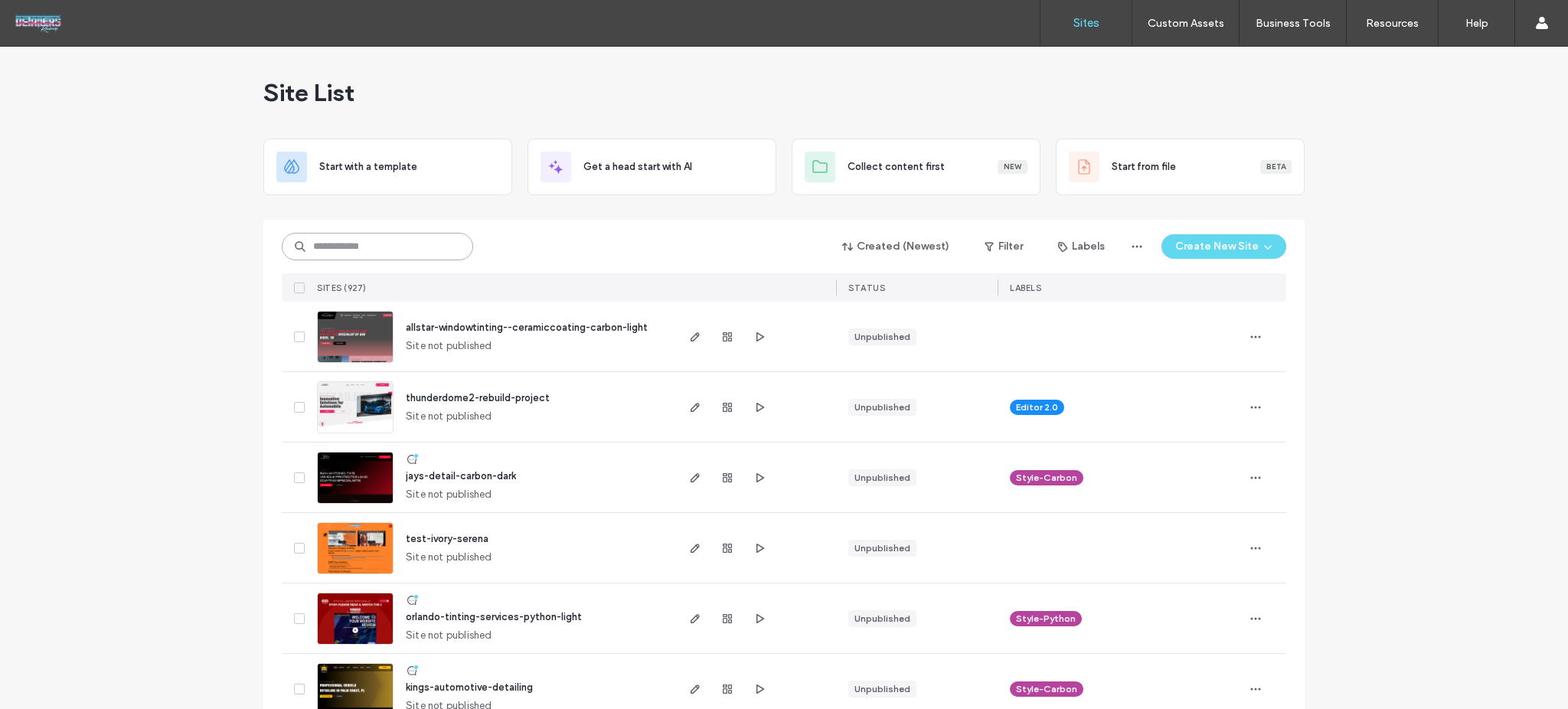
click at [432, 246] on input at bounding box center [377, 247] width 191 height 28
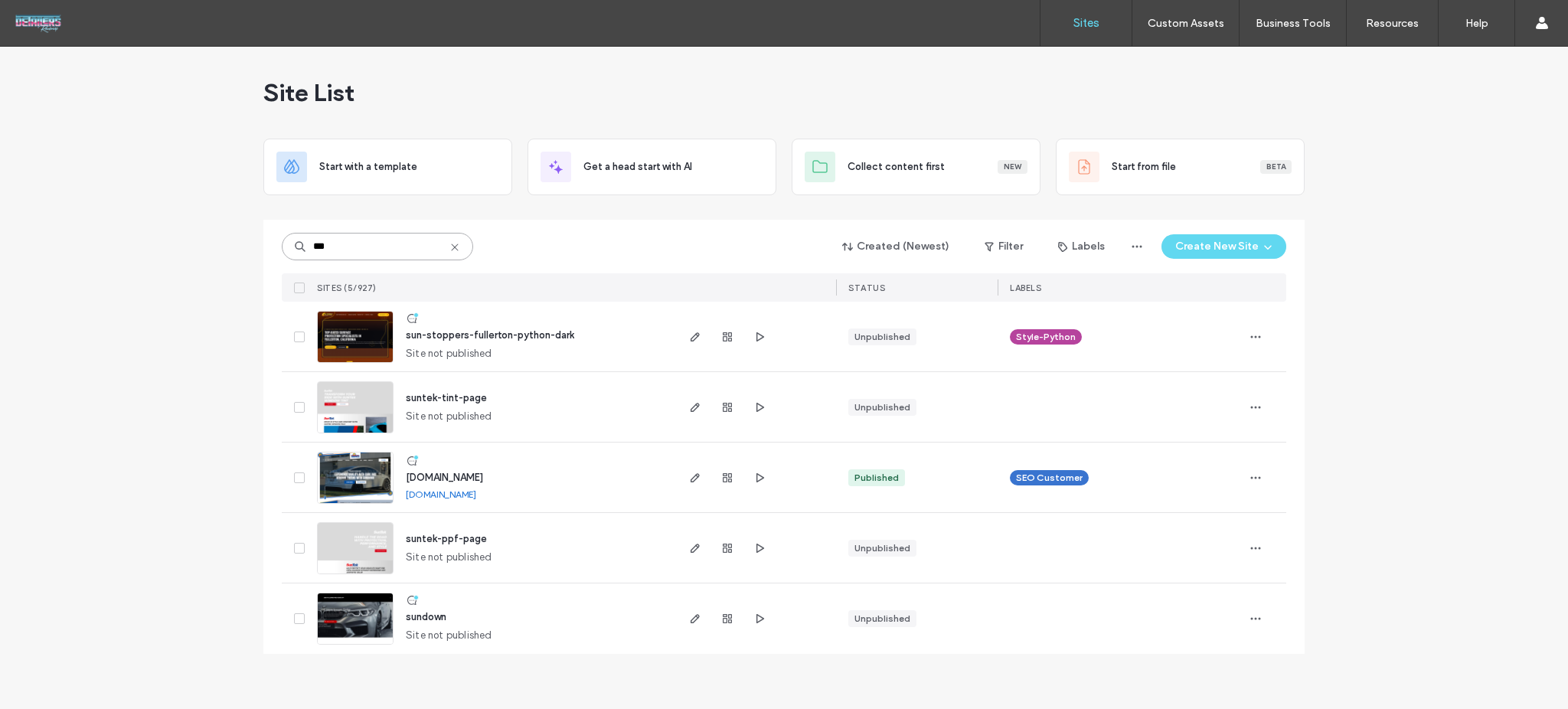
type input "***"
click at [349, 323] on img at bounding box center [355, 363] width 75 height 104
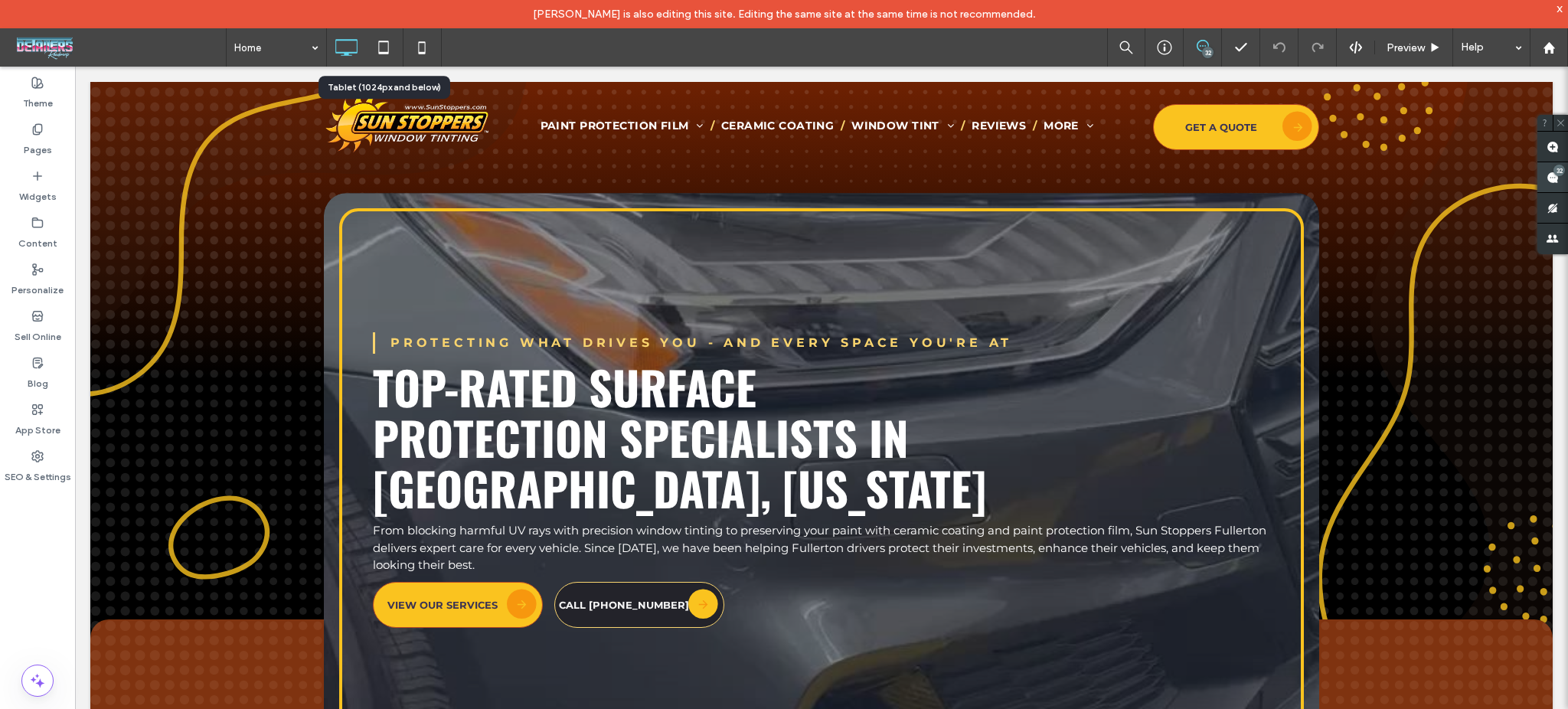
click at [1557, 172] on div "32" at bounding box center [1558, 170] width 11 height 11
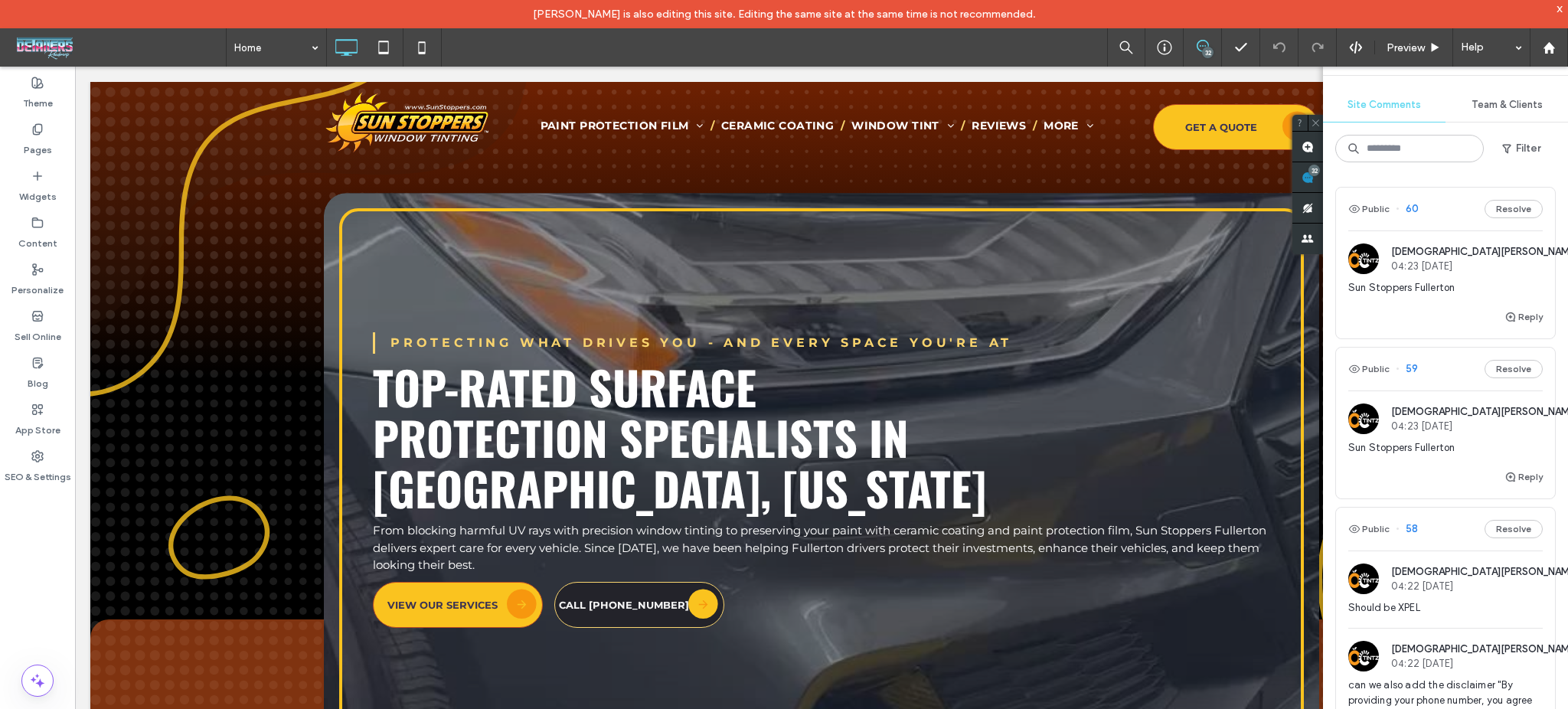
click at [1438, 286] on span "Sun Stoppers Fullerton" at bounding box center [1445, 288] width 195 height 16
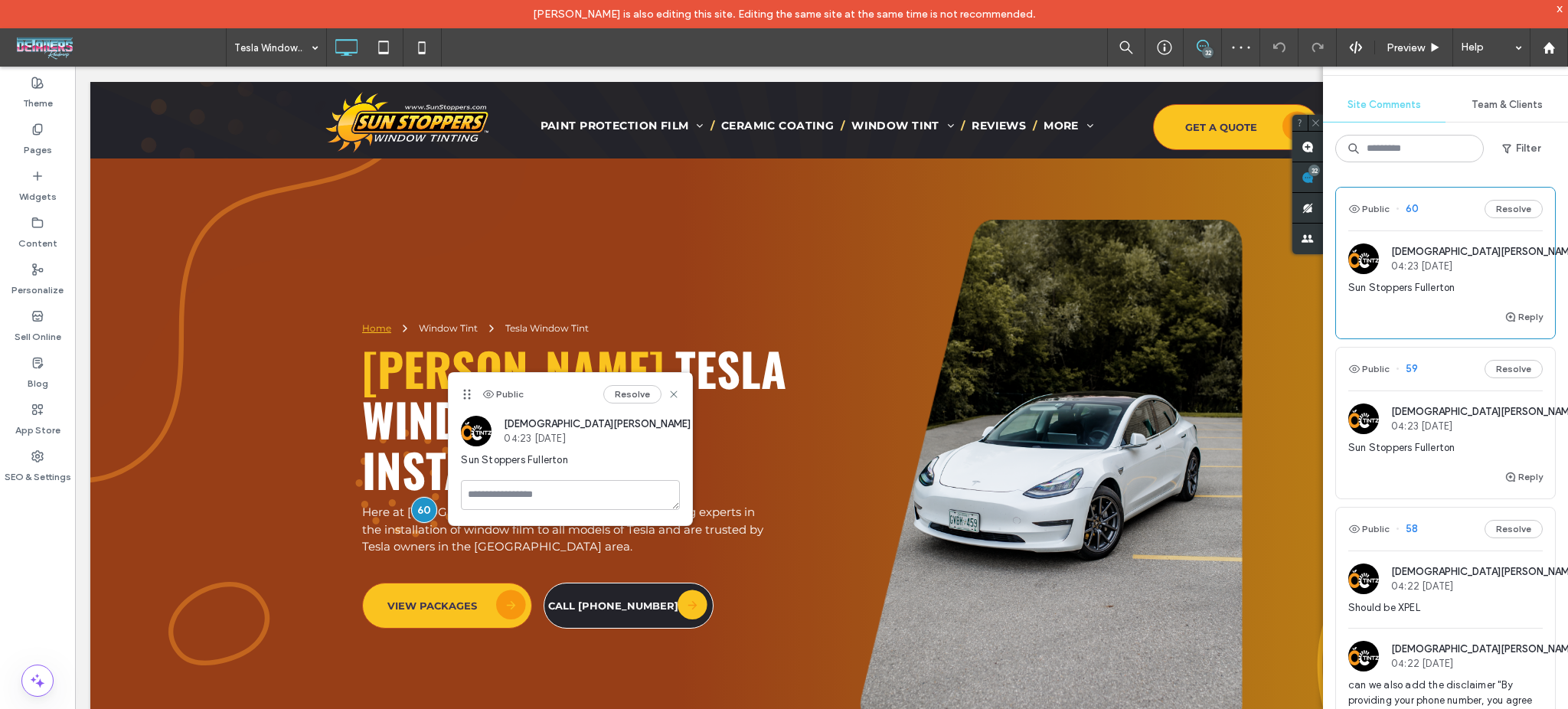
scroll to position [59, 0]
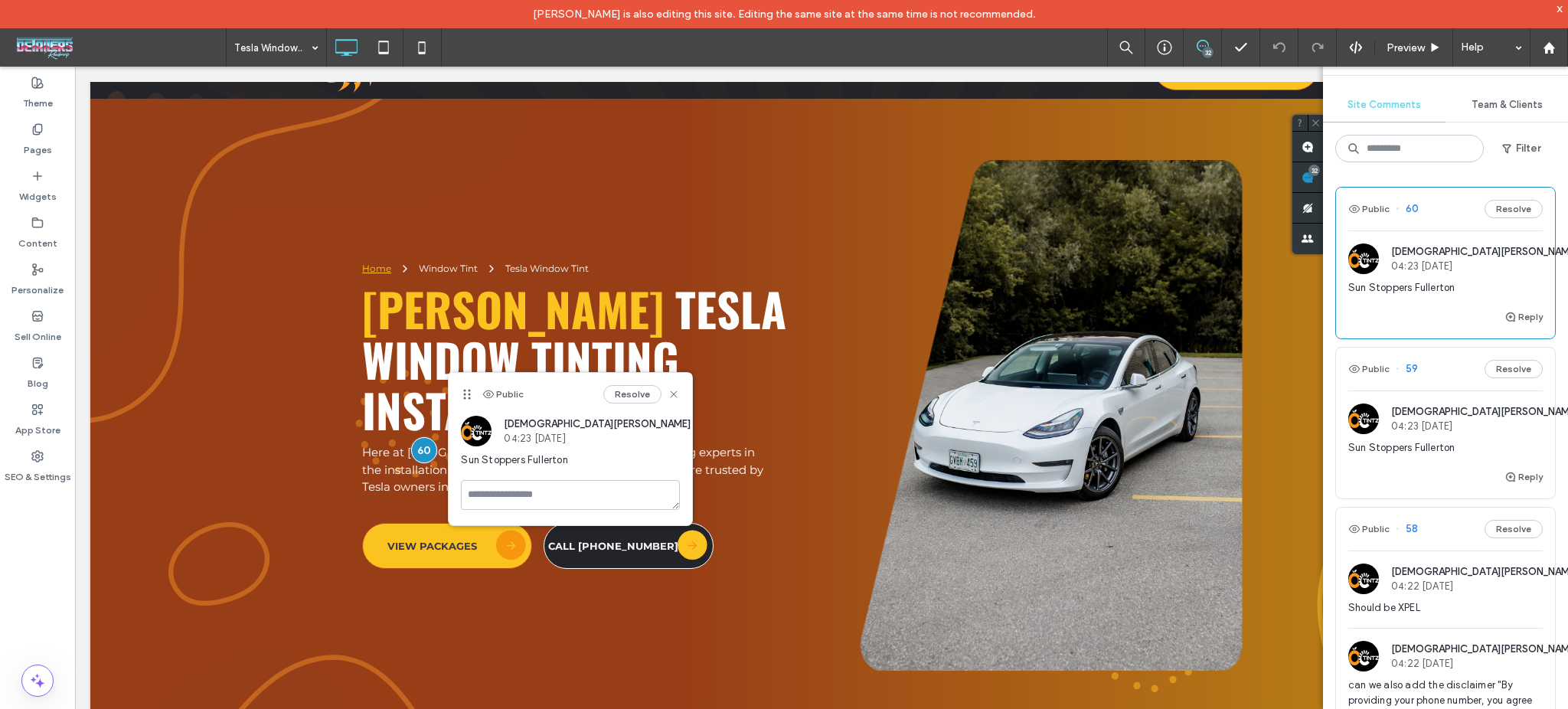
click at [1375, 287] on span "Sun Stoppers Fullerton" at bounding box center [1445, 288] width 195 height 16
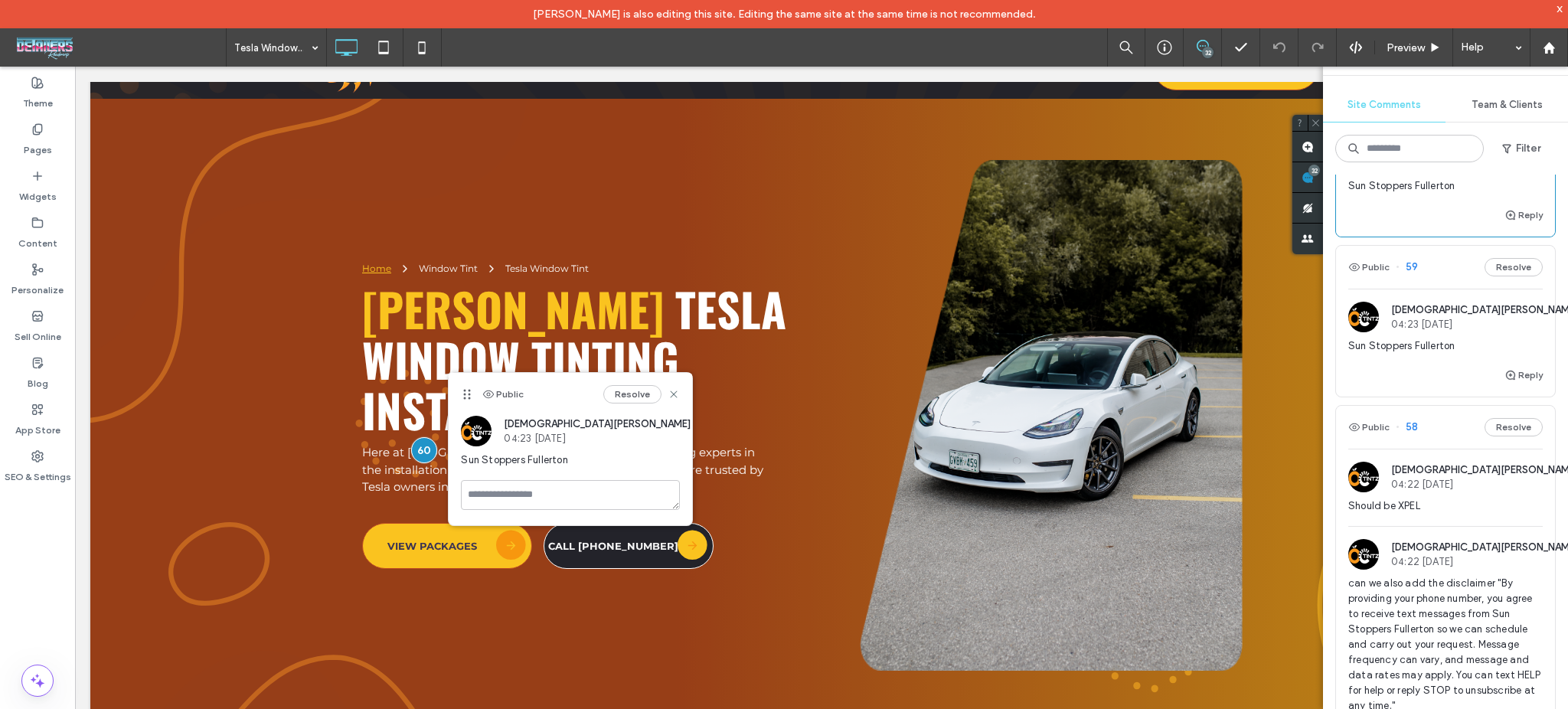
scroll to position [306, 0]
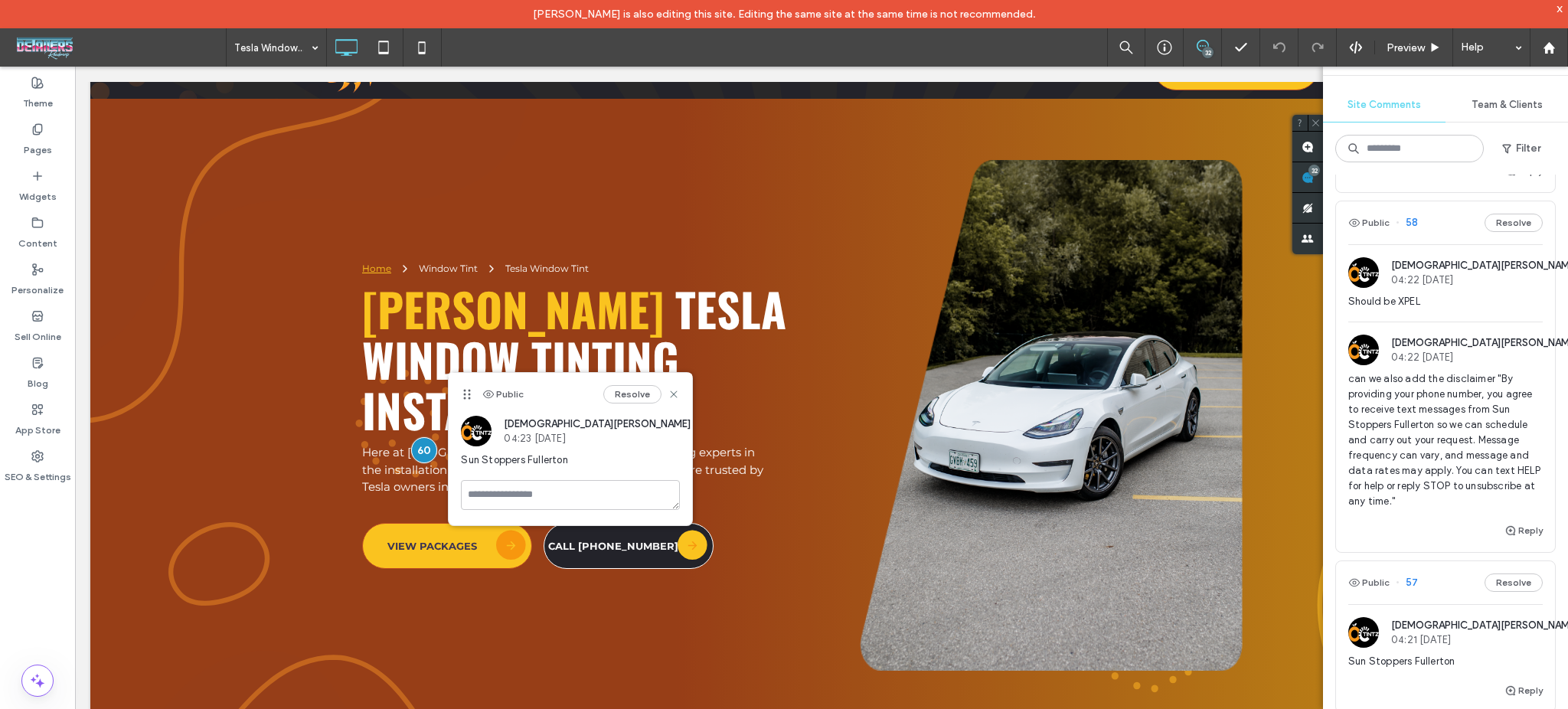
click at [1410, 305] on span "Should be XPEL" at bounding box center [1445, 302] width 195 height 16
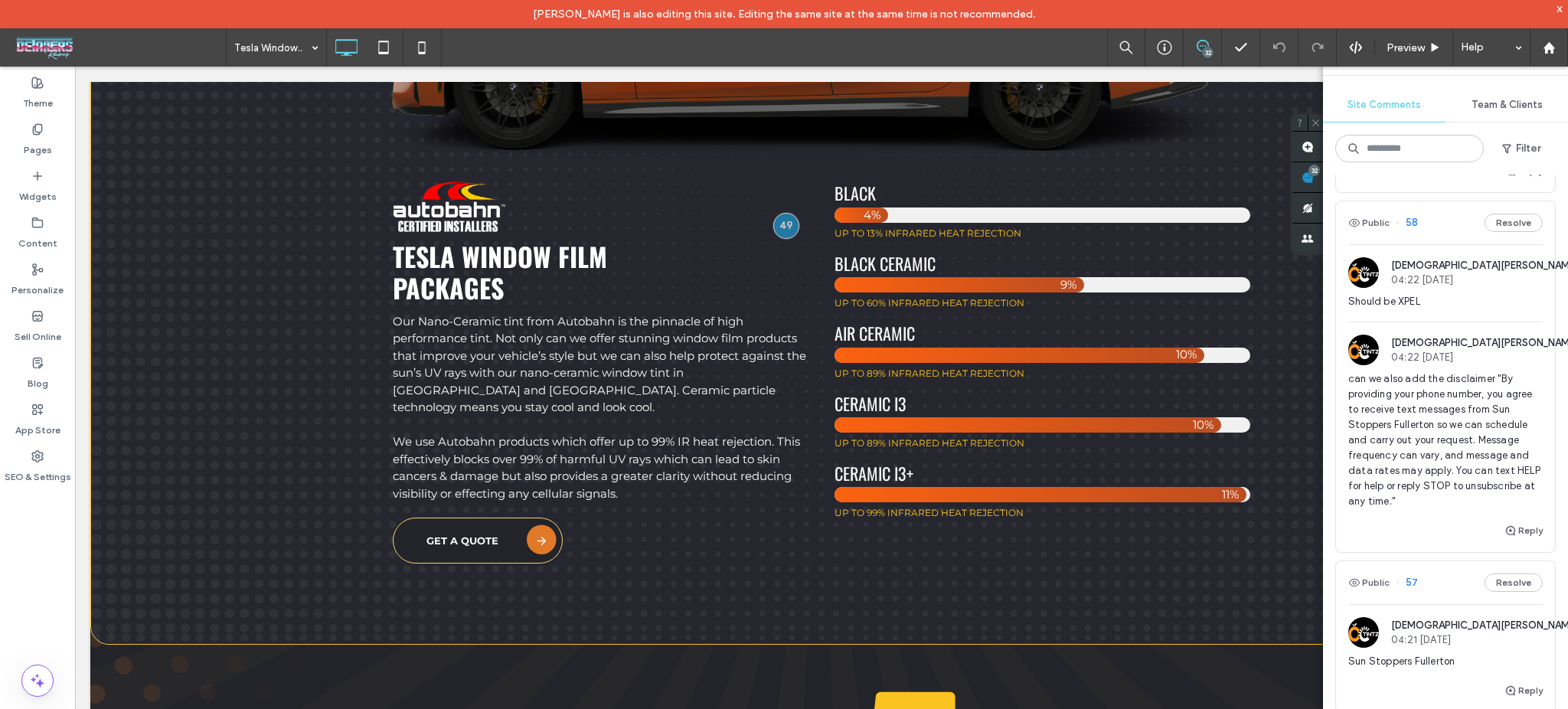
scroll to position [4715, 0]
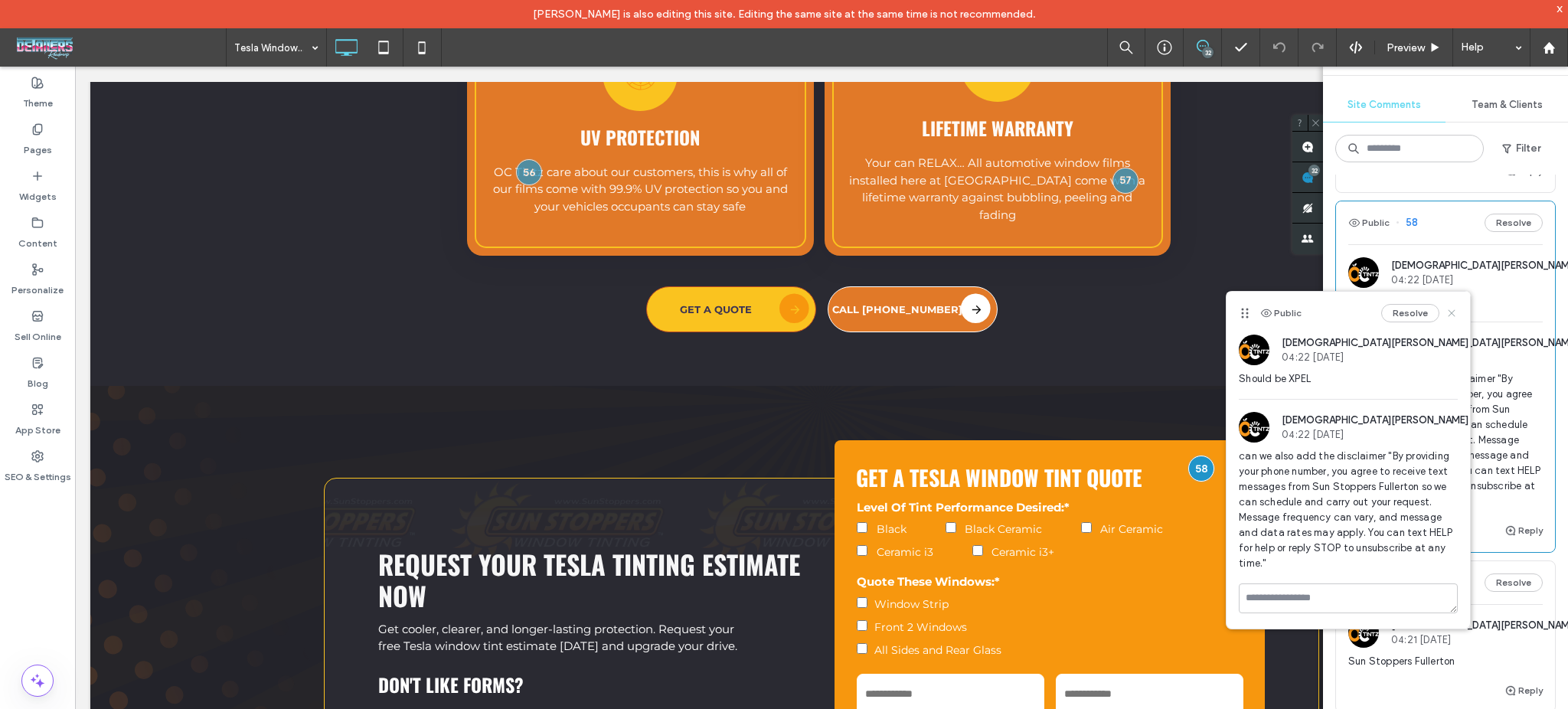
click at [1451, 314] on use at bounding box center [1452, 313] width 7 height 7
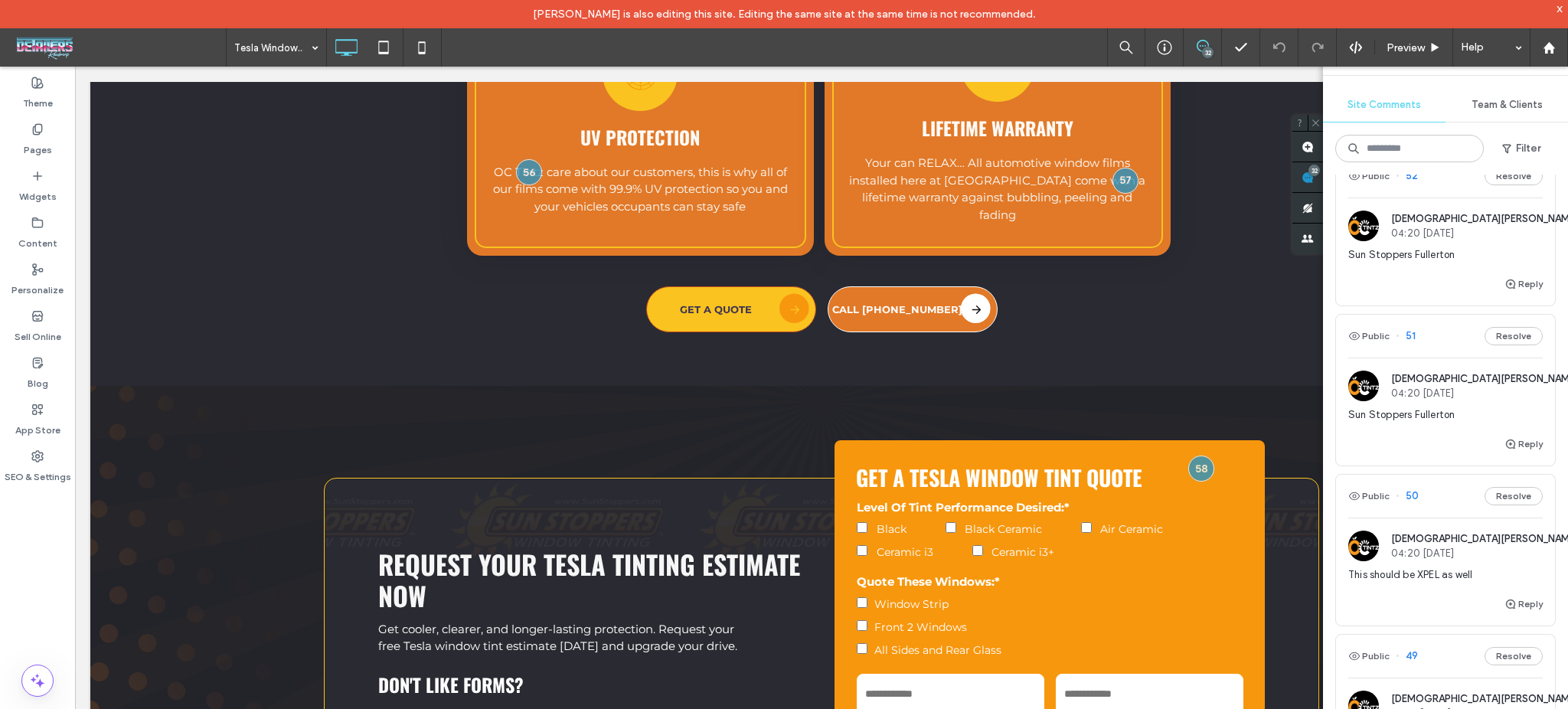
scroll to position [1532, 0]
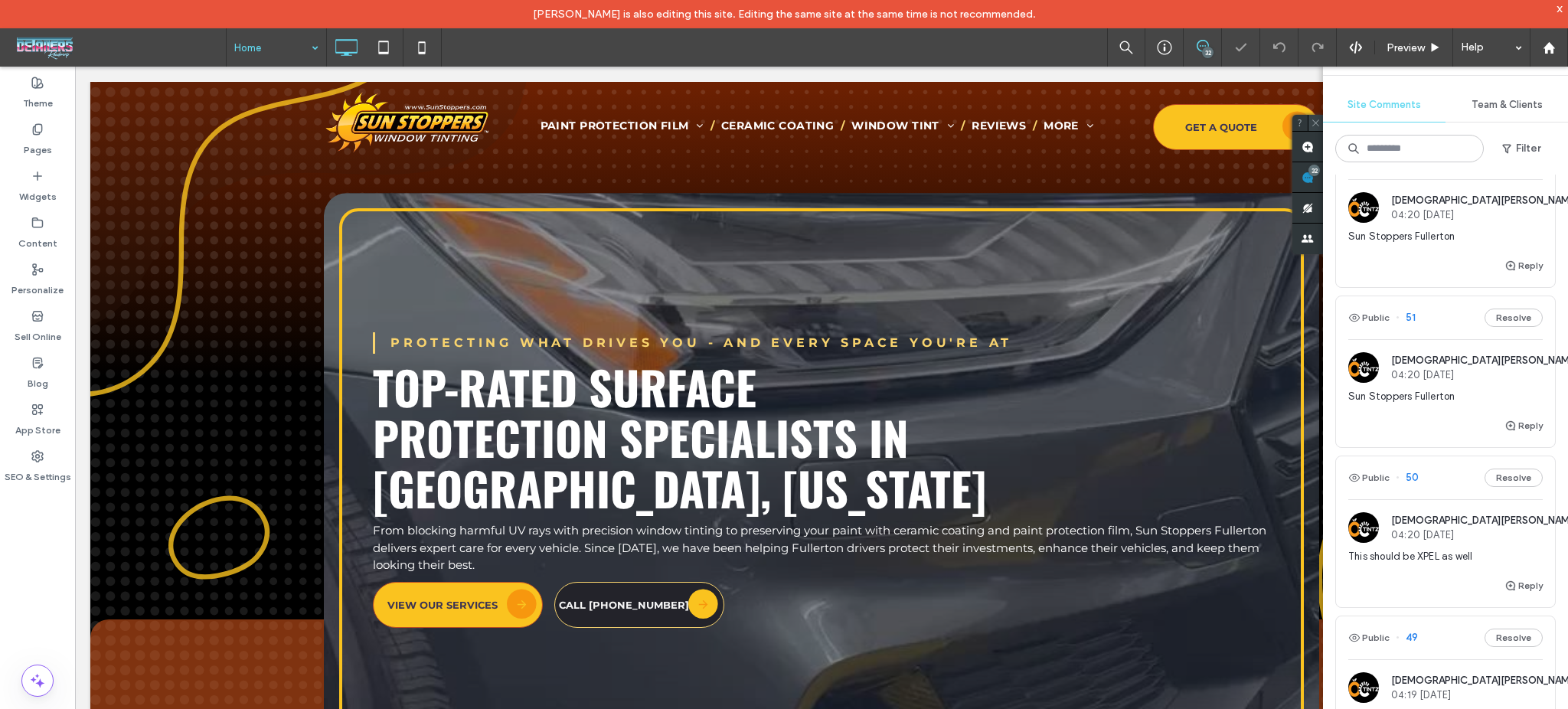
click at [1316, 127] on icon at bounding box center [1315, 122] width 10 height 10
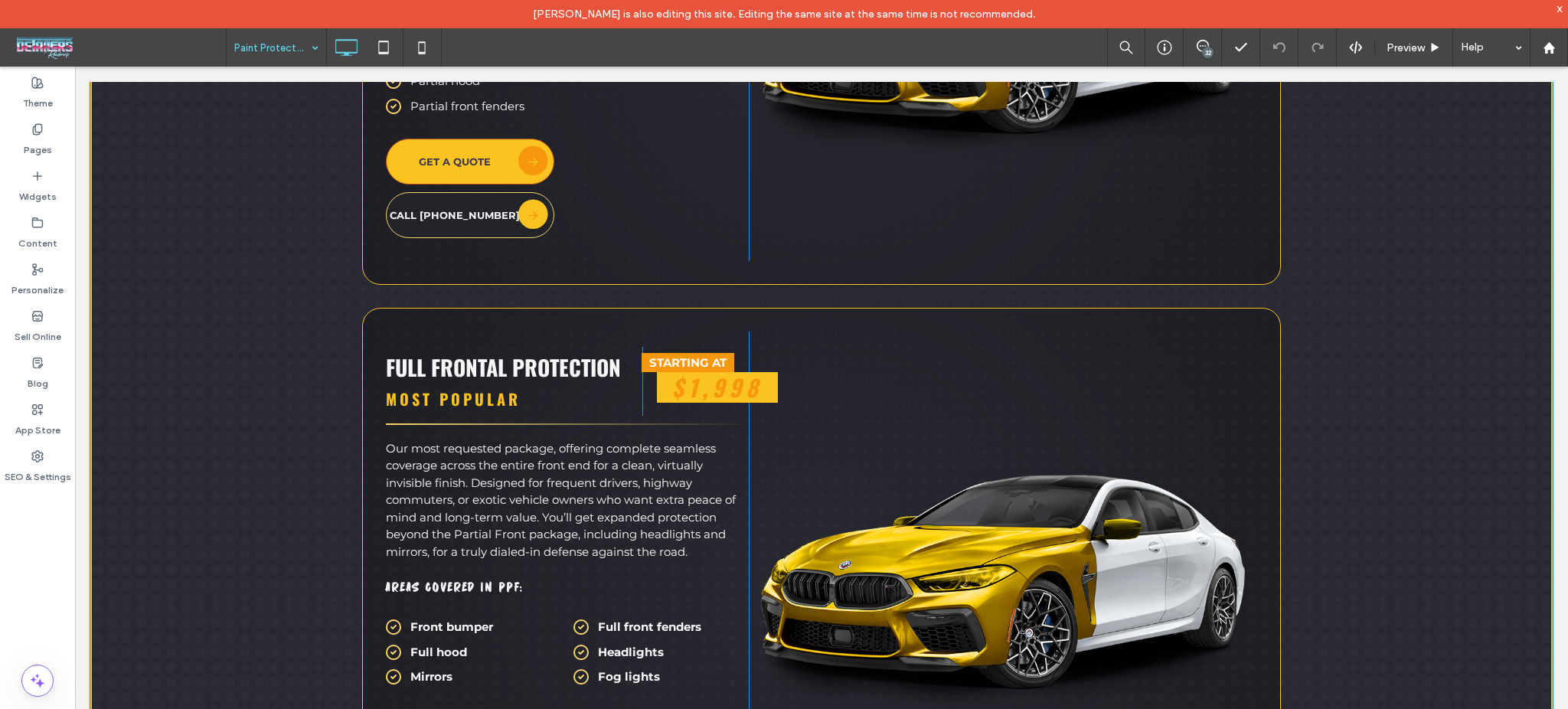
scroll to position [2859, 0]
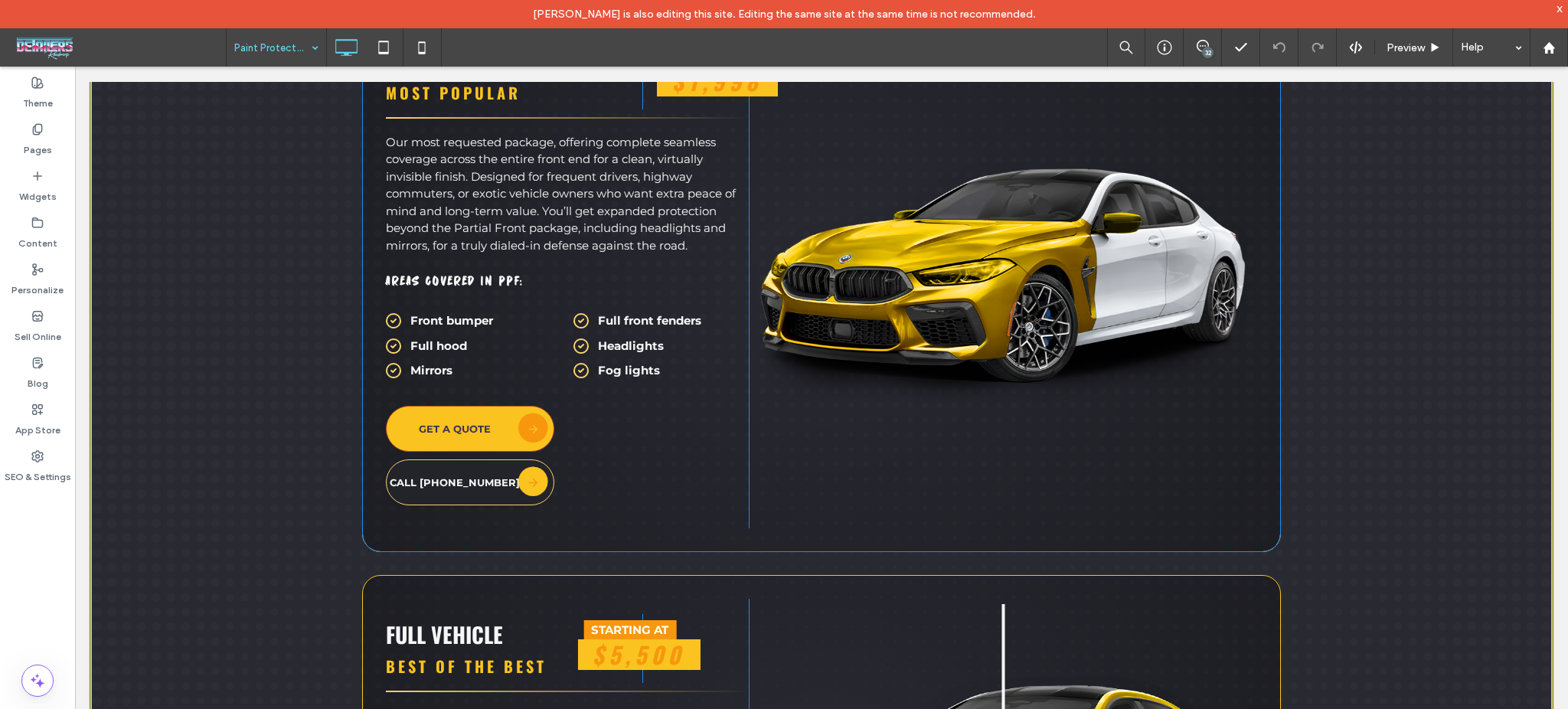
click at [230, 499] on div "PPF Packages Our Xpel Paint Protection Film Packages Partial Front Starter Prot…" at bounding box center [821, 380] width 1462 height 2137
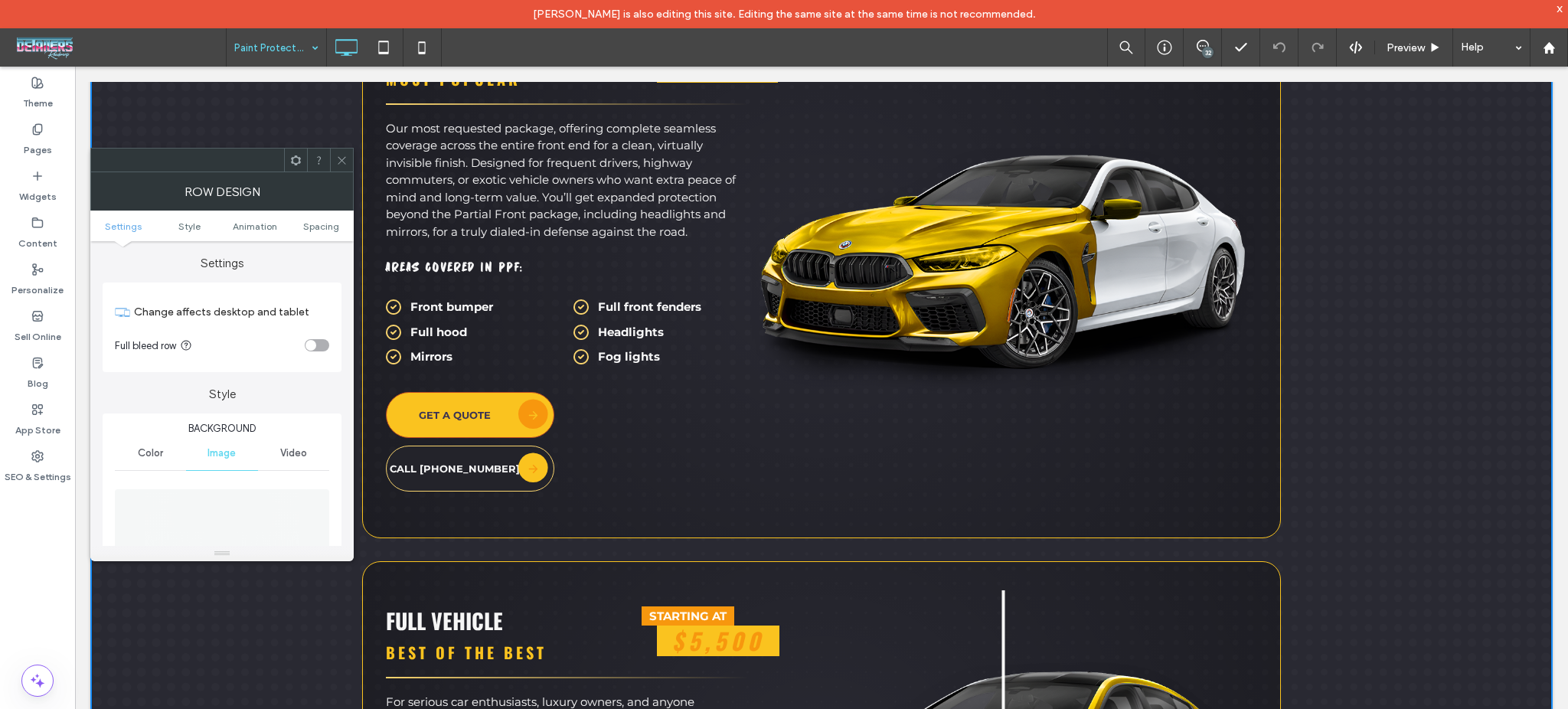
scroll to position [3266, 0]
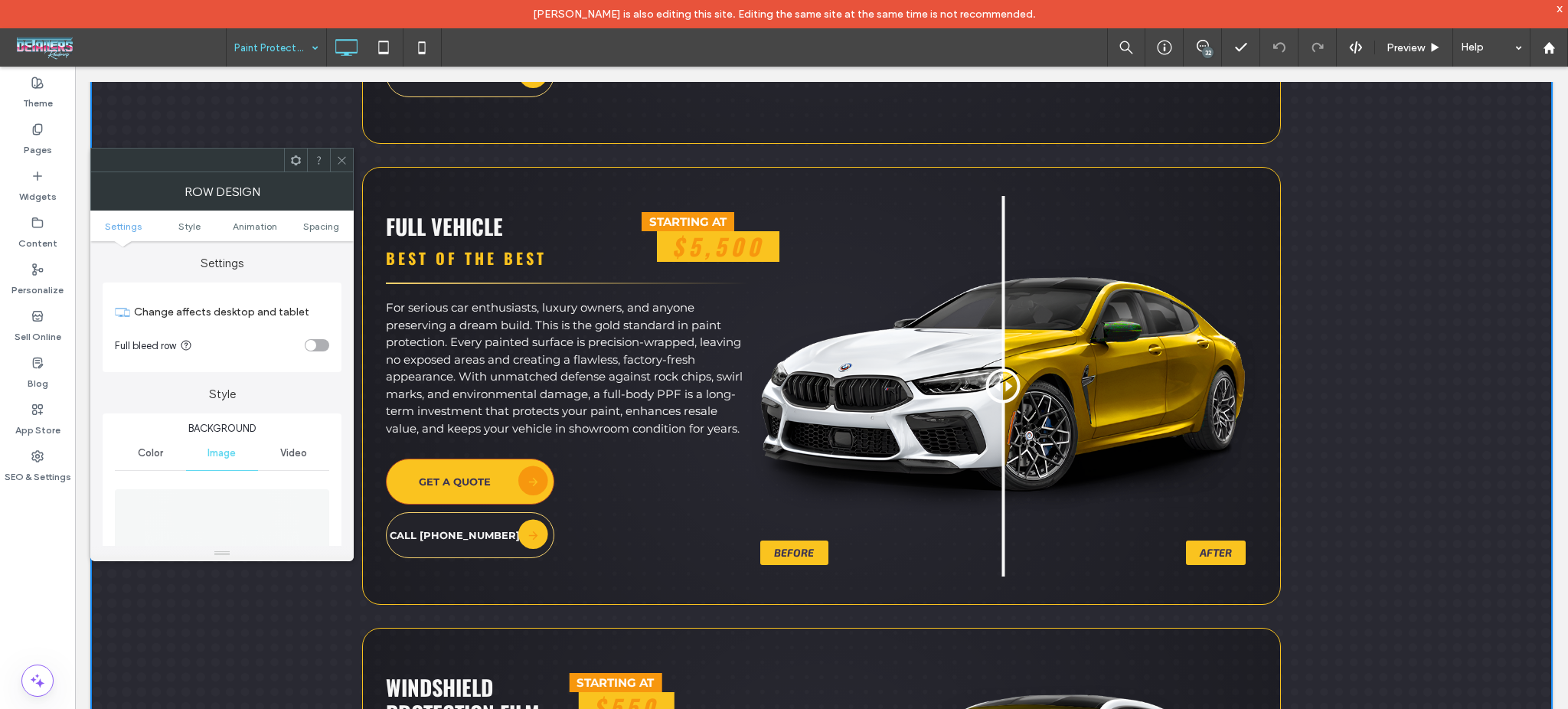
click at [340, 157] on icon at bounding box center [341, 160] width 11 height 11
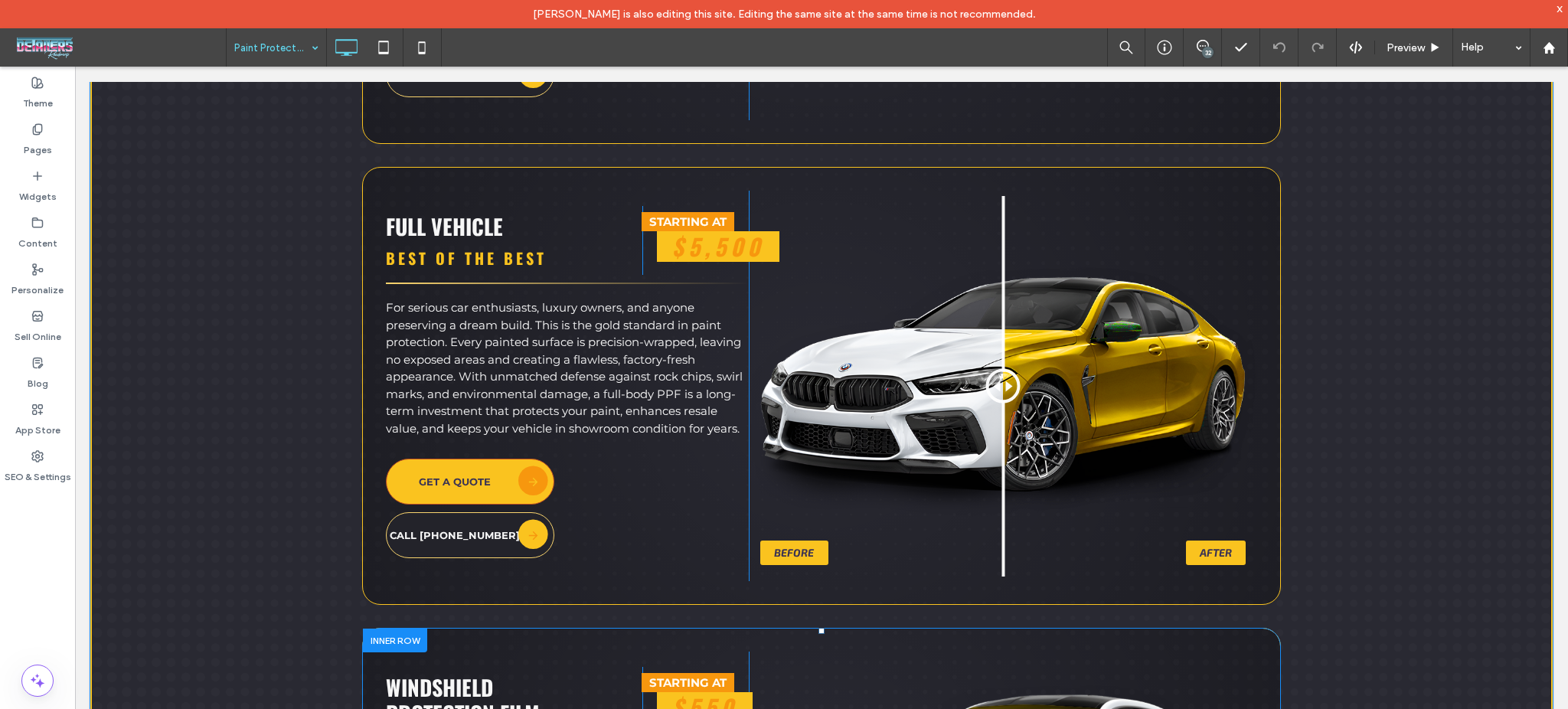
scroll to position [3777, 0]
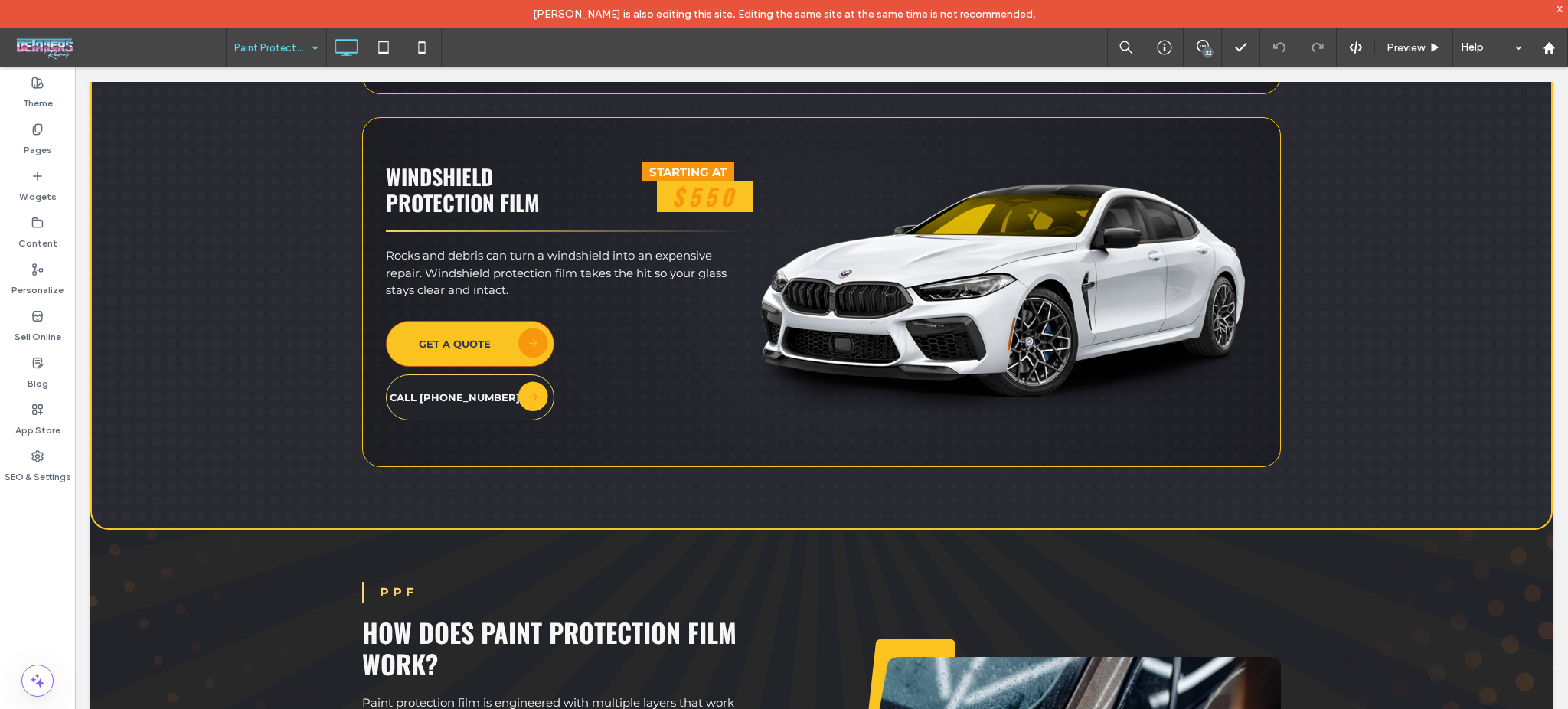
click at [1204, 37] on div "32" at bounding box center [1203, 47] width 38 height 38
click at [1199, 47] on icon at bounding box center [1203, 46] width 12 height 12
click at [1558, 183] on span at bounding box center [1552, 177] width 31 height 30
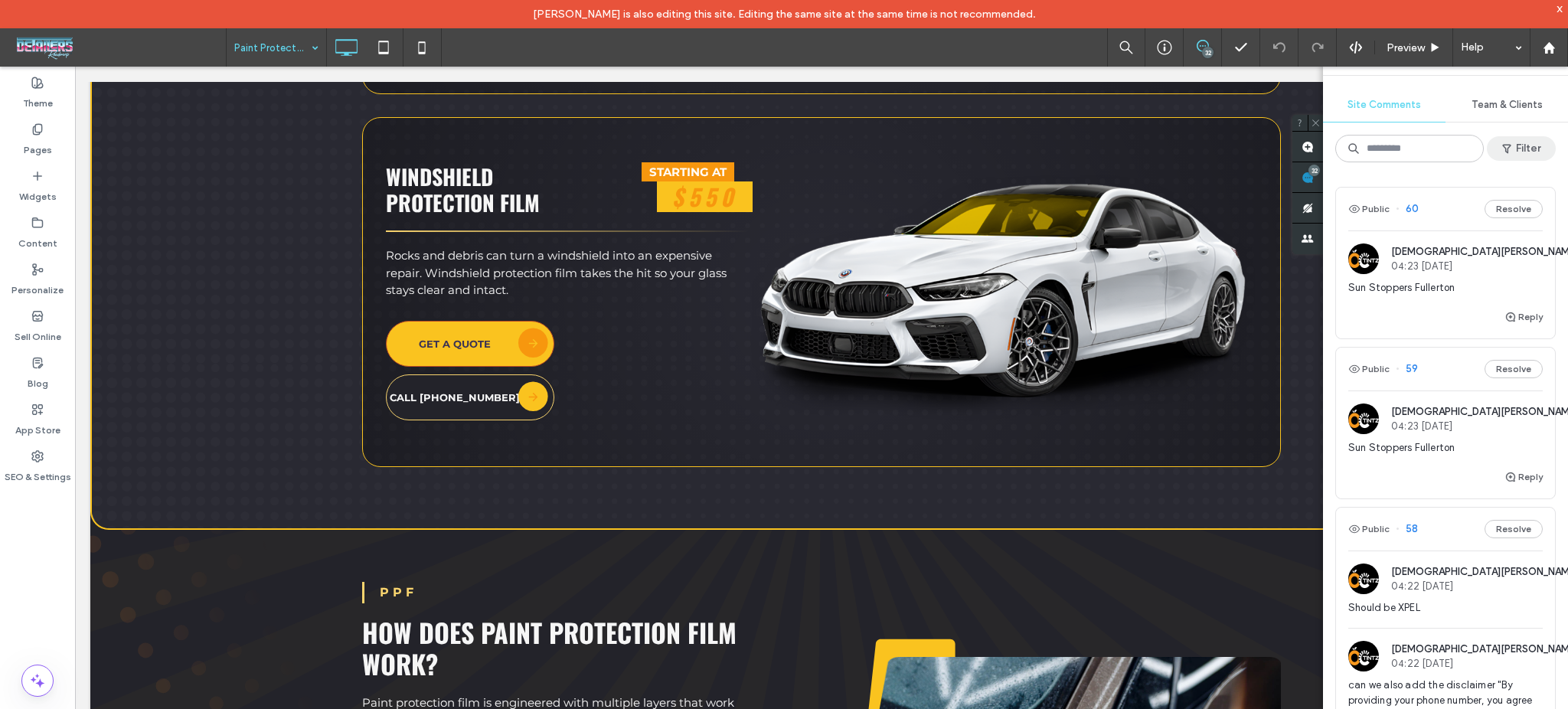
click at [1531, 152] on button "Filter" at bounding box center [1521, 148] width 69 height 24
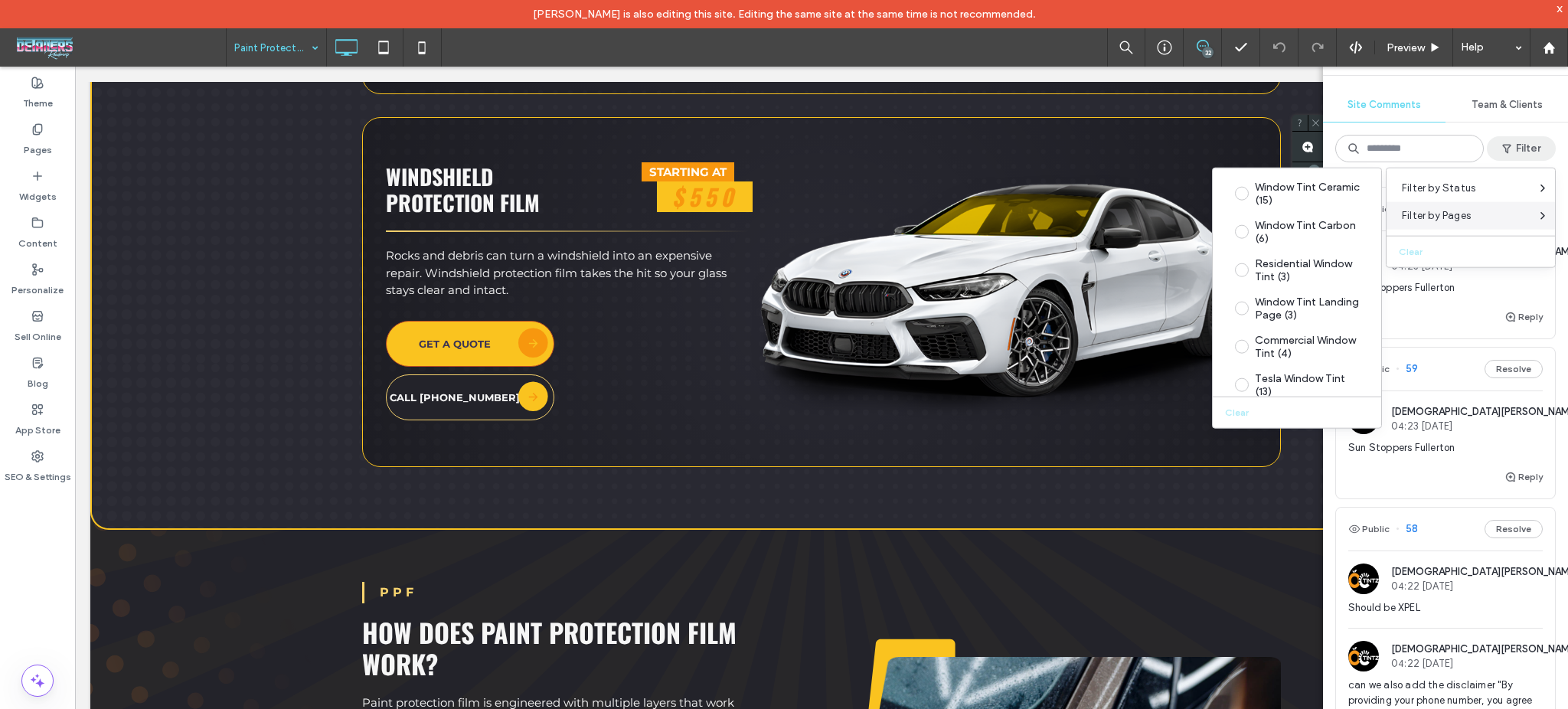
click at [1462, 213] on span "Filter by Pages" at bounding box center [1436, 217] width 69 height 16
click at [1279, 192] on div "Window Tint Ceramic (15)" at bounding box center [1309, 194] width 108 height 26
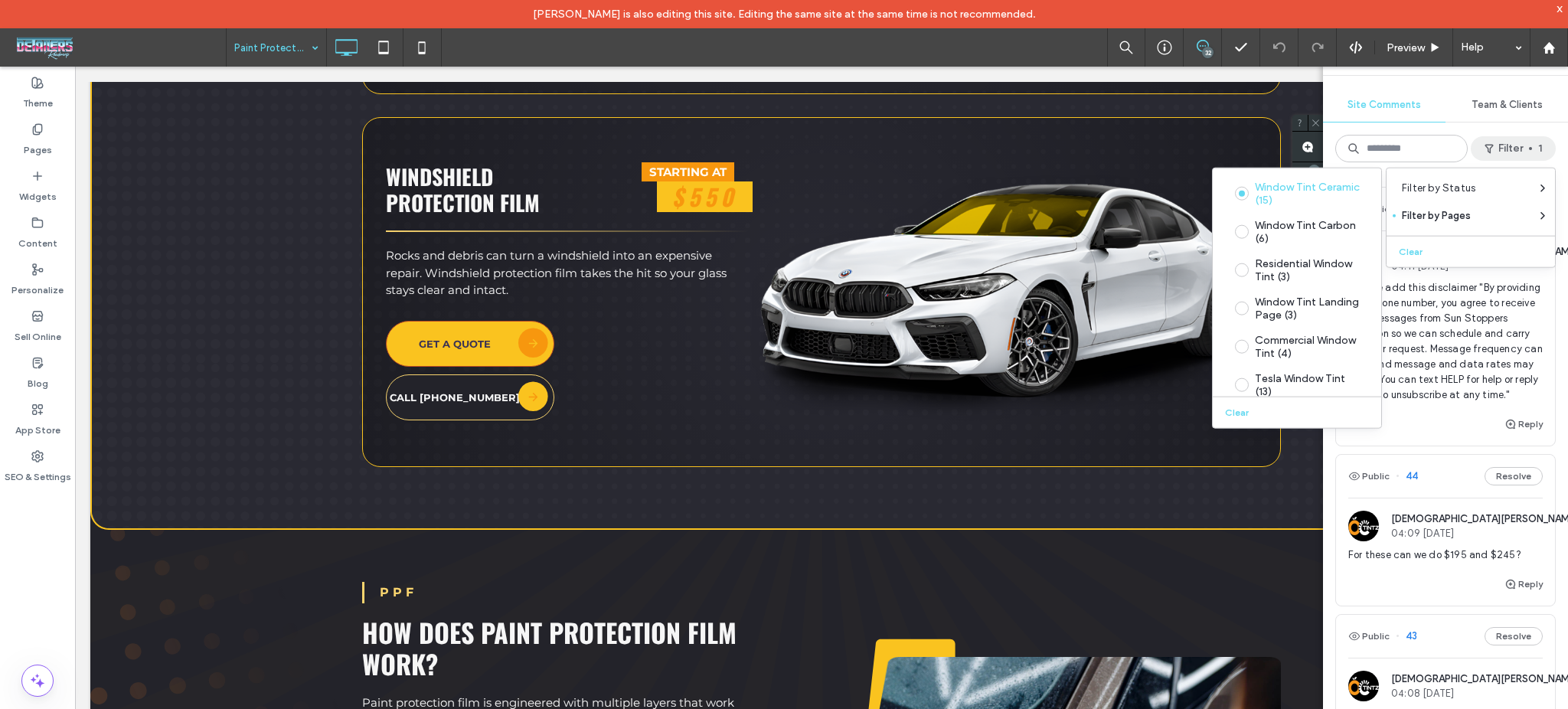
scroll to position [468, 0]
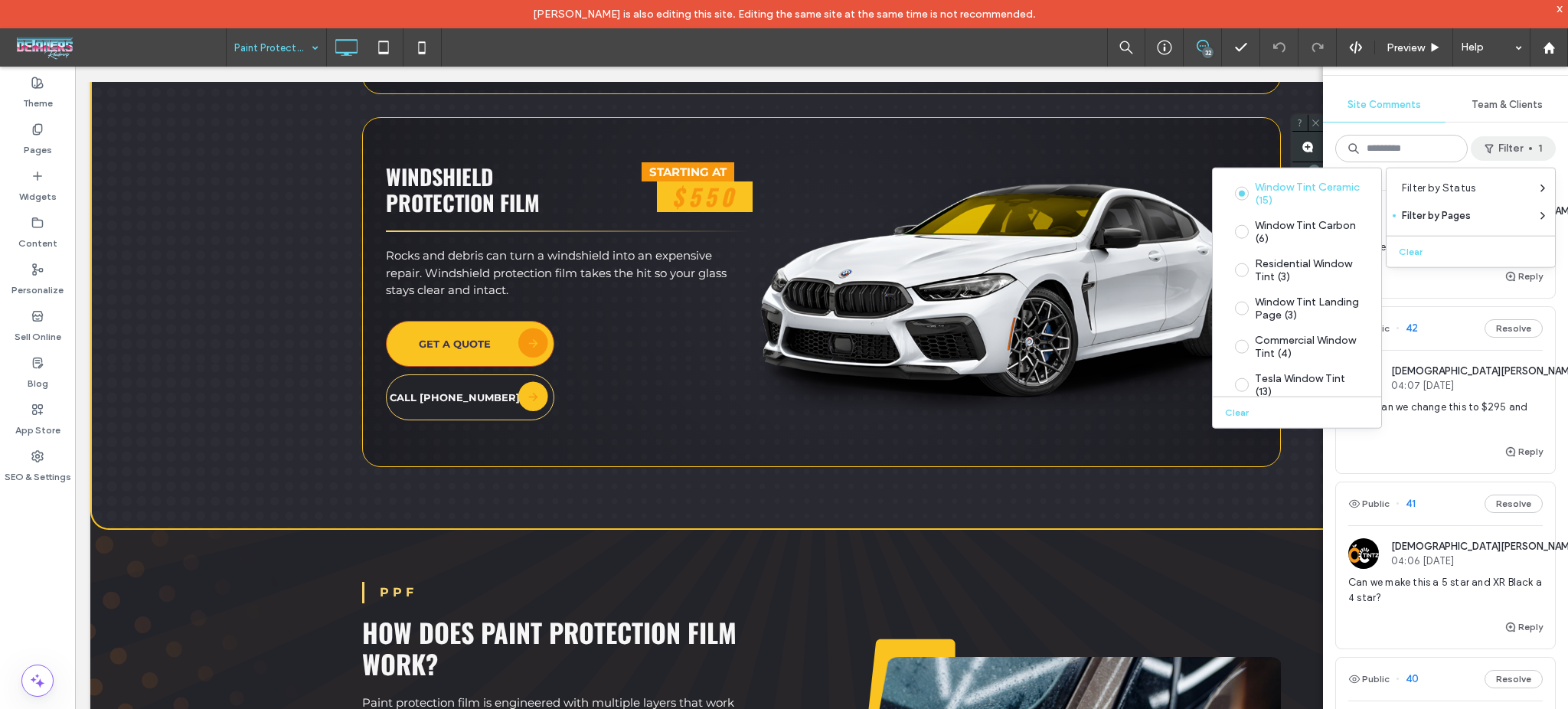
click at [1544, 328] on div "Public 45 Resolve JN Jesus Noyola 04:11 Sep 17 2025 Can we add this disclaimer …" at bounding box center [1445, 442] width 245 height 534
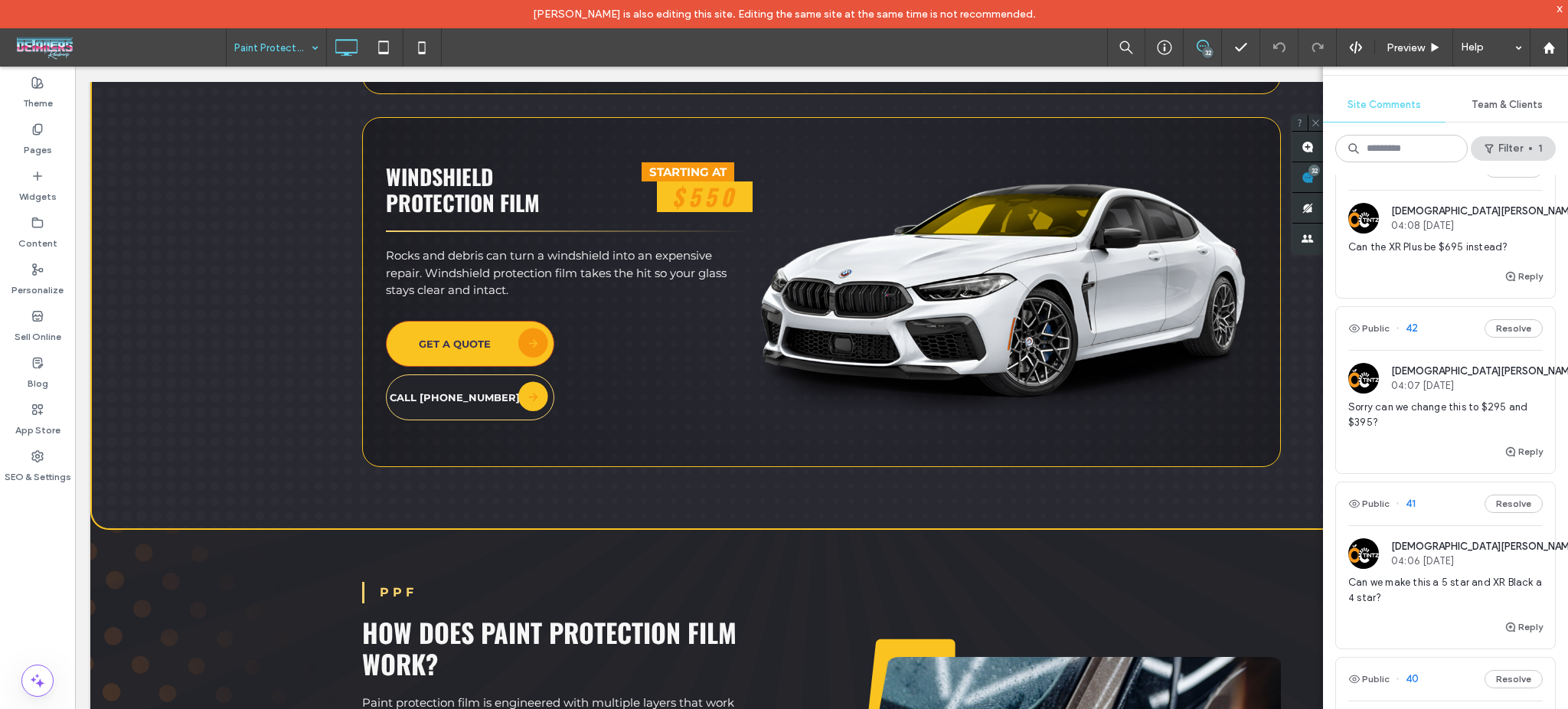
scroll to position [59, 0]
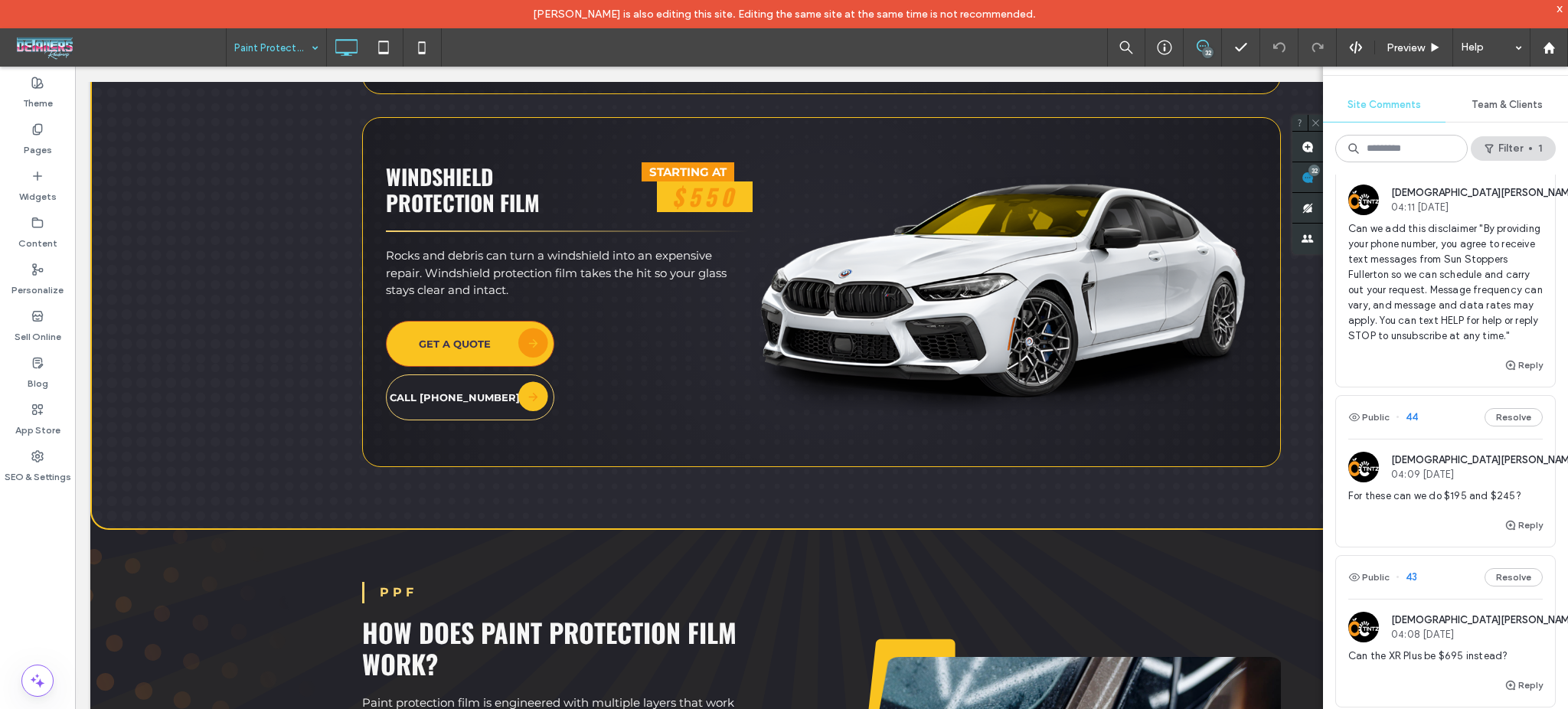
click at [1441, 265] on span "Can we add this disclaimer "By providing your phone number, you agree to receiv…" at bounding box center [1445, 282] width 195 height 122
click at [1426, 308] on div at bounding box center [784, 354] width 1568 height 709
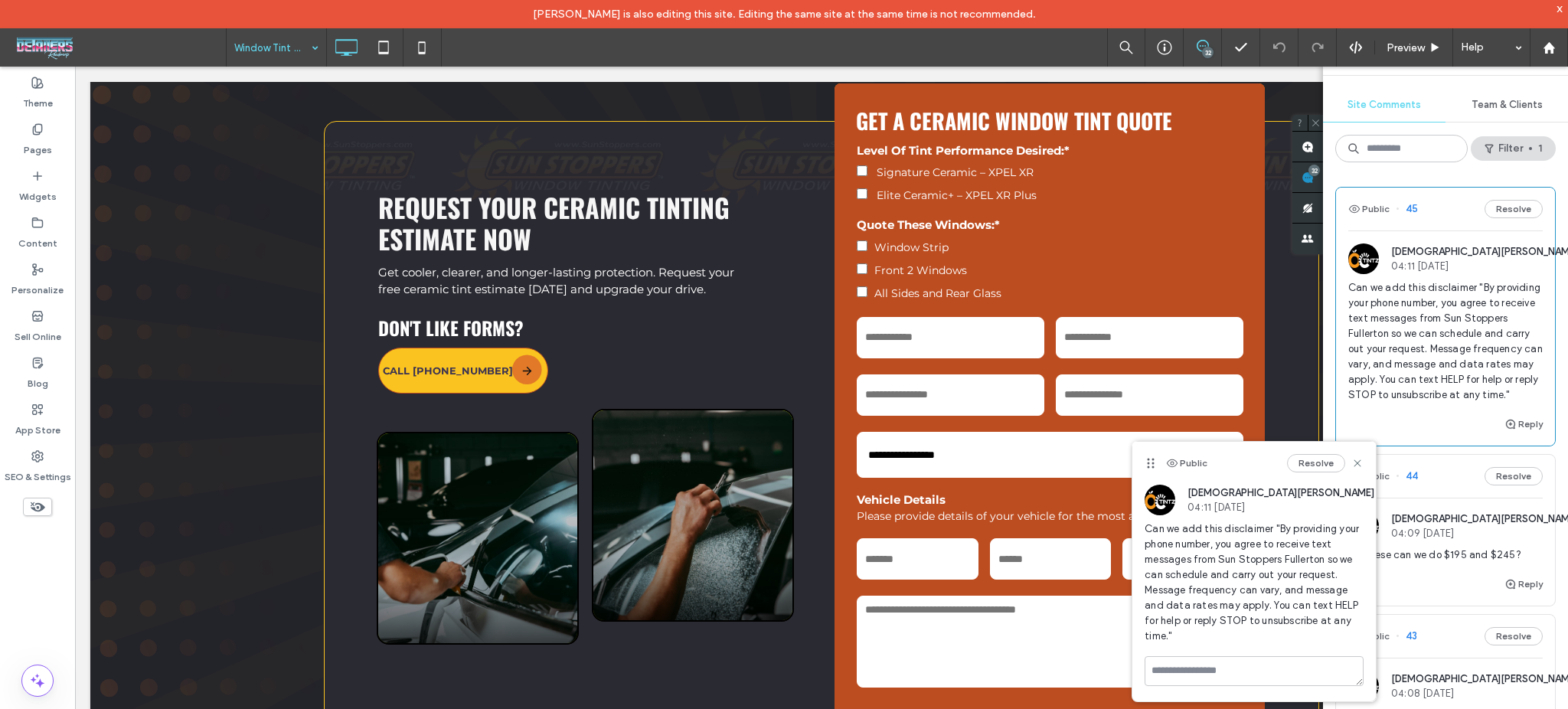
click at [1432, 353] on span "Can we add this disclaimer "By providing your phone number, you agree to receiv…" at bounding box center [1445, 341] width 195 height 122
click at [1355, 462] on use at bounding box center [1358, 463] width 7 height 7
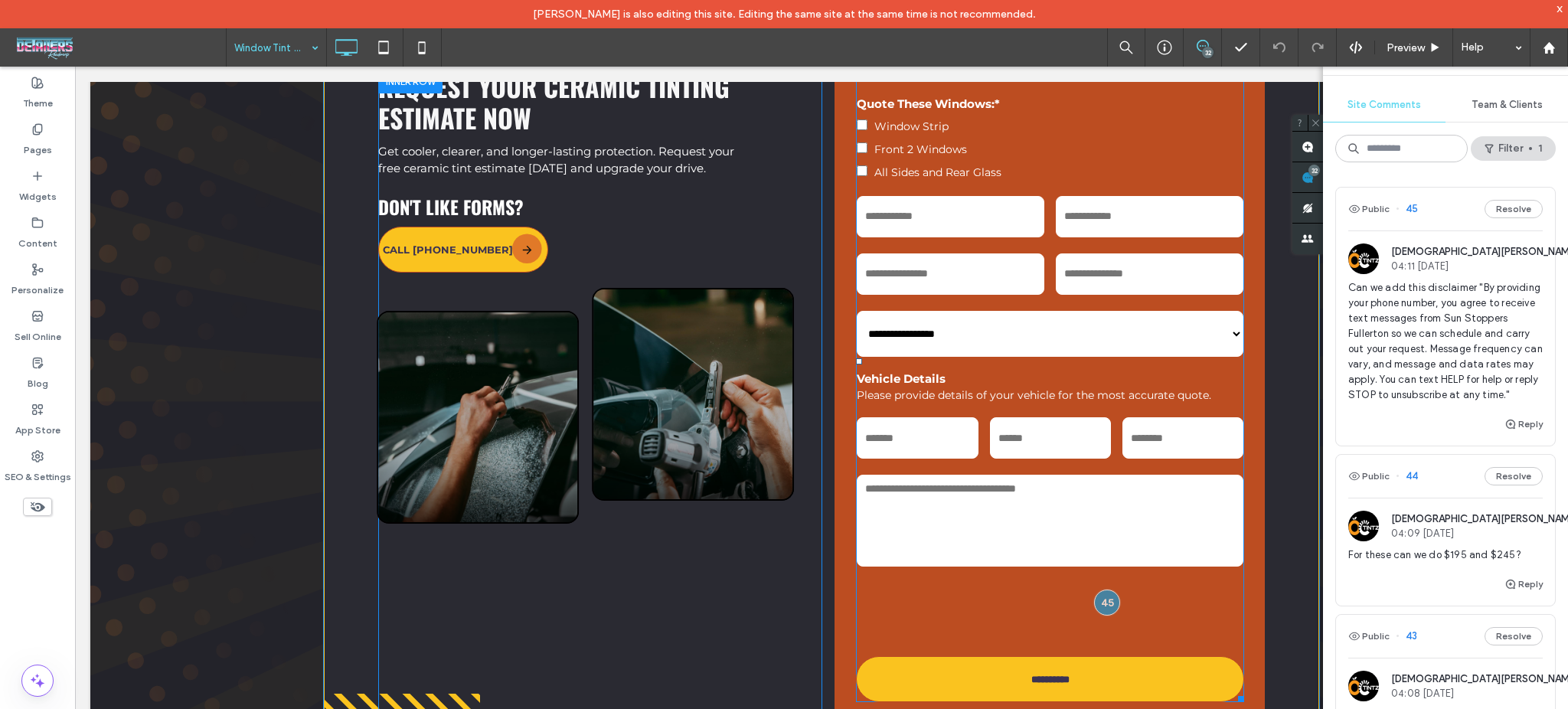
scroll to position [8036, 0]
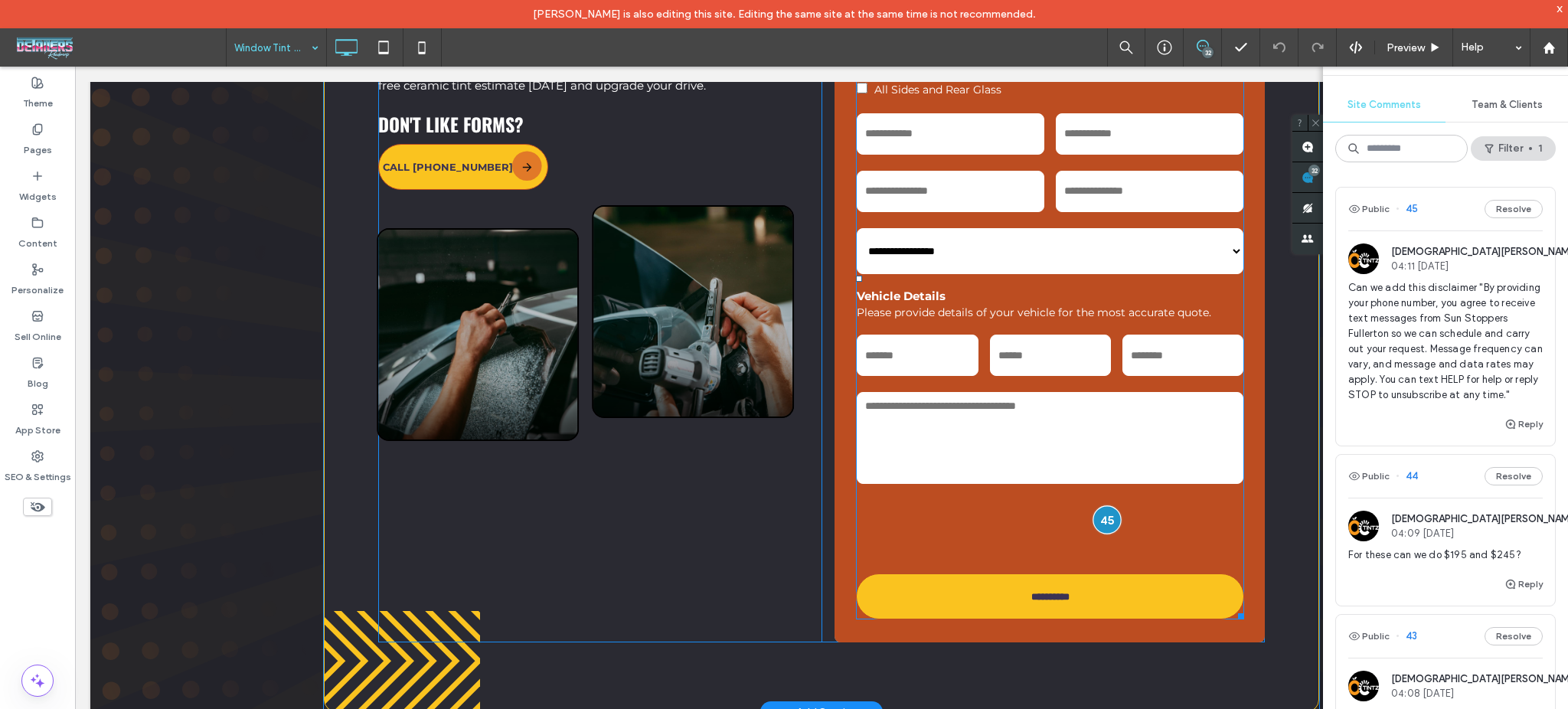
click at [1105, 513] on div at bounding box center [1107, 520] width 28 height 28
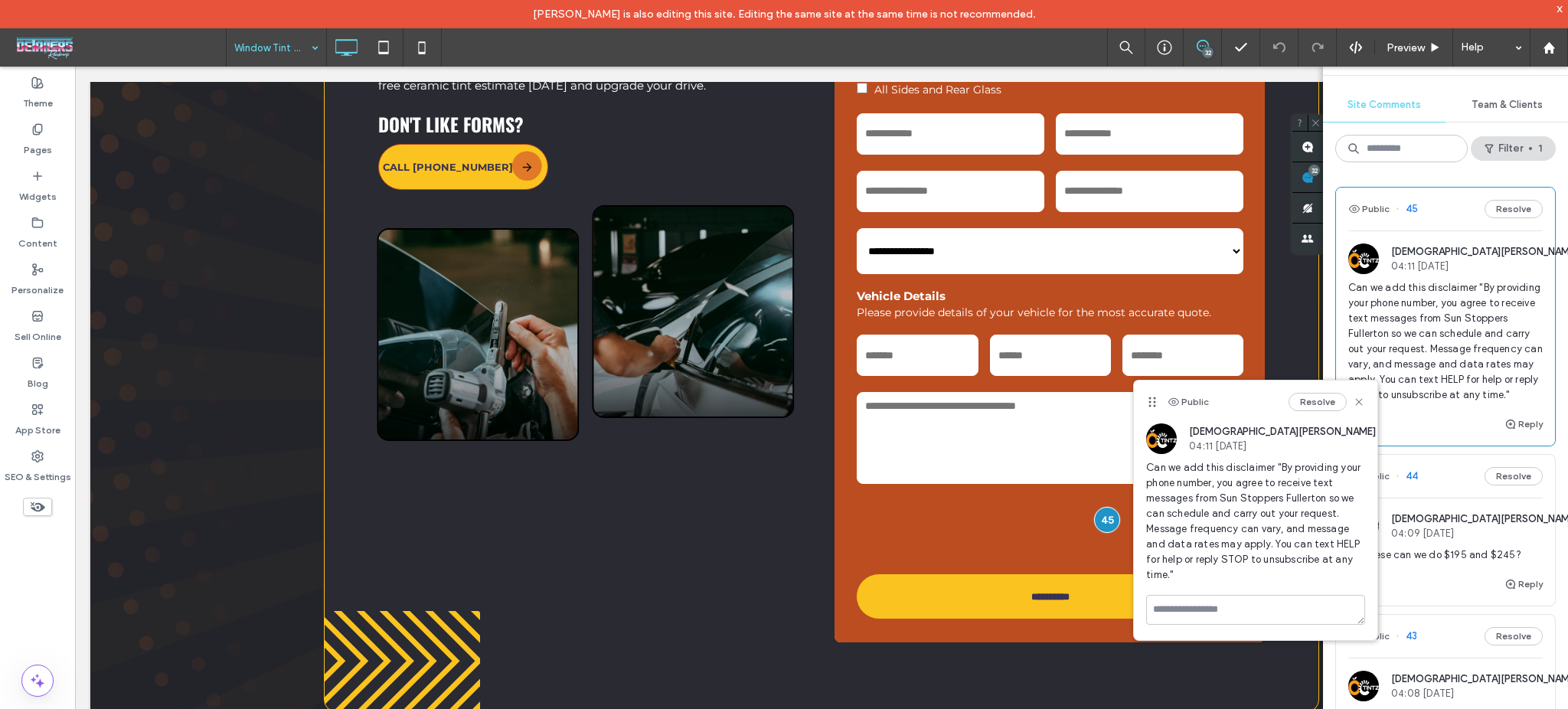
drag, startPoint x: 1279, startPoint y: 539, endPoint x: 1301, endPoint y: 547, distance: 23.4
click at [1279, 539] on span "Can we add this disclaimer "By providing your phone number, you agree to receiv…" at bounding box center [1255, 521] width 219 height 122
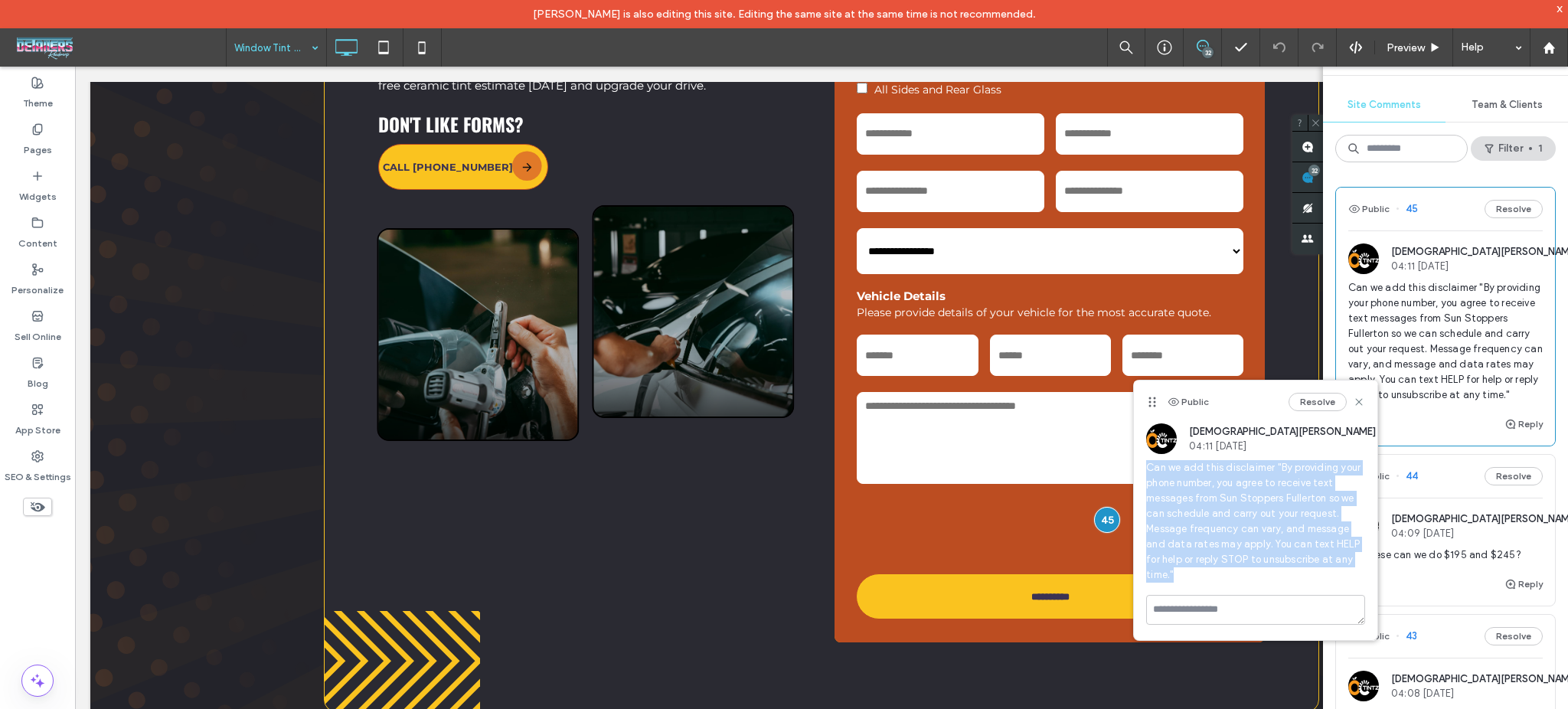
drag, startPoint x: 1173, startPoint y: 576, endPoint x: 1138, endPoint y: 470, distance: 111.6
click at [1138, 470] on div "JN Jesus Noyola 04:11 Sep 17 2025 Can we add this disclaimer "By providing your…" at bounding box center [1255, 509] width 244 height 171
copy span "Can we add this disclaimer "By providing your phone number, you agree to receiv…"
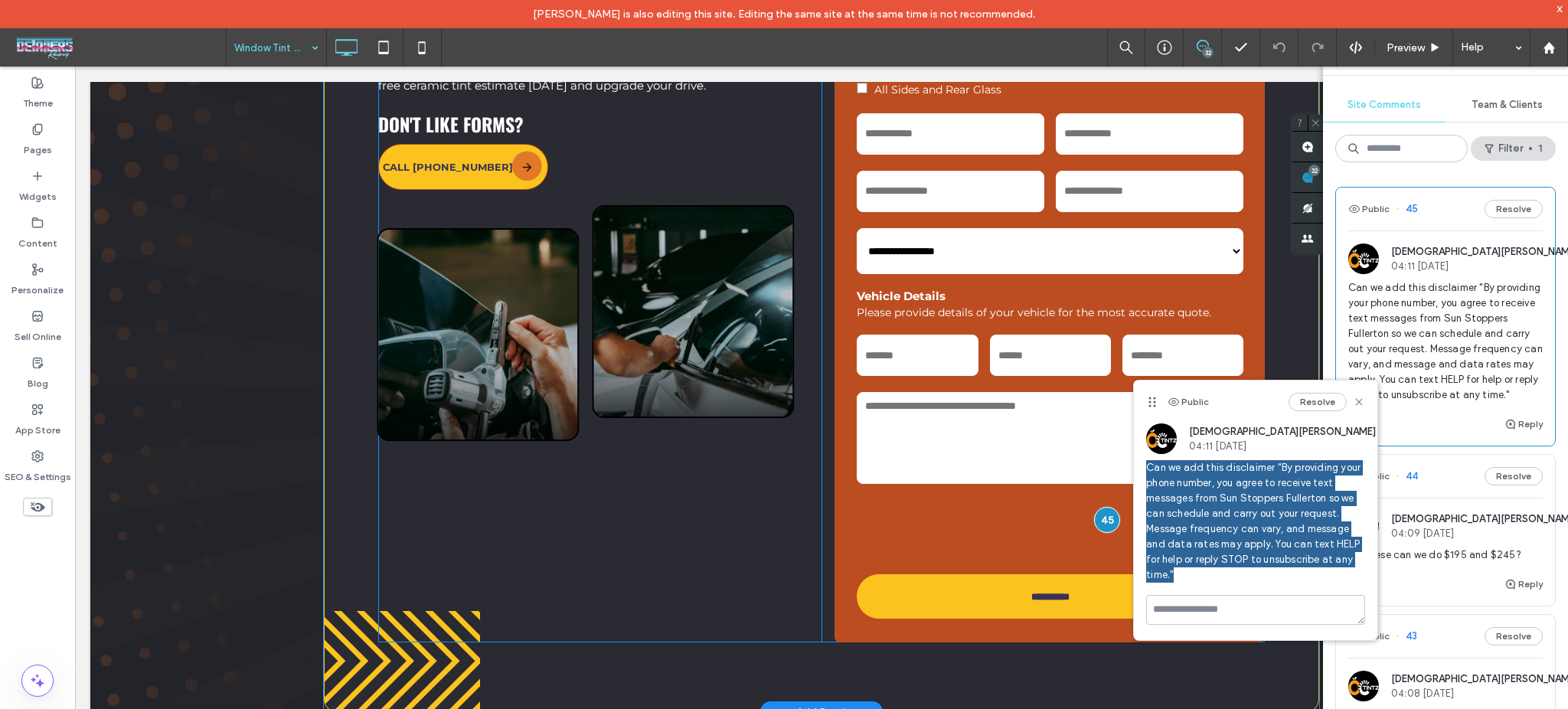
click at [1240, 277] on div "**********" at bounding box center [1049, 260] width 430 height 762
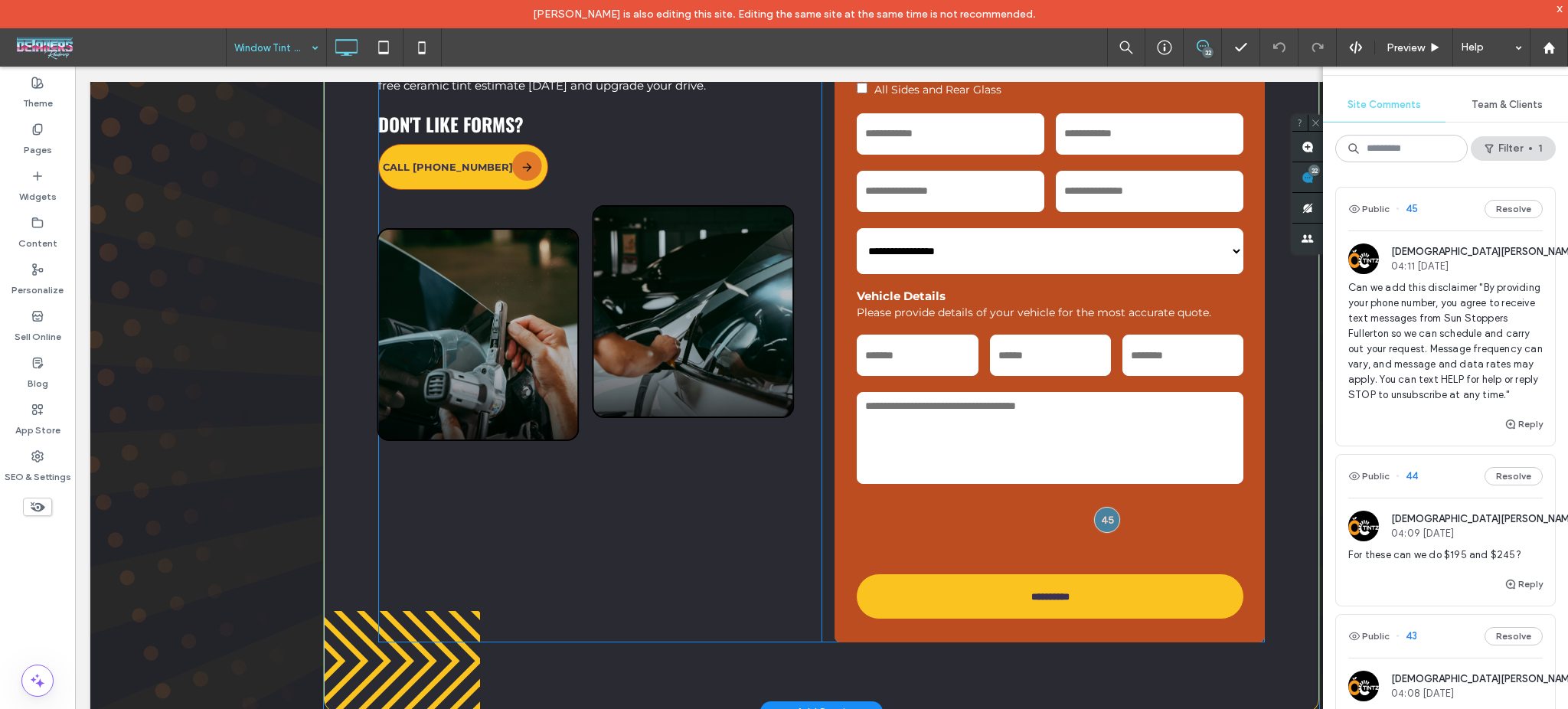
click at [1240, 293] on div "**********" at bounding box center [1049, 260] width 430 height 762
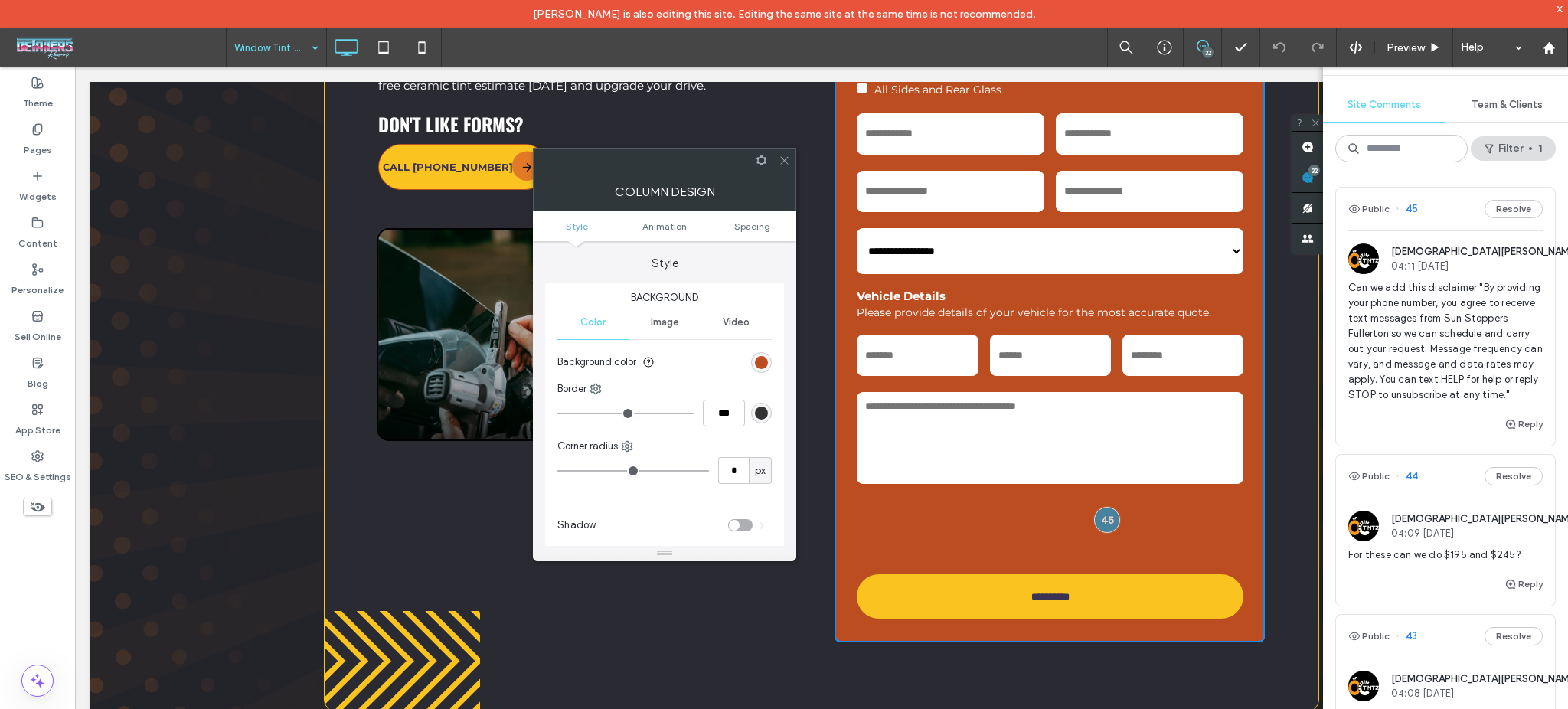
type input "*"
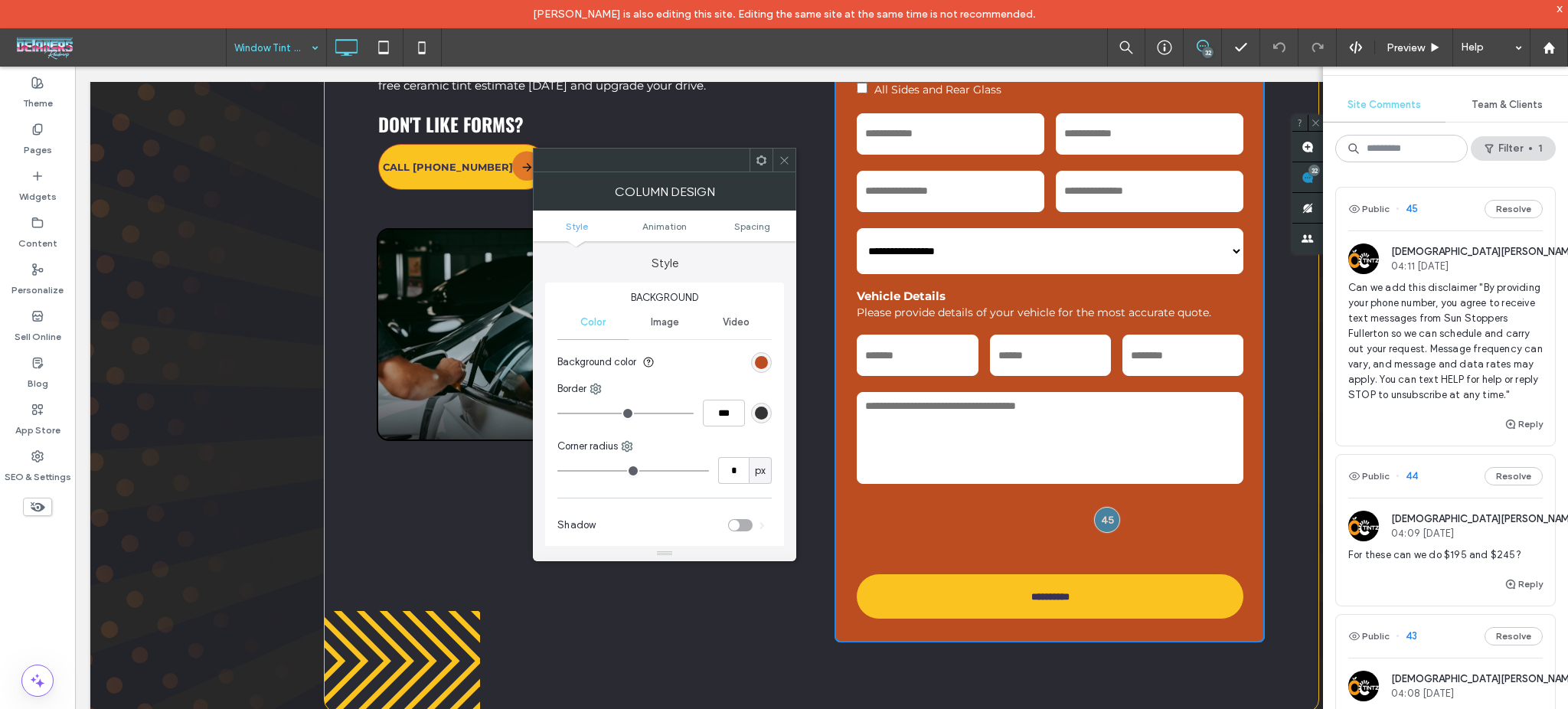
click at [791, 162] on div at bounding box center [784, 160] width 23 height 23
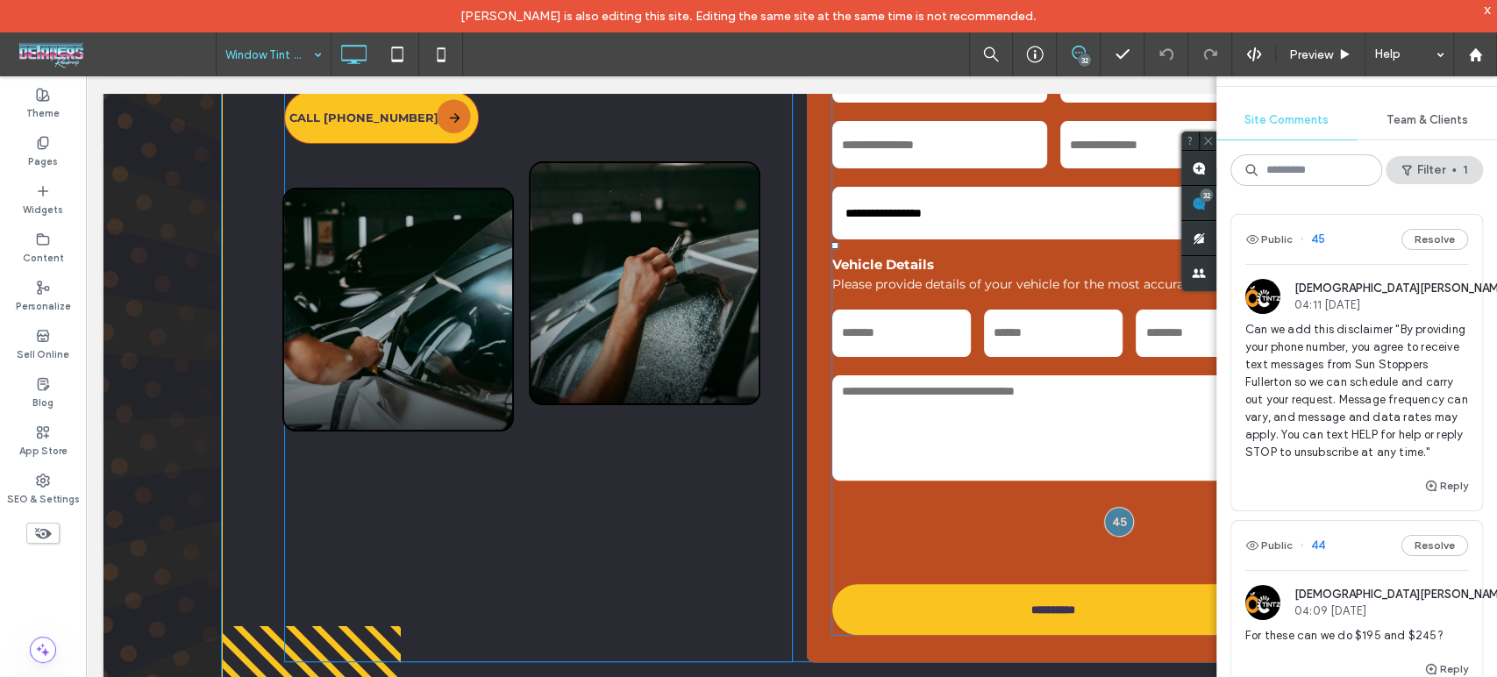
scroll to position [9204, 0]
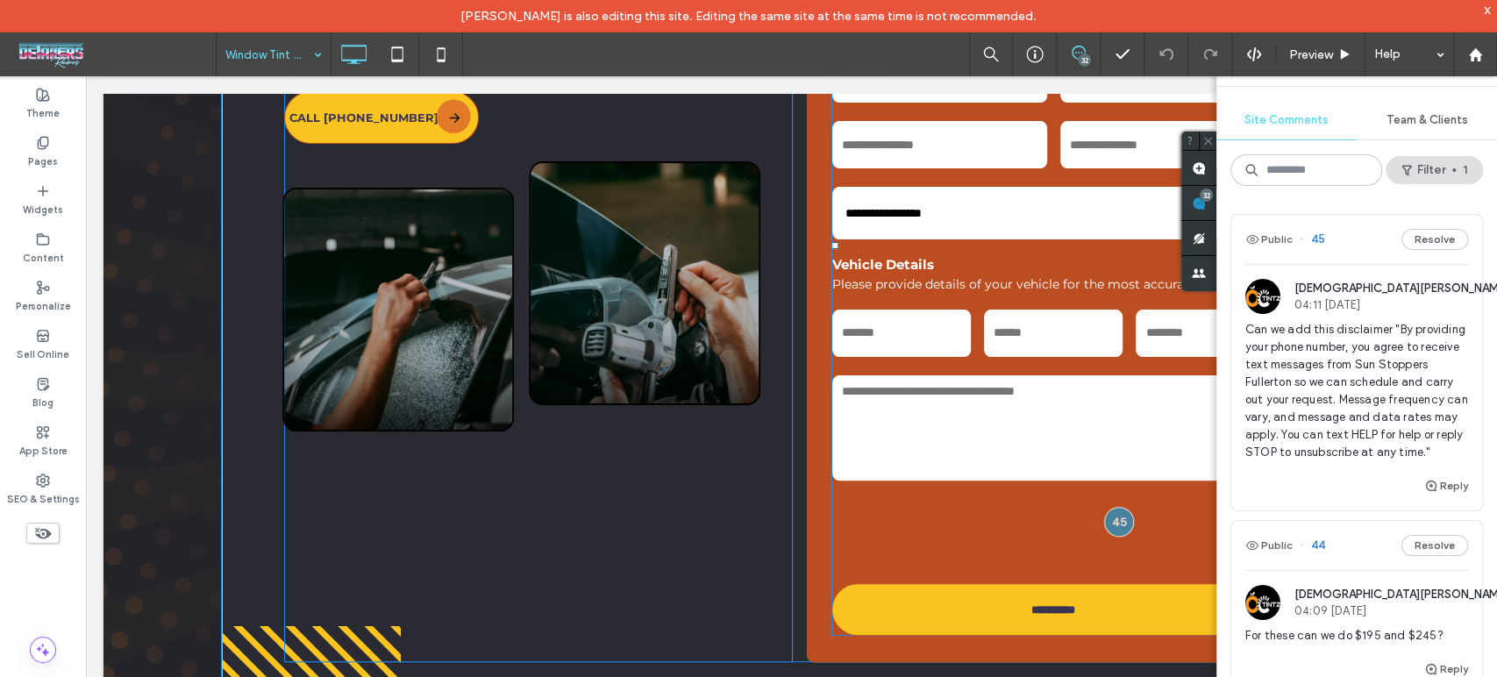
click at [1026, 239] on div "**********" at bounding box center [1053, 210] width 458 height 724
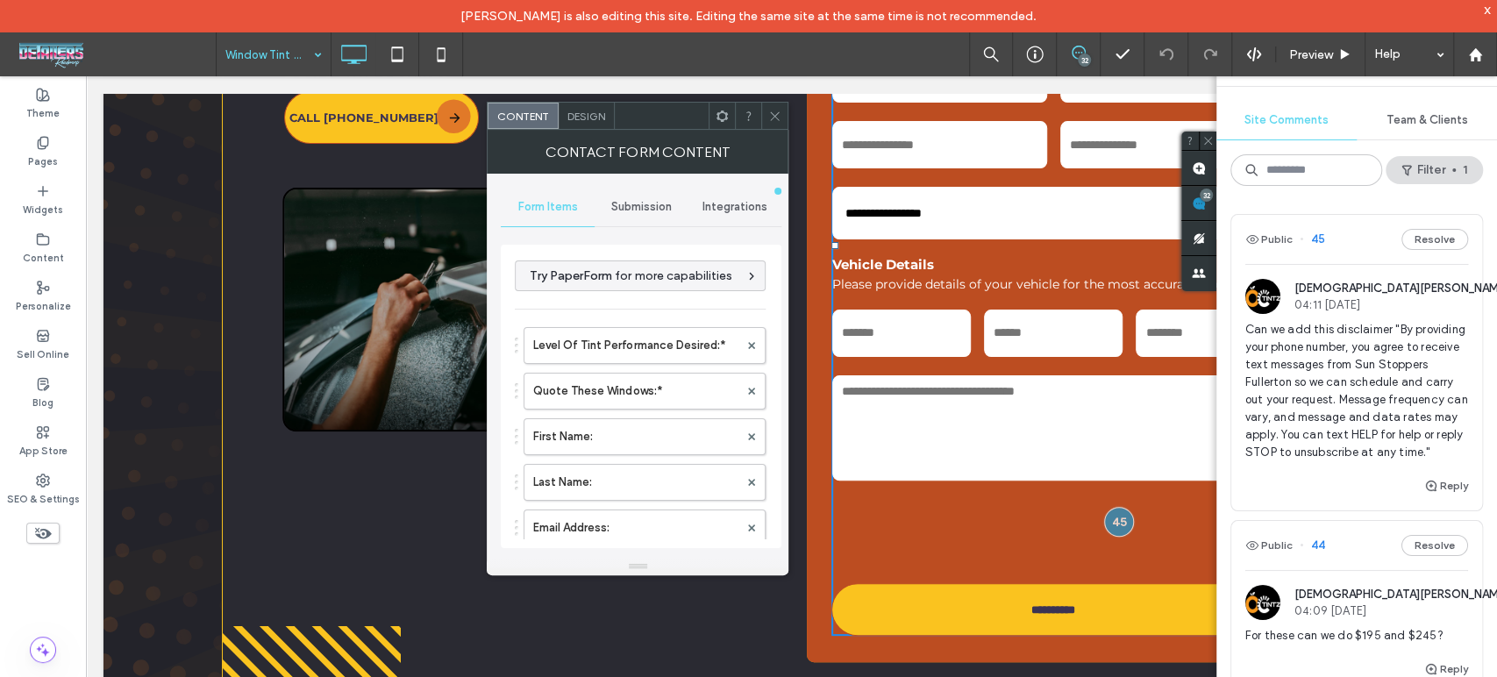
type input "**********"
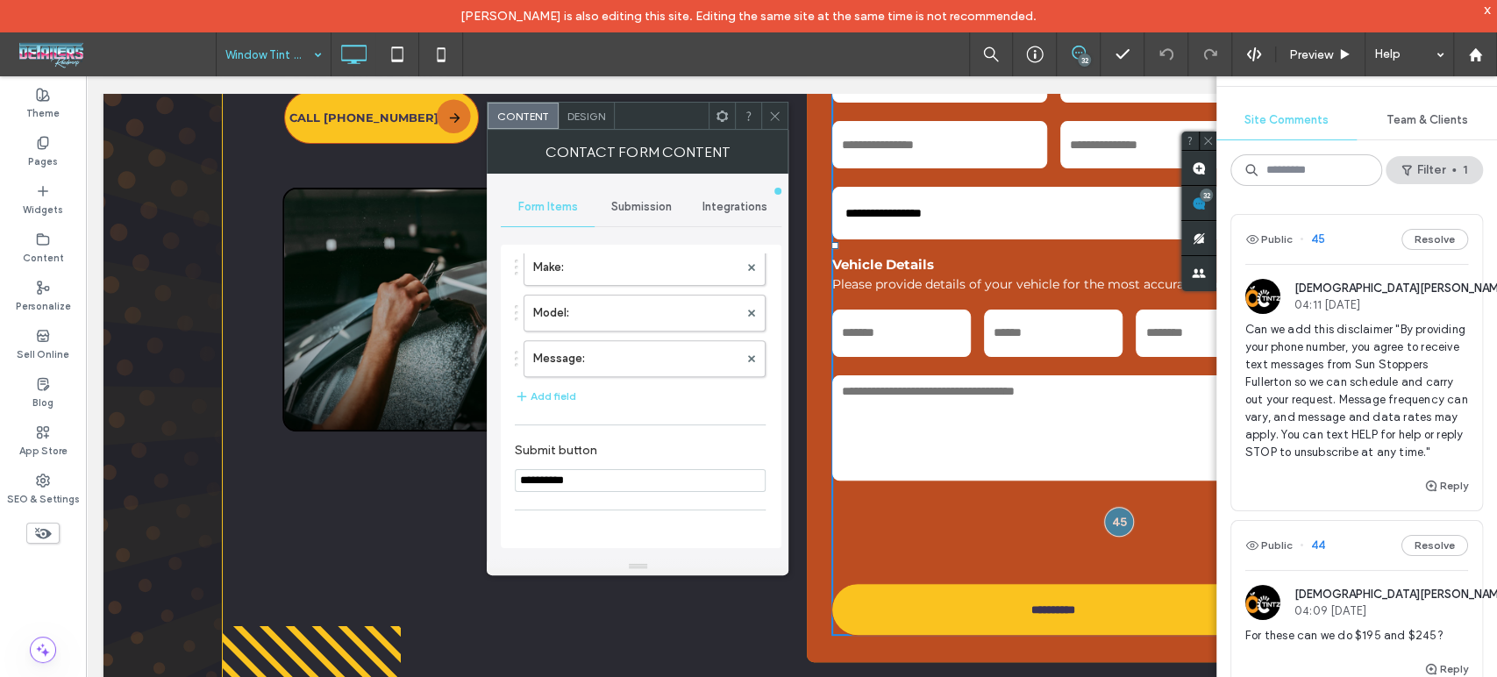
scroll to position [584, 0]
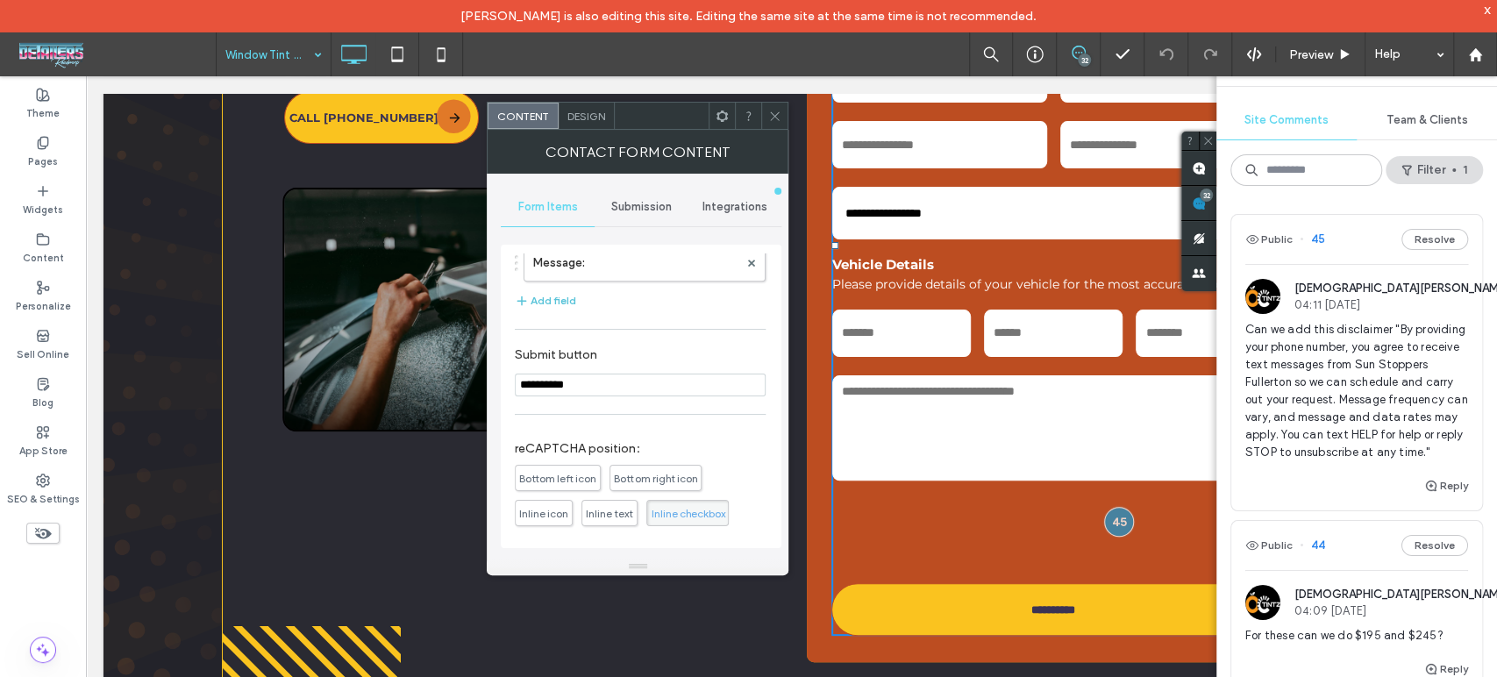
click at [550, 296] on button "Add field" at bounding box center [545, 300] width 61 height 21
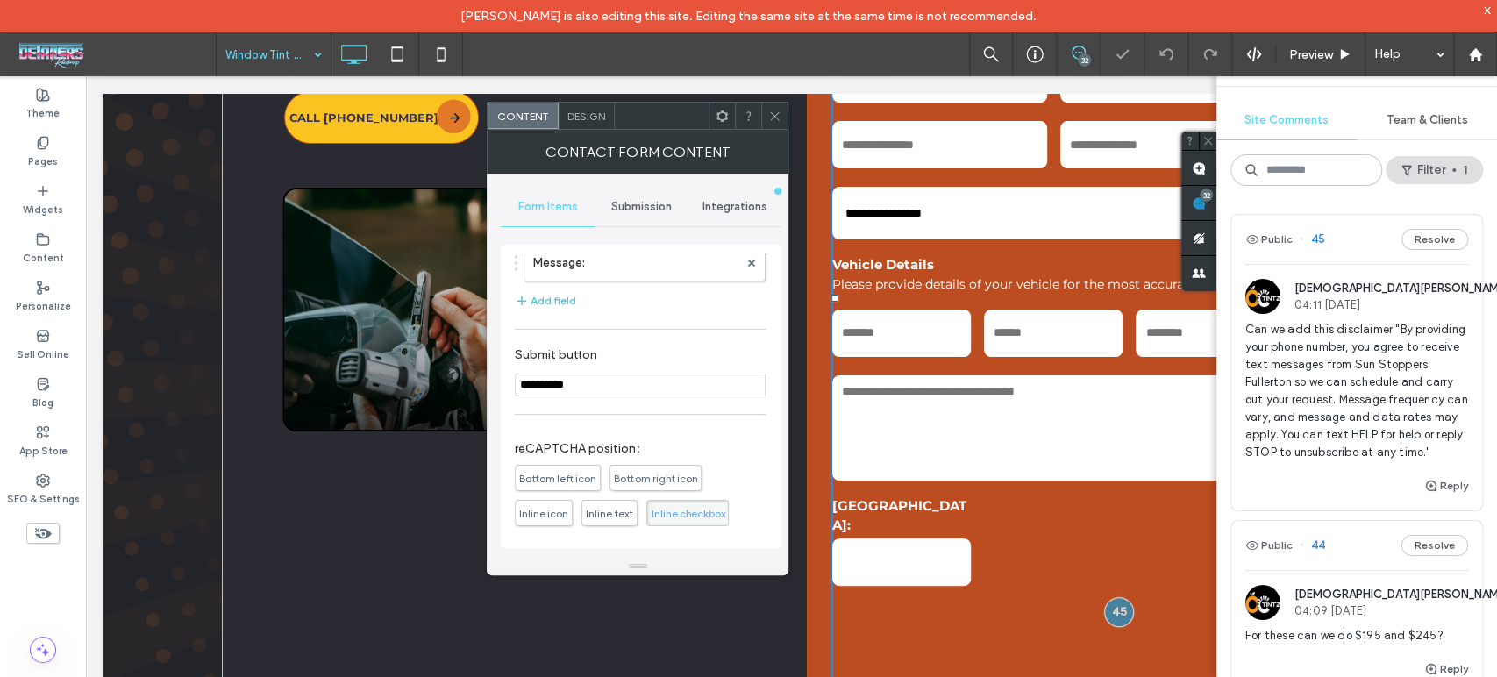
scroll to position [9289, 0]
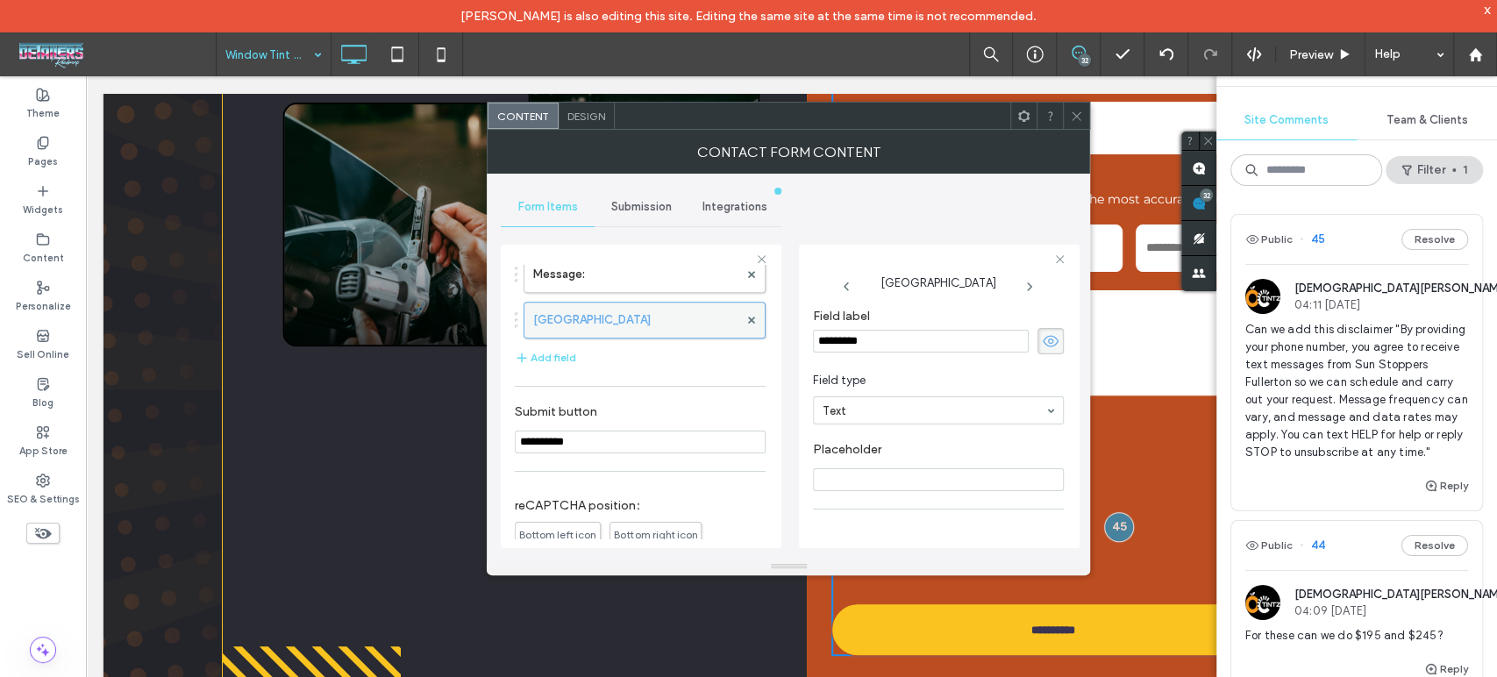
drag, startPoint x: 905, startPoint y: 341, endPoint x: 688, endPoint y: 327, distance: 217.9
click at [717, 335] on div "**********" at bounding box center [641, 394] width 281 height 326
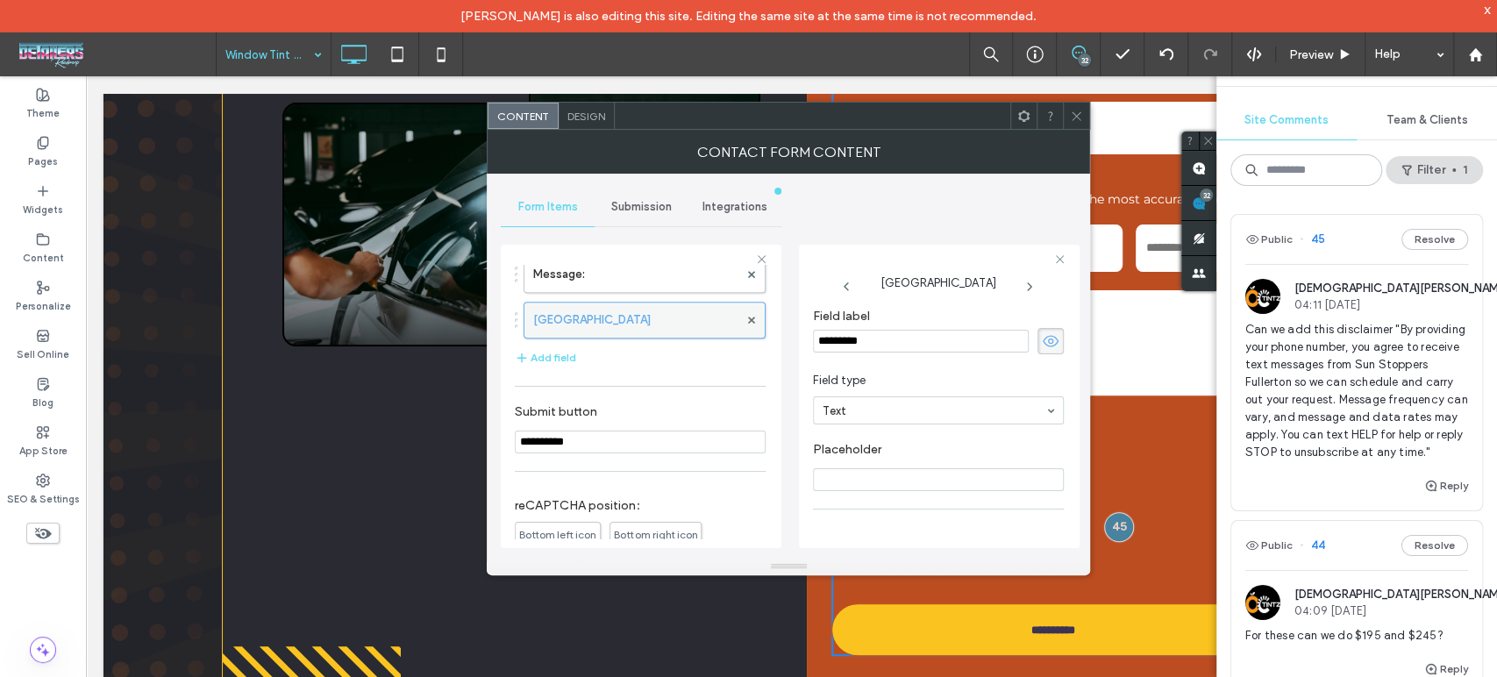
type input "**********"
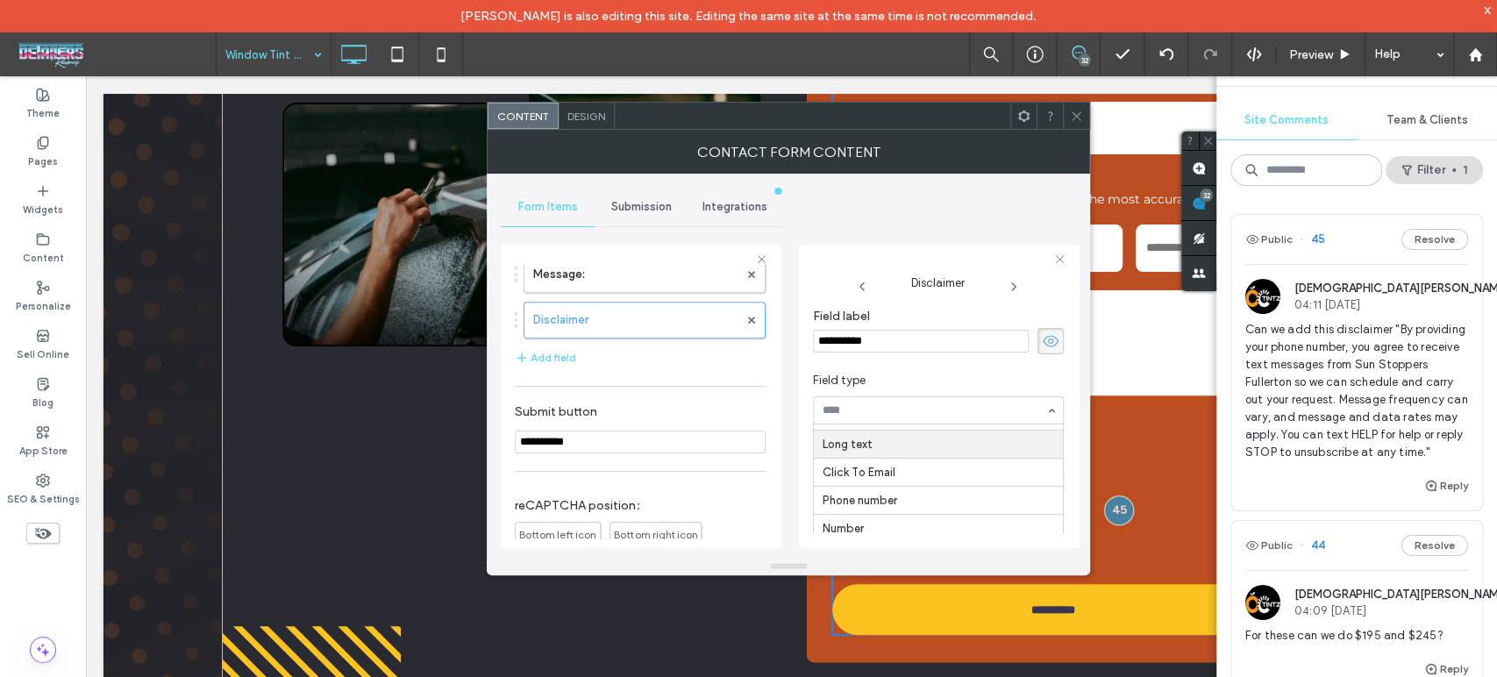
scroll to position [9347, 0]
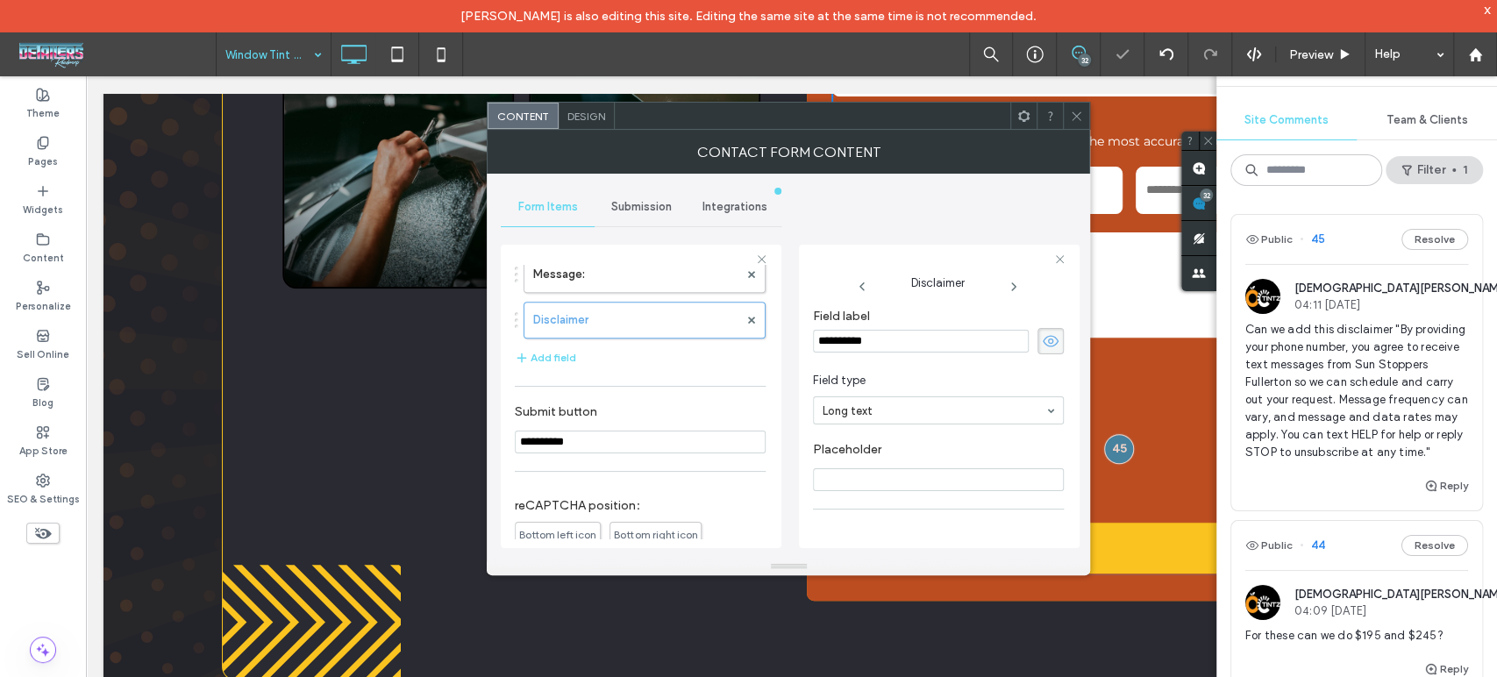
click at [863, 474] on input "Placeholder" at bounding box center [938, 479] width 251 height 23
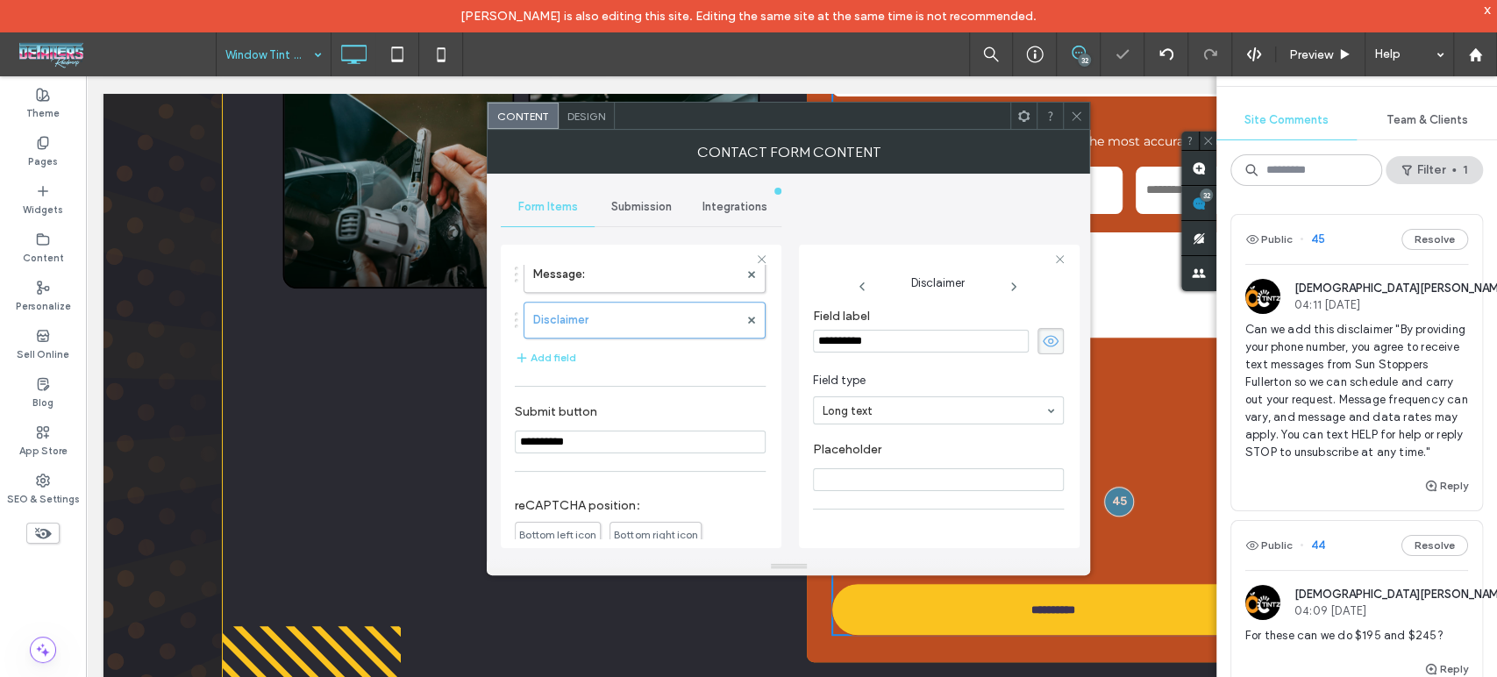
click at [863, 474] on input "Placeholder" at bounding box center [938, 479] width 251 height 23
paste input "**********"
type input "**********"
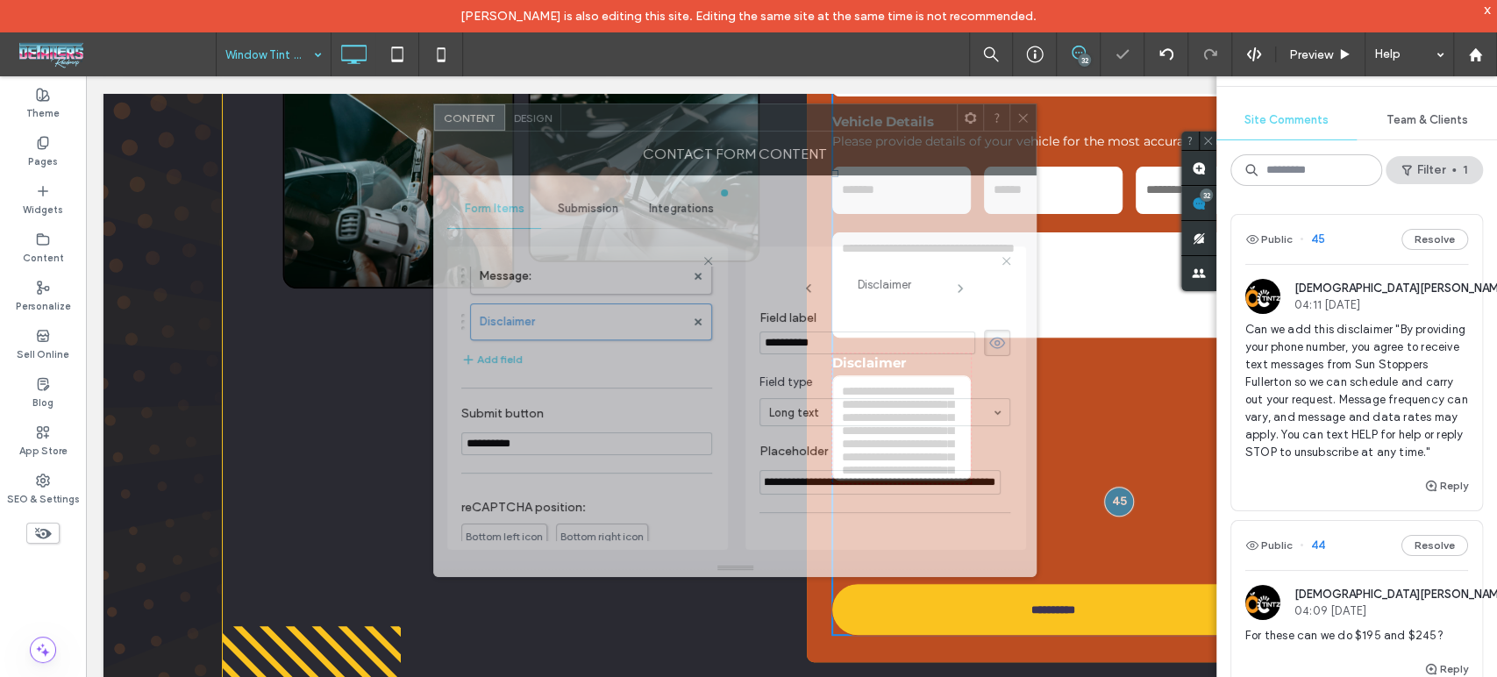
scroll to position [0, 0]
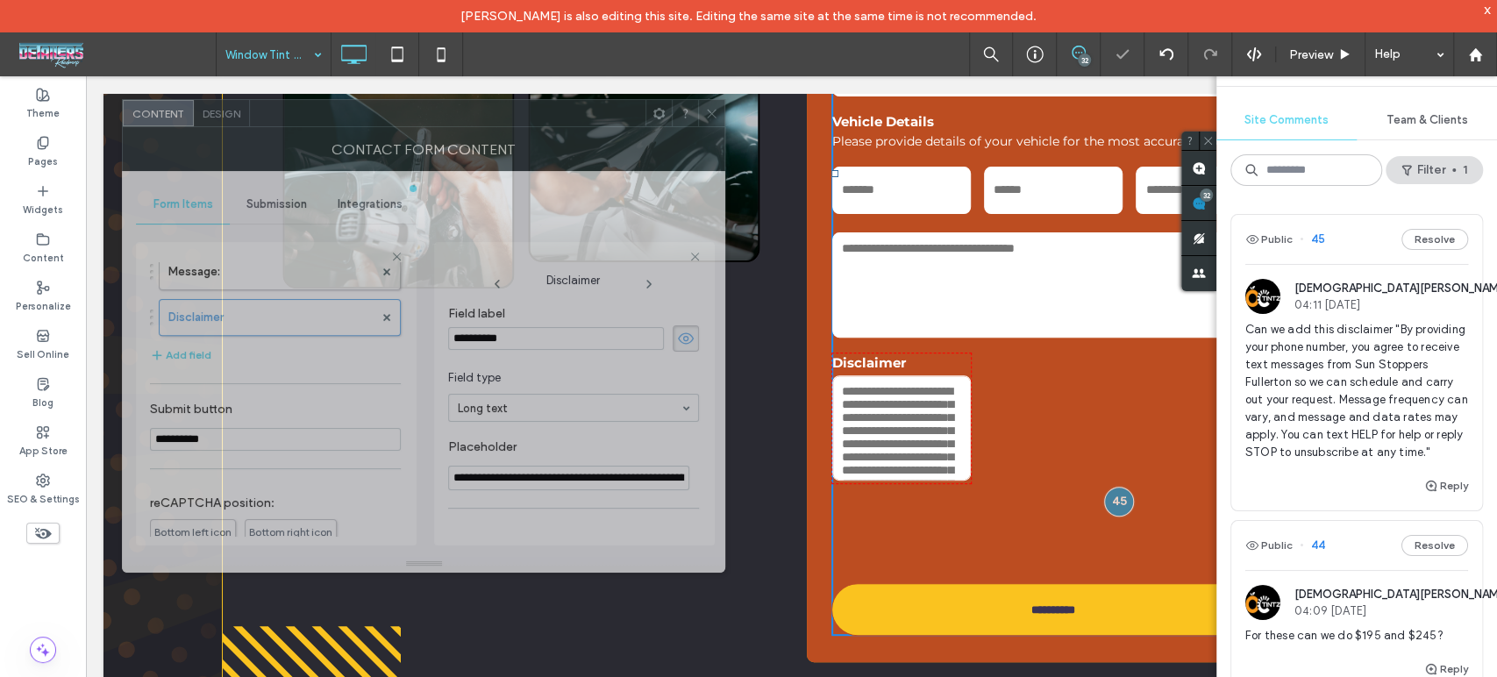
drag, startPoint x: 812, startPoint y: 120, endPoint x: 501, endPoint y: 116, distance: 311.4
click at [501, 116] on div at bounding box center [448, 113] width 396 height 26
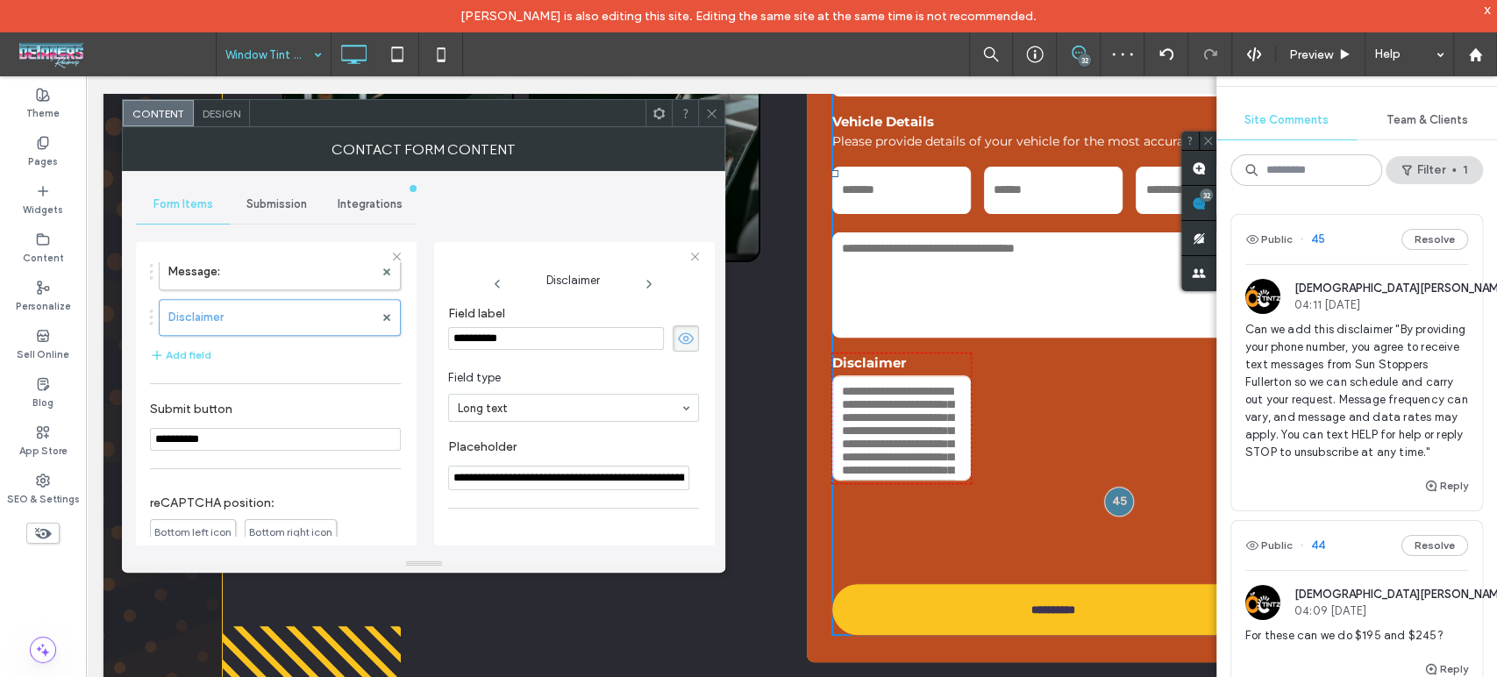
click at [673, 328] on span at bounding box center [686, 338] width 26 height 26
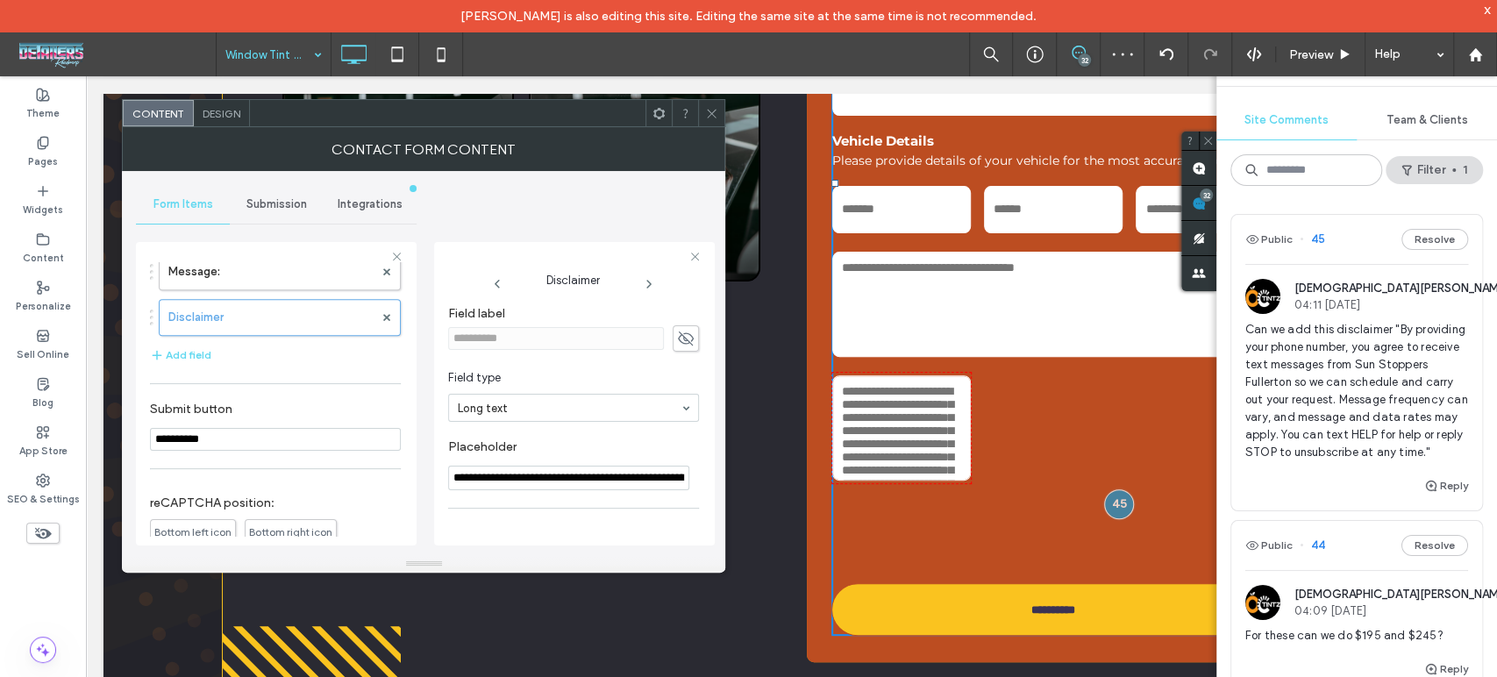
scroll to position [122, 0]
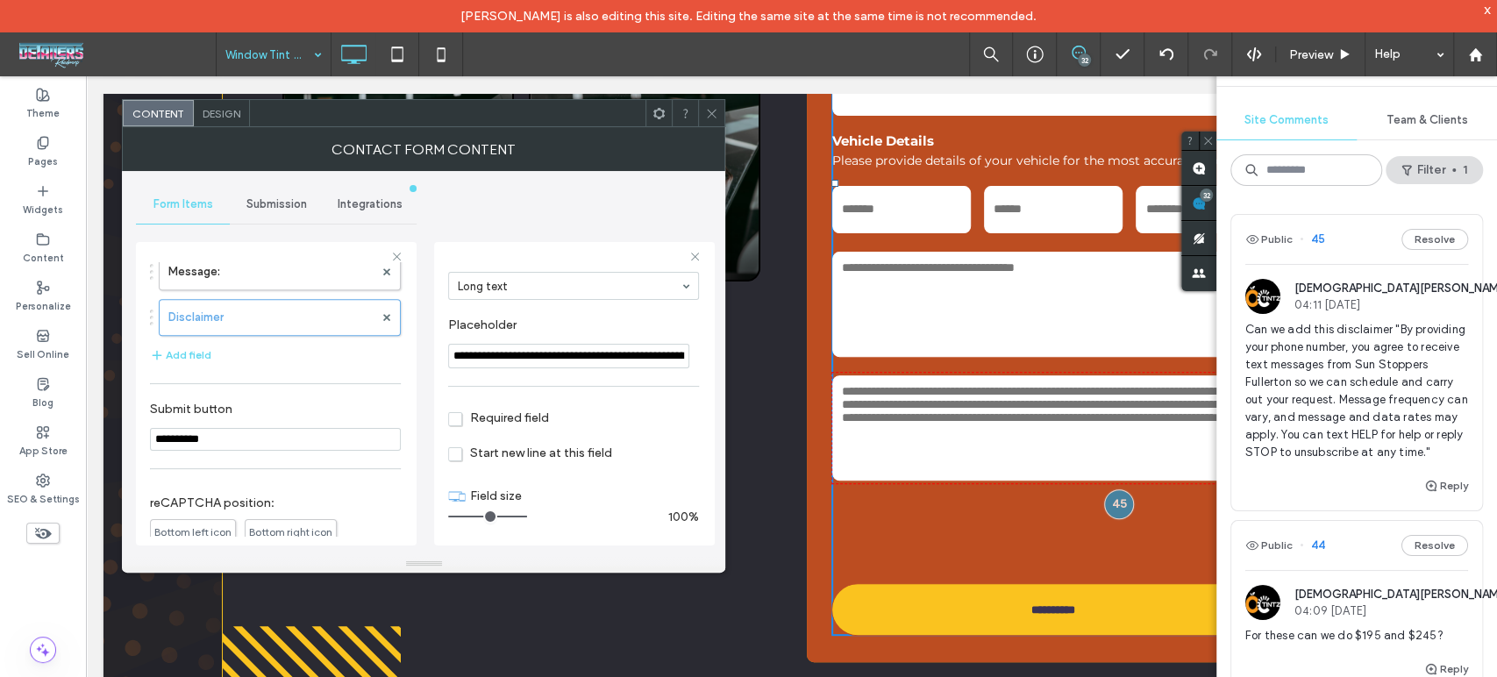
drag, startPoint x: 476, startPoint y: 517, endPoint x: 569, endPoint y: 519, distance: 93.0
type input "**"
click at [527, 517] on input "range" at bounding box center [487, 517] width 79 height 2
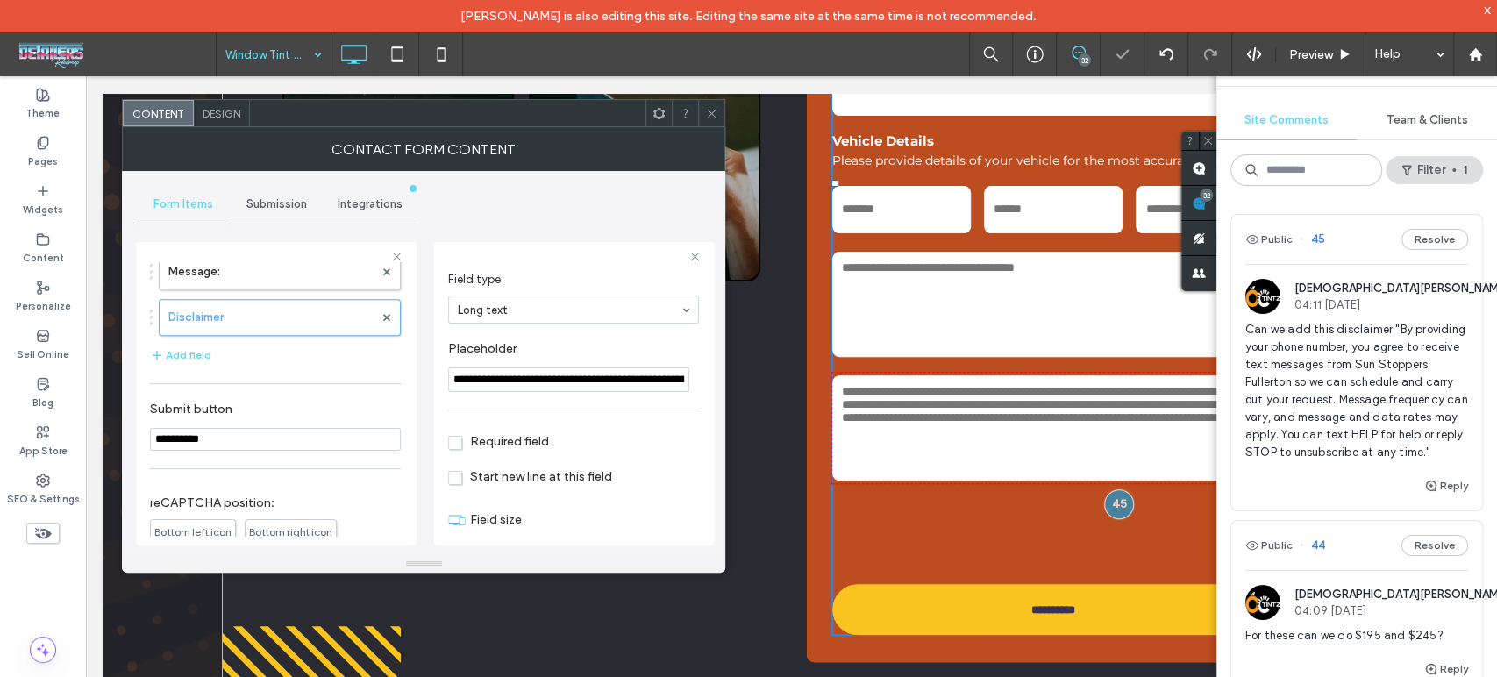
scroll to position [25, 0]
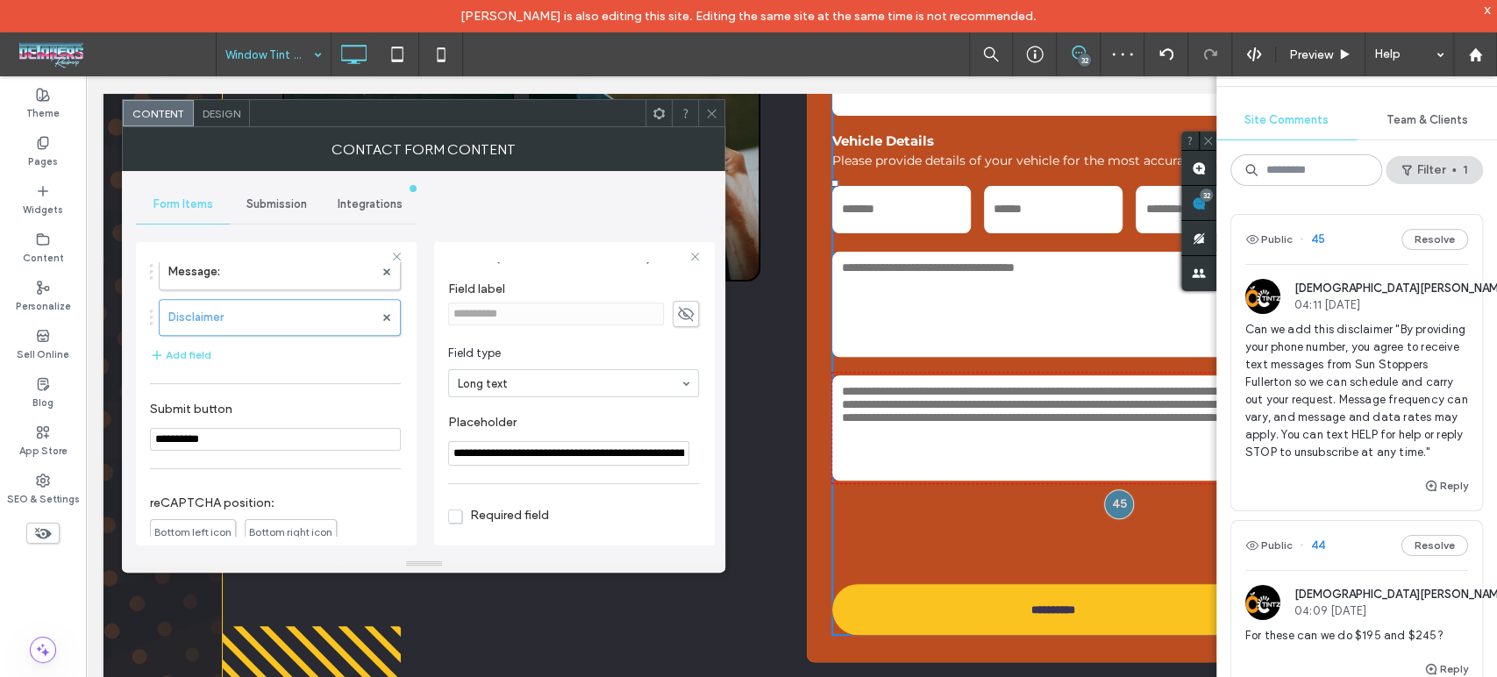
click at [590, 455] on input "**********" at bounding box center [568, 453] width 241 height 25
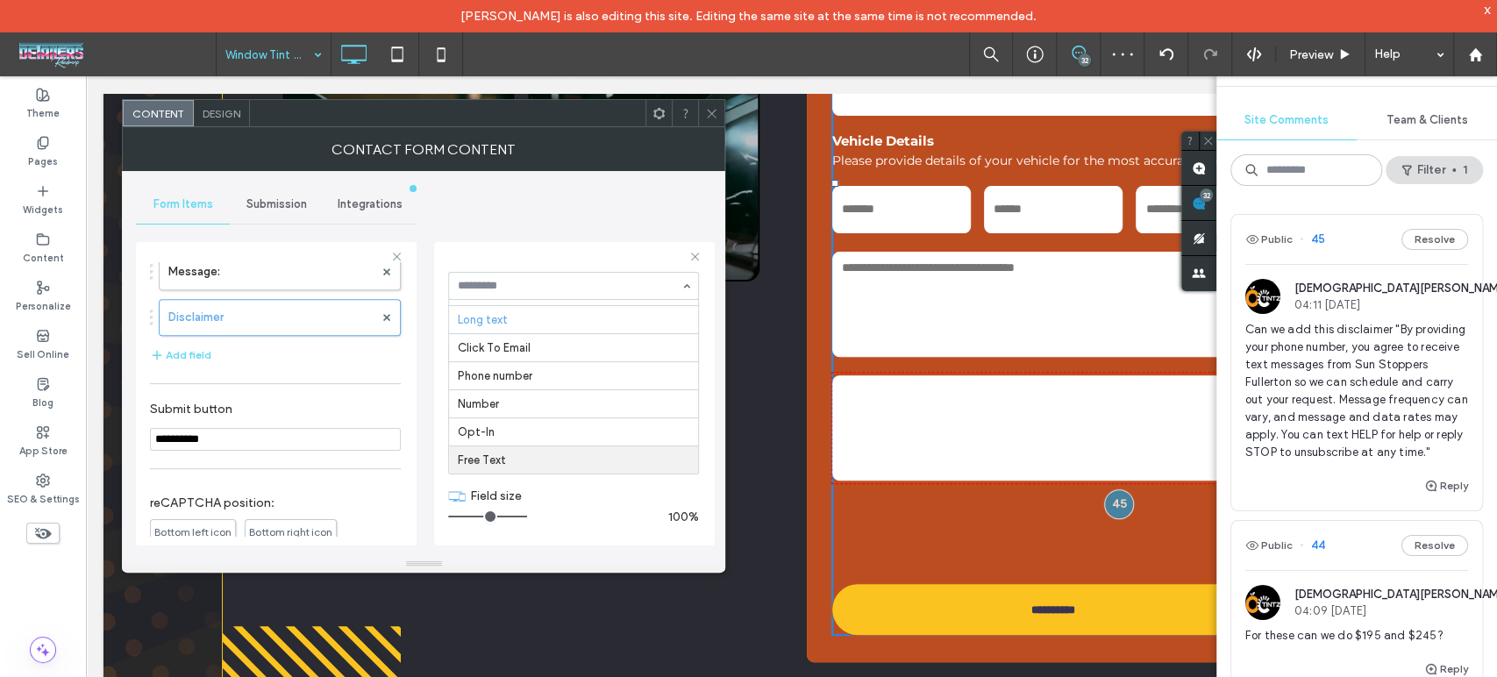
scroll to position [9234, 0]
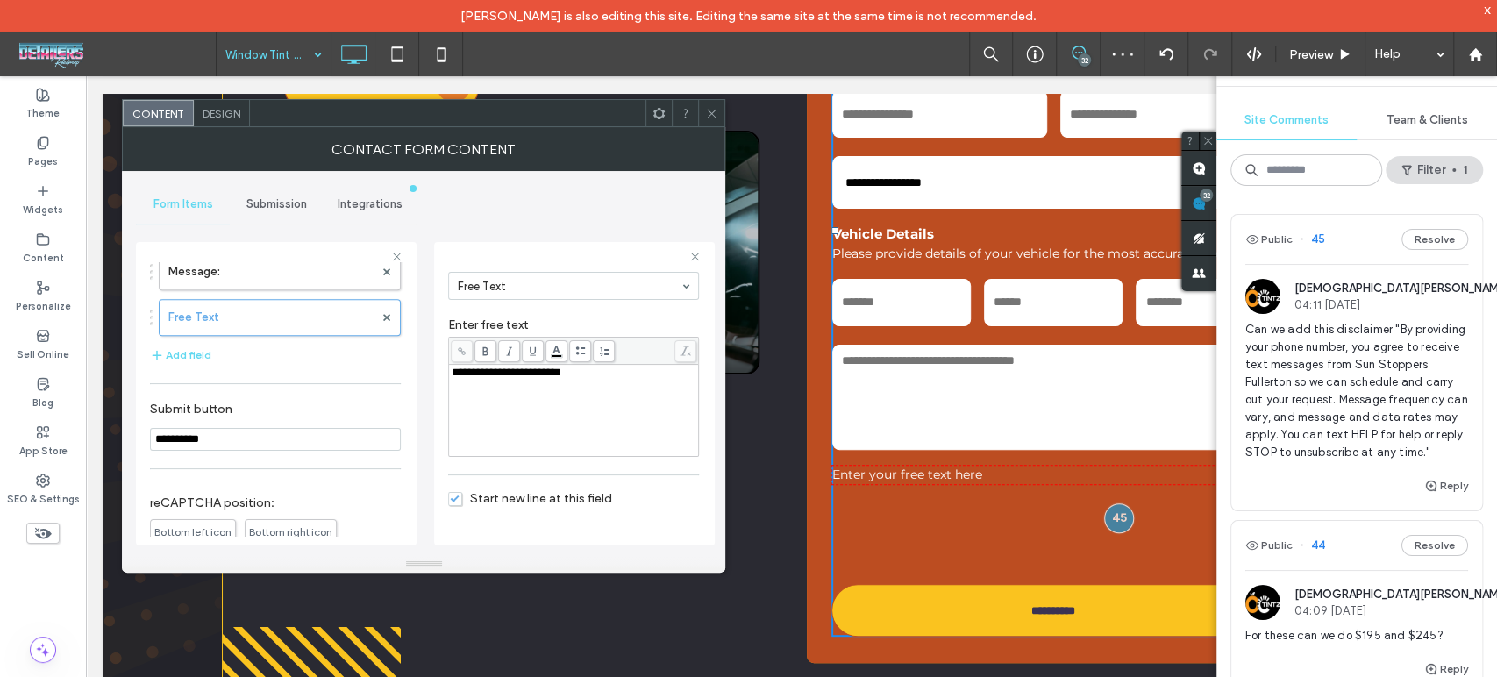
click at [530, 406] on div "**********" at bounding box center [574, 411] width 245 height 88
click at [566, 390] on div "**********" at bounding box center [574, 411] width 245 height 88
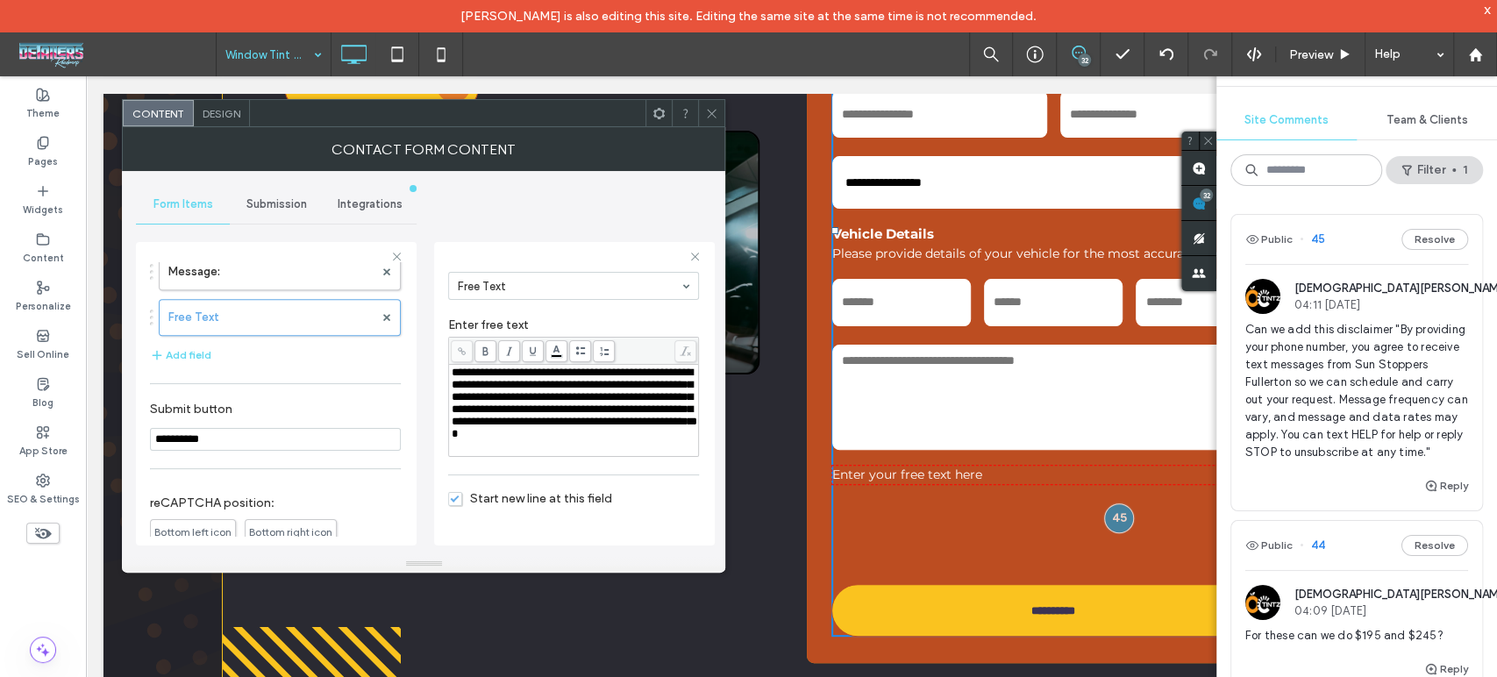
click at [645, 440] on div "**********" at bounding box center [574, 404] width 245 height 74
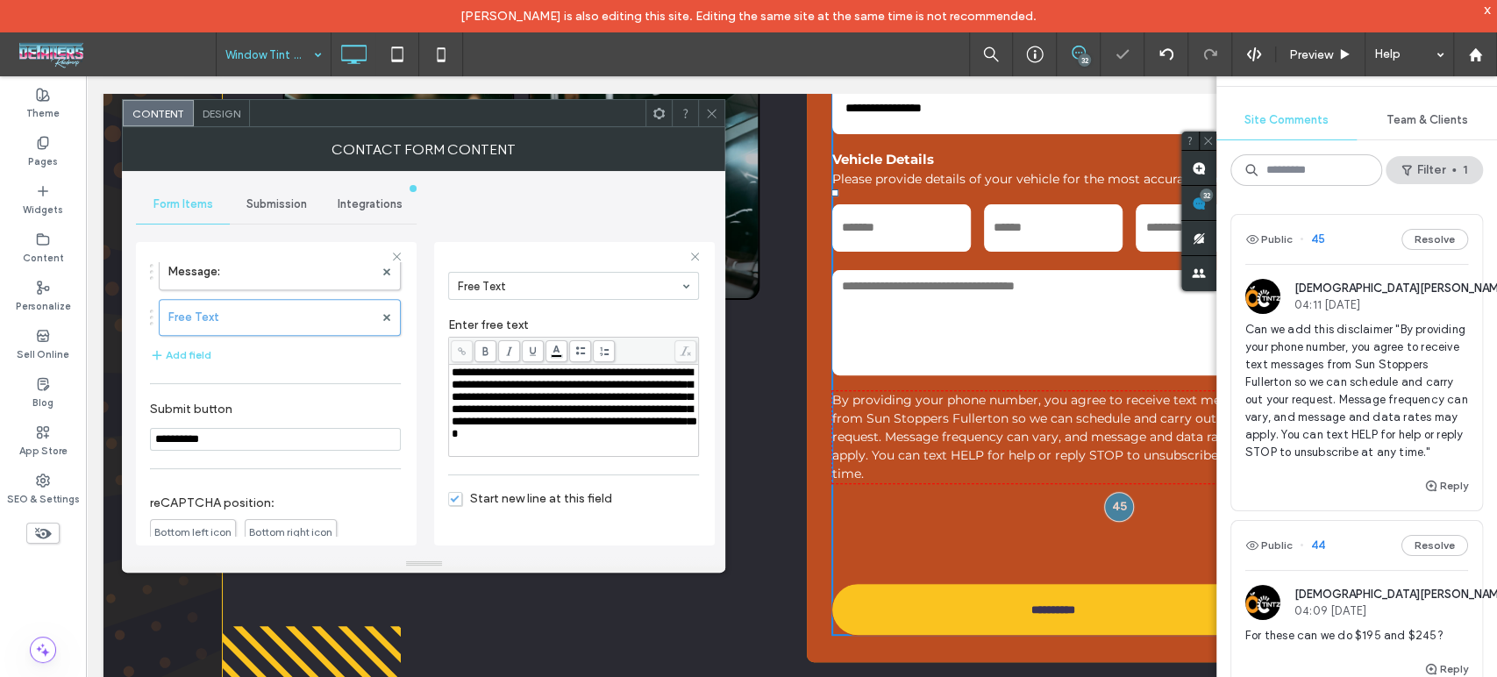
click at [645, 481] on div "**********" at bounding box center [573, 349] width 251 height 348
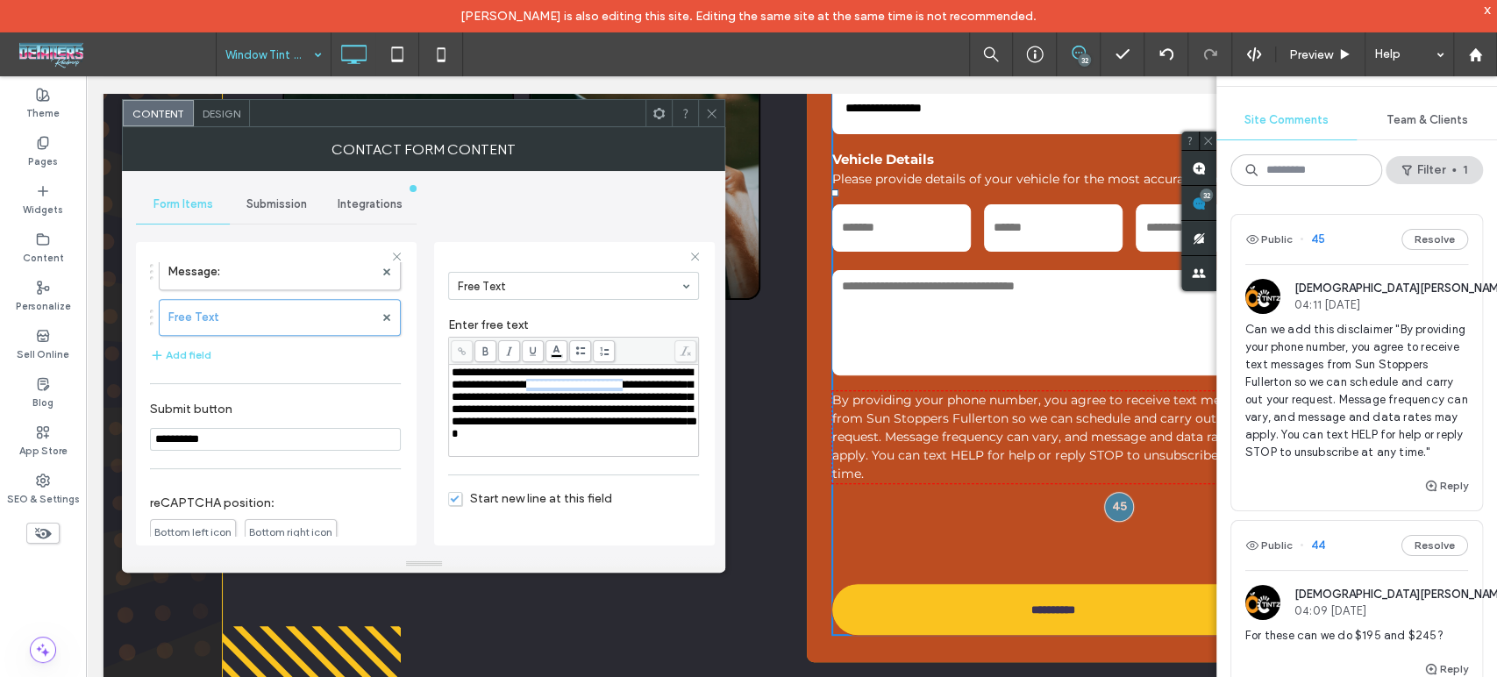
drag, startPoint x: 612, startPoint y: 388, endPoint x: 494, endPoint y: 404, distance: 119.6
click at [494, 404] on span "**********" at bounding box center [575, 403] width 246 height 73
click at [585, 411] on span "**********" at bounding box center [575, 409] width 246 height 61
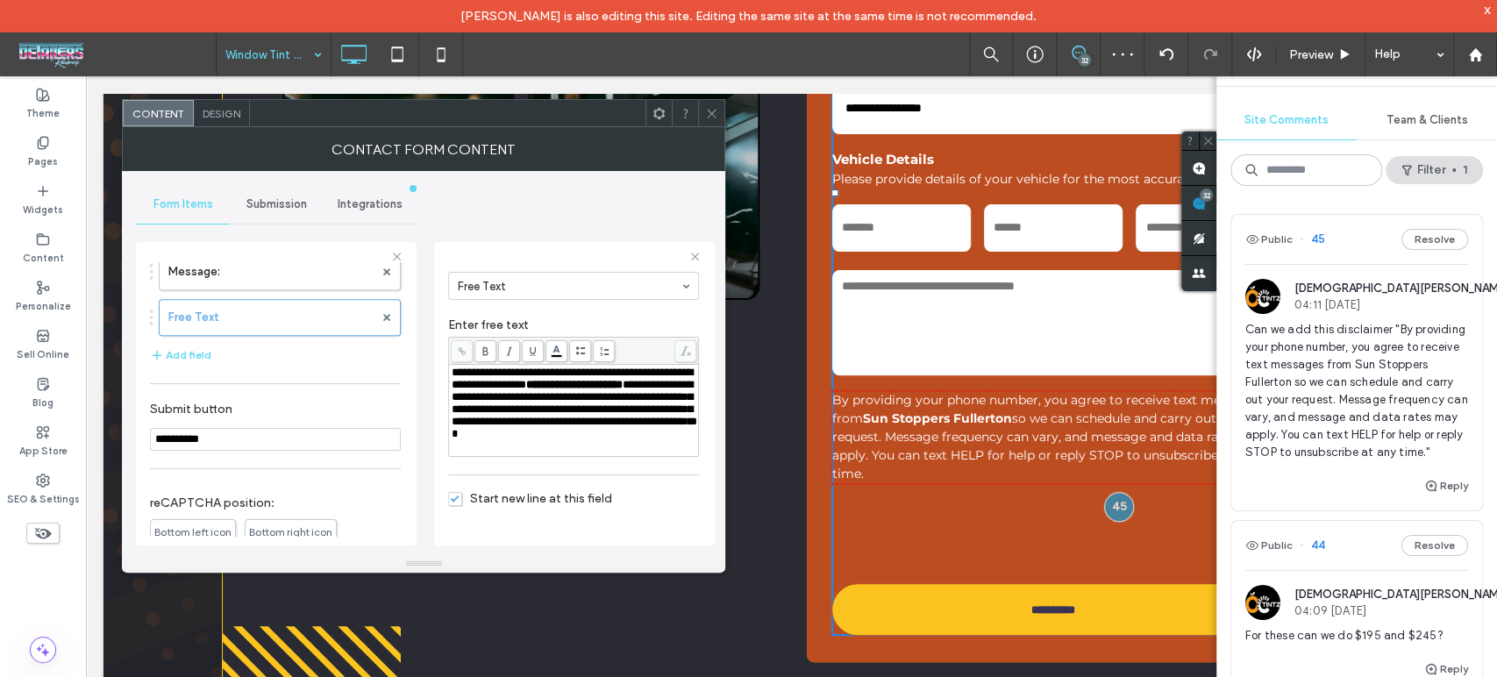
click at [510, 439] on span "**********" at bounding box center [575, 409] width 246 height 61
click at [628, 427] on span "**********" at bounding box center [583, 421] width 219 height 11
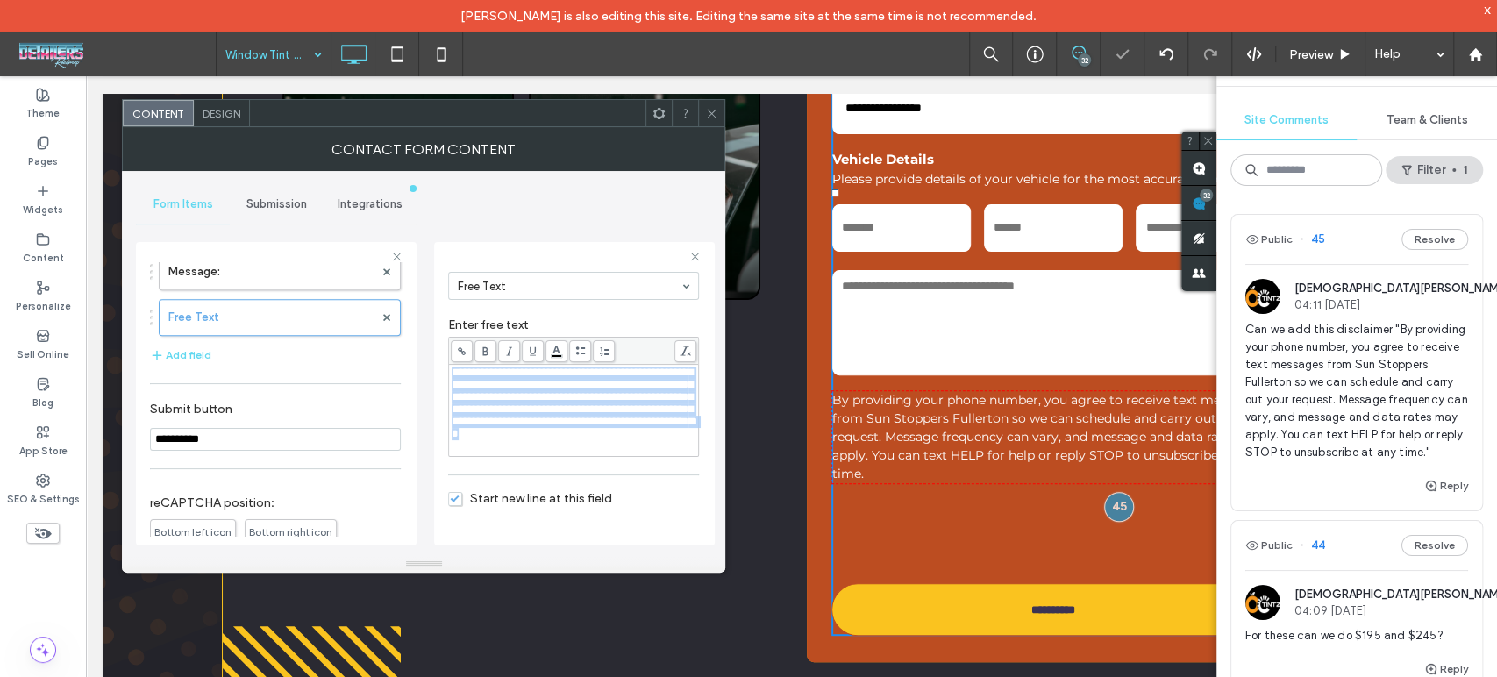
click at [709, 118] on icon at bounding box center [711, 113] width 13 height 13
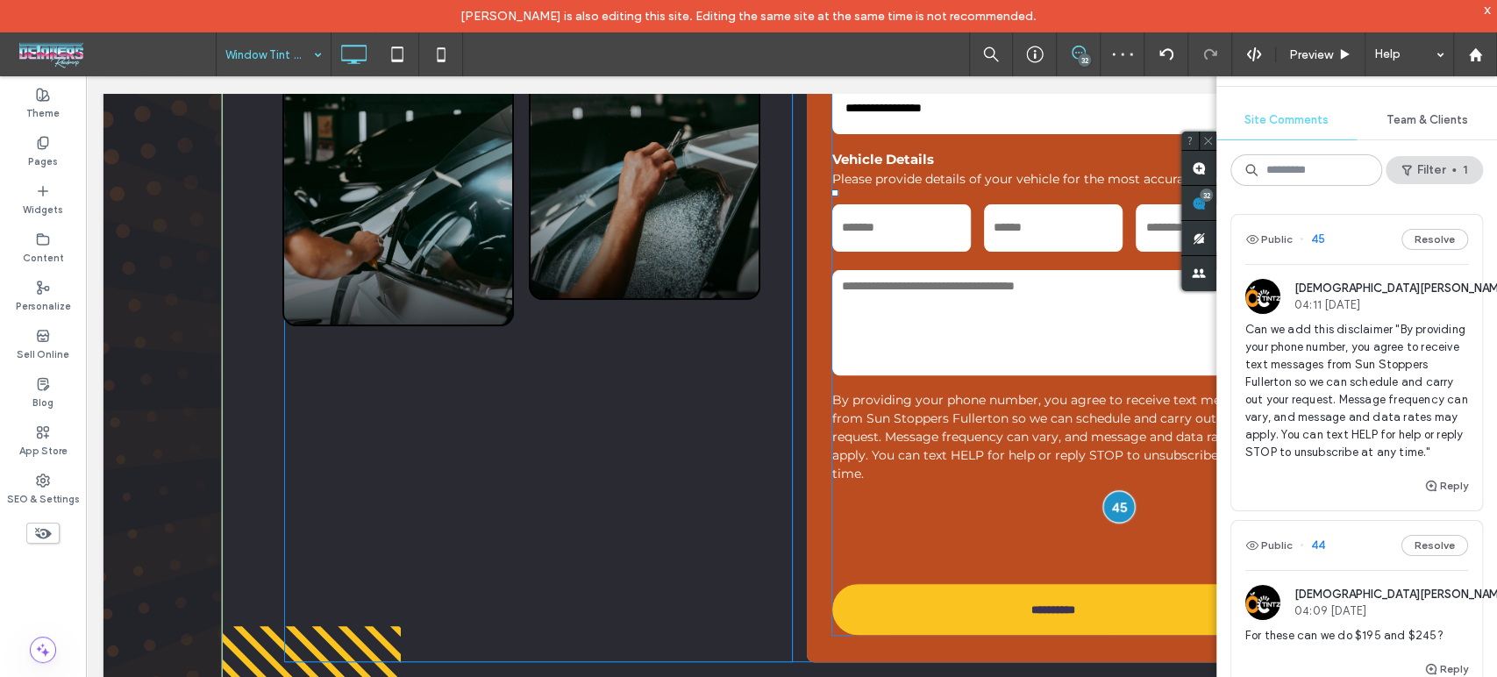
click at [1112, 503] on div at bounding box center [1118, 506] width 32 height 32
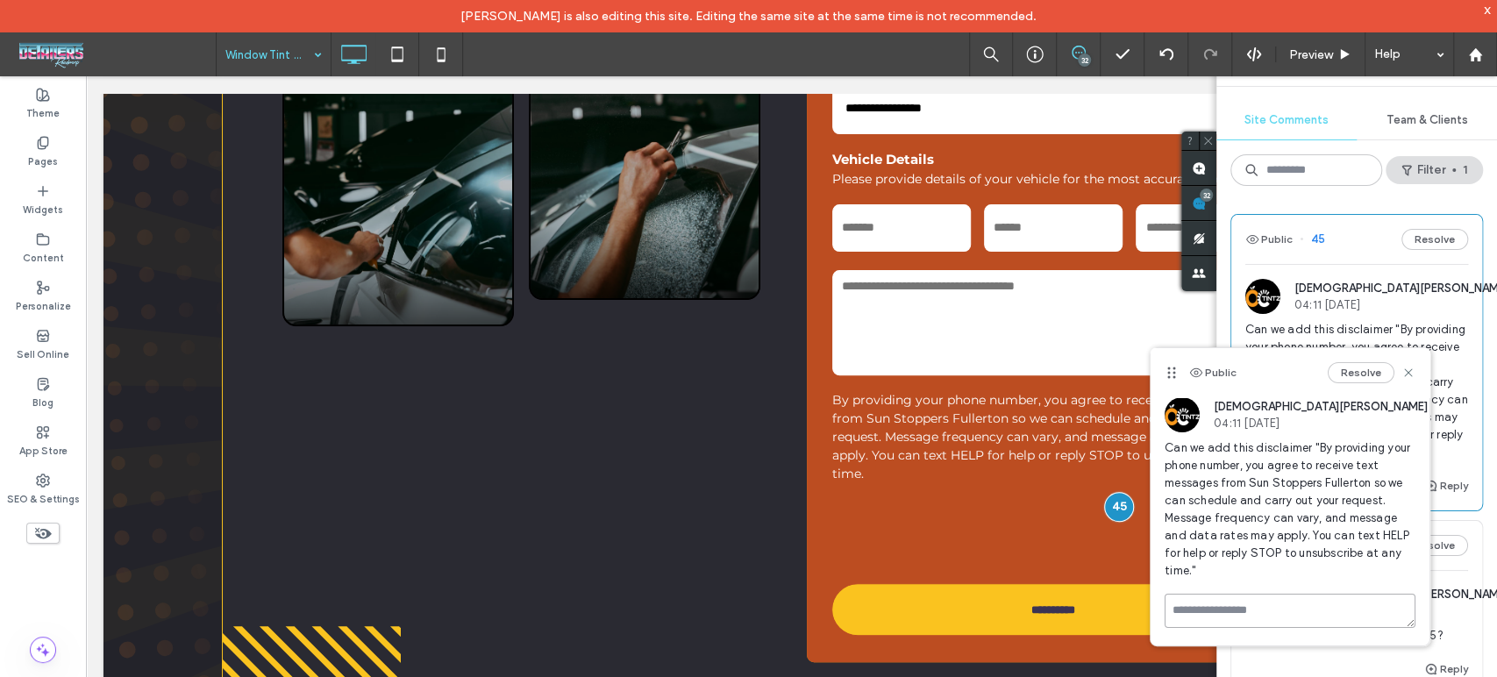
click at [1263, 602] on textarea at bounding box center [1290, 611] width 251 height 34
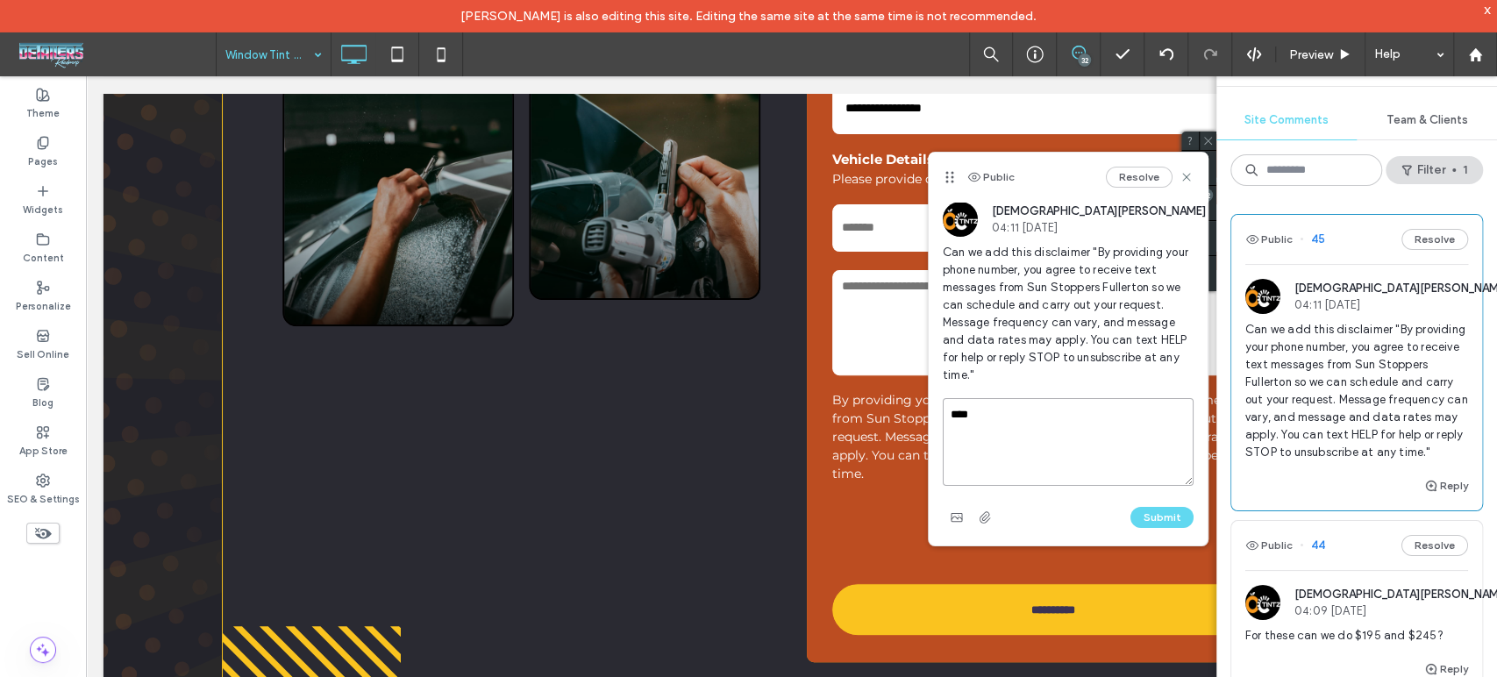
drag, startPoint x: 1171, startPoint y: 374, endPoint x: 944, endPoint y: 178, distance: 299.1
click at [944, 176] on icon at bounding box center [950, 177] width 14 height 14
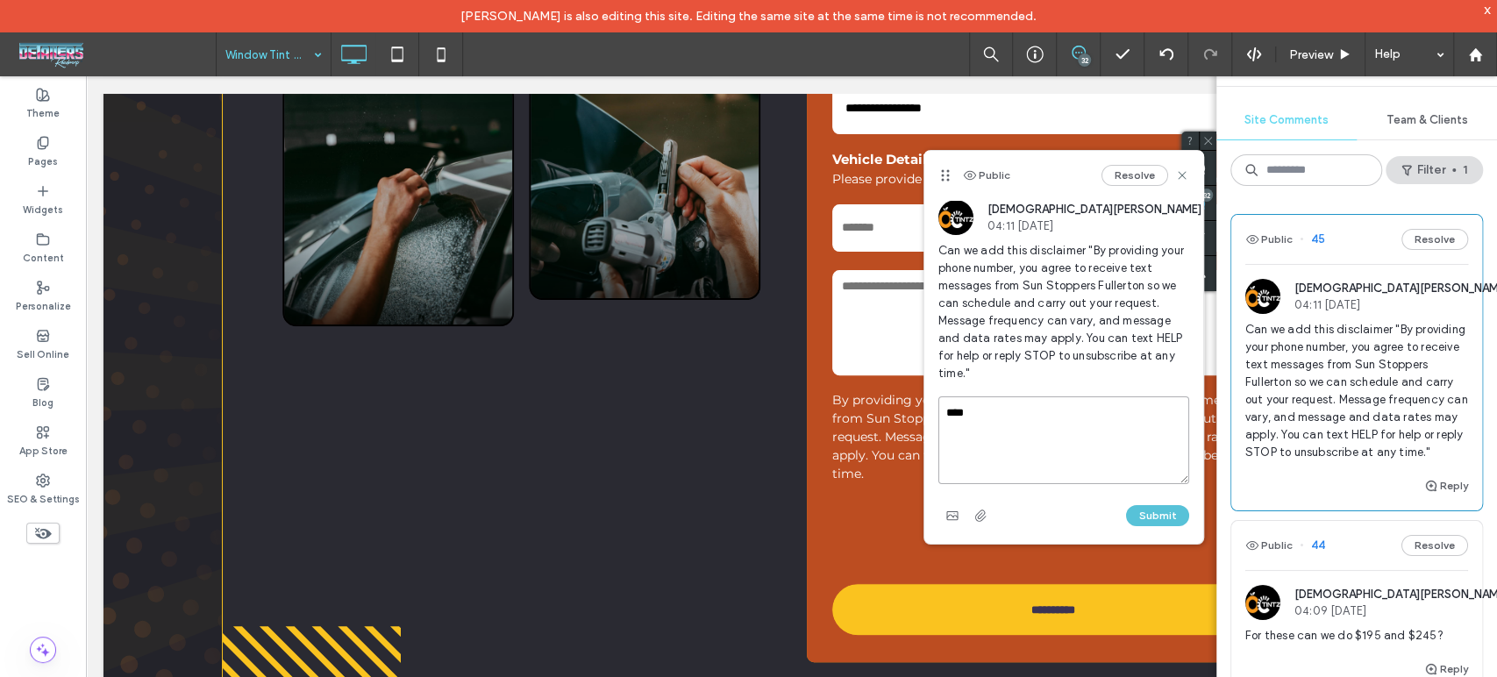
type textarea "****"
click at [1136, 508] on button "Submit" at bounding box center [1157, 515] width 63 height 21
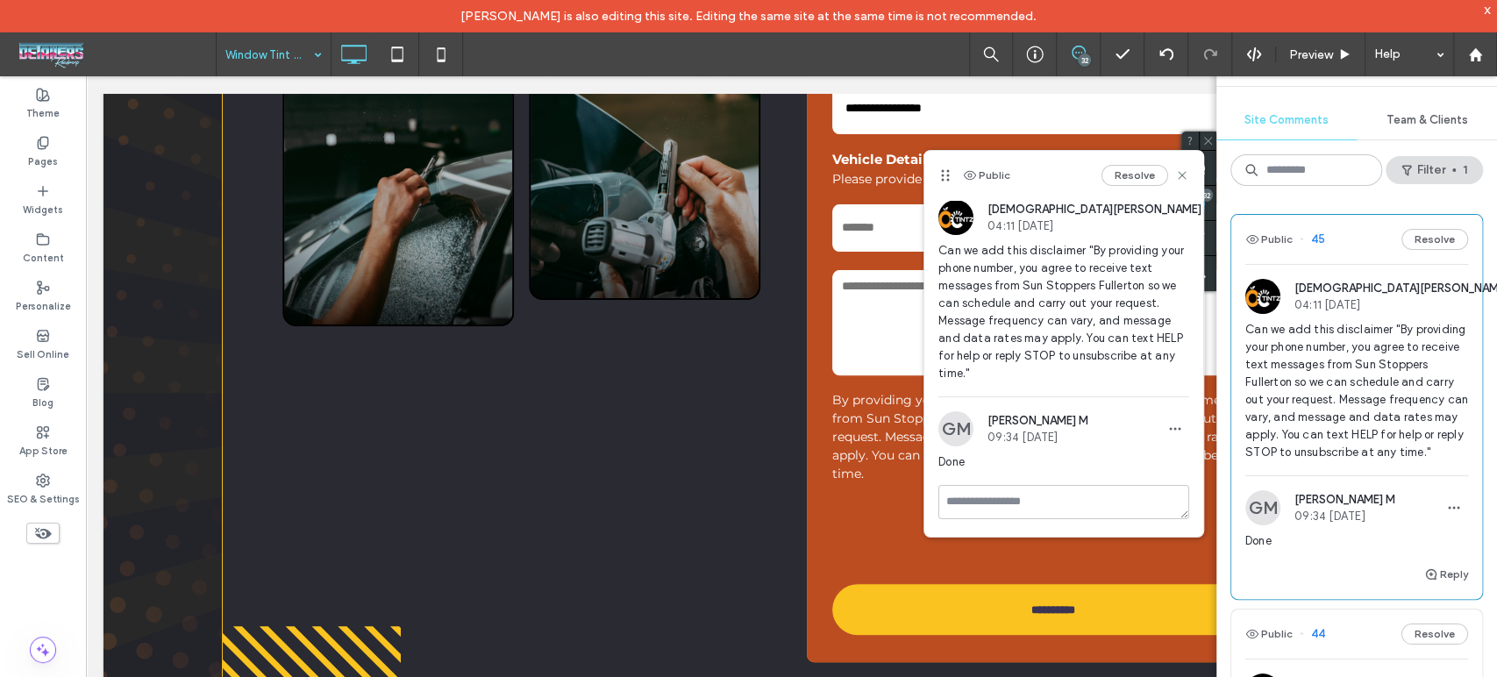
click at [1173, 168] on div "Resolve" at bounding box center [1145, 175] width 88 height 21
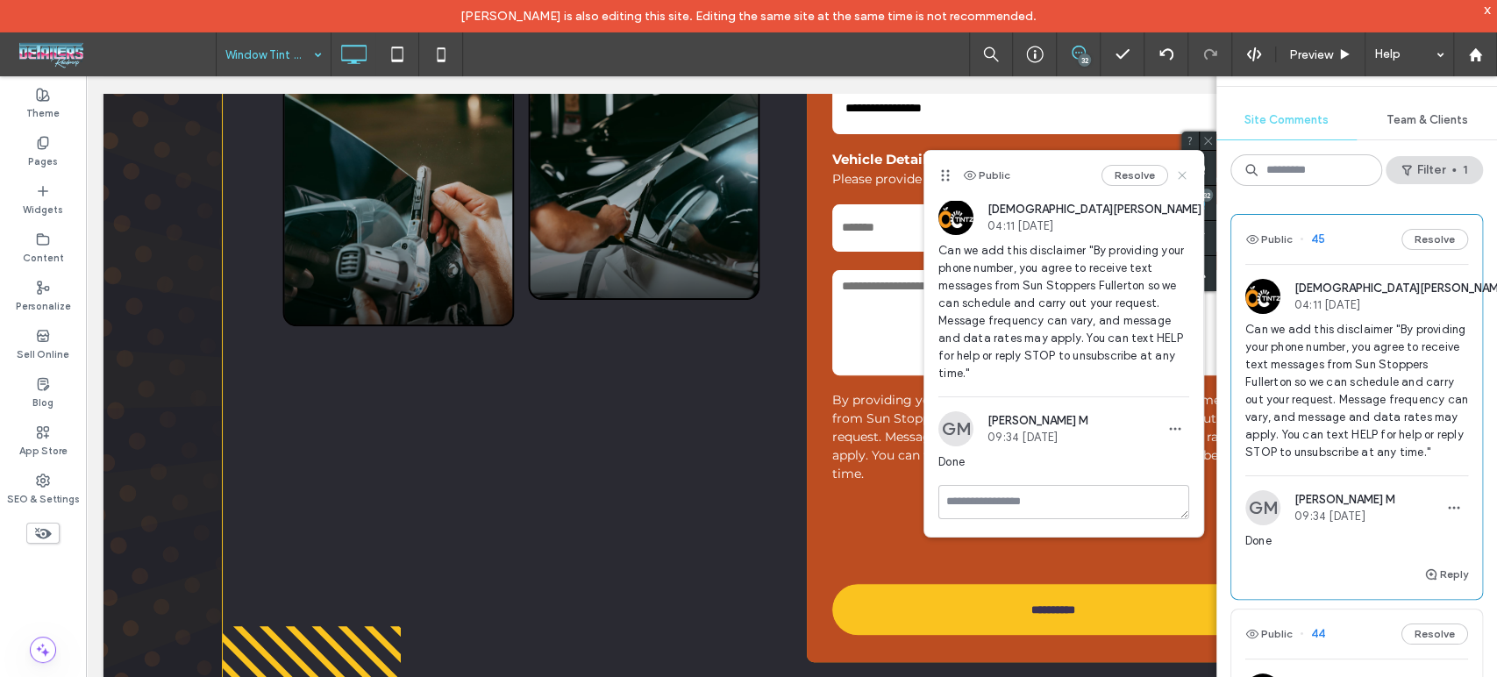
click at [1181, 174] on use at bounding box center [1183, 175] width 8 height 8
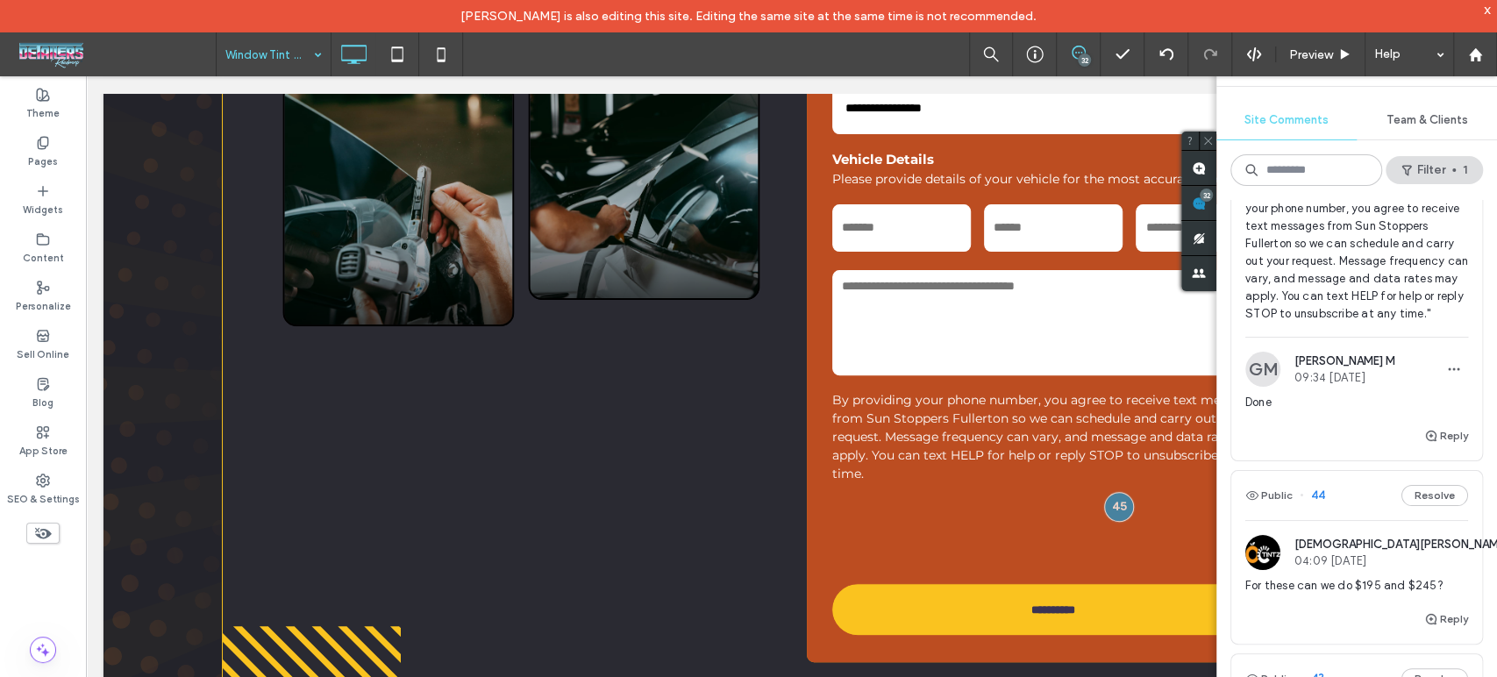
scroll to position [195, 0]
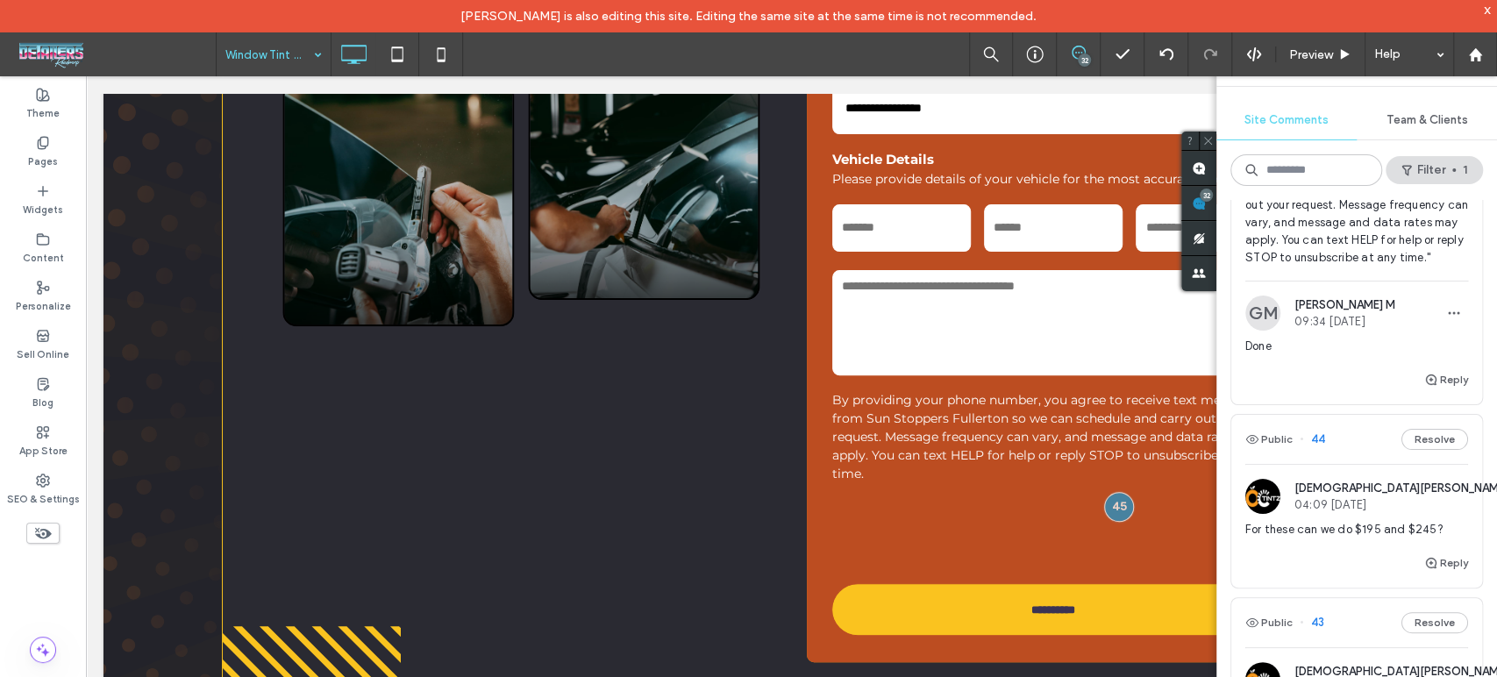
click at [1331, 538] on span "For these can we do $195 and $245?" at bounding box center [1356, 530] width 223 height 18
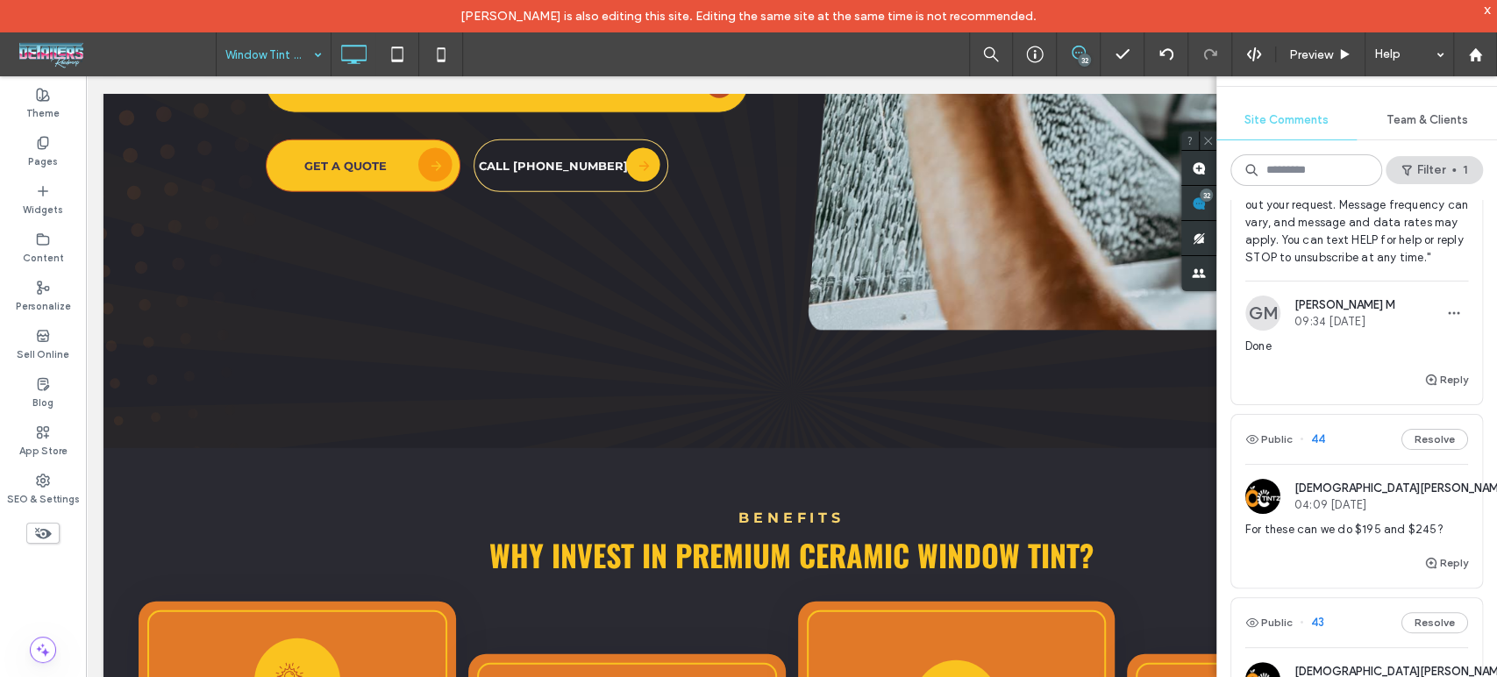
scroll to position [3920, 0]
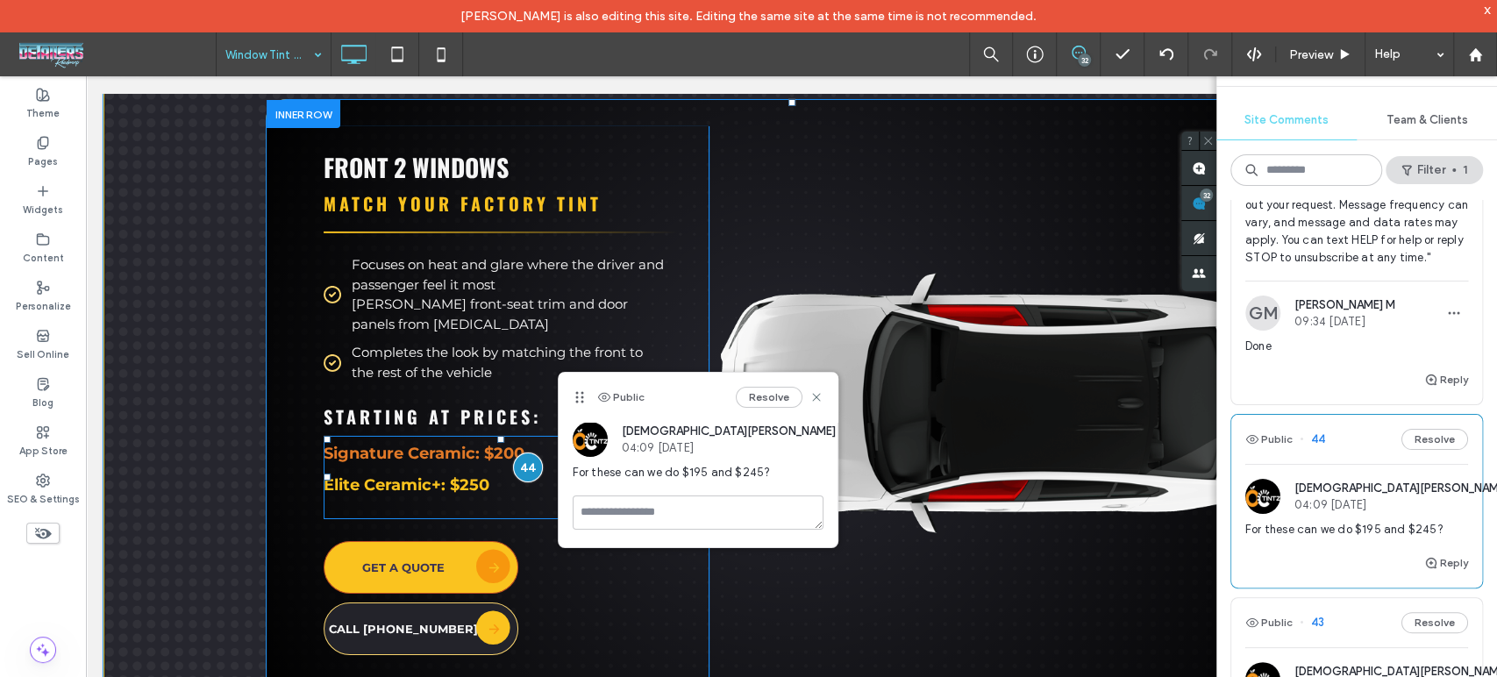
click at [442, 444] on strong "Signature Ceramic: $200" at bounding box center [424, 453] width 201 height 19
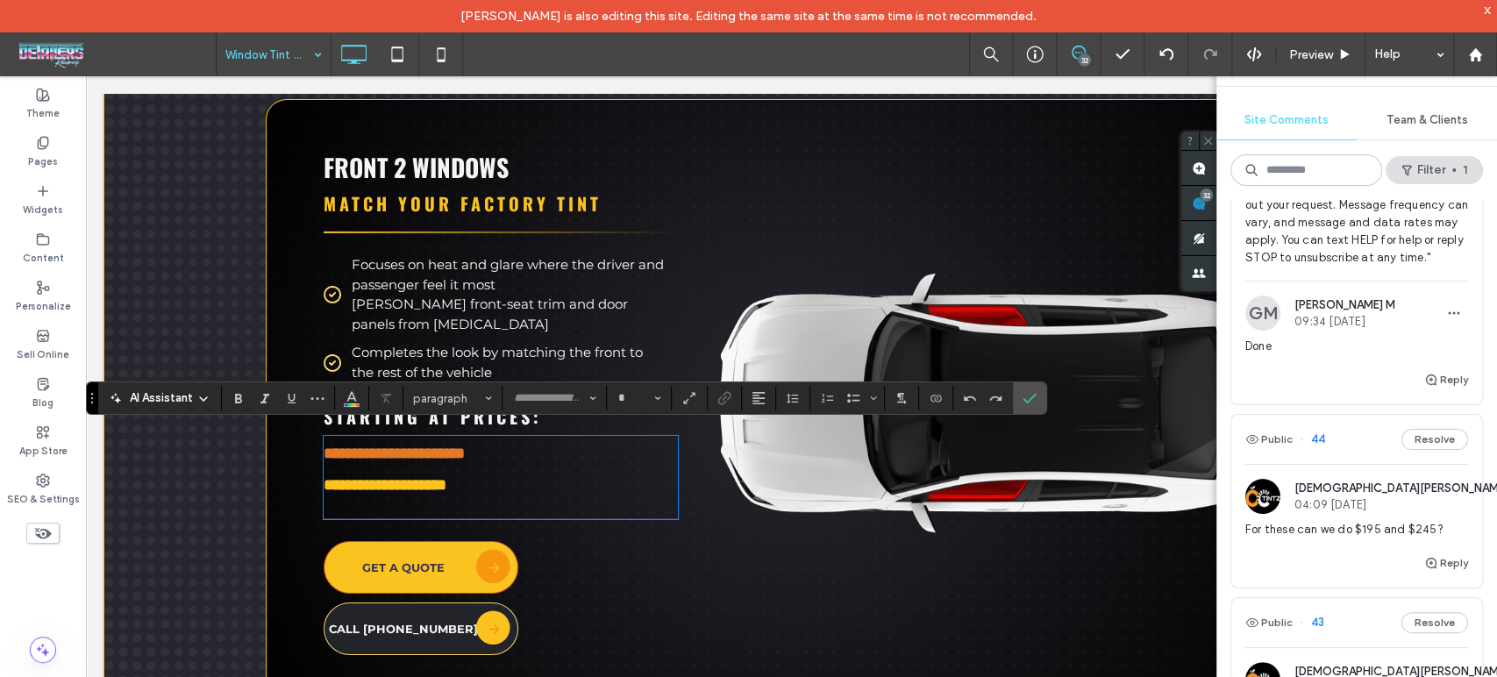
type input "**********"
type input "**"
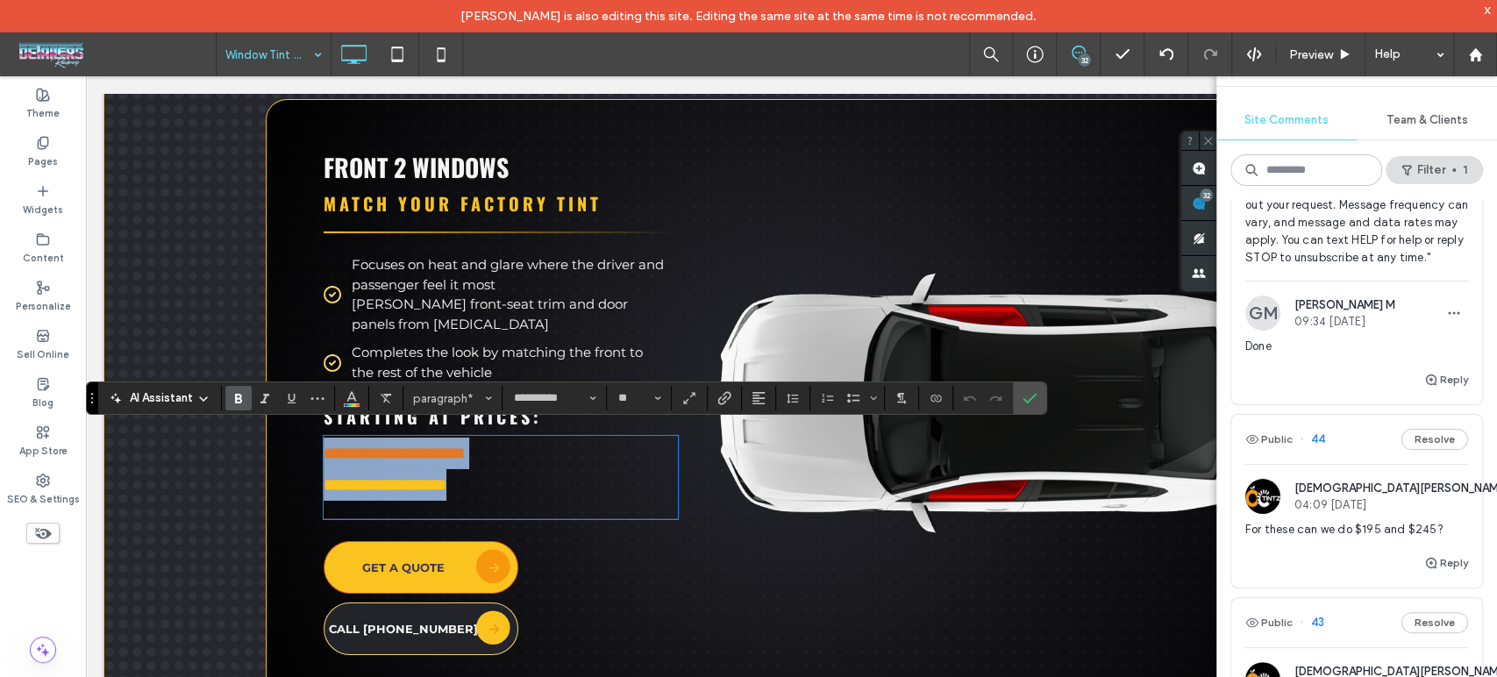
click at [531, 445] on p "**********" at bounding box center [501, 454] width 354 height 32
click at [465, 446] on strong "**********" at bounding box center [394, 453] width 141 height 16
click at [488, 479] on p "**********" at bounding box center [501, 485] width 354 height 32
click at [446, 478] on strong "**********" at bounding box center [385, 485] width 123 height 16
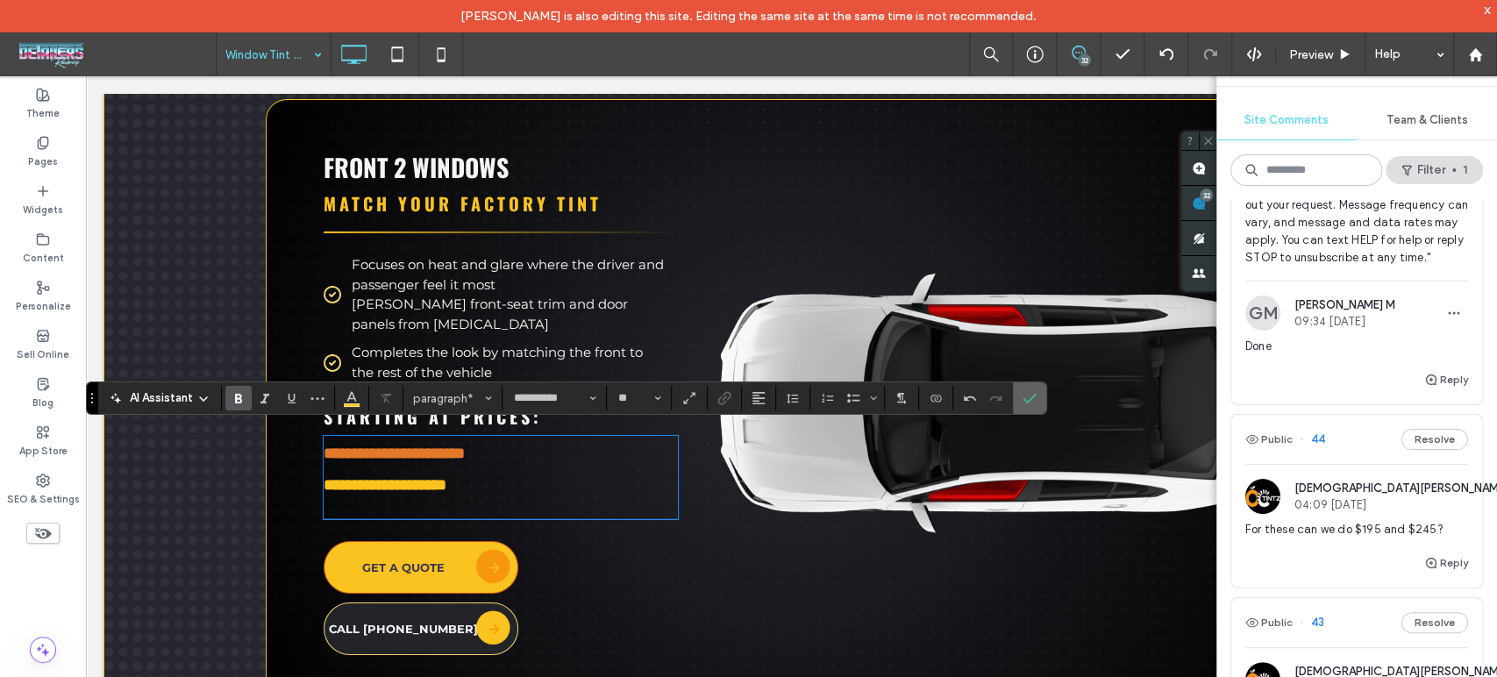
click at [1030, 399] on icon "Confirm" at bounding box center [1030, 398] width 14 height 14
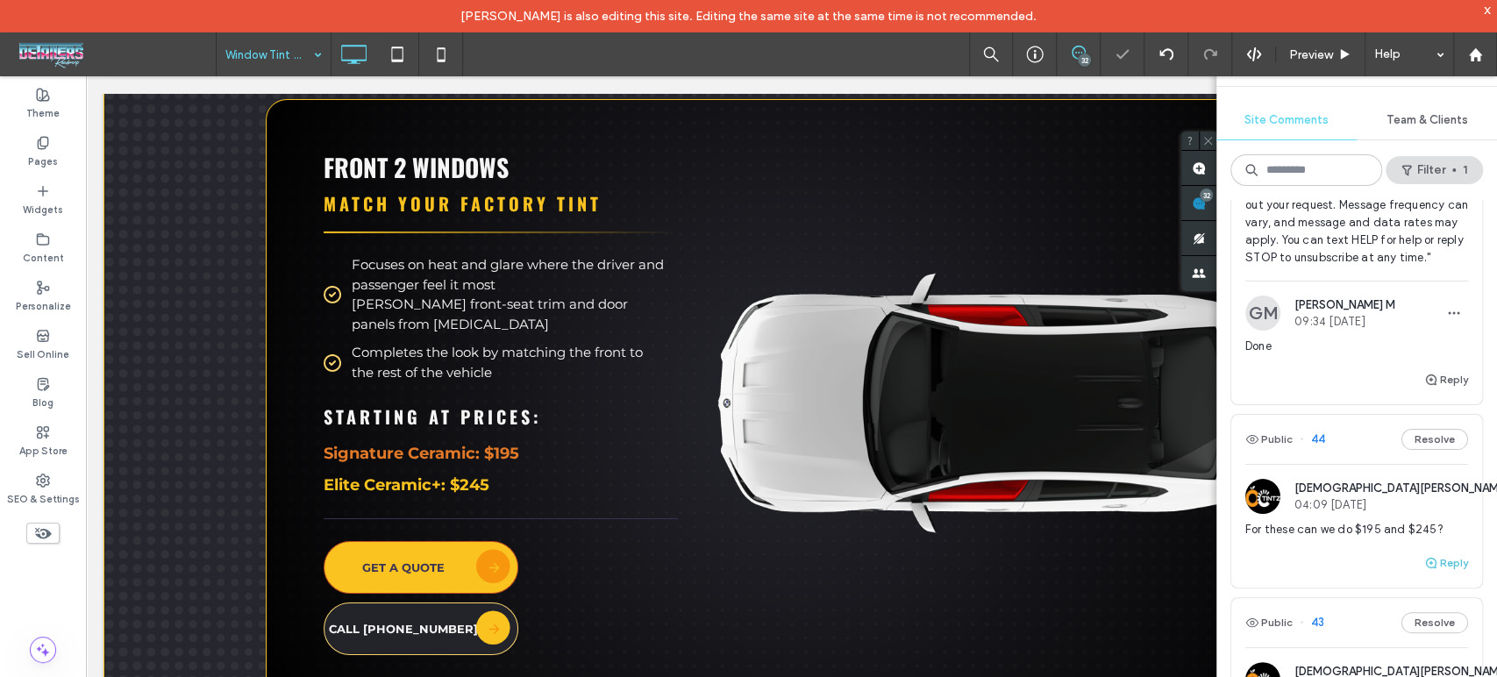
click at [1430, 574] on button "Reply" at bounding box center [1446, 562] width 44 height 21
click at [1303, 591] on textarea at bounding box center [1356, 596] width 223 height 88
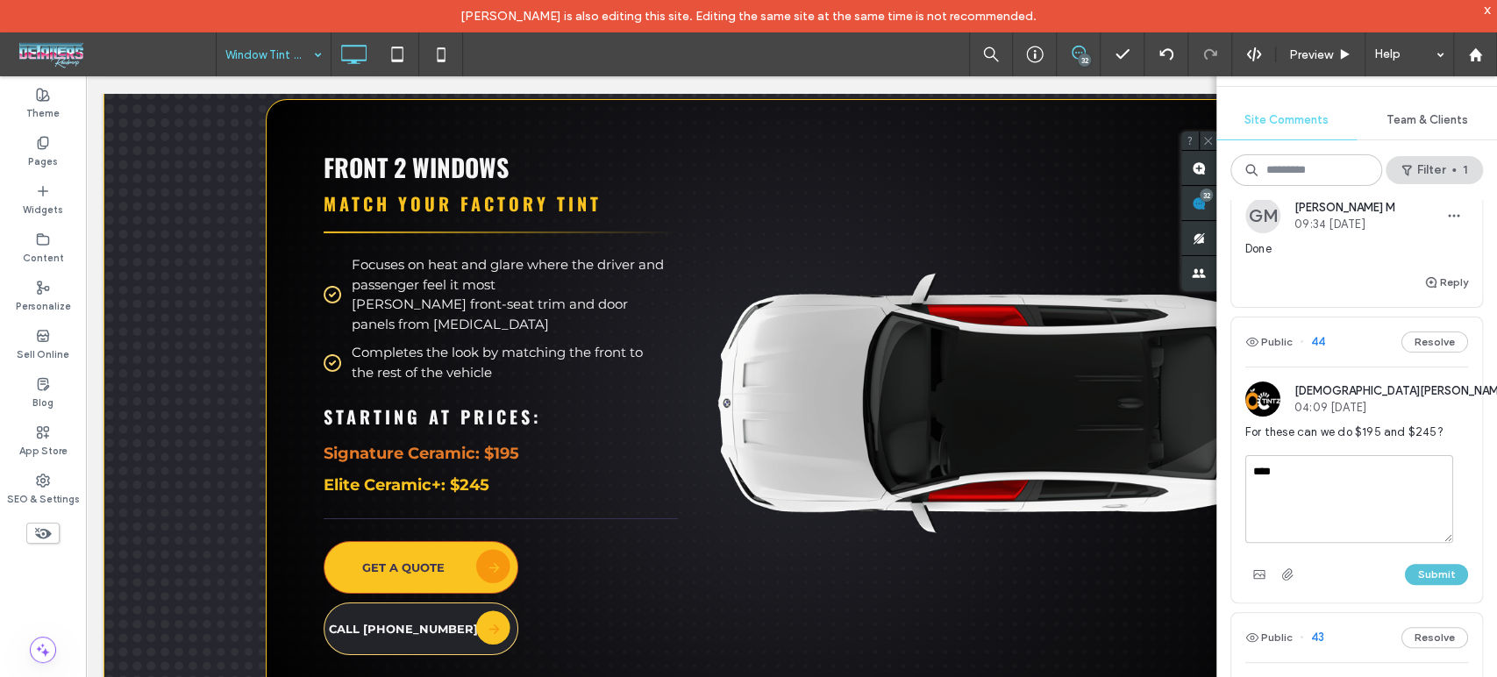
type textarea "****"
click at [1426, 583] on button "Submit" at bounding box center [1436, 574] width 63 height 21
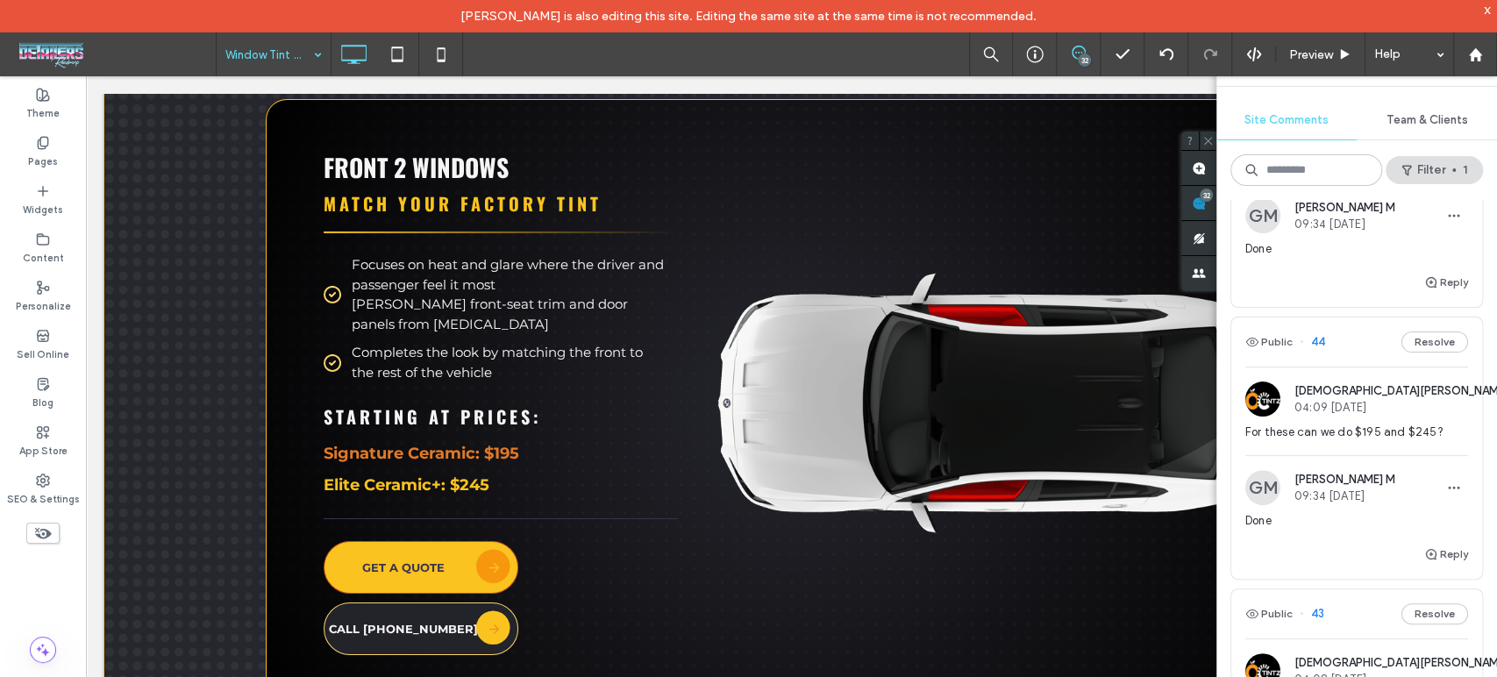
scroll to position [487, 0]
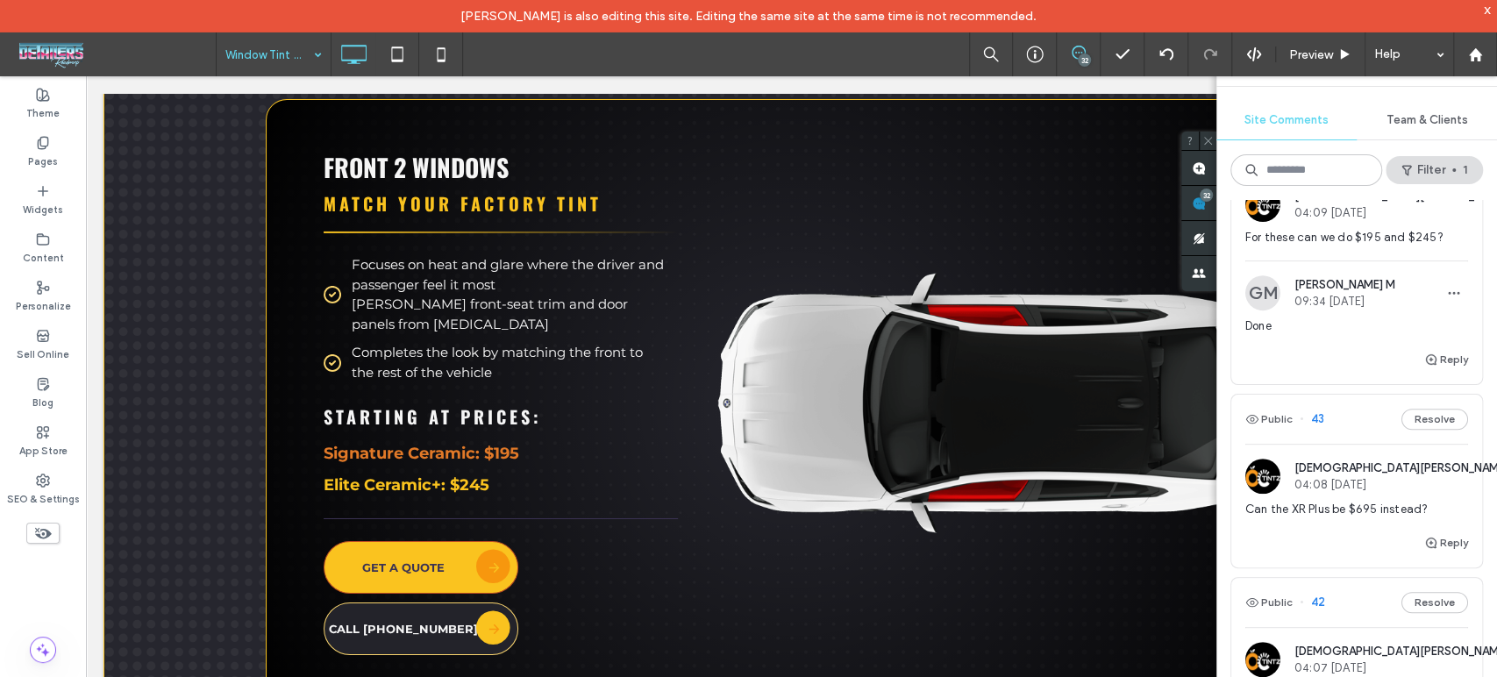
click at [1354, 518] on span "Can the XR Plus be $695 instead?" at bounding box center [1356, 510] width 223 height 18
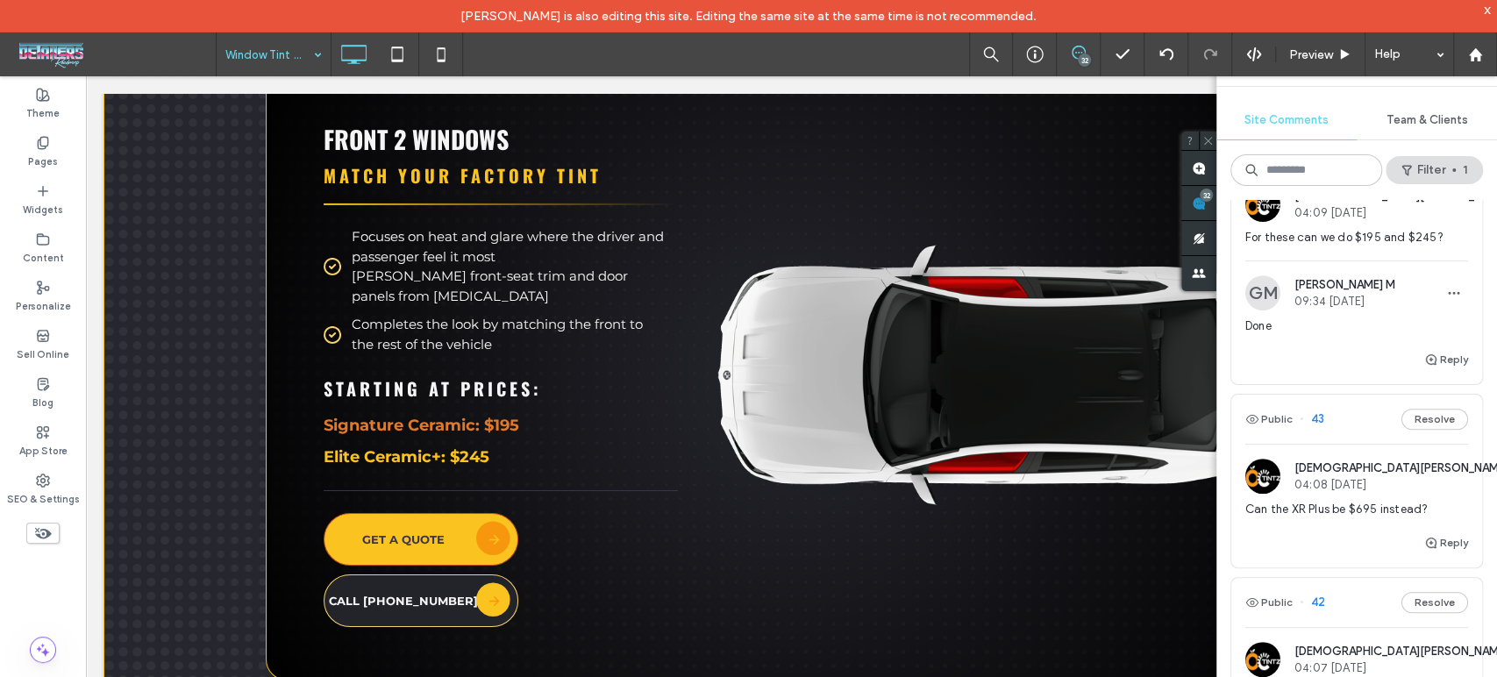
scroll to position [4594, 0]
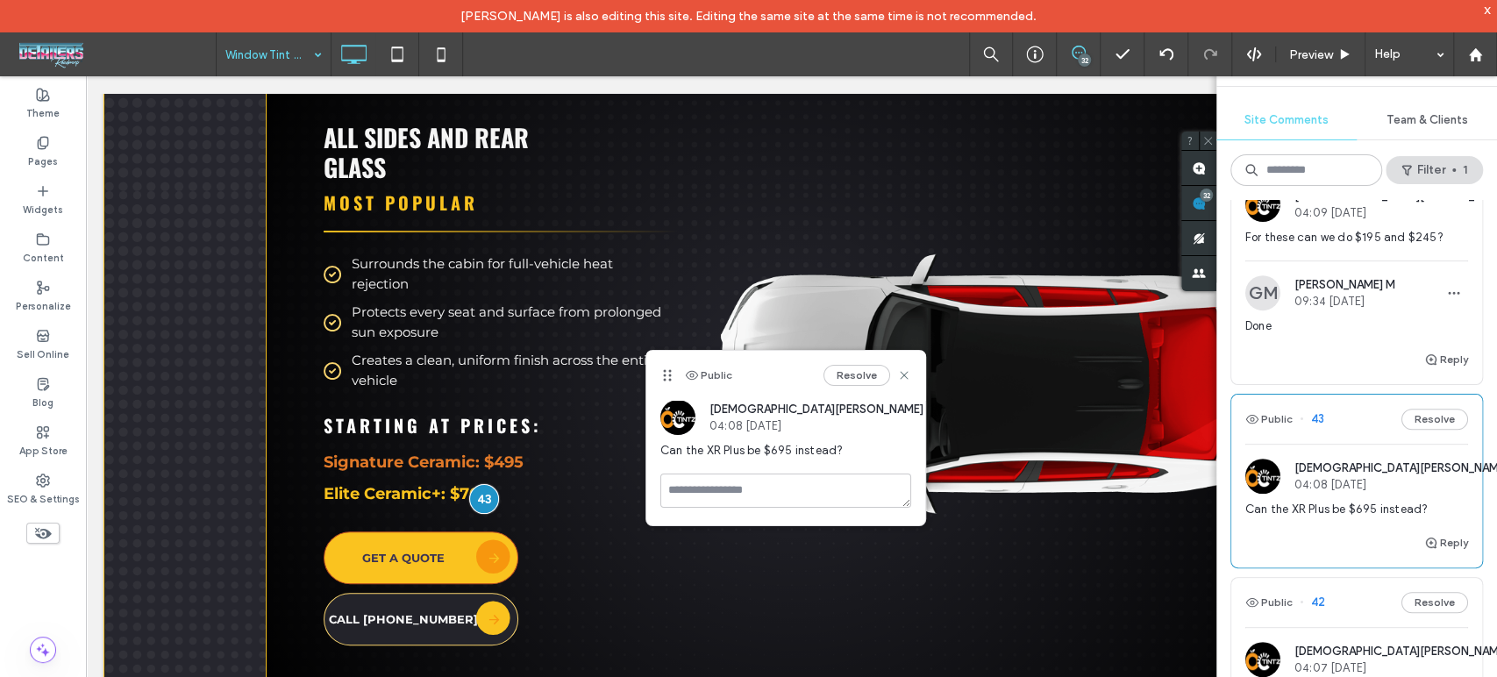
drag, startPoint x: 534, startPoint y: 426, endPoint x: 666, endPoint y: 373, distance: 142.0
click at [666, 373] on icon at bounding box center [667, 375] width 14 height 14
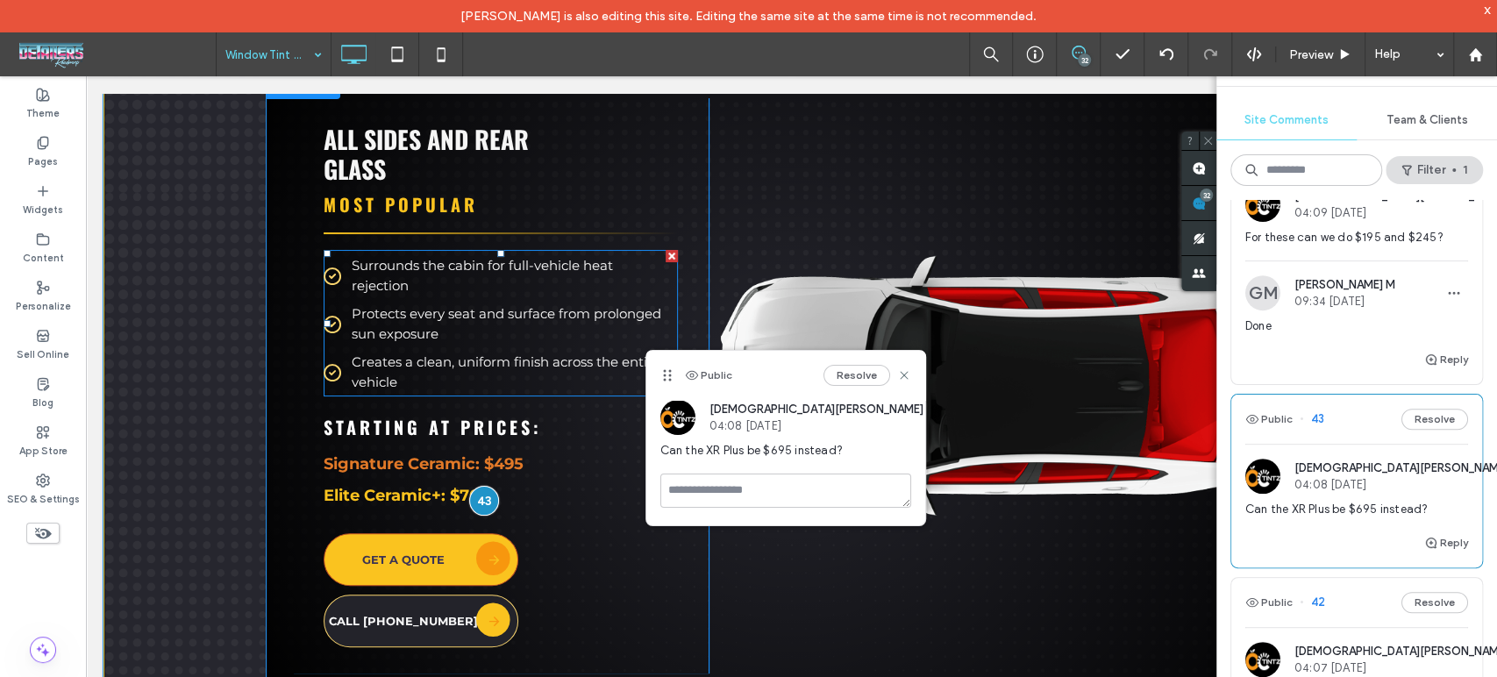
scroll to position [4497, 0]
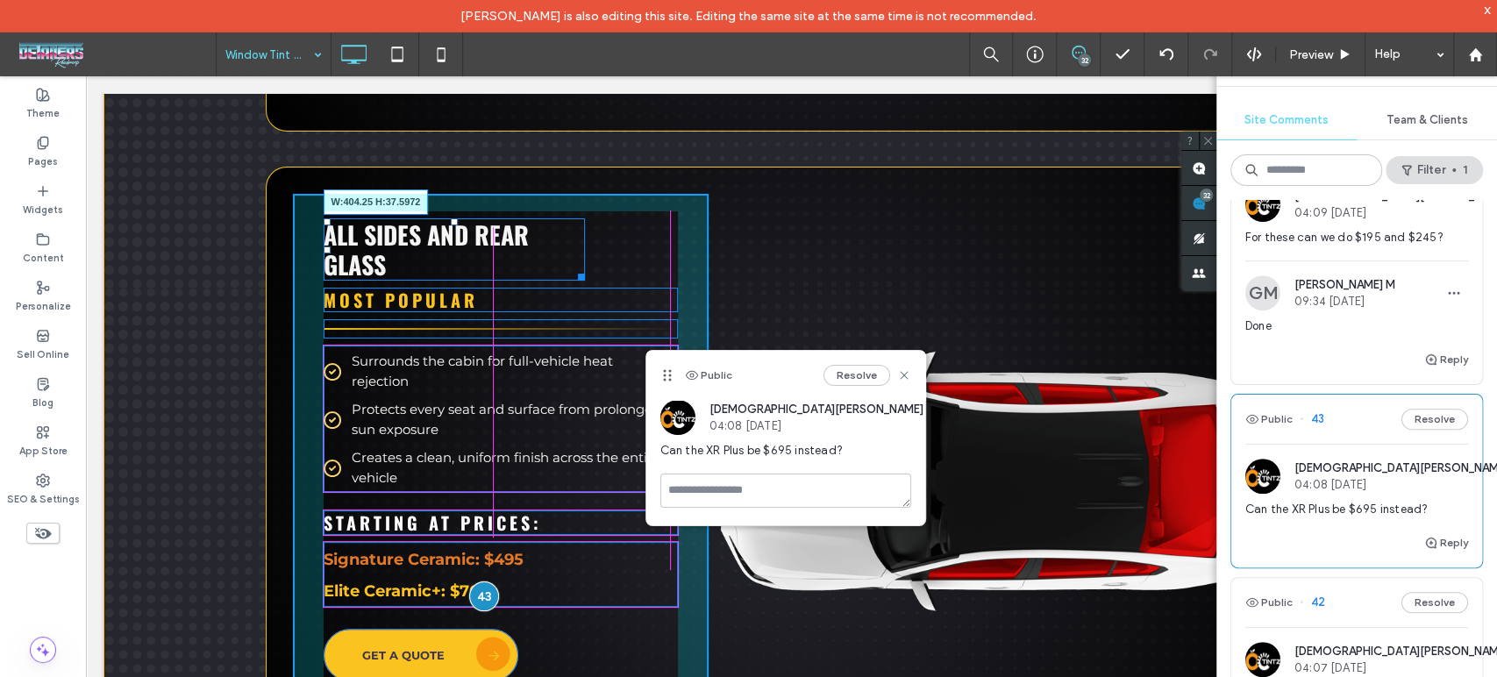
drag, startPoint x: 571, startPoint y: 266, endPoint x: 676, endPoint y: 250, distance: 106.4
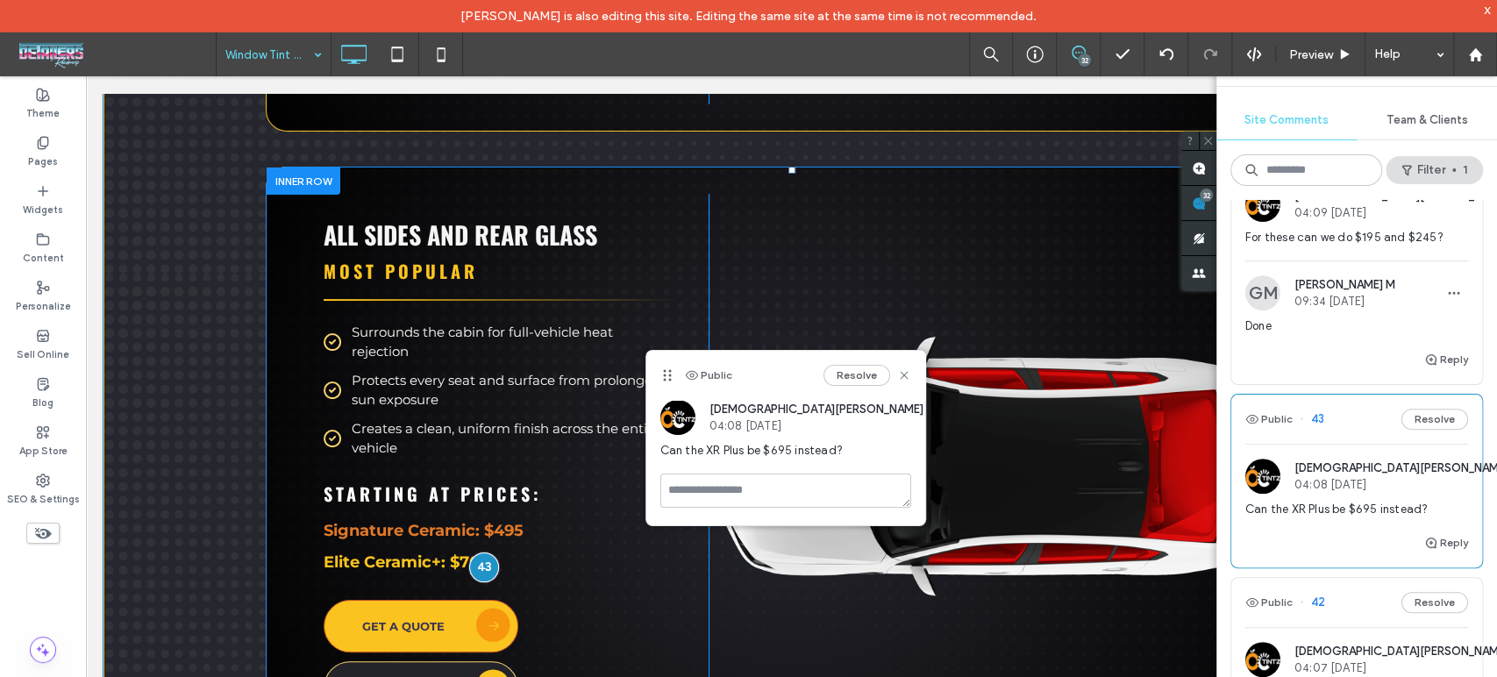
click at [632, 639] on div "All Sides and Rear Glass Most Popular Surrounds the cabin for full-vehicle heat…" at bounding box center [501, 467] width 416 height 546
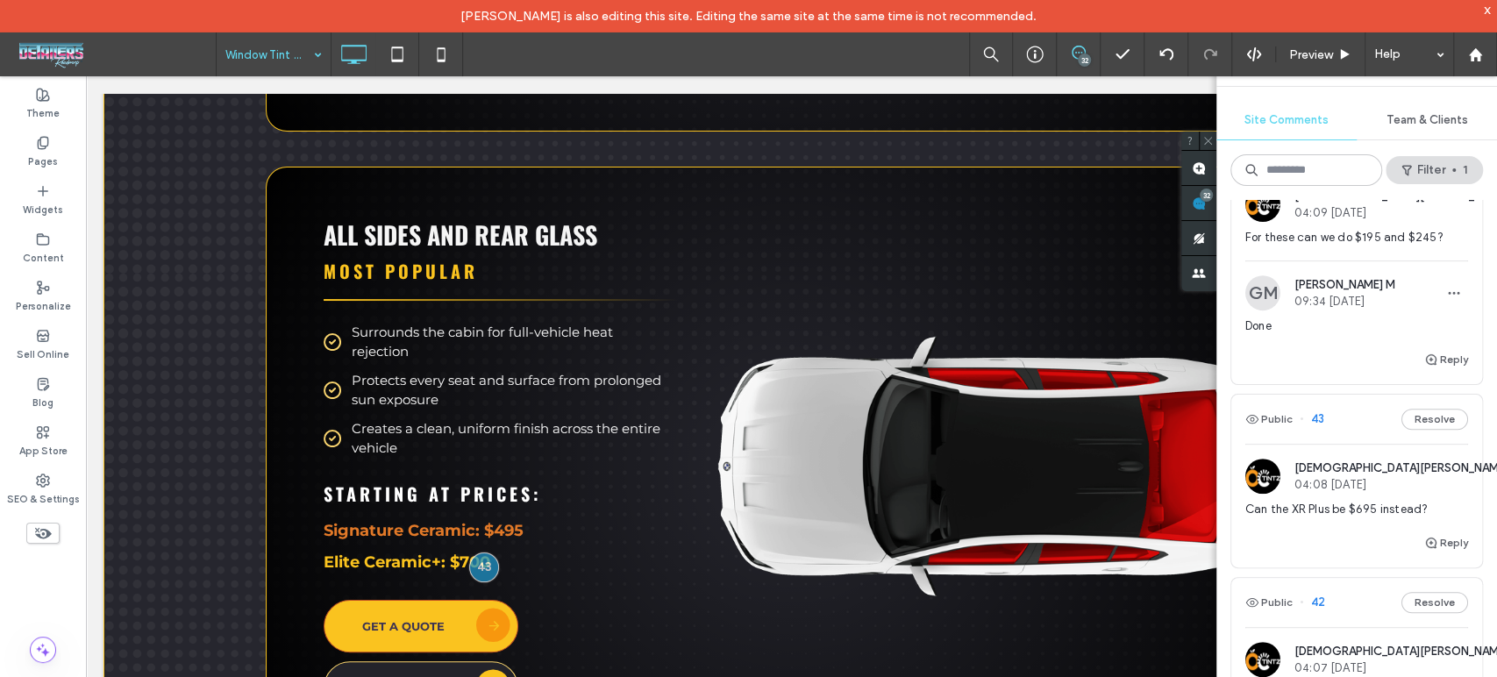
scroll to position [681, 0]
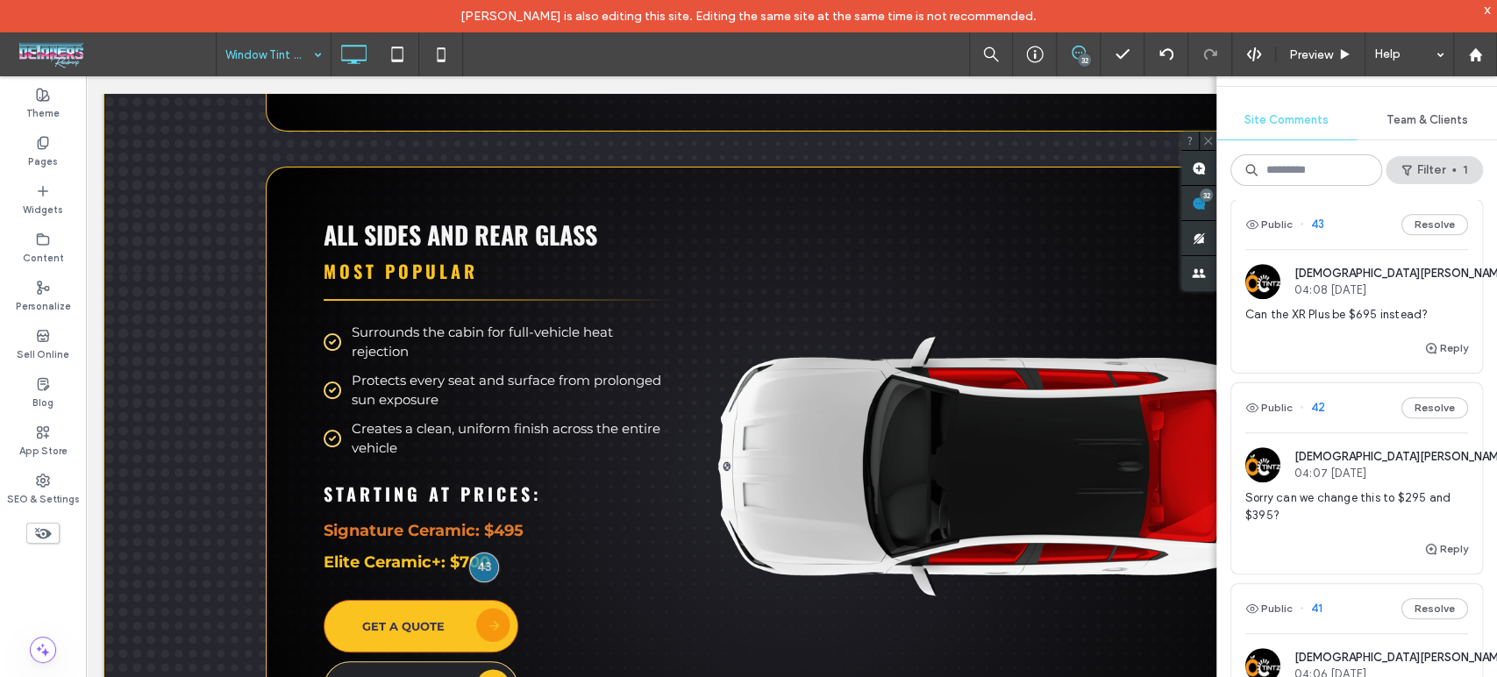
click at [1337, 518] on span "Sorry can we change this to $295 and $395?" at bounding box center [1356, 506] width 223 height 35
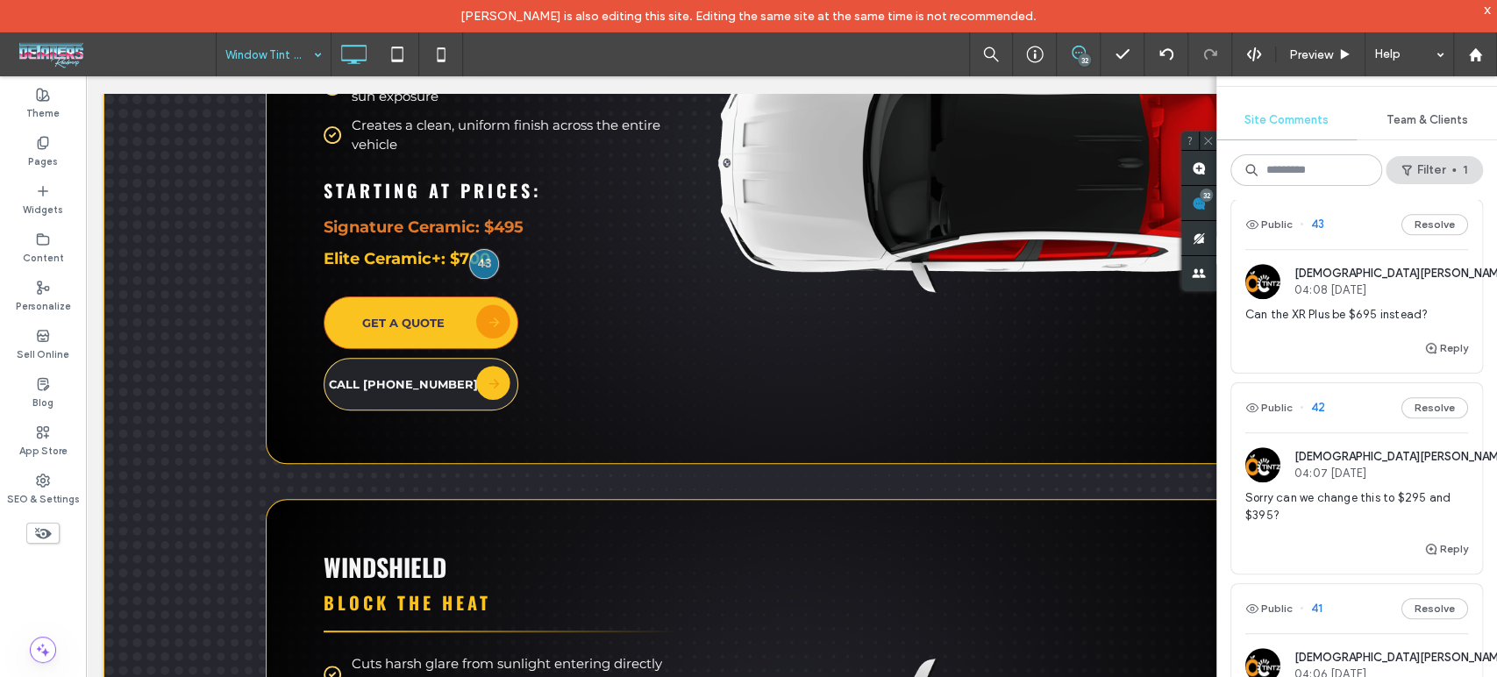
scroll to position [5179, 0]
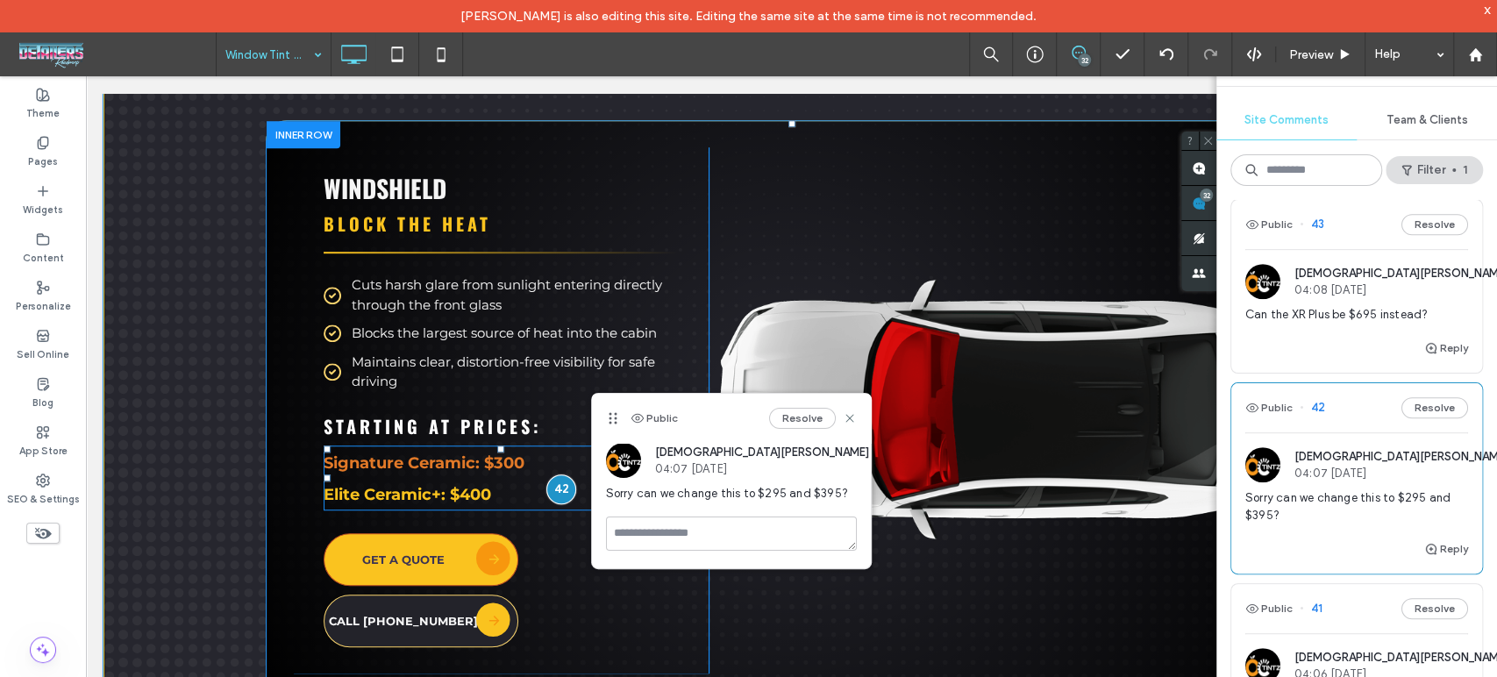
click at [499, 453] on strong "Signature Ceramic: $300" at bounding box center [424, 462] width 201 height 19
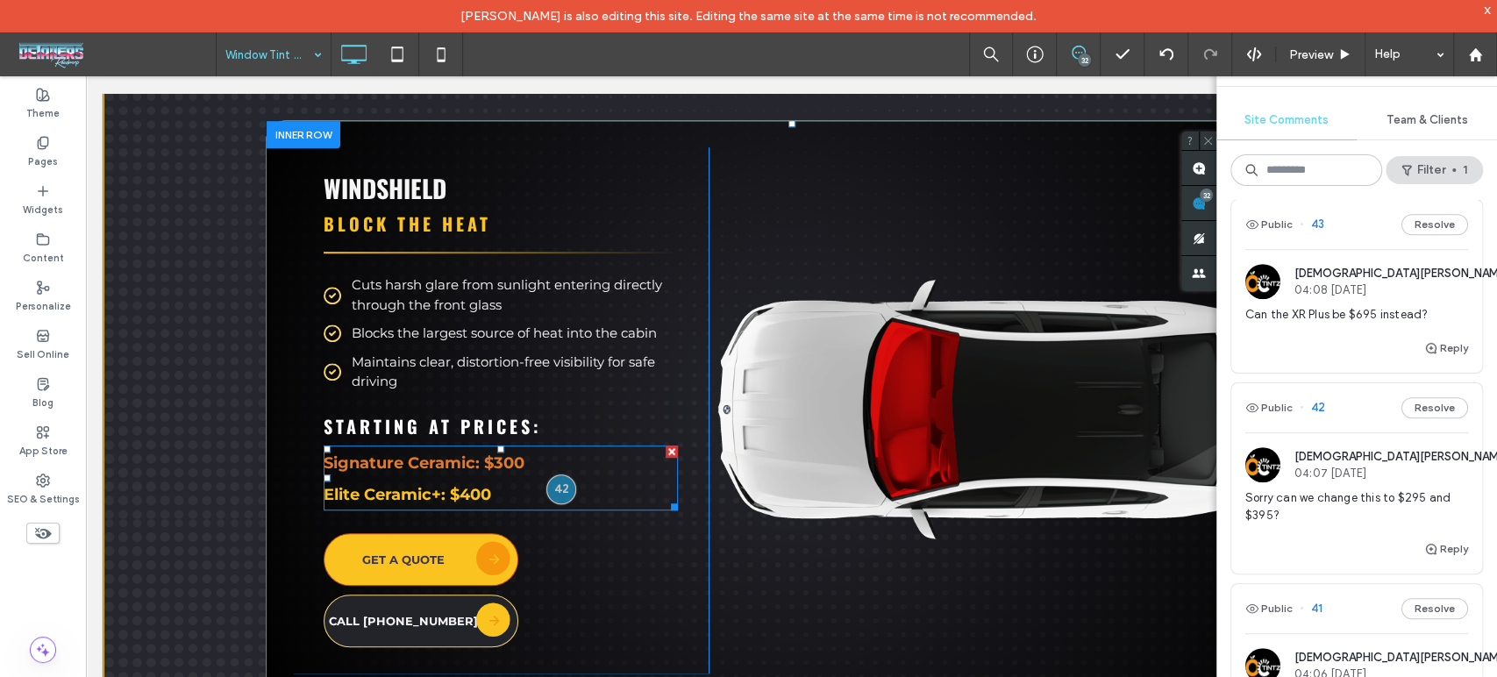
click at [499, 453] on strong "Signature Ceramic: $300" at bounding box center [424, 462] width 201 height 19
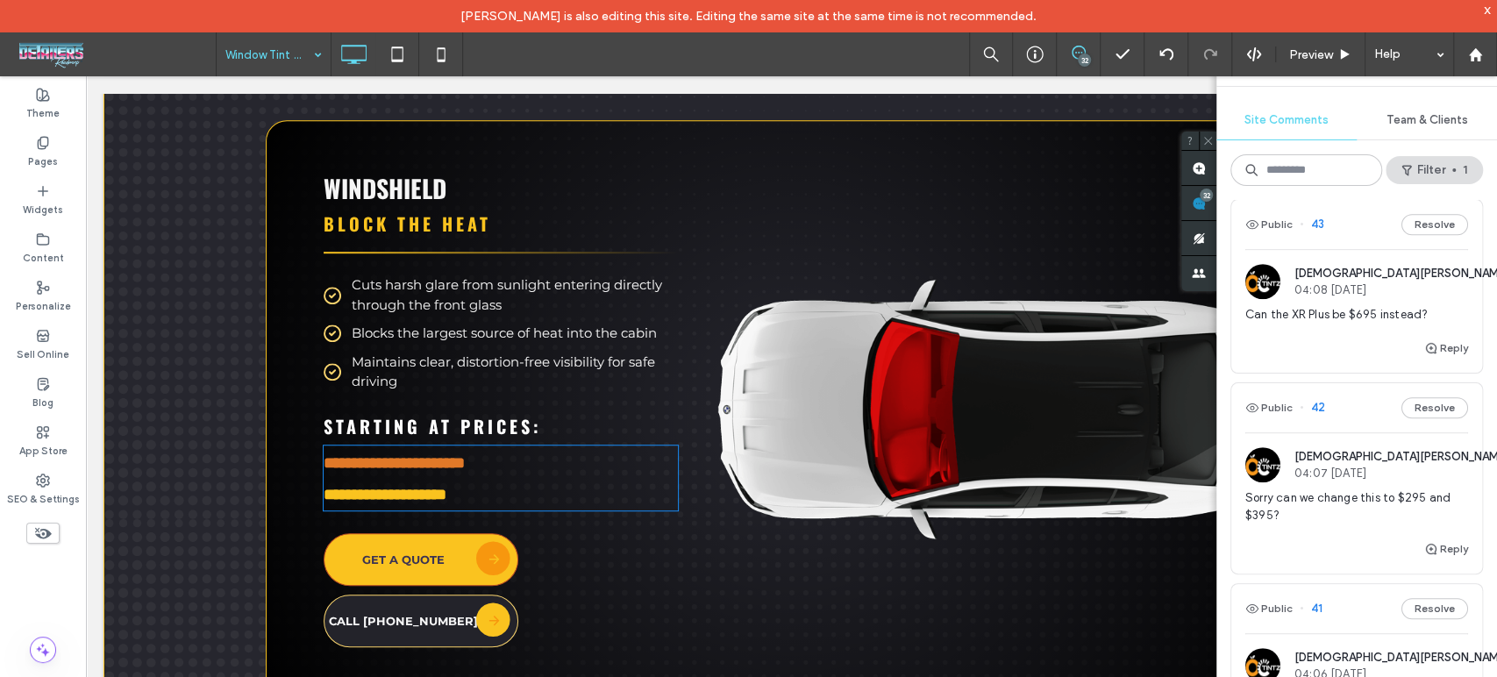
type input "**********"
type input "**"
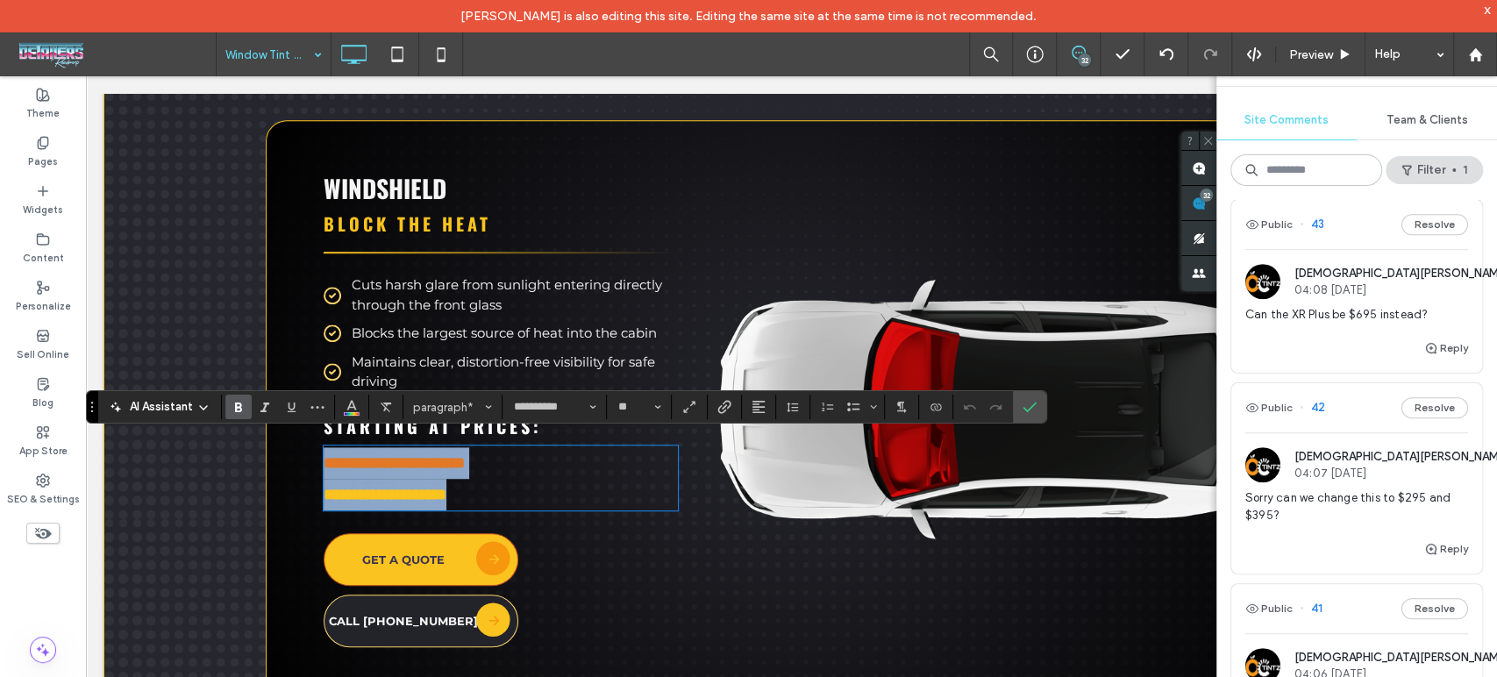
click at [523, 455] on p "**********" at bounding box center [501, 463] width 354 height 32
click at [1017, 408] on label "Confirm" at bounding box center [1029, 407] width 26 height 32
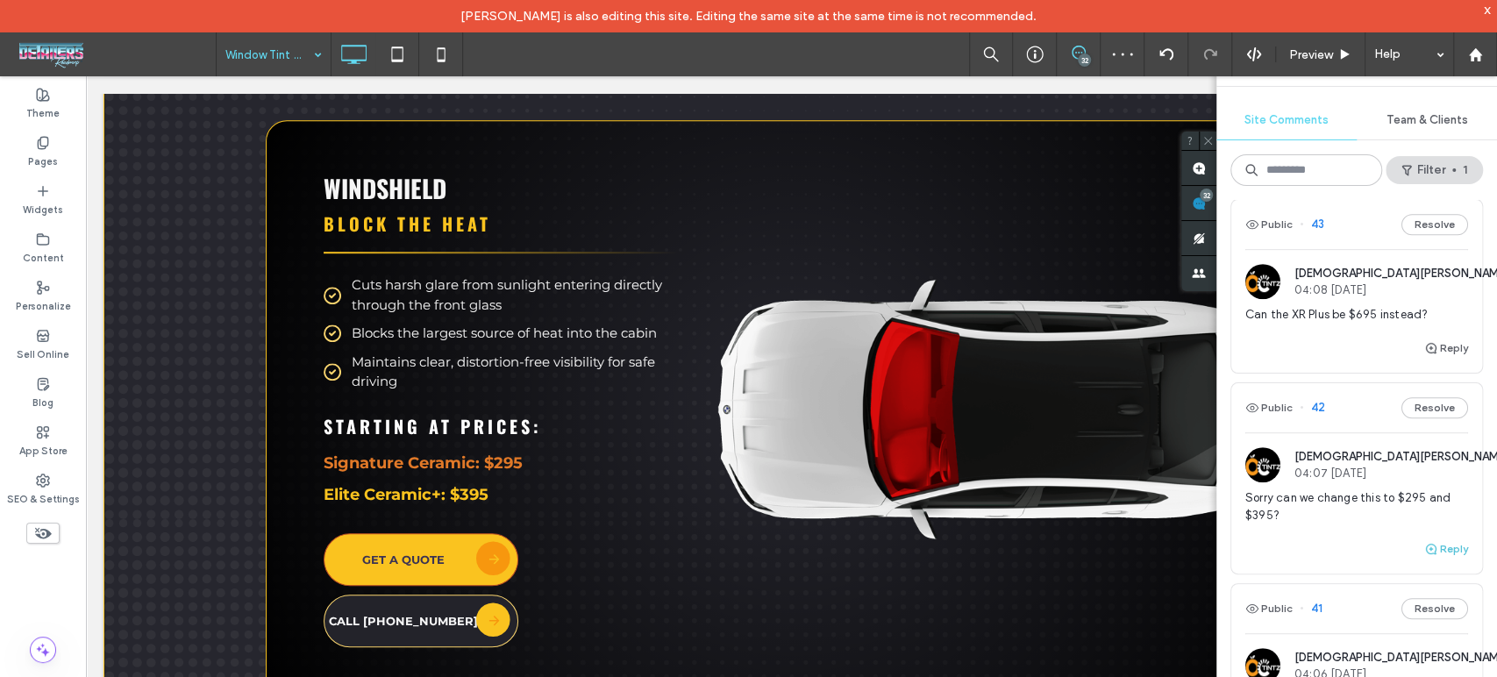
click at [1441, 560] on button "Reply" at bounding box center [1446, 548] width 44 height 21
click at [1379, 571] on textarea at bounding box center [1356, 582] width 223 height 88
type textarea "****"
click at [1410, 668] on button "Submit" at bounding box center [1436, 657] width 63 height 21
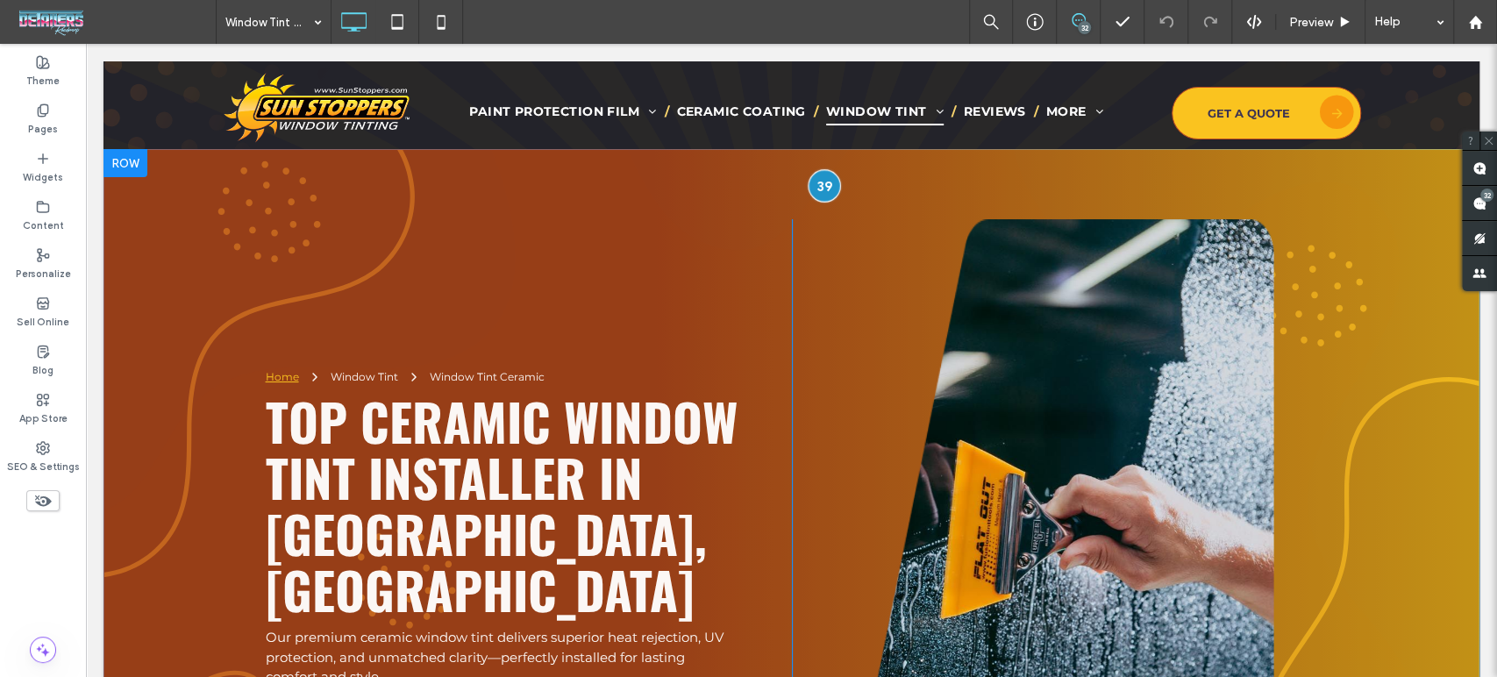
click at [822, 192] on div at bounding box center [825, 185] width 32 height 32
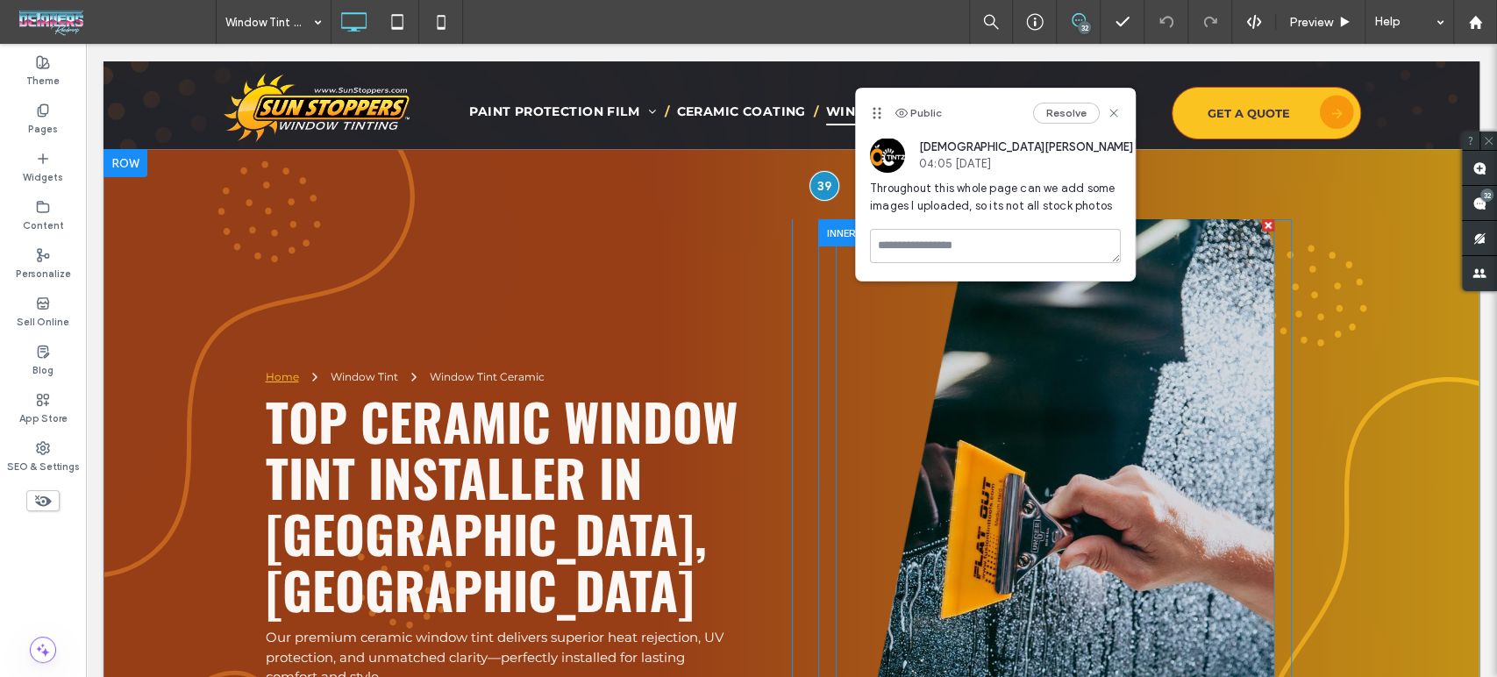
click at [1041, 471] on img at bounding box center [1055, 570] width 438 height 702
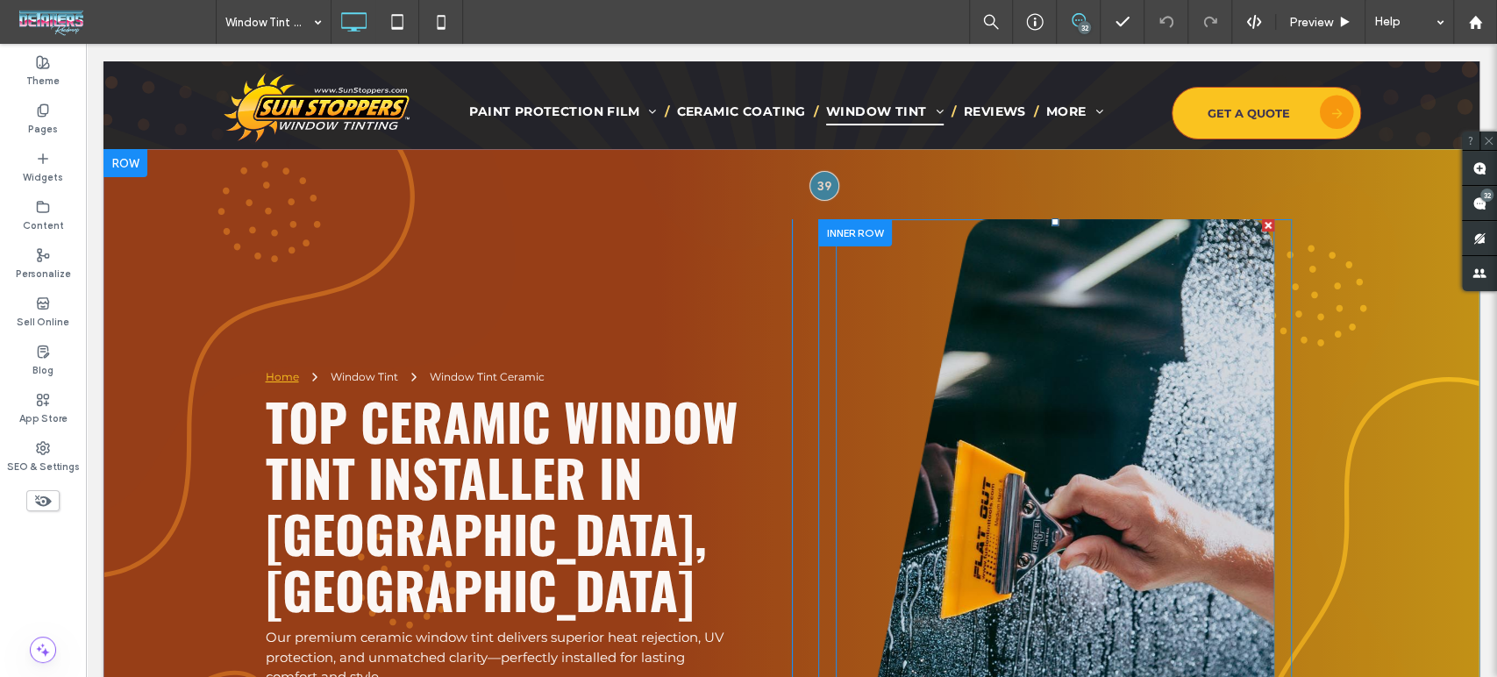
click at [1150, 387] on img at bounding box center [1055, 570] width 438 height 702
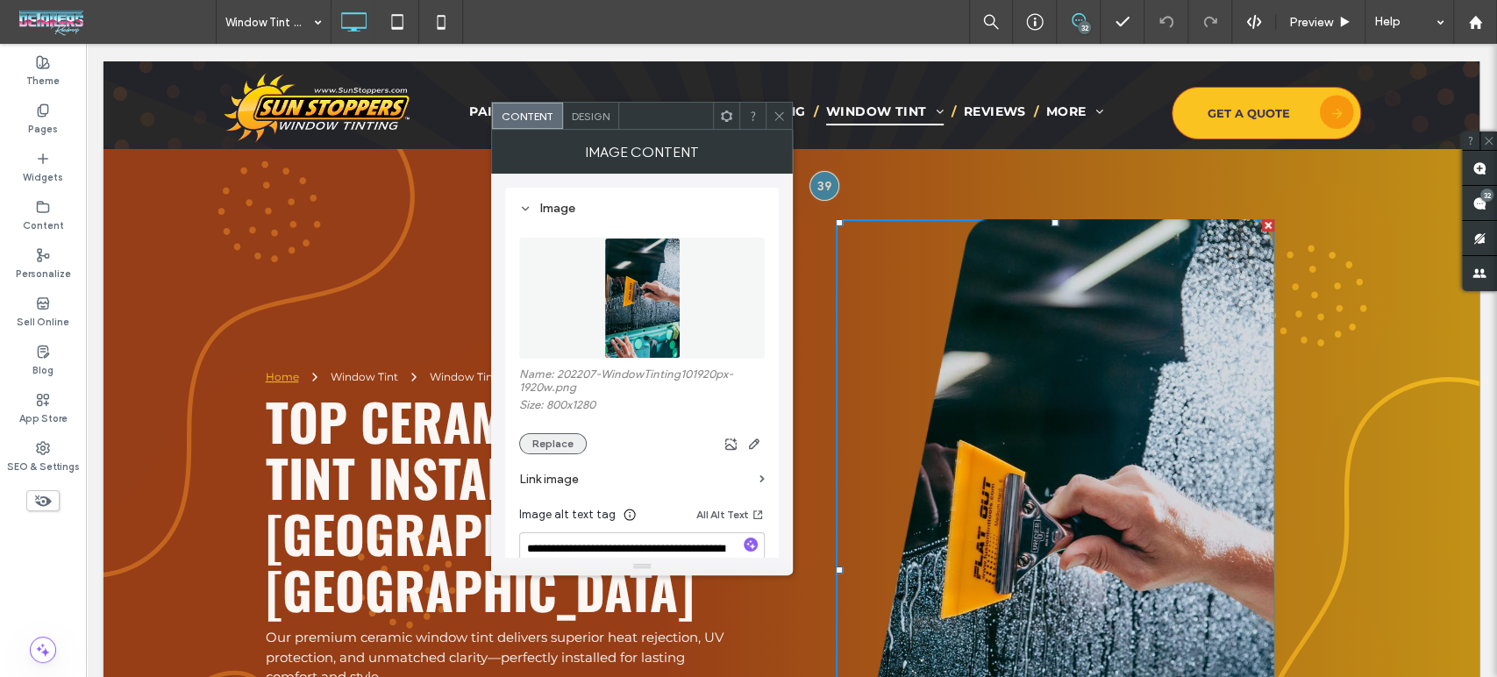
click at [538, 445] on button "Replace" at bounding box center [553, 443] width 68 height 21
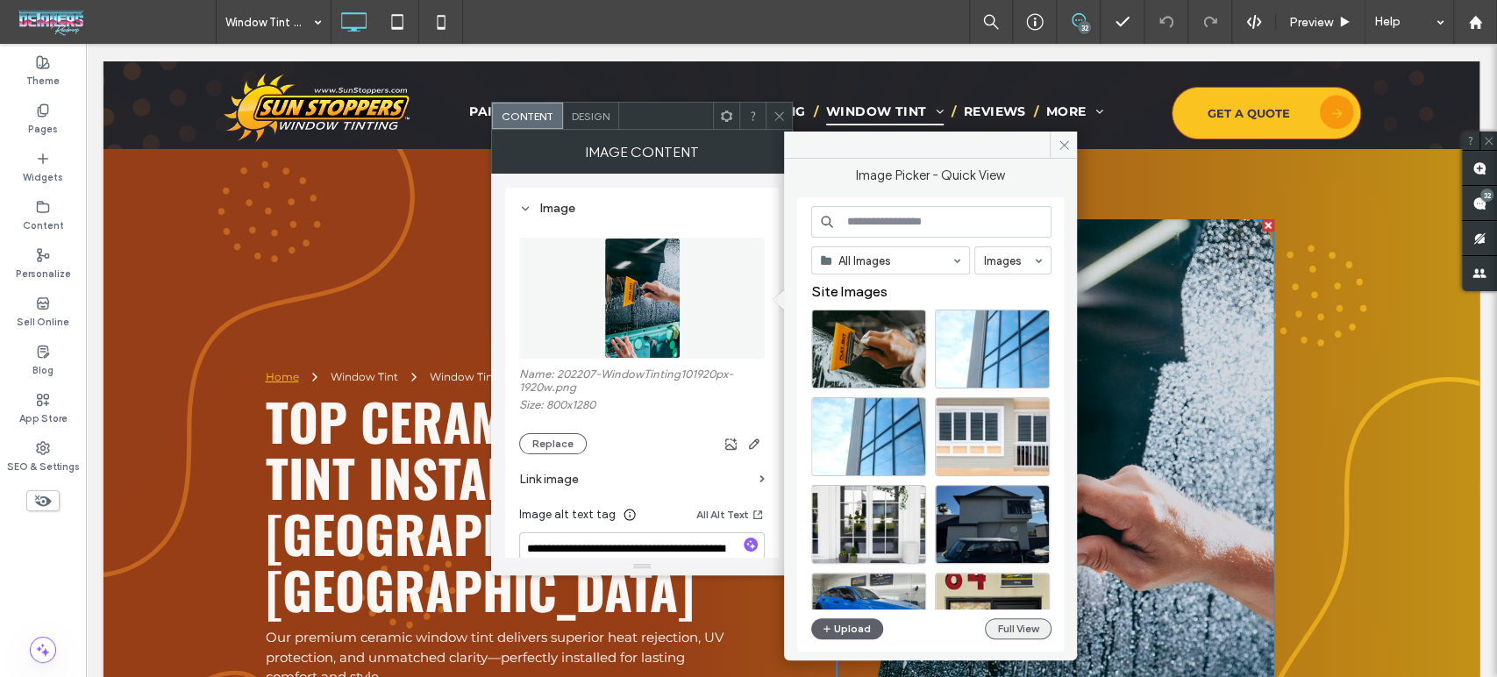
click at [1030, 625] on button "Full View" at bounding box center [1018, 628] width 67 height 21
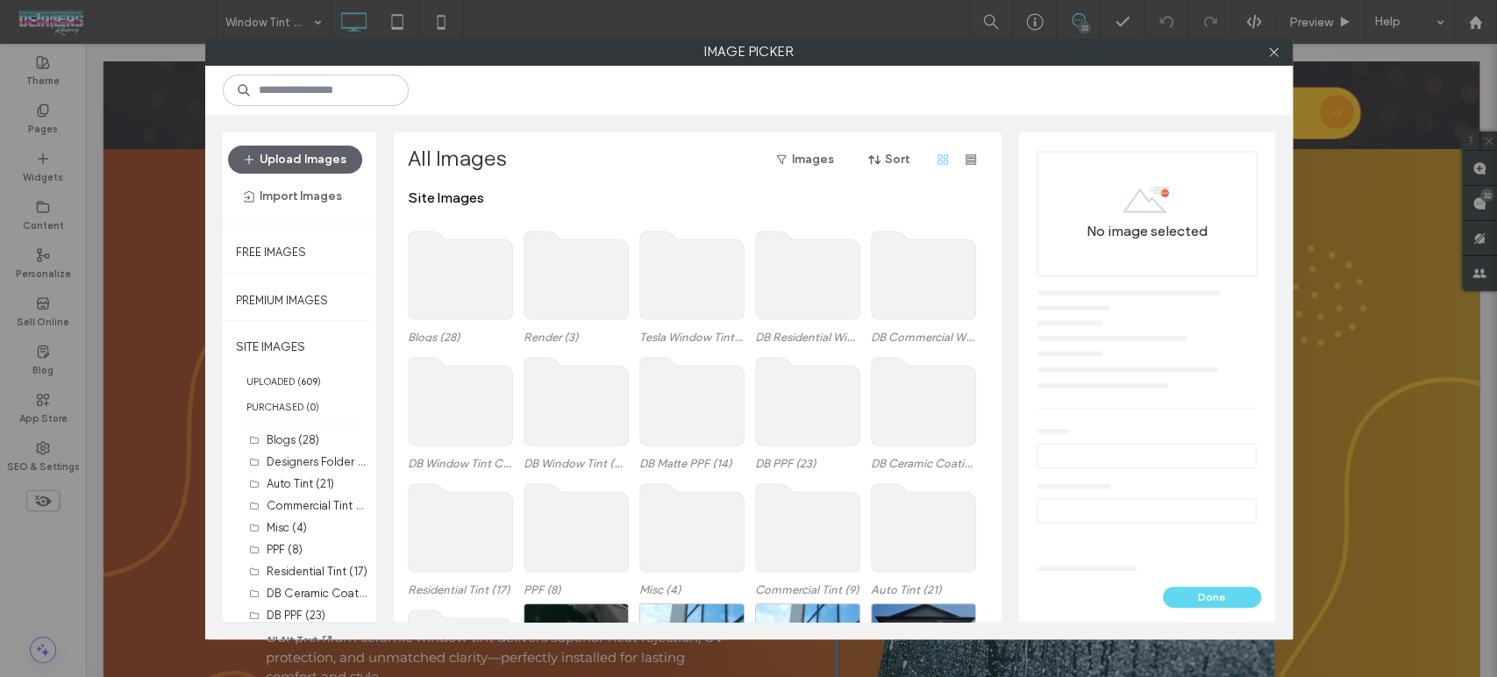
click at [483, 411] on use at bounding box center [460, 402] width 104 height 88
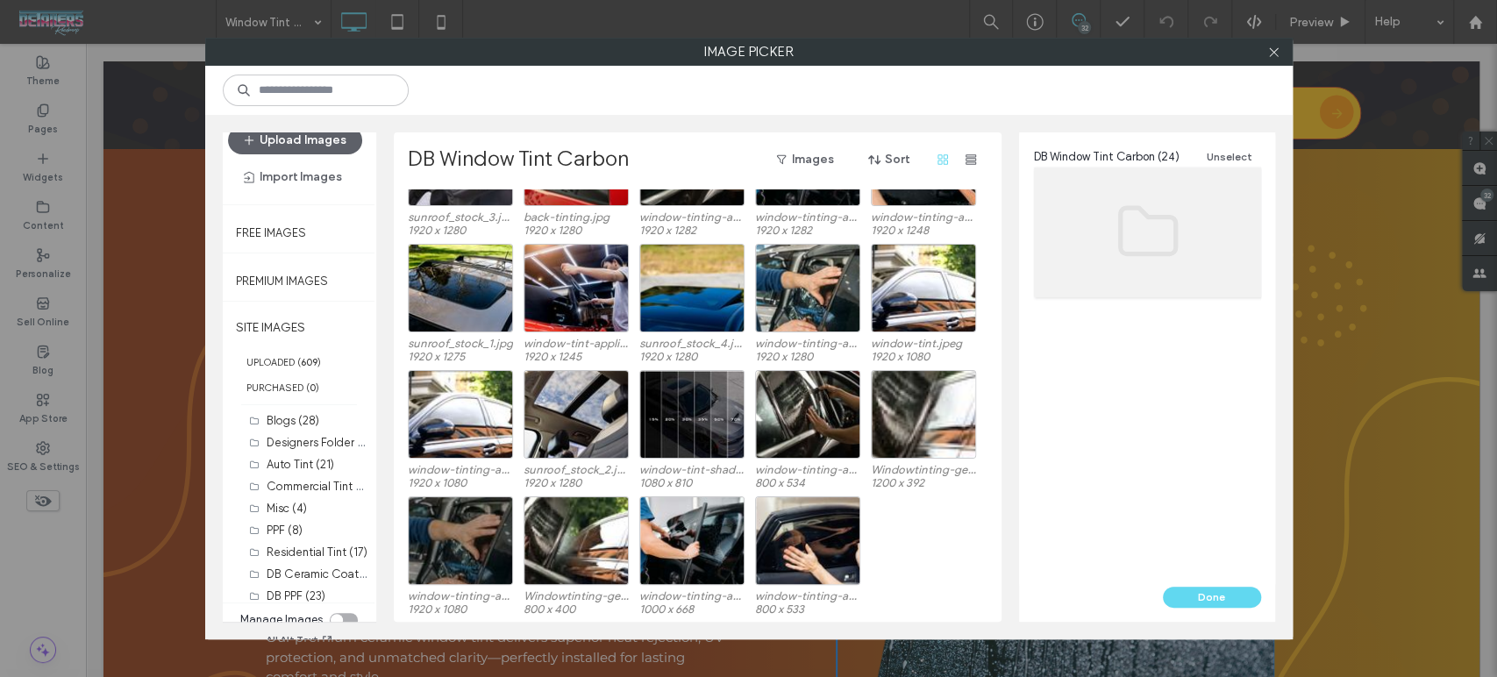
scroll to position [30, 0]
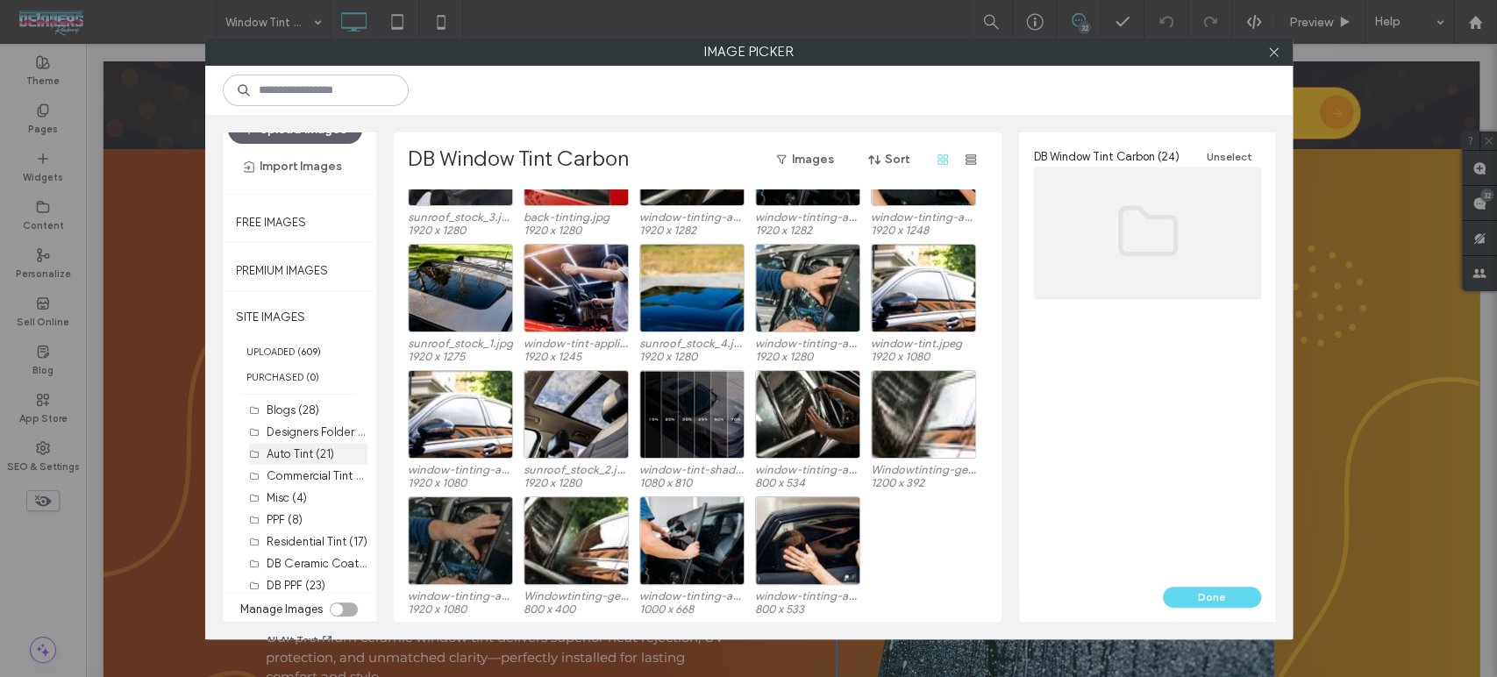
click at [291, 457] on label "Auto Tint (21)" at bounding box center [301, 453] width 68 height 13
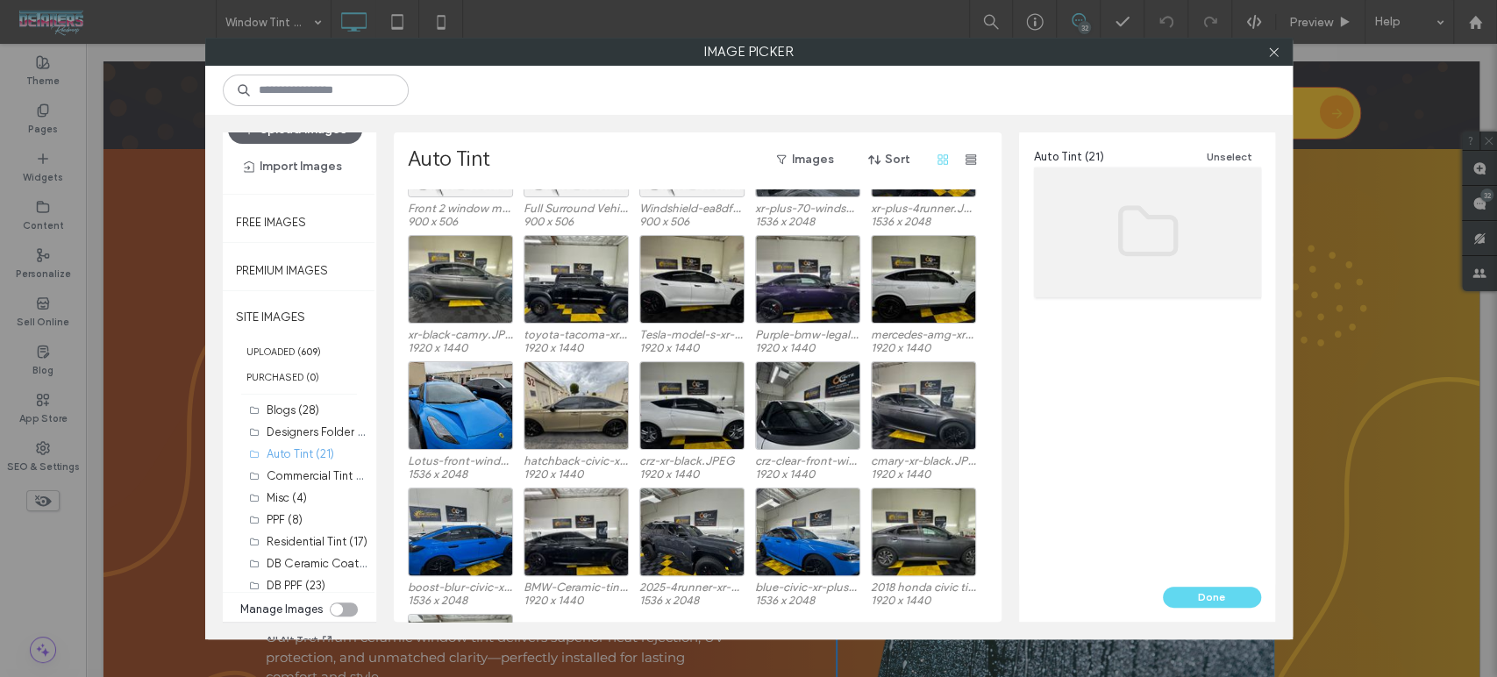
scroll to position [198, 0]
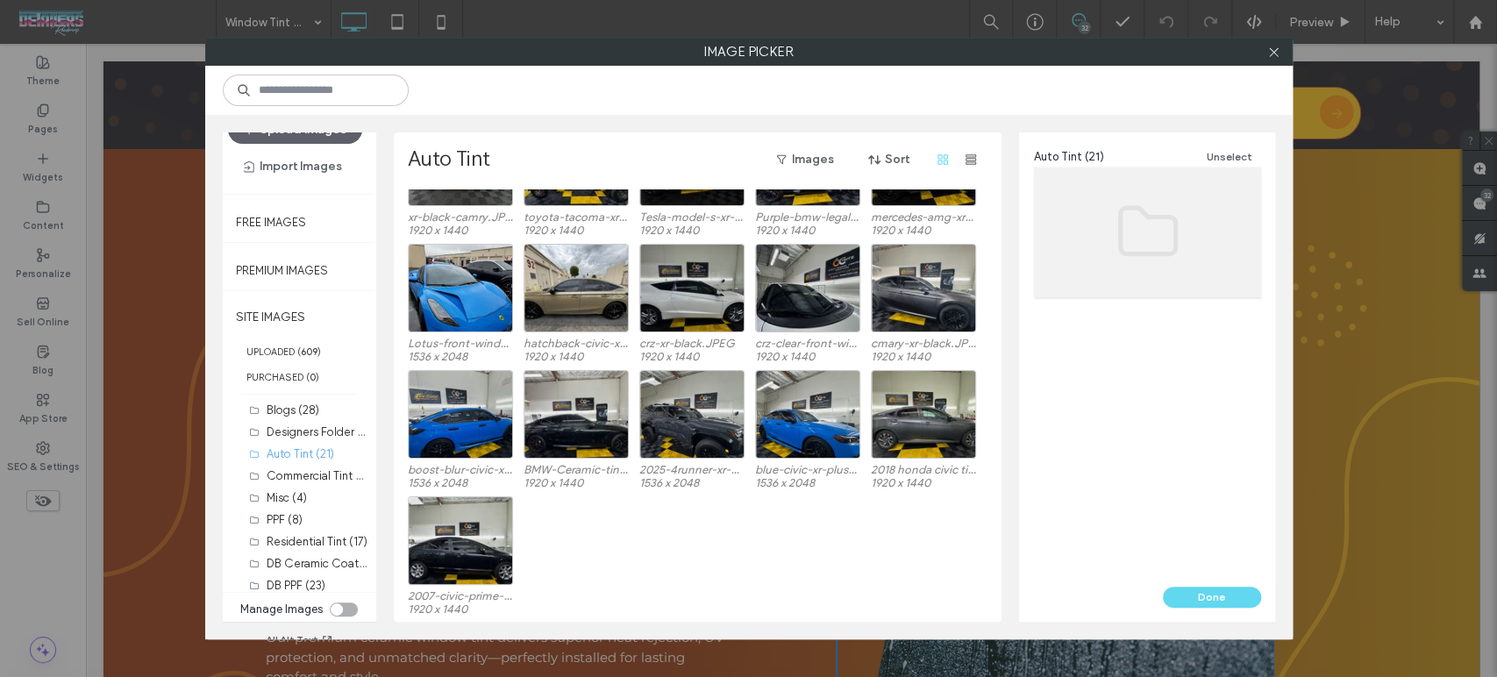
click at [695, 573] on div "2007-civic-prime-cs.JPEG 1920 x 1440" at bounding box center [702, 559] width 589 height 126
click at [309, 550] on label "DB Window Tint Carbon (24)" at bounding box center [340, 553] width 146 height 17
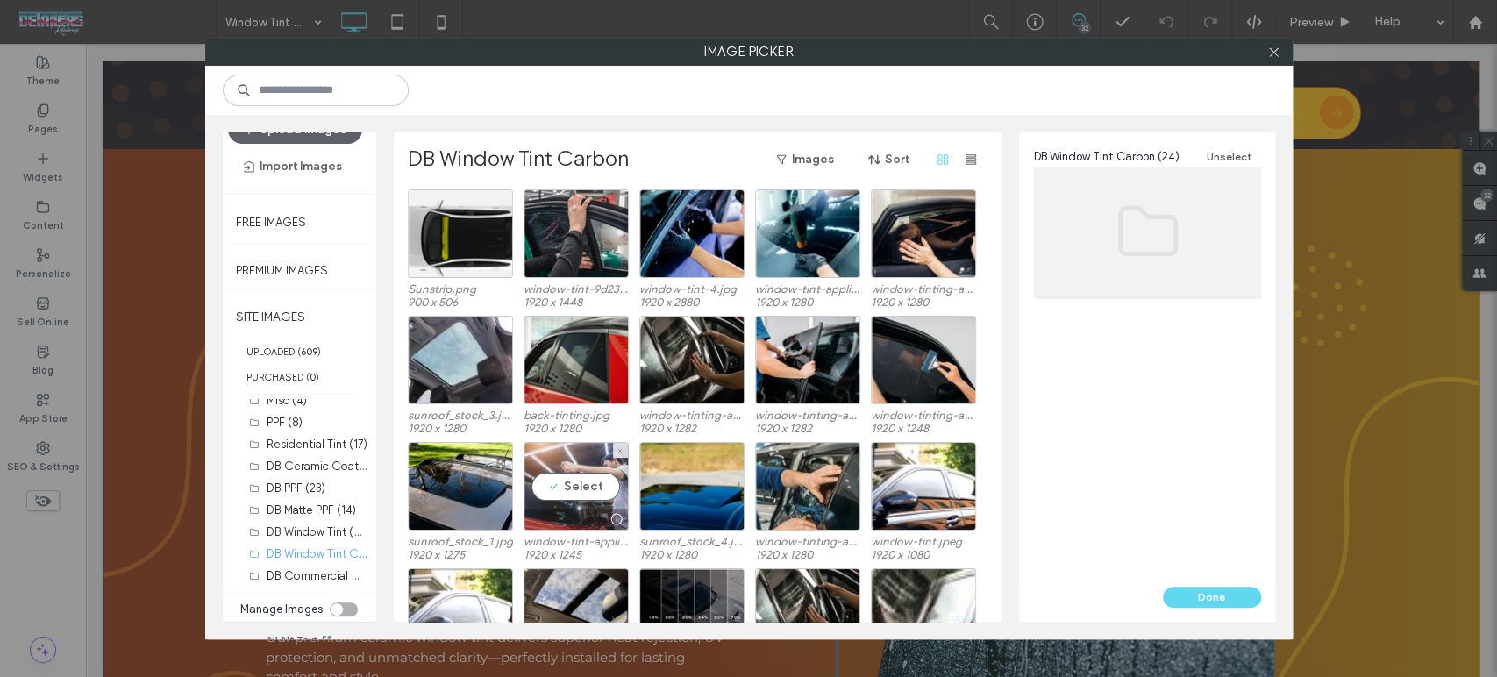
click at [583, 519] on div at bounding box center [575, 519] width 103 height 21
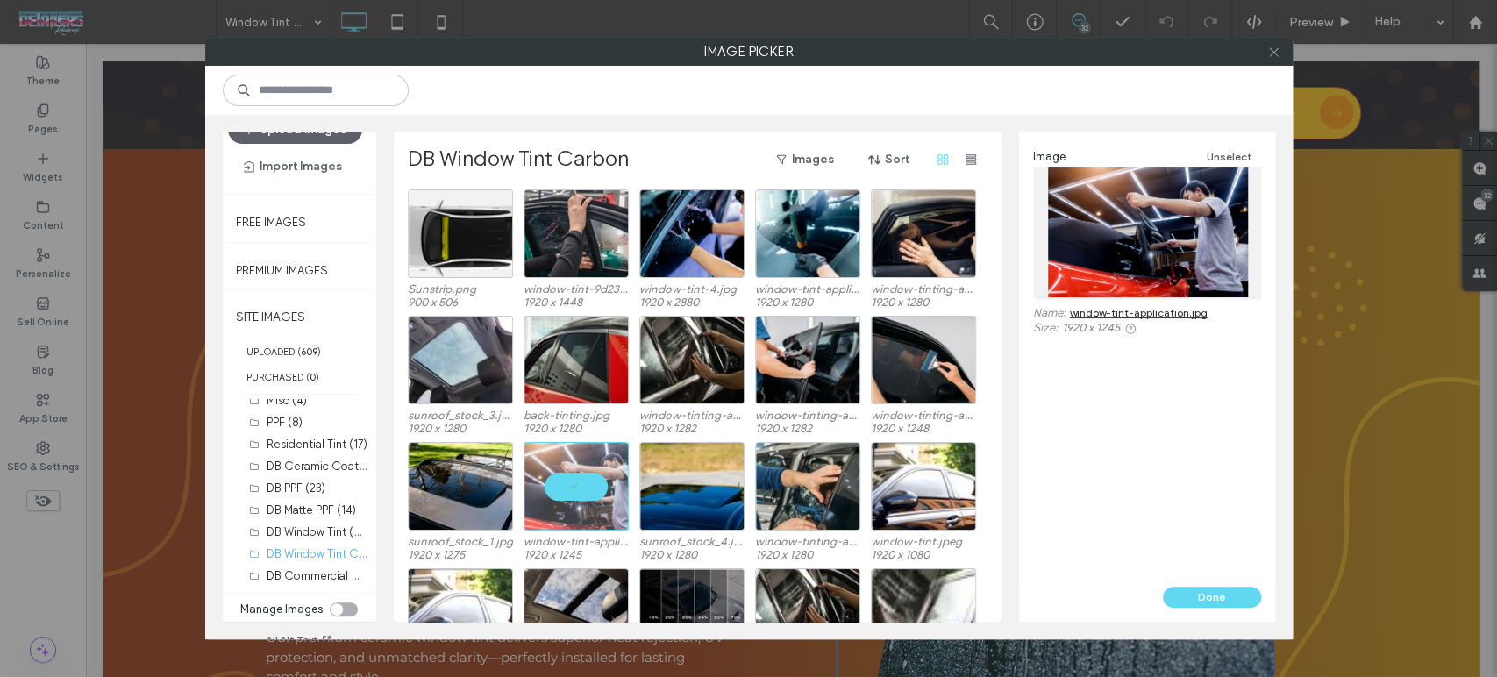
click at [1277, 48] on icon at bounding box center [1273, 52] width 13 height 13
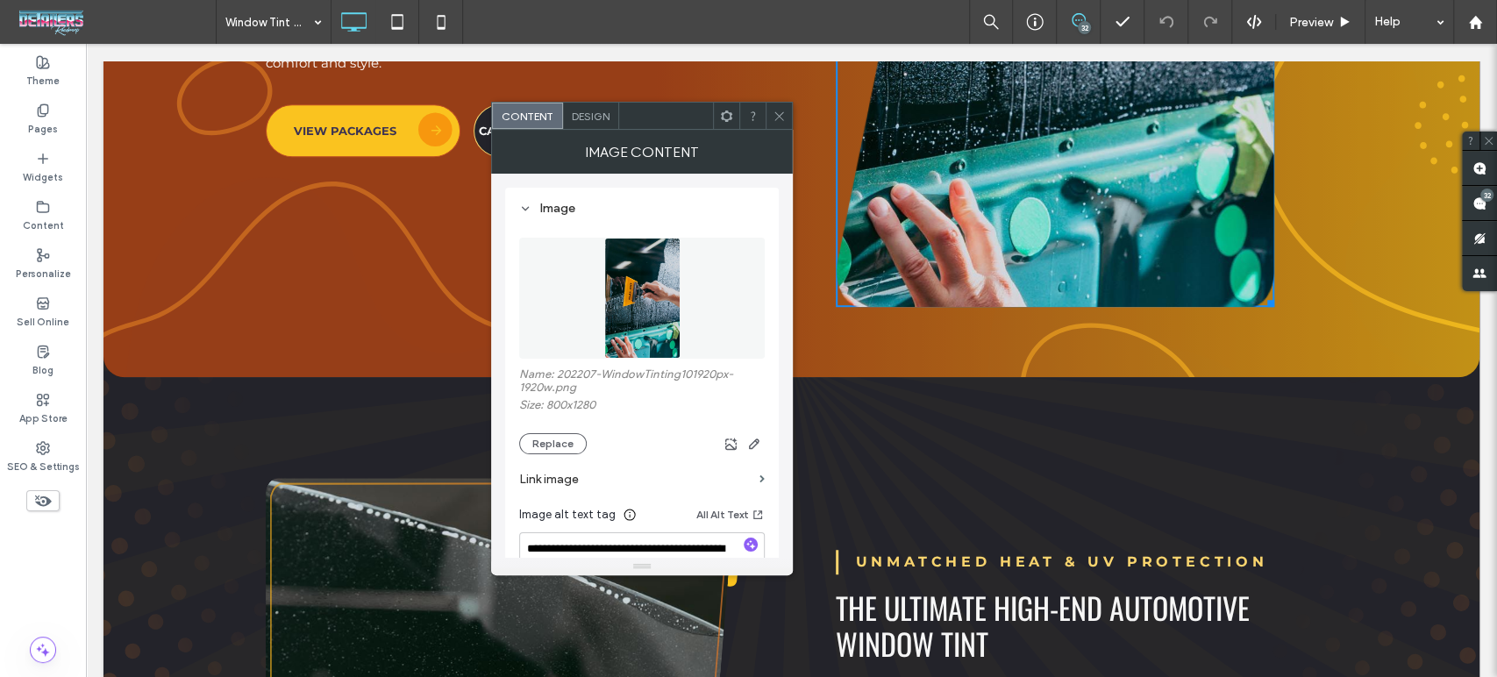
scroll to position [681, 0]
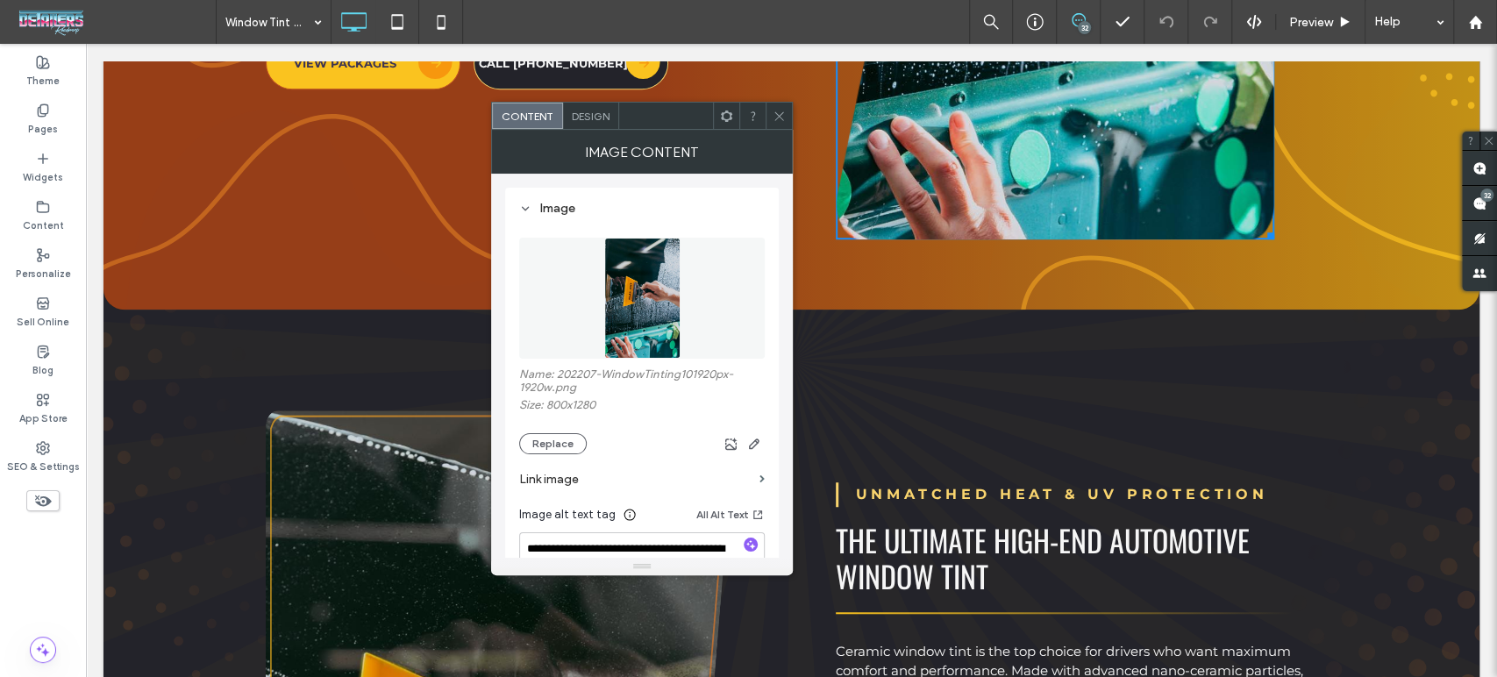
click at [779, 111] on icon at bounding box center [779, 116] width 13 height 13
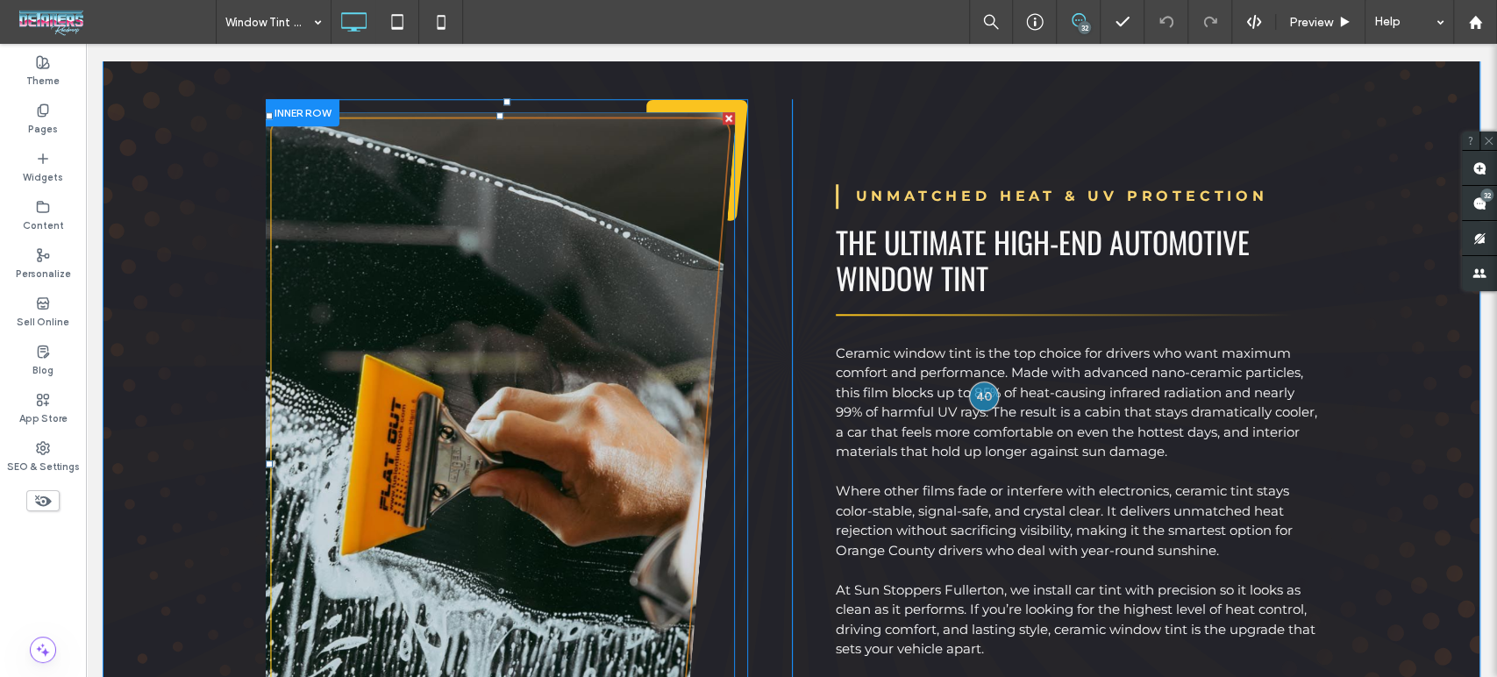
scroll to position [974, 0]
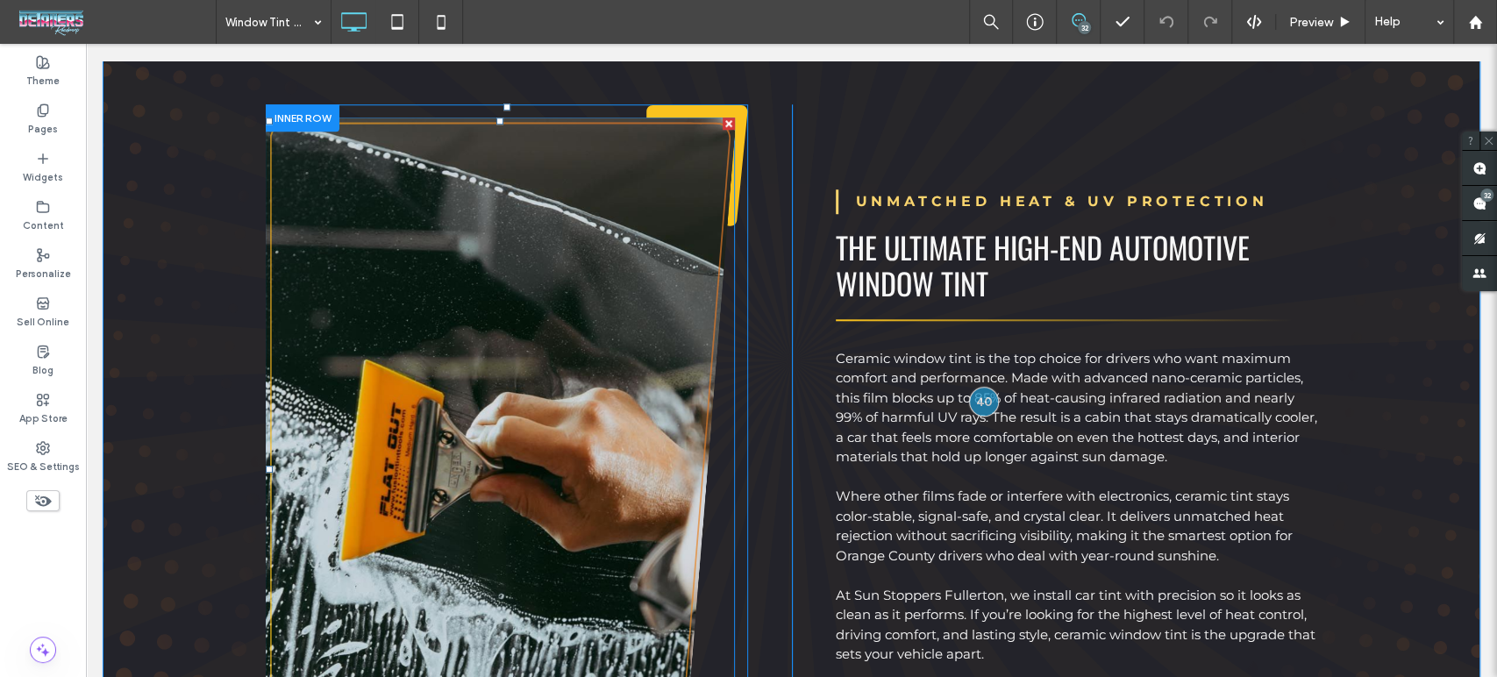
click at [583, 353] on div at bounding box center [500, 470] width 469 height 704
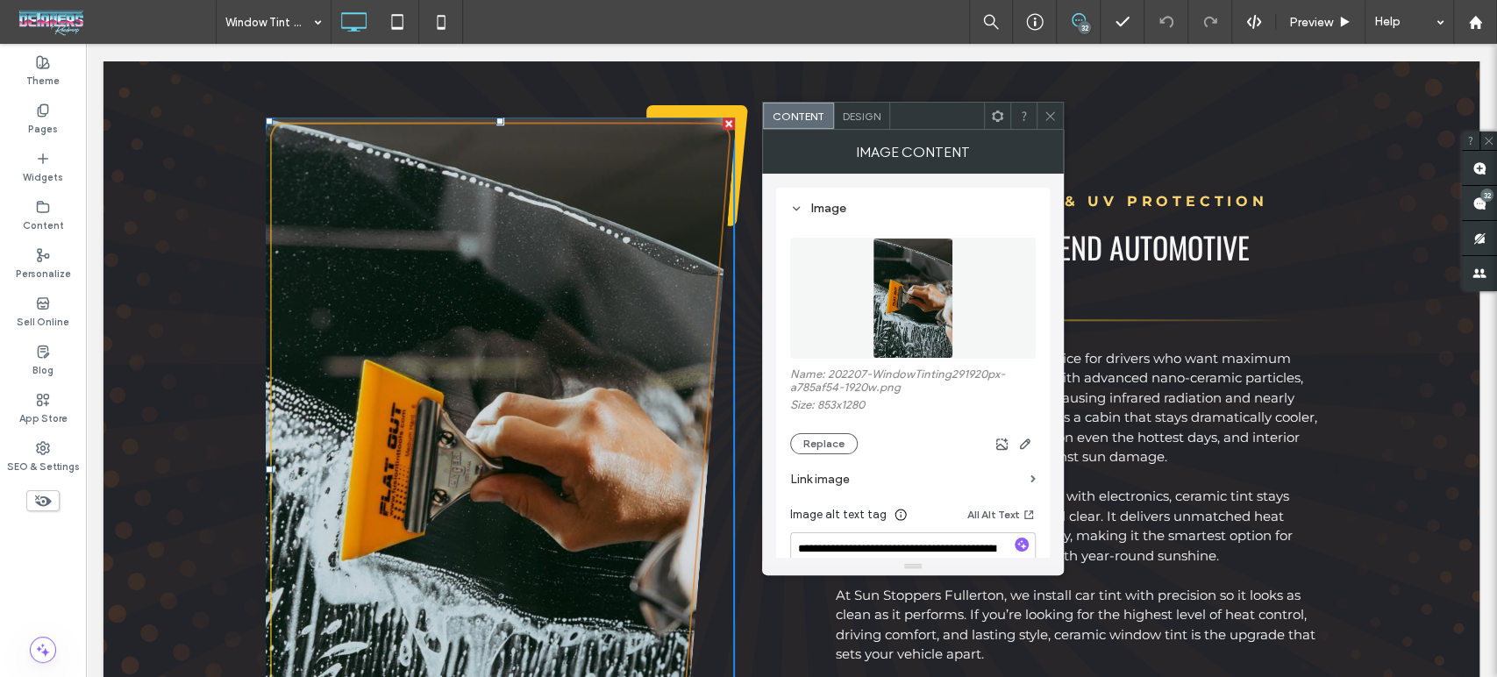
click at [841, 433] on div "Name: 202207-WindowTinting291920px-a785af54-1920w.png Size: 853x1280 Replace" at bounding box center [913, 410] width 246 height 87
click at [828, 451] on button "Replace" at bounding box center [824, 443] width 68 height 21
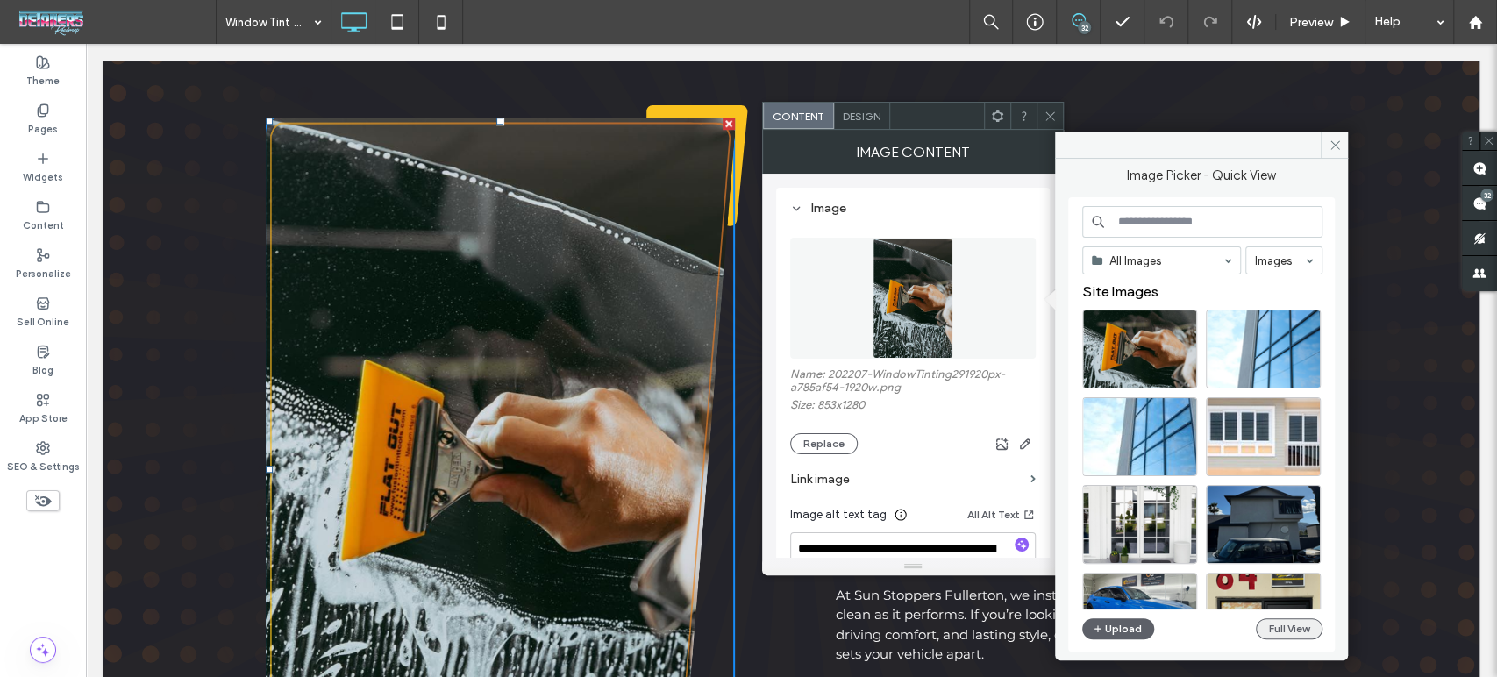
click at [1287, 624] on button "Full View" at bounding box center [1289, 628] width 67 height 21
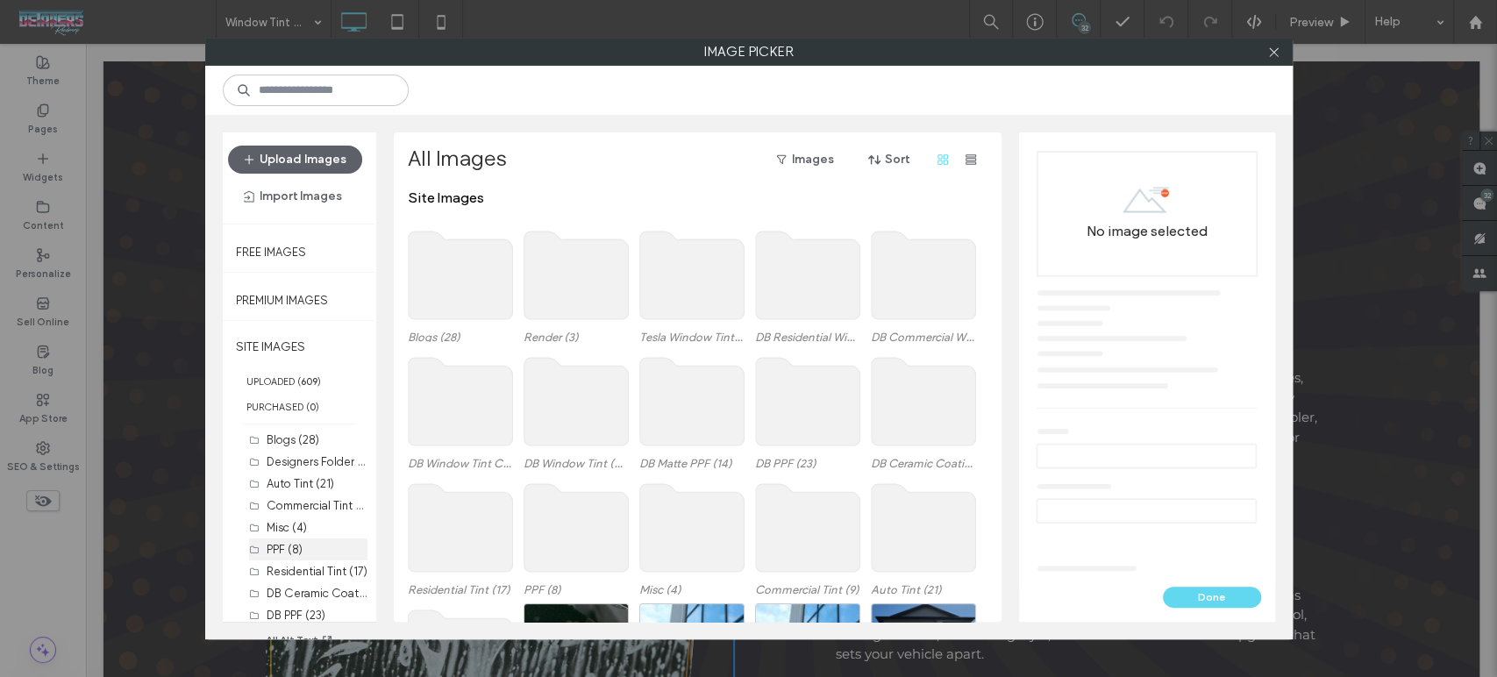
scroll to position [97, 0]
click at [303, 561] on label "DB Window Tint (49)" at bounding box center [319, 560] width 104 height 17
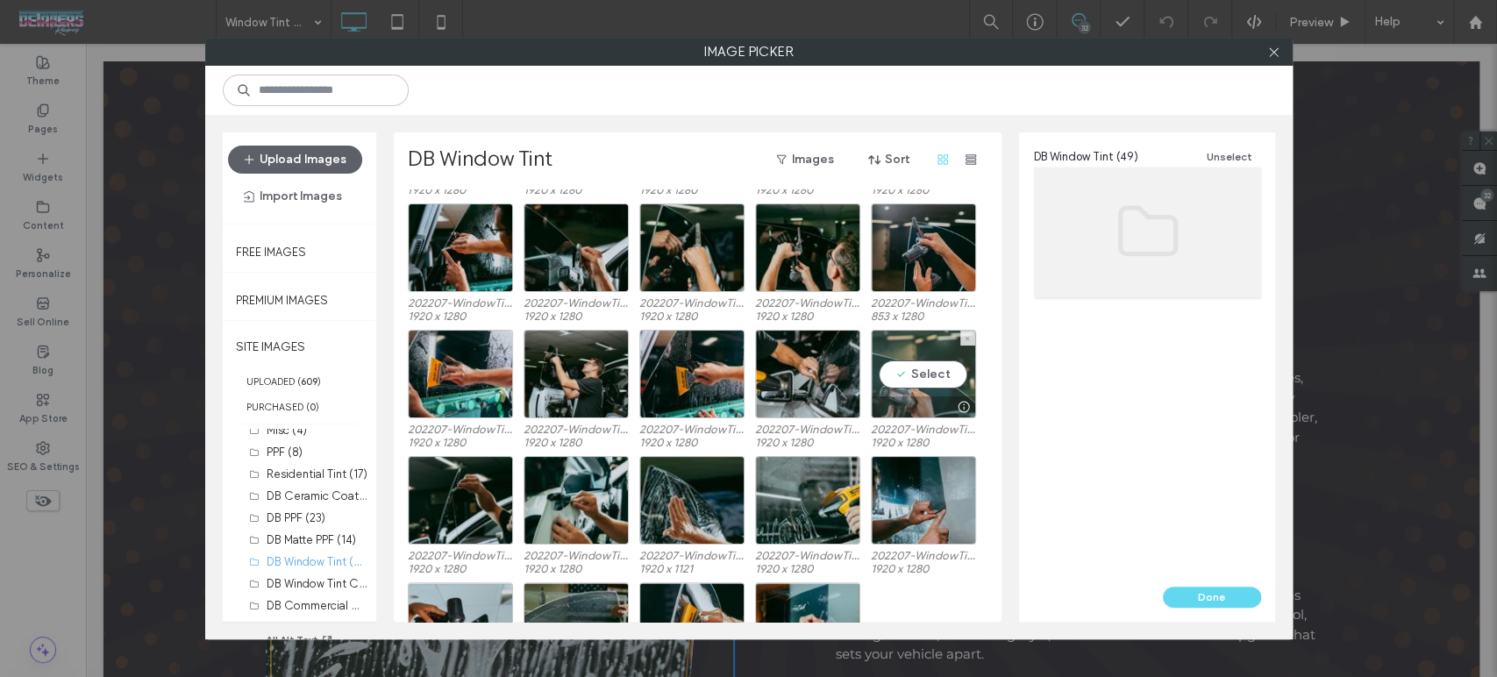
scroll to position [830, 0]
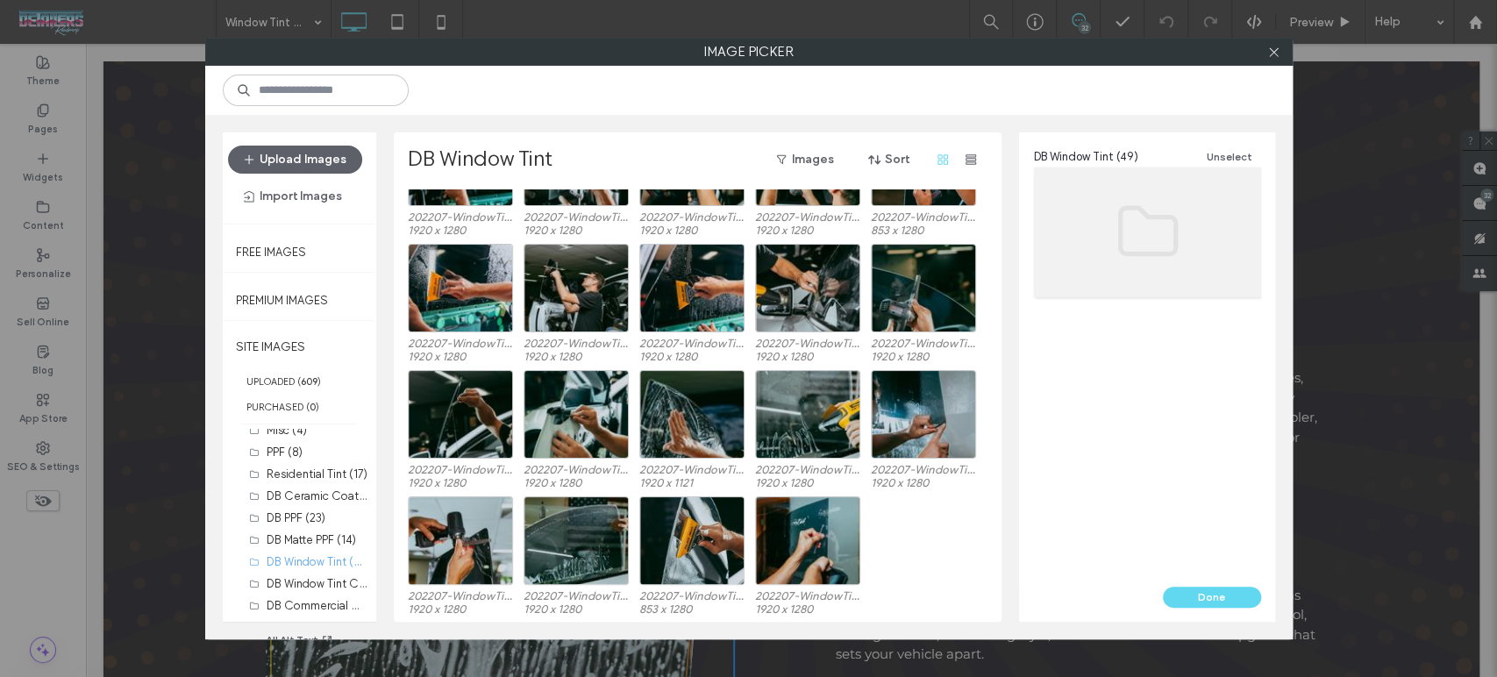
click at [1265, 54] on div at bounding box center [1274, 52] width 26 height 26
click at [1274, 53] on use at bounding box center [1273, 51] width 9 height 9
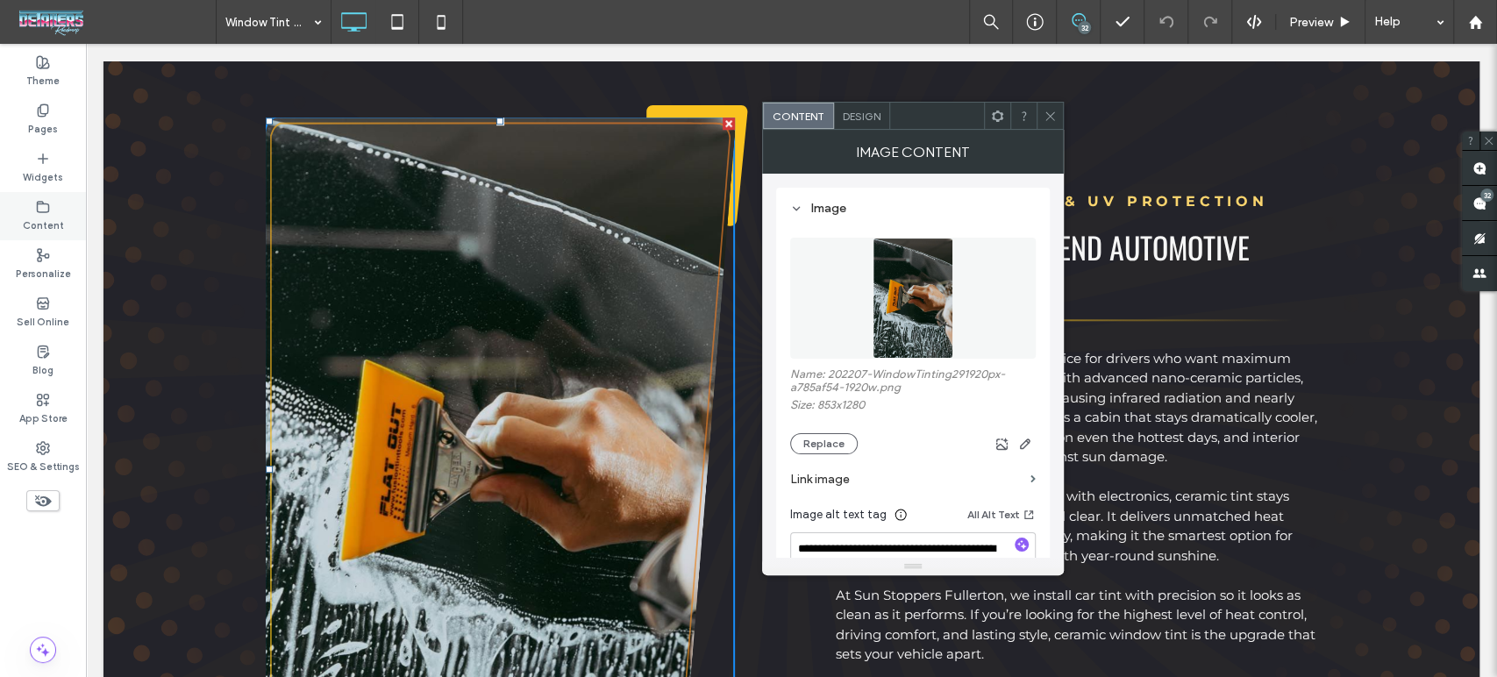
click at [40, 208] on icon at bounding box center [43, 207] width 14 height 14
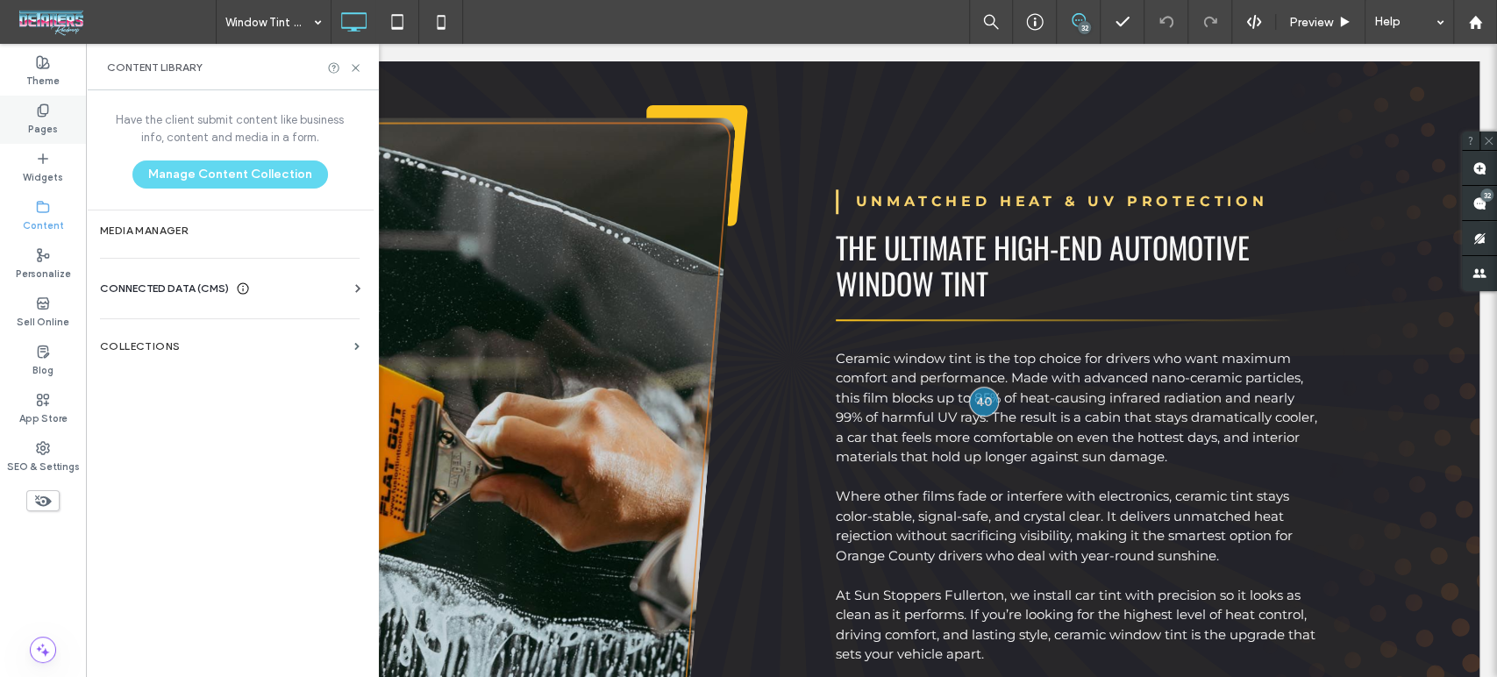
click at [32, 128] on label "Pages" at bounding box center [43, 127] width 30 height 19
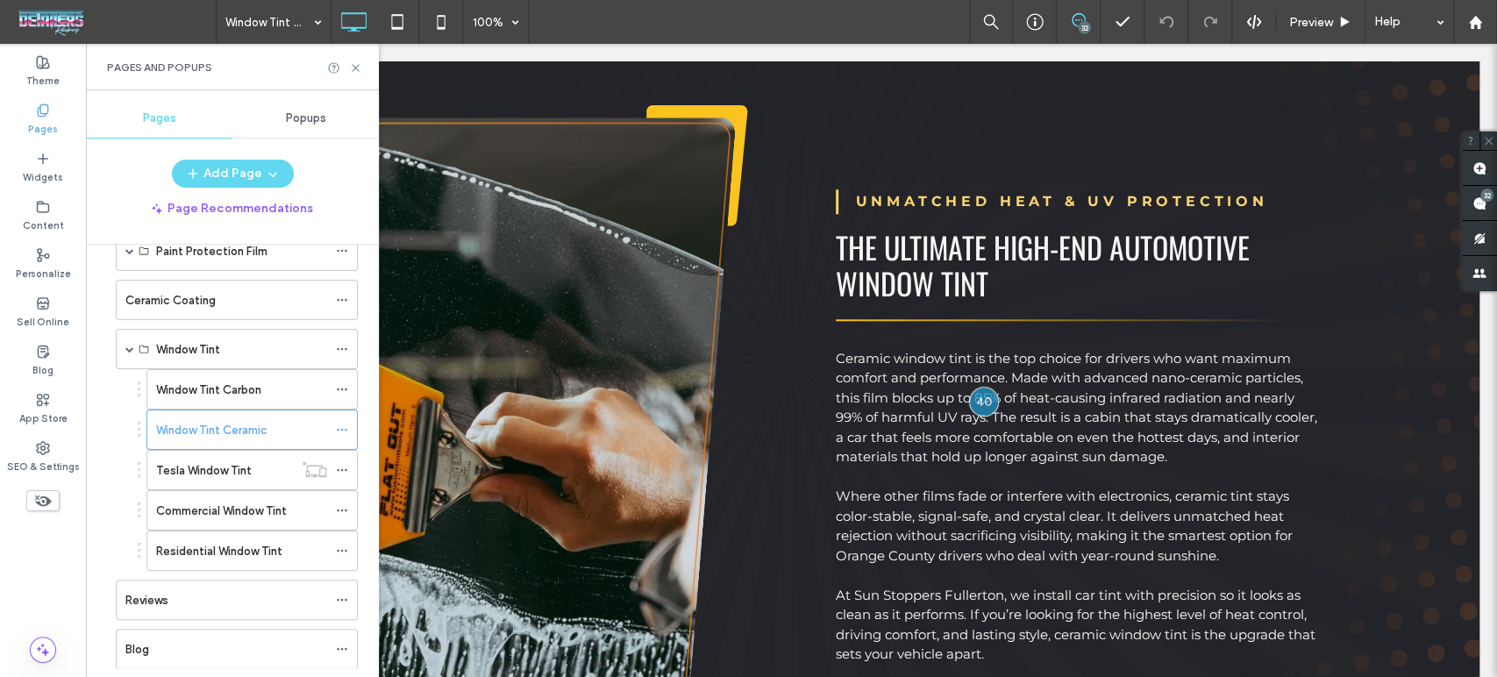
scroll to position [97, 0]
click at [354, 68] on icon at bounding box center [355, 67] width 13 height 13
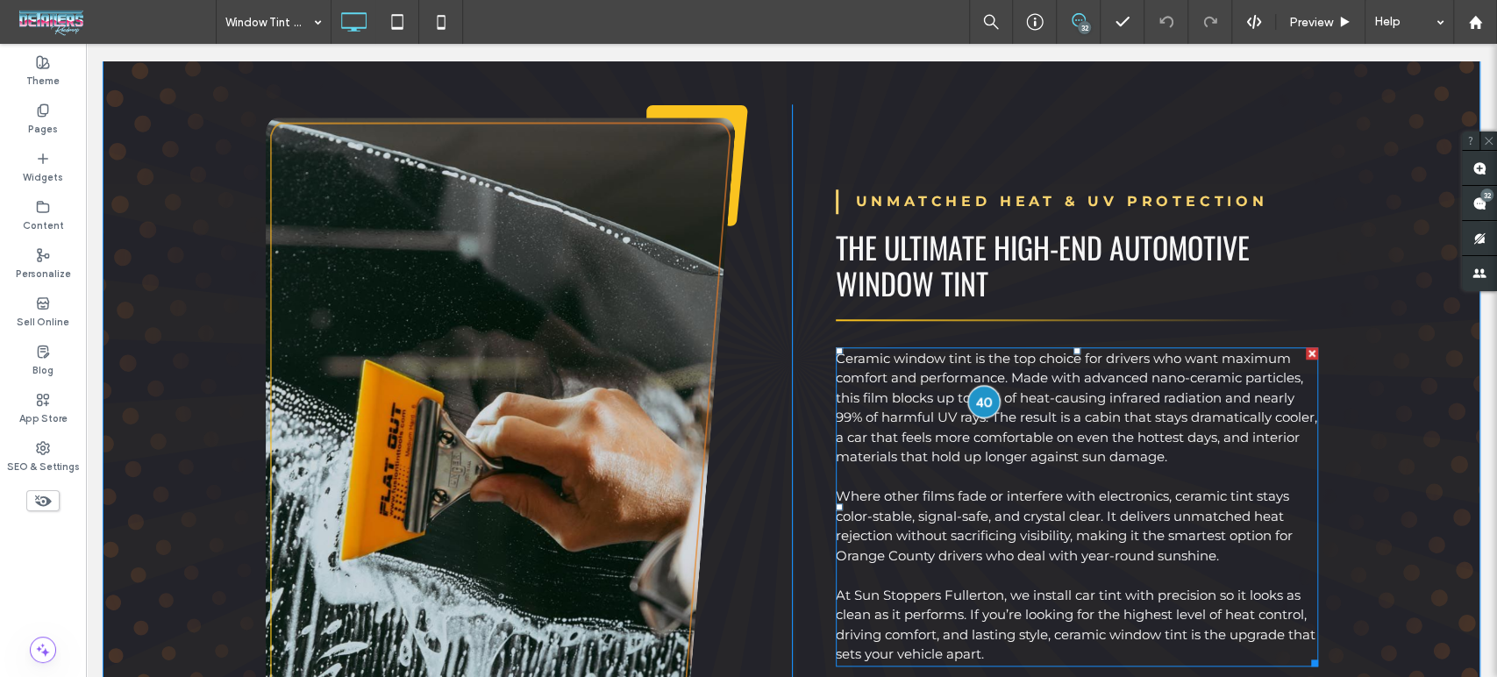
click at [971, 395] on div at bounding box center [983, 401] width 32 height 32
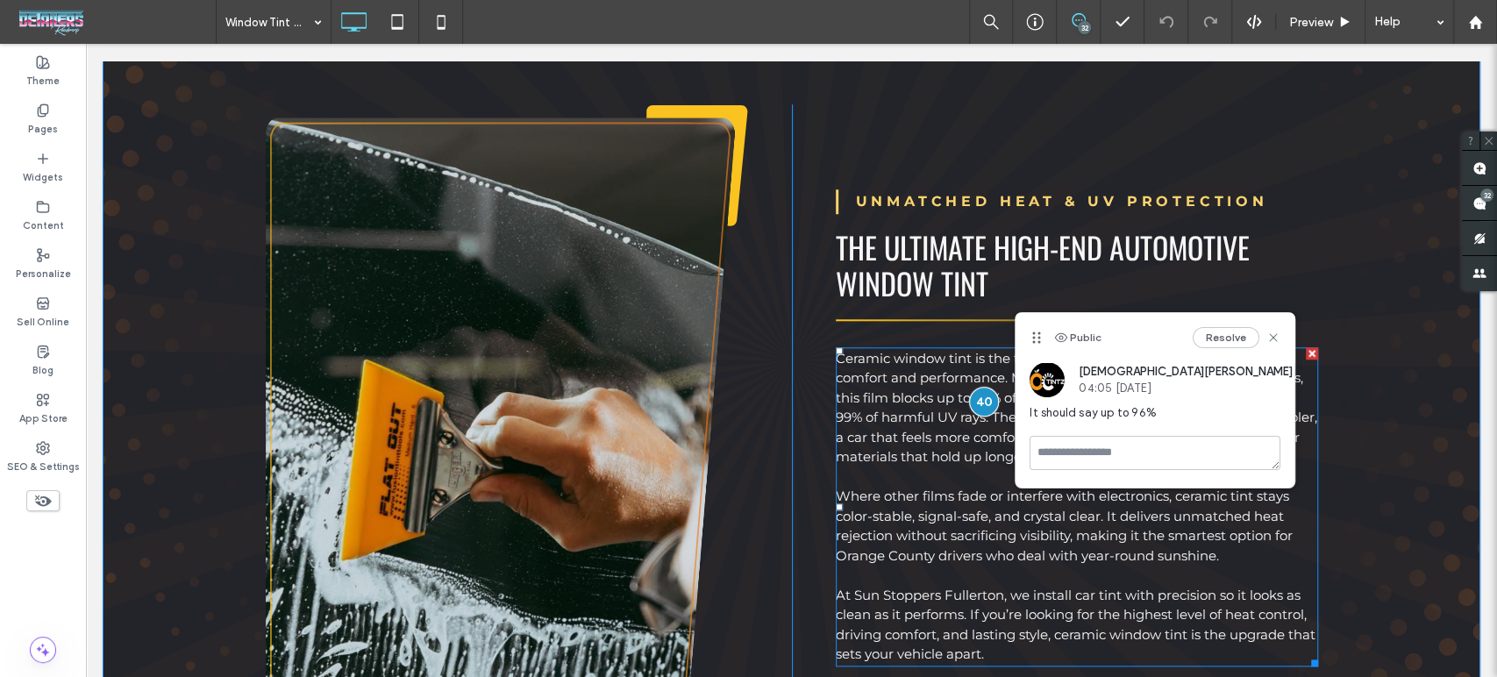
click at [906, 481] on p at bounding box center [1077, 477] width 482 height 20
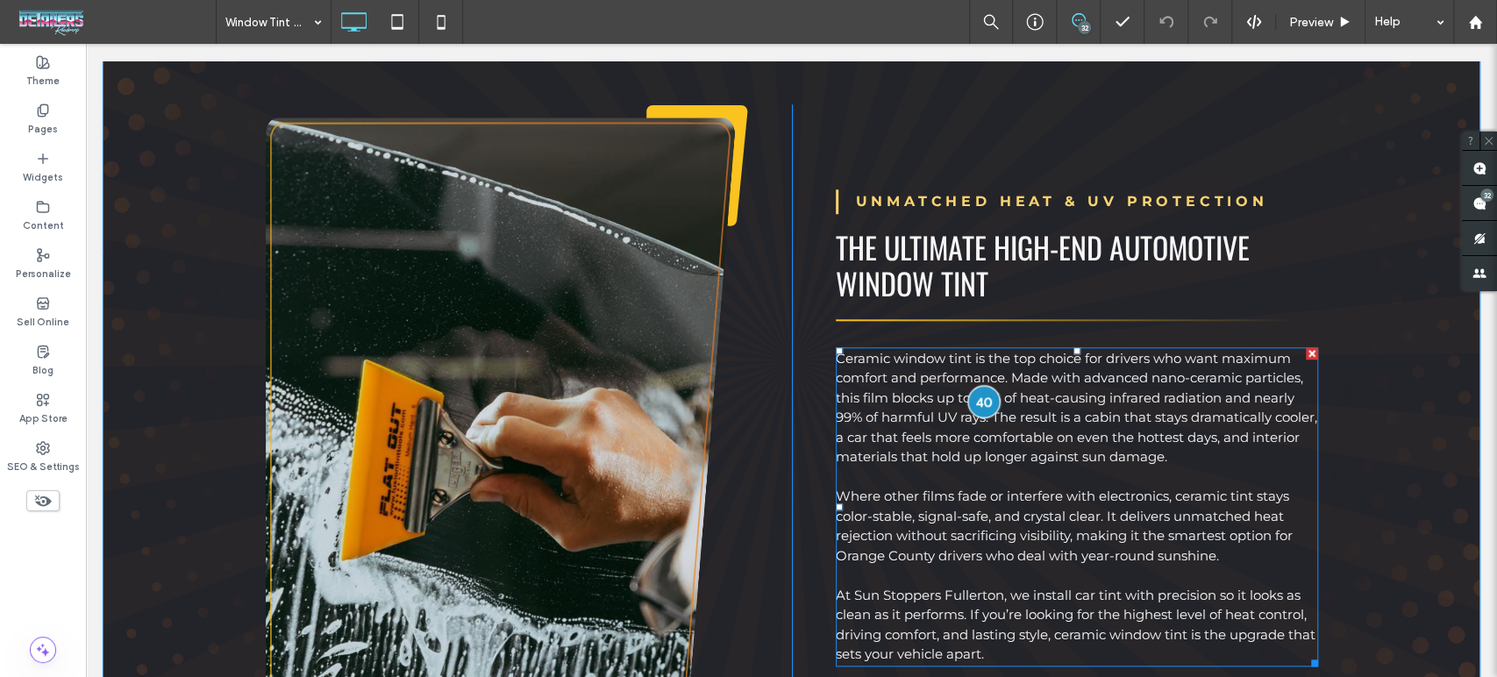
click at [975, 396] on div at bounding box center [983, 401] width 32 height 32
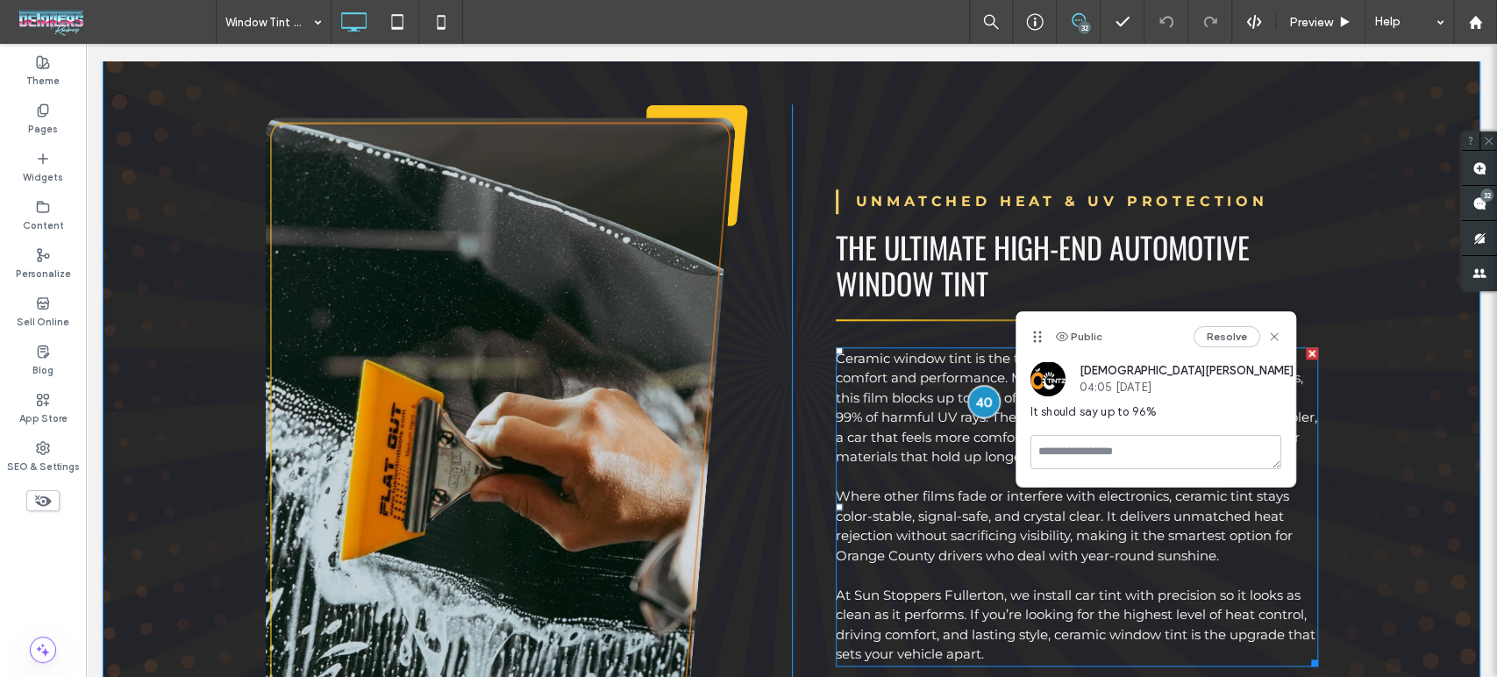
click at [975, 396] on div at bounding box center [983, 401] width 32 height 32
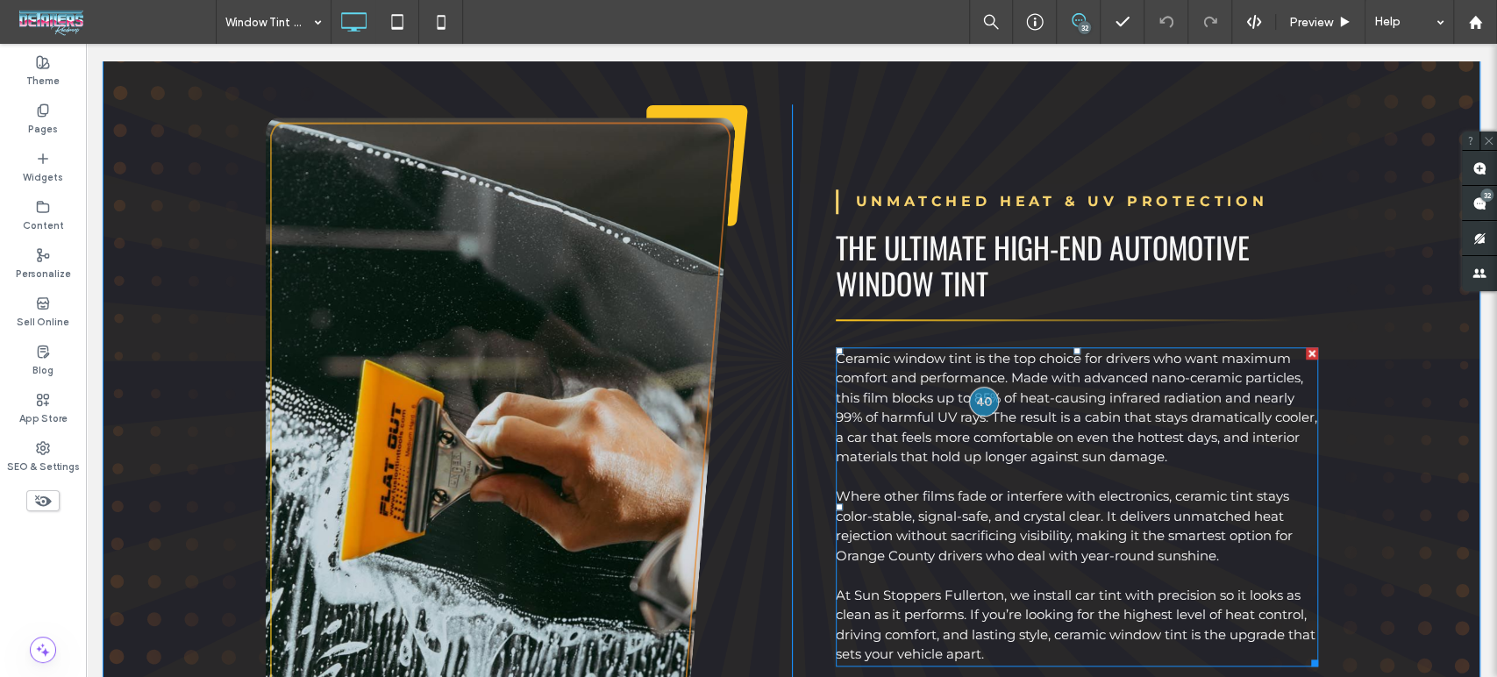
click at [1007, 396] on span "Ceramic window tint is the top choice for drivers who want maximum comfort and …" at bounding box center [1076, 408] width 481 height 116
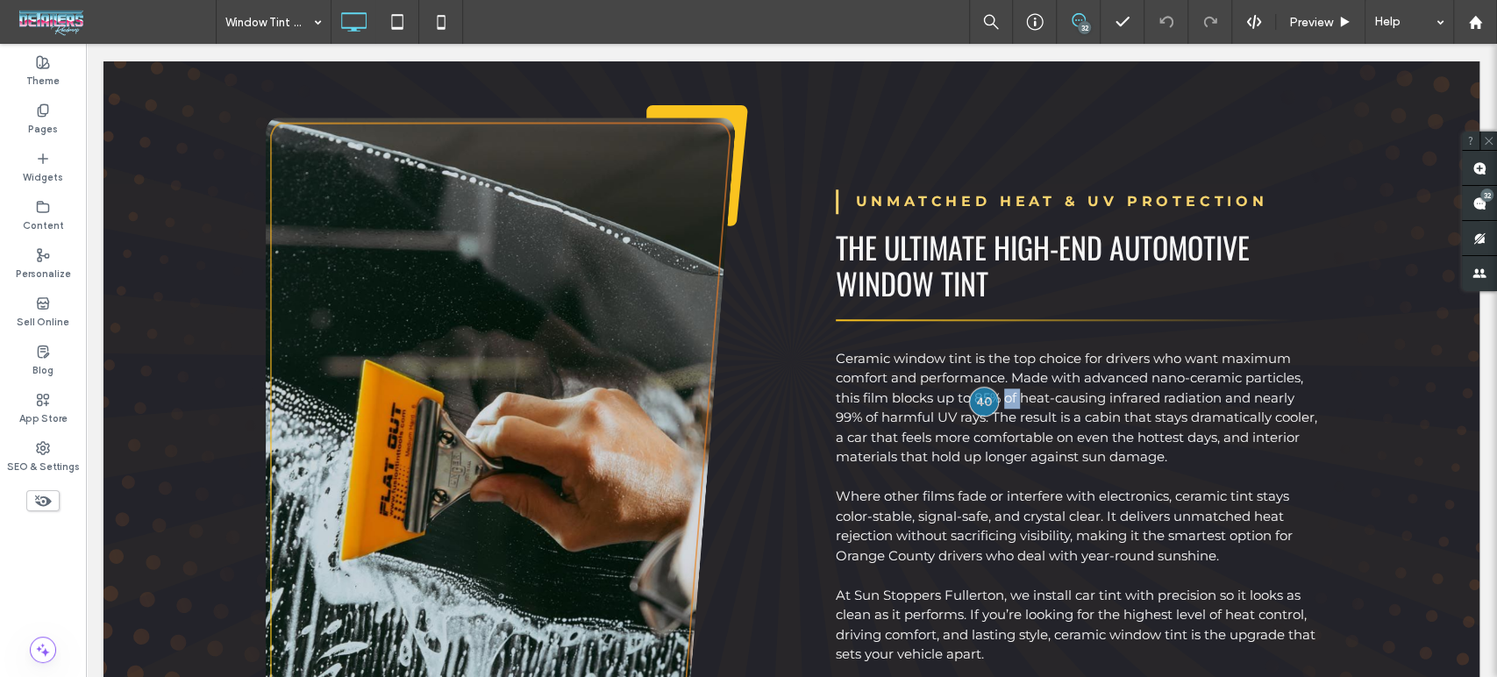
click at [1007, 396] on span "Ceramic window tint is the top choice for drivers who want maximum comfort and …" at bounding box center [1076, 408] width 481 height 116
click at [973, 398] on div at bounding box center [983, 401] width 32 height 32
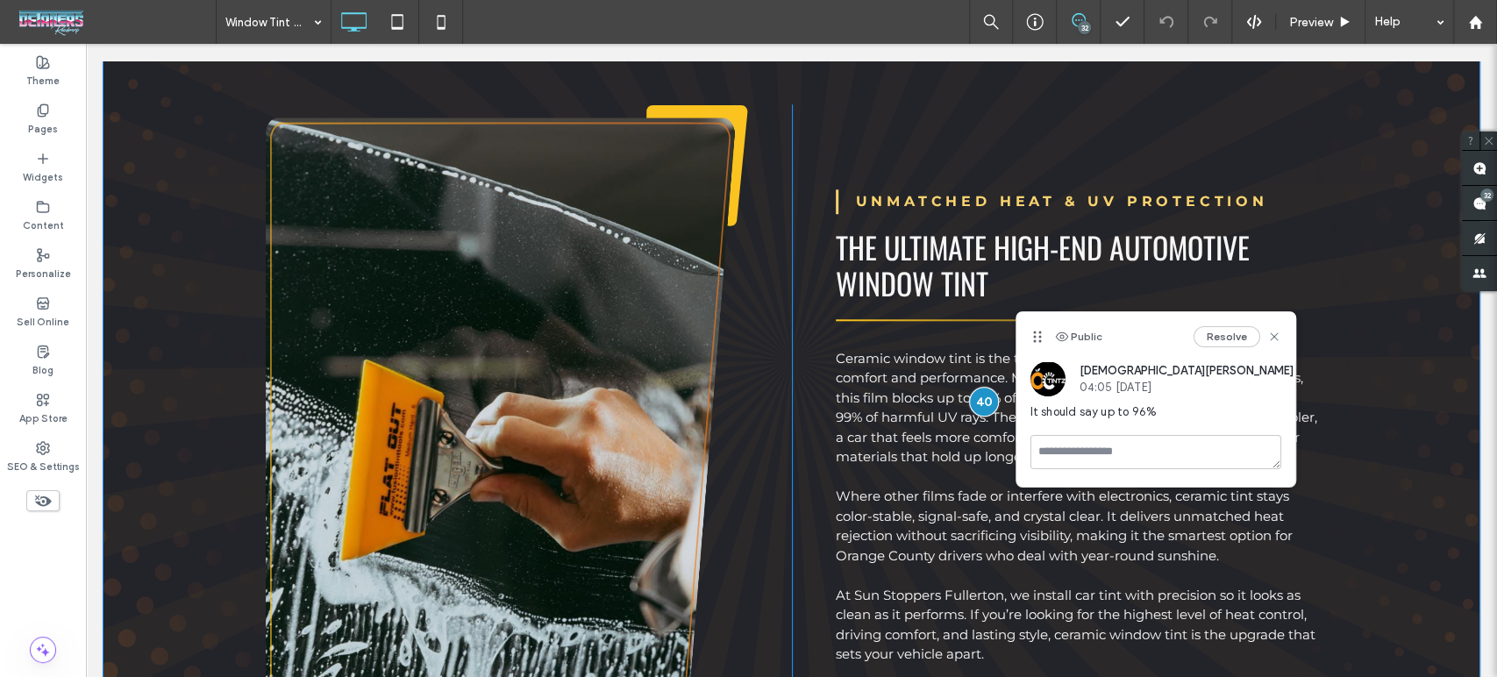
click at [993, 383] on span "Ceramic window tint is the top choice for drivers who want maximum comfort and …" at bounding box center [1076, 408] width 481 height 116
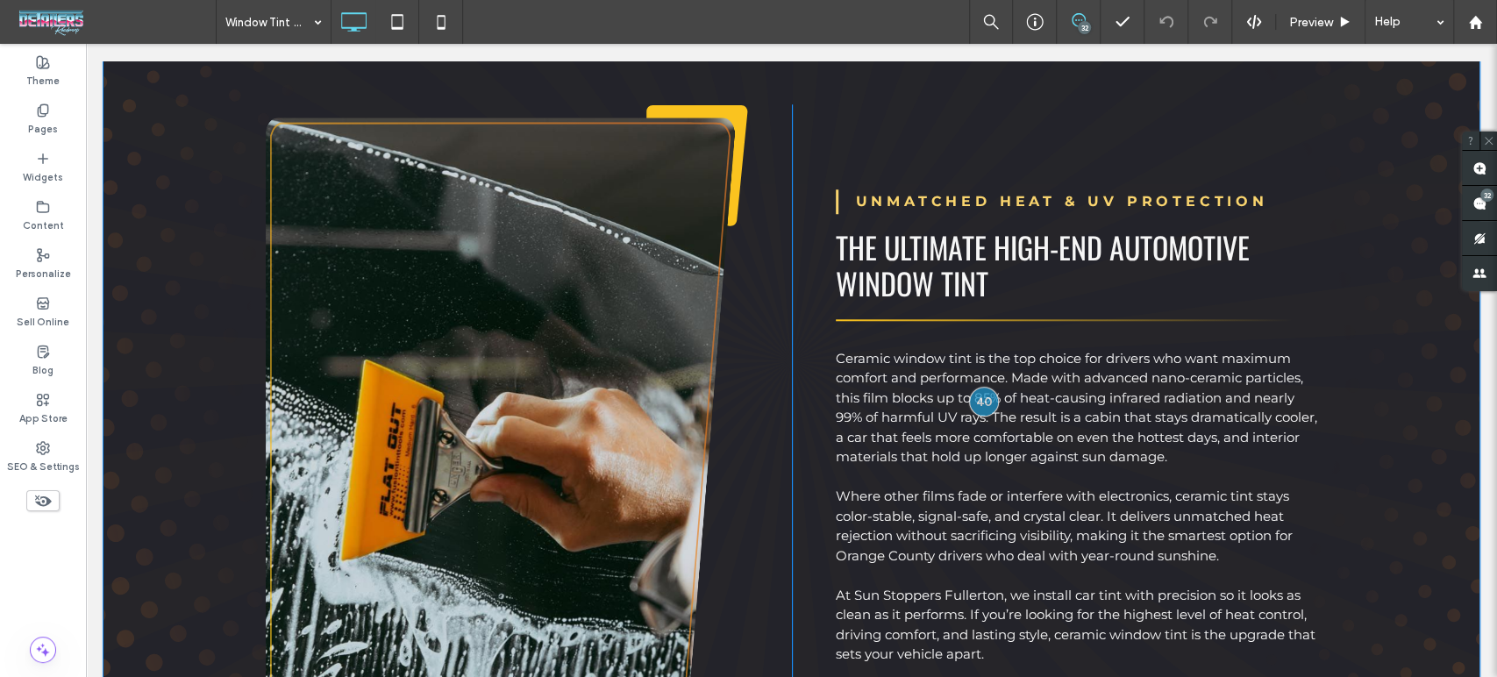
drag, startPoint x: 1131, startPoint y: 467, endPoint x: 913, endPoint y: 431, distance: 221.2
click at [1045, 423] on div at bounding box center [748, 338] width 1497 height 677
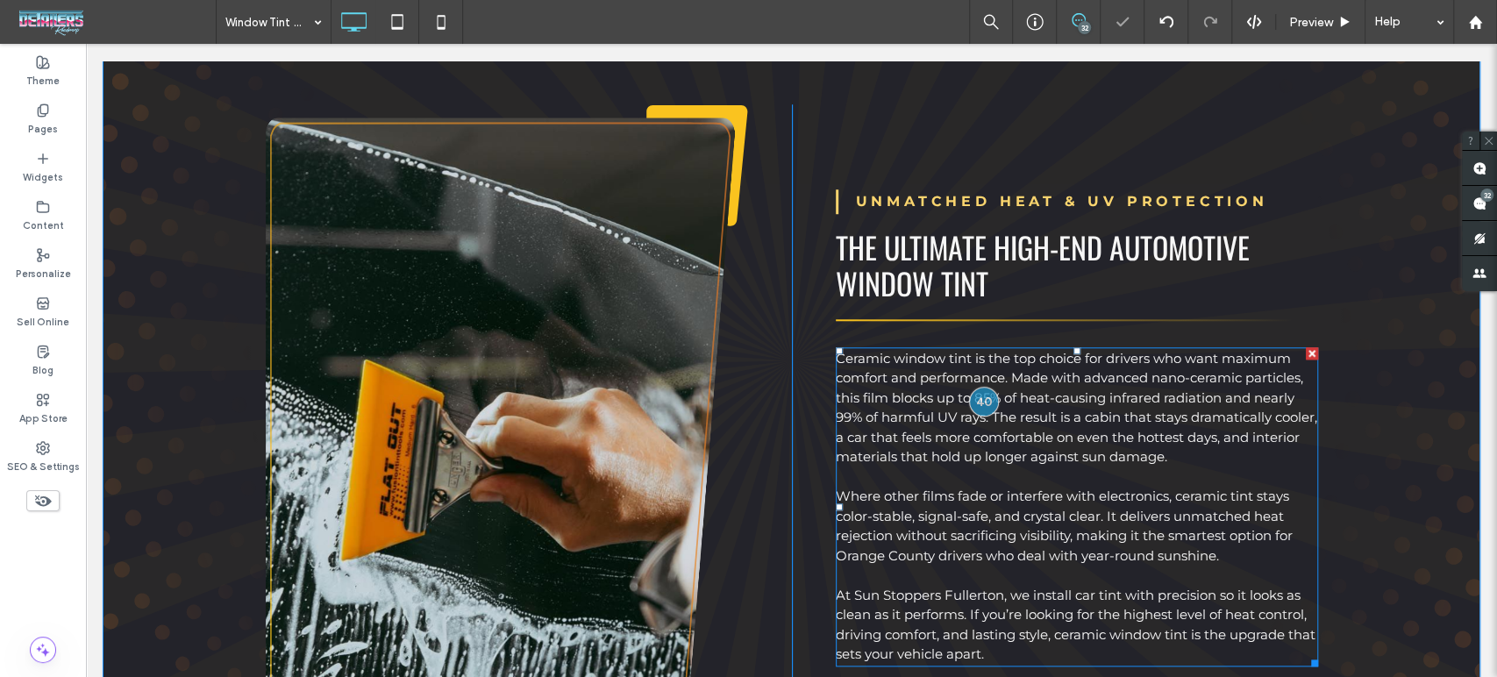
click at [994, 391] on span "Ceramic window tint is the top choice for drivers who want maximum comfort and …" at bounding box center [1076, 408] width 481 height 116
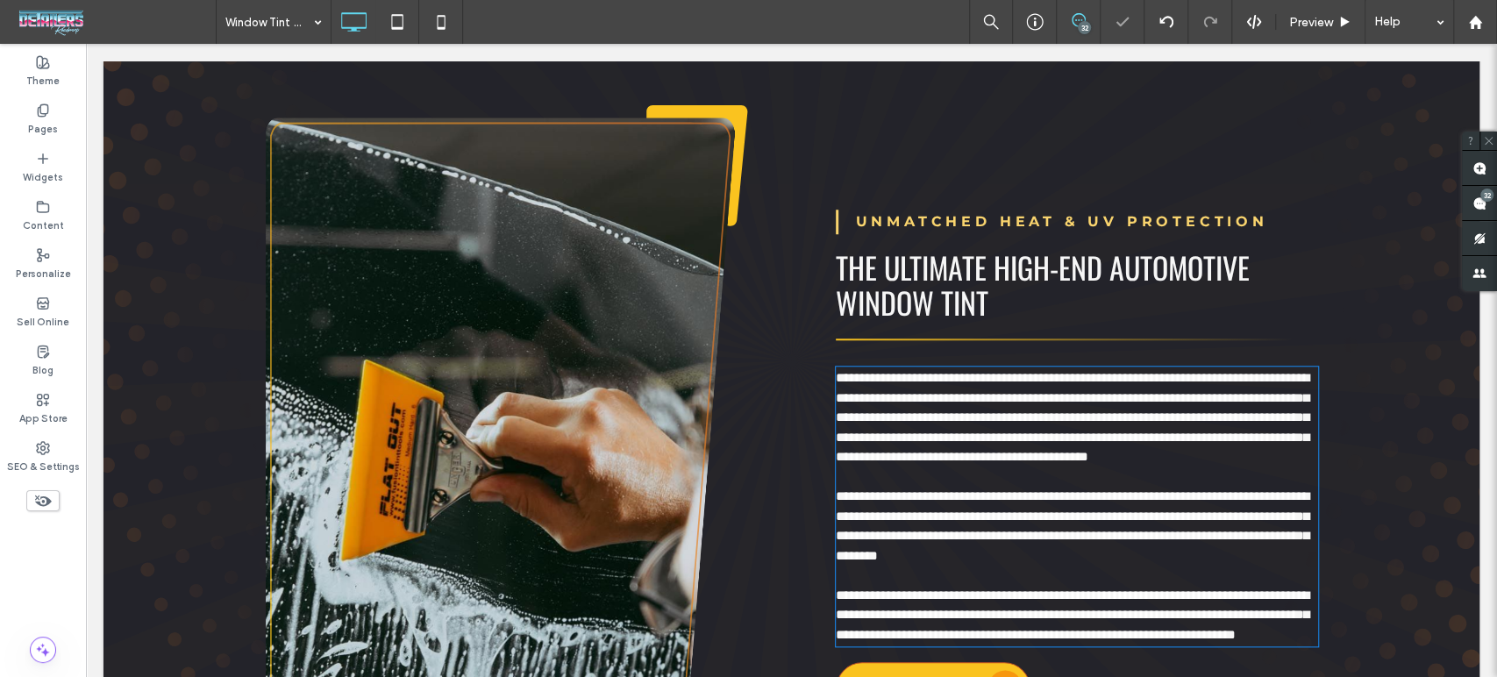
type input "**********"
type input "**"
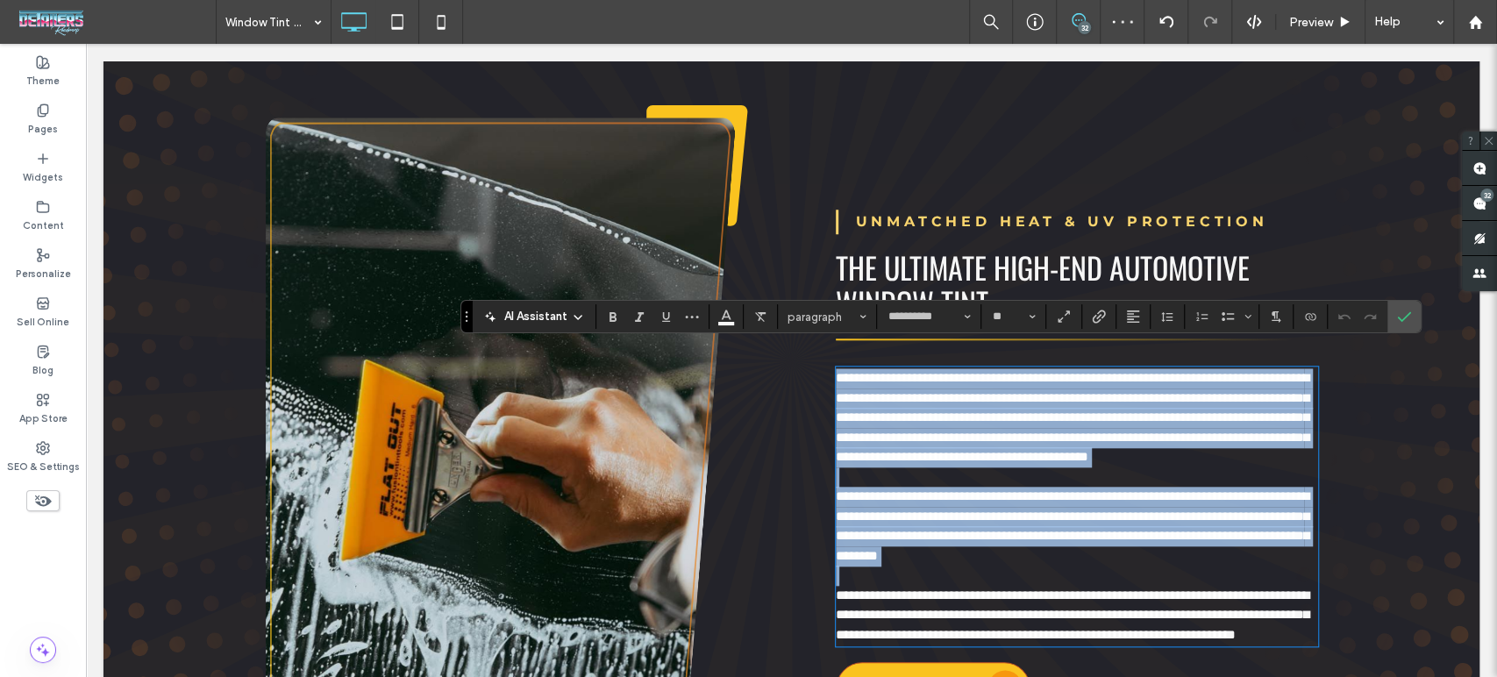
click at [979, 400] on span "**********" at bounding box center [1073, 417] width 474 height 92
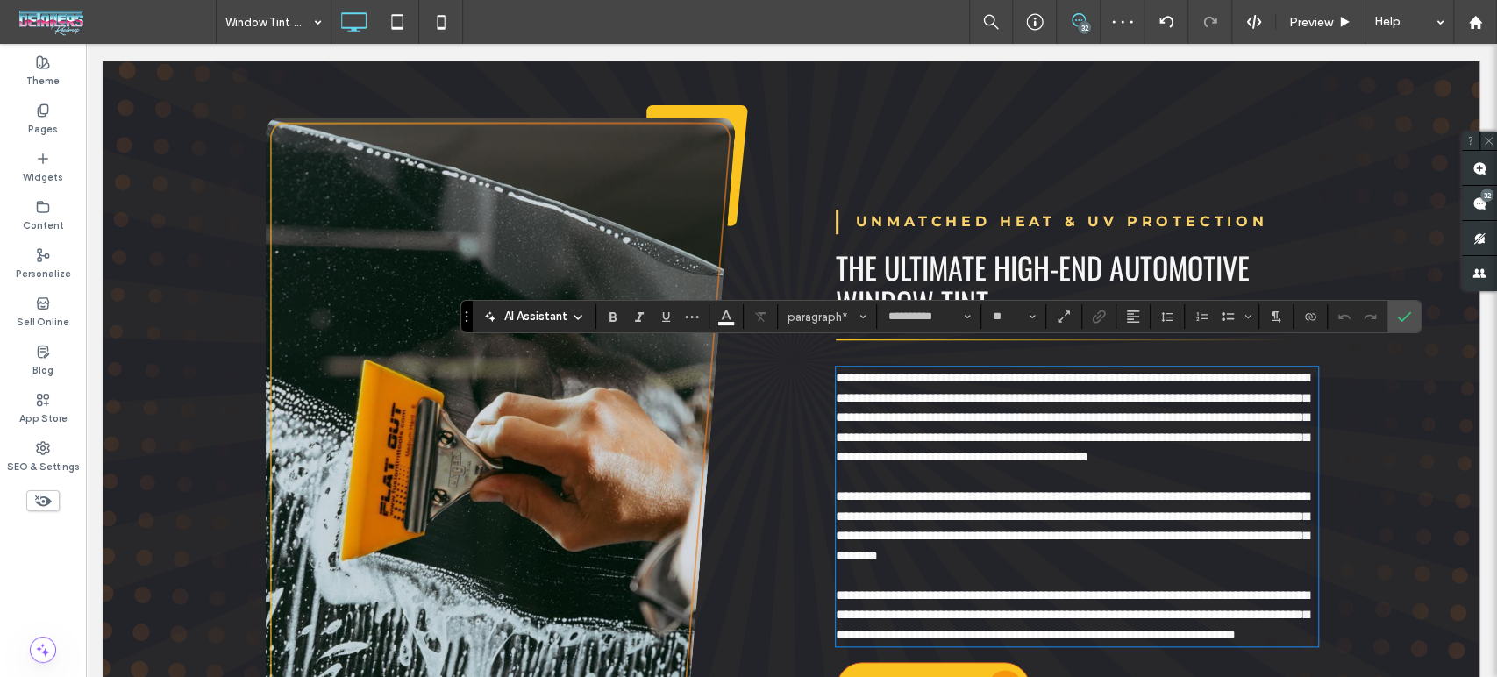
click at [982, 393] on span "**********" at bounding box center [1073, 417] width 474 height 92
drag, startPoint x: 1408, startPoint y: 324, endPoint x: 1302, endPoint y: 267, distance: 120.5
click at [1408, 324] on span "Confirm" at bounding box center [1404, 317] width 14 height 30
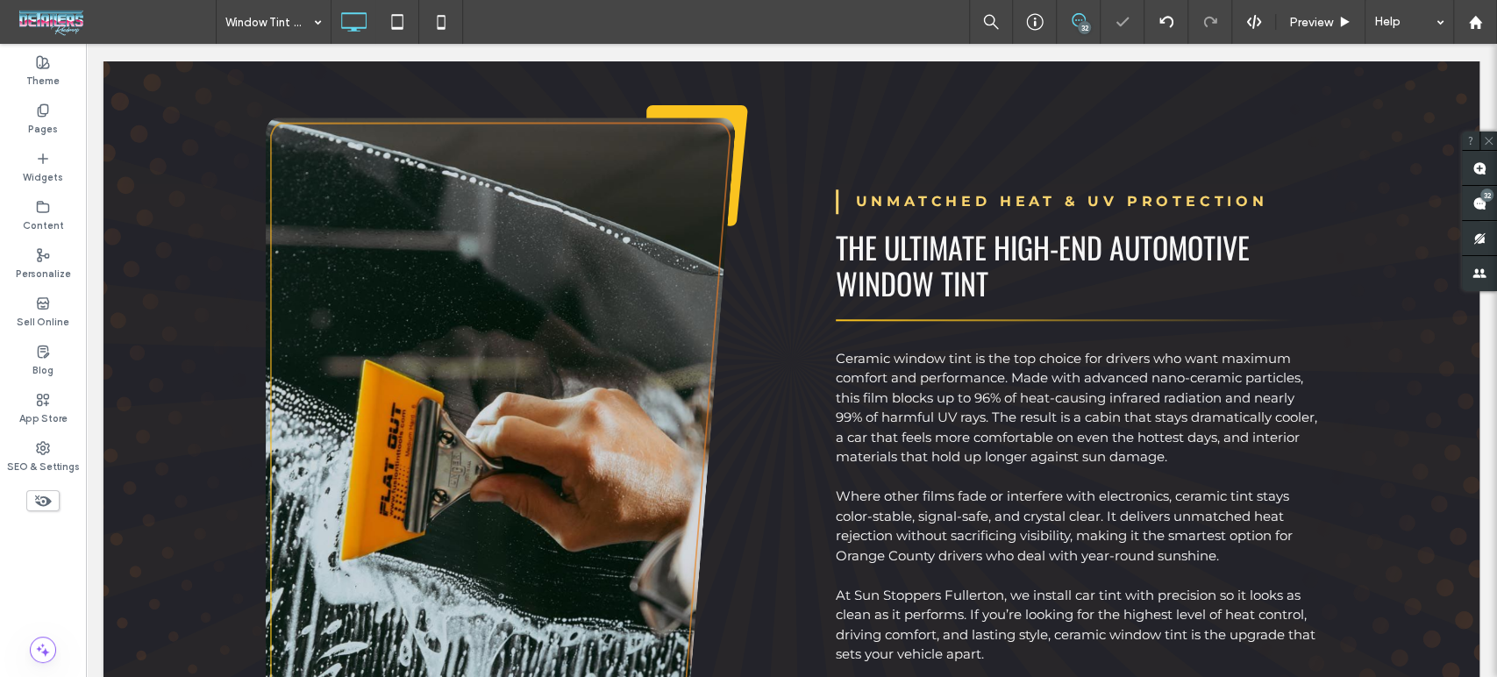
click at [1073, 17] on icon at bounding box center [1079, 20] width 14 height 14
click at [1073, 17] on use at bounding box center [1079, 20] width 14 height 14
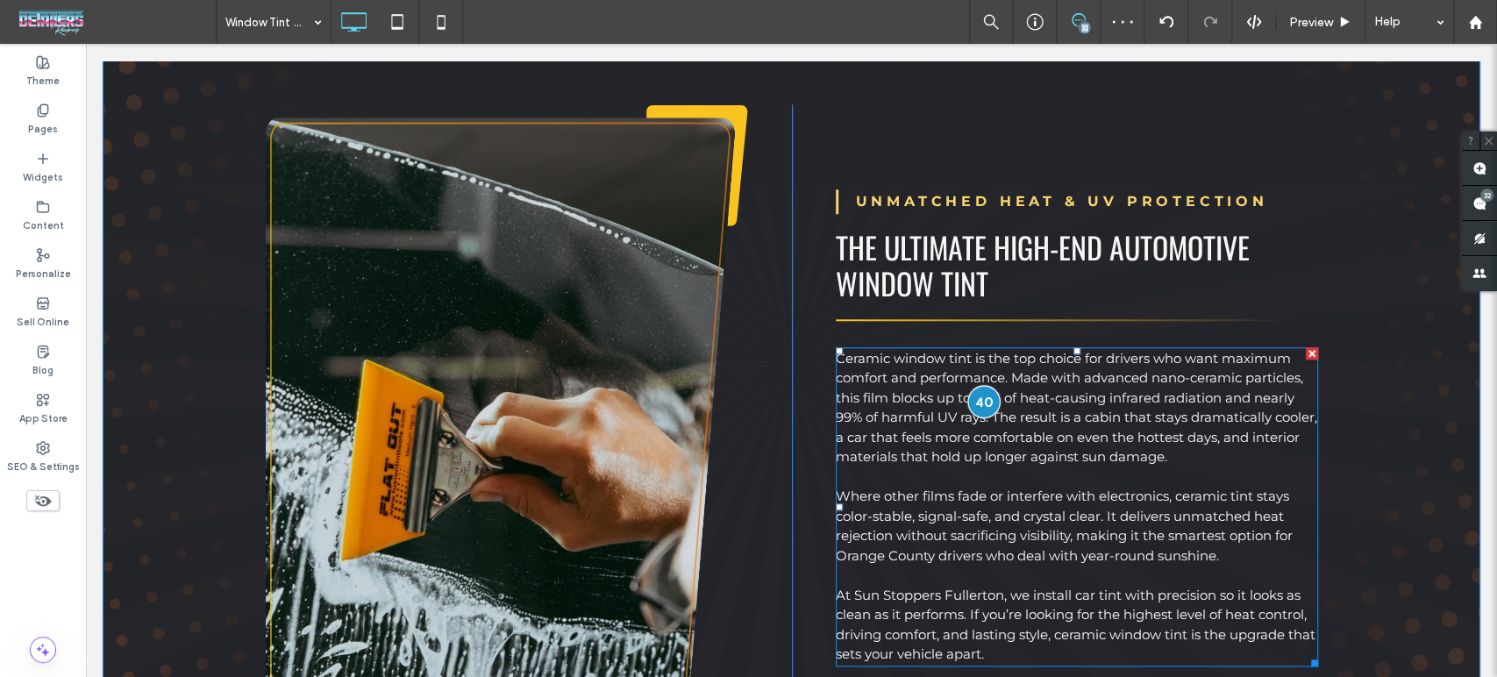
click at [971, 398] on div at bounding box center [983, 401] width 32 height 32
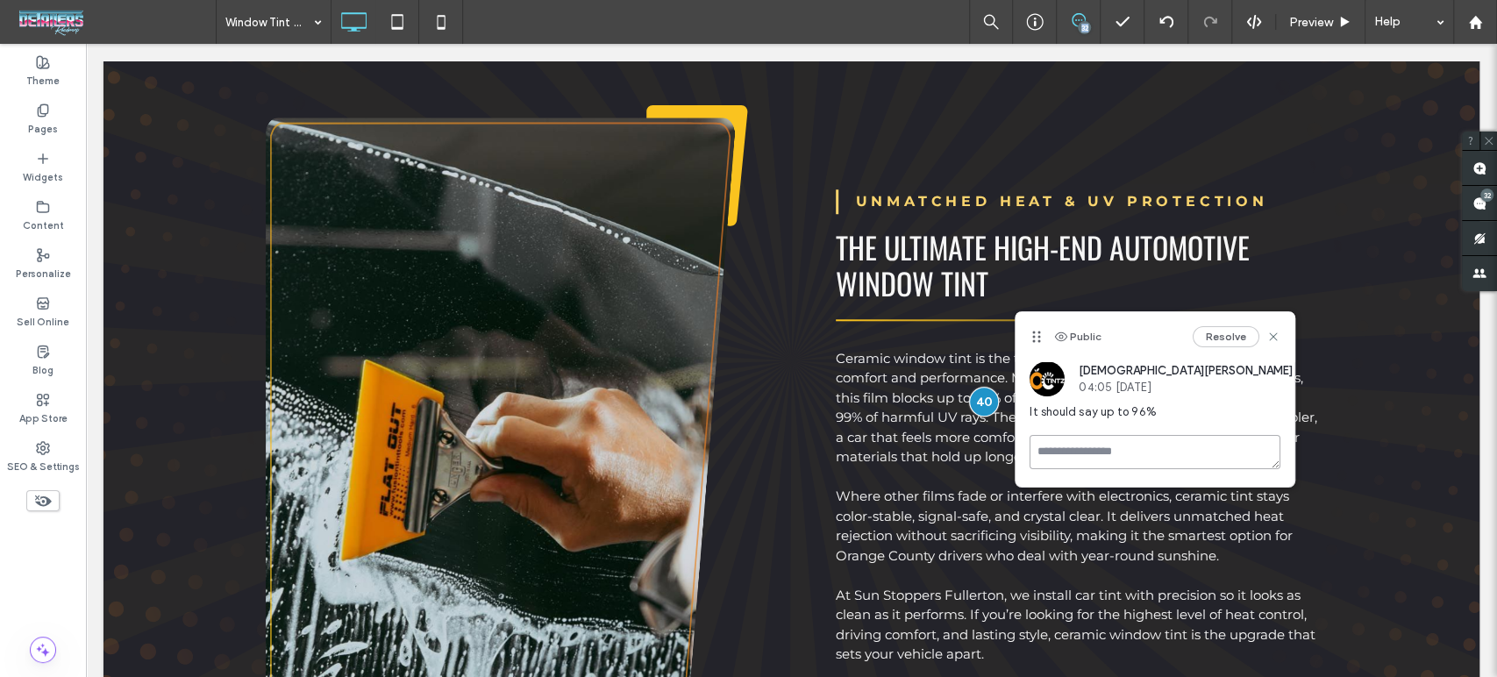
click at [1183, 453] on textarea at bounding box center [1155, 452] width 251 height 34
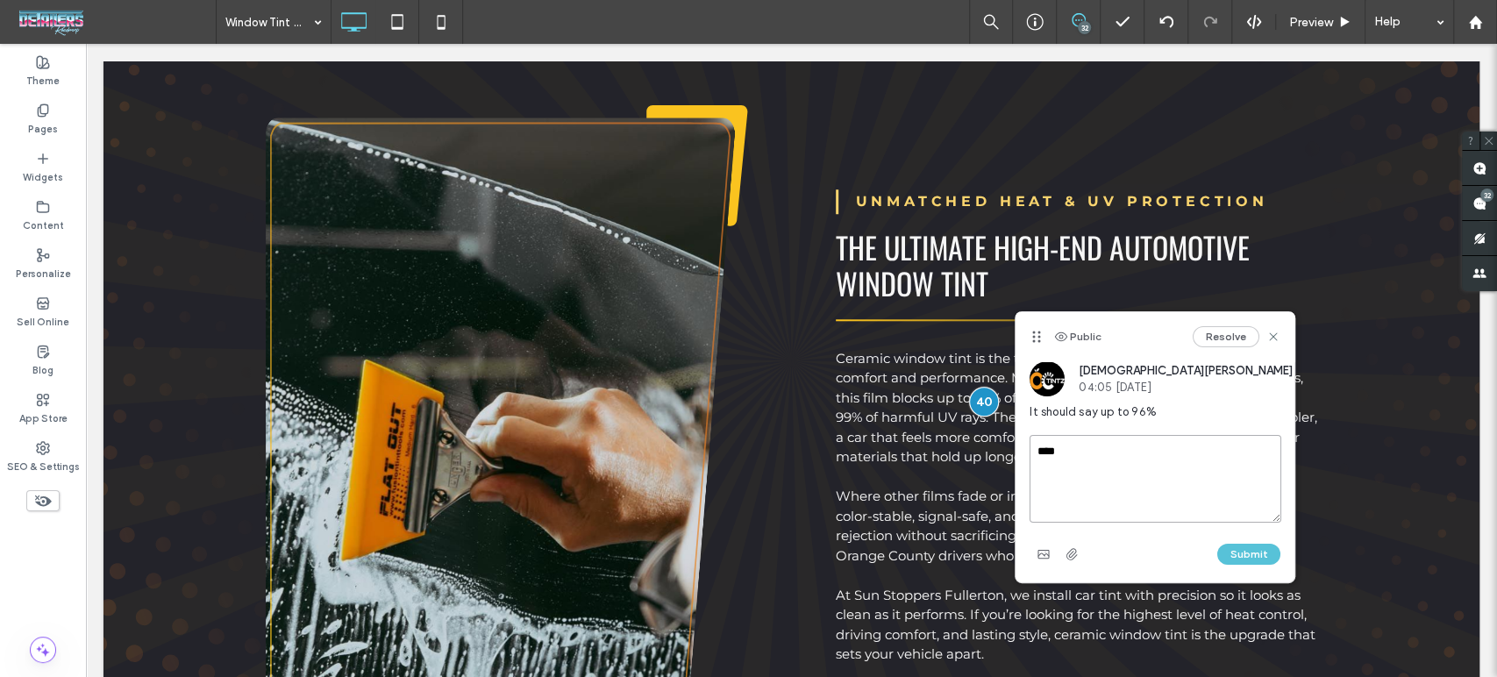
type textarea "****"
click at [1241, 557] on button "Submit" at bounding box center [1248, 554] width 63 height 21
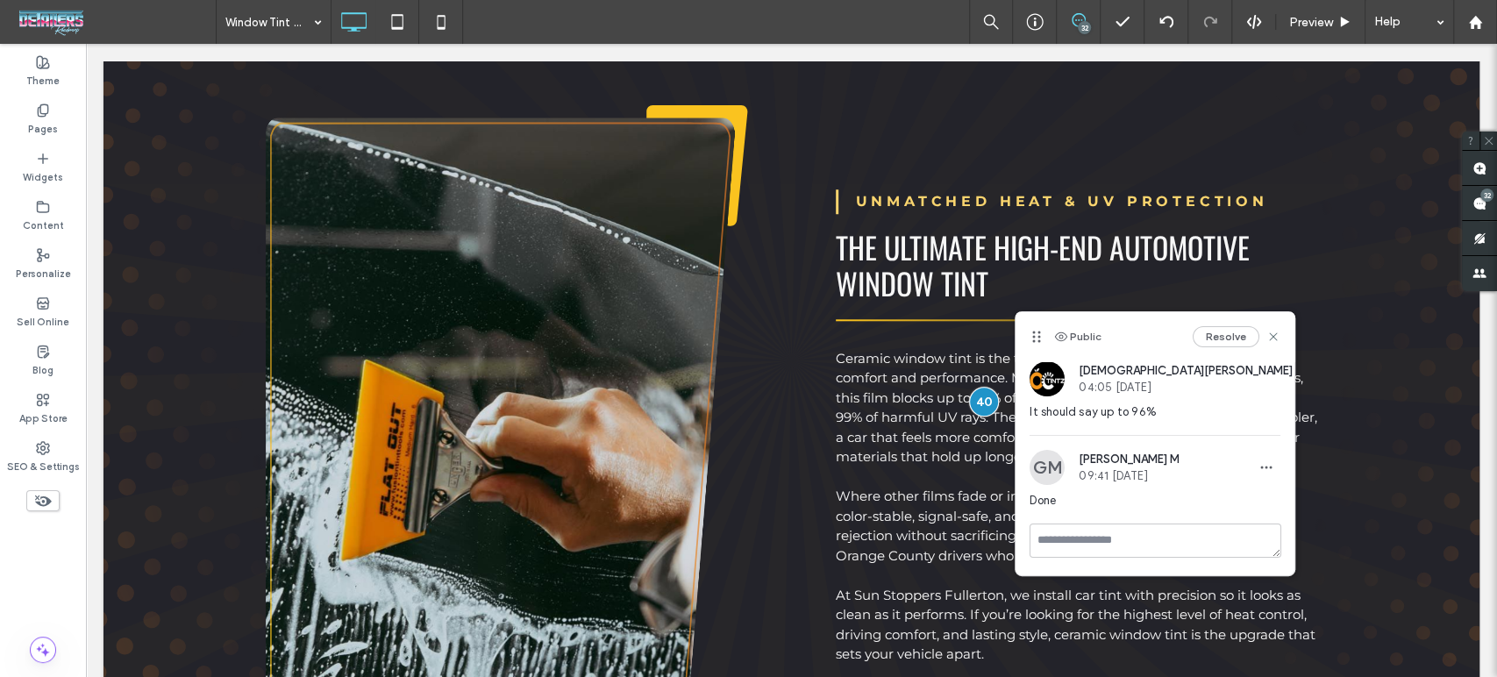
click at [1272, 328] on div "Resolve" at bounding box center [1237, 336] width 88 height 21
click at [1272, 339] on use at bounding box center [1274, 337] width 8 height 8
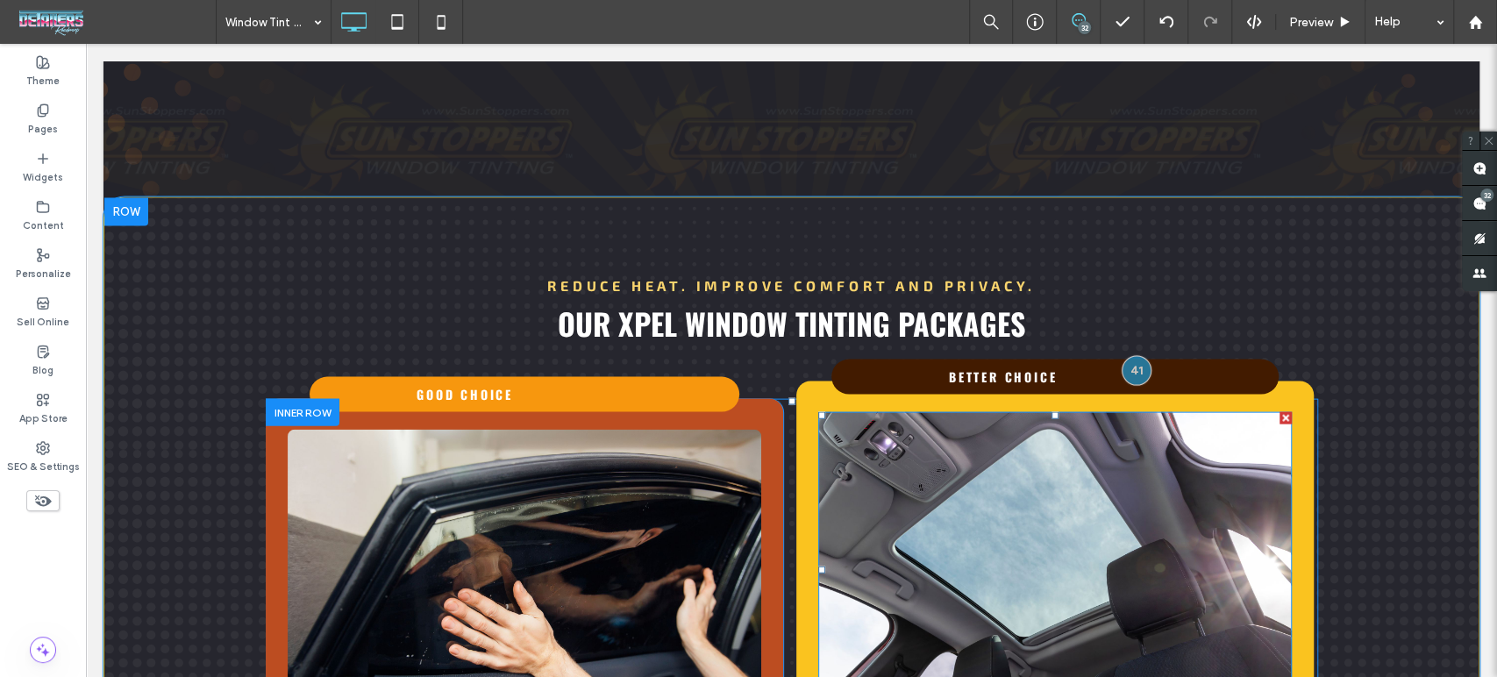
scroll to position [2435, 0]
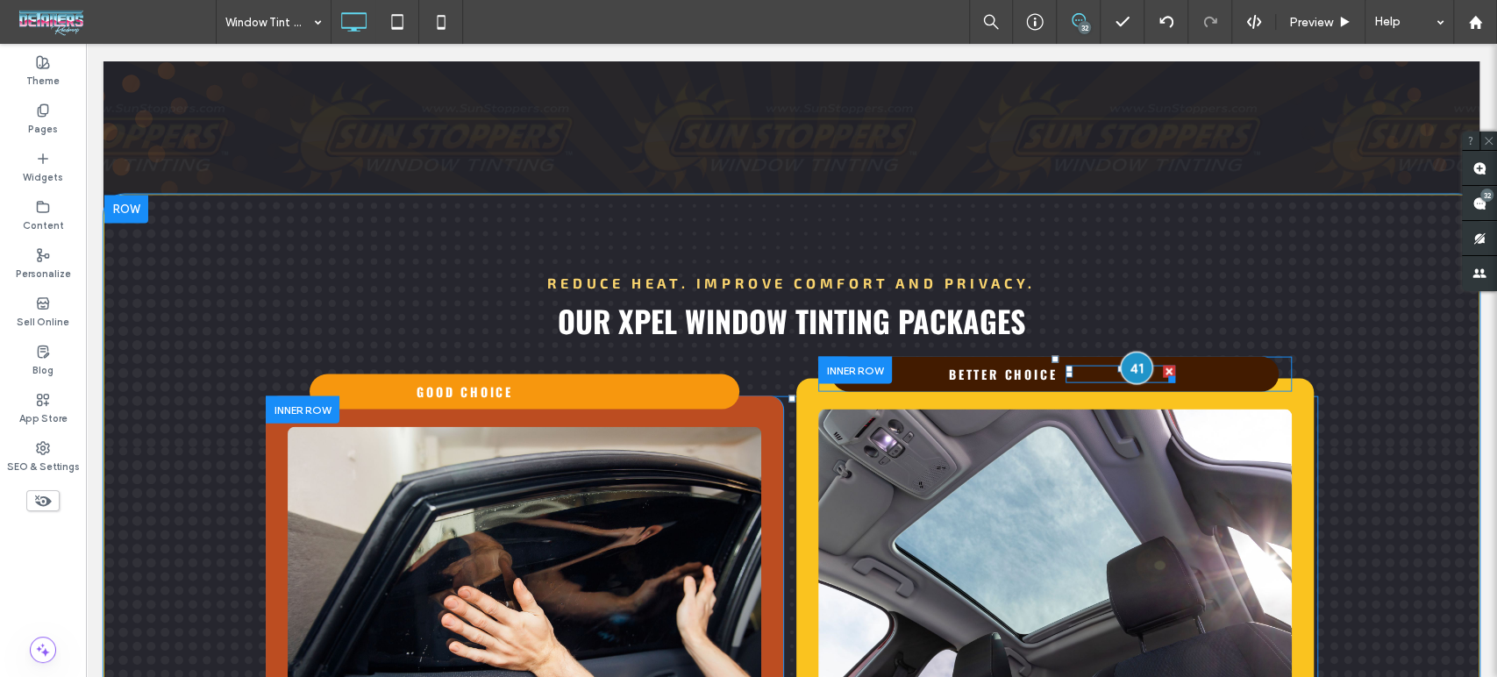
click at [1135, 356] on div at bounding box center [1136, 368] width 32 height 32
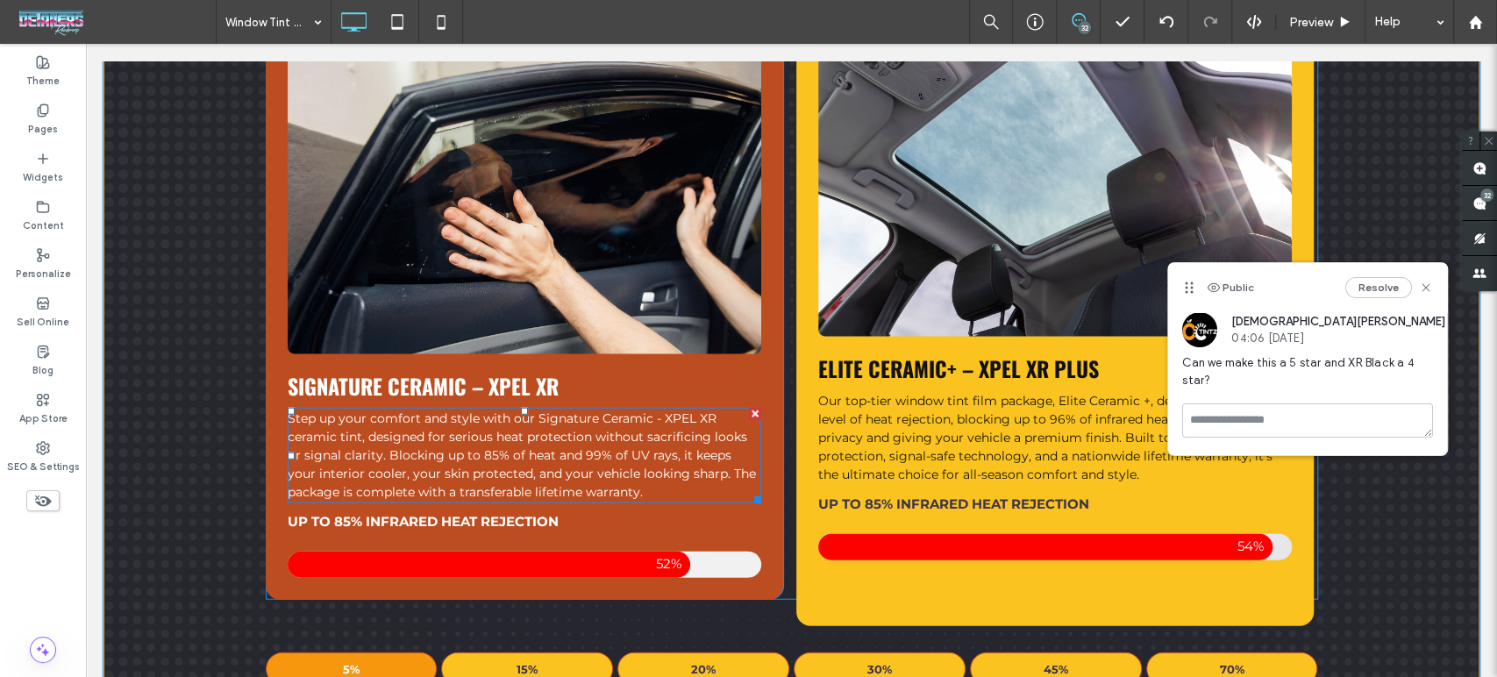
scroll to position [2728, 0]
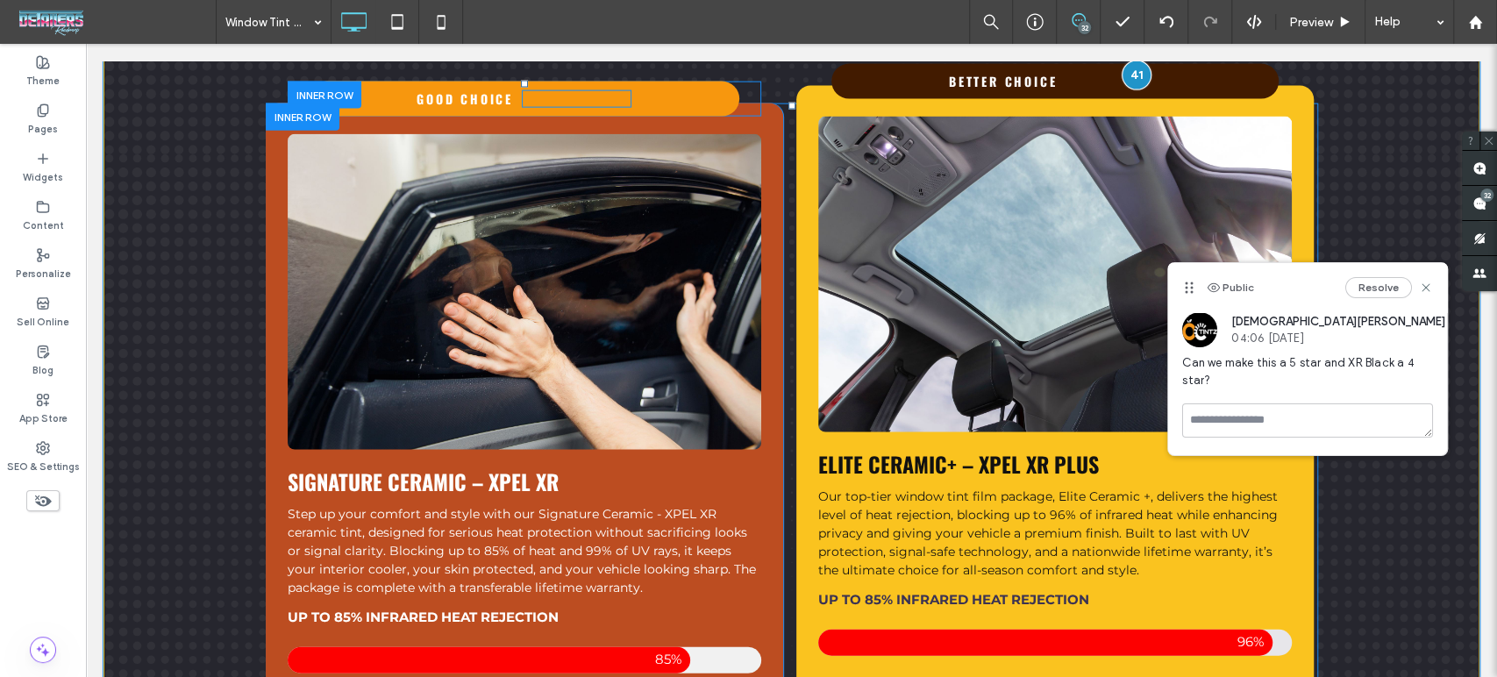
click at [594, 90] on div "Rating is 3.0 out of 5." at bounding box center [577, 98] width 110 height 17
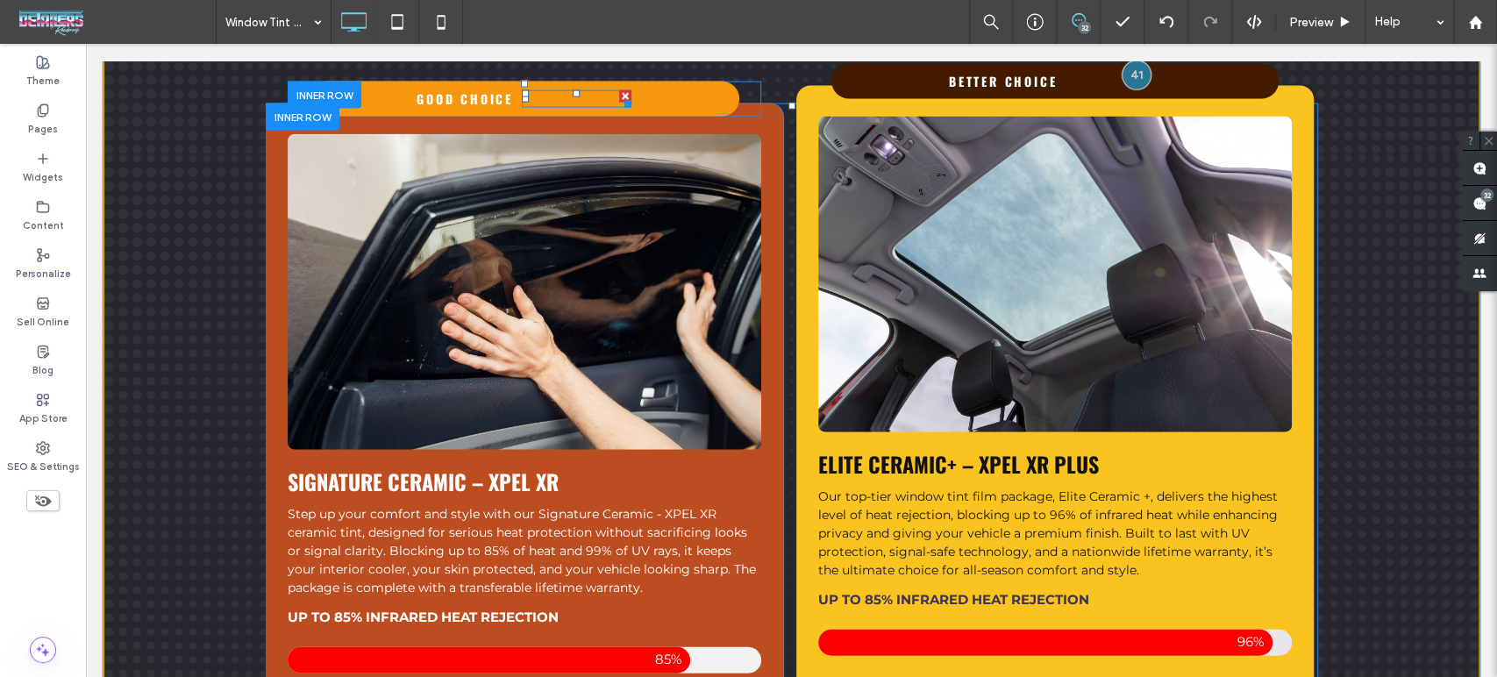
click at [595, 95] on span at bounding box center [577, 99] width 110 height 18
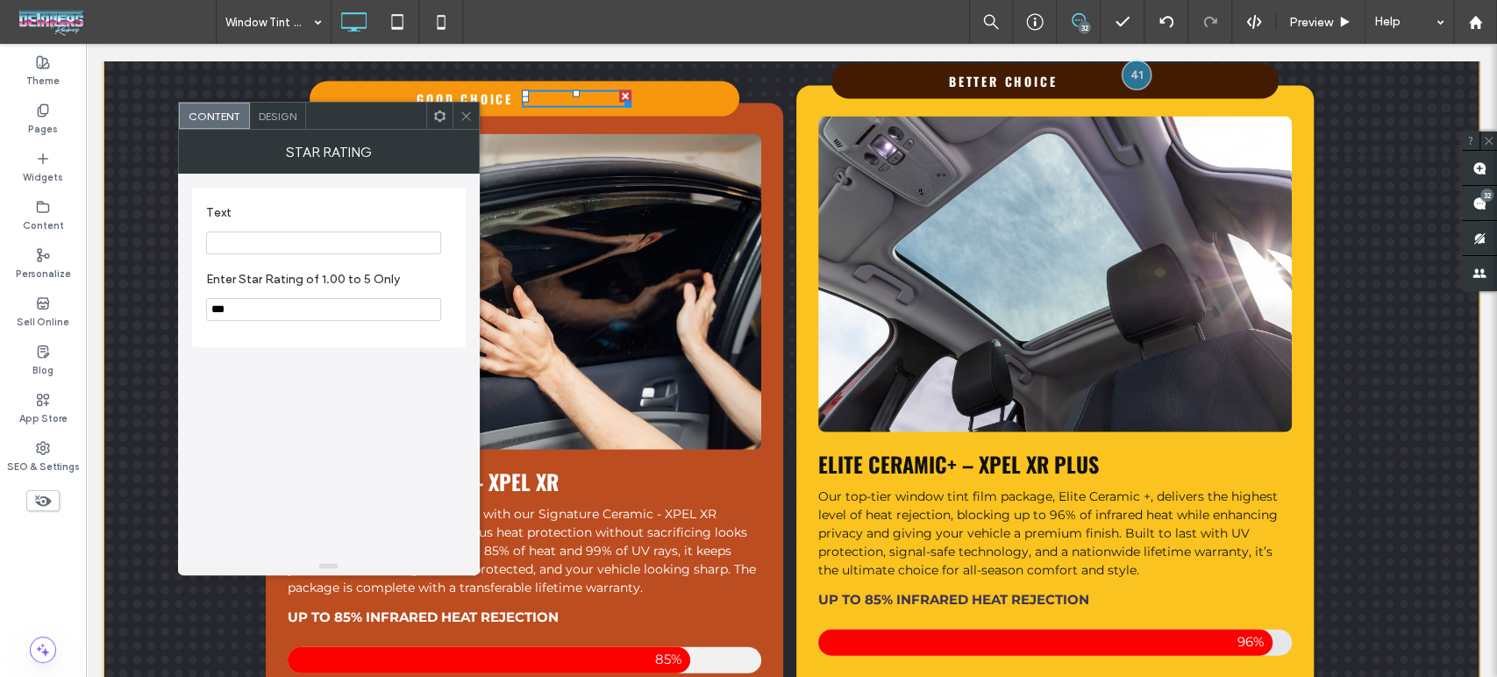
drag, startPoint x: 213, startPoint y: 315, endPoint x: 201, endPoint y: 312, distance: 12.6
click at [203, 313] on div "Text Enter Star Rating of 1.00 to 5 Only ***" at bounding box center [329, 268] width 274 height 160
type input "***"
click at [463, 114] on icon at bounding box center [466, 116] width 13 height 13
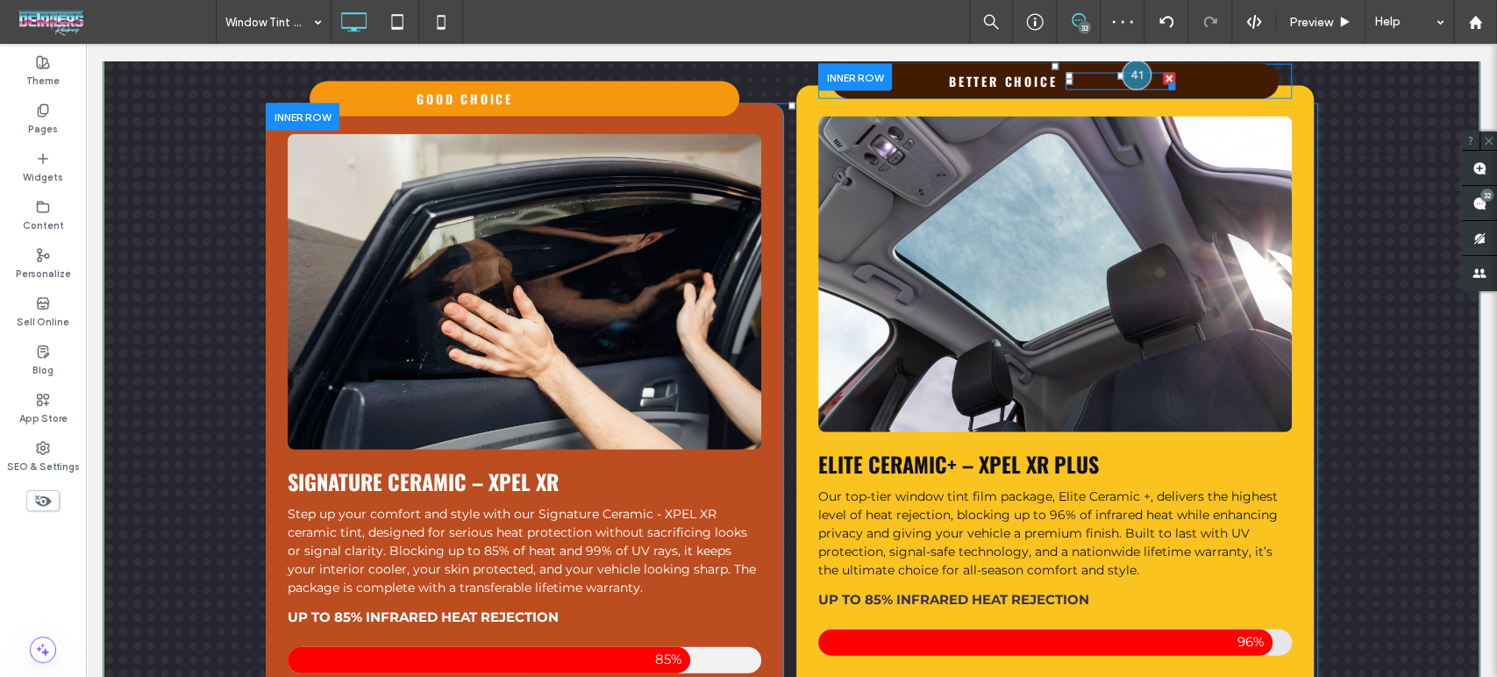
click at [1074, 73] on span at bounding box center [1121, 82] width 110 height 18
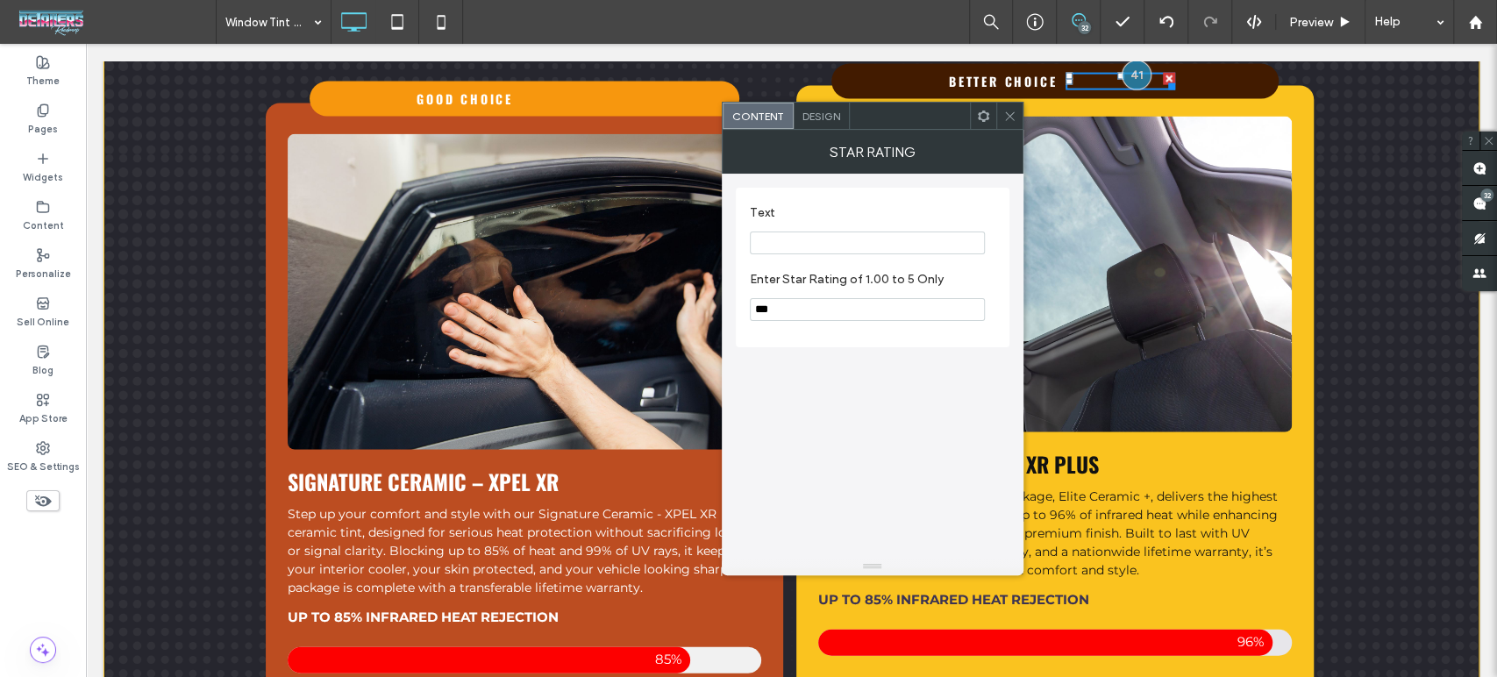
click at [1074, 73] on div "Rating is 4.0 out of 5." at bounding box center [1121, 81] width 110 height 17
drag, startPoint x: 758, startPoint y: 312, endPoint x: 747, endPoint y: 309, distance: 11.1
click at [747, 309] on div "Text Enter Star Rating of 1.00 to 5 Only ***" at bounding box center [873, 268] width 274 height 160
drag, startPoint x: 760, startPoint y: 314, endPoint x: 743, endPoint y: 310, distance: 17.9
click at [743, 310] on div "Text Enter Star Rating of 1.00 to 5 Only ***" at bounding box center [873, 268] width 274 height 160
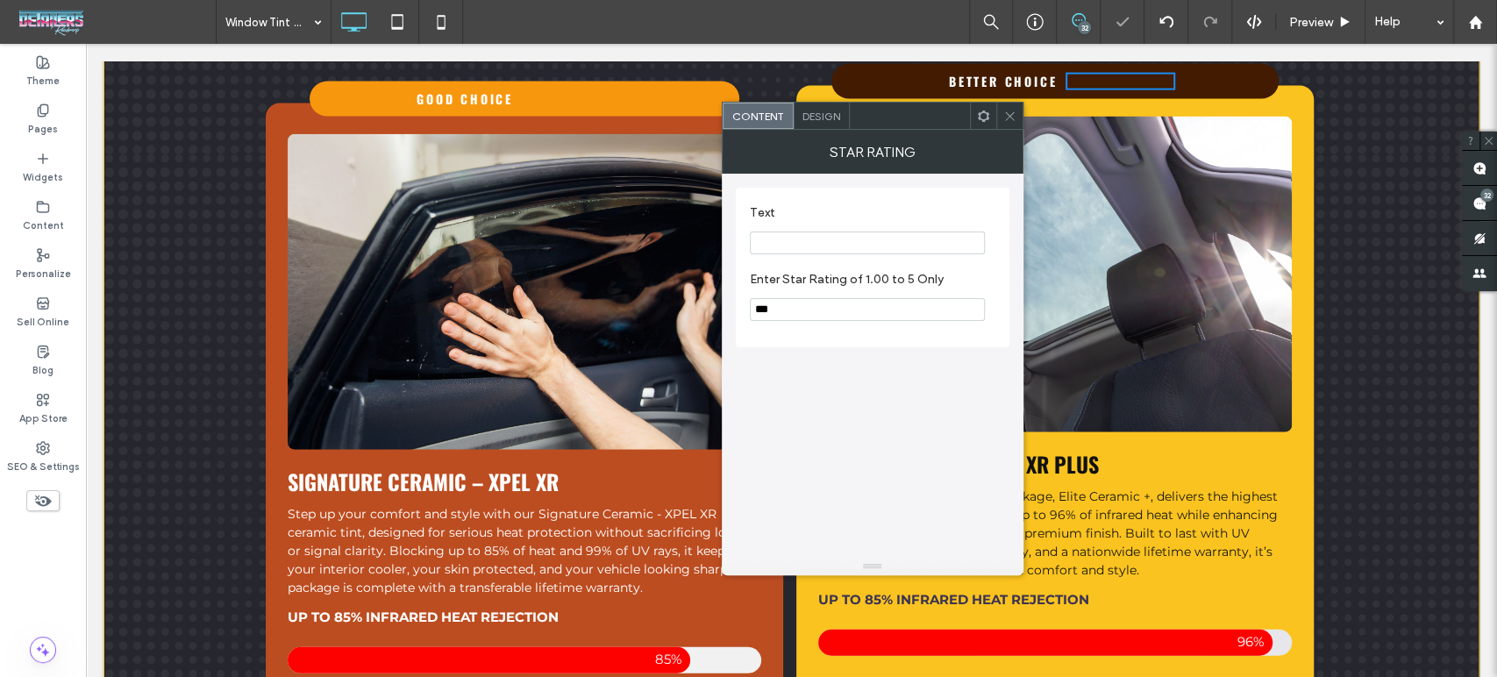
type input "***"
click at [1007, 116] on icon at bounding box center [1009, 116] width 13 height 13
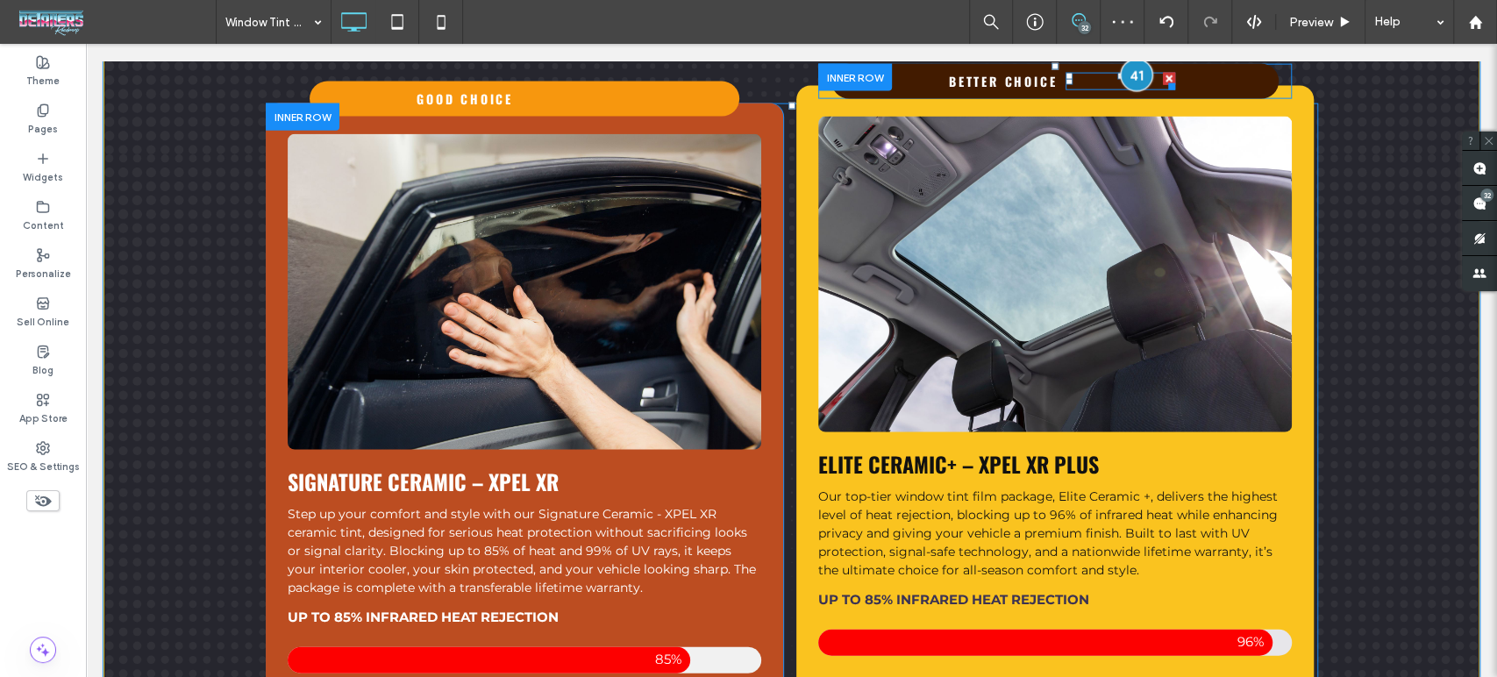
click at [1135, 66] on div at bounding box center [1136, 75] width 32 height 32
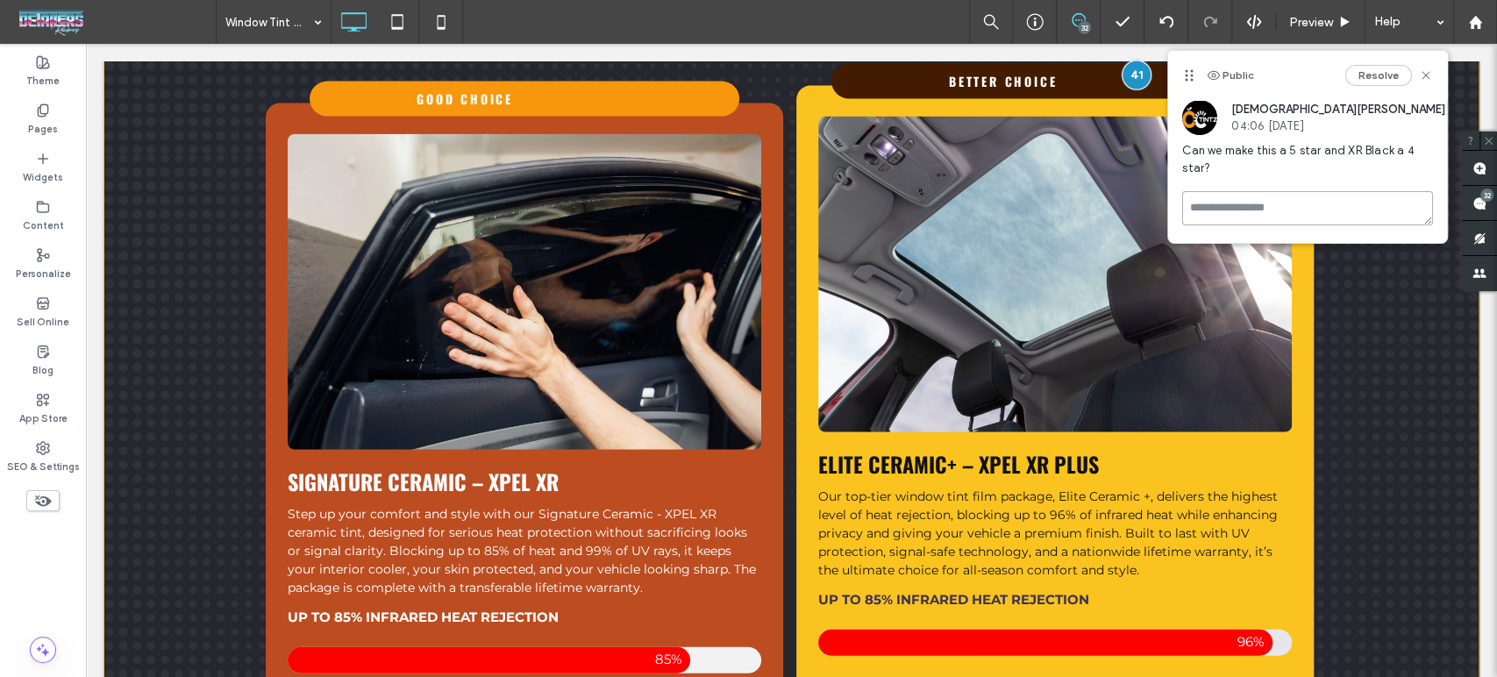
click at [1249, 216] on textarea at bounding box center [1307, 208] width 251 height 34
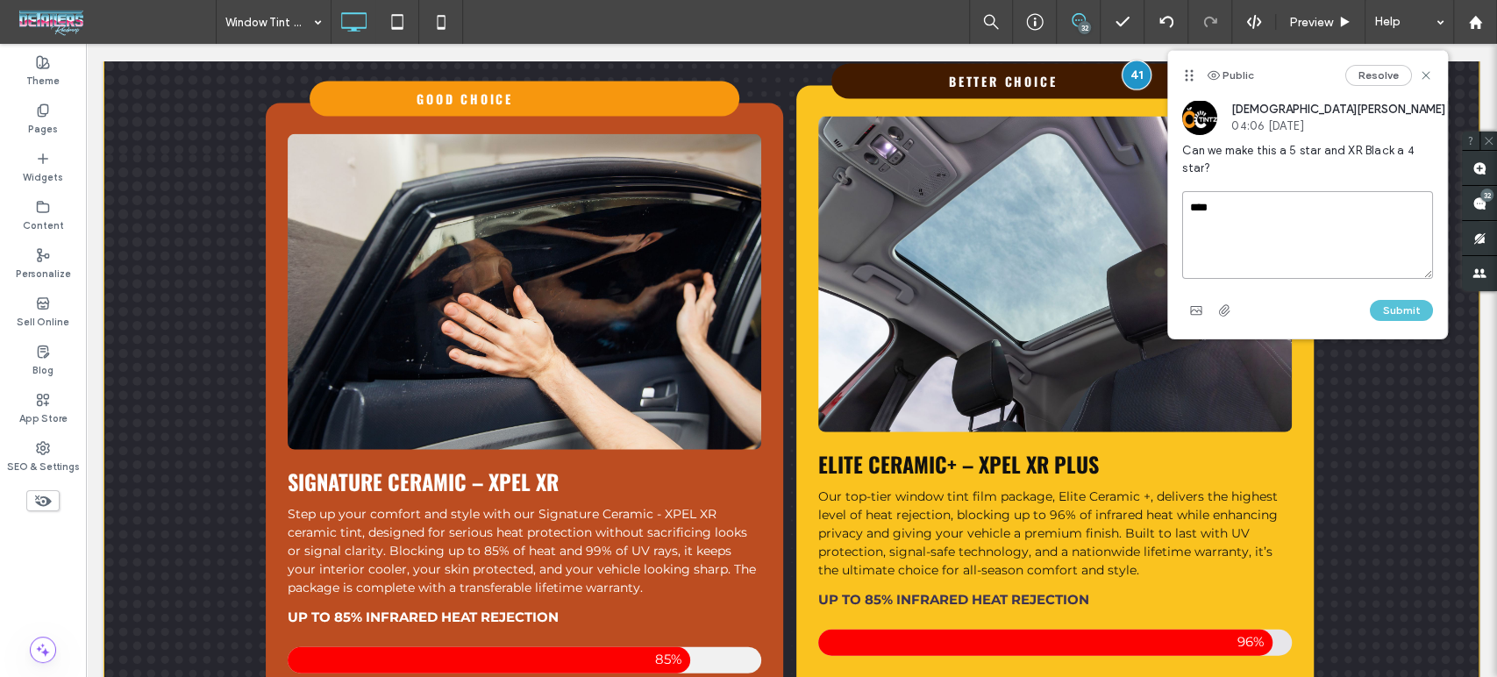
type textarea "****"
click at [1390, 313] on button "Submit" at bounding box center [1401, 310] width 63 height 21
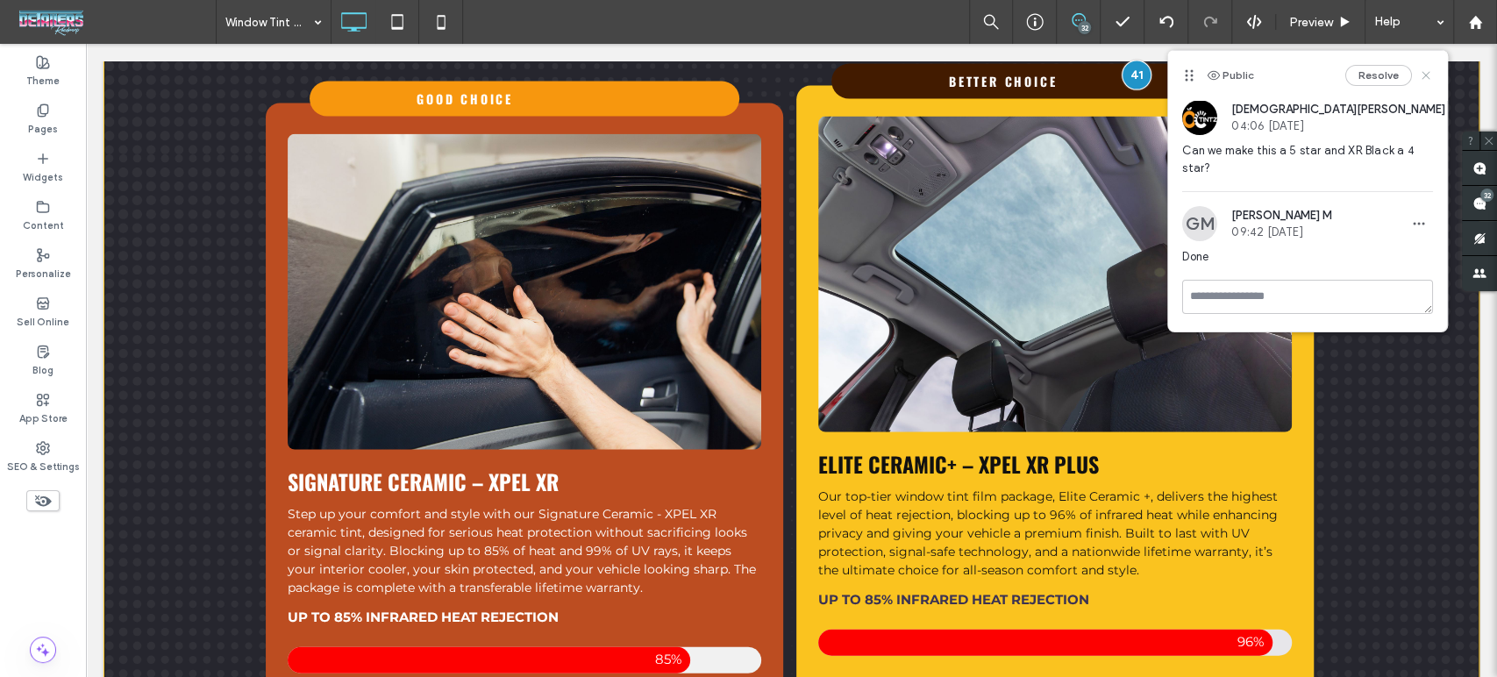
click at [1422, 80] on icon at bounding box center [1426, 75] width 14 height 14
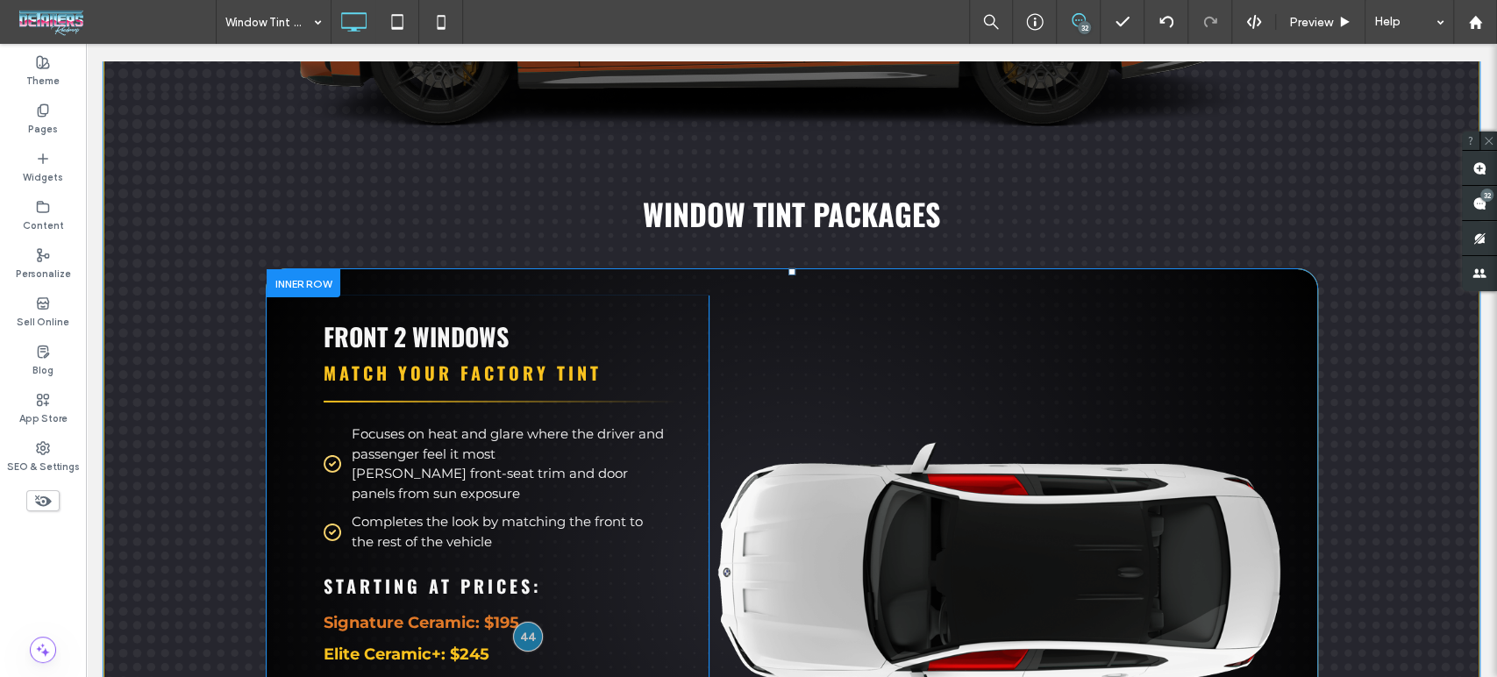
scroll to position [3897, 0]
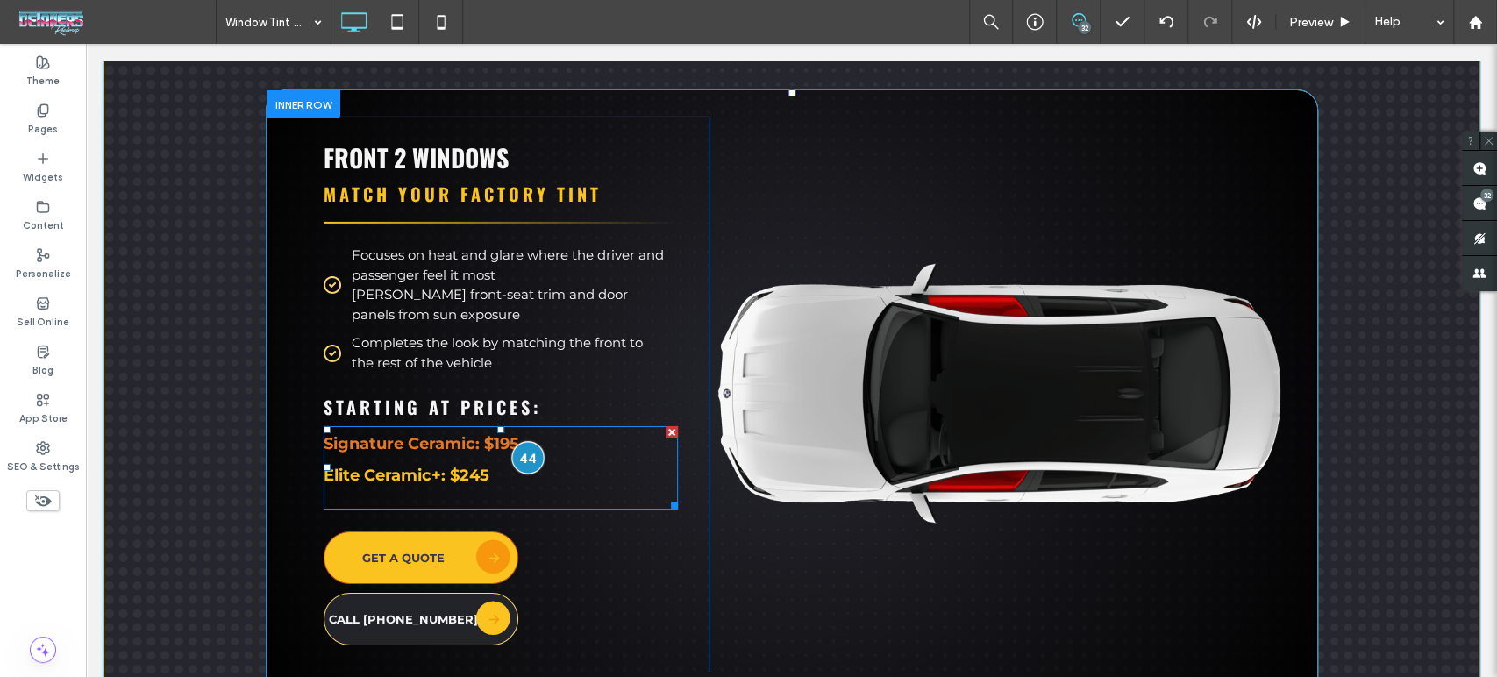
click at [516, 448] on div at bounding box center [527, 458] width 32 height 32
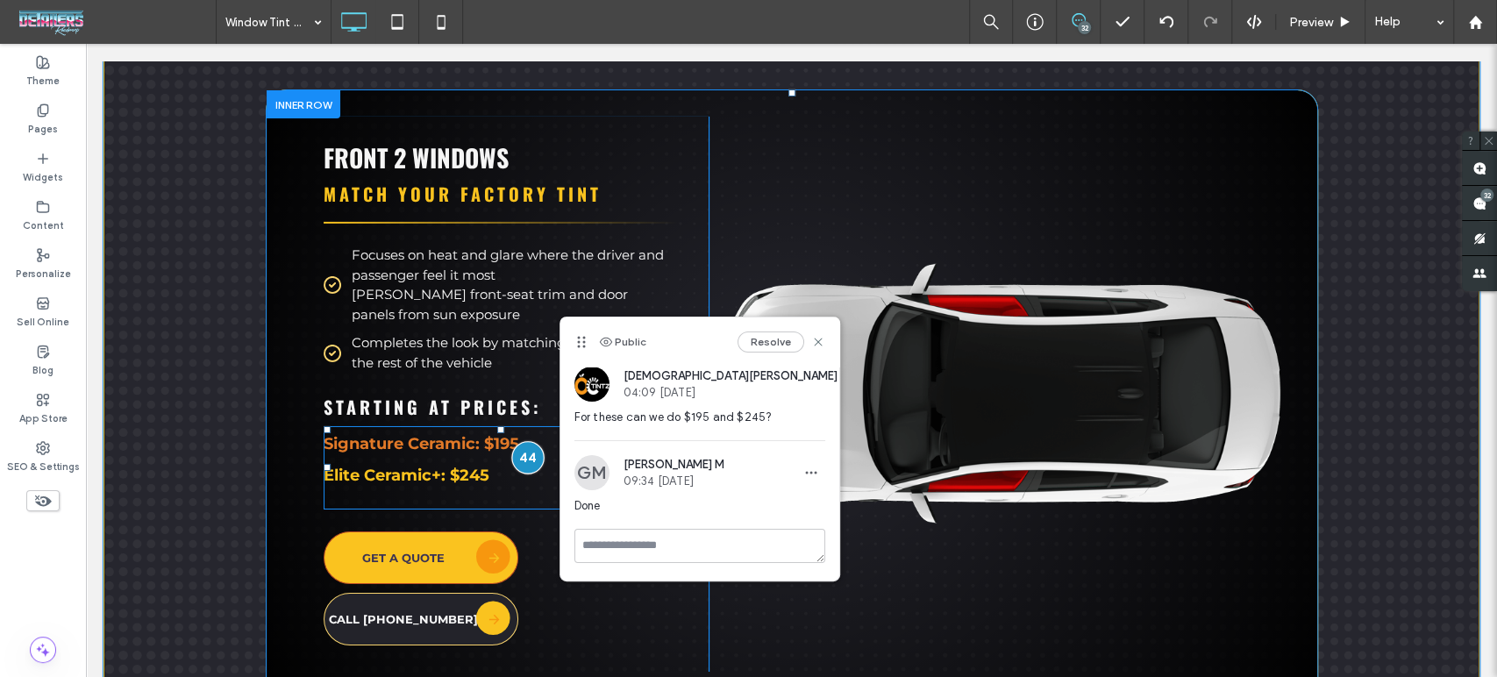
click at [516, 448] on div at bounding box center [527, 458] width 32 height 32
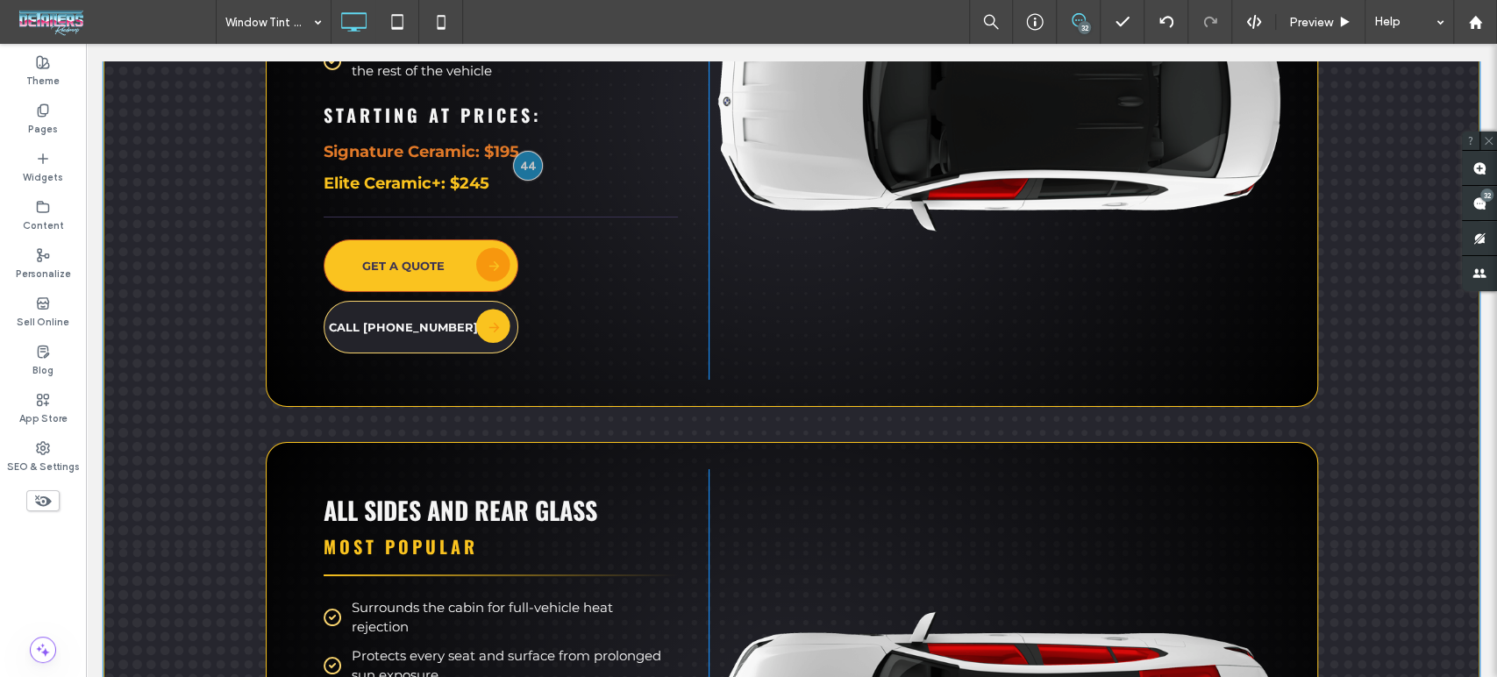
scroll to position [4385, 0]
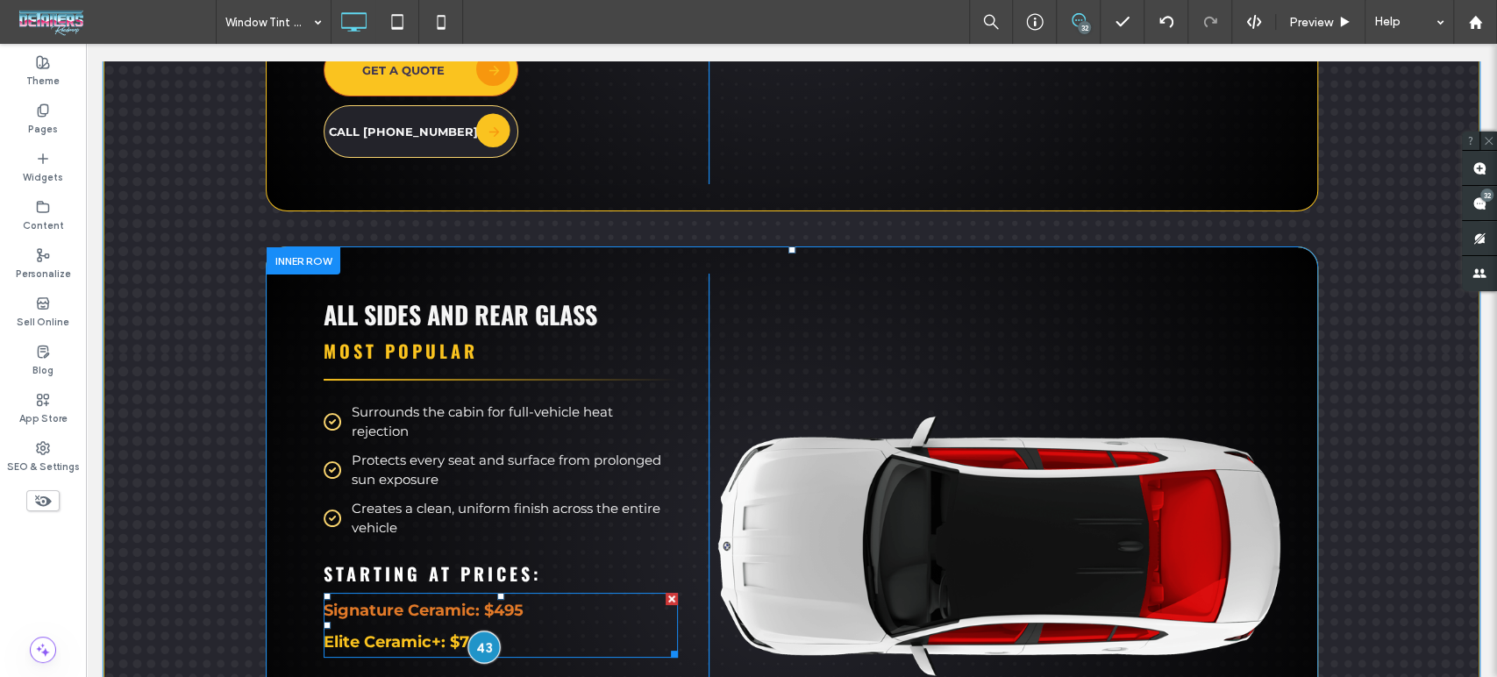
click at [475, 642] on div at bounding box center [484, 647] width 32 height 32
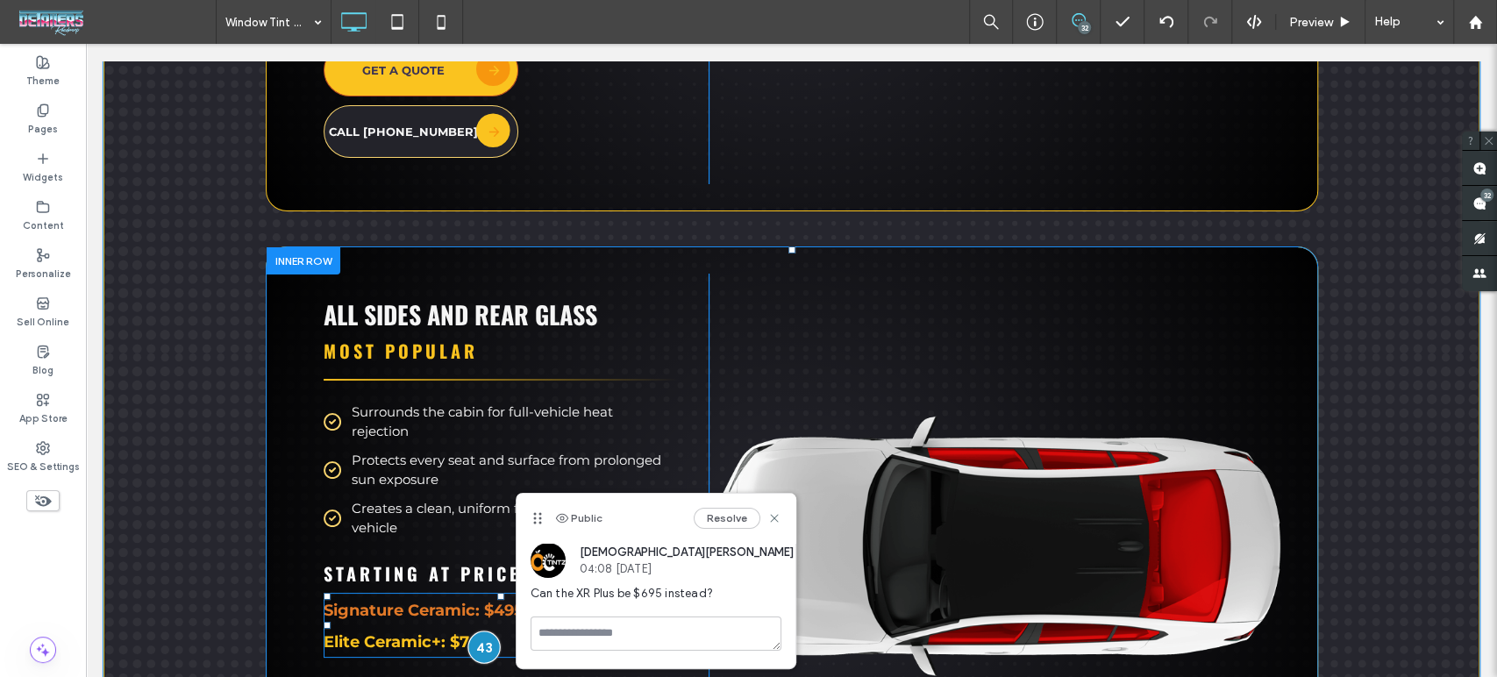
click at [475, 642] on div at bounding box center [484, 647] width 32 height 32
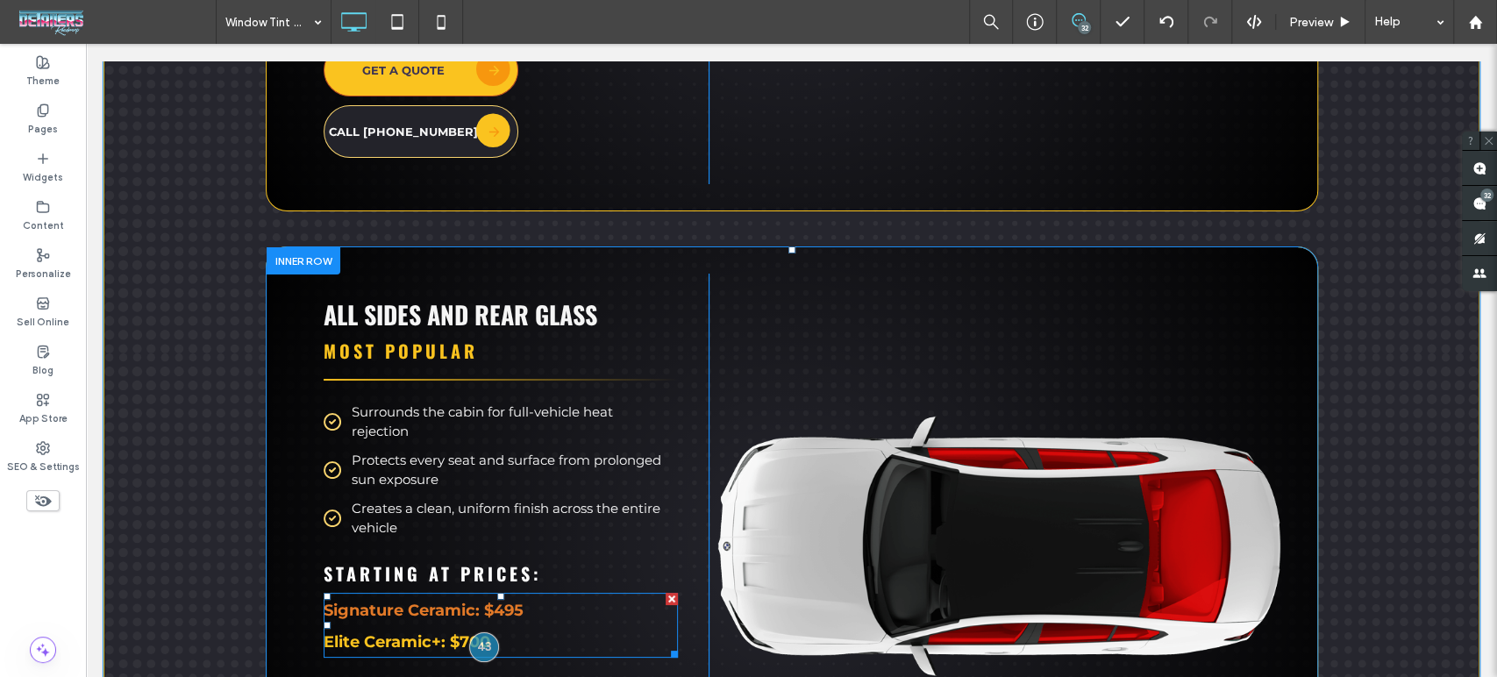
click at [433, 632] on strong "Elite Ceramic+: $700" at bounding box center [407, 641] width 167 height 19
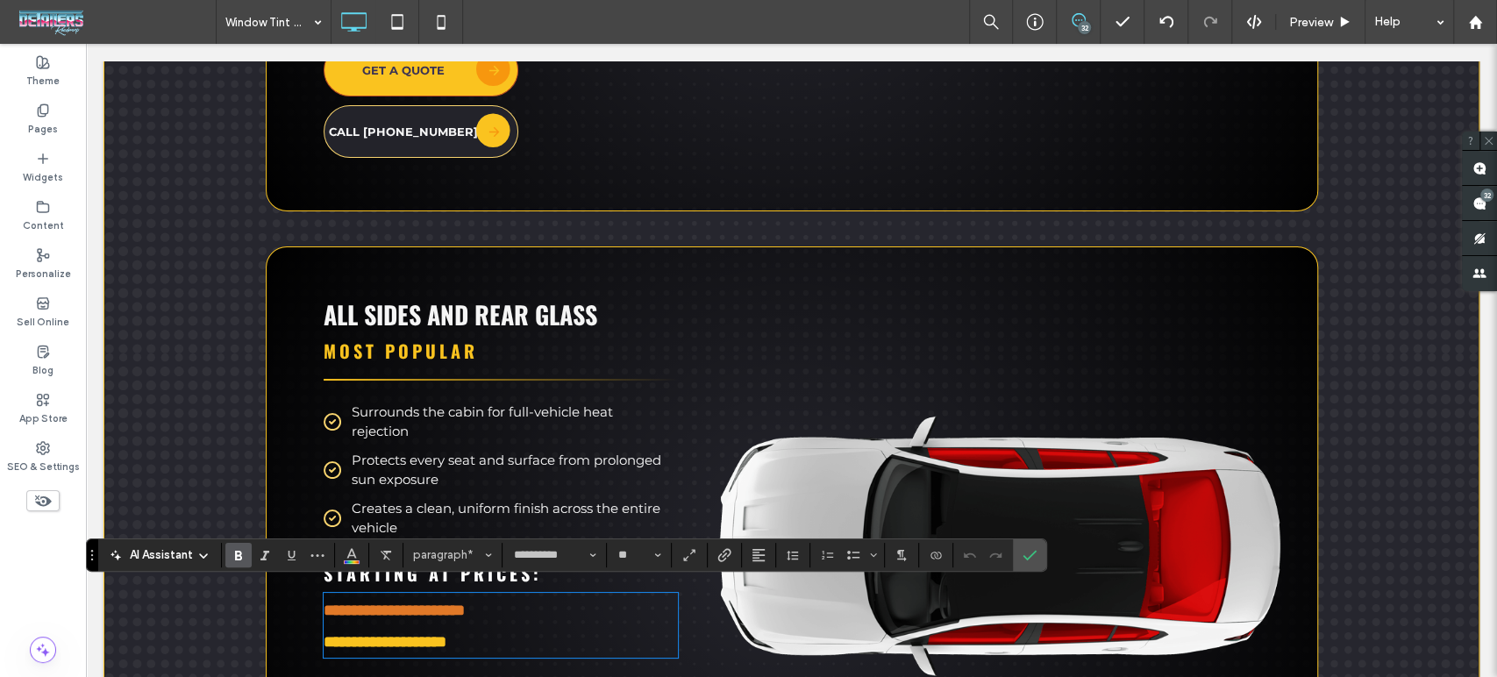
click at [519, 631] on p "**********" at bounding box center [501, 642] width 354 height 32
click at [1023, 556] on use "Confirm" at bounding box center [1030, 555] width 14 height 11
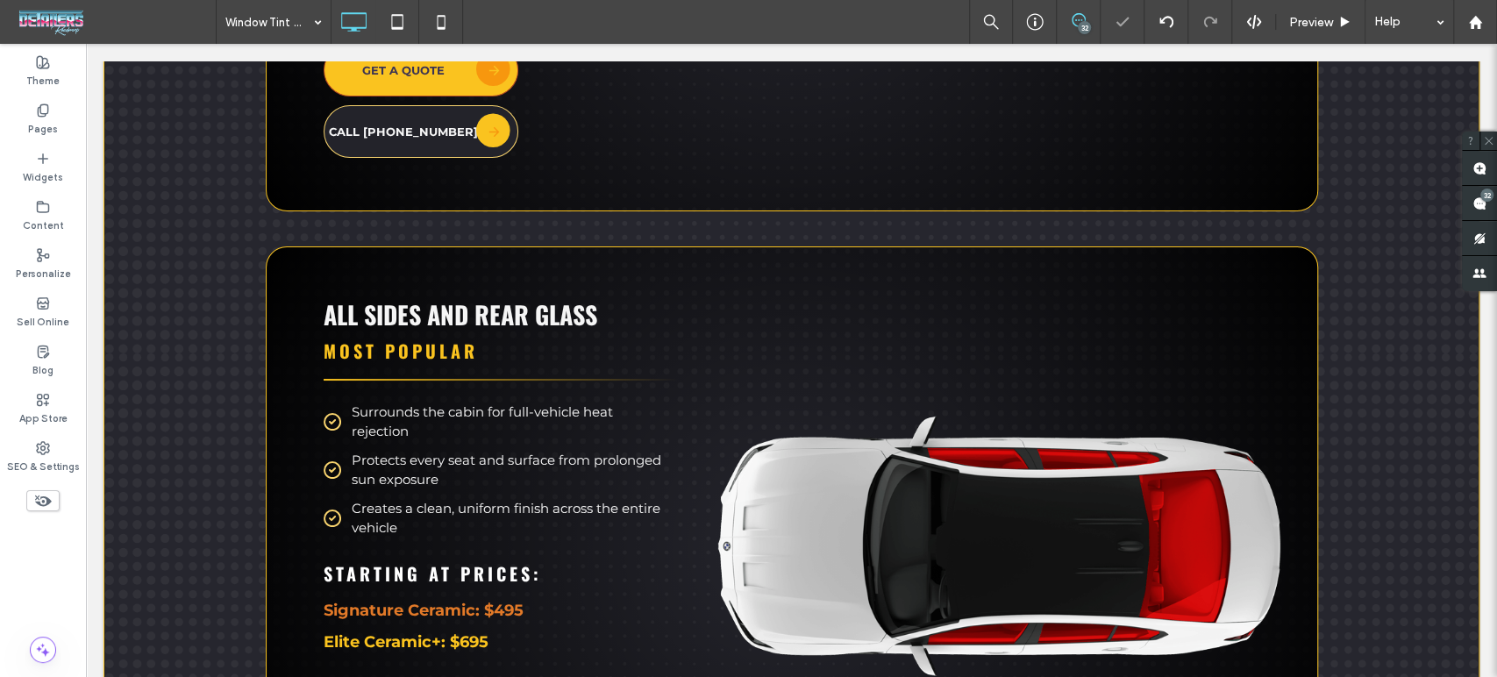
click at [1082, 24] on div "32" at bounding box center [1084, 27] width 13 height 13
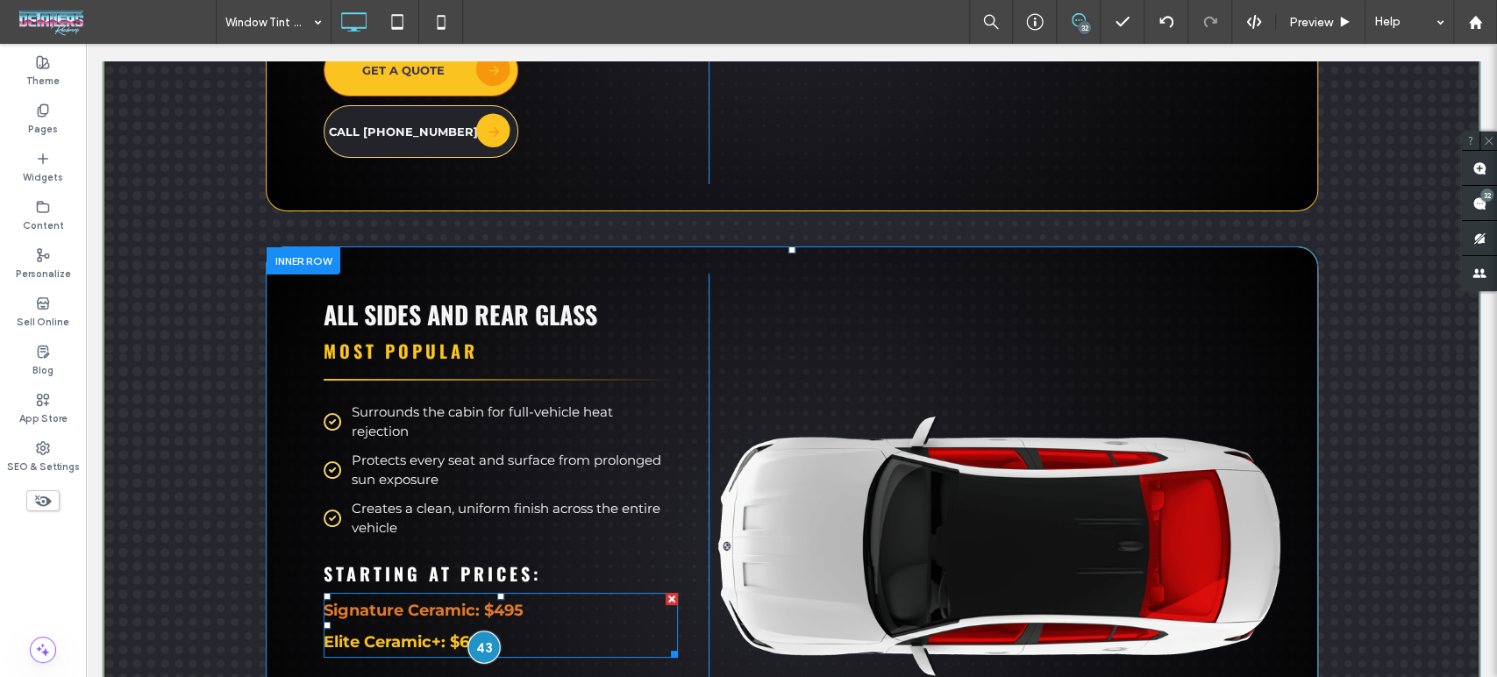
click at [481, 637] on div at bounding box center [484, 647] width 32 height 32
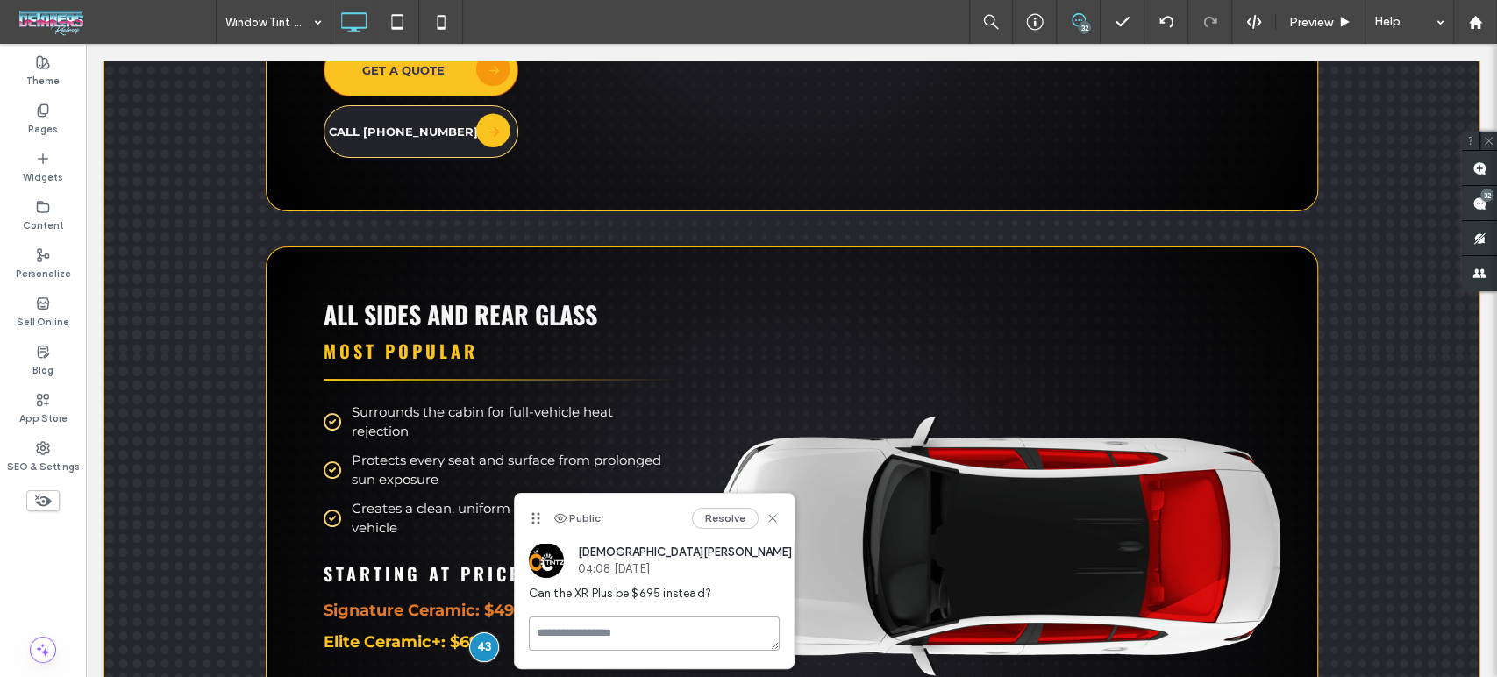
click at [557, 635] on textarea at bounding box center [654, 634] width 251 height 34
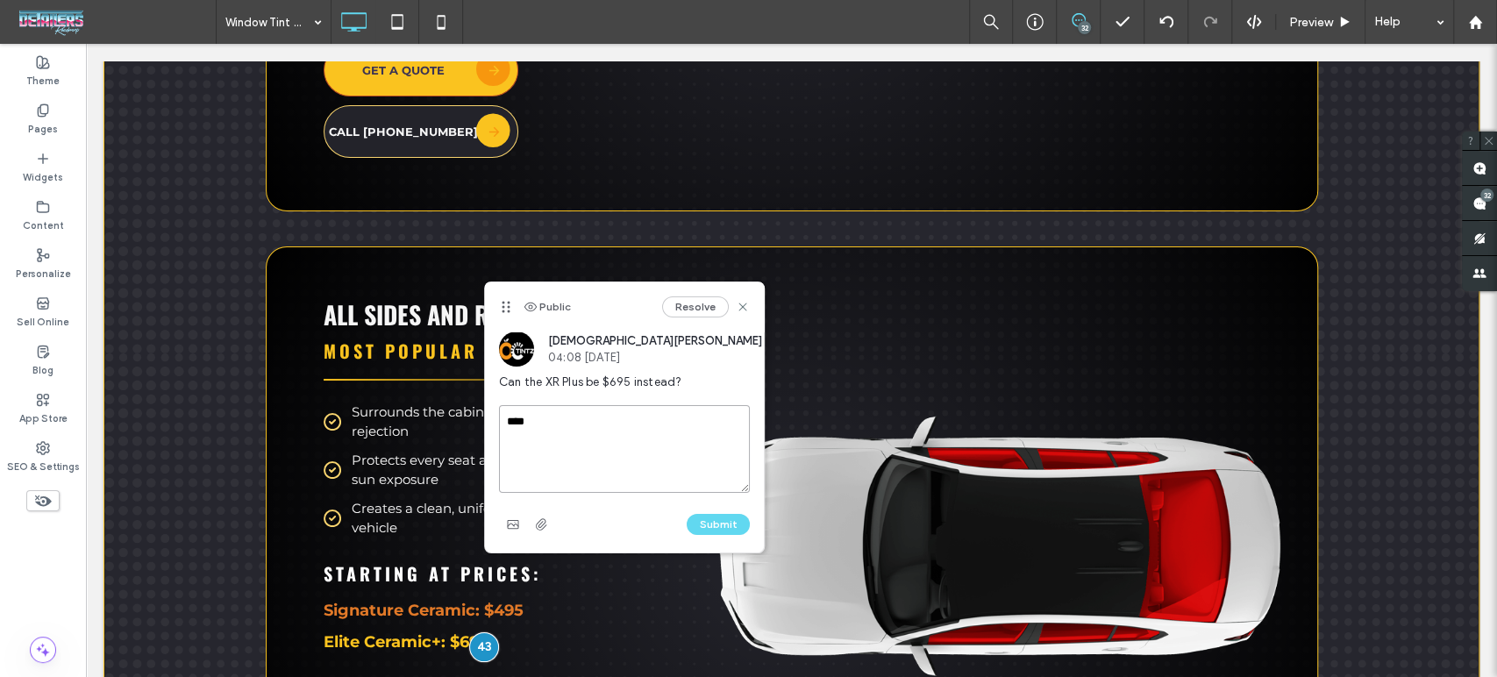
drag, startPoint x: 535, startPoint y: 513, endPoint x: 505, endPoint y: 302, distance: 213.4
click at [505, 302] on icon at bounding box center [506, 307] width 14 height 14
type textarea "****"
click at [703, 524] on button "Submit" at bounding box center [718, 524] width 63 height 21
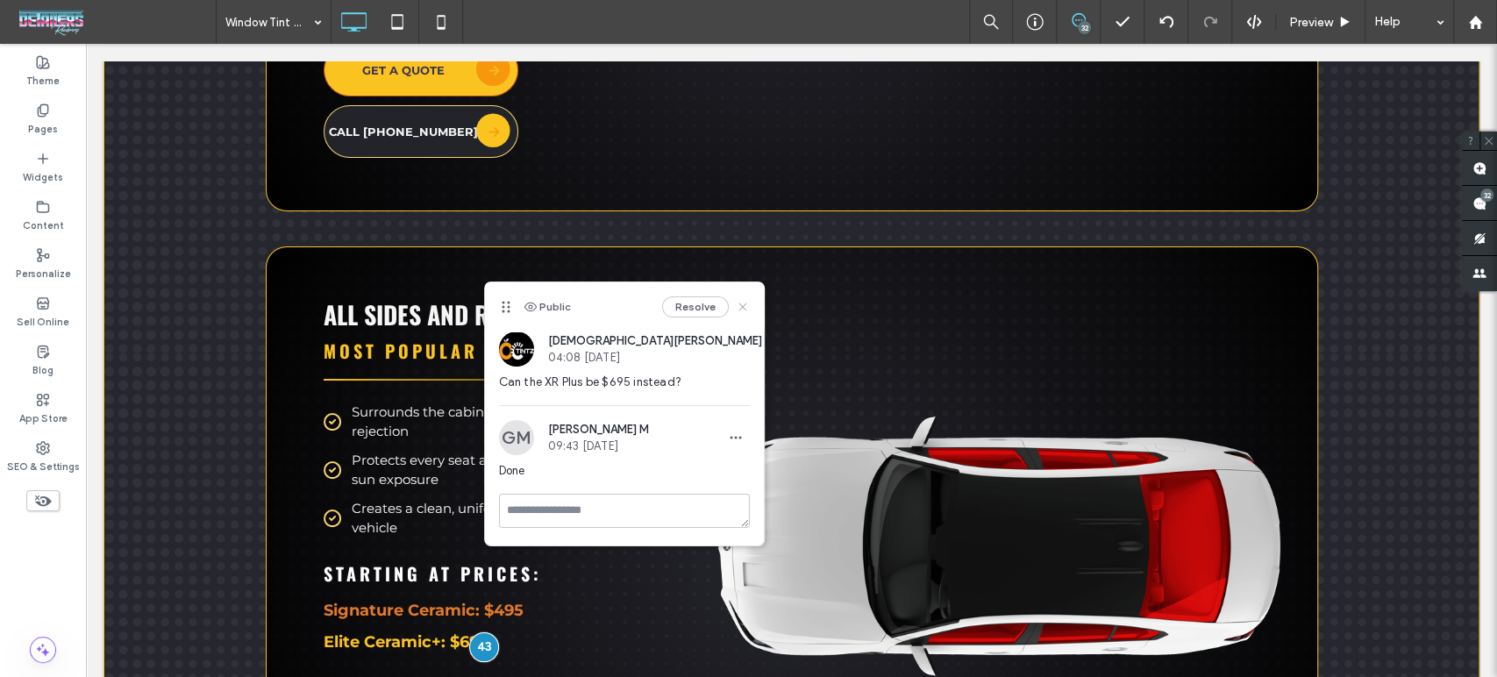
click at [739, 305] on icon at bounding box center [743, 307] width 14 height 14
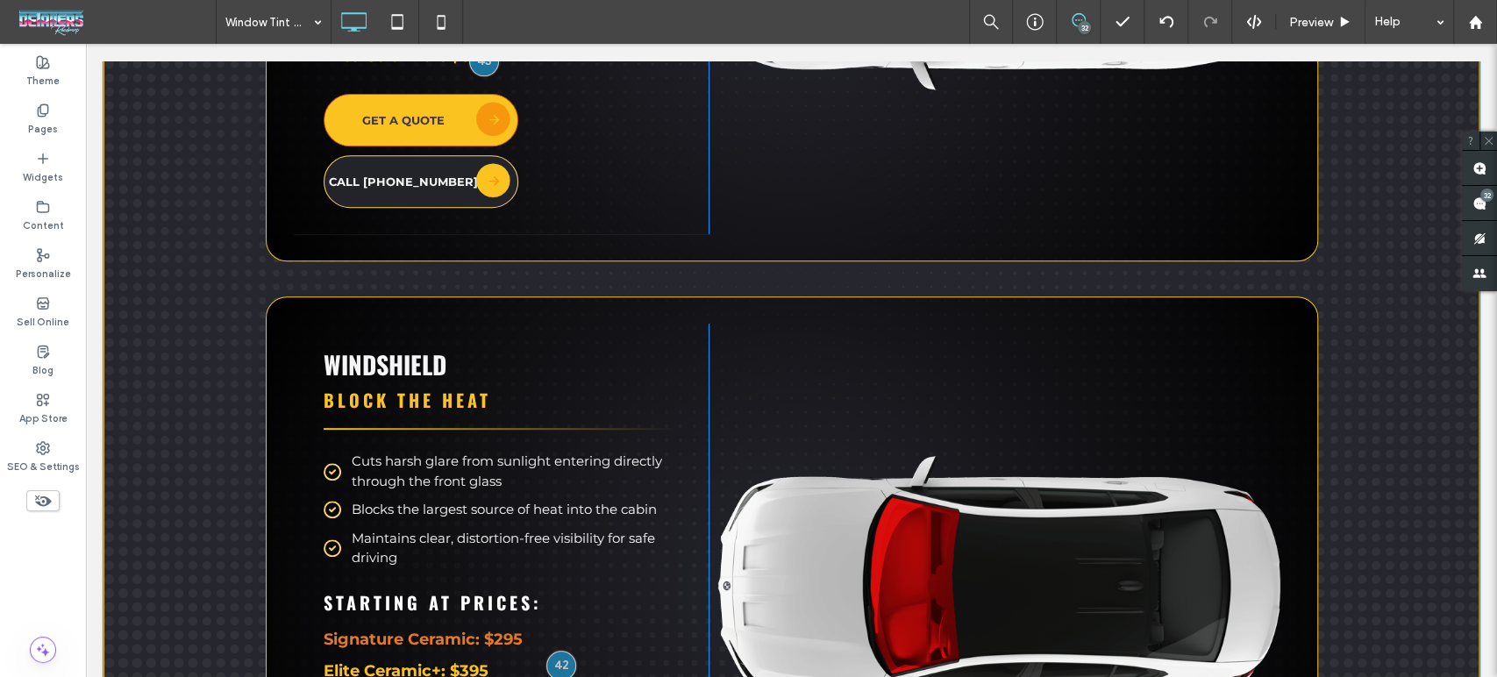
scroll to position [5164, 0]
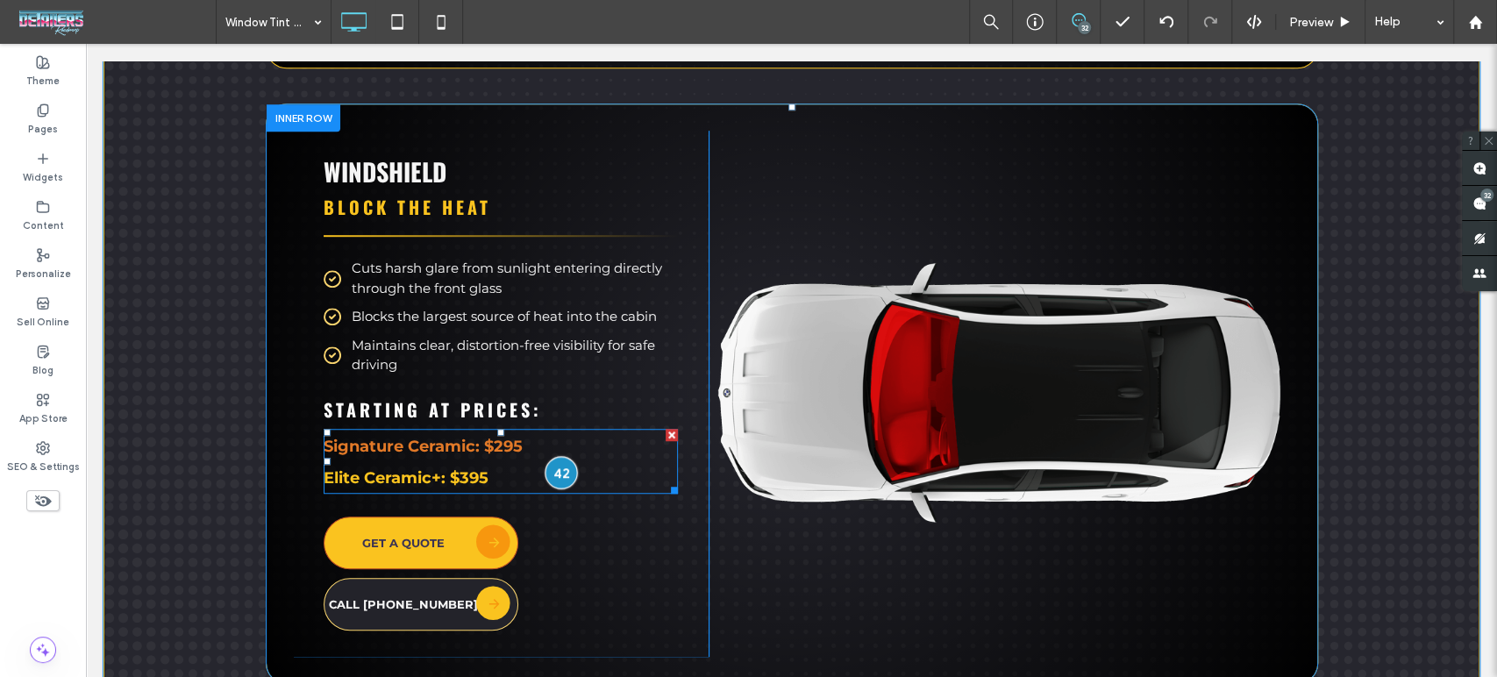
click at [552, 459] on div at bounding box center [561, 472] width 32 height 32
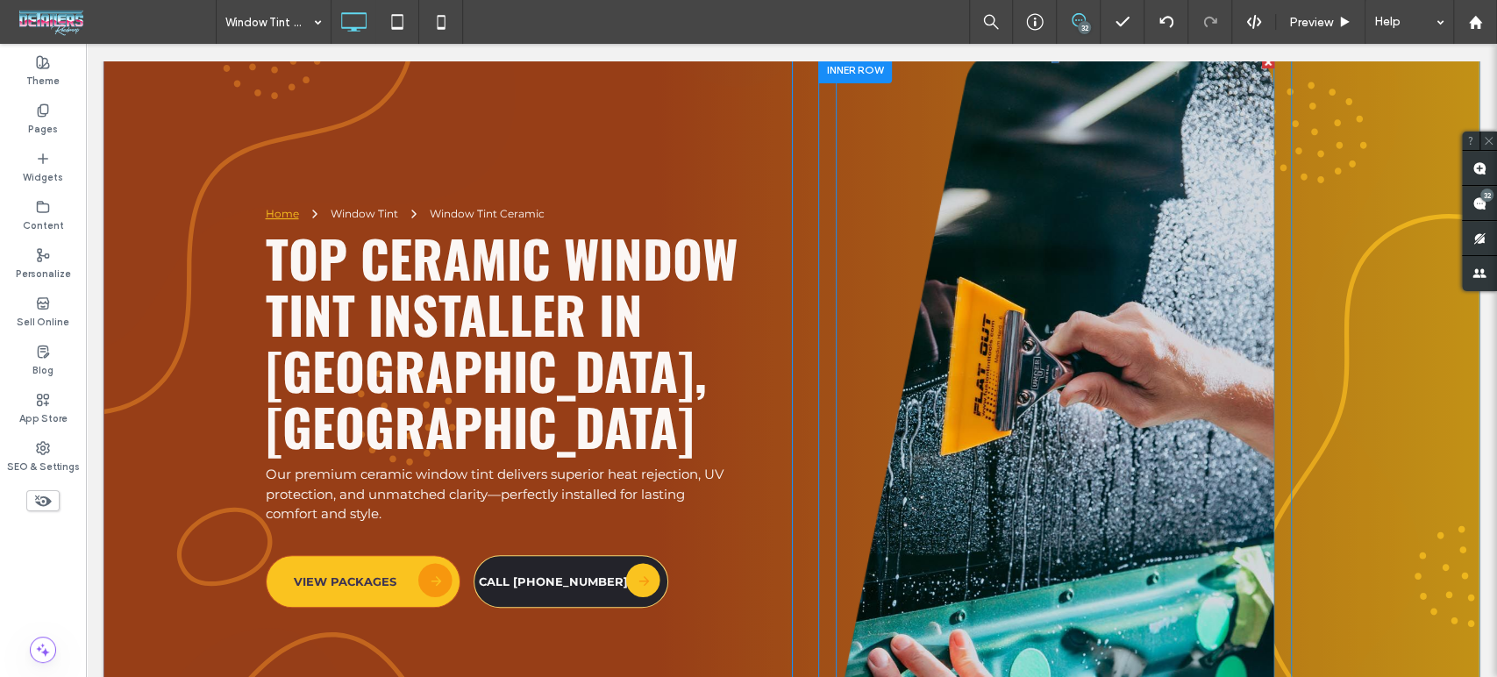
scroll to position [0, 0]
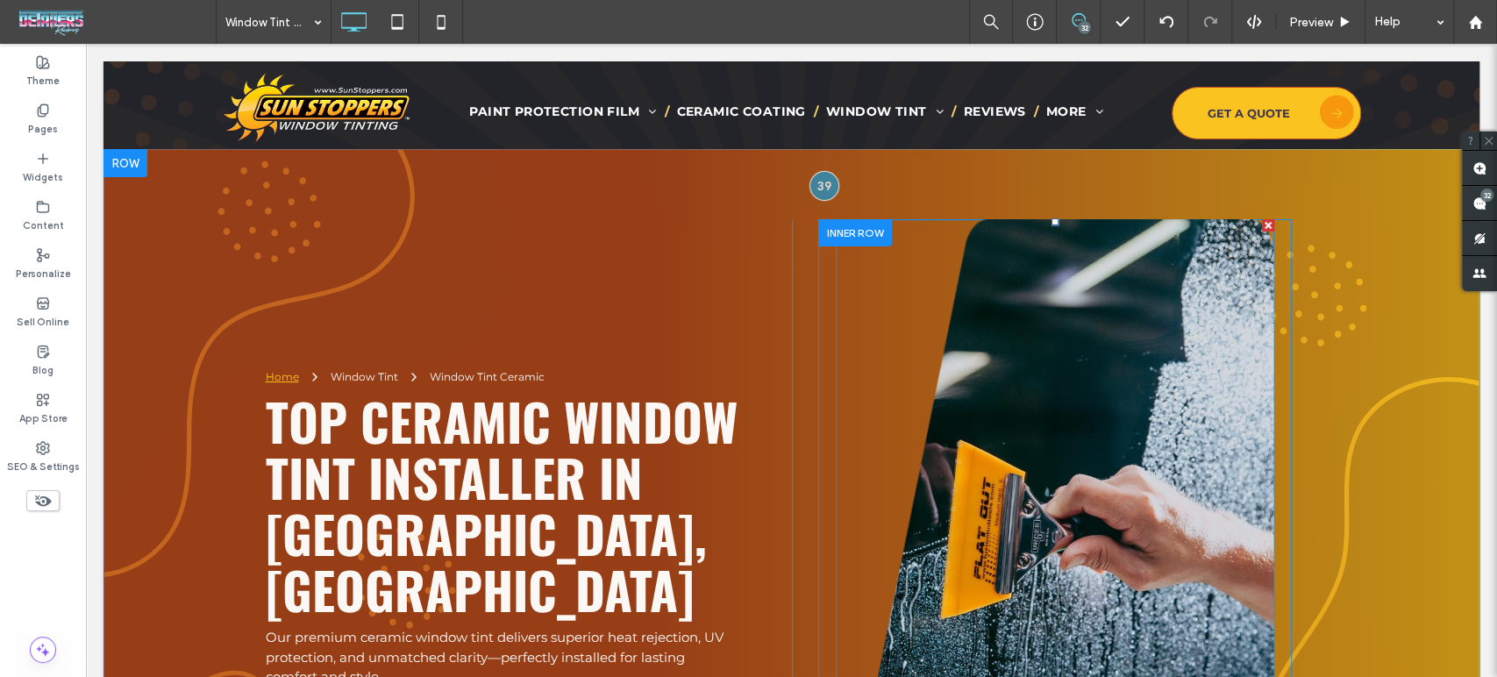
click at [1069, 429] on img at bounding box center [1055, 570] width 438 height 702
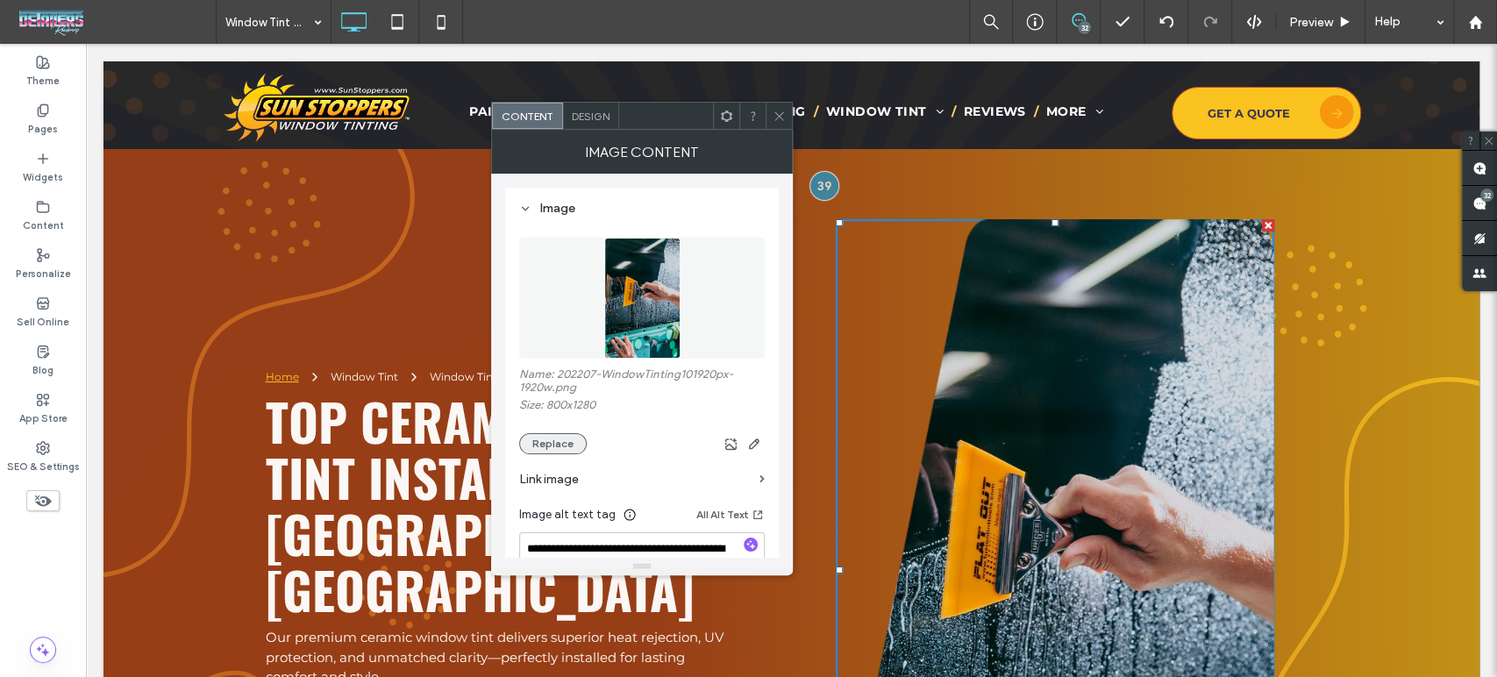
click at [545, 453] on button "Replace" at bounding box center [553, 443] width 68 height 21
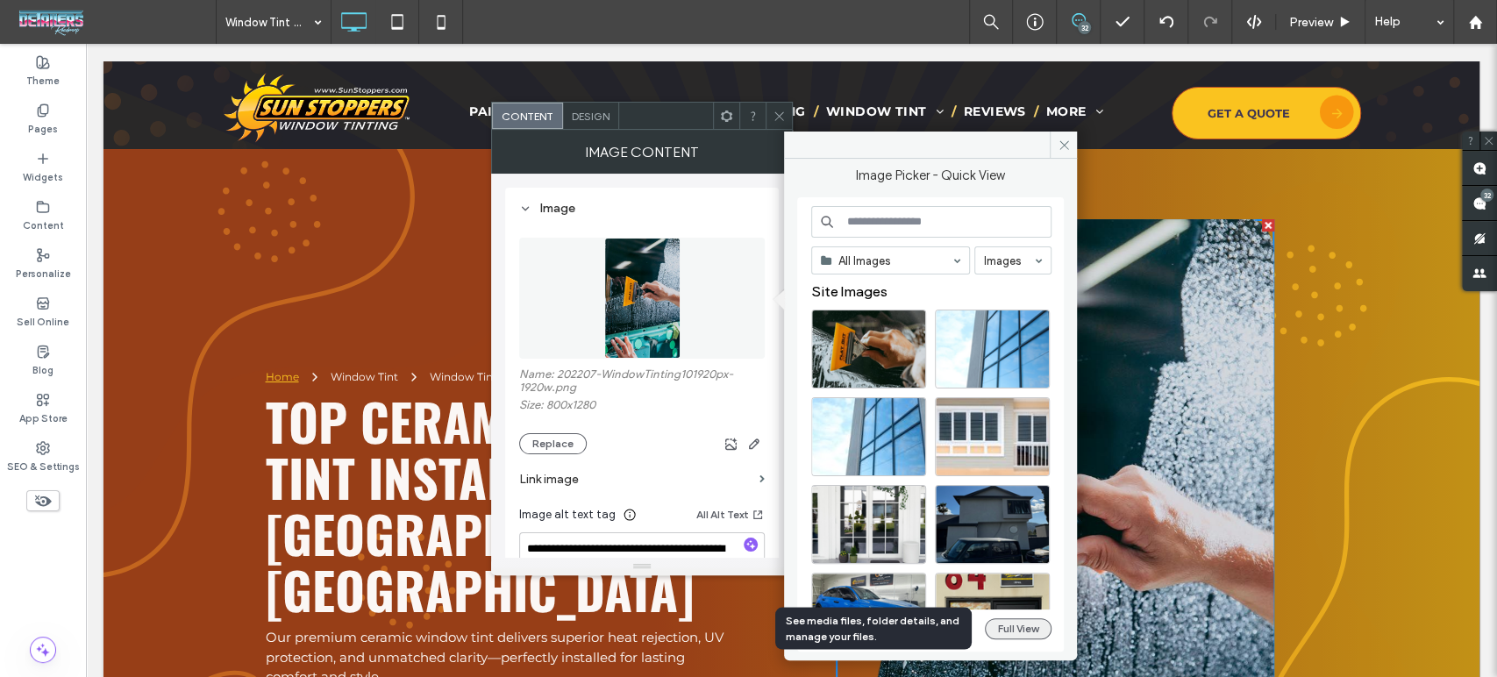
click at [1038, 631] on button "Full View" at bounding box center [1018, 628] width 67 height 21
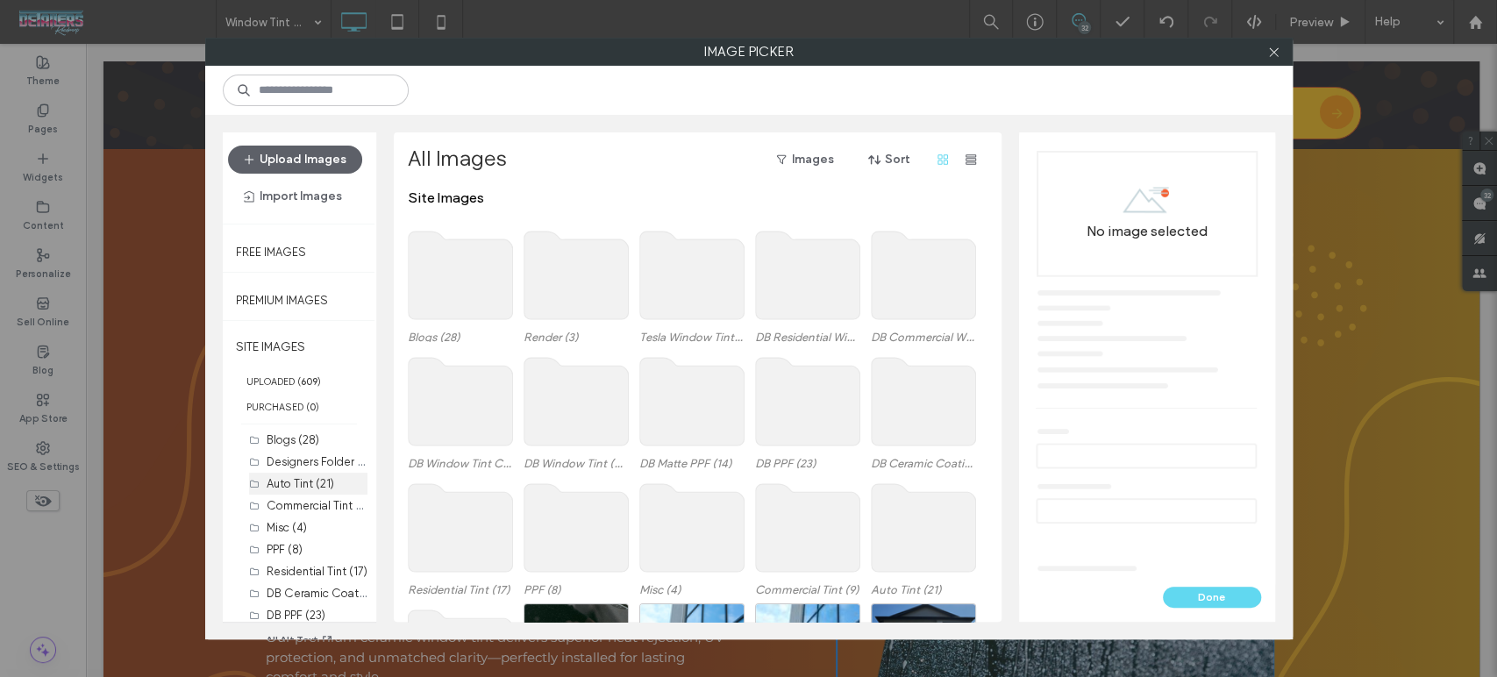
click at [287, 481] on label "Auto Tint (21)" at bounding box center [301, 483] width 68 height 13
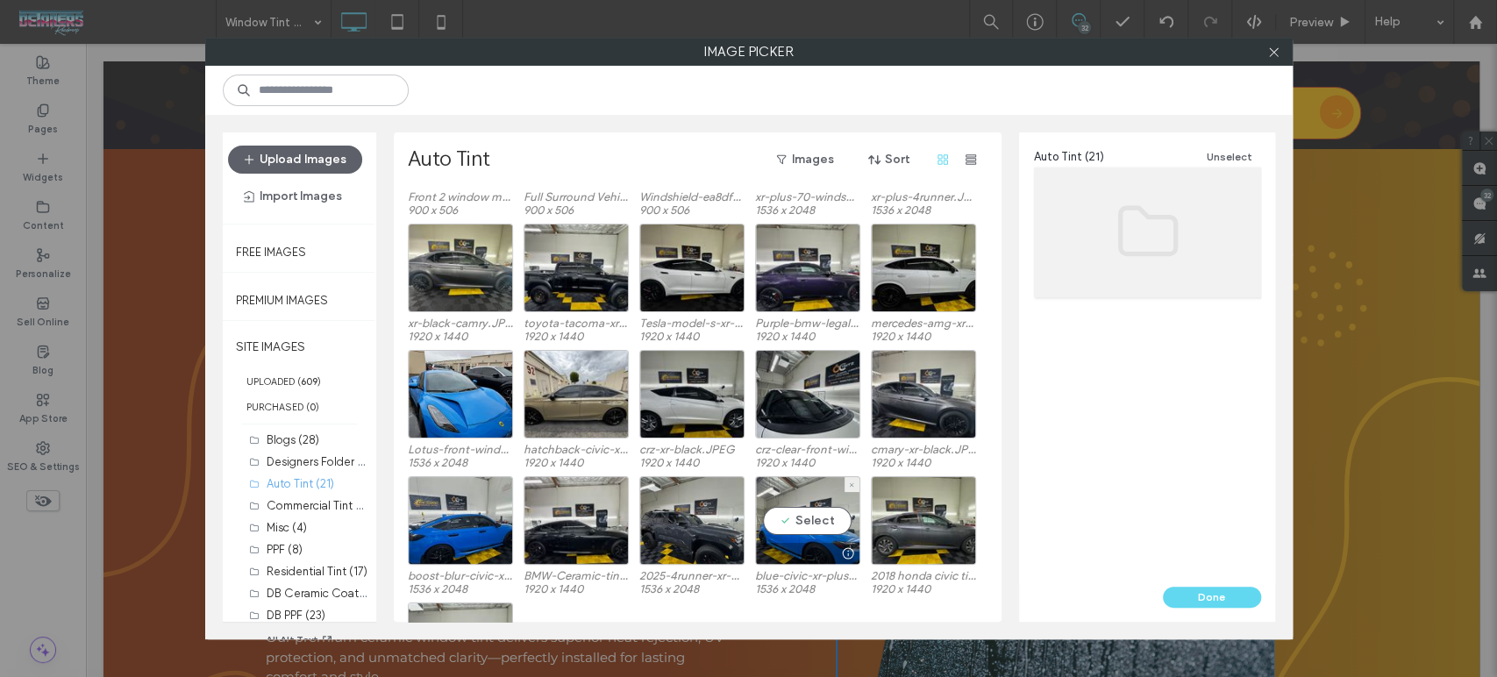
scroll to position [97, 0]
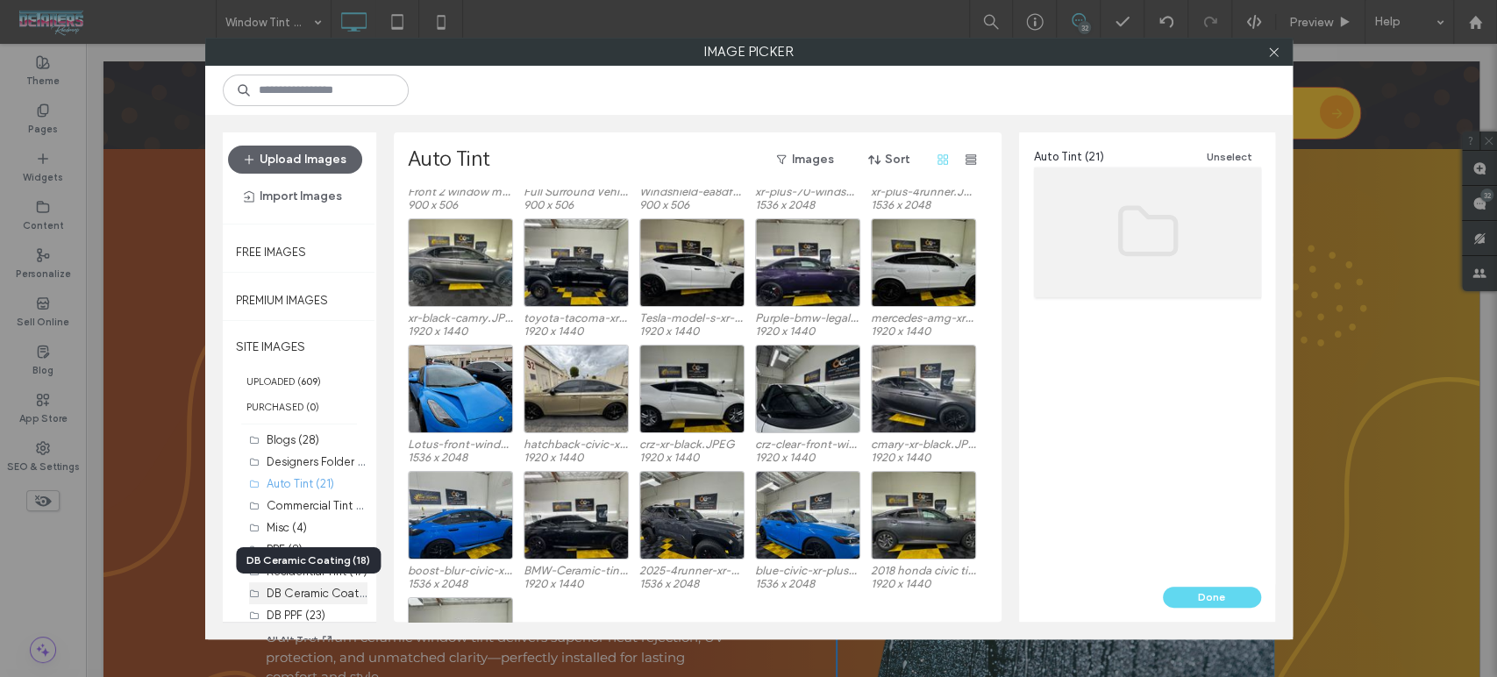
click at [289, 596] on label "DB Ceramic Coating (18)" at bounding box center [332, 592] width 130 height 17
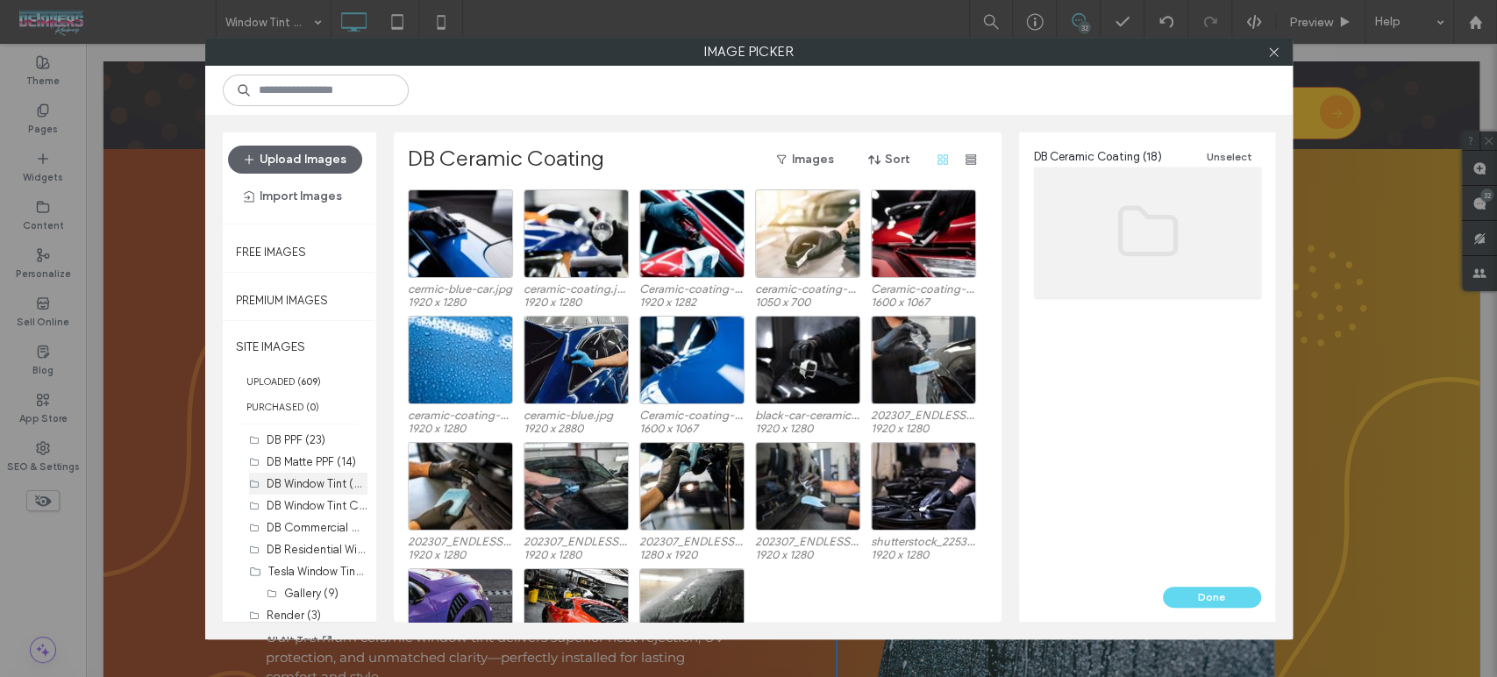
scroll to position [181, 0]
click at [316, 471] on label "DB Window Tint (49)" at bounding box center [319, 477] width 104 height 17
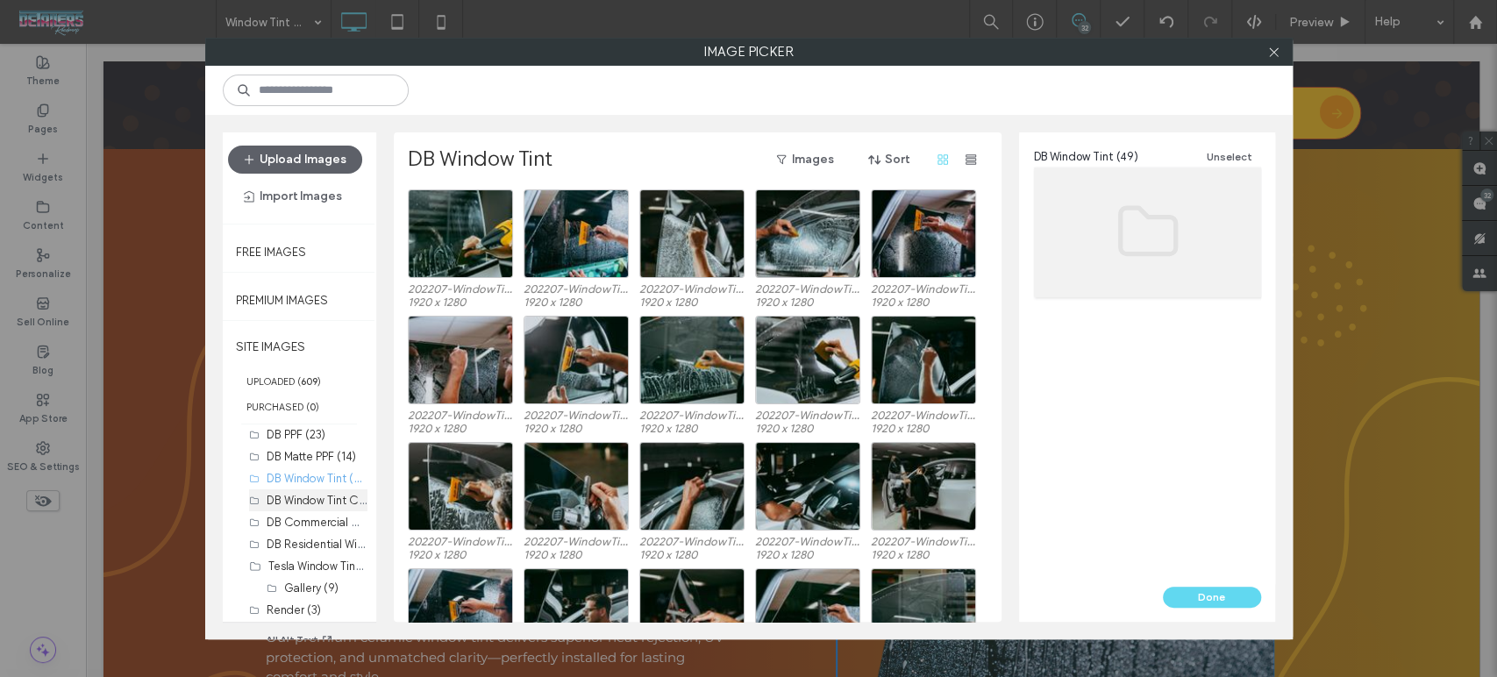
click at [300, 502] on label "DB Window Tint Carbon (24)" at bounding box center [340, 499] width 146 height 17
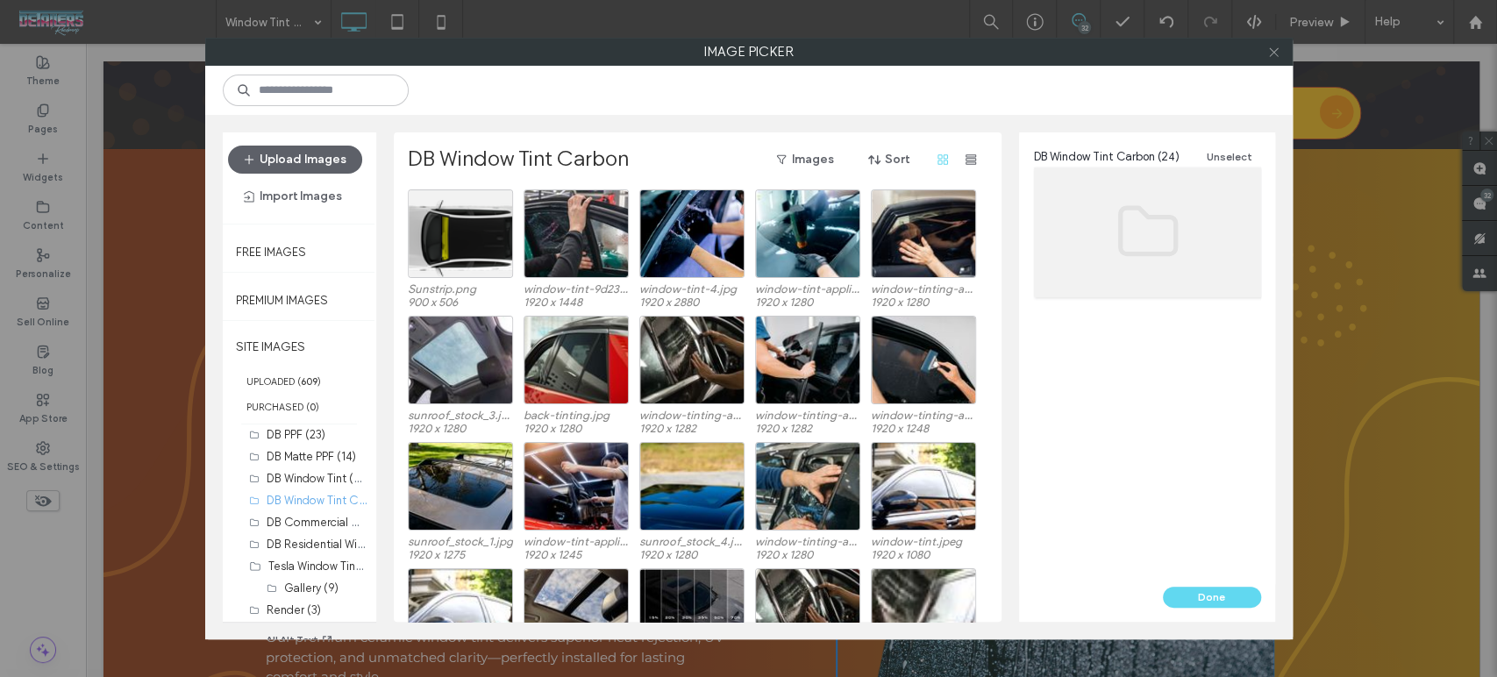
click at [1272, 48] on icon at bounding box center [1273, 52] width 13 height 13
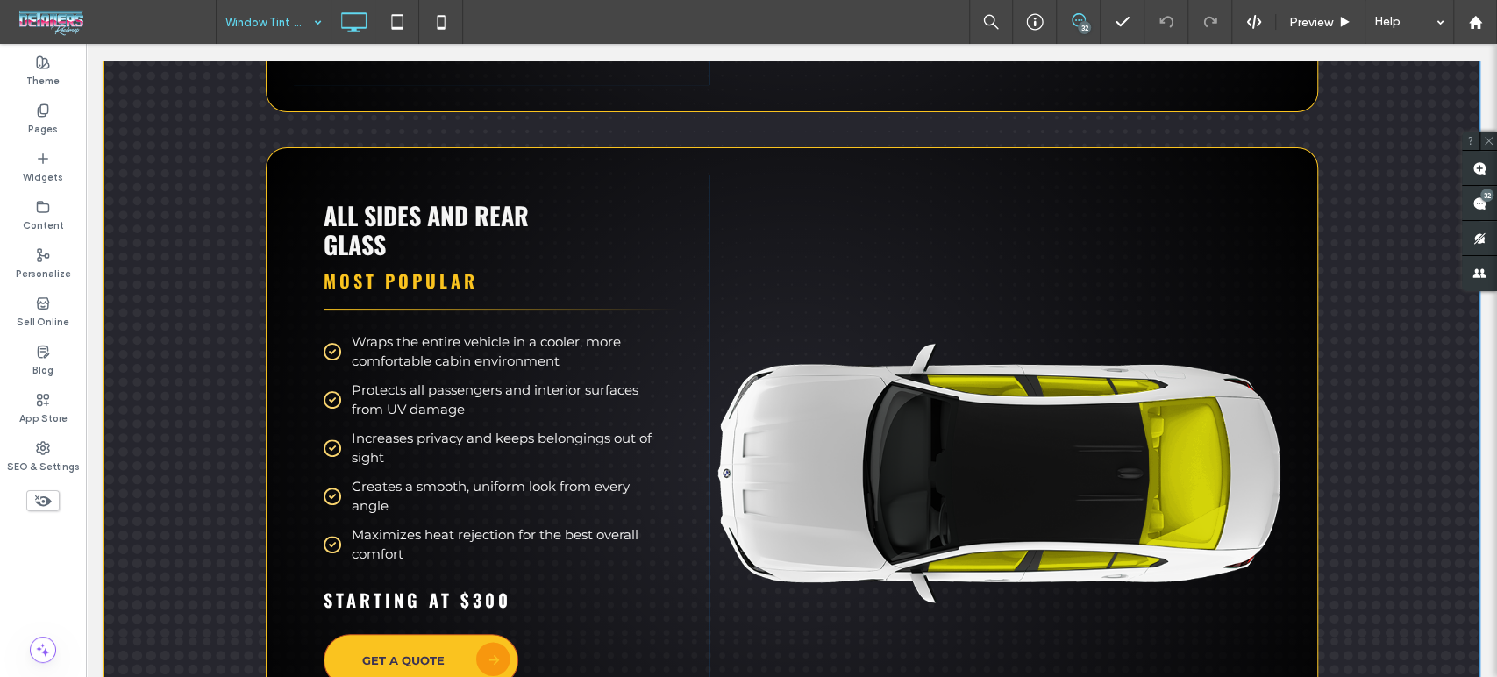
scroll to position [5066, 0]
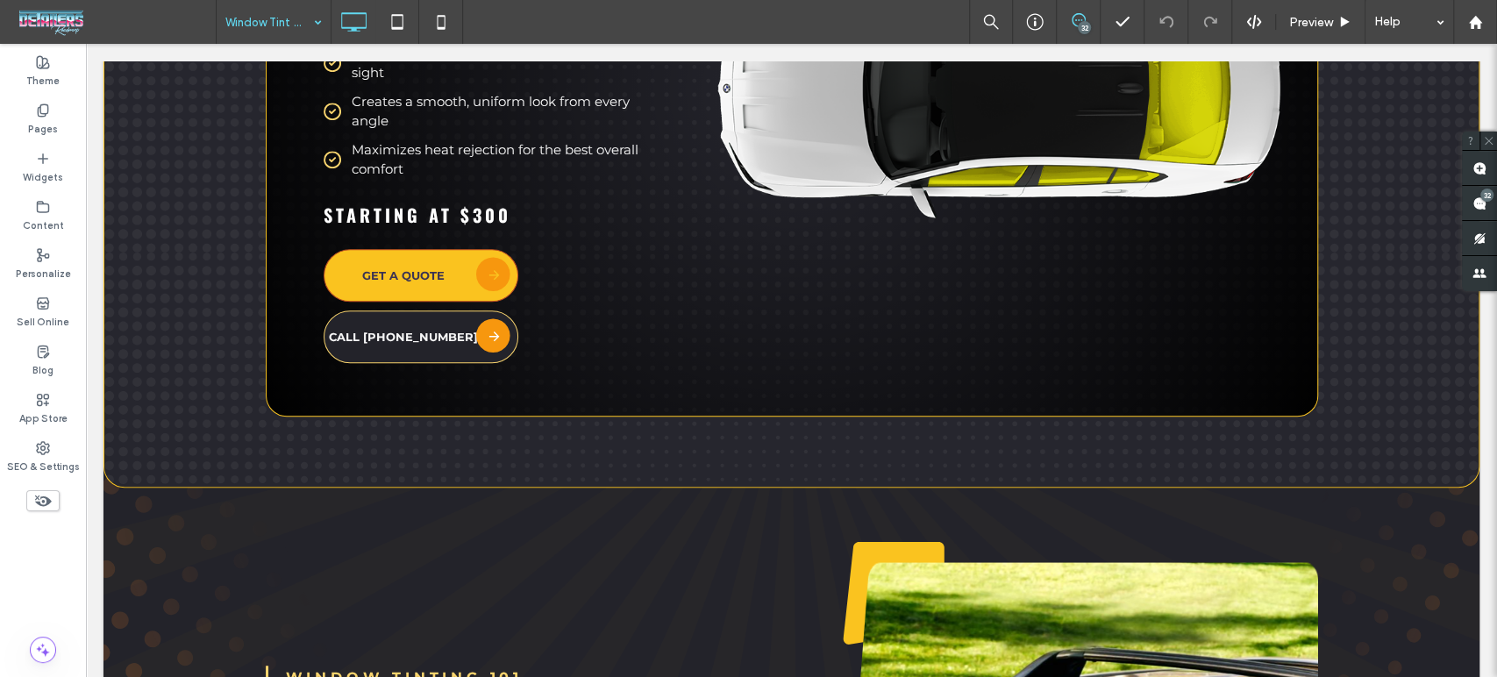
click at [1074, 21] on icon at bounding box center [1079, 20] width 14 height 14
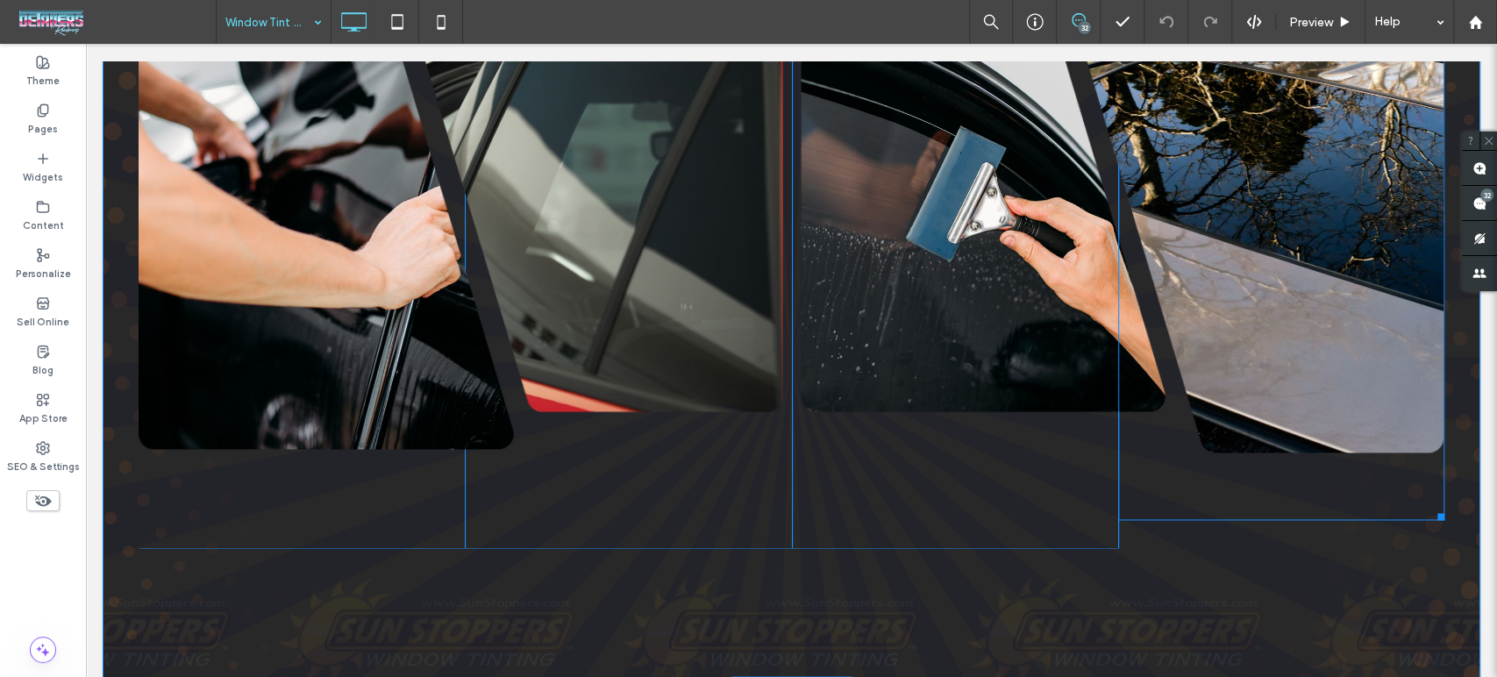
scroll to position [1461, 0]
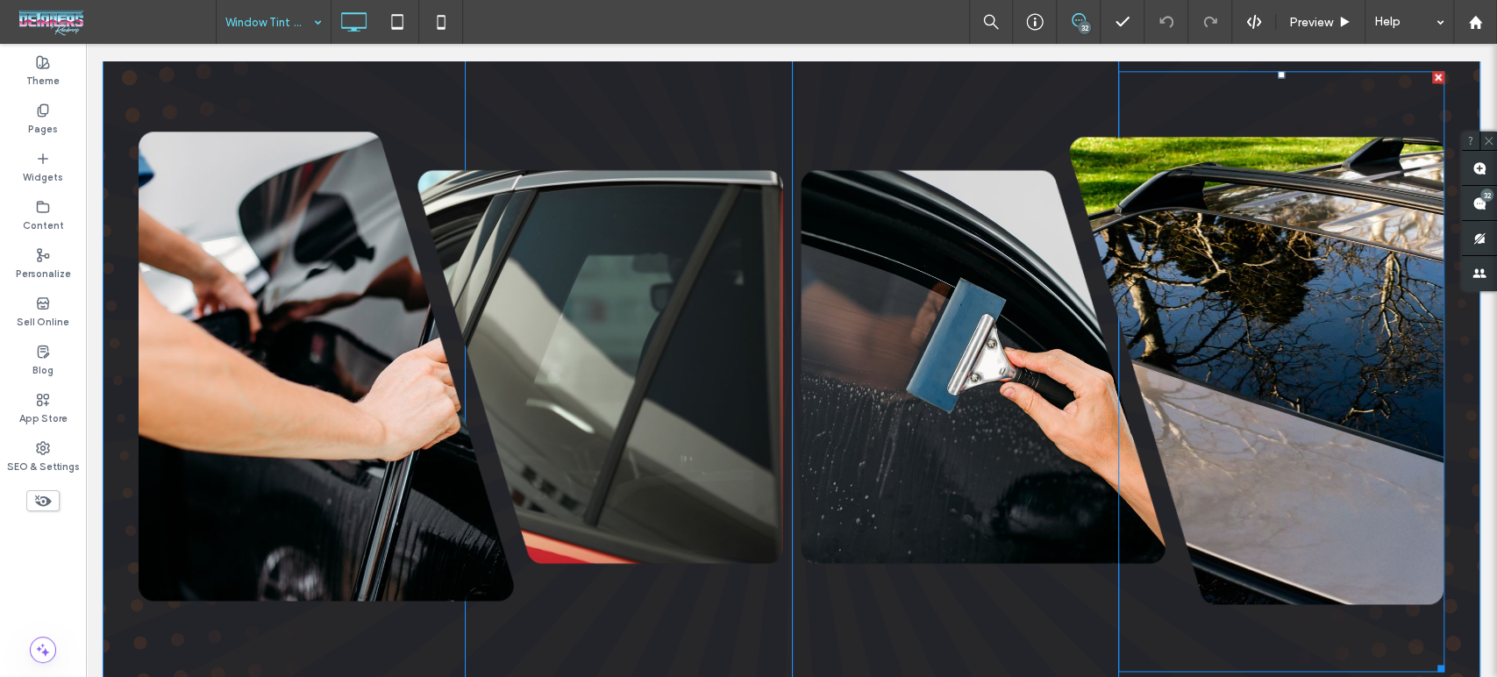
click at [1282, 382] on img at bounding box center [1256, 371] width 375 height 601
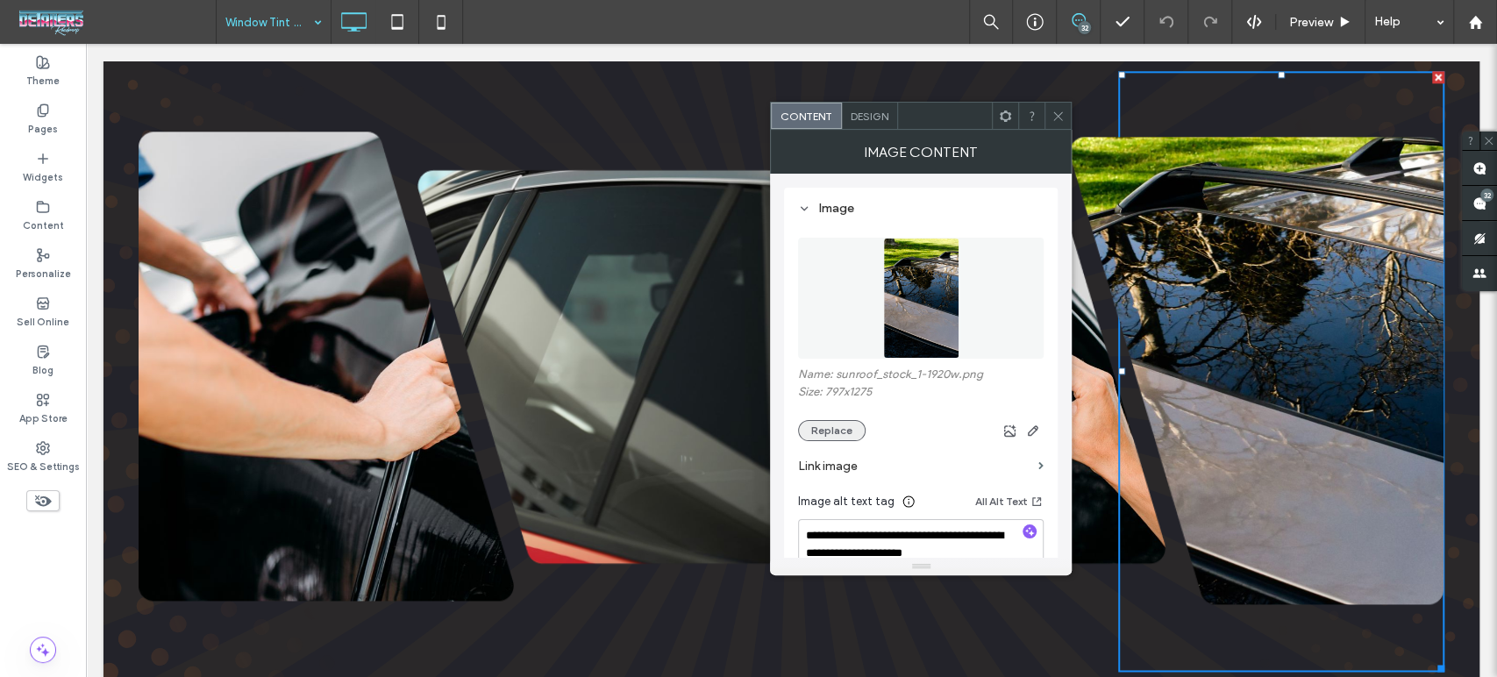
click at [838, 429] on button "Replace" at bounding box center [832, 430] width 68 height 21
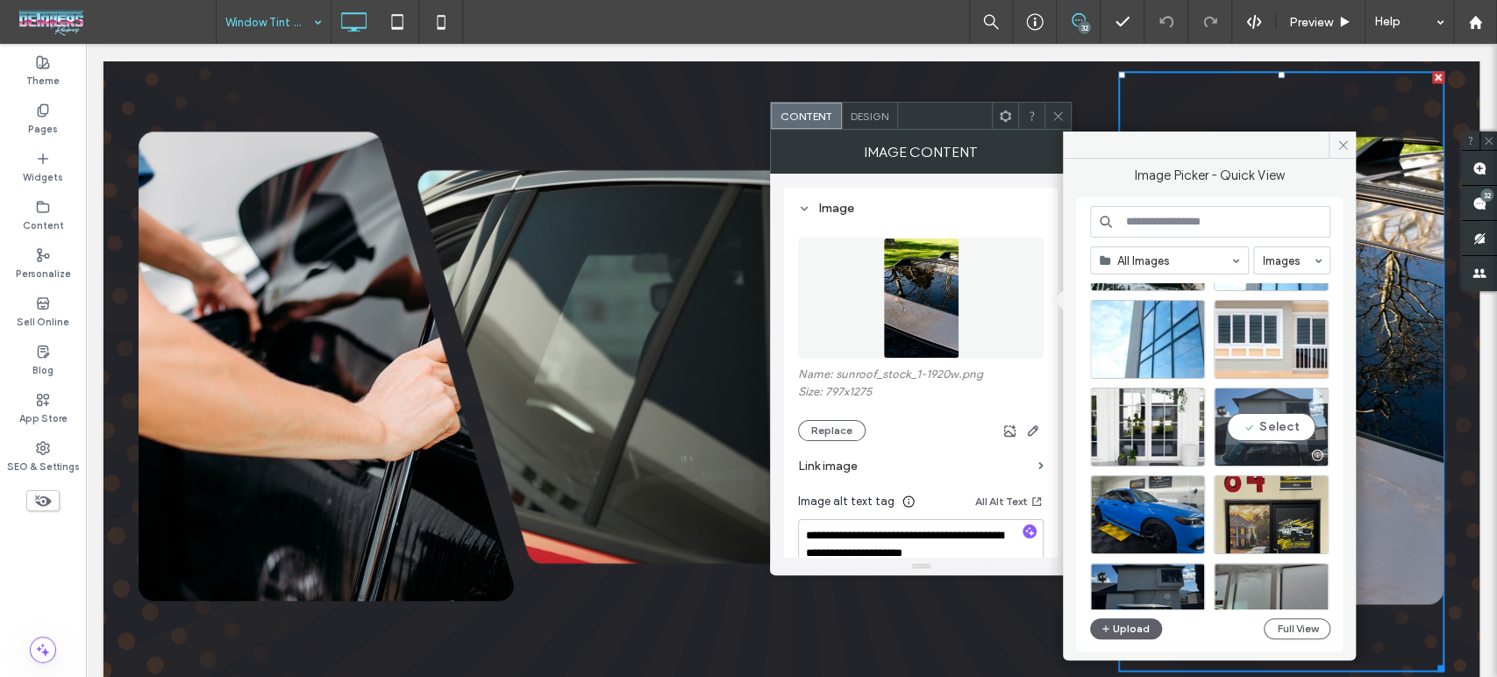
scroll to position [195, 0]
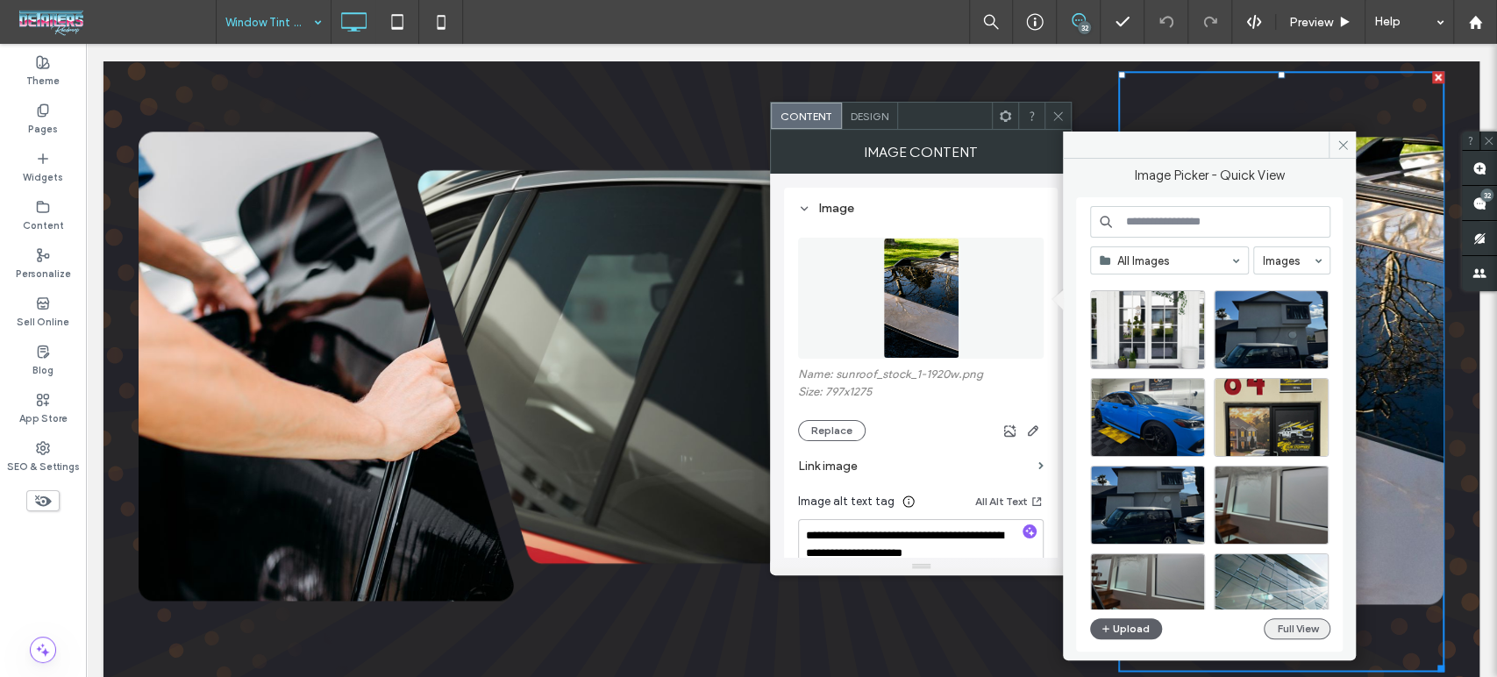
click at [1307, 634] on button "Full View" at bounding box center [1297, 628] width 67 height 21
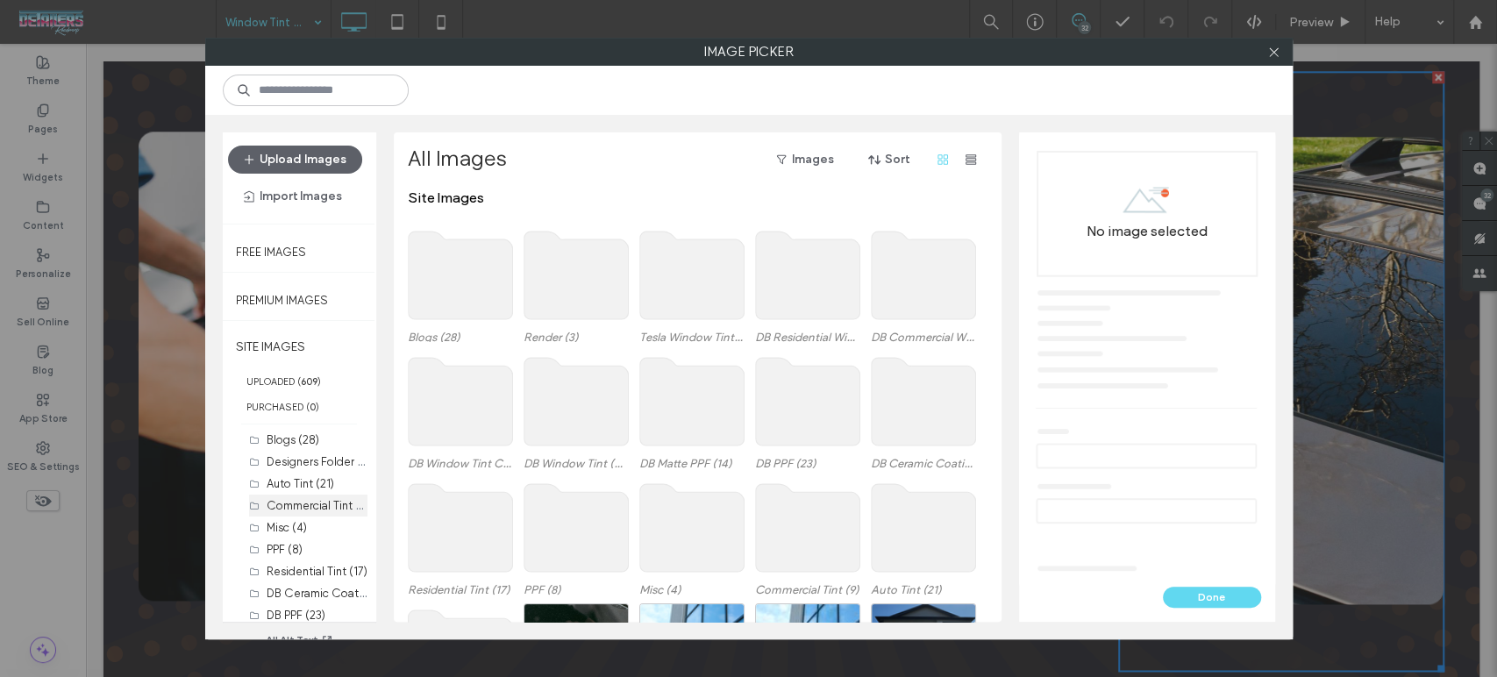
scroll to position [97, 0]
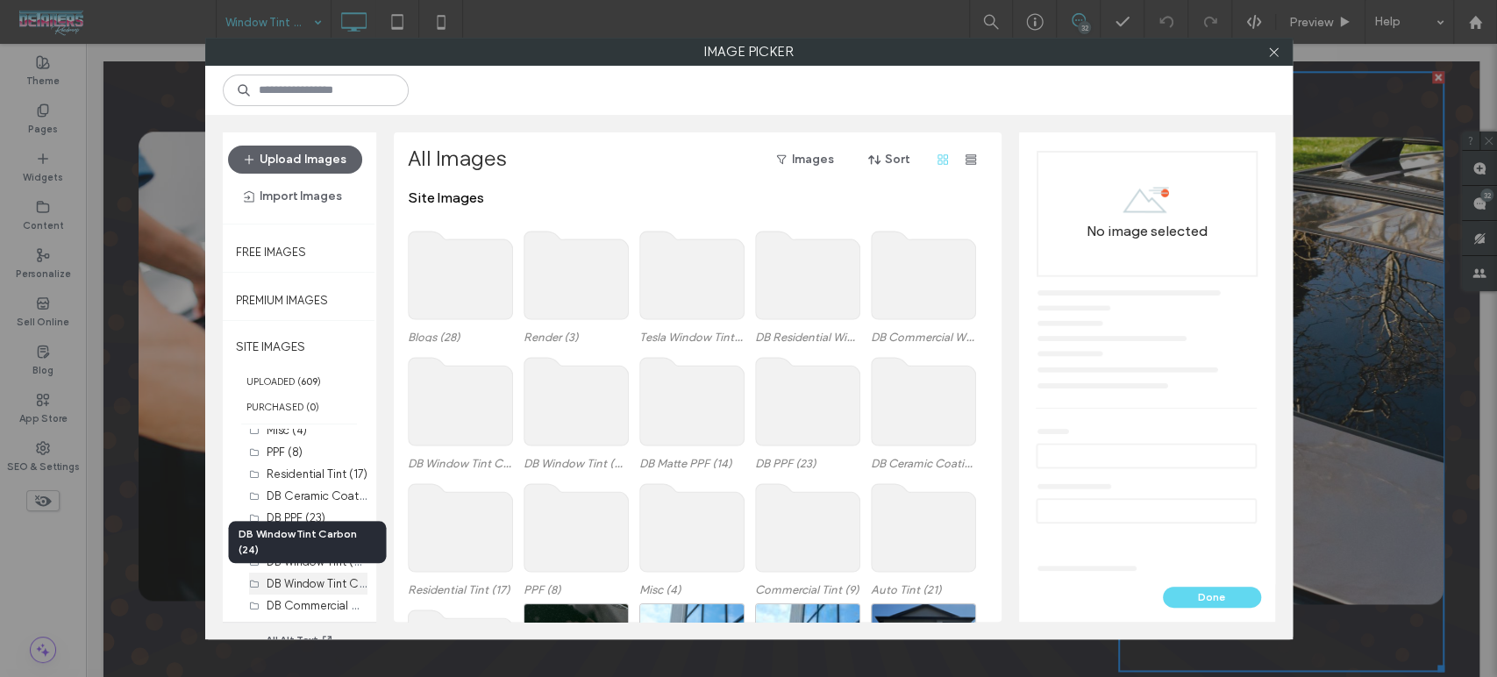
click at [289, 581] on label "DB Window Tint Carbon (24)" at bounding box center [340, 582] width 146 height 17
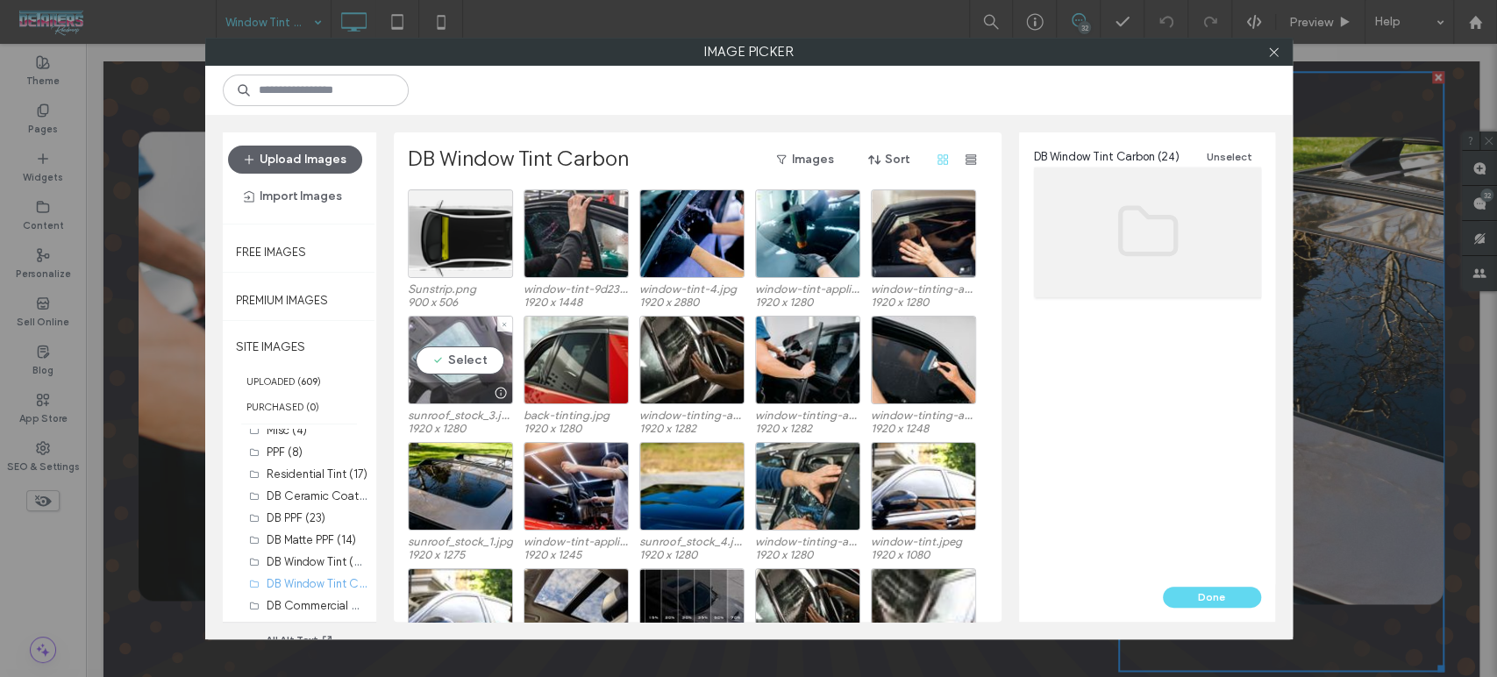
click at [428, 379] on div "Select" at bounding box center [460, 360] width 105 height 89
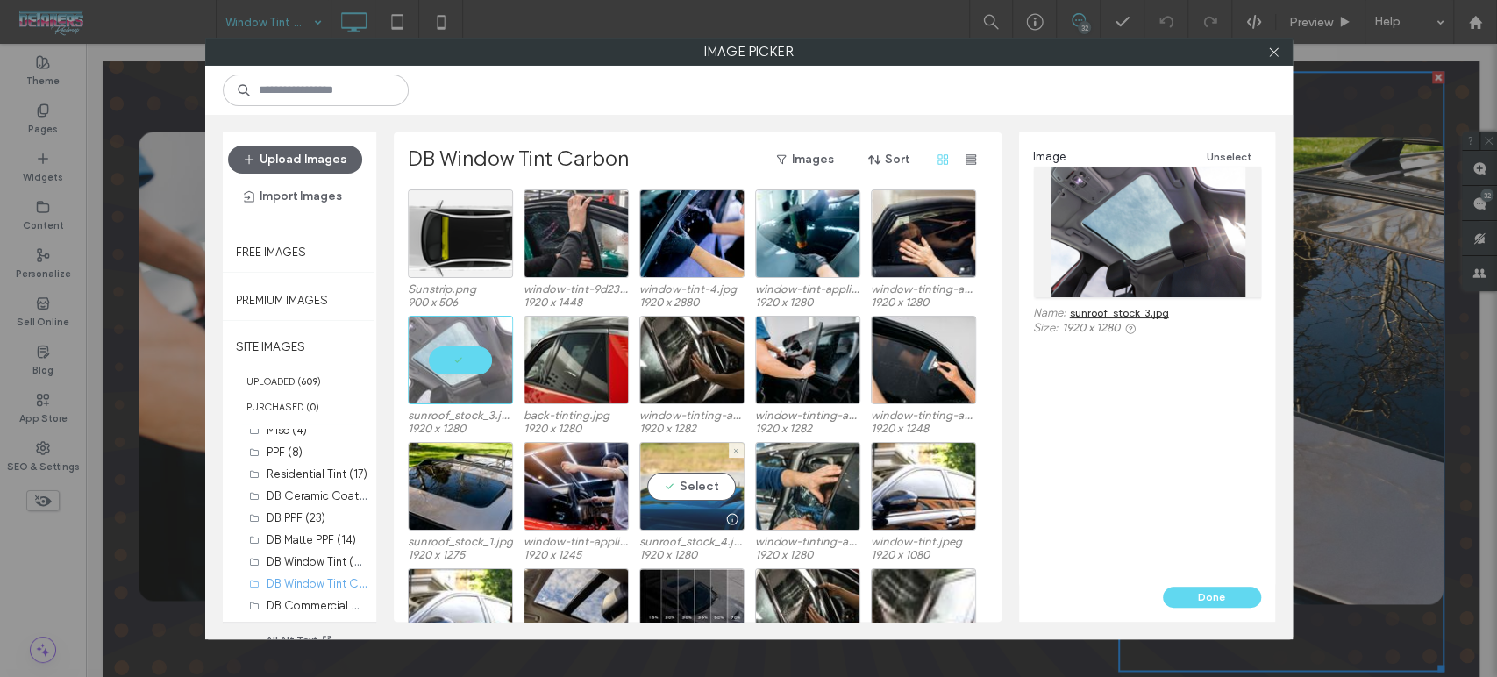
click at [700, 509] on div at bounding box center [691, 519] width 103 height 21
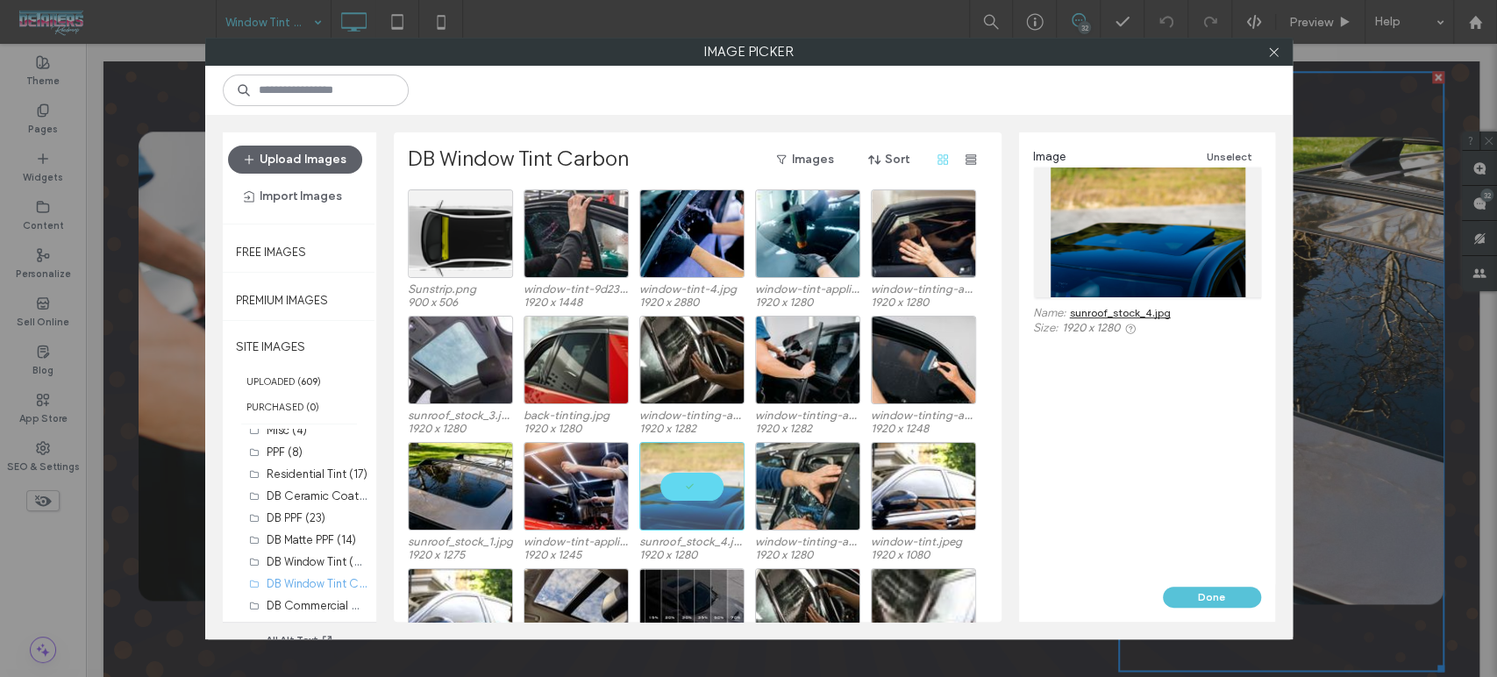
drag, startPoint x: 1200, startPoint y: 590, endPoint x: 1161, endPoint y: 547, distance: 57.8
click at [1200, 590] on button "Done" at bounding box center [1212, 597] width 98 height 21
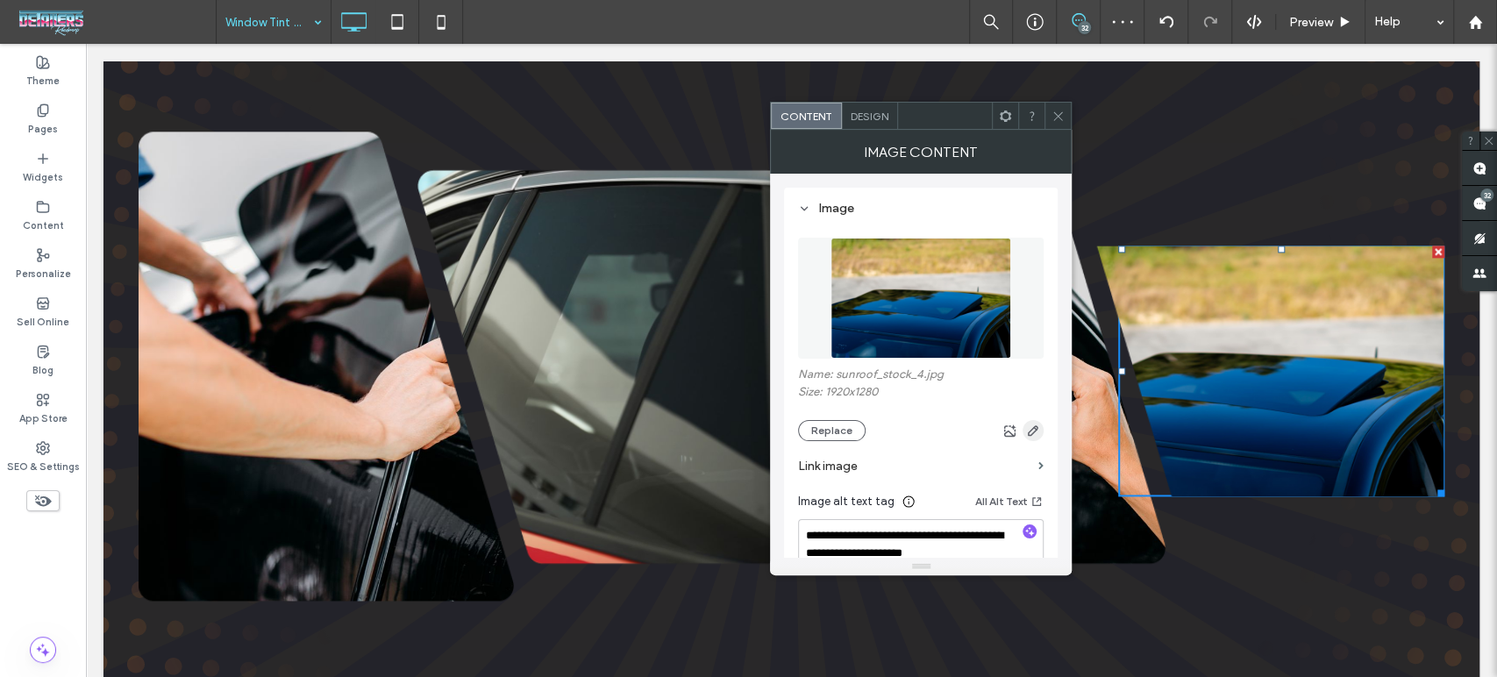
click at [1033, 429] on use "button" at bounding box center [1033, 430] width 11 height 11
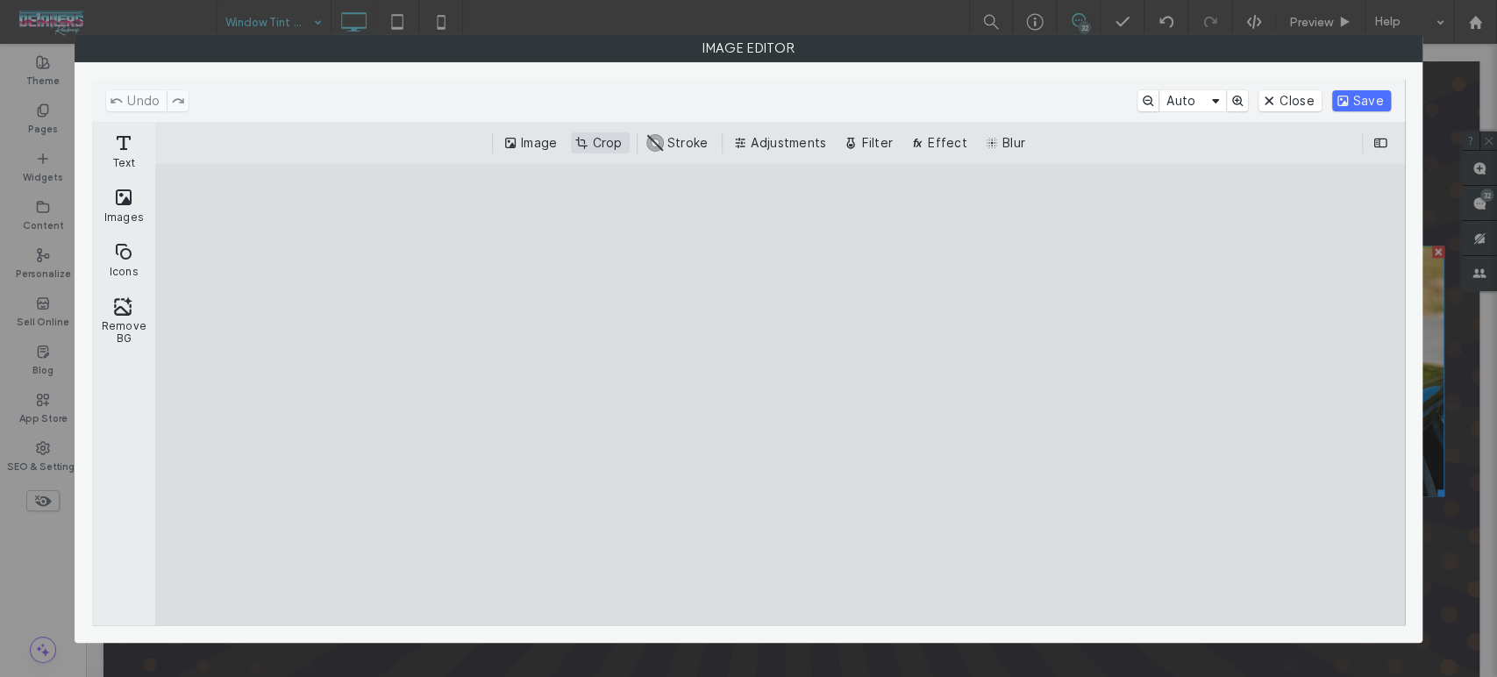
click at [602, 142] on button "Crop" at bounding box center [600, 142] width 58 height 21
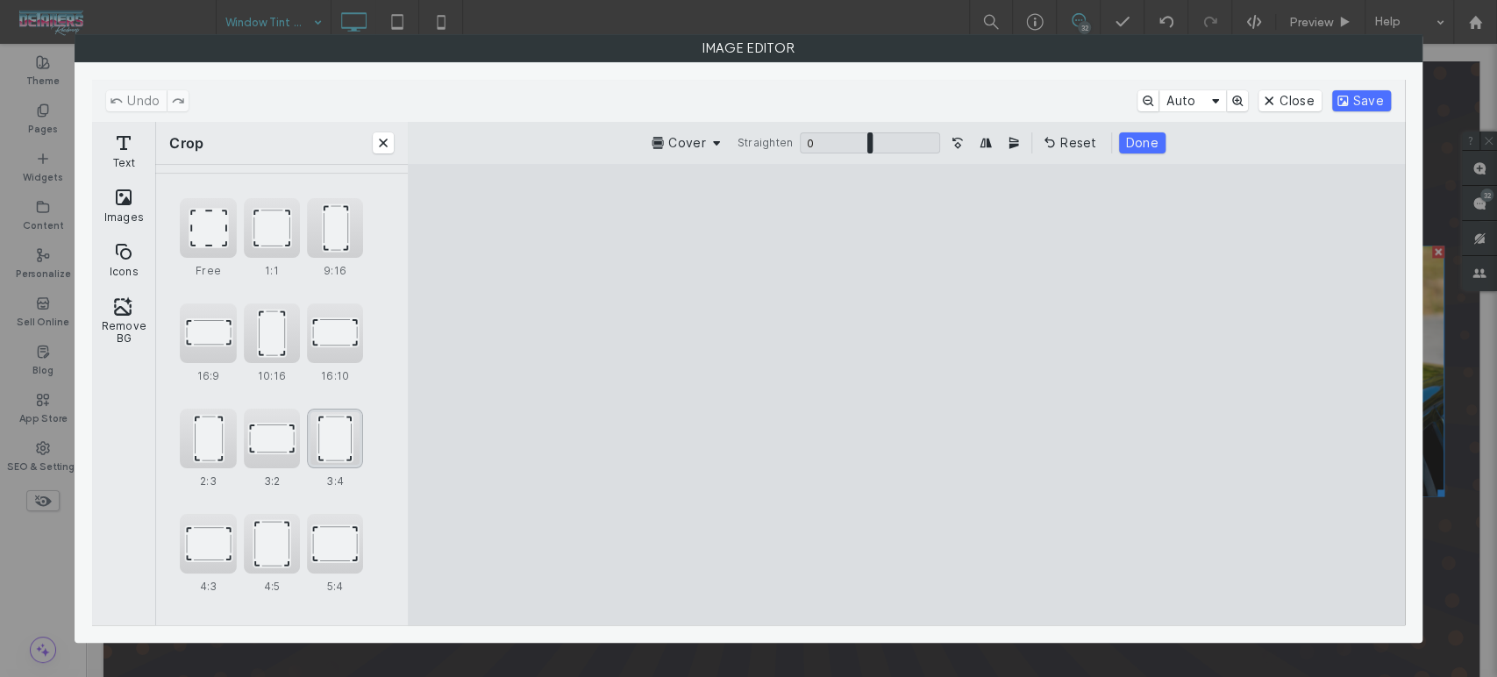
click at [324, 429] on div "3:4" at bounding box center [335, 439] width 56 height 60
click at [251, 542] on div "4:5" at bounding box center [272, 544] width 56 height 60
type input "****"
drag, startPoint x: 839, startPoint y: 472, endPoint x: 875, endPoint y: 465, distance: 36.6
click at [906, 395] on cesdk-canvas "Editor canvas" at bounding box center [906, 395] width 0 height 0
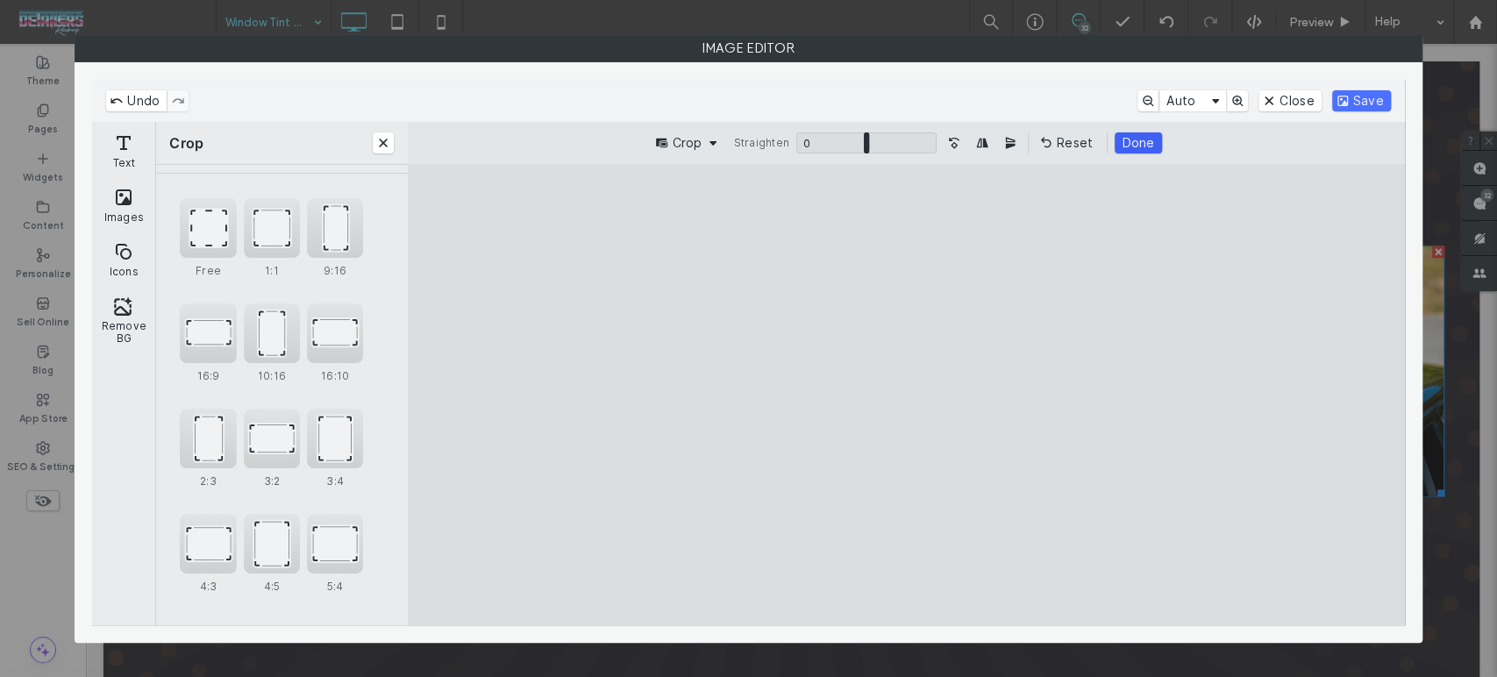
click at [1133, 139] on button "Done" at bounding box center [1138, 142] width 46 height 21
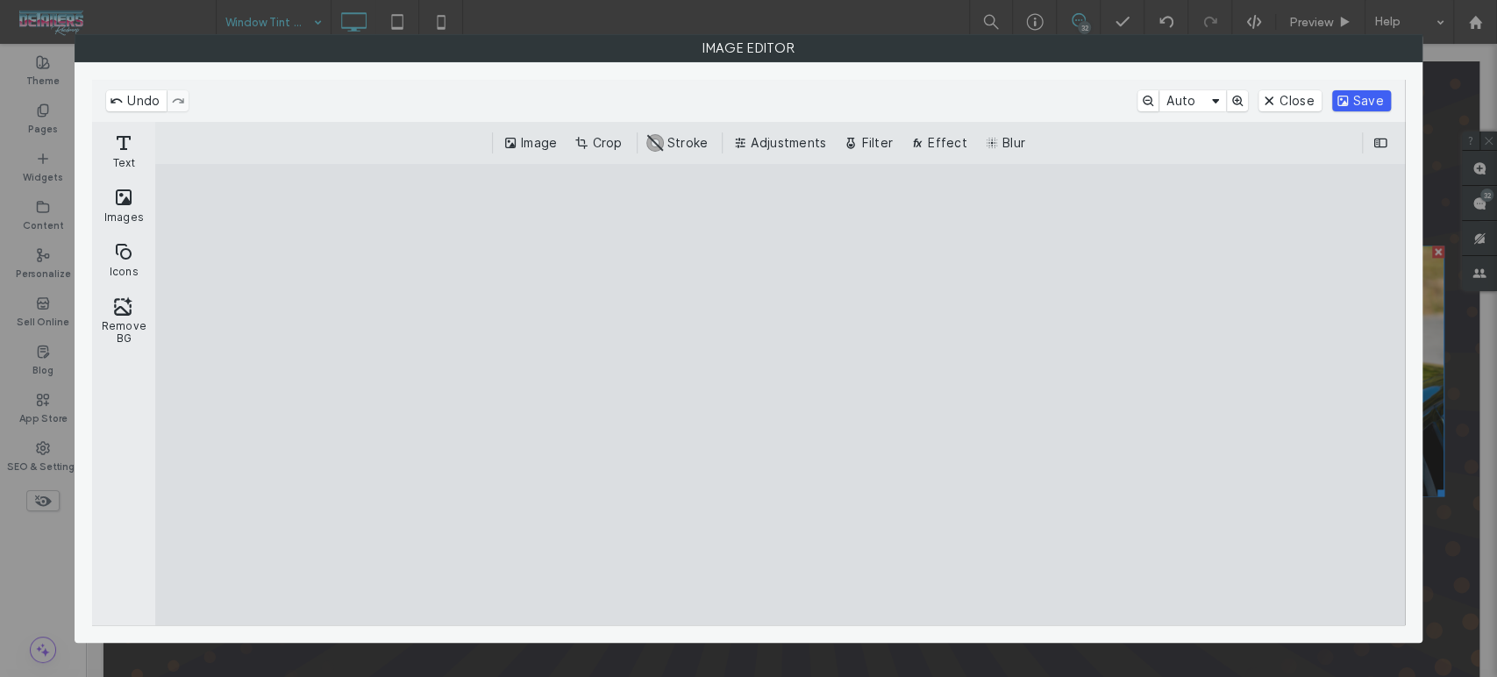
click at [1382, 102] on button "Save" at bounding box center [1361, 100] width 59 height 21
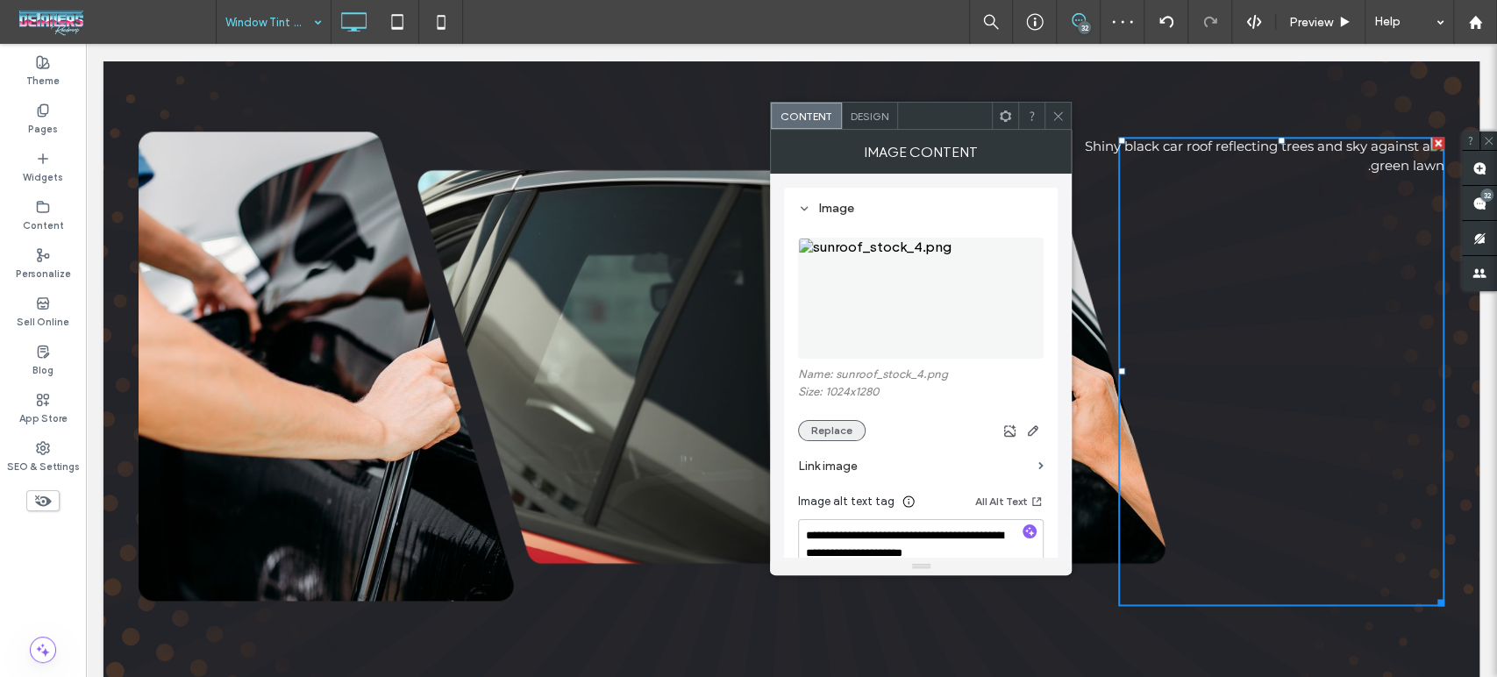
click at [831, 434] on button "Replace" at bounding box center [832, 430] width 68 height 21
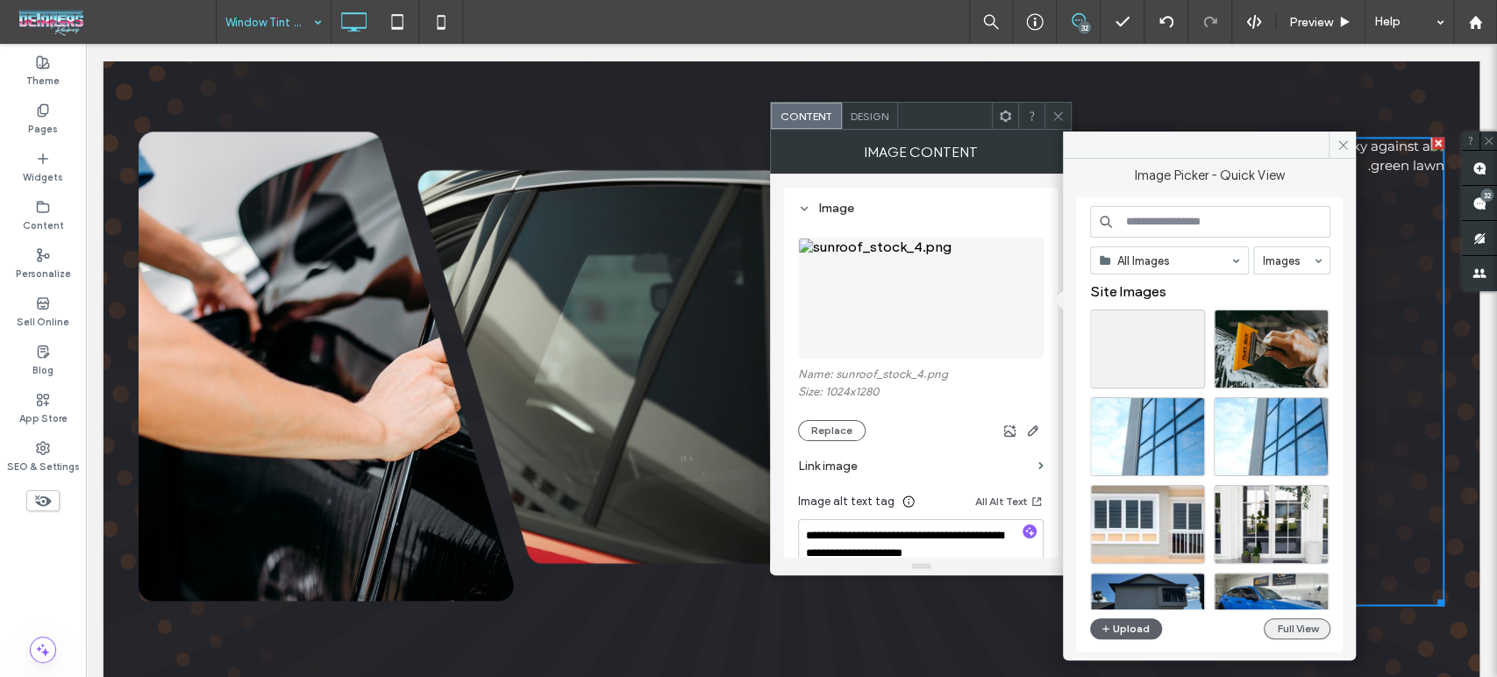
click at [1272, 625] on button "Full View" at bounding box center [1297, 628] width 67 height 21
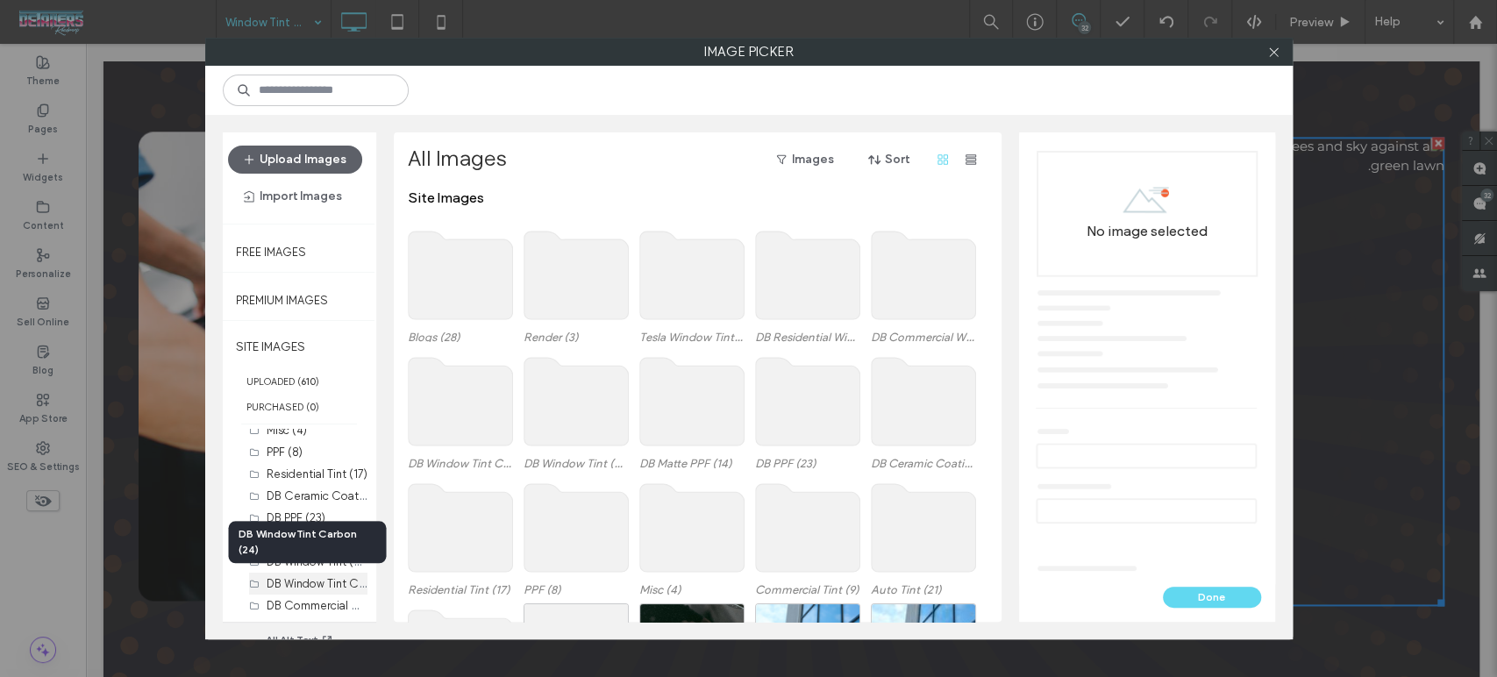
click at [307, 581] on label "DB Window Tint Carbon (24)" at bounding box center [340, 582] width 146 height 17
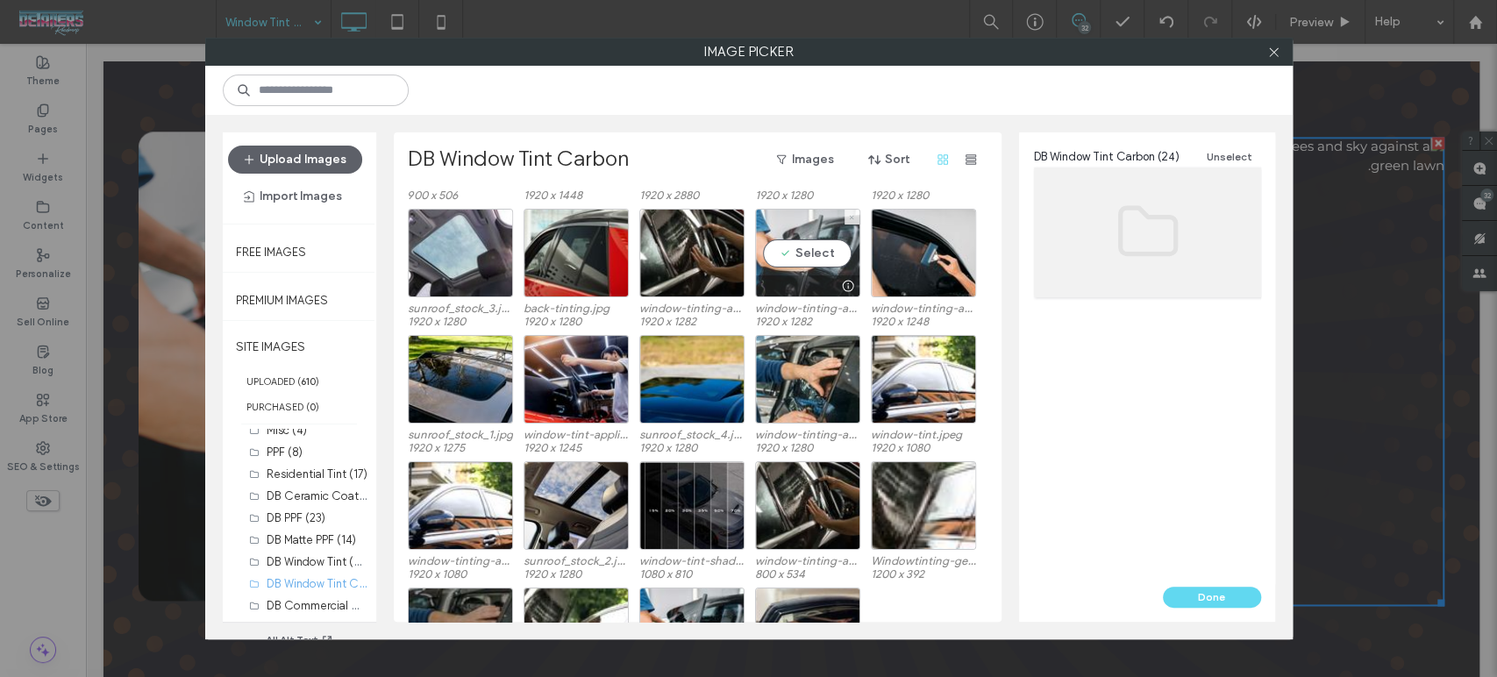
scroll to position [195, 0]
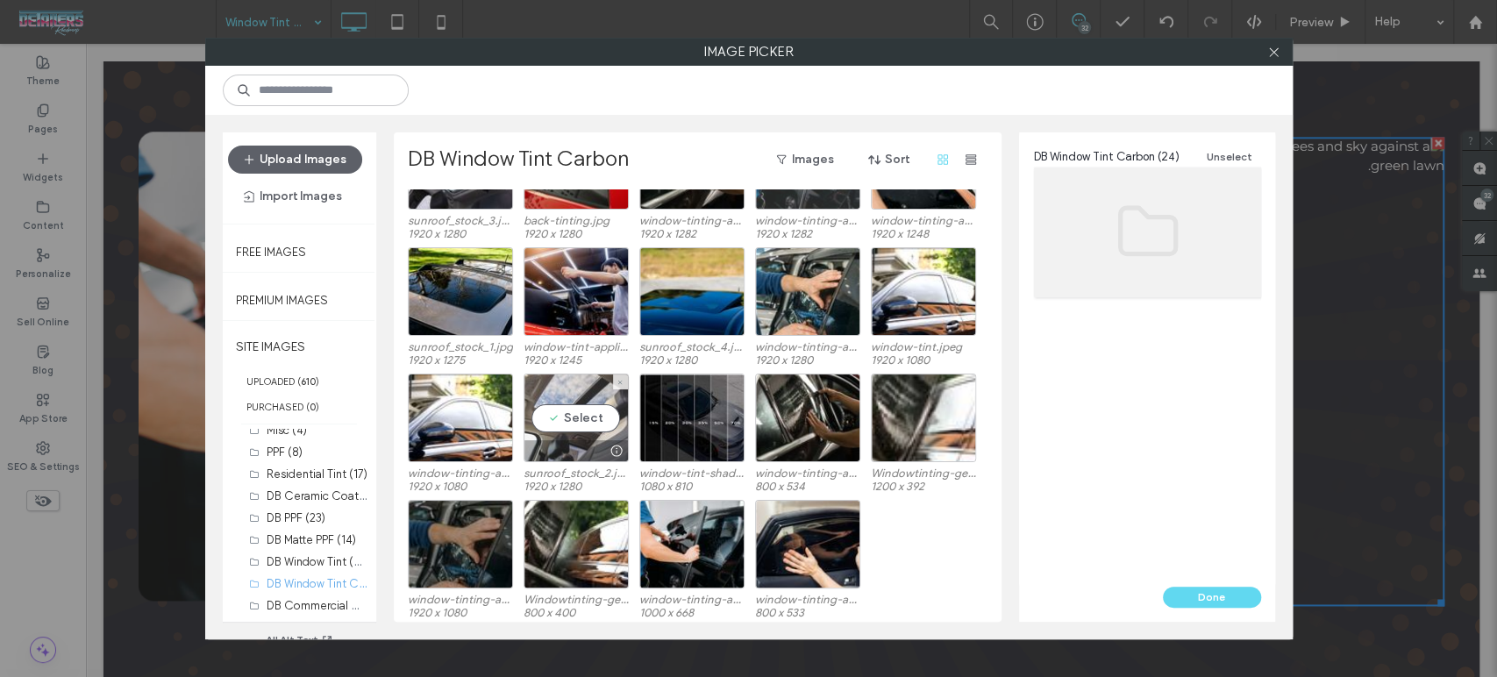
click at [573, 434] on div "Select" at bounding box center [576, 418] width 105 height 89
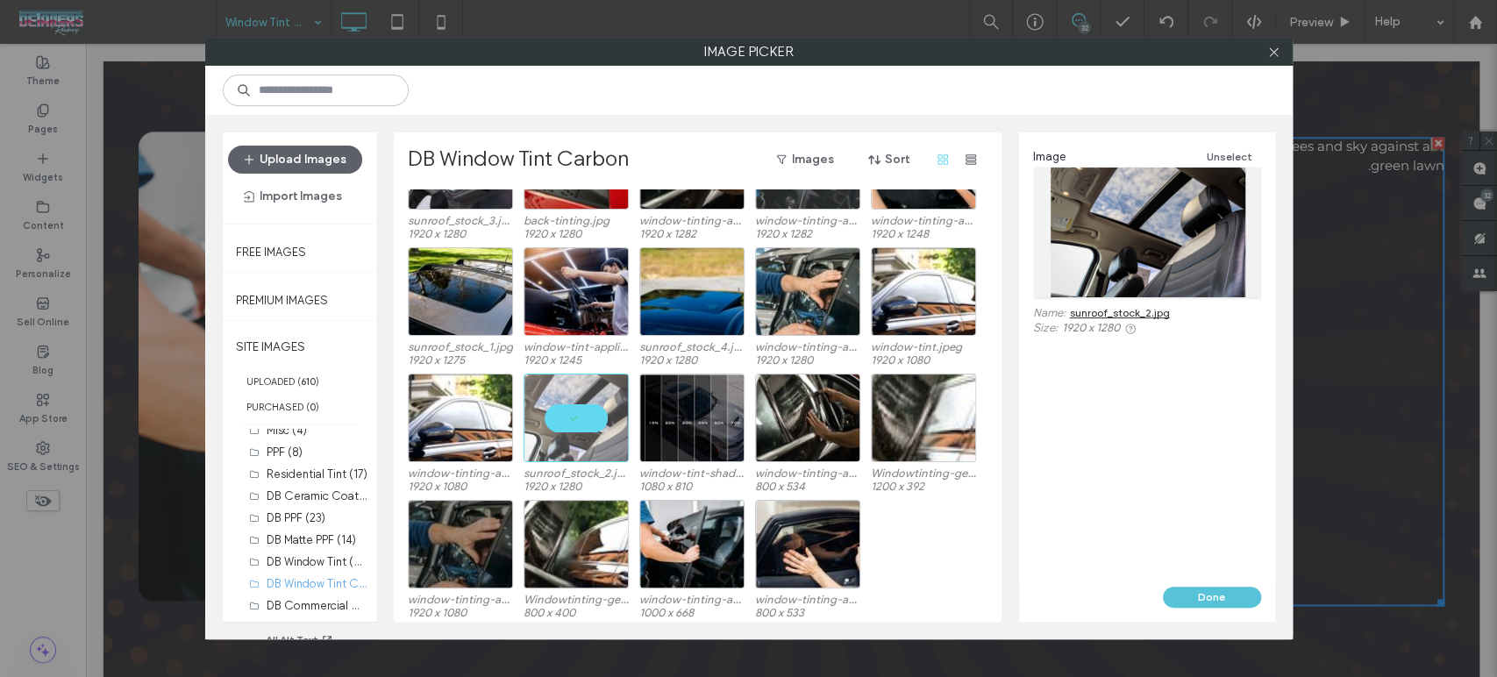
click at [1215, 600] on button "Done" at bounding box center [1212, 597] width 98 height 21
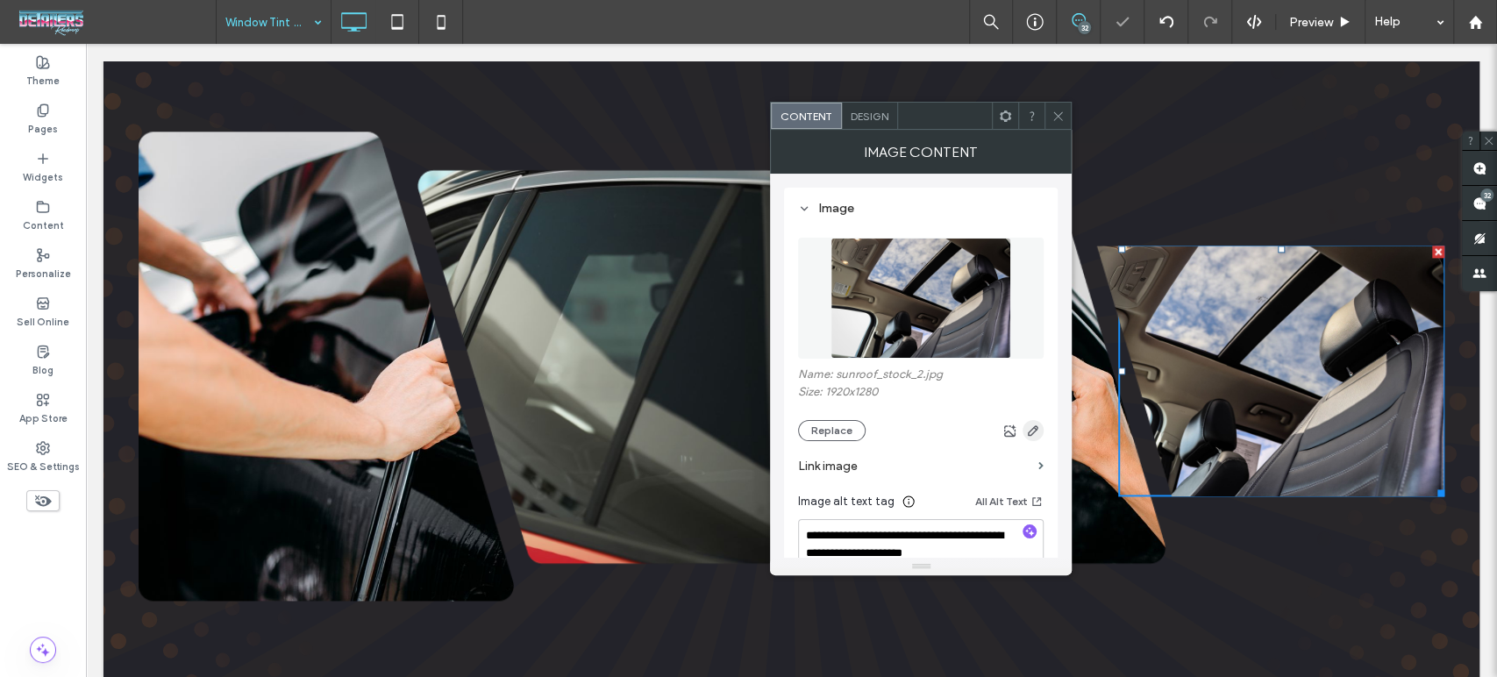
click at [1031, 433] on icon "button" at bounding box center [1033, 431] width 14 height 14
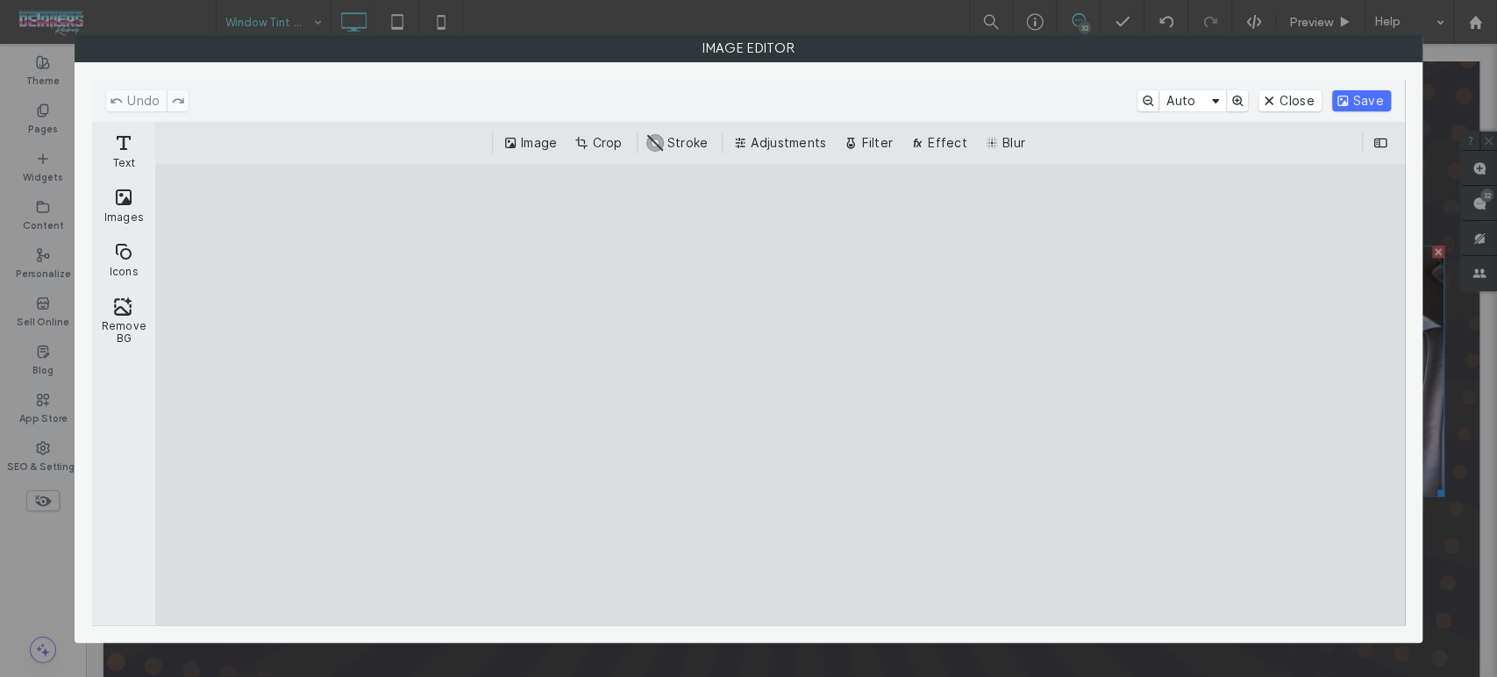
click at [593, 130] on div "Image Crop #ABABAB Stroke Adjustments Filter Effect Blur" at bounding box center [779, 143] width 1249 height 42
click at [588, 150] on button "Crop" at bounding box center [600, 142] width 58 height 21
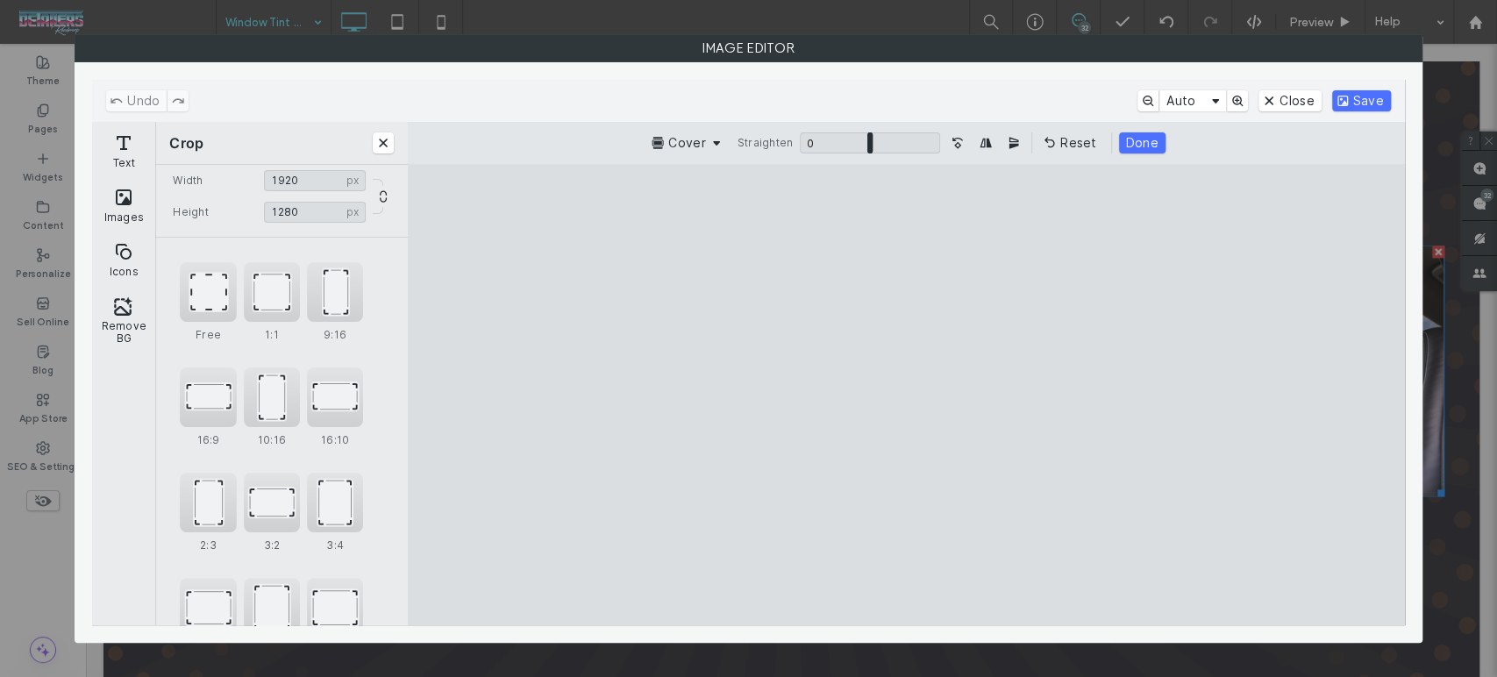
scroll to position [106, 0]
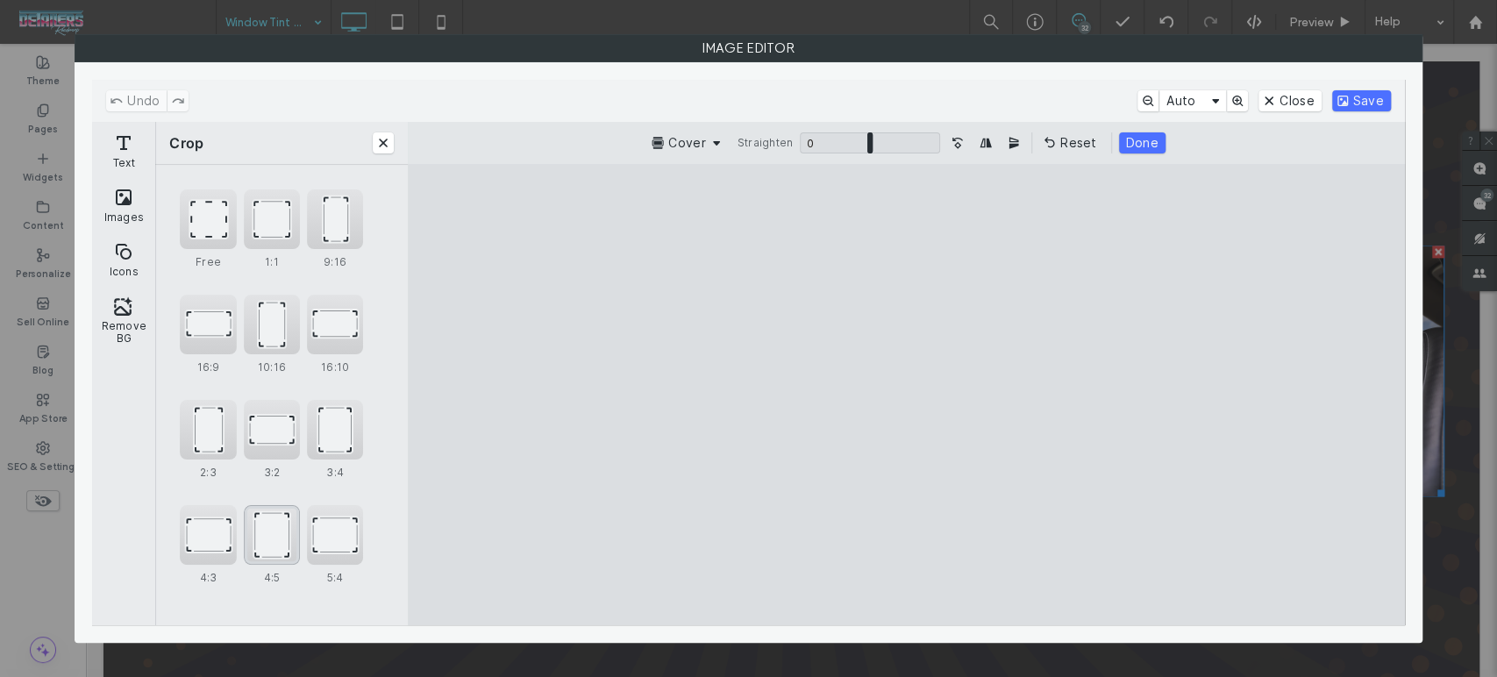
click at [267, 541] on div "4:5" at bounding box center [272, 535] width 56 height 60
click at [906, 395] on cesdk-canvas "Editor canvas" at bounding box center [906, 395] width 0 height 0
click at [323, 440] on div "3:4" at bounding box center [335, 430] width 56 height 60
click at [210, 538] on div "4:3" at bounding box center [208, 535] width 56 height 60
type input "****"
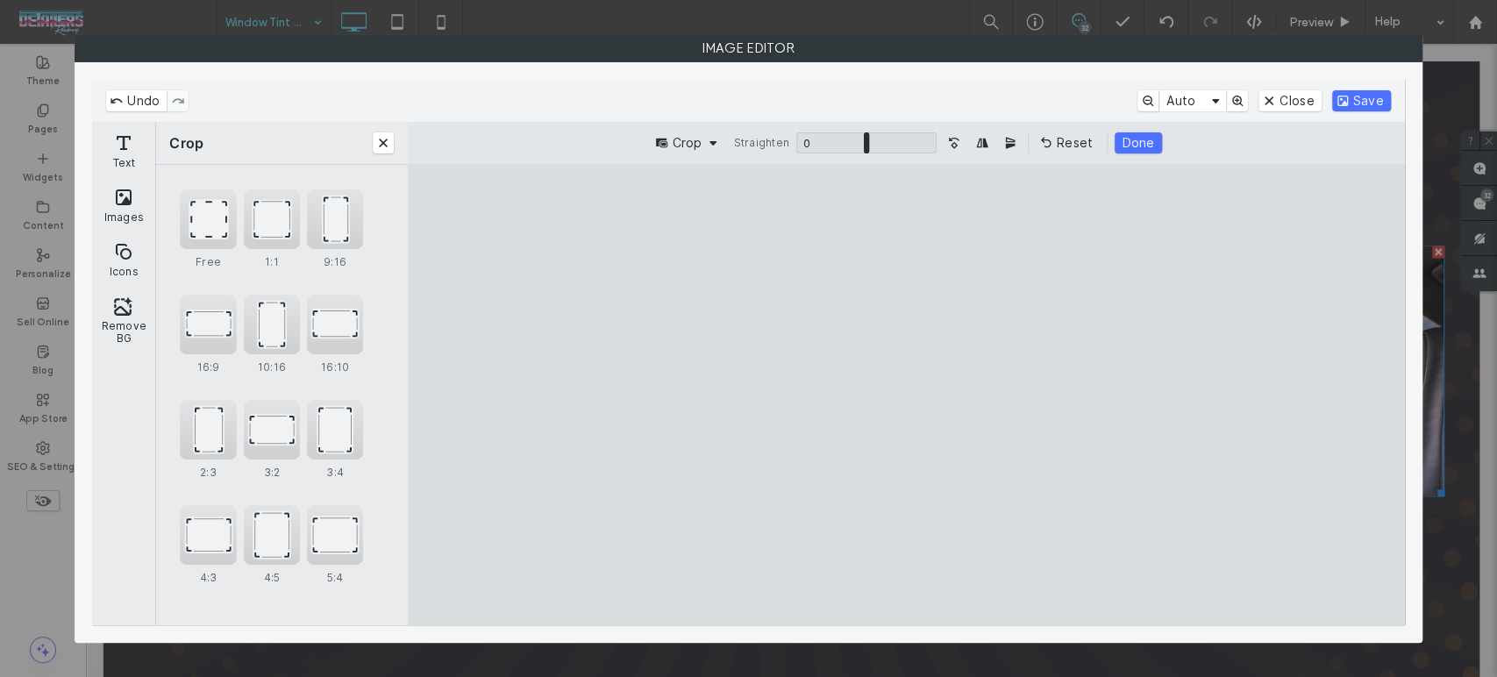
type input "****"
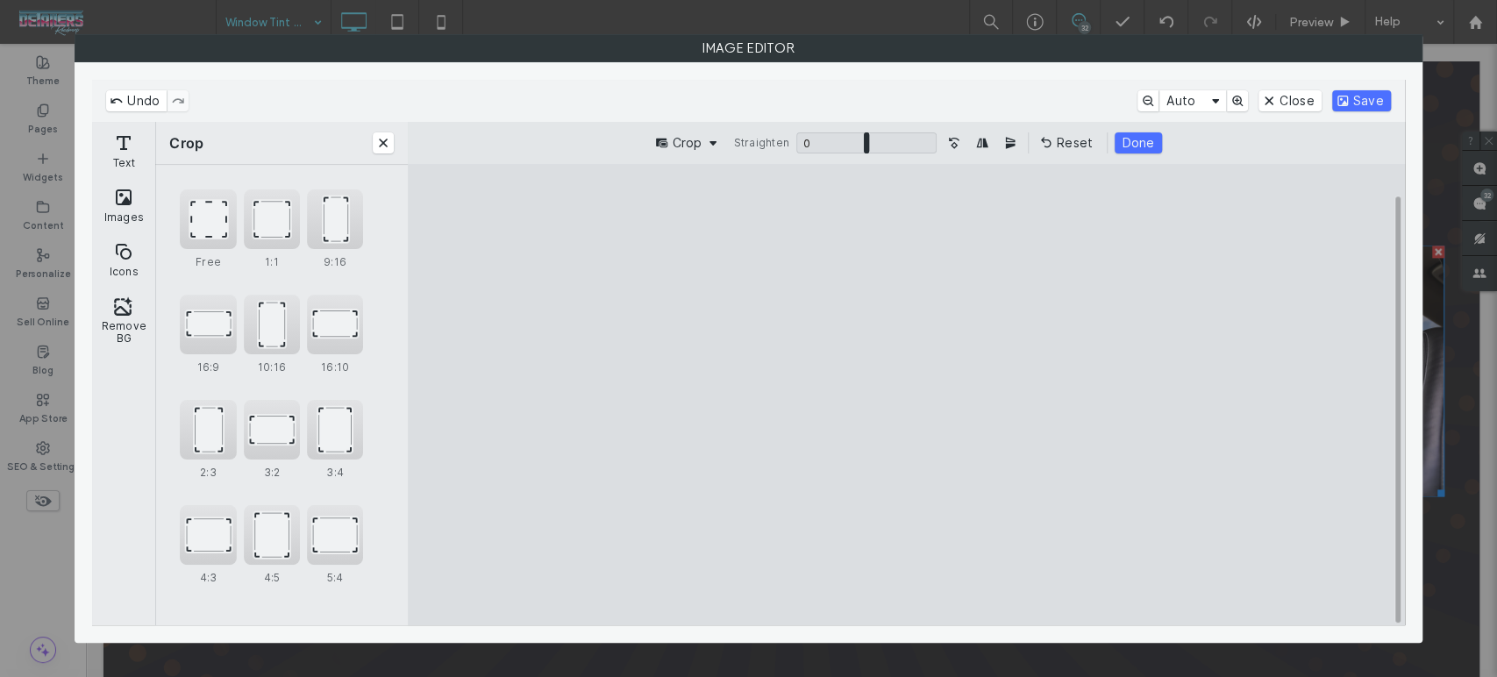
type input "****"
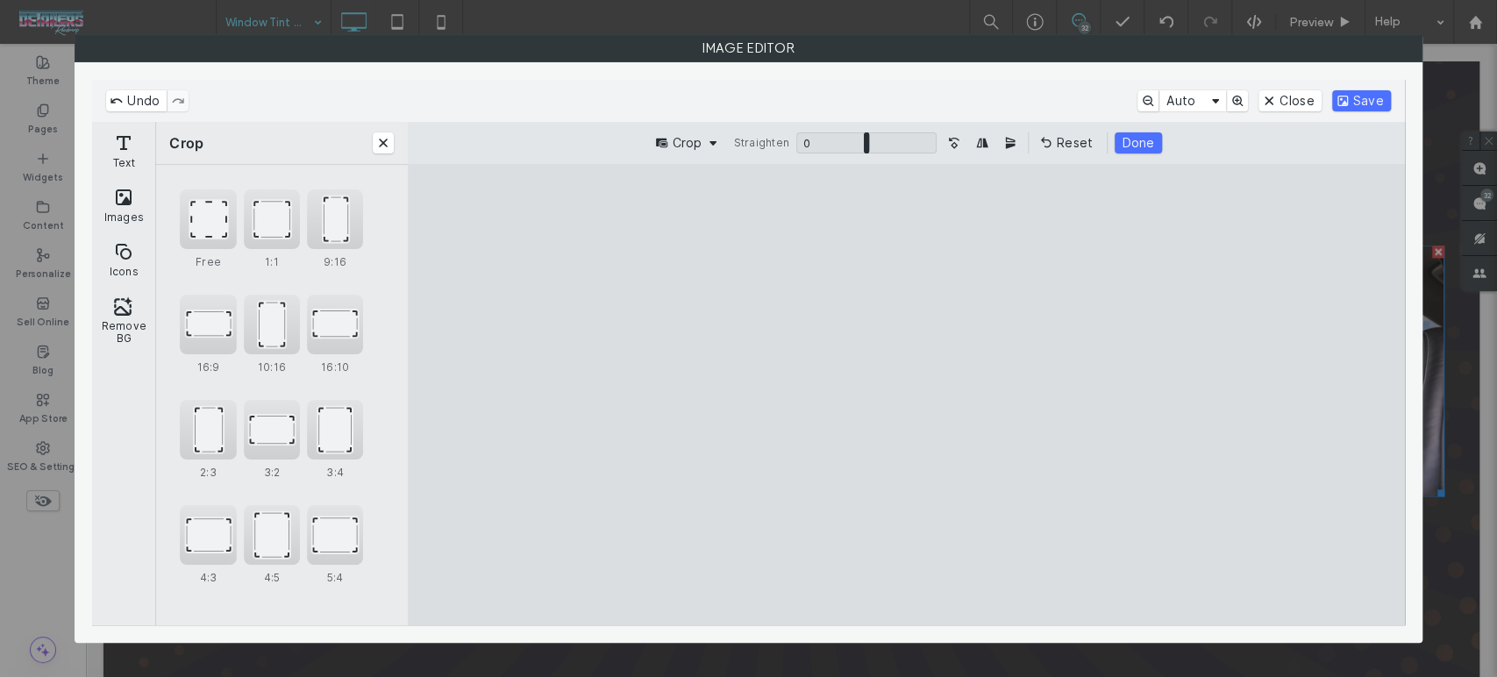
type input "****"
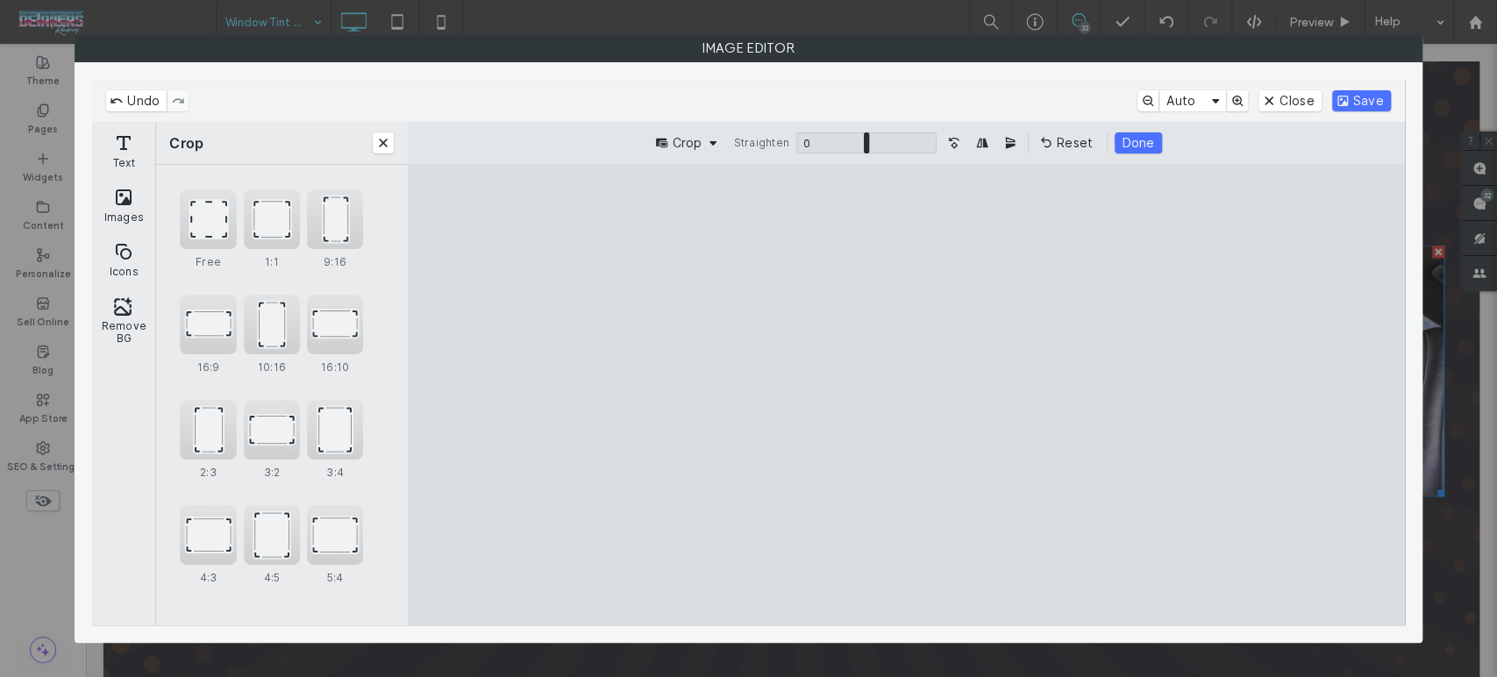
type input "****"
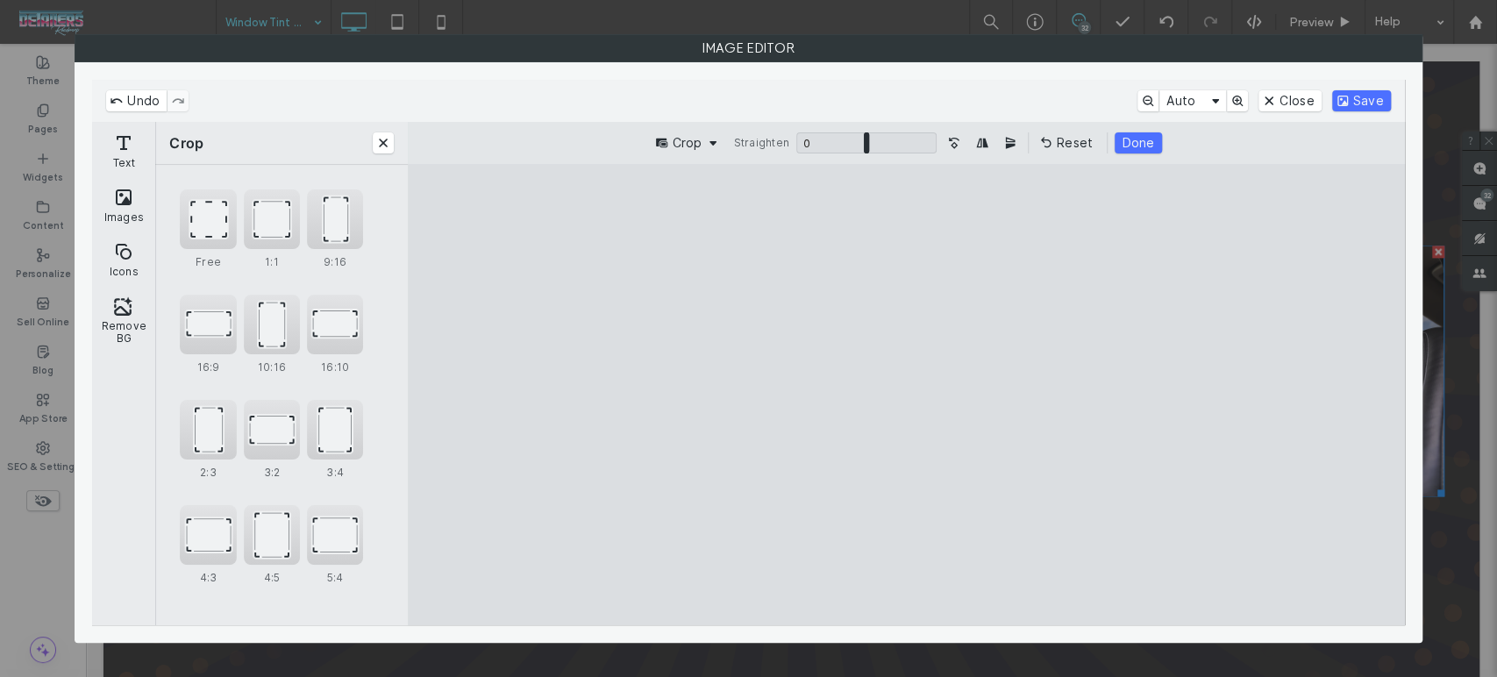
type input "****"
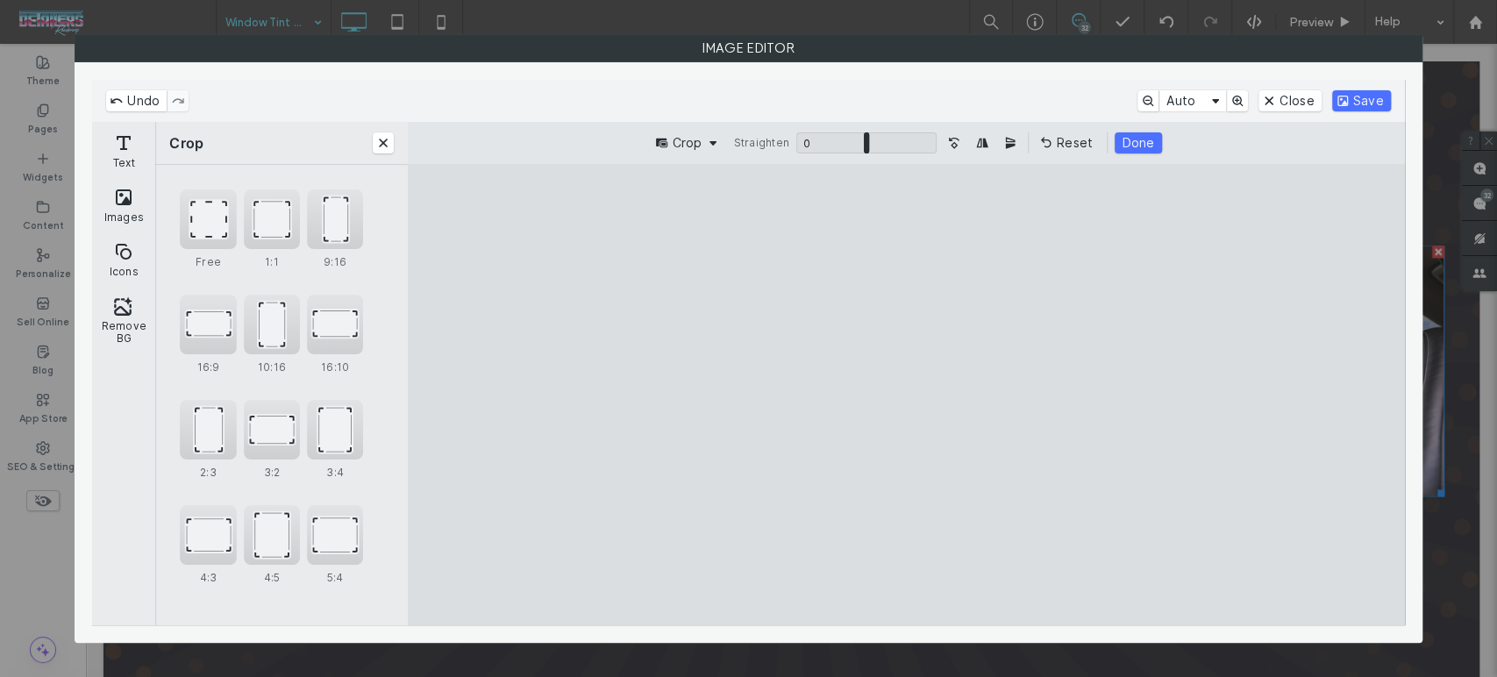
type input "****"
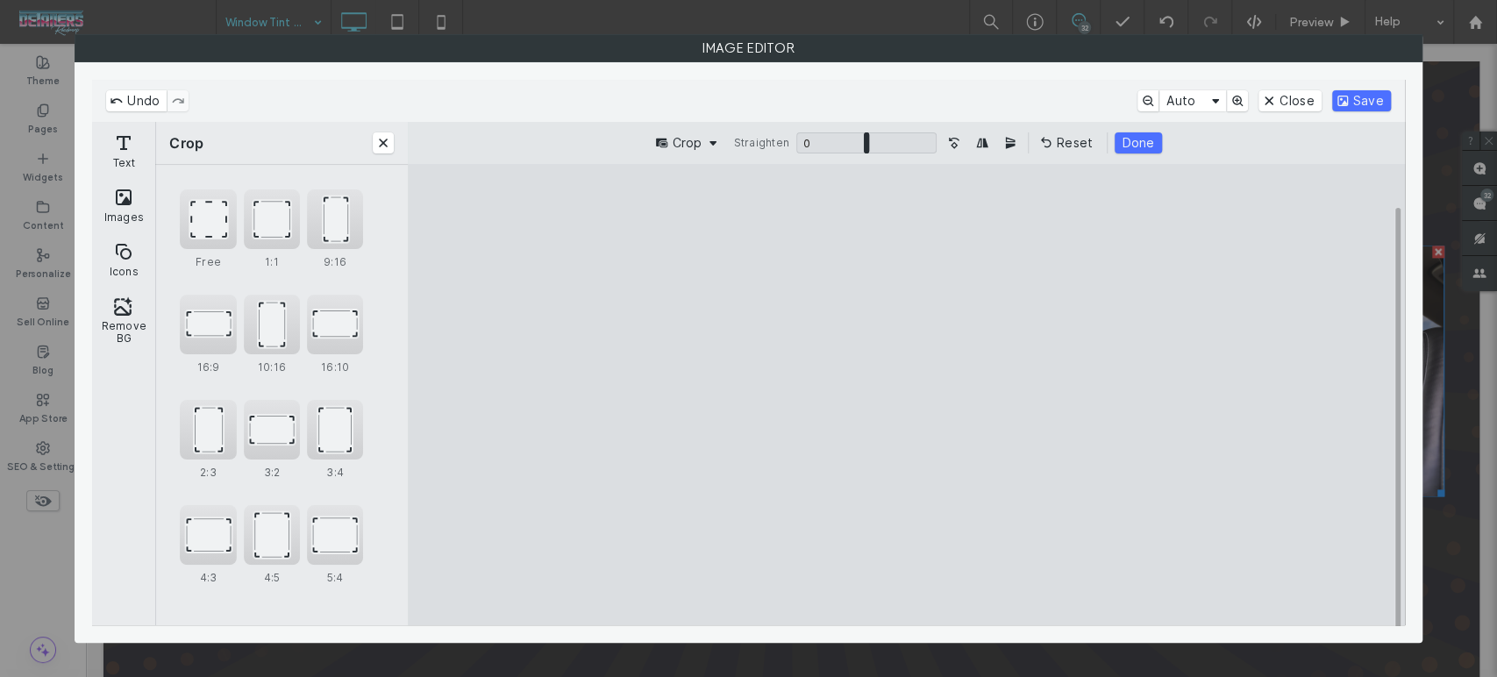
type input "****"
drag, startPoint x: 659, startPoint y: 574, endPoint x: 561, endPoint y: 630, distance: 112.7
click at [906, 395] on cesdk-canvas "Editor canvas" at bounding box center [906, 395] width 0 height 0
click at [182, 225] on div "Free" at bounding box center [208, 219] width 56 height 60
type input "****"
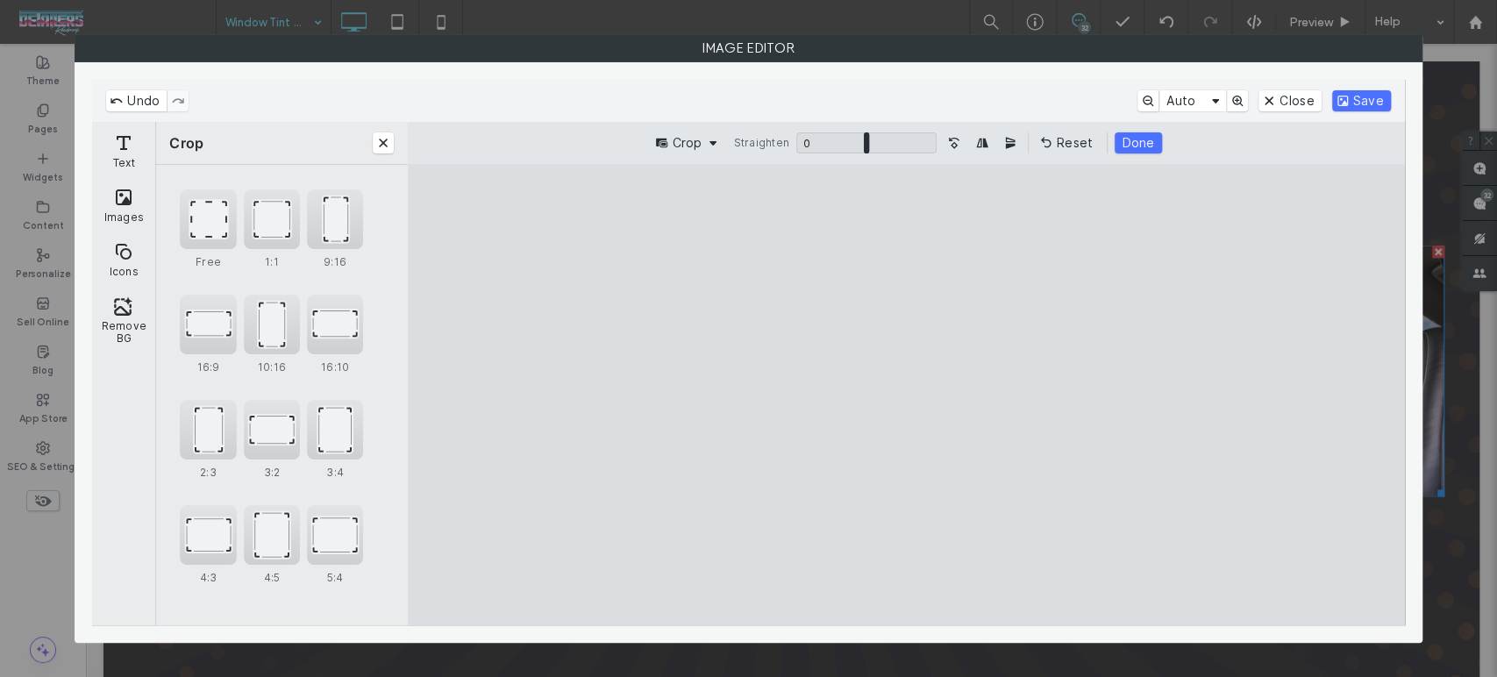
drag, startPoint x: 659, startPoint y: 397, endPoint x: 744, endPoint y: 396, distance: 84.2
click at [906, 395] on cesdk-canvas "Editor canvas" at bounding box center [906, 395] width 0 height 0
click at [1141, 145] on button "Done" at bounding box center [1138, 142] width 46 height 21
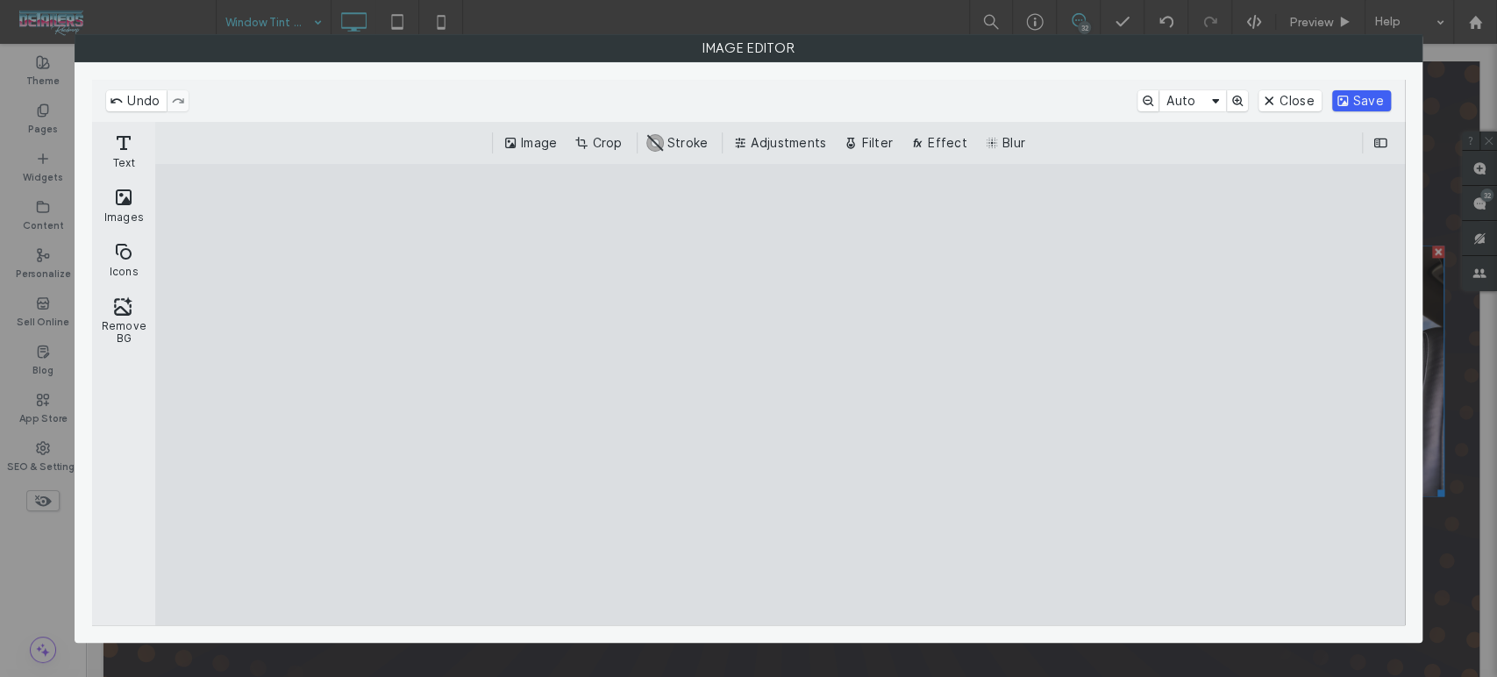
click at [1379, 101] on button "Save" at bounding box center [1361, 100] width 59 height 21
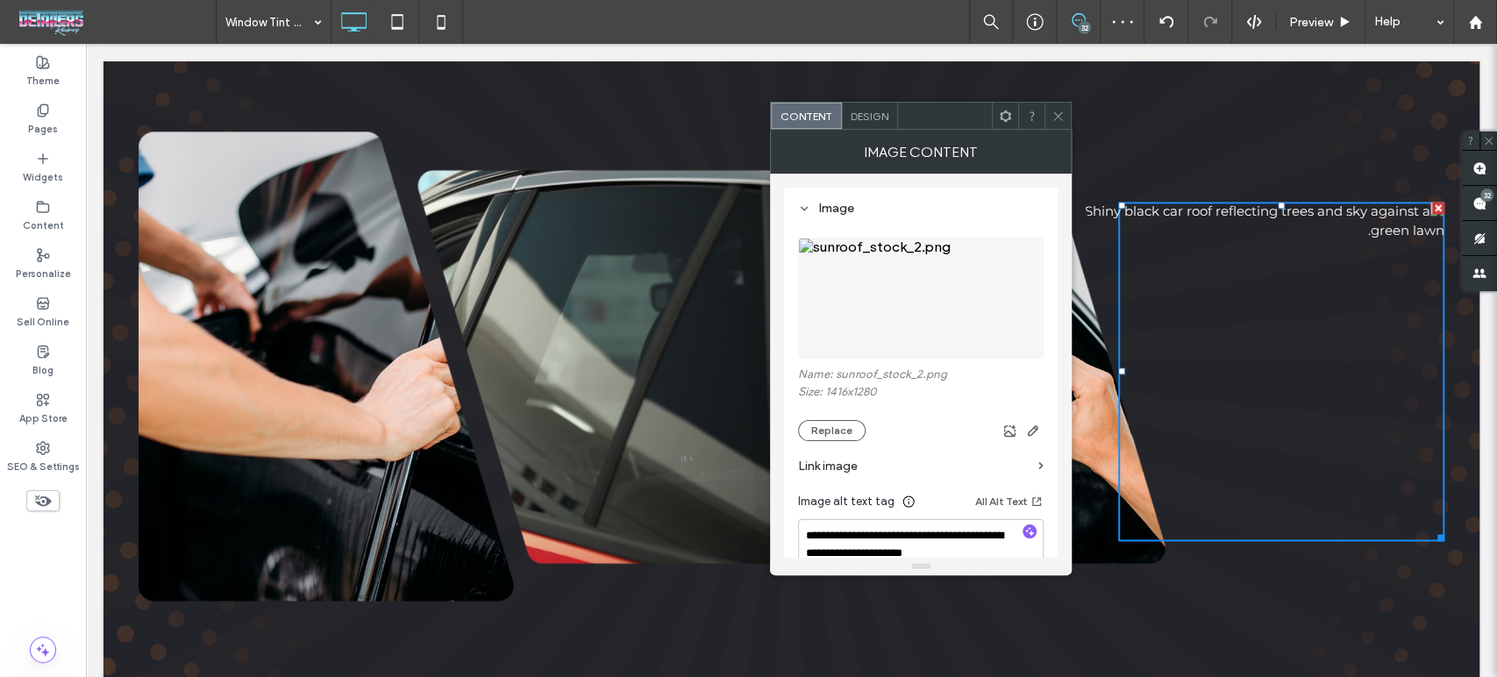
scroll to position [1461, 0]
click at [1037, 429] on use "button" at bounding box center [1033, 430] width 11 height 11
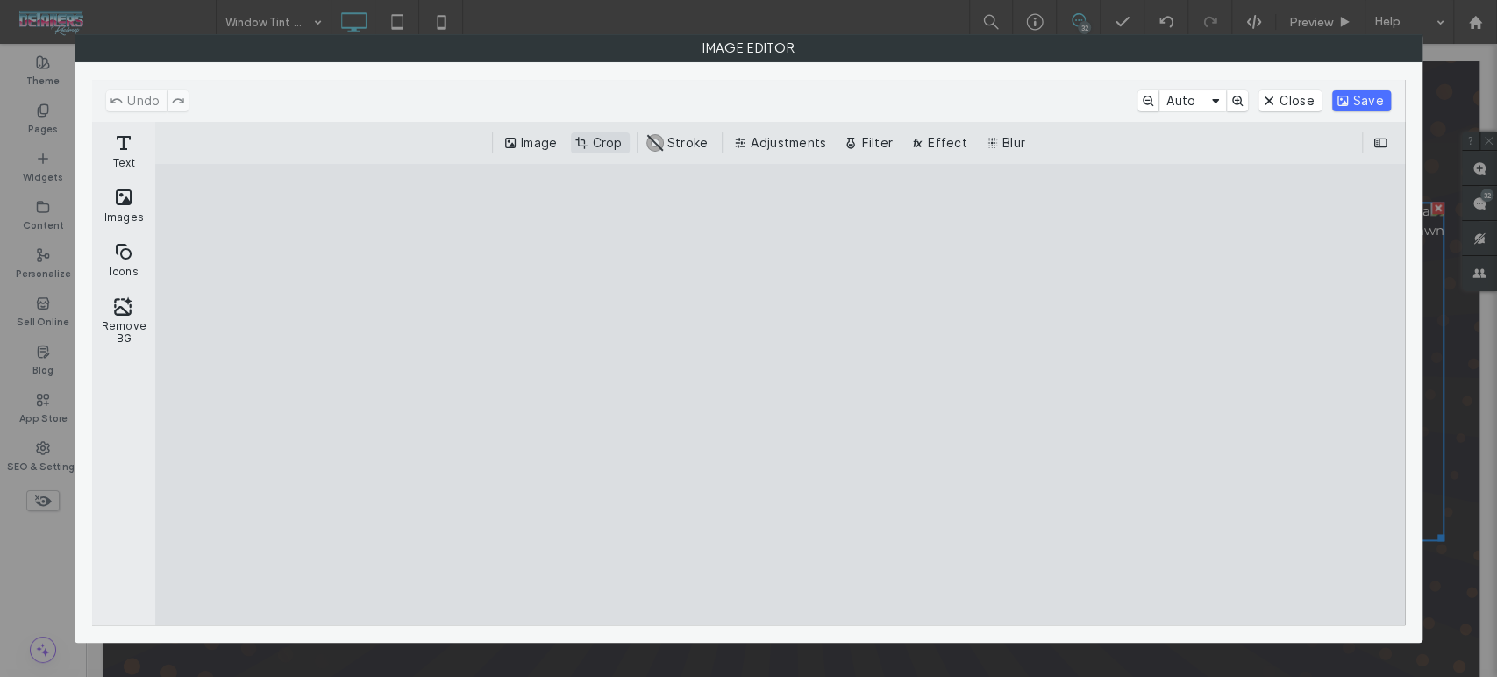
click at [617, 137] on button "Crop" at bounding box center [600, 142] width 58 height 21
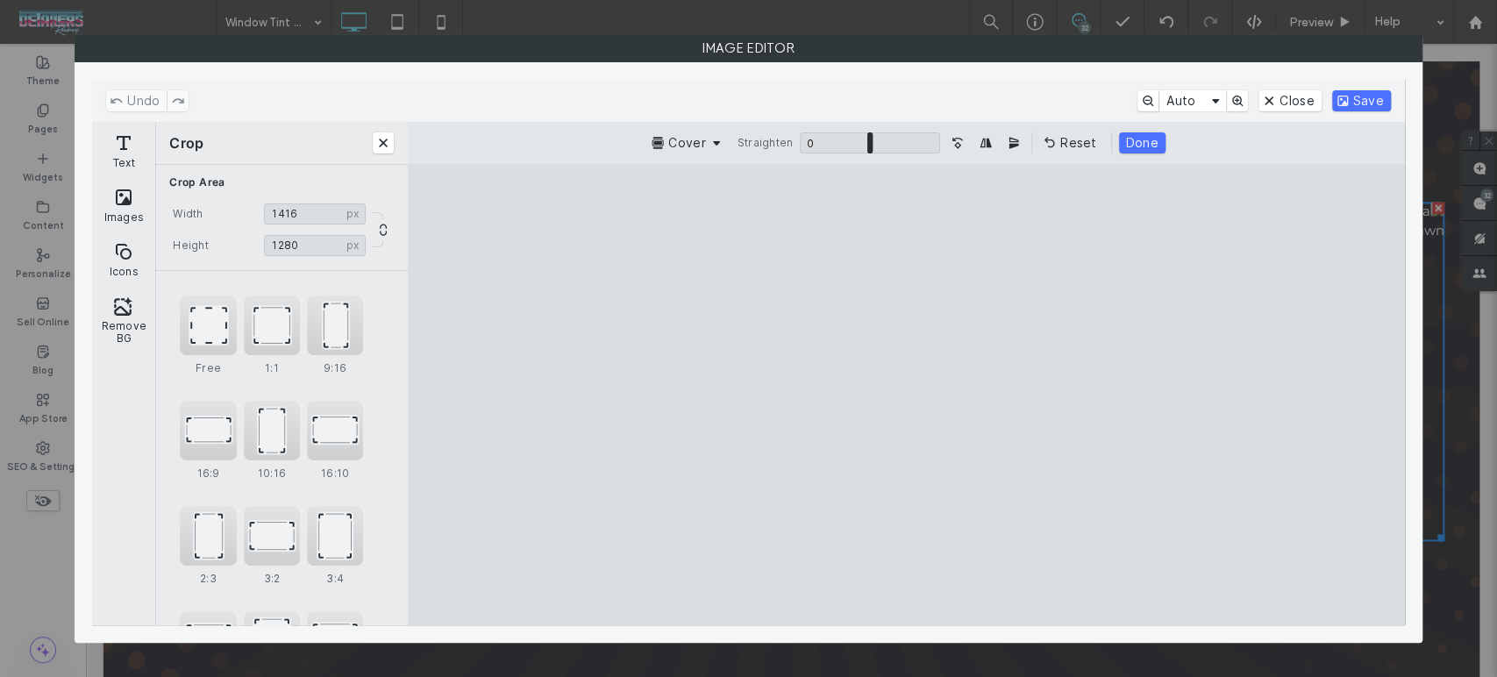
scroll to position [106, 0]
click at [279, 540] on div "4:5" at bounding box center [272, 535] width 56 height 60
type input "****"
click at [1143, 146] on button "Done" at bounding box center [1142, 142] width 46 height 21
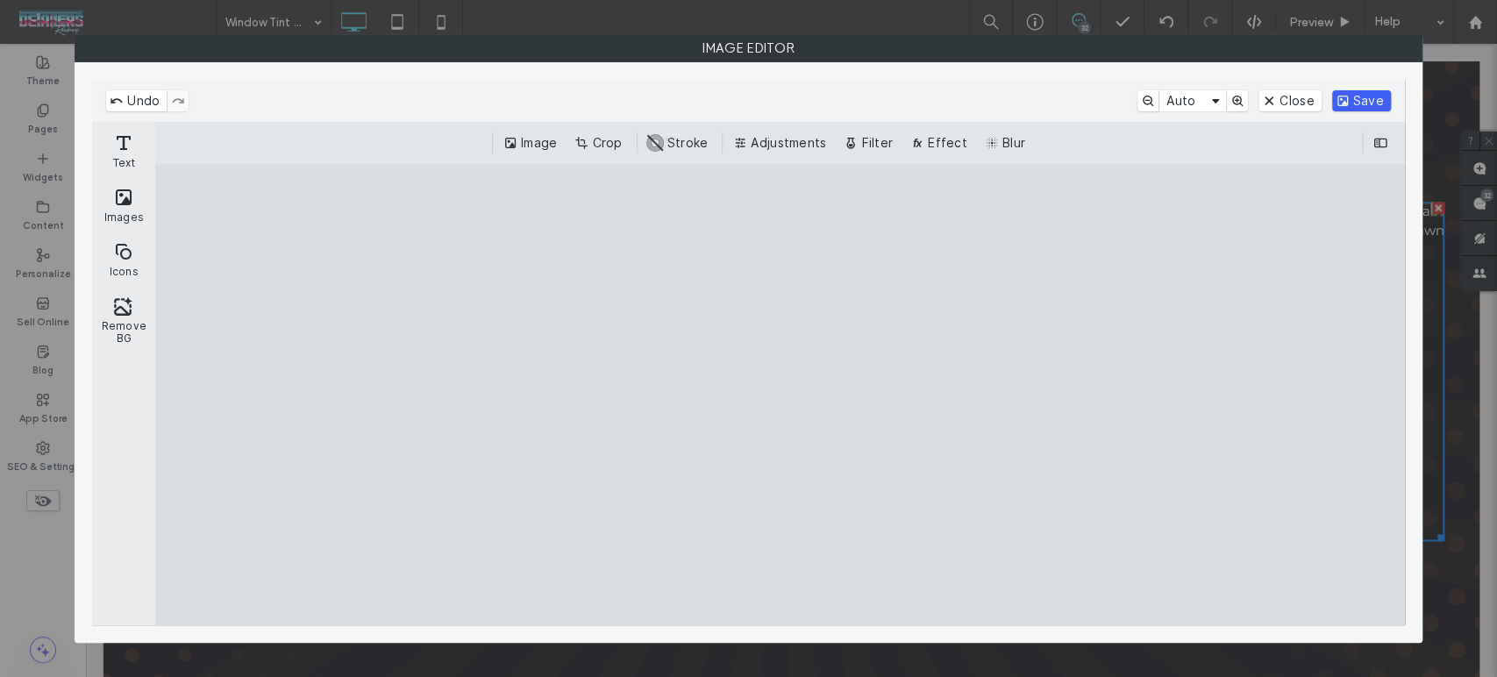
click at [1373, 92] on button "Save" at bounding box center [1361, 100] width 59 height 21
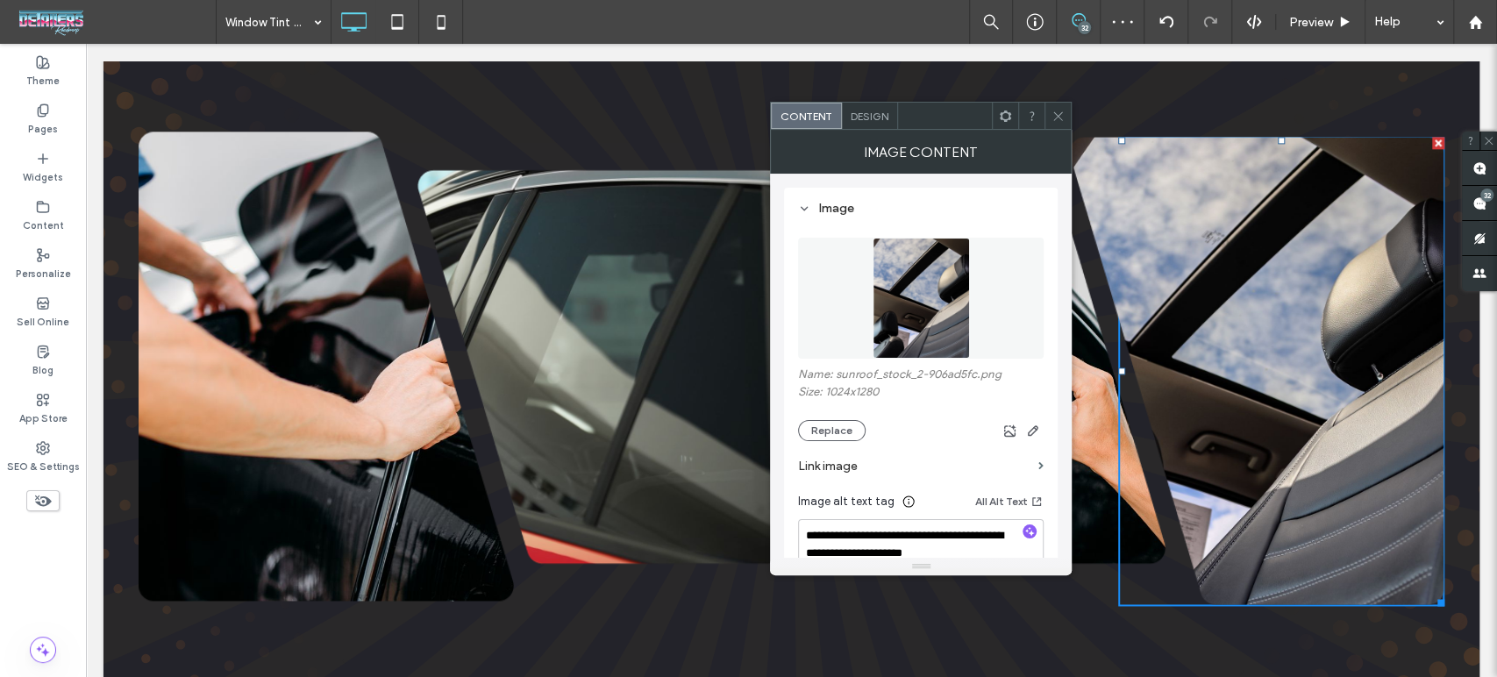
click at [1061, 110] on icon at bounding box center [1057, 116] width 13 height 13
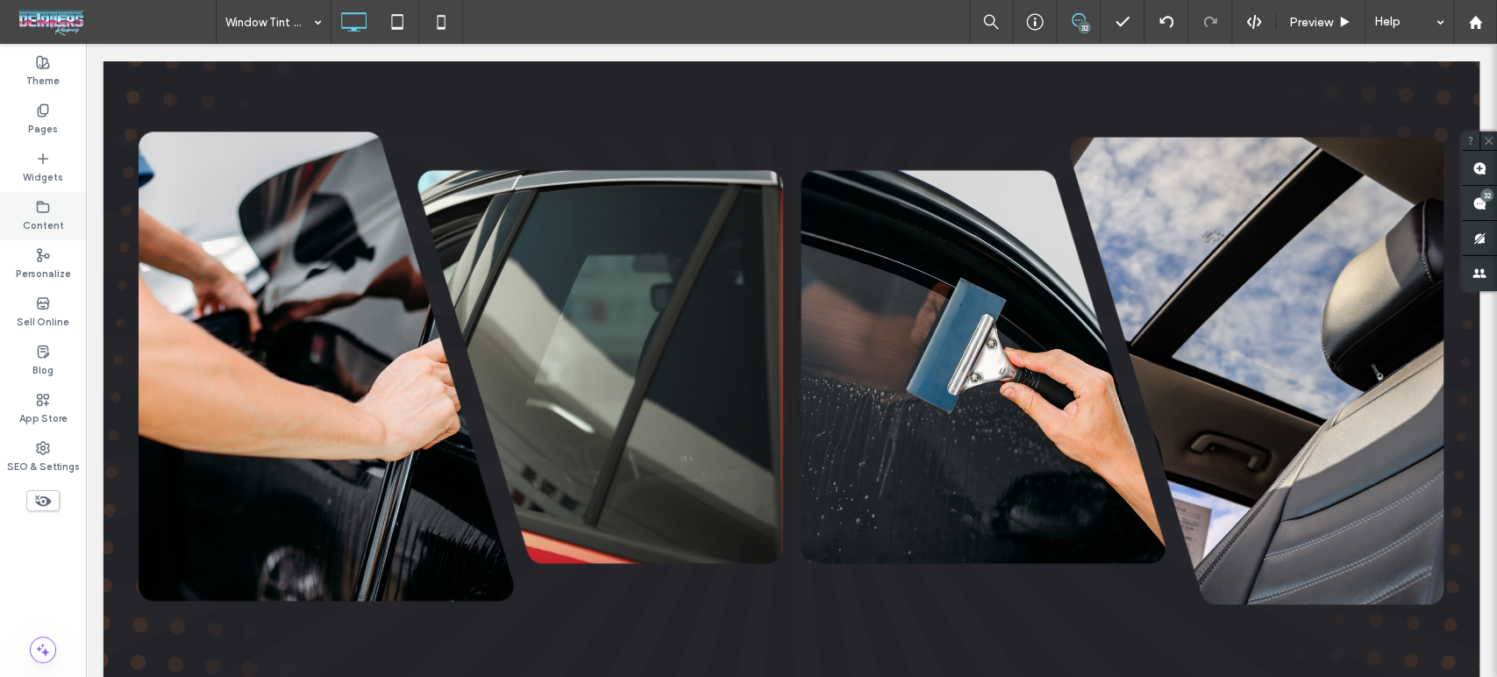
click at [46, 192] on div "Content" at bounding box center [43, 216] width 86 height 48
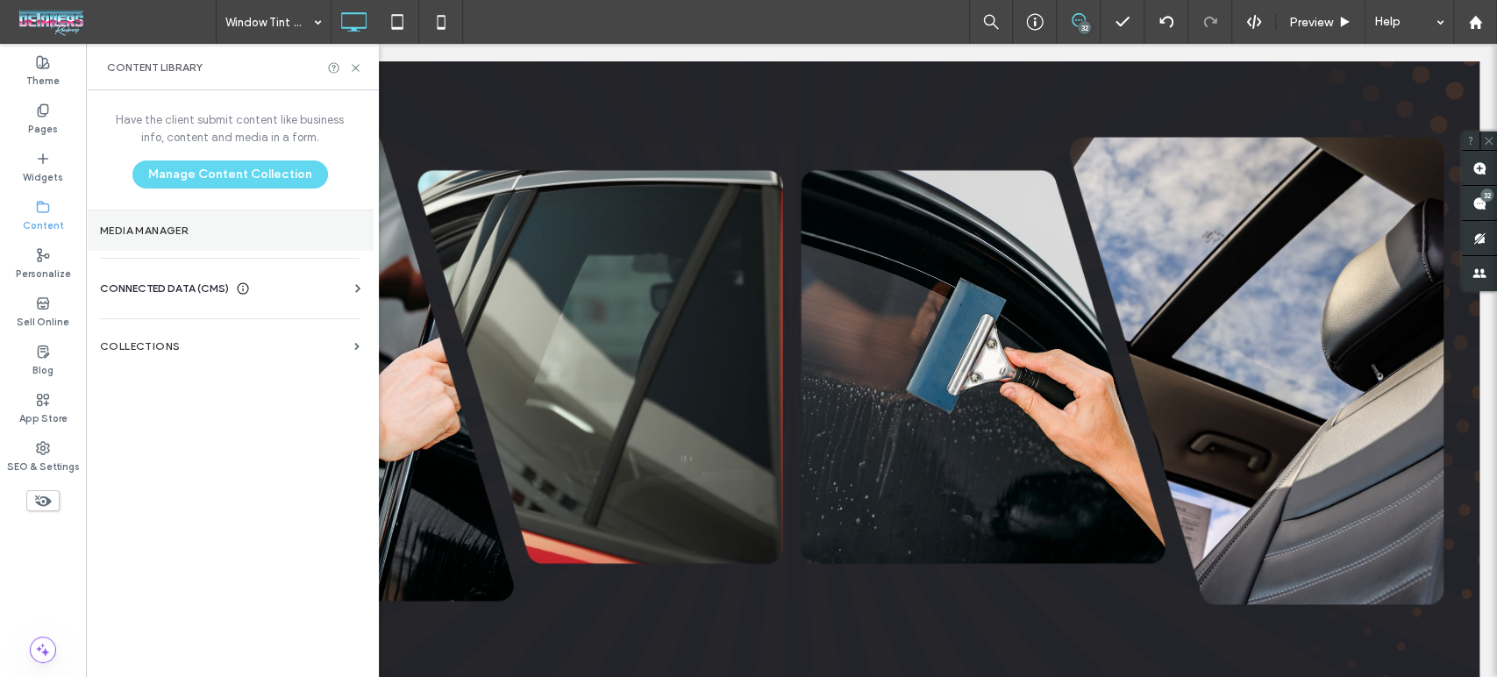
click at [160, 225] on label "Media Manager" at bounding box center [230, 231] width 260 height 12
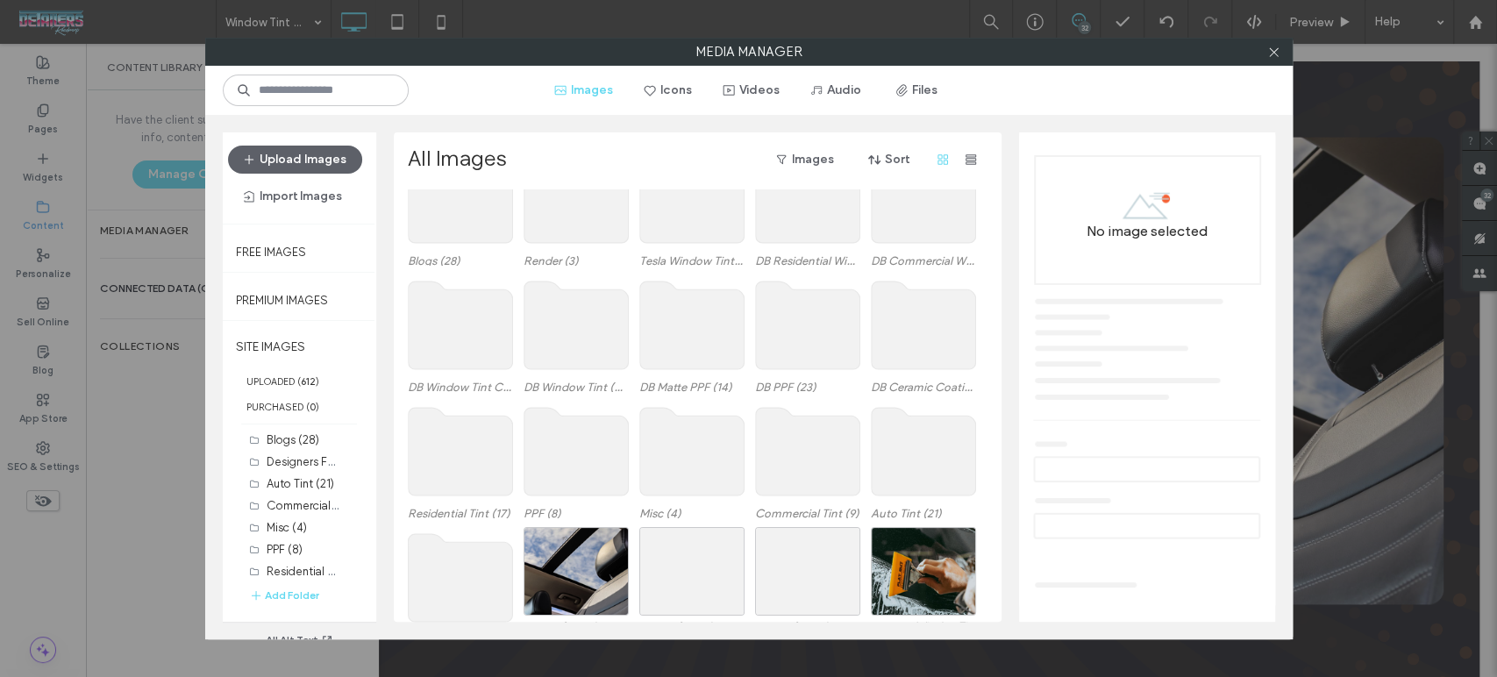
scroll to position [107, 0]
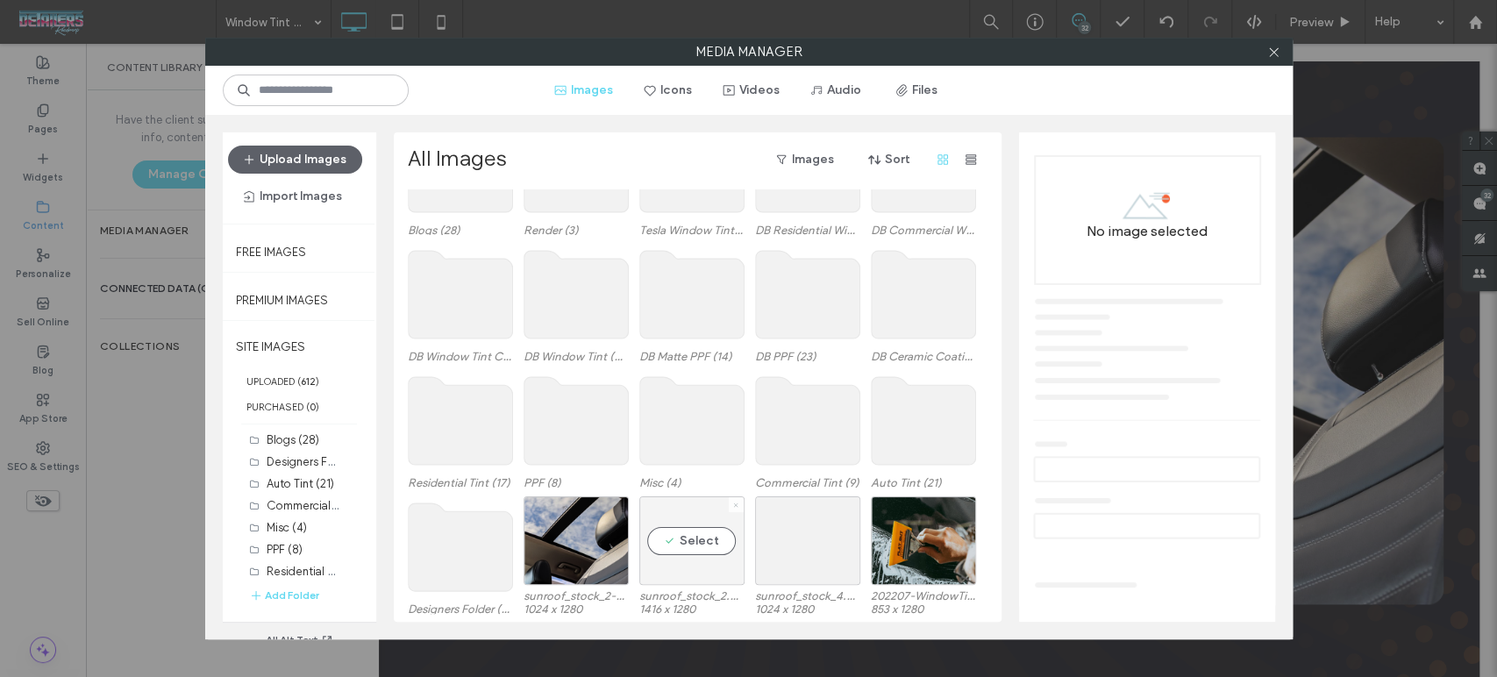
click at [736, 502] on icon at bounding box center [735, 505] width 7 height 7
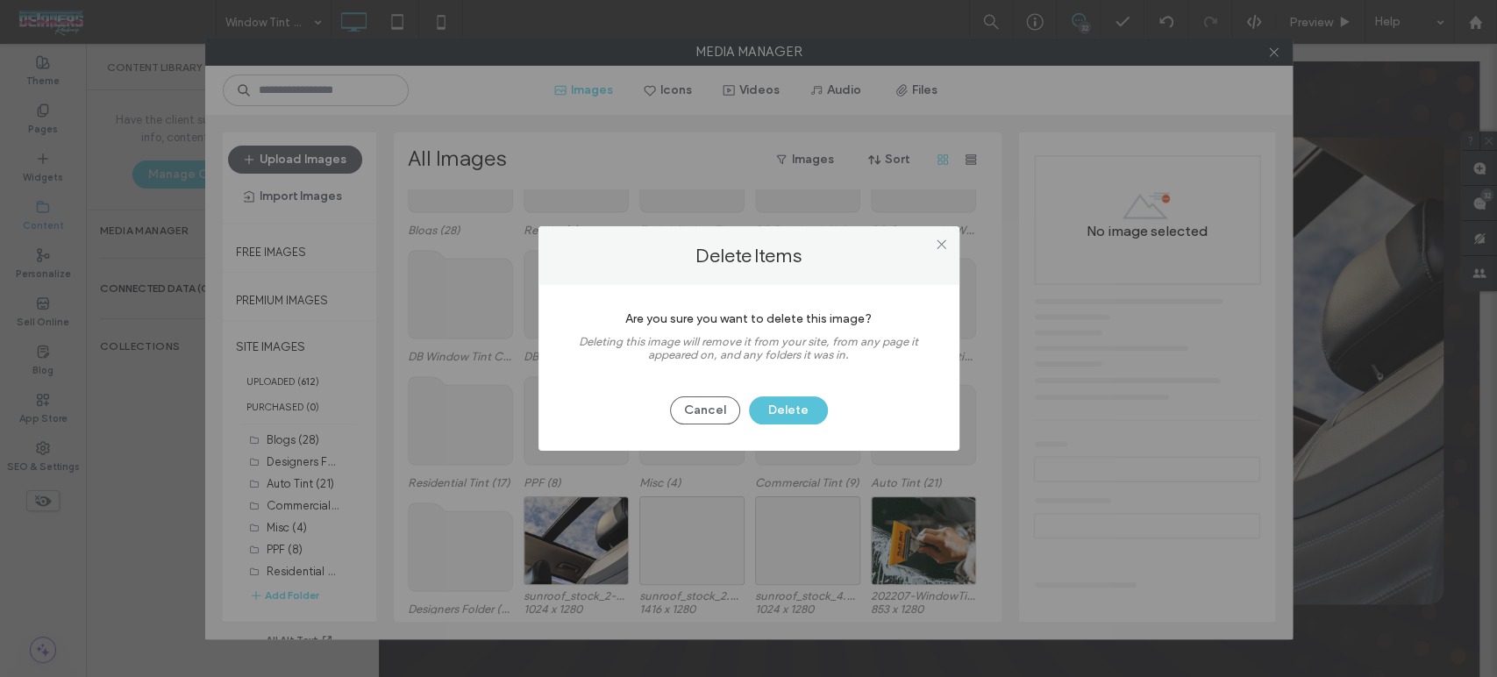
click at [772, 421] on button "Delete" at bounding box center [788, 410] width 79 height 28
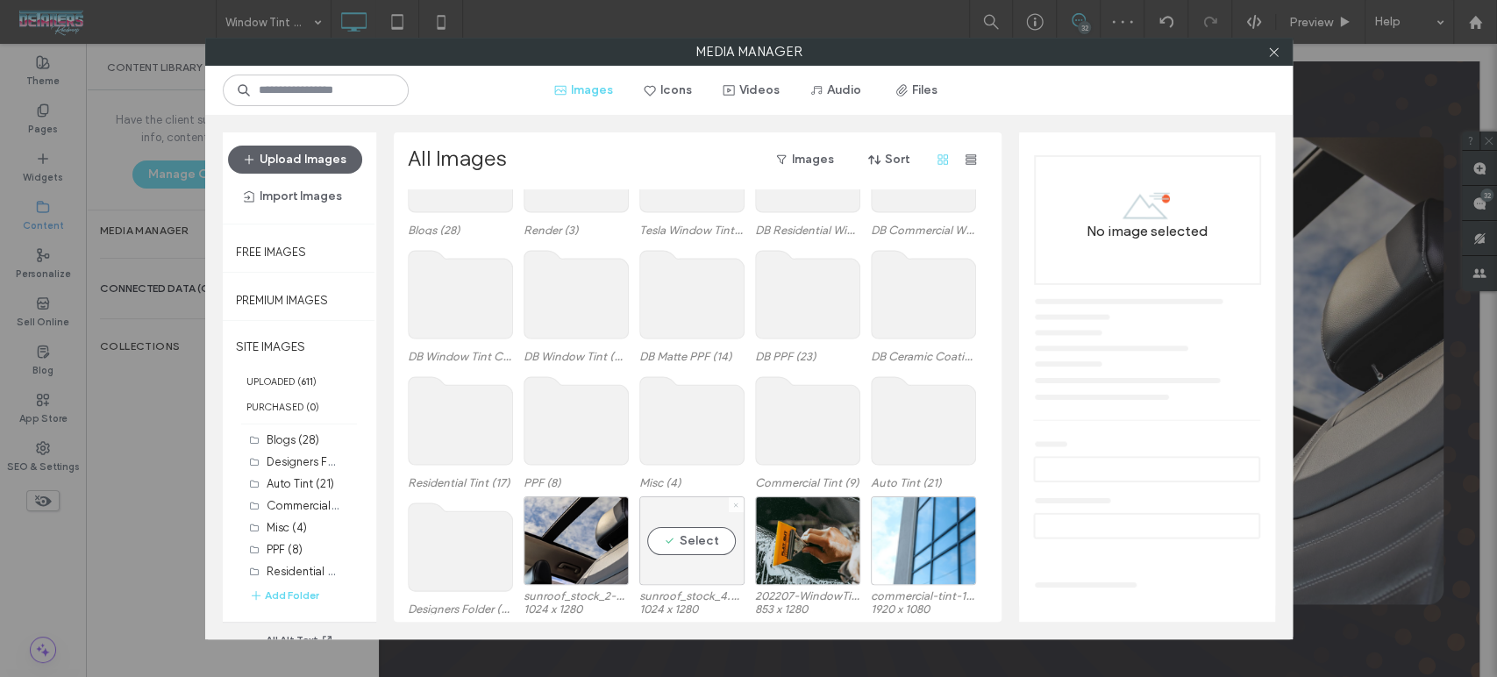
click at [733, 498] on span at bounding box center [735, 504] width 7 height 15
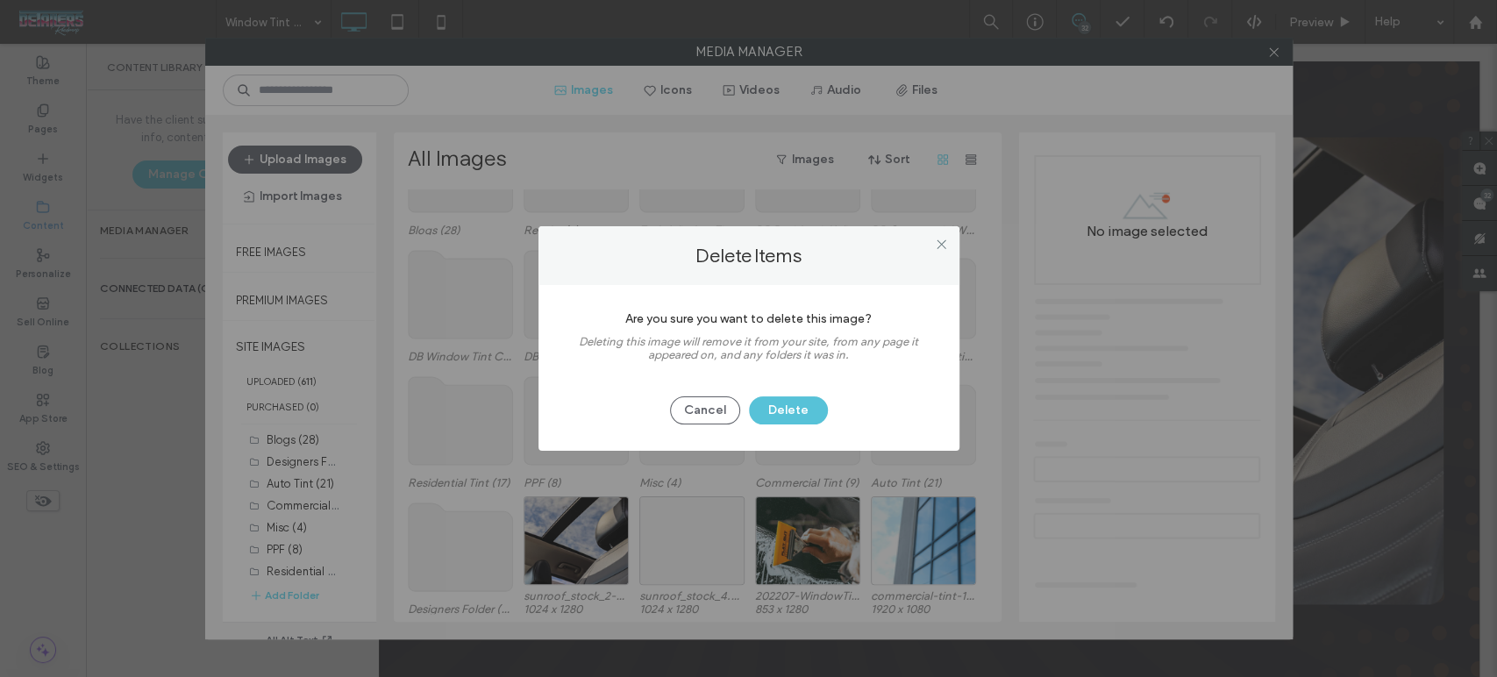
click at [793, 399] on button "Delete" at bounding box center [788, 410] width 79 height 28
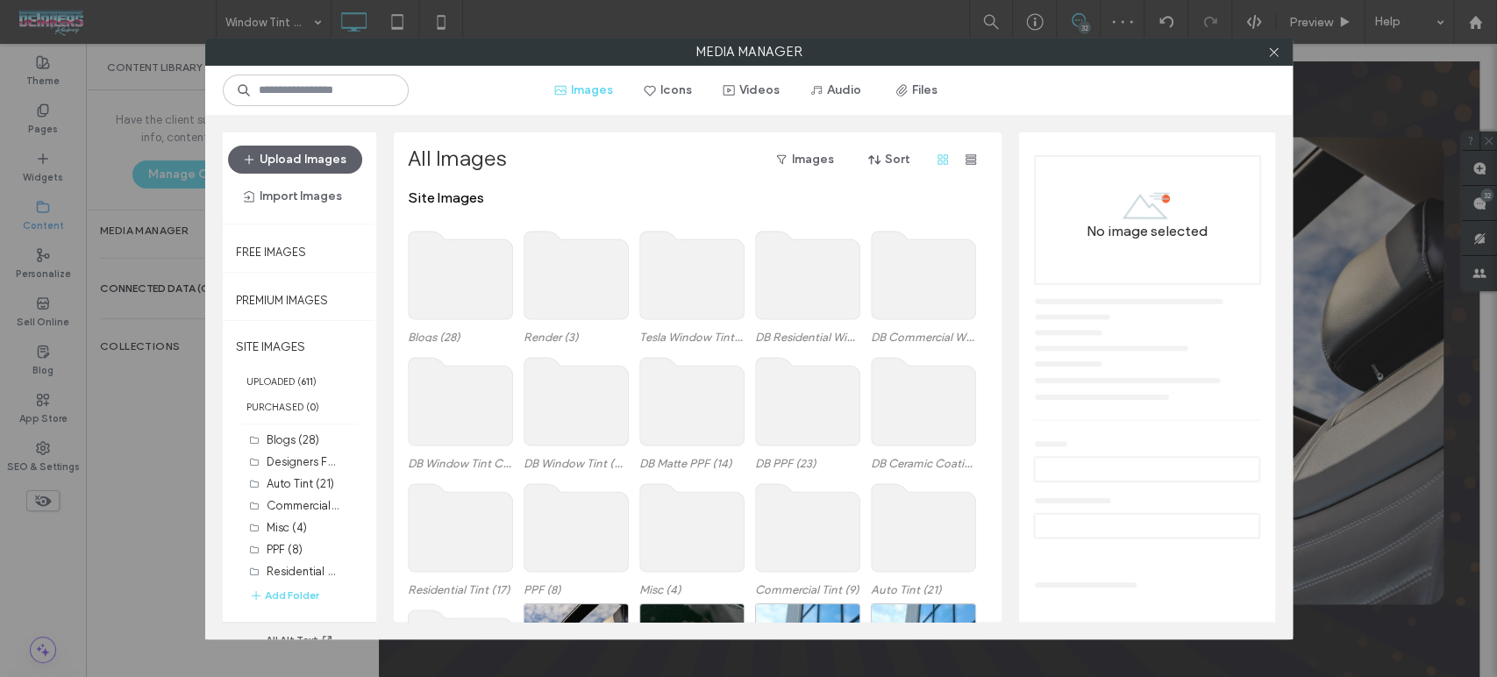
click at [1263, 53] on div at bounding box center [1274, 52] width 26 height 26
click at [1270, 49] on icon at bounding box center [1273, 52] width 13 height 13
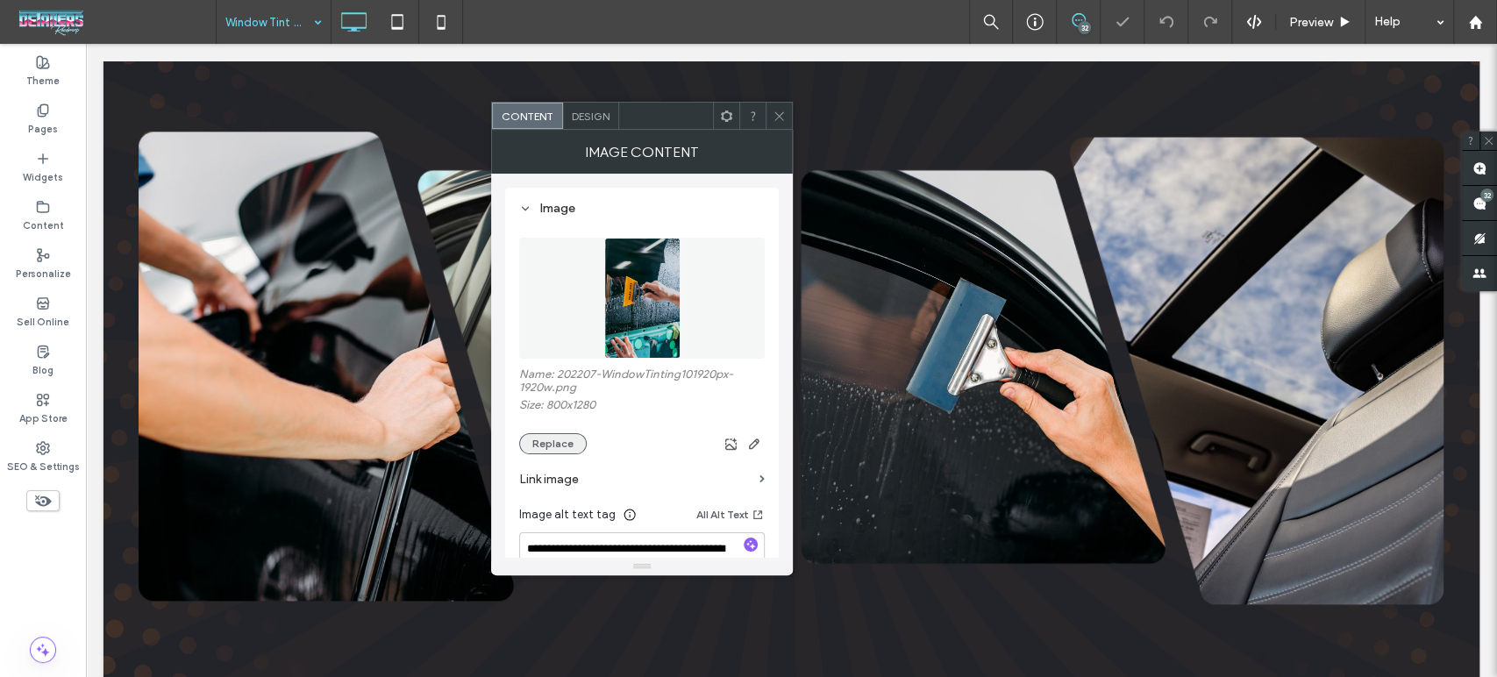
click at [556, 446] on button "Replace" at bounding box center [553, 443] width 68 height 21
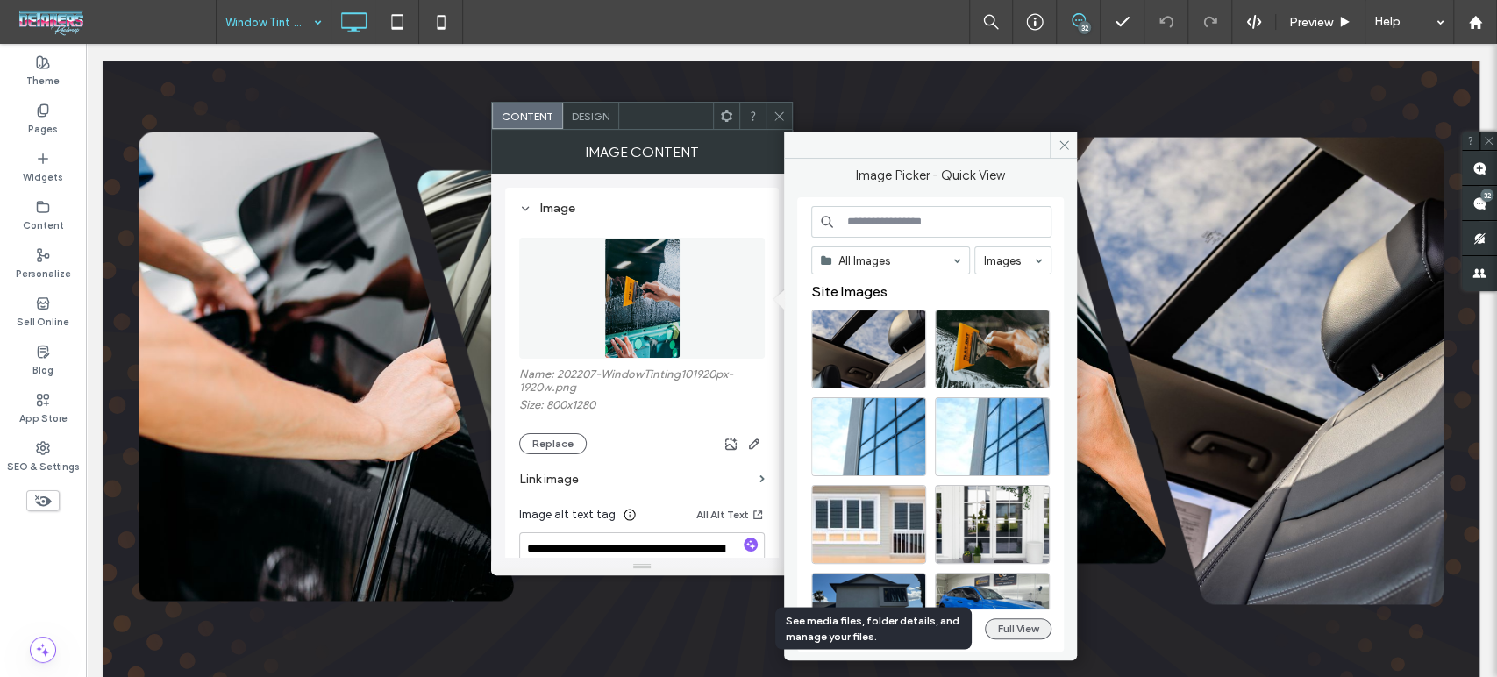
click at [1028, 624] on button "Full View" at bounding box center [1018, 628] width 67 height 21
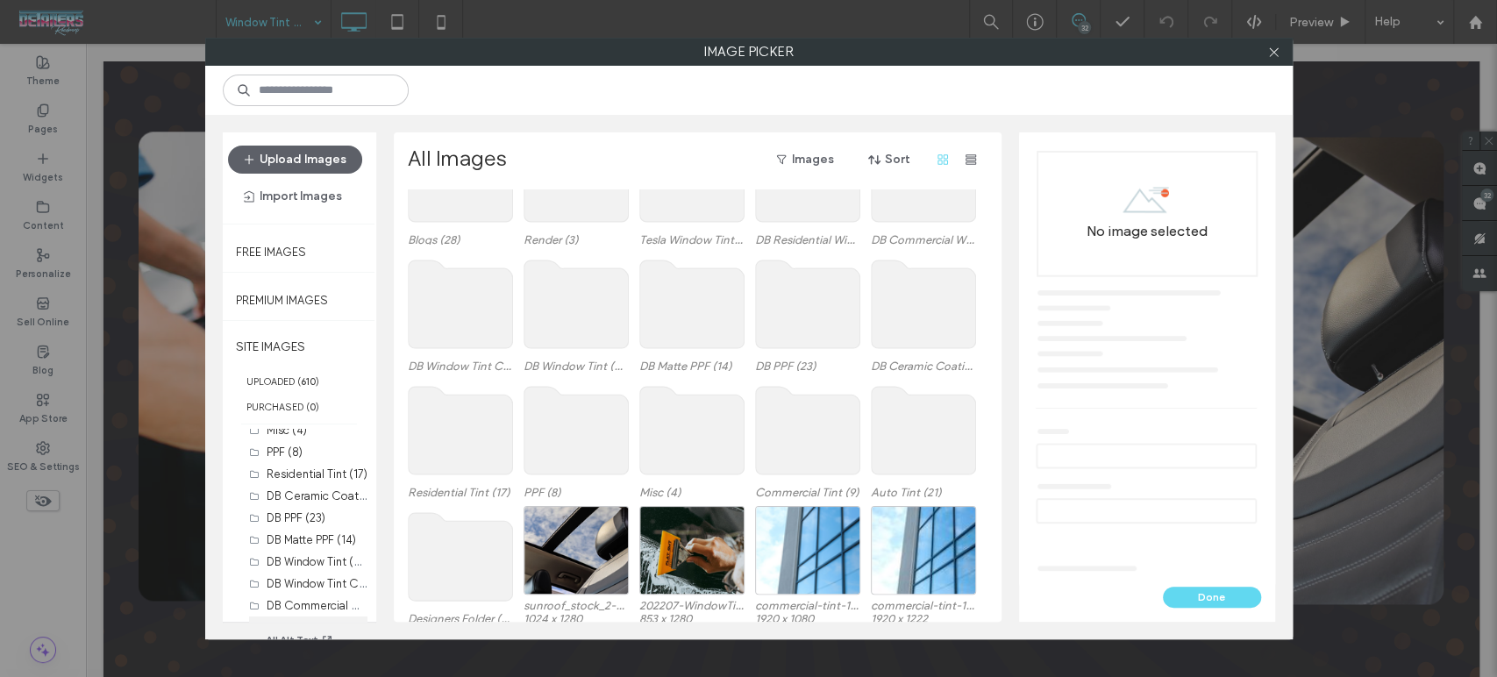
scroll to position [181, 0]
click at [321, 496] on label "DB Window Tint Carbon (24)" at bounding box center [340, 499] width 146 height 17
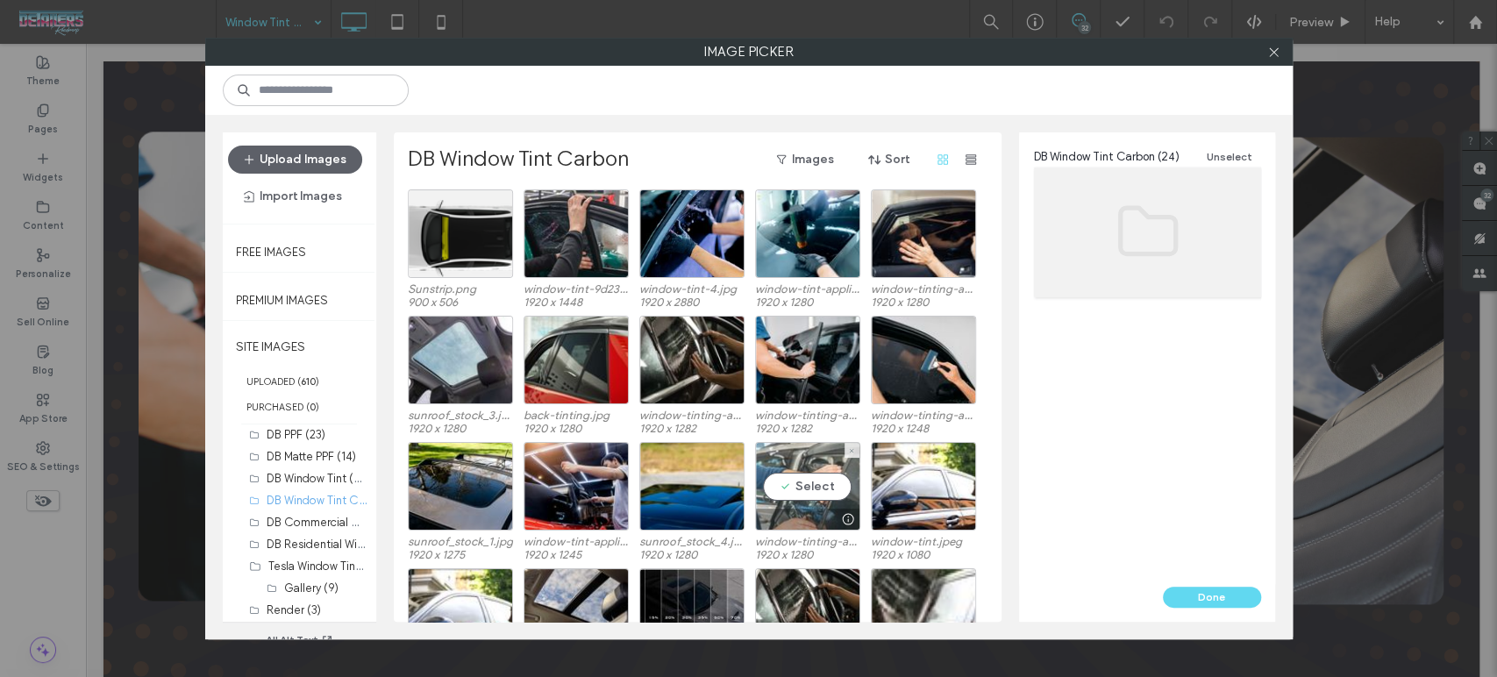
click at [812, 503] on div "Select" at bounding box center [807, 486] width 105 height 89
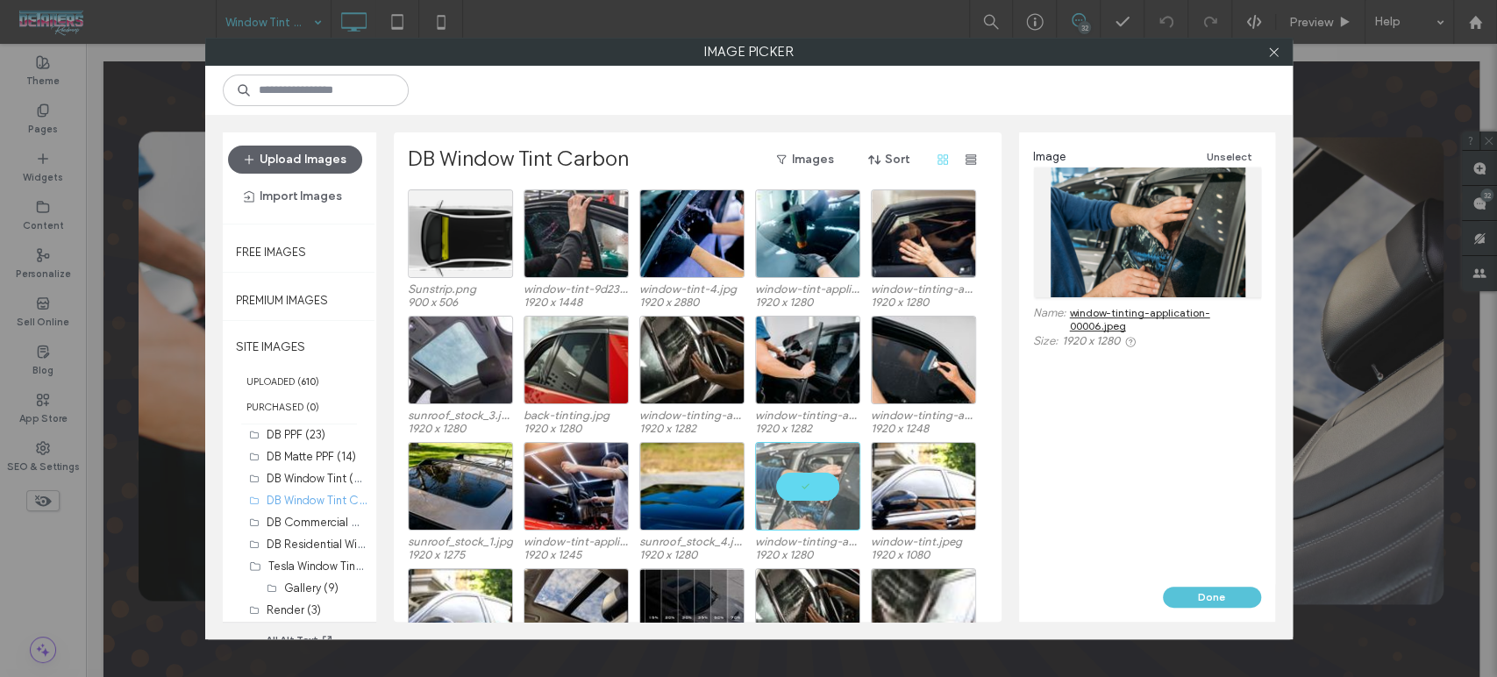
click at [1197, 594] on button "Done" at bounding box center [1212, 597] width 98 height 21
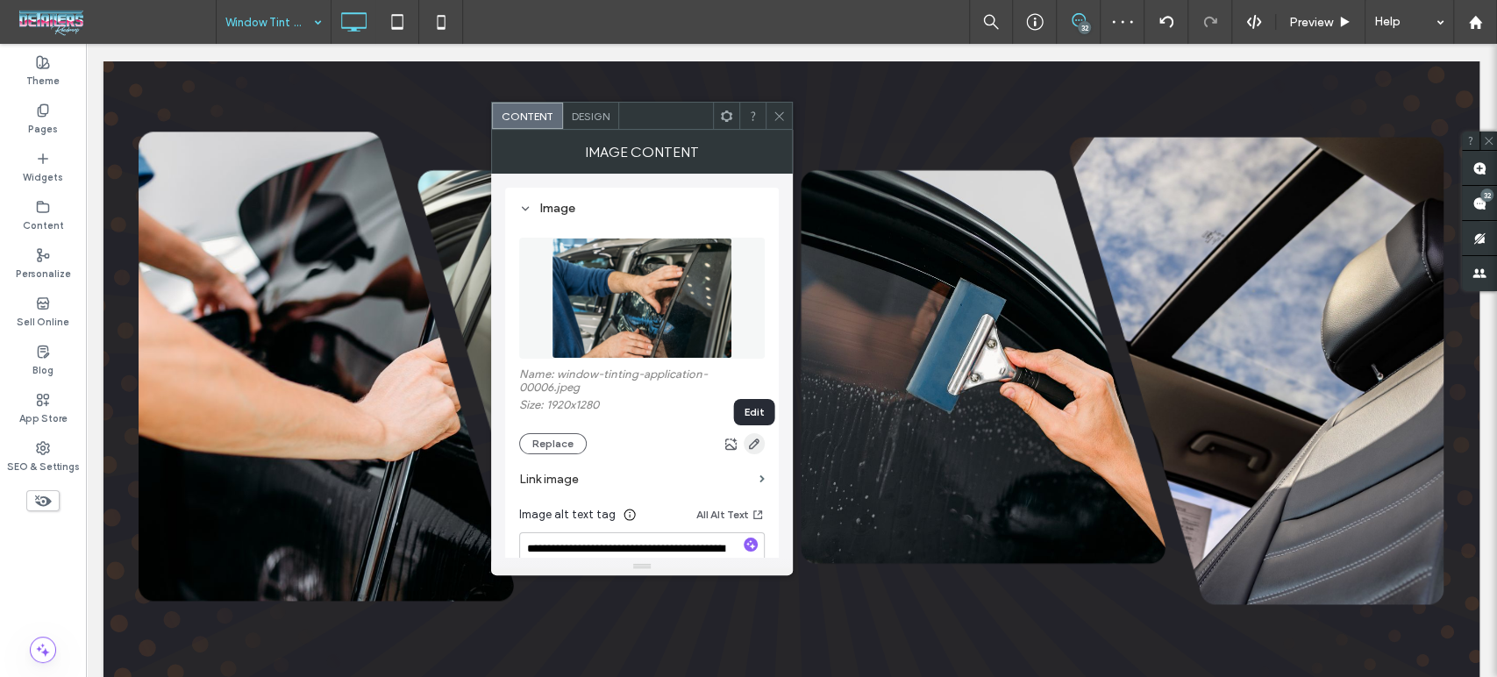
click at [758, 447] on icon "button" at bounding box center [754, 444] width 14 height 14
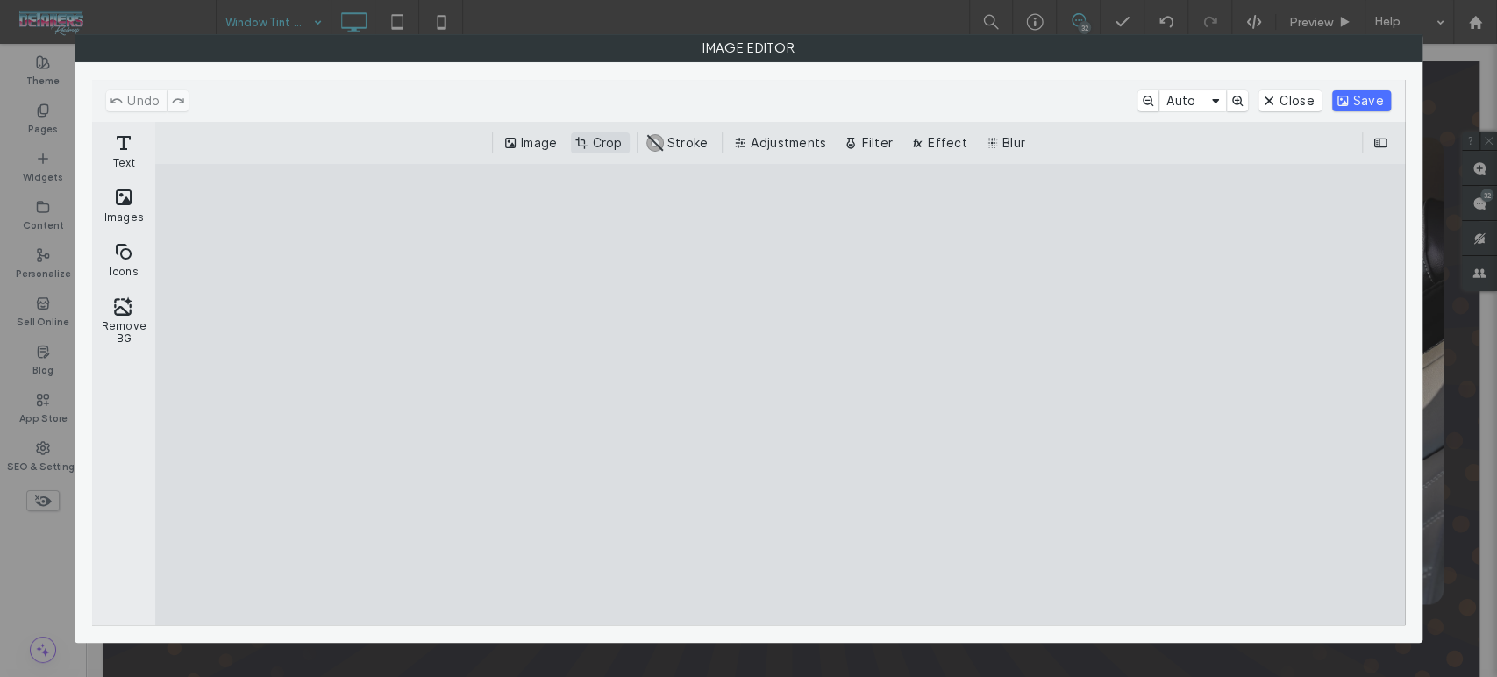
click at [609, 138] on button "Crop" at bounding box center [600, 142] width 58 height 21
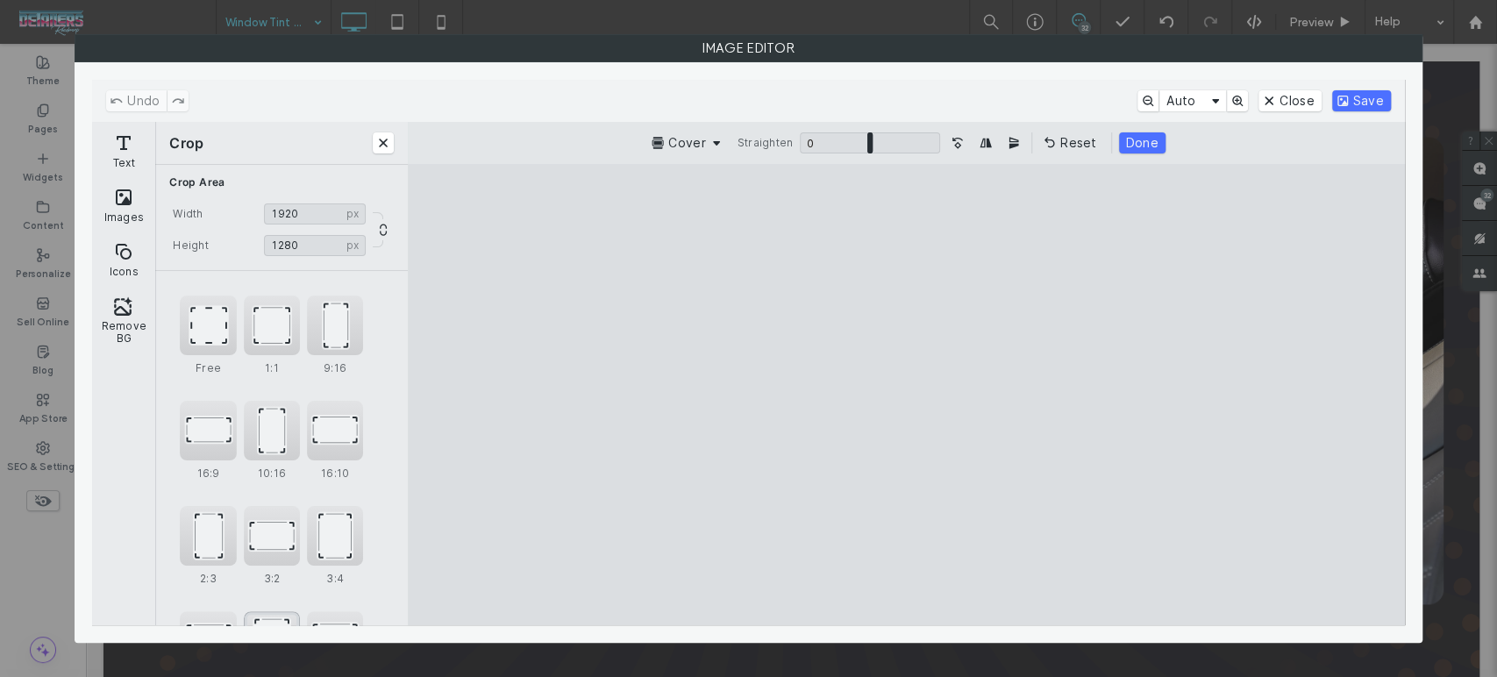
scroll to position [106, 0]
click at [265, 532] on div "4:5" at bounding box center [272, 535] width 56 height 60
type input "****"
drag, startPoint x: 840, startPoint y: 431, endPoint x: 812, endPoint y: 436, distance: 28.4
click at [906, 395] on cesdk-canvas "Editor canvas" at bounding box center [906, 395] width 0 height 0
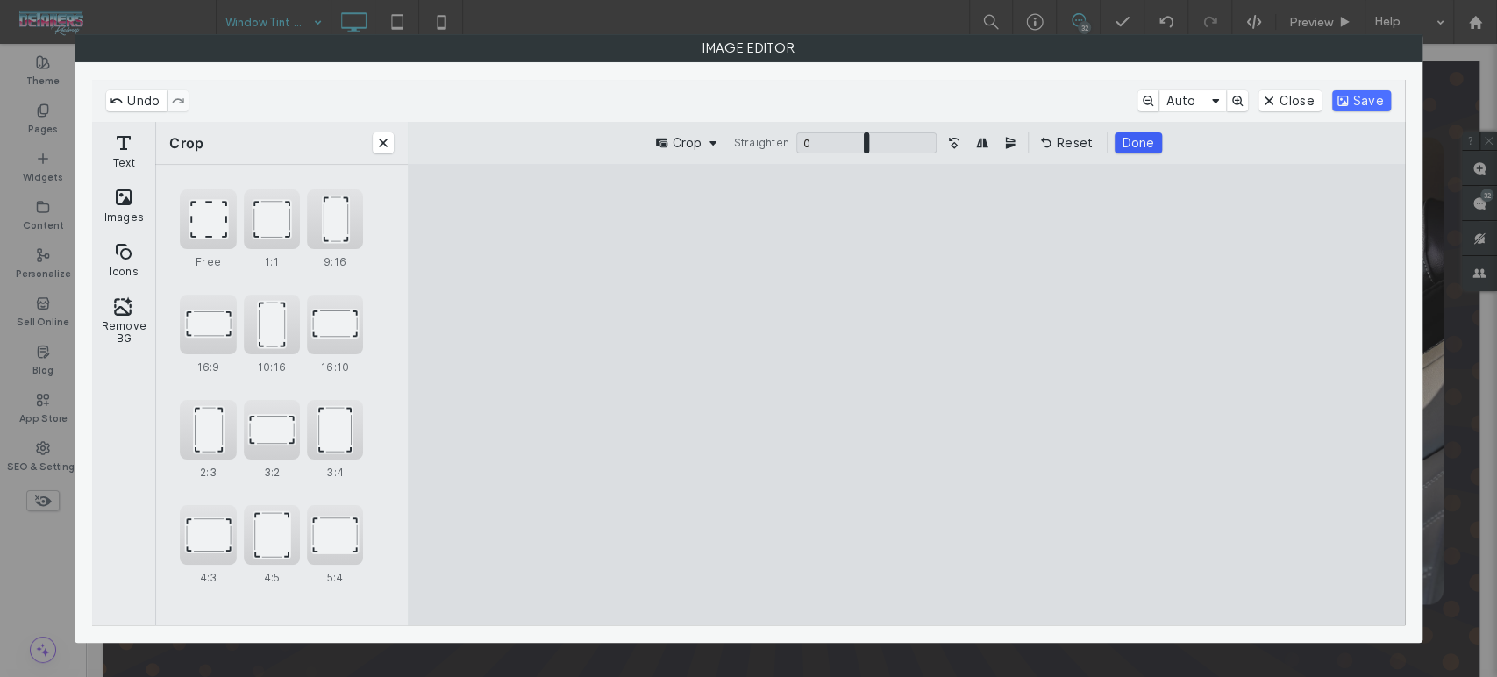
click at [1144, 144] on button "Done" at bounding box center [1138, 142] width 46 height 21
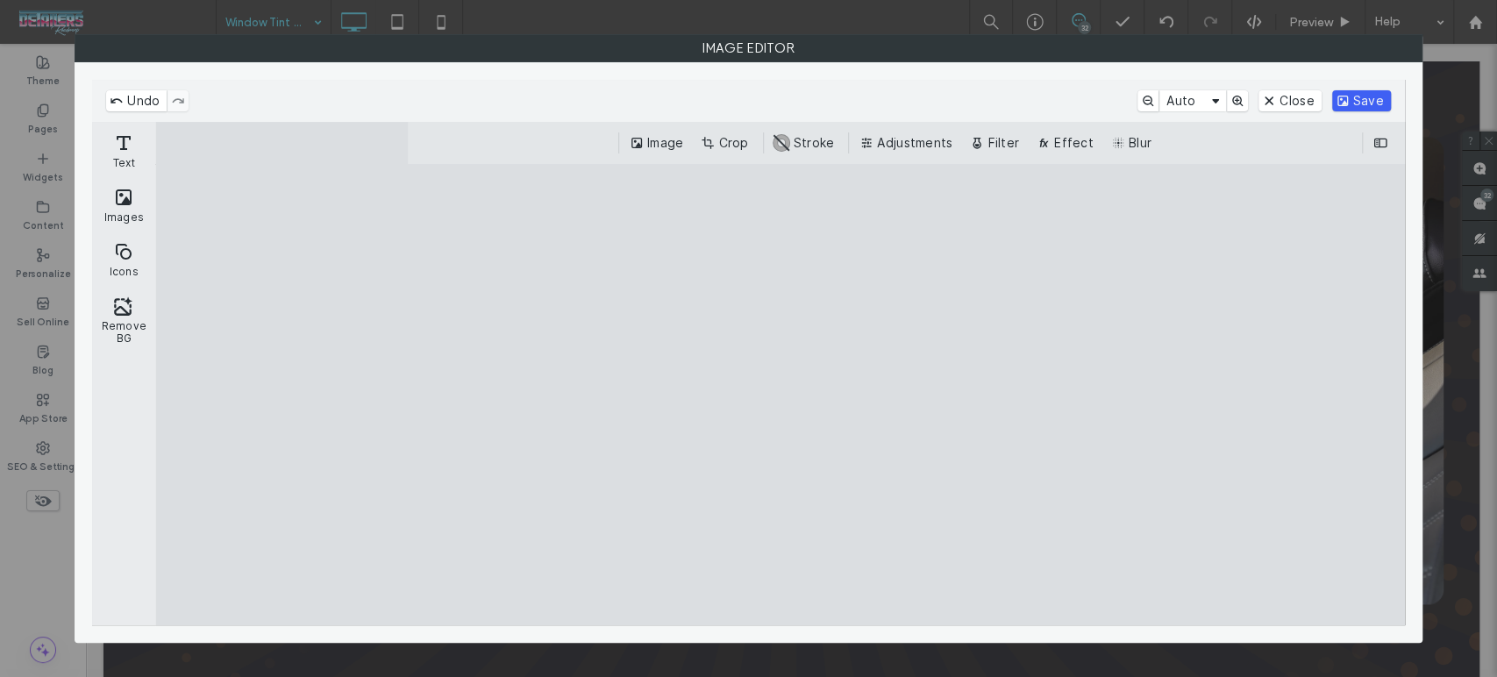
click at [1361, 90] on button "Save" at bounding box center [1361, 100] width 59 height 21
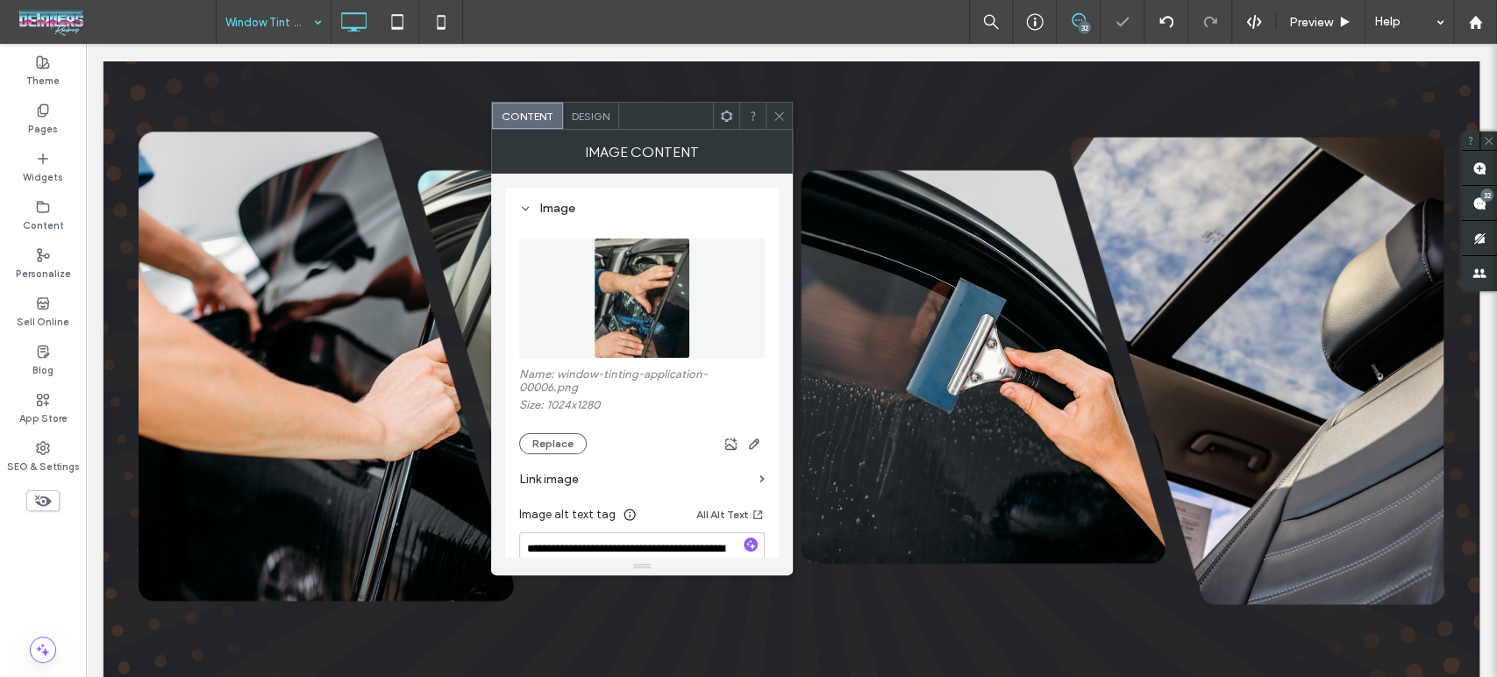
click at [781, 114] on use at bounding box center [778, 115] width 9 height 9
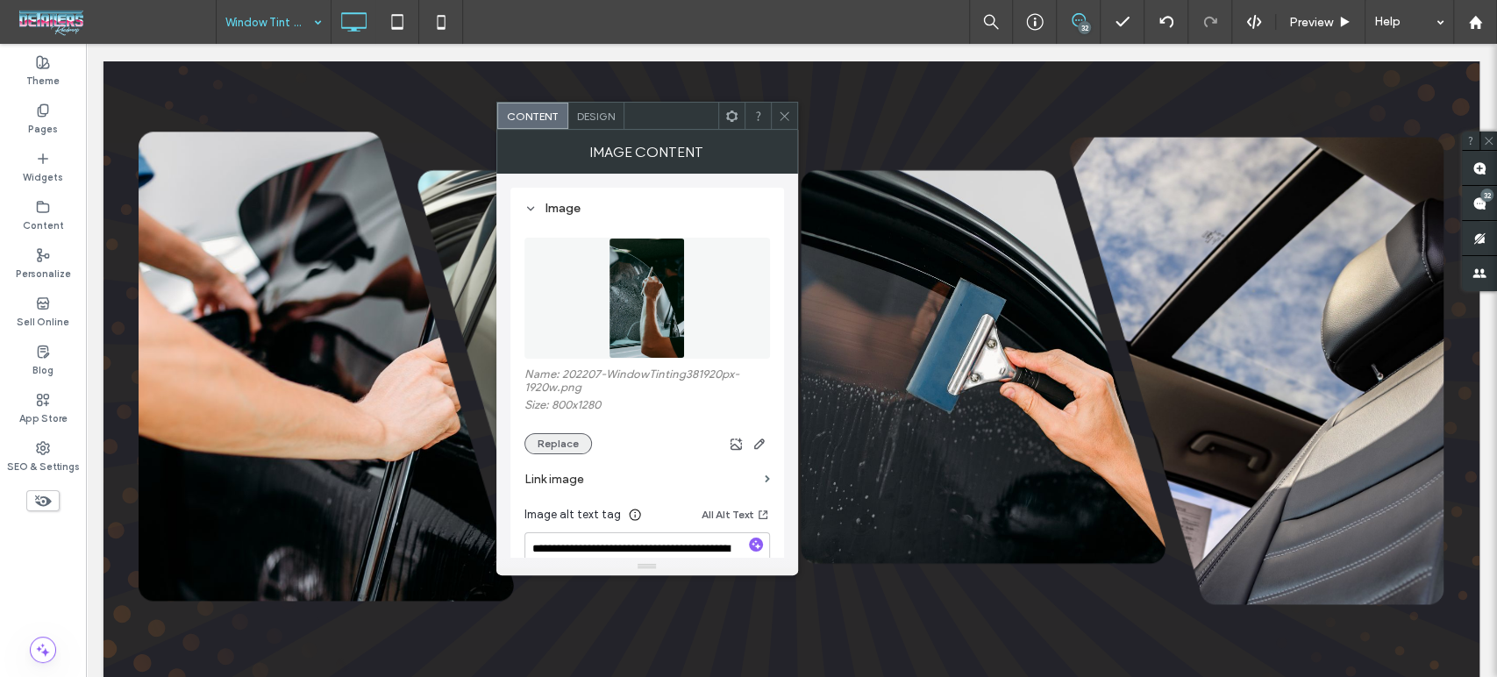
click at [538, 446] on button "Replace" at bounding box center [558, 443] width 68 height 21
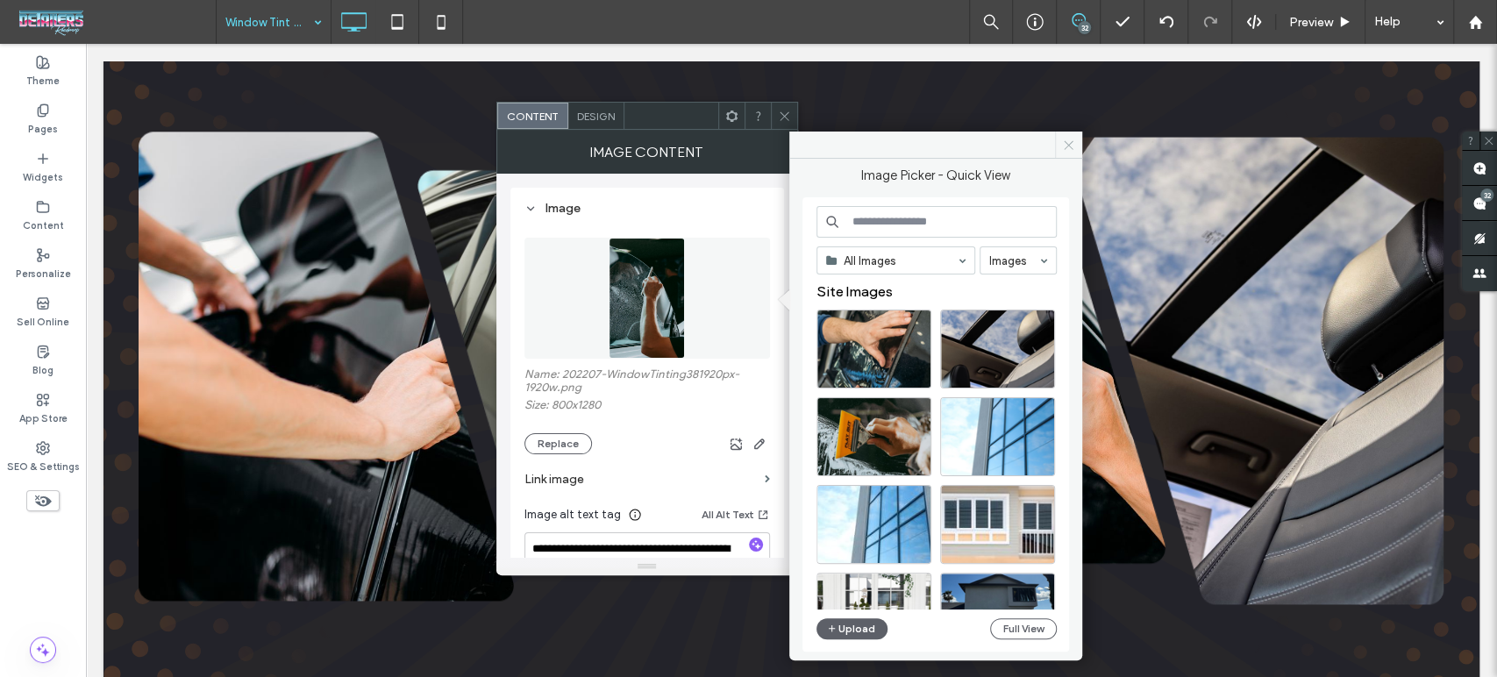
click at [1072, 140] on icon at bounding box center [1068, 145] width 13 height 13
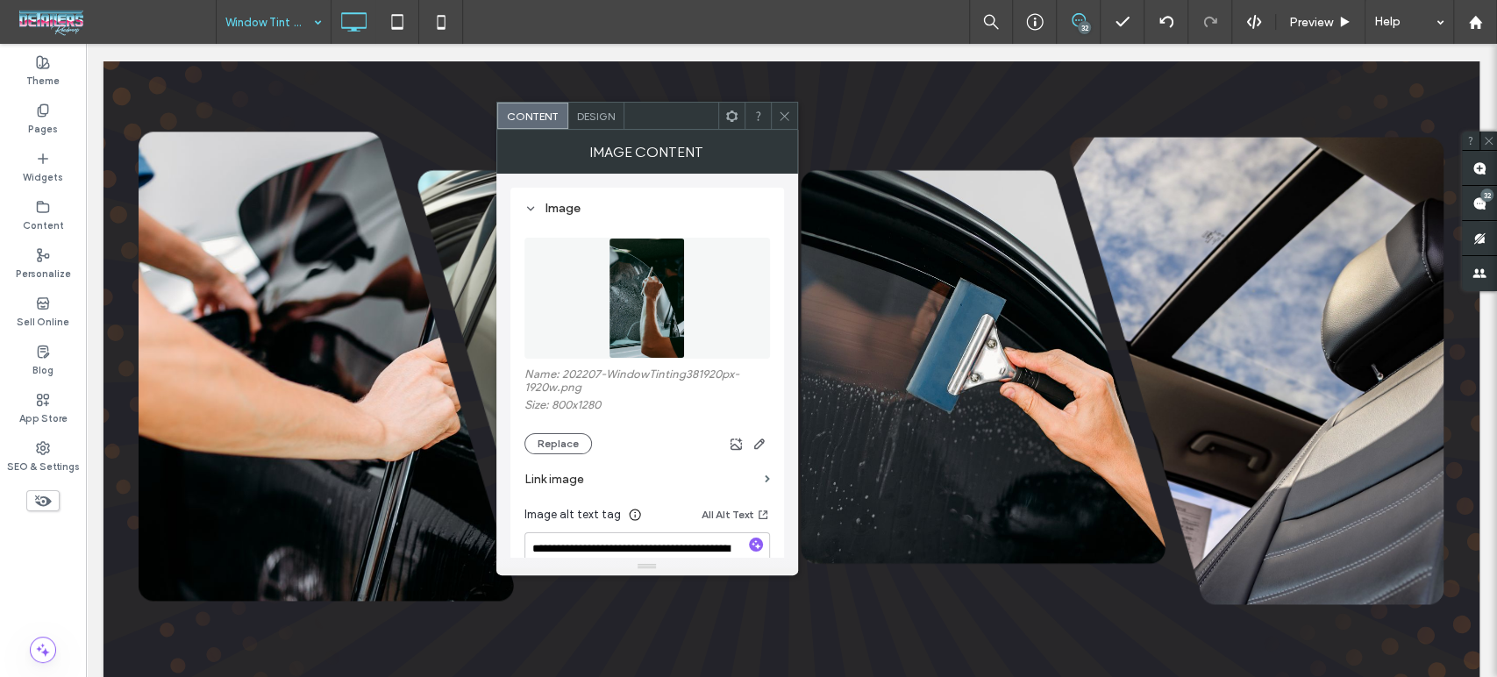
click at [788, 118] on icon at bounding box center [784, 116] width 13 height 13
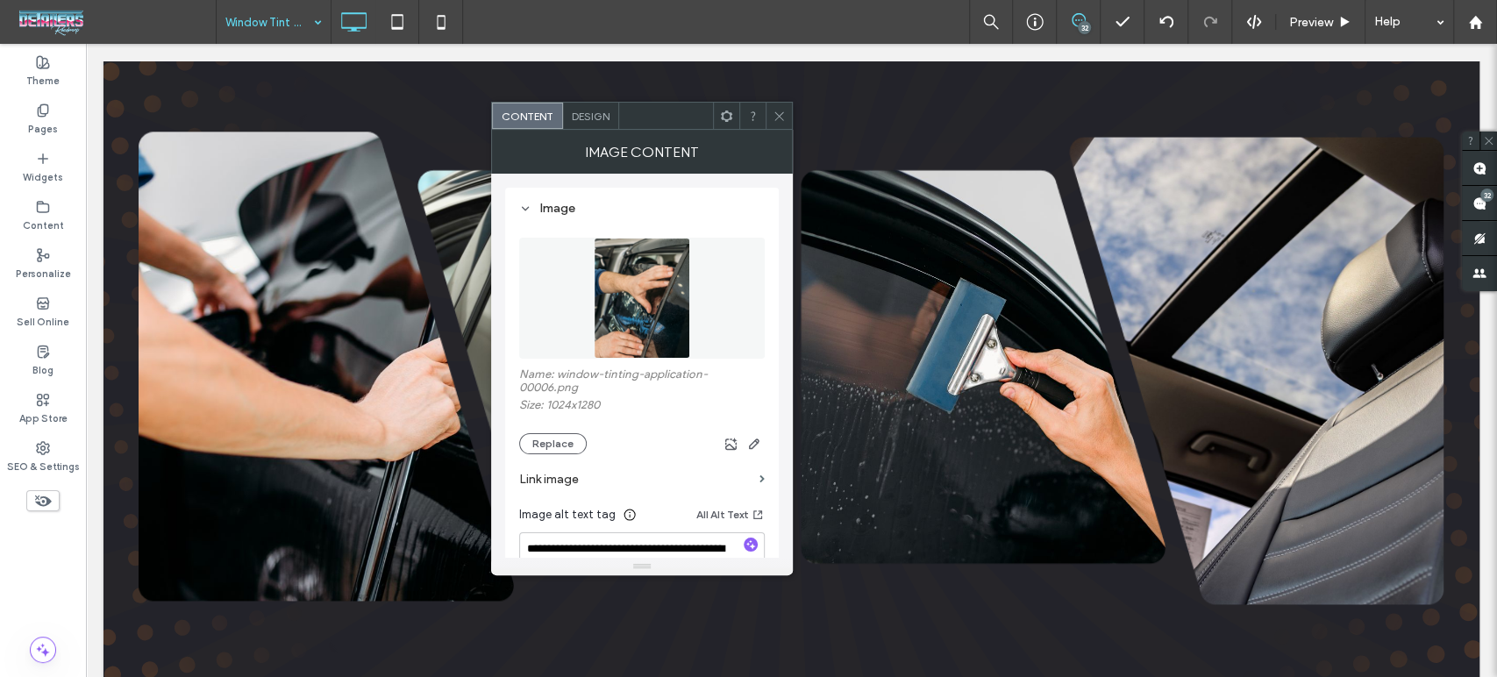
scroll to position [97, 0]
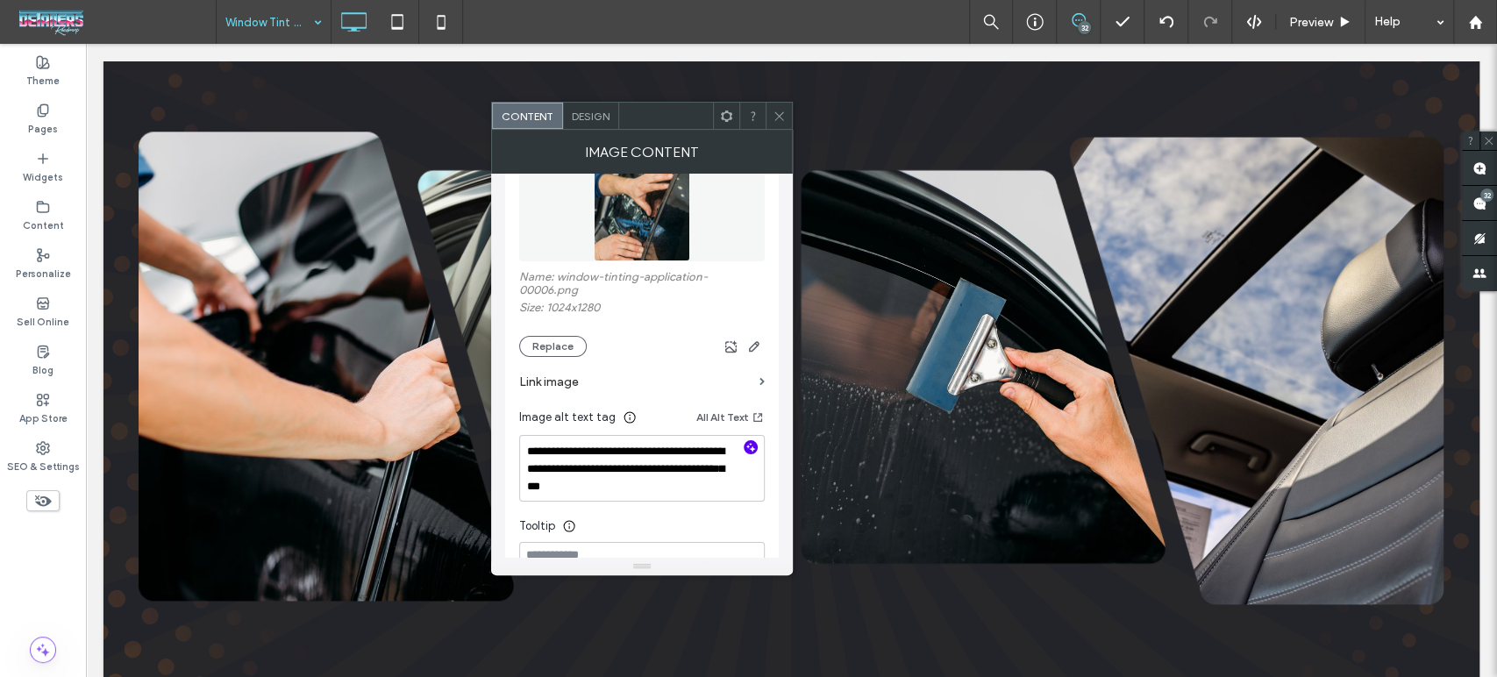
click at [753, 453] on icon "button" at bounding box center [751, 447] width 12 height 12
type textarea "**********"
click at [778, 111] on icon at bounding box center [779, 116] width 13 height 13
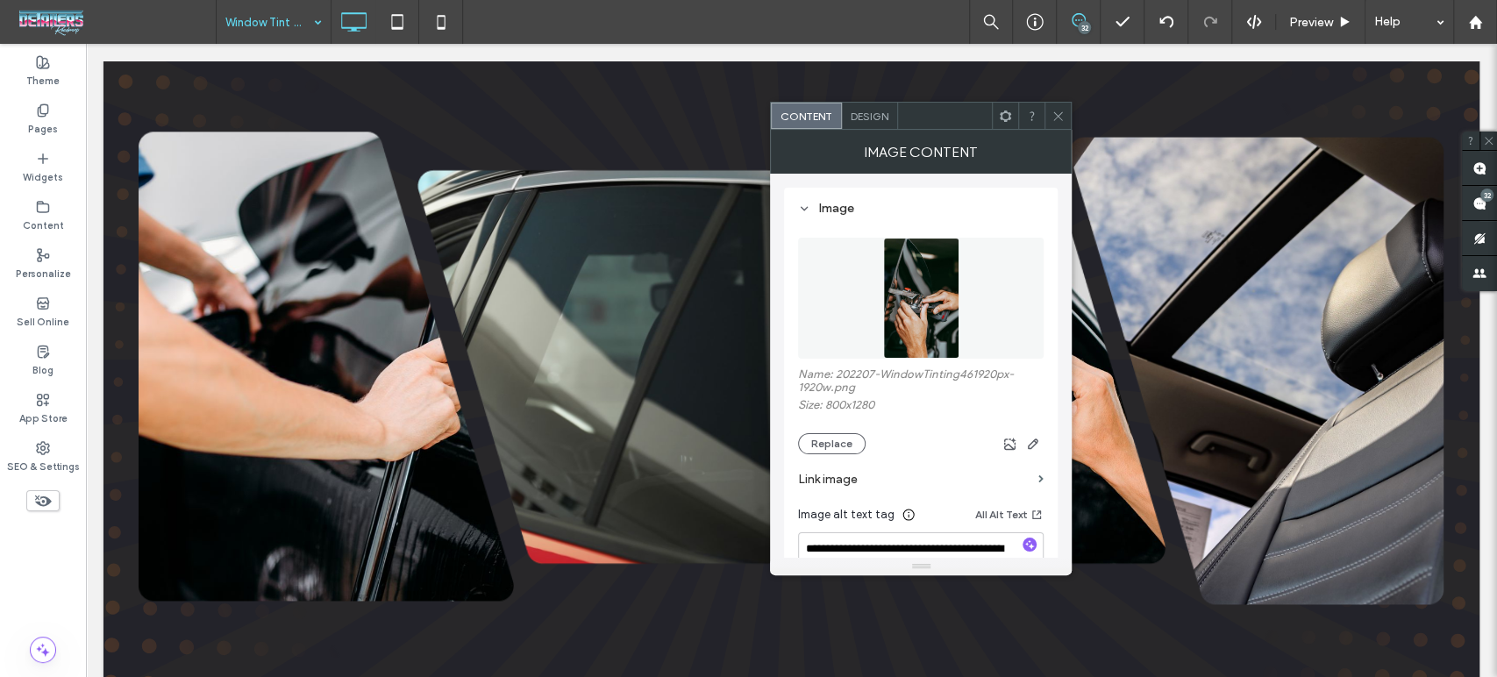
click at [1053, 111] on icon at bounding box center [1057, 116] width 13 height 13
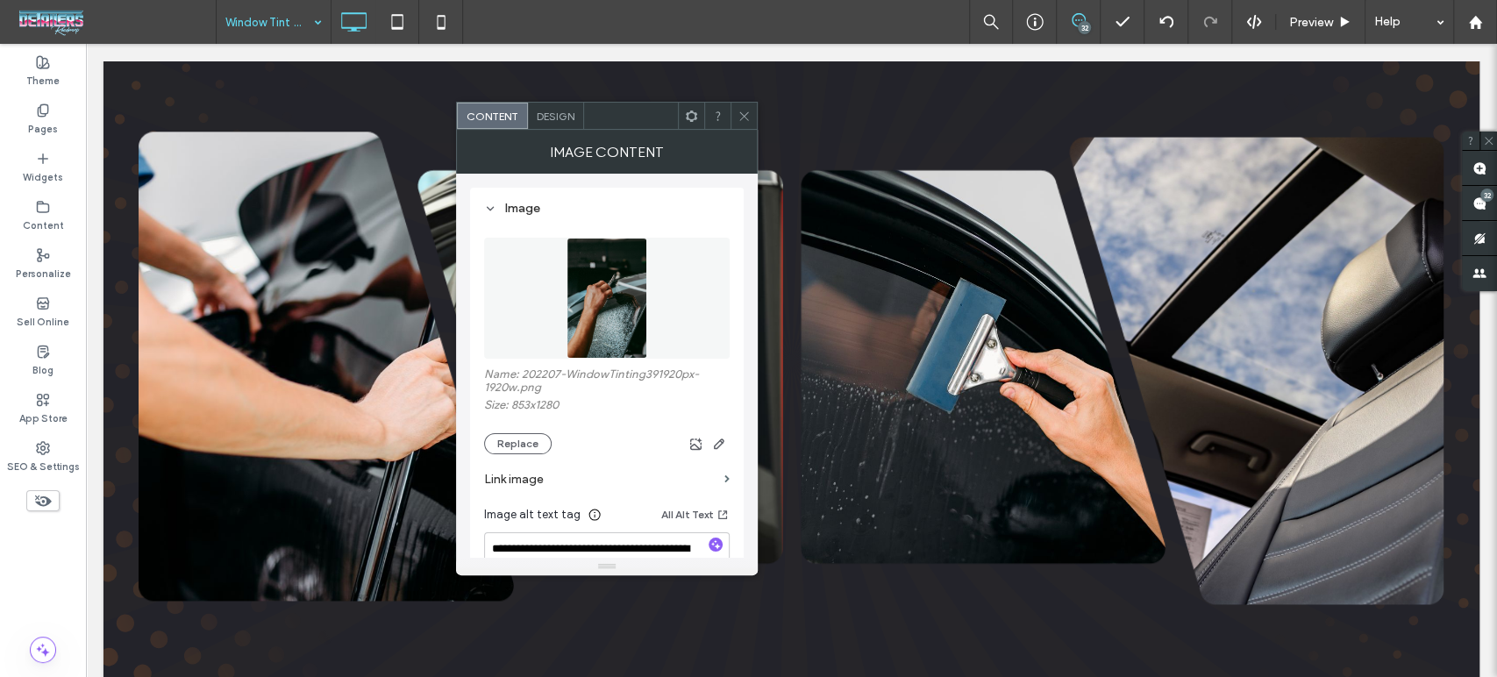
click at [743, 118] on icon at bounding box center [744, 116] width 13 height 13
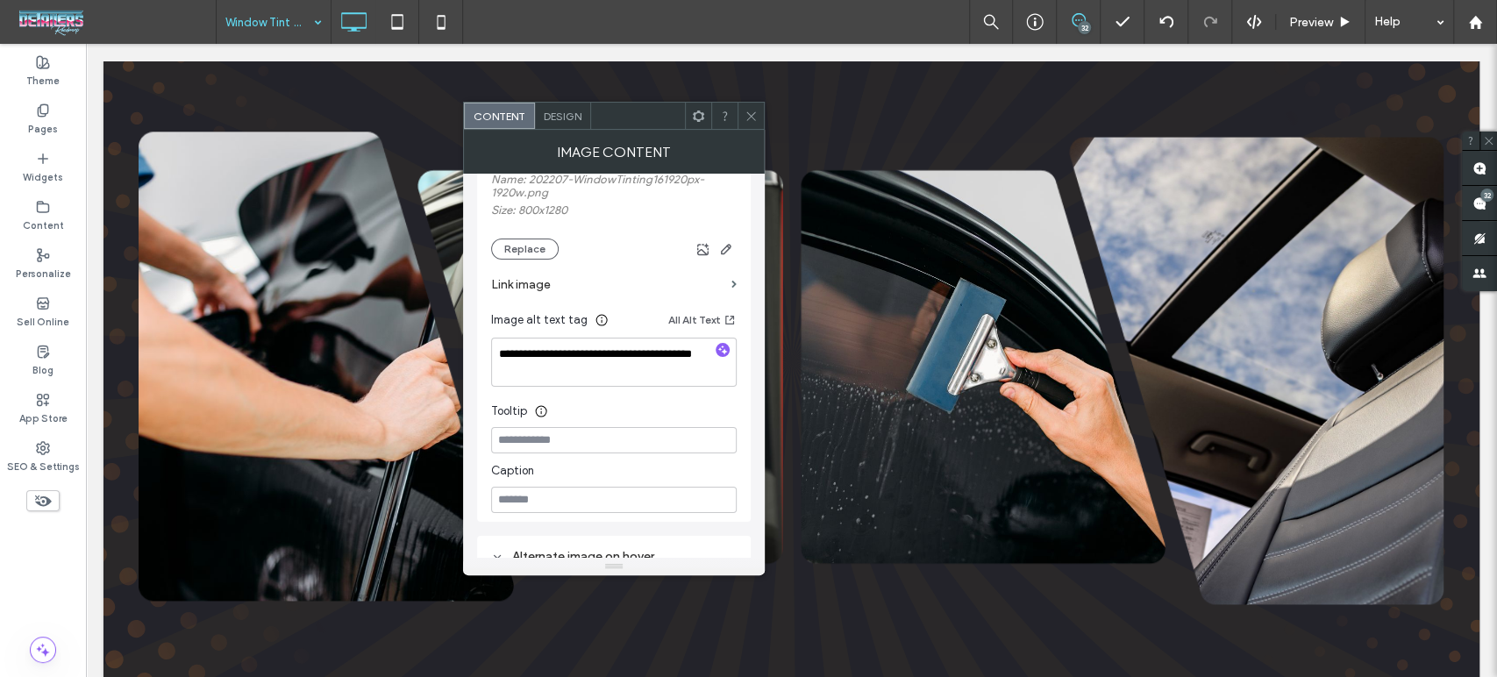
scroll to position [346, 0]
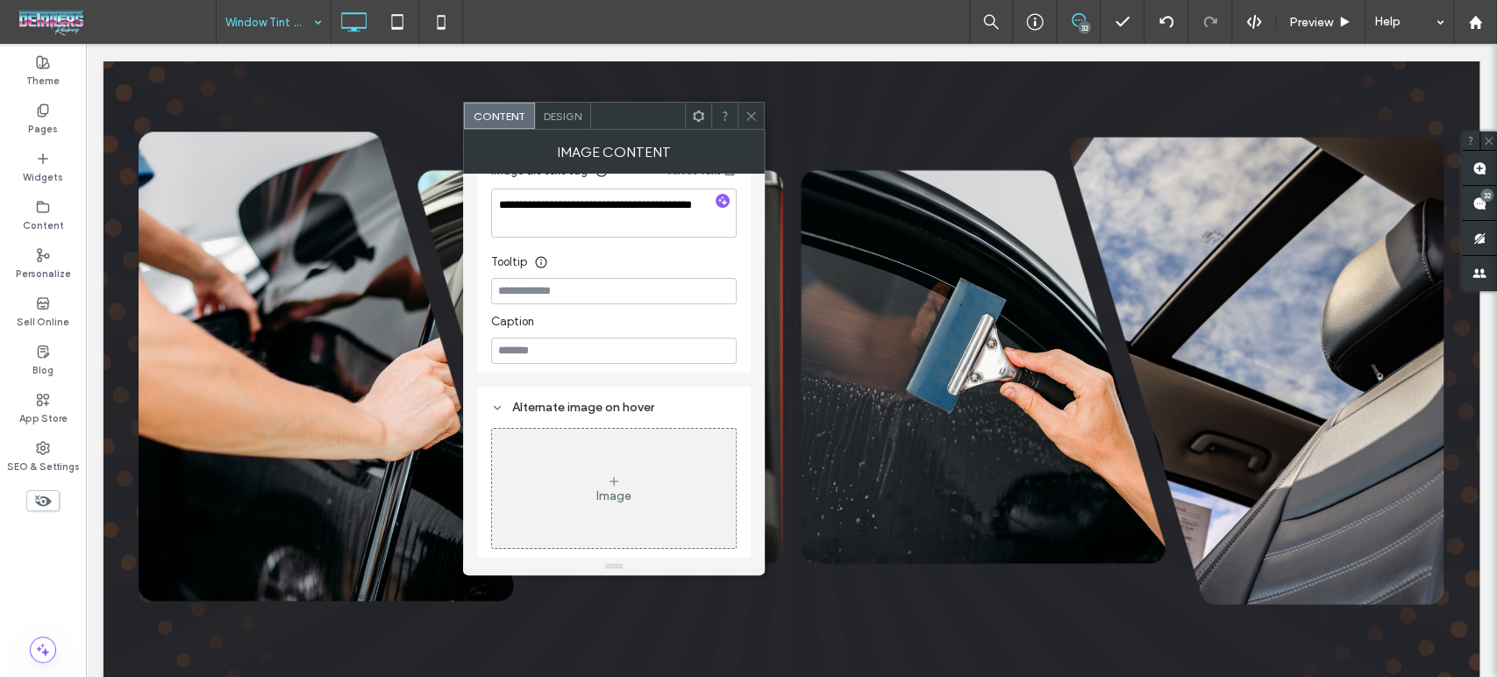
click at [752, 111] on icon at bounding box center [751, 116] width 13 height 13
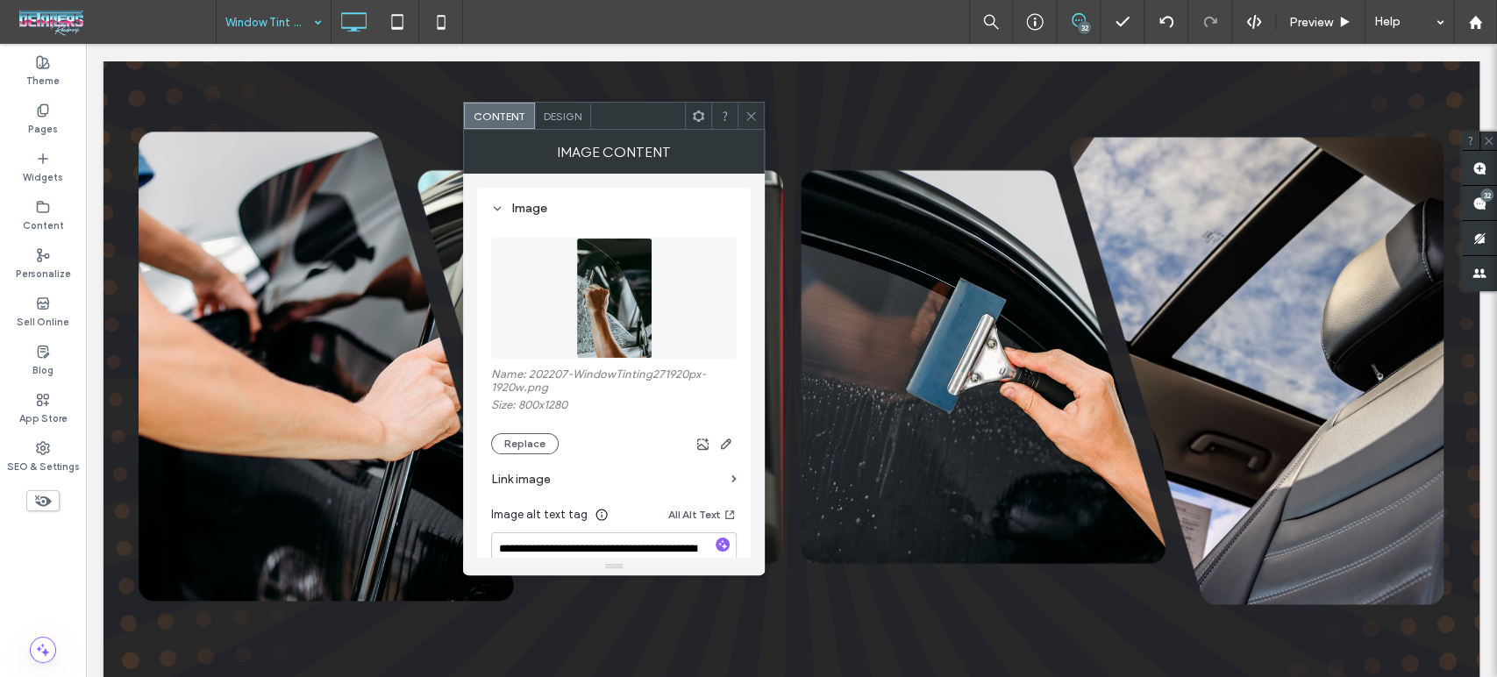
click at [758, 120] on icon at bounding box center [751, 116] width 13 height 13
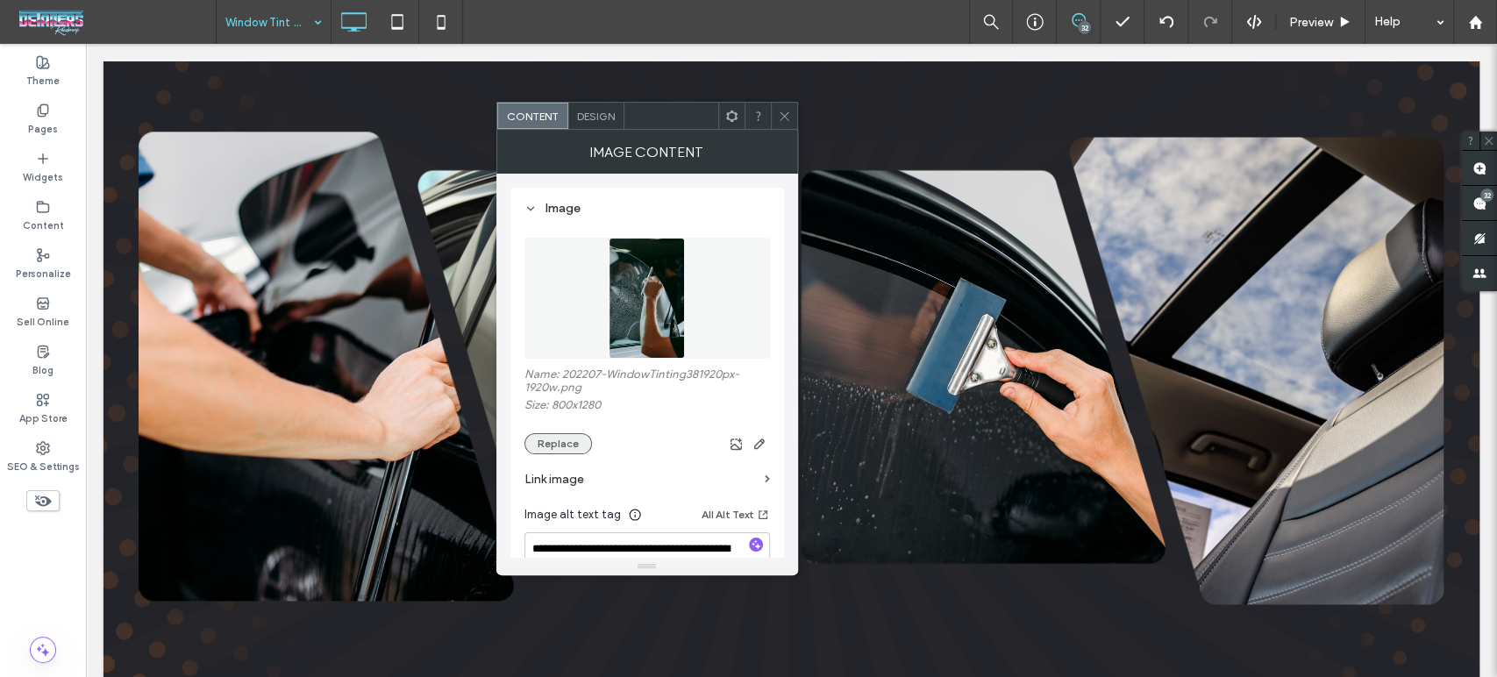
click at [554, 446] on button "Replace" at bounding box center [558, 443] width 68 height 21
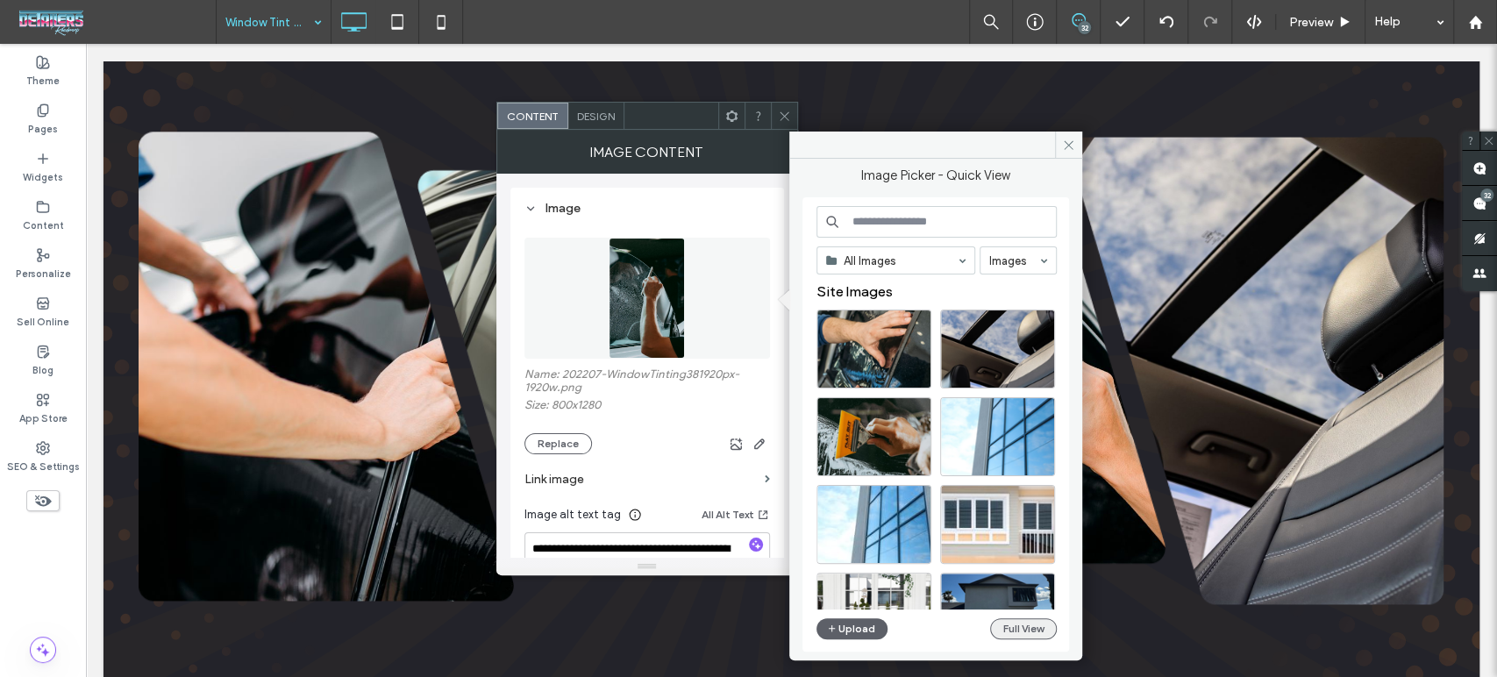
click at [1015, 628] on button "Full View" at bounding box center [1023, 628] width 67 height 21
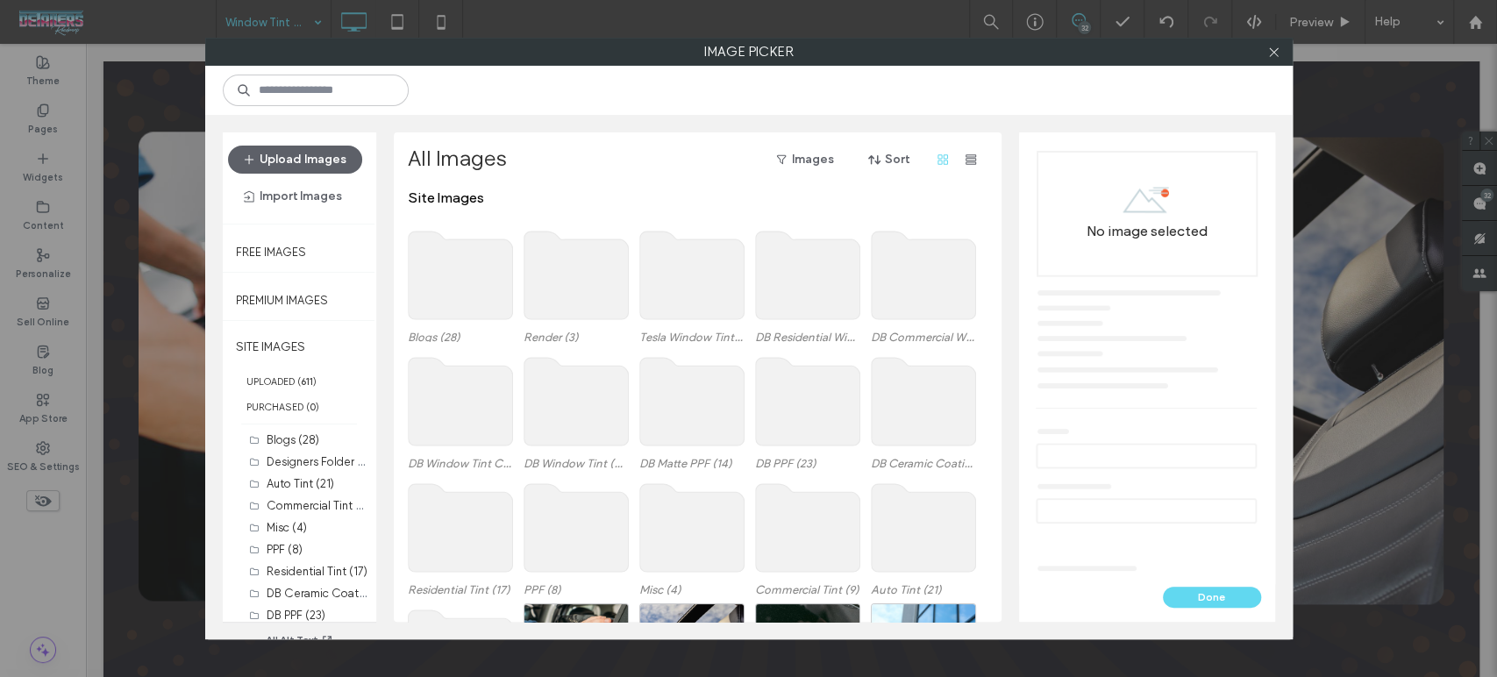
scroll to position [107, 0]
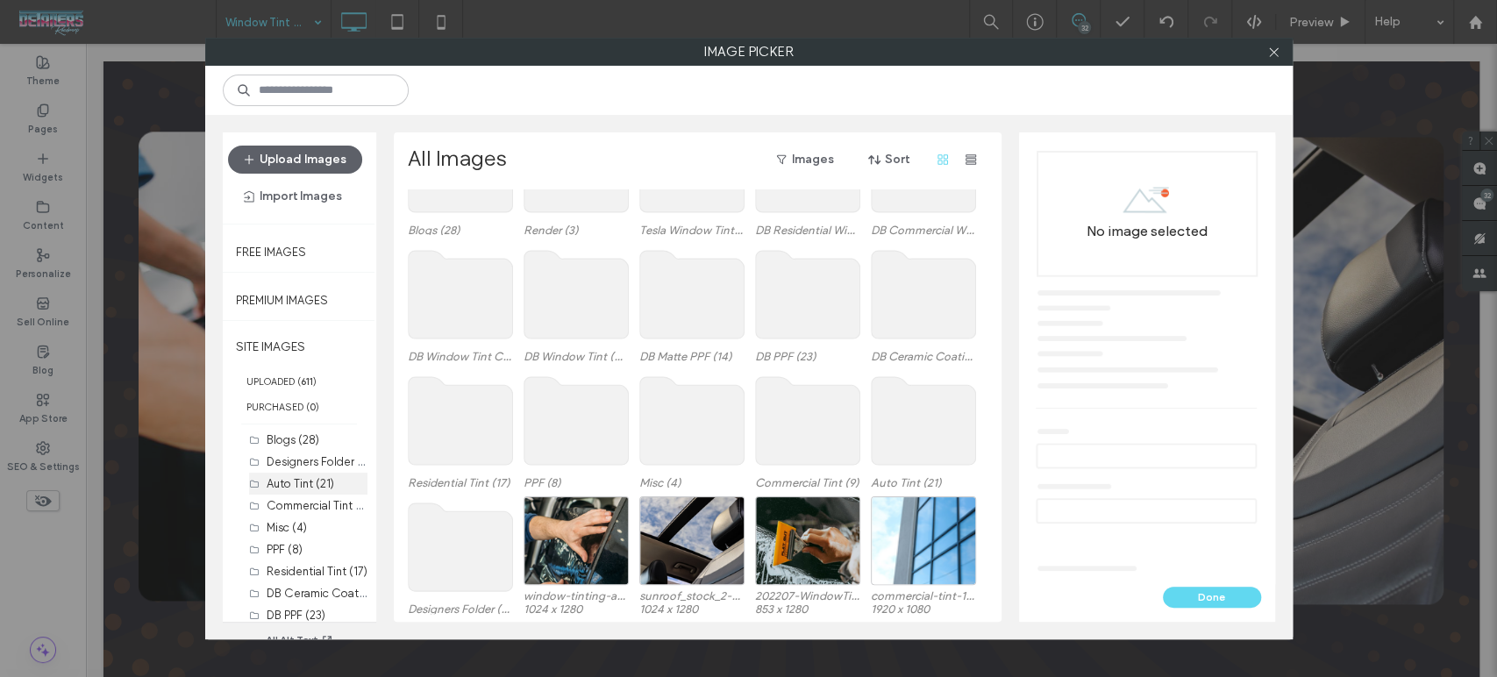
click at [300, 477] on label "Auto Tint (21)" at bounding box center [301, 483] width 68 height 13
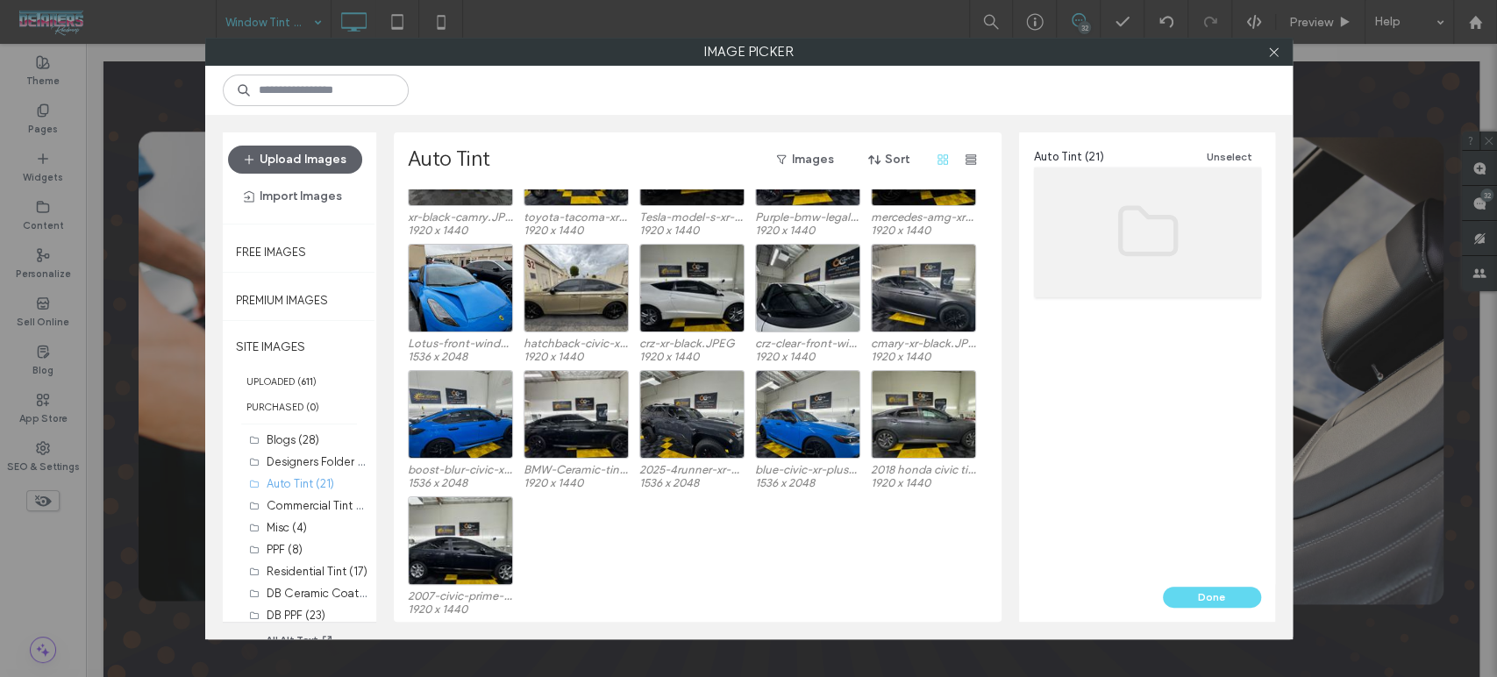
scroll to position [101, 0]
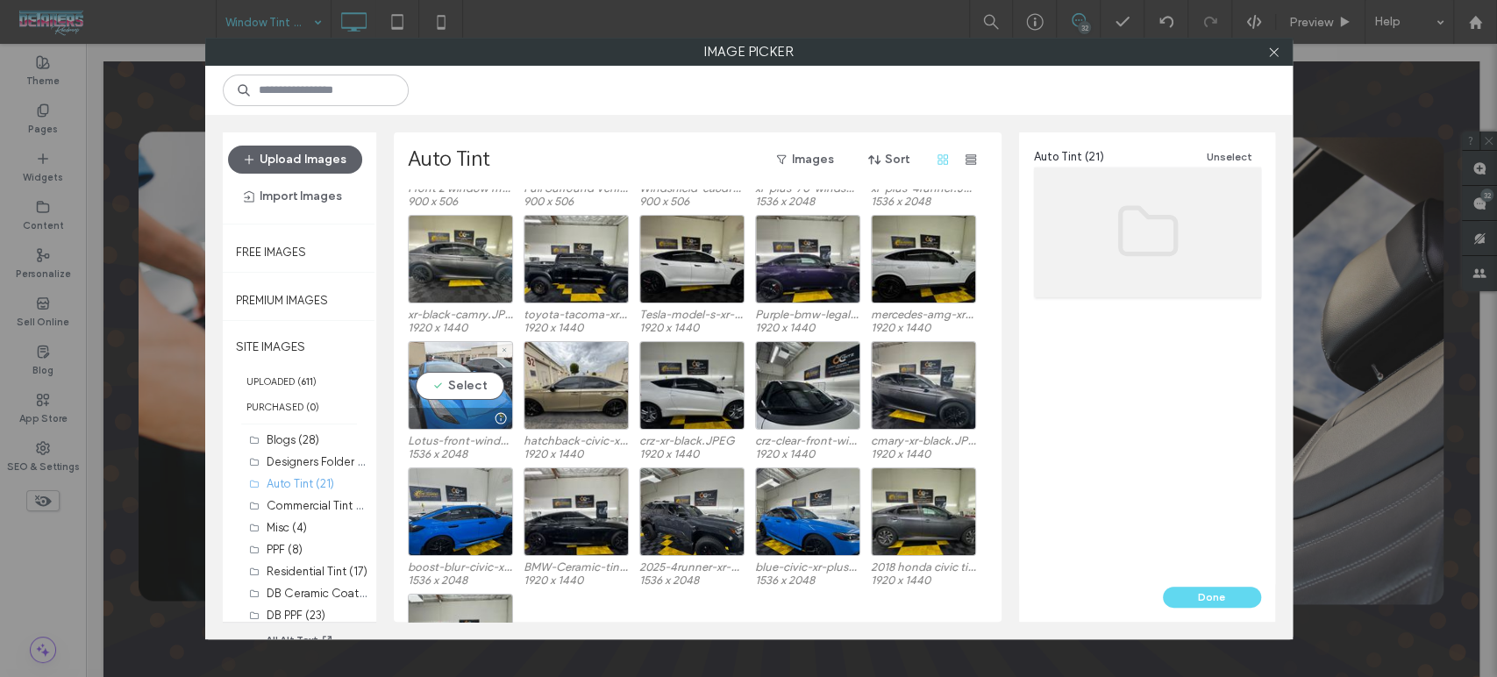
click at [432, 398] on div "Select" at bounding box center [460, 385] width 105 height 89
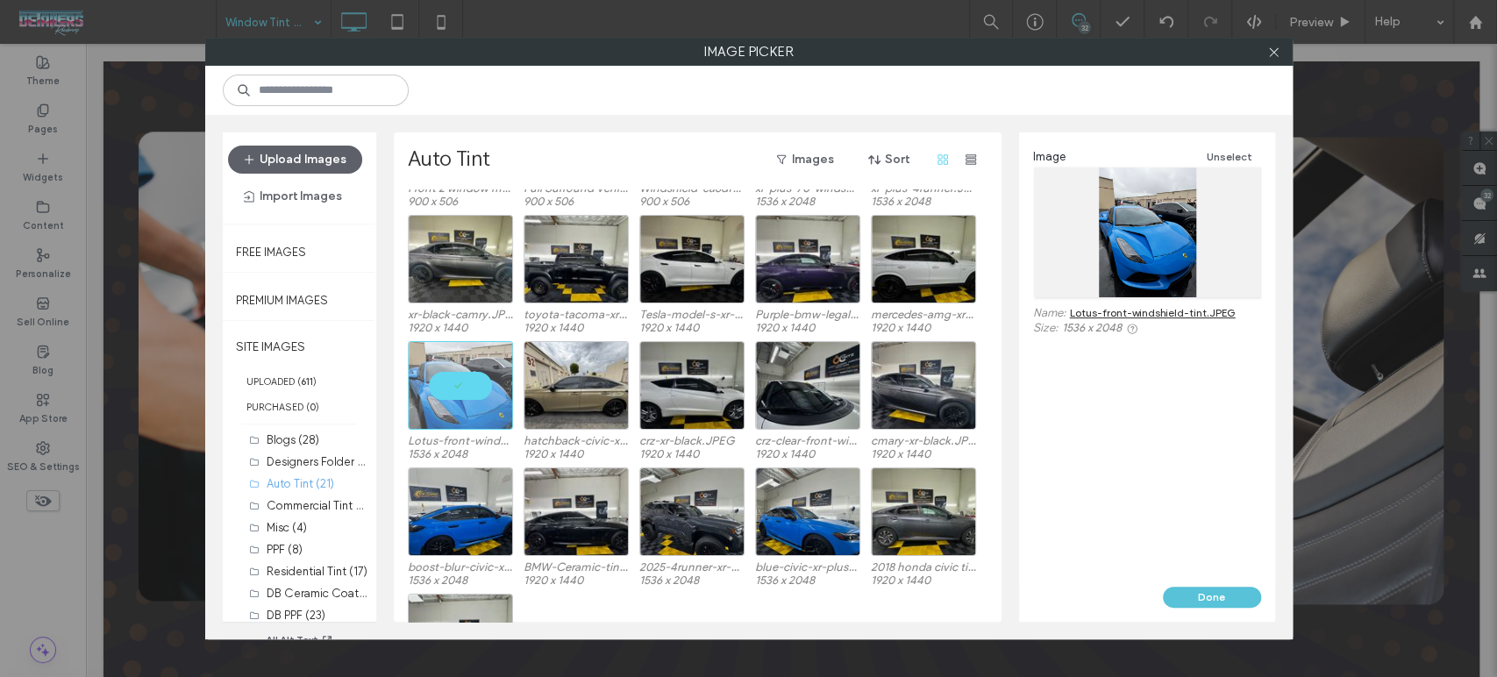
click at [1192, 597] on button "Done" at bounding box center [1212, 597] width 98 height 21
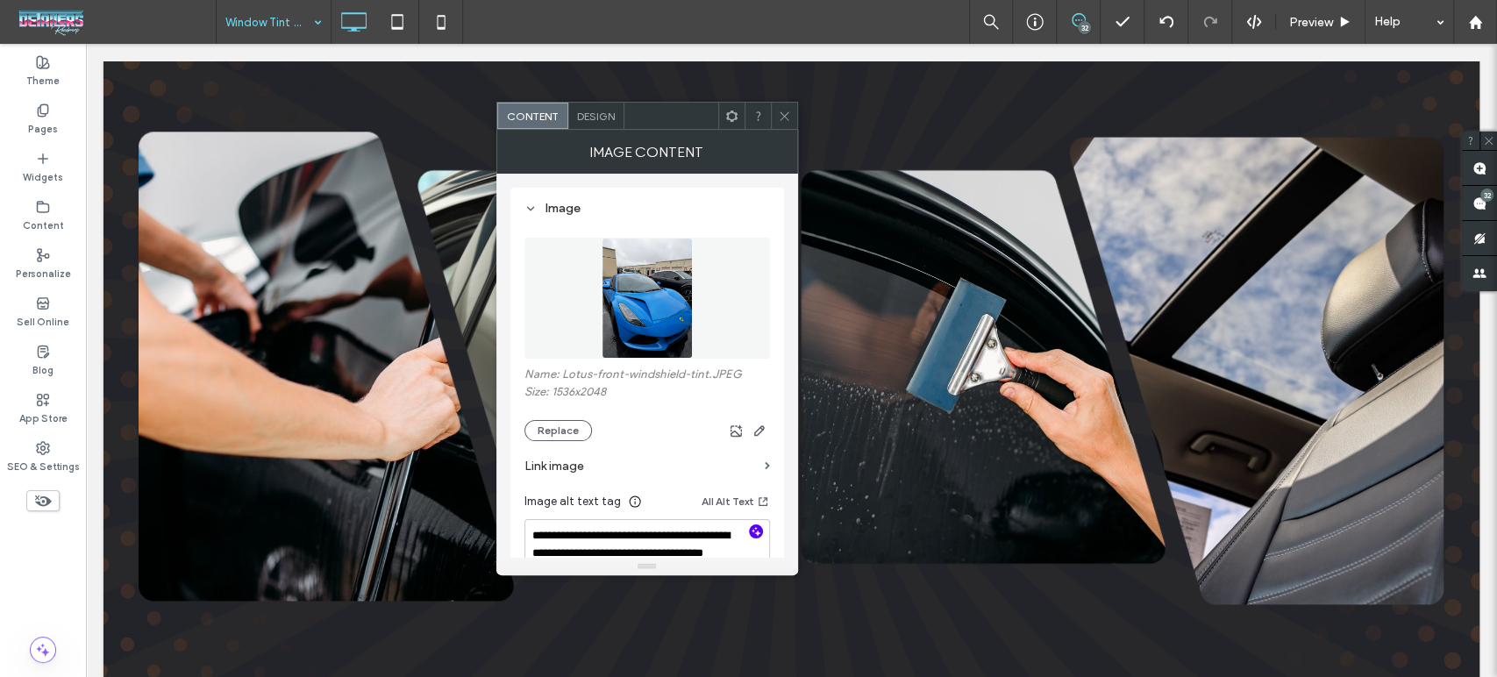
click at [755, 530] on use "button" at bounding box center [757, 532] width 10 height 10
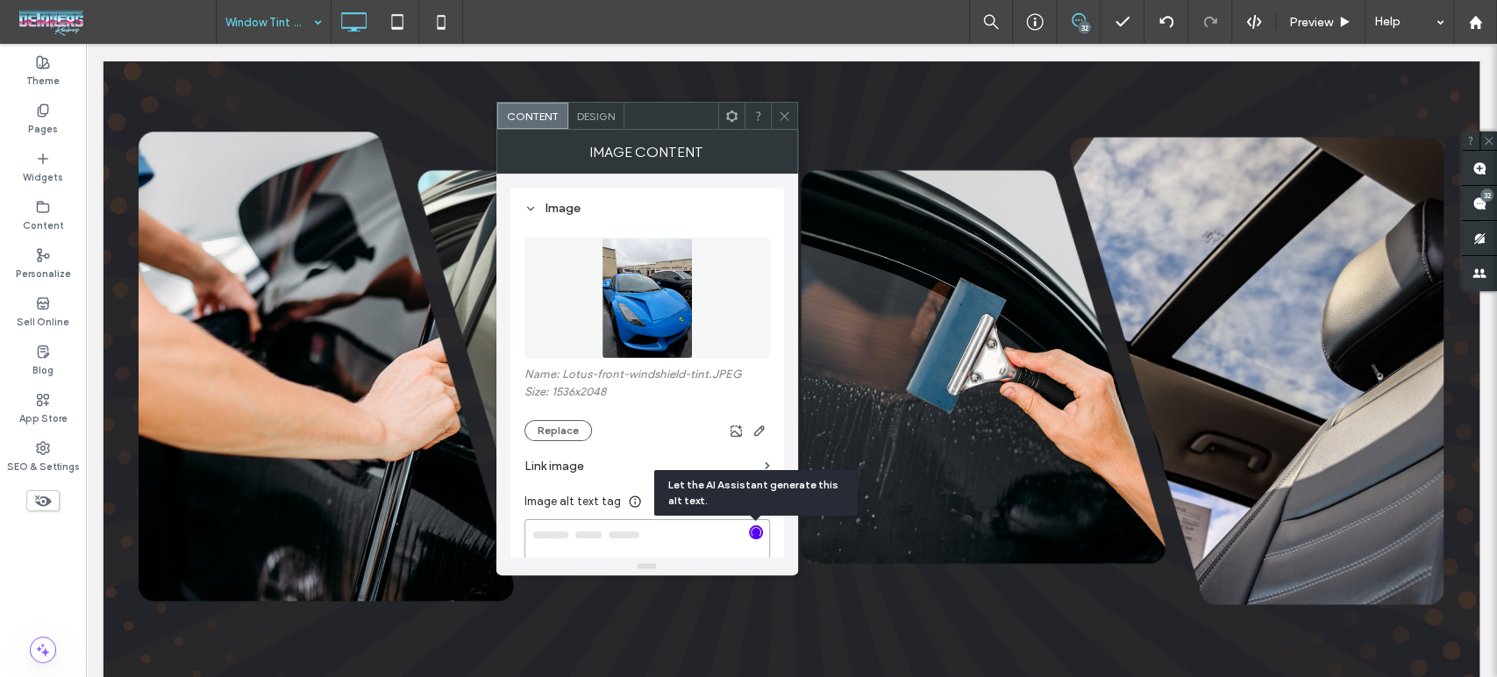
type textarea "**********"
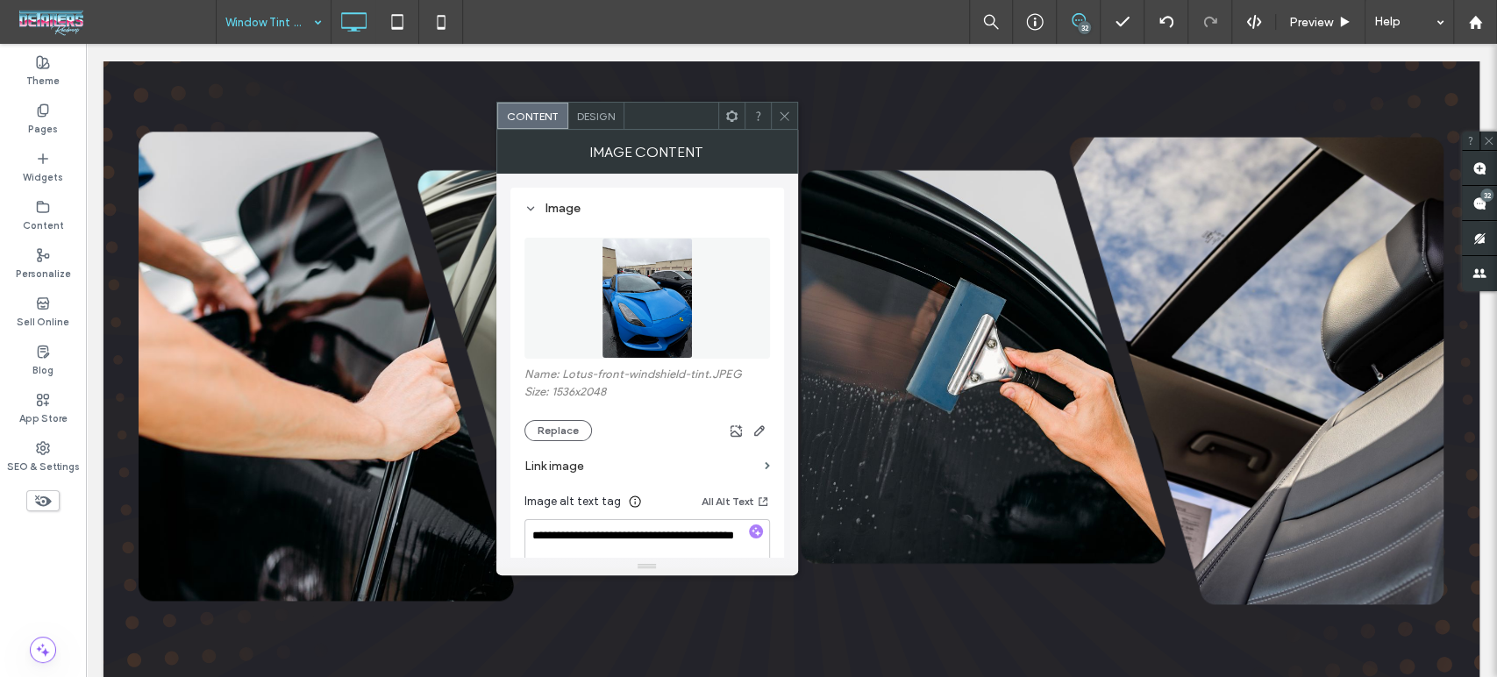
click at [784, 112] on icon at bounding box center [784, 116] width 13 height 13
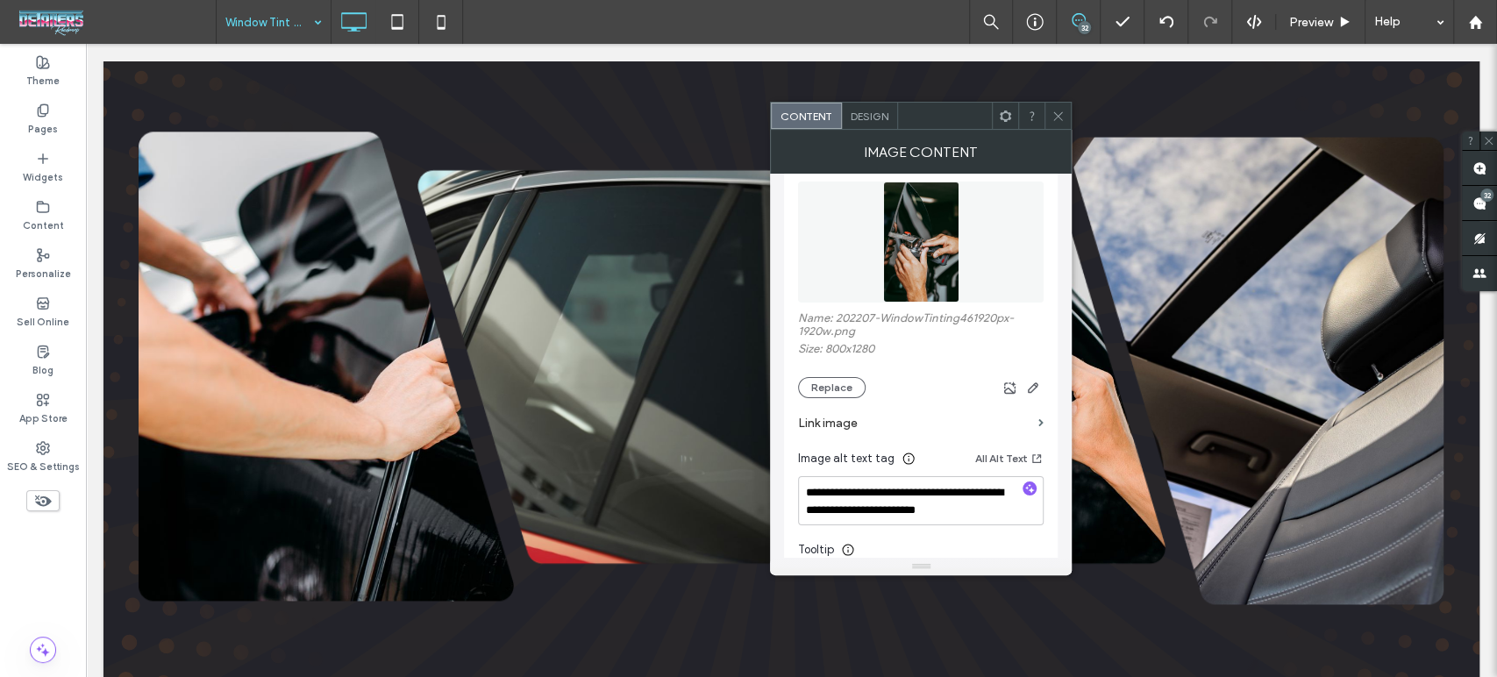
scroll to position [97, 0]
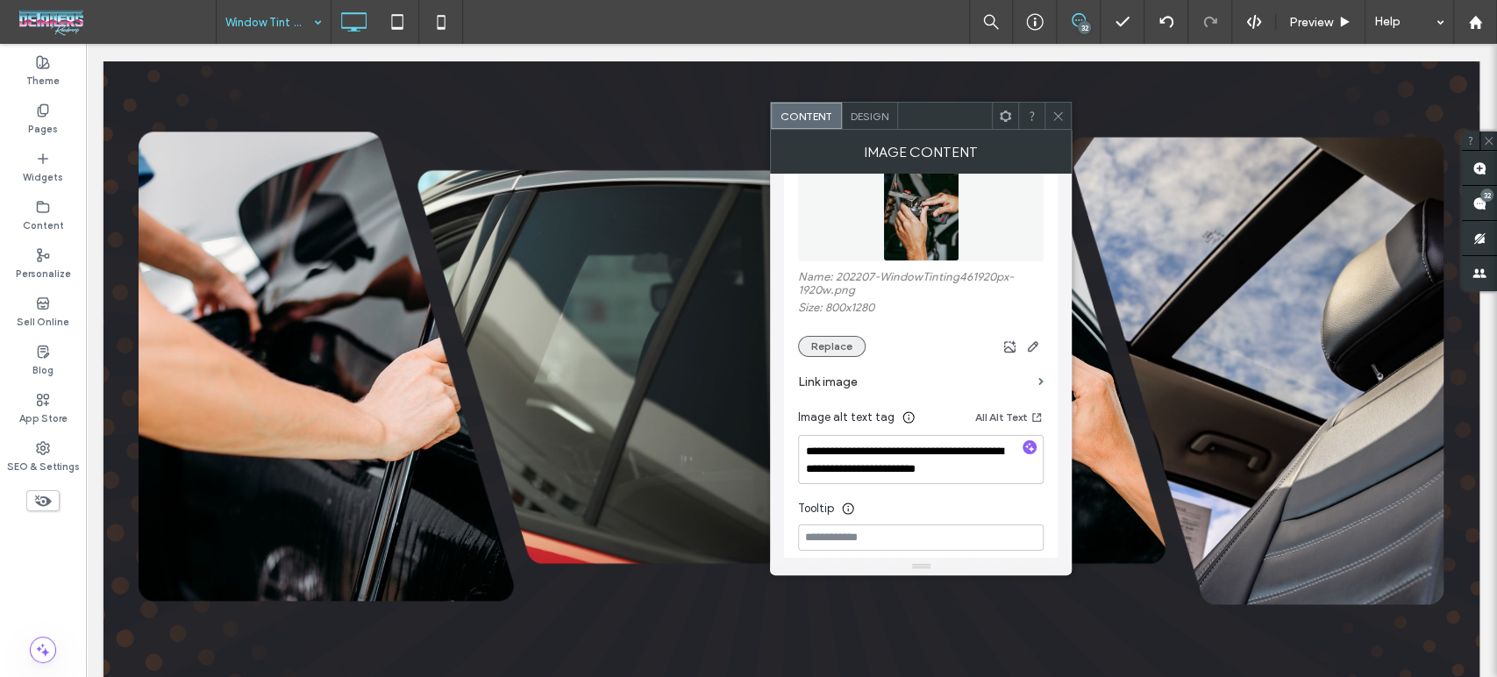
click at [845, 345] on button "Replace" at bounding box center [832, 346] width 68 height 21
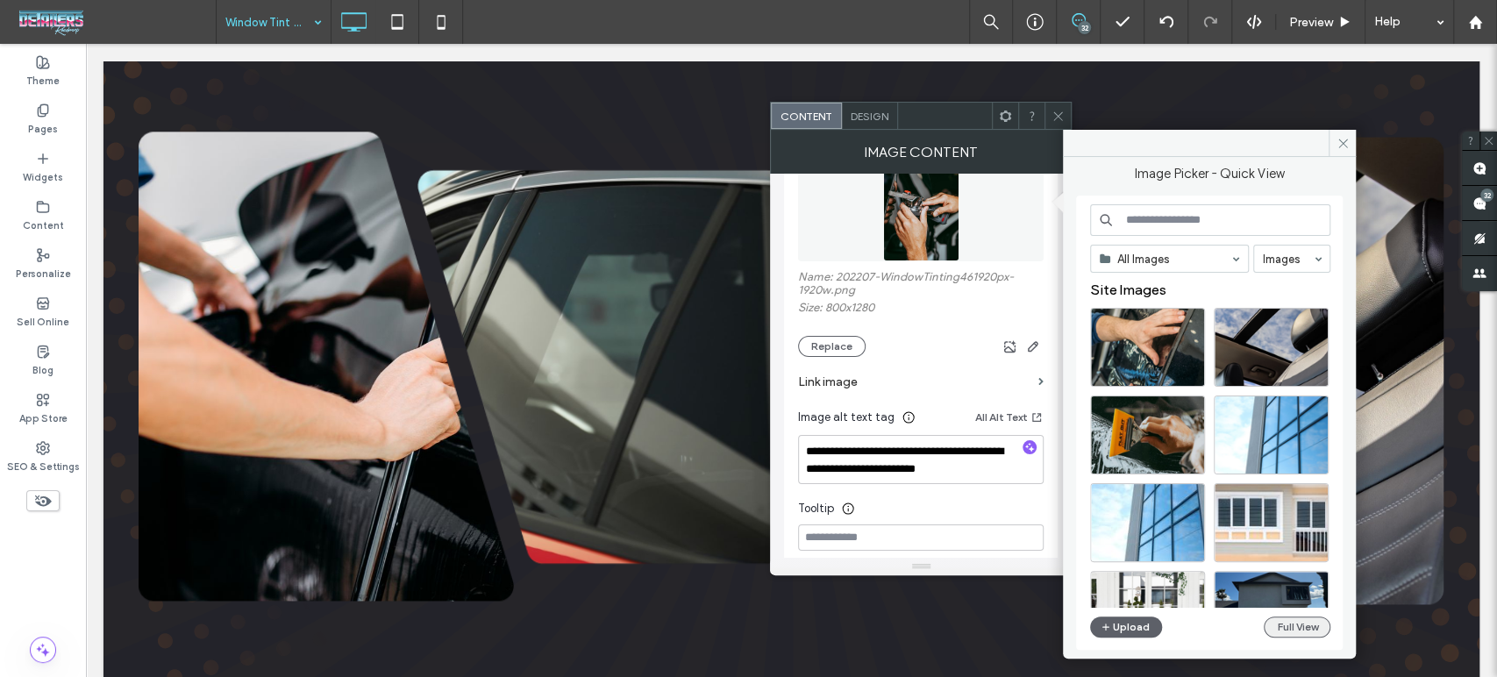
click at [1281, 621] on button "Full View" at bounding box center [1297, 627] width 67 height 21
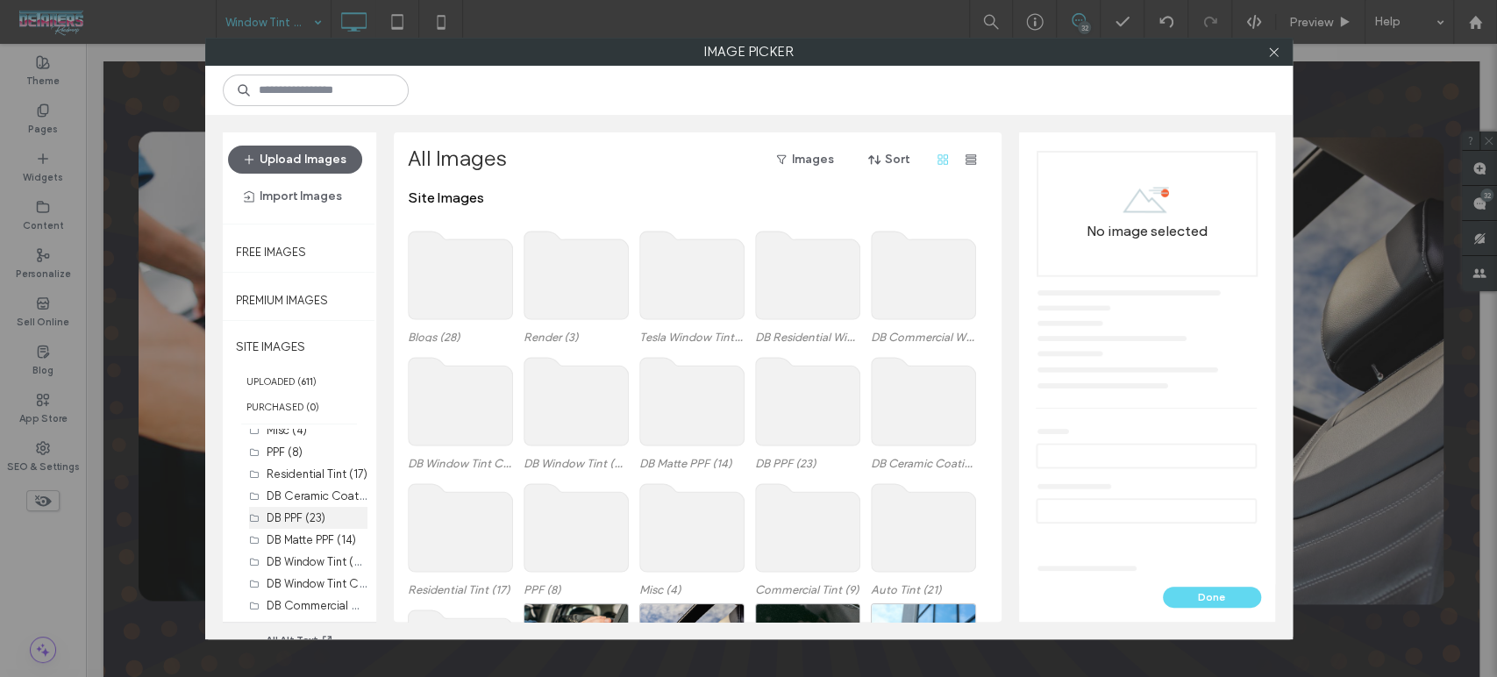
scroll to position [0, 0]
click at [302, 482] on label "Auto Tint (21)" at bounding box center [301, 483] width 68 height 13
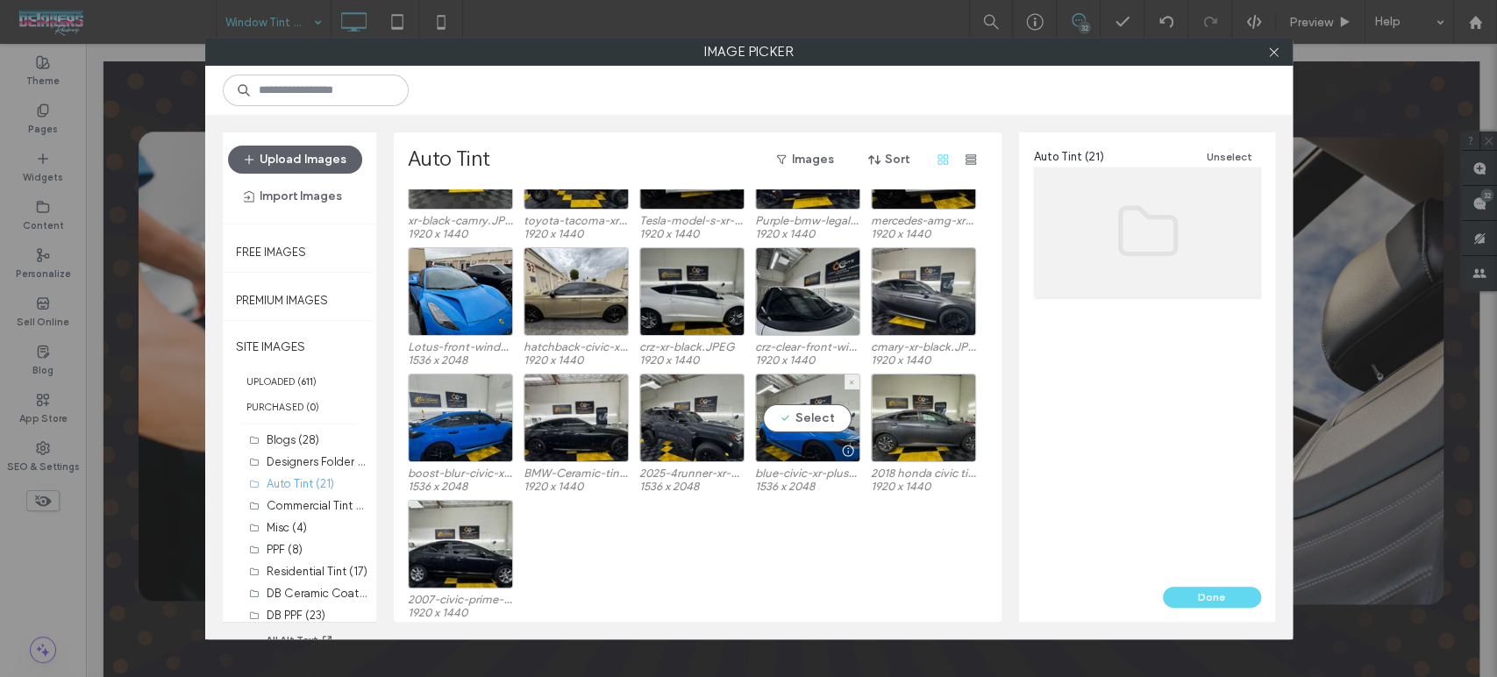
scroll to position [97, 0]
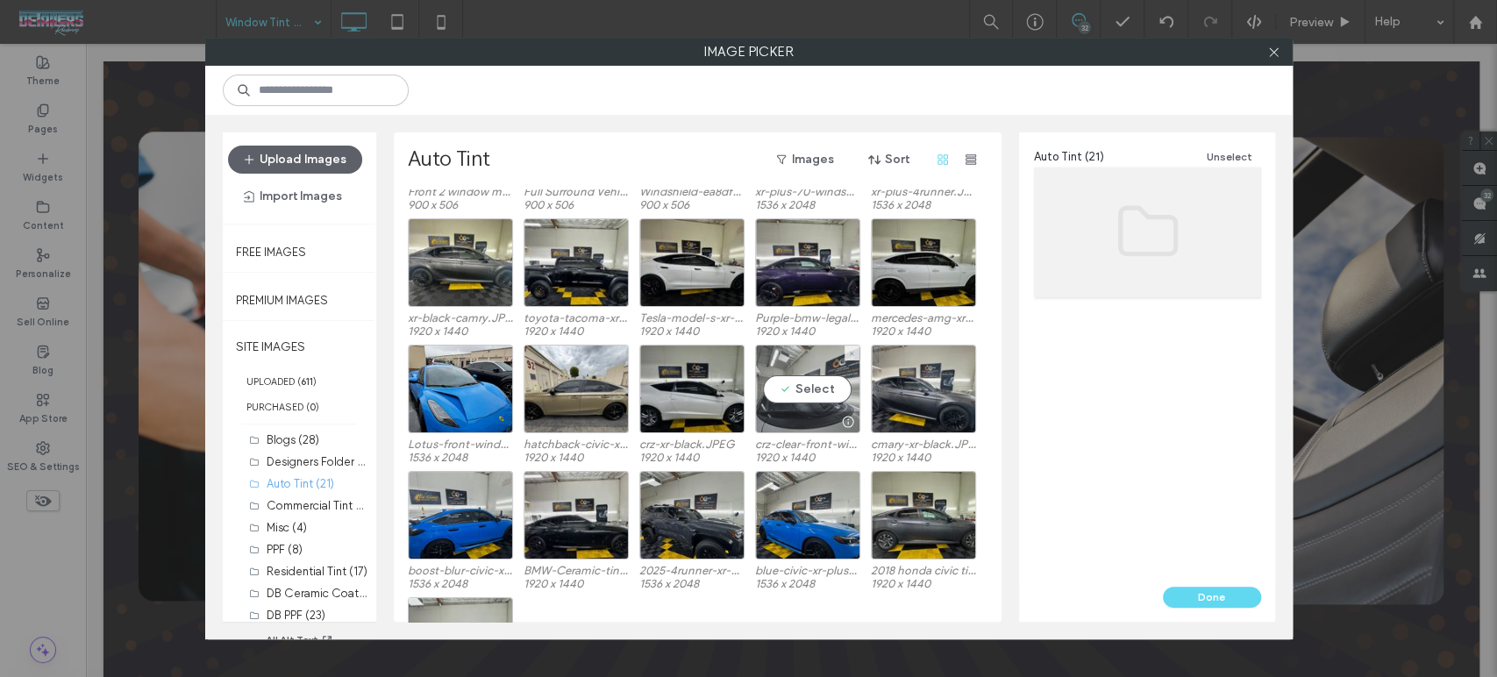
click at [806, 381] on div "Select" at bounding box center [807, 389] width 105 height 89
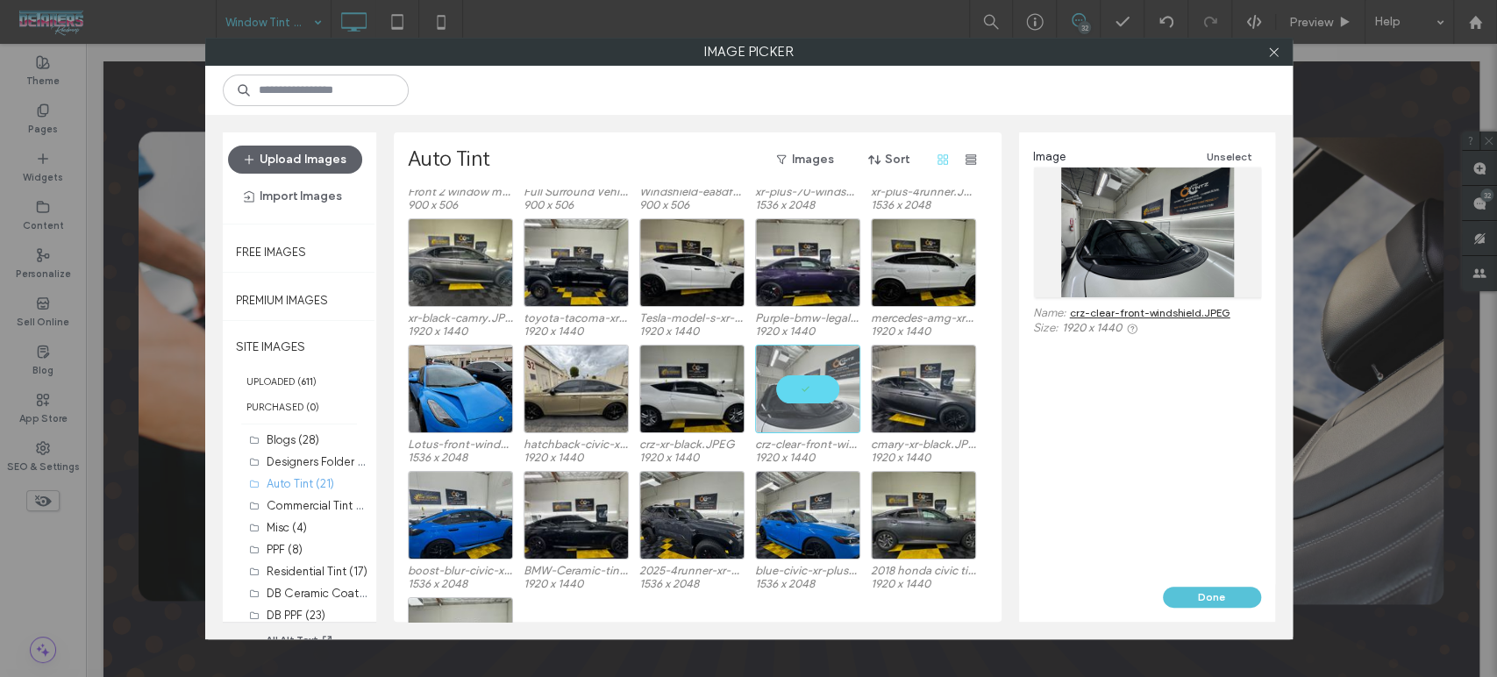
click at [1203, 596] on button "Done" at bounding box center [1212, 597] width 98 height 21
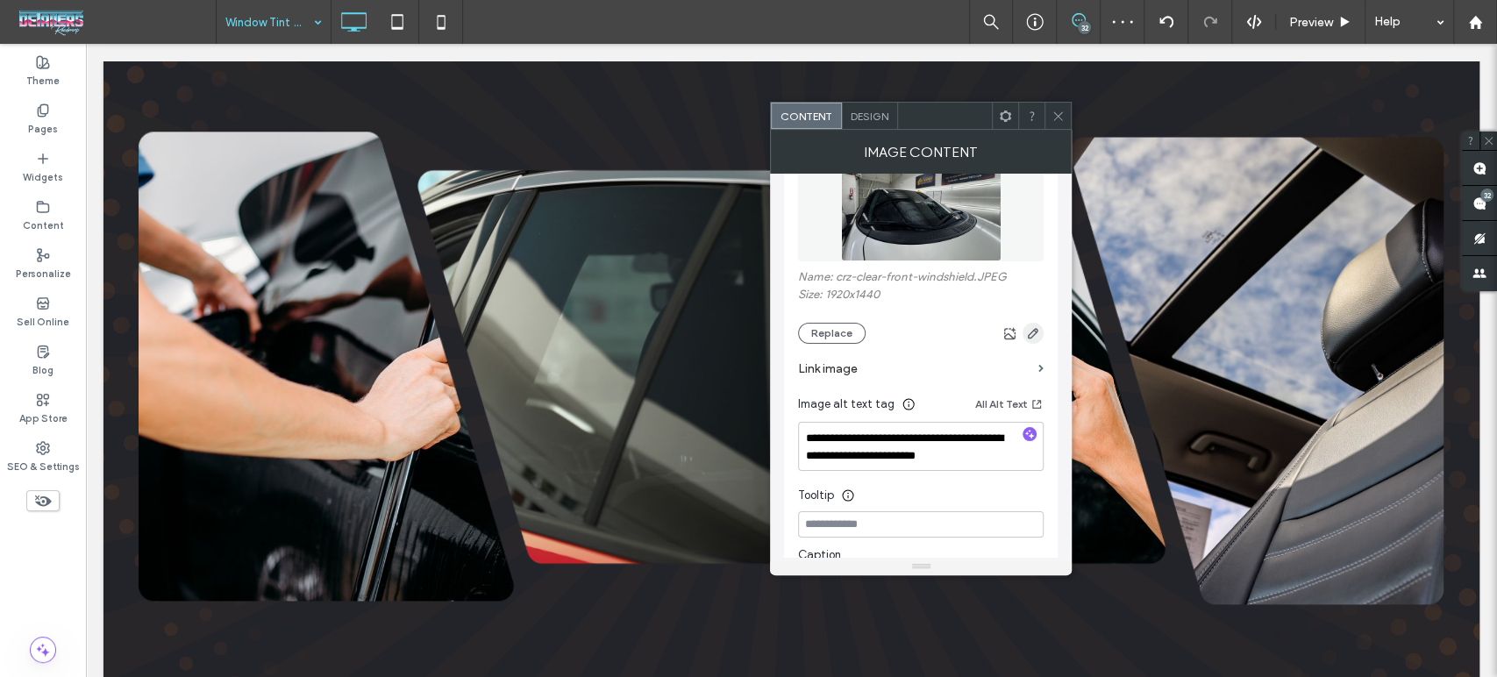
click at [1033, 339] on icon "button" at bounding box center [1033, 333] width 14 height 14
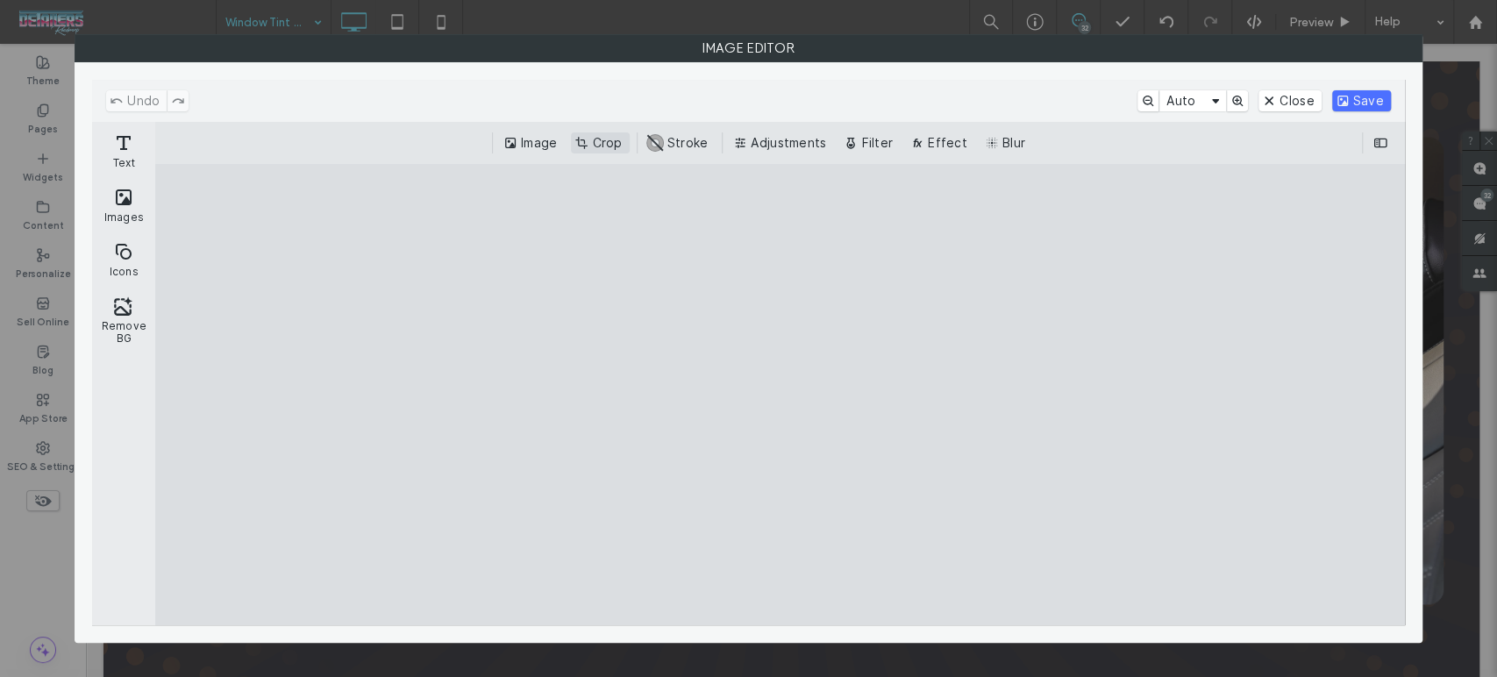
click at [606, 145] on button "Crop" at bounding box center [600, 142] width 58 height 21
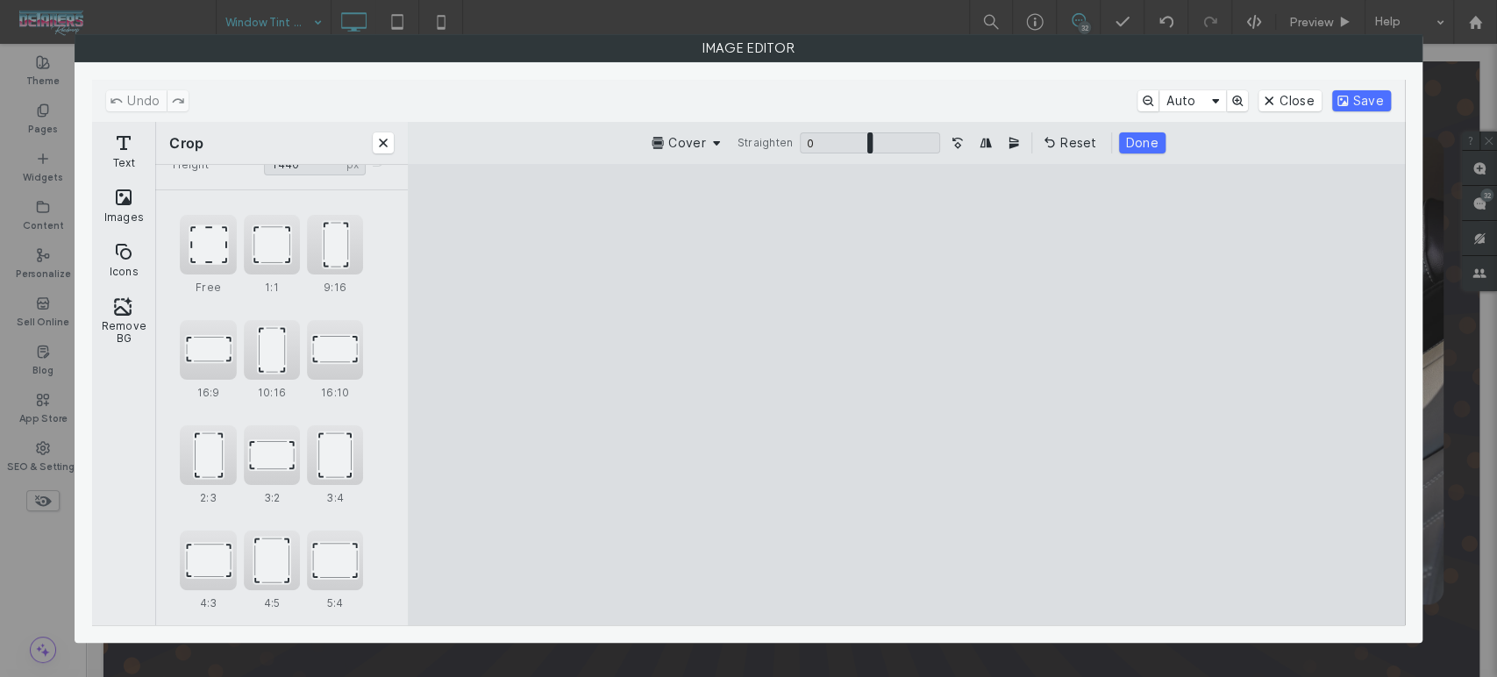
scroll to position [106, 0]
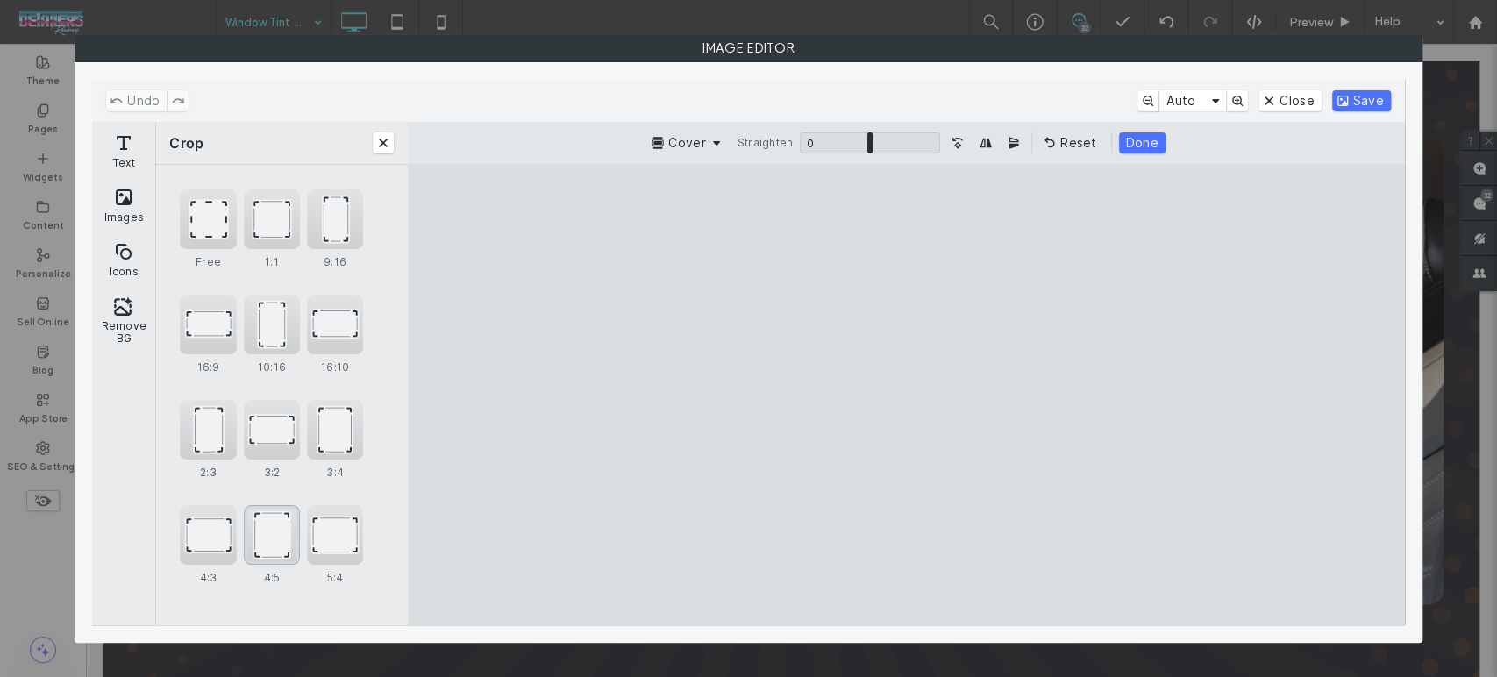
click at [284, 546] on div "4:5" at bounding box center [272, 535] width 56 height 60
type input "****"
drag, startPoint x: 913, startPoint y: 410, endPoint x: 970, endPoint y: 410, distance: 57.0
click at [906, 395] on cesdk-canvas "Editor canvas" at bounding box center [906, 395] width 0 height 0
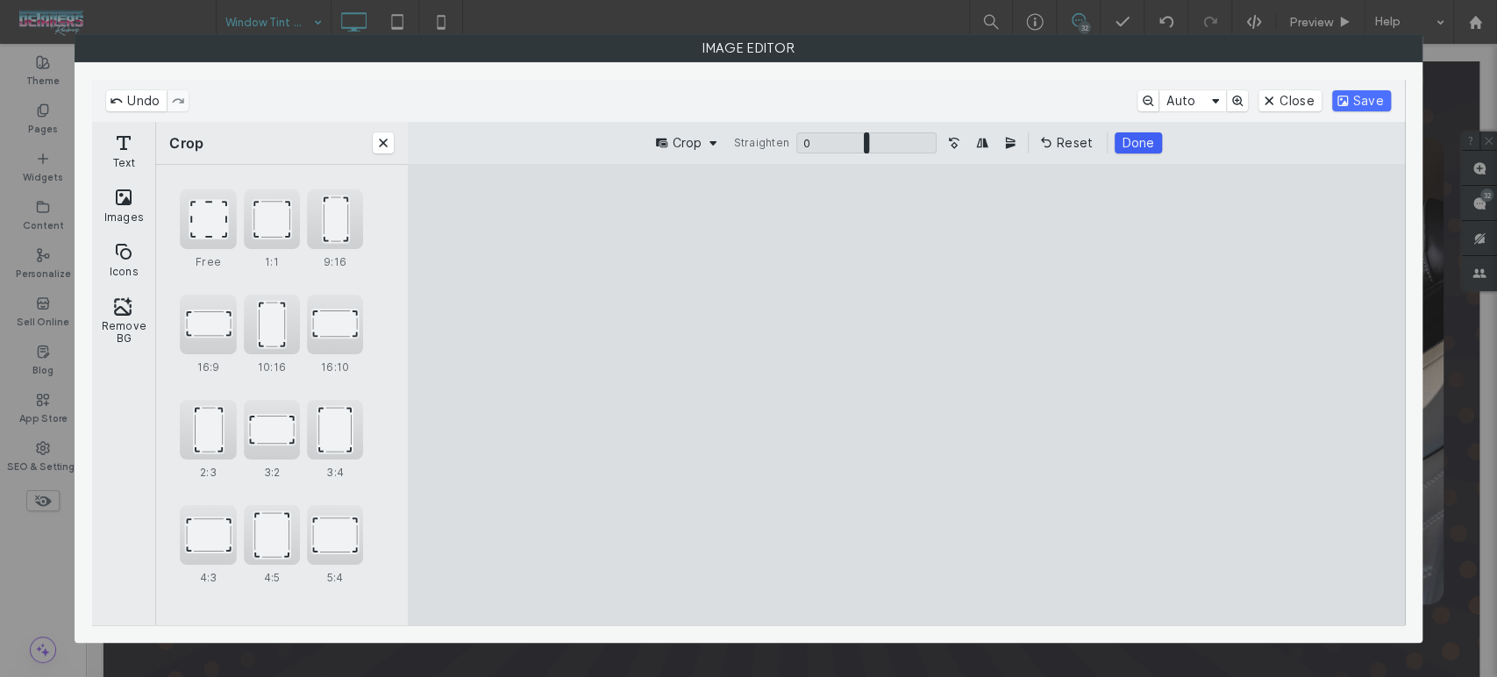
click at [1145, 146] on button "Done" at bounding box center [1138, 142] width 46 height 21
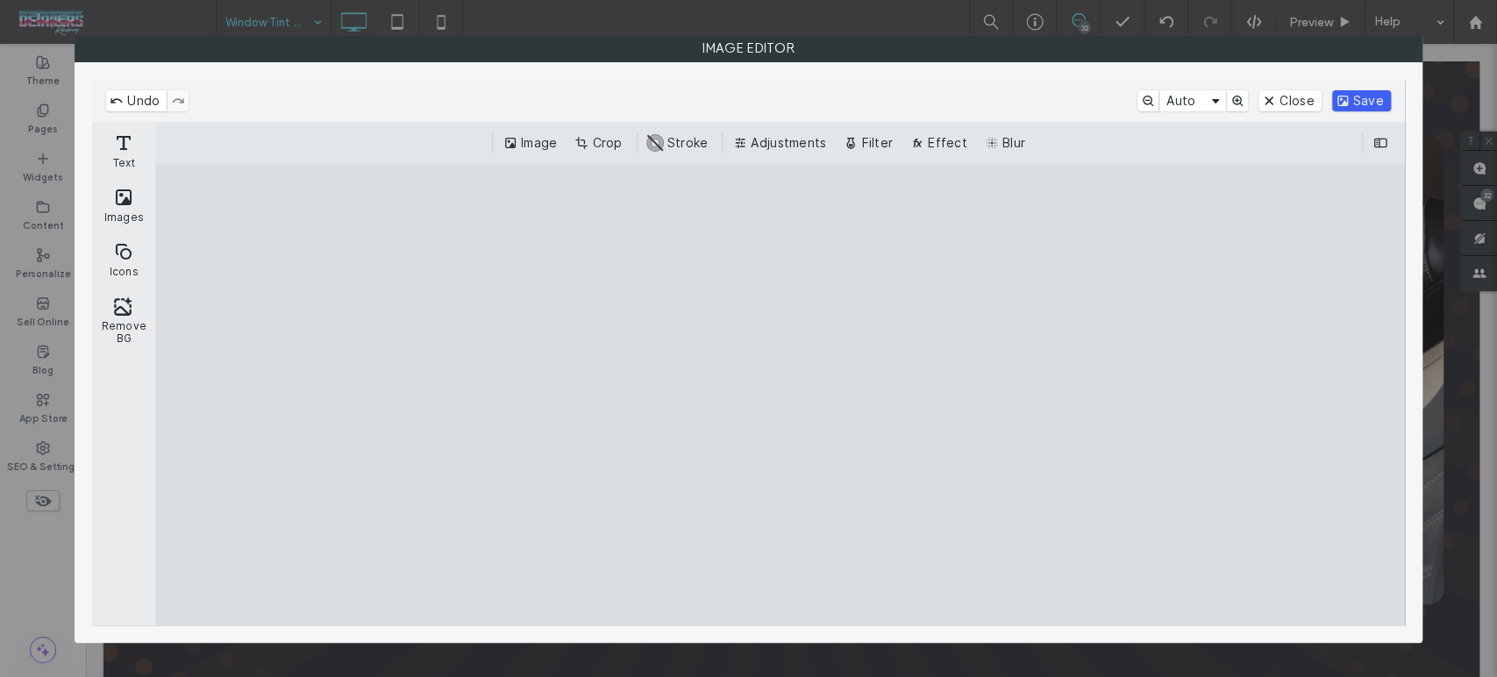
click at [1380, 103] on button "Save" at bounding box center [1361, 100] width 59 height 21
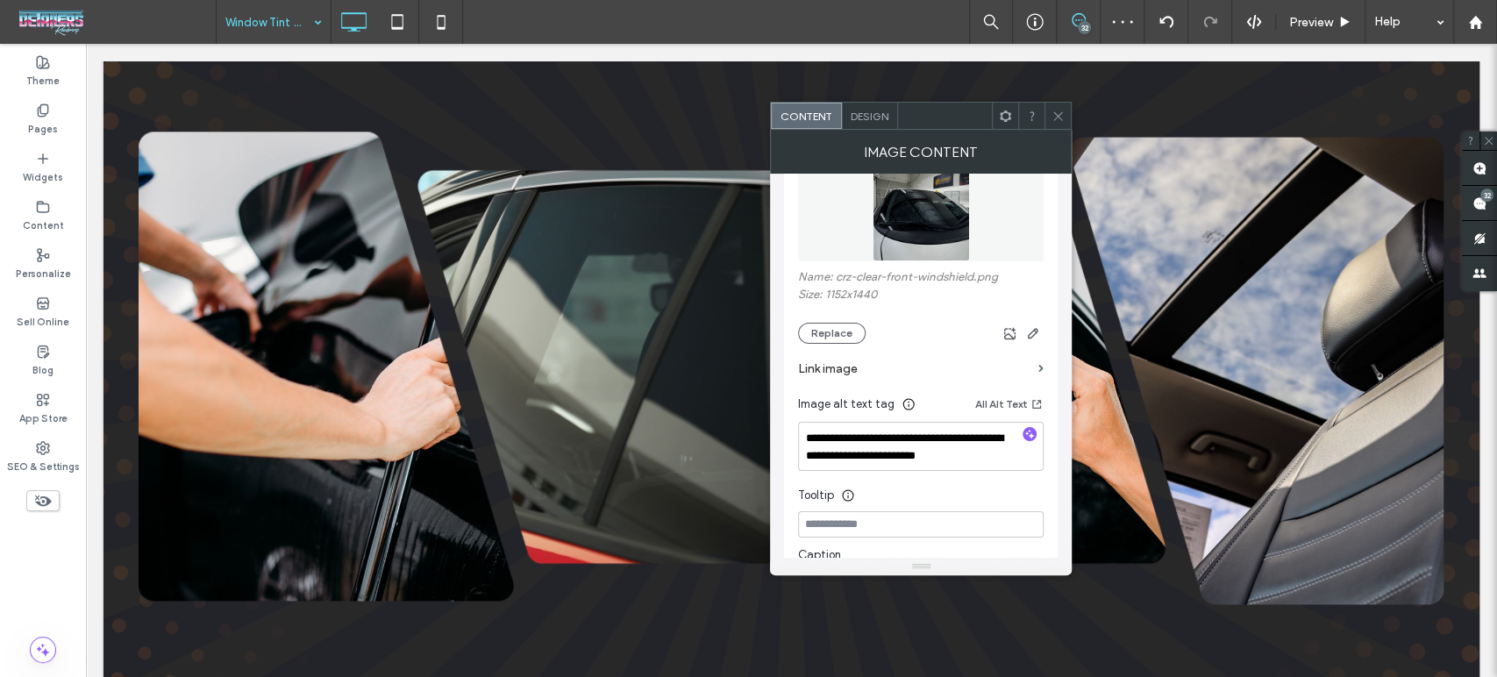
click at [1059, 116] on icon at bounding box center [1057, 116] width 13 height 13
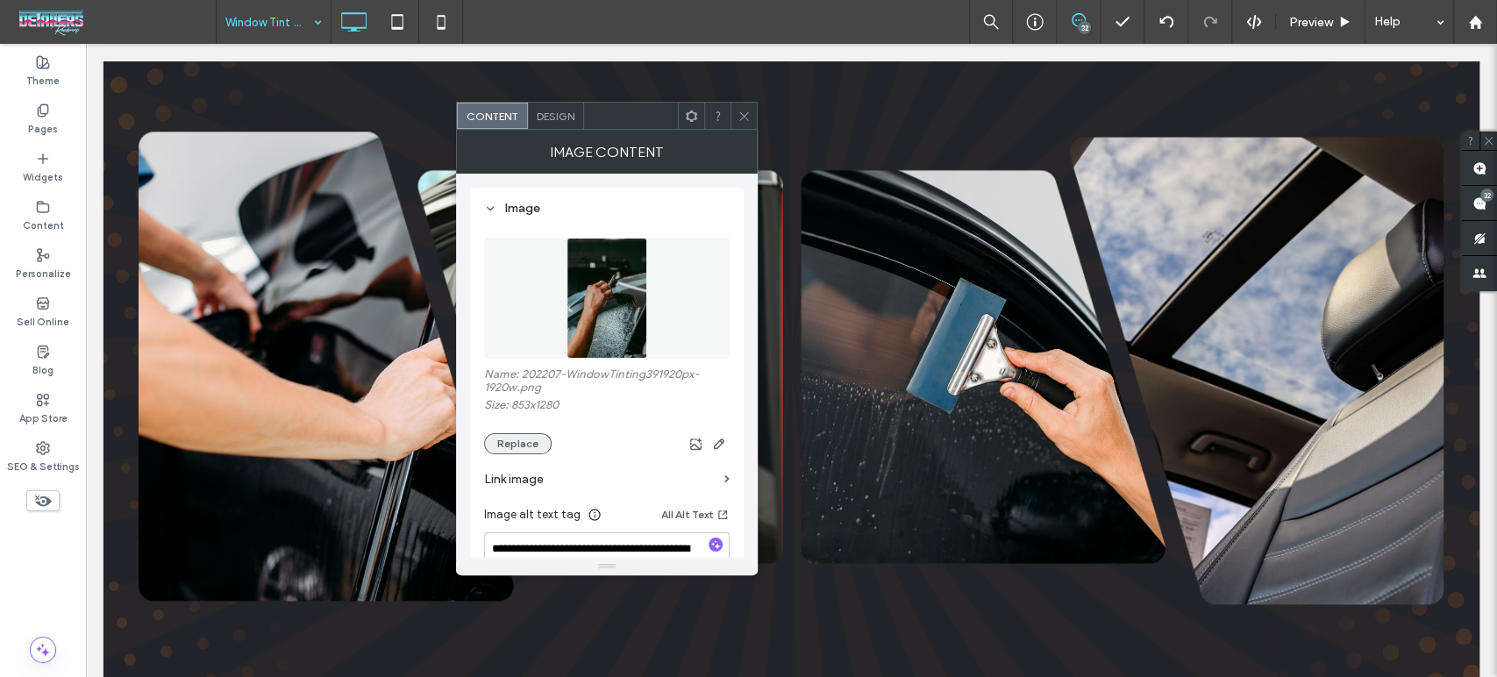
click at [519, 443] on button "Replace" at bounding box center [518, 443] width 68 height 21
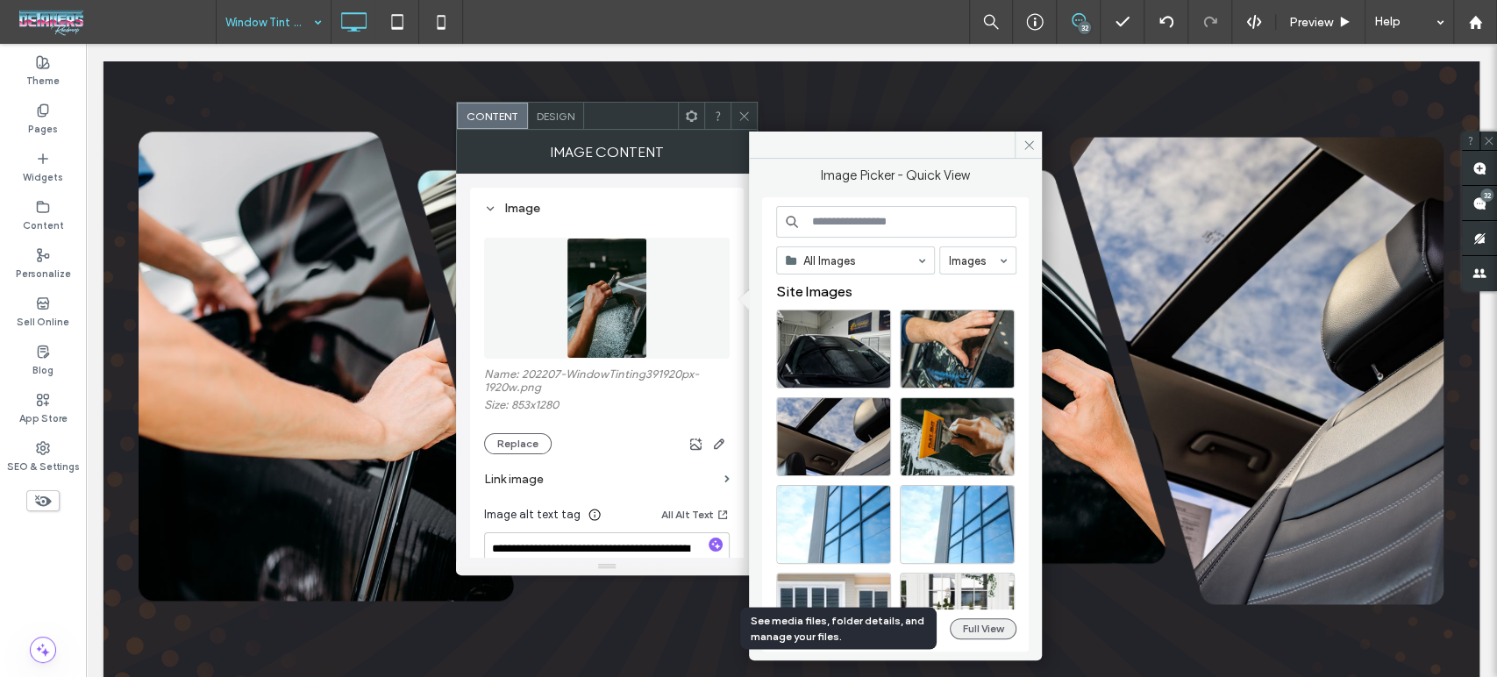
click at [995, 634] on button "Full View" at bounding box center [983, 628] width 67 height 21
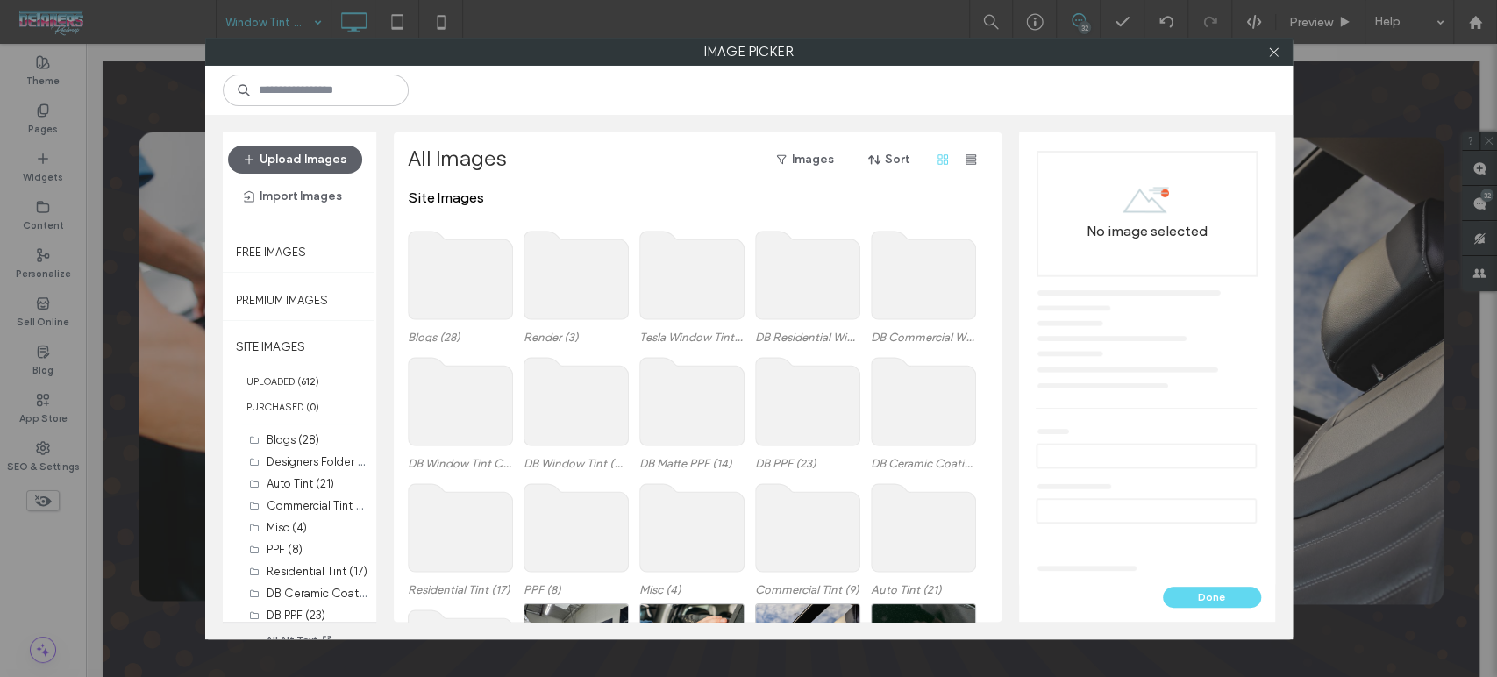
scroll to position [107, 0]
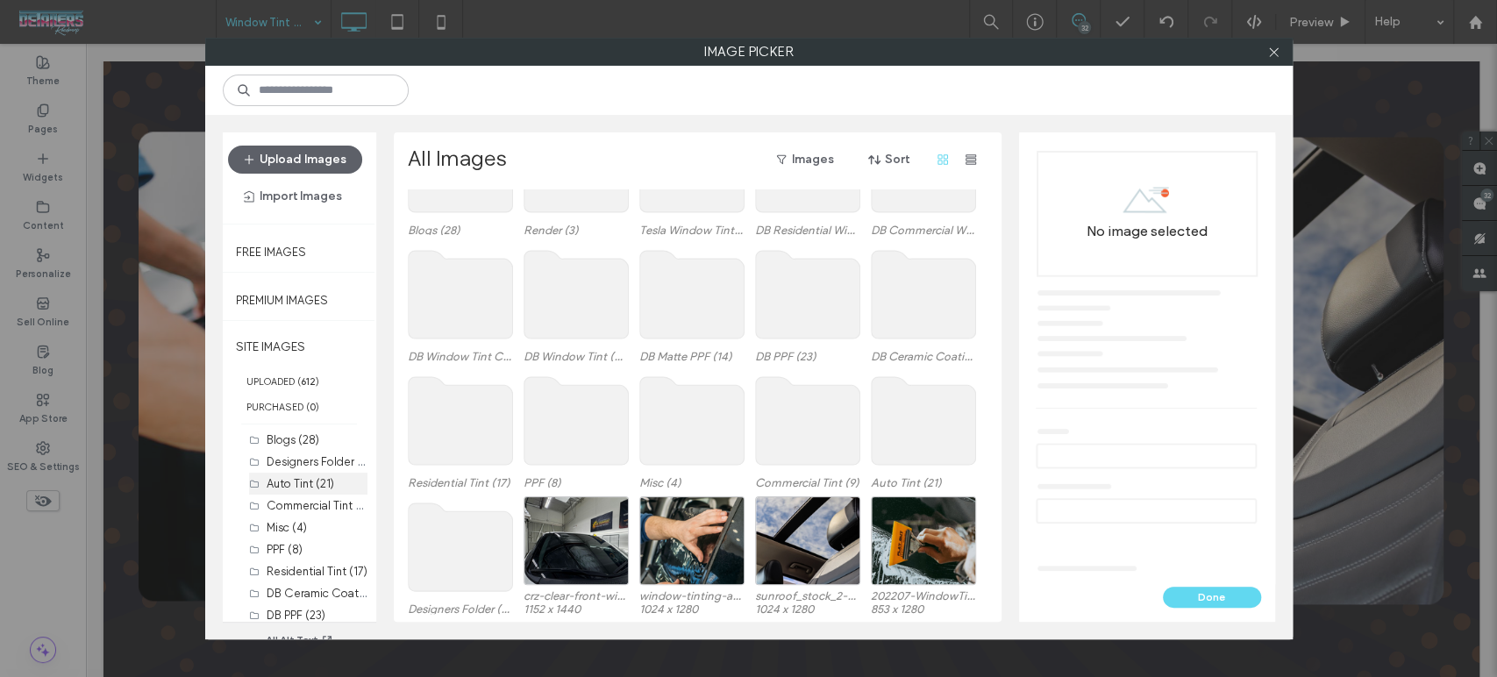
click at [310, 480] on label "Auto Tint (21)" at bounding box center [301, 483] width 68 height 13
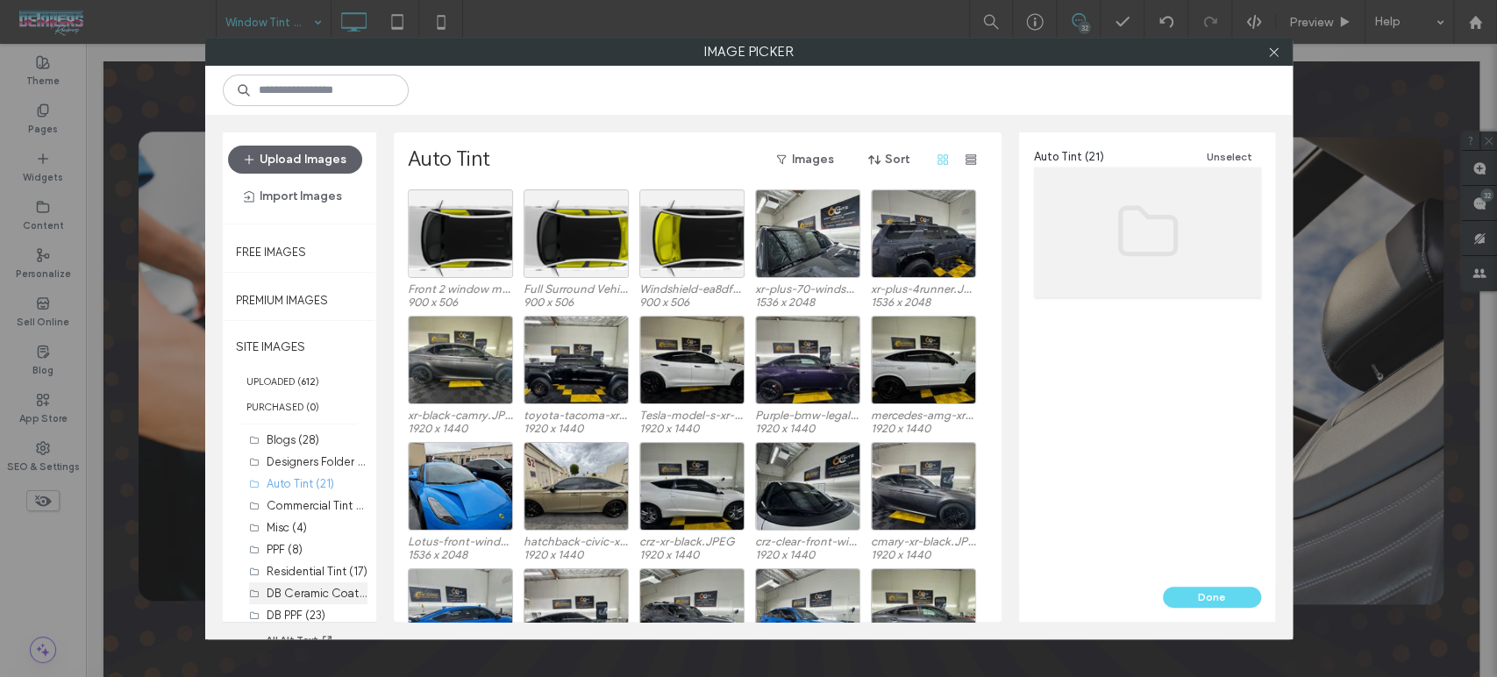
scroll to position [97, 0]
click at [305, 555] on label "DB Window Tint (49)" at bounding box center [319, 560] width 104 height 17
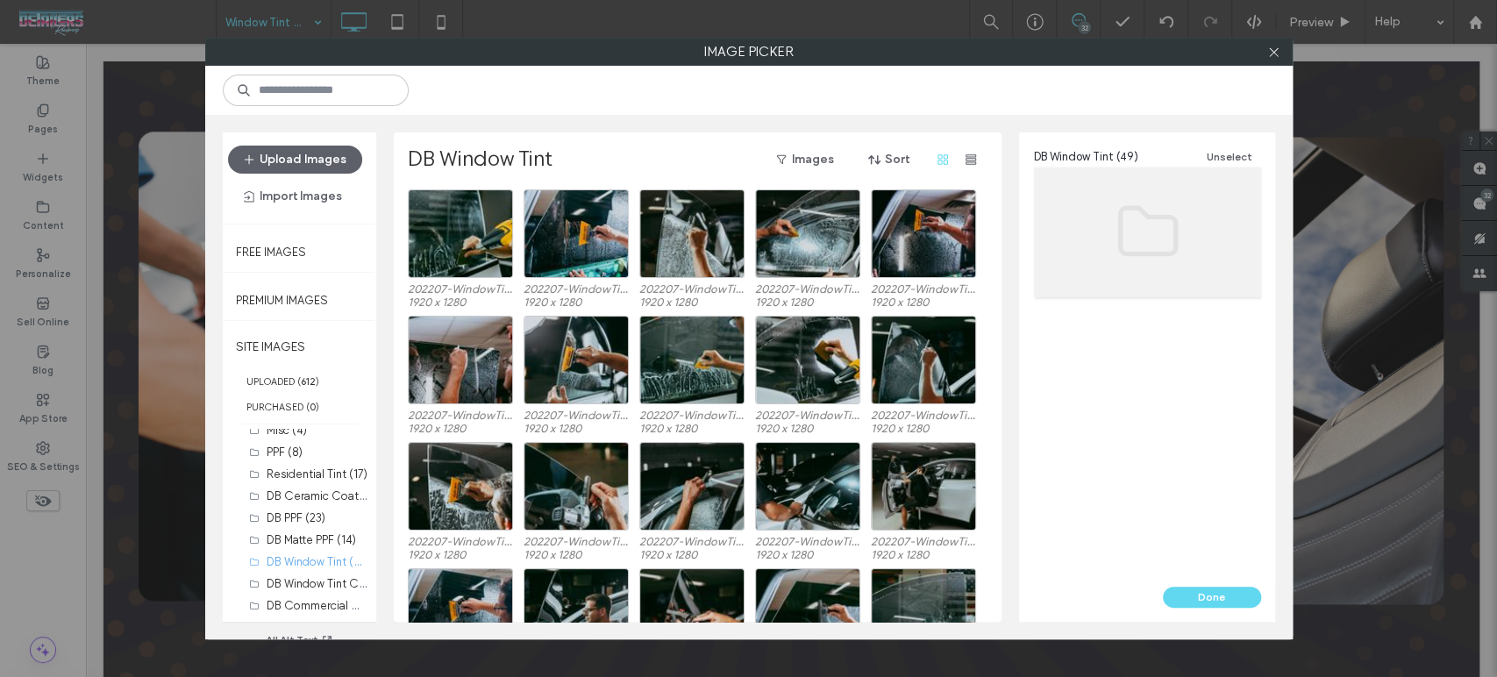
scroll to position [72, 0]
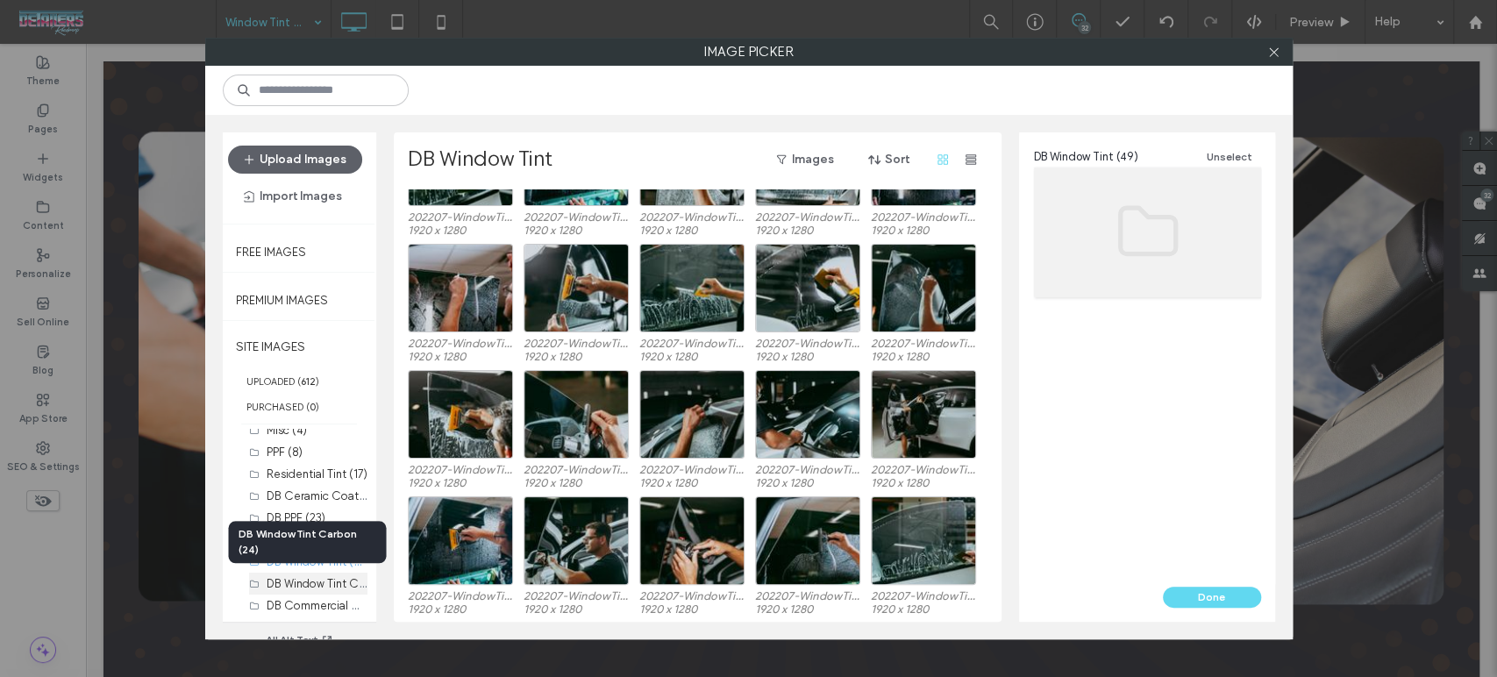
click at [309, 583] on label "DB Window Tint Carbon (24)" at bounding box center [340, 582] width 146 height 17
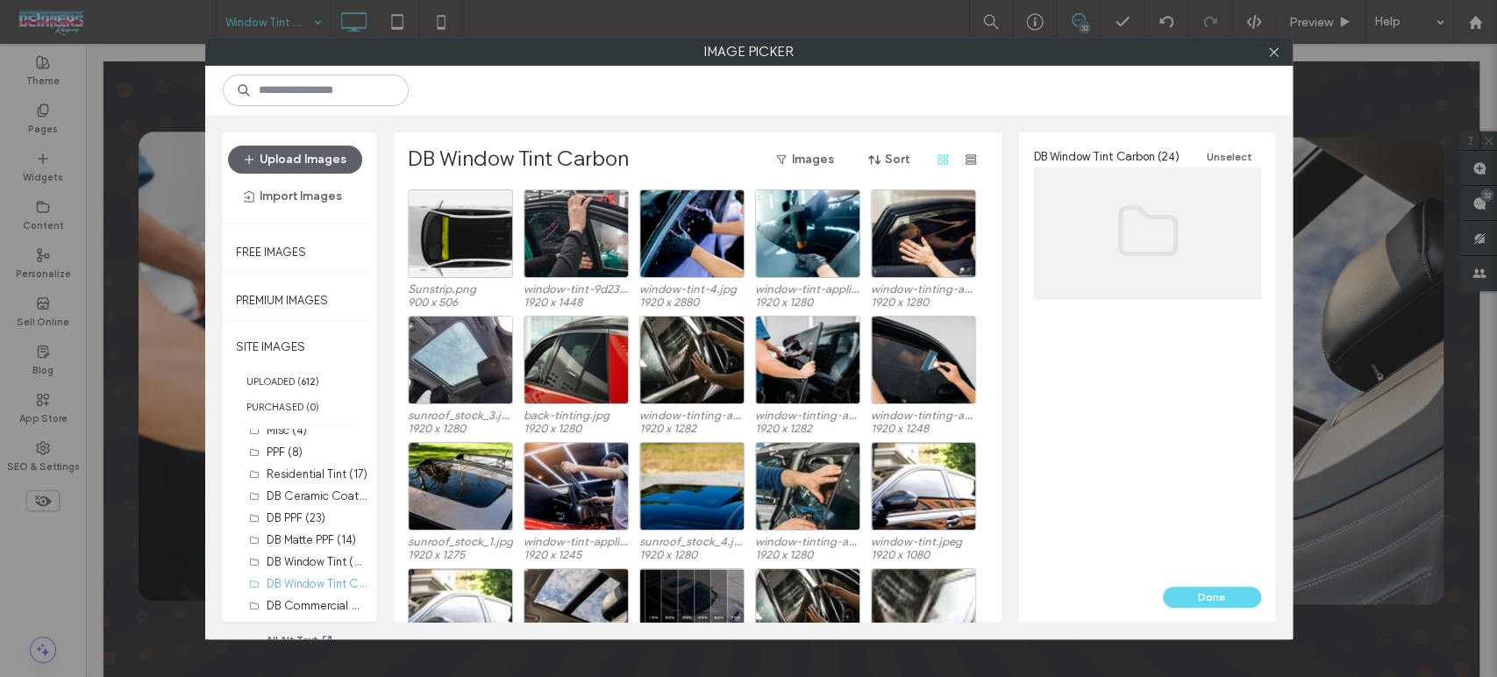
scroll to position [195, 0]
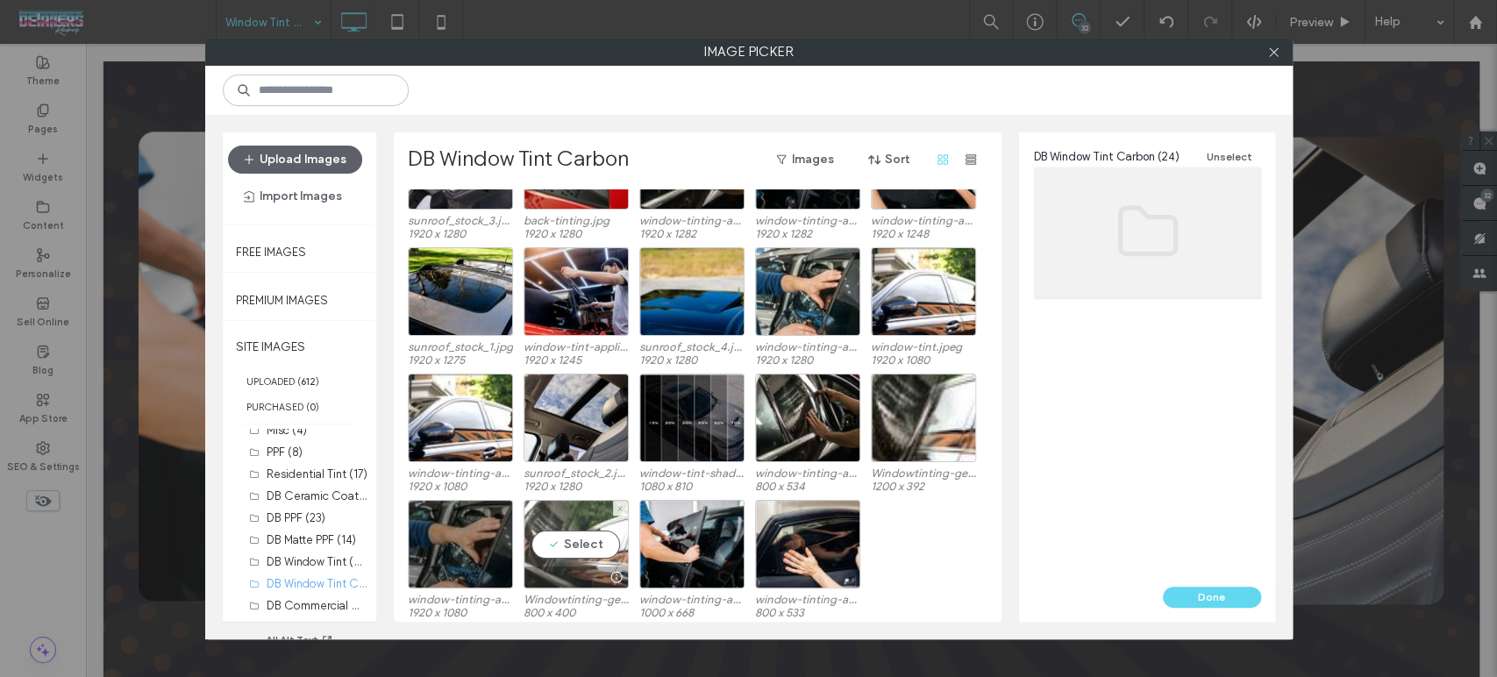
click at [558, 563] on div "Select" at bounding box center [576, 544] width 105 height 89
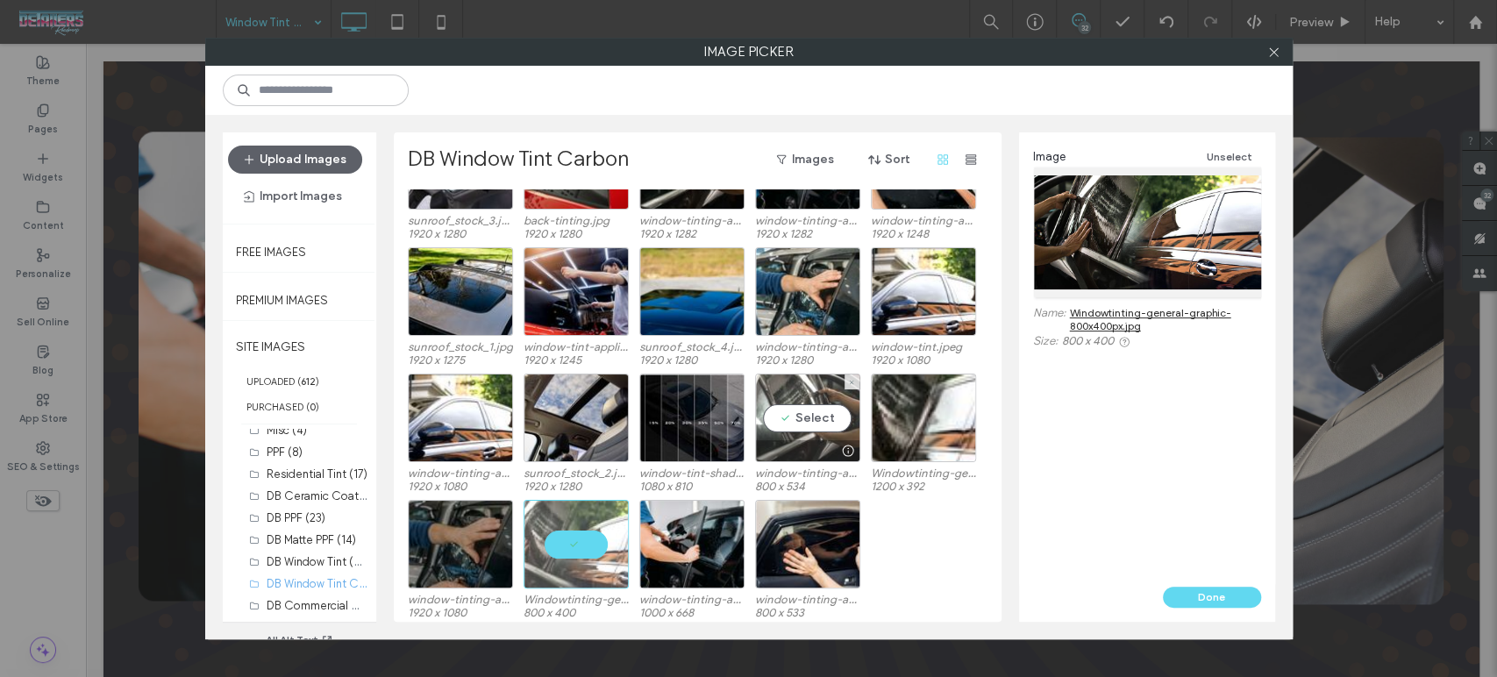
click at [798, 431] on div "Select" at bounding box center [807, 418] width 105 height 89
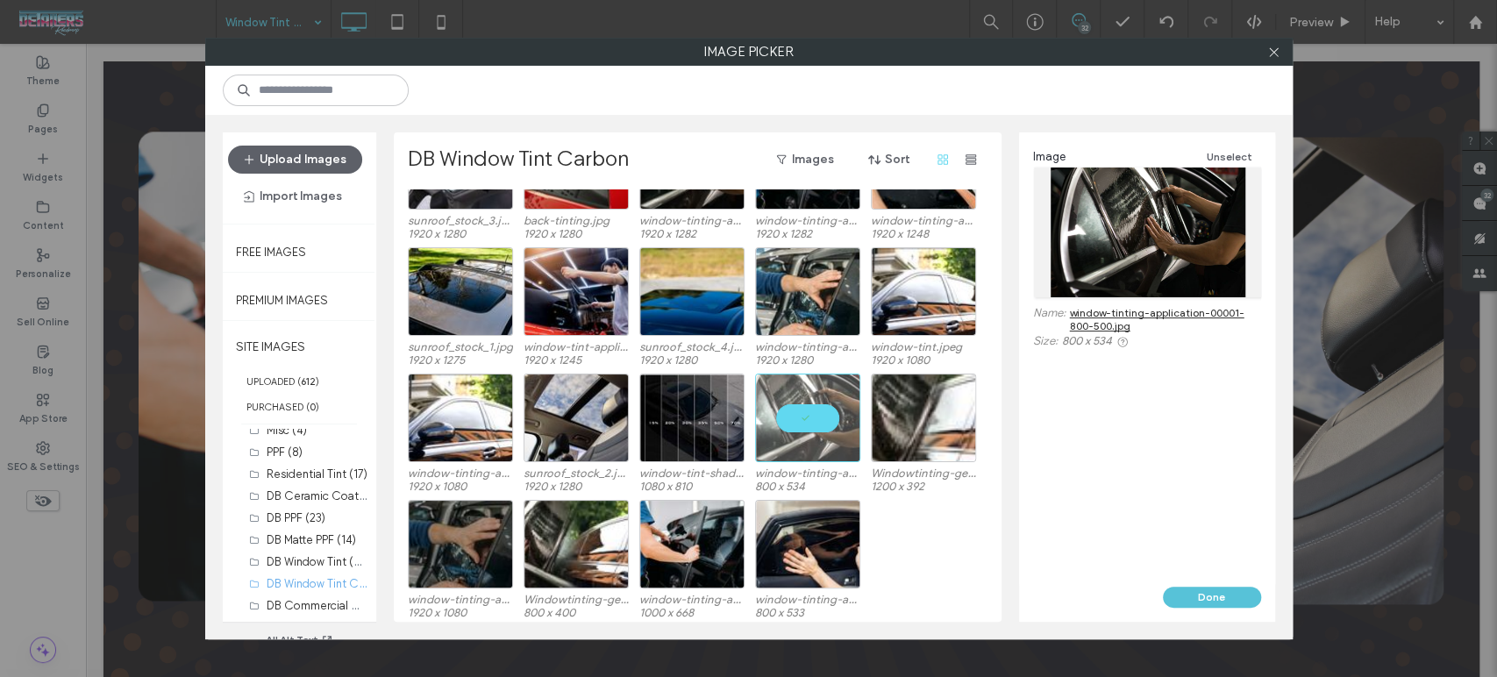
click at [1242, 595] on button "Done" at bounding box center [1212, 597] width 98 height 21
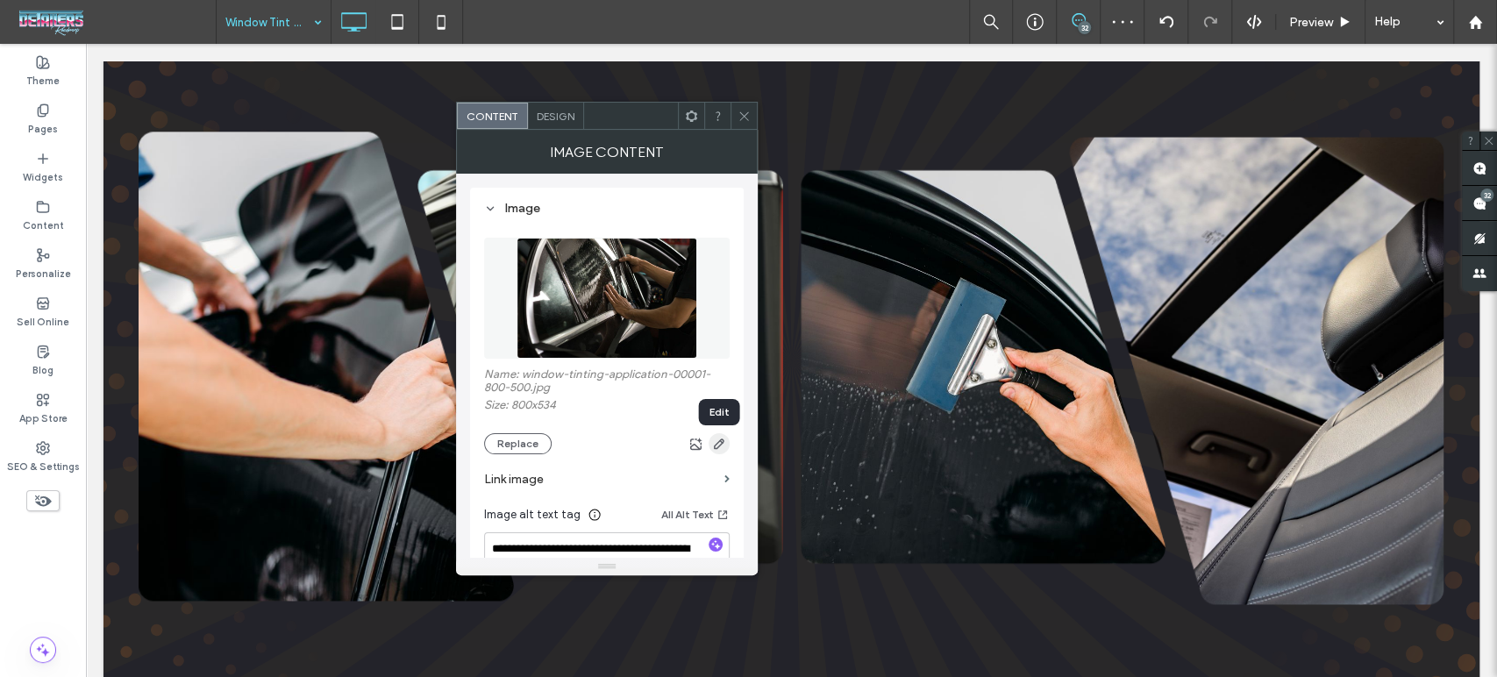
click at [716, 445] on use "button" at bounding box center [719, 443] width 11 height 11
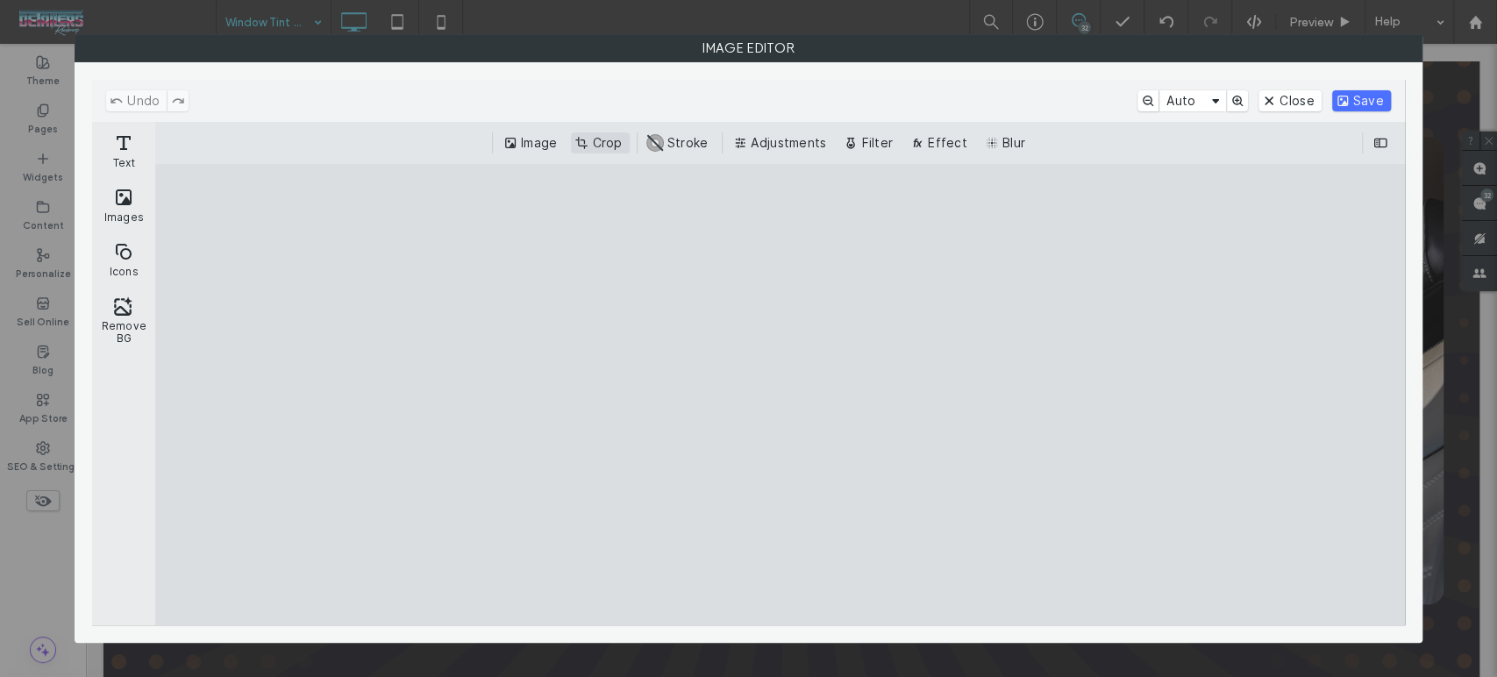
click at [605, 138] on button "Crop" at bounding box center [600, 142] width 58 height 21
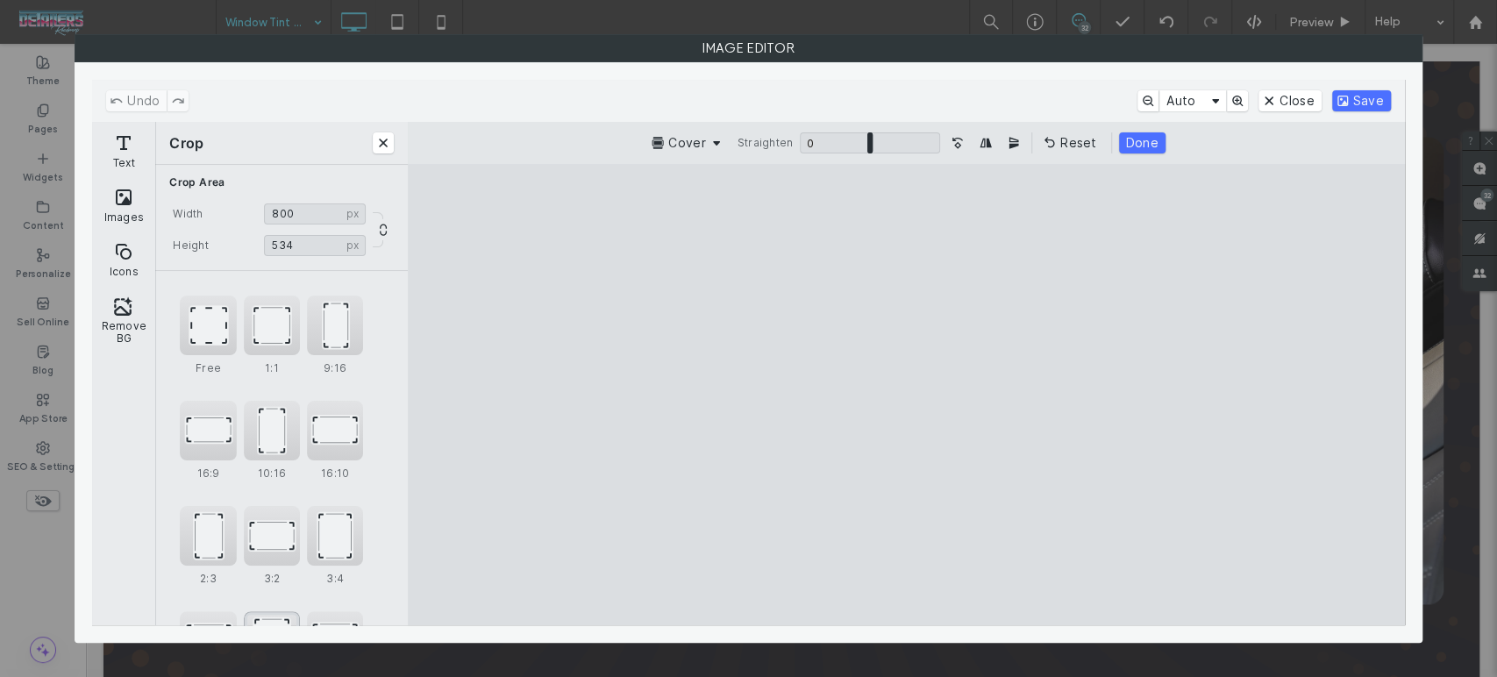
scroll to position [106, 0]
click at [275, 545] on div "4:5" at bounding box center [272, 535] width 56 height 60
type input "*****"
drag, startPoint x: 957, startPoint y: 424, endPoint x: 890, endPoint y: 424, distance: 66.7
click at [906, 395] on cesdk-canvas "Editor canvas" at bounding box center [906, 395] width 0 height 0
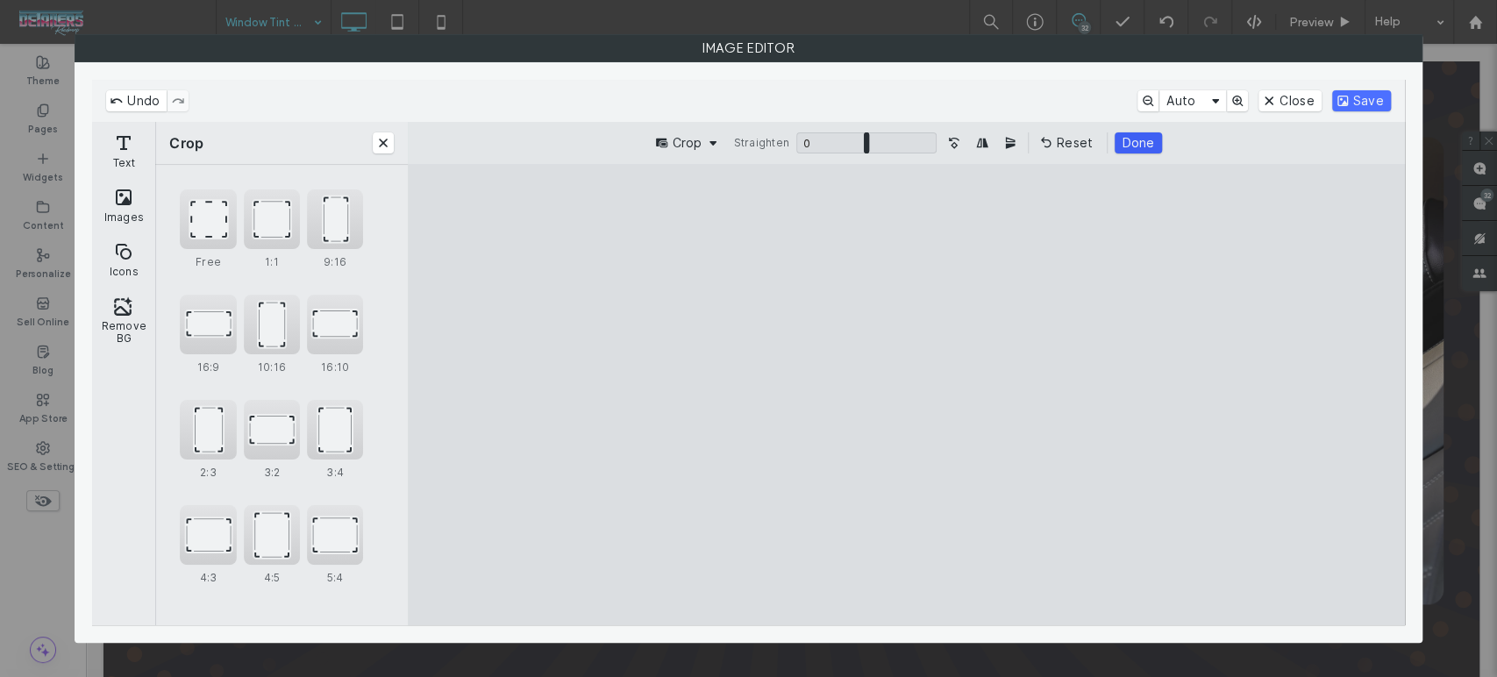
click at [1130, 144] on button "Done" at bounding box center [1138, 142] width 46 height 21
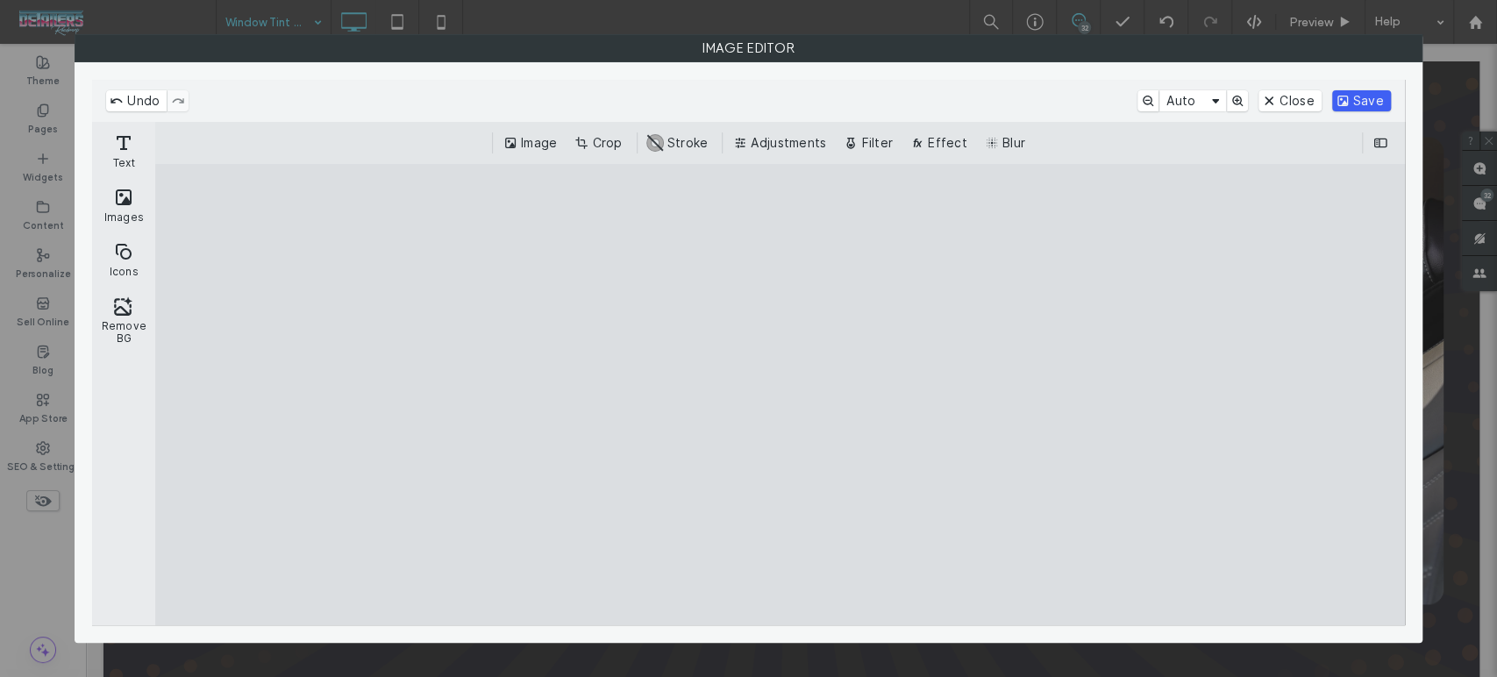
click at [1371, 103] on button "Save" at bounding box center [1361, 100] width 59 height 21
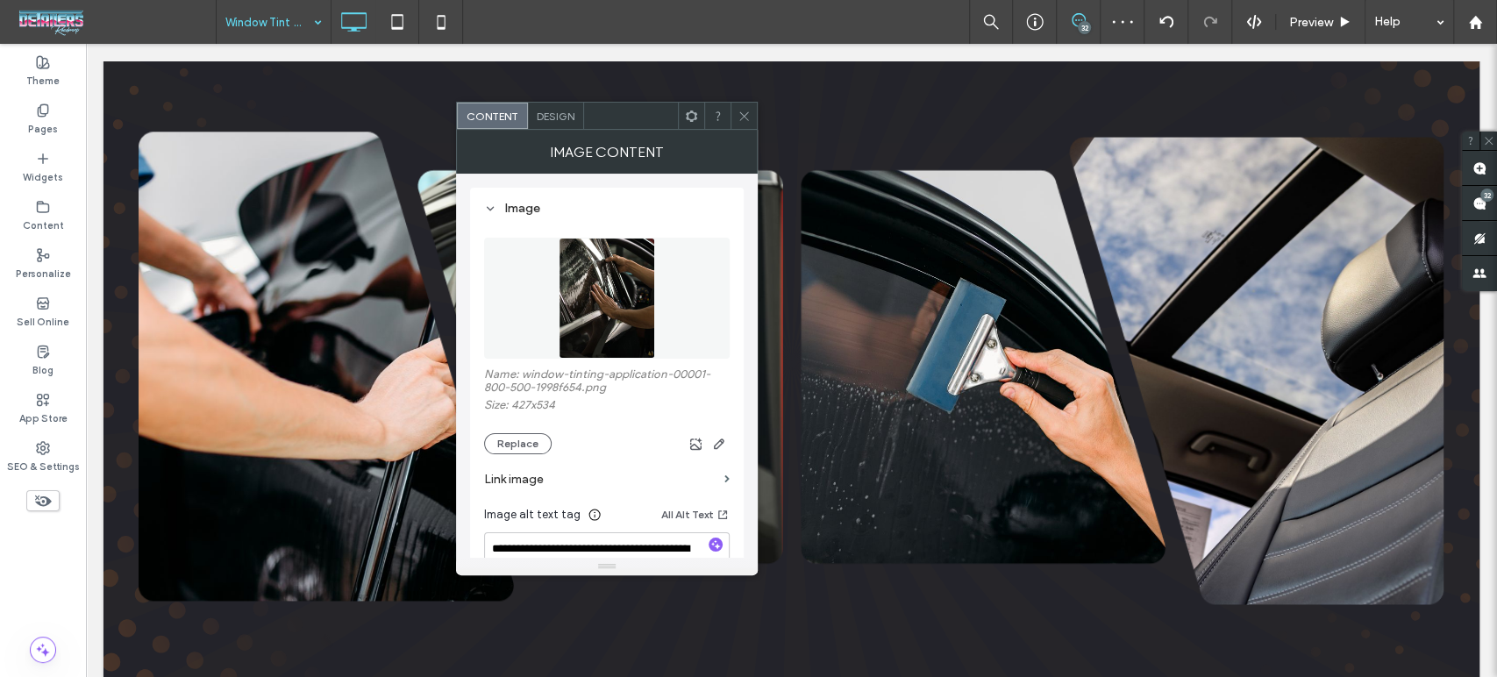
click at [750, 115] on icon at bounding box center [744, 116] width 13 height 13
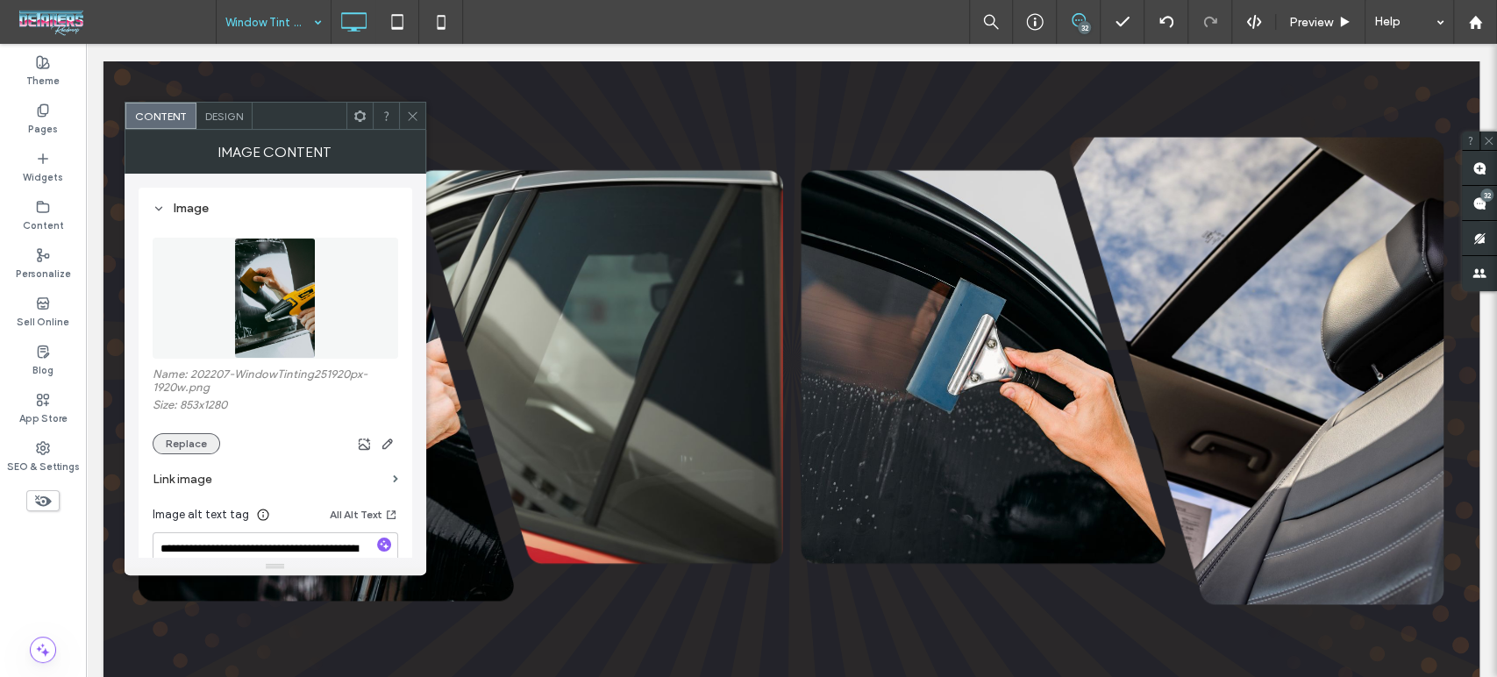
click at [168, 449] on button "Replace" at bounding box center [187, 443] width 68 height 21
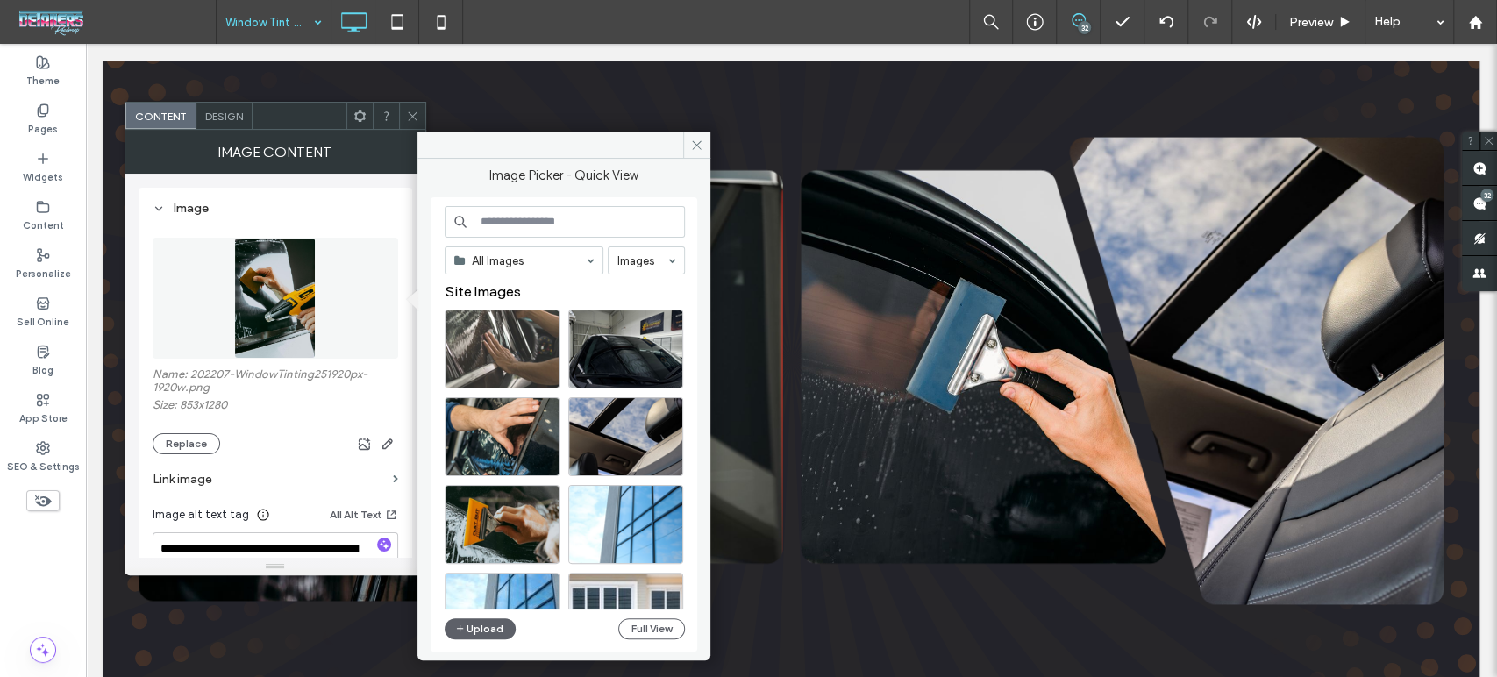
click at [507, 335] on div at bounding box center [502, 349] width 115 height 79
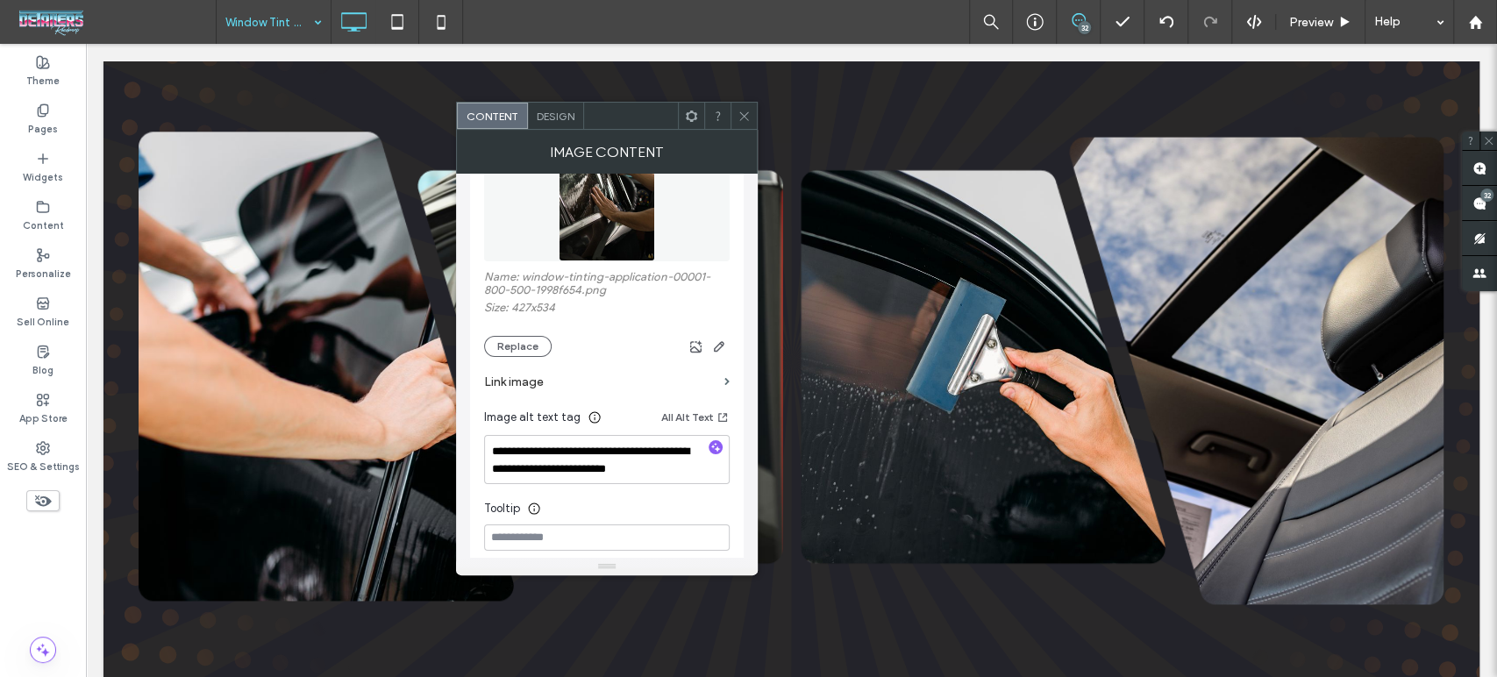
scroll to position [195, 0]
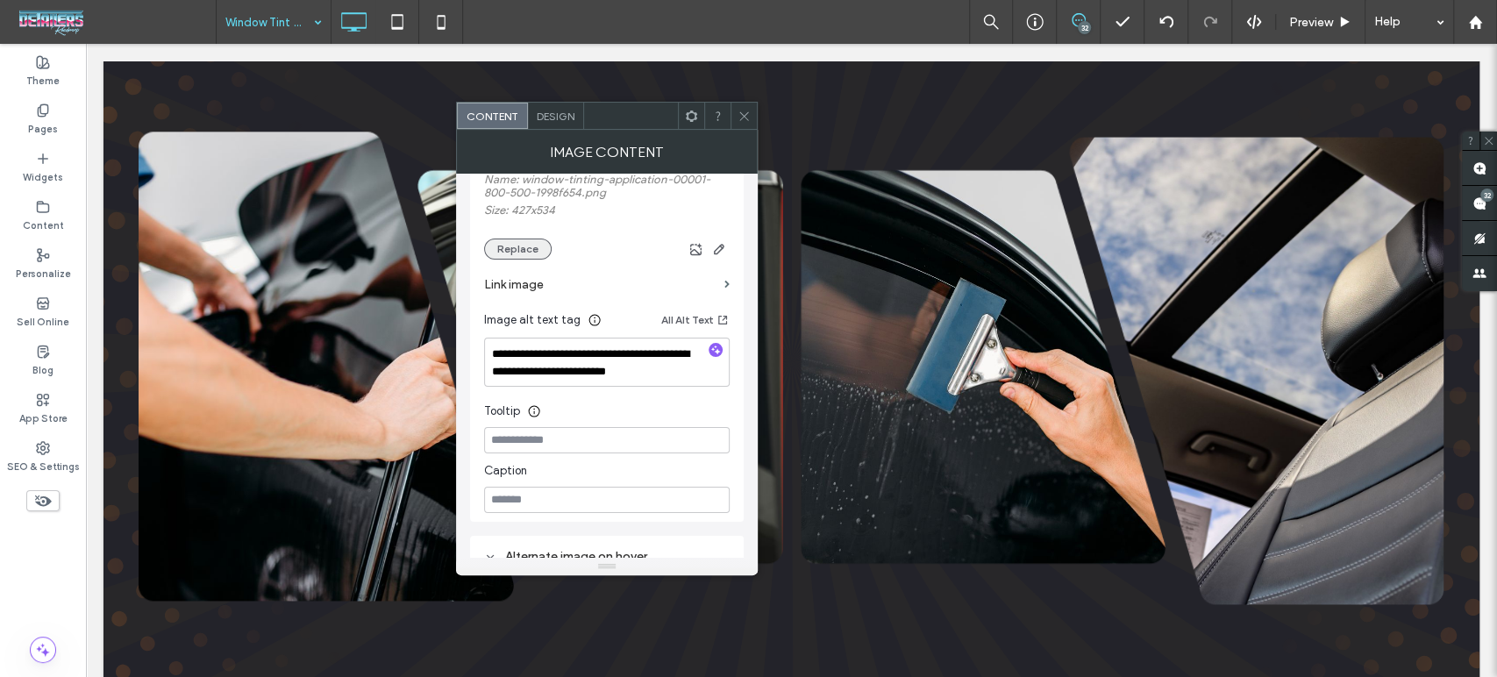
click at [526, 250] on button "Replace" at bounding box center [518, 249] width 68 height 21
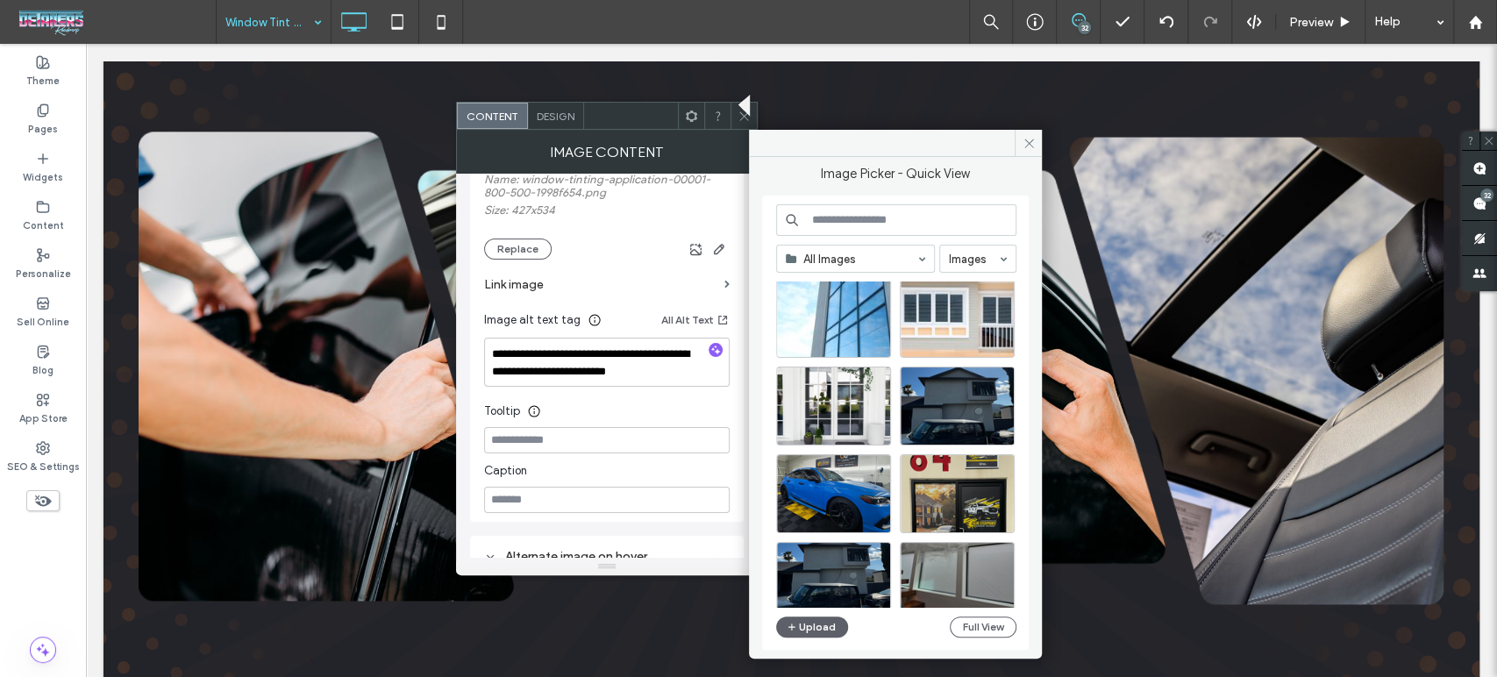
scroll to position [584, 0]
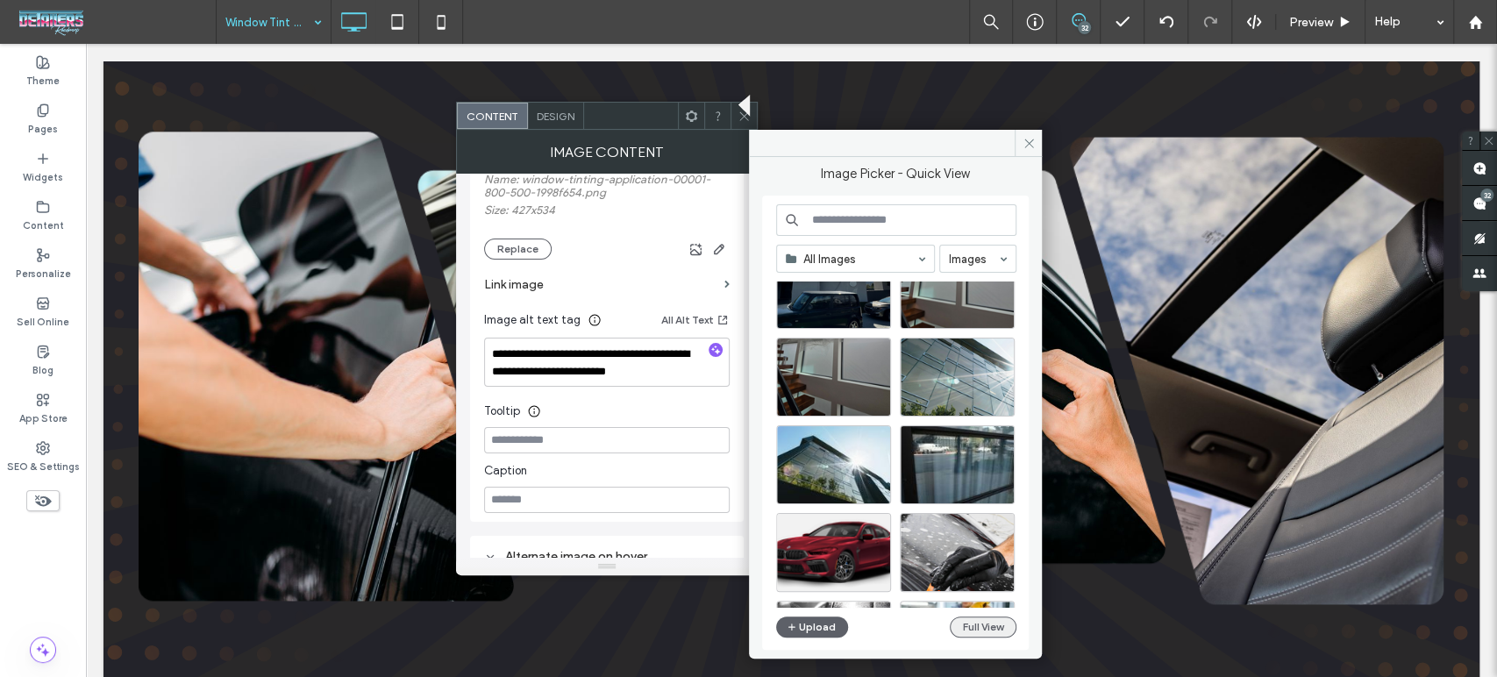
click at [1000, 623] on button "Full View" at bounding box center [983, 627] width 67 height 21
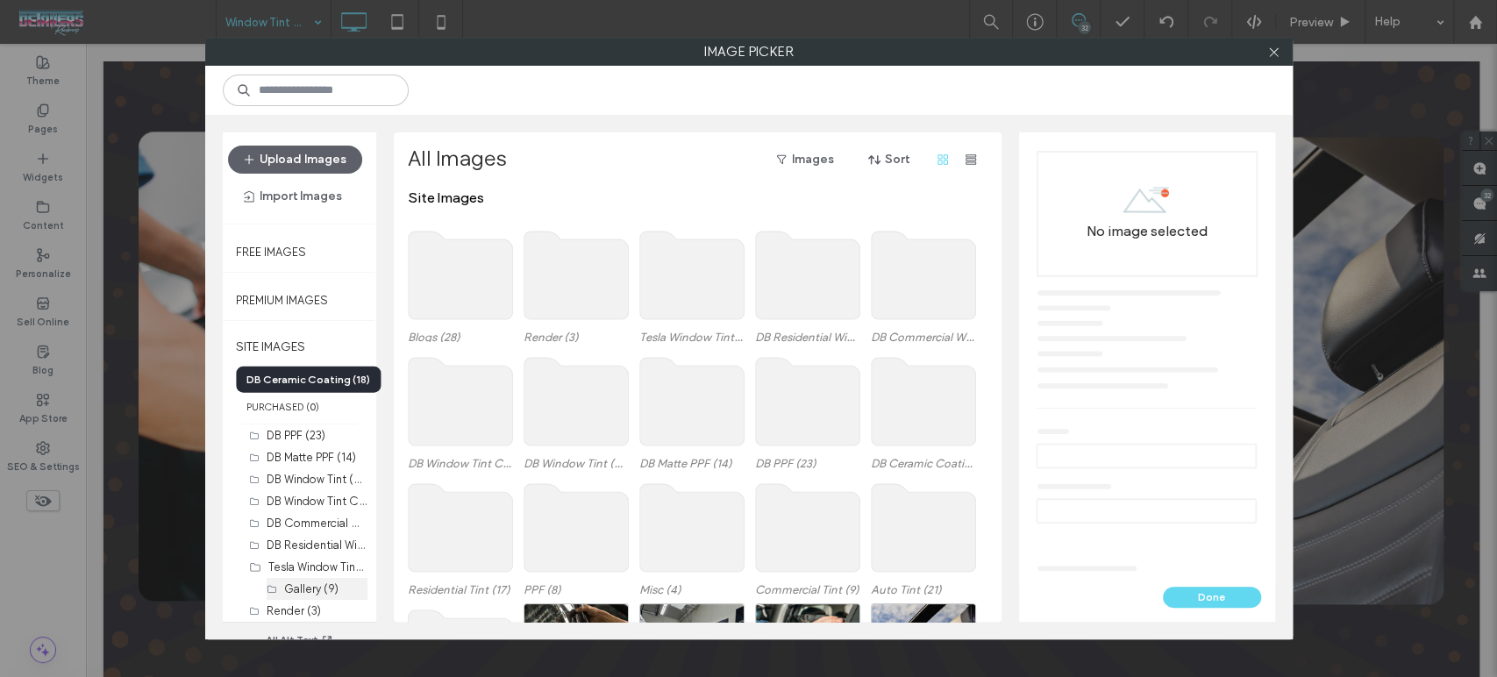
scroll to position [181, 0]
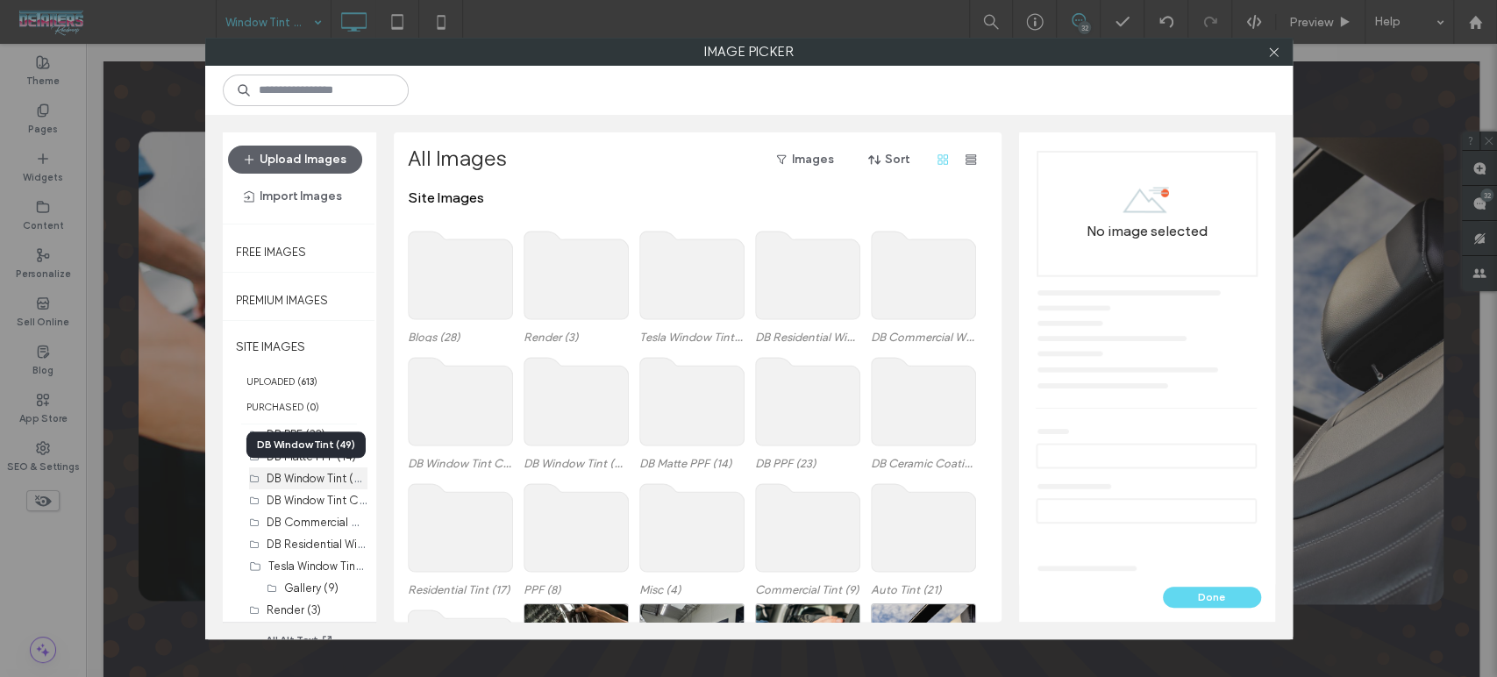
click at [312, 481] on label "DB Window Tint (49)" at bounding box center [319, 477] width 104 height 17
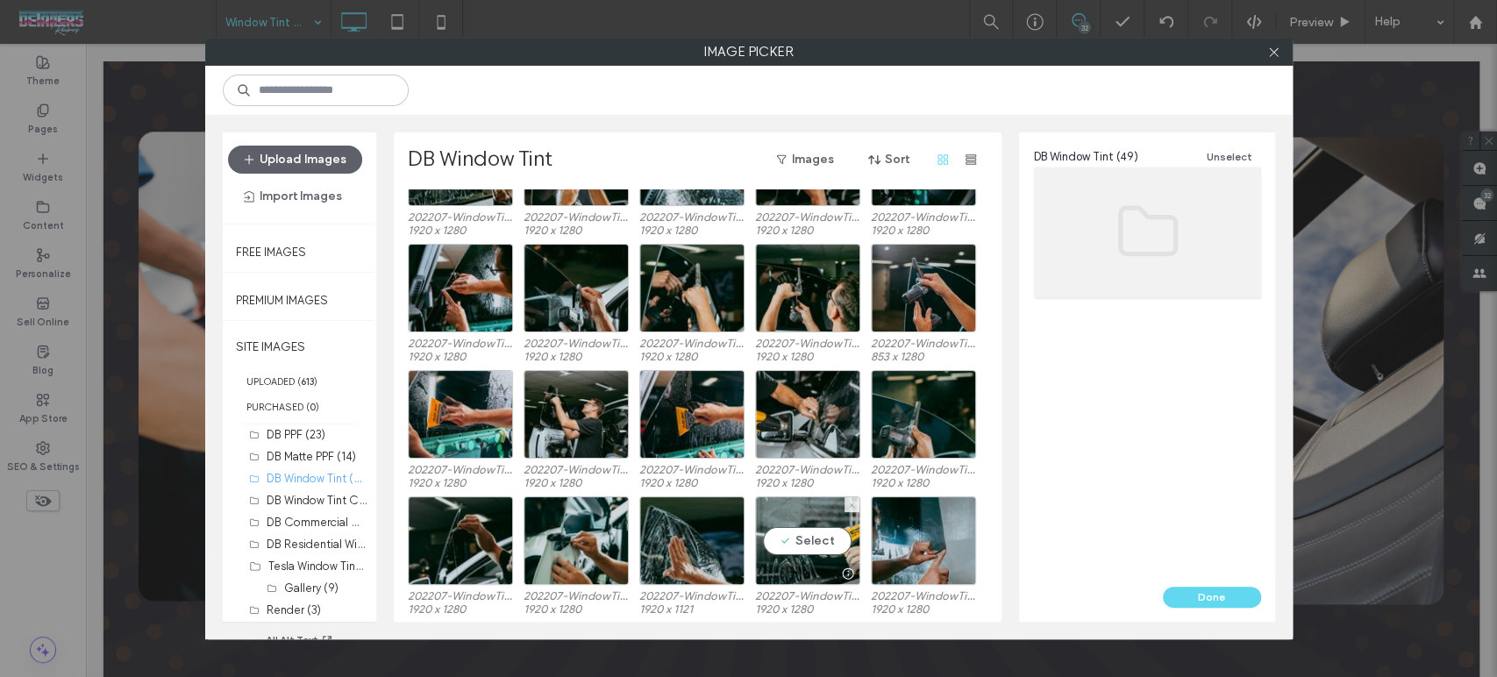
scroll to position [830, 0]
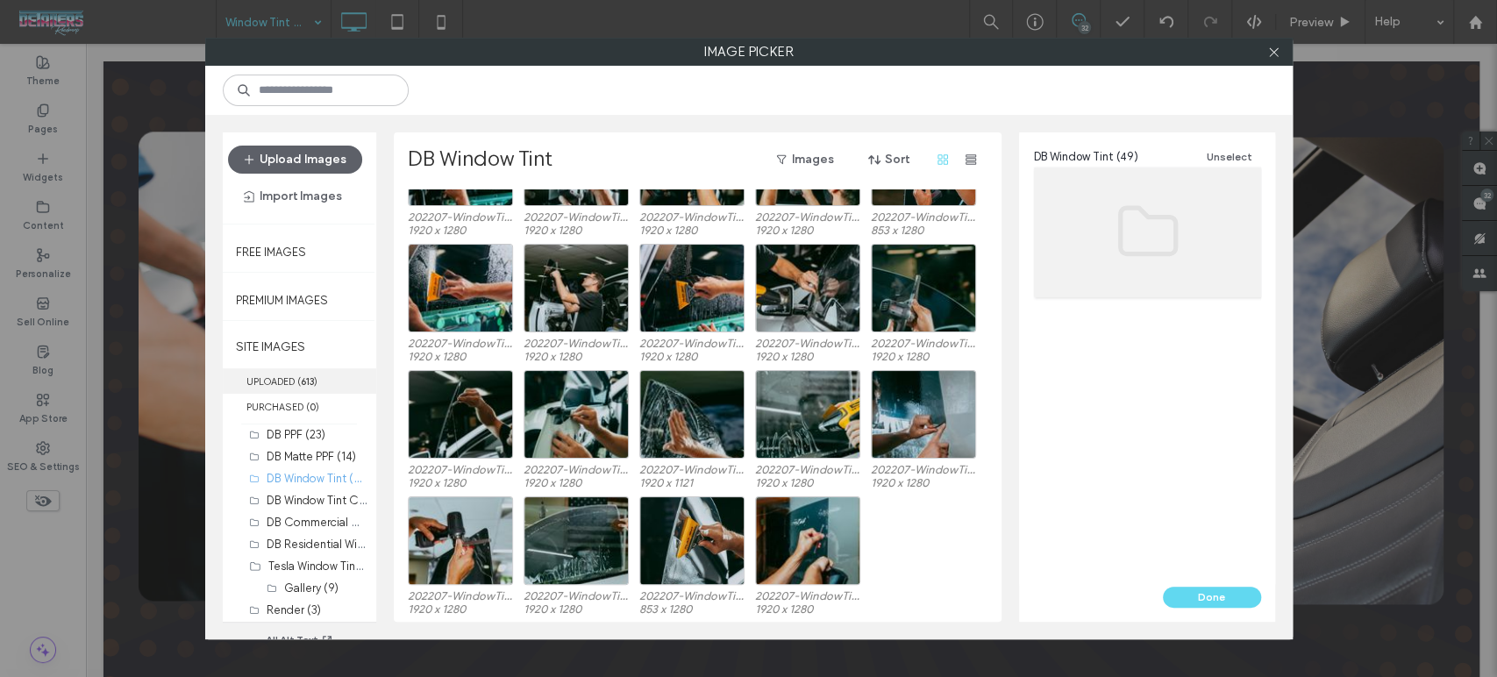
click at [281, 382] on label "UPLOADED ( 613 )" at bounding box center [299, 380] width 153 height 25
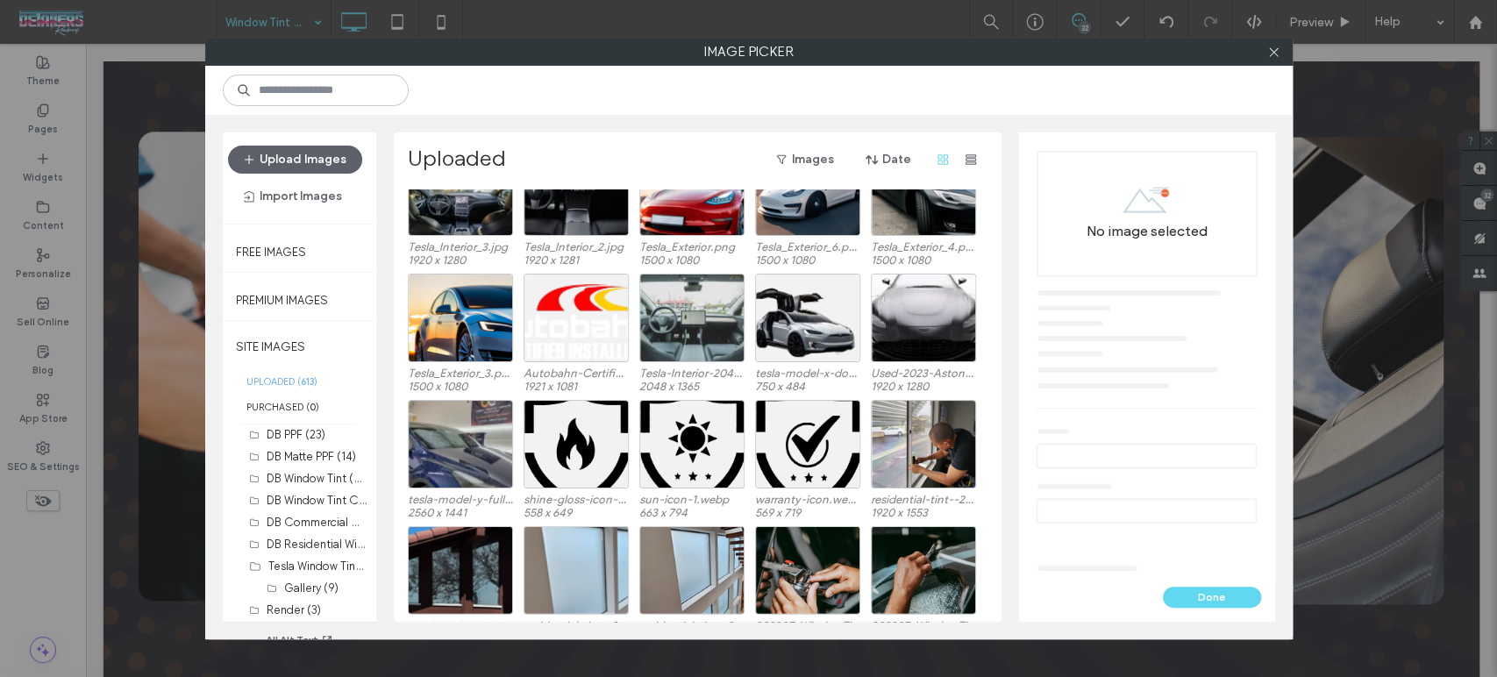
scroll to position [2861, 0]
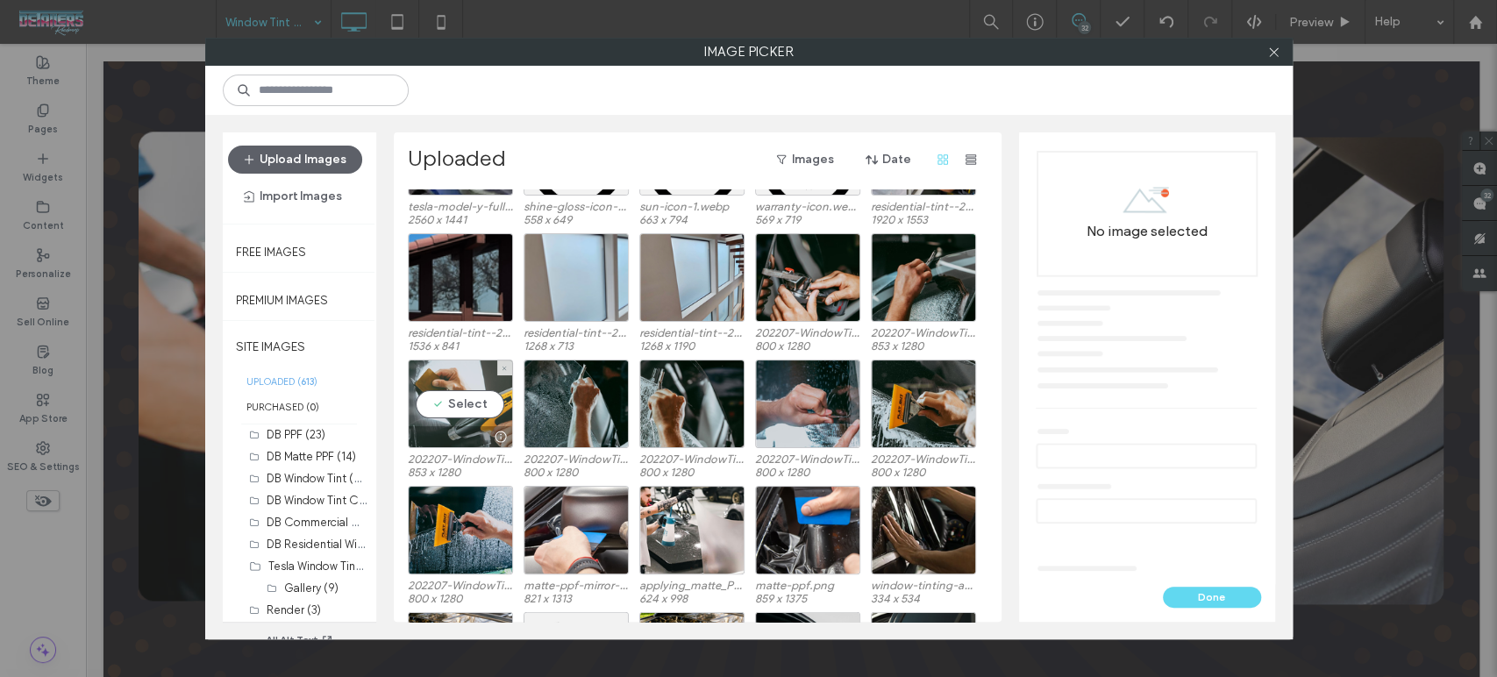
click at [487, 423] on div "Select" at bounding box center [460, 404] width 105 height 89
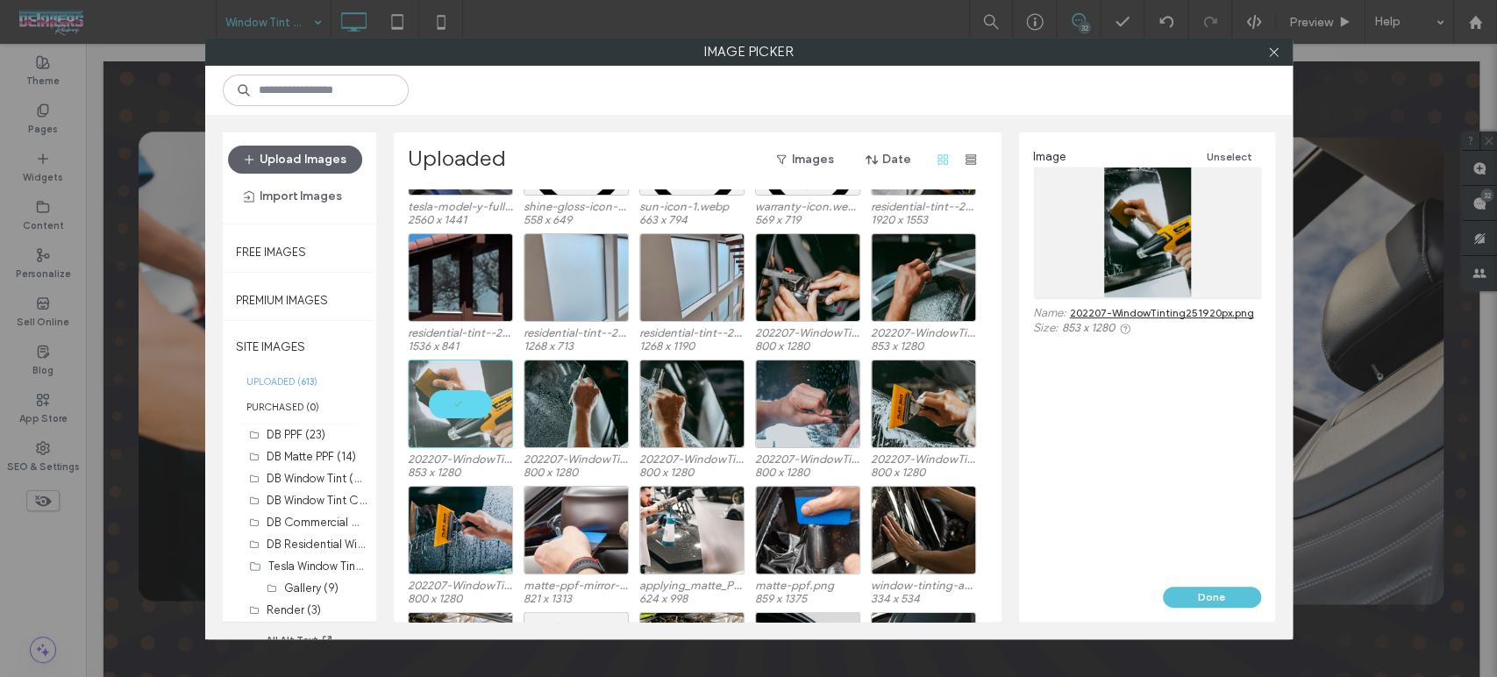
click at [1216, 595] on button "Done" at bounding box center [1212, 597] width 98 height 21
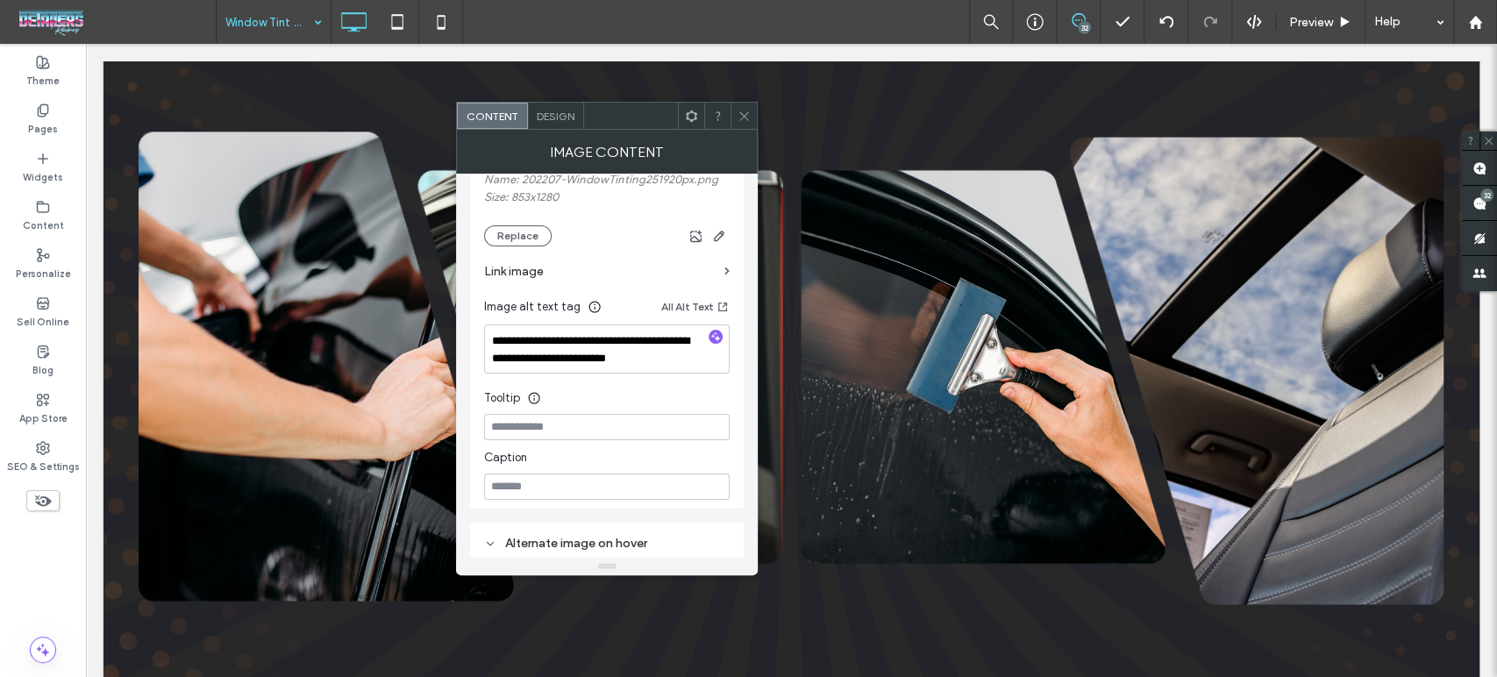
click at [747, 122] on icon at bounding box center [744, 116] width 13 height 13
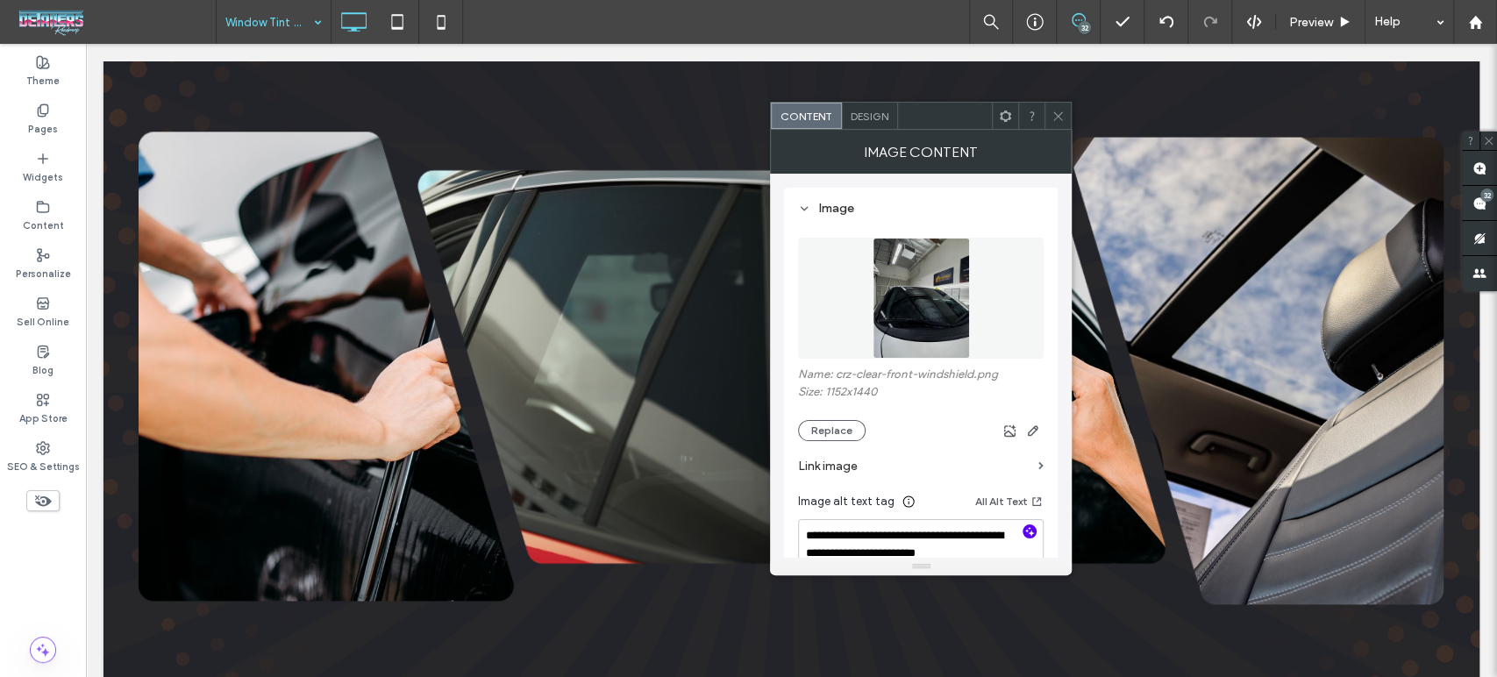
click at [1029, 537] on icon "button" at bounding box center [1029, 531] width 12 height 12
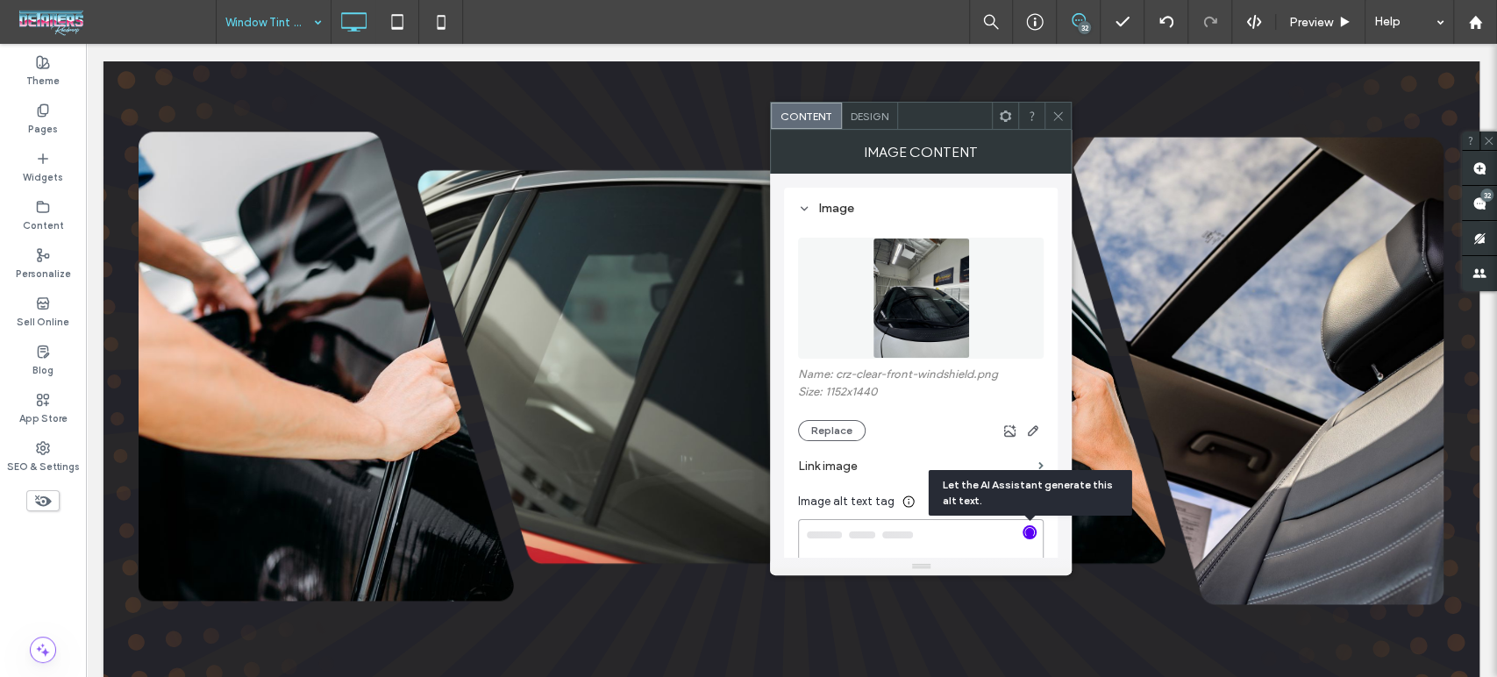
type textarea "**********"
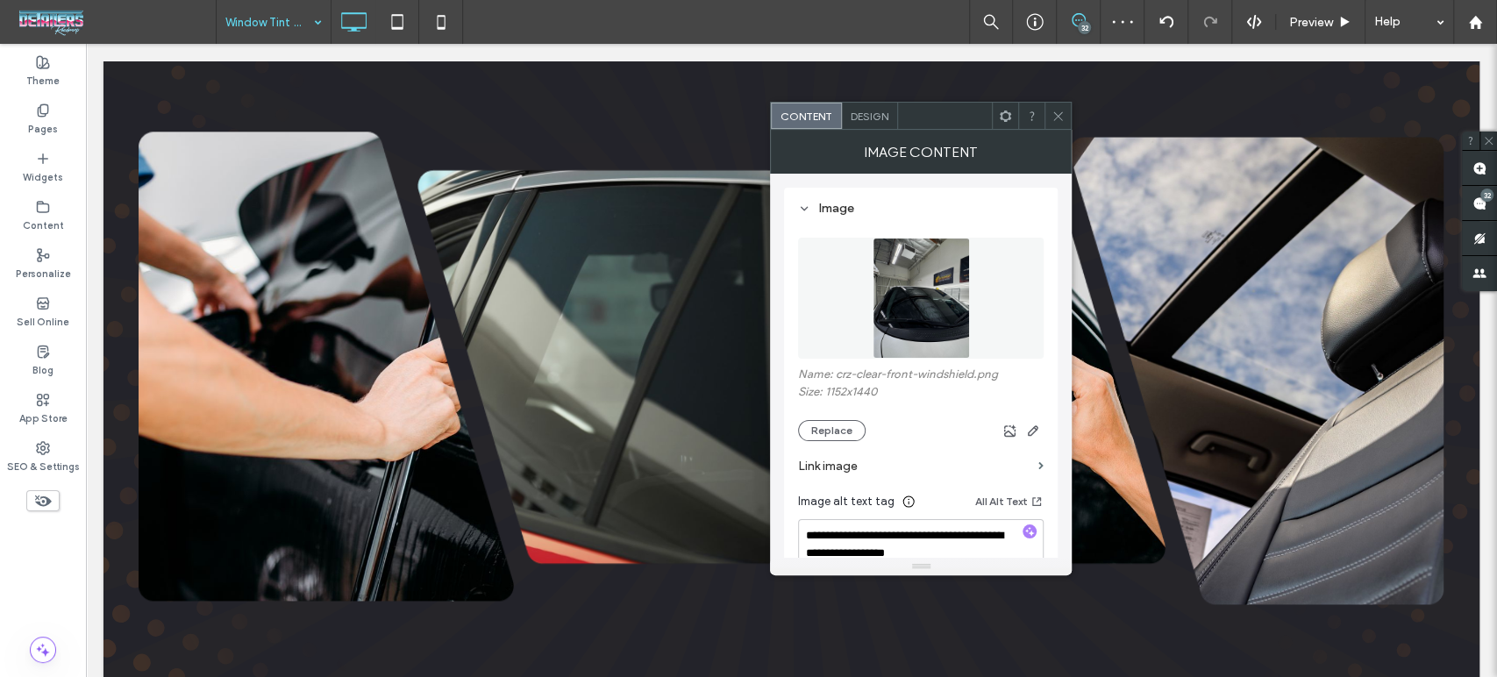
click at [1054, 110] on icon at bounding box center [1057, 116] width 13 height 13
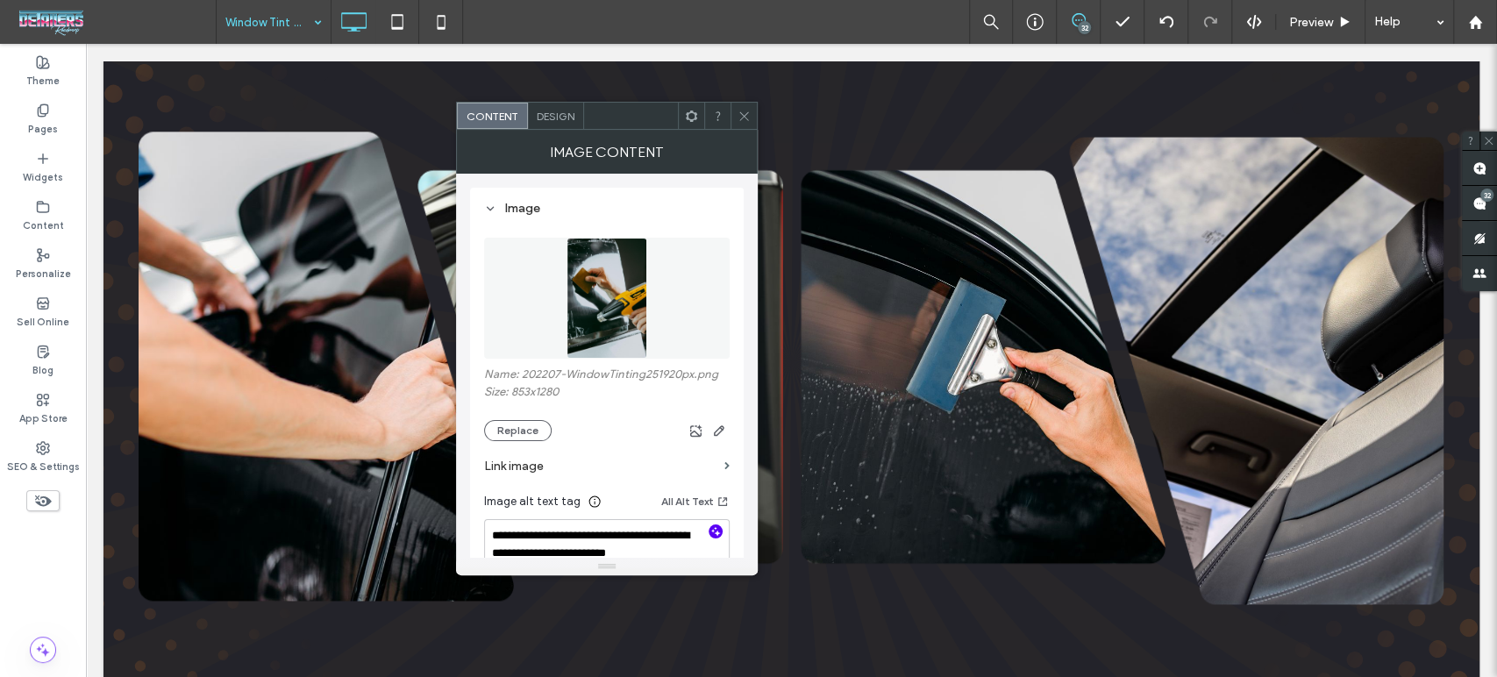
click at [710, 530] on icon "button" at bounding box center [715, 531] width 12 height 12
type textarea "**********"
click at [739, 114] on icon at bounding box center [744, 116] width 13 height 13
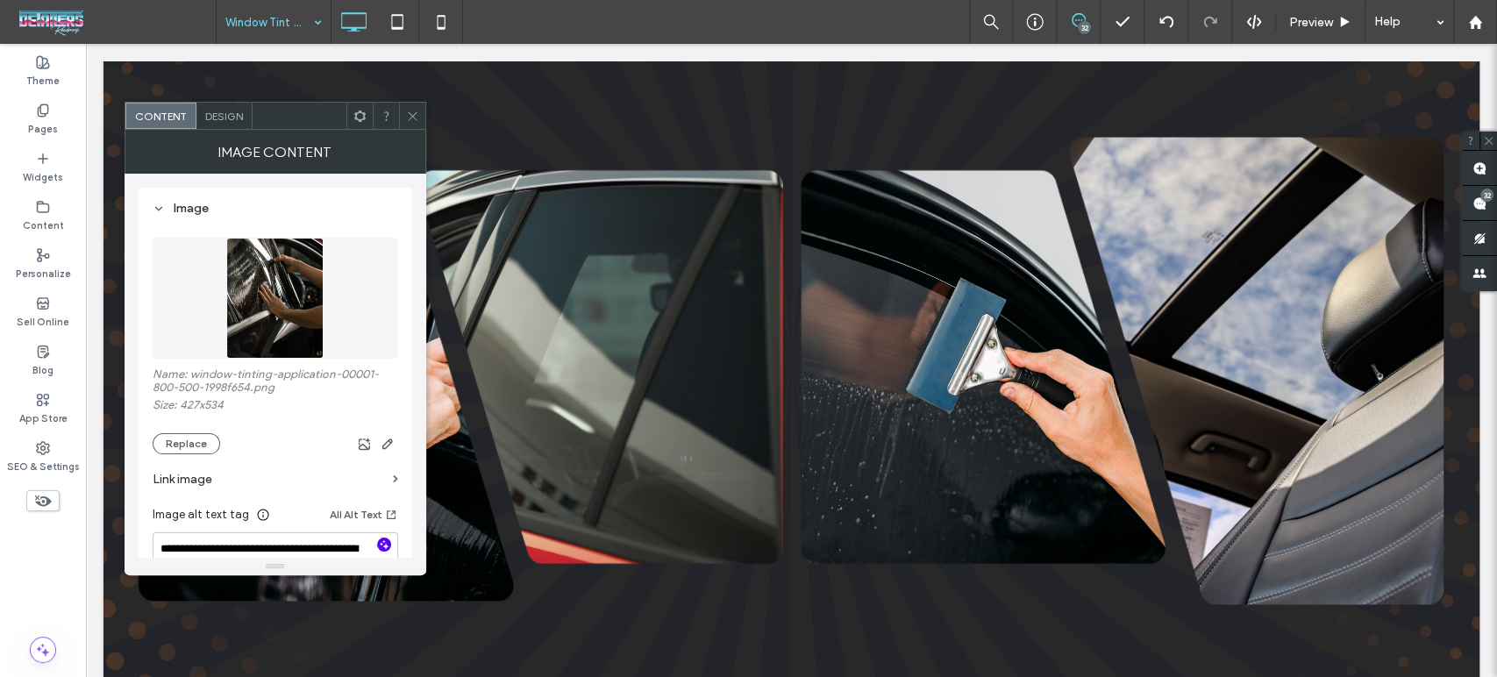
click at [383, 549] on icon "button" at bounding box center [384, 544] width 12 height 12
type textarea "**********"
click at [415, 111] on icon at bounding box center [412, 116] width 13 height 13
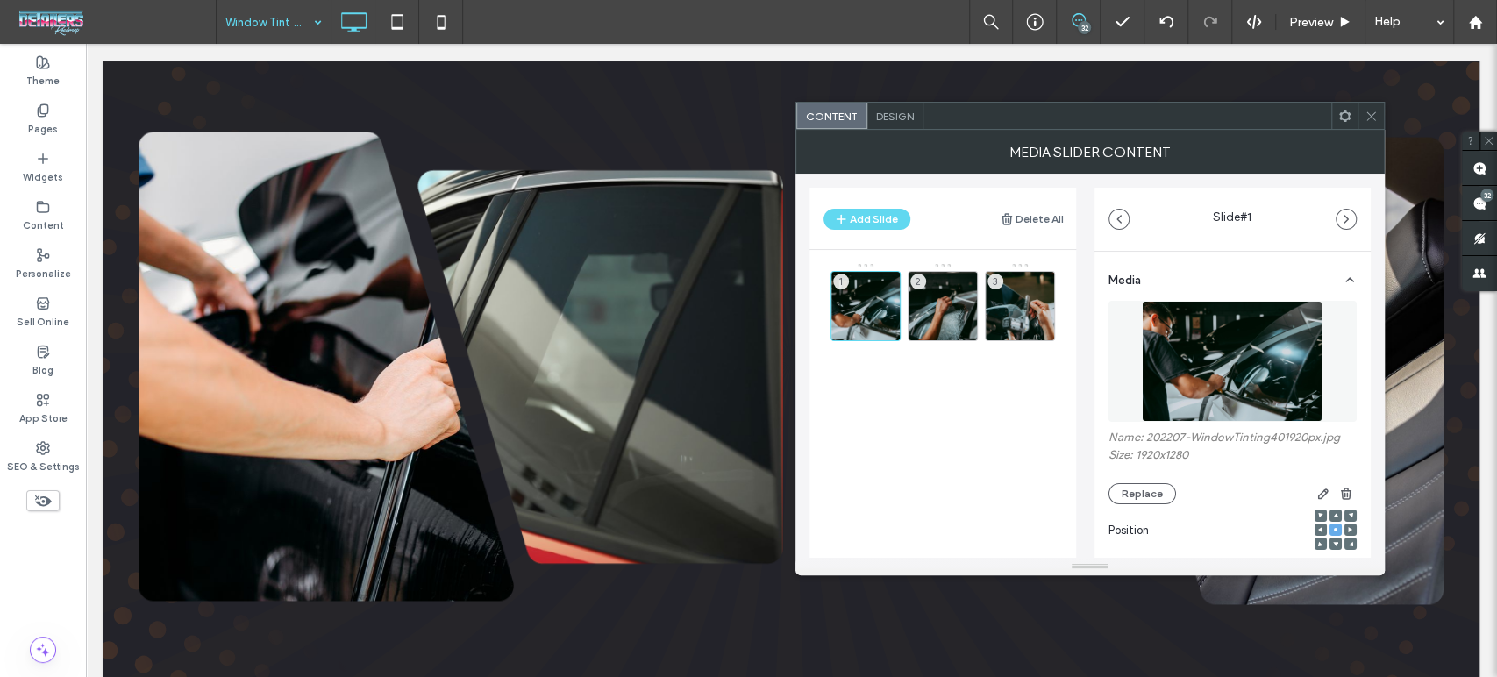
click at [893, 107] on div "Design" at bounding box center [895, 116] width 56 height 26
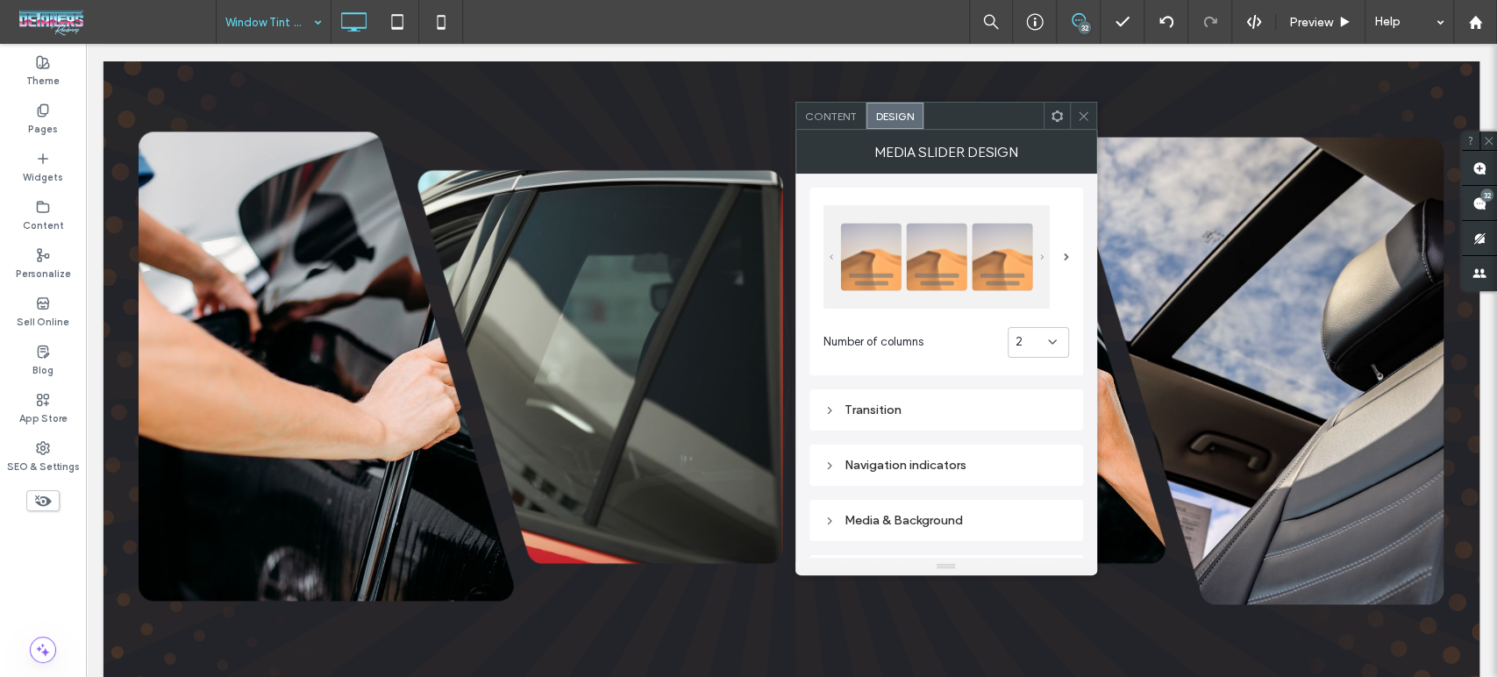
click at [824, 118] on span "Content" at bounding box center [831, 116] width 52 height 13
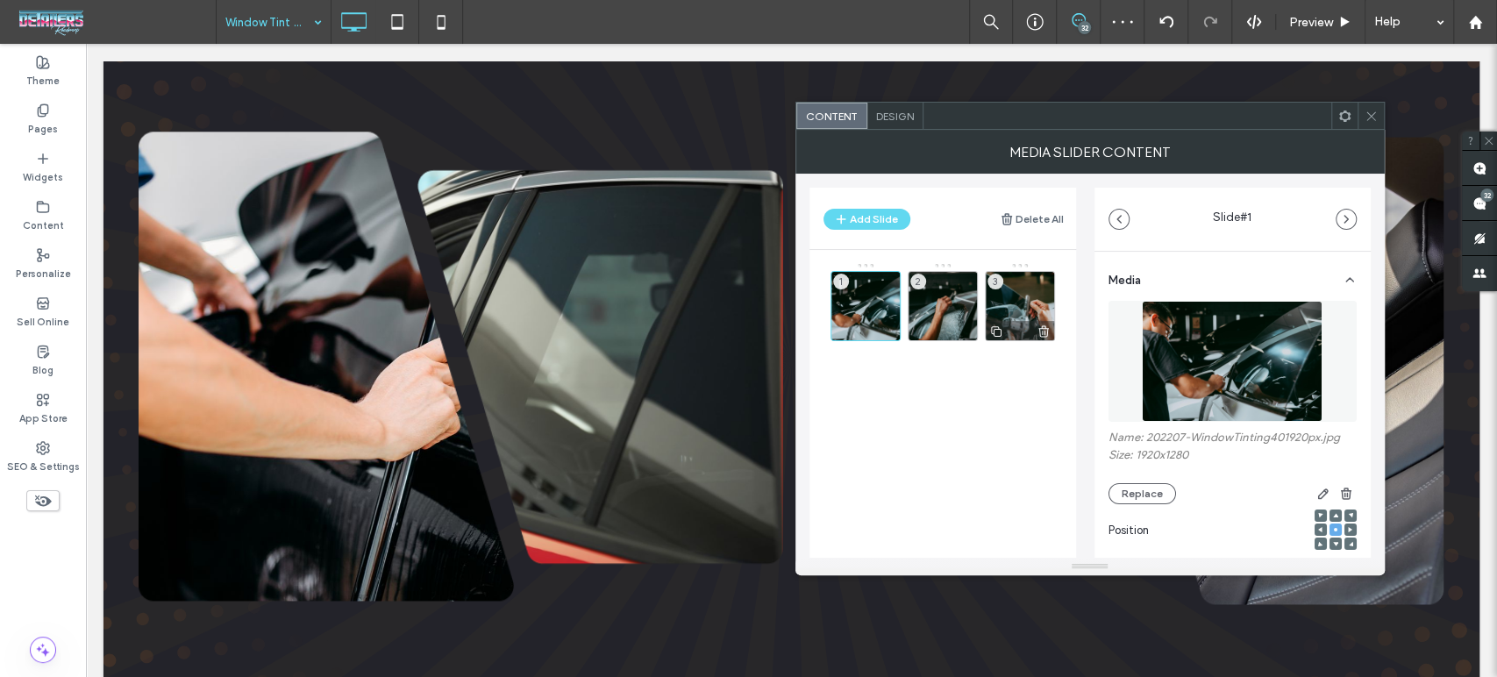
click at [1044, 328] on use at bounding box center [1043, 331] width 11 height 11
click at [912, 321] on div at bounding box center [943, 330] width 68 height 19
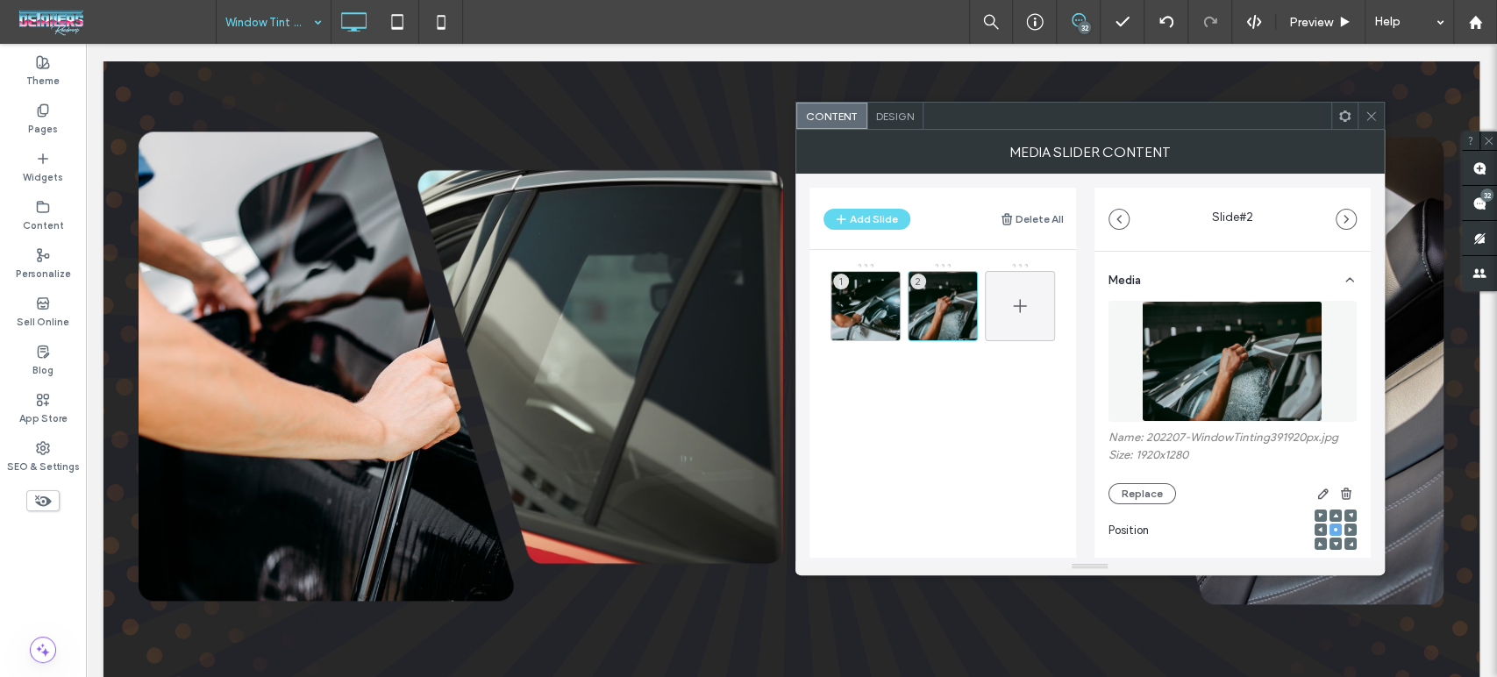
click at [1010, 296] on icon at bounding box center [1019, 306] width 21 height 21
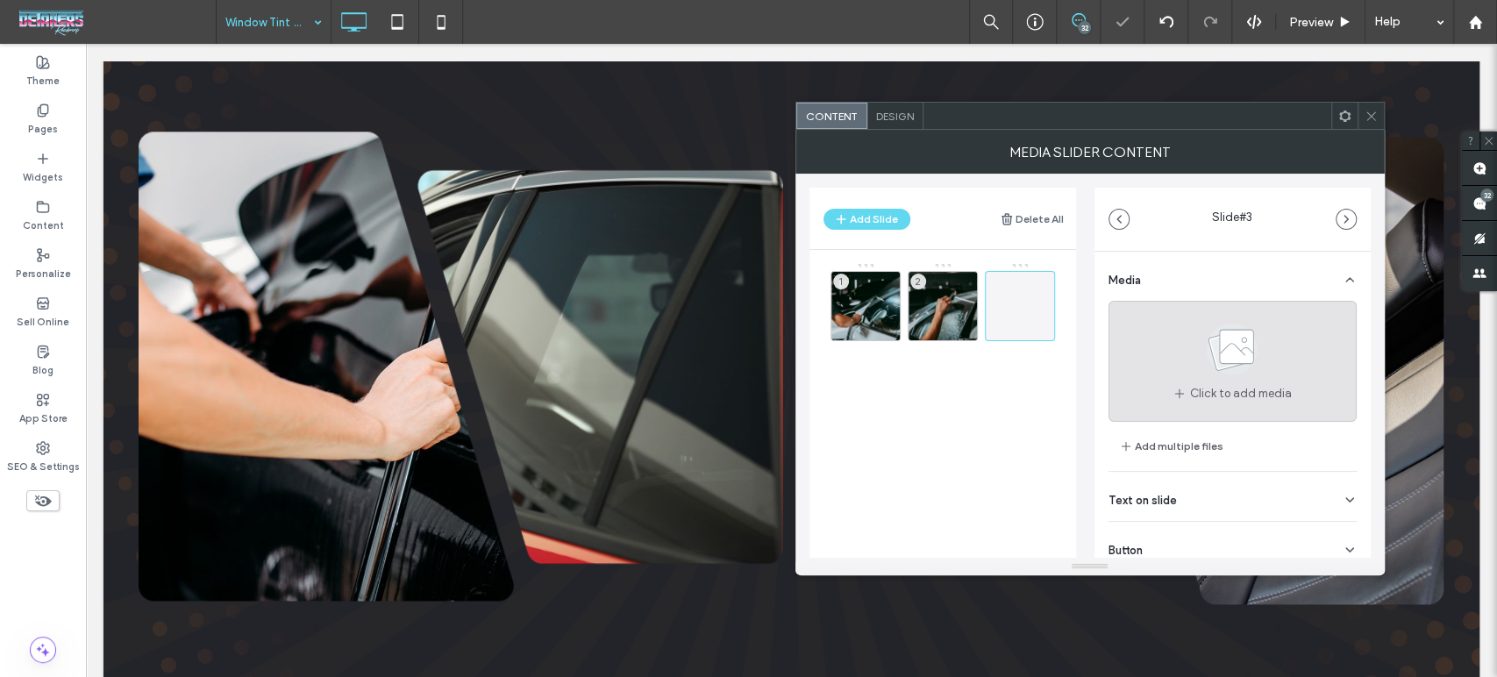
click at [1228, 379] on span at bounding box center [1232, 352] width 88 height 65
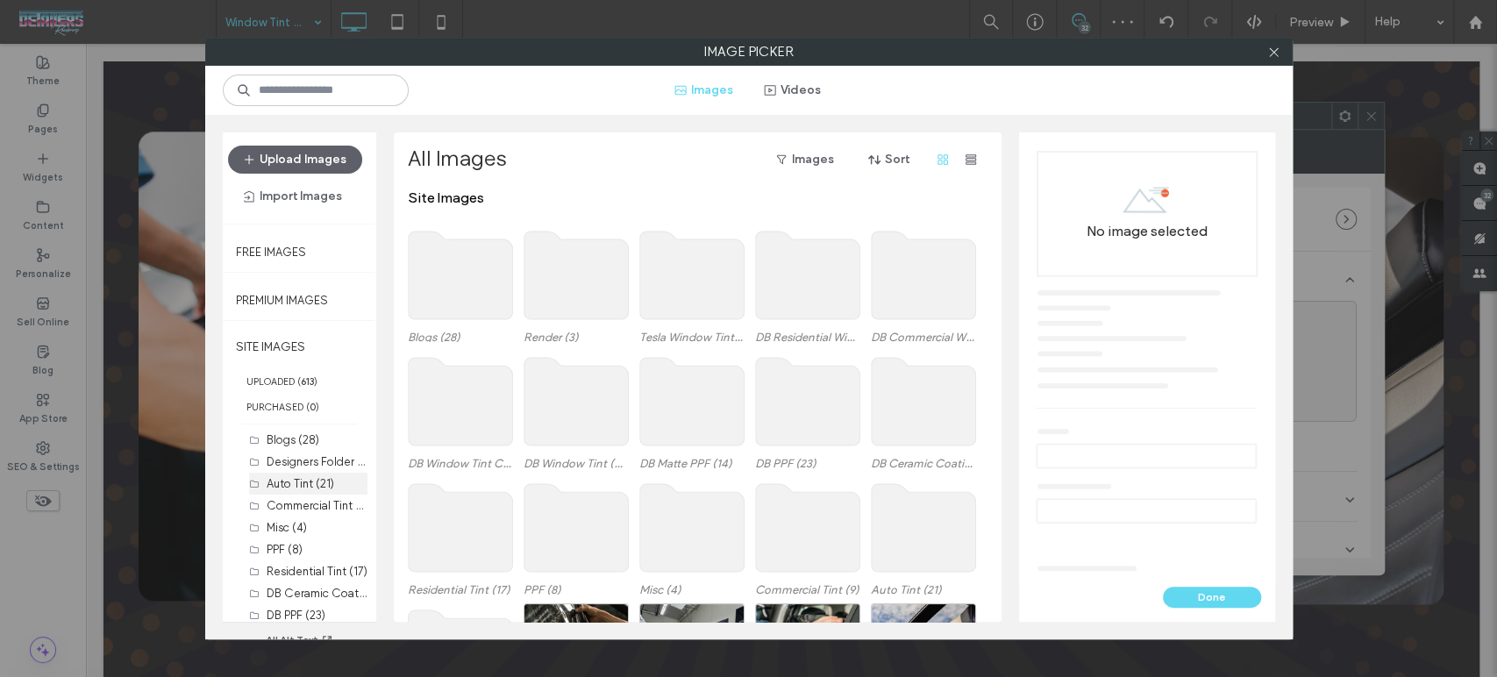
click at [302, 477] on label "Auto Tint (21)" at bounding box center [301, 483] width 68 height 13
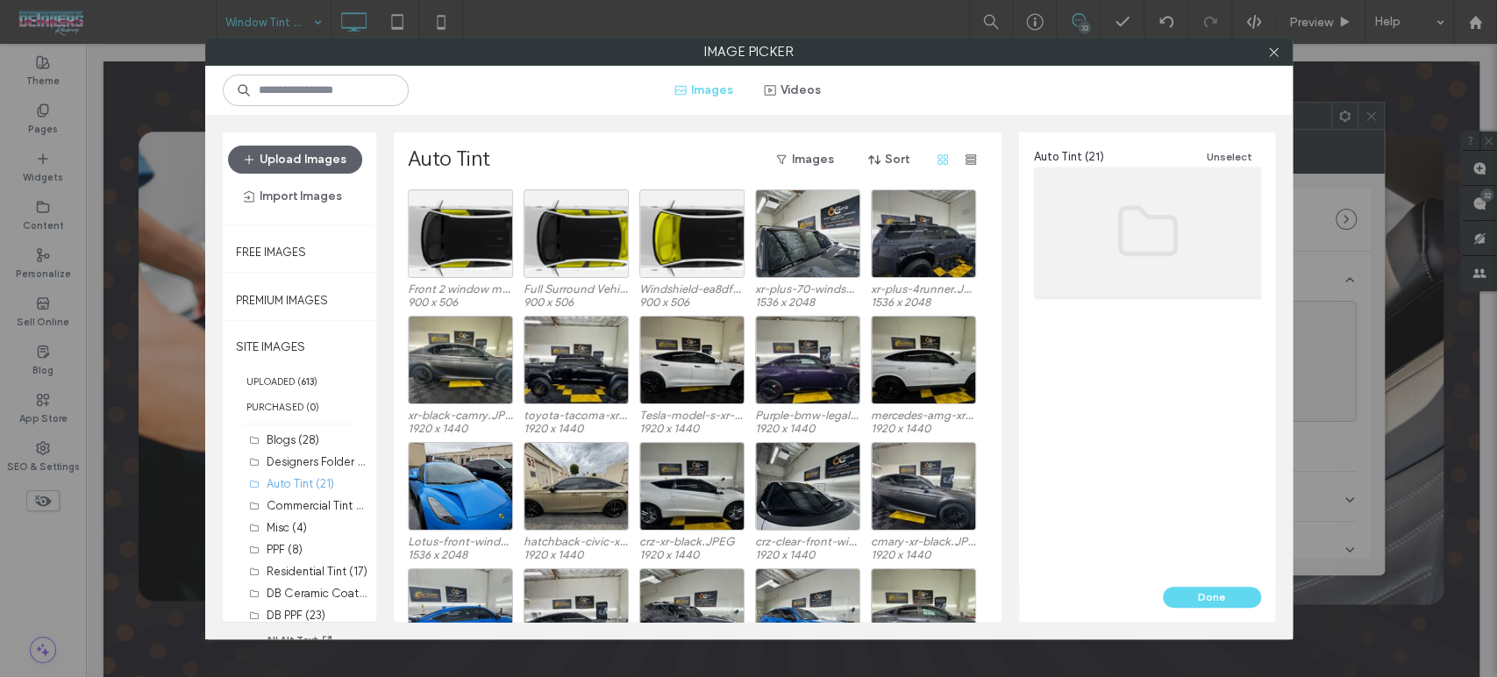
scroll to position [198, 0]
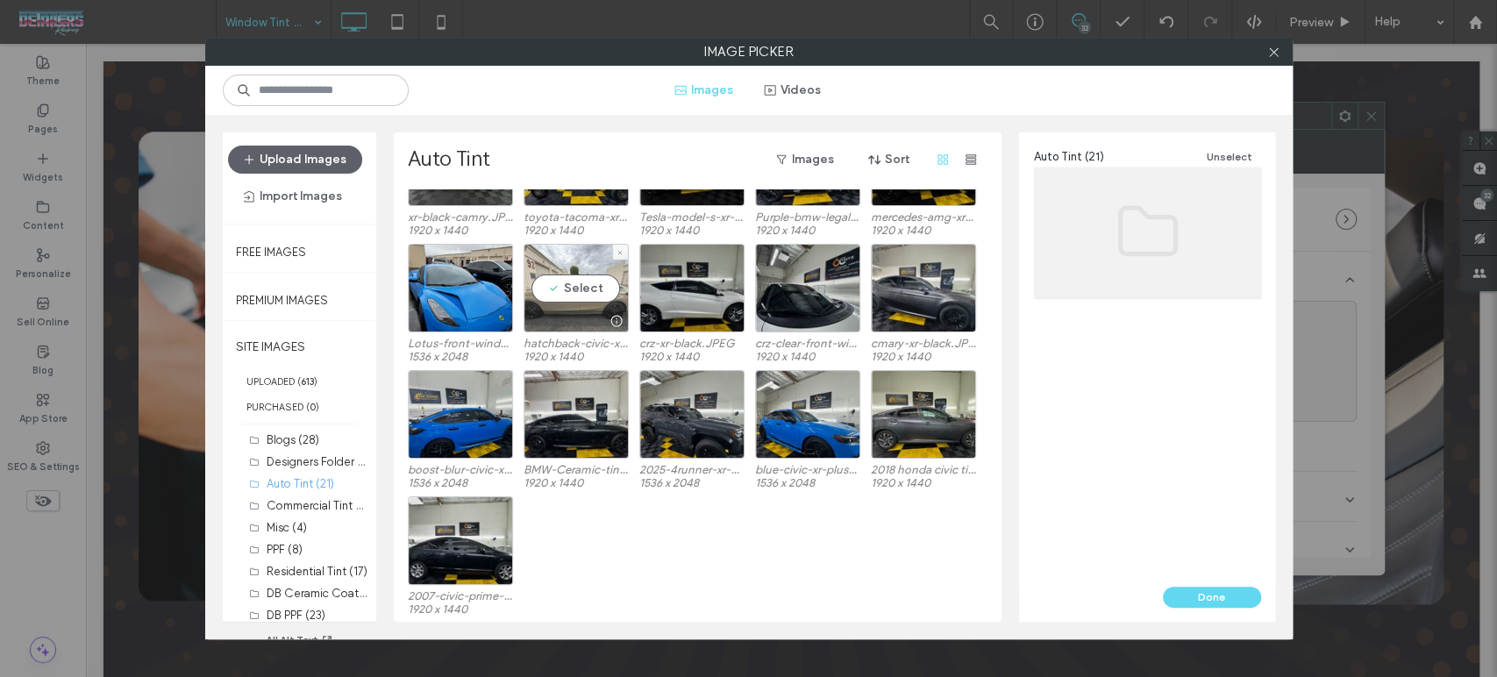
click at [580, 296] on div "Select" at bounding box center [576, 288] width 105 height 89
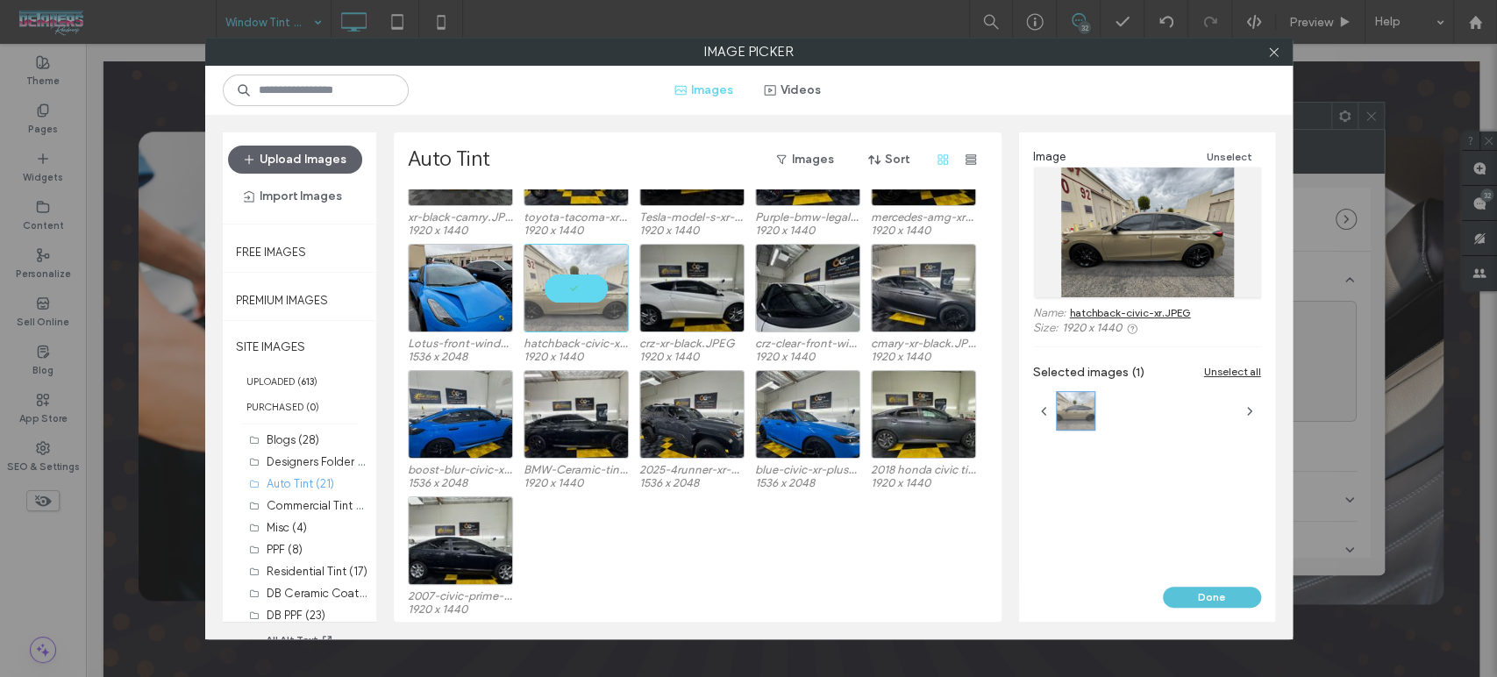
click at [1221, 596] on button "Done" at bounding box center [1212, 597] width 98 height 21
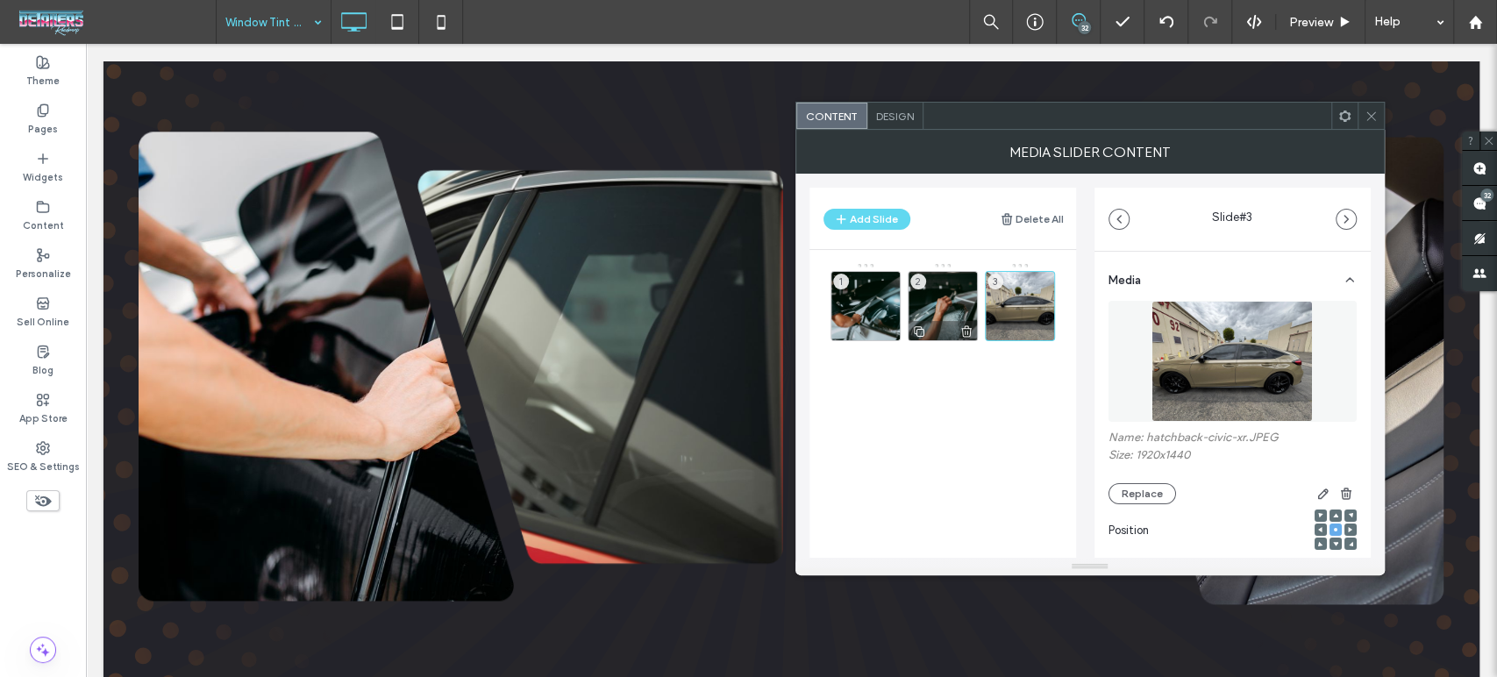
click at [940, 291] on div "2" at bounding box center [943, 306] width 70 height 70
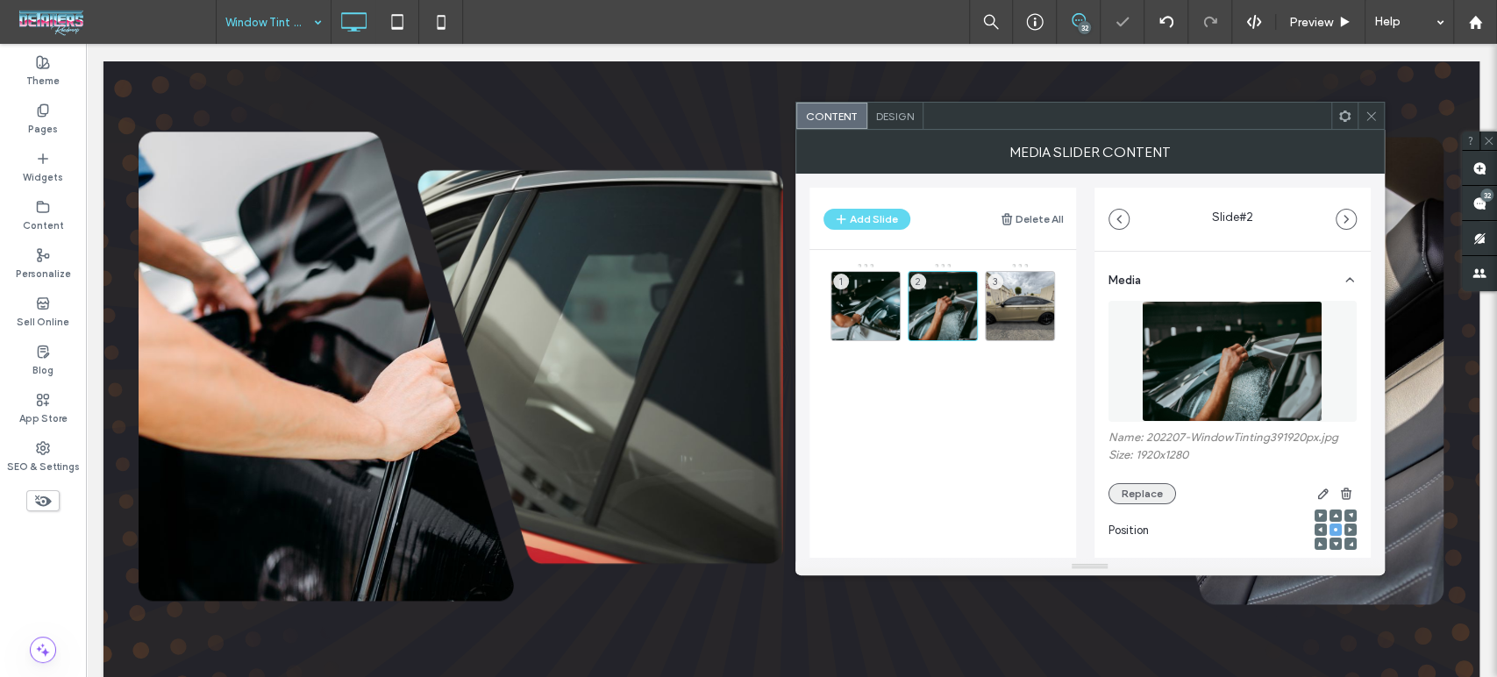
click at [1136, 489] on button "Replace" at bounding box center [1142, 493] width 68 height 21
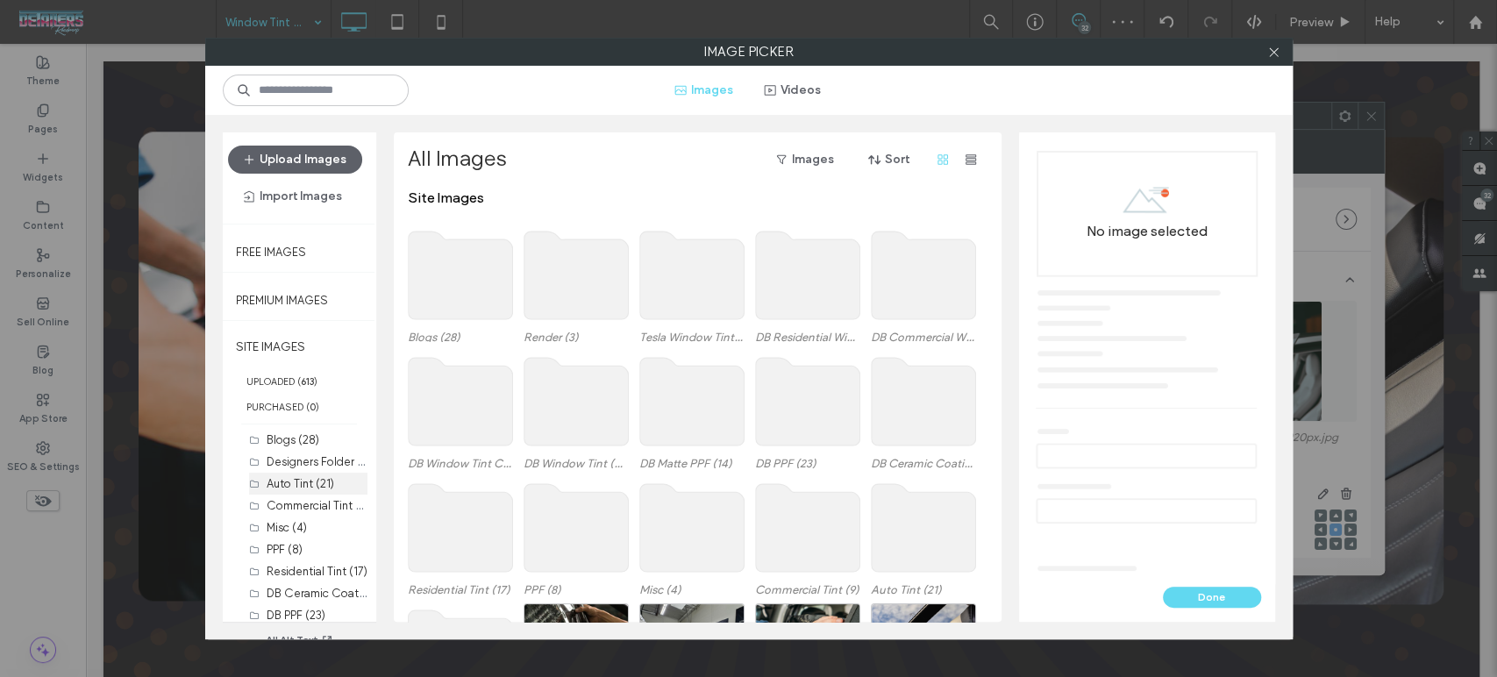
click at [315, 479] on label "Auto Tint (21)" at bounding box center [301, 483] width 68 height 13
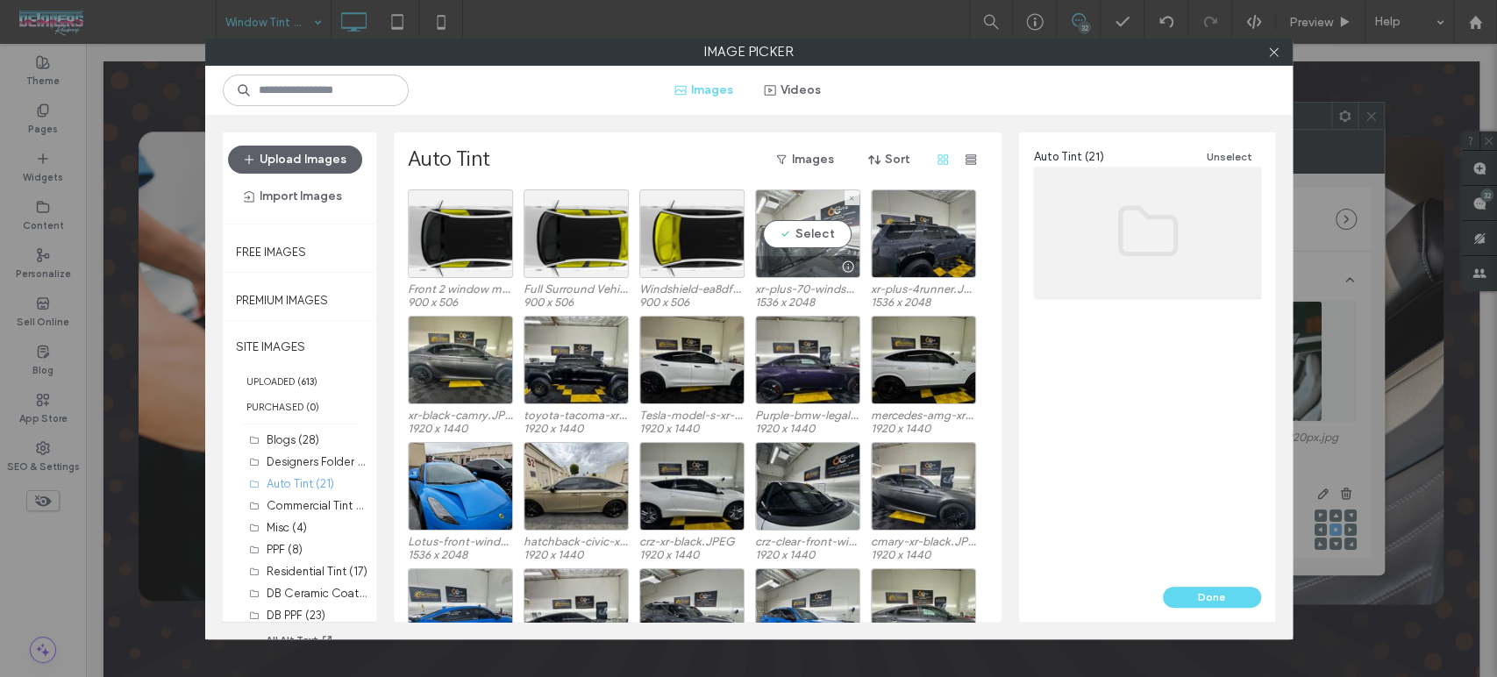
click at [786, 226] on div "Select" at bounding box center [807, 233] width 105 height 89
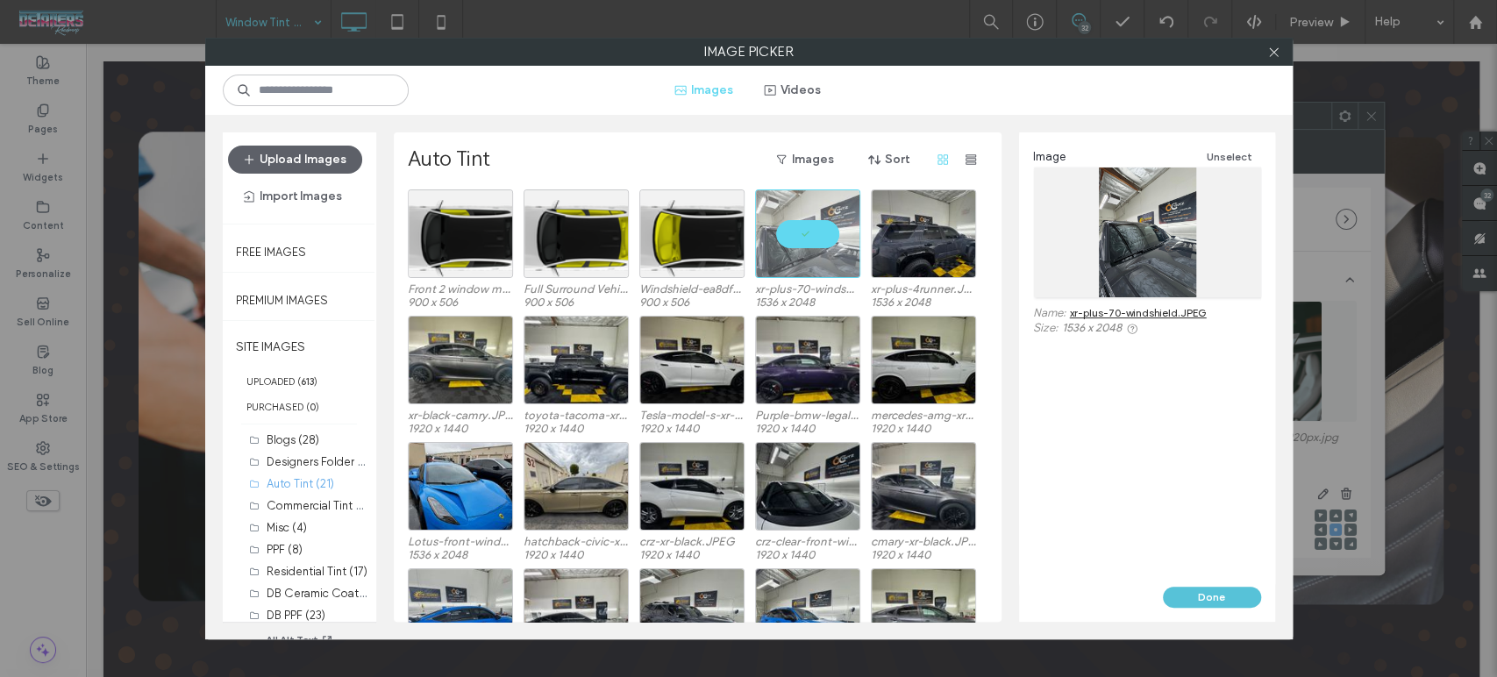
click at [1196, 597] on button "Done" at bounding box center [1212, 597] width 98 height 21
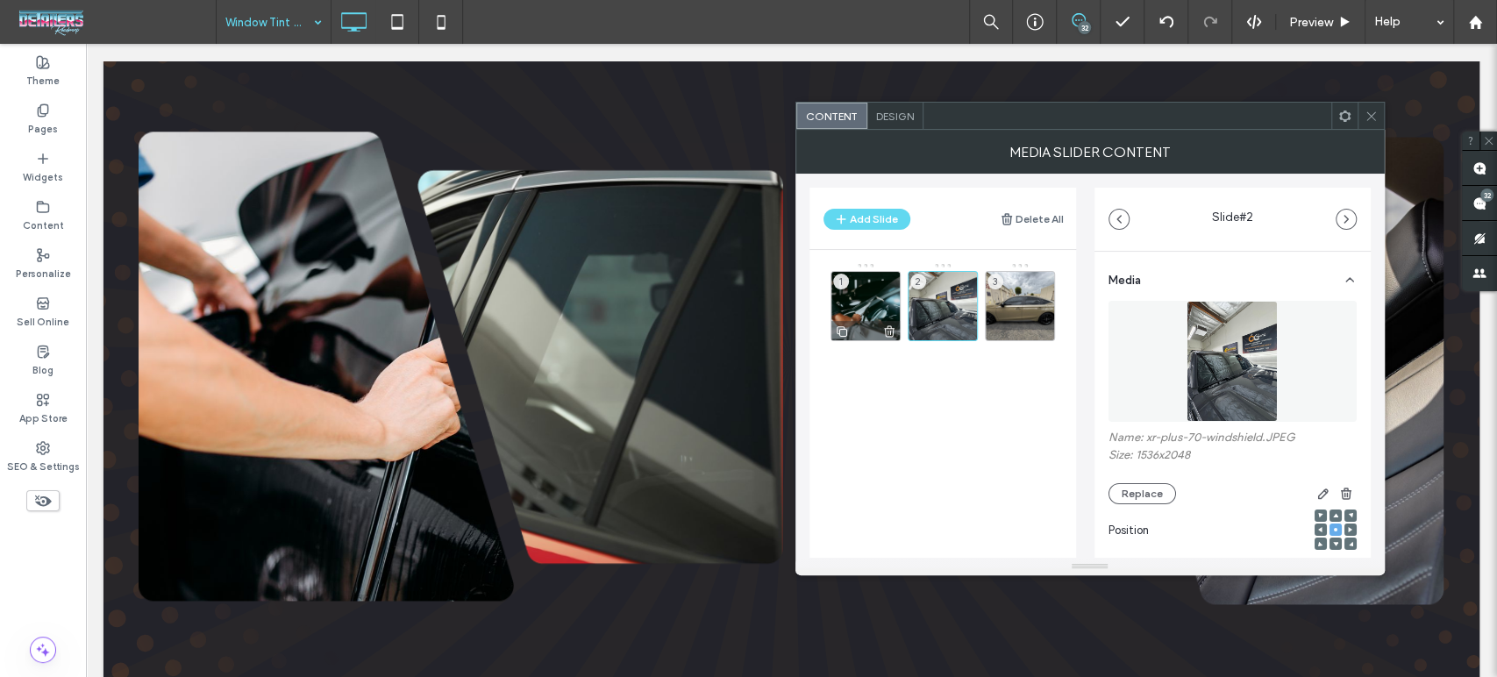
click at [874, 301] on div "1" at bounding box center [865, 306] width 70 height 70
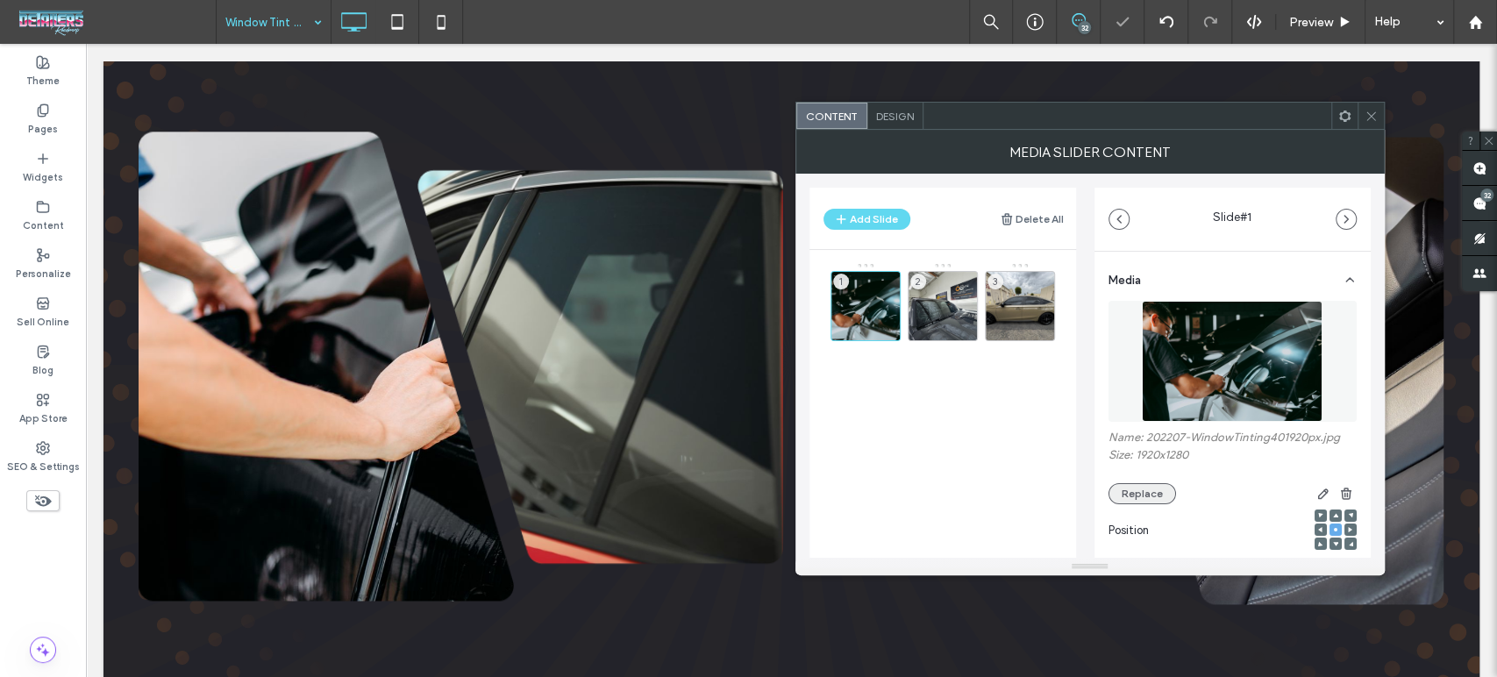
click at [1137, 488] on button "Replace" at bounding box center [1142, 493] width 68 height 21
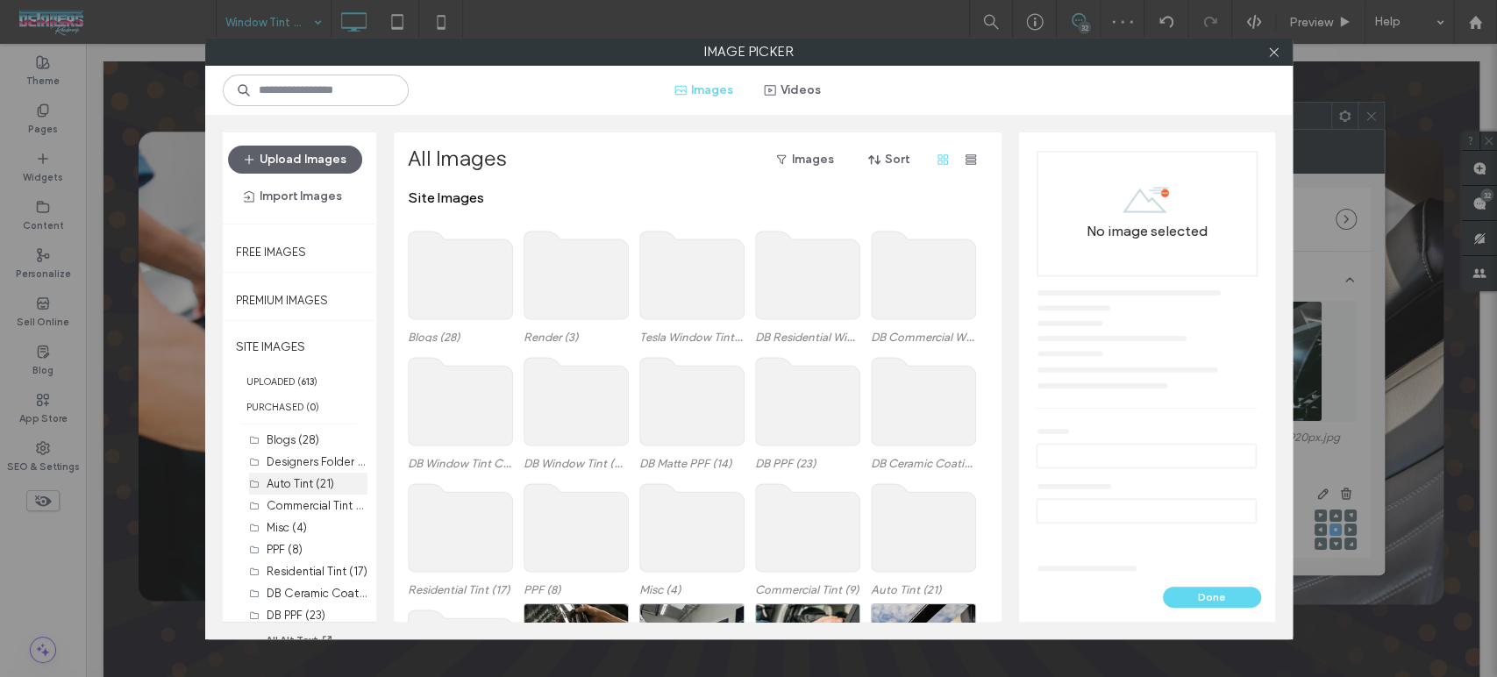
click at [283, 480] on label "Auto Tint (21)" at bounding box center [301, 483] width 68 height 13
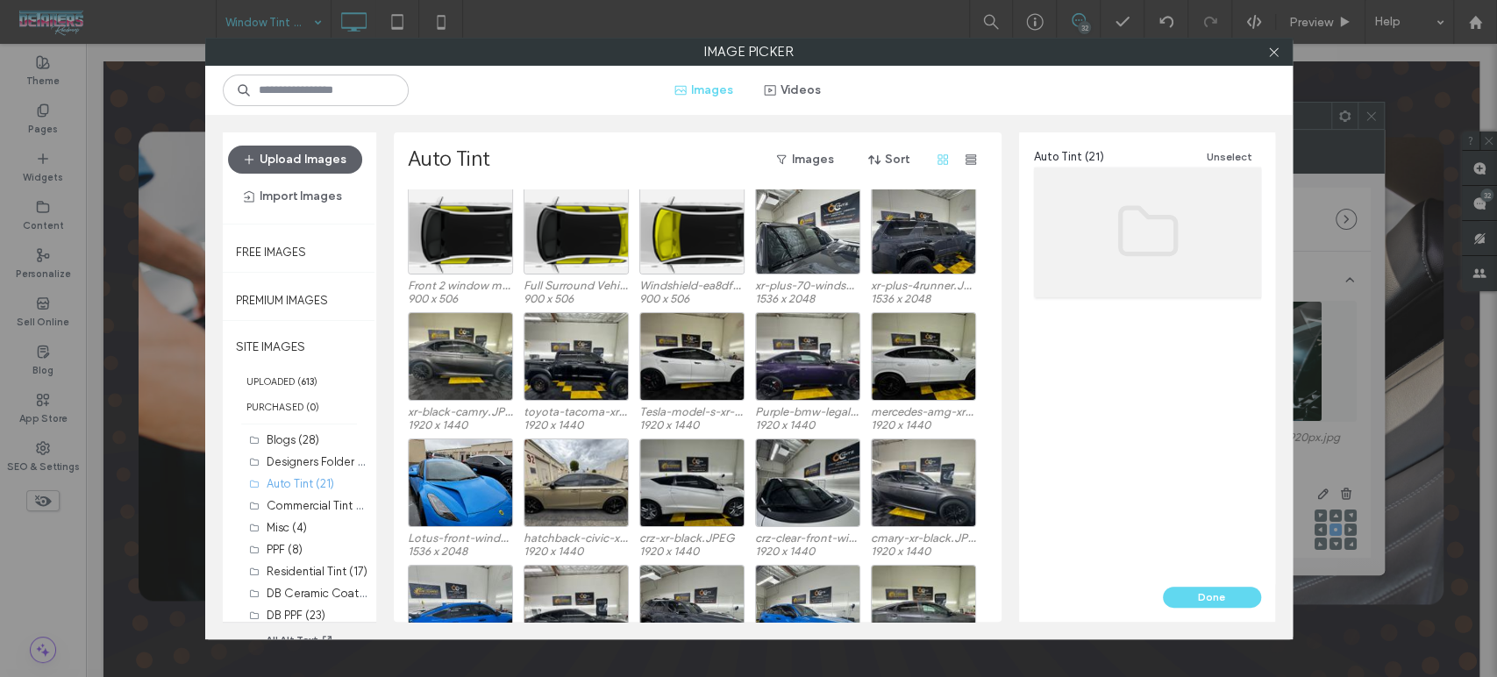
scroll to position [0, 0]
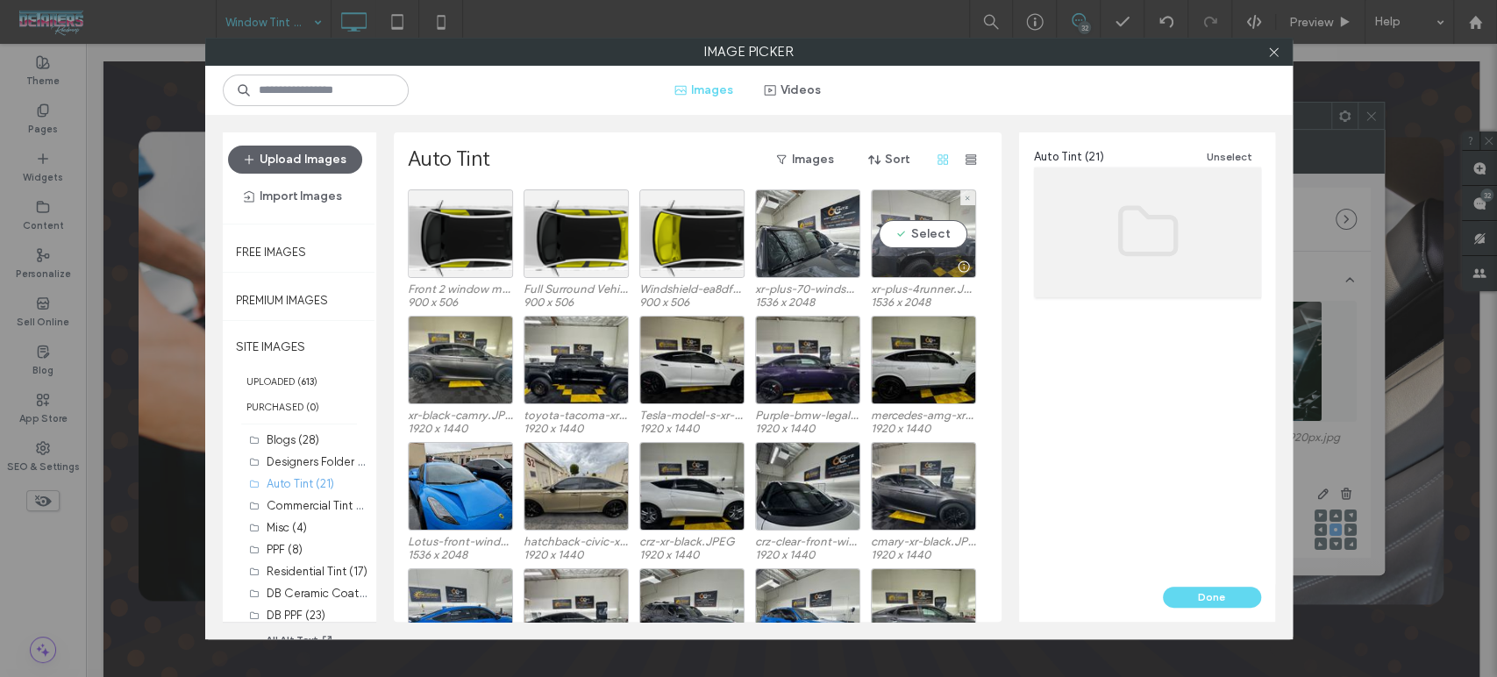
click at [917, 258] on div at bounding box center [923, 266] width 103 height 21
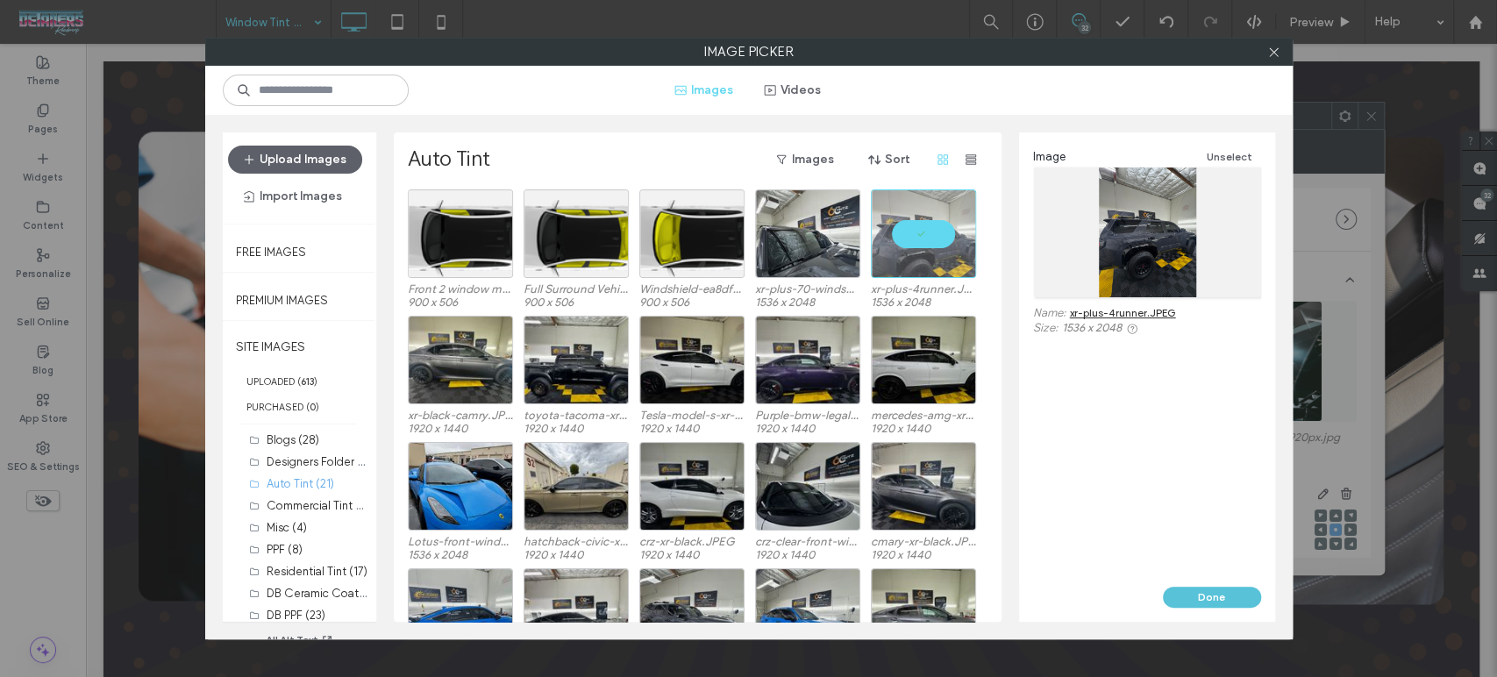
click at [1215, 602] on button "Done" at bounding box center [1212, 597] width 98 height 21
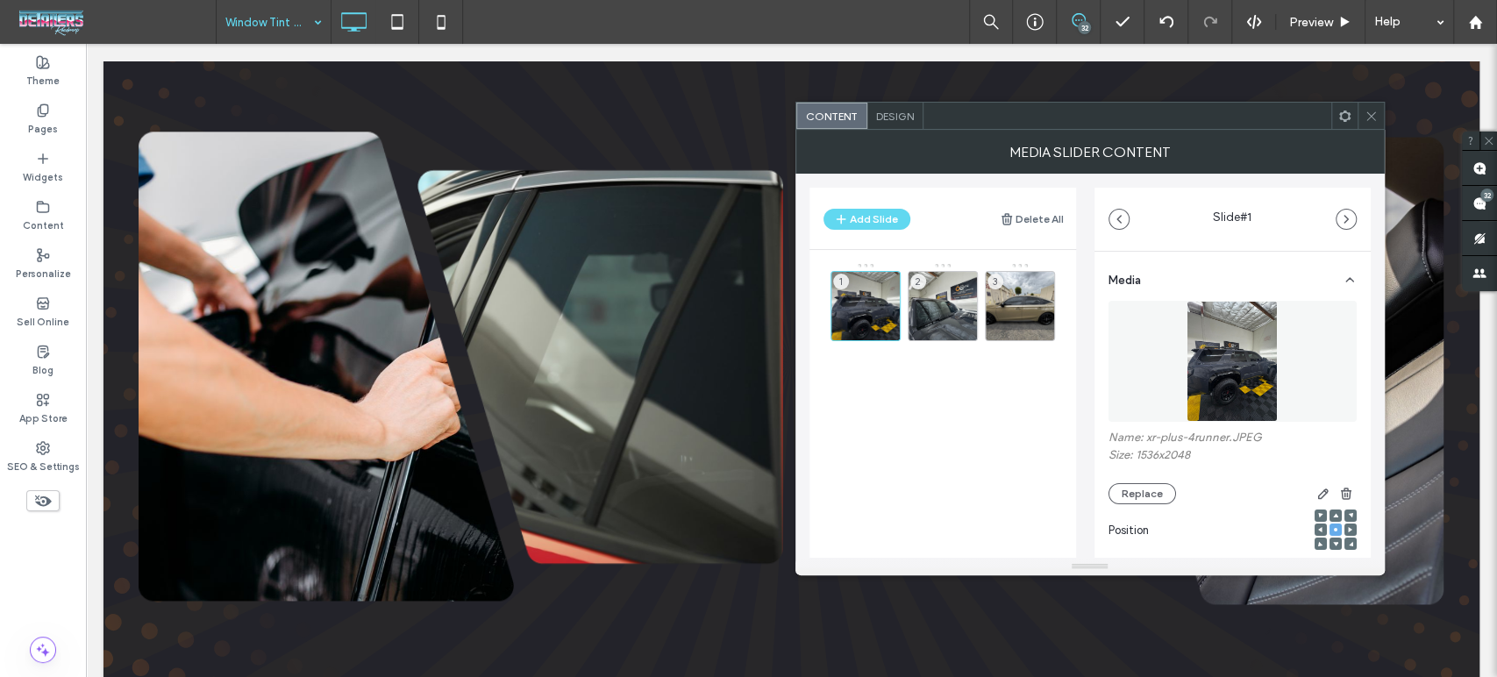
click at [1368, 113] on icon at bounding box center [1371, 116] width 13 height 13
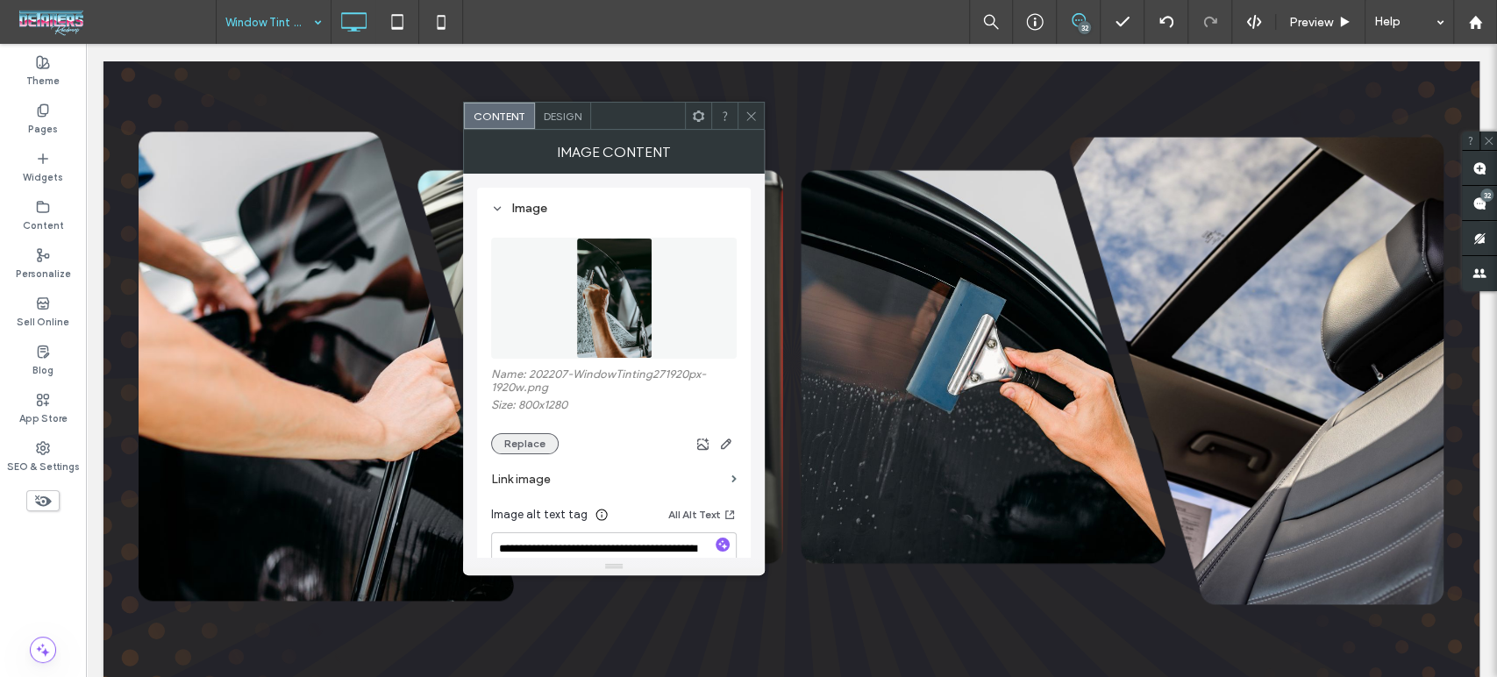
click at [535, 447] on button "Replace" at bounding box center [525, 443] width 68 height 21
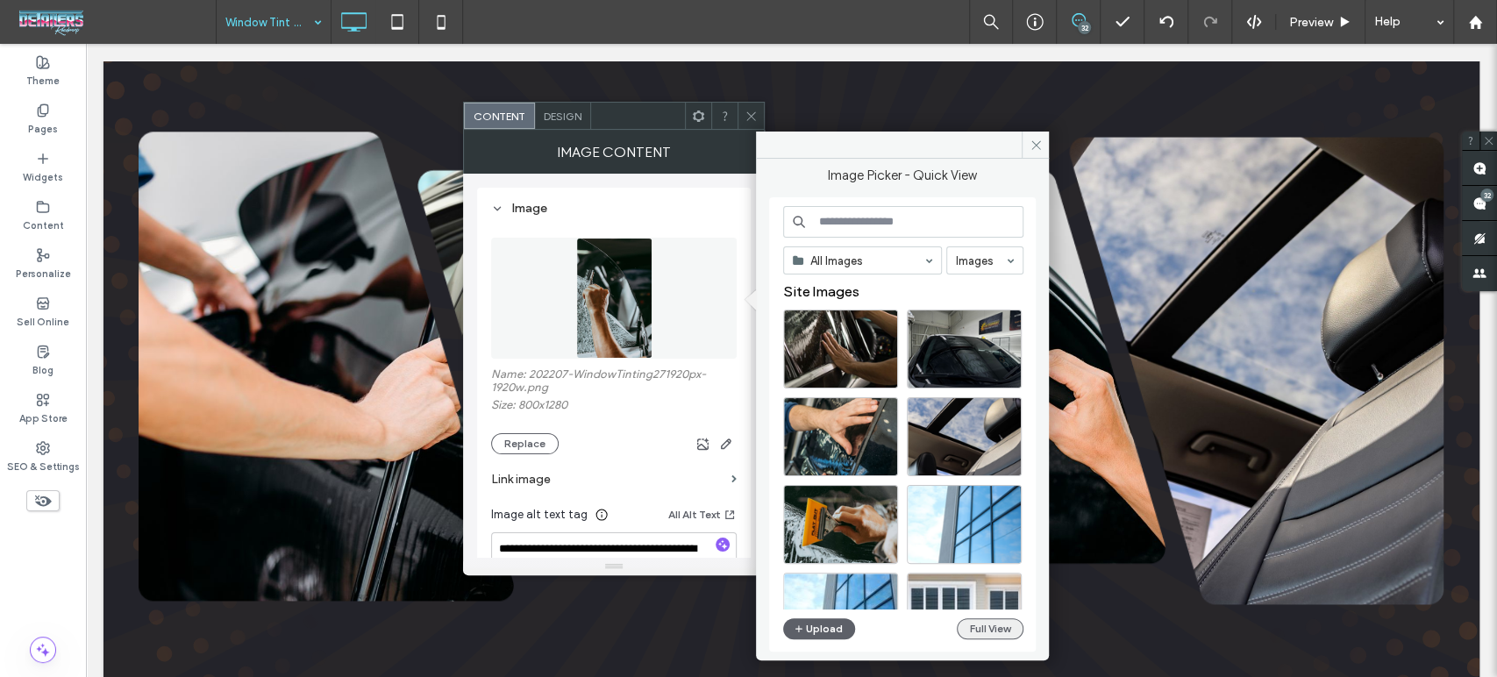
click at [981, 623] on button "Full View" at bounding box center [990, 628] width 67 height 21
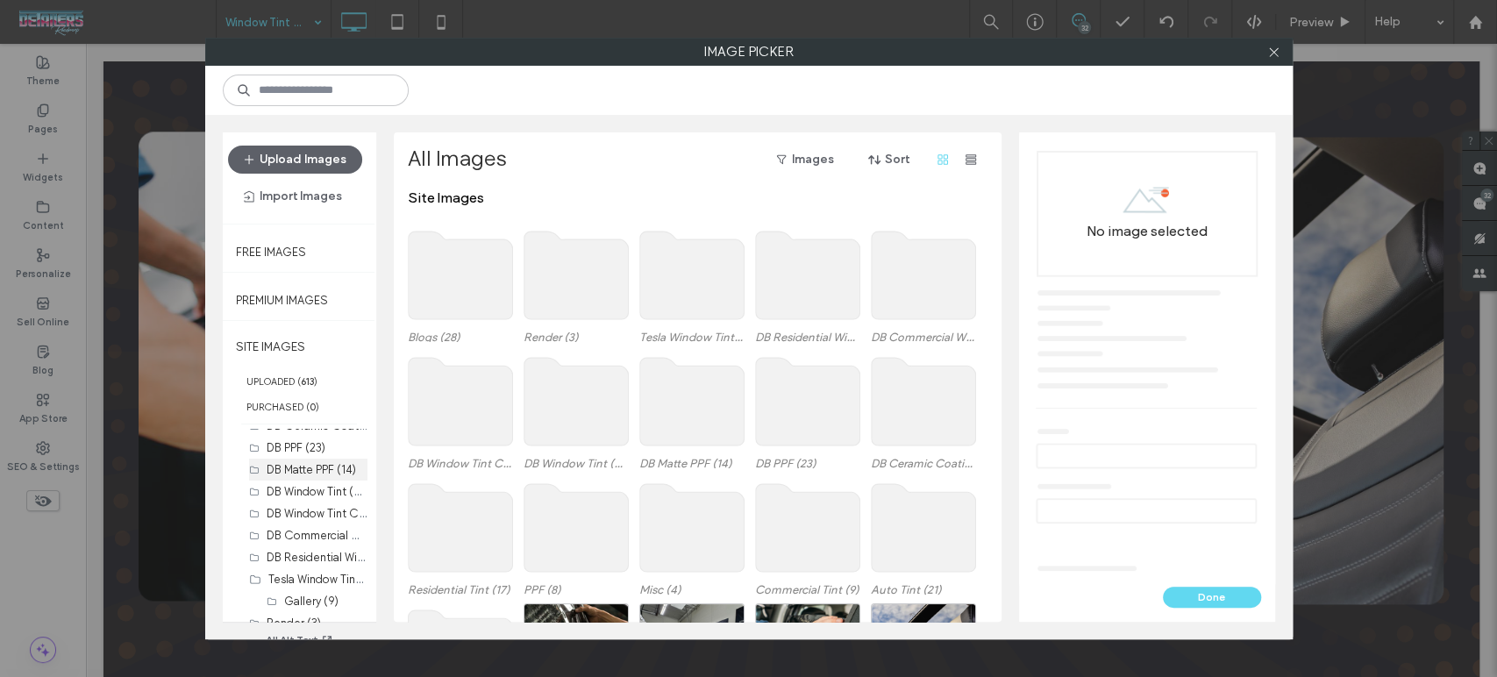
scroll to position [181, 0]
click at [289, 495] on label "DB Window Tint Carbon (24)" at bounding box center [340, 499] width 146 height 17
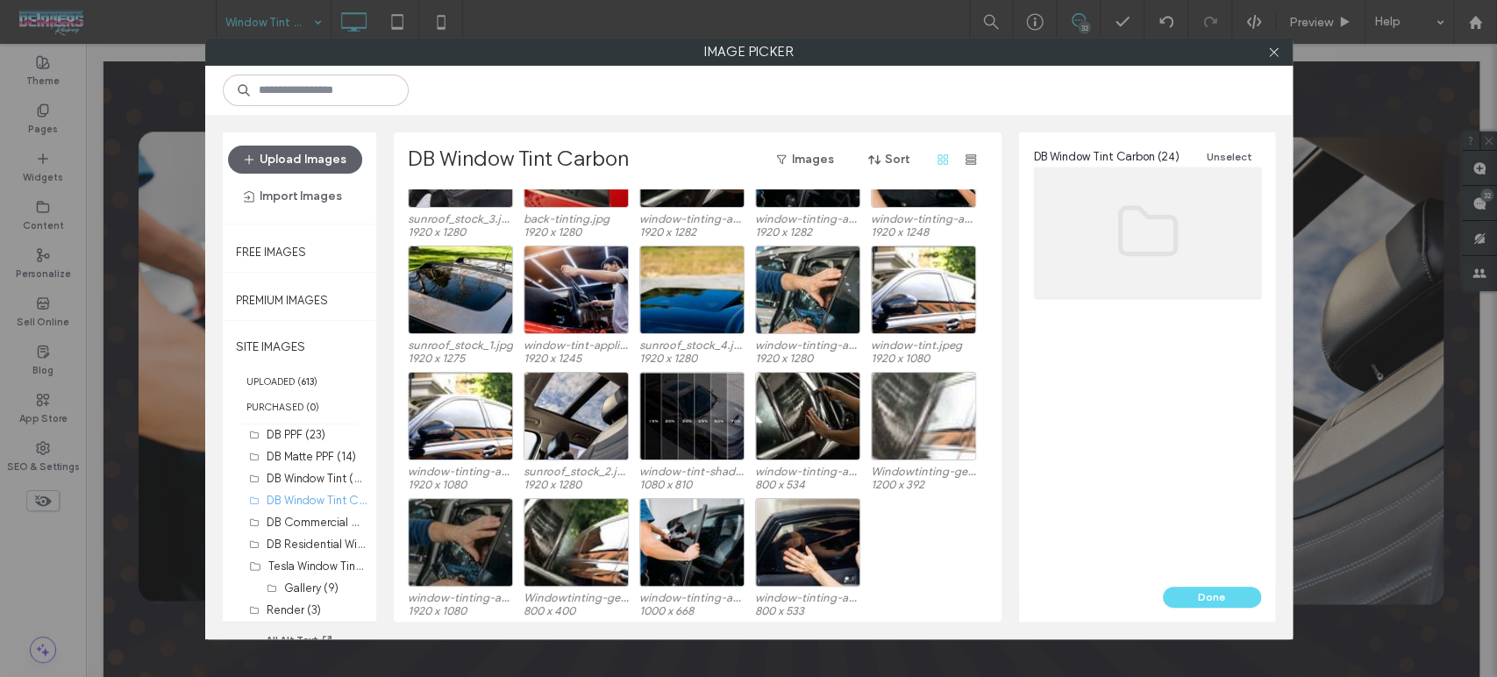
scroll to position [198, 0]
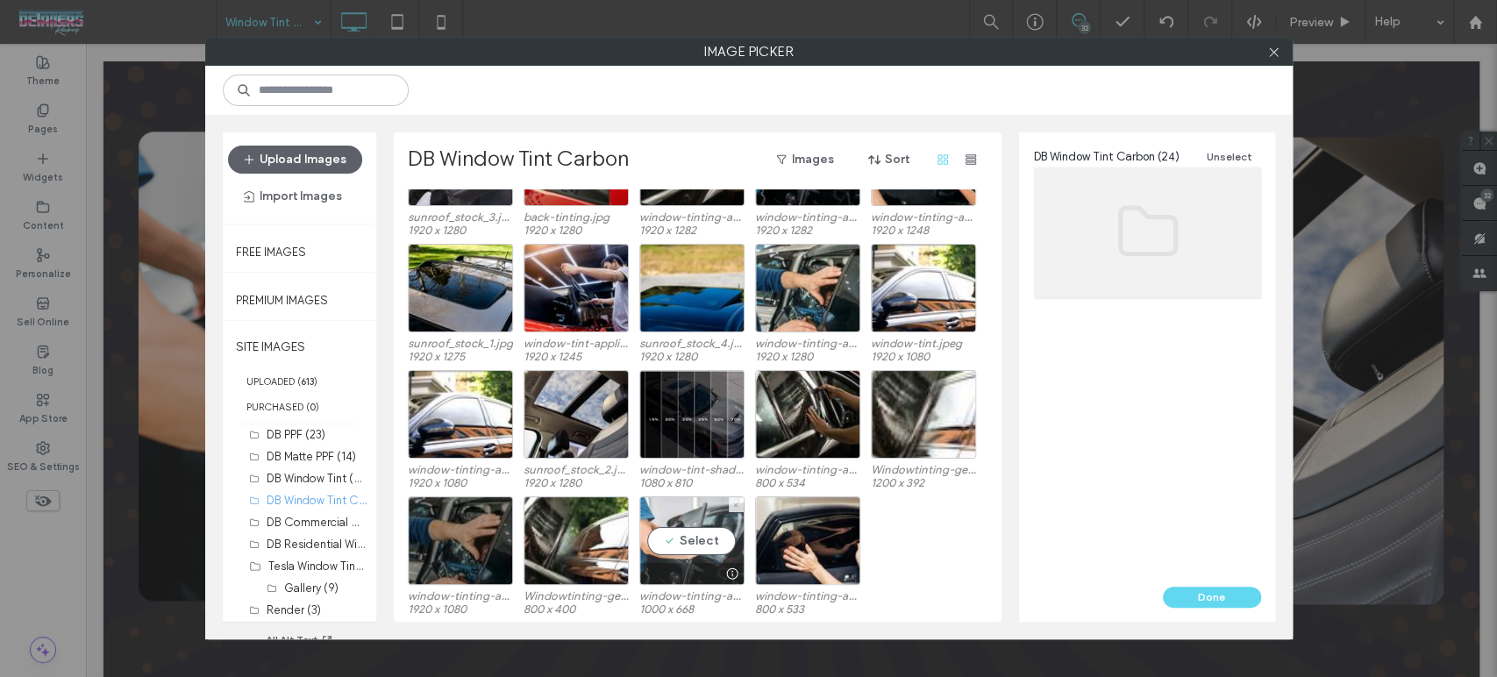
click at [666, 564] on div at bounding box center [691, 573] width 103 height 21
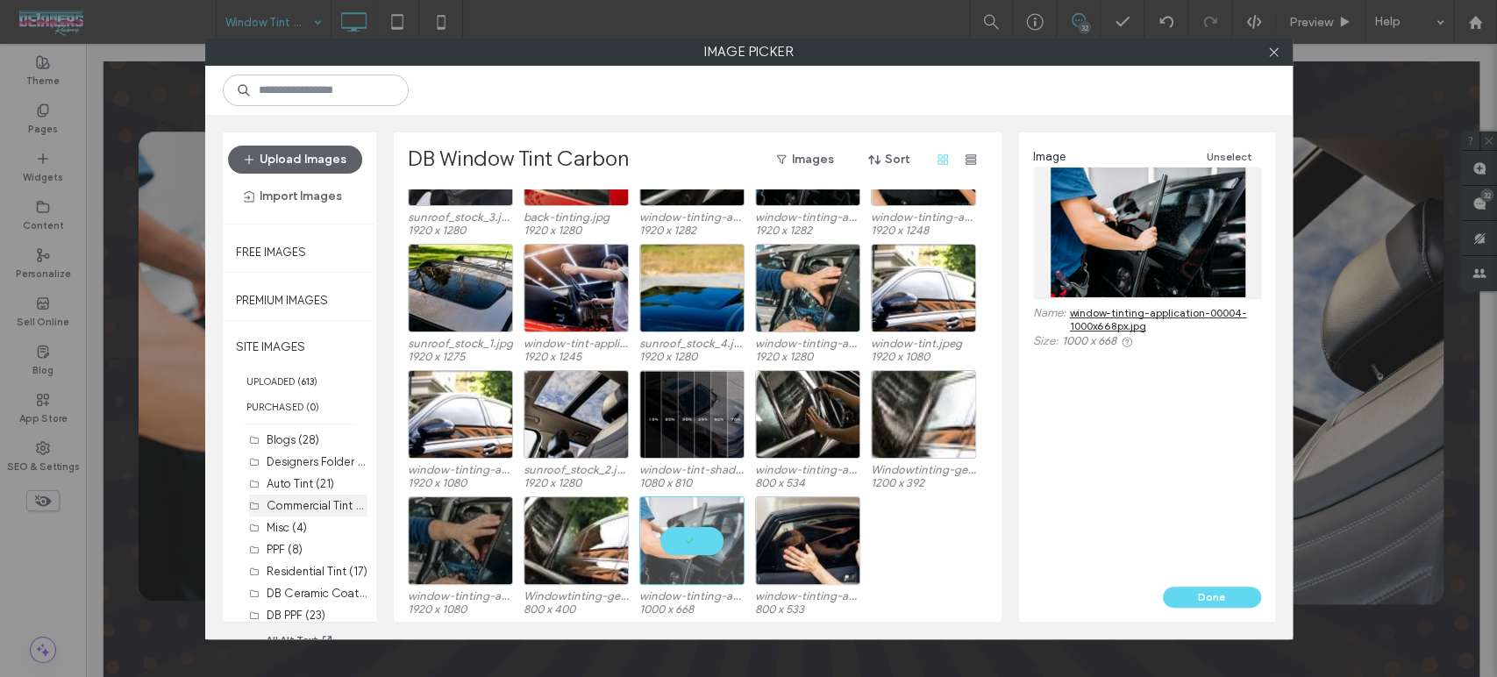
scroll to position [0, 0]
click at [295, 524] on label "Misc (4)" at bounding box center [287, 527] width 40 height 13
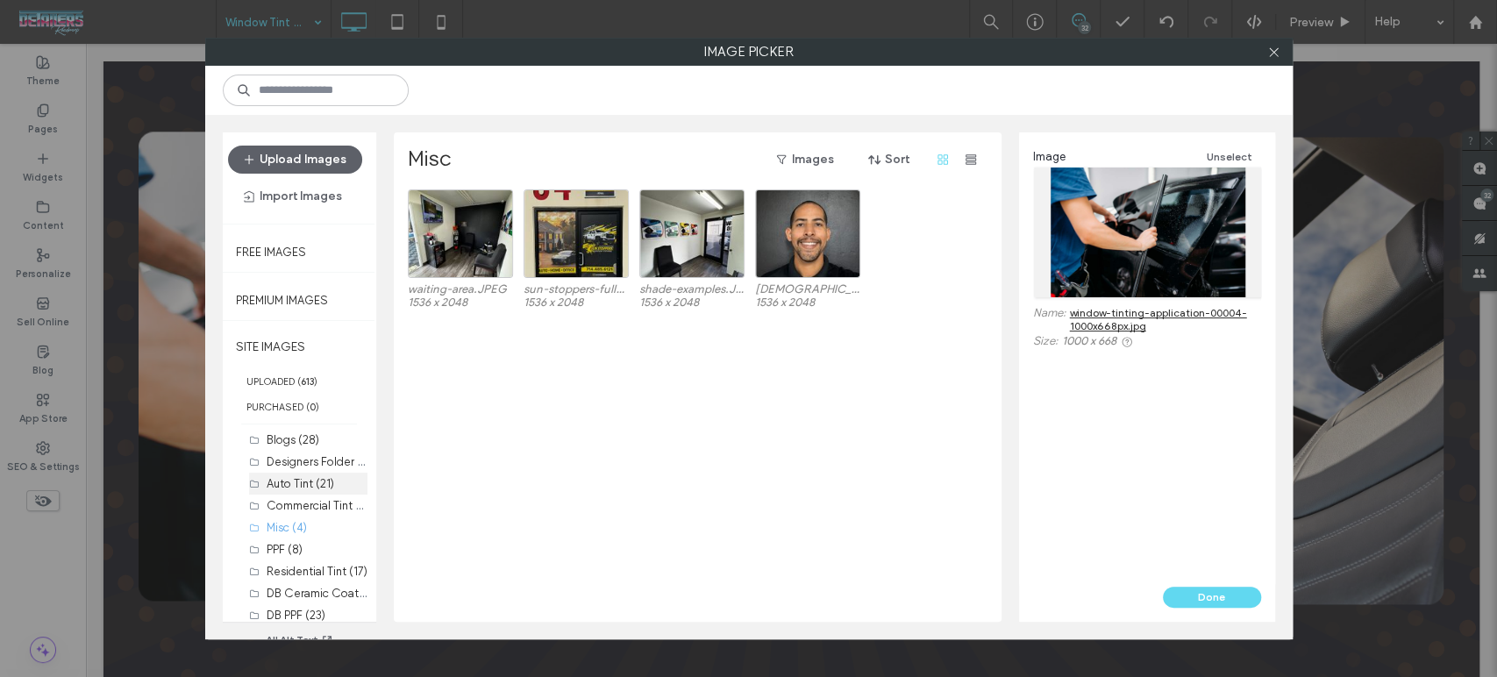
click at [321, 482] on label "Auto Tint (21)" at bounding box center [301, 483] width 68 height 13
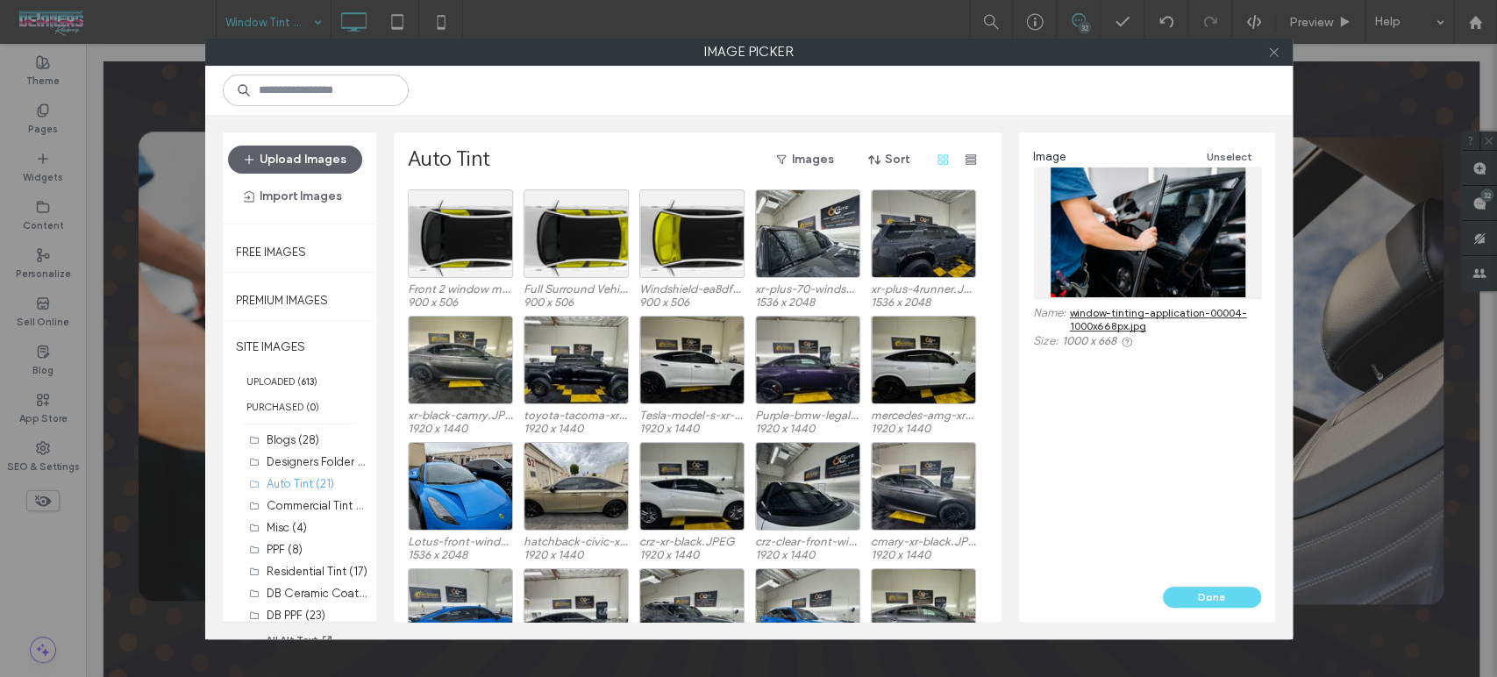
click at [1275, 46] on icon at bounding box center [1273, 52] width 13 height 13
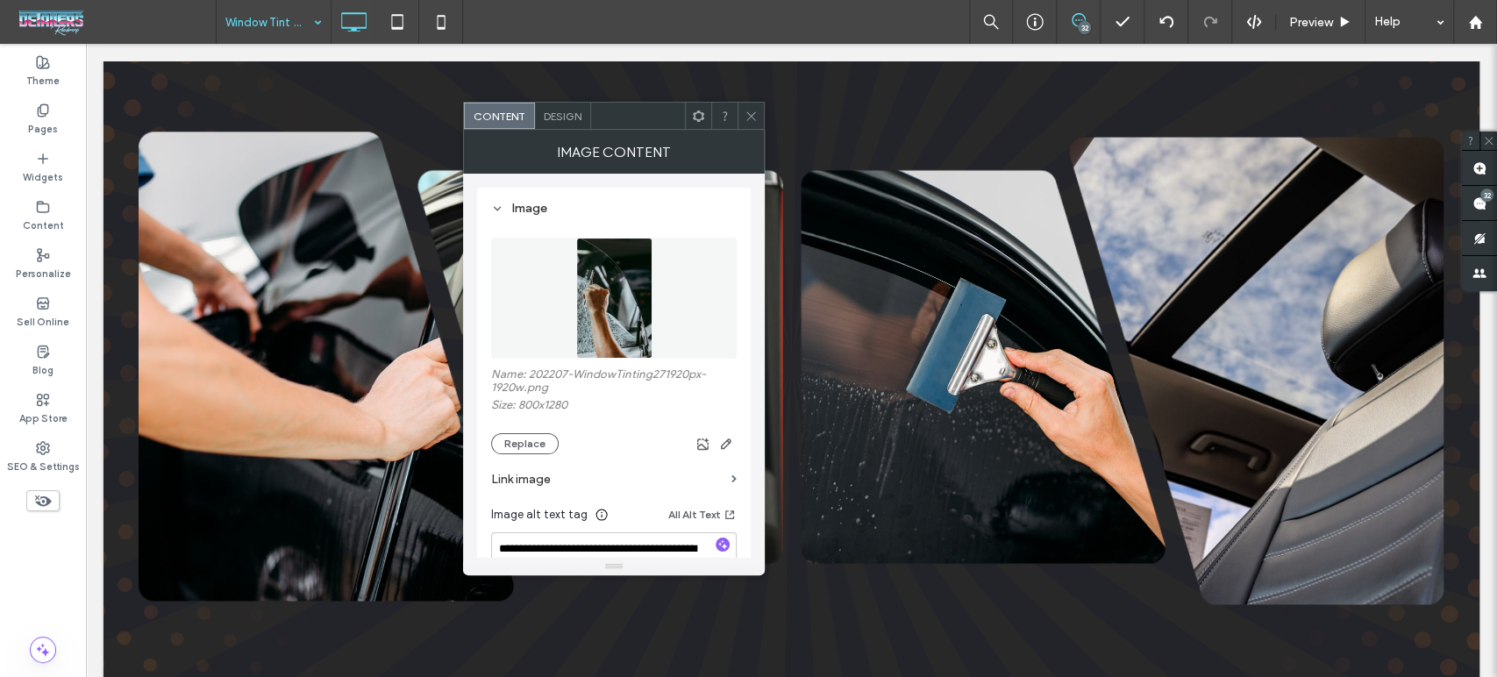
click at [752, 113] on use at bounding box center [750, 115] width 9 height 9
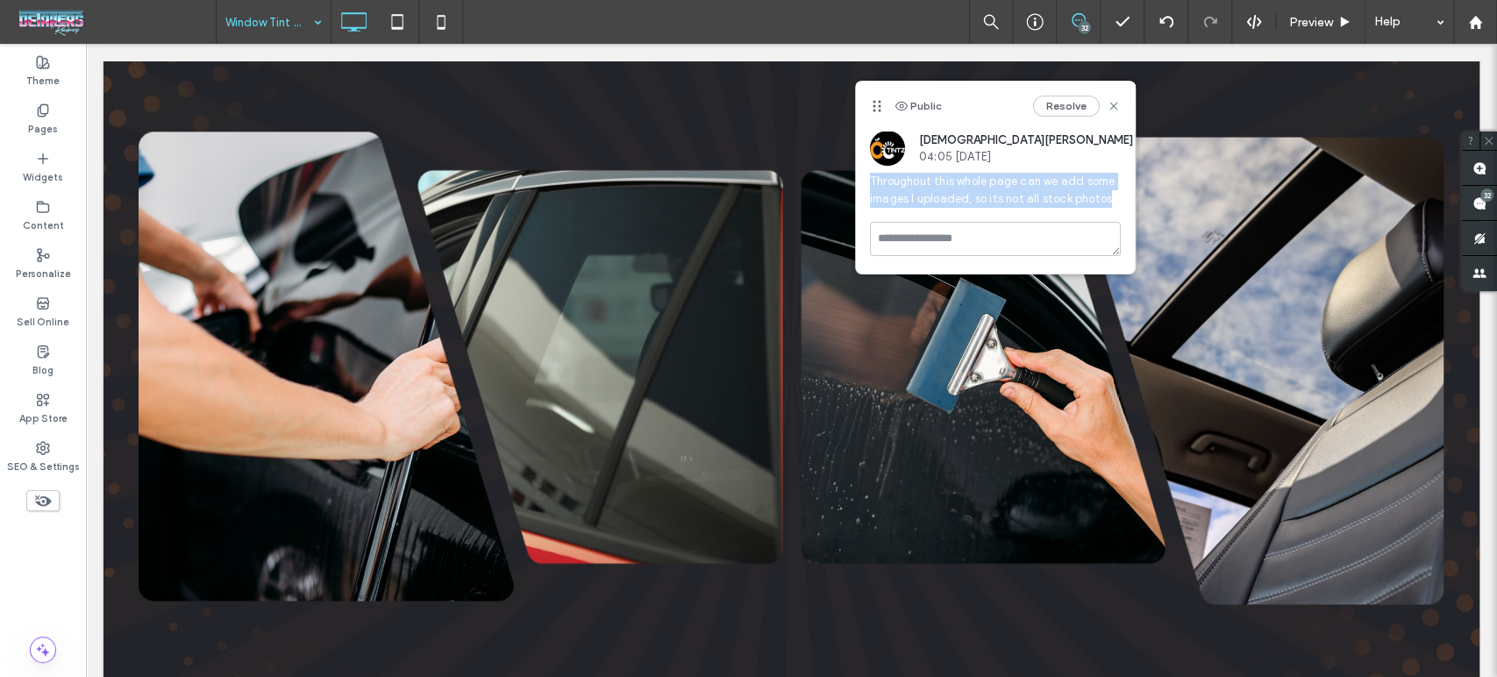
copy span "Throughout this whole page can we add some images I uploaded, so its not all st…"
drag, startPoint x: 1115, startPoint y: 200, endPoint x: 856, endPoint y: 189, distance: 259.0
click at [856, 189] on div "JN Jesus Noyola 04:05 Sep 17 2025 Throughout this whole page can we add some im…" at bounding box center [995, 176] width 279 height 91
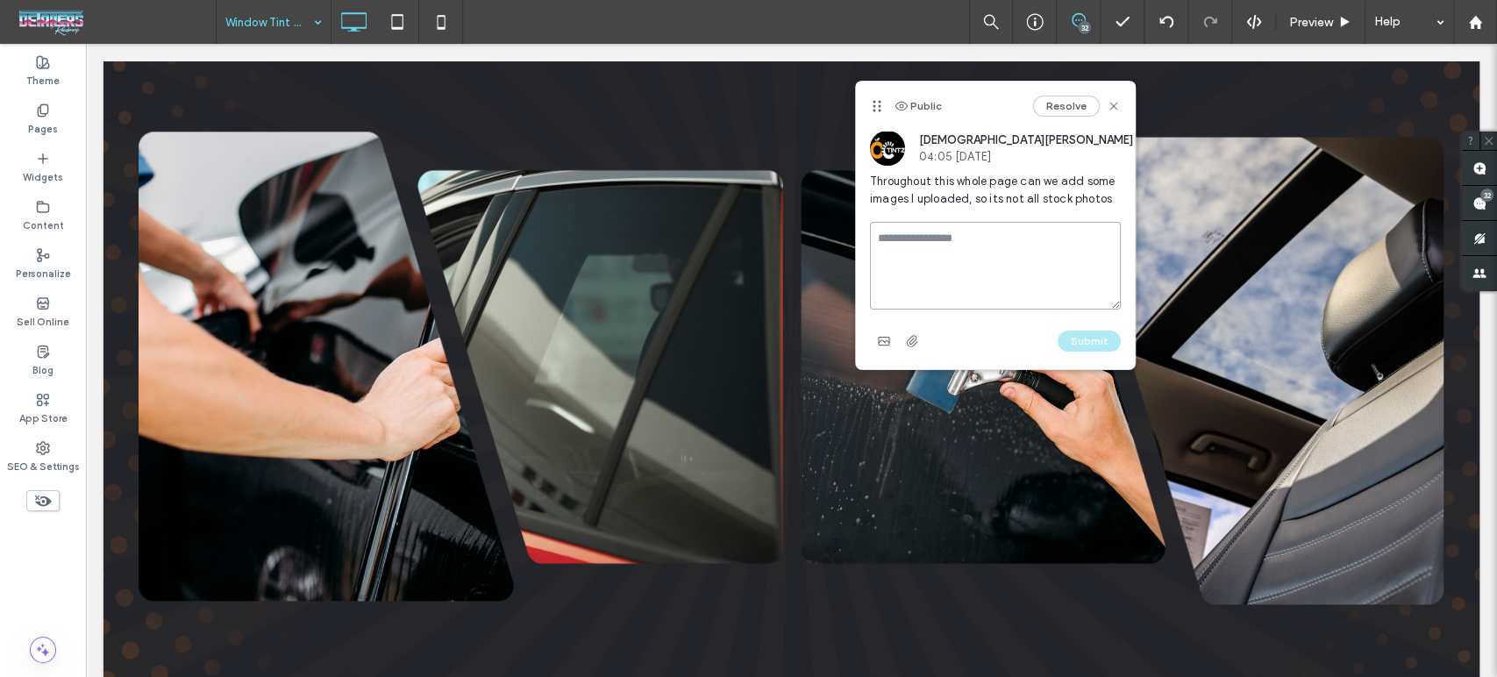
click at [923, 244] on textarea at bounding box center [995, 266] width 251 height 88
paste textarea "**********"
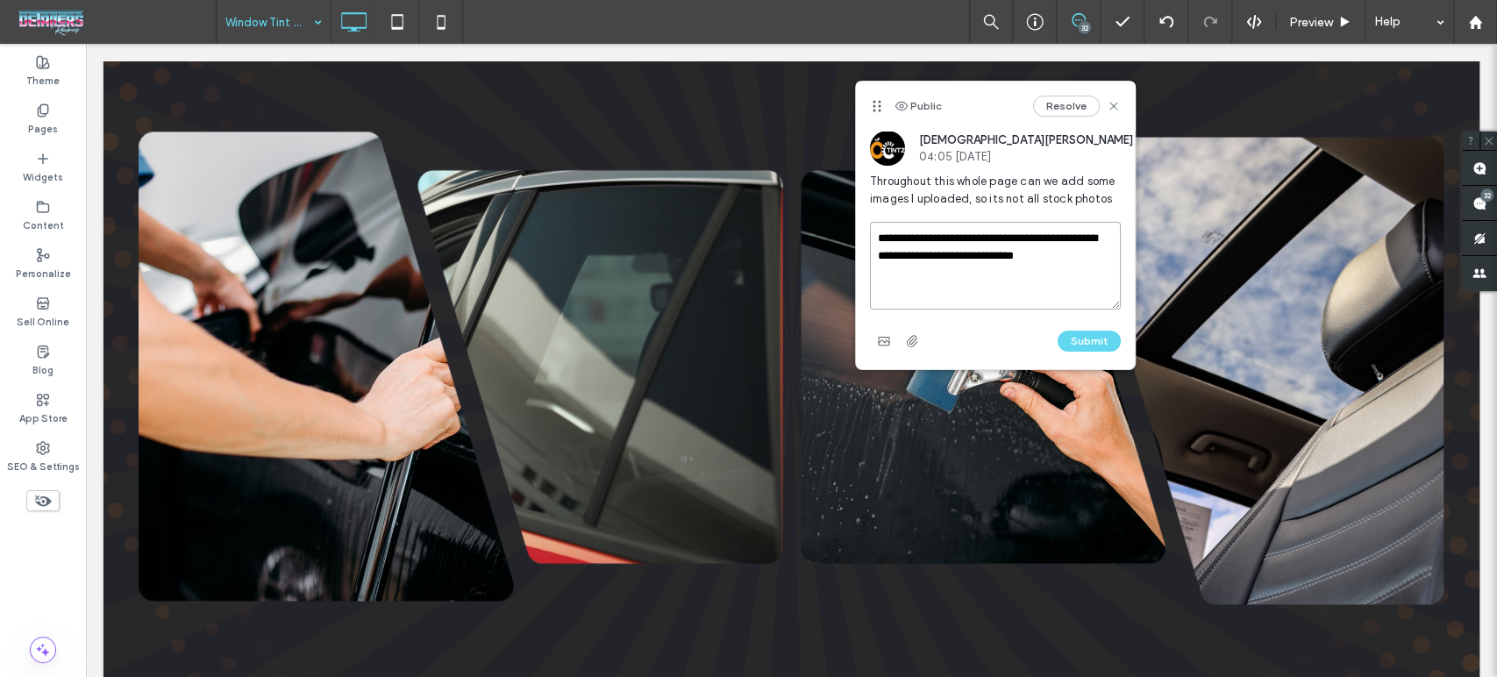
drag, startPoint x: 916, startPoint y: 241, endPoint x: 1000, endPoint y: 252, distance: 84.0
click at [1000, 252] on textarea "**********" at bounding box center [995, 266] width 251 height 88
type textarea "**********"
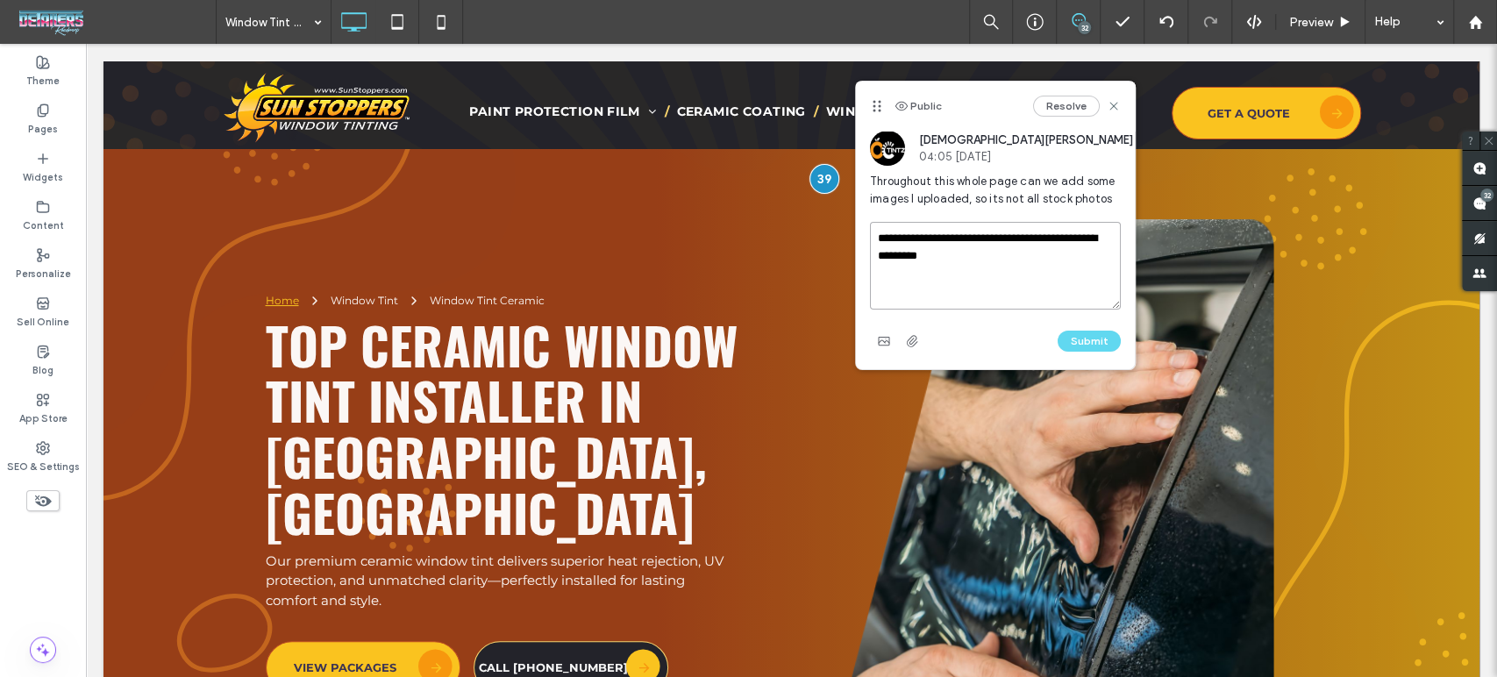
click at [951, 242] on textarea "**********" at bounding box center [995, 266] width 251 height 88
click at [1094, 267] on textarea "**********" at bounding box center [995, 266] width 251 height 88
click at [1037, 251] on textarea "**********" at bounding box center [995, 266] width 251 height 88
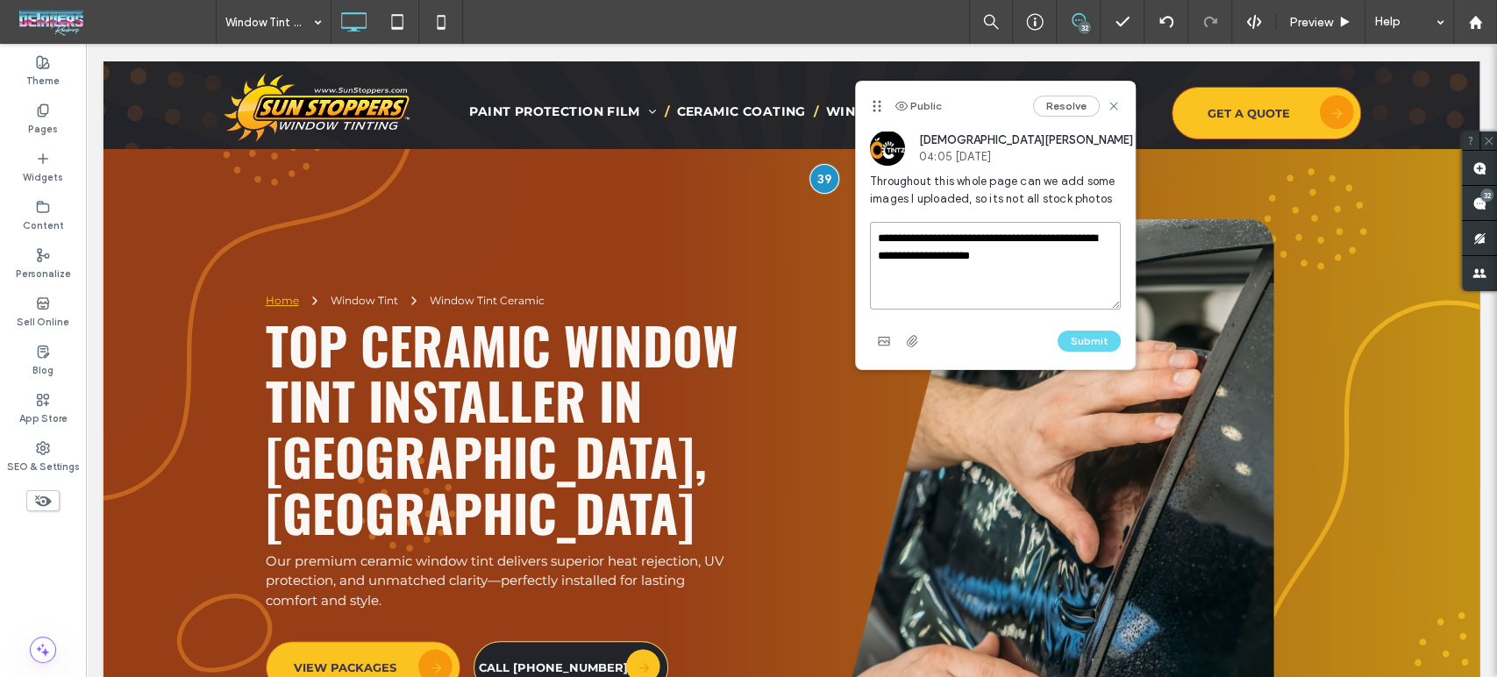
click at [1036, 237] on textarea "**********" at bounding box center [995, 266] width 251 height 88
click at [1038, 247] on textarea "**********" at bounding box center [995, 266] width 251 height 88
type textarea "**********"
click at [1094, 344] on button "Submit" at bounding box center [1089, 341] width 63 height 21
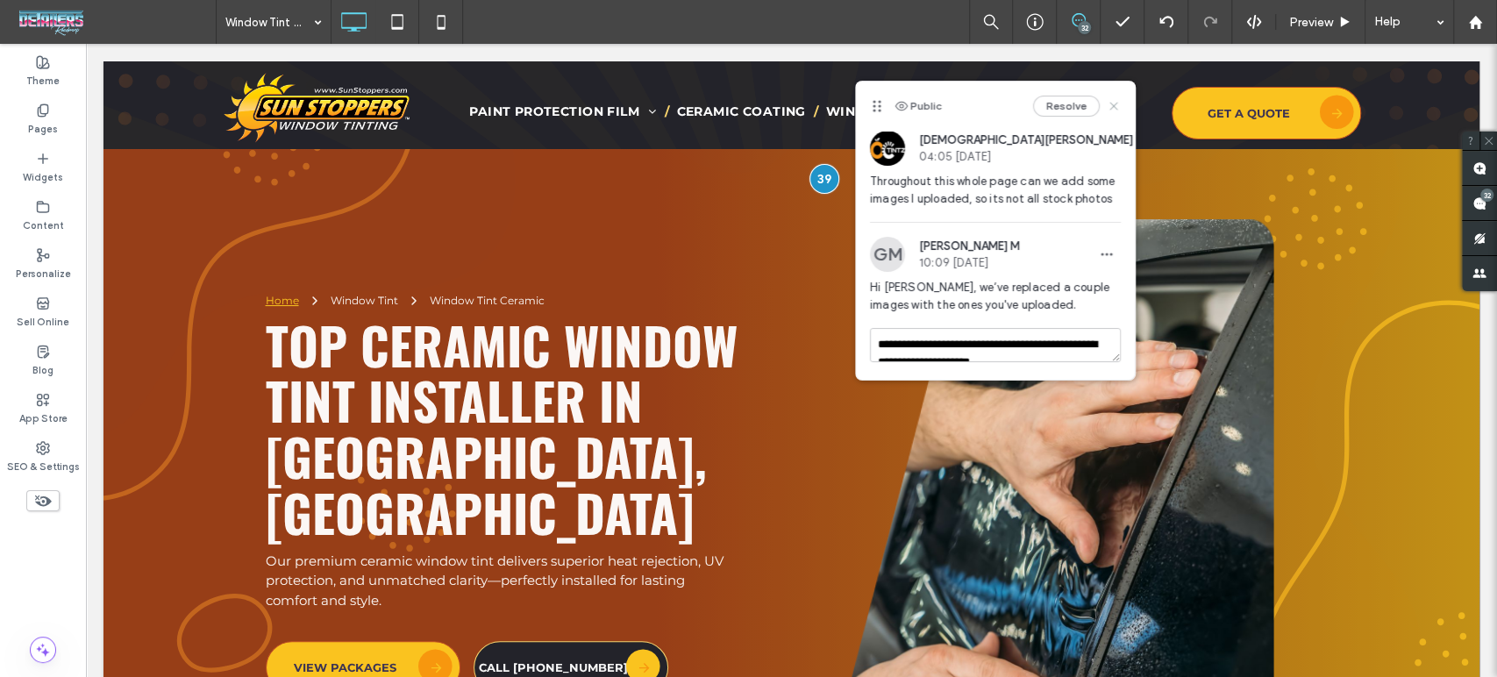
click at [1113, 105] on use at bounding box center [1114, 107] width 8 height 8
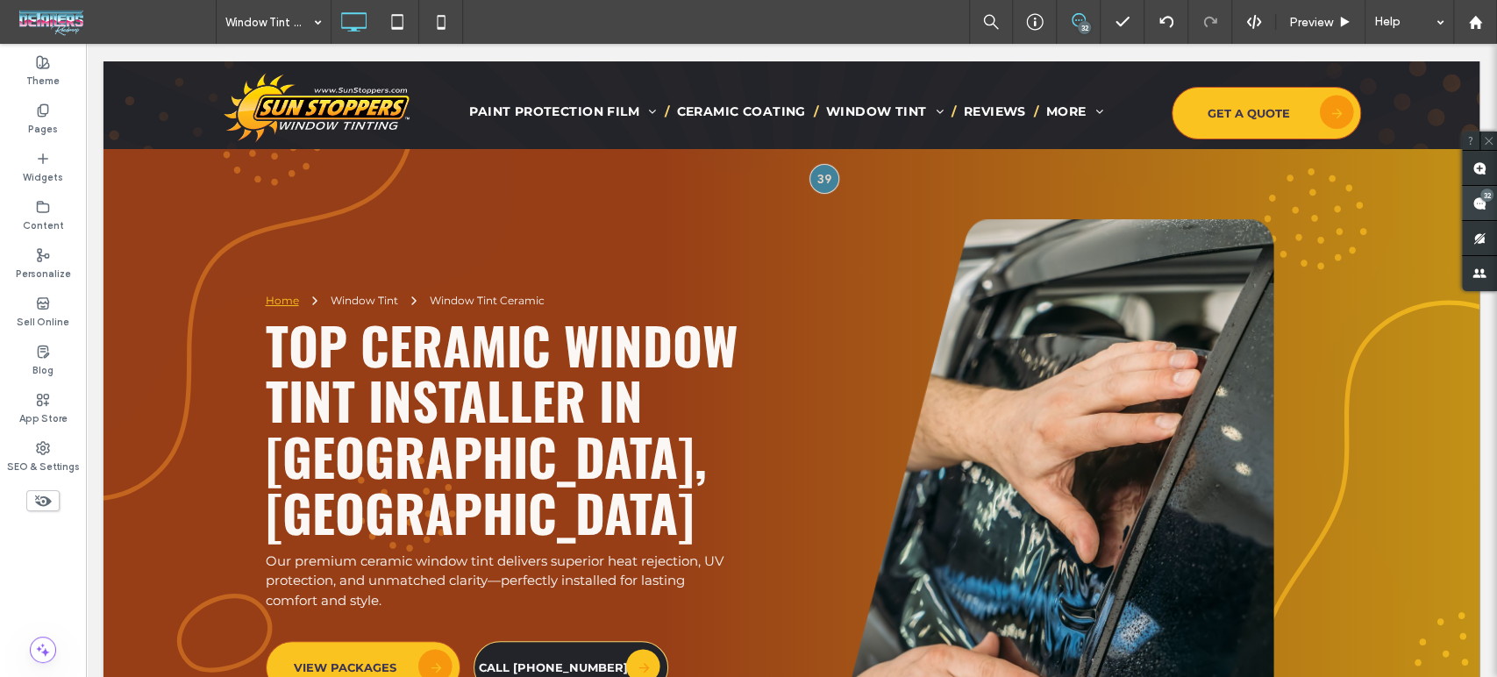
click at [1480, 194] on div "32" at bounding box center [1486, 195] width 13 height 13
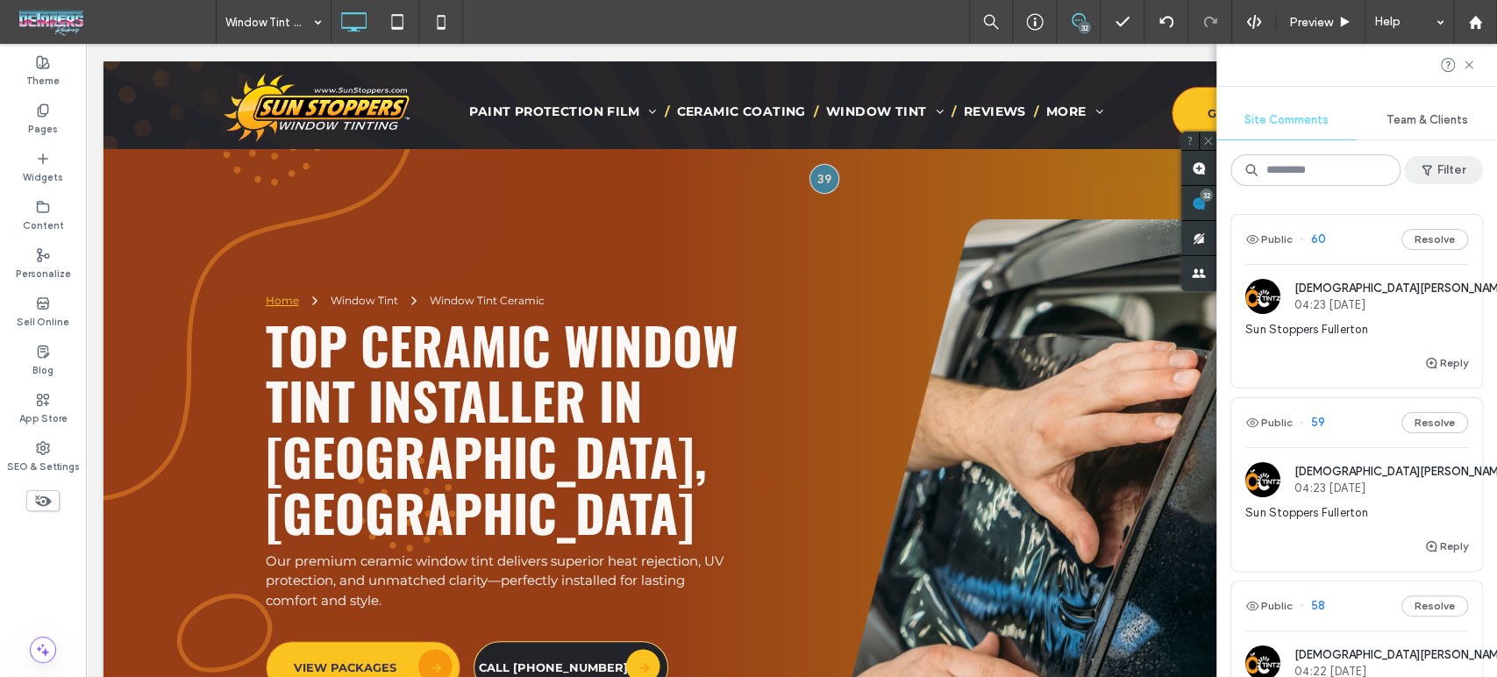
click at [1449, 160] on button "Filter" at bounding box center [1443, 170] width 79 height 28
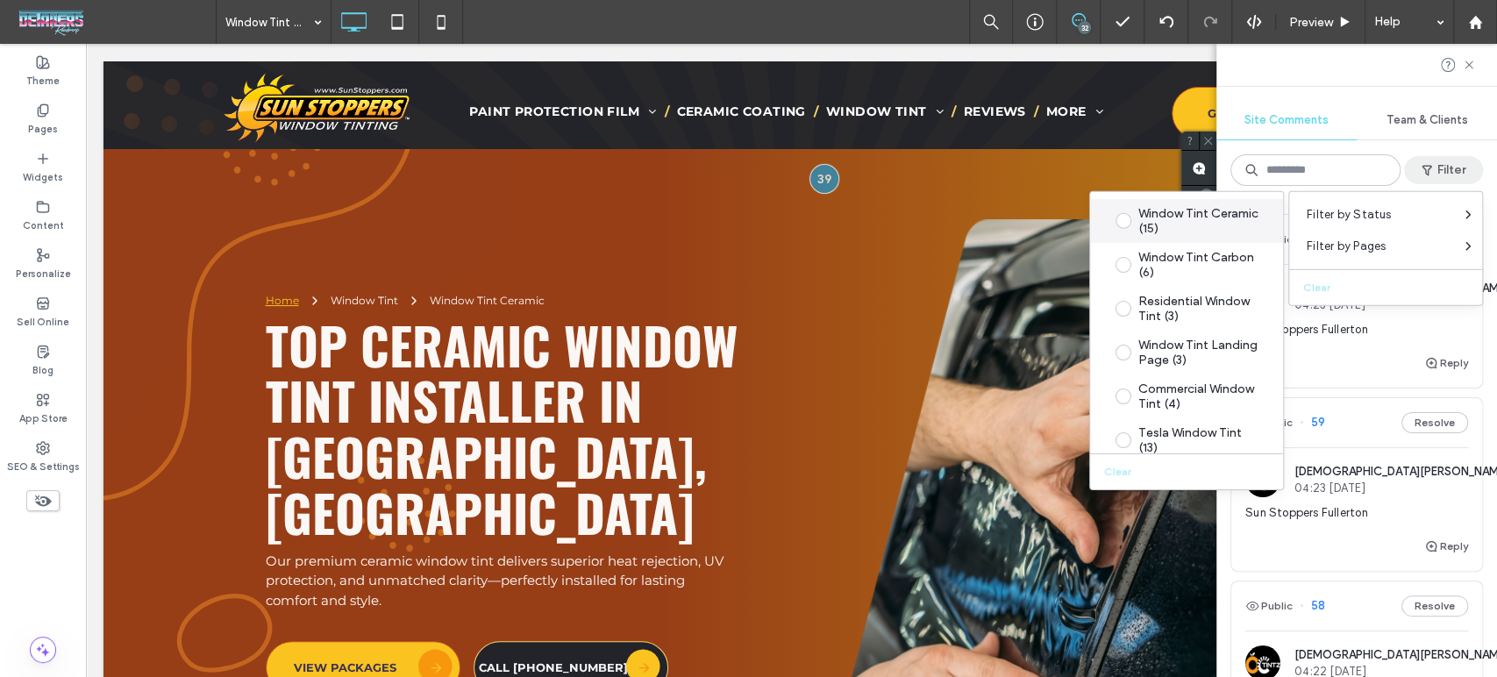
click at [1121, 223] on span at bounding box center [1124, 221] width 16 height 16
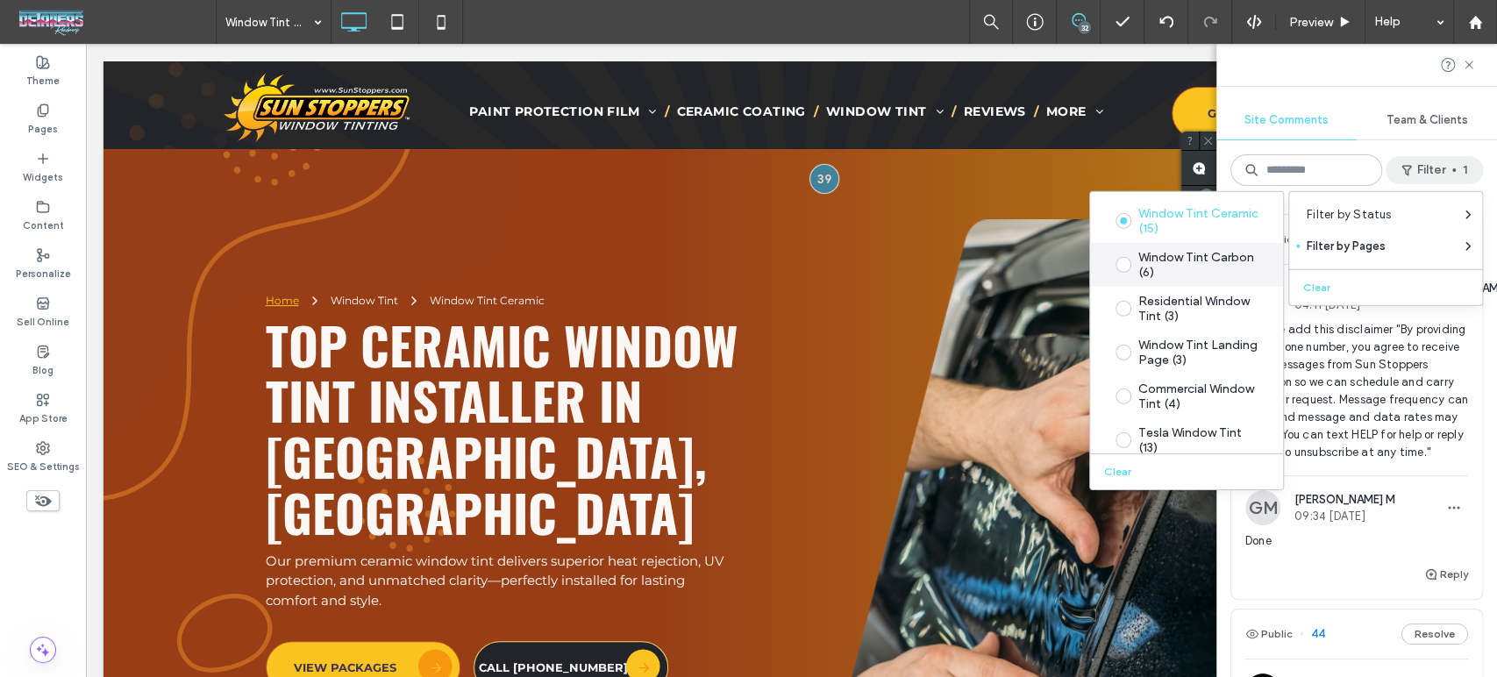
click at [1155, 266] on div "Window Tint Carbon (6)" at bounding box center [1200, 265] width 124 height 30
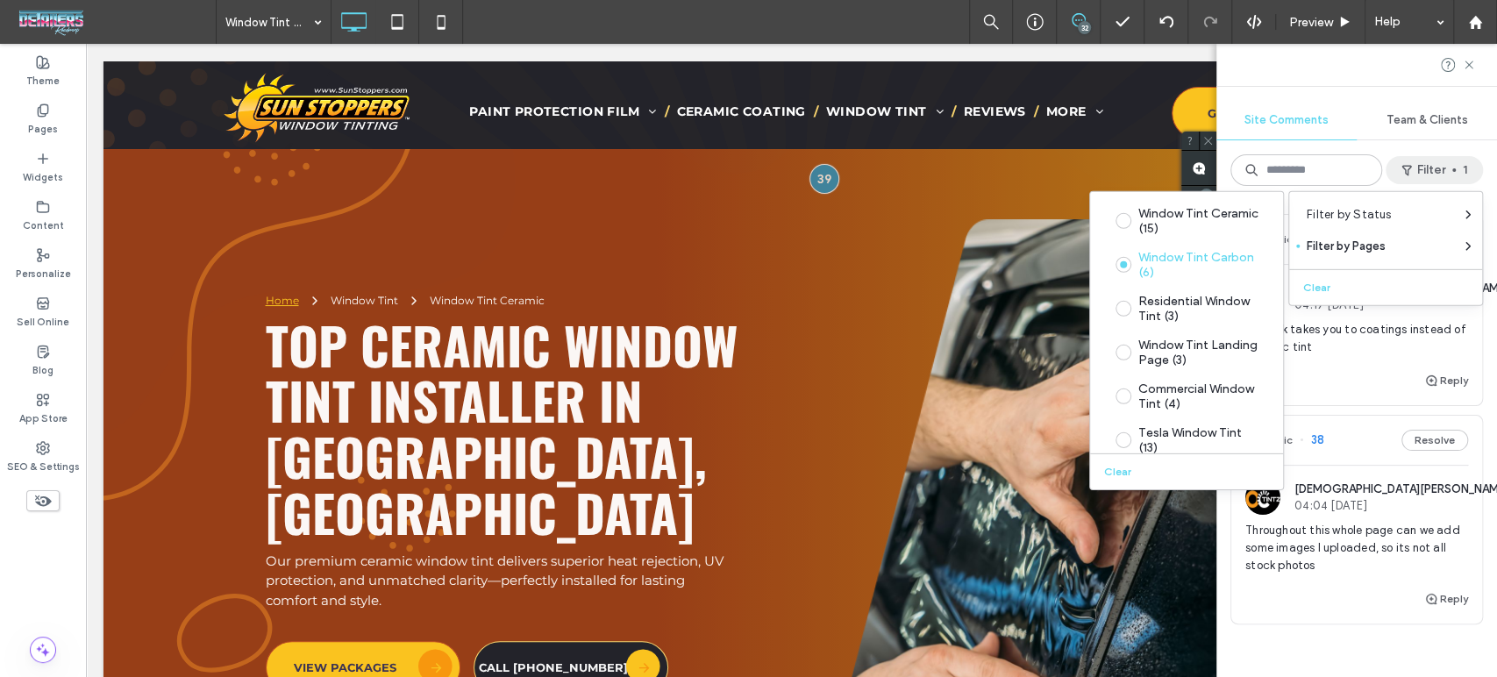
scroll to position [240, 0]
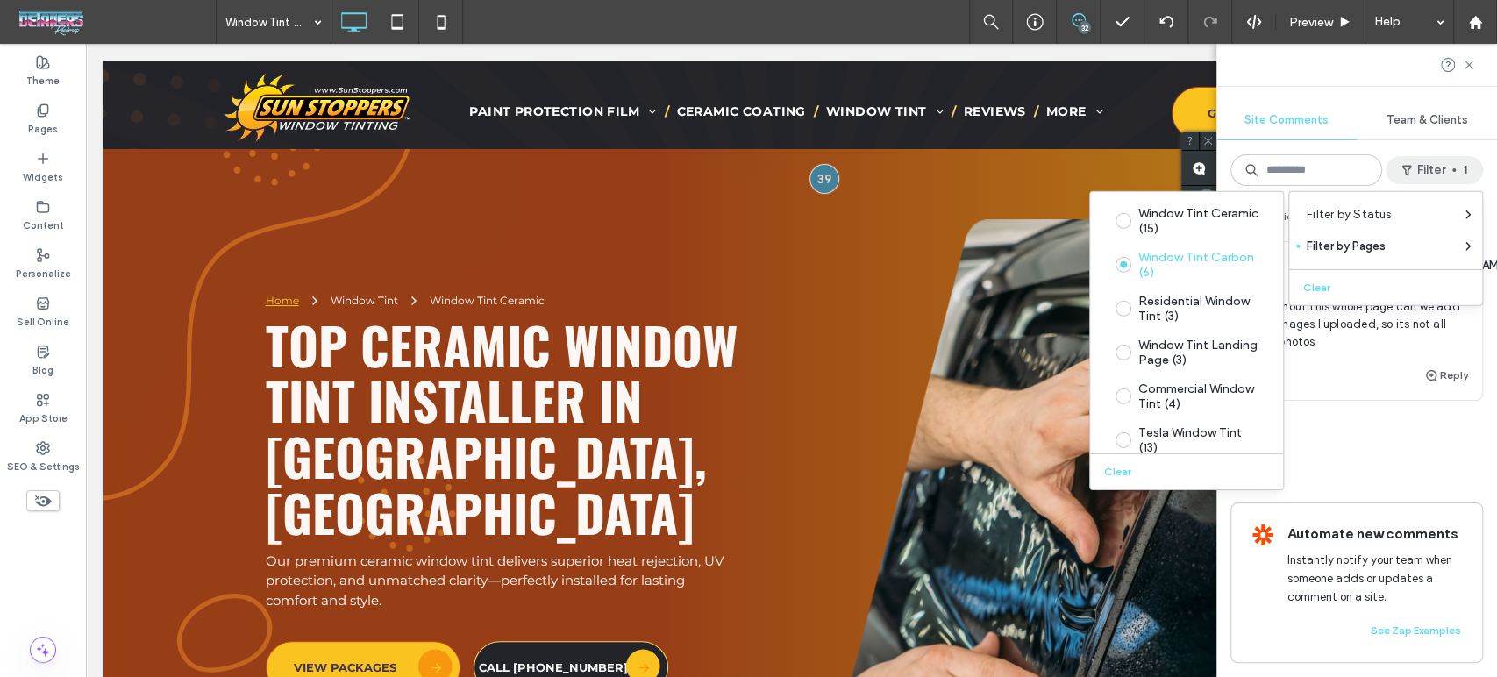
click at [1468, 407] on div "Public 47 Resolve JN [PERSON_NAME] 04:17 [DATE] This link takes you to coatings…" at bounding box center [1356, 438] width 281 height 477
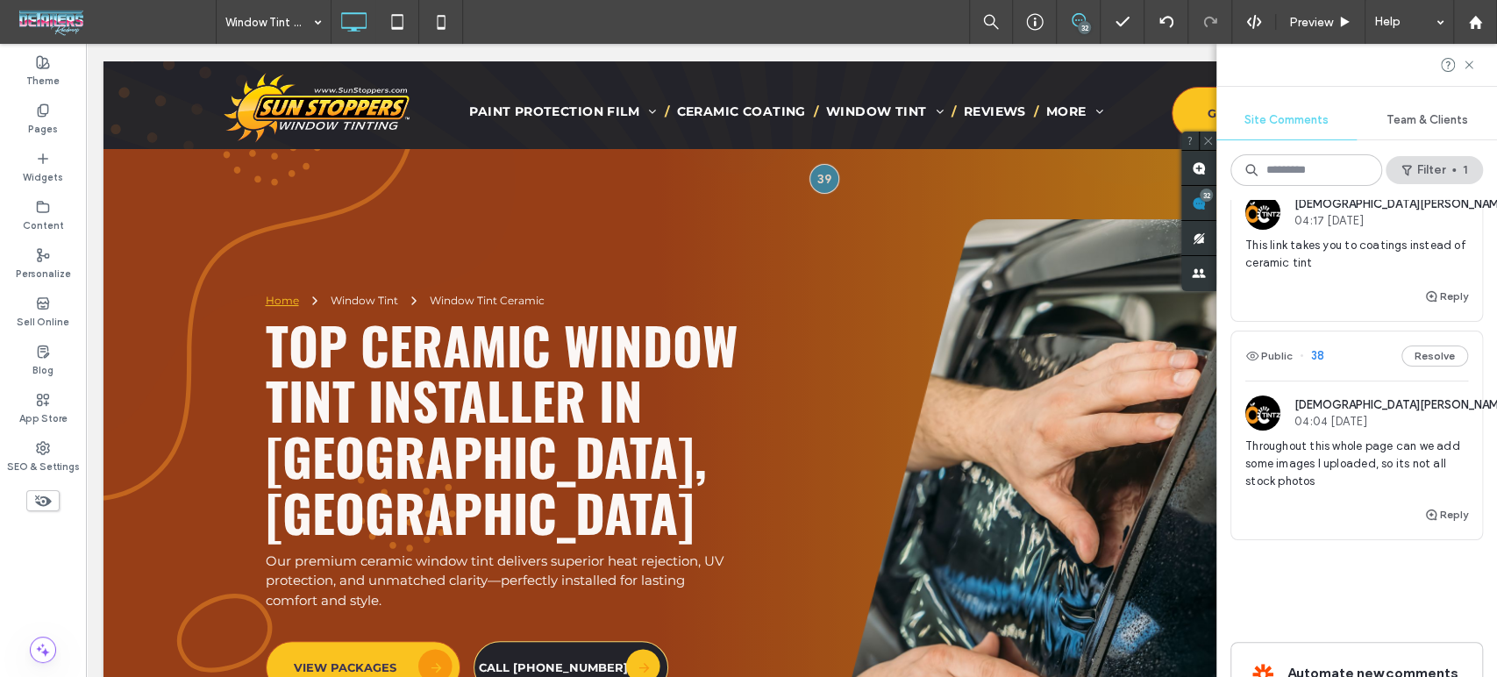
scroll to position [0, 0]
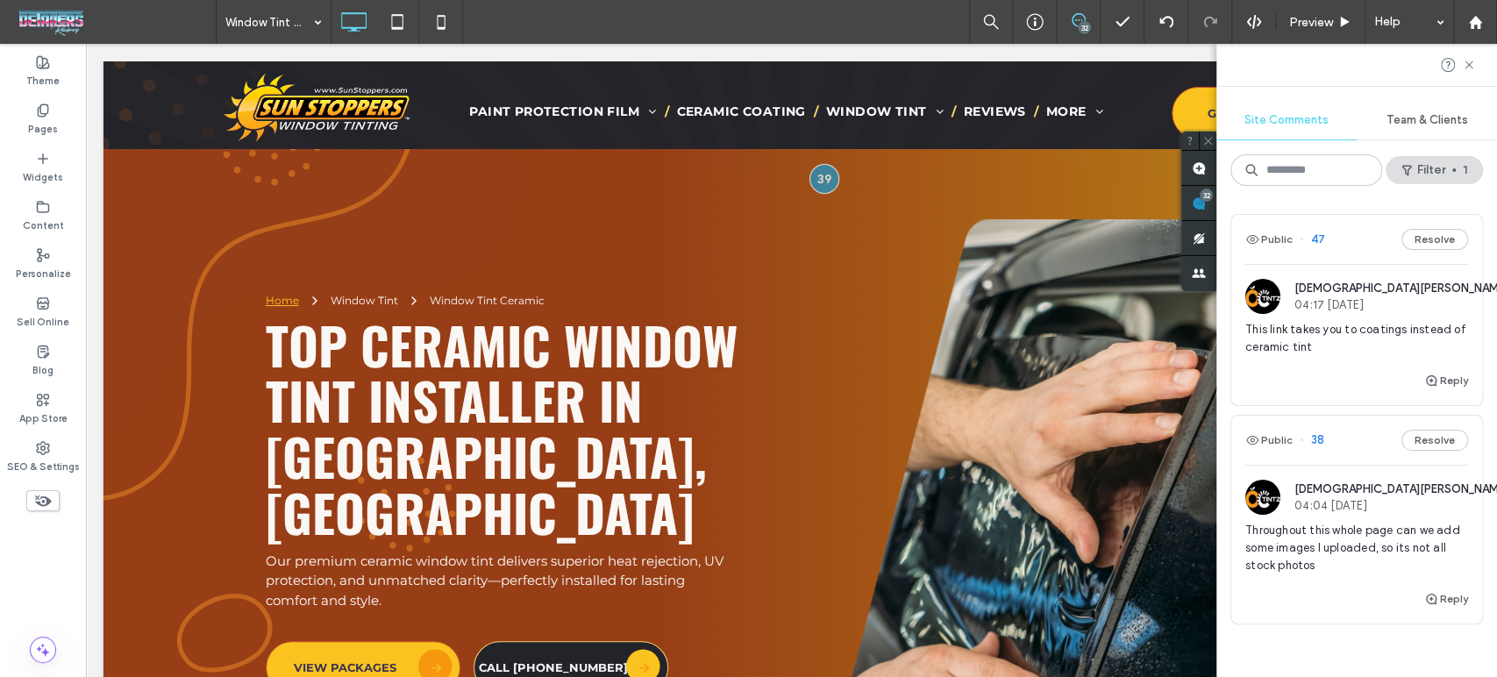
click at [1372, 343] on span "This link takes you to coatings instead of ceramic tint" at bounding box center [1356, 338] width 223 height 35
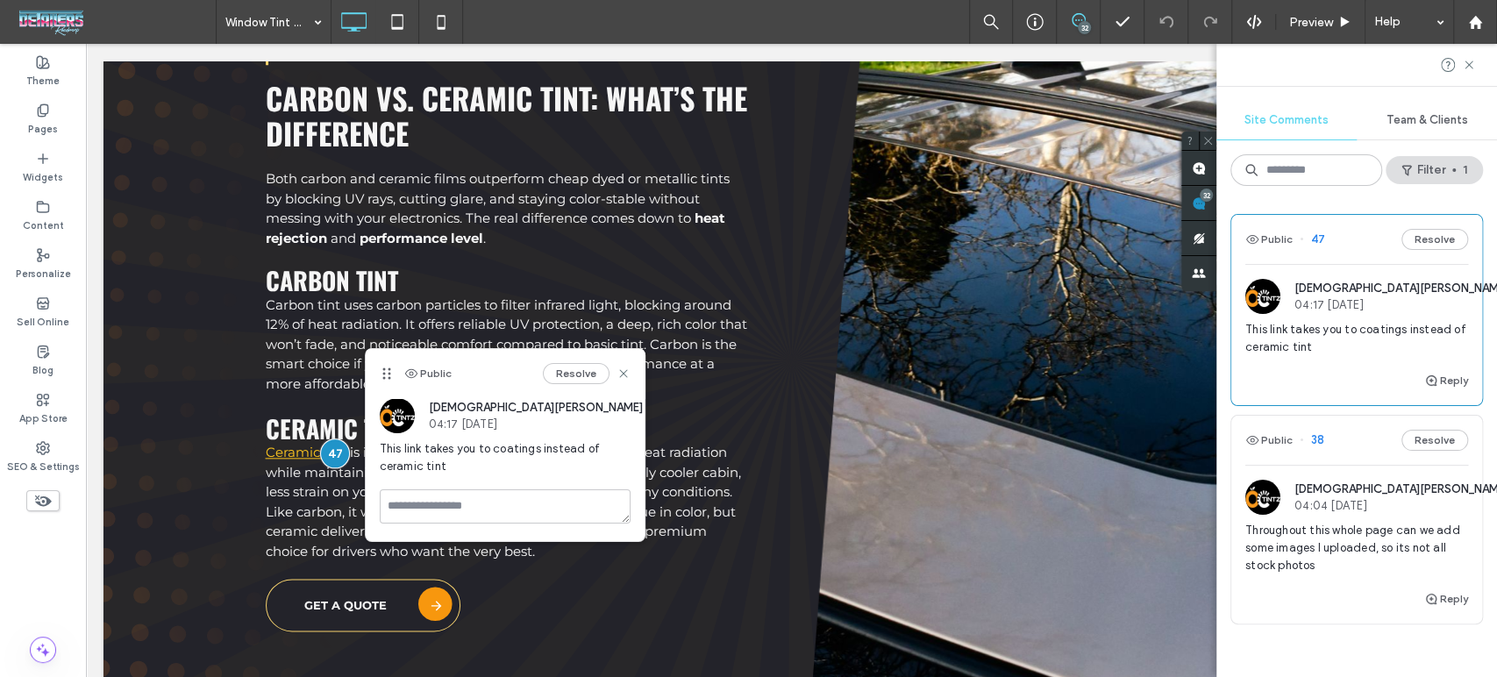
scroll to position [5692, 0]
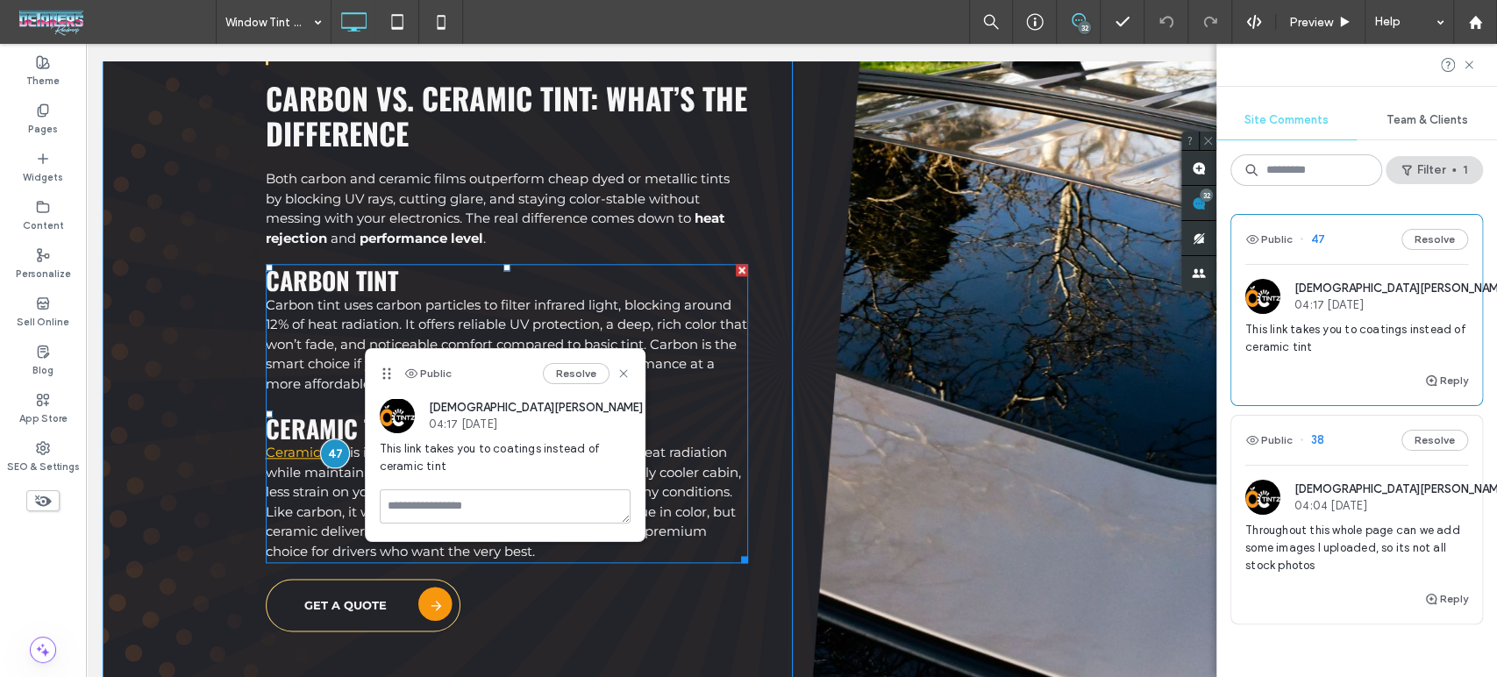
click at [304, 484] on span "is in a class of its own, blocking up to 85% of heat radiation while maintainin…" at bounding box center [503, 502] width 475 height 116
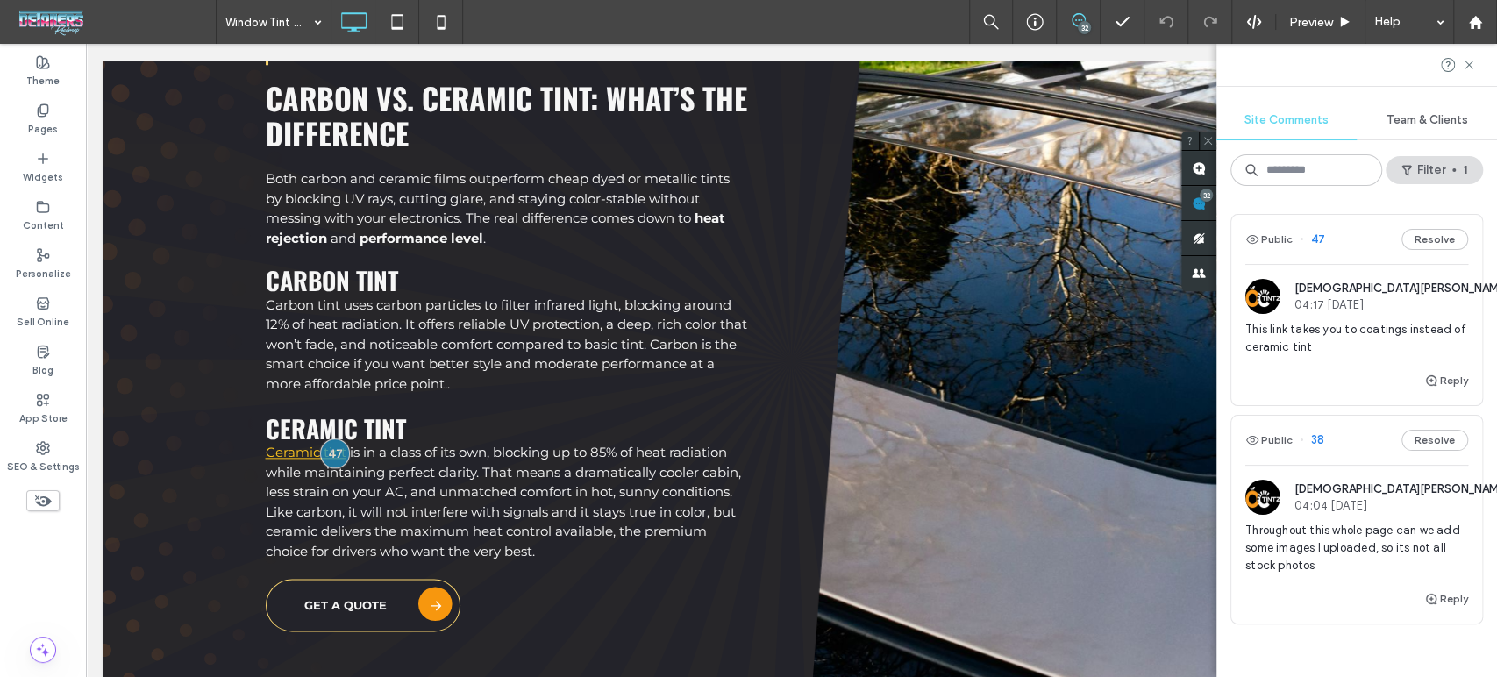
click at [1080, 25] on div "32" at bounding box center [1084, 27] width 13 height 13
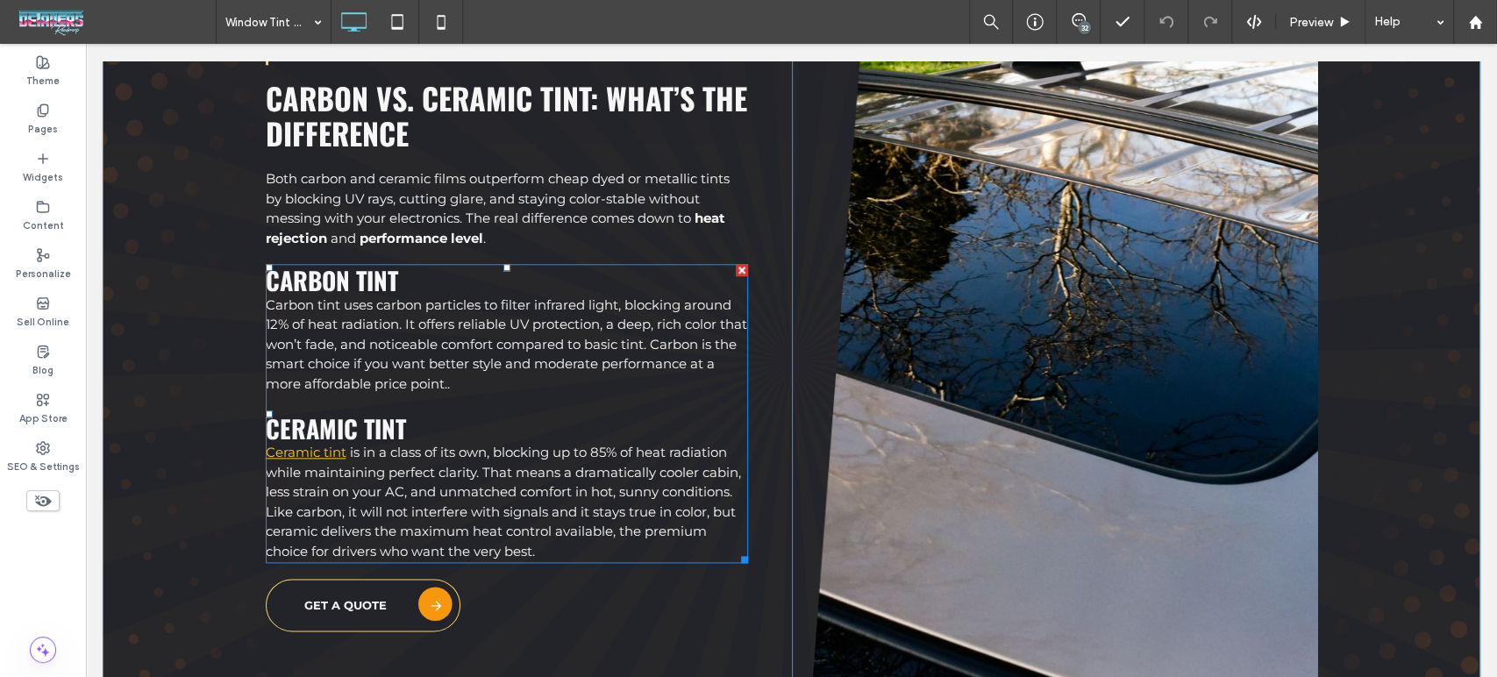
click at [382, 451] on p "Ceramic tint is in a class of its own, blocking up to 85% of heat radiation whi…" at bounding box center [507, 502] width 482 height 118
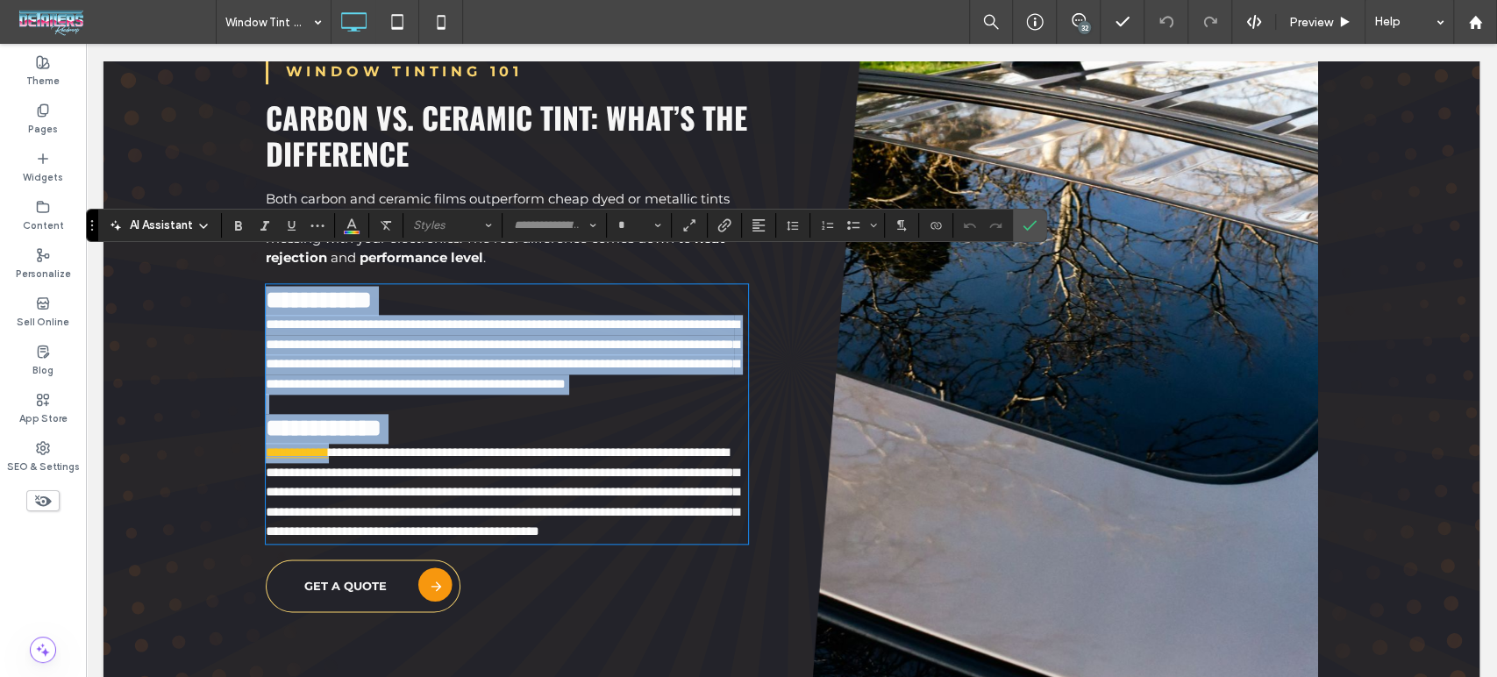
click at [341, 445] on span "**********" at bounding box center [503, 491] width 474 height 92
type input "**********"
type input "**"
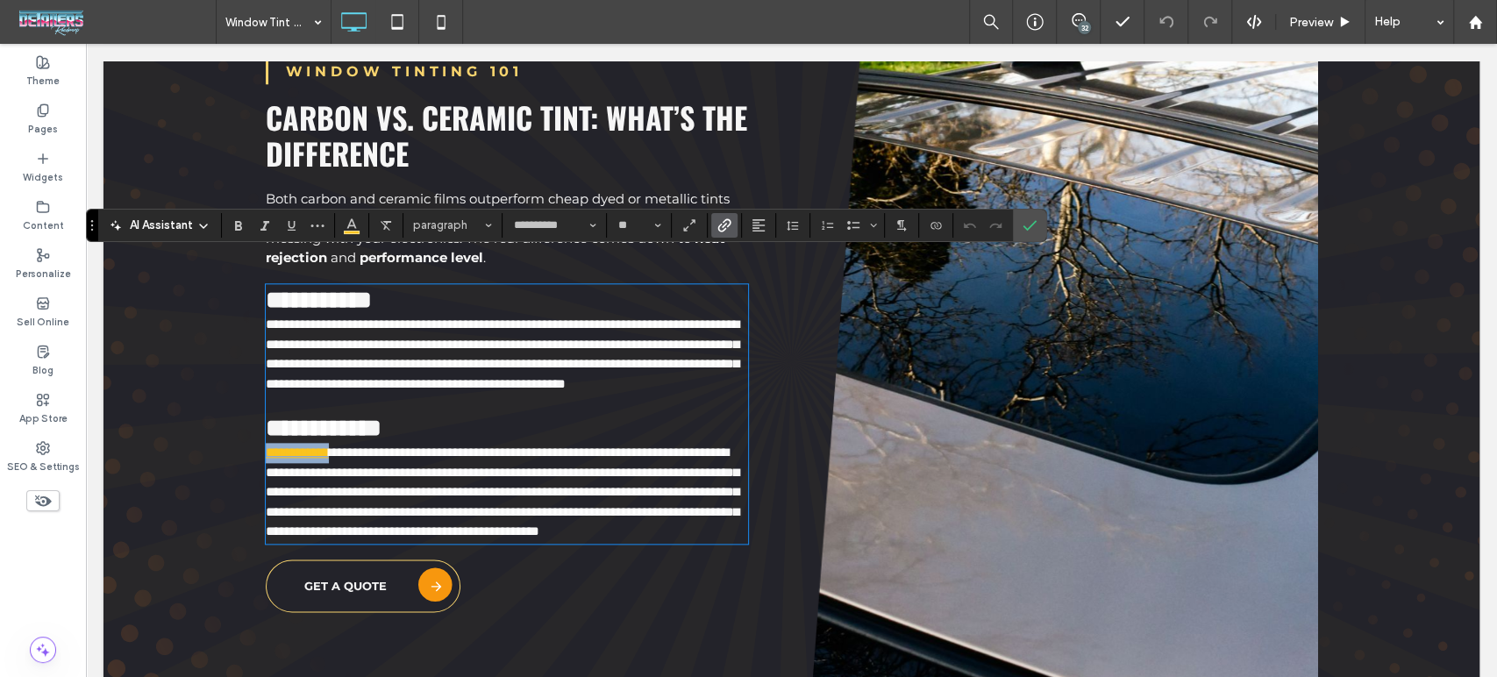
drag, startPoint x: 338, startPoint y: 445, endPoint x: 248, endPoint y: 440, distance: 89.6
click at [248, 440] on div "**********" at bounding box center [791, 337] width 1376 height 950
click at [721, 223] on icon "Link" at bounding box center [724, 225] width 14 height 14
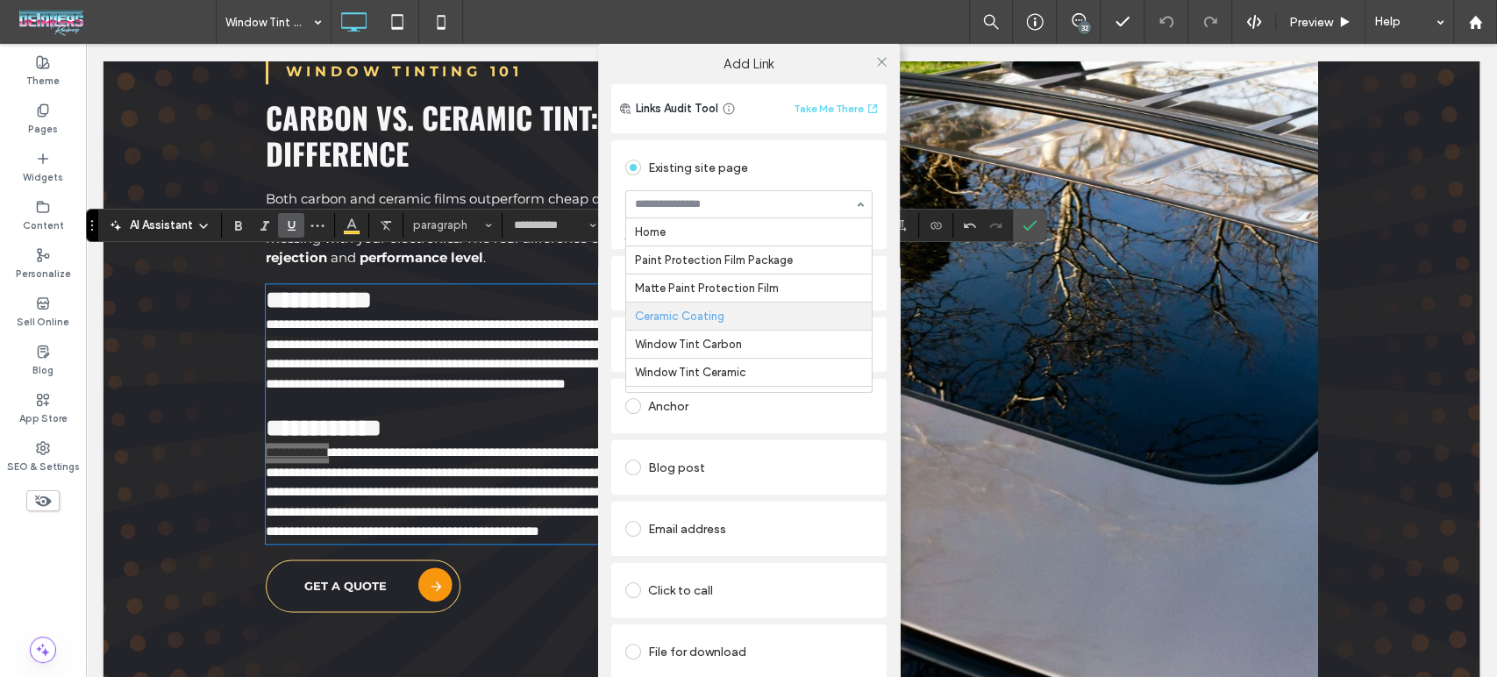
scroll to position [86, 0]
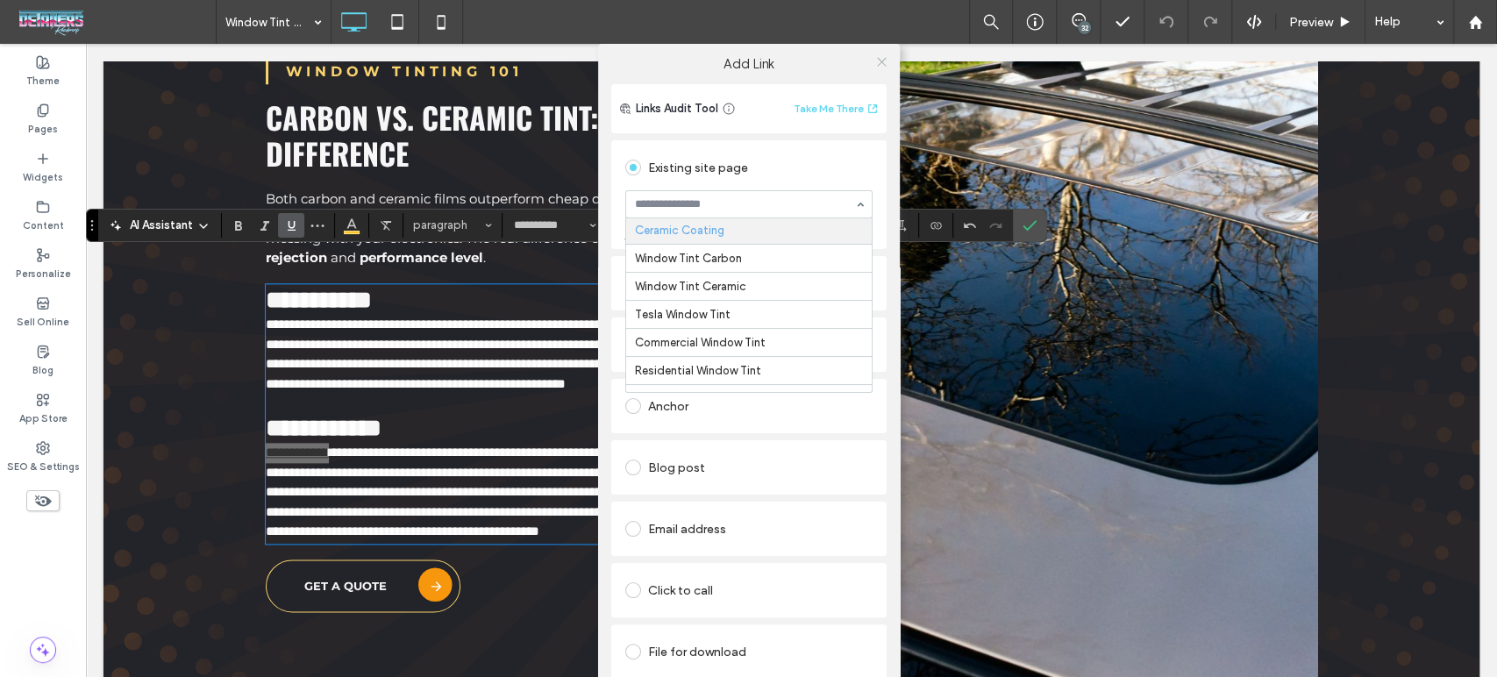
click at [875, 61] on icon at bounding box center [881, 61] width 13 height 13
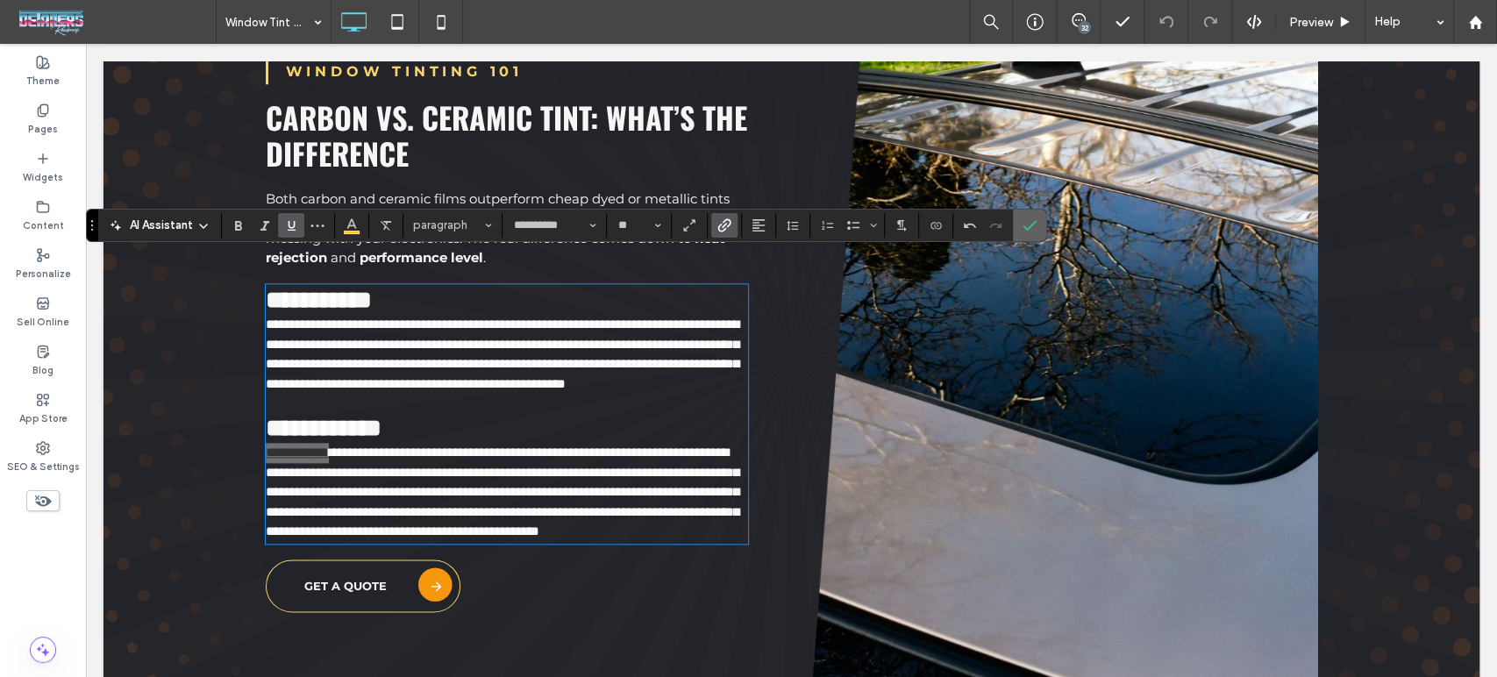
drag, startPoint x: 1026, startPoint y: 226, endPoint x: 940, endPoint y: 132, distance: 127.9
click at [1026, 226] on icon "Confirm" at bounding box center [1030, 225] width 14 height 14
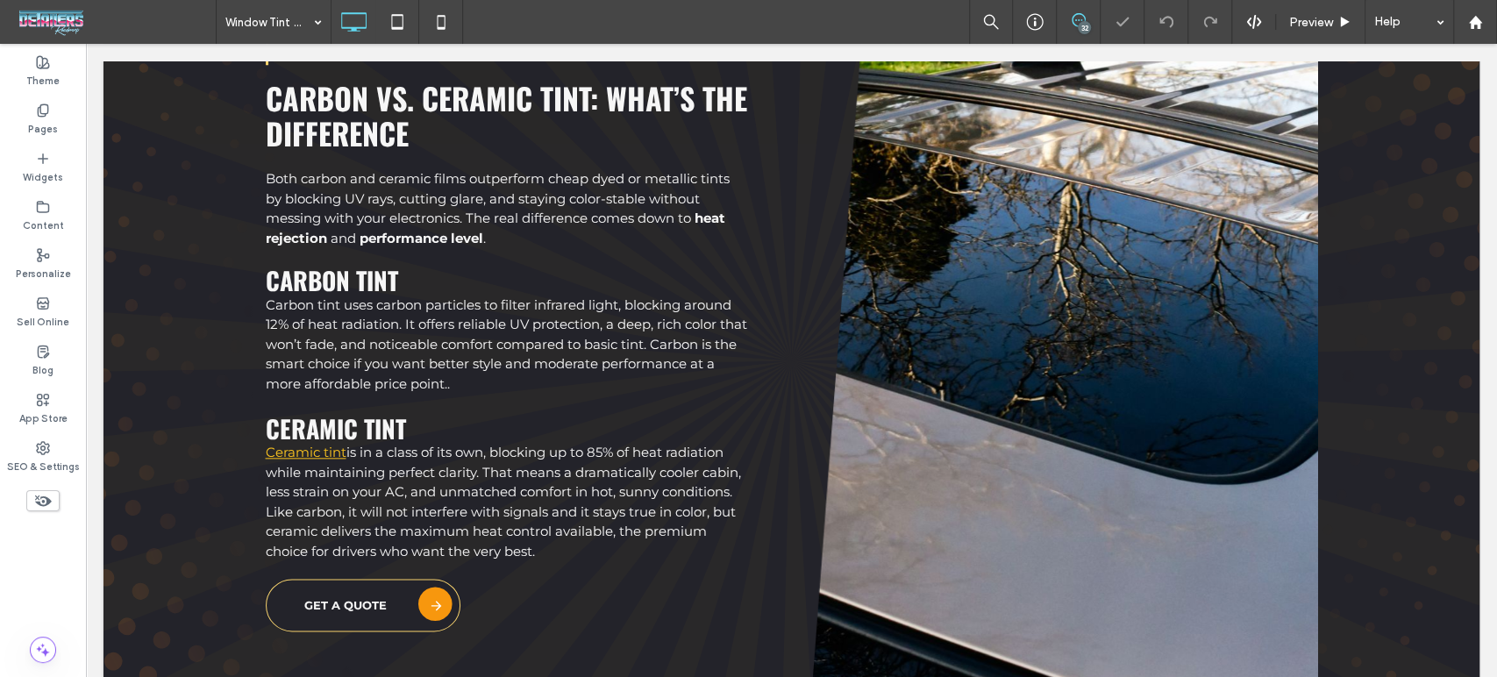
click at [1075, 19] on use at bounding box center [1079, 20] width 14 height 14
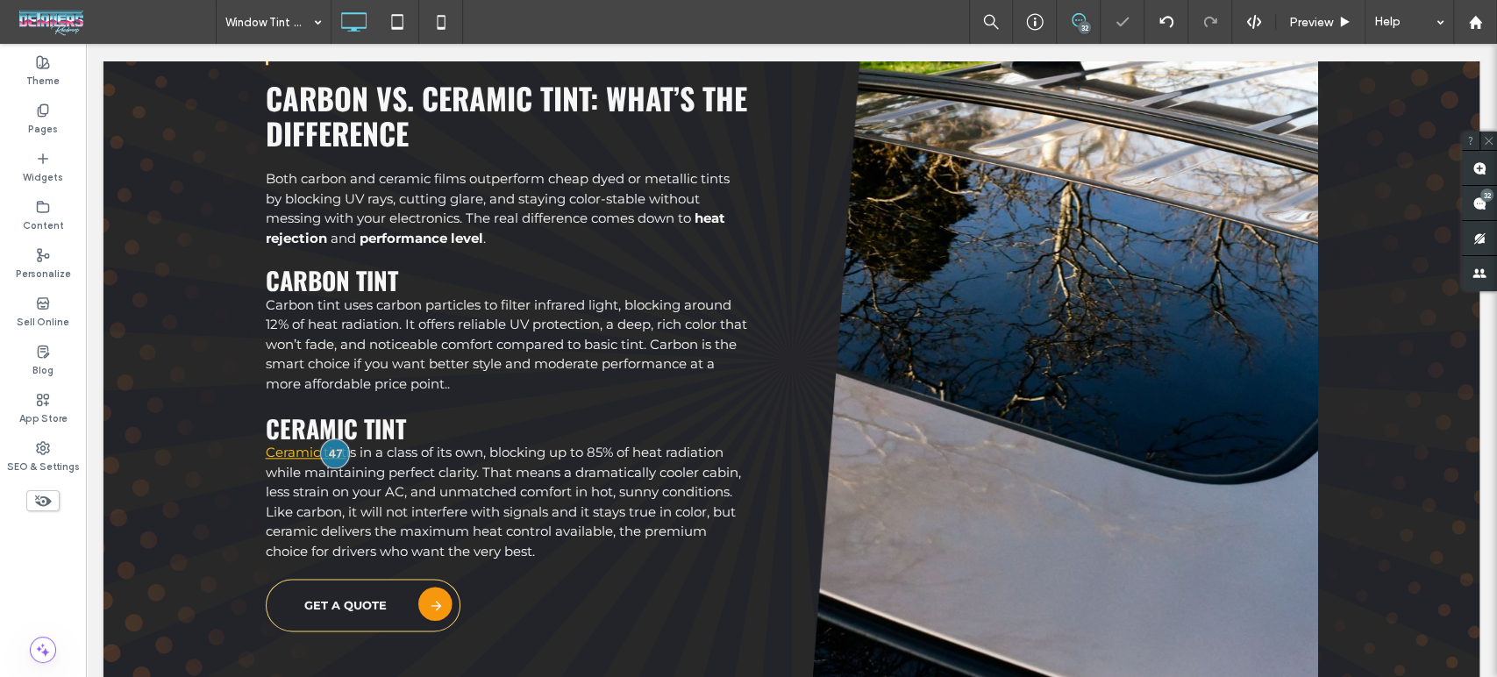
click at [1075, 19] on use at bounding box center [1079, 20] width 14 height 14
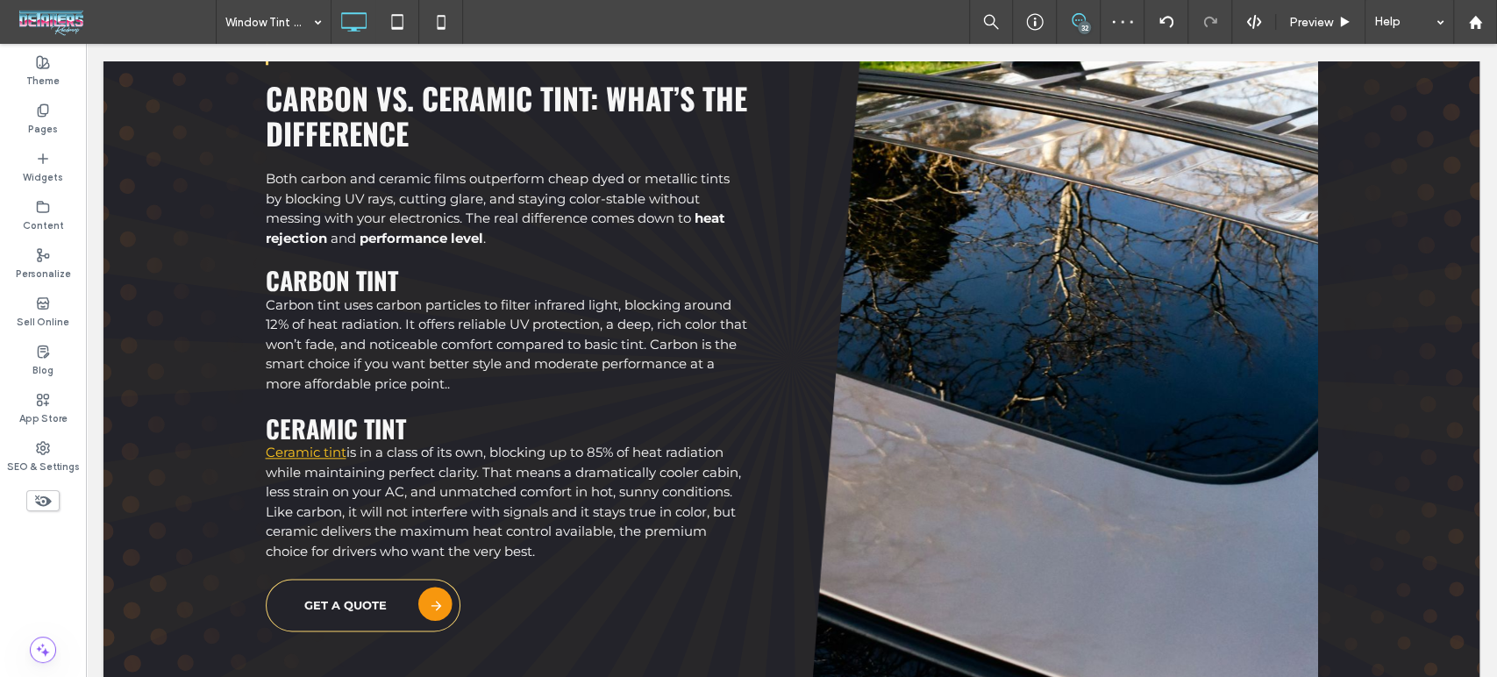
click at [1072, 23] on use at bounding box center [1079, 20] width 14 height 14
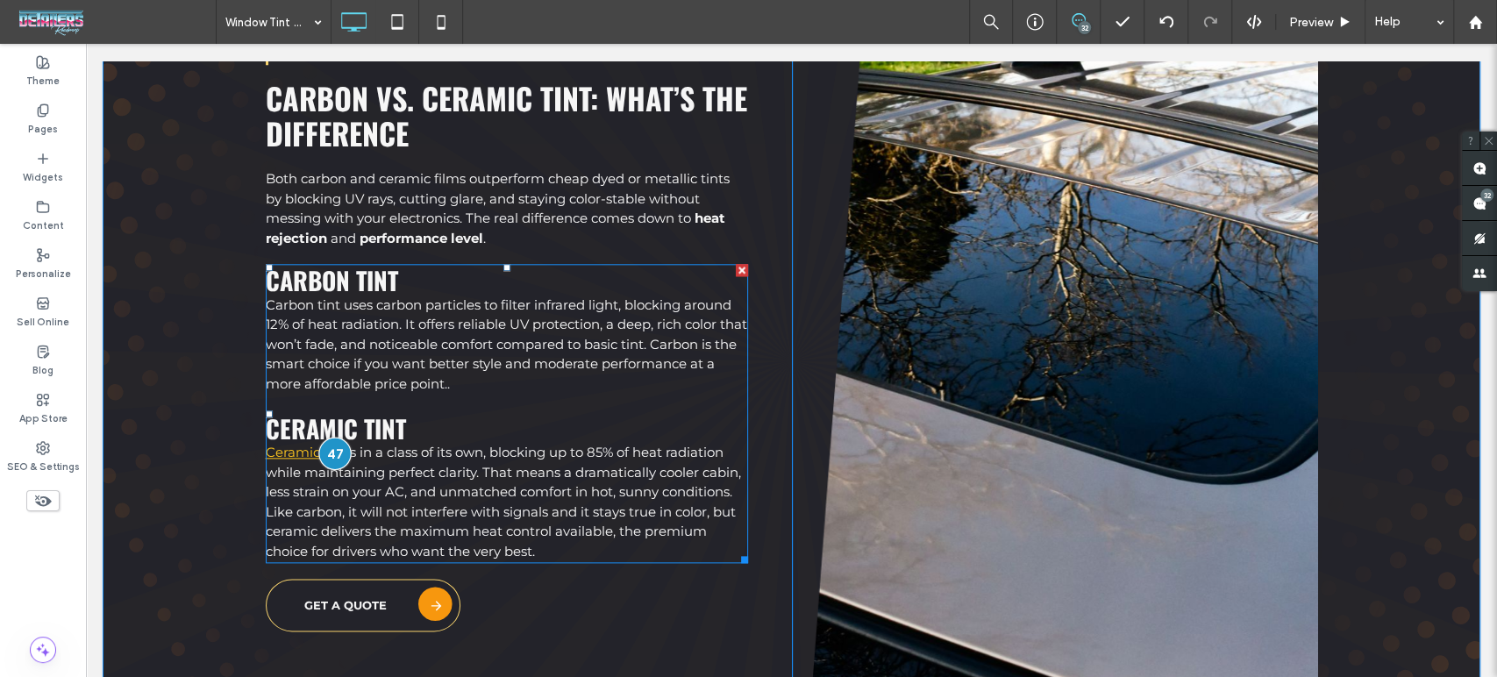
click at [324, 445] on div at bounding box center [334, 454] width 32 height 32
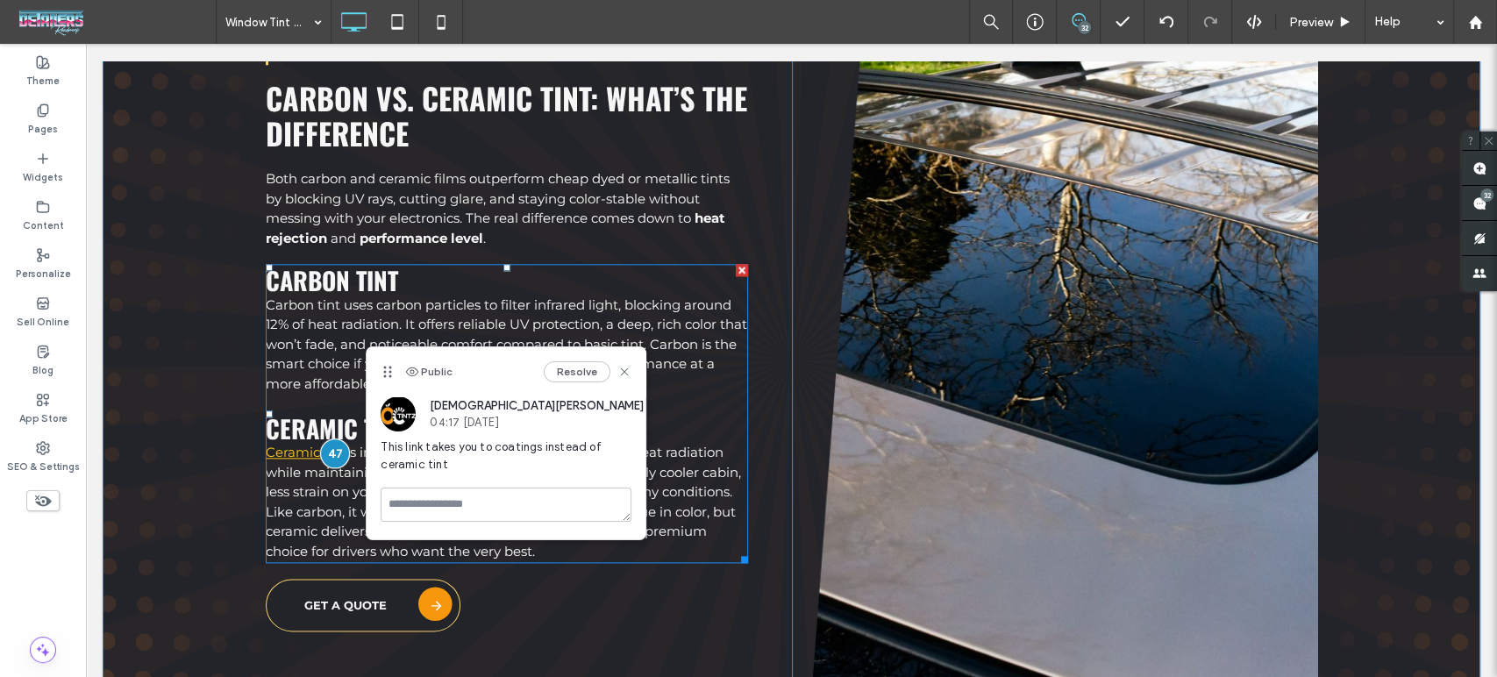
click at [322, 479] on span "is in a class of its own, blocking up to 85% of heat radiation while maintainin…" at bounding box center [503, 502] width 475 height 116
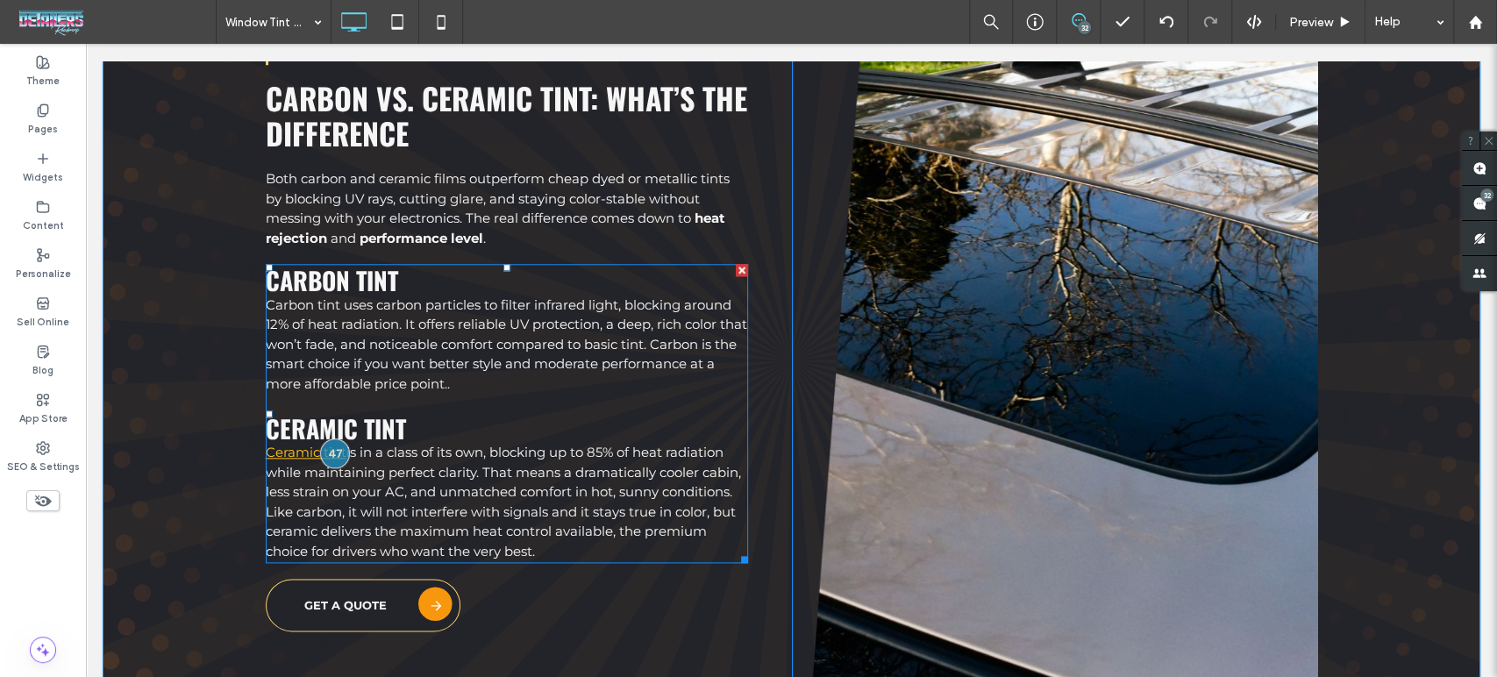
click at [348, 444] on span "is in a class of its own, blocking up to 85% of heat radiation while maintainin…" at bounding box center [503, 502] width 475 height 116
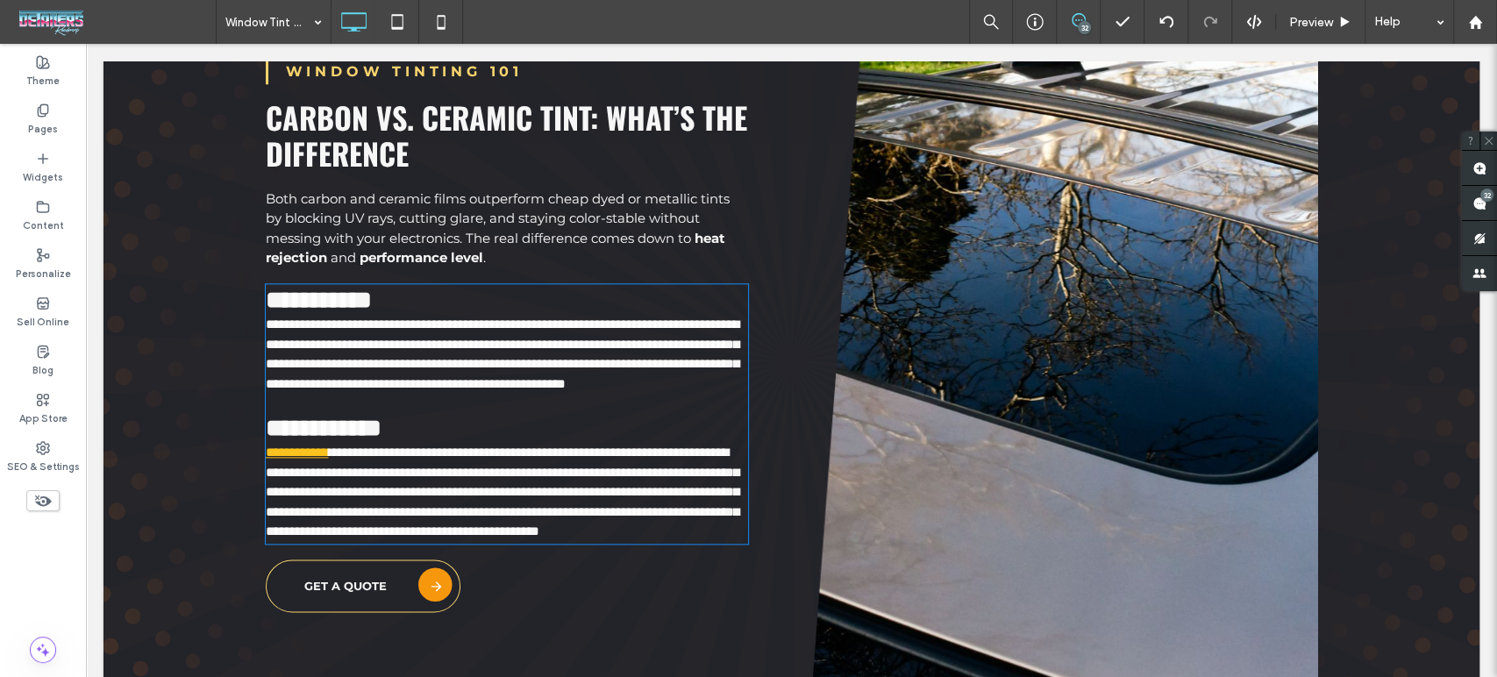
type input "**********"
type input "**"
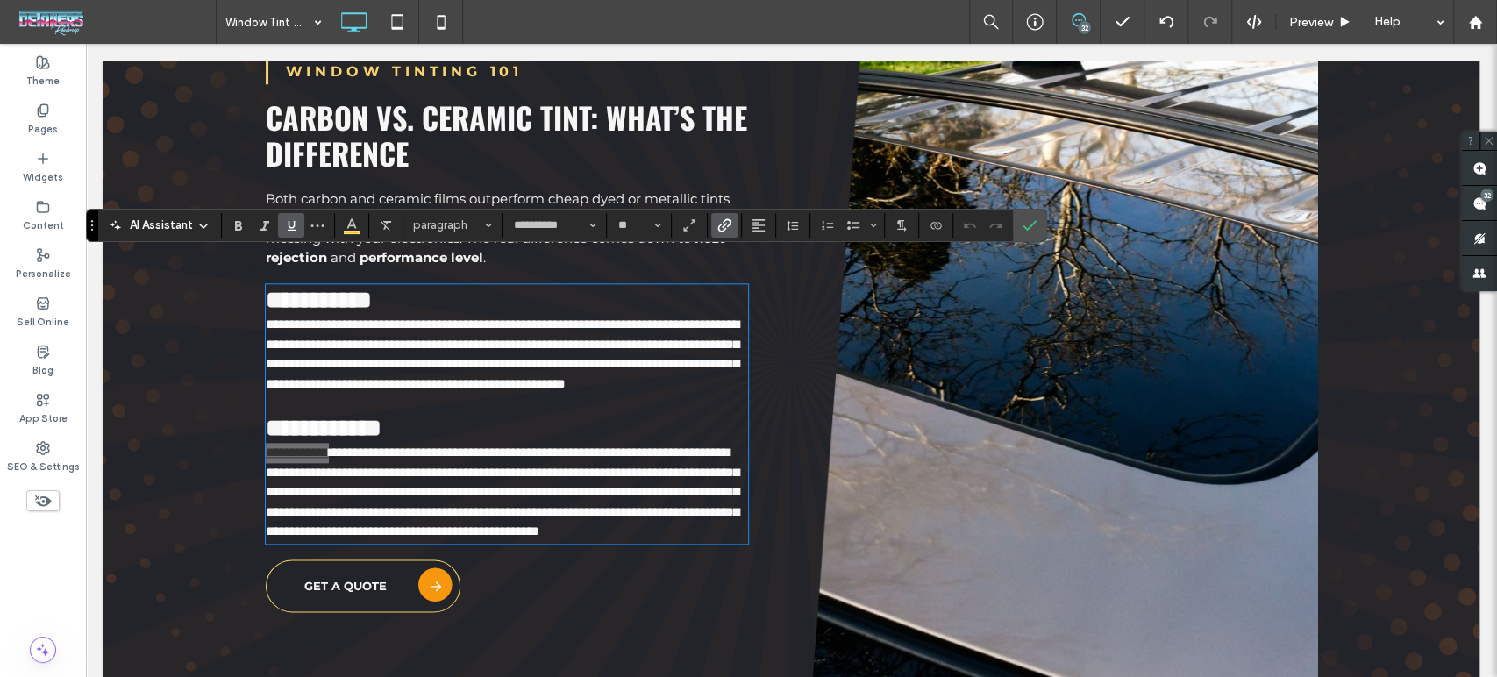
click at [717, 232] on span "Link" at bounding box center [721, 225] width 8 height 25
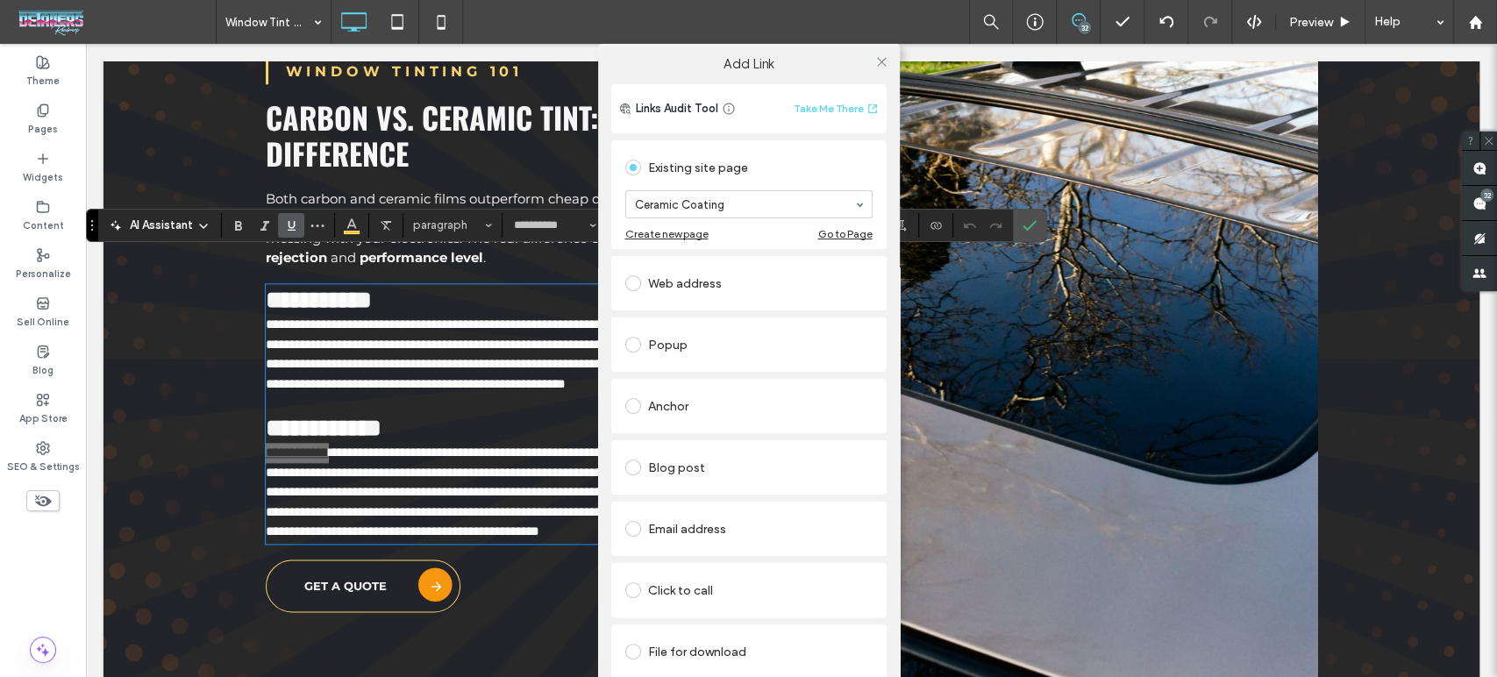
click at [748, 190] on div "Ceramic Coating" at bounding box center [748, 204] width 247 height 28
click at [1029, 224] on div "Add Link Links Audit Tool Take Me There Existing site page Window Tint Ceramic …" at bounding box center [748, 382] width 1497 height 677
click at [1024, 224] on div "Add Link Links Audit Tool Take Me There Existing site page Window Tint Ceramic …" at bounding box center [748, 382] width 1497 height 677
click at [877, 62] on use at bounding box center [881, 61] width 9 height 9
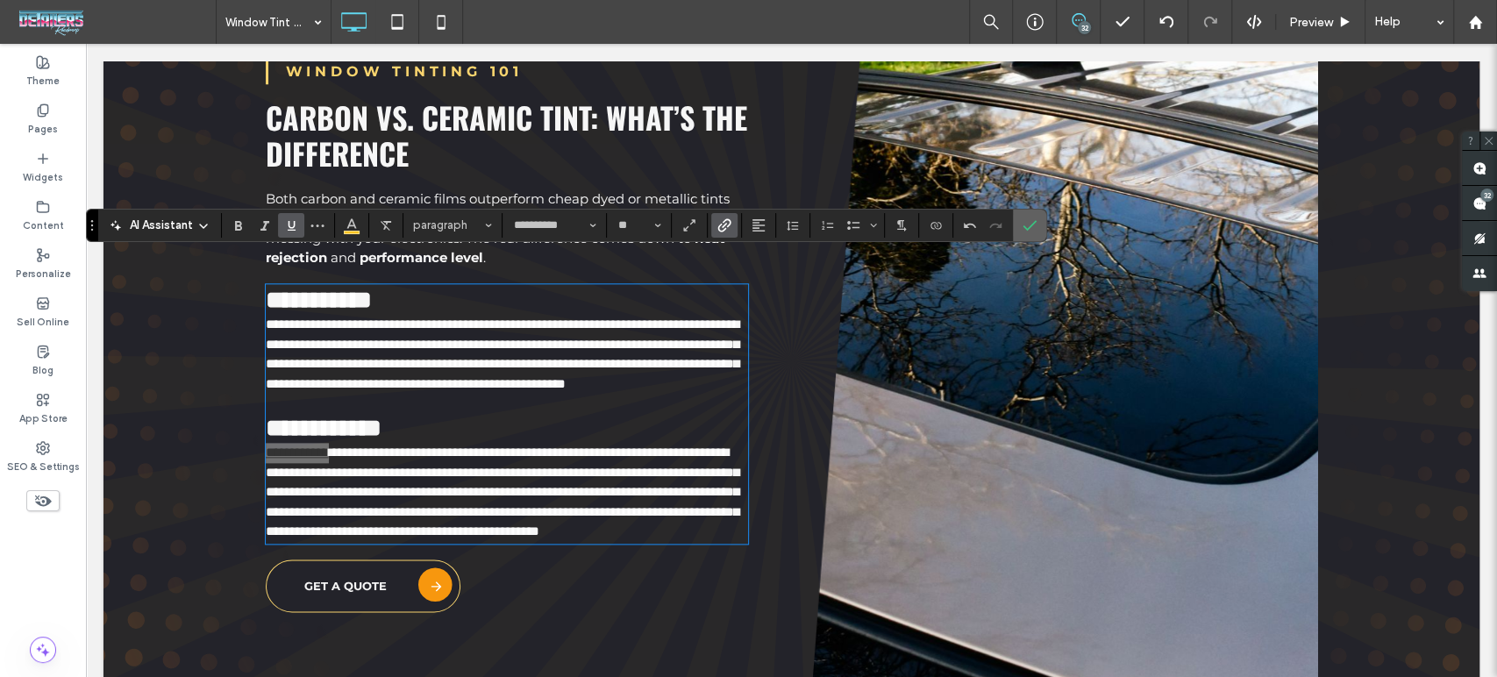
click at [1025, 230] on icon "Confirm" at bounding box center [1030, 225] width 14 height 14
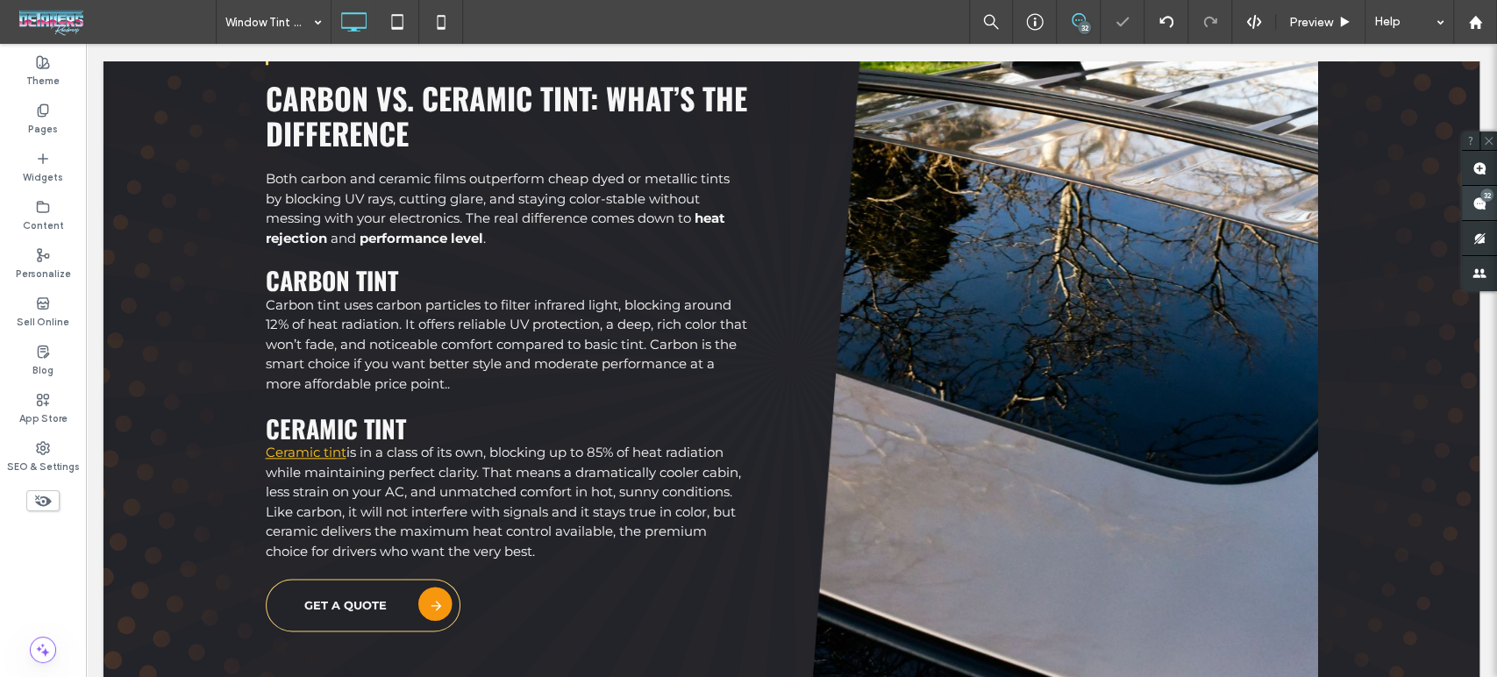
click at [1474, 195] on span at bounding box center [1479, 203] width 35 height 34
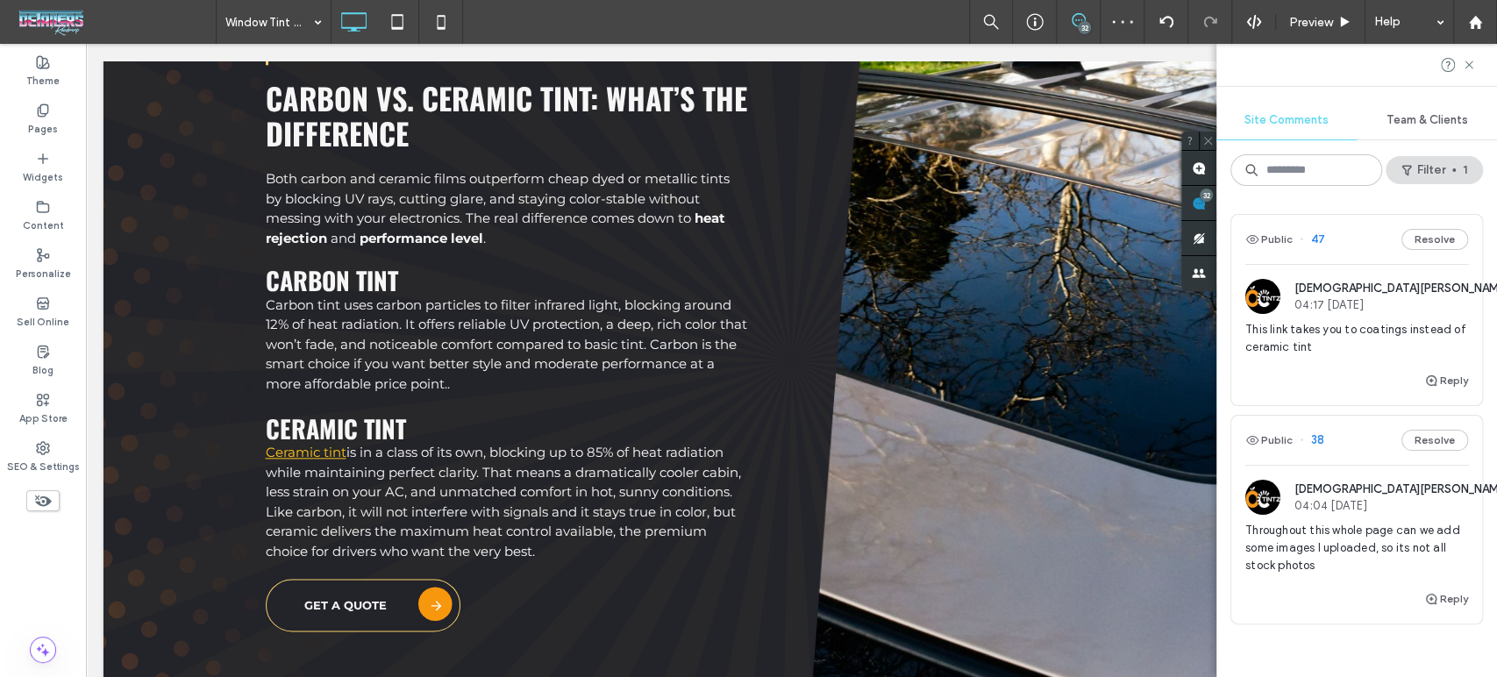
click at [1351, 359] on div "This link takes you to coatings instead of ceramic tint" at bounding box center [1356, 345] width 223 height 49
click at [1446, 380] on button "Reply" at bounding box center [1446, 380] width 44 height 21
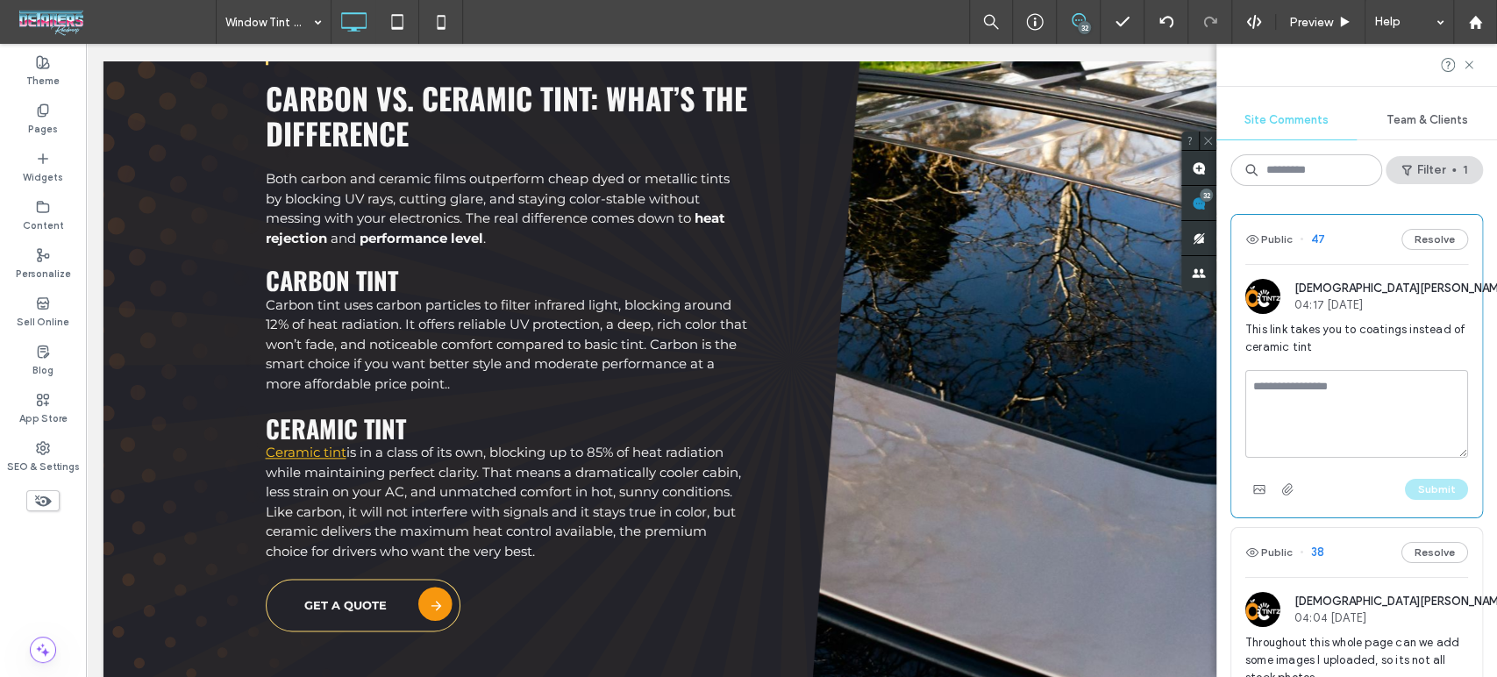
click at [1363, 394] on textarea at bounding box center [1356, 414] width 223 height 88
type textarea "****"
click at [1405, 484] on button "Submit" at bounding box center [1436, 489] width 63 height 21
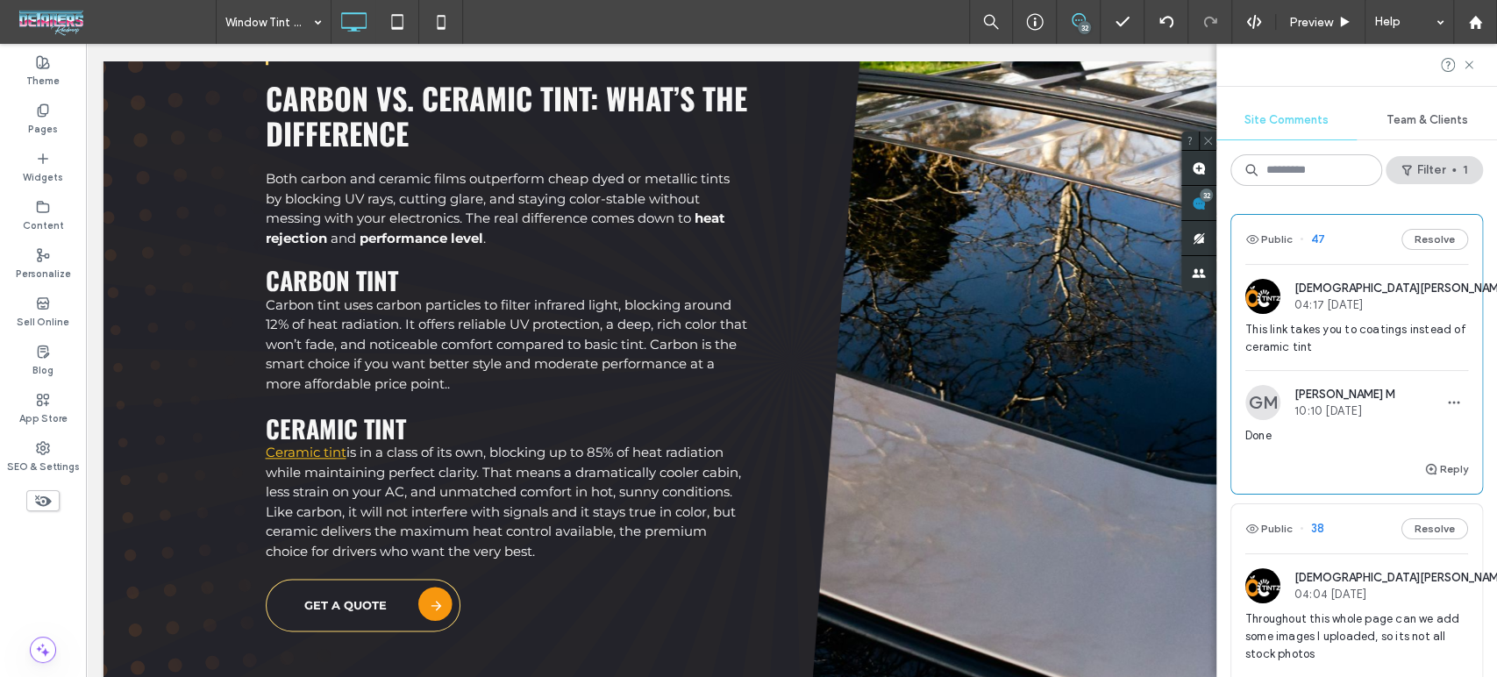
click at [1350, 631] on span "Throughout this whole page can we add some images I uploaded, so its not all st…" at bounding box center [1356, 636] width 223 height 53
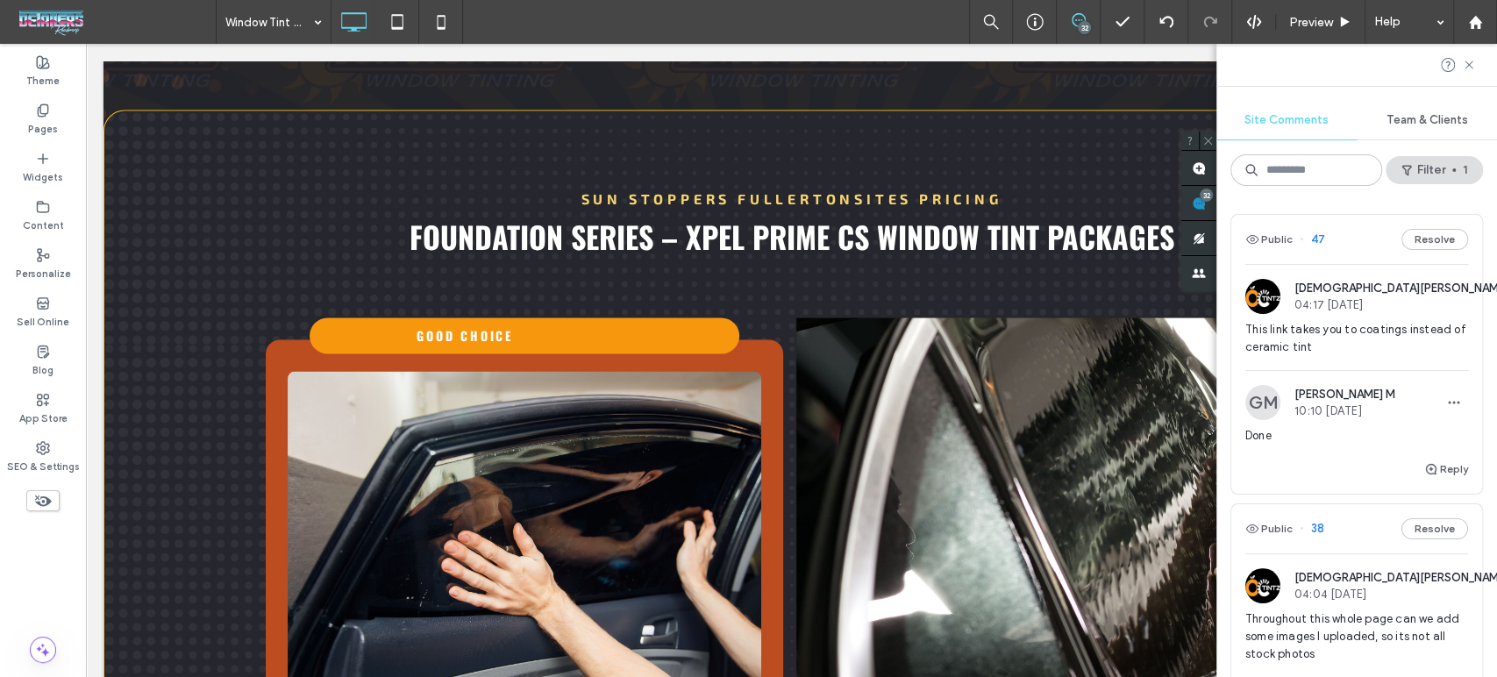
scroll to position [61, 0]
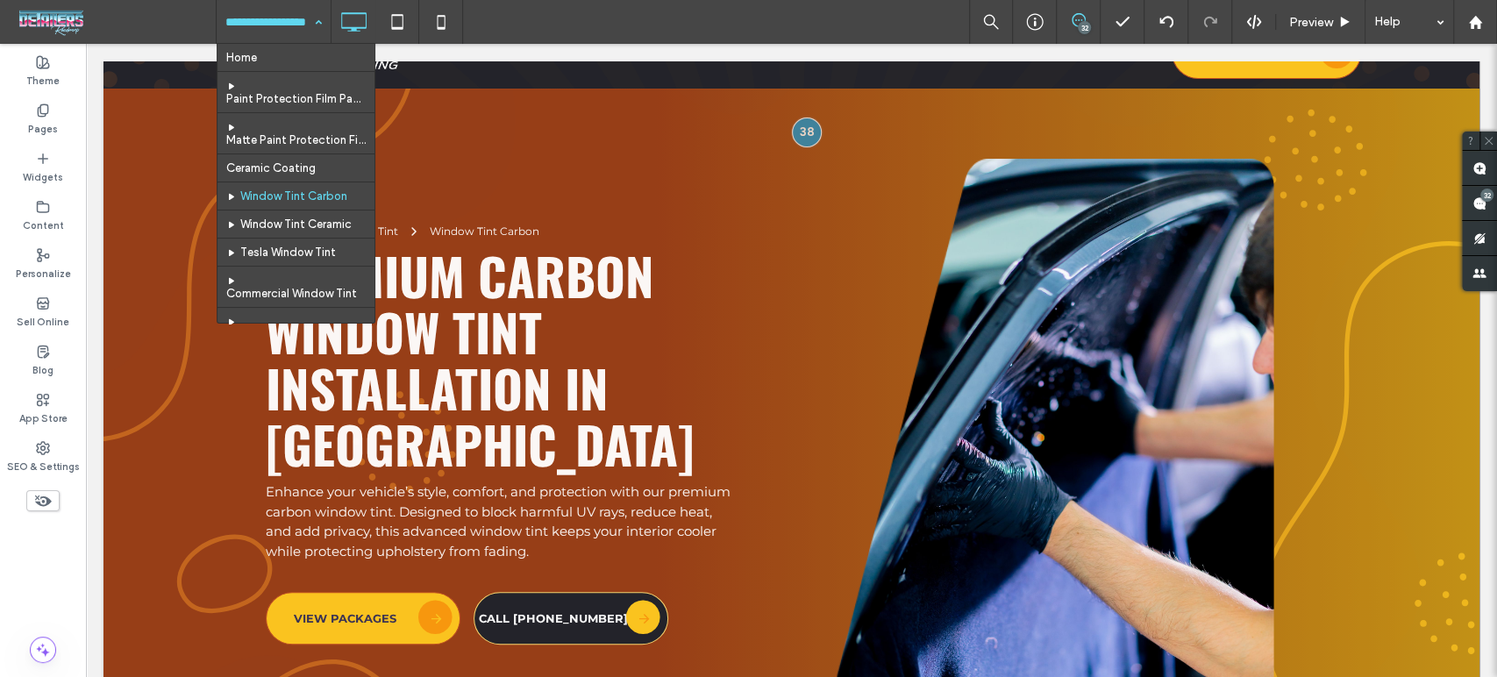
click at [260, 25] on input at bounding box center [269, 22] width 88 height 44
click at [702, 132] on div "Home Window Tint Window Tint Carbon Premium Carbon Window Tint Installation in …" at bounding box center [791, 434] width 1376 height 691
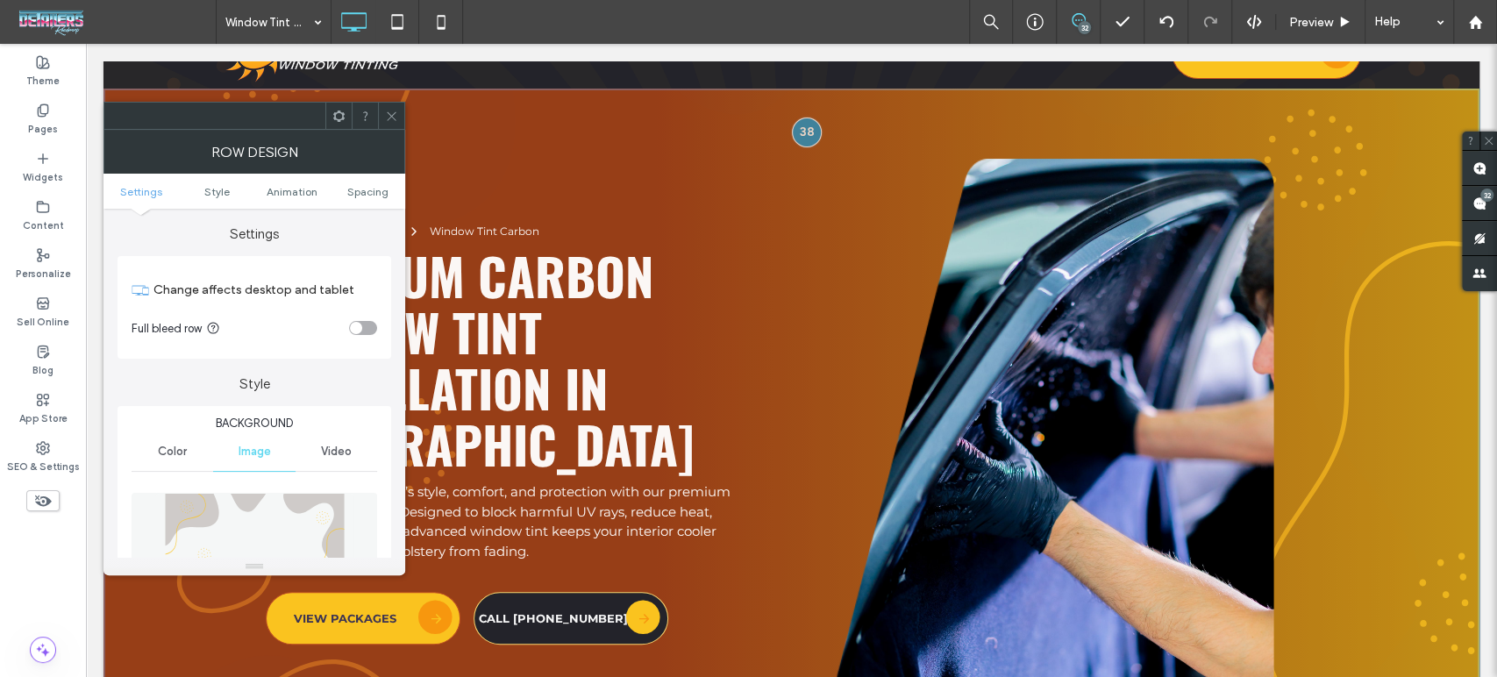
click at [397, 114] on icon at bounding box center [391, 116] width 13 height 13
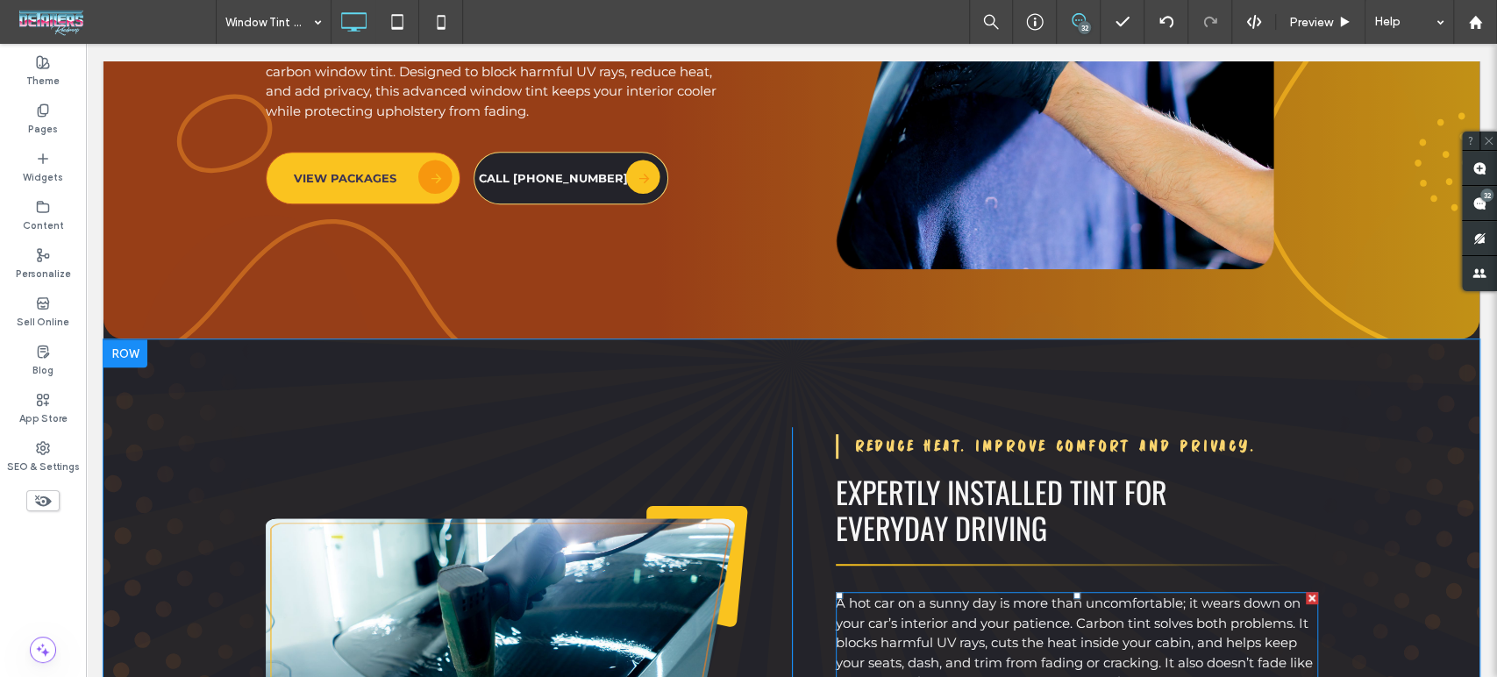
scroll to position [681, 0]
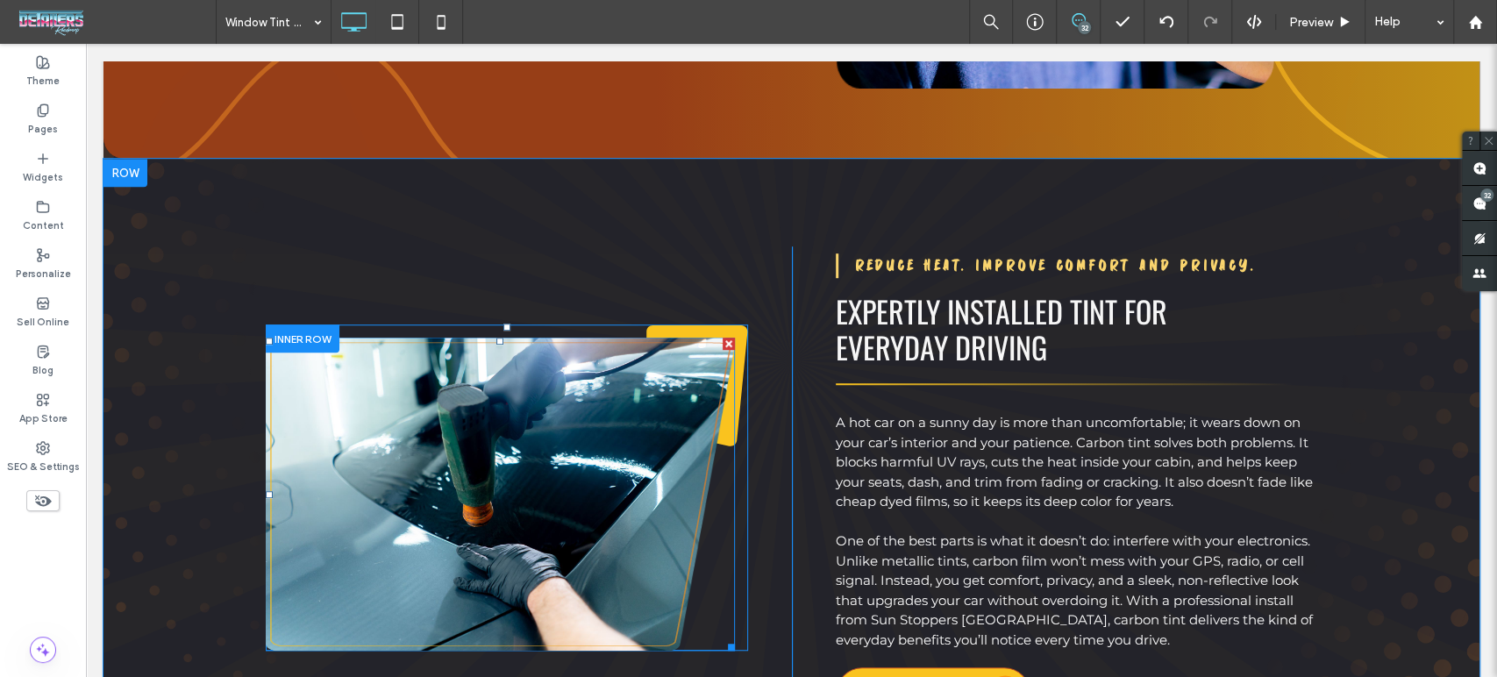
click at [581, 534] on div at bounding box center [500, 494] width 469 height 313
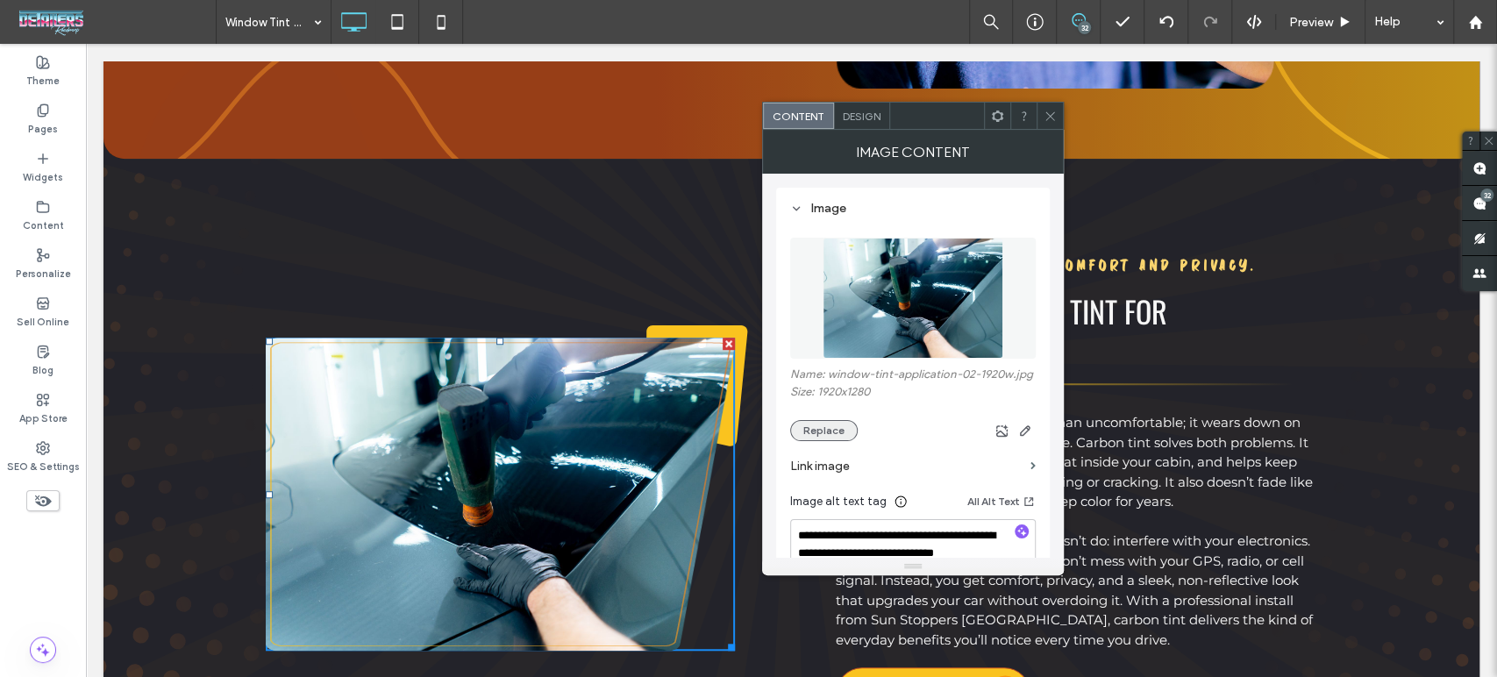
click at [844, 432] on button "Replace" at bounding box center [824, 430] width 68 height 21
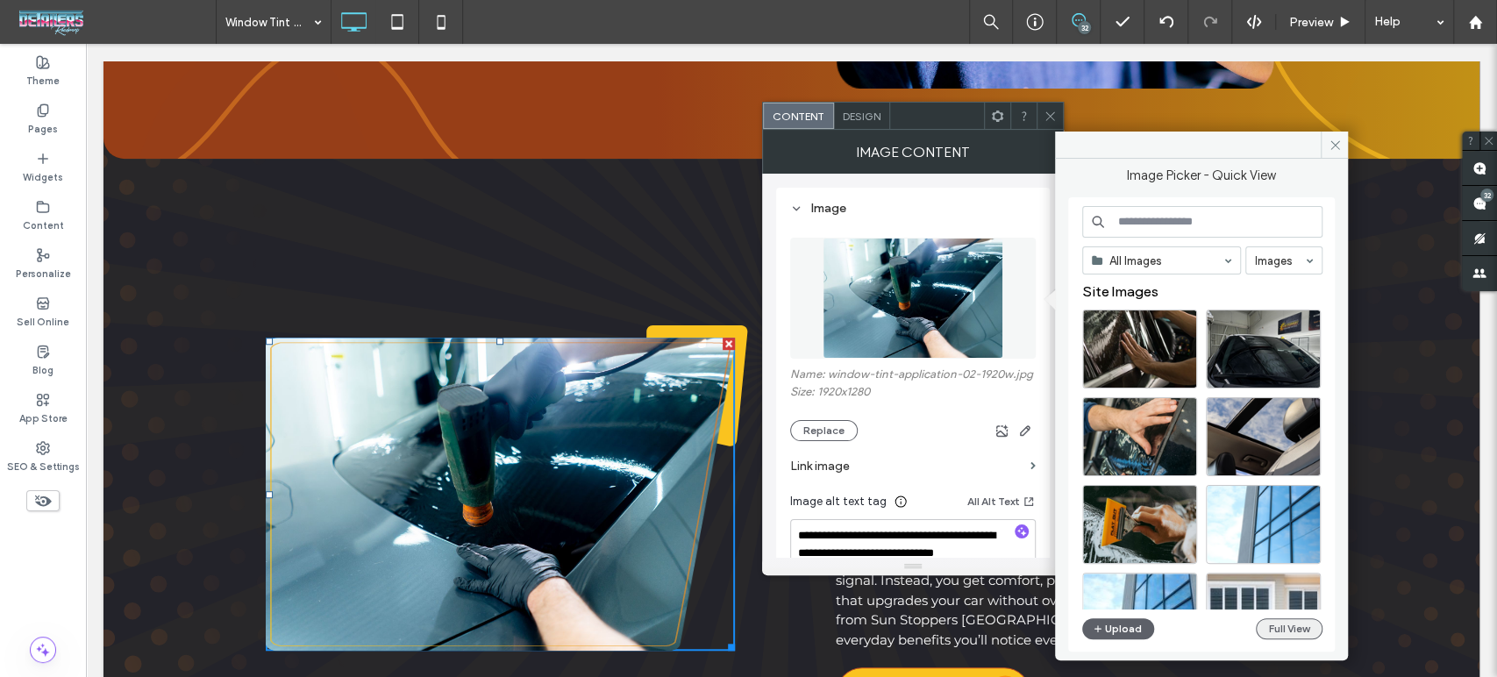
click at [1294, 633] on button "Full View" at bounding box center [1289, 628] width 67 height 21
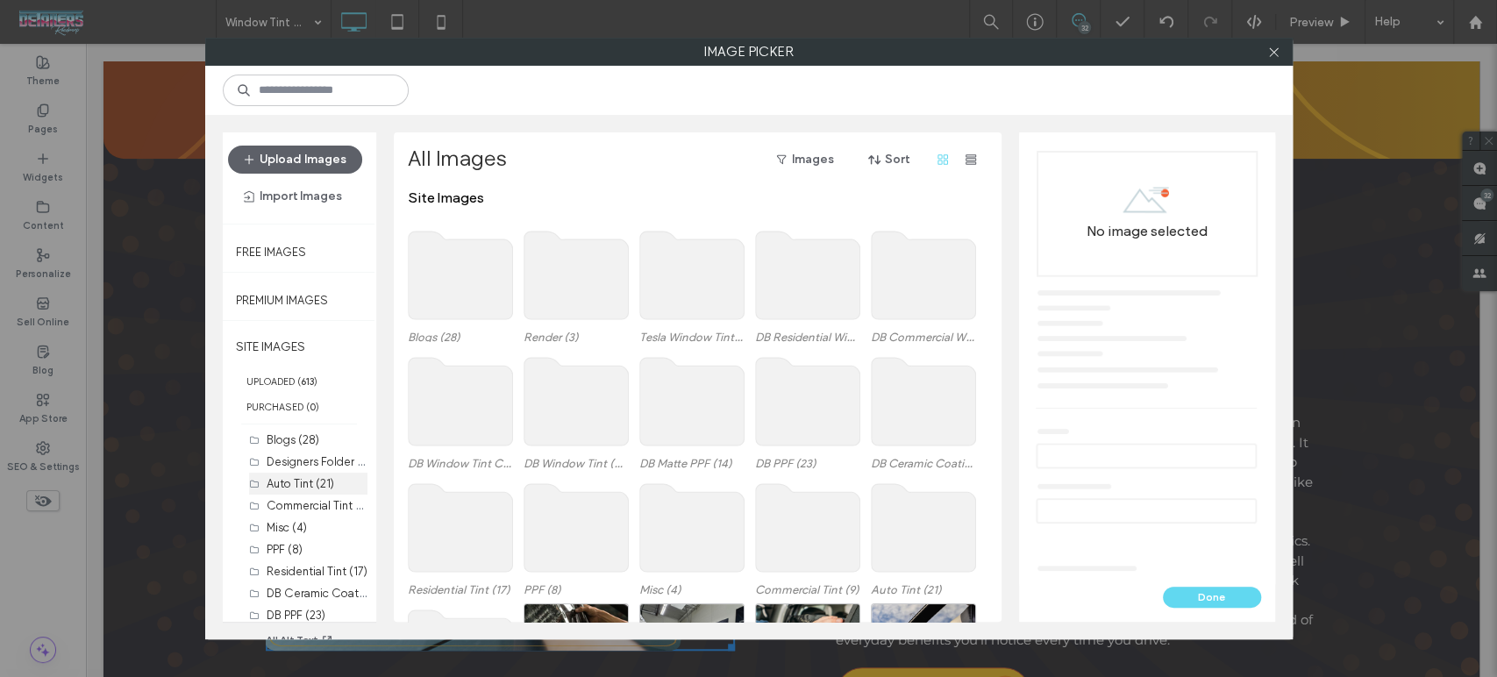
click at [285, 485] on label "Auto Tint (21)" at bounding box center [301, 483] width 68 height 13
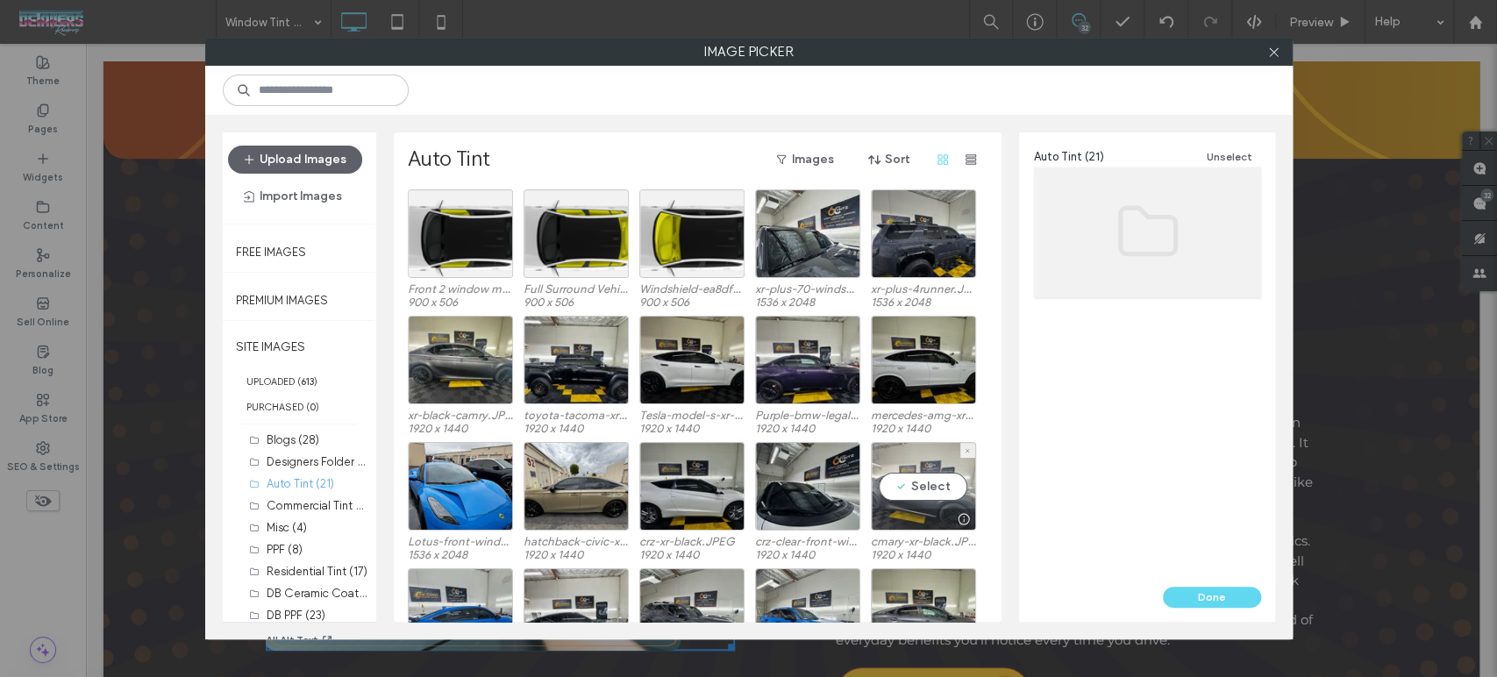
scroll to position [195, 0]
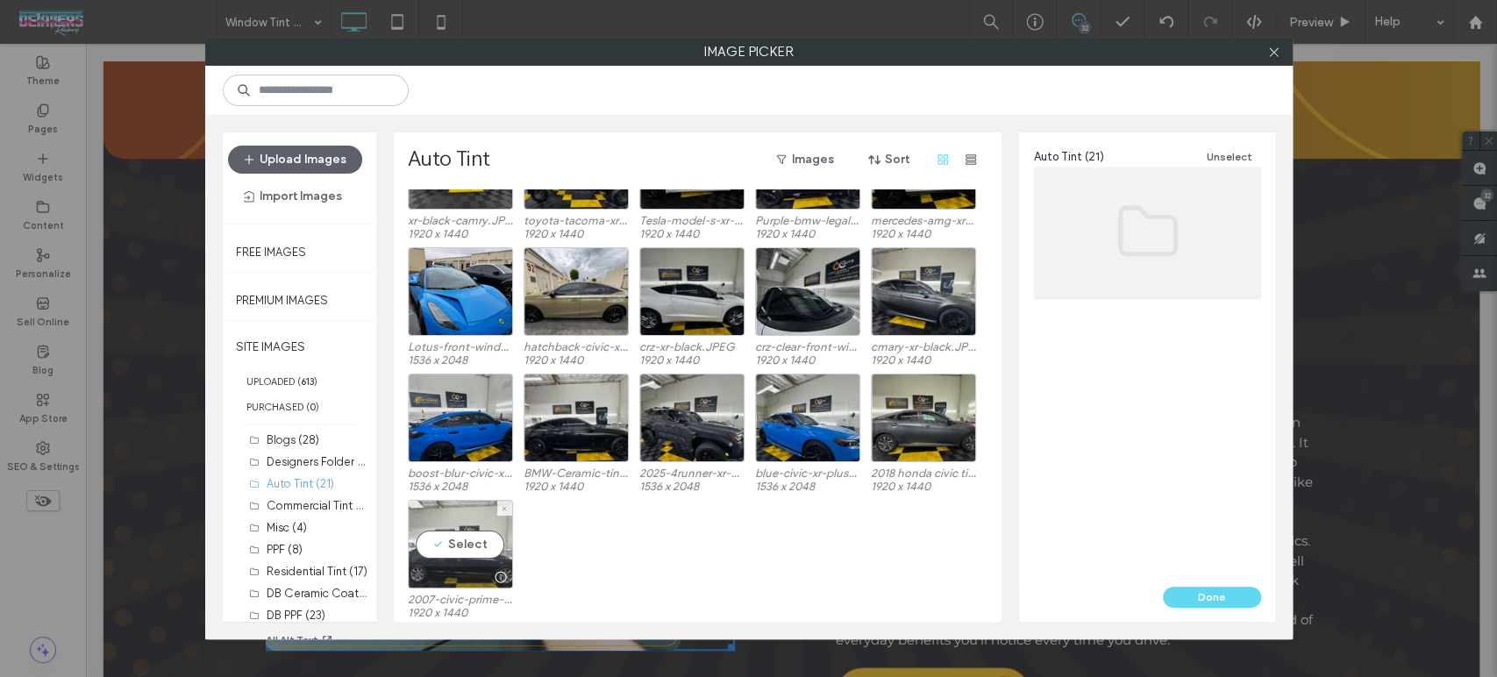
click at [442, 561] on div "Select" at bounding box center [460, 544] width 105 height 89
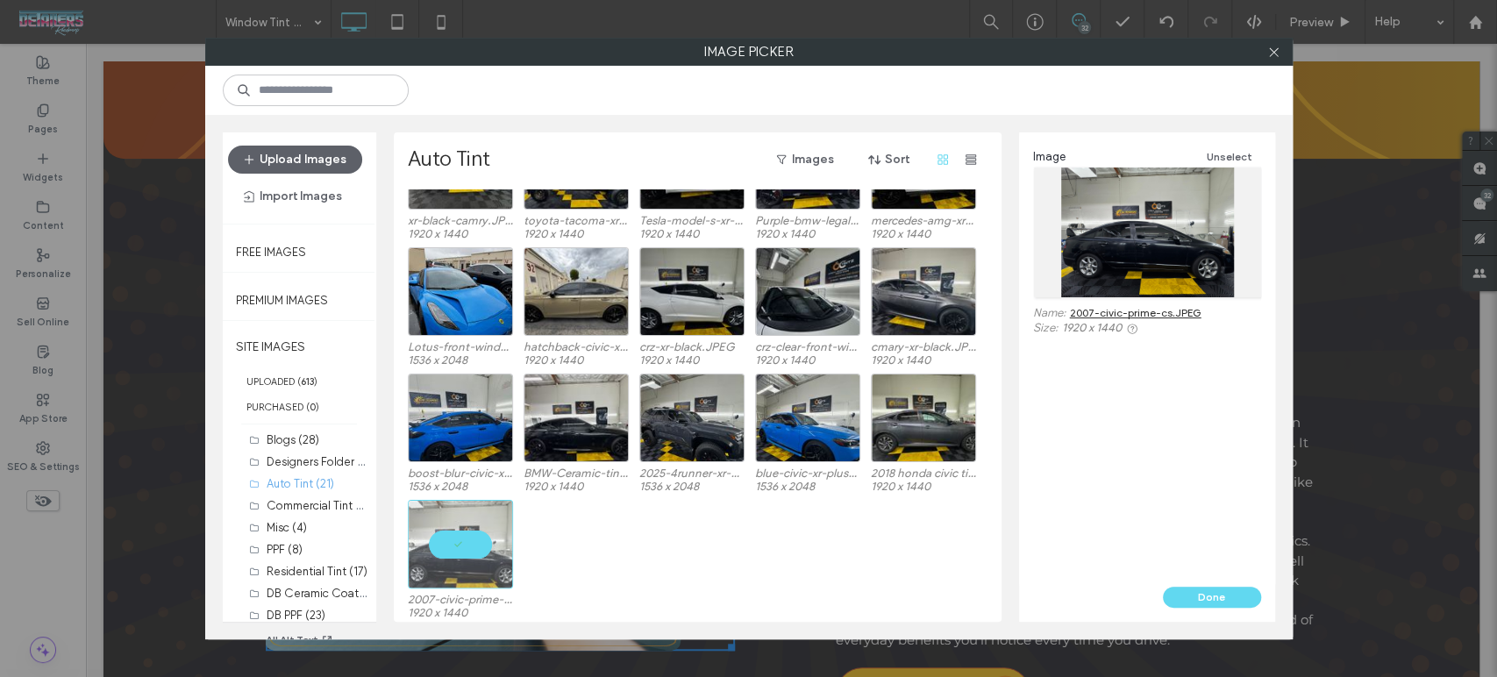
click at [1164, 609] on div "Done" at bounding box center [1147, 604] width 256 height 35
click at [1187, 602] on button "Done" at bounding box center [1212, 597] width 98 height 21
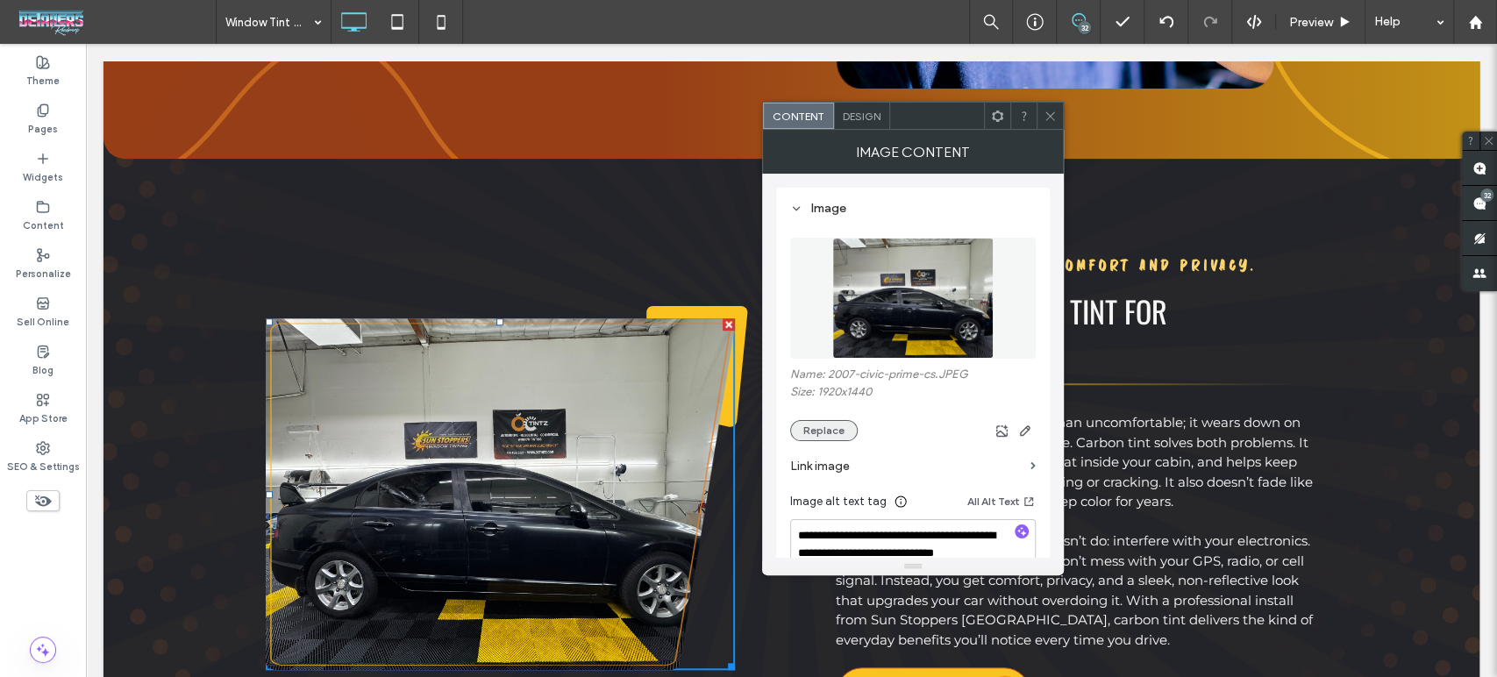
click at [814, 433] on button "Replace" at bounding box center [824, 430] width 68 height 21
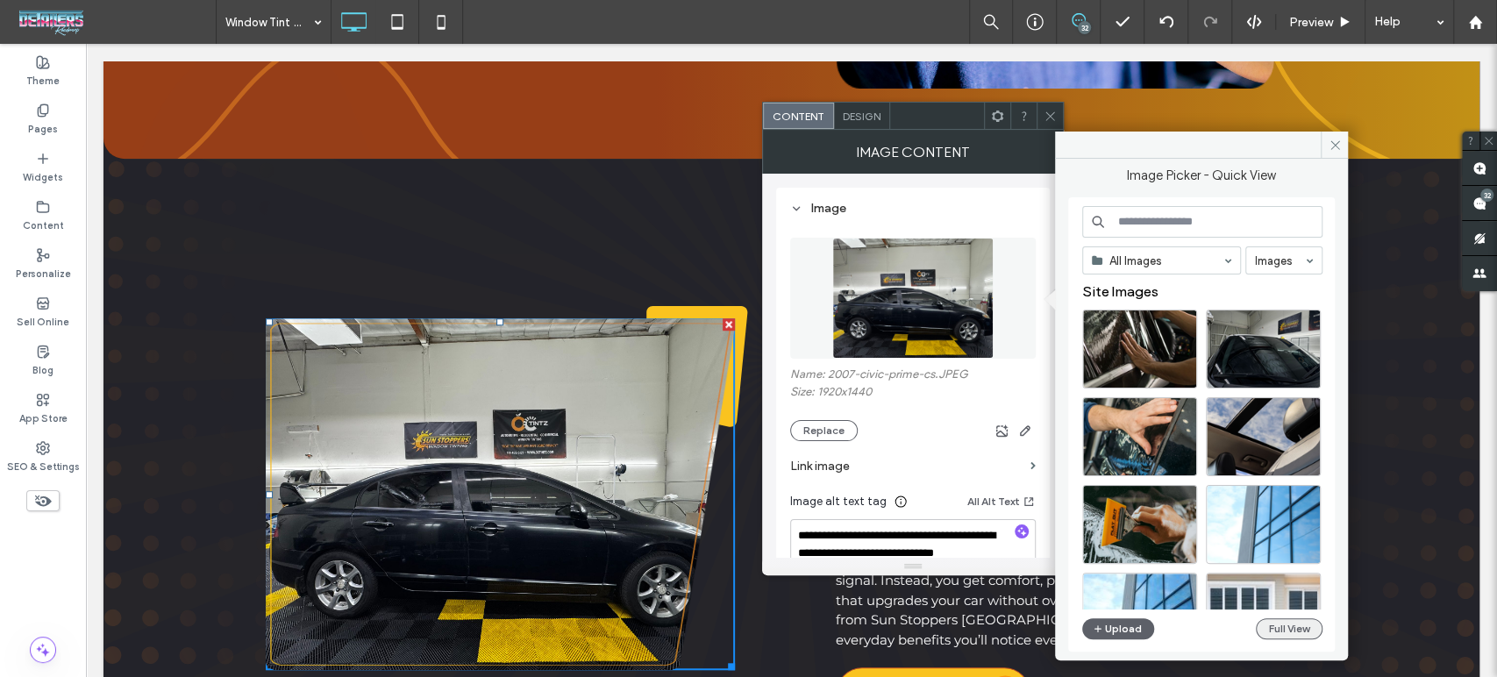
click at [1298, 630] on button "Full View" at bounding box center [1289, 628] width 67 height 21
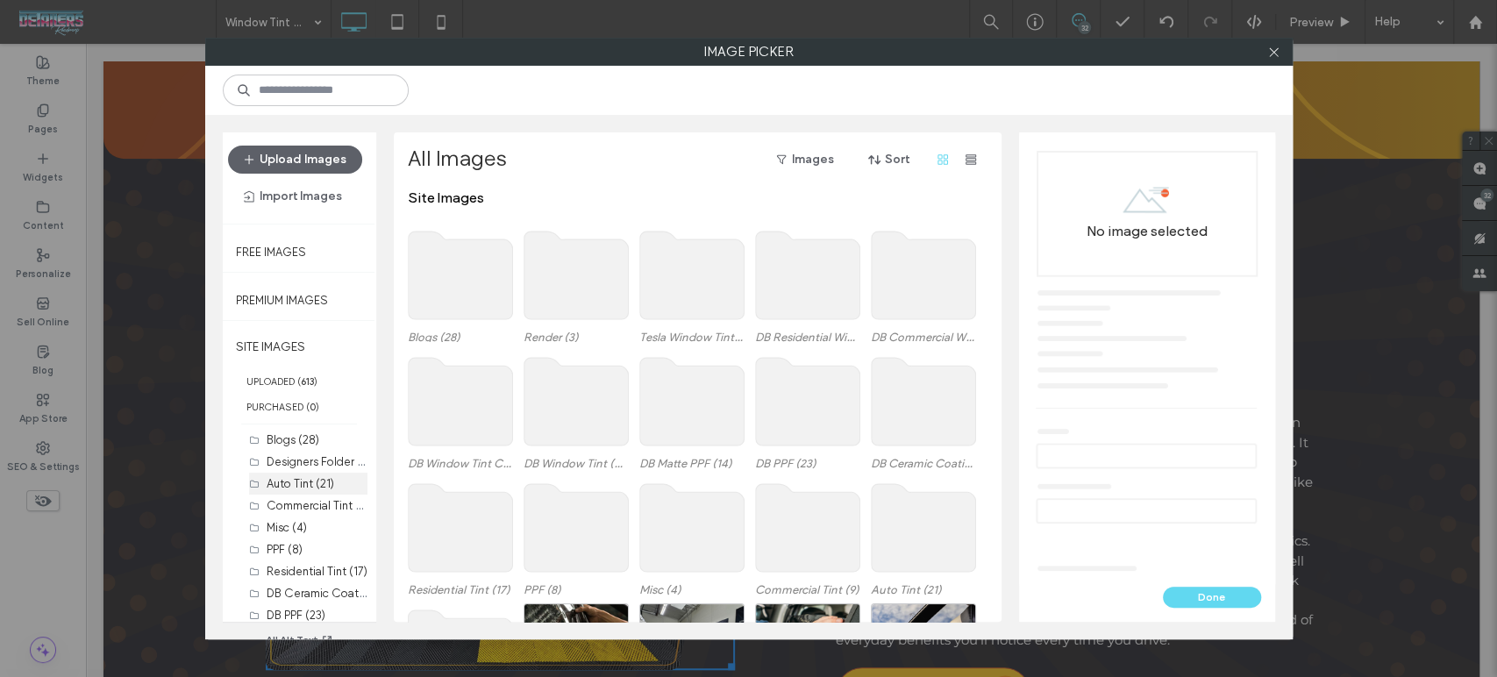
click at [310, 482] on label "Auto Tint (21)" at bounding box center [301, 483] width 68 height 13
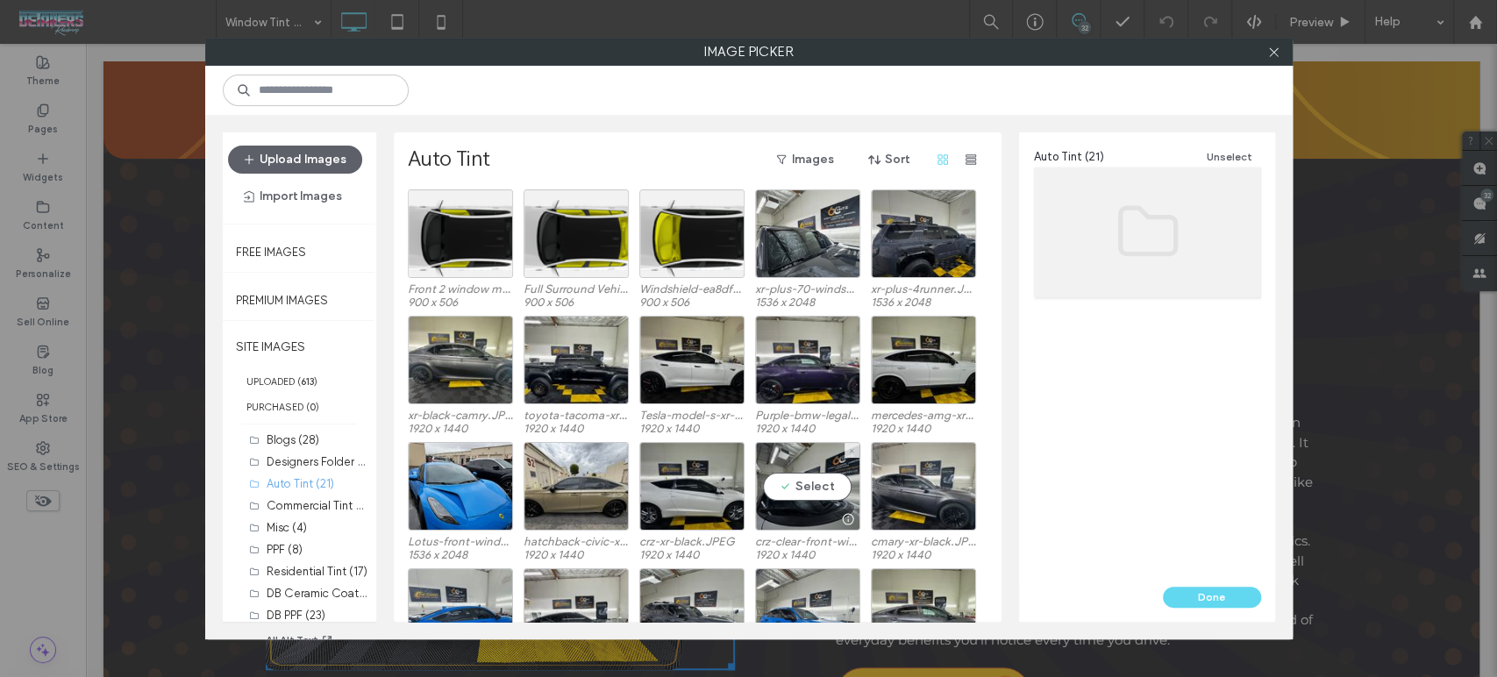
scroll to position [198, 0]
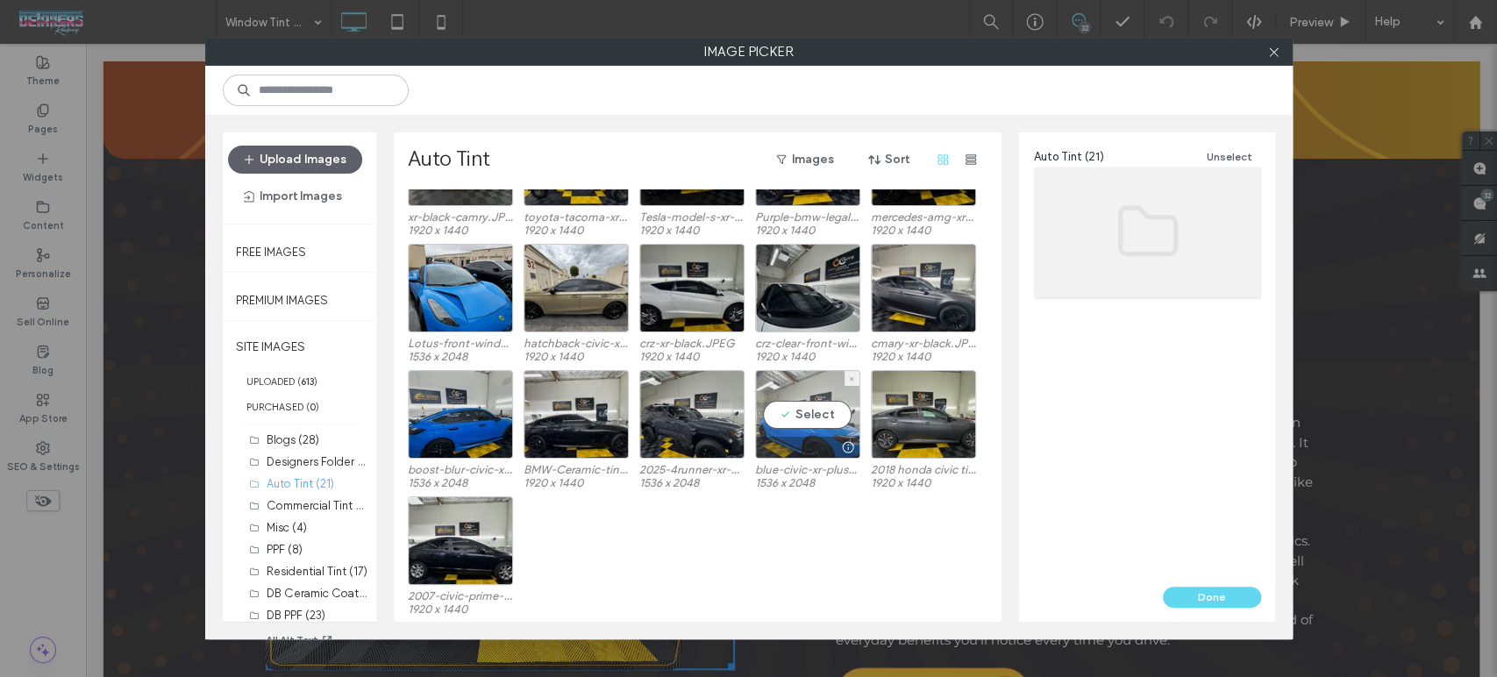
click at [804, 438] on div at bounding box center [807, 447] width 103 height 21
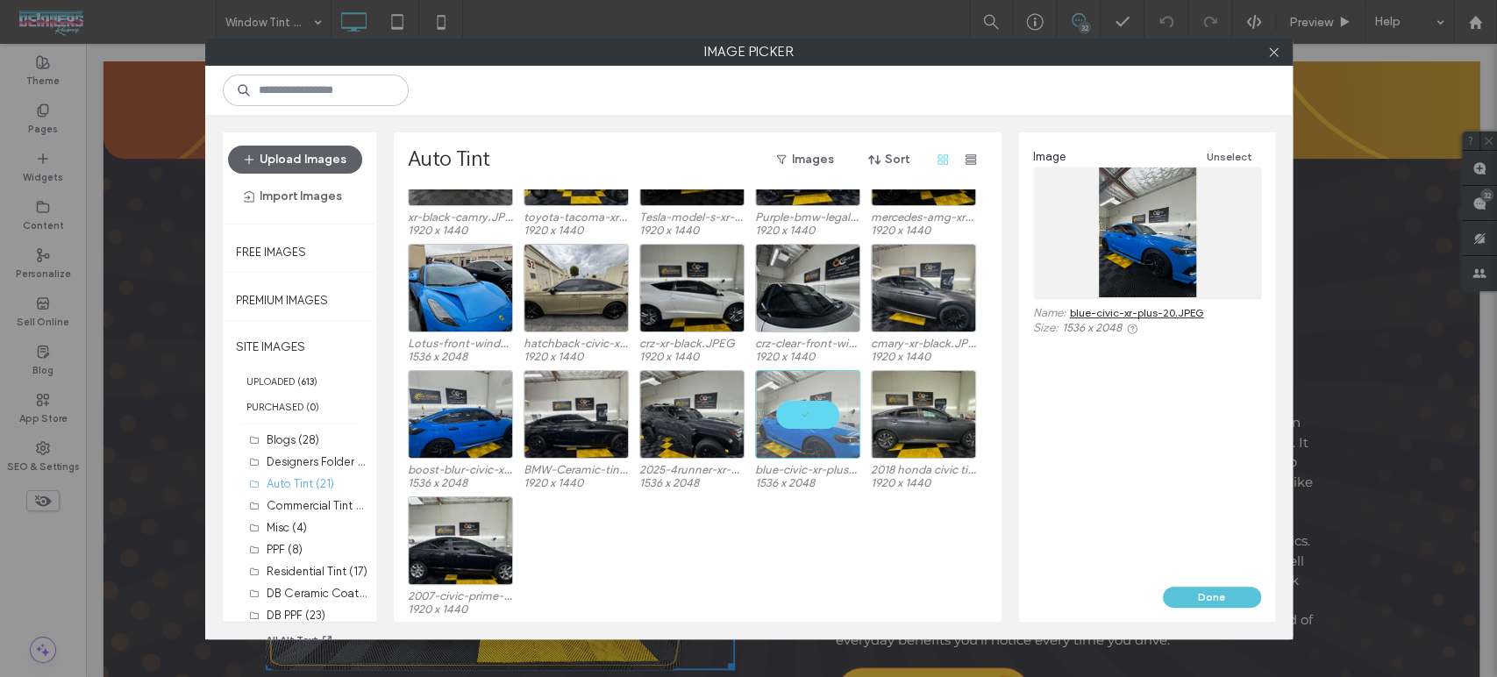
click at [1209, 595] on button "Done" at bounding box center [1212, 597] width 98 height 21
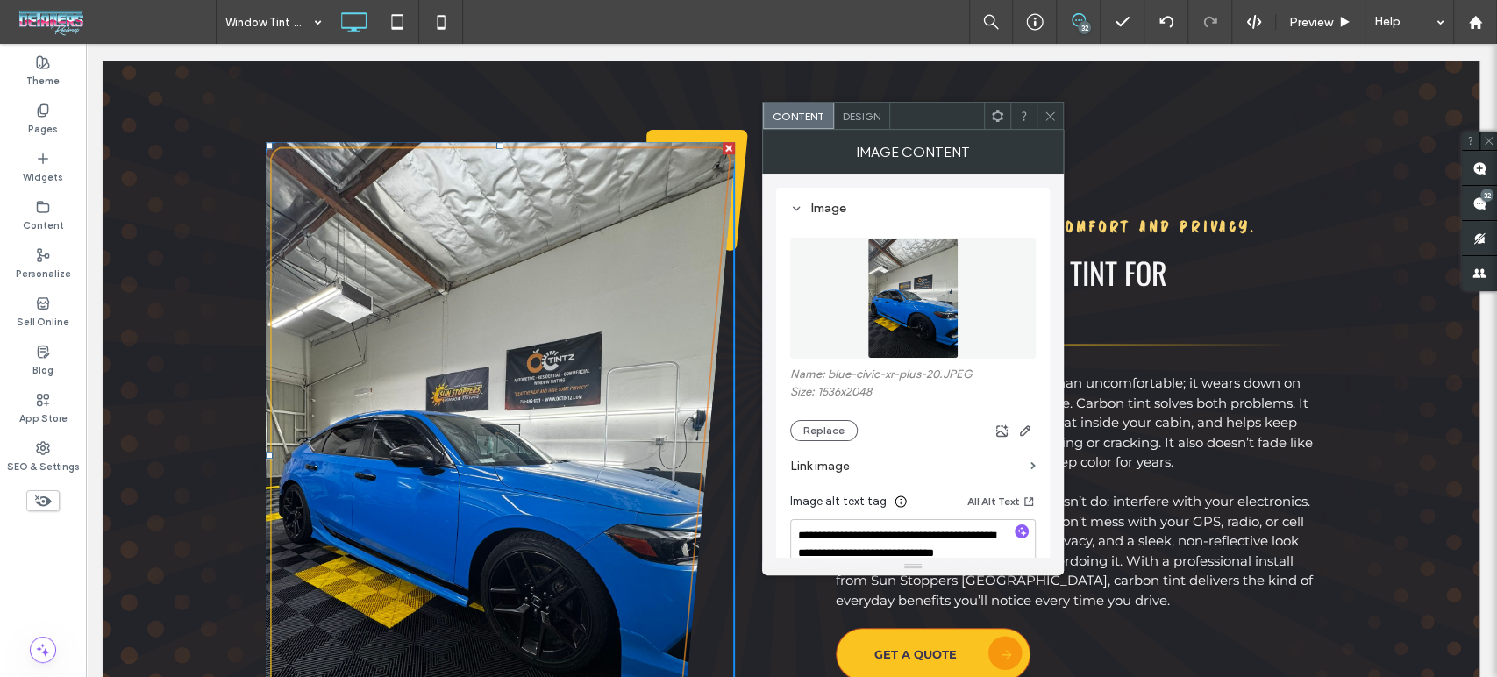
scroll to position [779, 0]
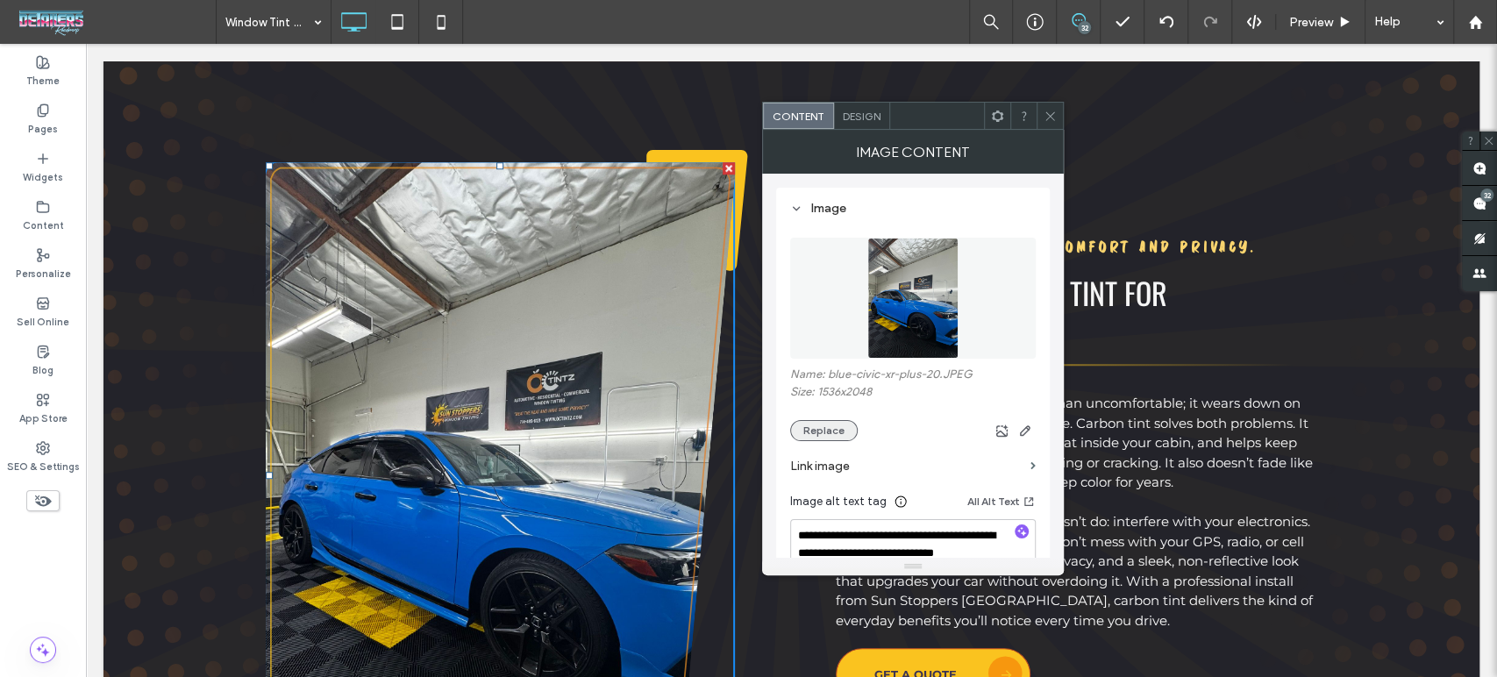
click at [823, 436] on button "Replace" at bounding box center [824, 430] width 68 height 21
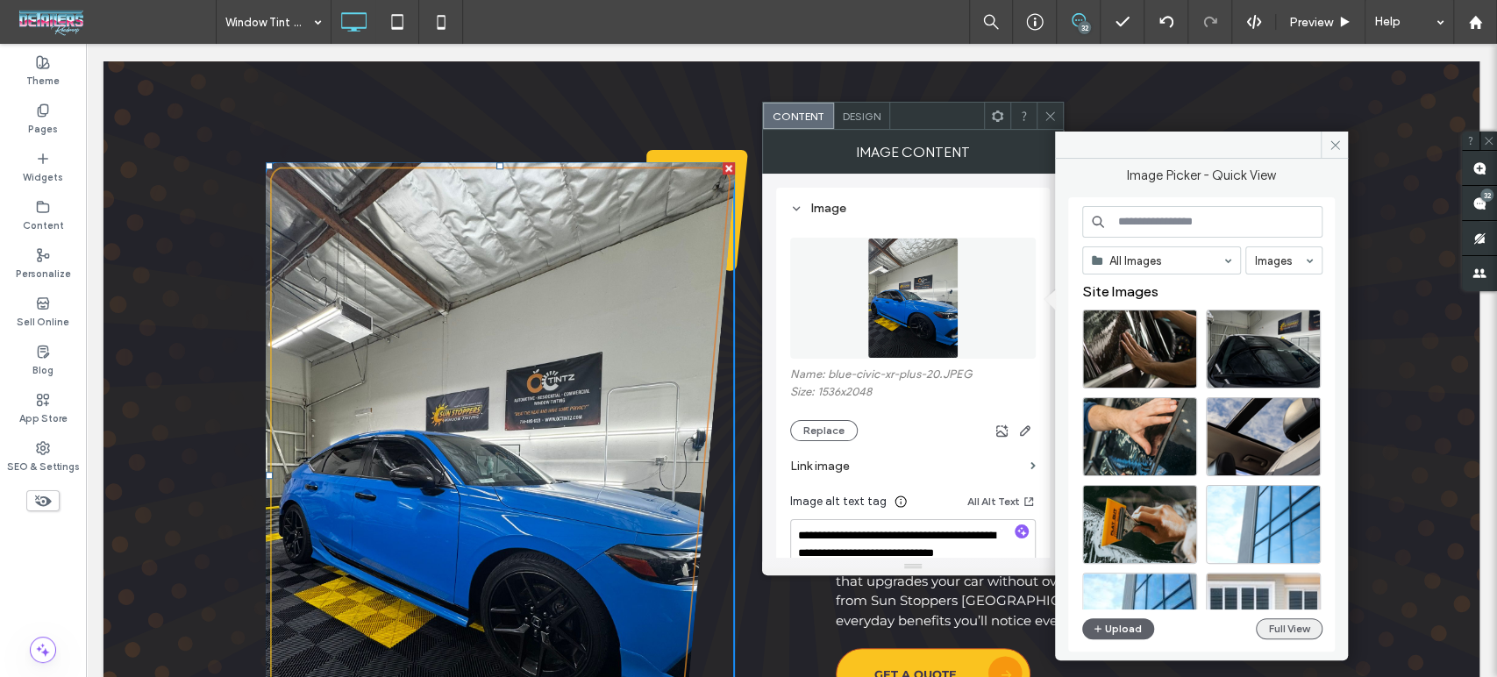
click at [1315, 629] on button "Full View" at bounding box center [1289, 628] width 67 height 21
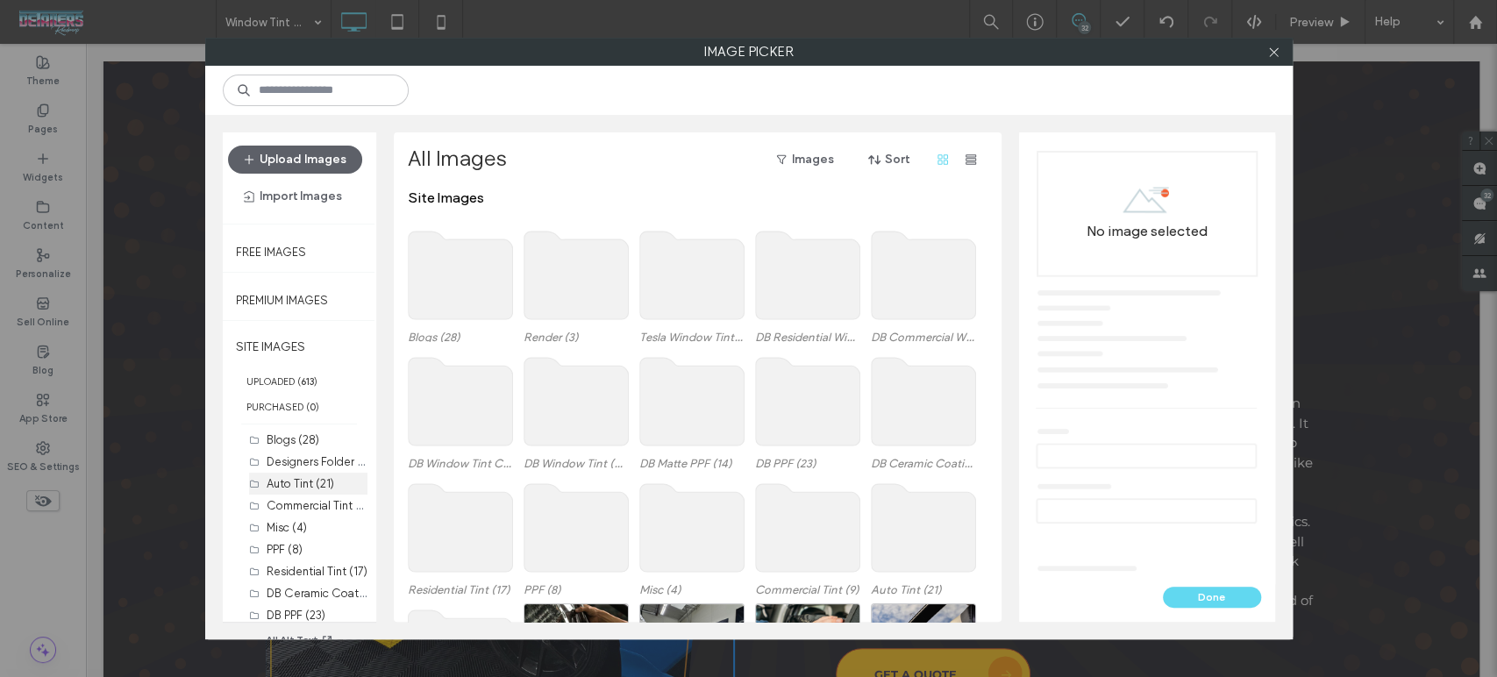
click at [293, 489] on label "Auto Tint (21)" at bounding box center [301, 483] width 68 height 13
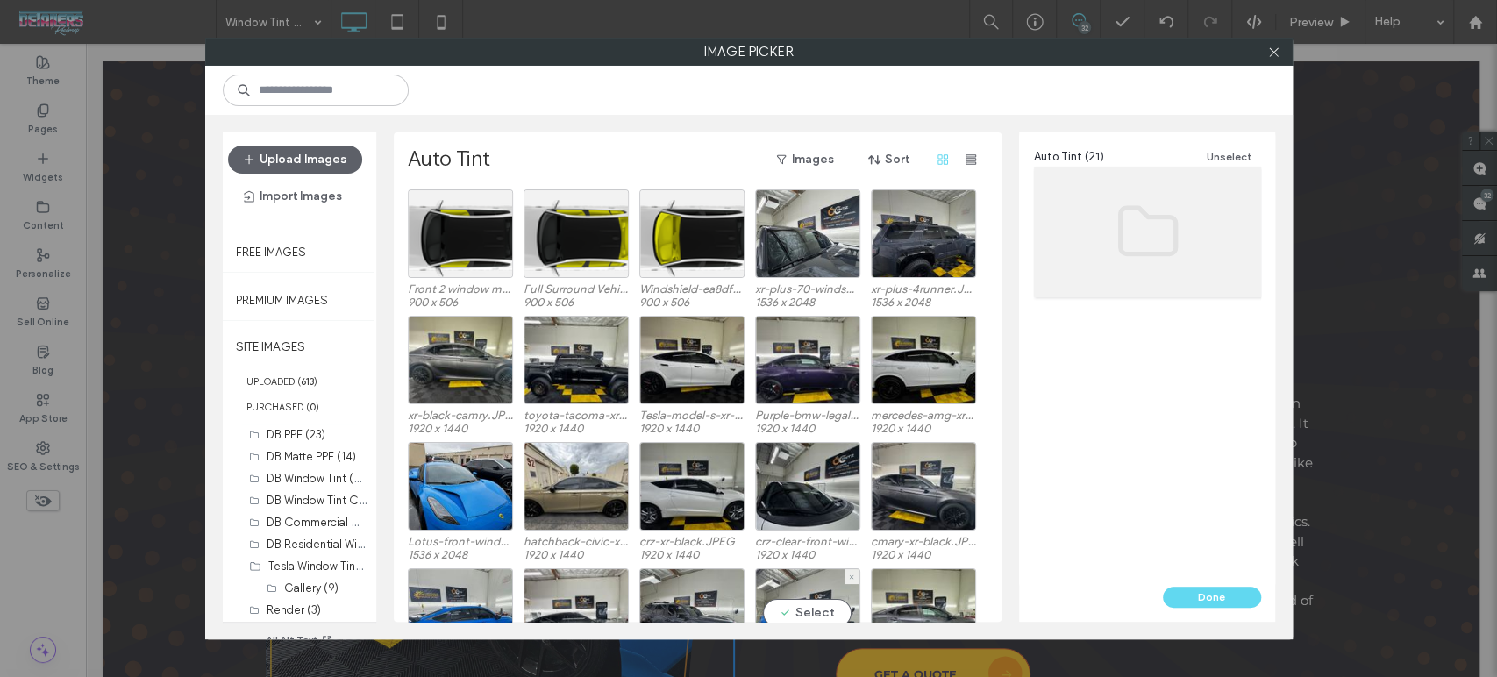
scroll to position [195, 0]
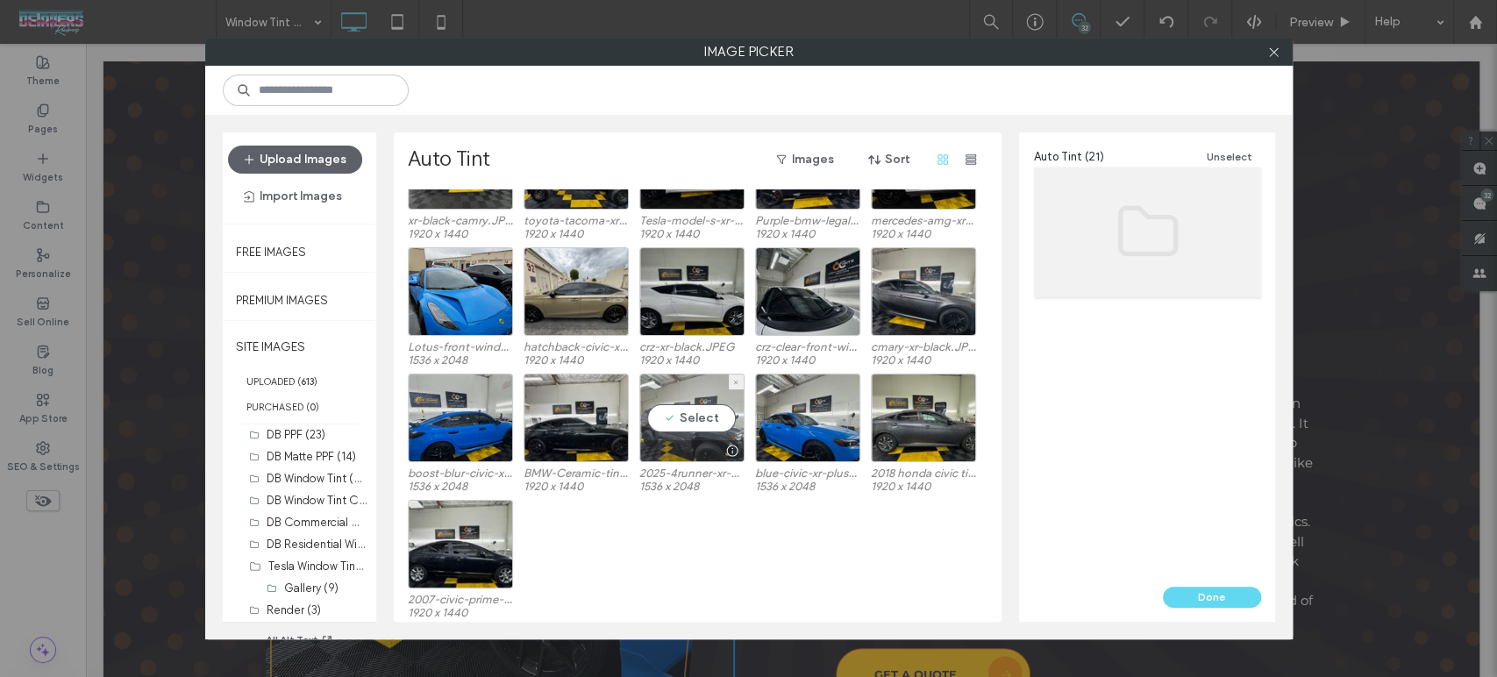
click at [705, 440] on div at bounding box center [691, 450] width 103 height 21
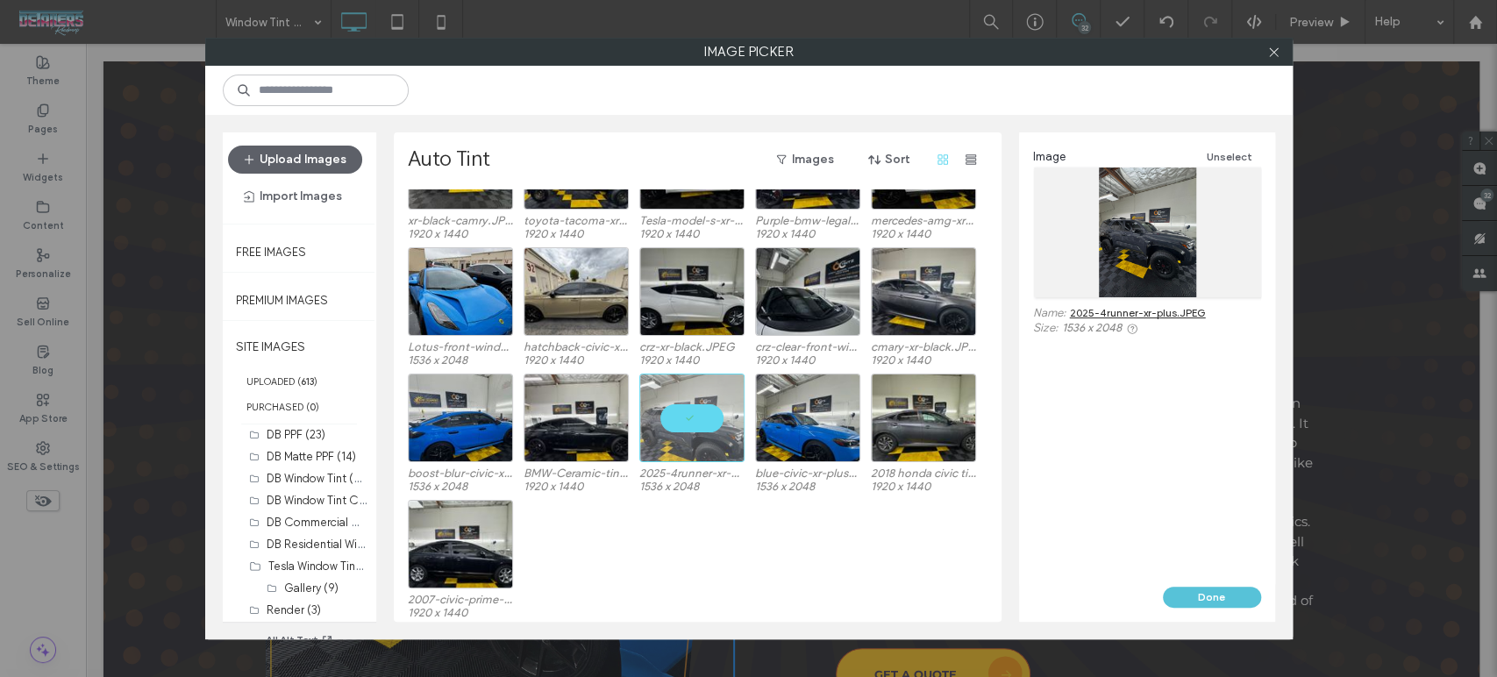
click at [1202, 602] on button "Done" at bounding box center [1212, 597] width 98 height 21
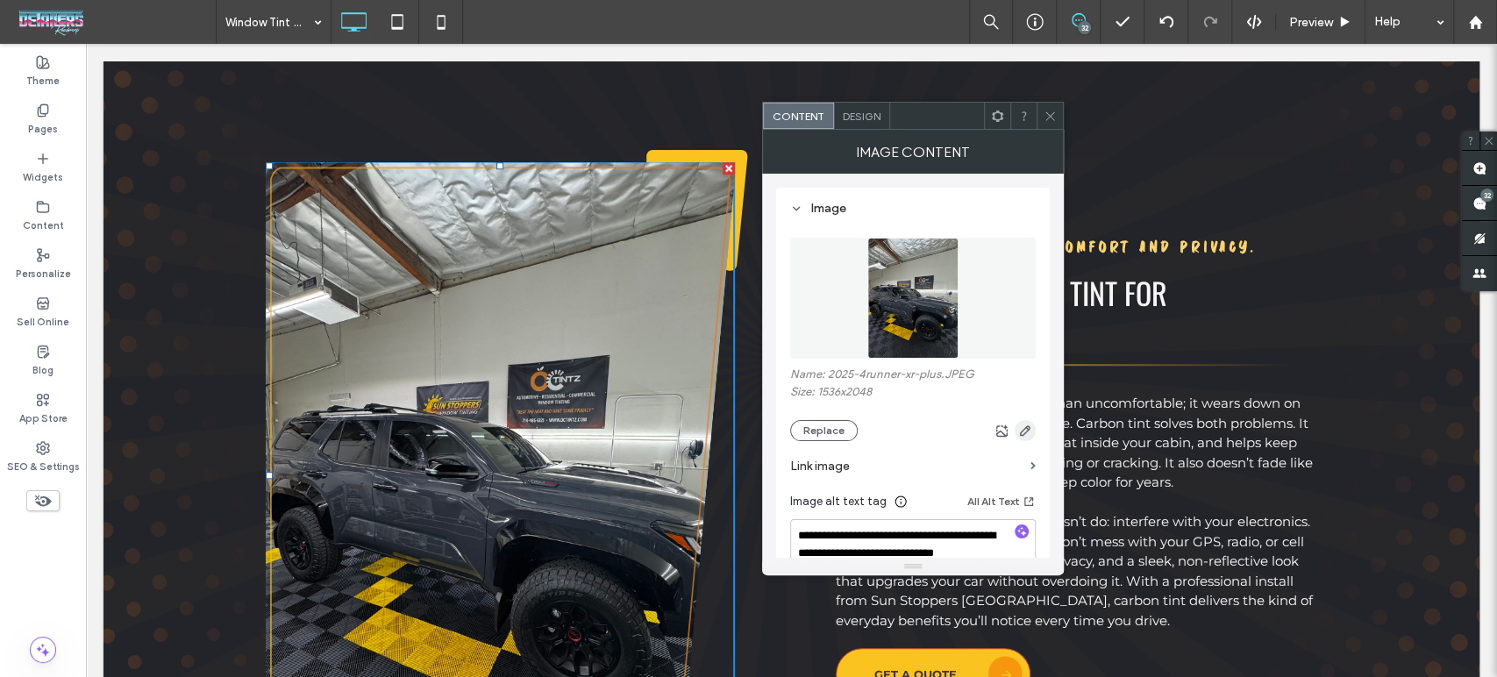
click at [1024, 433] on icon "button" at bounding box center [1025, 431] width 14 height 14
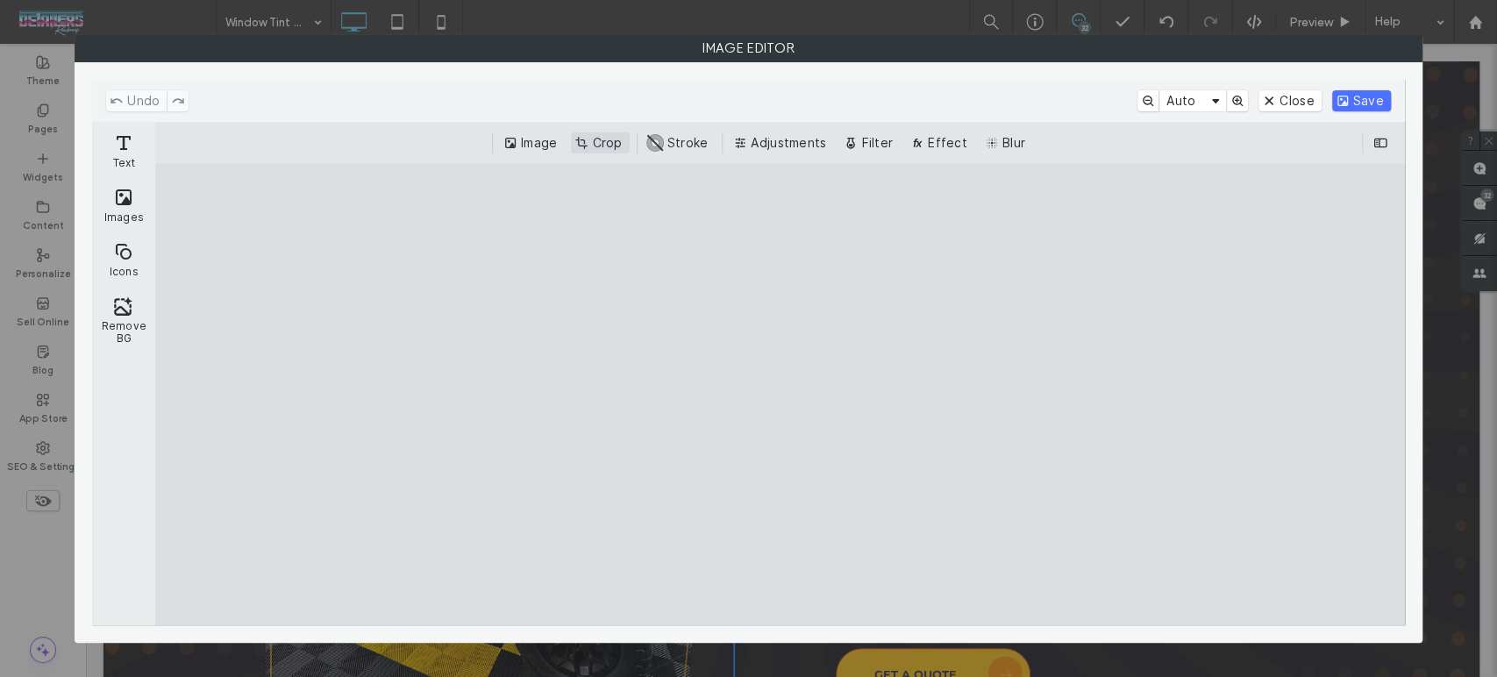
click at [598, 139] on button "Crop" at bounding box center [600, 142] width 58 height 21
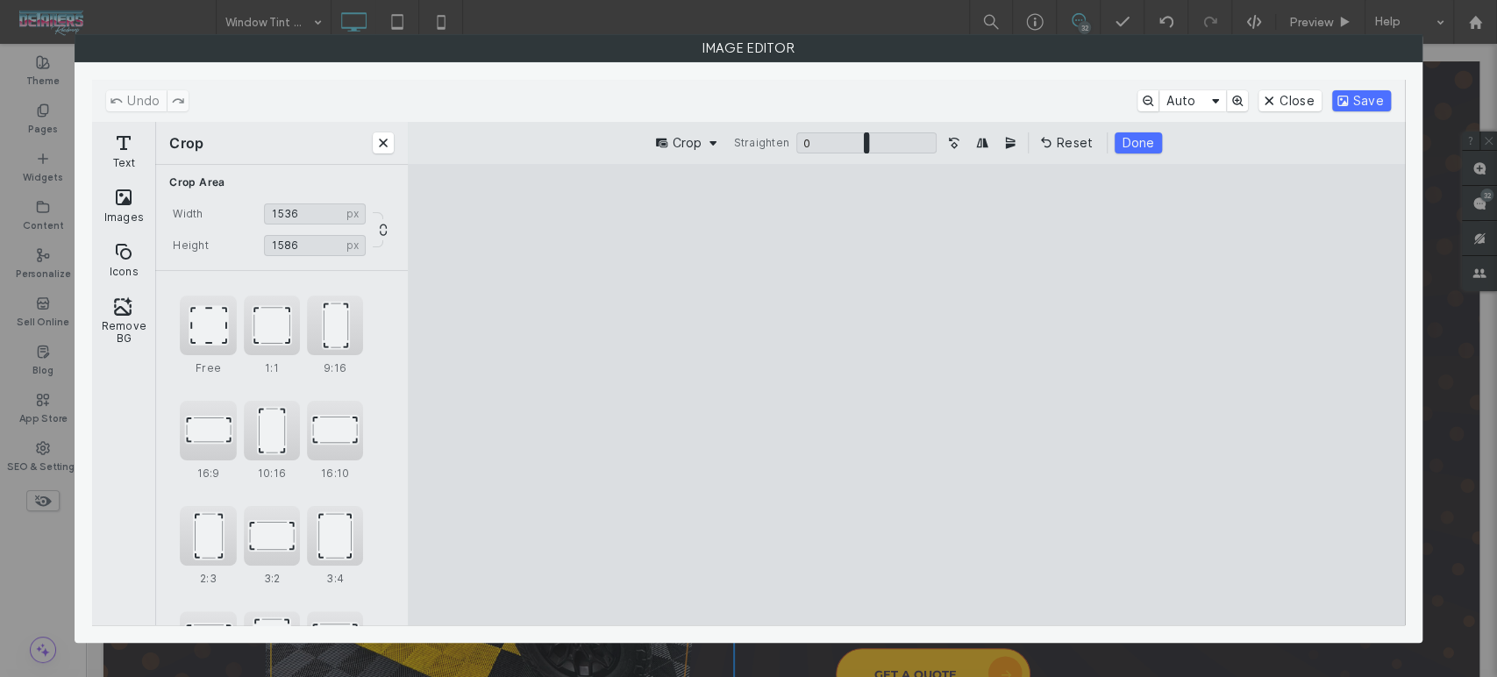
drag, startPoint x: 912, startPoint y: 217, endPoint x: 907, endPoint y: 293, distance: 76.5
click at [906, 395] on cesdk-canvas "Editor canvas" at bounding box center [906, 395] width 0 height 0
type input "****"
drag, startPoint x: 902, startPoint y: 606, endPoint x: 904, endPoint y: 595, distance: 11.5
click at [906, 395] on cesdk-canvas "Editor canvas" at bounding box center [906, 395] width 0 height 0
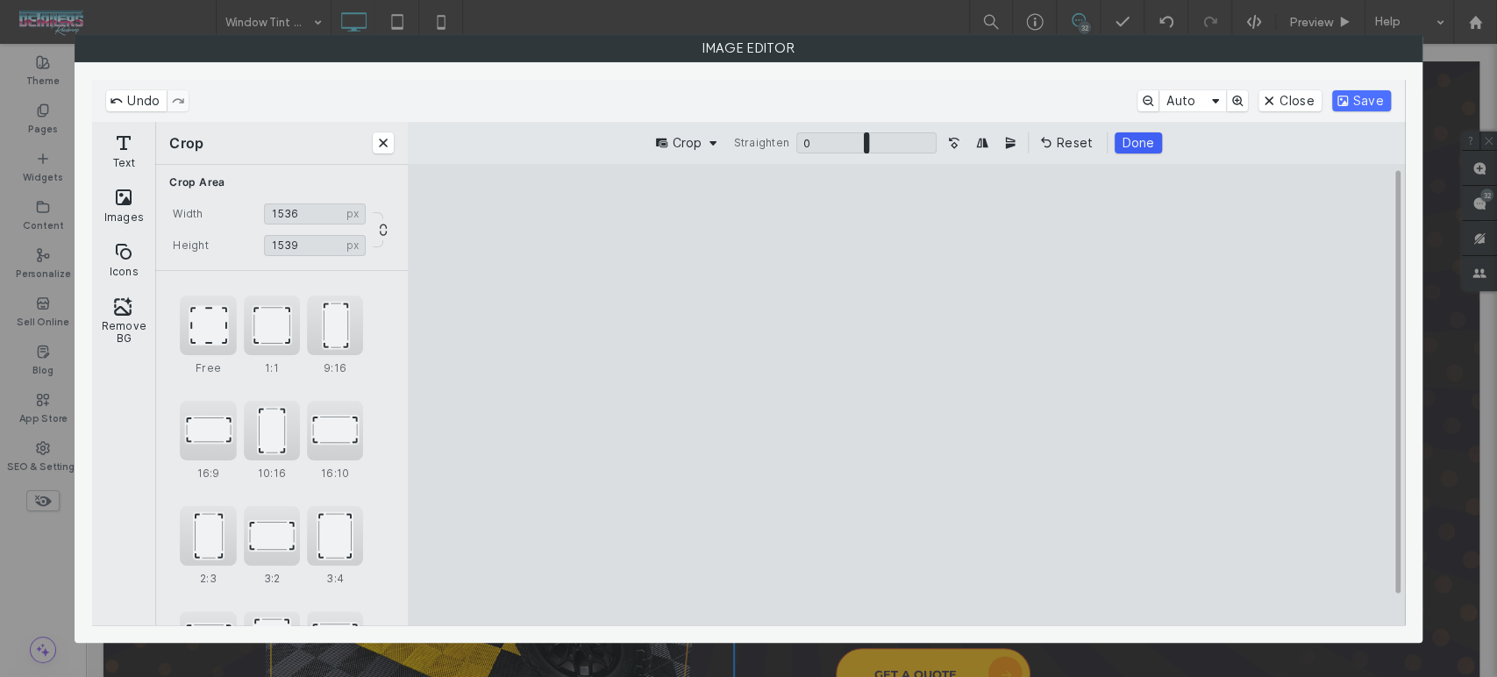
click at [1138, 144] on button "Done" at bounding box center [1138, 142] width 46 height 21
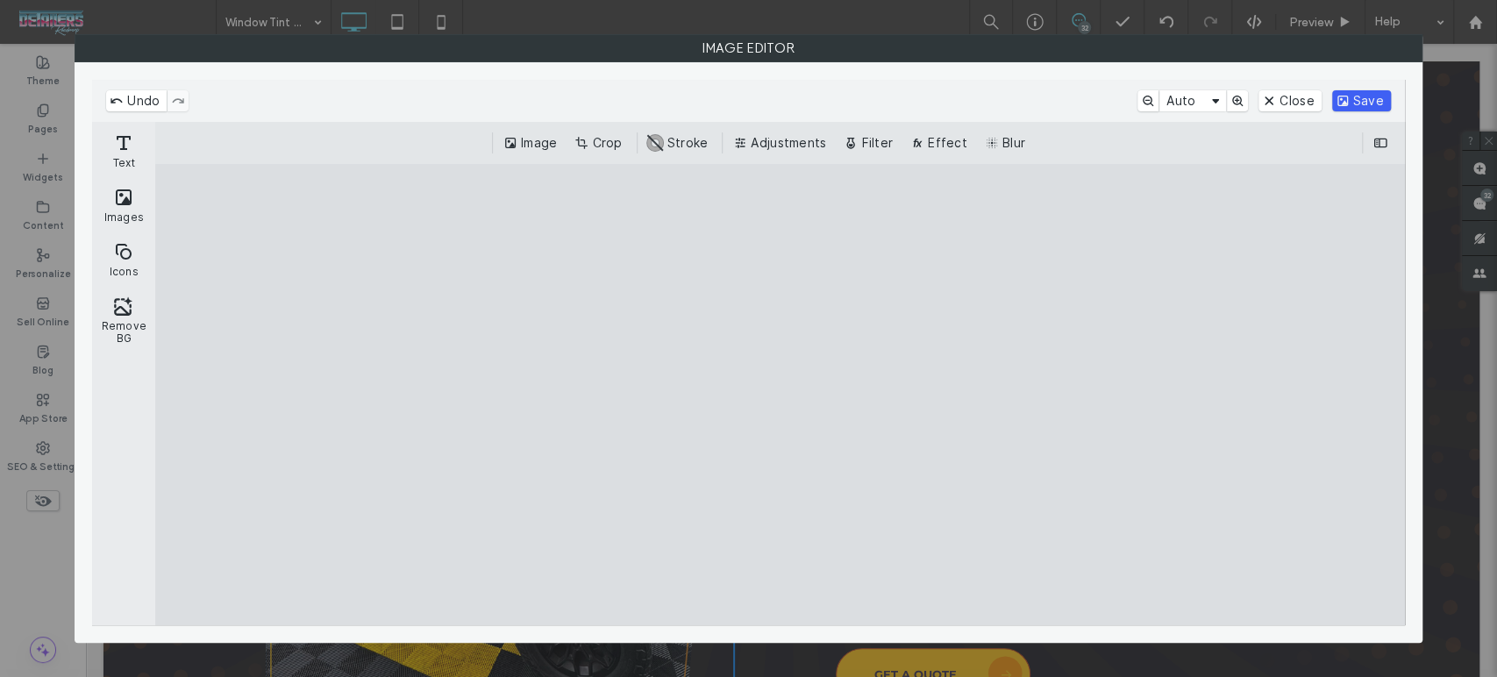
click at [1379, 103] on button "Save" at bounding box center [1361, 100] width 59 height 21
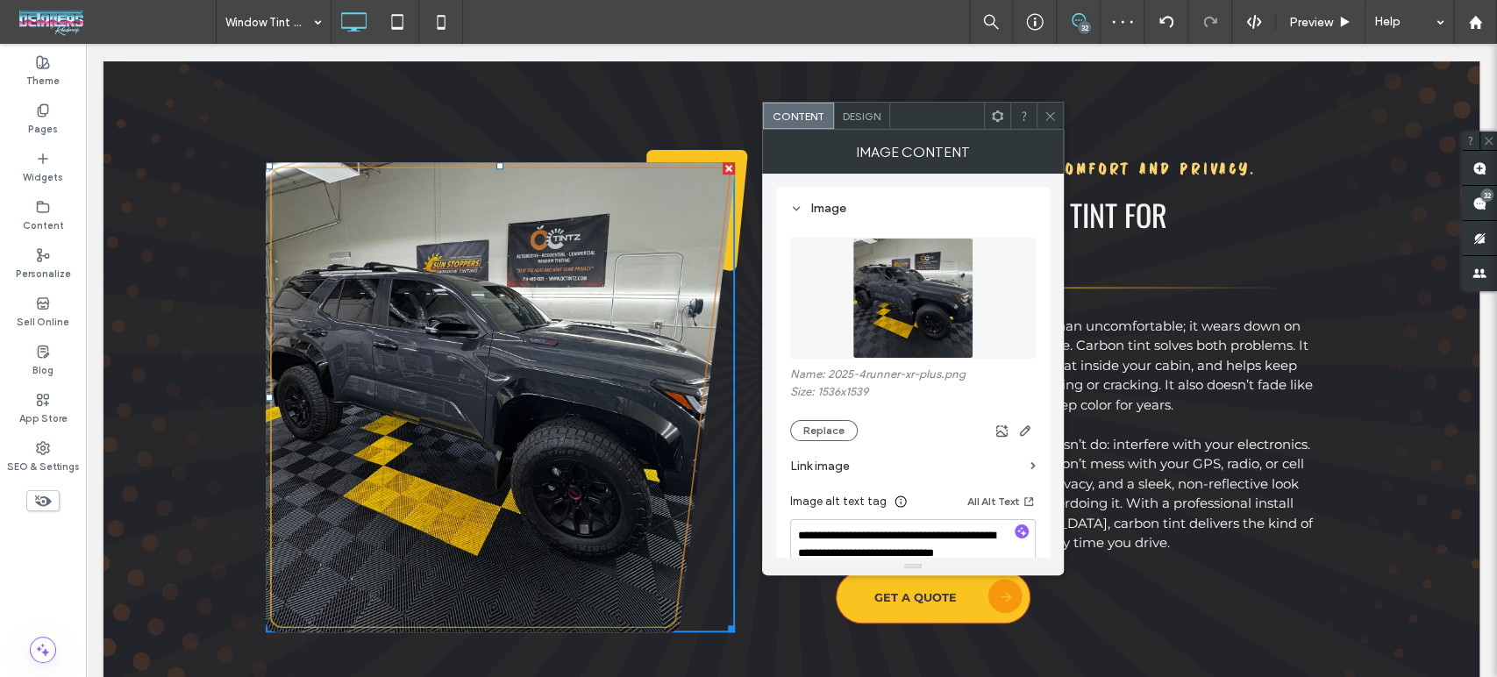
click at [1048, 110] on icon at bounding box center [1050, 116] width 13 height 13
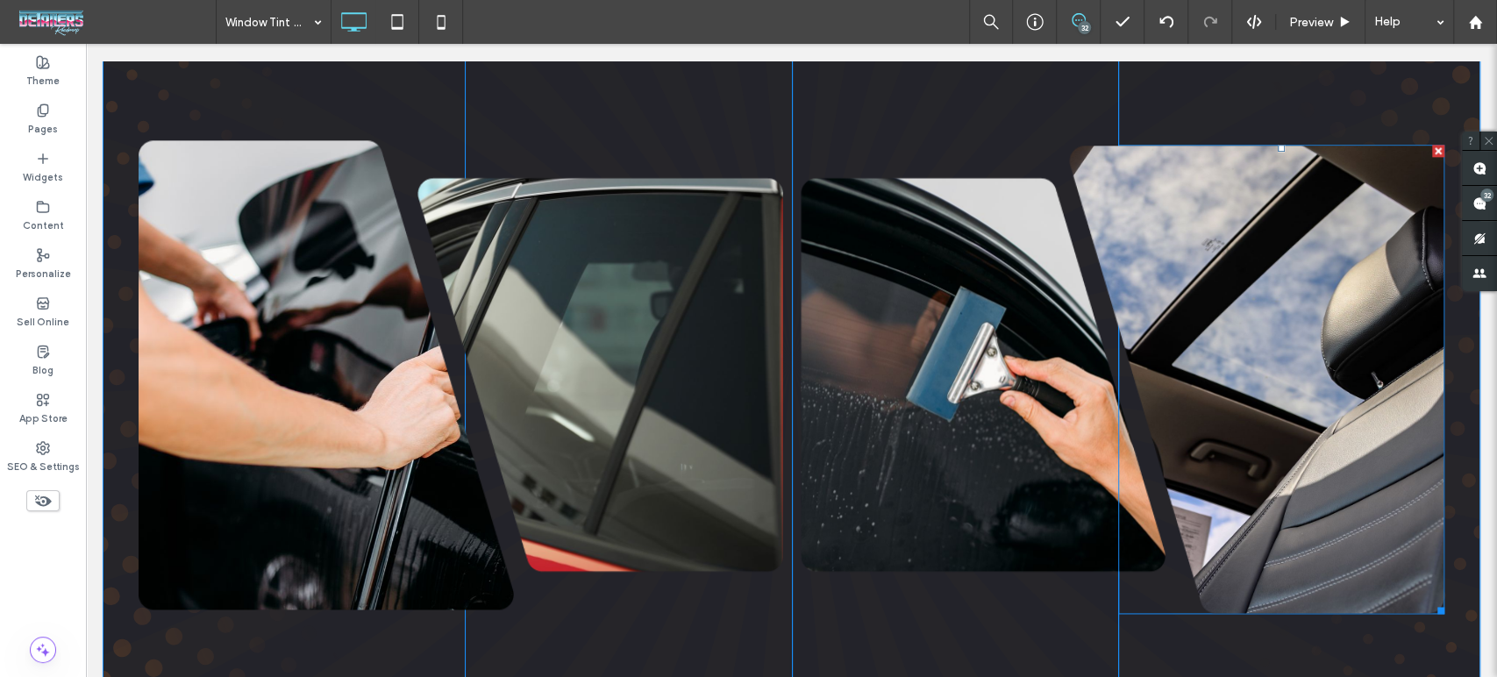
scroll to position [1461, 0]
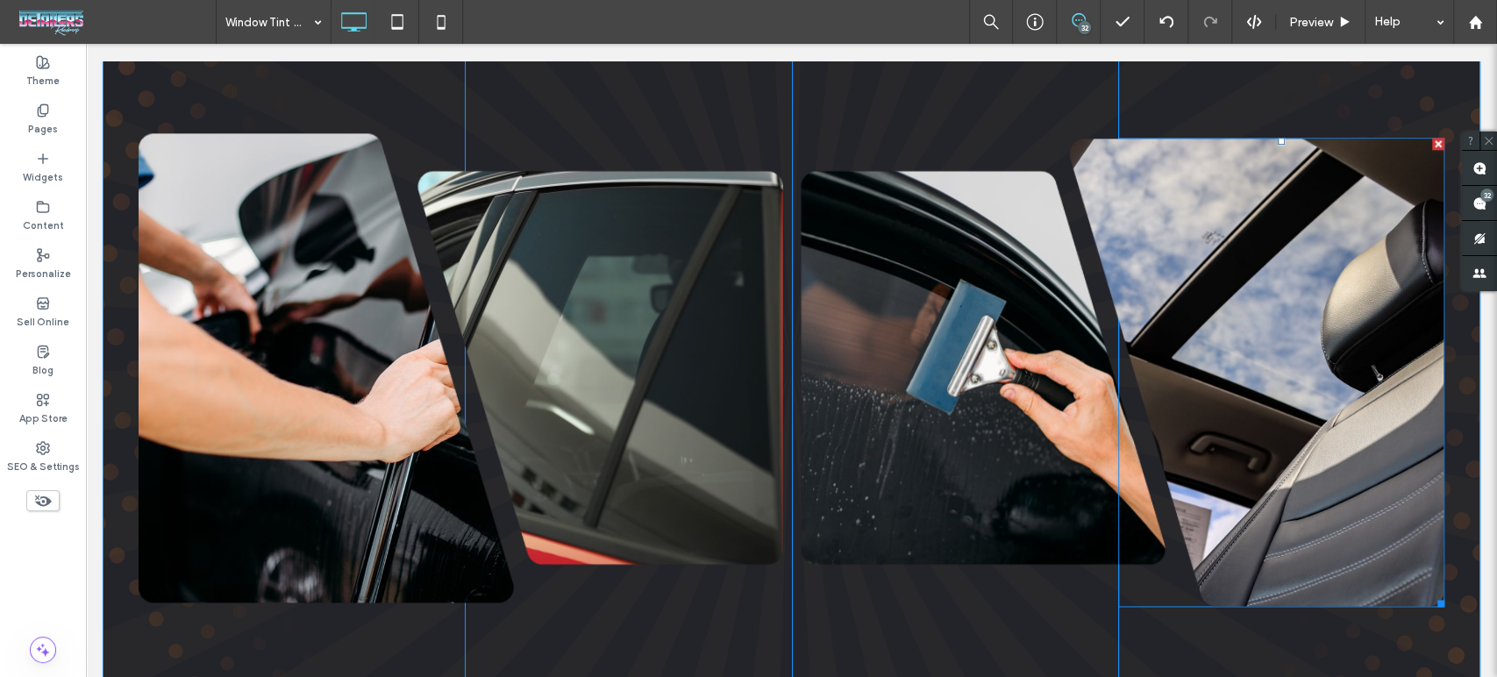
click at [1349, 453] on img at bounding box center [1256, 372] width 375 height 469
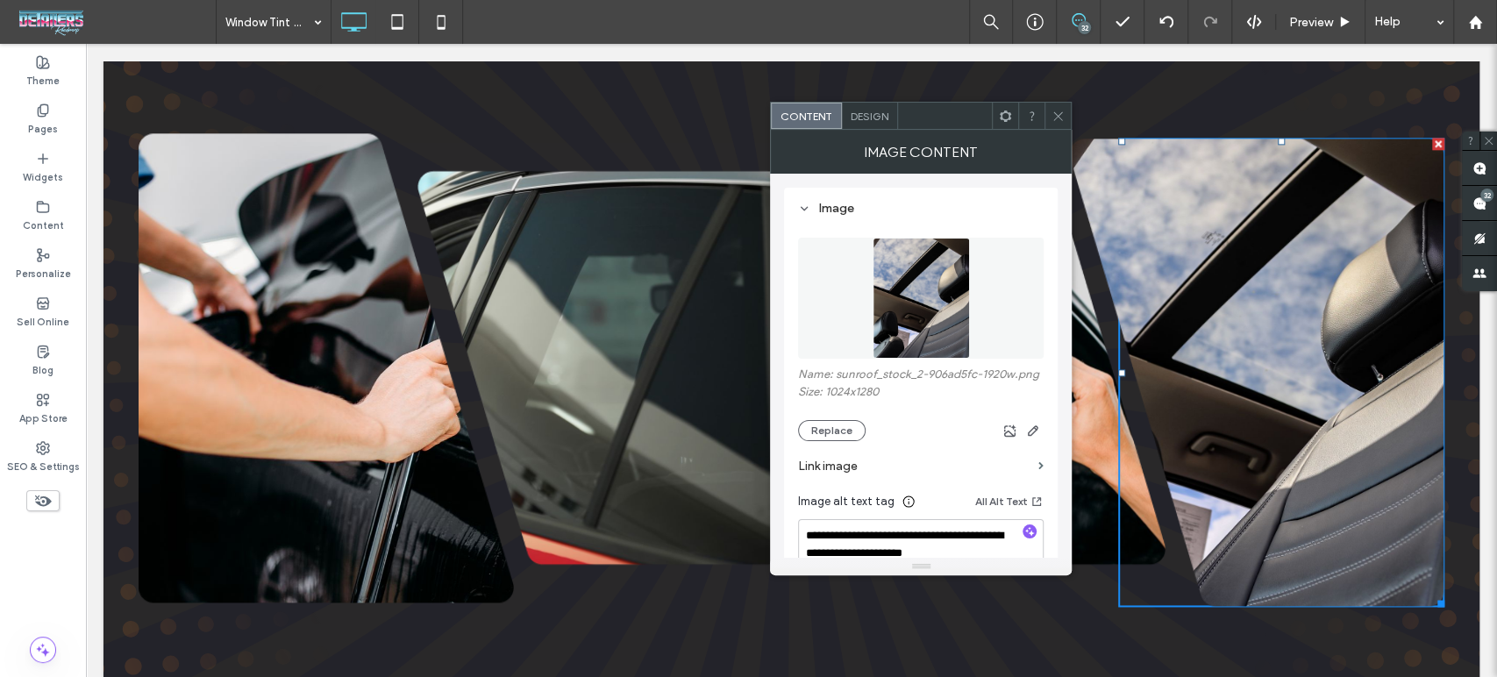
click at [1061, 118] on icon at bounding box center [1057, 116] width 13 height 13
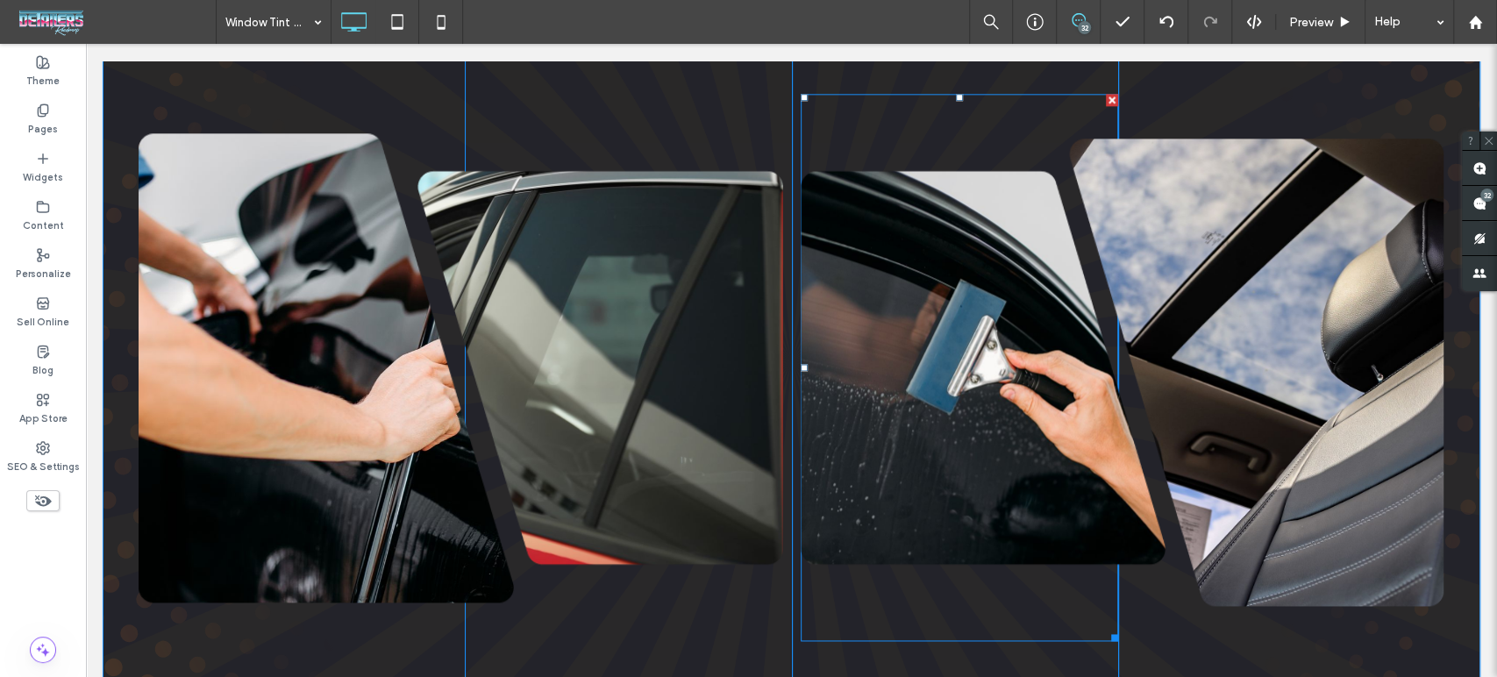
click at [973, 351] on img at bounding box center [984, 368] width 366 height 548
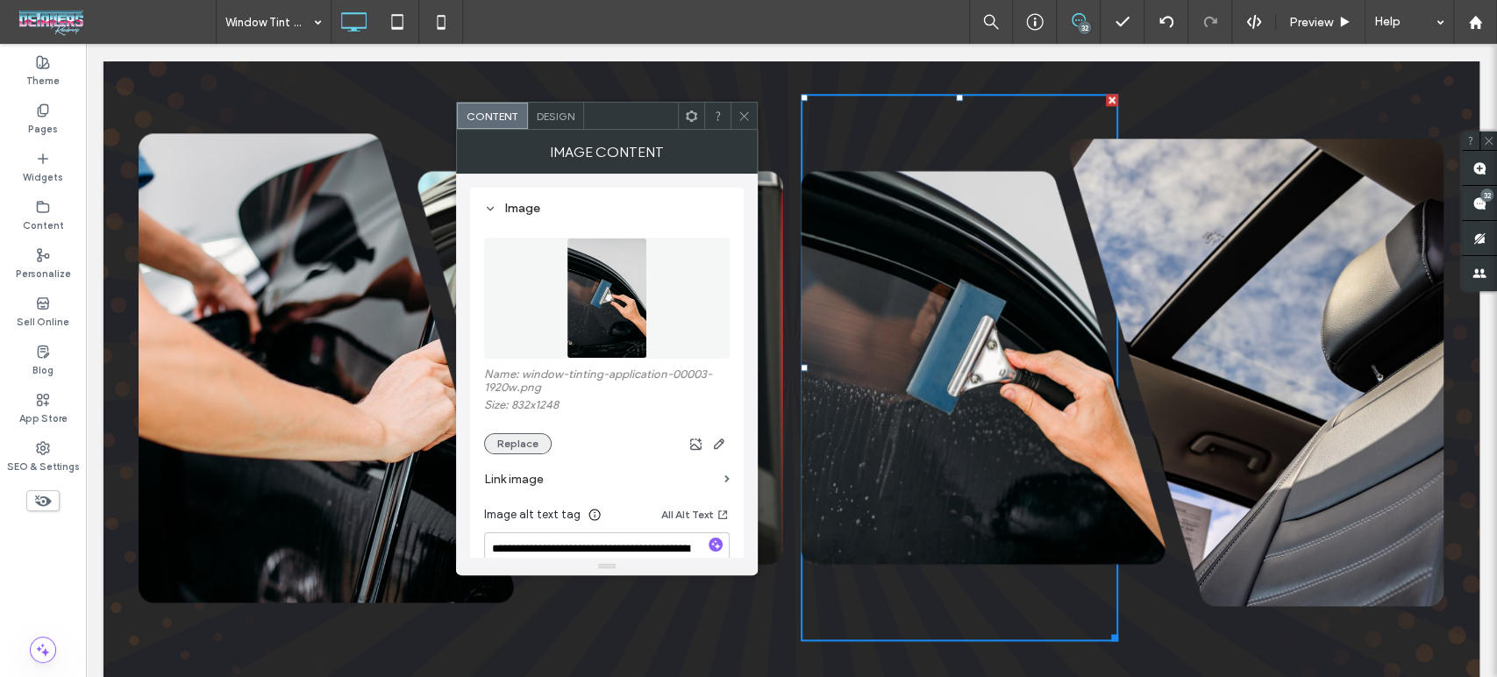
click at [542, 439] on button "Replace" at bounding box center [518, 443] width 68 height 21
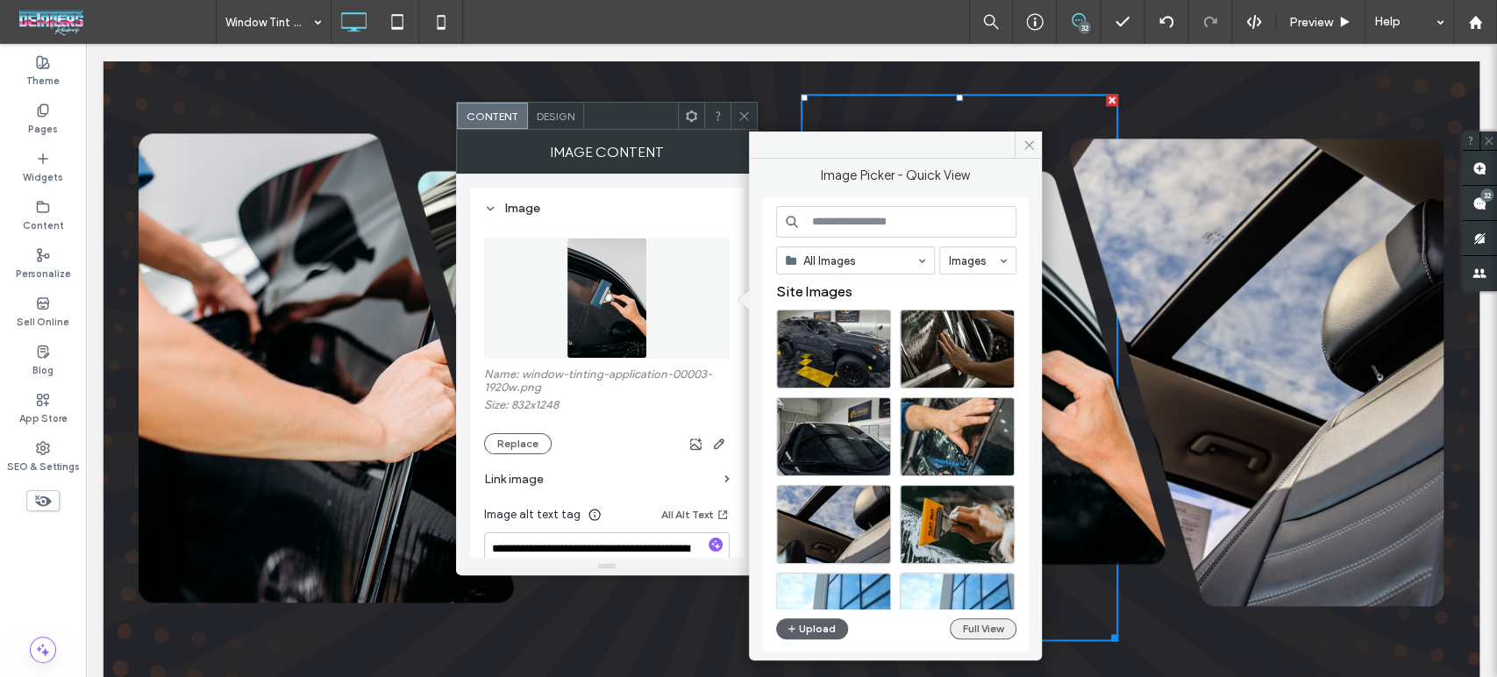
click at [991, 633] on button "Full View" at bounding box center [983, 628] width 67 height 21
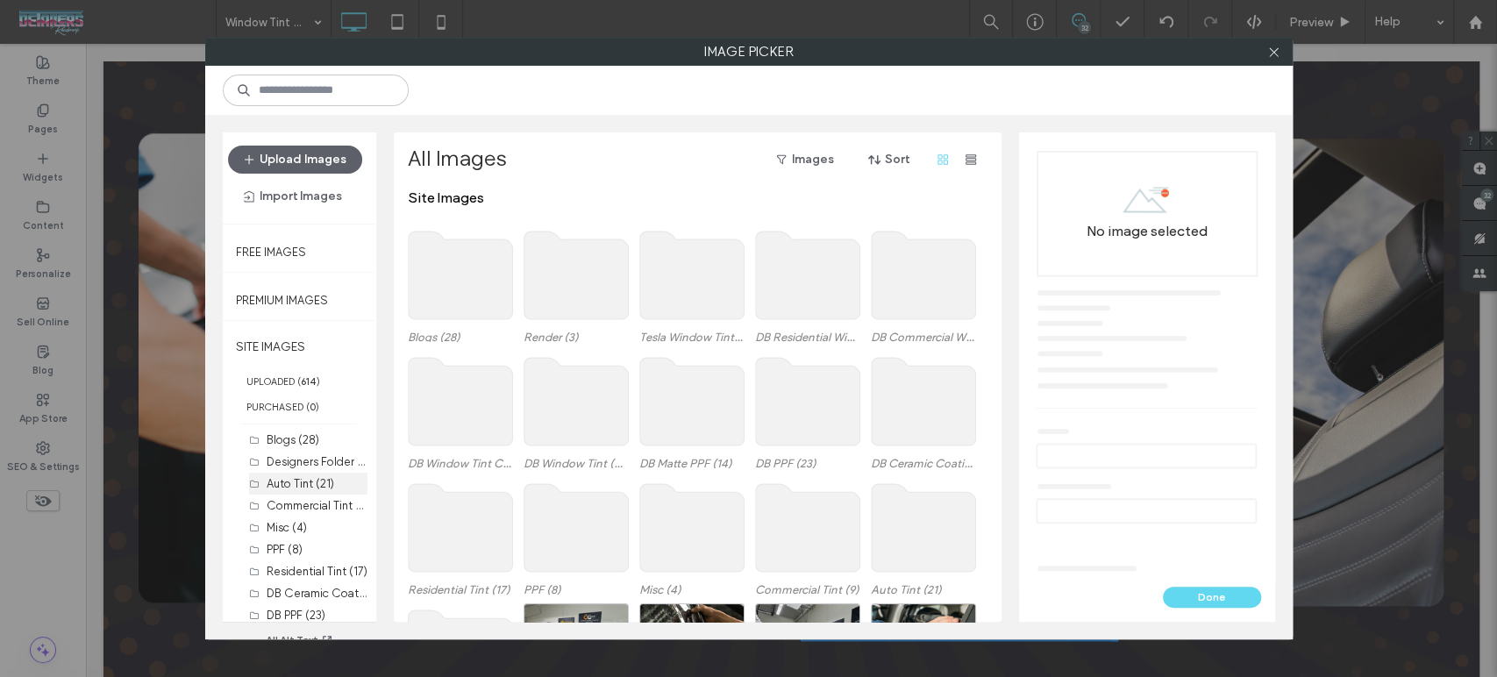
click at [302, 480] on label "Auto Tint (21)" at bounding box center [301, 483] width 68 height 13
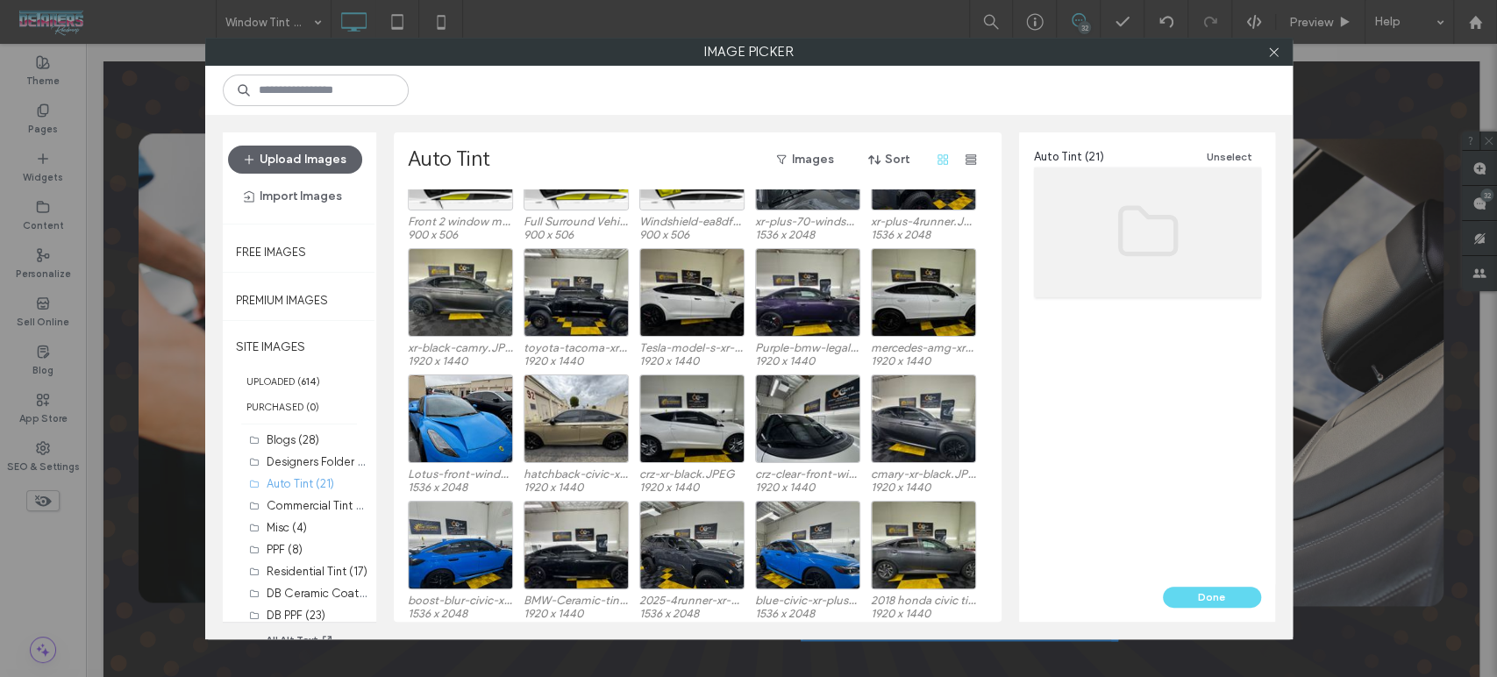
scroll to position [0, 0]
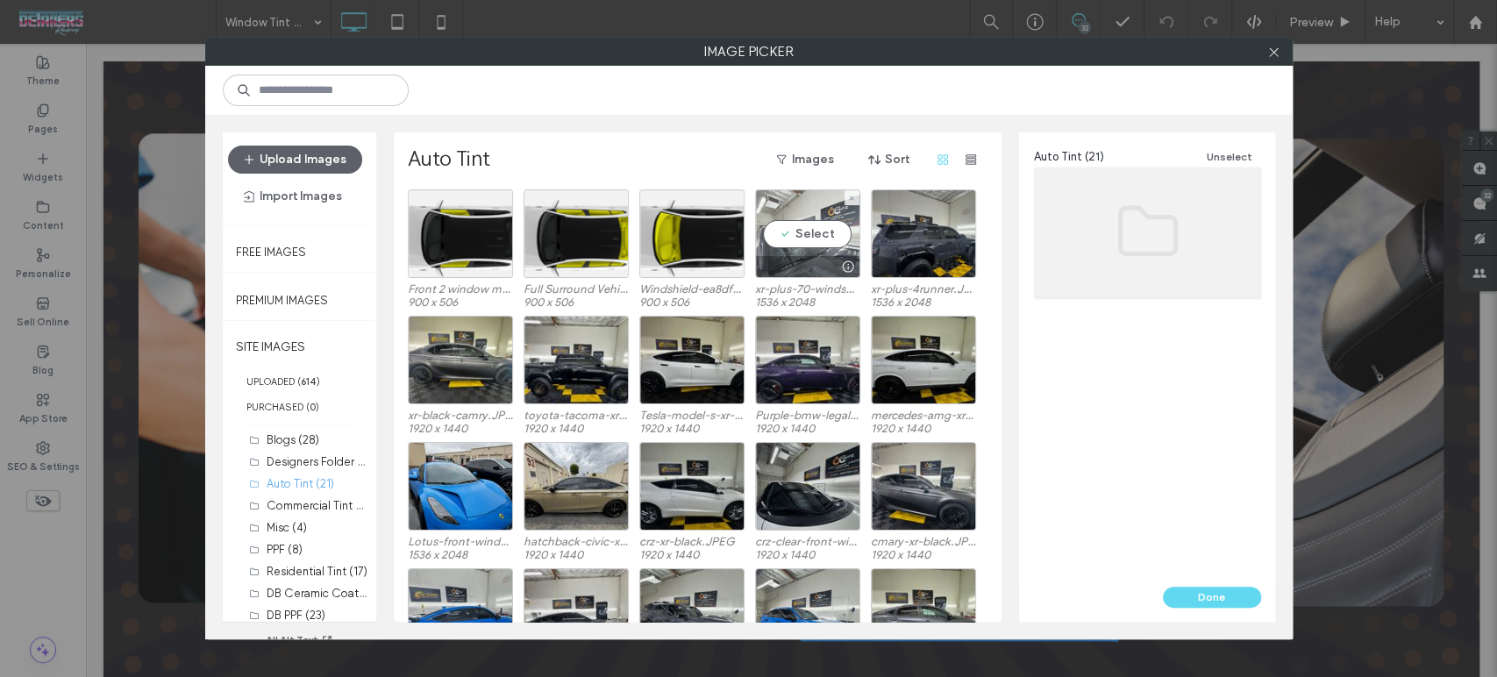
click at [816, 260] on div at bounding box center [807, 266] width 103 height 21
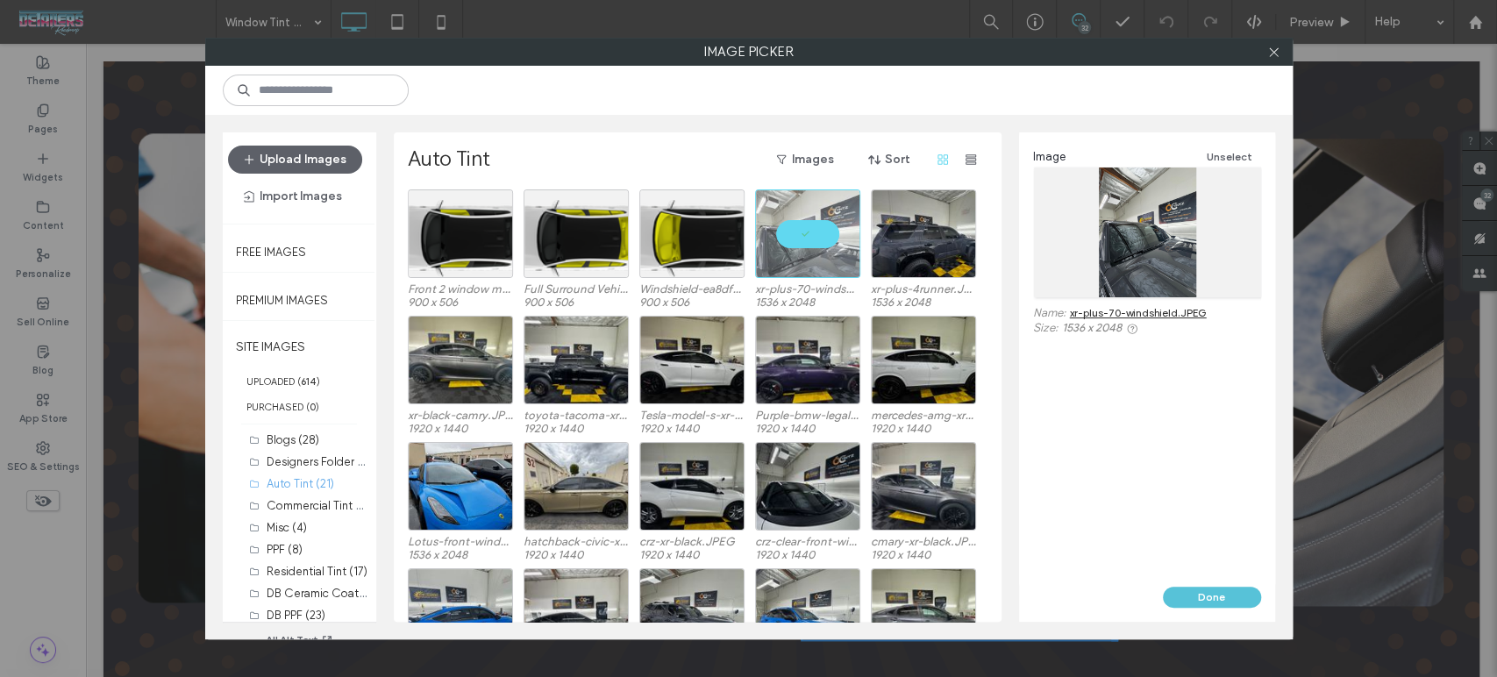
click at [1225, 588] on button "Done" at bounding box center [1212, 597] width 98 height 21
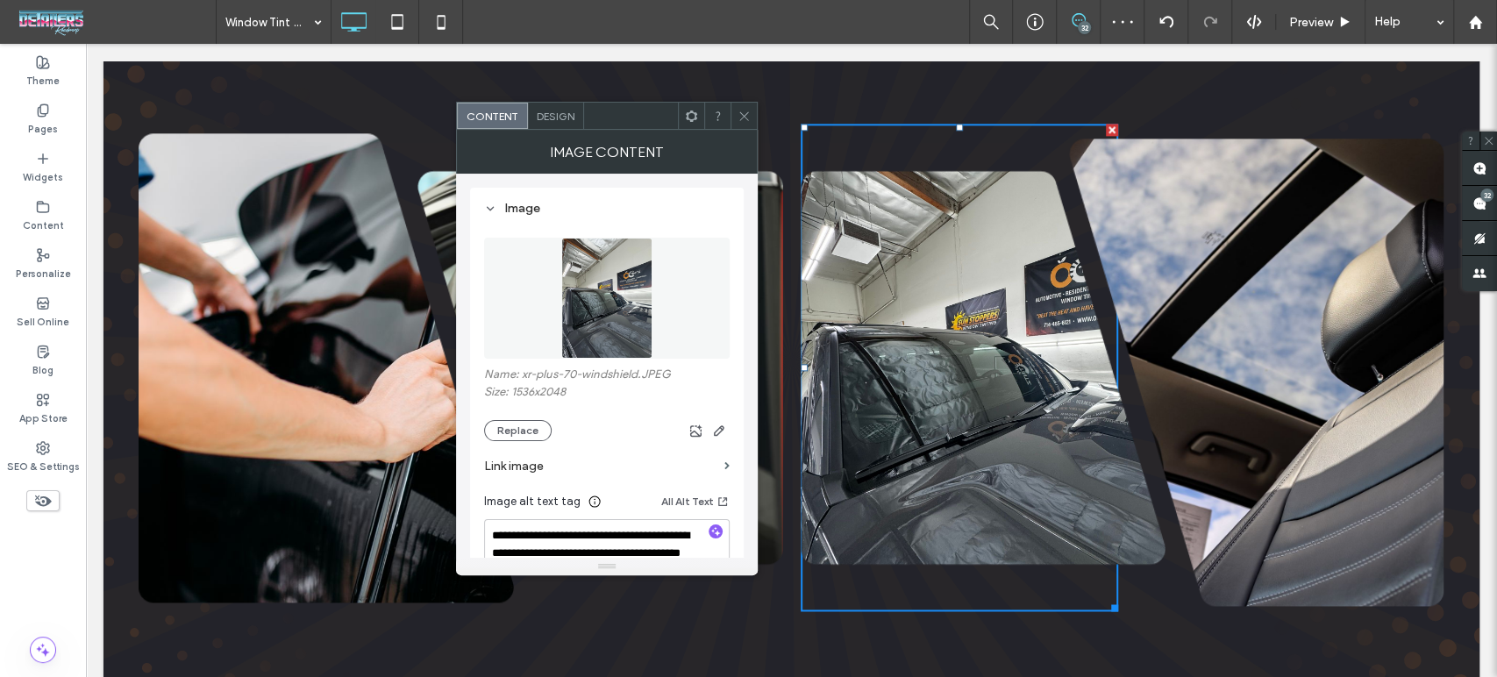
click at [745, 114] on use at bounding box center [743, 115] width 9 height 9
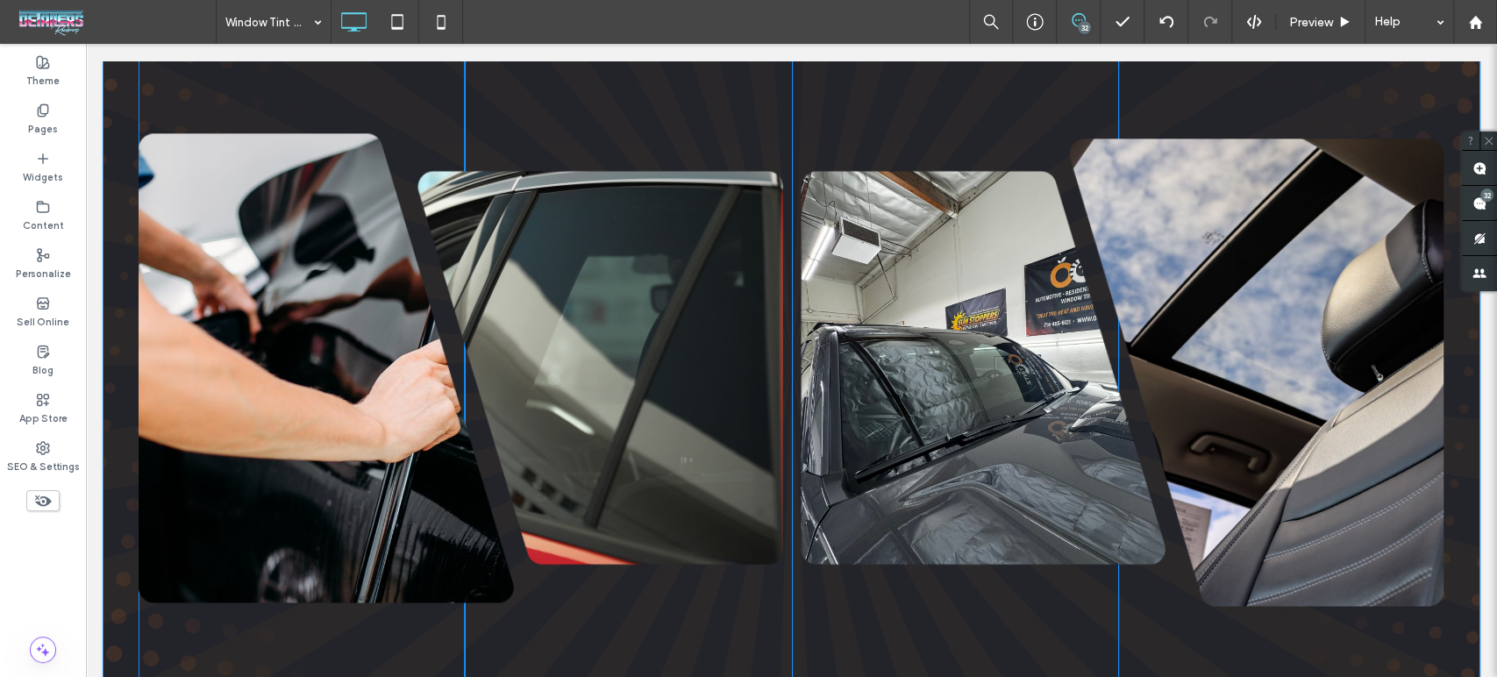
click at [309, 531] on img at bounding box center [326, 366] width 375 height 667
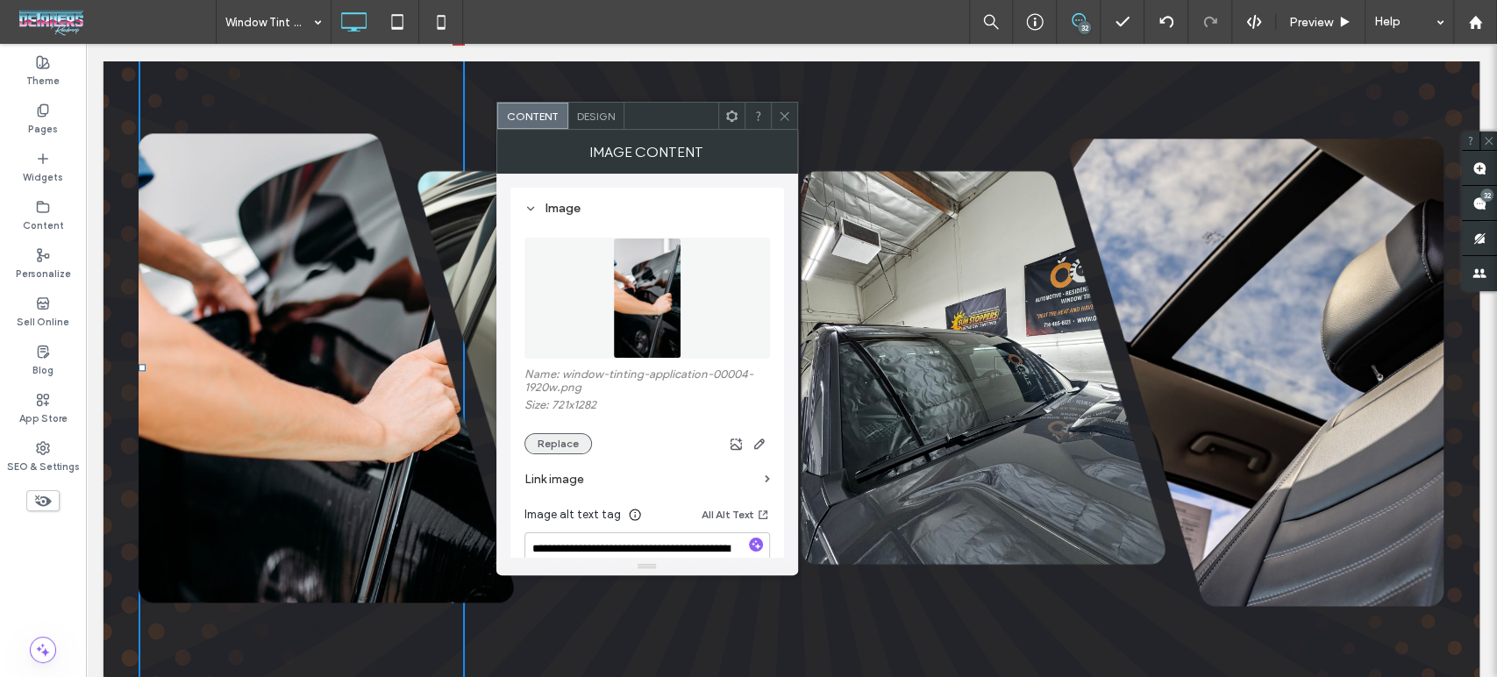
click at [573, 444] on button "Replace" at bounding box center [558, 443] width 68 height 21
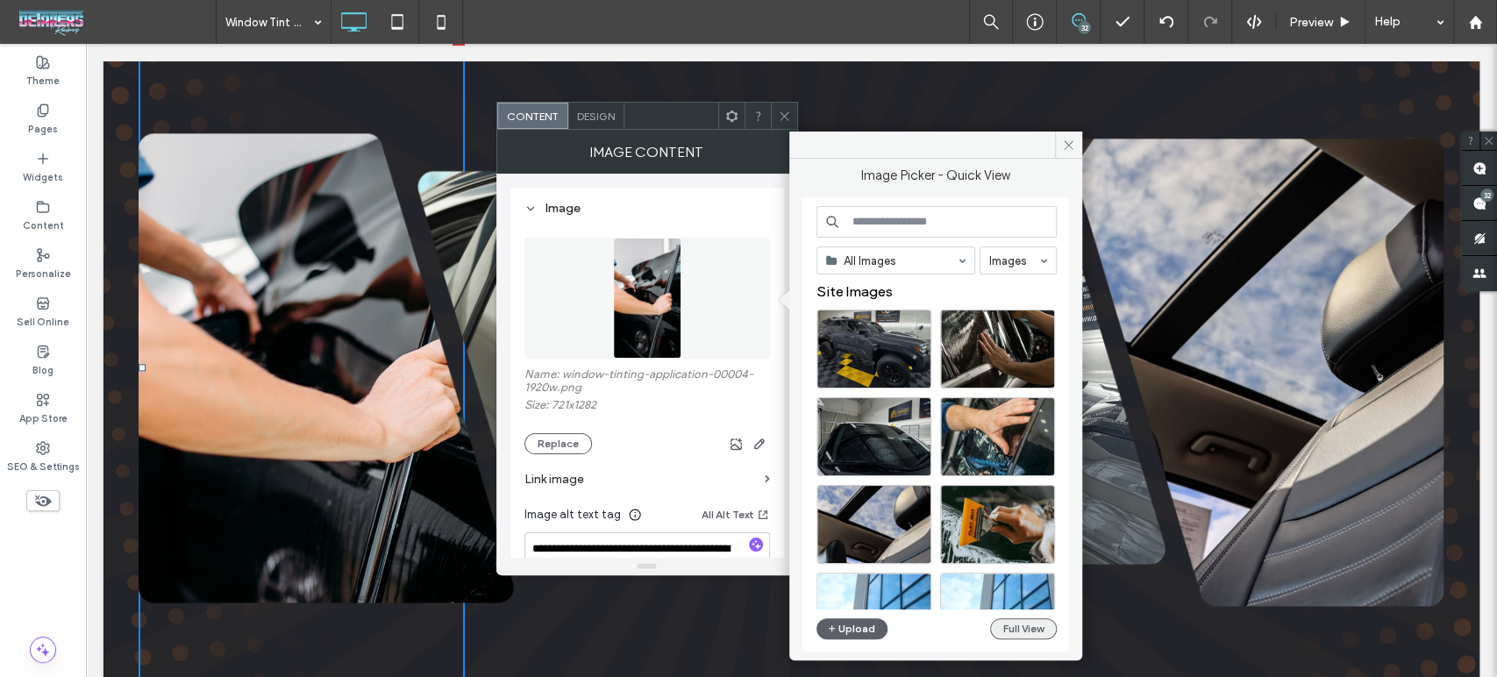
click at [1026, 631] on button "Full View" at bounding box center [1023, 628] width 67 height 21
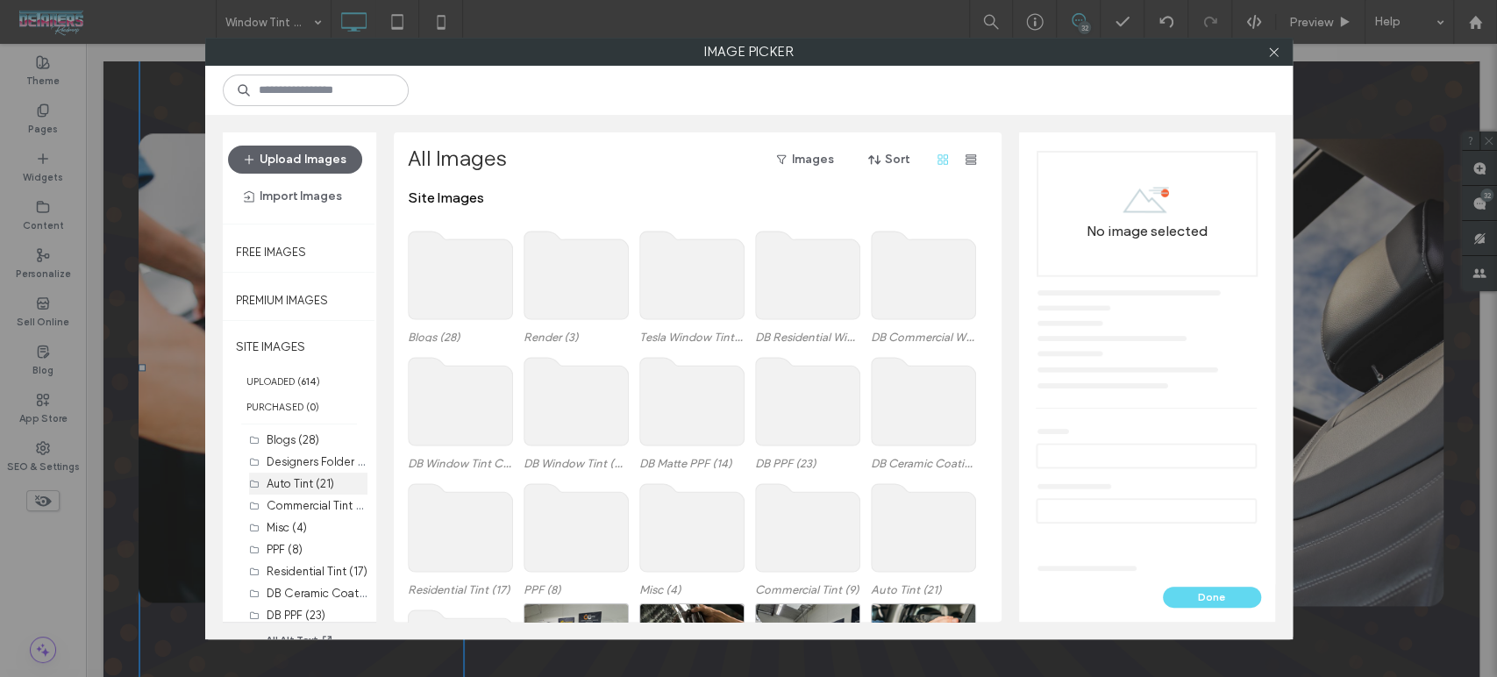
click at [267, 477] on label "Auto Tint (21)" at bounding box center [301, 483] width 68 height 13
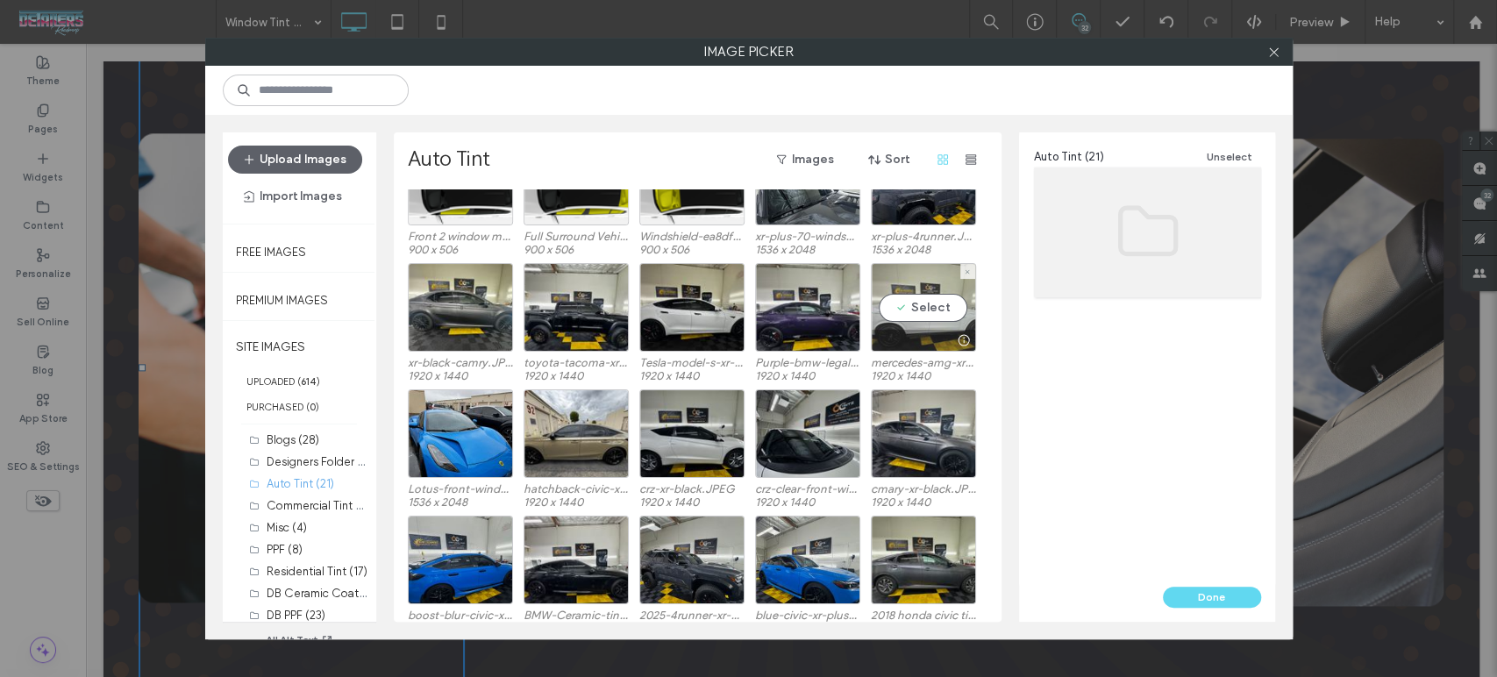
scroll to position [97, 0]
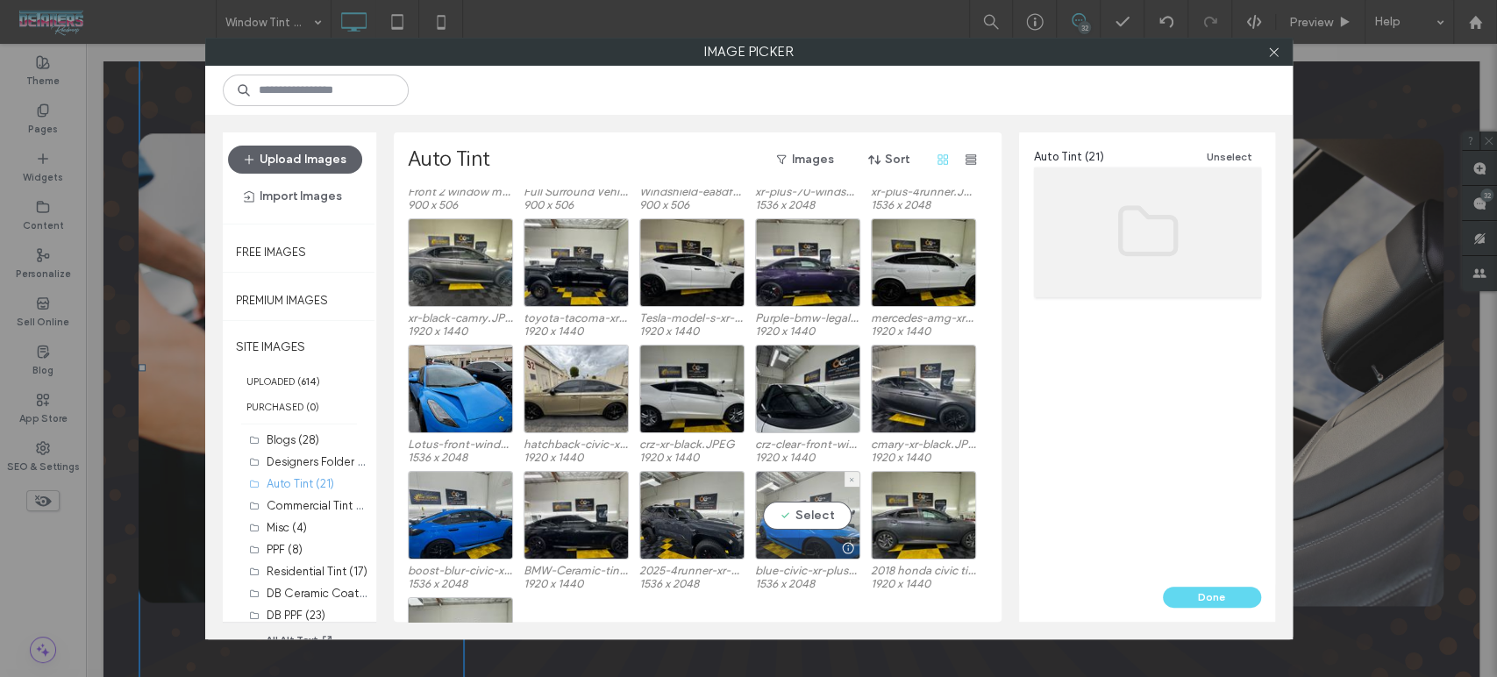
click at [826, 486] on div "Select" at bounding box center [807, 515] width 105 height 89
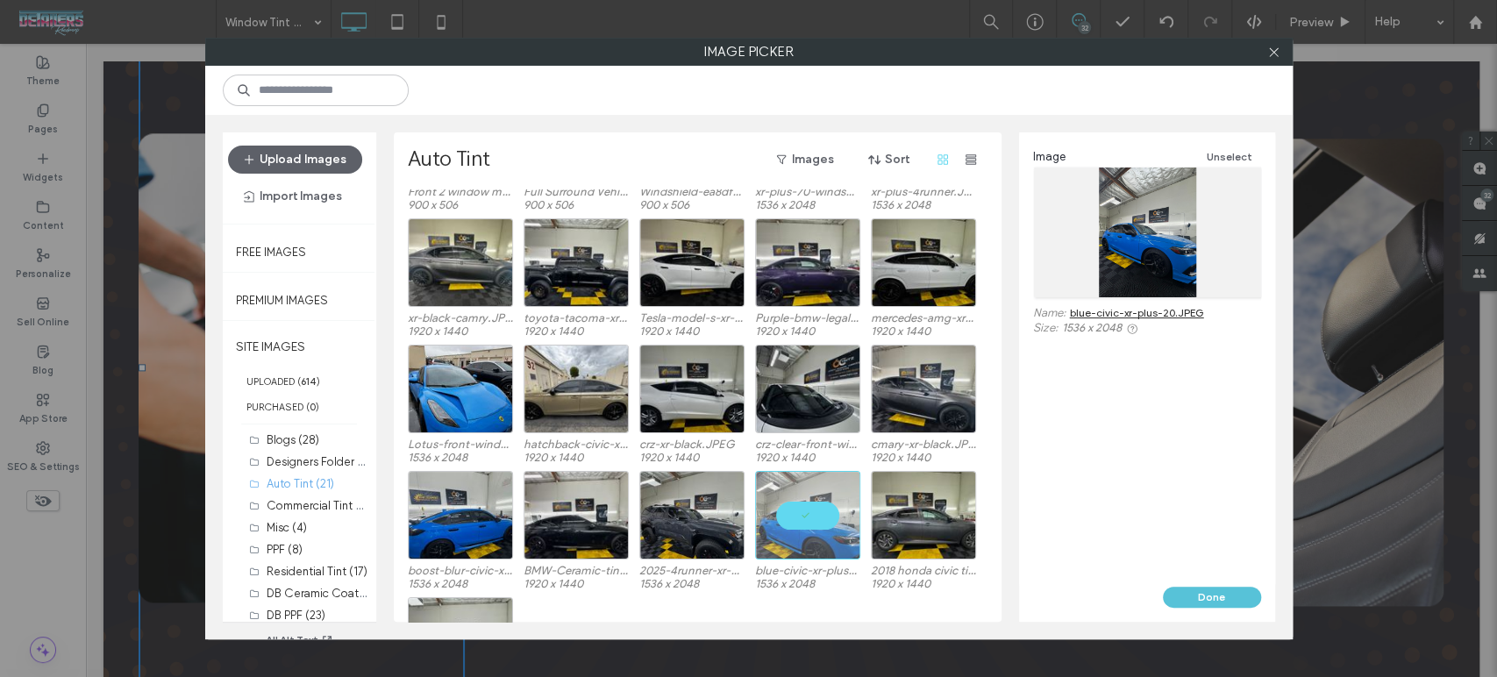
click at [1194, 593] on button "Done" at bounding box center [1212, 597] width 98 height 21
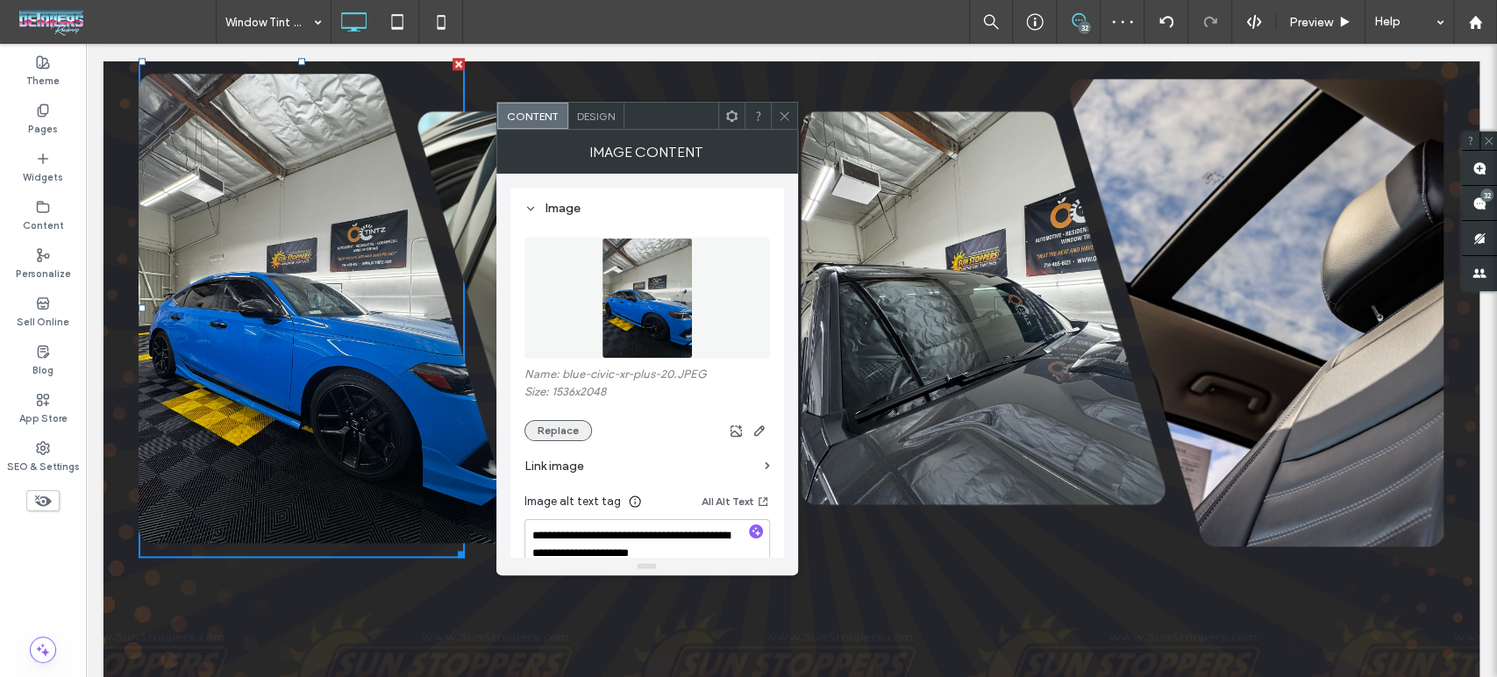
click at [547, 428] on button "Replace" at bounding box center [558, 430] width 68 height 21
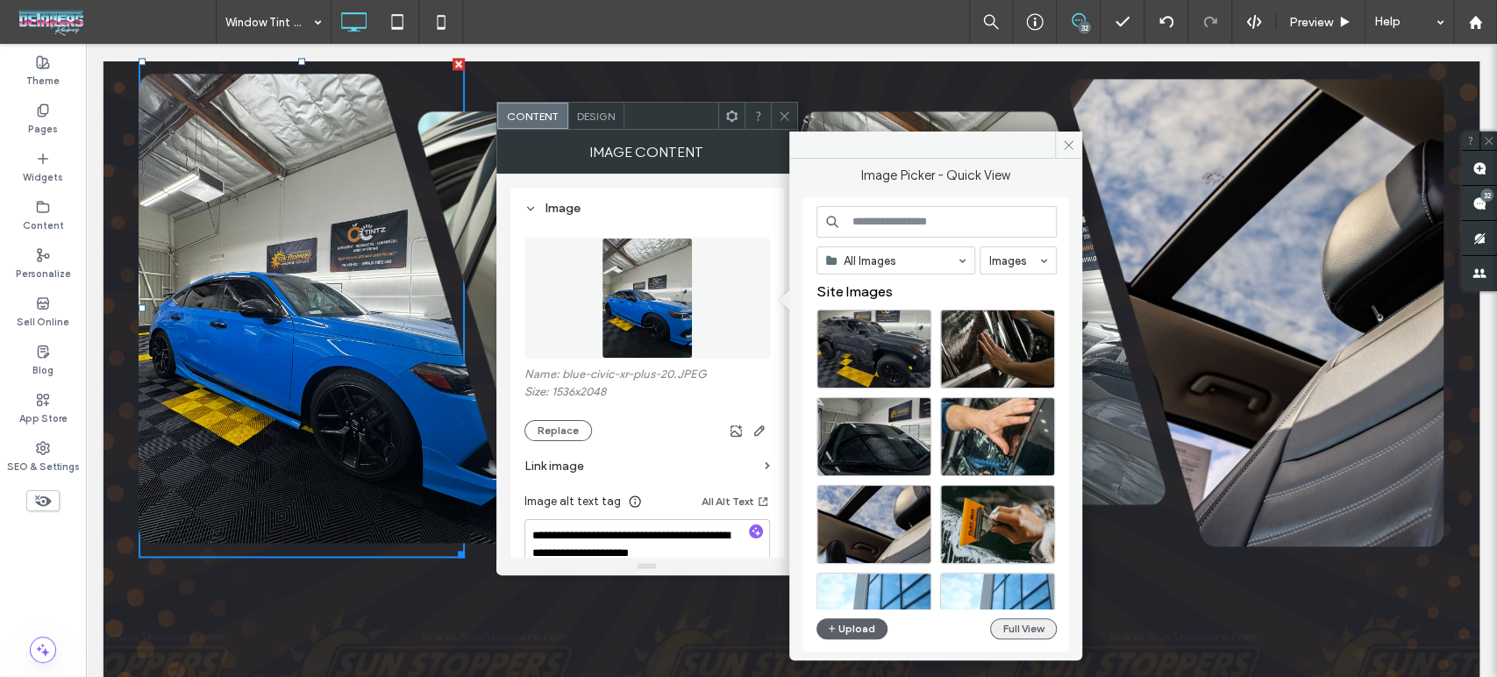
click at [1024, 630] on button "Full View" at bounding box center [1023, 628] width 67 height 21
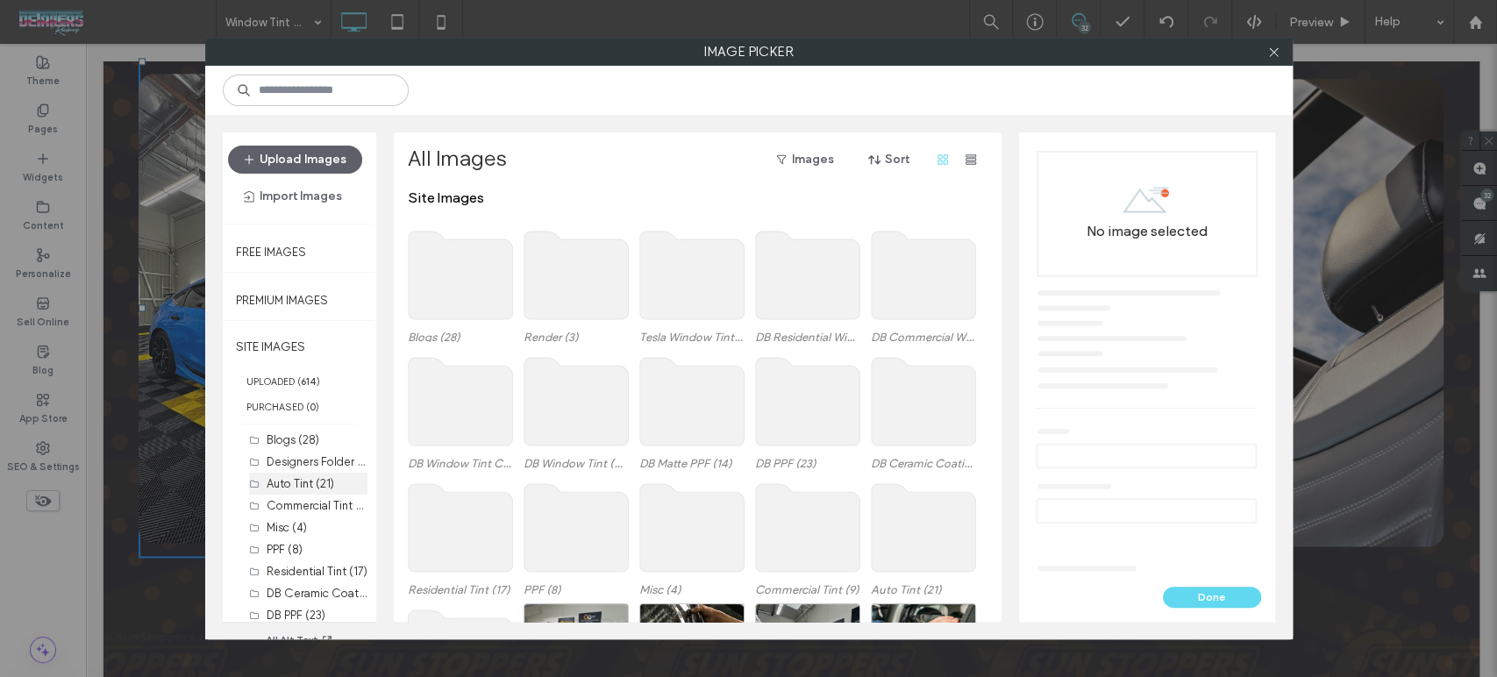
click at [308, 477] on label "Auto Tint (21)" at bounding box center [301, 483] width 68 height 13
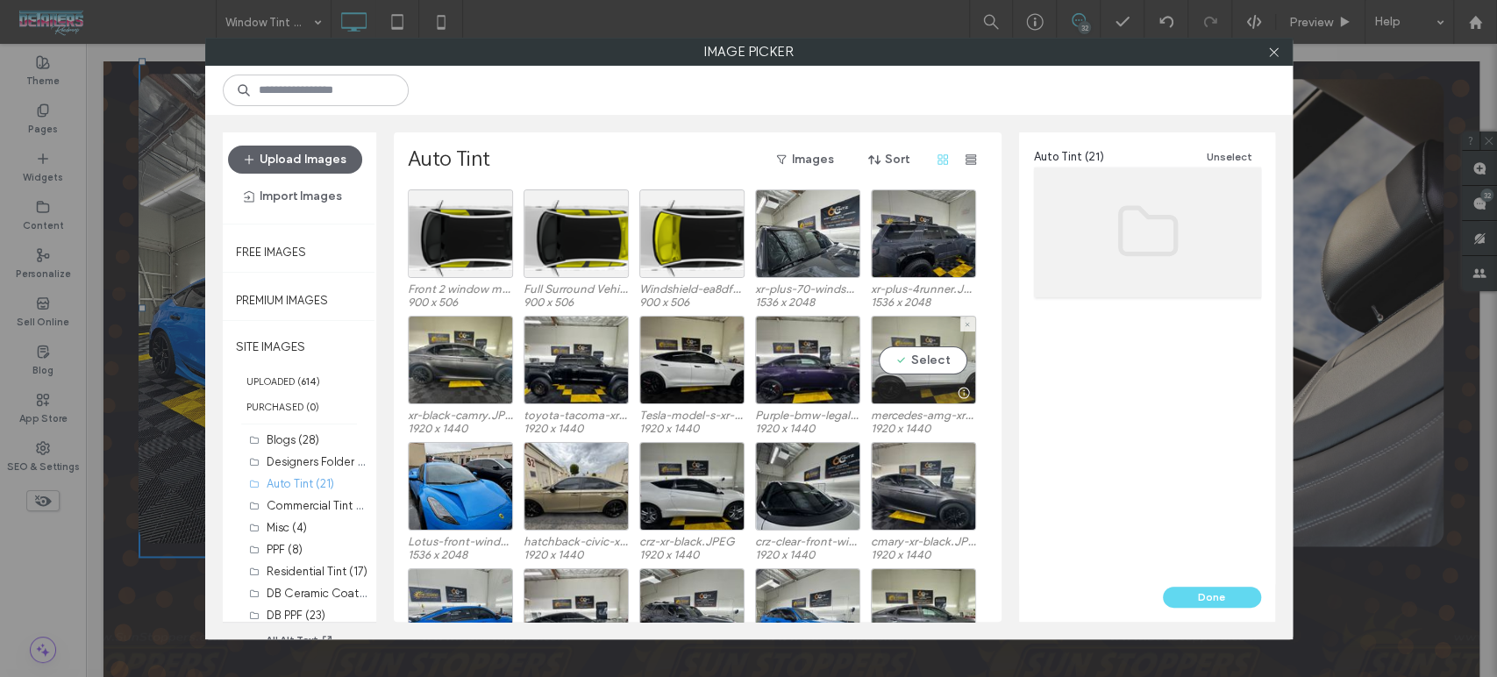
click at [915, 393] on div at bounding box center [923, 392] width 103 height 21
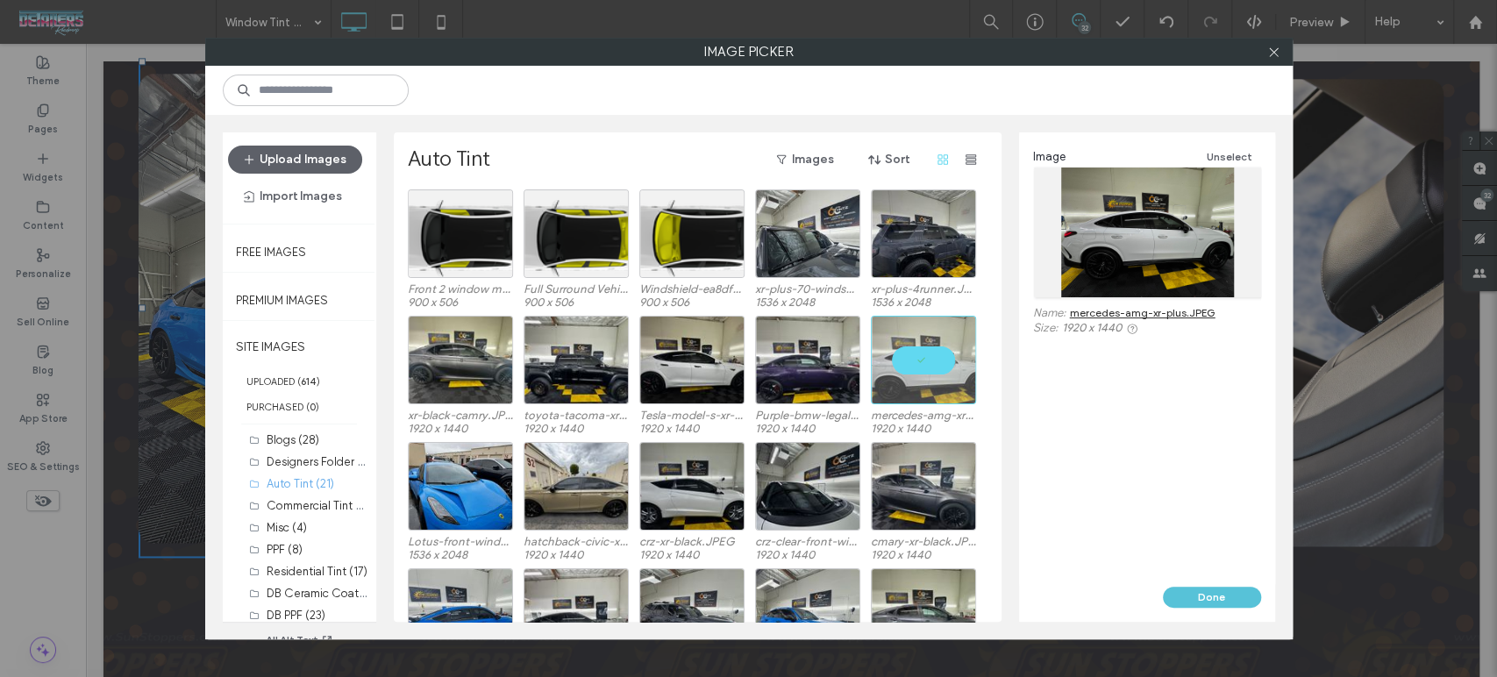
click at [1214, 602] on button "Done" at bounding box center [1212, 597] width 98 height 21
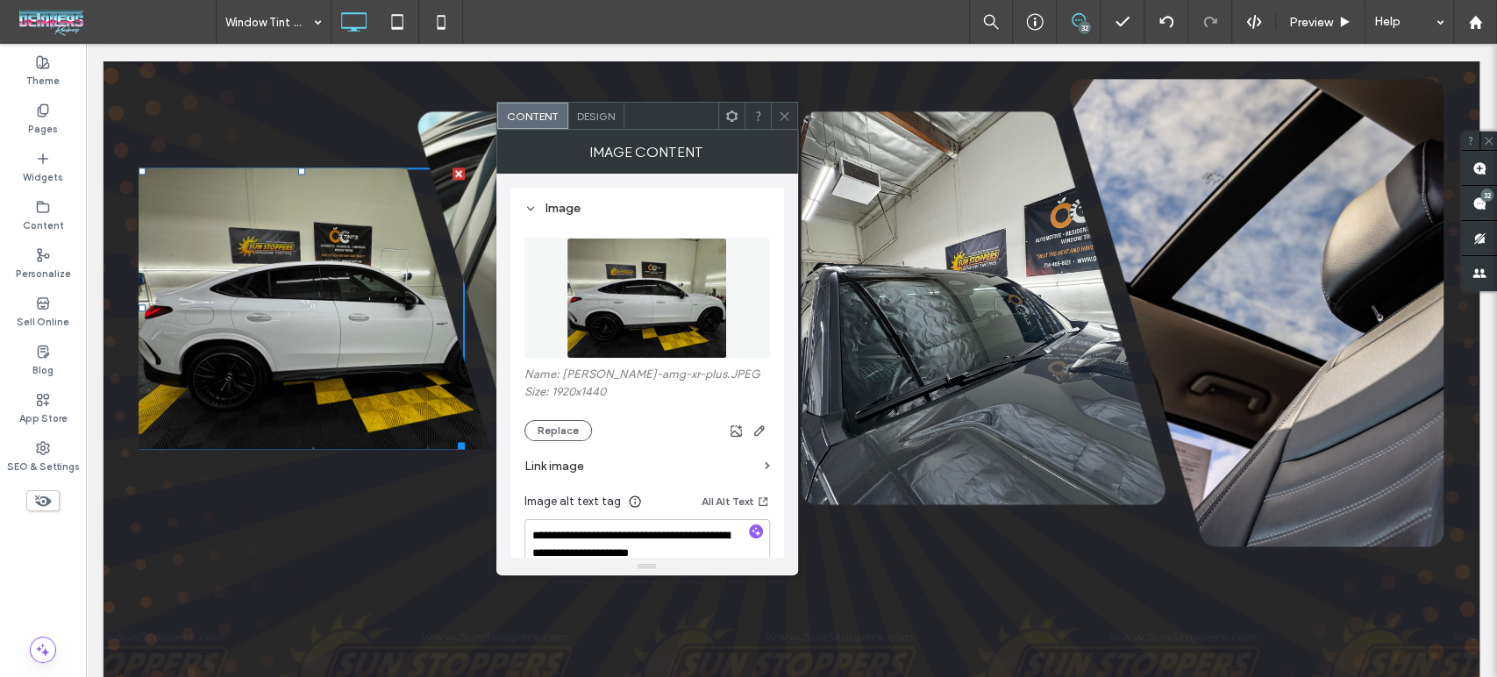
click at [554, 419] on div "Name: [PERSON_NAME]-amg-xr-plus.JPEG Size: 1920x1440 Replace" at bounding box center [647, 404] width 246 height 74
click at [554, 425] on button "Replace" at bounding box center [558, 430] width 68 height 21
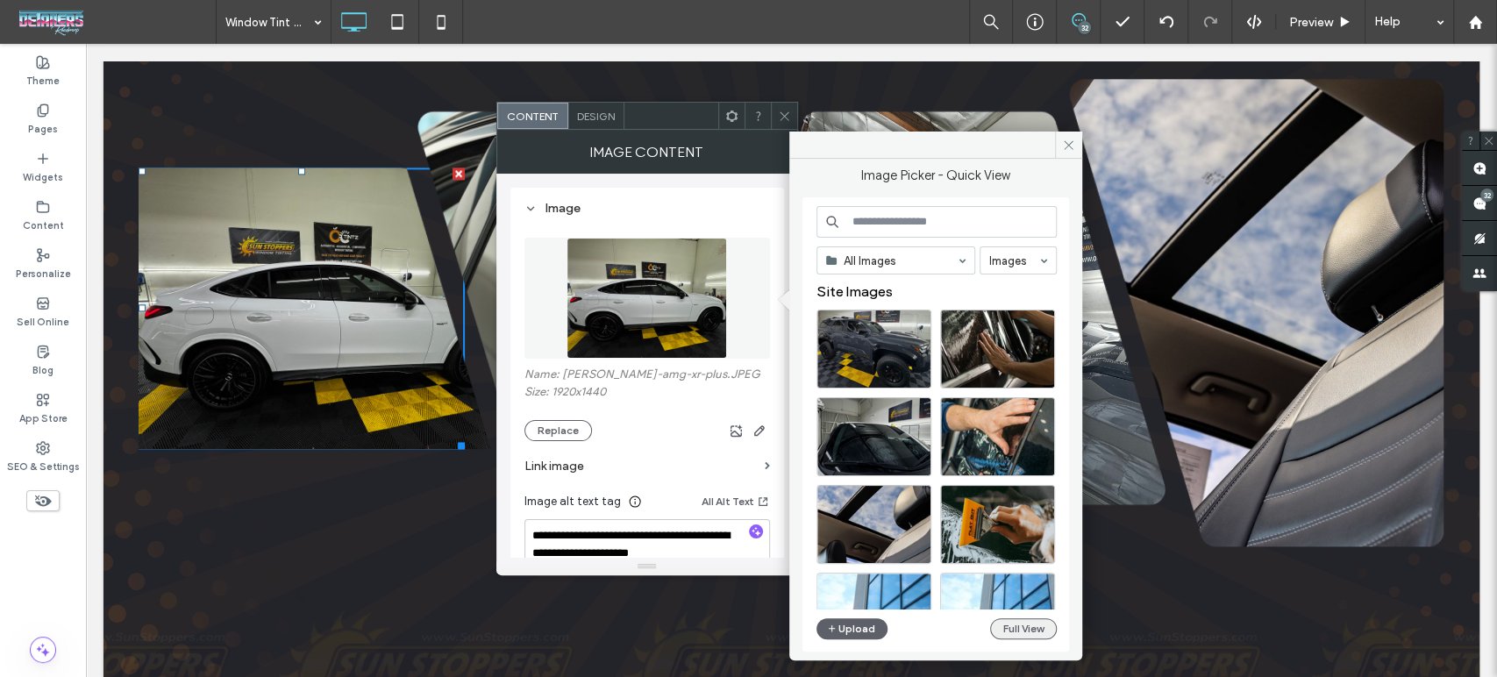
click at [1011, 623] on button "Full View" at bounding box center [1023, 628] width 67 height 21
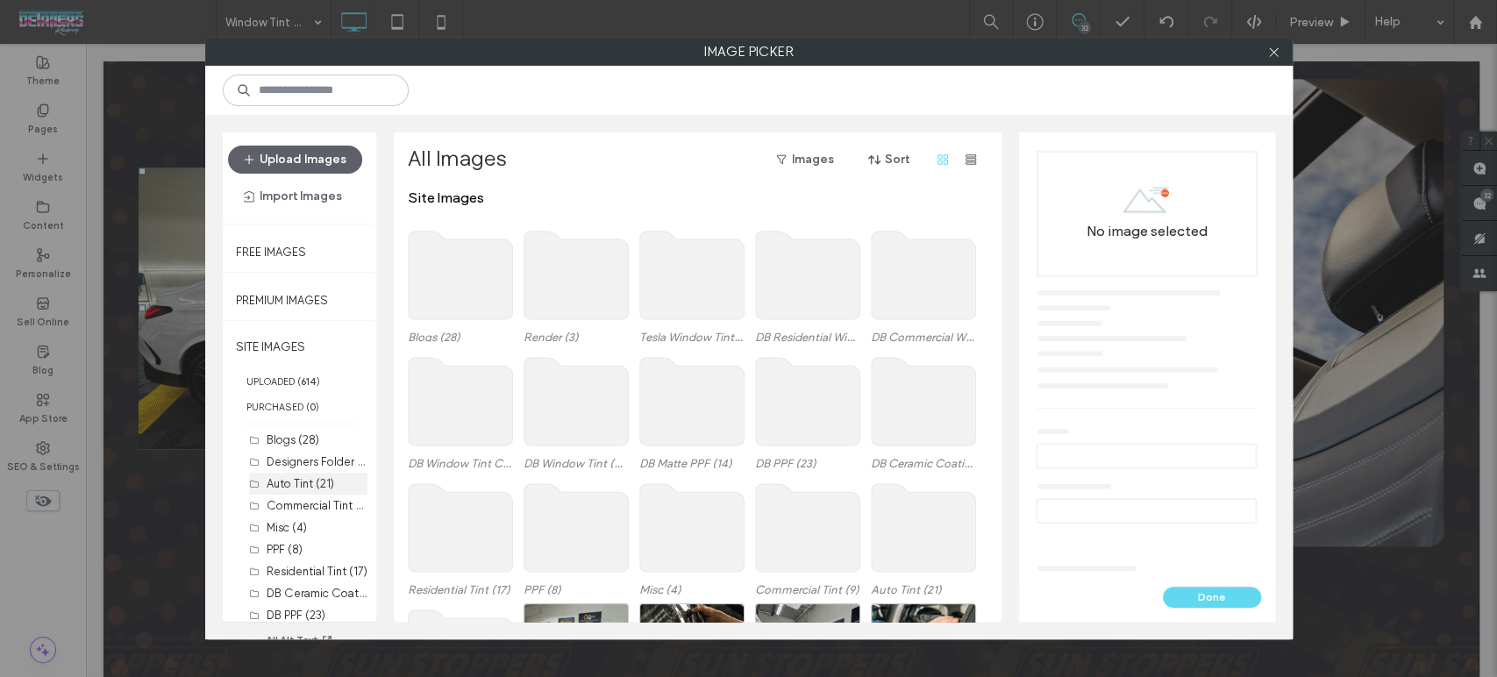
click at [298, 478] on label "Auto Tint (21)" at bounding box center [301, 483] width 68 height 13
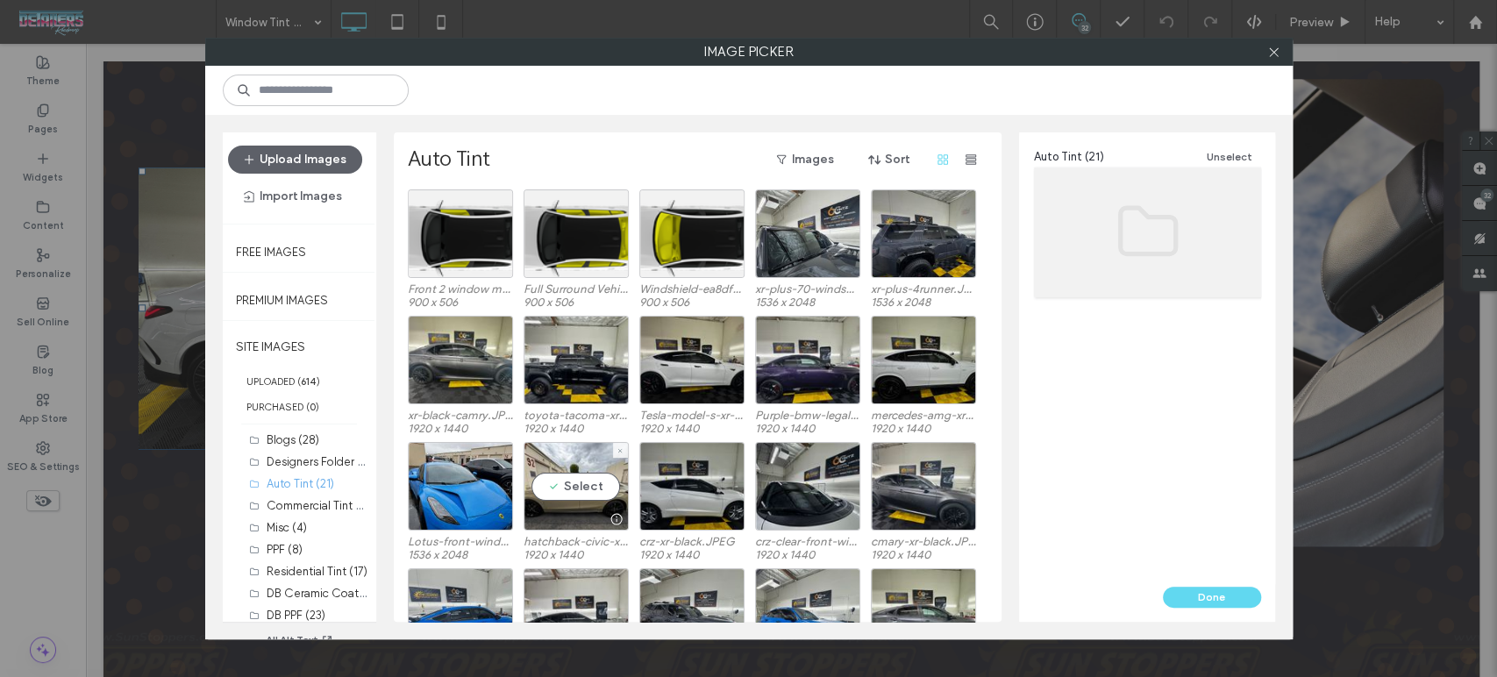
scroll to position [195, 0]
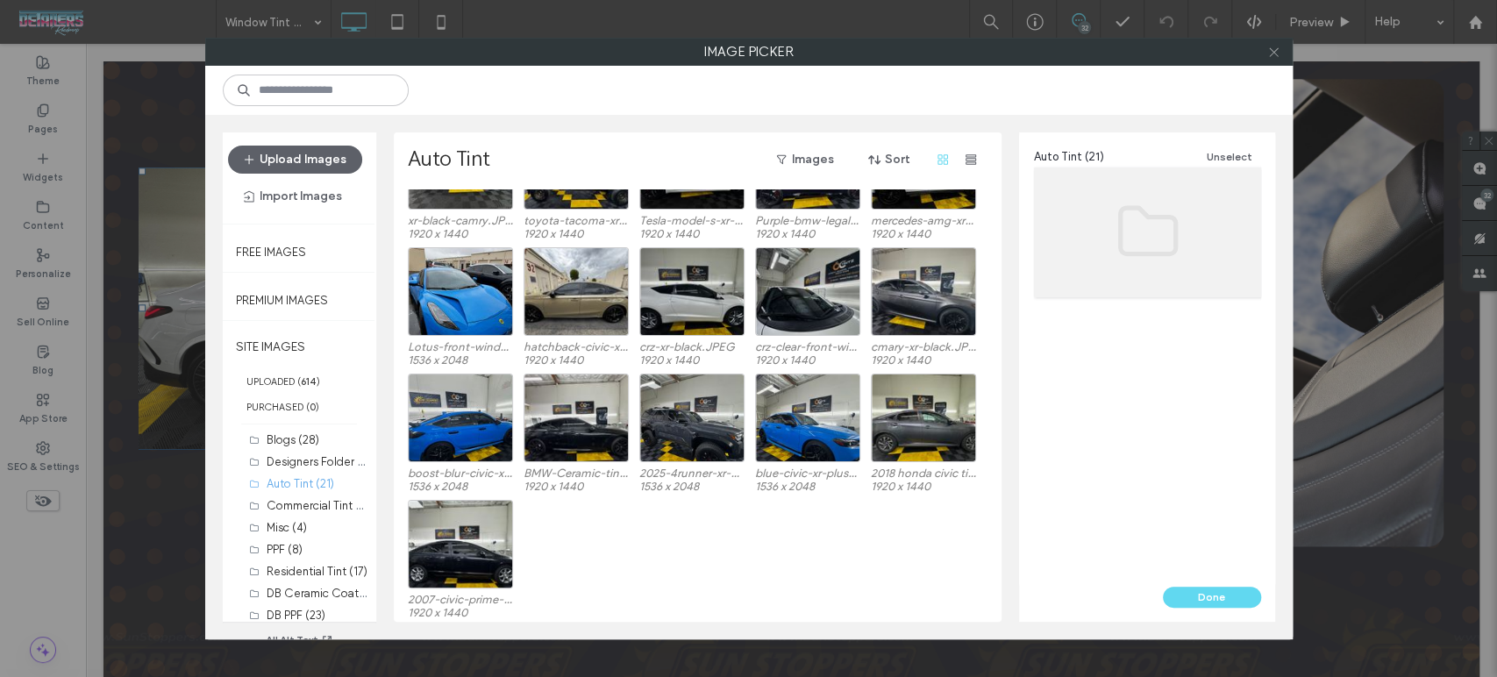
click at [1276, 53] on icon at bounding box center [1273, 52] width 13 height 13
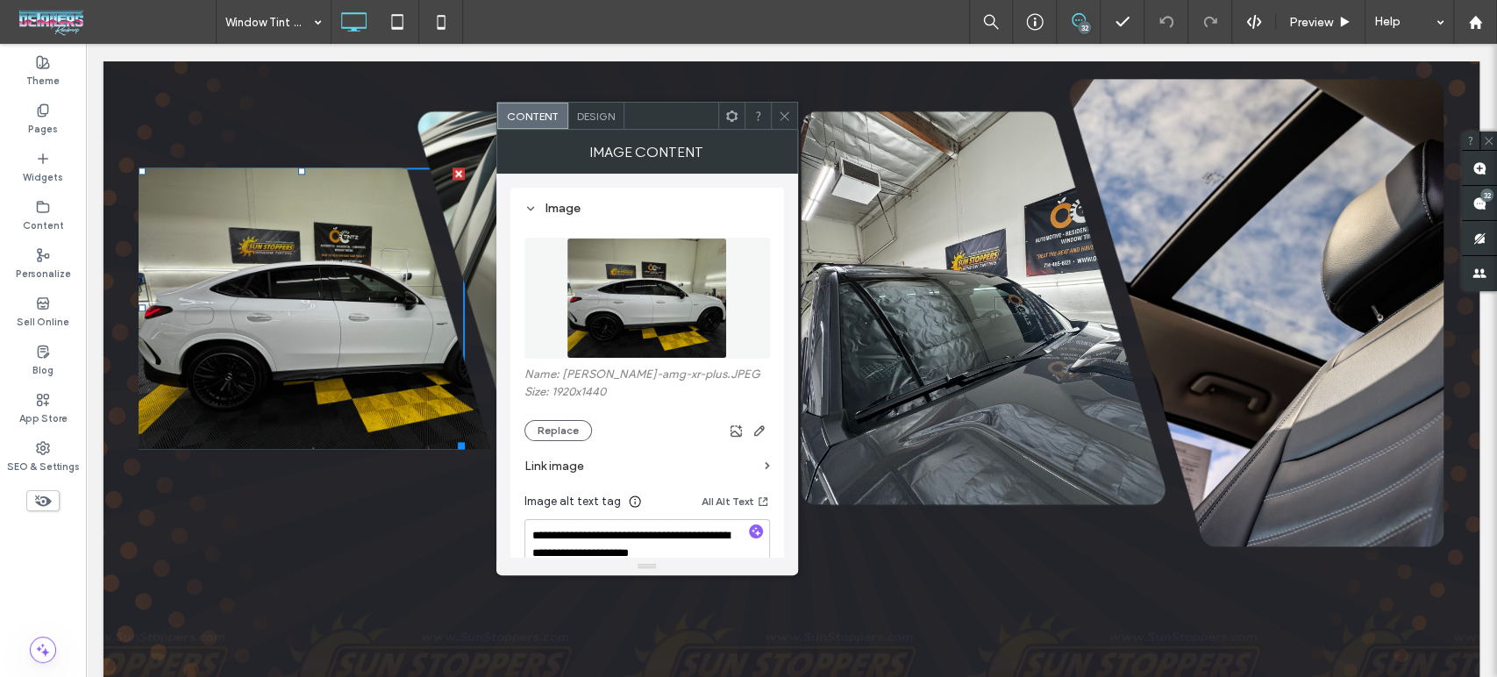
click at [786, 118] on use at bounding box center [784, 115] width 9 height 9
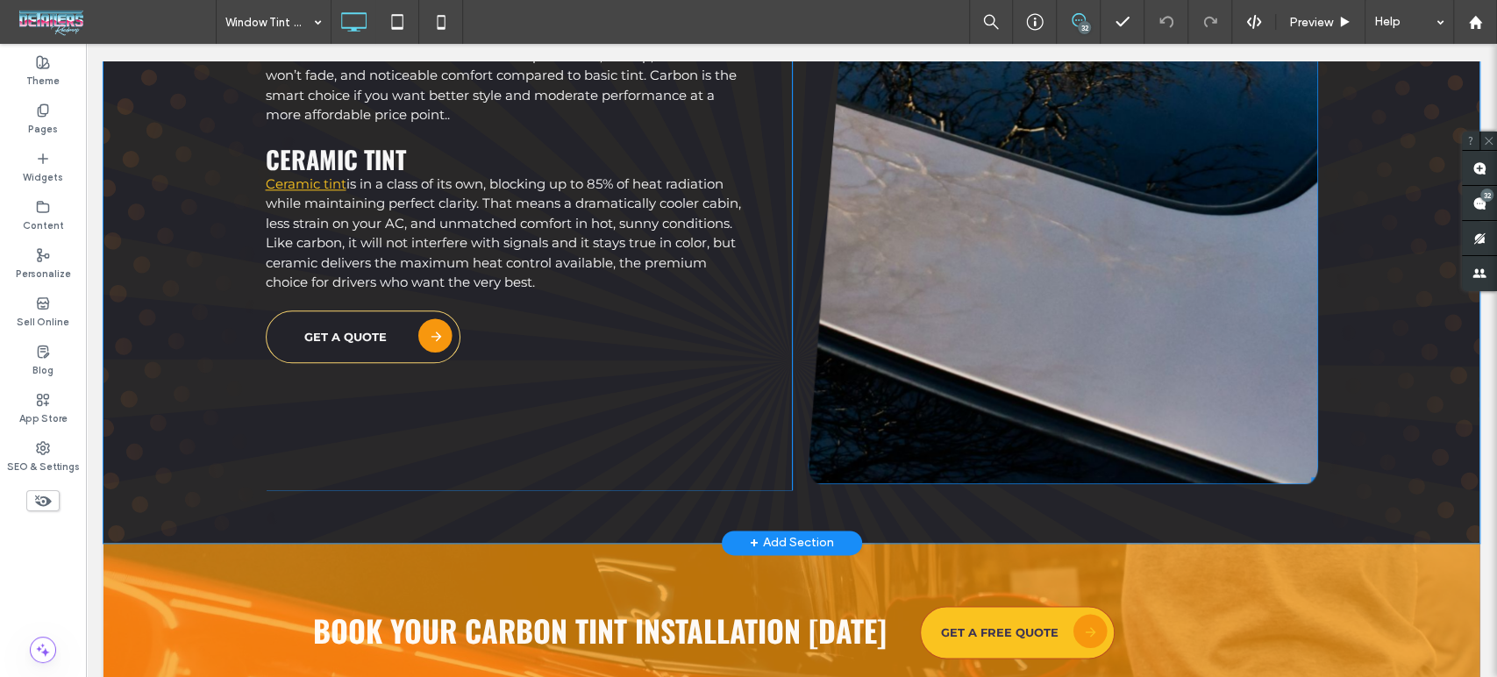
scroll to position [5359, 0]
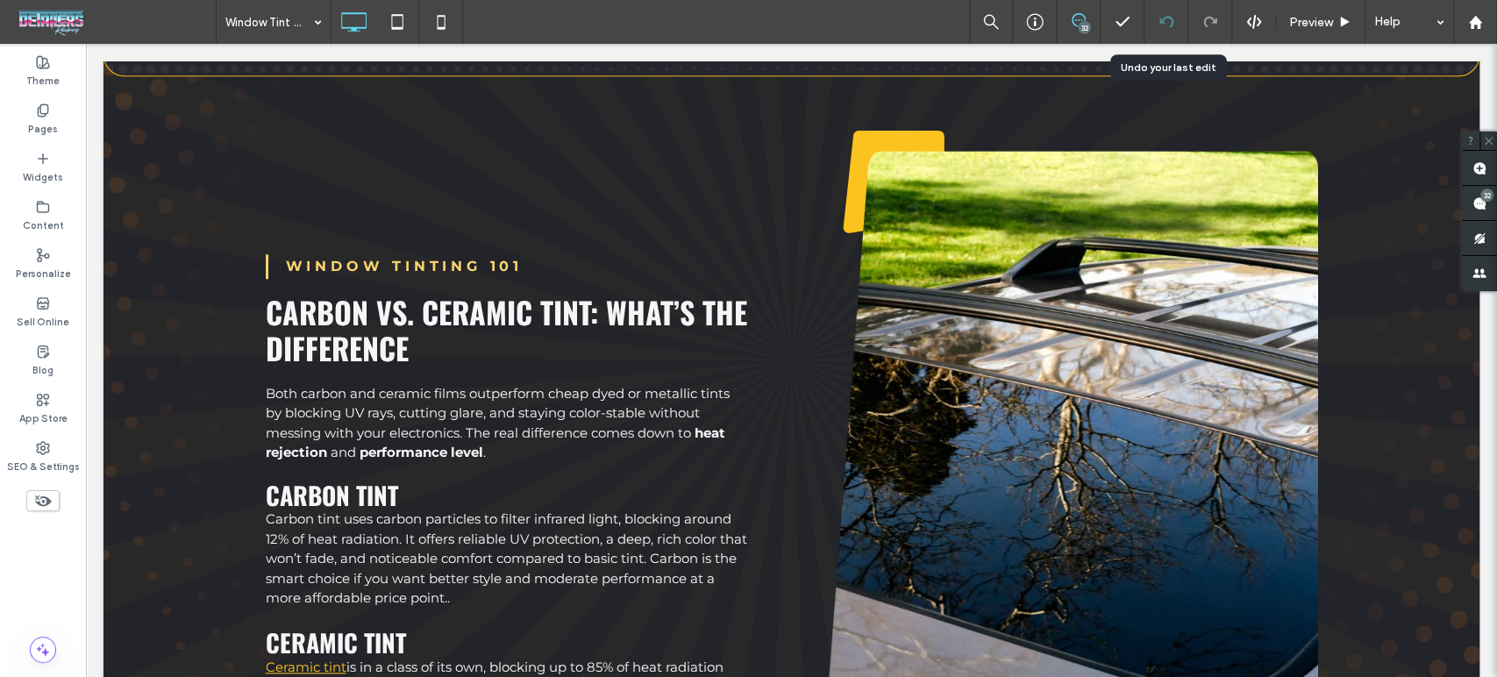
click at [1169, 18] on use at bounding box center [1165, 21] width 14 height 11
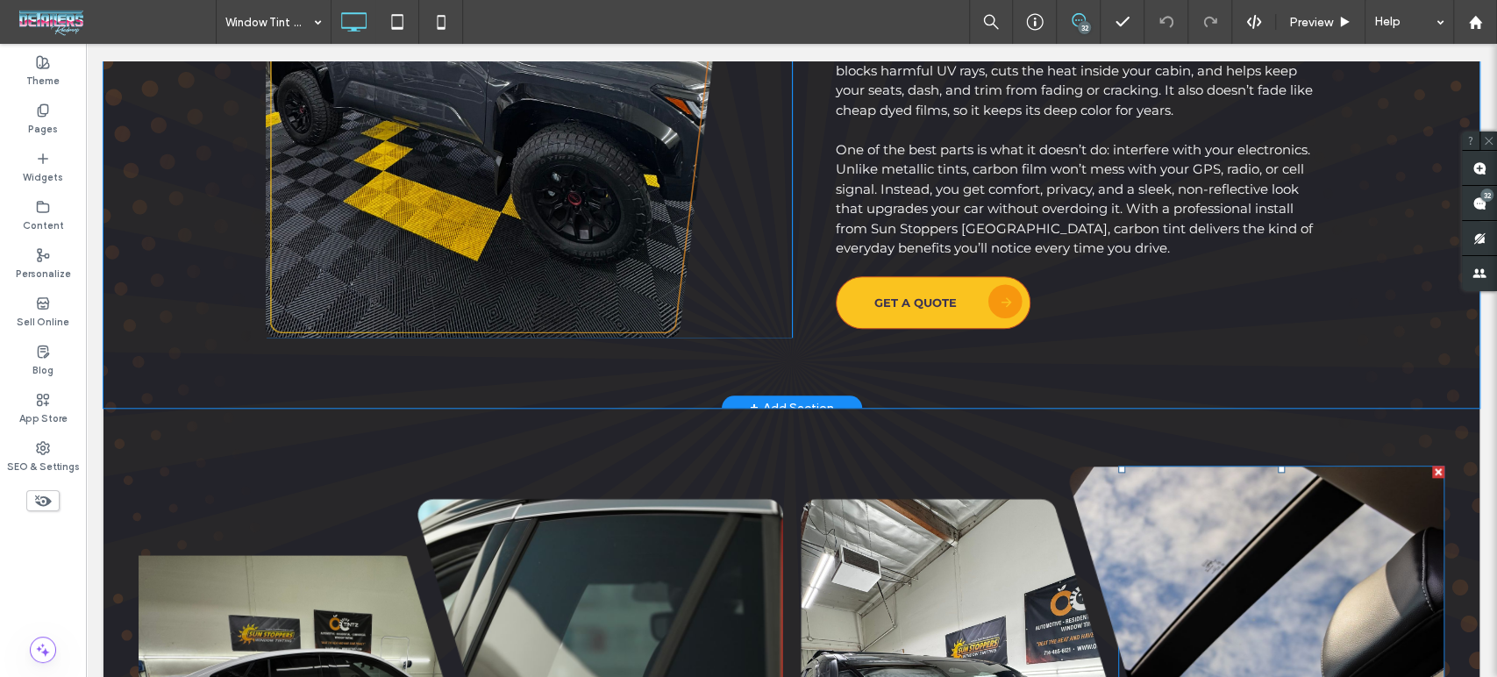
scroll to position [1364, 0]
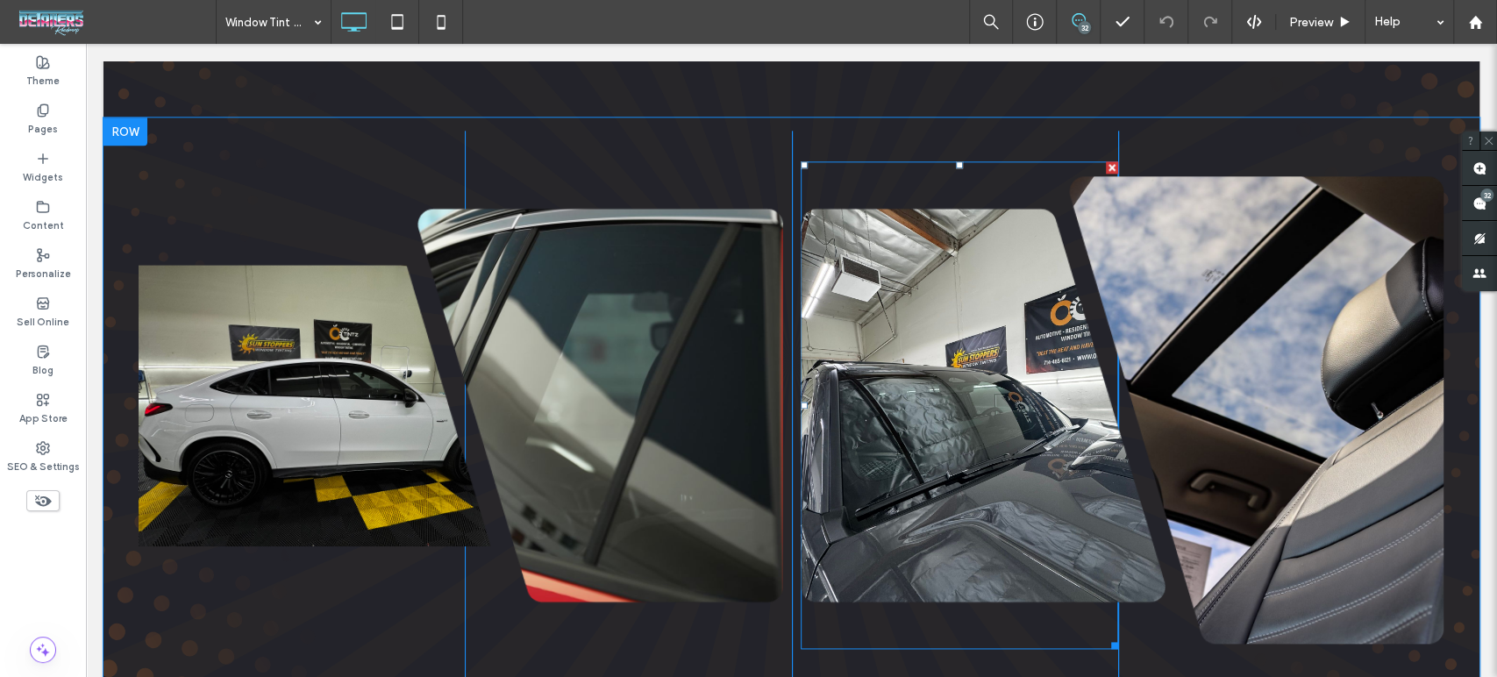
click at [1009, 503] on img at bounding box center [984, 404] width 366 height 487
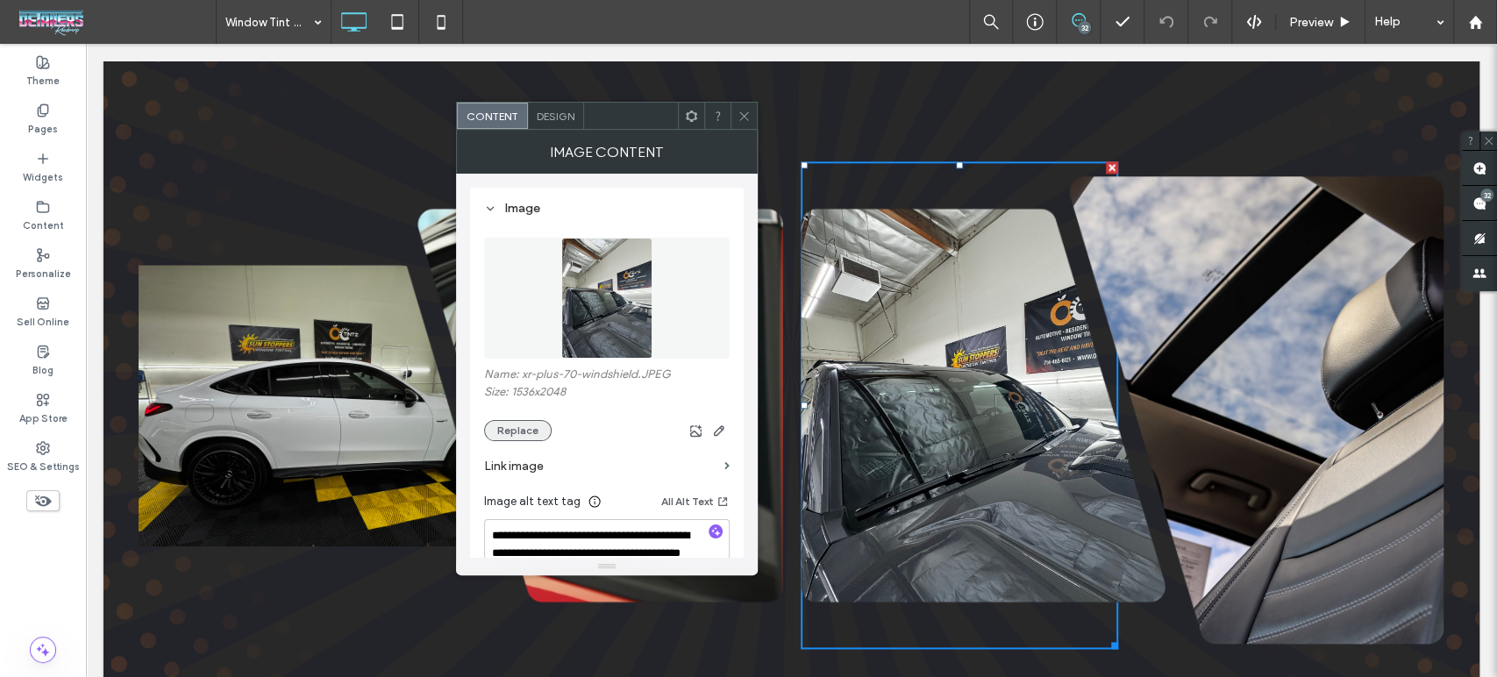
click at [509, 426] on button "Replace" at bounding box center [518, 430] width 68 height 21
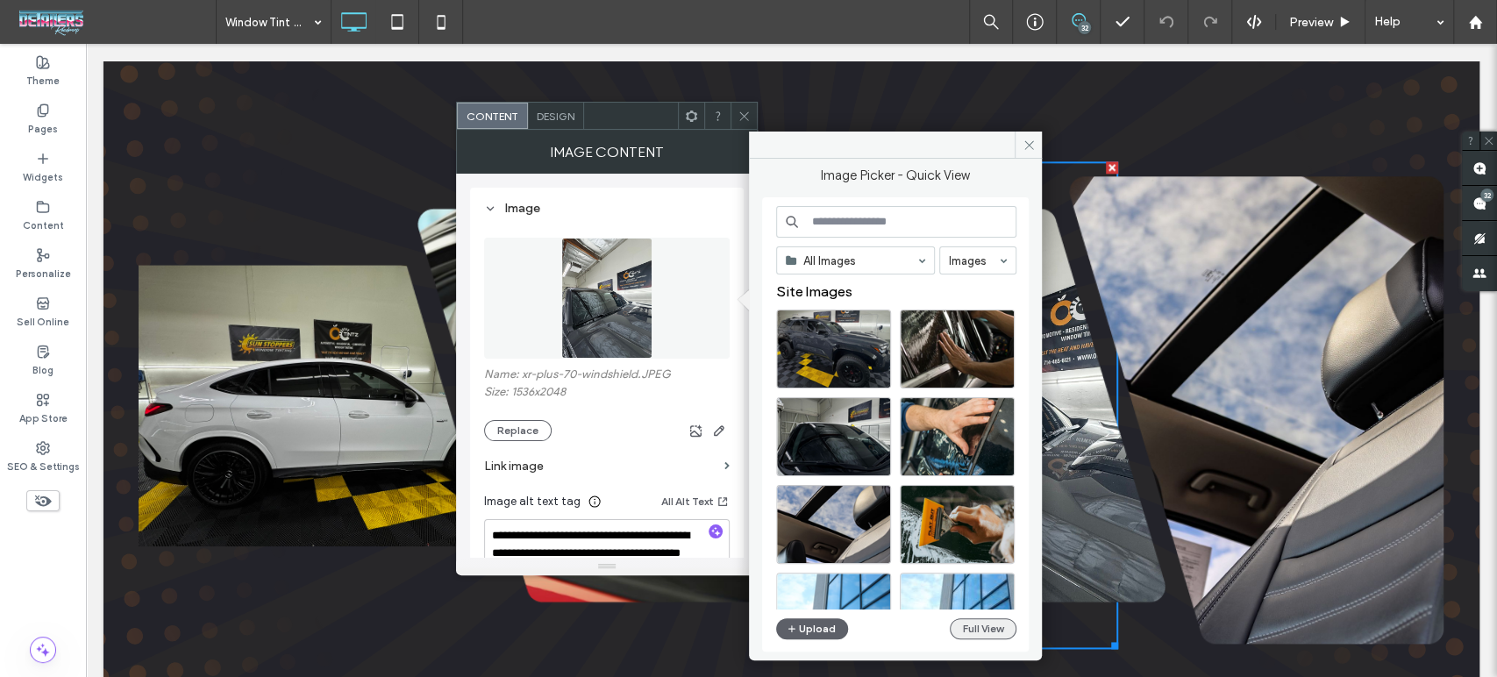
click at [967, 622] on button "Full View" at bounding box center [983, 628] width 67 height 21
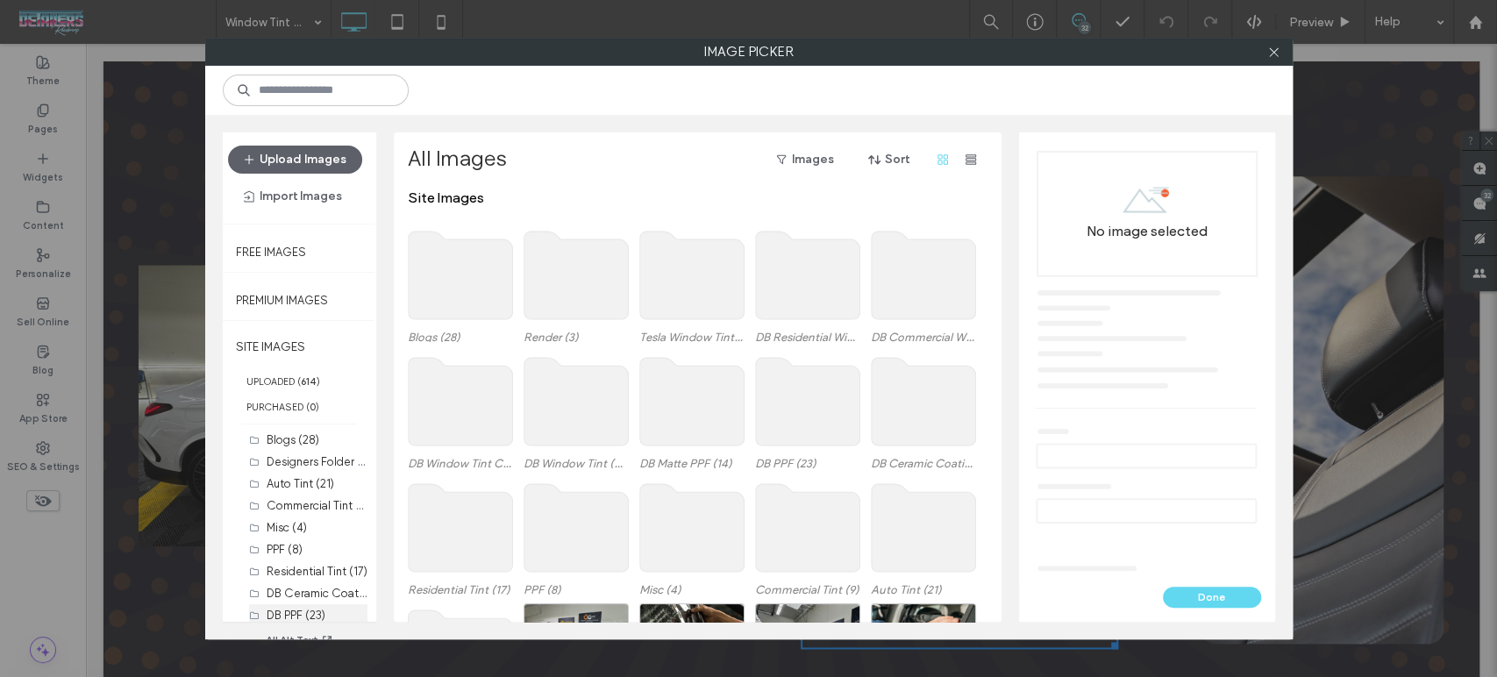
scroll to position [97, 0]
click at [311, 582] on label "DB Window Tint Carbon (24)" at bounding box center [340, 582] width 146 height 17
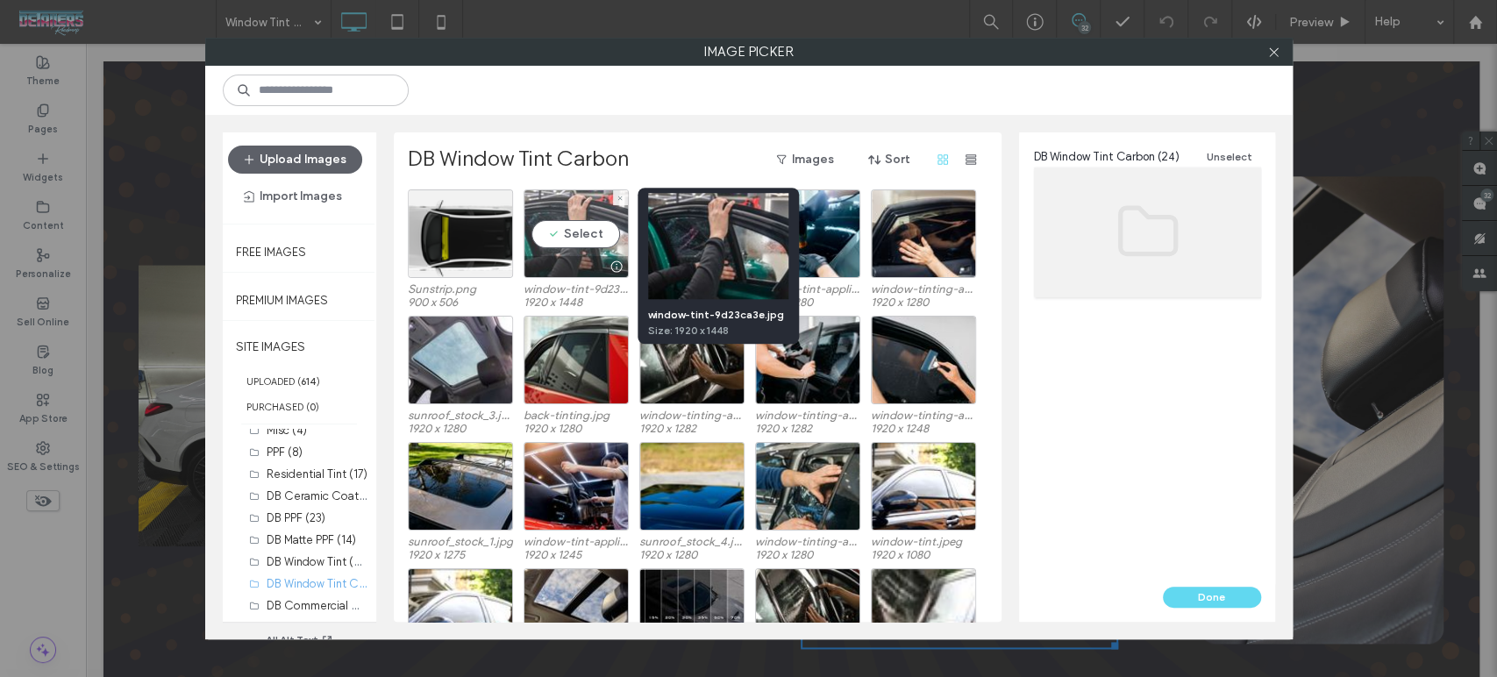
click at [606, 260] on div at bounding box center [617, 267] width 22 height 14
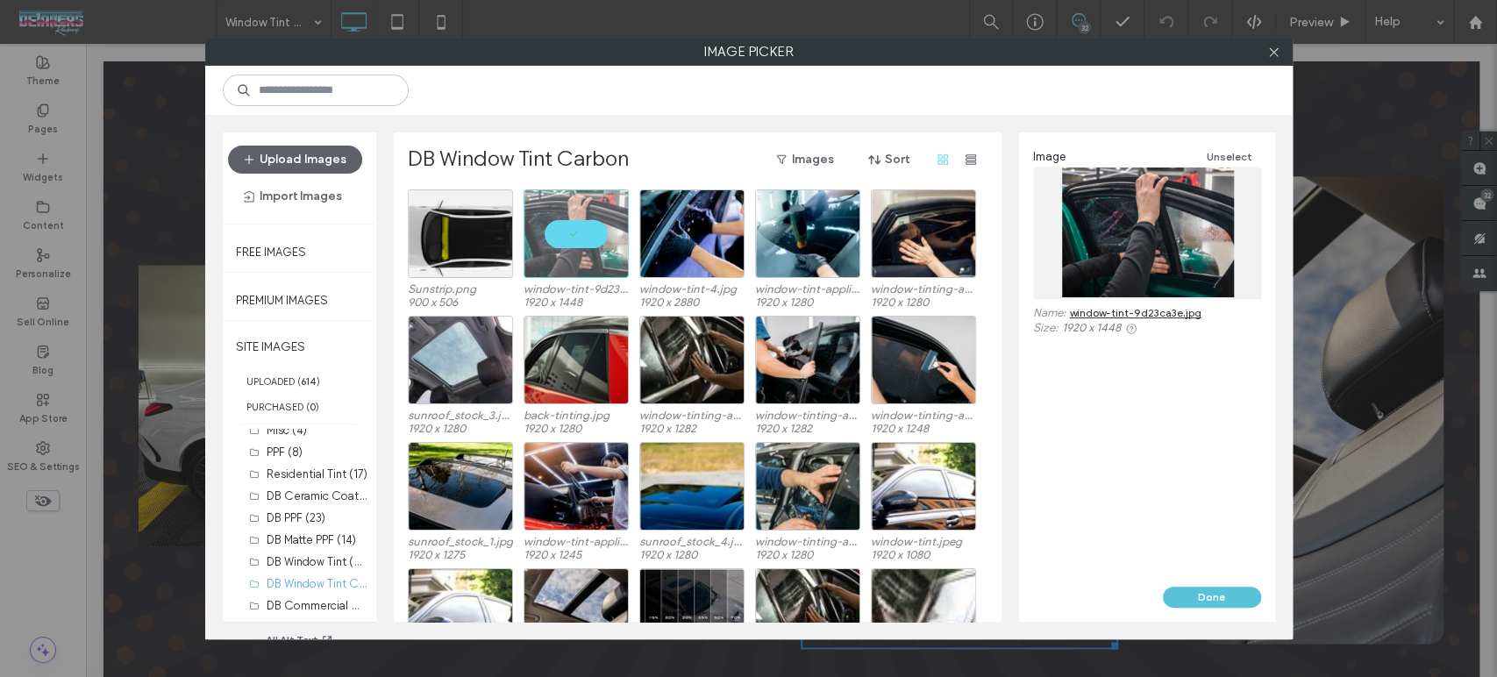
click at [1248, 596] on button "Done" at bounding box center [1212, 597] width 98 height 21
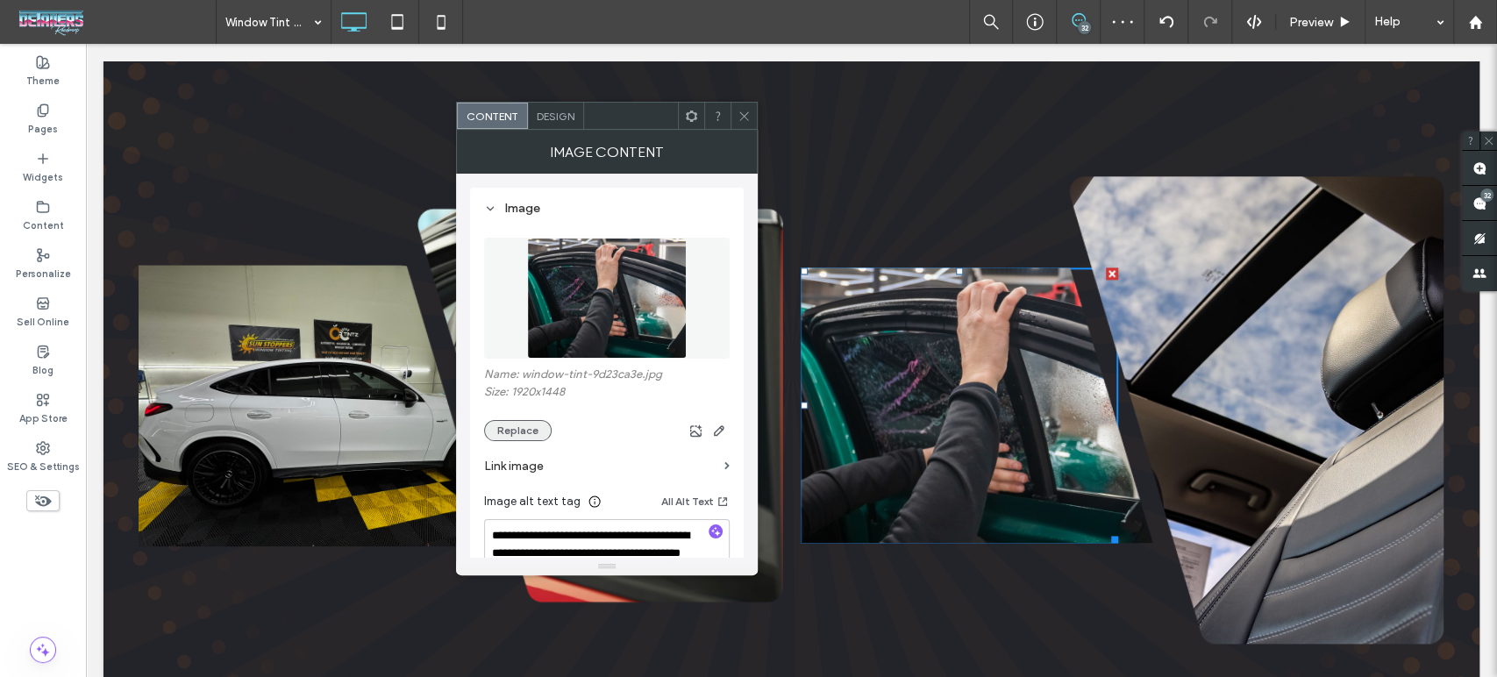
click at [512, 433] on button "Replace" at bounding box center [518, 430] width 68 height 21
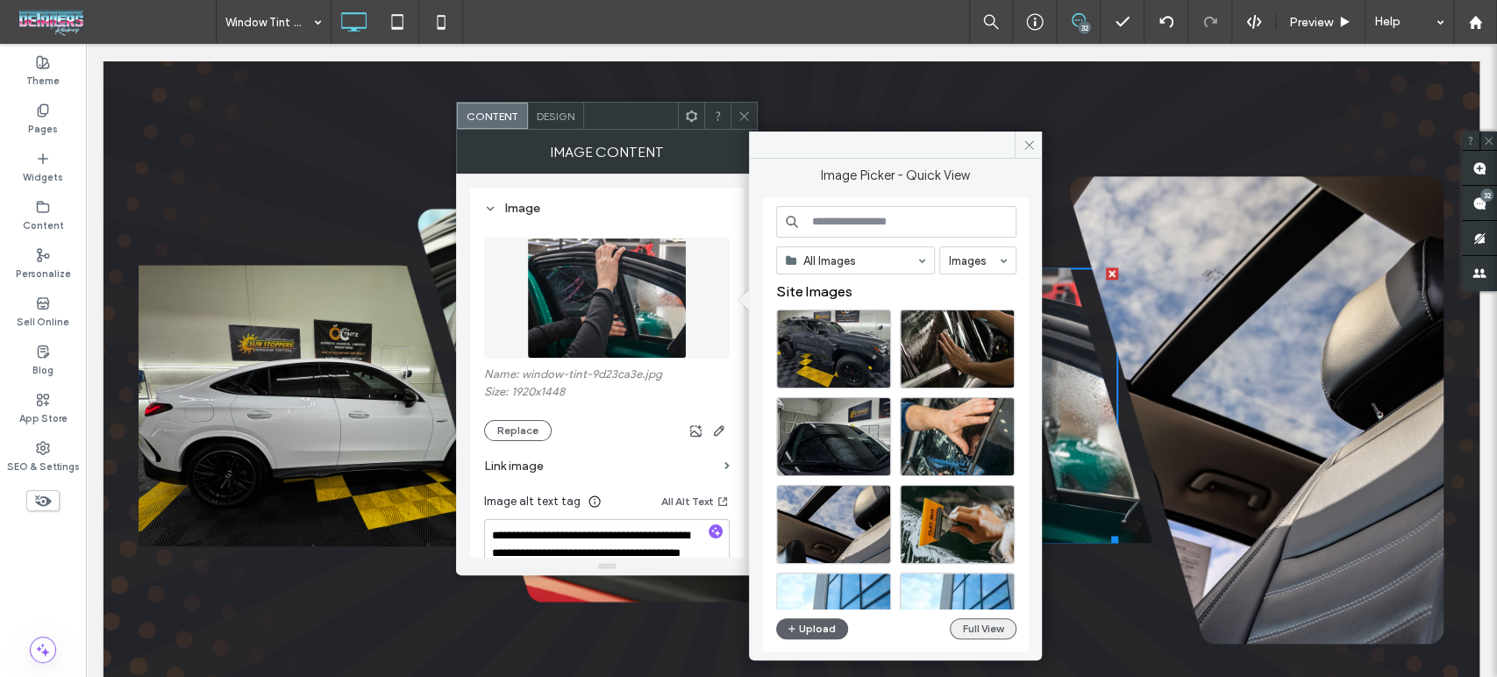
click at [991, 631] on button "Full View" at bounding box center [983, 628] width 67 height 21
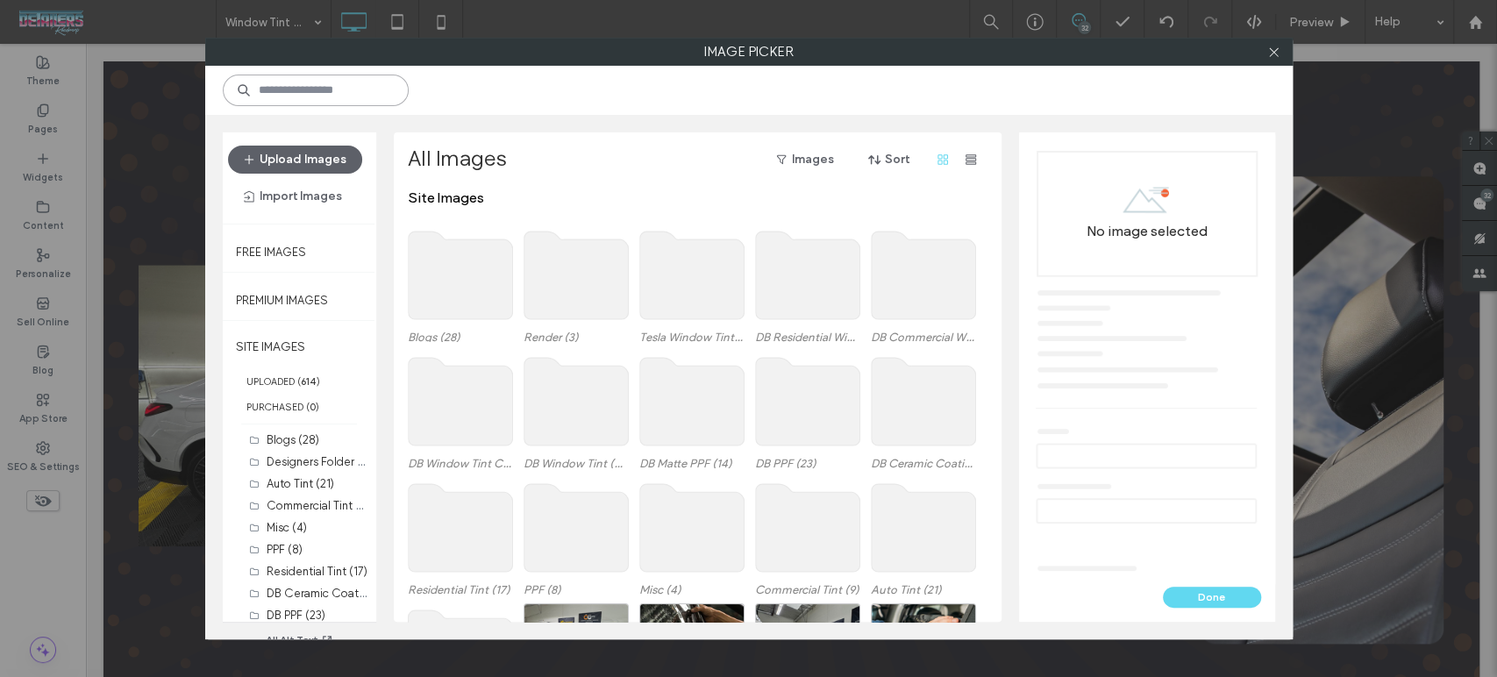
click at [298, 87] on input at bounding box center [316, 91] width 186 height 32
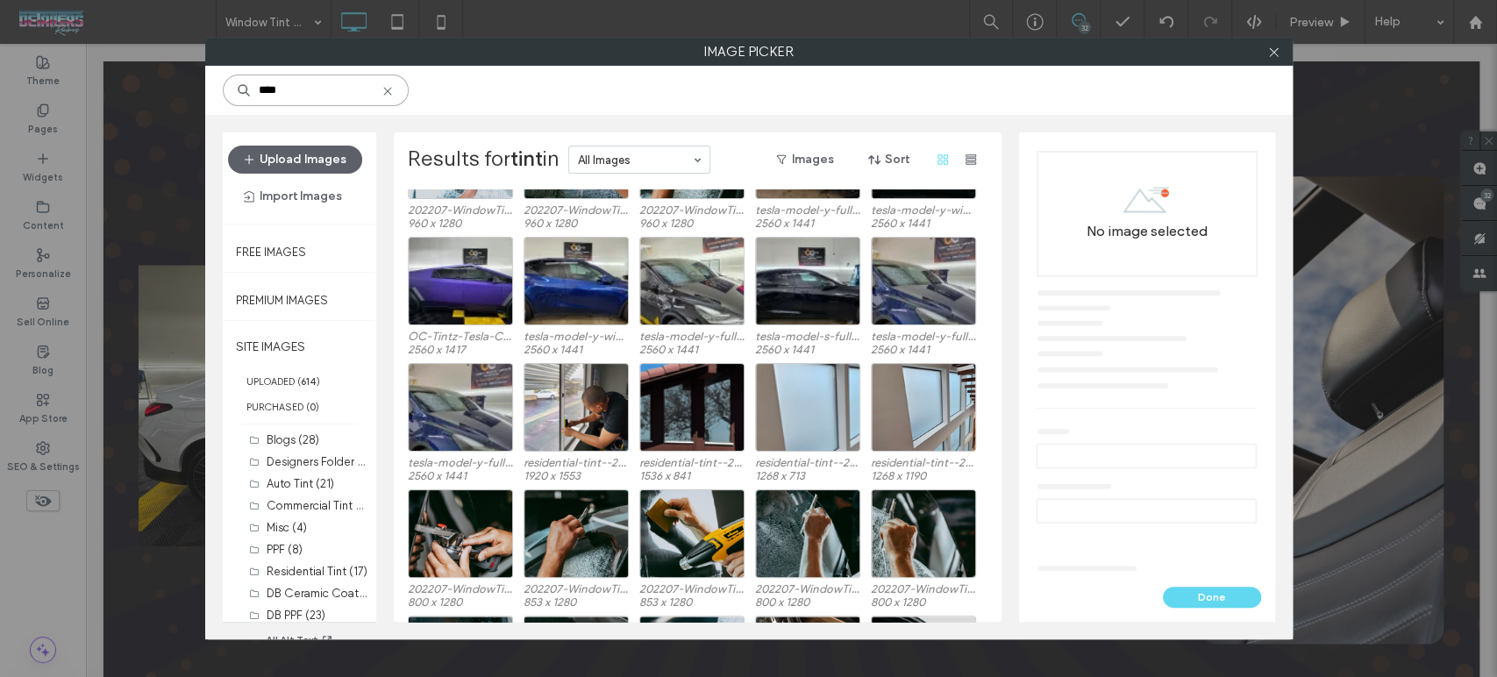
scroll to position [1001, 0]
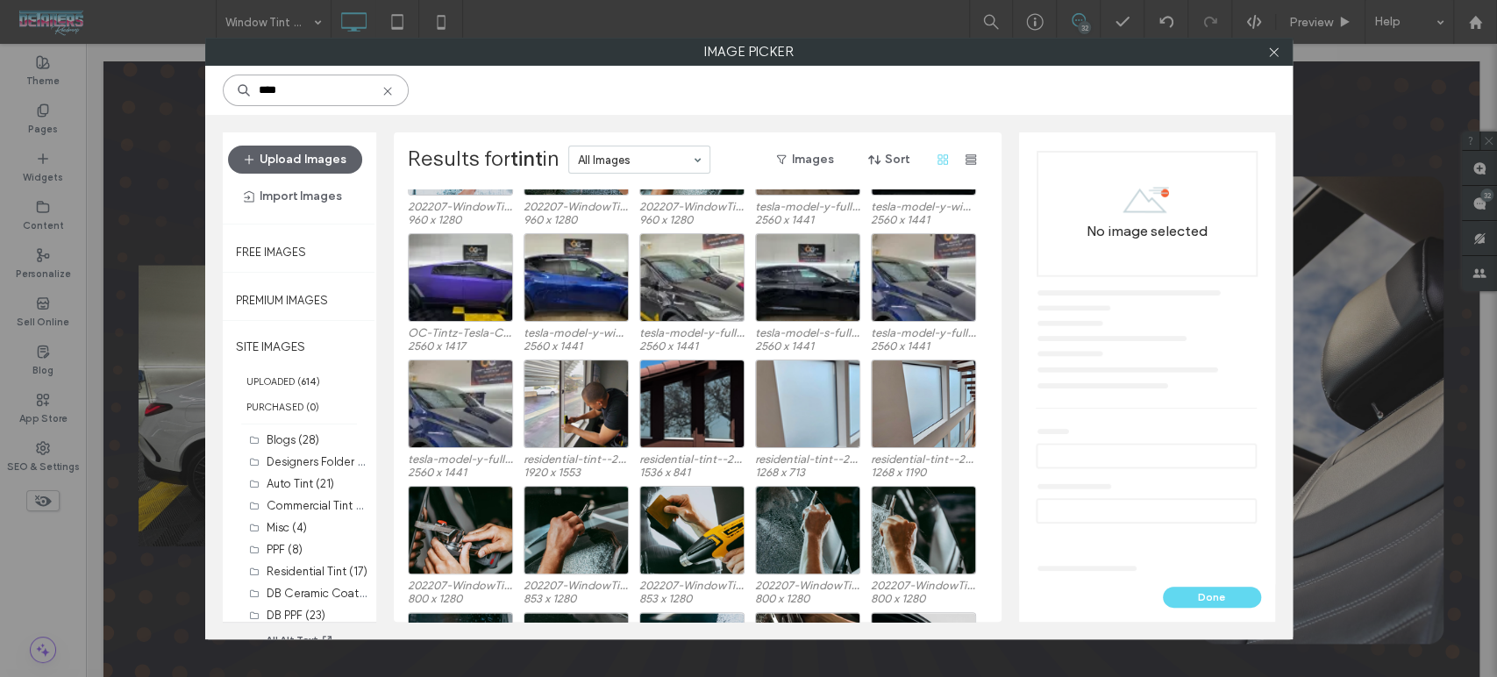
drag, startPoint x: 276, startPoint y: 76, endPoint x: 80, endPoint y: 47, distance: 198.6
click at [135, 58] on div "Image Picker **** Upload Images Import Images Free Images Premium Images SITE I…" at bounding box center [748, 338] width 1497 height 677
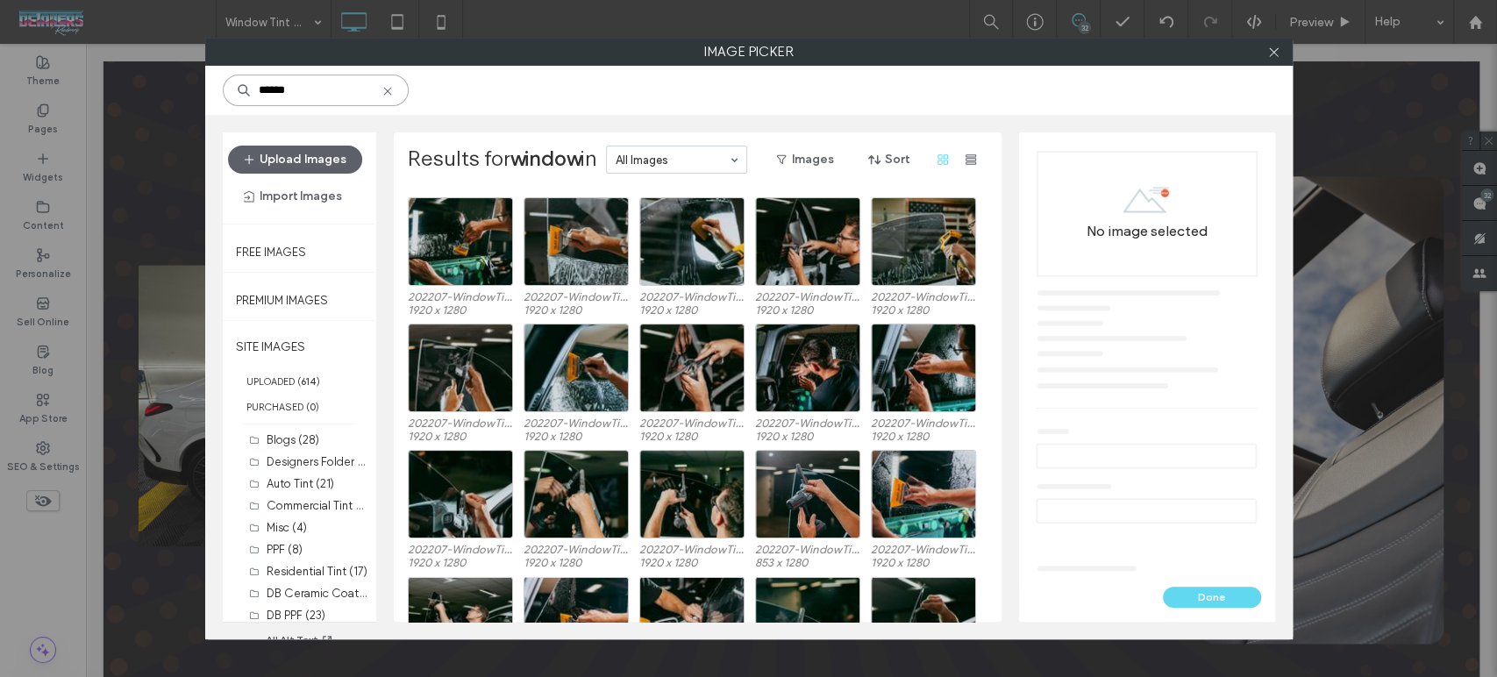
scroll to position [2311, 0]
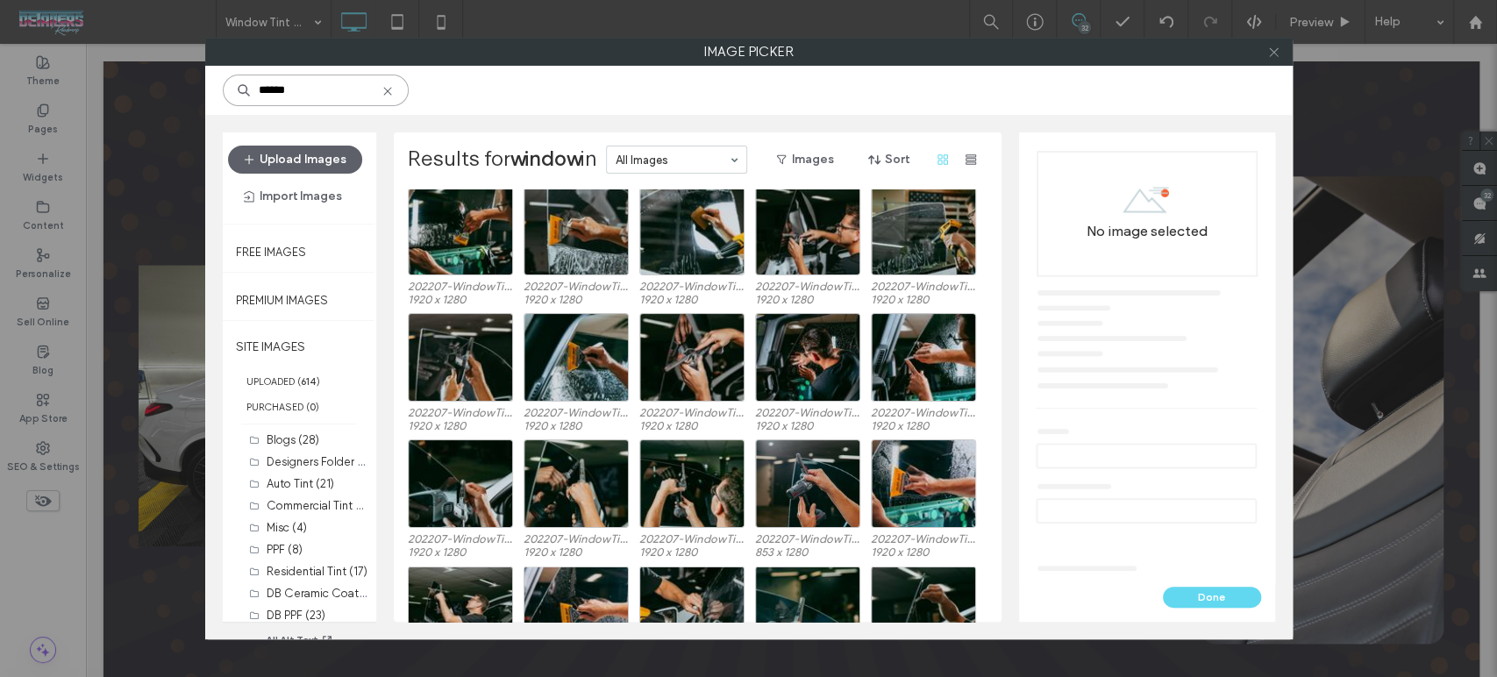
type input "******"
click at [1276, 53] on icon at bounding box center [1273, 52] width 13 height 13
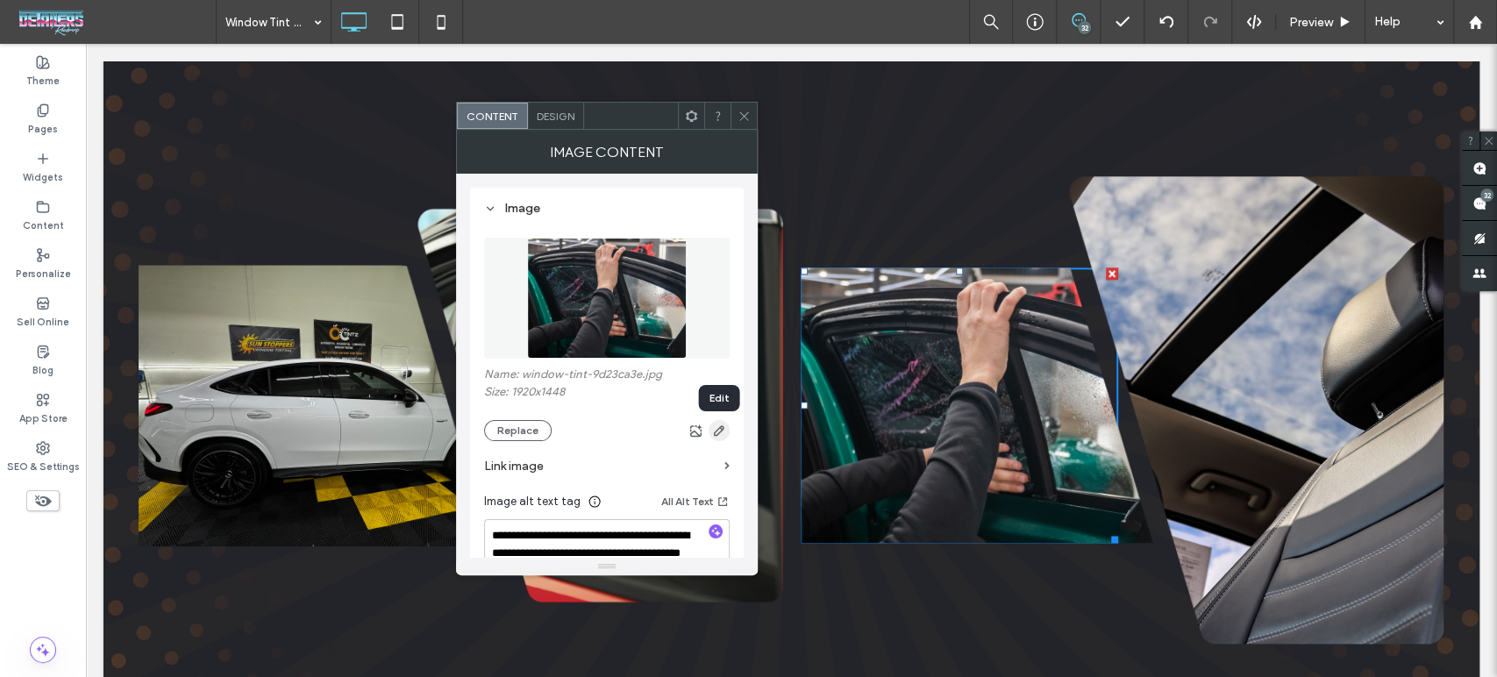
click at [722, 431] on use "button" at bounding box center [719, 430] width 11 height 11
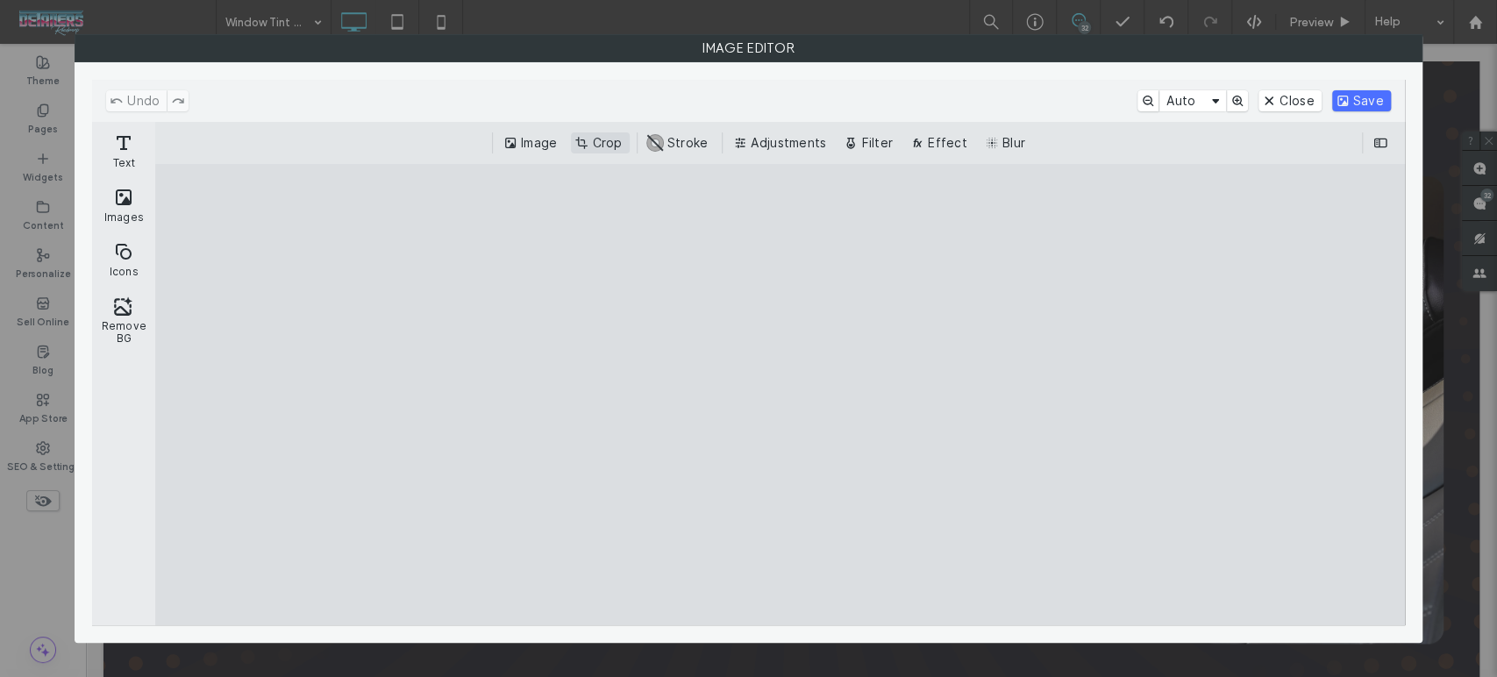
click at [593, 143] on button "Crop" at bounding box center [600, 142] width 58 height 21
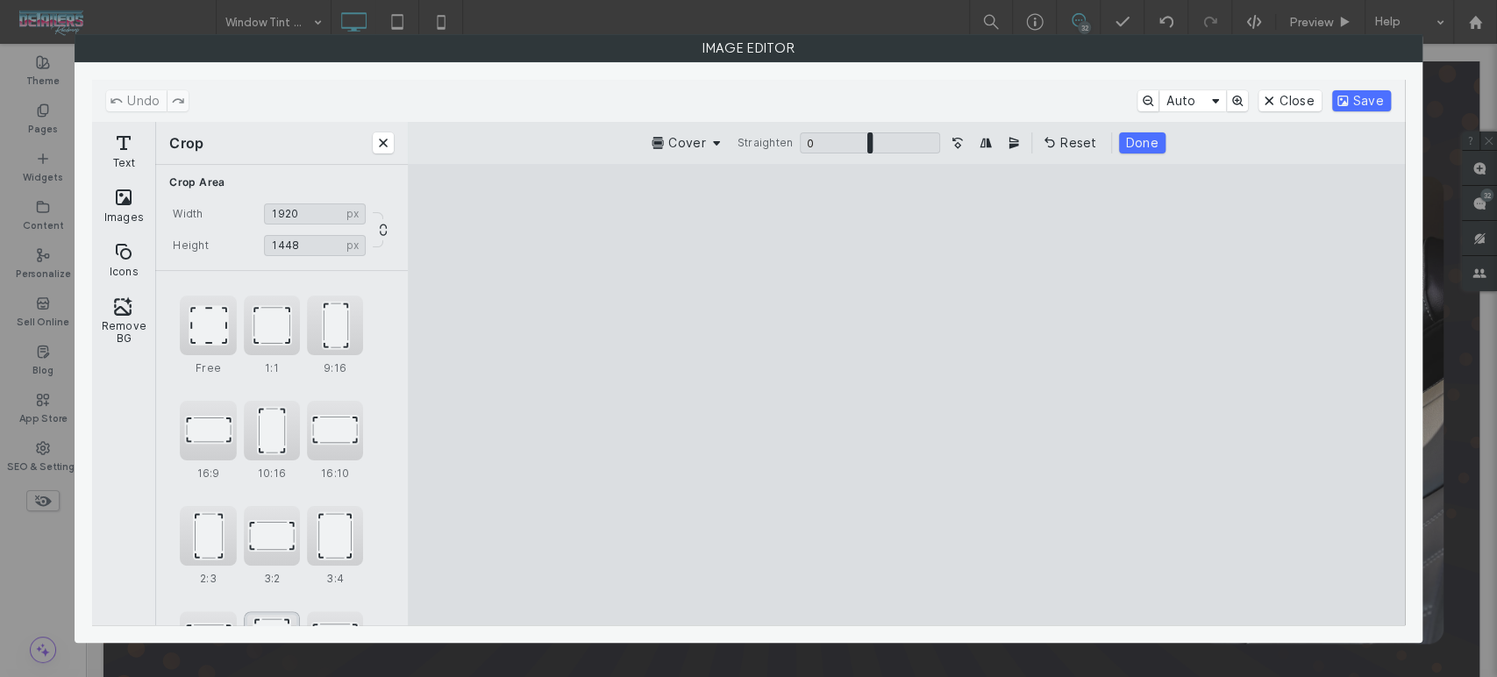
scroll to position [106, 0]
click at [265, 552] on div "4:5" at bounding box center [272, 535] width 56 height 60
type input "******"
drag, startPoint x: 952, startPoint y: 503, endPoint x: 975, endPoint y: 501, distance: 23.8
click at [906, 395] on cesdk-canvas "Editor canvas" at bounding box center [906, 395] width 0 height 0
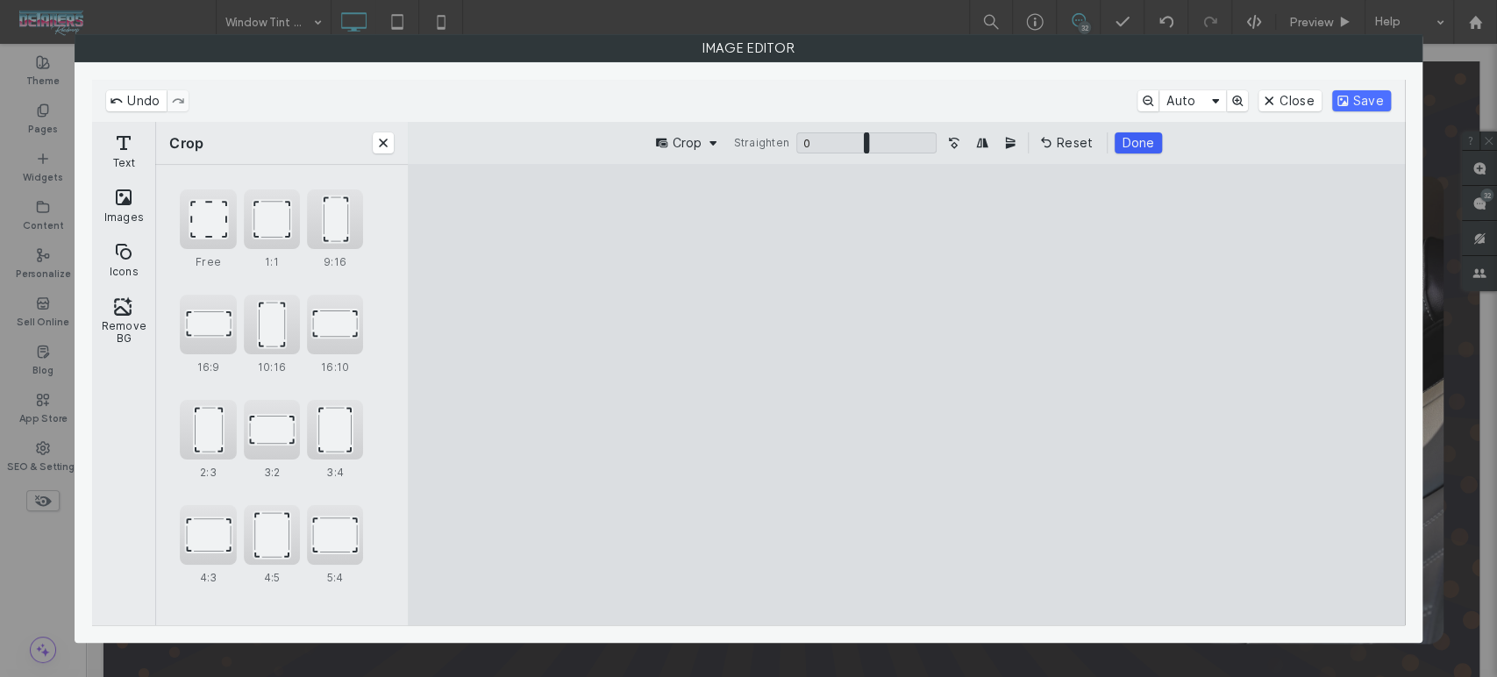
click at [1143, 138] on button "Done" at bounding box center [1138, 142] width 46 height 21
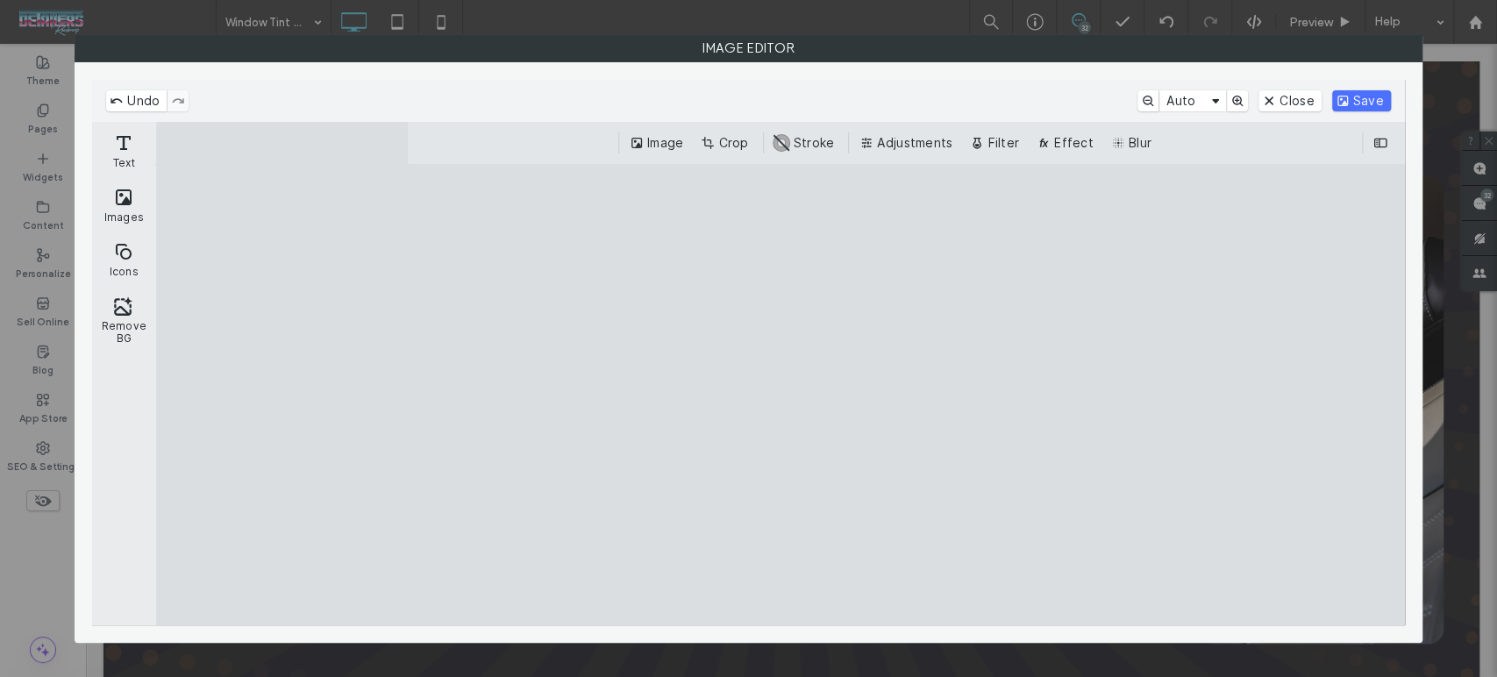
click at [1354, 103] on button "Save" at bounding box center [1361, 100] width 59 height 21
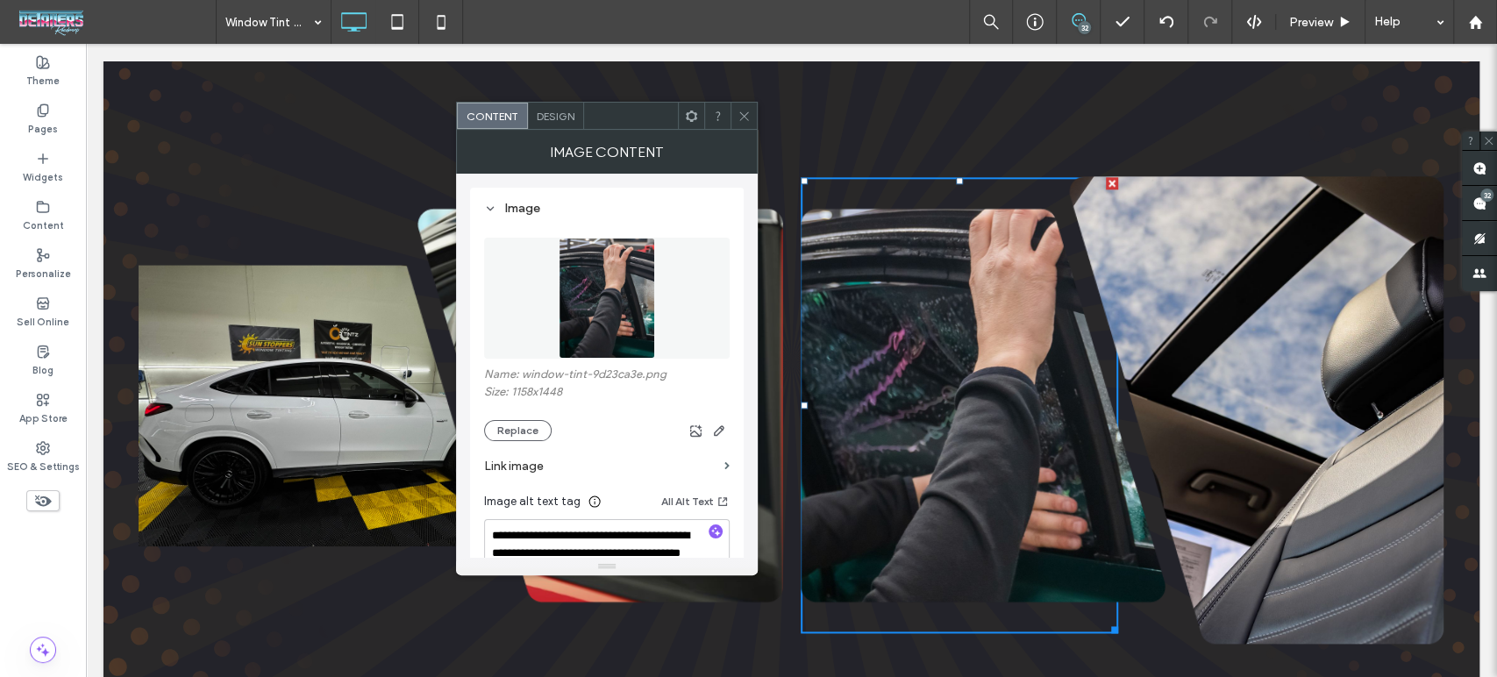
click at [740, 110] on icon at bounding box center [744, 116] width 13 height 13
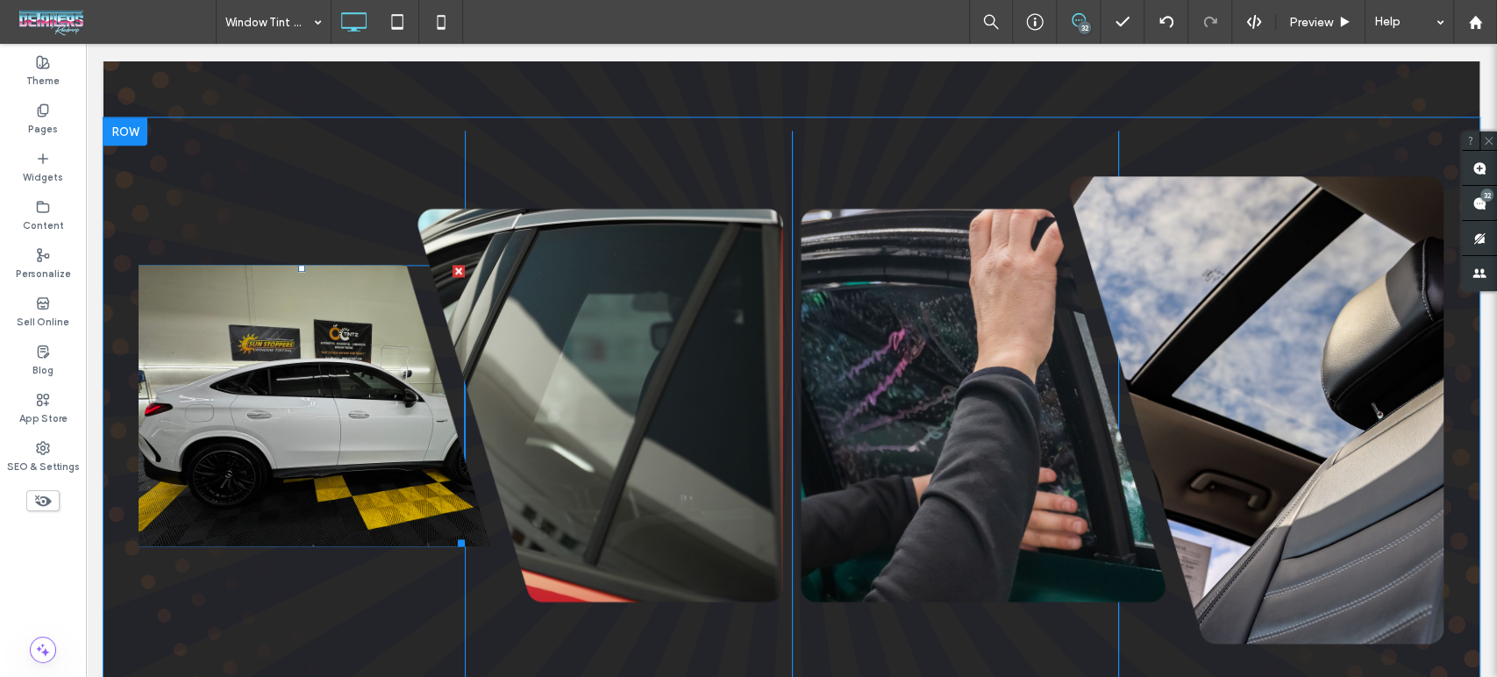
click at [289, 433] on img at bounding box center [326, 406] width 375 height 282
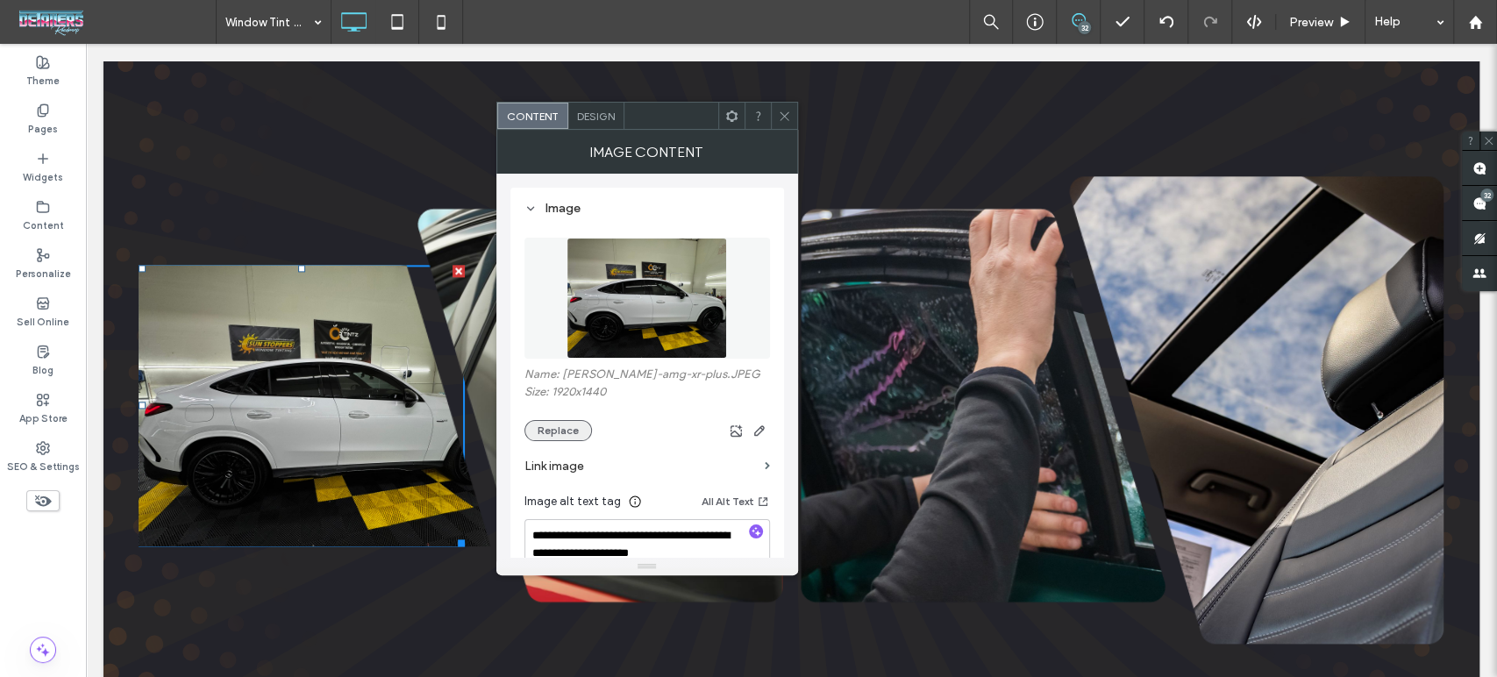
click at [566, 429] on button "Replace" at bounding box center [558, 430] width 68 height 21
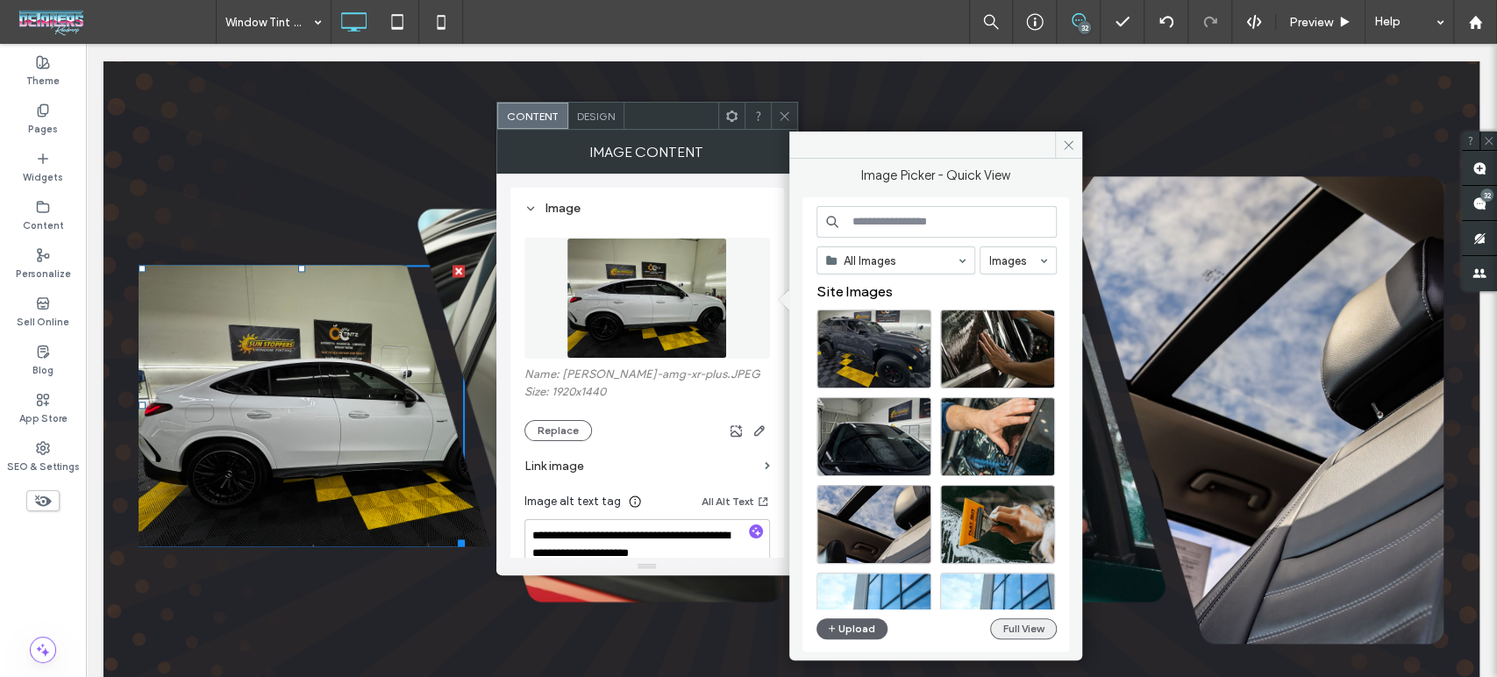
click at [1026, 630] on button "Full View" at bounding box center [1023, 628] width 67 height 21
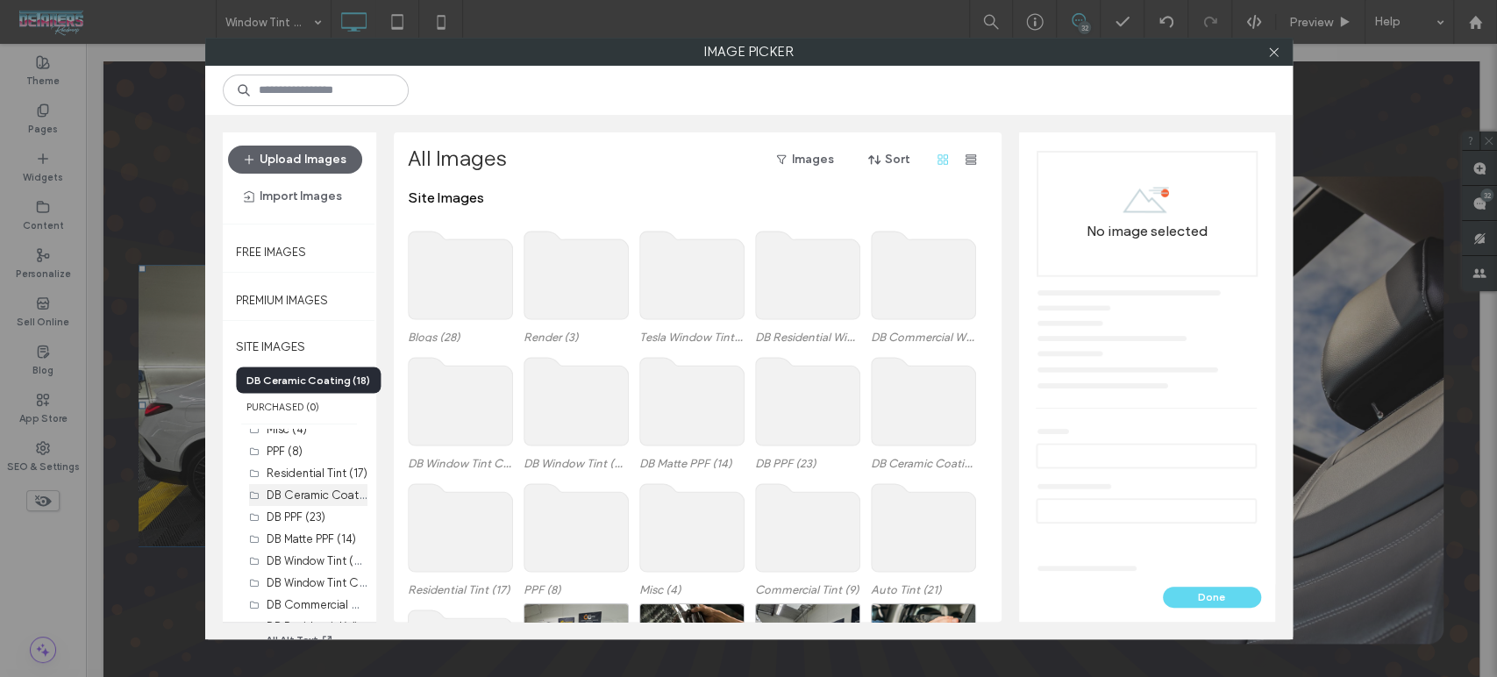
scroll to position [181, 0]
click at [330, 500] on label "DB Window Tint Carbon (24)" at bounding box center [340, 499] width 146 height 17
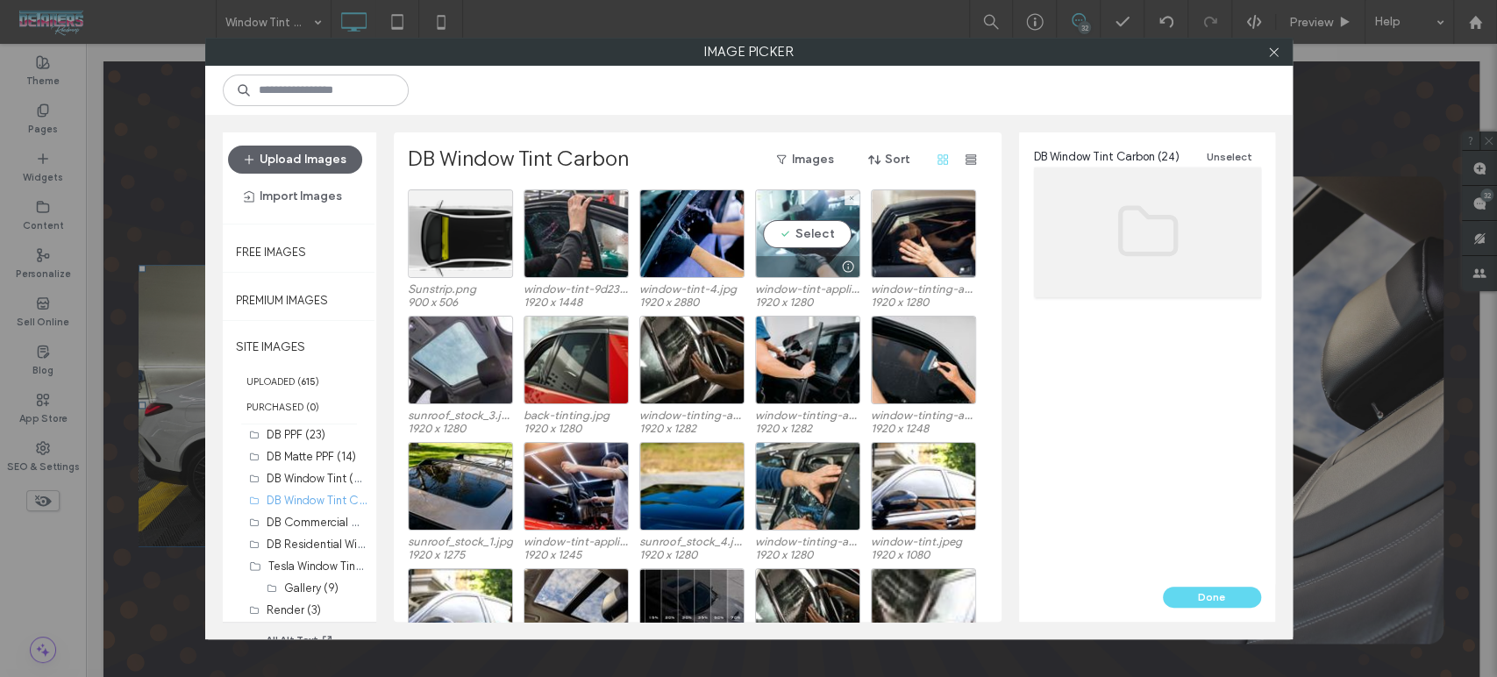
click at [794, 257] on div at bounding box center [807, 266] width 103 height 21
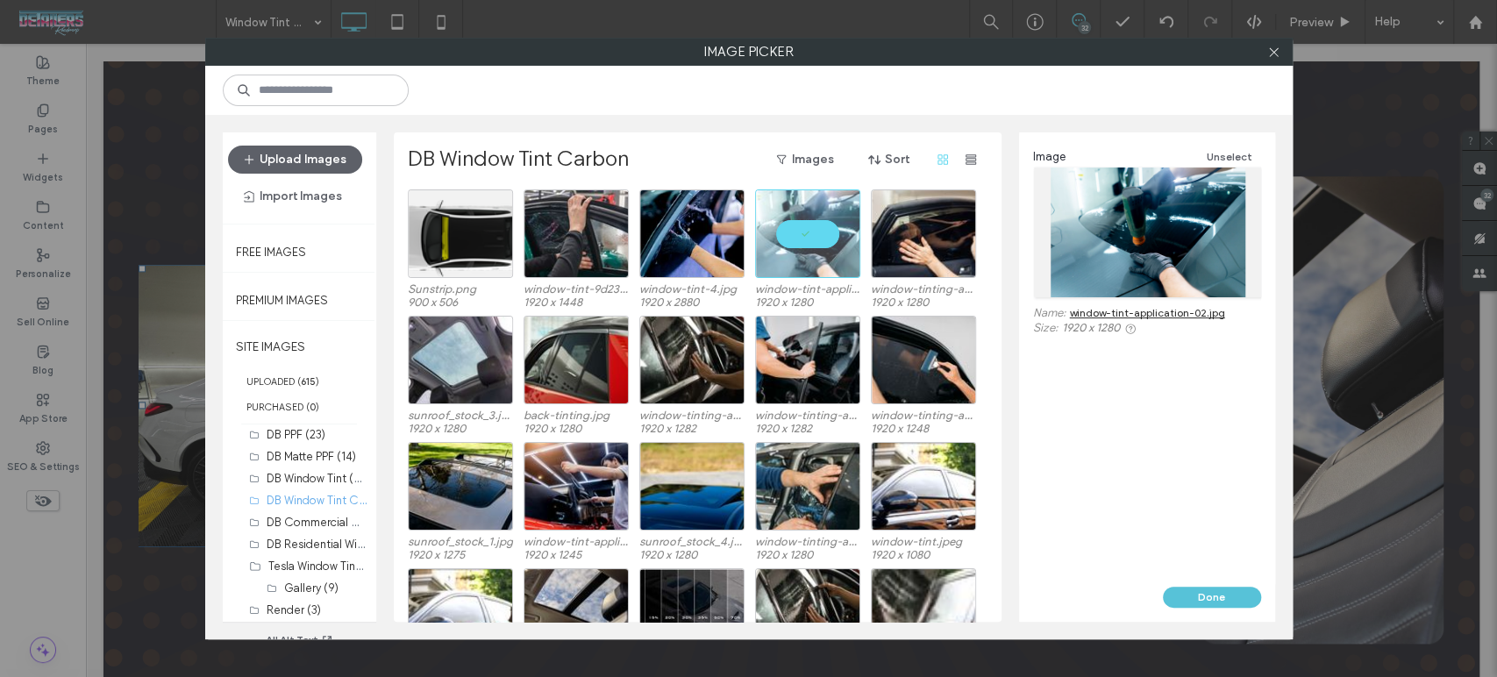
click at [1233, 598] on button "Done" at bounding box center [1212, 597] width 98 height 21
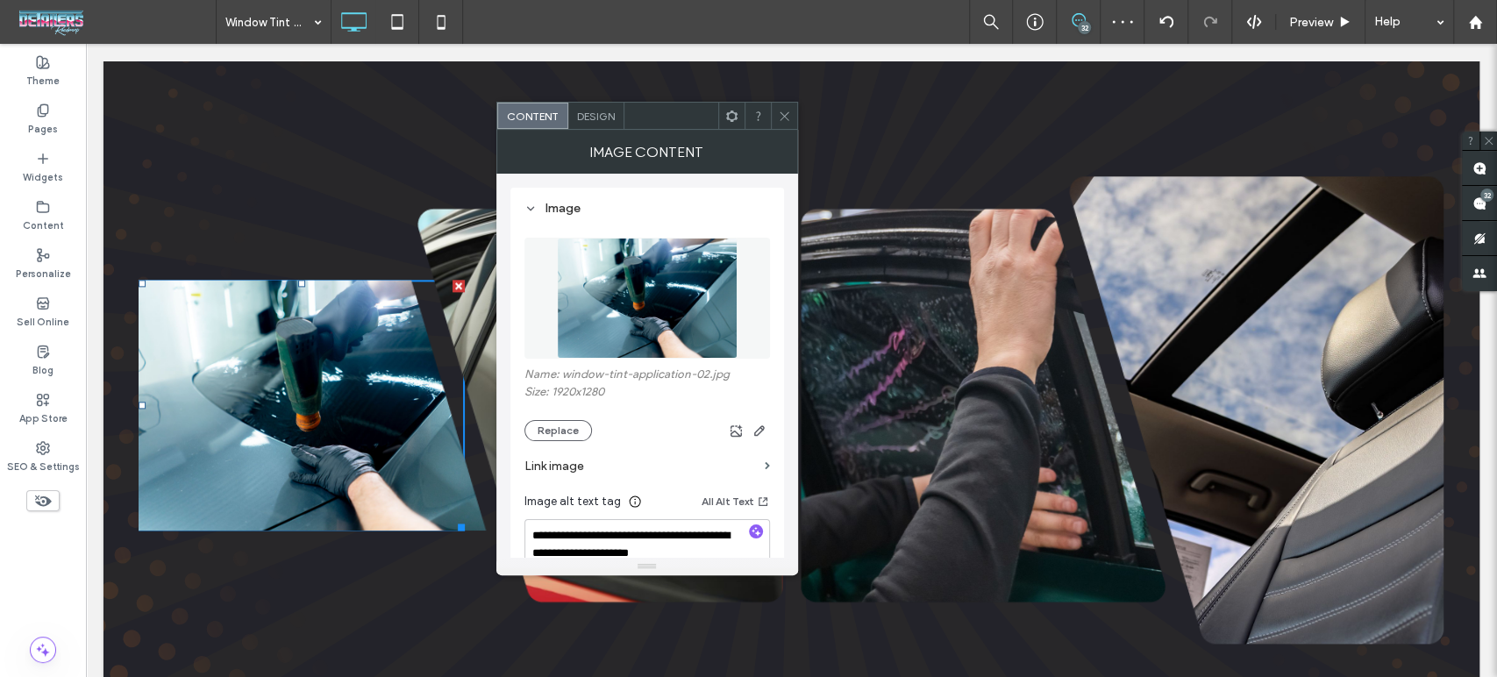
scroll to position [1364, 0]
click at [564, 428] on button "Replace" at bounding box center [558, 430] width 68 height 21
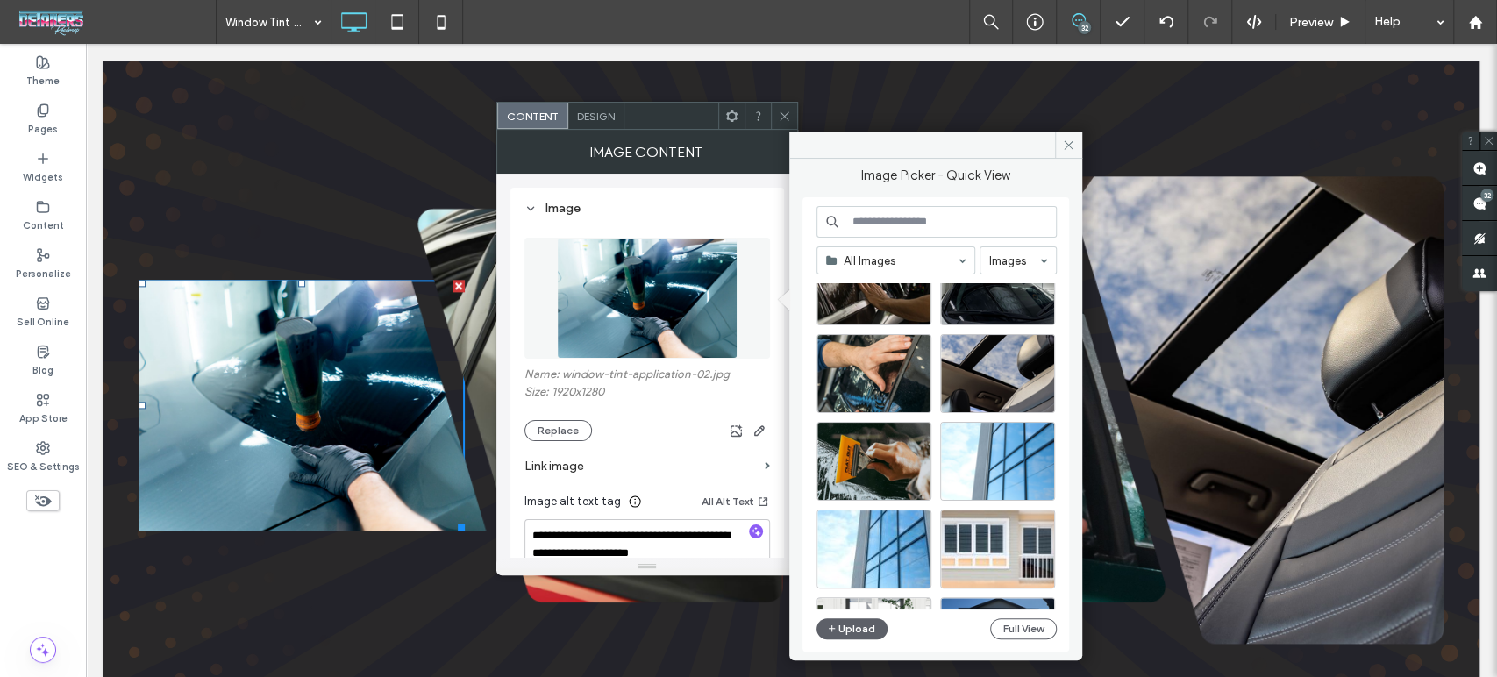
scroll to position [195, 0]
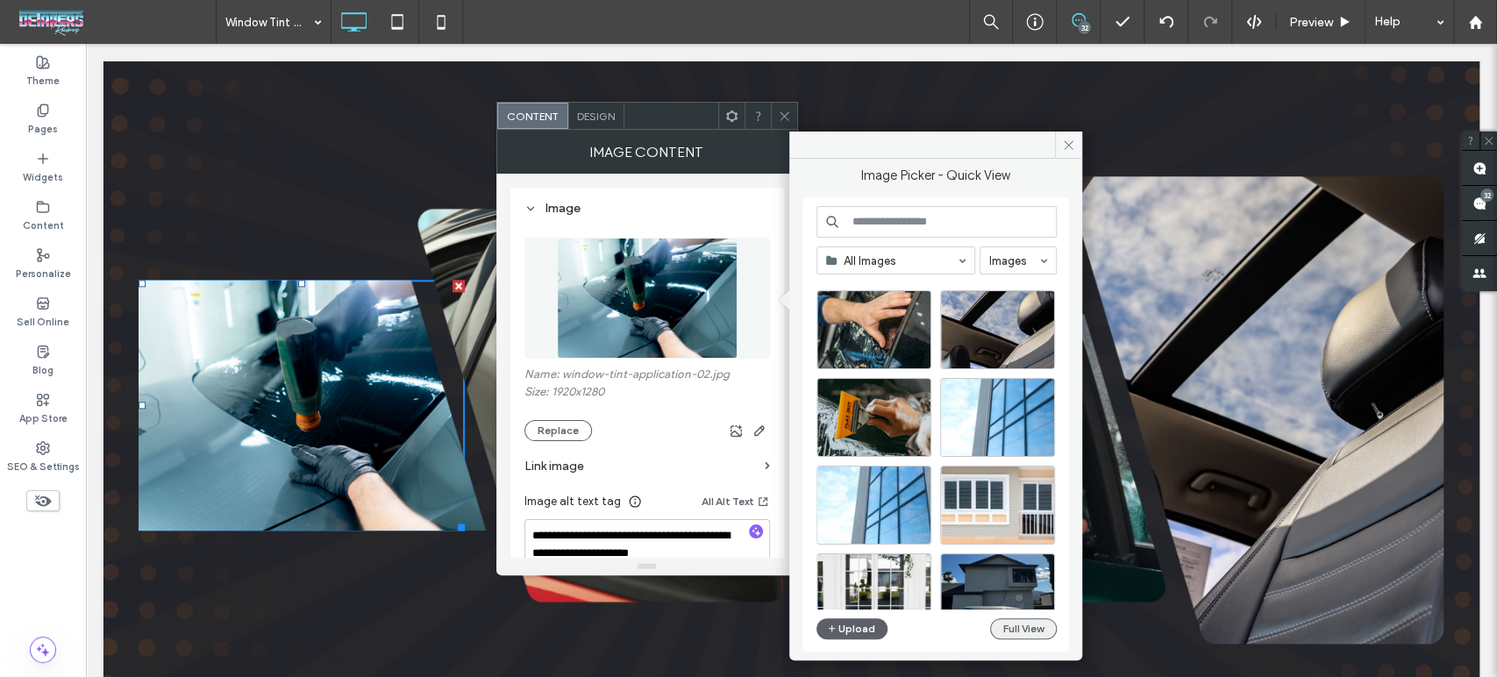
click at [1031, 632] on button "Full View" at bounding box center [1023, 628] width 67 height 21
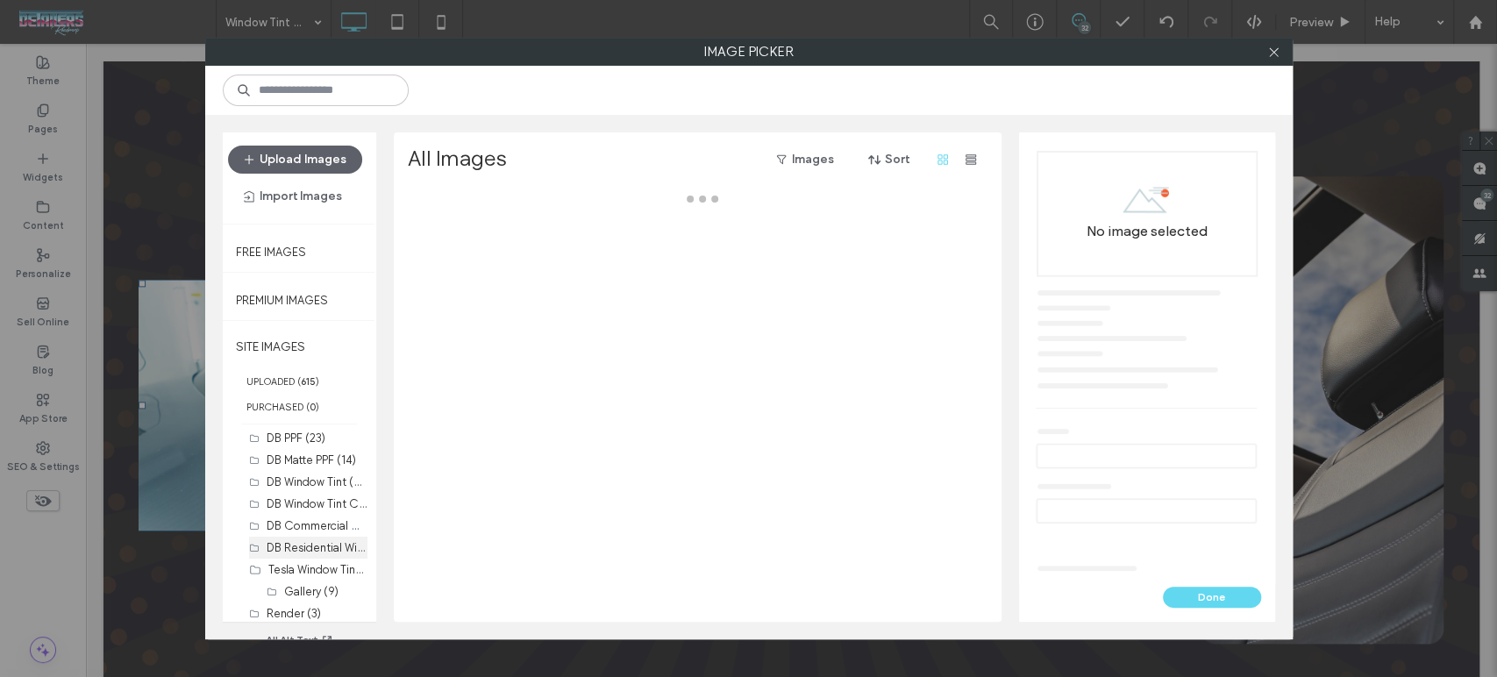
scroll to position [181, 0]
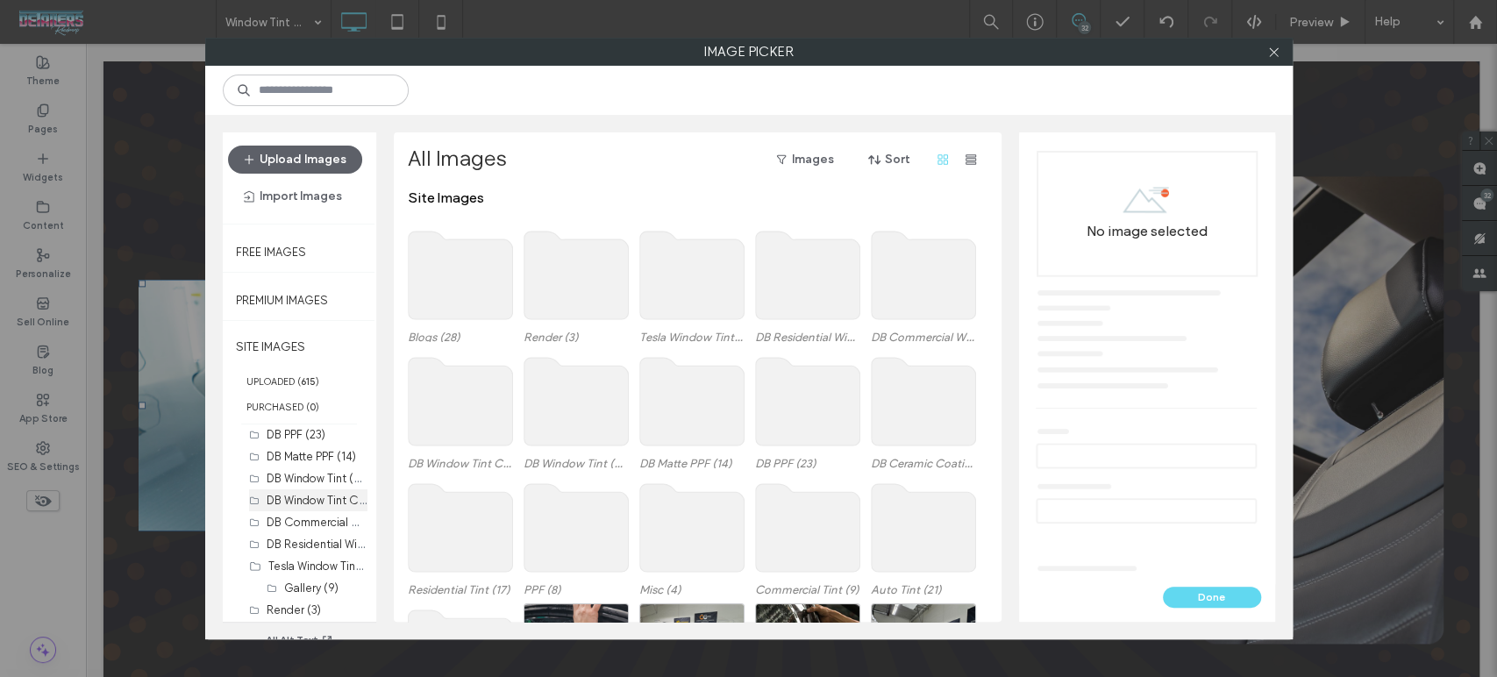
click at [313, 505] on label "DB Window Tint Carbon (24)" at bounding box center [340, 499] width 146 height 17
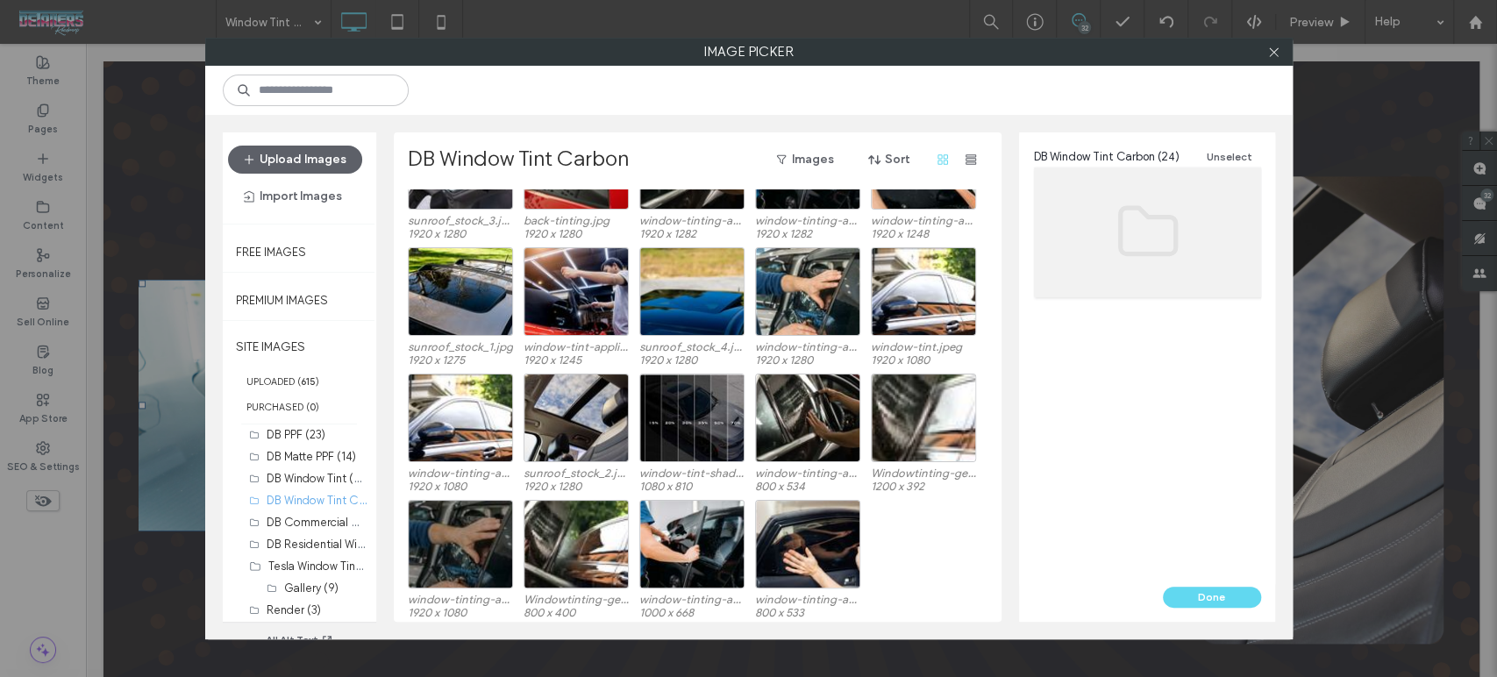
scroll to position [198, 0]
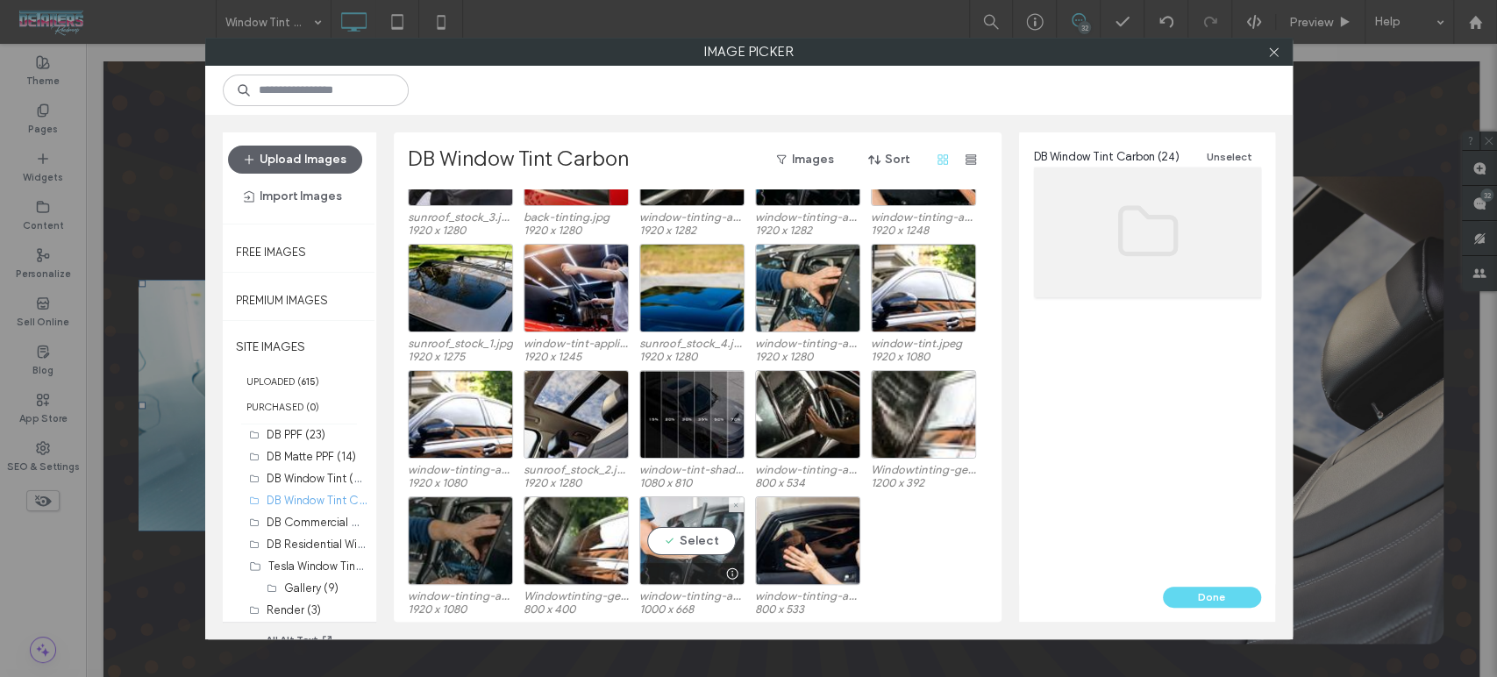
click at [670, 529] on div "Select" at bounding box center [691, 540] width 105 height 89
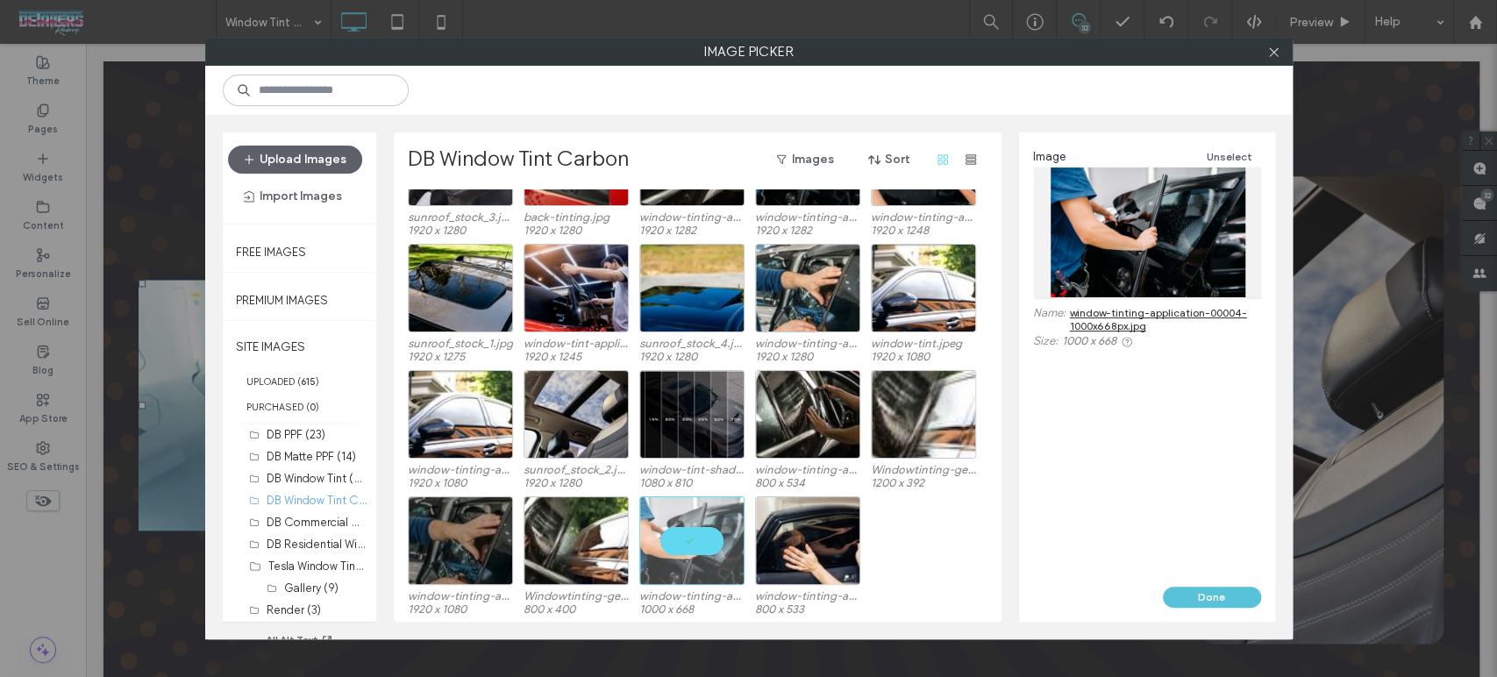
click at [1206, 597] on button "Done" at bounding box center [1212, 597] width 98 height 21
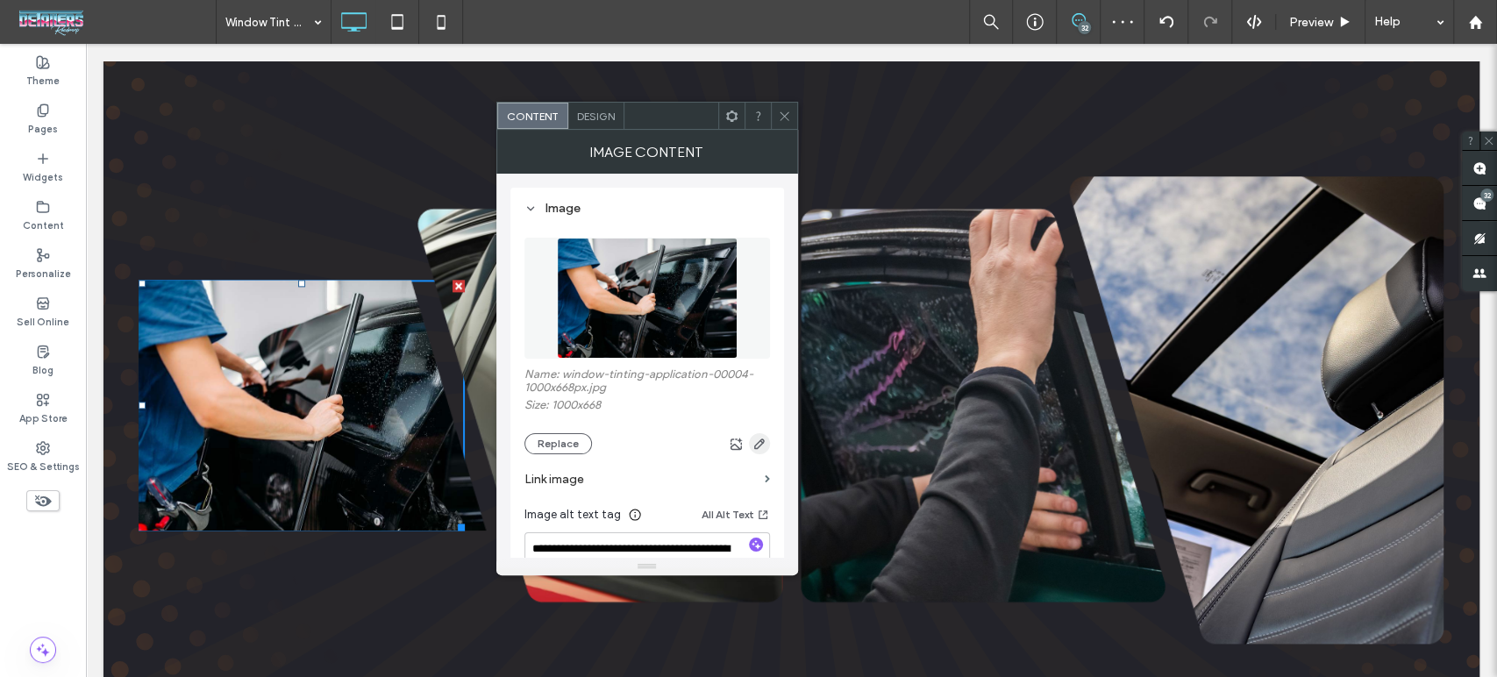
click at [759, 446] on icon "button" at bounding box center [759, 444] width 14 height 14
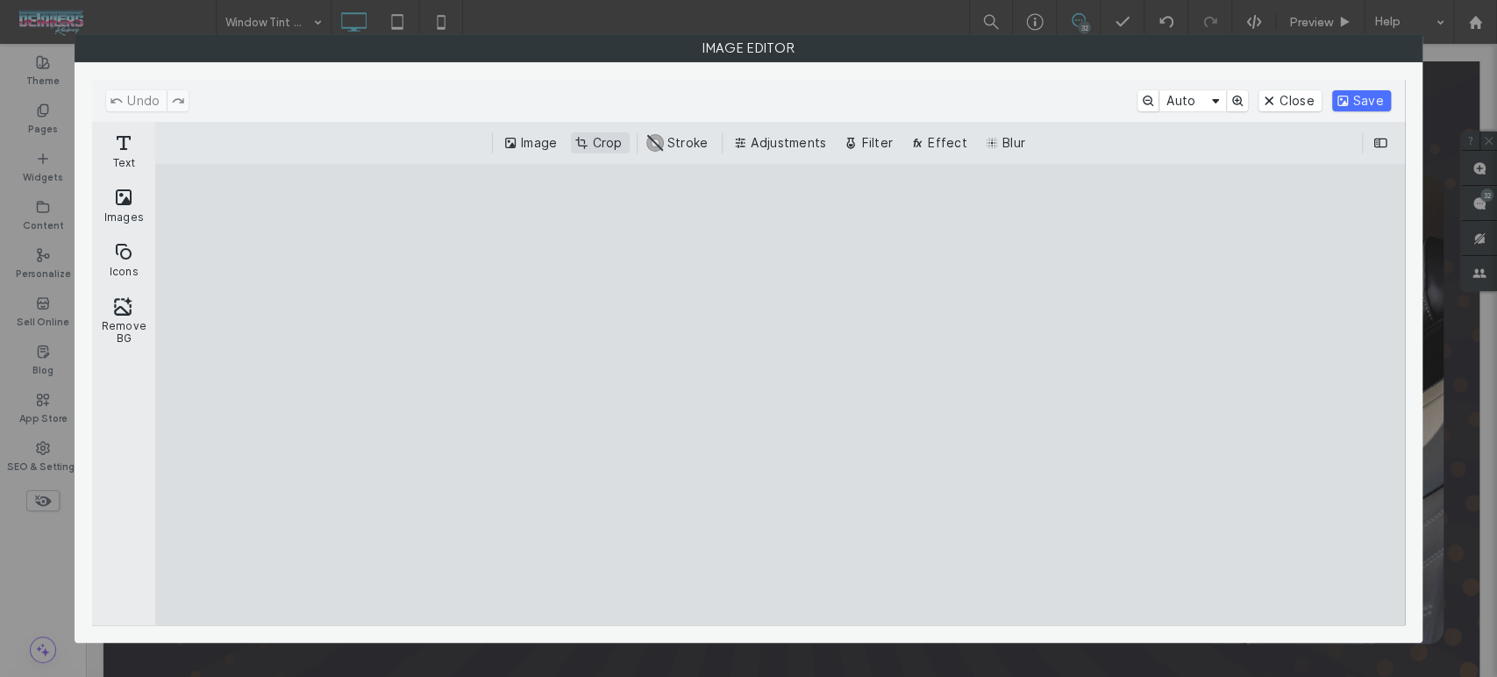
click at [583, 132] on button "Crop" at bounding box center [600, 142] width 58 height 21
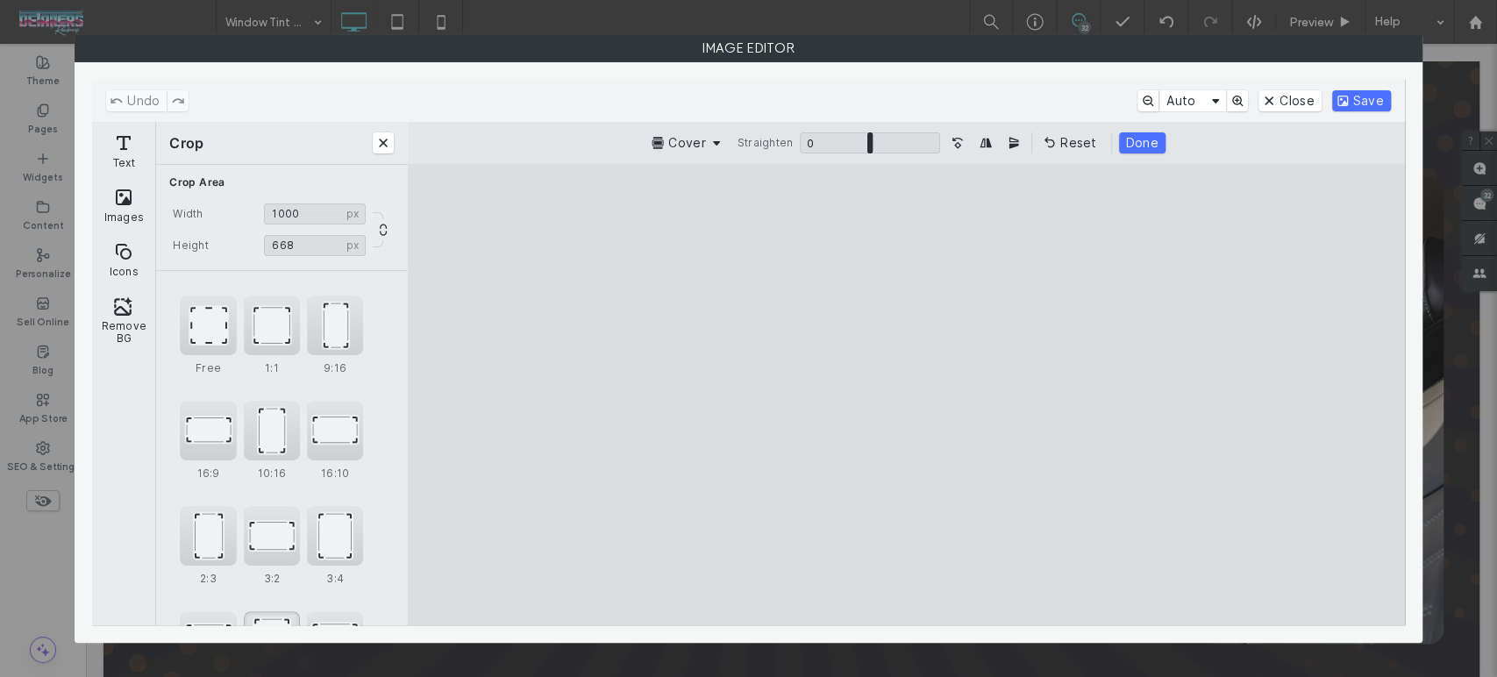
scroll to position [106, 0]
click at [271, 545] on div "4:5" at bounding box center [272, 535] width 56 height 60
type input "*****"
drag, startPoint x: 909, startPoint y: 495, endPoint x: 962, endPoint y: 476, distance: 56.6
click at [906, 395] on cesdk-canvas "Editor canvas" at bounding box center [906, 395] width 0 height 0
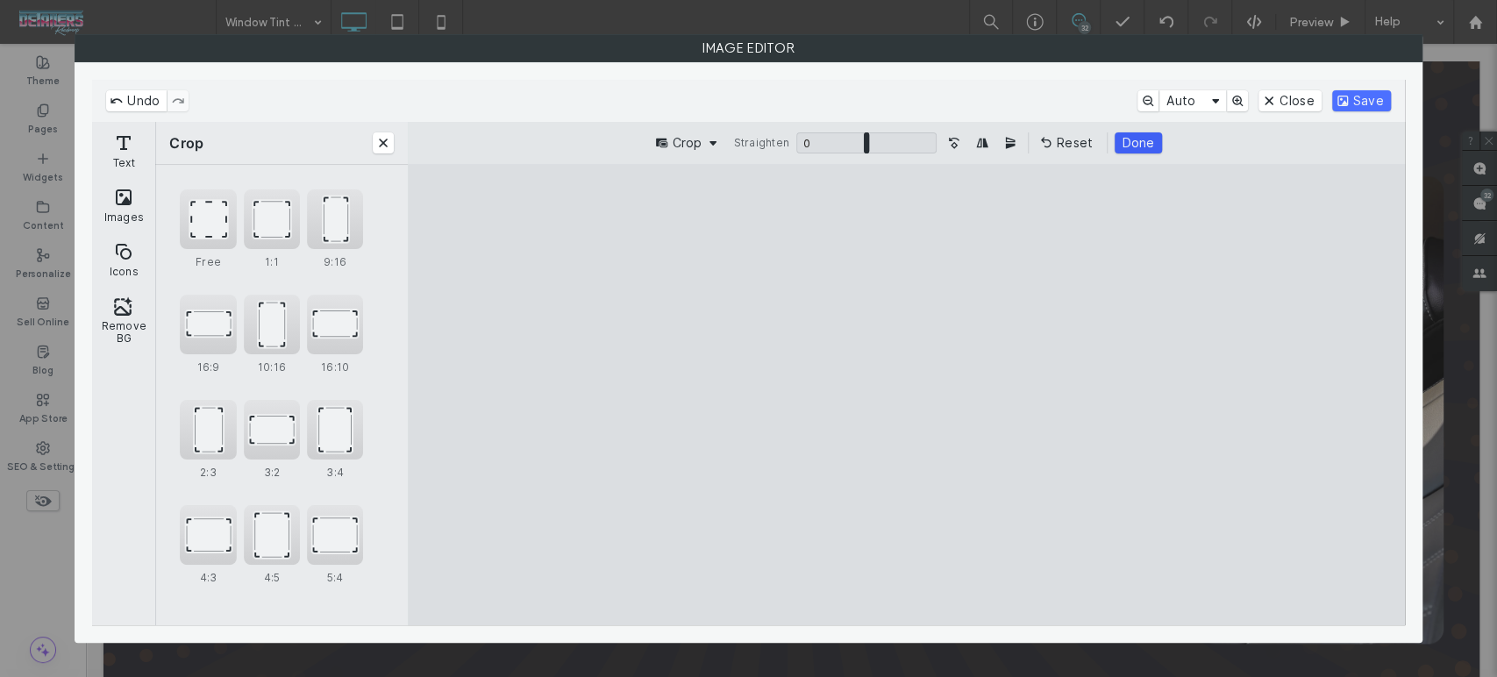
click at [1140, 132] on button "Done" at bounding box center [1138, 142] width 46 height 21
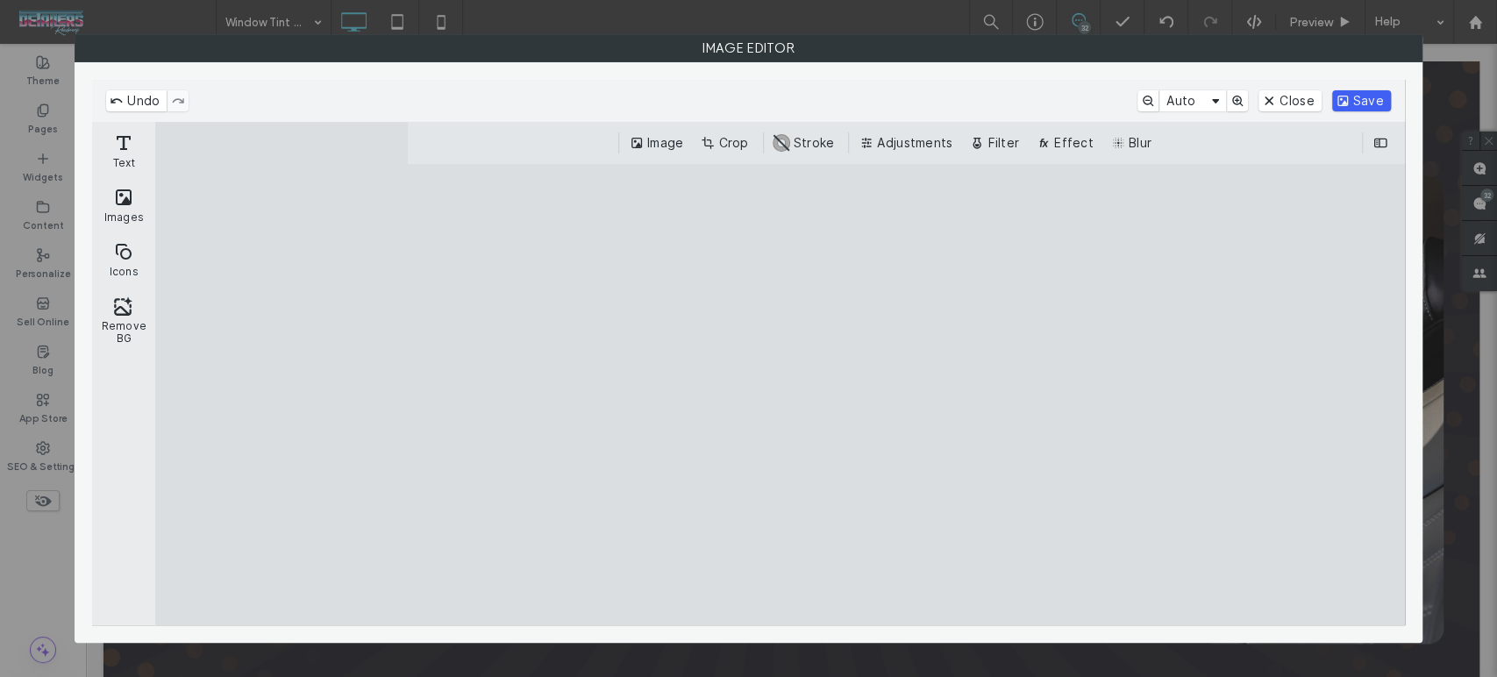
click at [1374, 98] on button "Save" at bounding box center [1361, 100] width 59 height 21
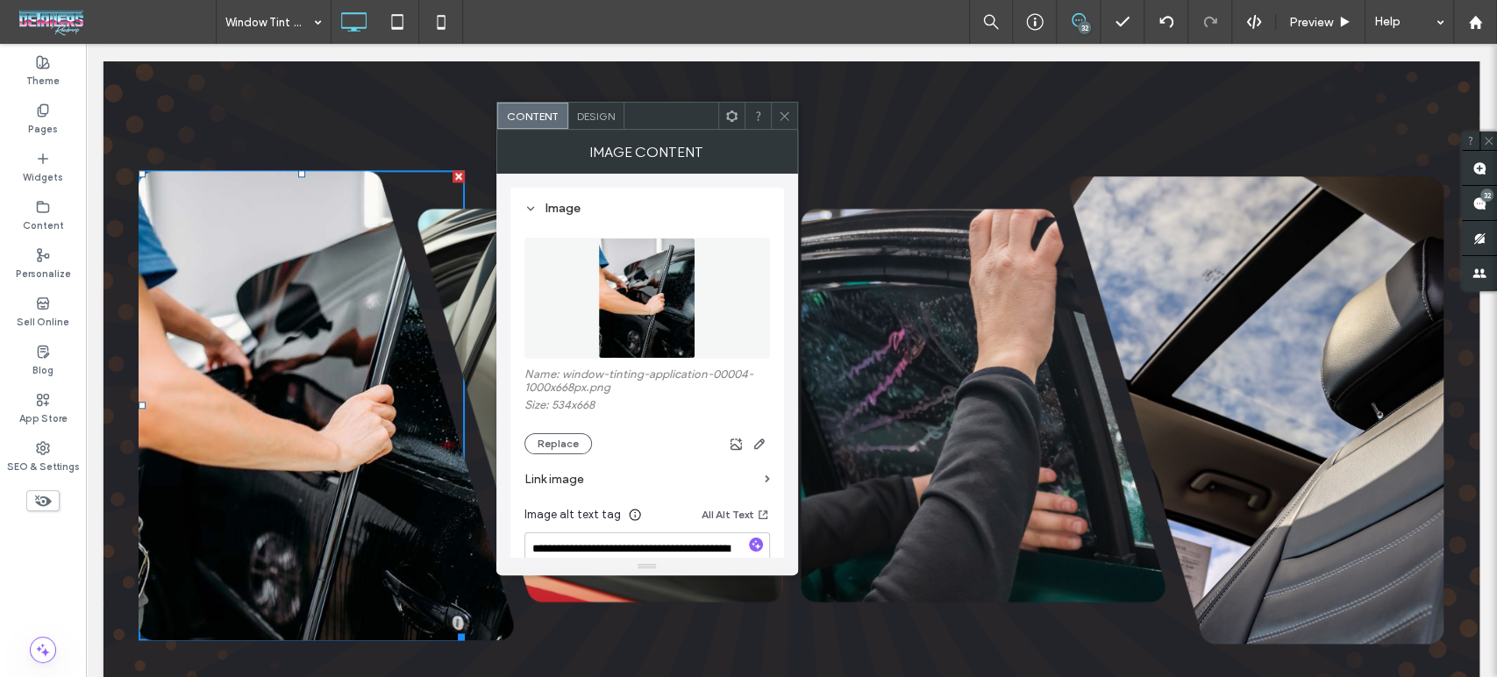
scroll to position [97, 0]
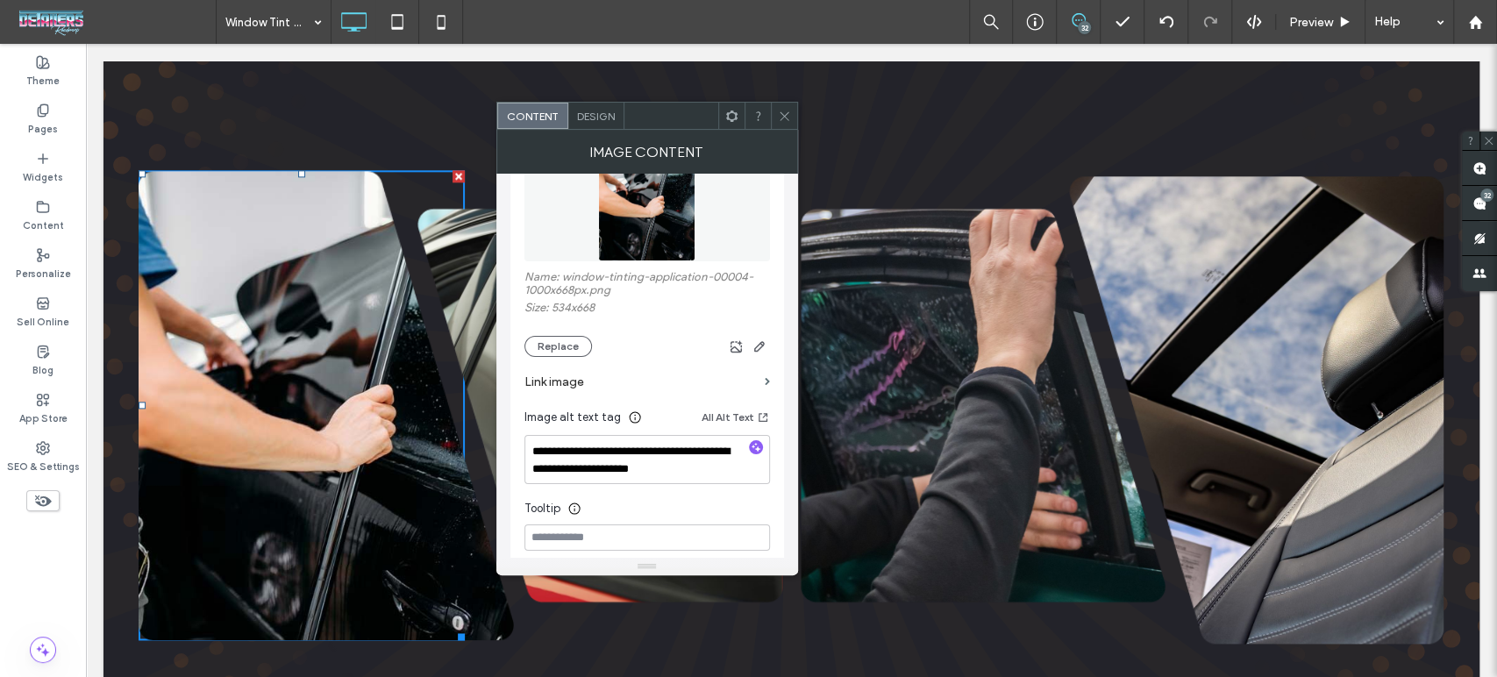
click at [782, 125] on span at bounding box center [784, 116] width 13 height 26
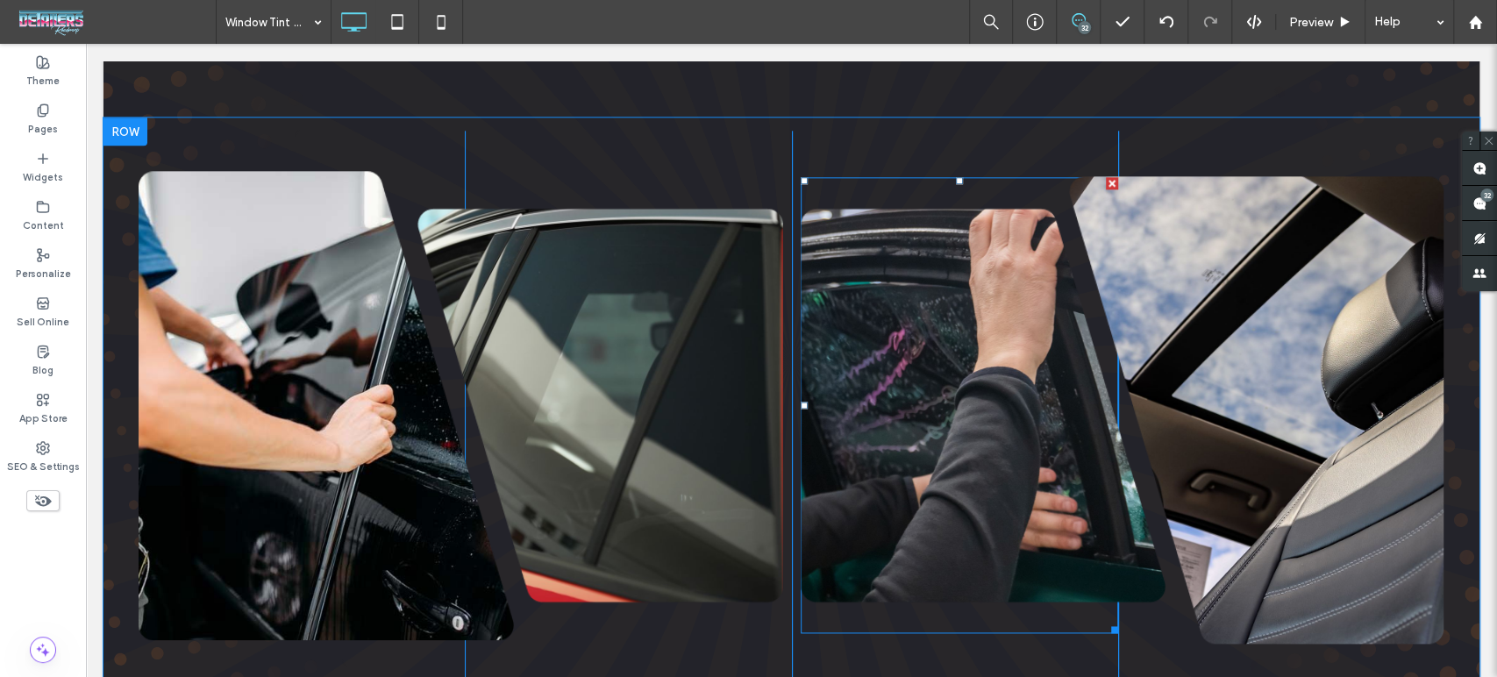
click at [856, 360] on img at bounding box center [984, 405] width 366 height 457
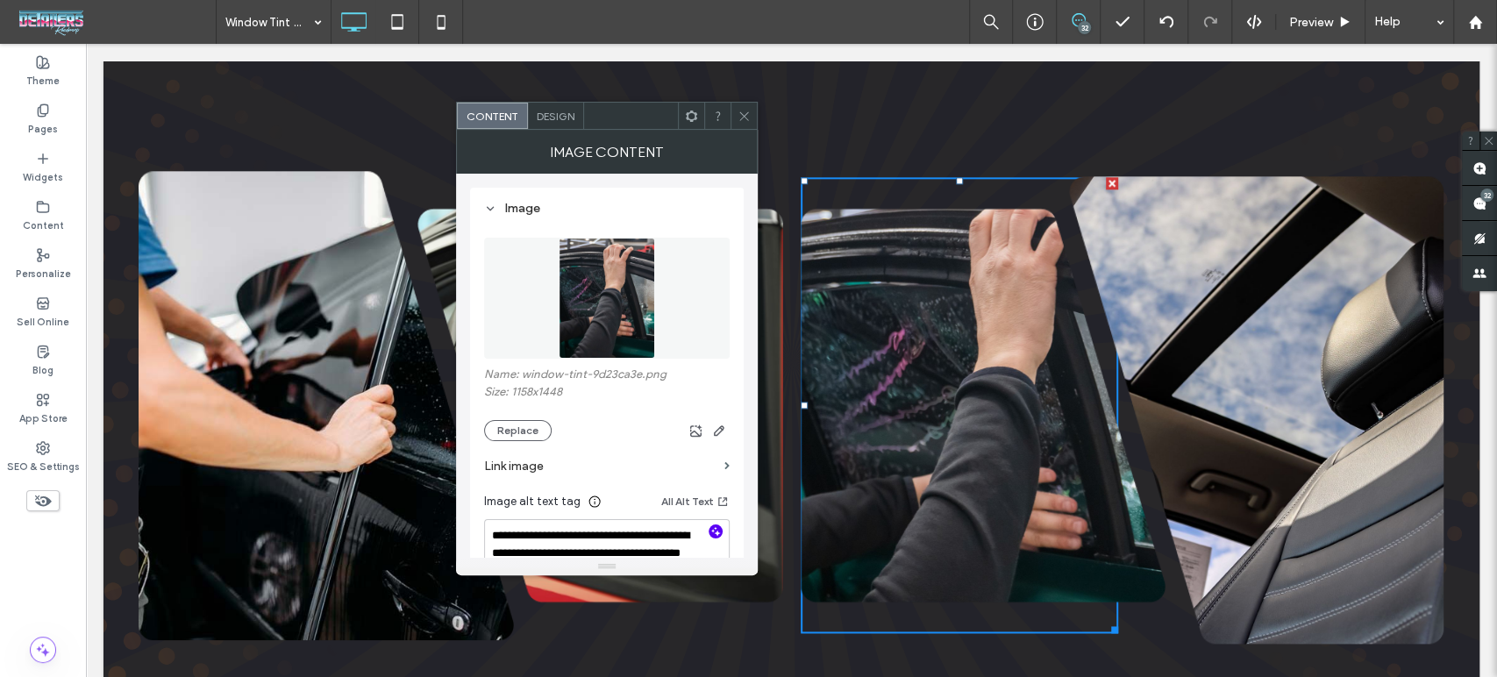
click at [713, 531] on use "button" at bounding box center [716, 532] width 10 height 10
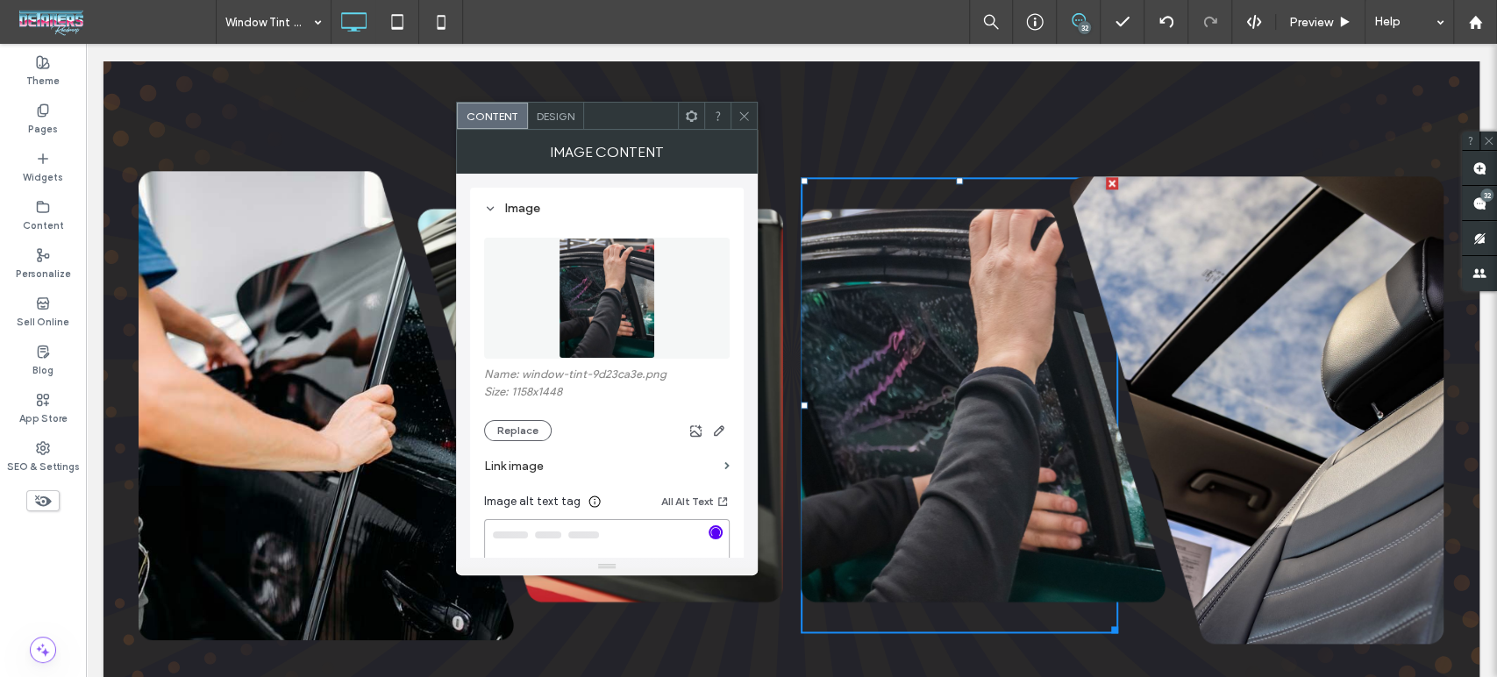
type textarea "**********"
click at [748, 119] on use at bounding box center [743, 115] width 9 height 9
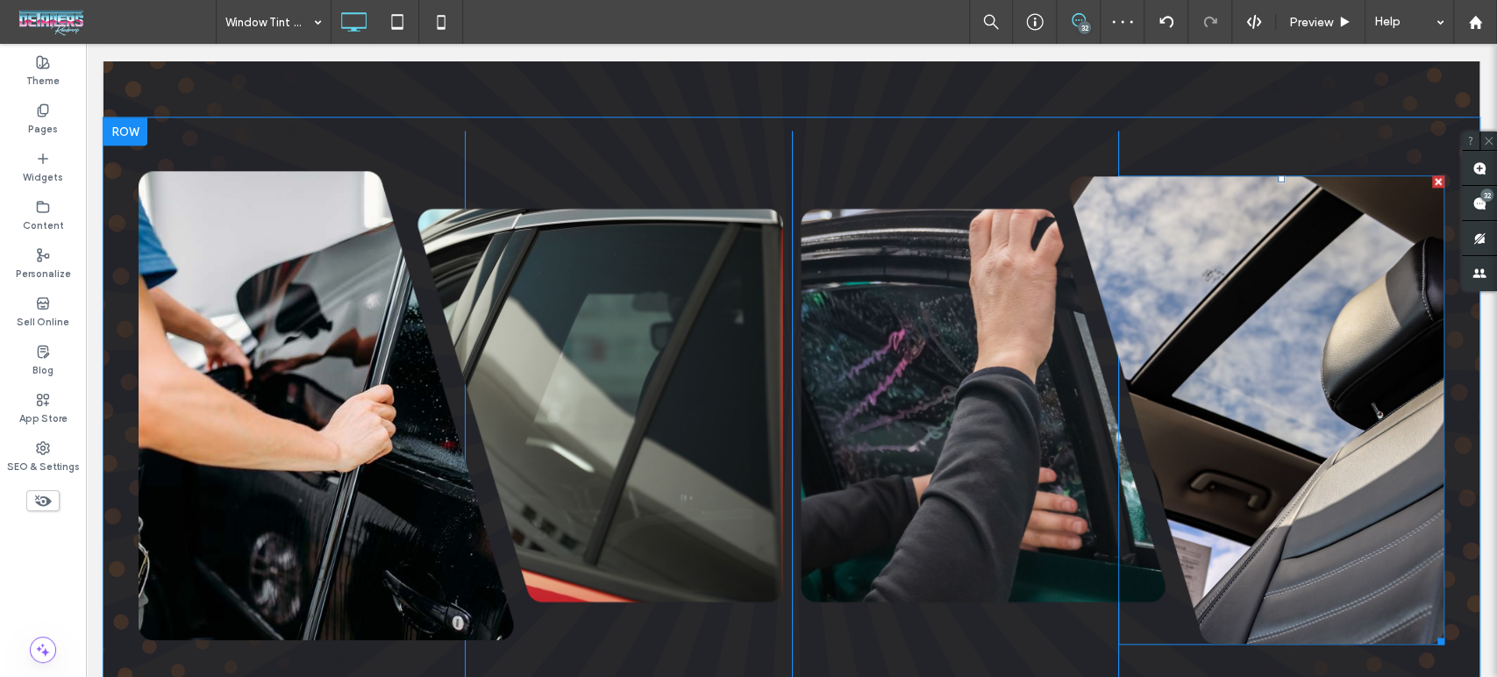
click at [1286, 465] on img at bounding box center [1256, 409] width 375 height 469
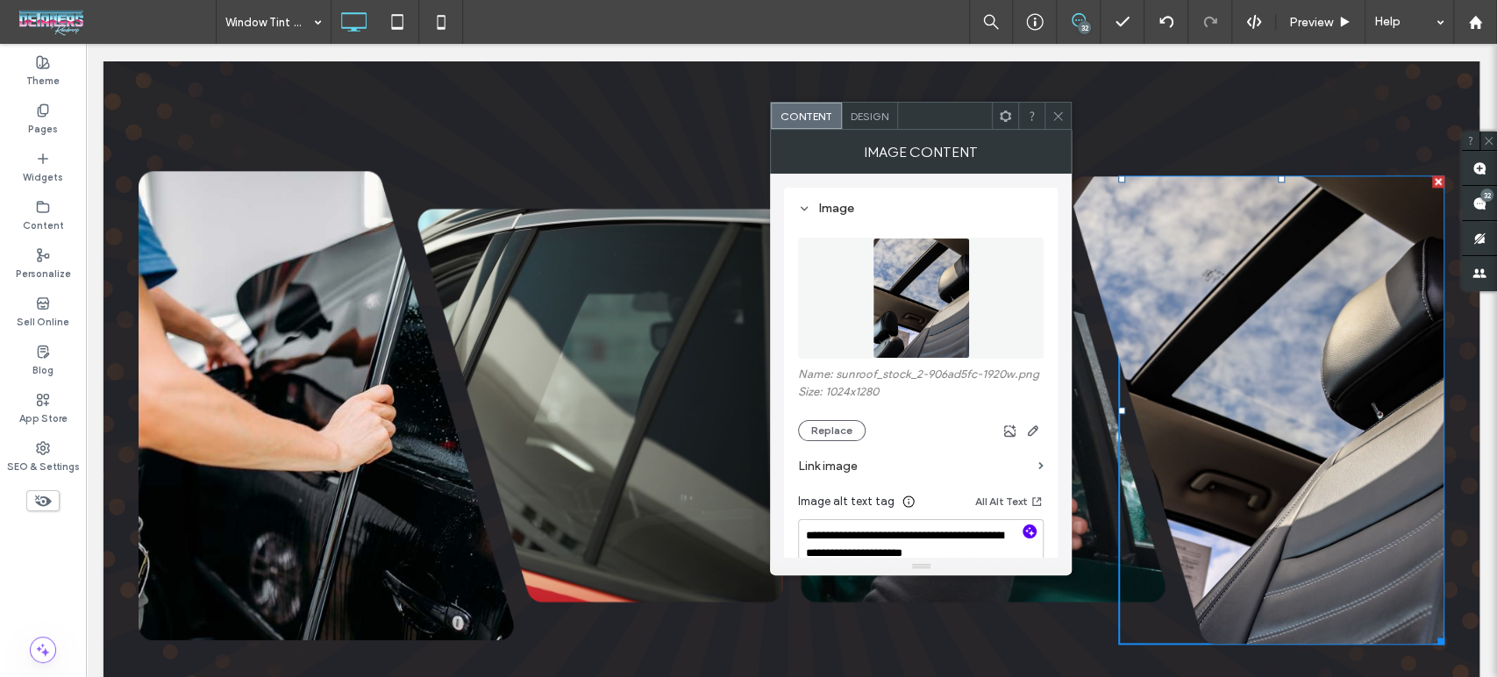
click at [1030, 531] on icon "button" at bounding box center [1029, 531] width 12 height 12
type textarea "**********"
click at [1066, 111] on div at bounding box center [1057, 116] width 26 height 26
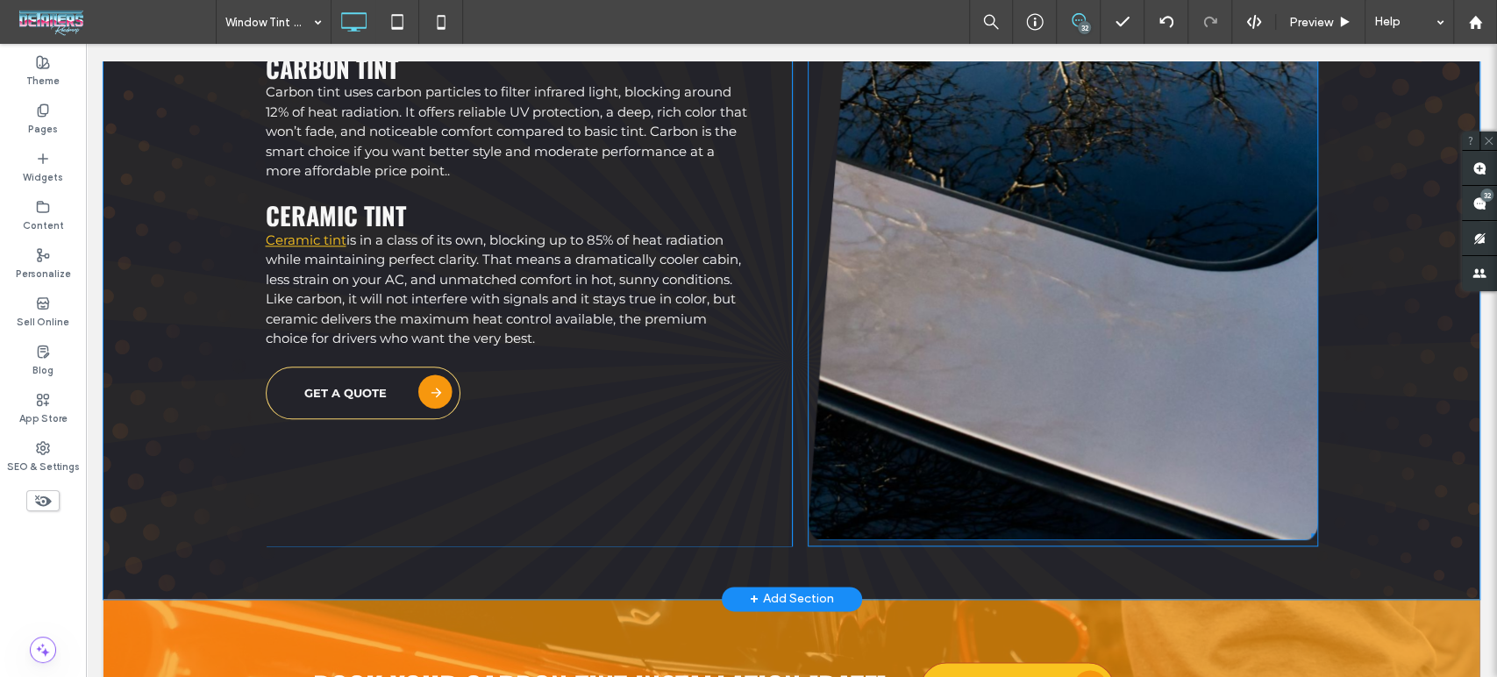
scroll to position [5554, 0]
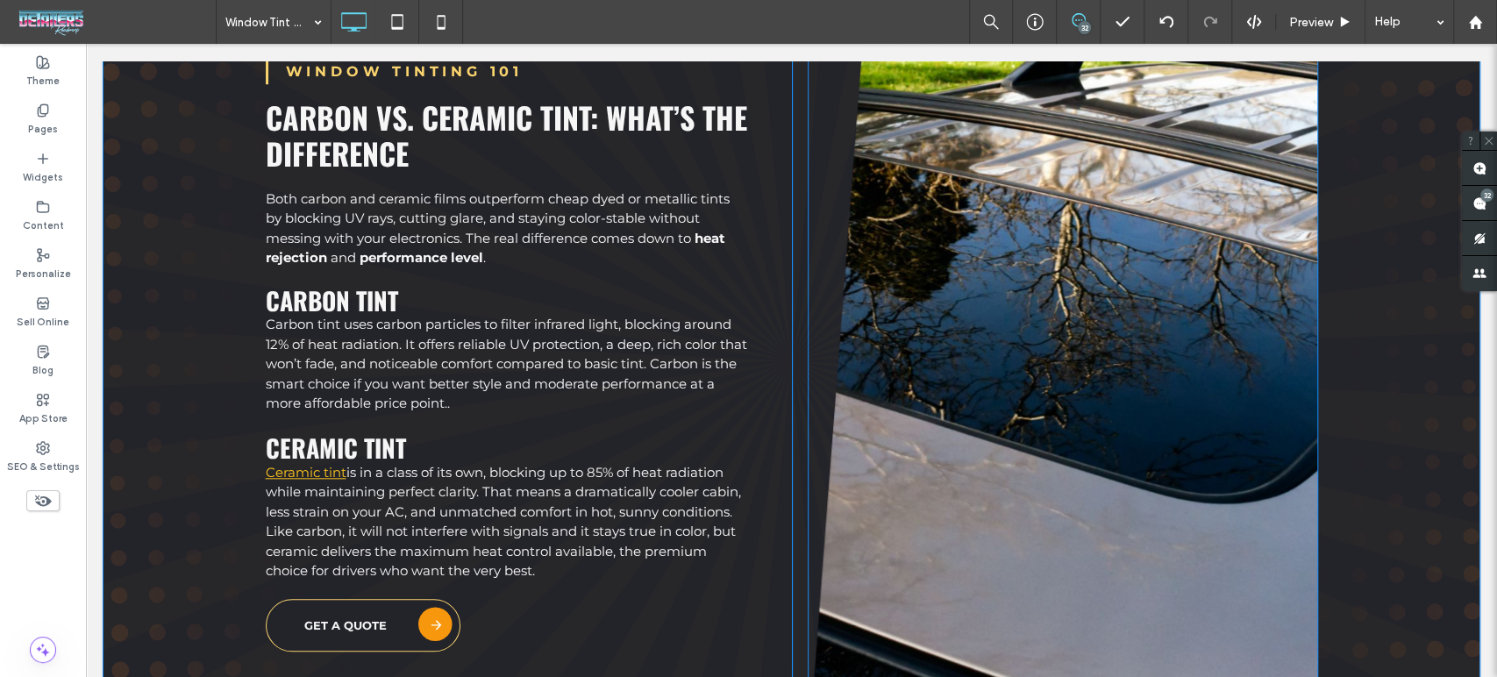
click at [1079, 462] on img at bounding box center [1063, 364] width 510 height 816
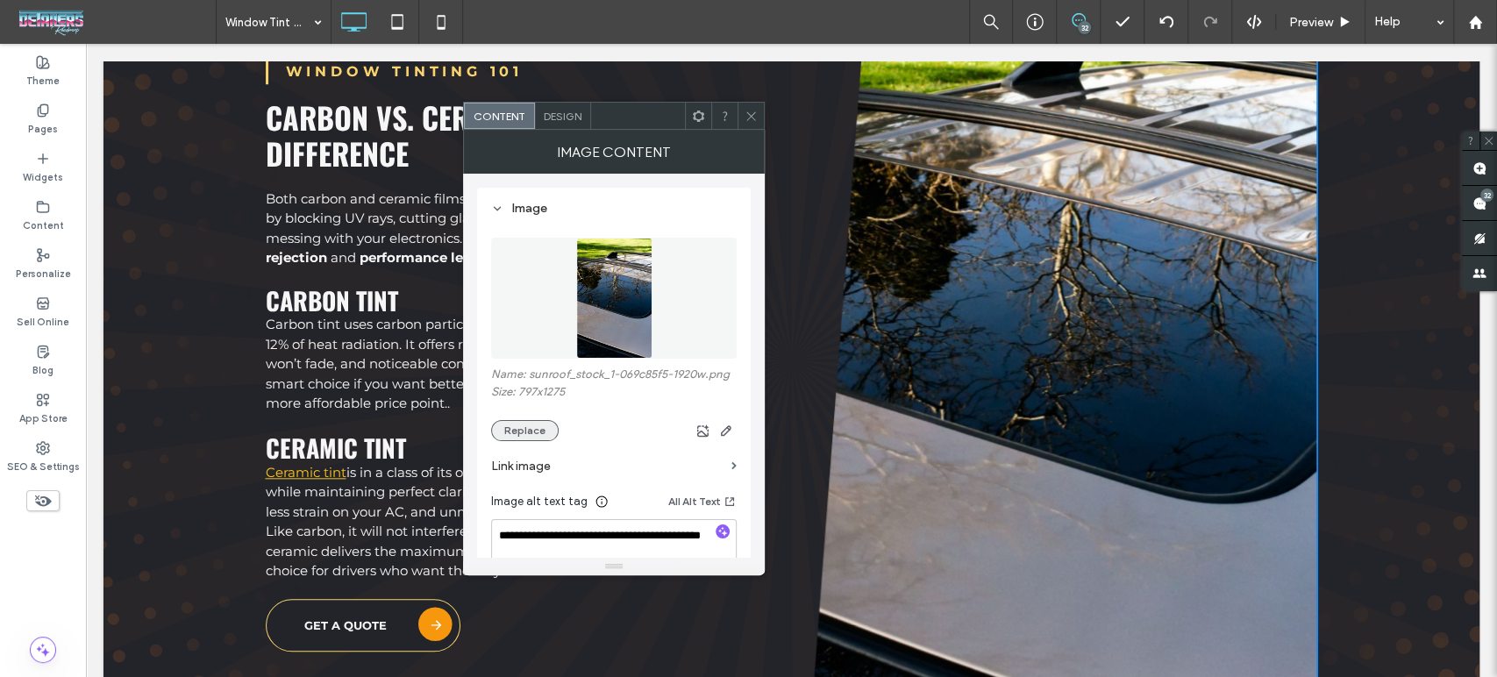
click at [541, 431] on button "Replace" at bounding box center [525, 430] width 68 height 21
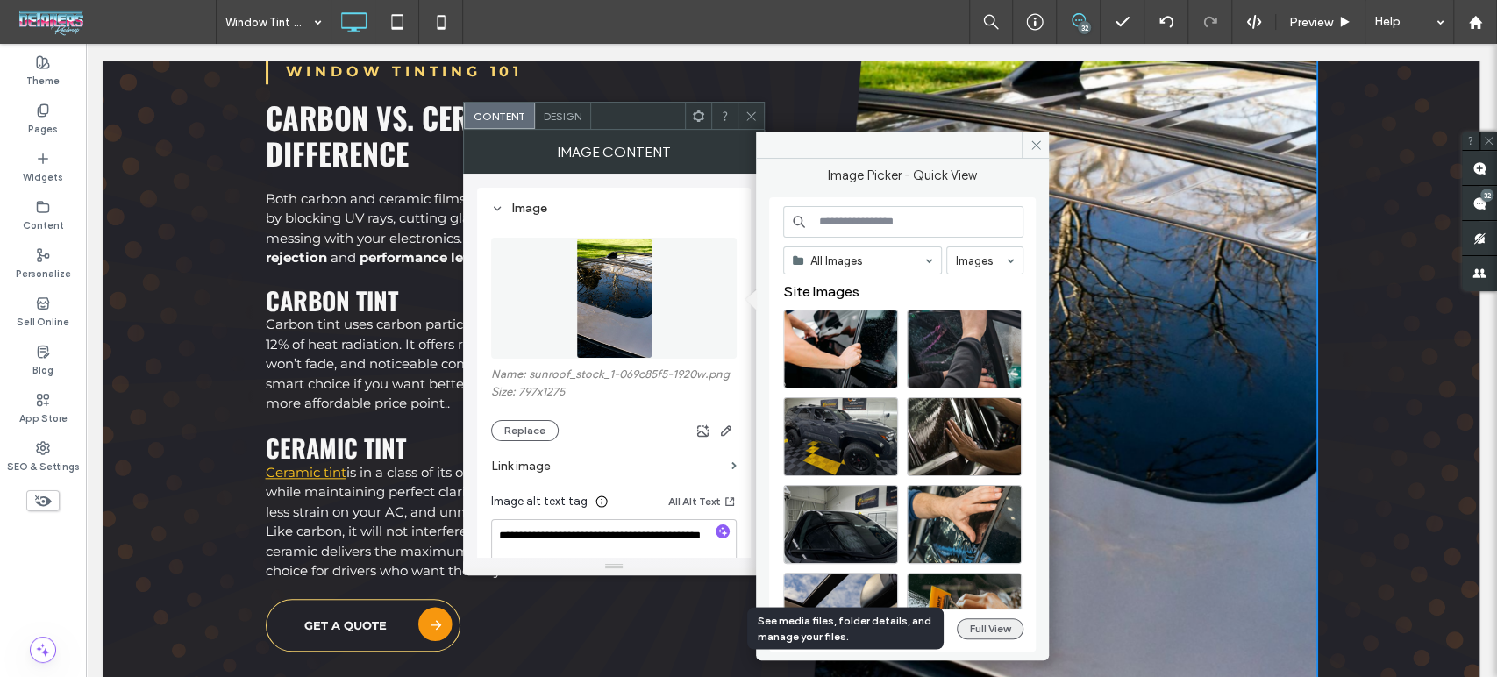
click at [994, 631] on button "Full View" at bounding box center [990, 628] width 67 height 21
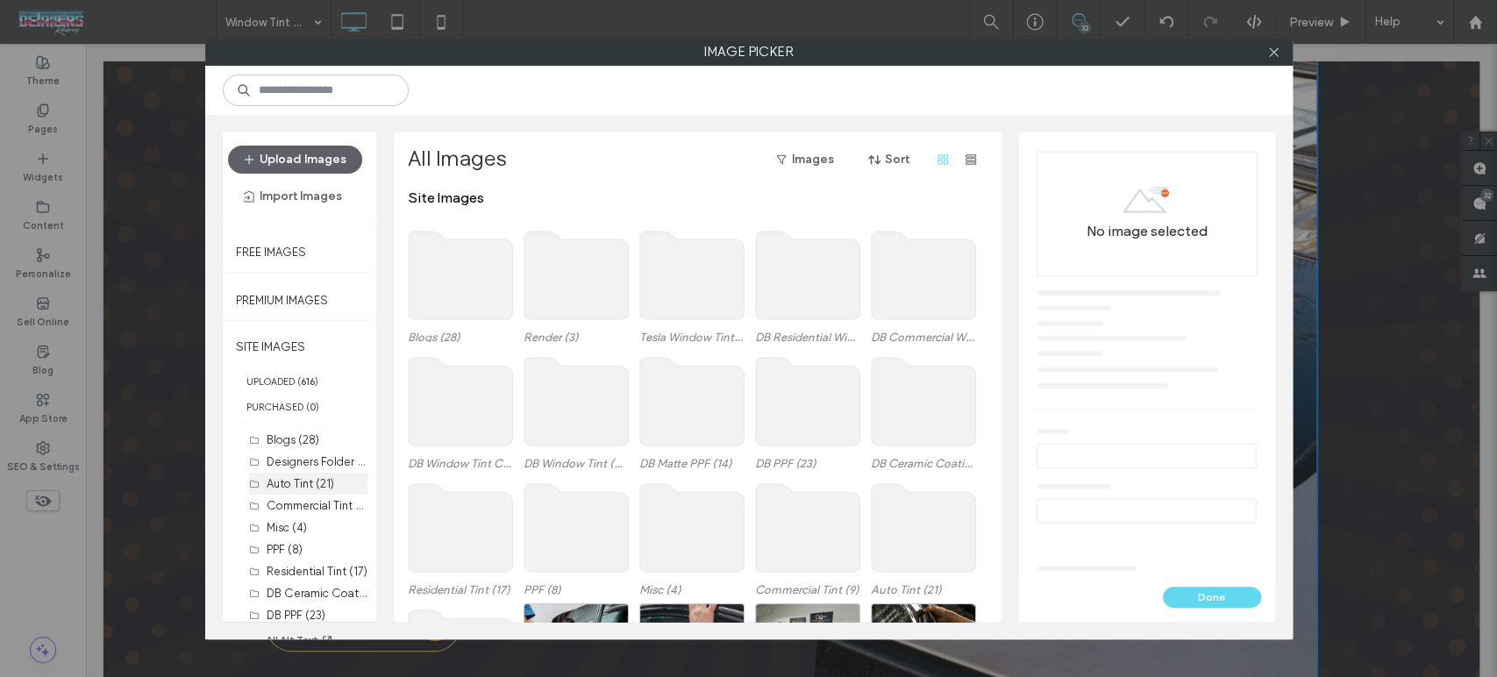
click at [302, 481] on label "Auto Tint (21)" at bounding box center [301, 483] width 68 height 13
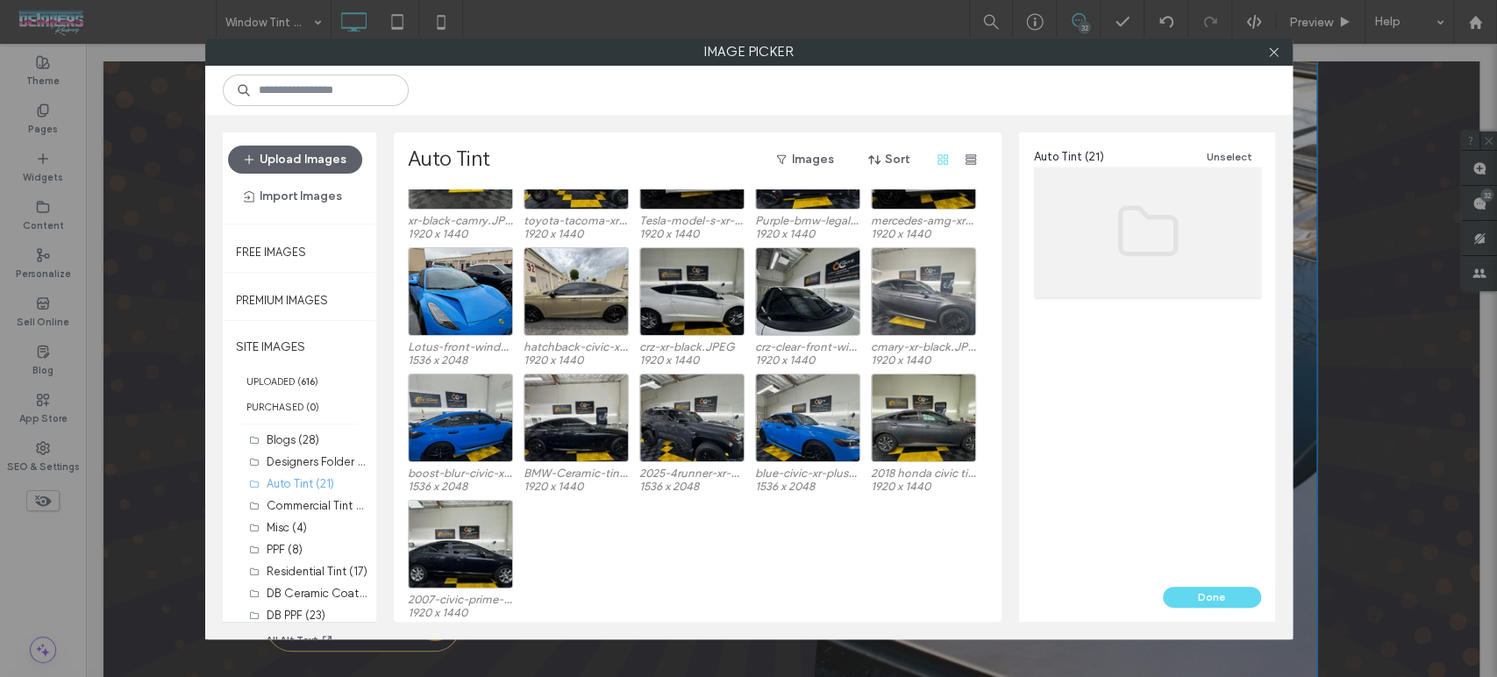
scroll to position [0, 0]
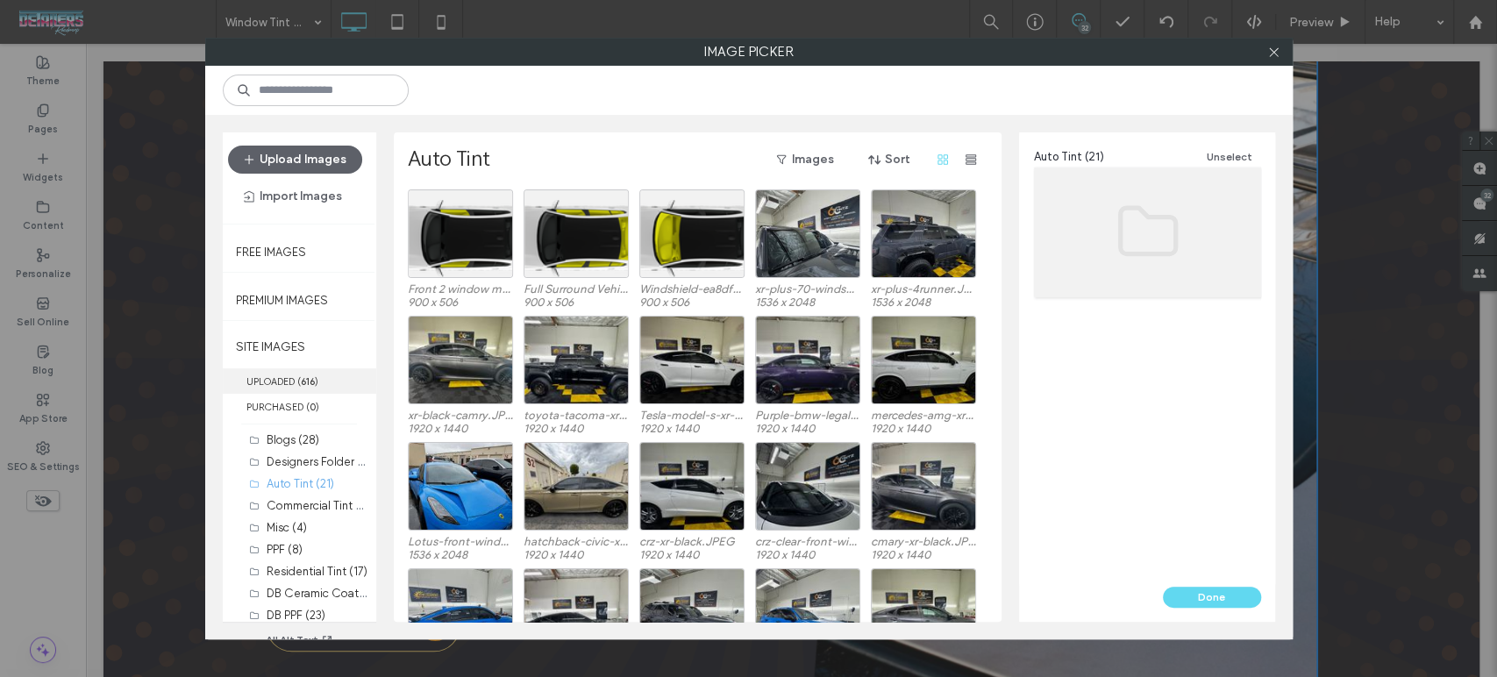
click at [288, 374] on label "UPLOADED ( 616 )" at bounding box center [299, 380] width 153 height 25
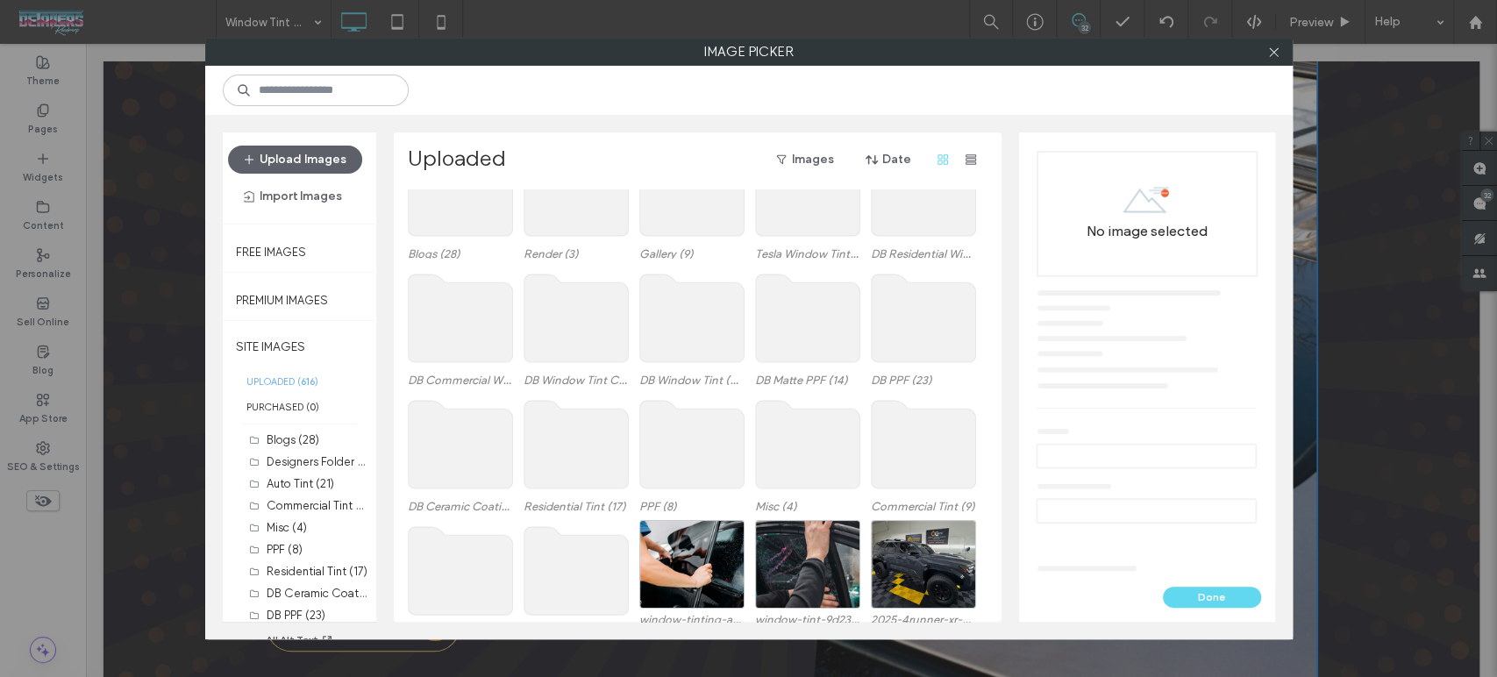
scroll to position [72, 0]
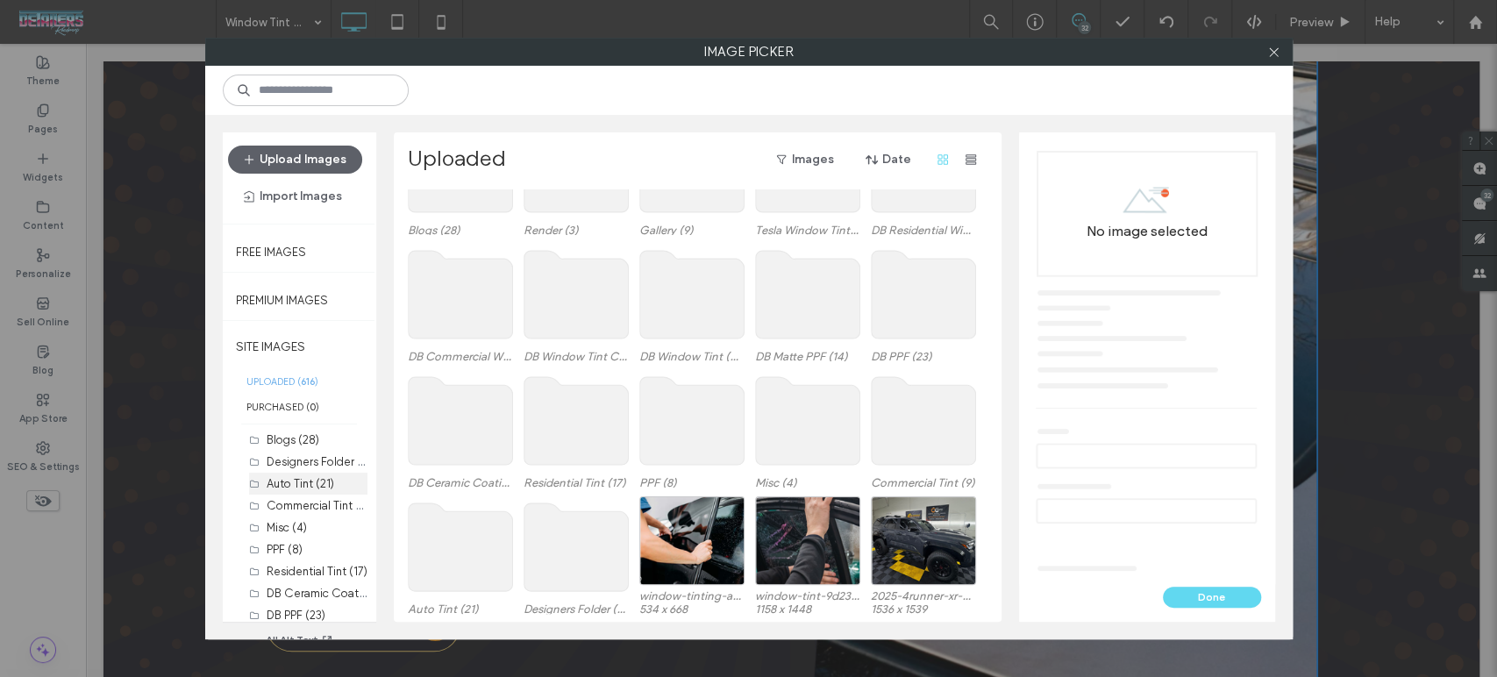
click at [302, 477] on label "Auto Tint (21)" at bounding box center [301, 483] width 68 height 13
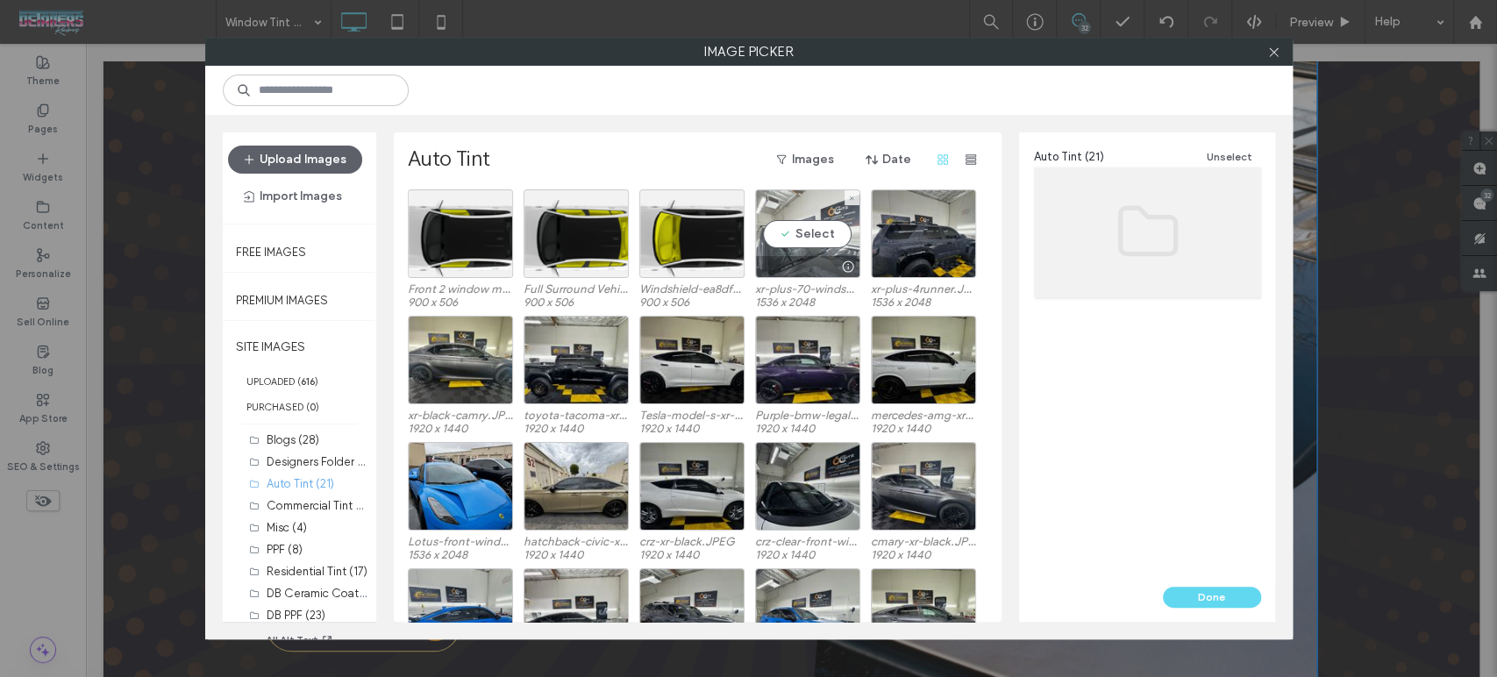
click at [824, 216] on div "Select" at bounding box center [807, 233] width 105 height 89
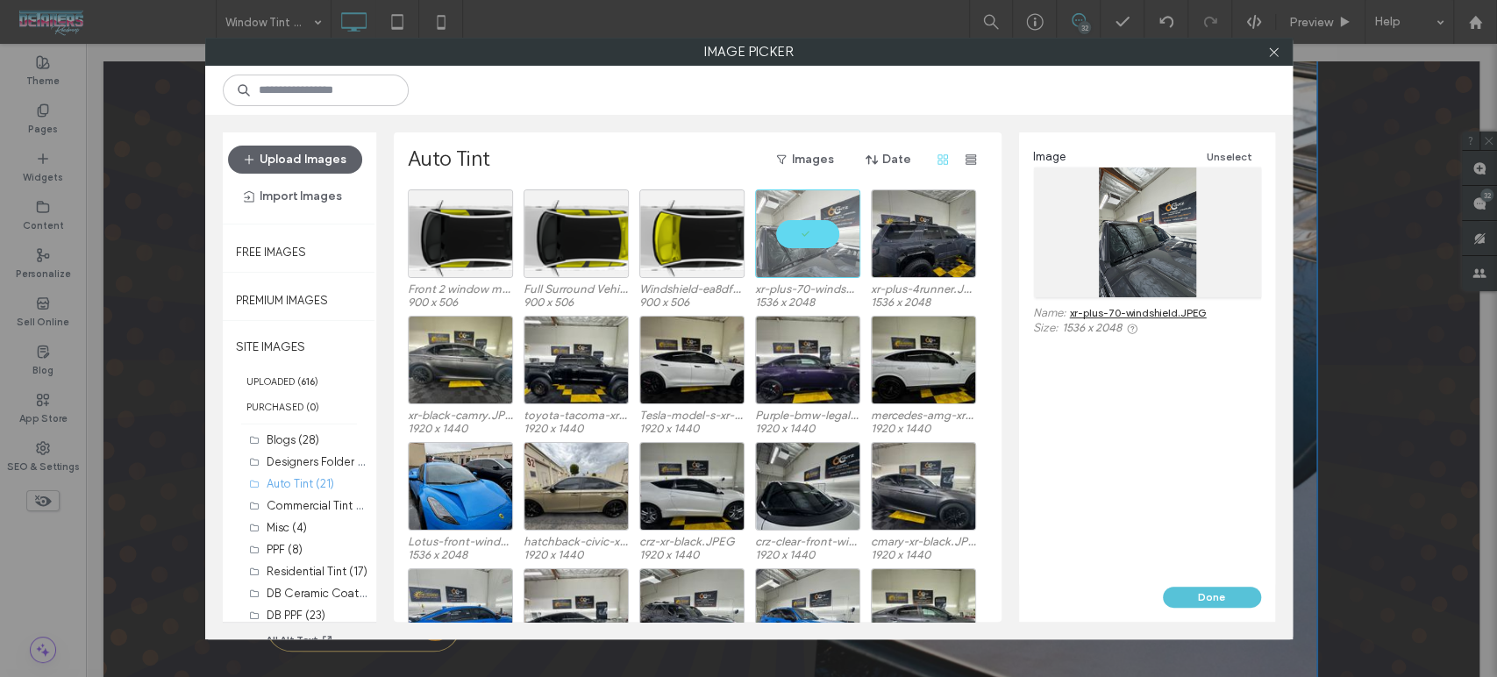
click at [1224, 597] on button "Done" at bounding box center [1212, 597] width 98 height 21
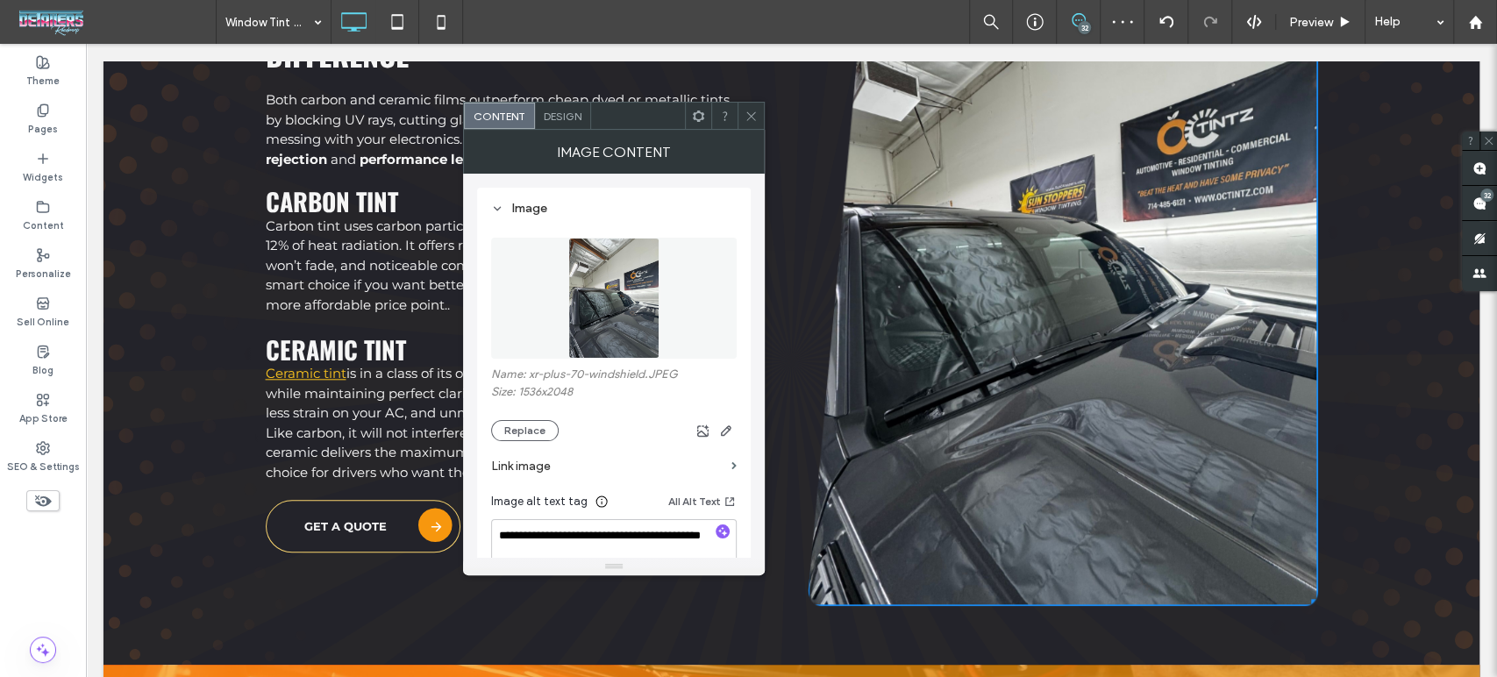
scroll to position [5681, 0]
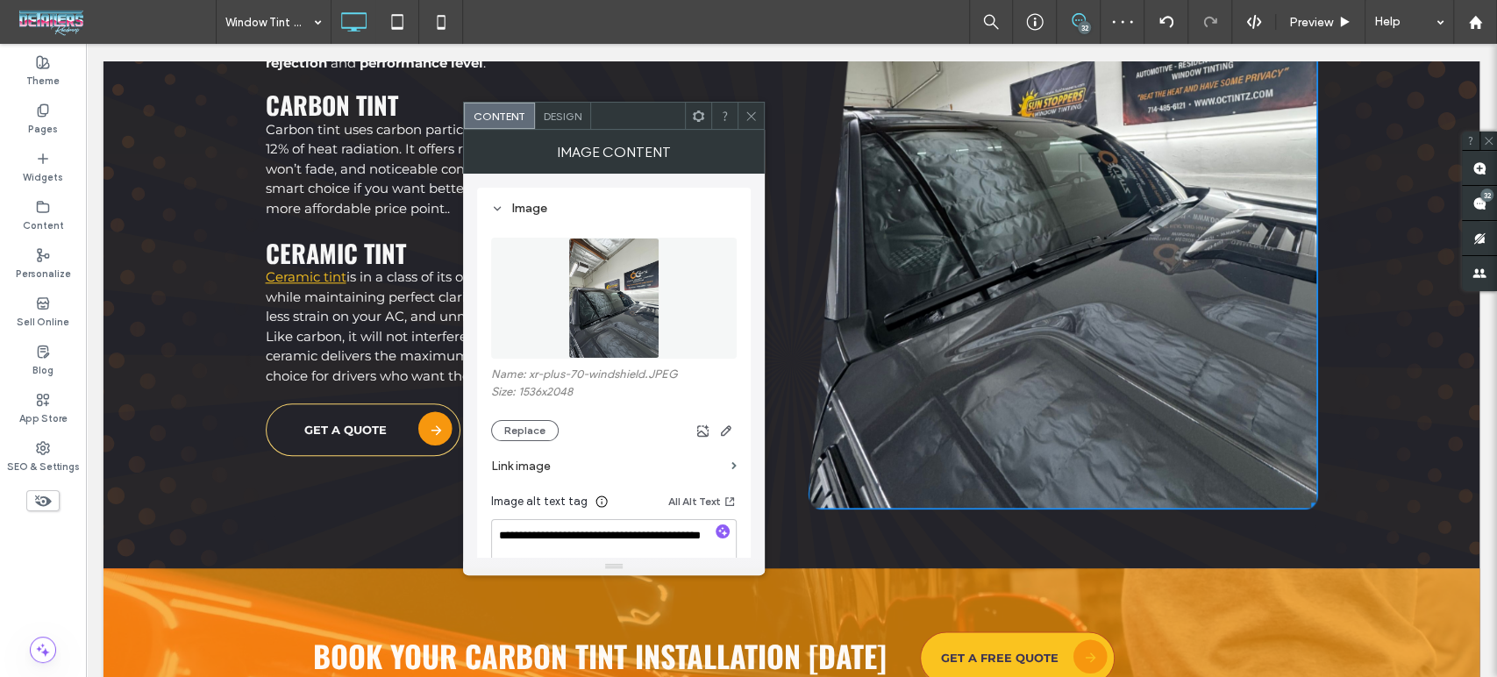
click at [749, 111] on icon at bounding box center [751, 116] width 13 height 13
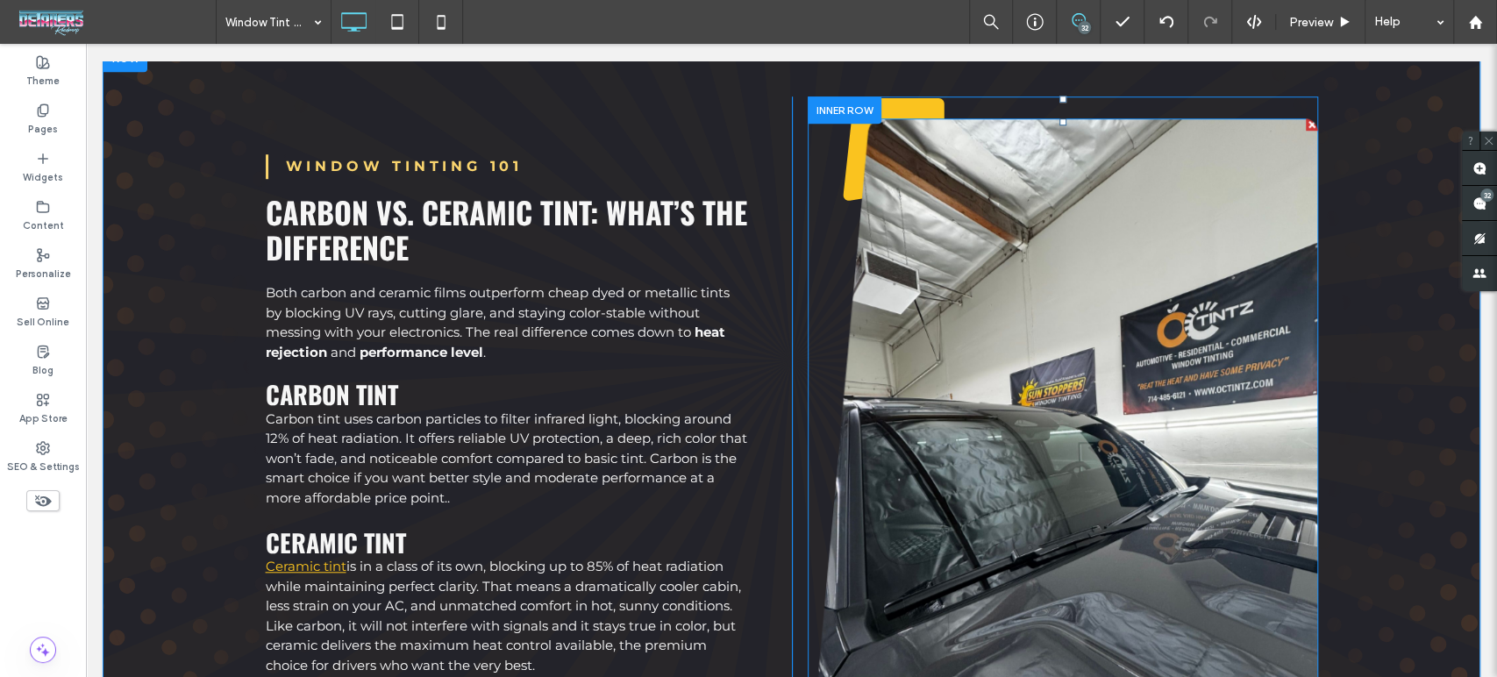
scroll to position [5388, 0]
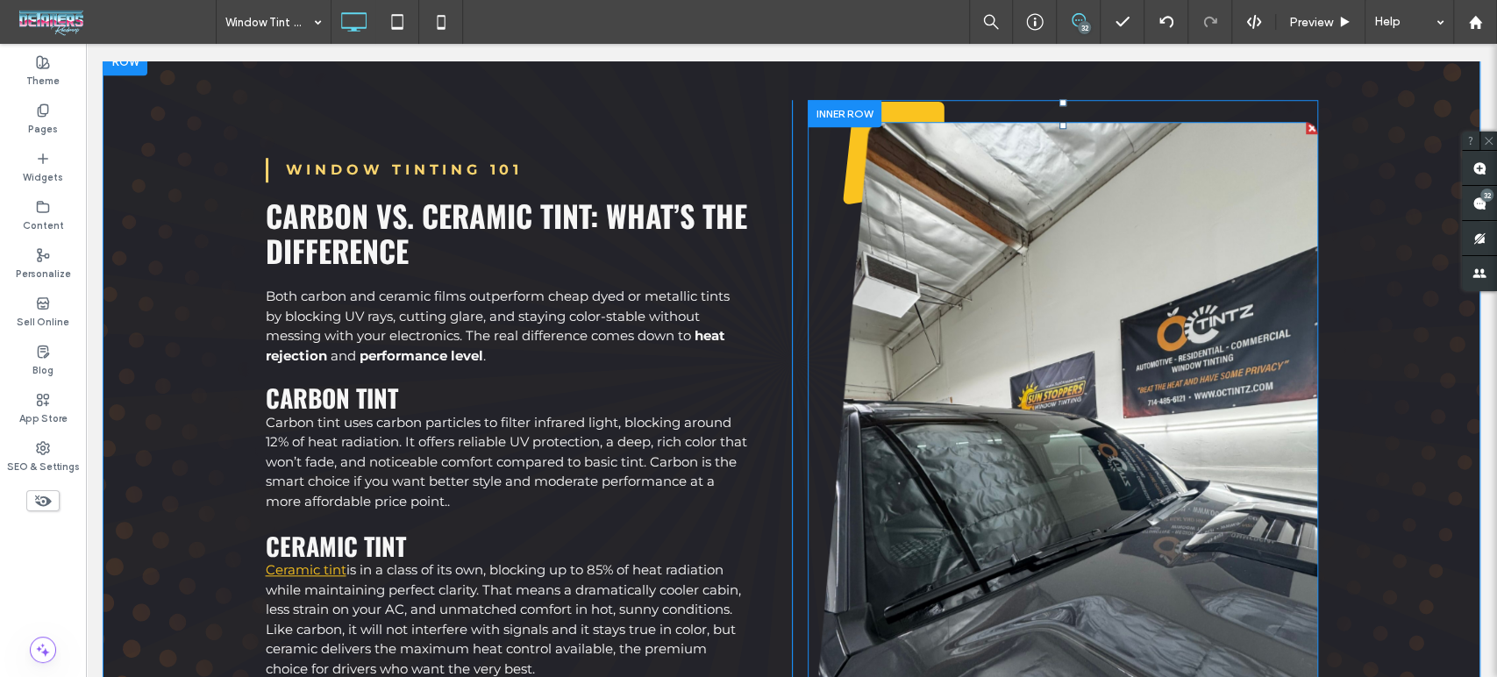
click at [1135, 482] on img at bounding box center [1063, 462] width 510 height 681
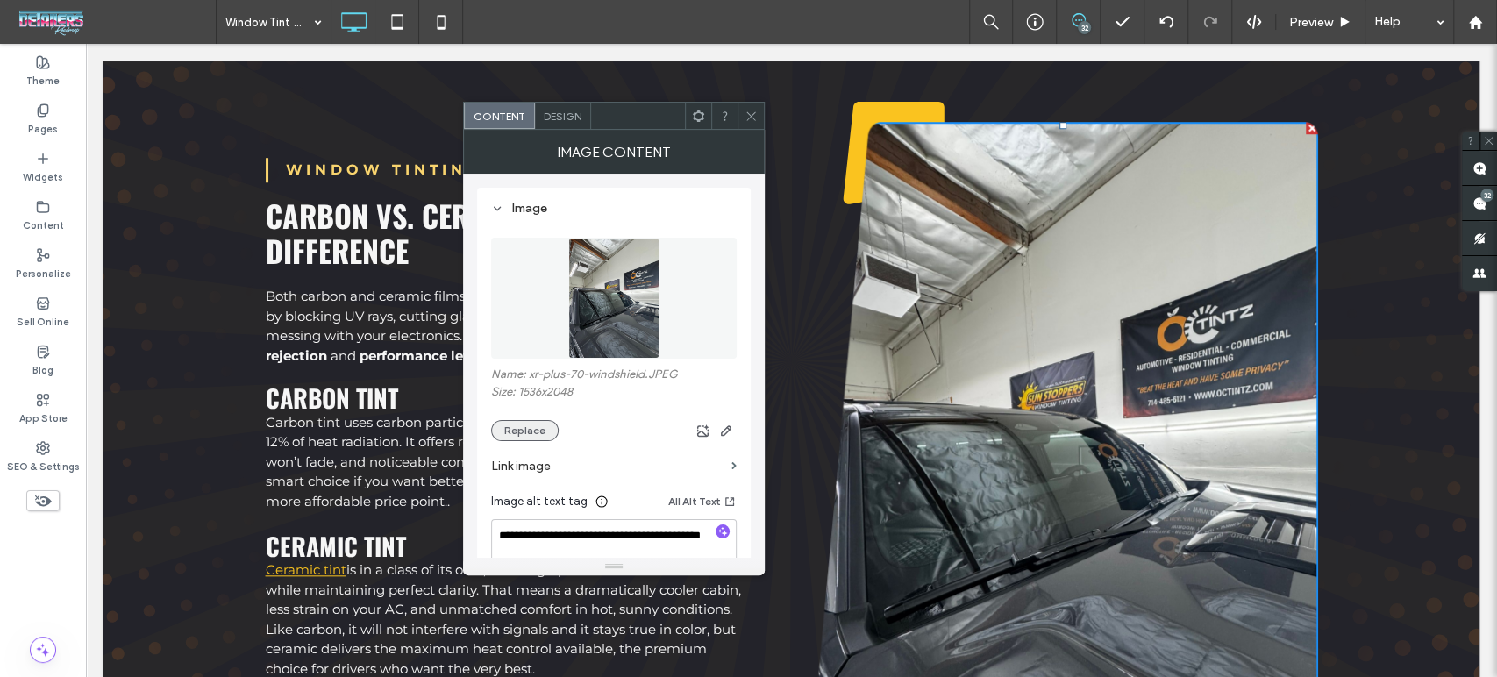
click at [536, 436] on button "Replace" at bounding box center [525, 430] width 68 height 21
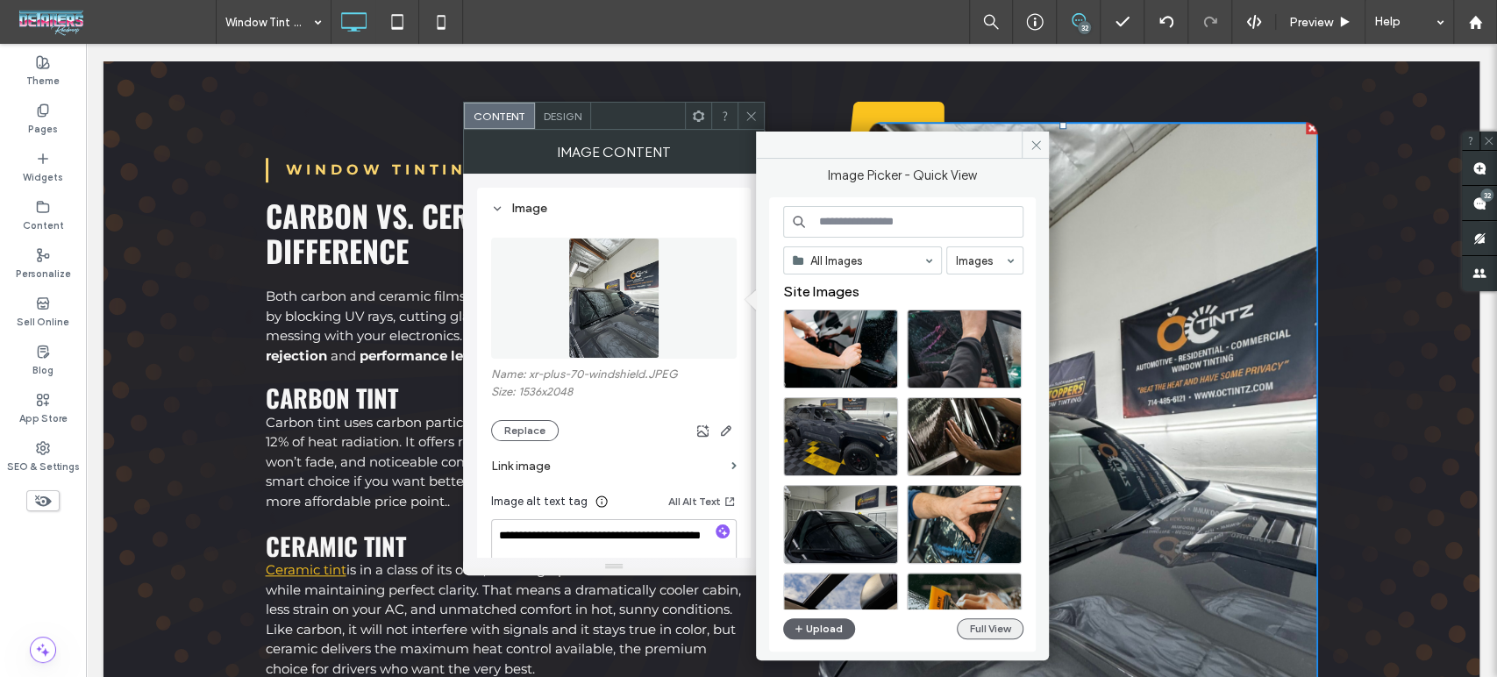
click at [1006, 620] on button "Full View" at bounding box center [990, 628] width 67 height 21
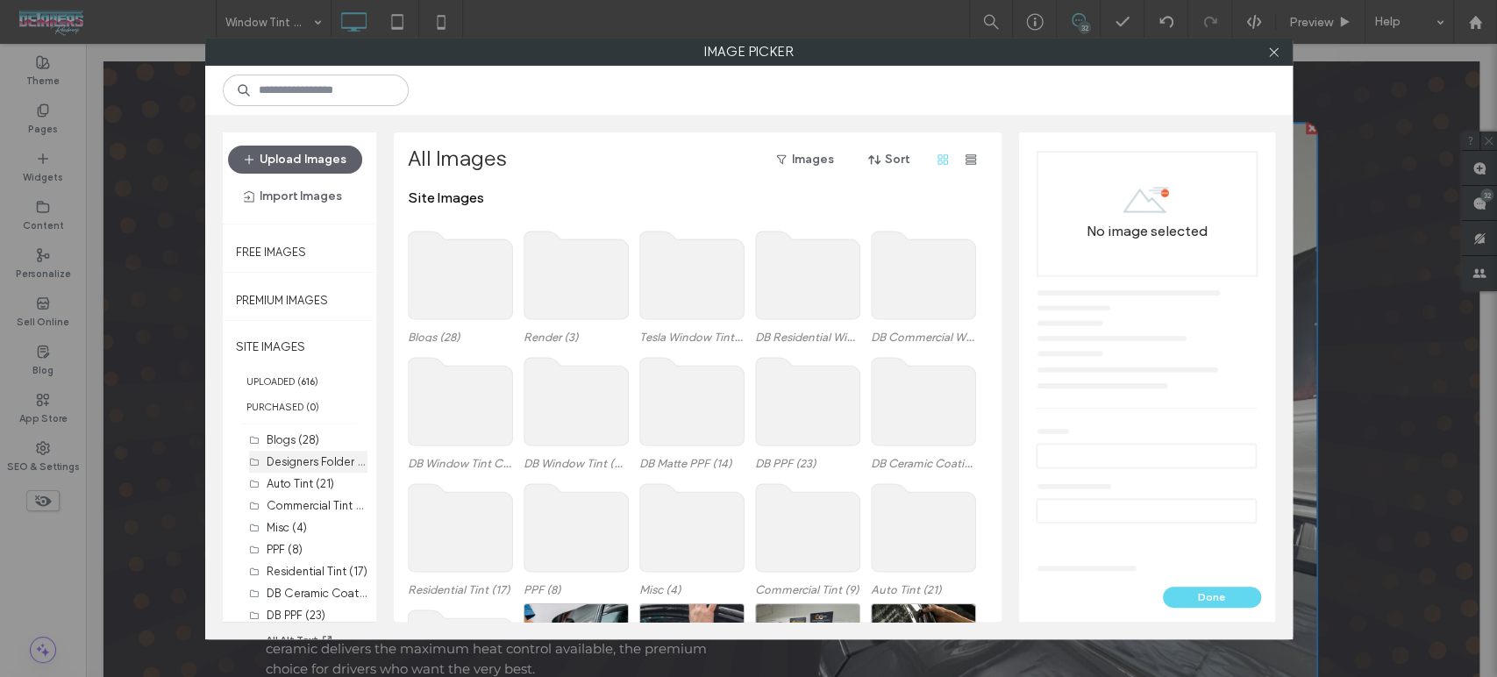
scroll to position [30, 0]
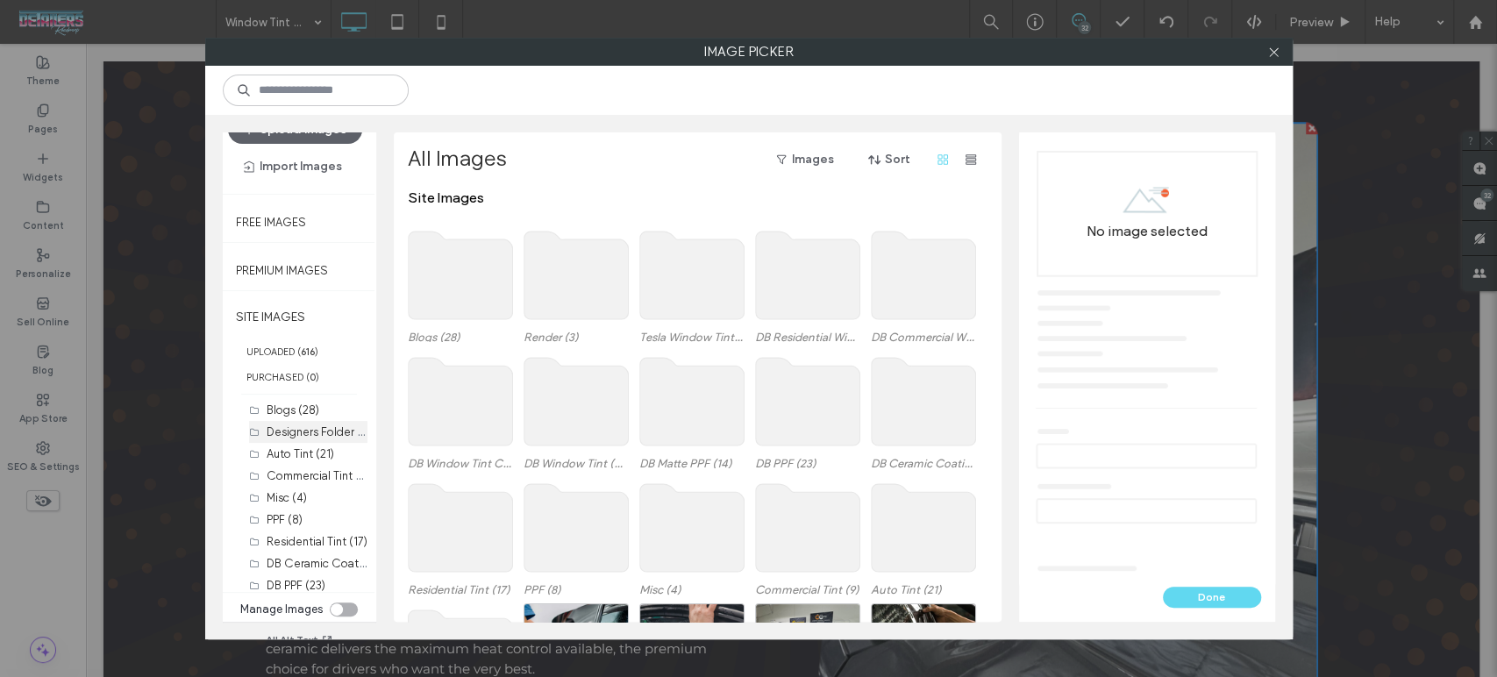
click at [304, 440] on div "Designers Folder (24)" at bounding box center [317, 432] width 101 height 22
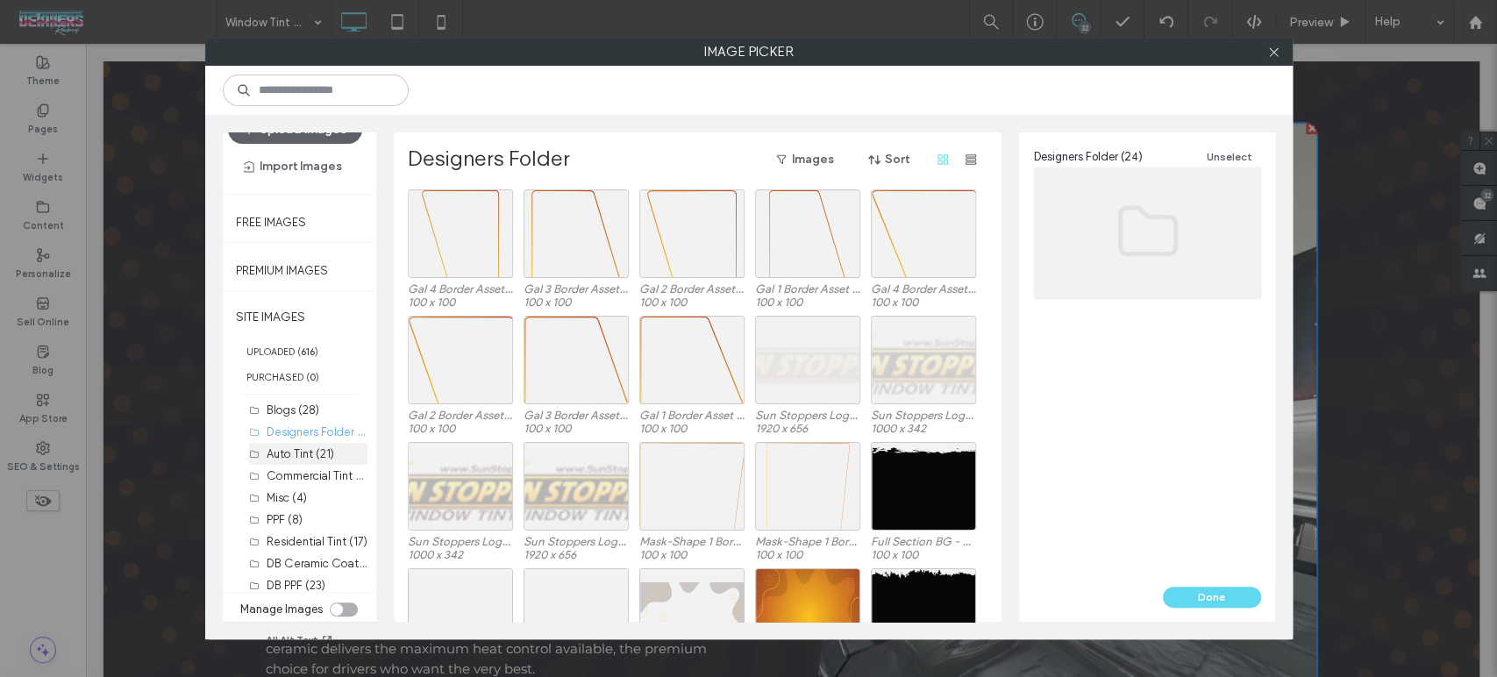
click at [303, 453] on label "Auto Tint (21)" at bounding box center [301, 453] width 68 height 13
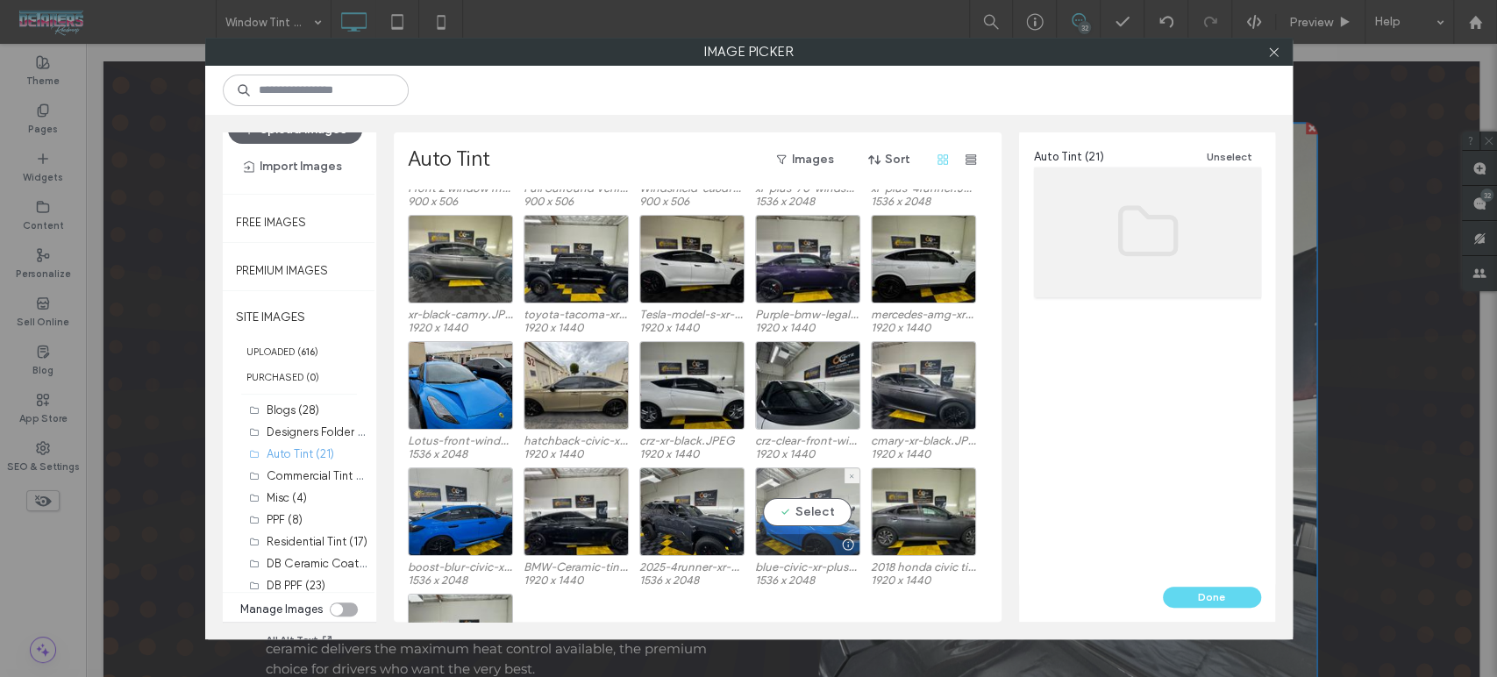
scroll to position [0, 0]
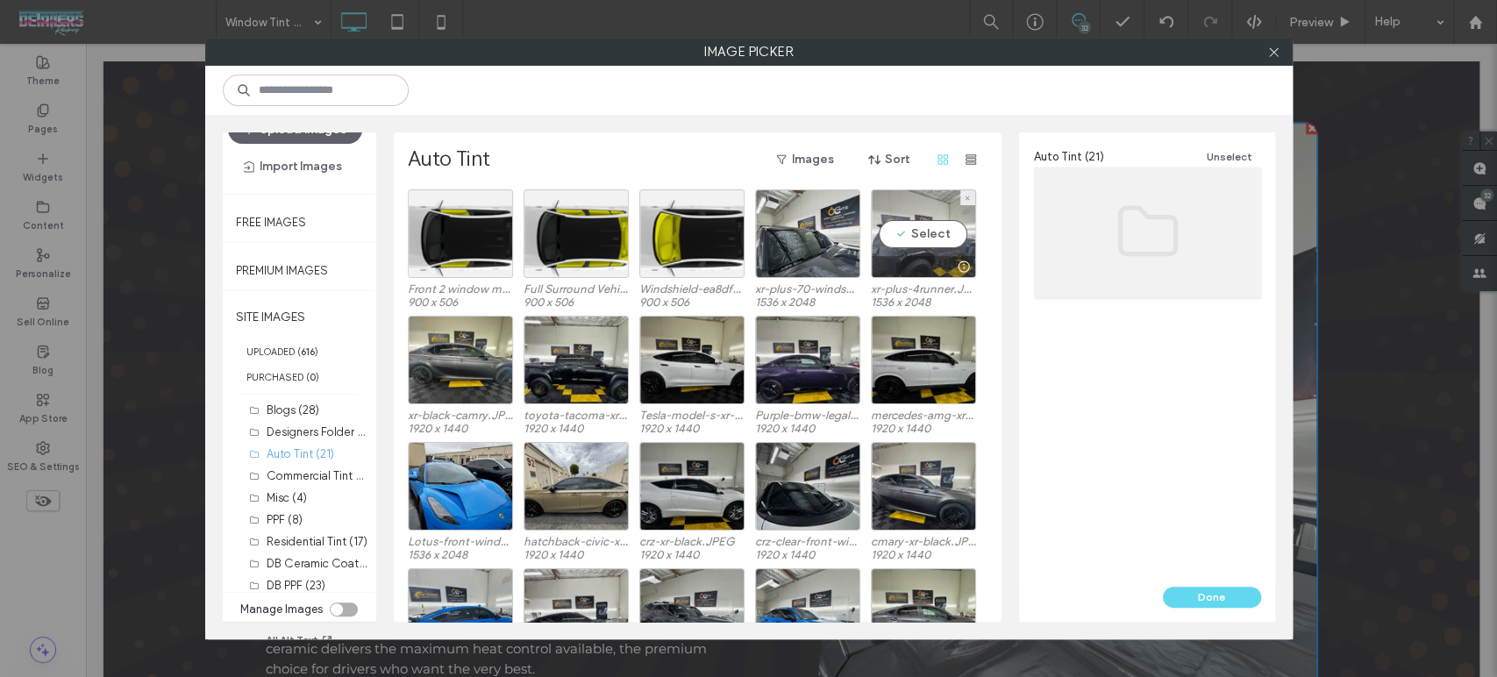
click at [938, 256] on div at bounding box center [923, 266] width 103 height 21
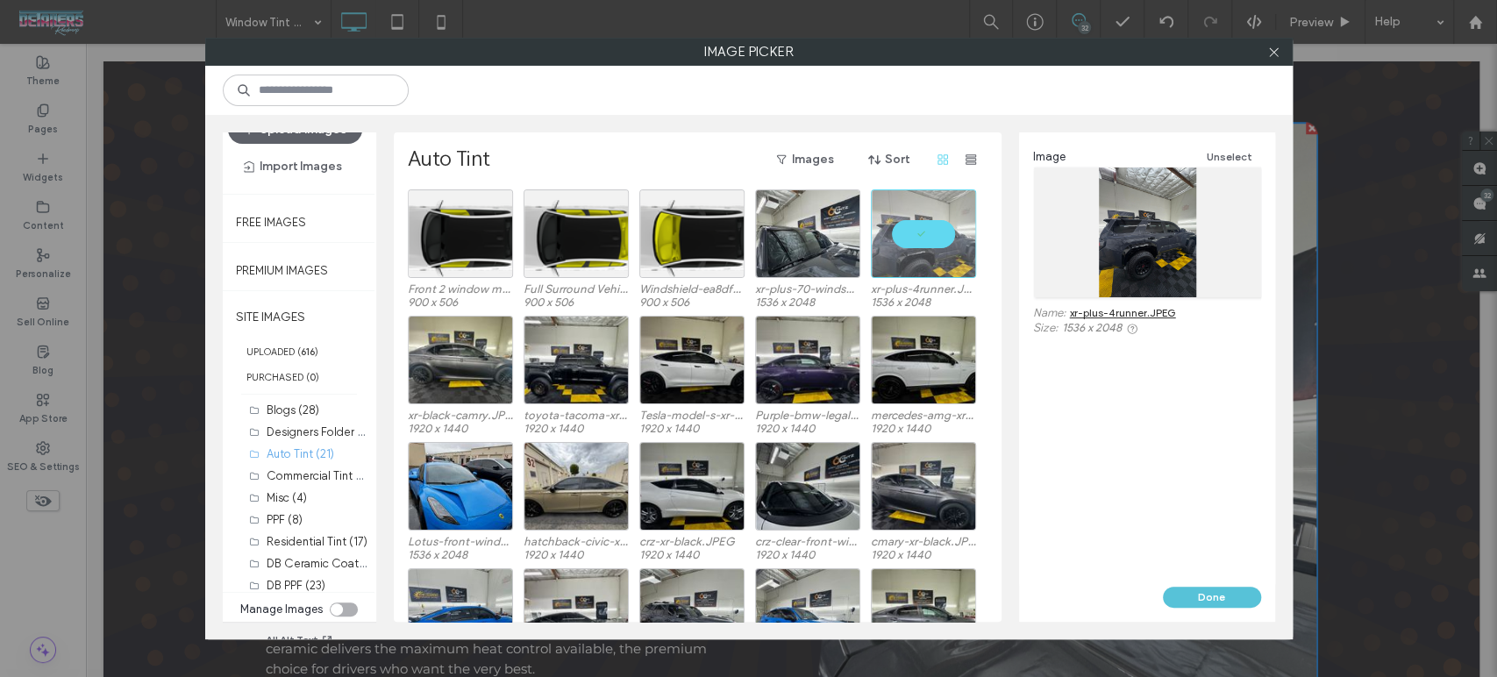
click at [1242, 600] on button "Done" at bounding box center [1212, 597] width 98 height 21
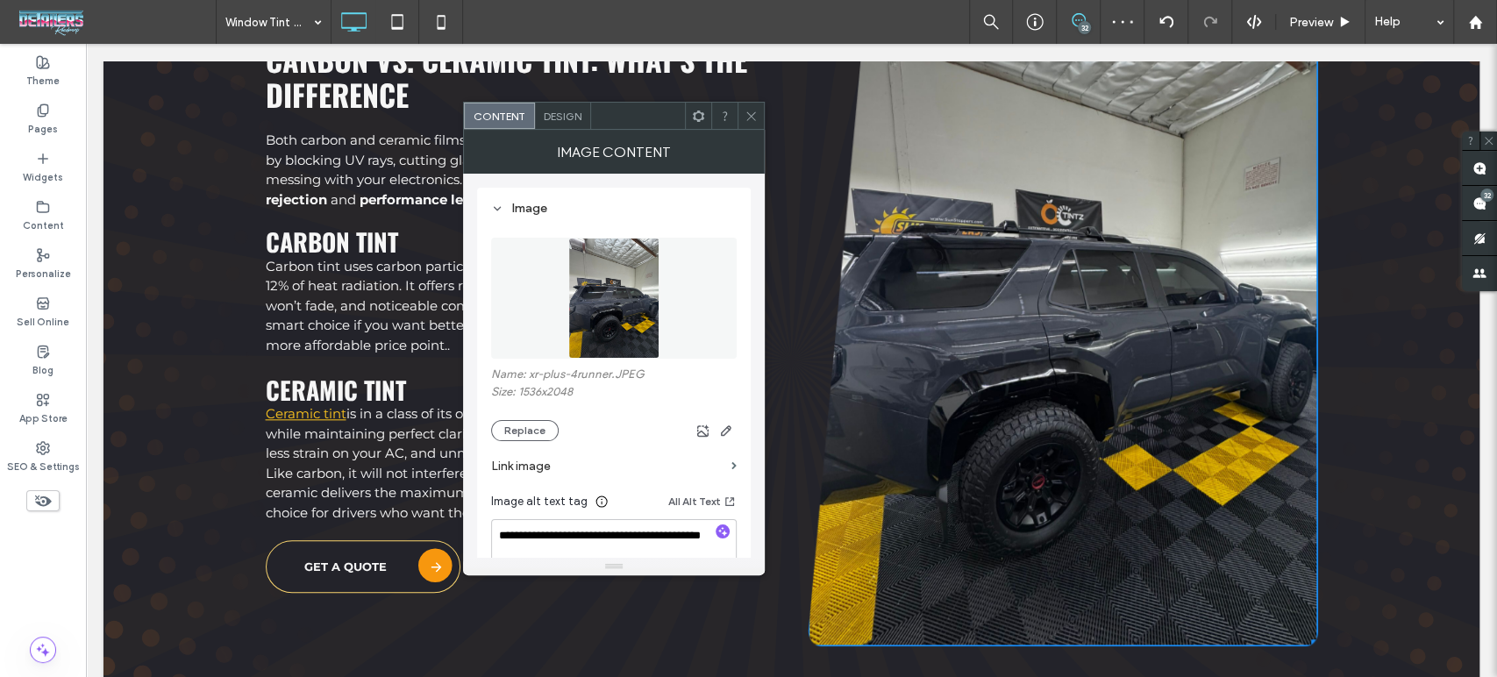
scroll to position [5584, 0]
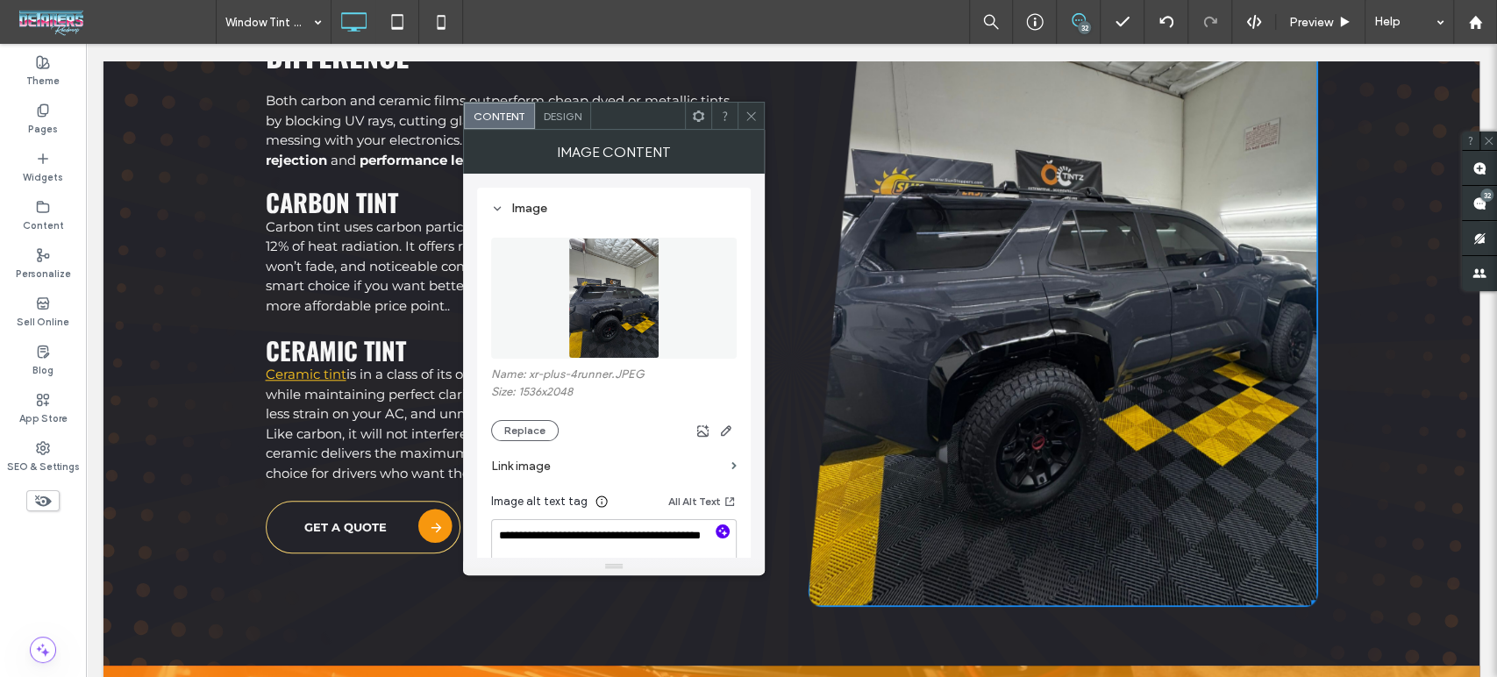
click at [719, 533] on icon "button" at bounding box center [722, 531] width 12 height 12
type textarea "**********"
click at [752, 113] on icon at bounding box center [751, 116] width 13 height 13
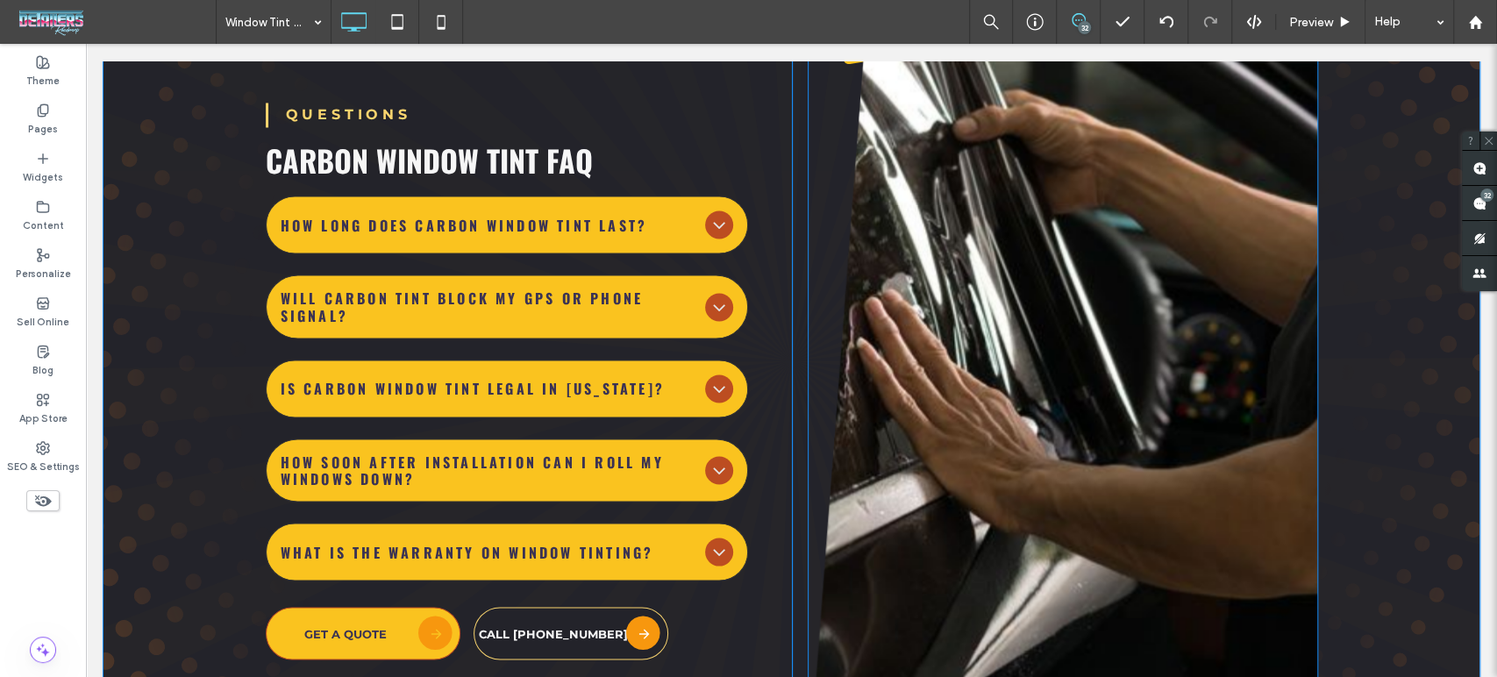
scroll to position [6461, 0]
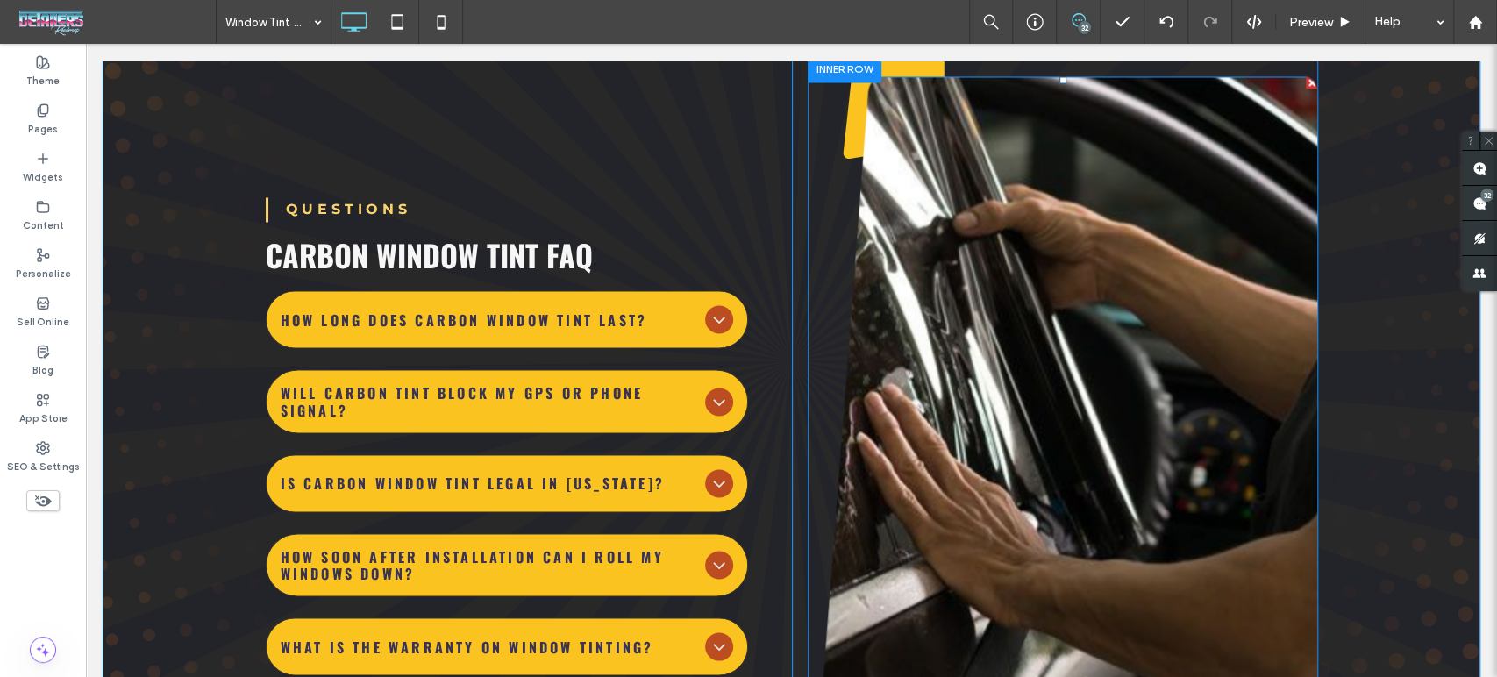
click at [1194, 588] on img at bounding box center [1063, 484] width 510 height 816
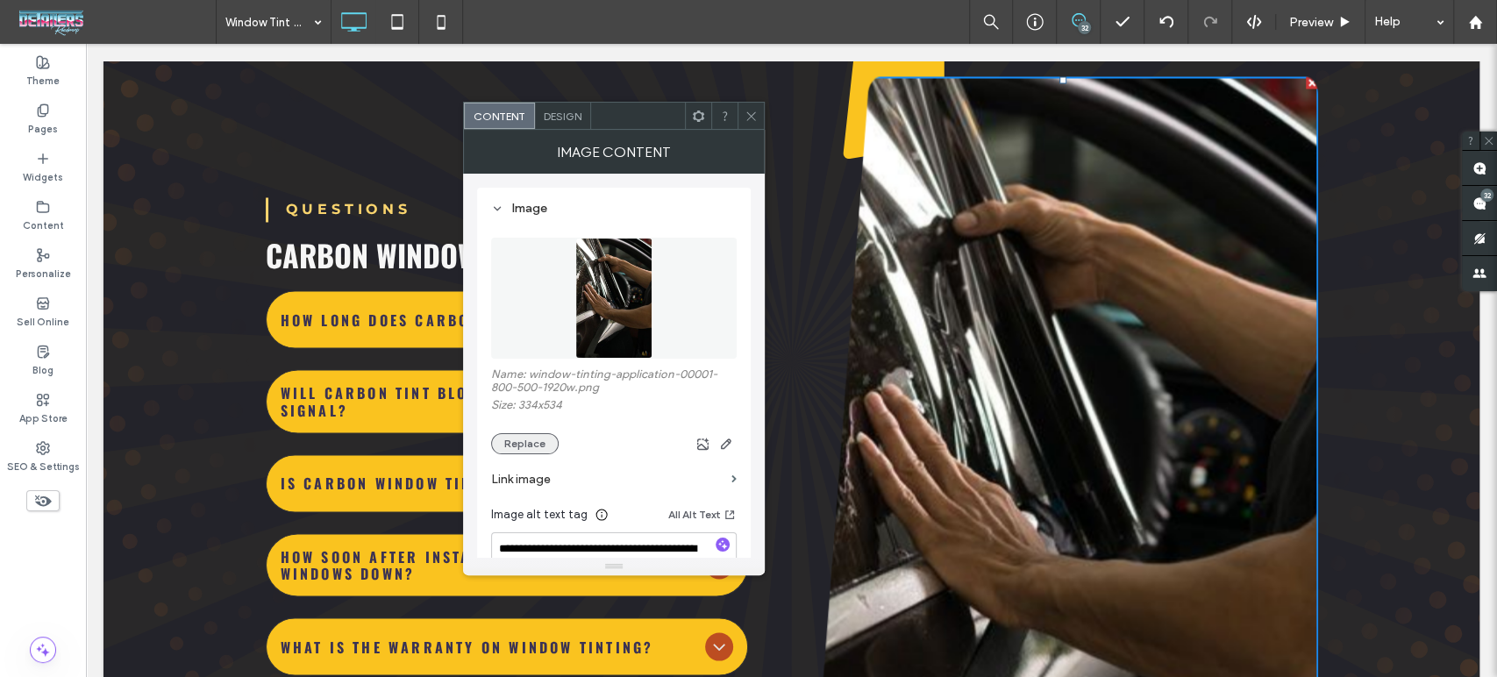
click at [528, 443] on button "Replace" at bounding box center [525, 443] width 68 height 21
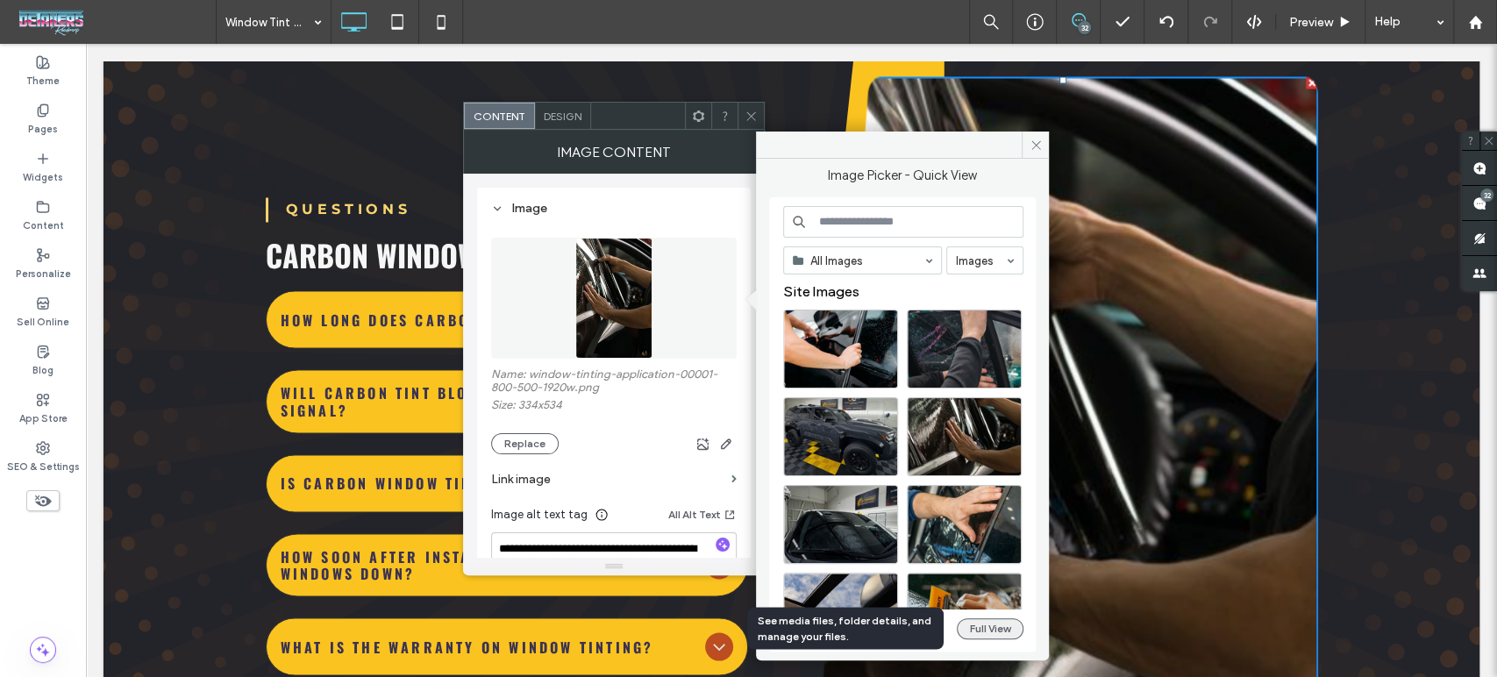
click at [989, 637] on button "Full View" at bounding box center [990, 628] width 67 height 21
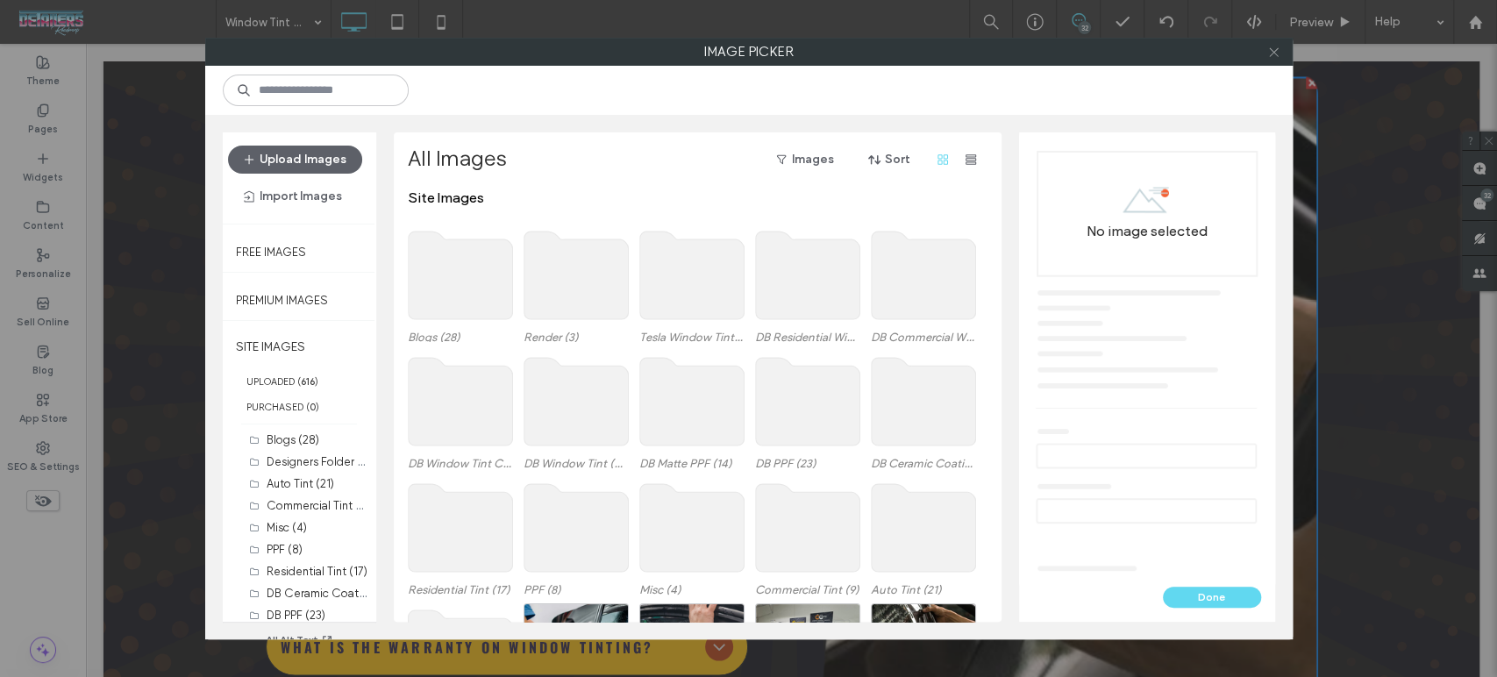
click at [1274, 53] on use at bounding box center [1273, 51] width 9 height 9
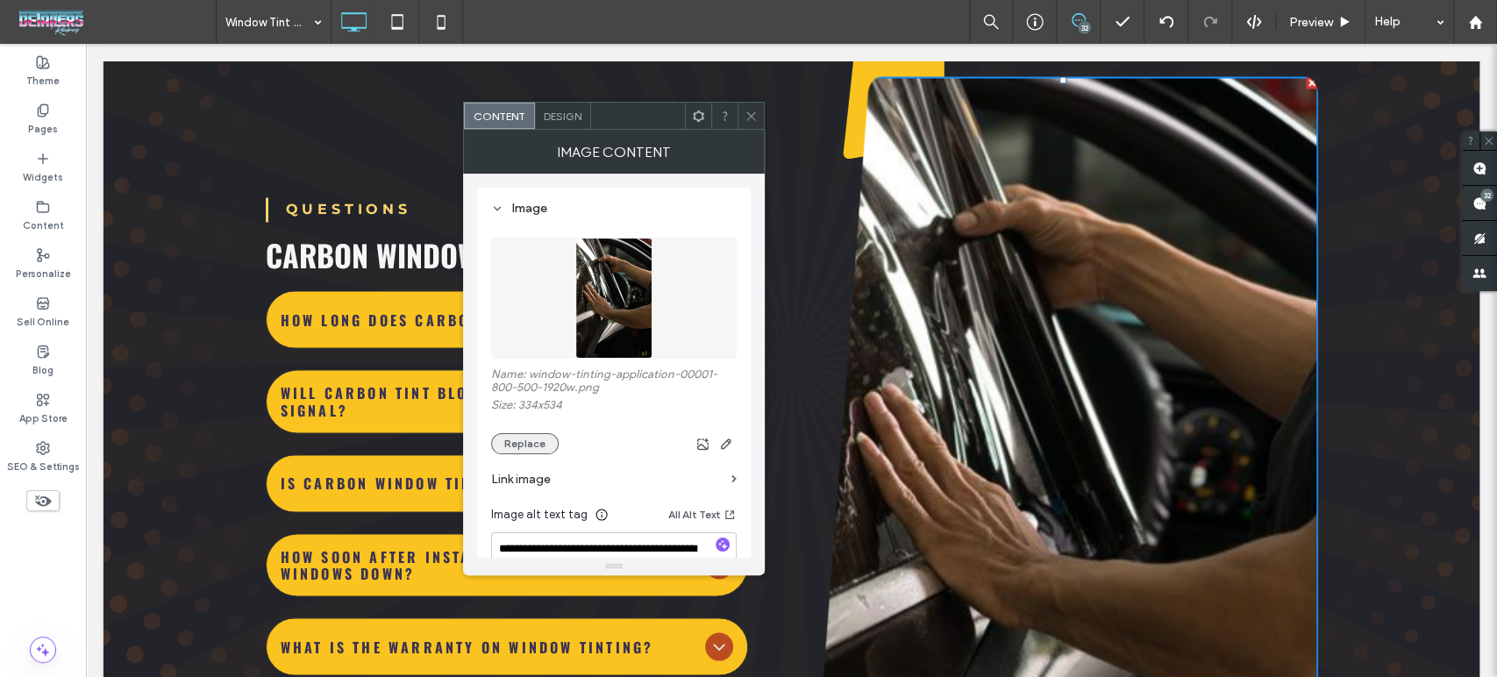
click at [535, 440] on button "Replace" at bounding box center [525, 443] width 68 height 21
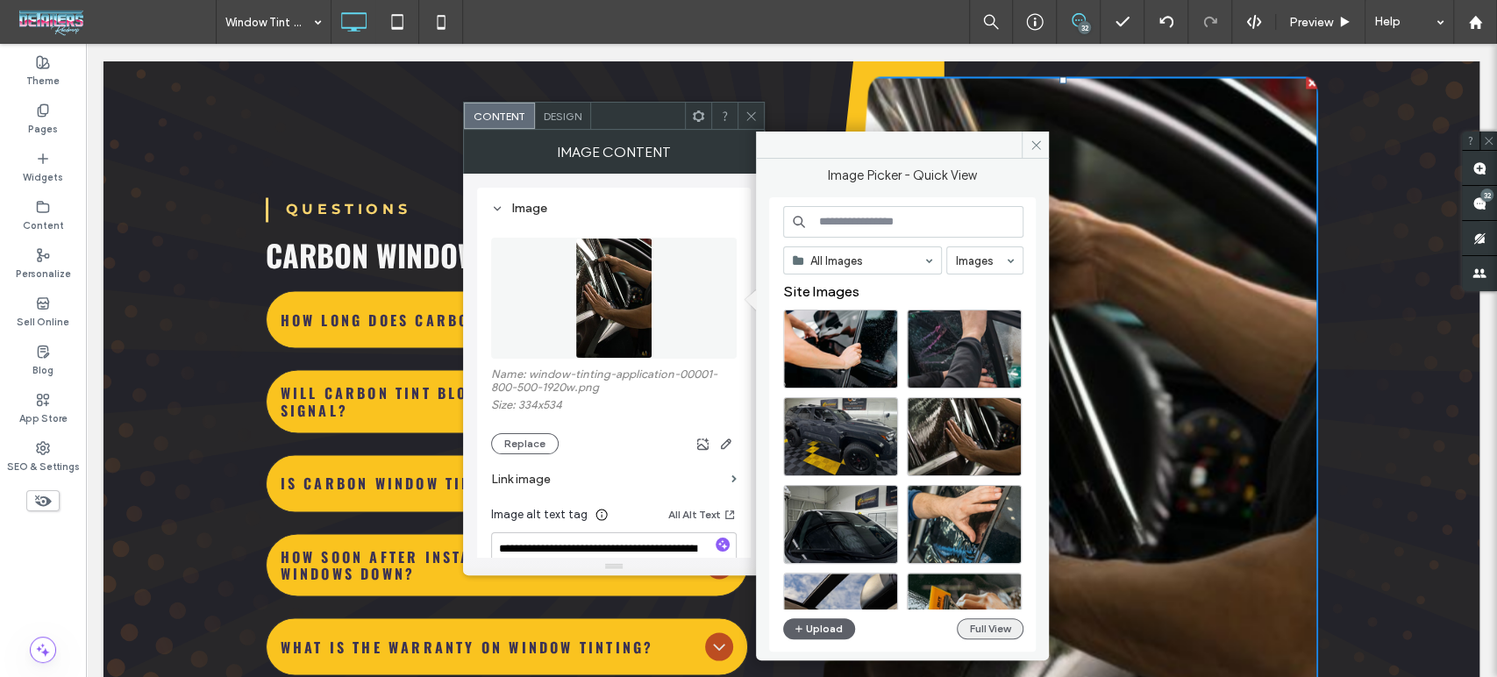
click at [982, 626] on button "Full View" at bounding box center [990, 628] width 67 height 21
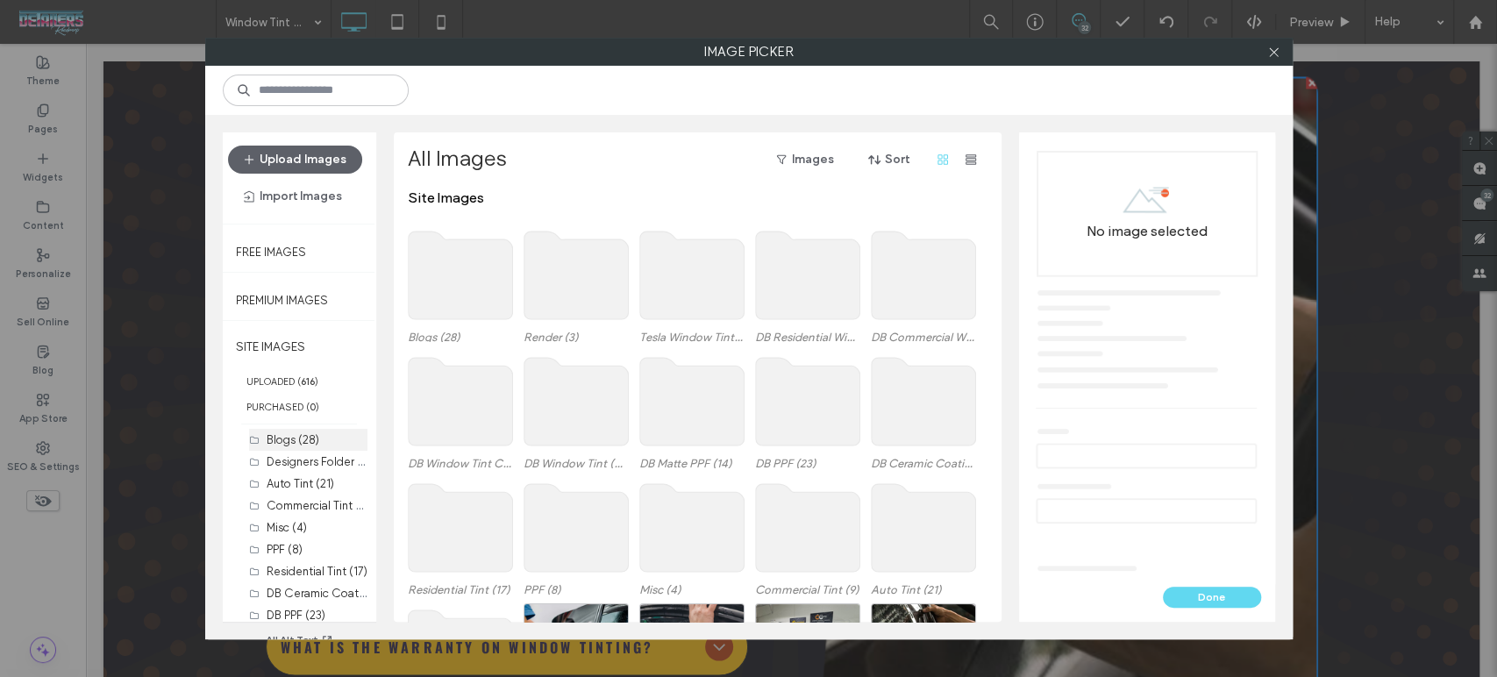
scroll to position [181, 0]
click at [313, 507] on div "DB Window Tint Carbon (24)" at bounding box center [317, 500] width 101 height 18
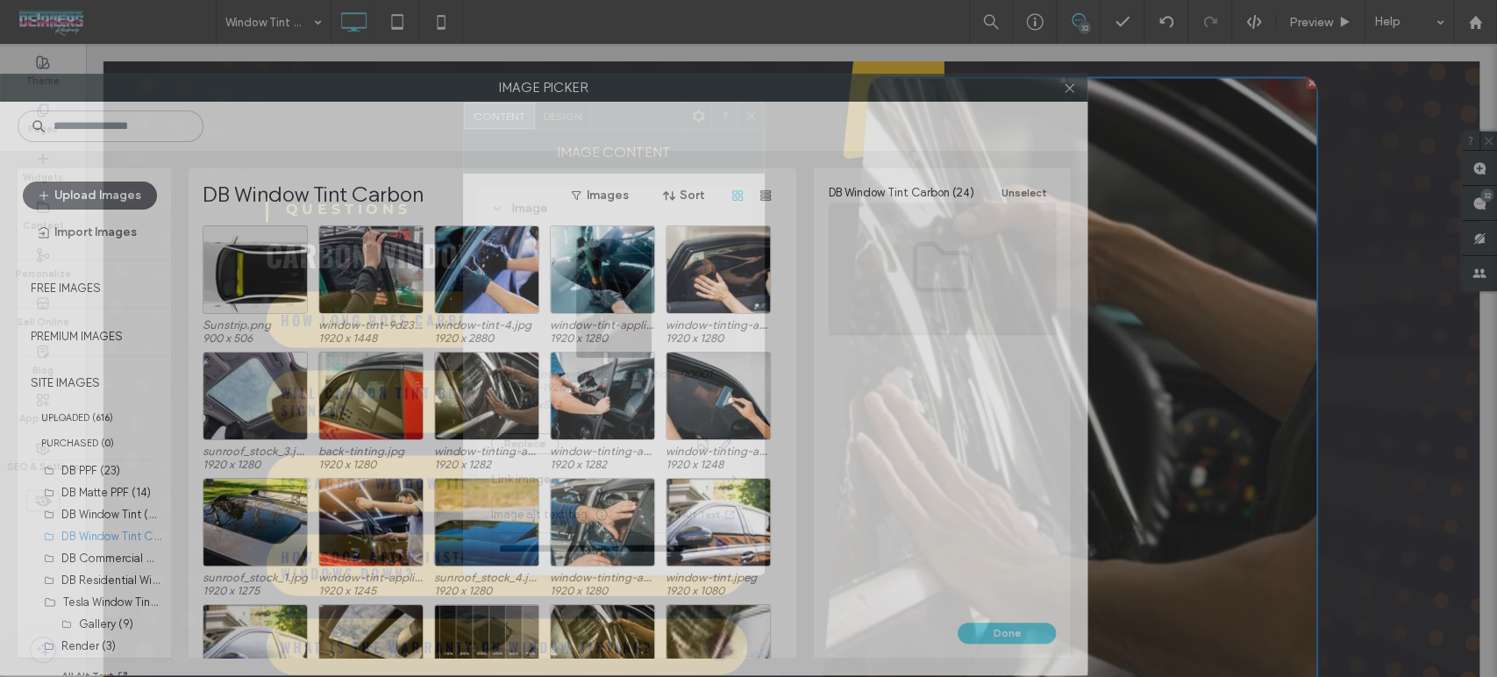
drag, startPoint x: 849, startPoint y: 48, endPoint x: 477, endPoint y: 84, distance: 373.6
click at [477, 84] on label "Image Picker" at bounding box center [544, 88] width 1086 height 26
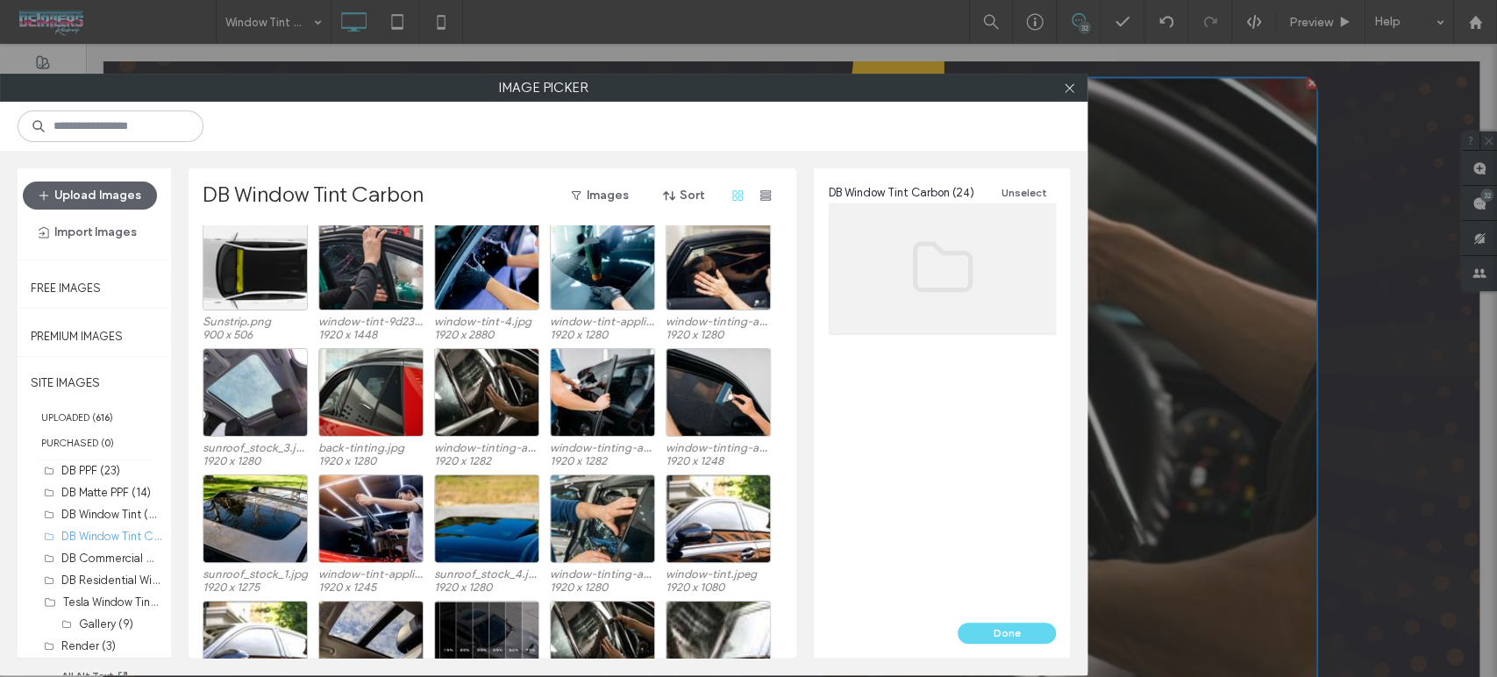
scroll to position [0, 0]
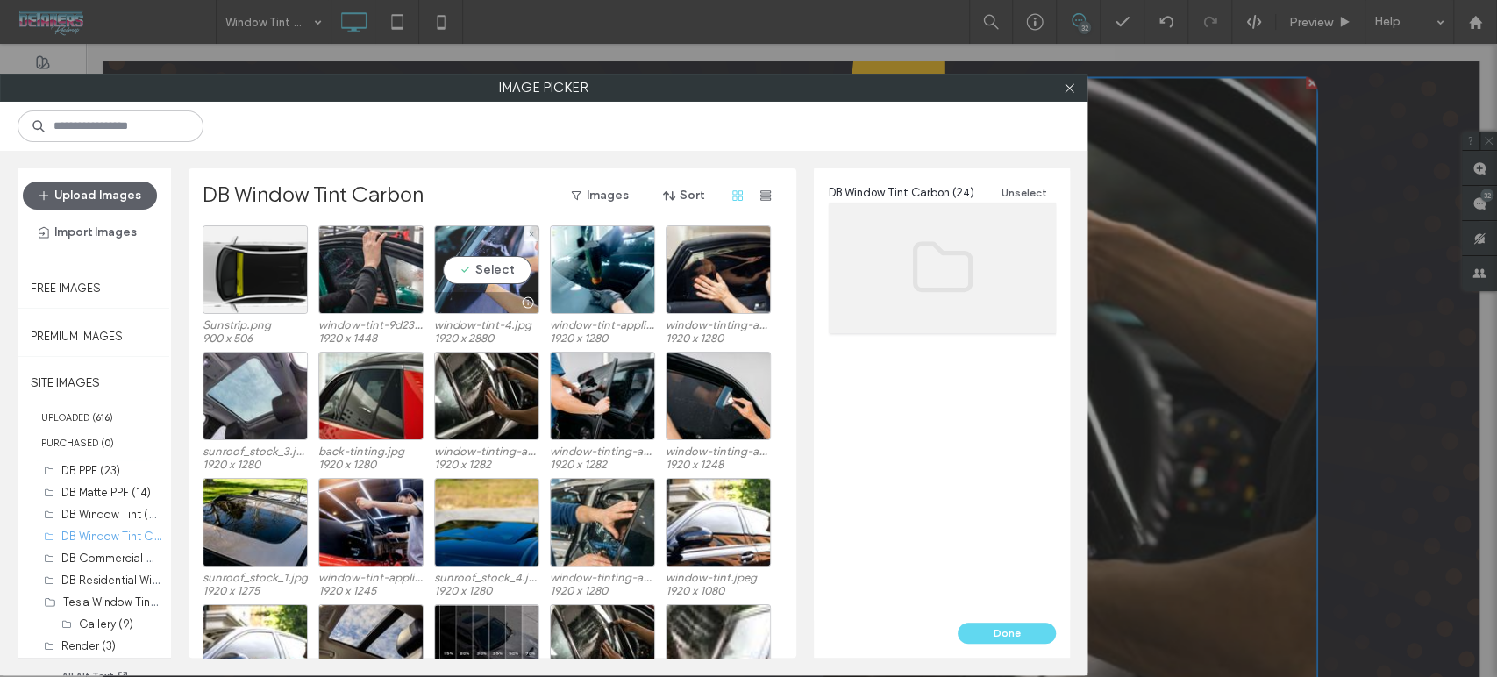
click at [493, 286] on div "Select" at bounding box center [486, 269] width 105 height 89
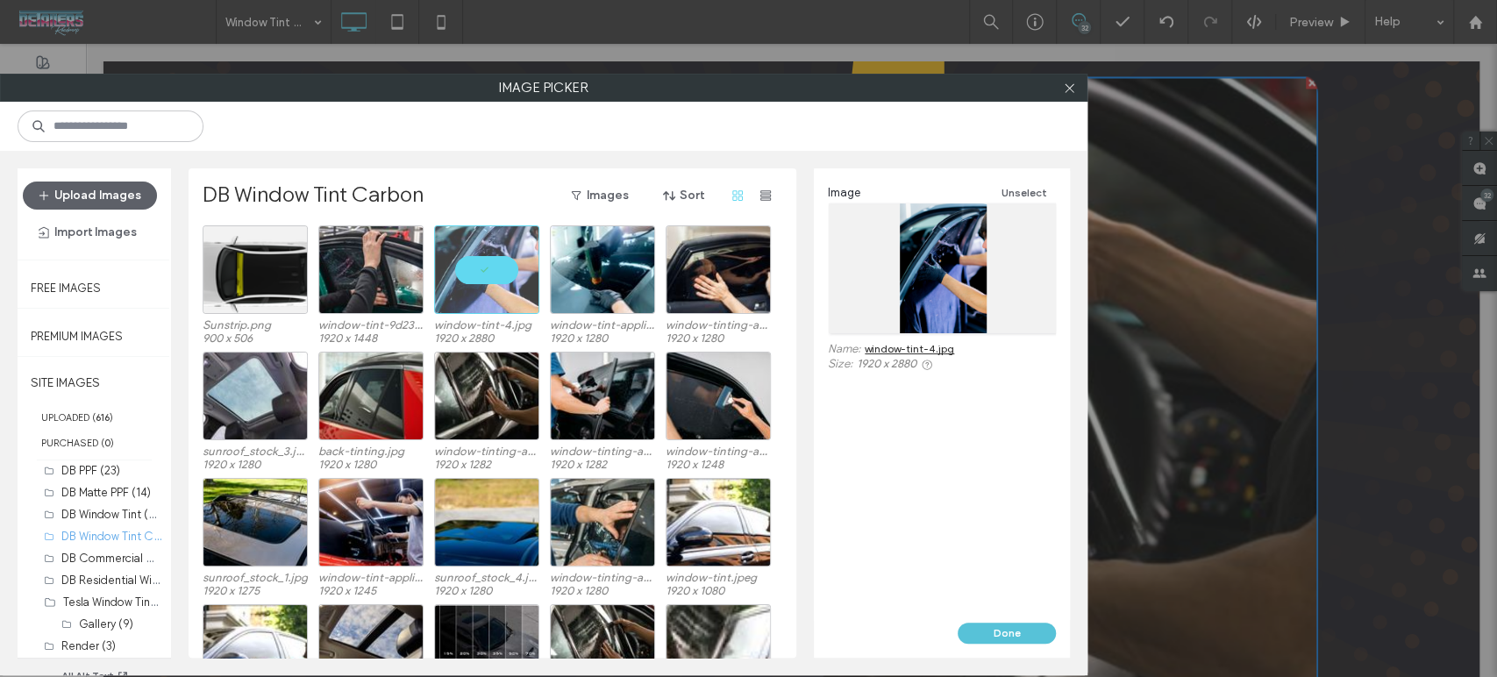
drag, startPoint x: 1030, startPoint y: 643, endPoint x: 944, endPoint y: 595, distance: 98.1
click at [1030, 643] on button "Done" at bounding box center [1007, 633] width 98 height 21
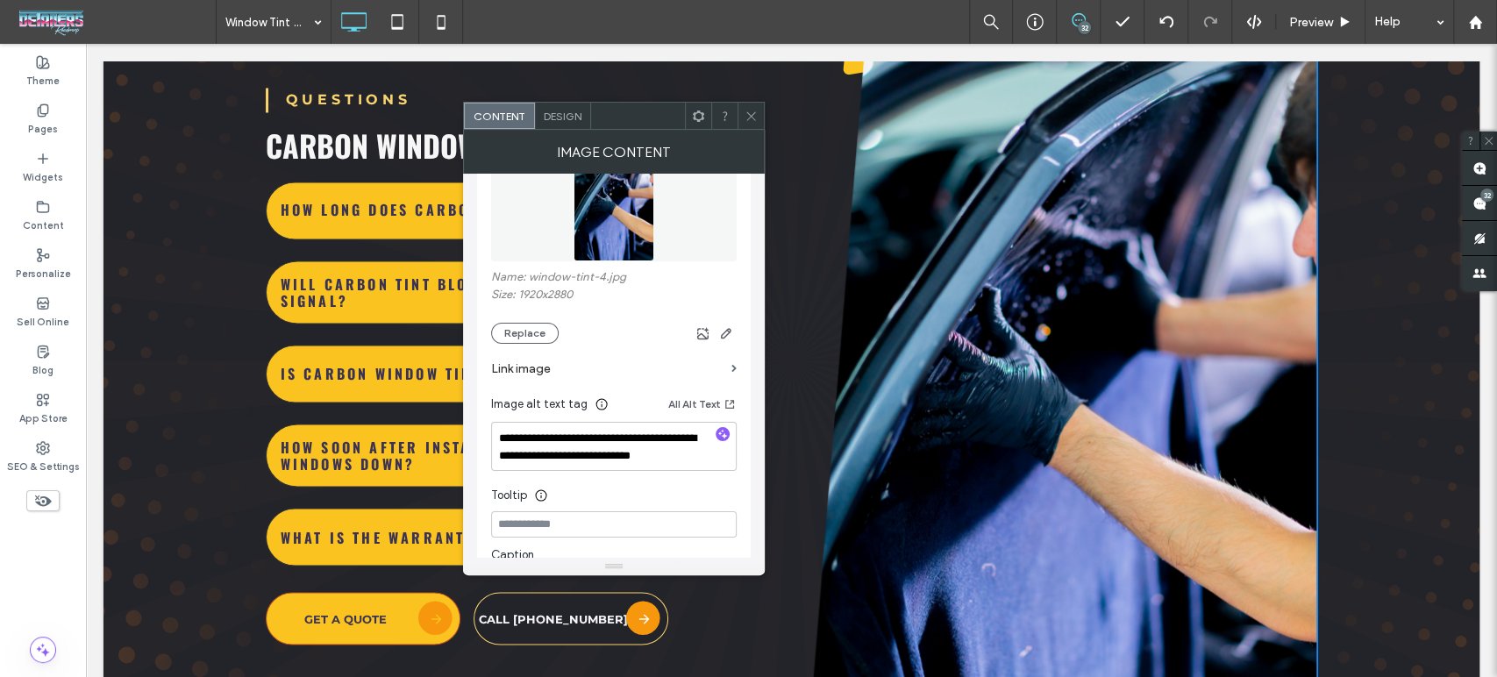
scroll to position [6533, 0]
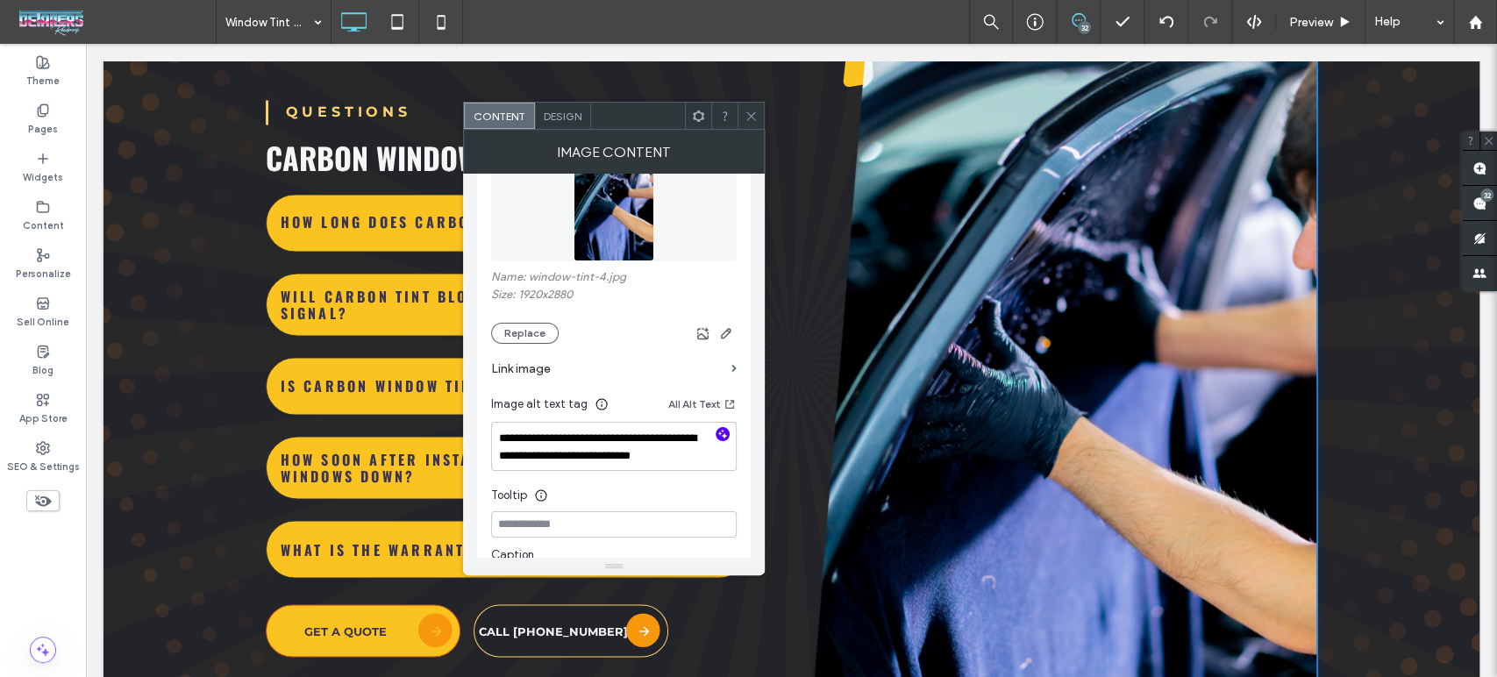
click at [719, 433] on icon "button" at bounding box center [722, 434] width 12 height 12
type textarea "**********"
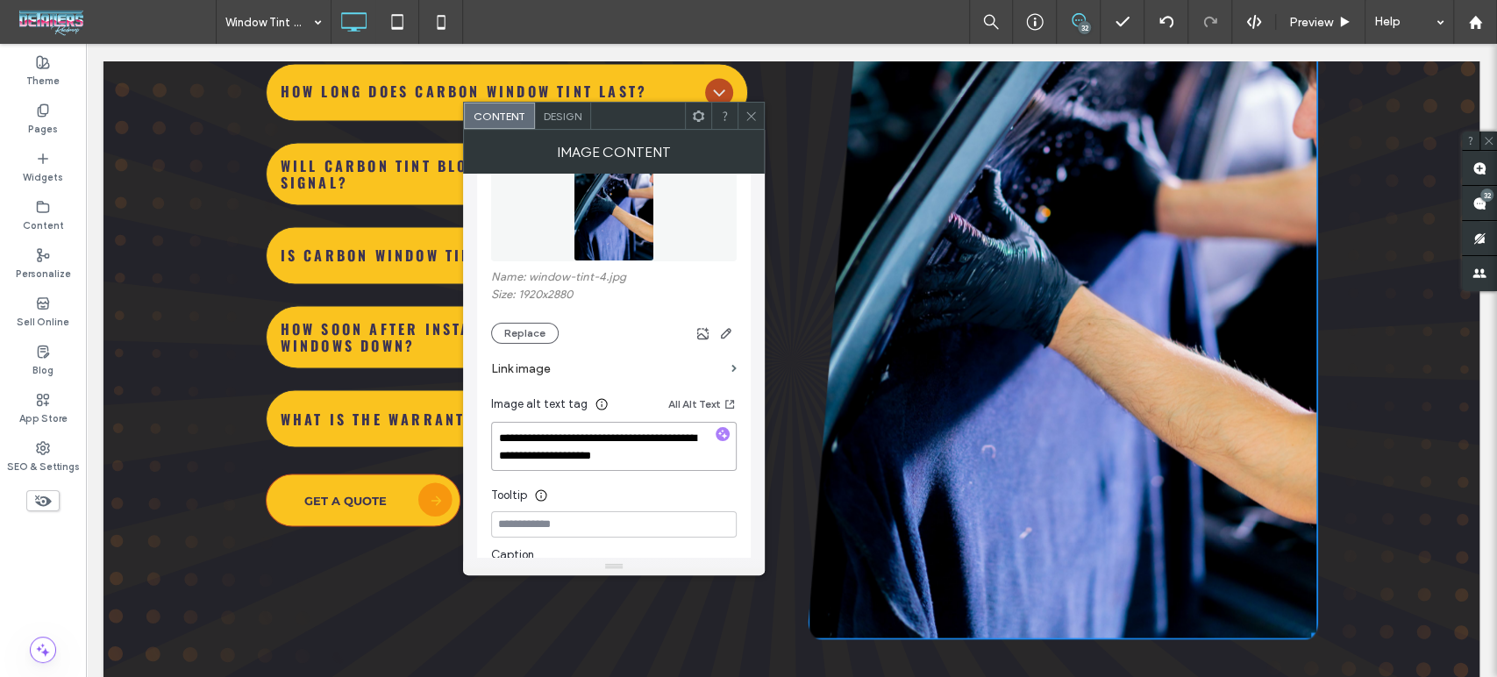
scroll to position [6546, 0]
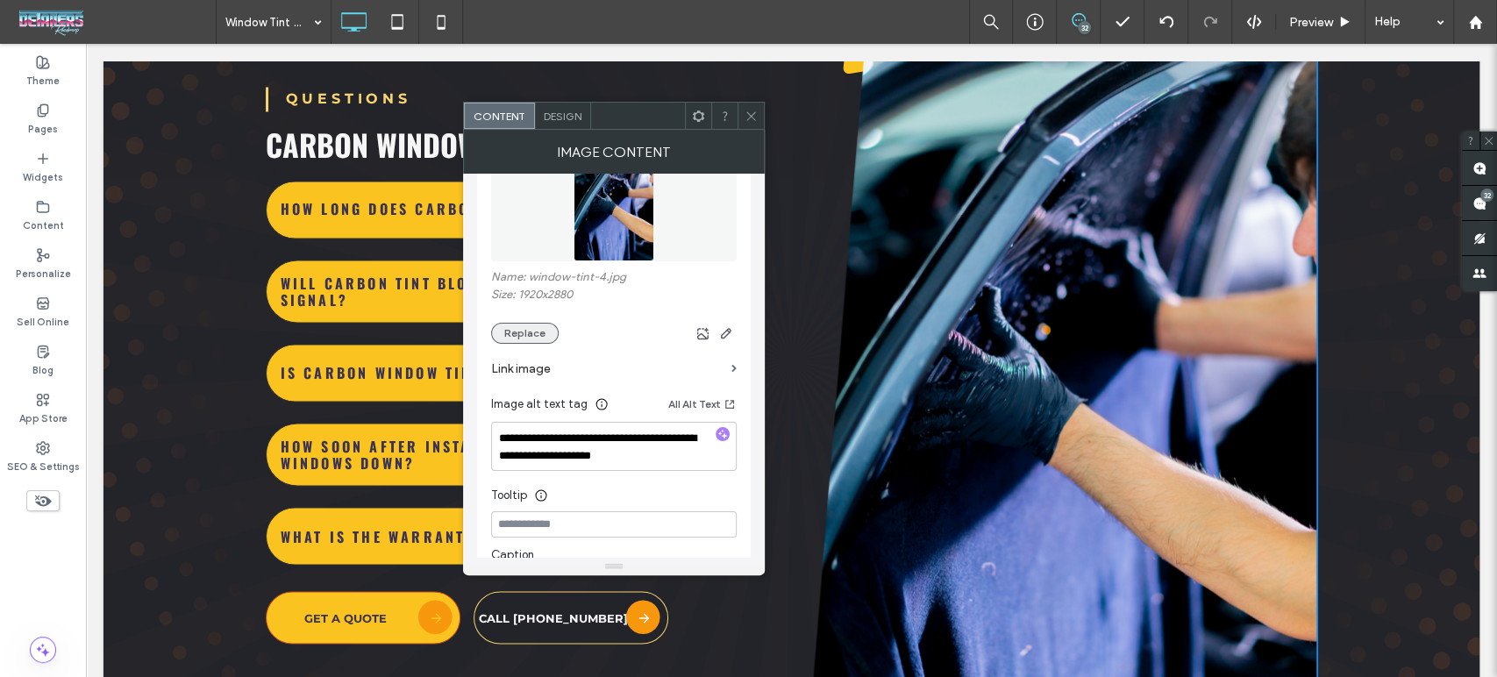
click at [516, 333] on button "Replace" at bounding box center [525, 333] width 68 height 21
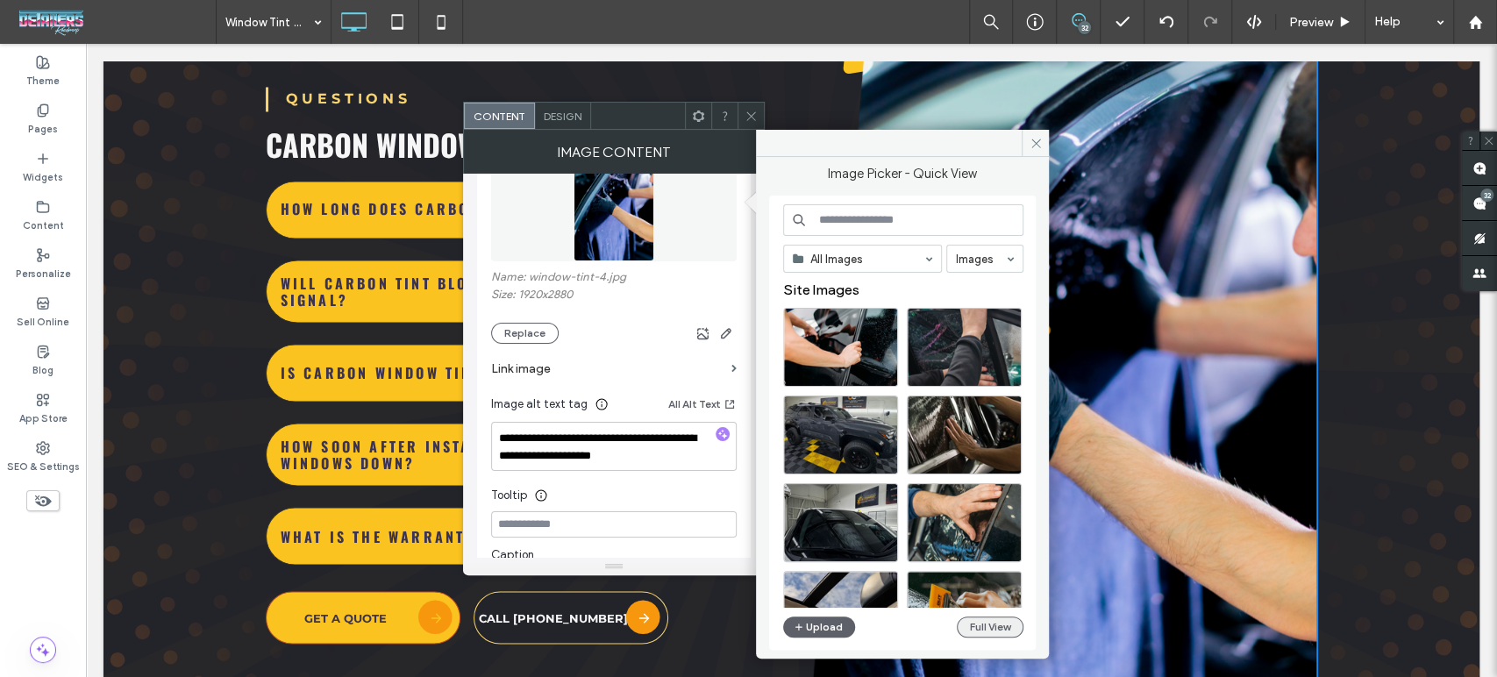
click at [1004, 627] on button "Full View" at bounding box center [990, 627] width 67 height 21
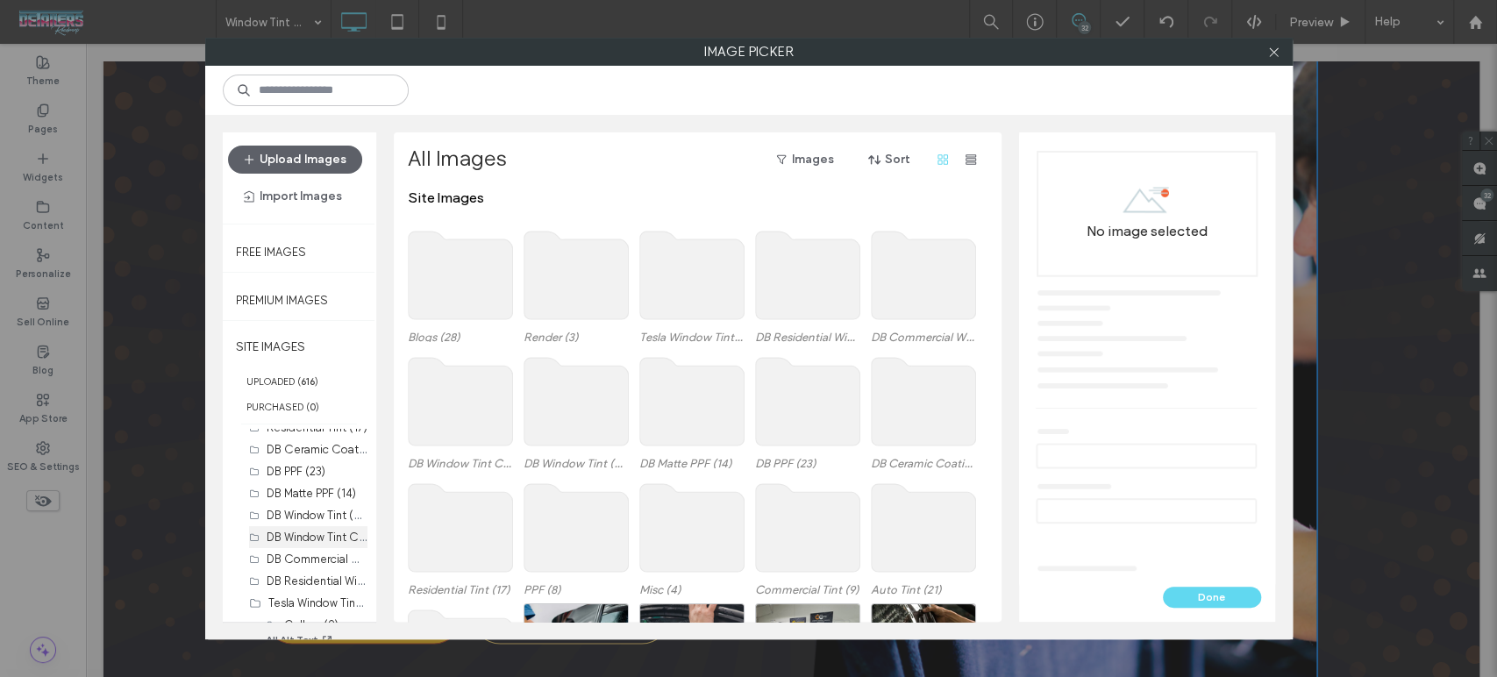
scroll to position [181, 0]
click at [329, 493] on div "DB Commercial Window Tint (10)" at bounding box center [307, 481] width 158 height 42
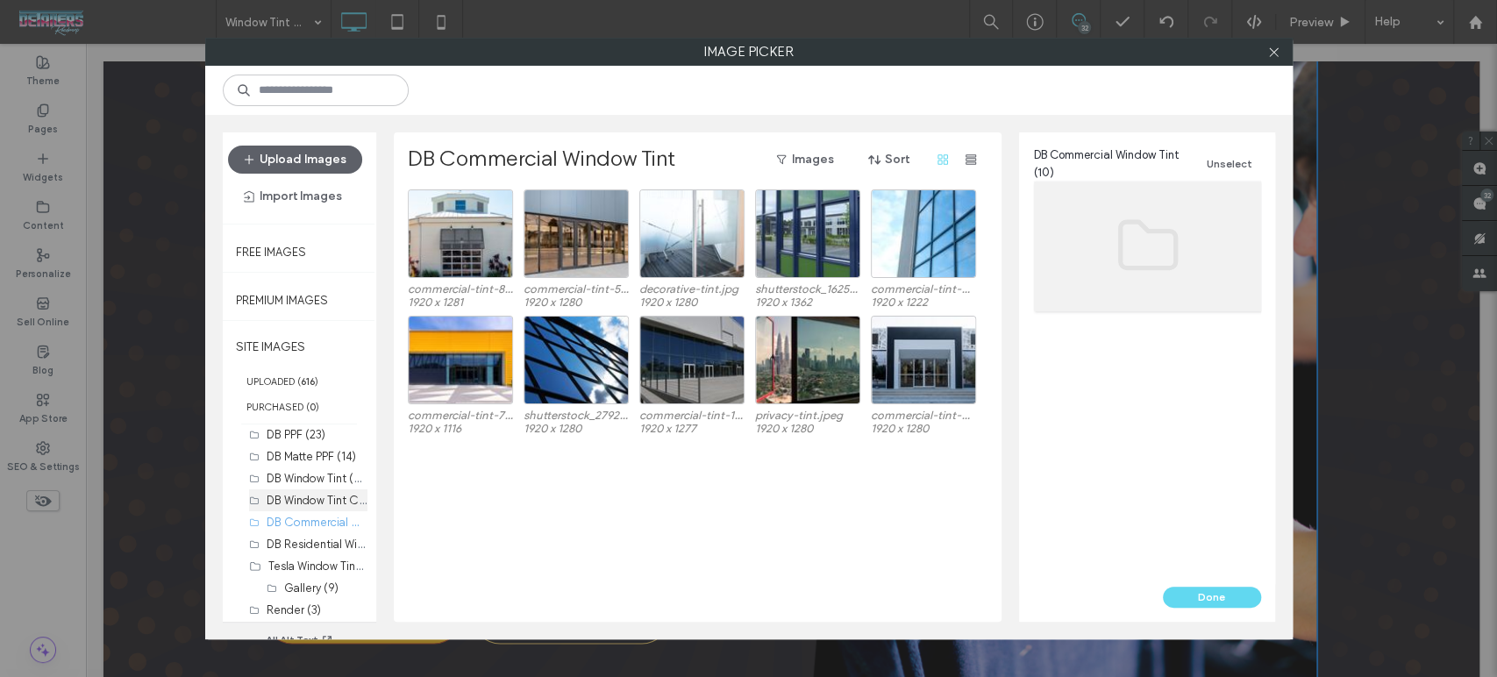
click at [305, 509] on div "DB Window Tint Carbon (24)" at bounding box center [317, 500] width 101 height 18
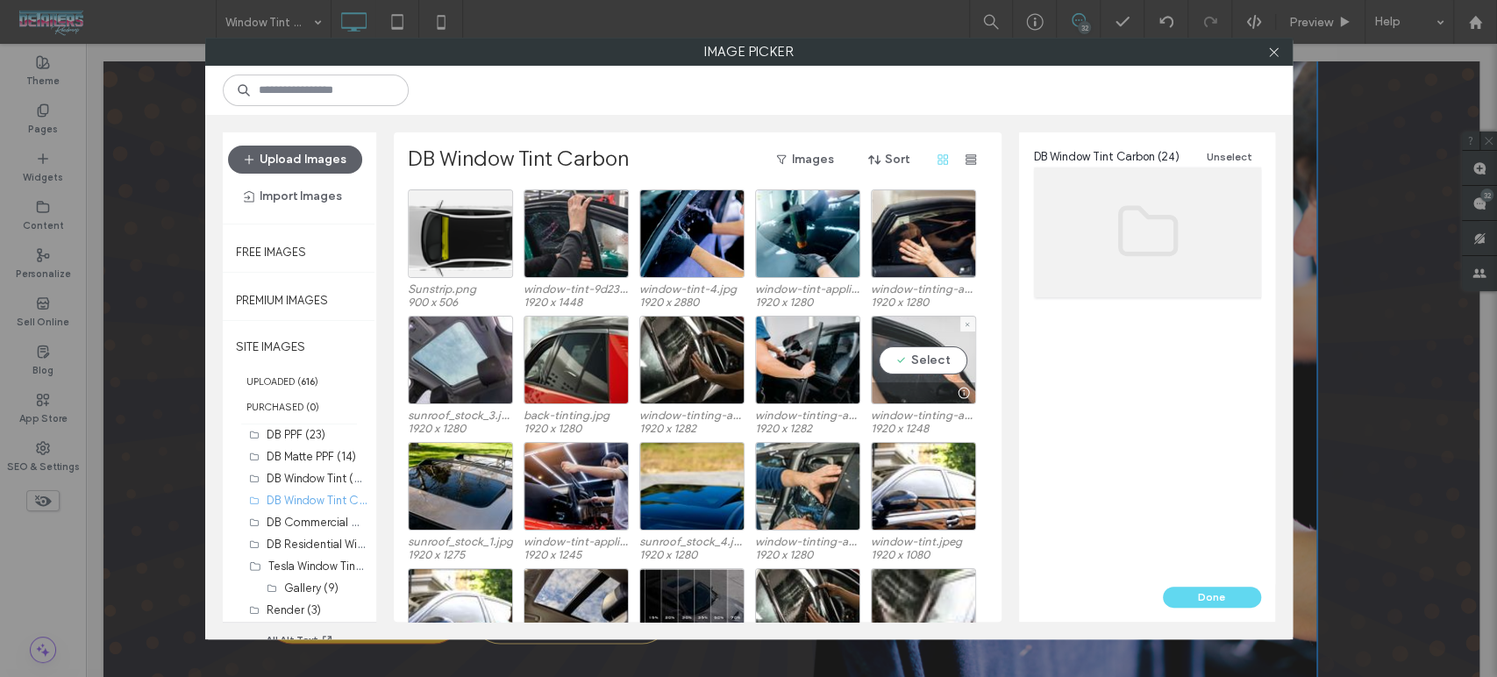
click at [943, 388] on div at bounding box center [923, 392] width 103 height 21
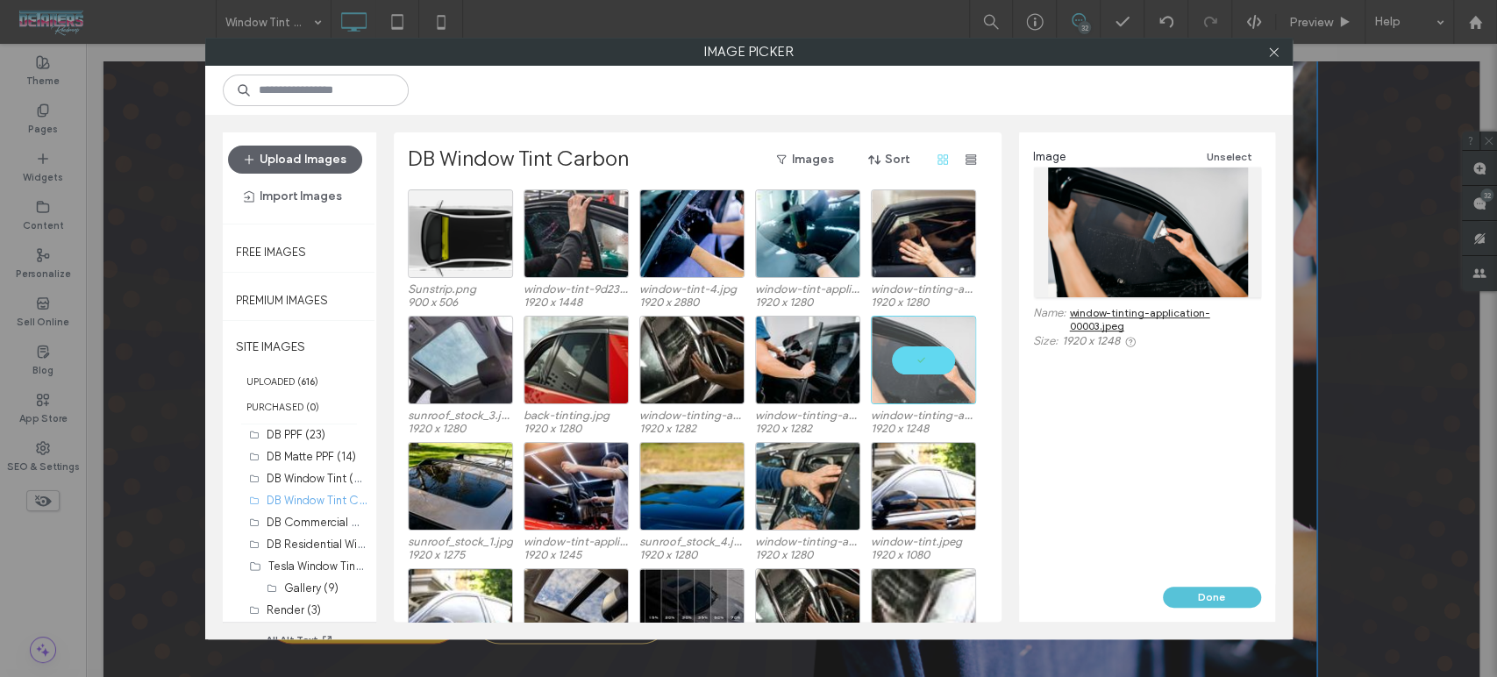
drag, startPoint x: 1237, startPoint y: 590, endPoint x: 1146, endPoint y: 540, distance: 104.0
click at [1237, 590] on button "Done" at bounding box center [1212, 597] width 98 height 21
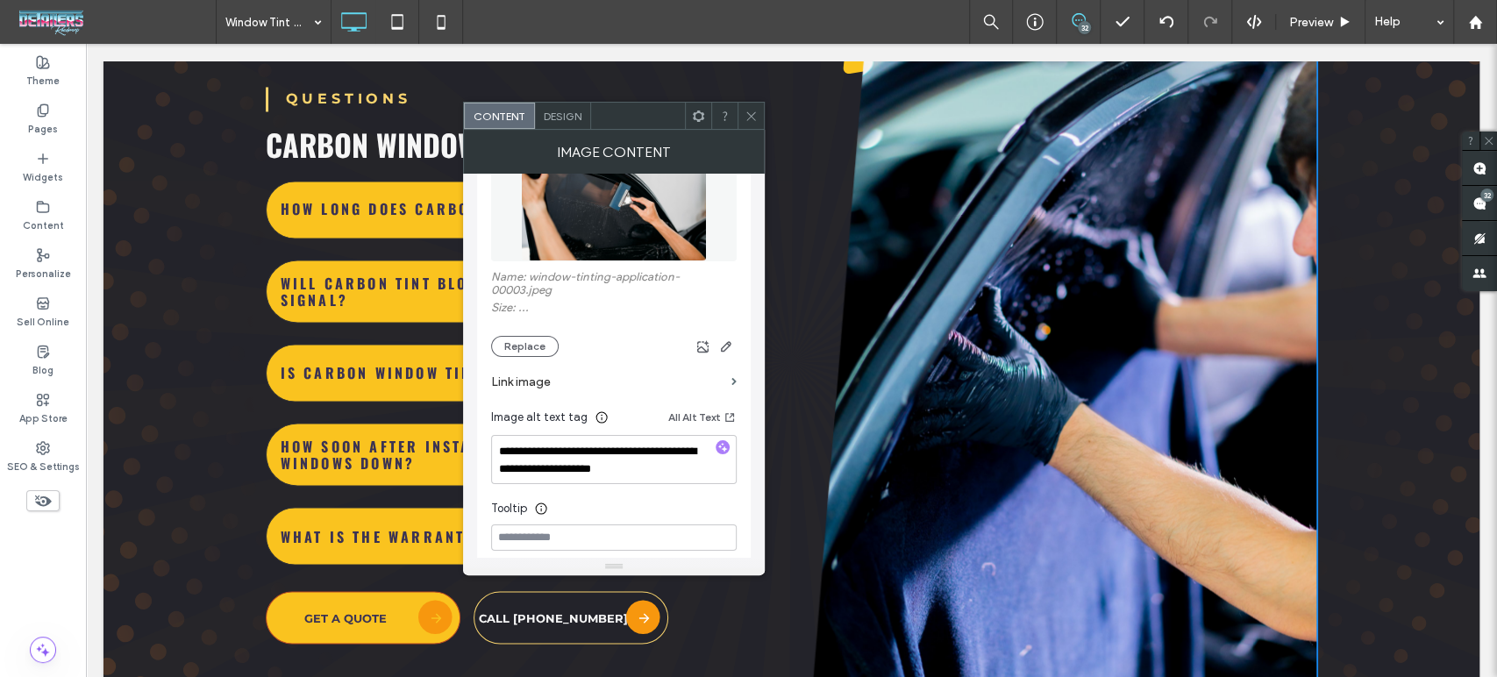
scroll to position [6434, 0]
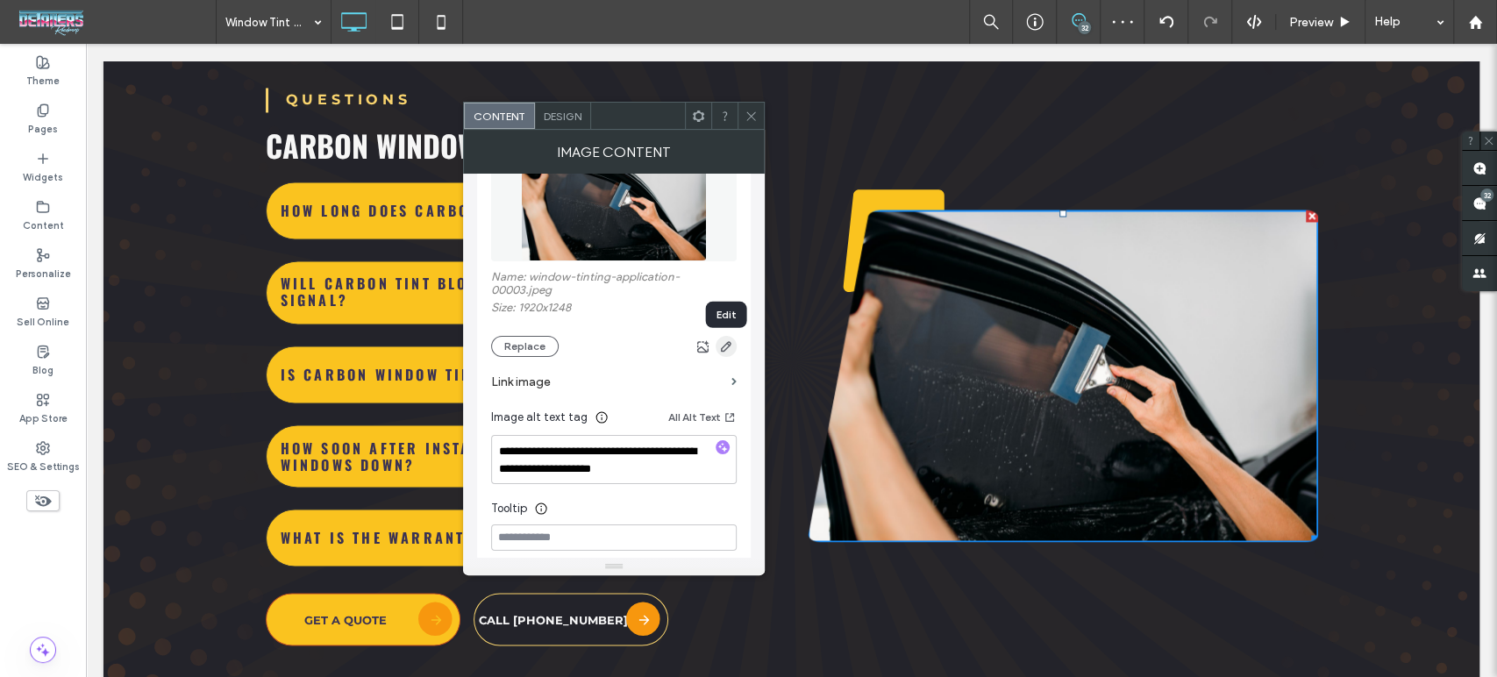
click at [730, 353] on icon "button" at bounding box center [726, 346] width 14 height 14
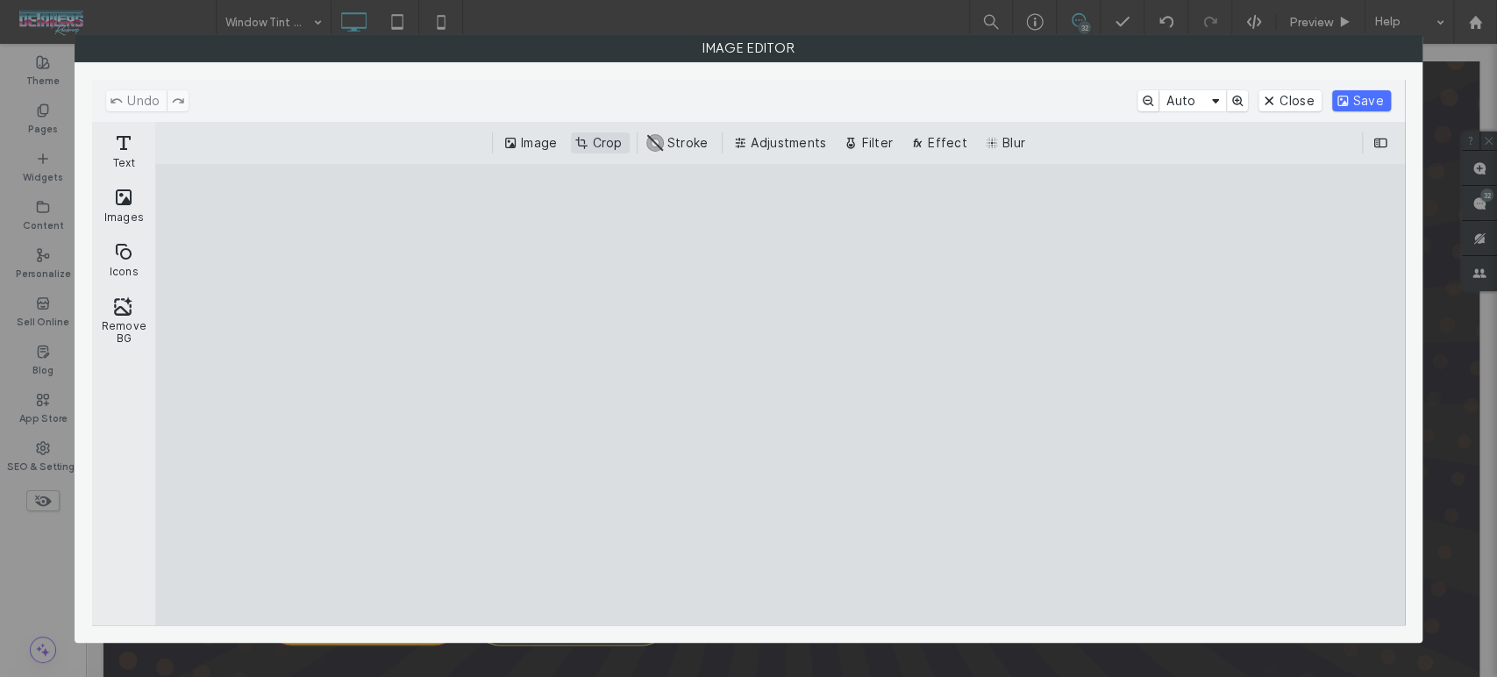
click at [594, 144] on button "Crop" at bounding box center [600, 142] width 58 height 21
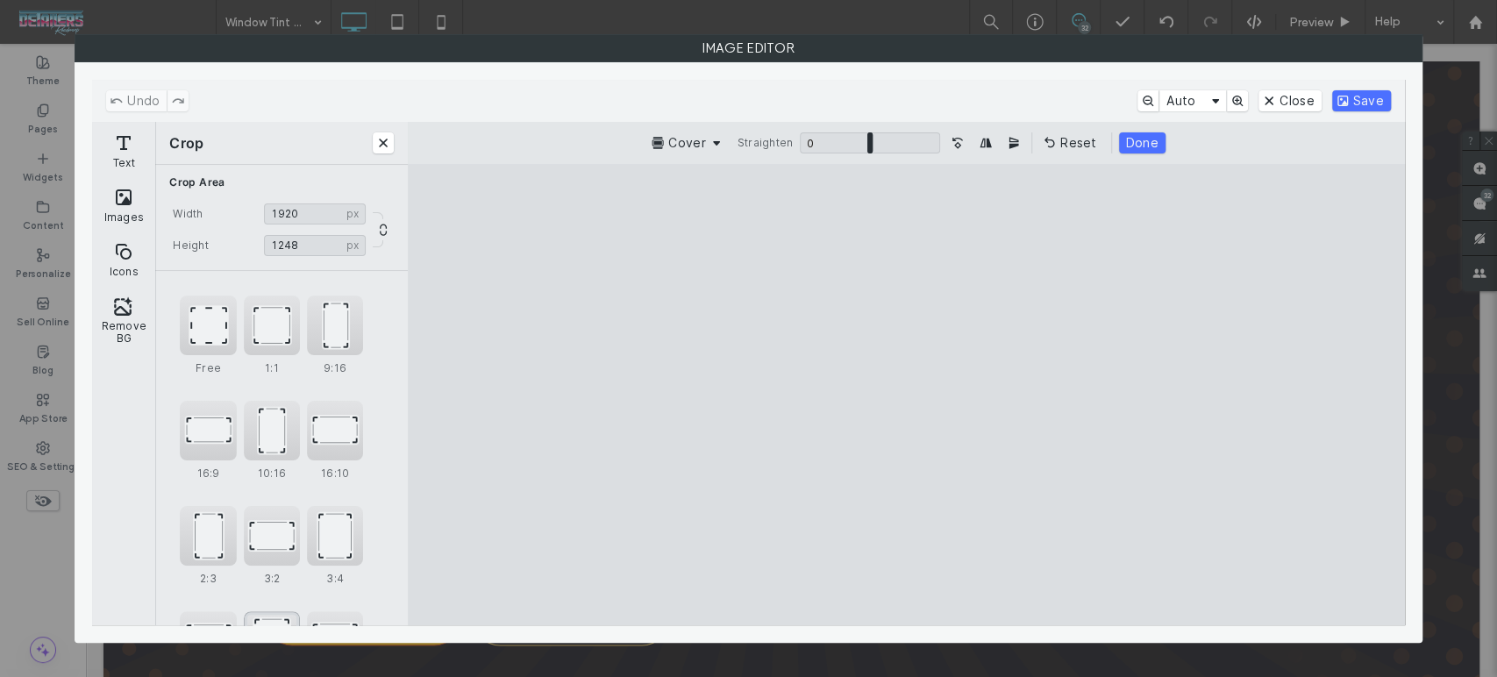
scroll to position [106, 0]
click at [256, 543] on div "4:5" at bounding box center [272, 535] width 56 height 60
type input "*****"
drag, startPoint x: 875, startPoint y: 523, endPoint x: 843, endPoint y: 520, distance: 32.6
click at [906, 395] on cesdk-canvas "Editor canvas" at bounding box center [906, 395] width 0 height 0
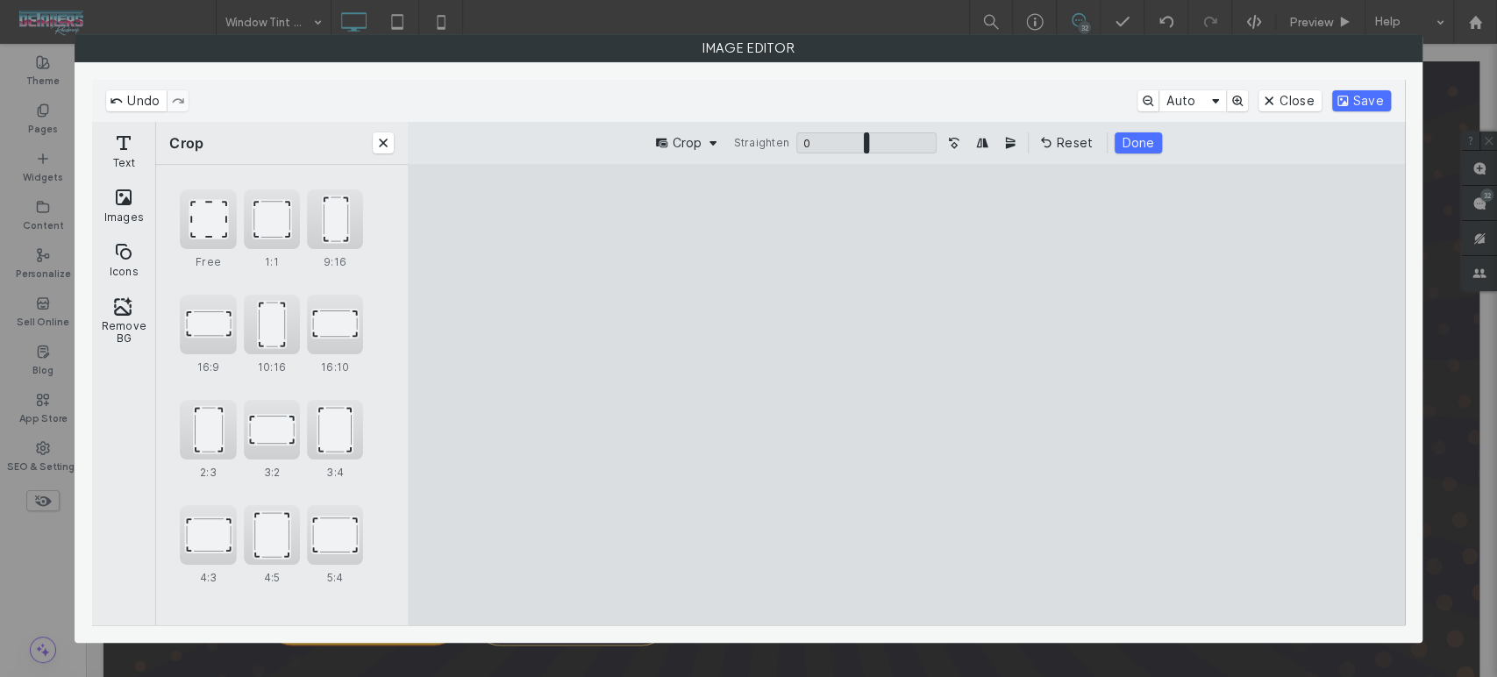
click at [1107, 144] on div "Crop Straighten 0 * 0 Reset Done" at bounding box center [906, 142] width 968 height 21
click at [1118, 140] on button "Done" at bounding box center [1138, 142] width 46 height 21
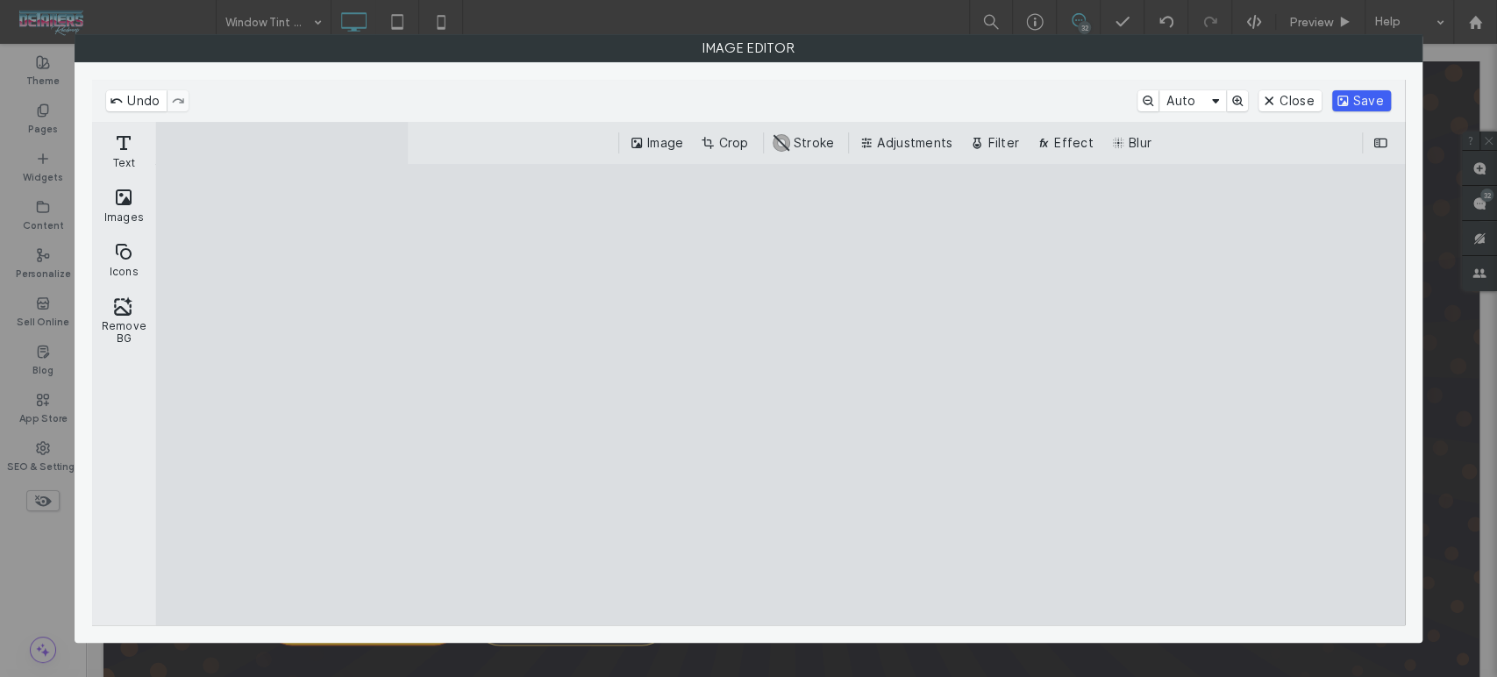
click at [1374, 103] on button "Save" at bounding box center [1361, 100] width 59 height 21
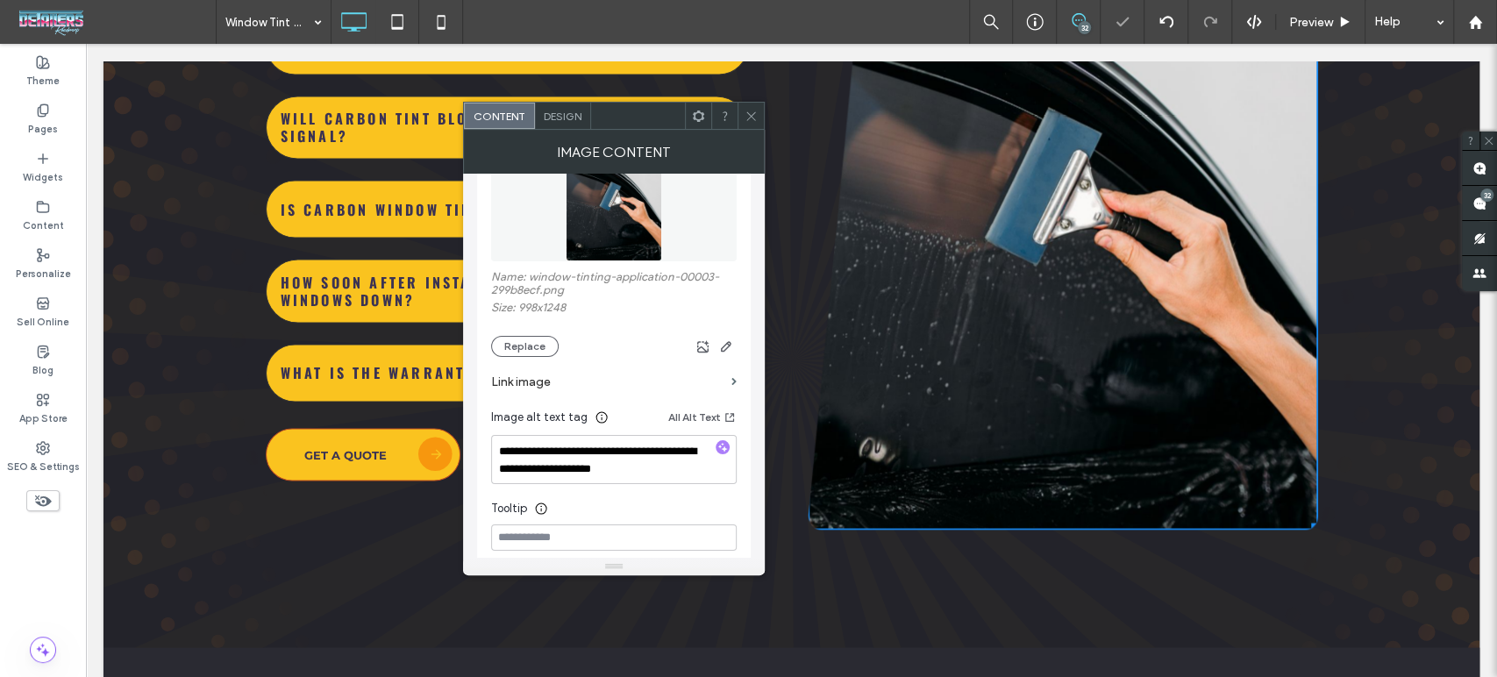
scroll to position [6774, 0]
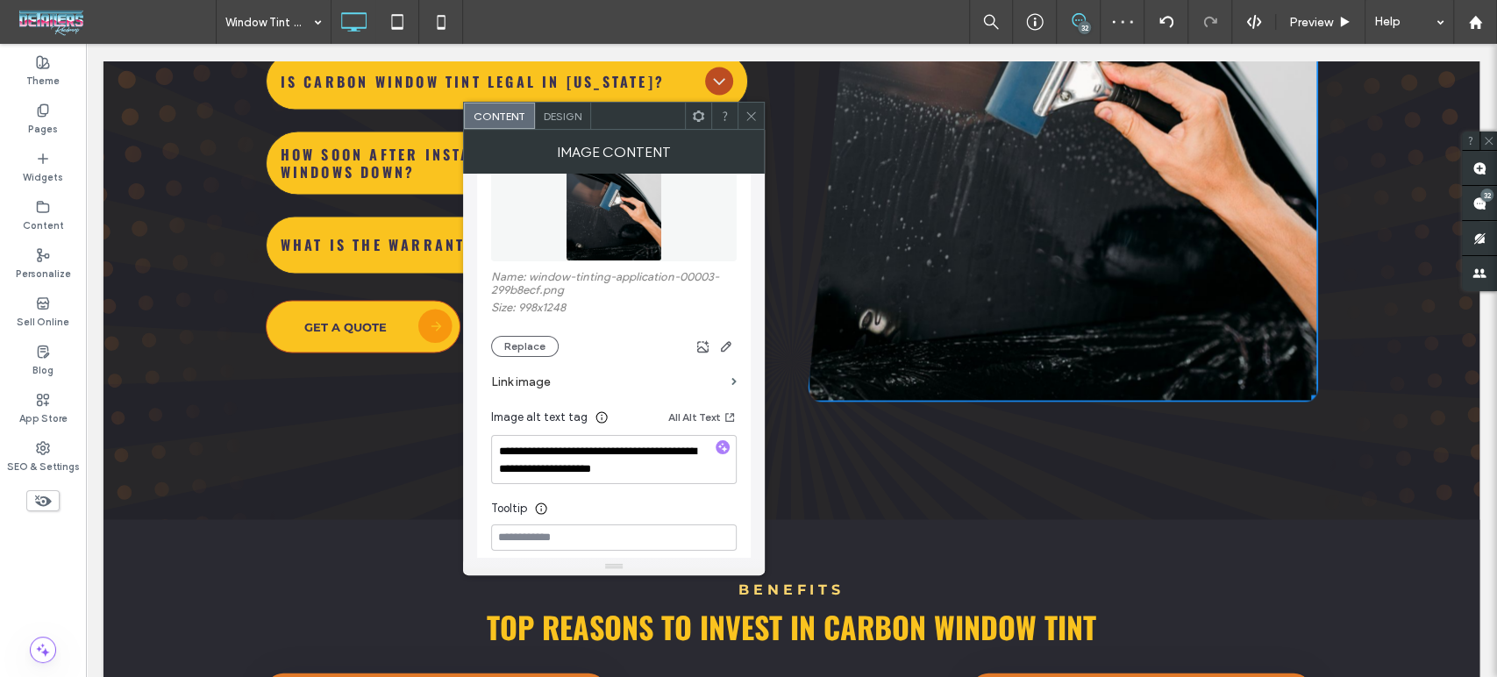
click at [752, 116] on icon at bounding box center [751, 116] width 13 height 13
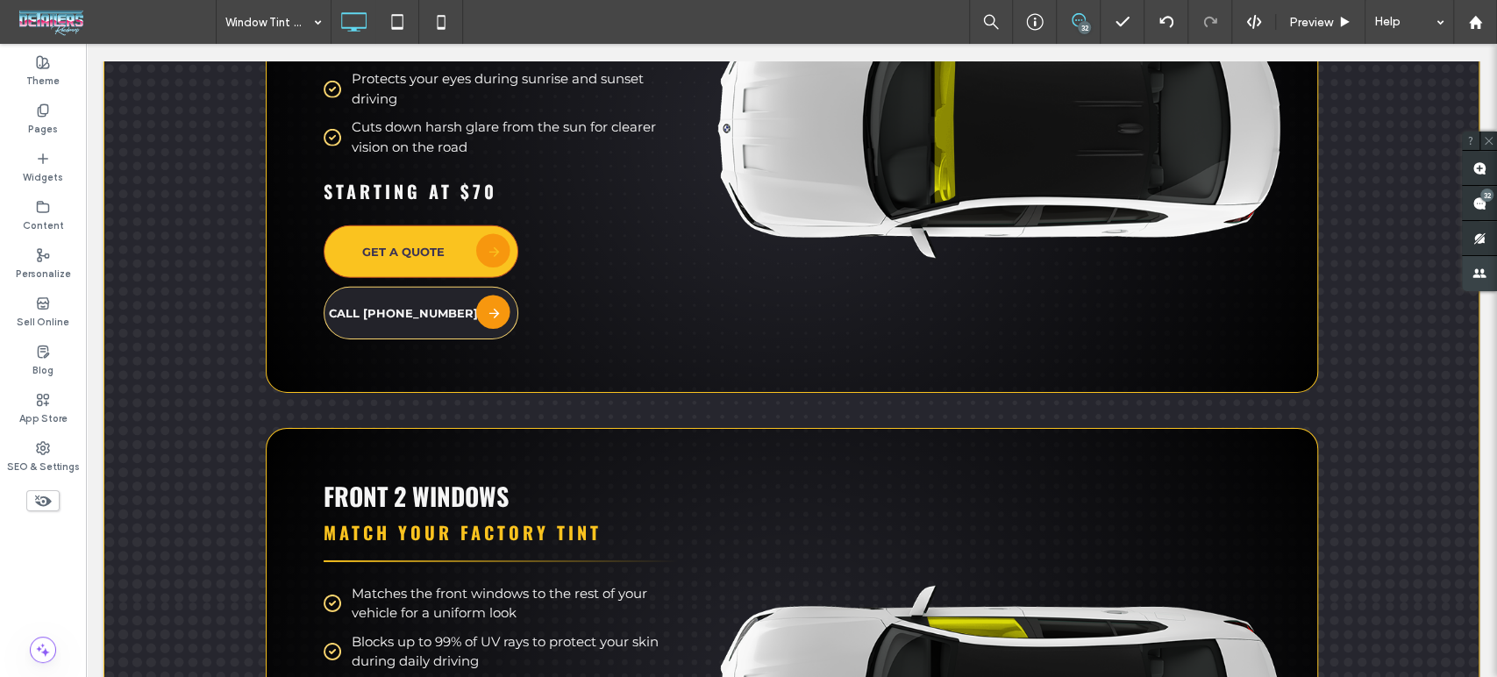
scroll to position [1224, 0]
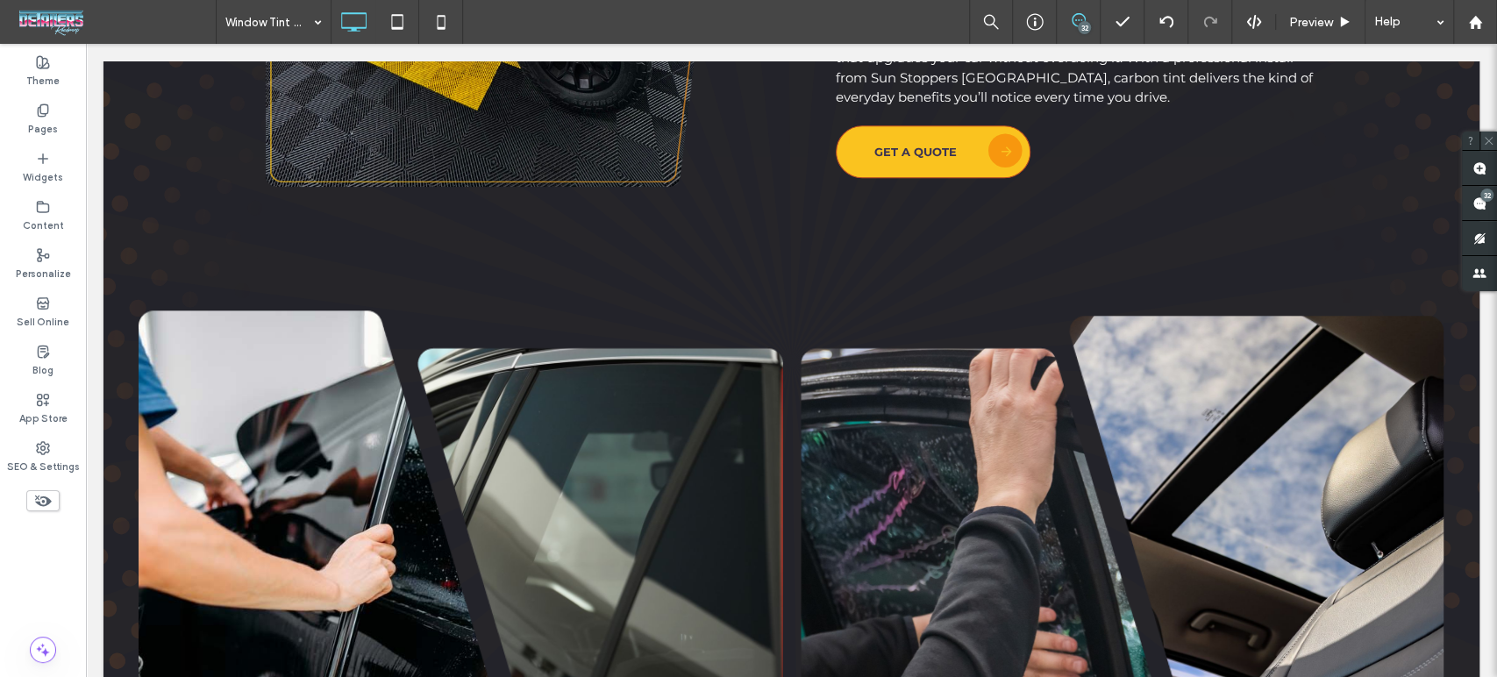
click at [1488, 139] on icon at bounding box center [1488, 140] width 11 height 11
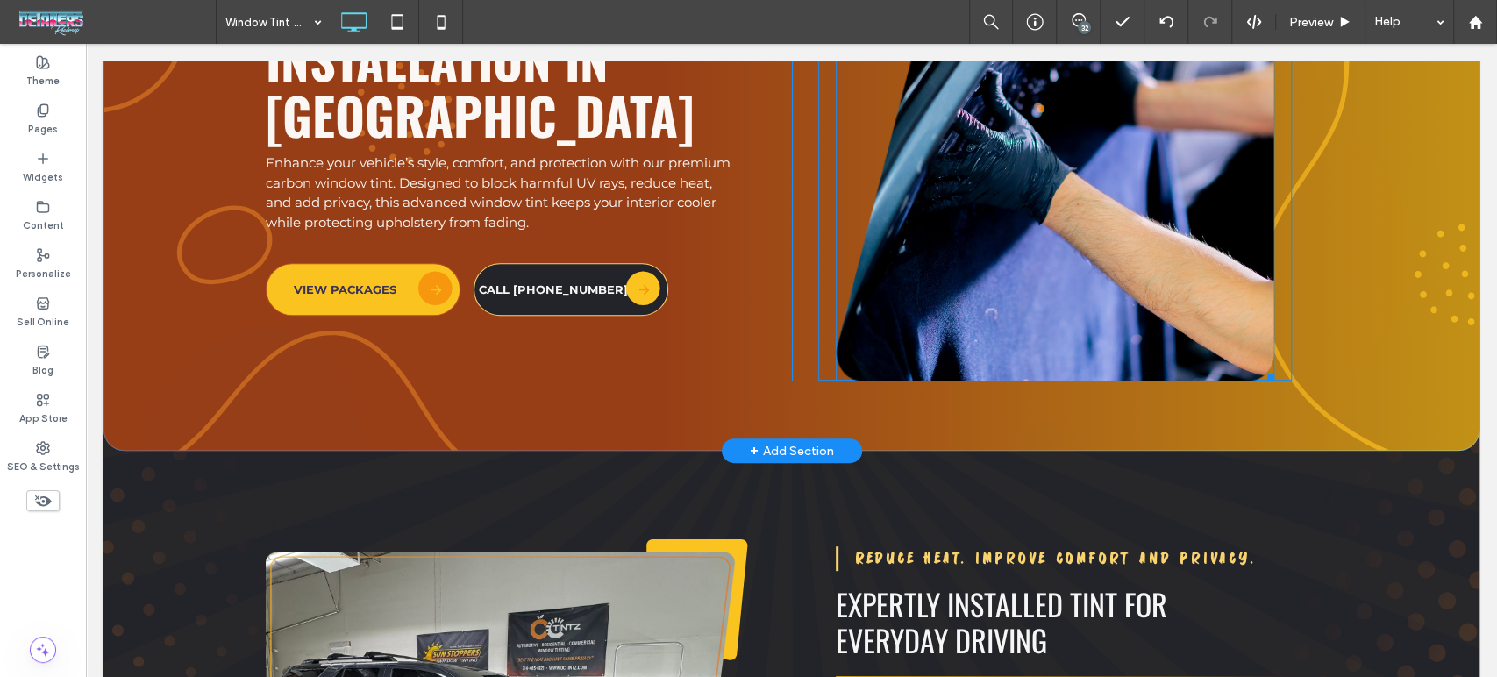
scroll to position [0, 0]
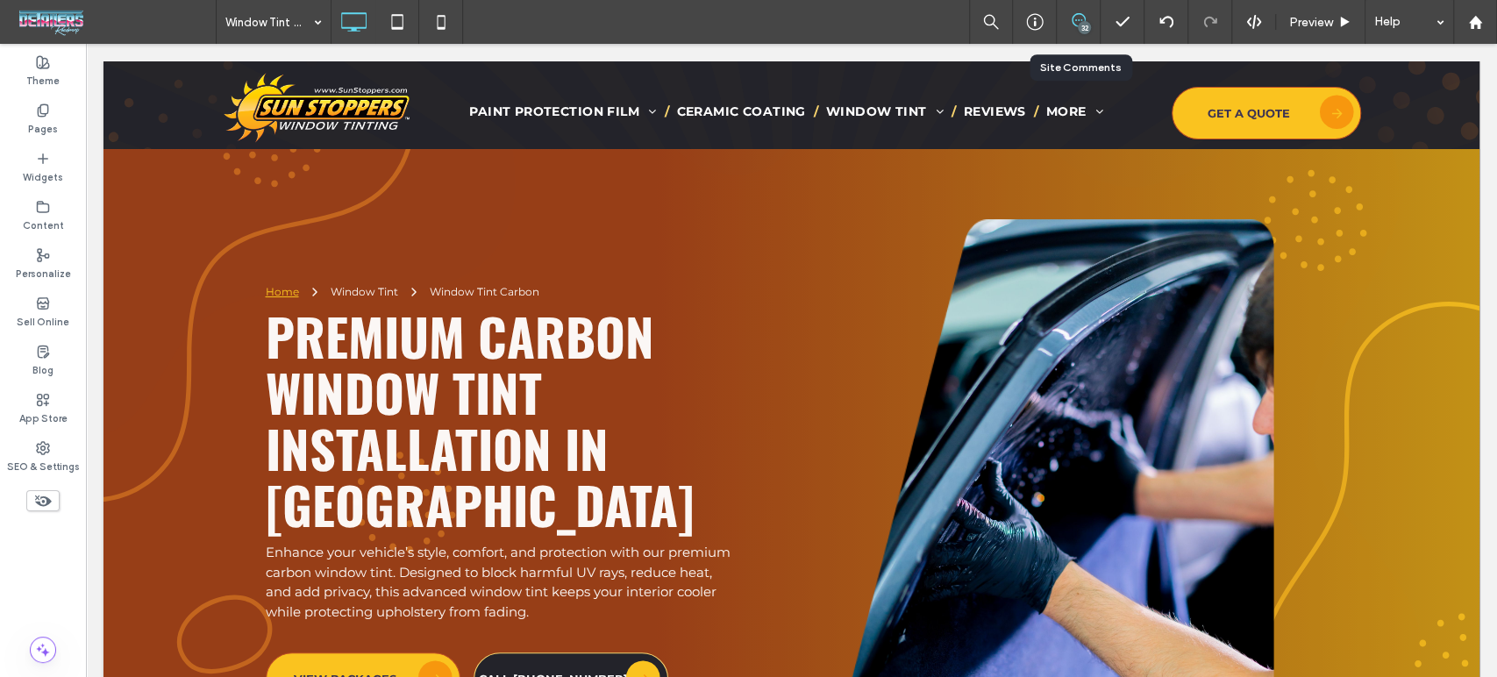
click at [1073, 26] on icon at bounding box center [1079, 20] width 14 height 14
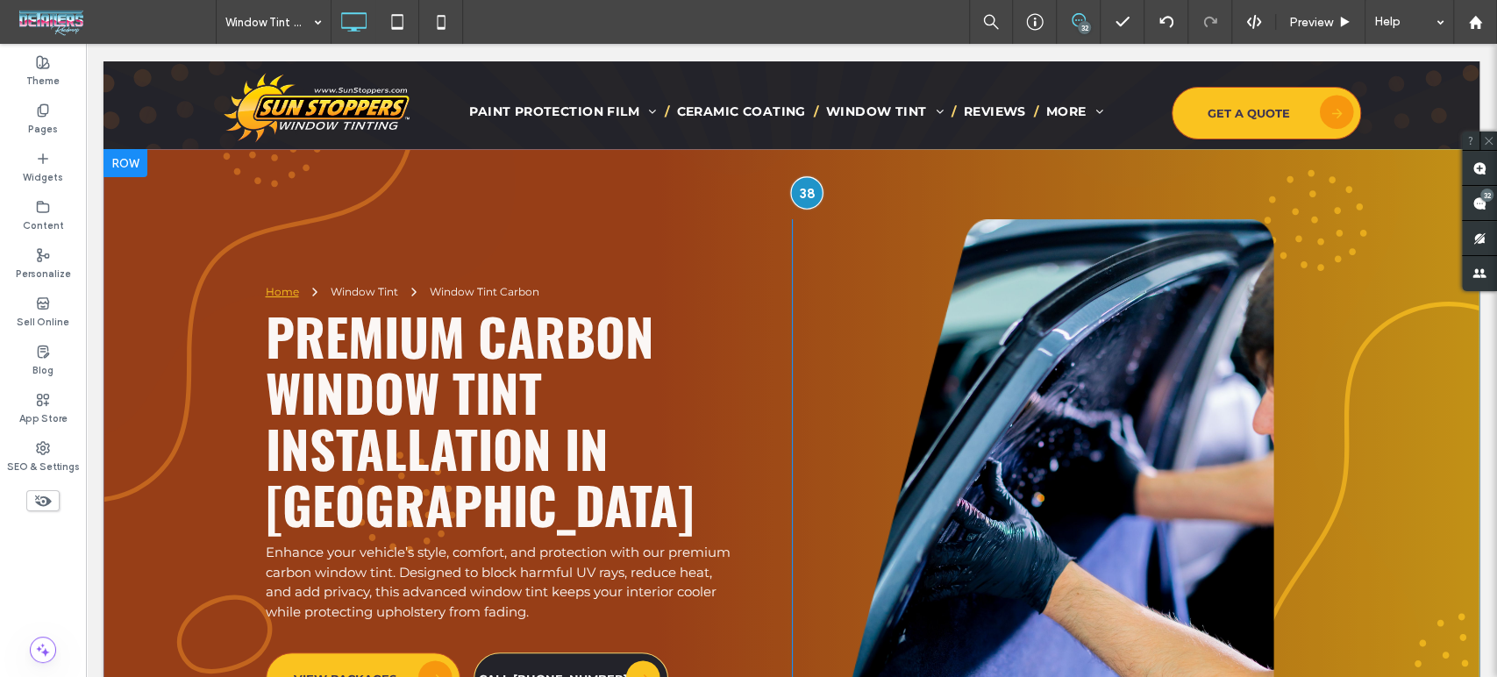
click at [807, 196] on div at bounding box center [806, 192] width 32 height 32
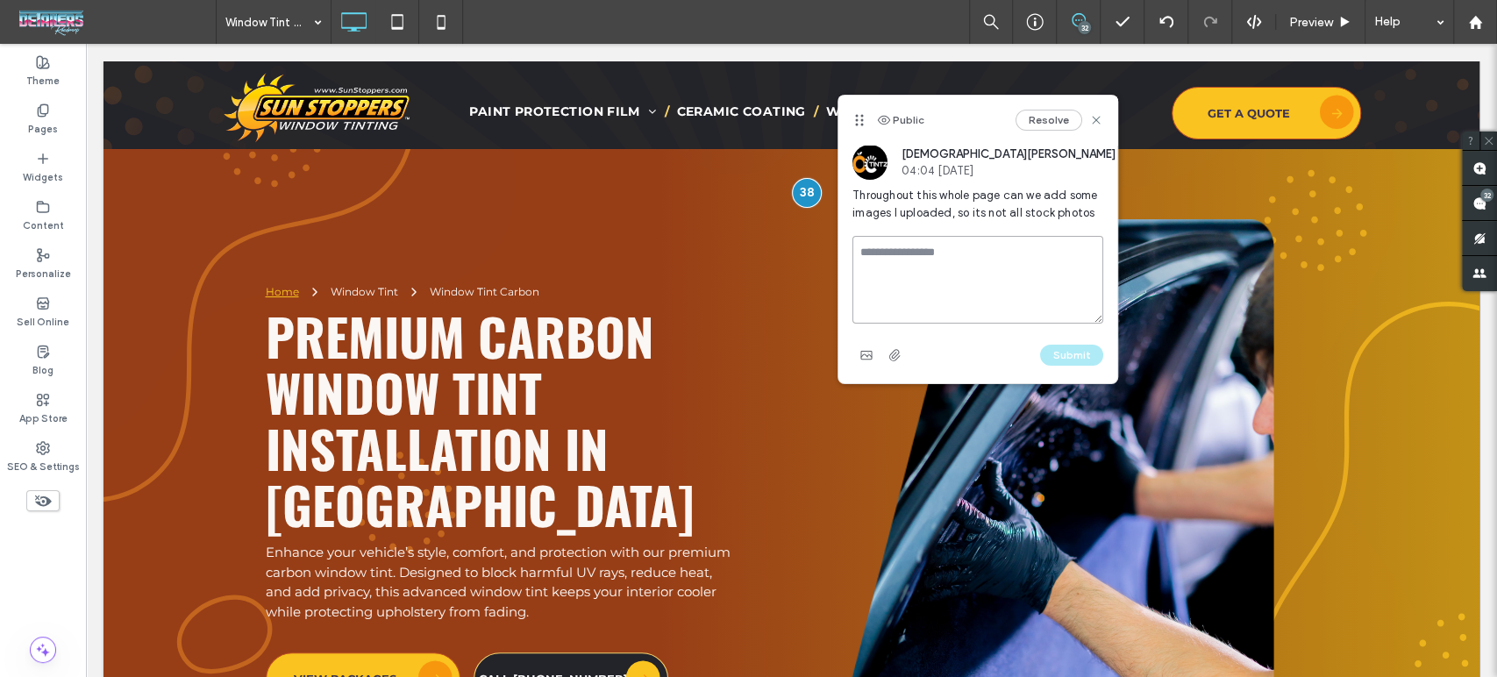
click at [892, 242] on textarea at bounding box center [977, 280] width 251 height 88
type textarea "****"
click at [1095, 122] on icon at bounding box center [1096, 120] width 14 height 14
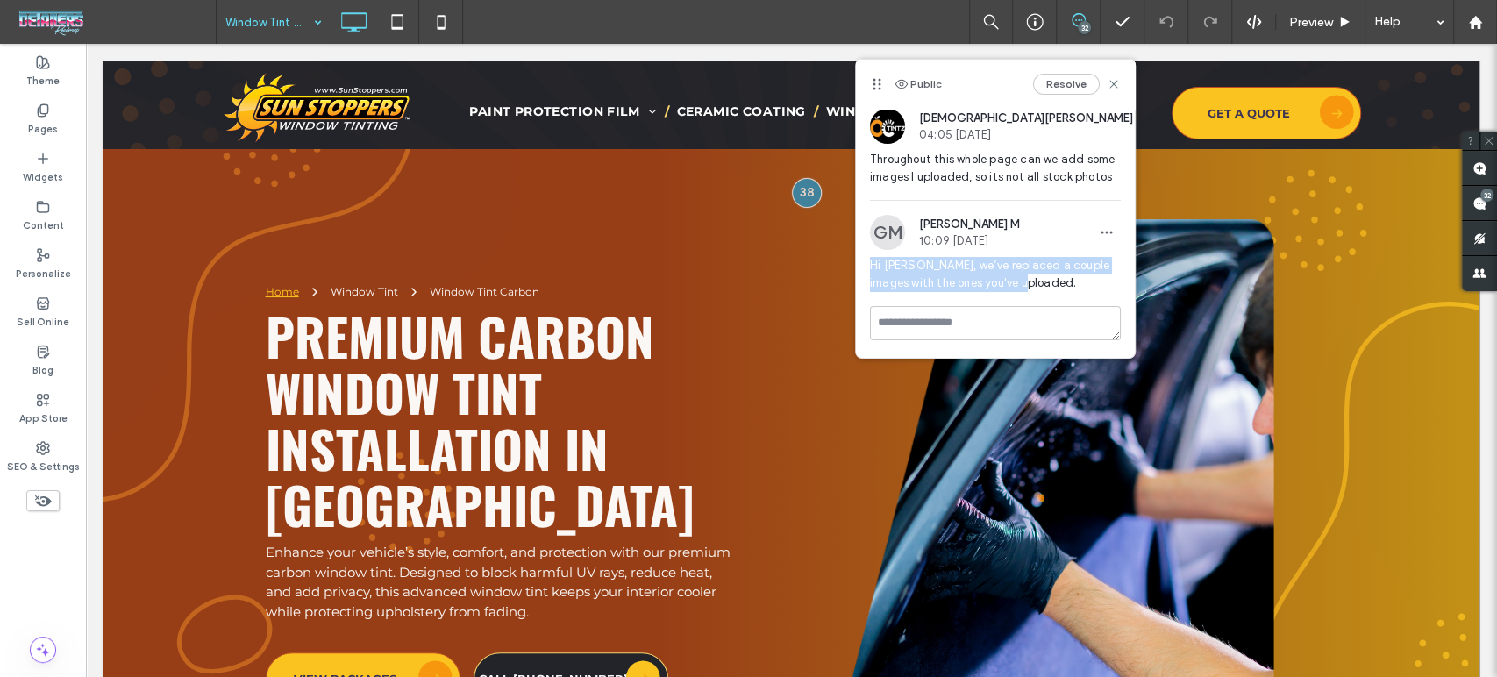
drag, startPoint x: 1004, startPoint y: 282, endPoint x: 869, endPoint y: 264, distance: 136.2
click at [870, 264] on span "Hi Jesus, we’ve replaced a couple images with the ones you've uploaded." at bounding box center [995, 274] width 251 height 35
click at [1101, 230] on icon "button" at bounding box center [1107, 232] width 14 height 14
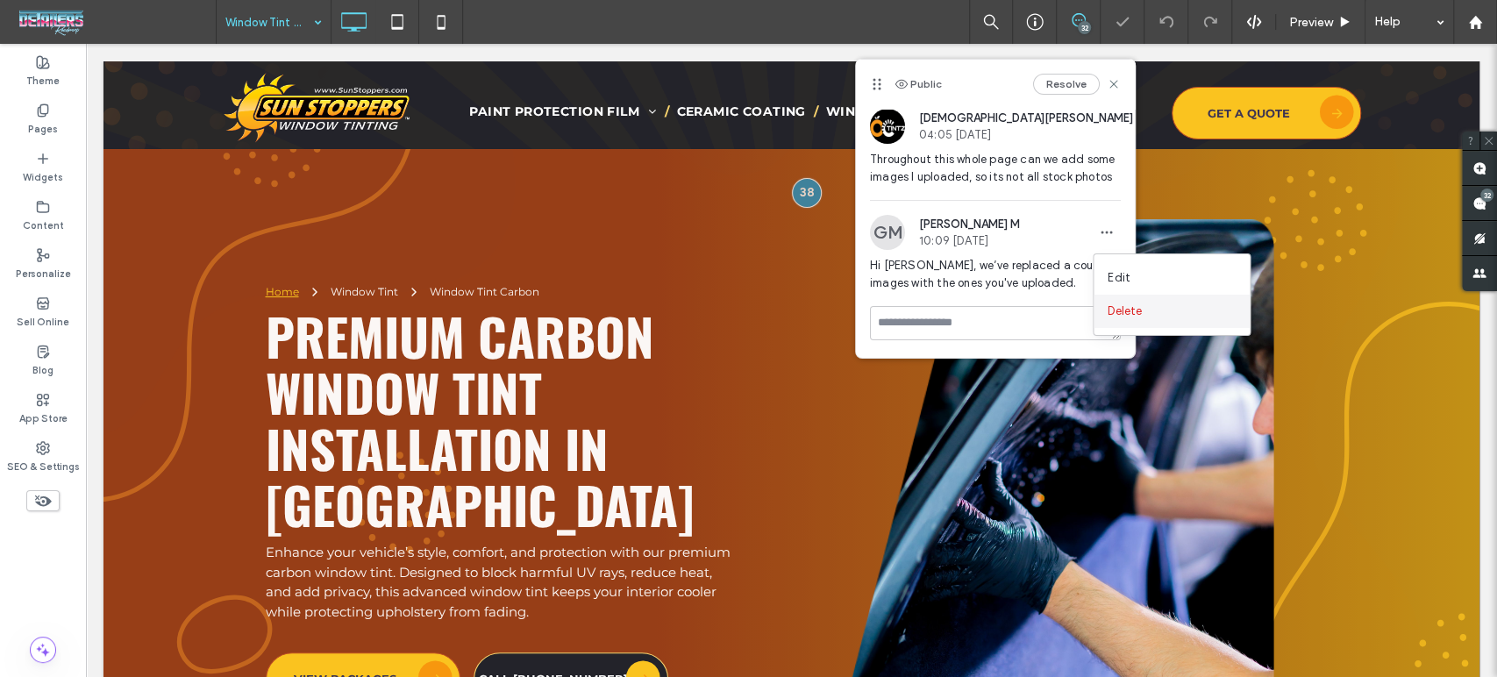
click at [1114, 307] on span "Delete" at bounding box center [1125, 312] width 34 height 18
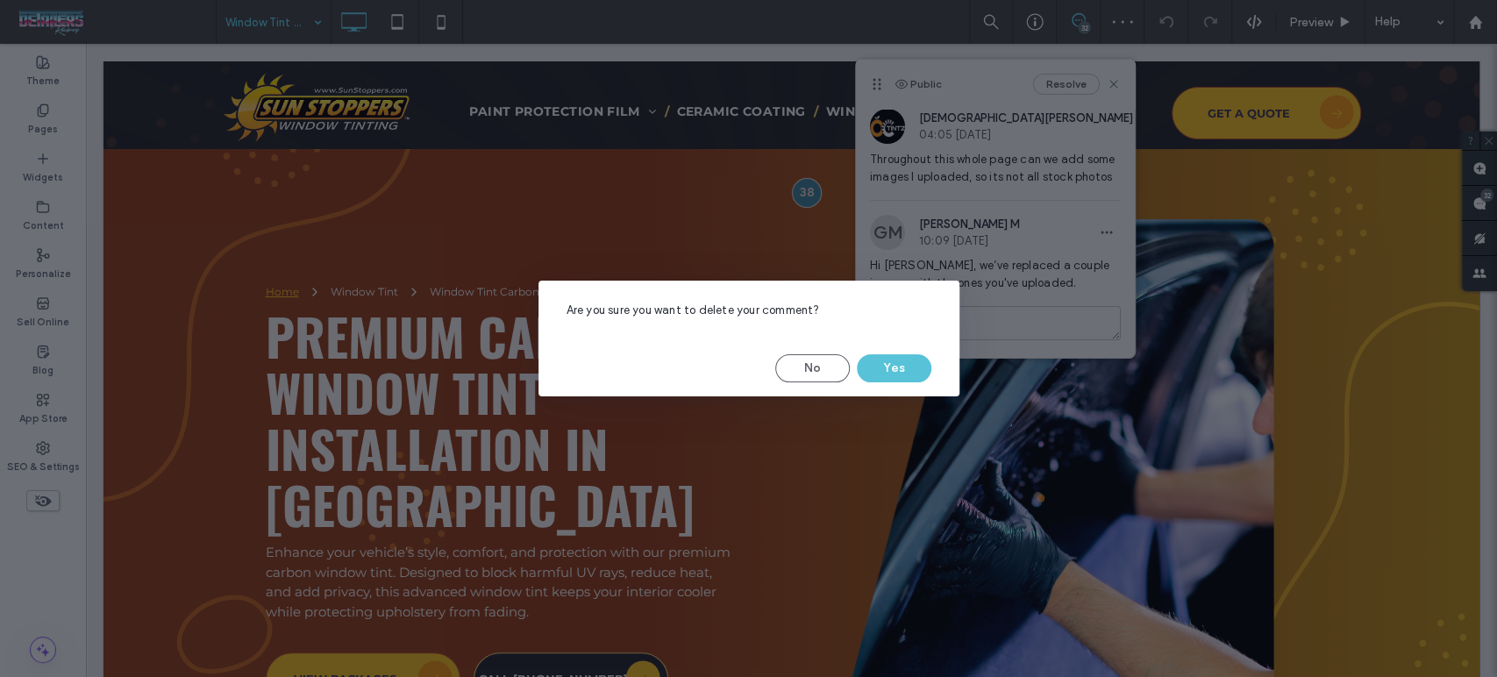
click at [899, 372] on button "Yes" at bounding box center [894, 368] width 75 height 28
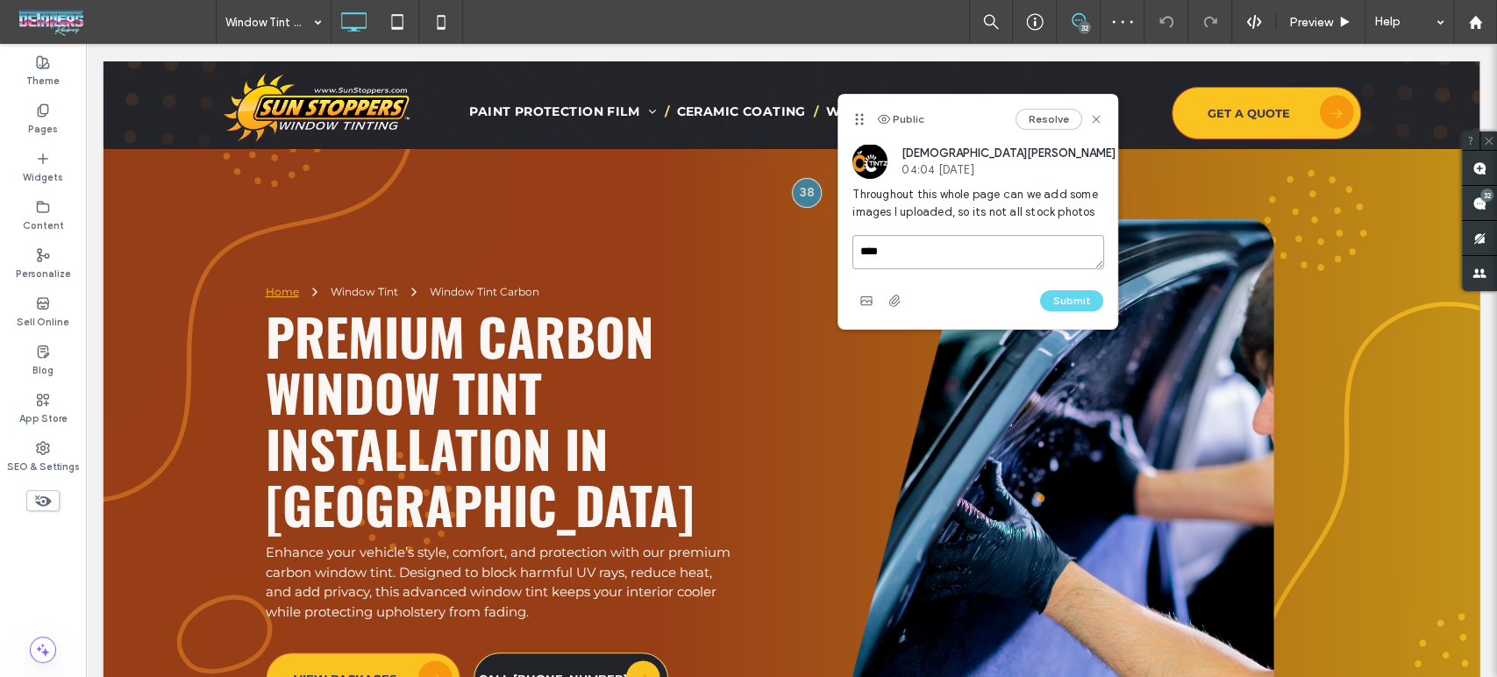
click at [933, 252] on textarea "****" at bounding box center [977, 252] width 251 height 34
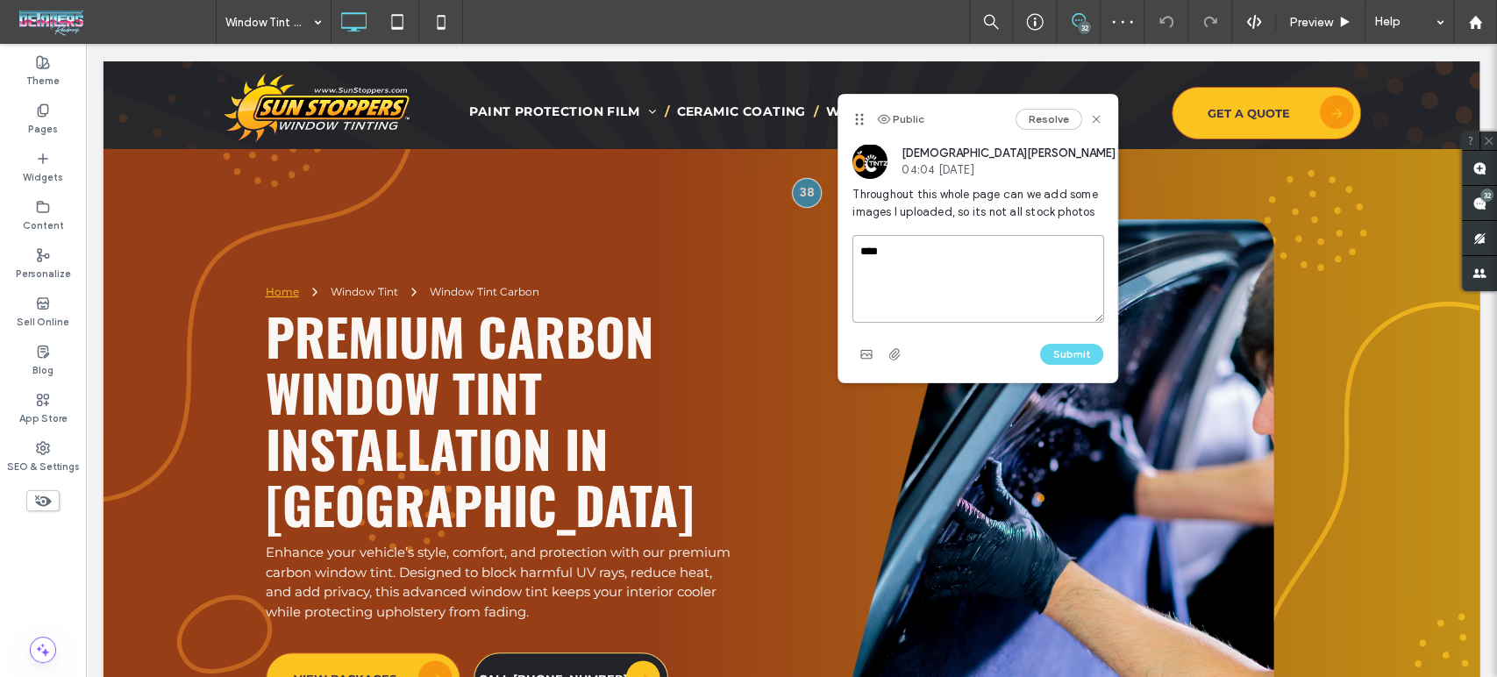
paste textarea "**********"
click at [932, 270] on textarea "**********" at bounding box center [977, 279] width 251 height 88
drag, startPoint x: 1011, startPoint y: 251, endPoint x: 1058, endPoint y: 265, distance: 48.6
click at [1057, 264] on textarea "**********" at bounding box center [977, 279] width 251 height 88
click at [1058, 275] on textarea "**********" at bounding box center [977, 279] width 251 height 88
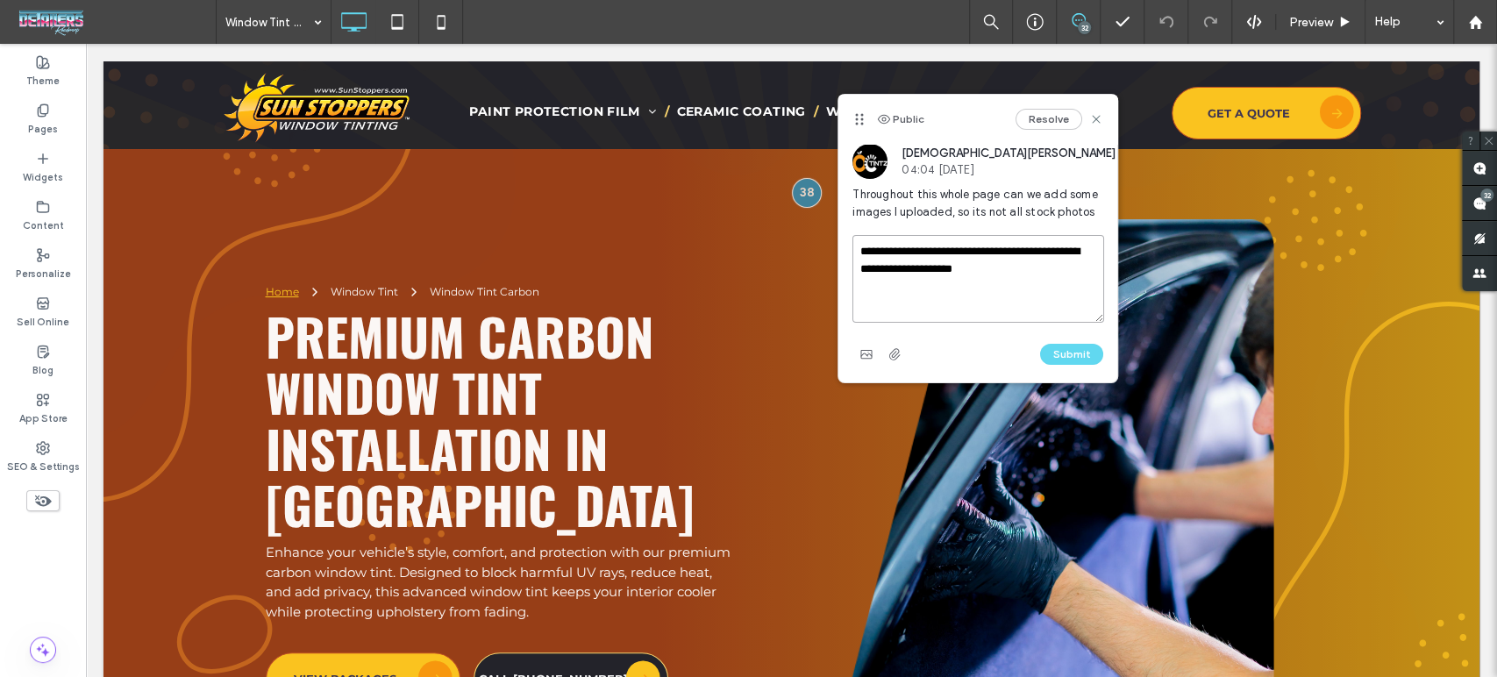
click at [1044, 279] on textarea "**********" at bounding box center [977, 279] width 251 height 88
click at [1044, 277] on textarea "**********" at bounding box center [977, 279] width 251 height 88
click at [991, 290] on textarea "**********" at bounding box center [977, 279] width 251 height 88
click at [1028, 291] on textarea "**********" at bounding box center [977, 279] width 251 height 88
click at [1026, 300] on textarea "**********" at bounding box center [977, 279] width 251 height 88
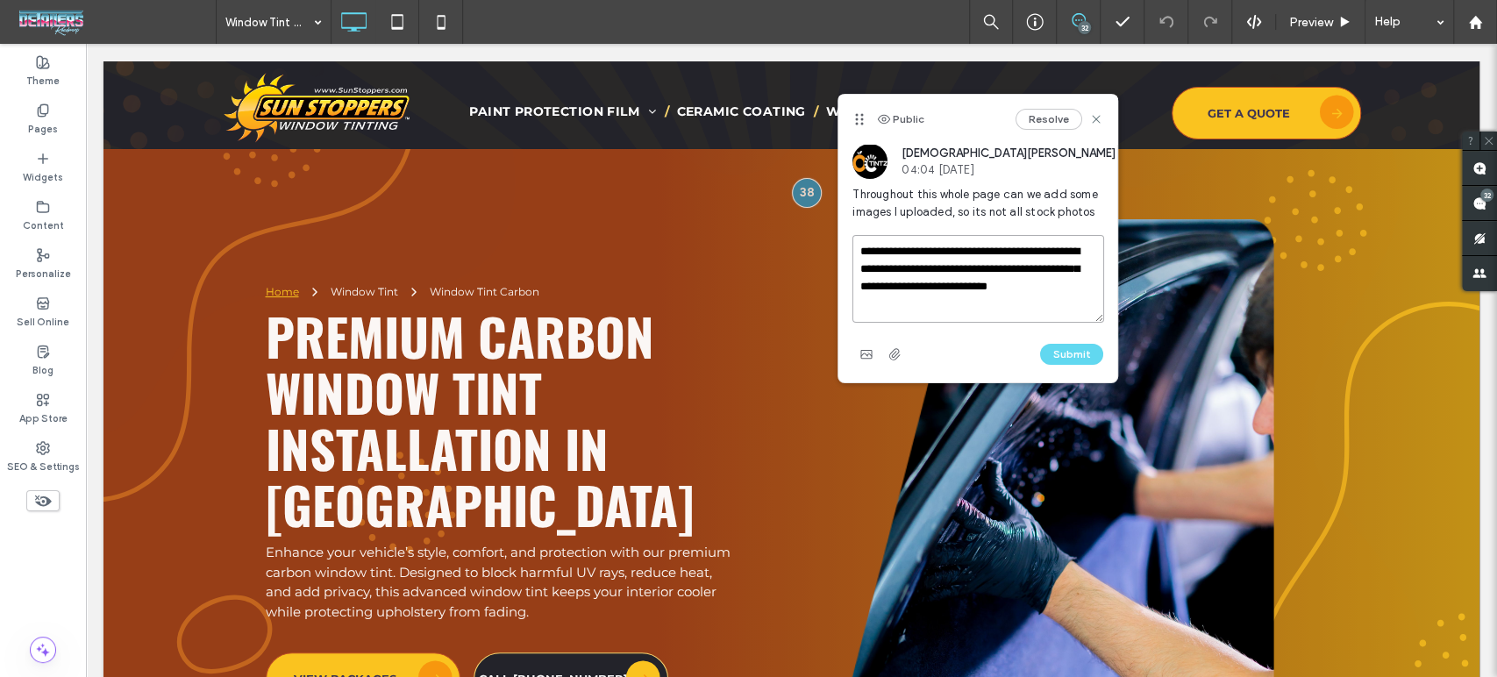
click at [960, 303] on textarea "**********" at bounding box center [977, 279] width 251 height 88
click at [878, 294] on textarea "**********" at bounding box center [977, 279] width 251 height 88
click at [935, 294] on textarea "**********" at bounding box center [977, 279] width 251 height 88
click at [986, 310] on textarea "**********" at bounding box center [977, 279] width 251 height 88
drag, startPoint x: 1028, startPoint y: 274, endPoint x: 1046, endPoint y: 313, distance: 43.5
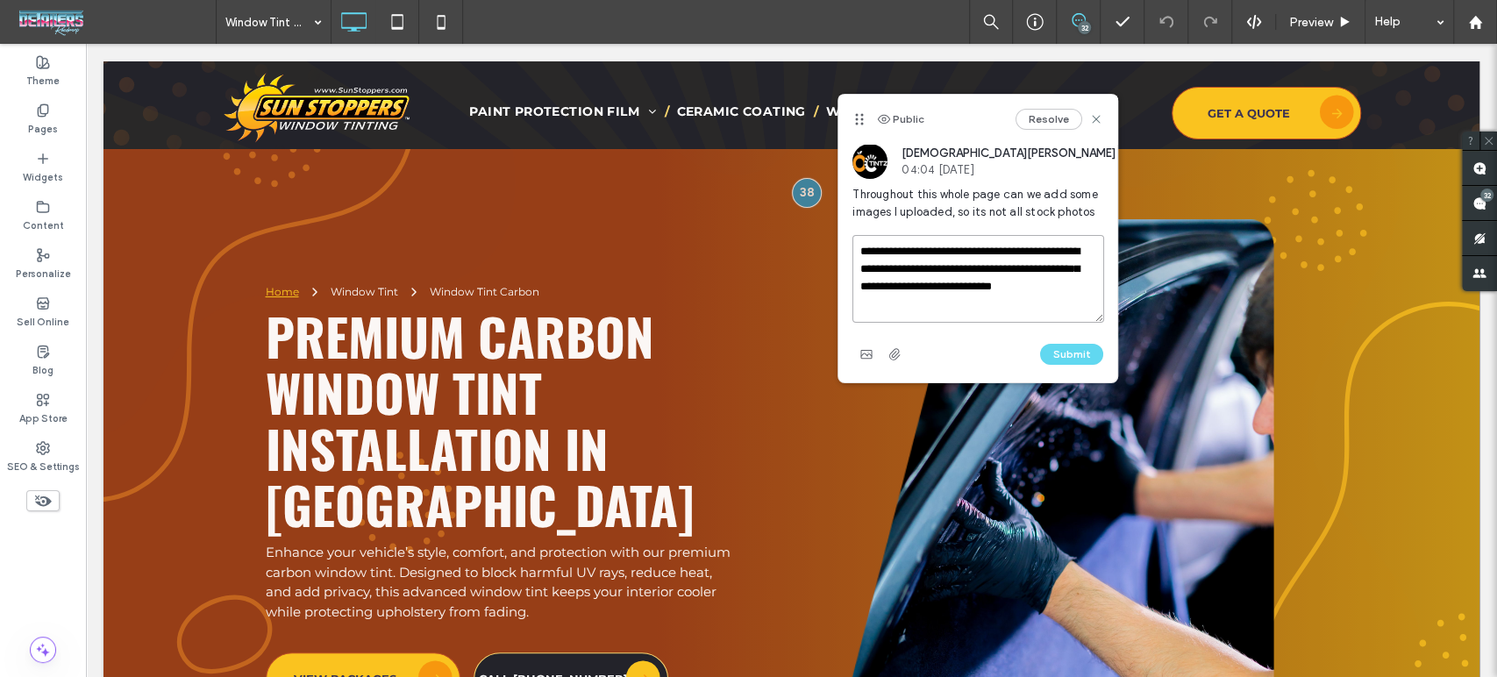
click at [1046, 313] on textarea "**********" at bounding box center [977, 279] width 251 height 88
drag, startPoint x: 906, startPoint y: 286, endPoint x: 1028, endPoint y: 269, distance: 123.0
click at [1028, 269] on textarea "**********" at bounding box center [977, 279] width 251 height 88
click at [1043, 293] on textarea "**********" at bounding box center [977, 279] width 251 height 88
click at [910, 311] on textarea "**********" at bounding box center [977, 279] width 251 height 88
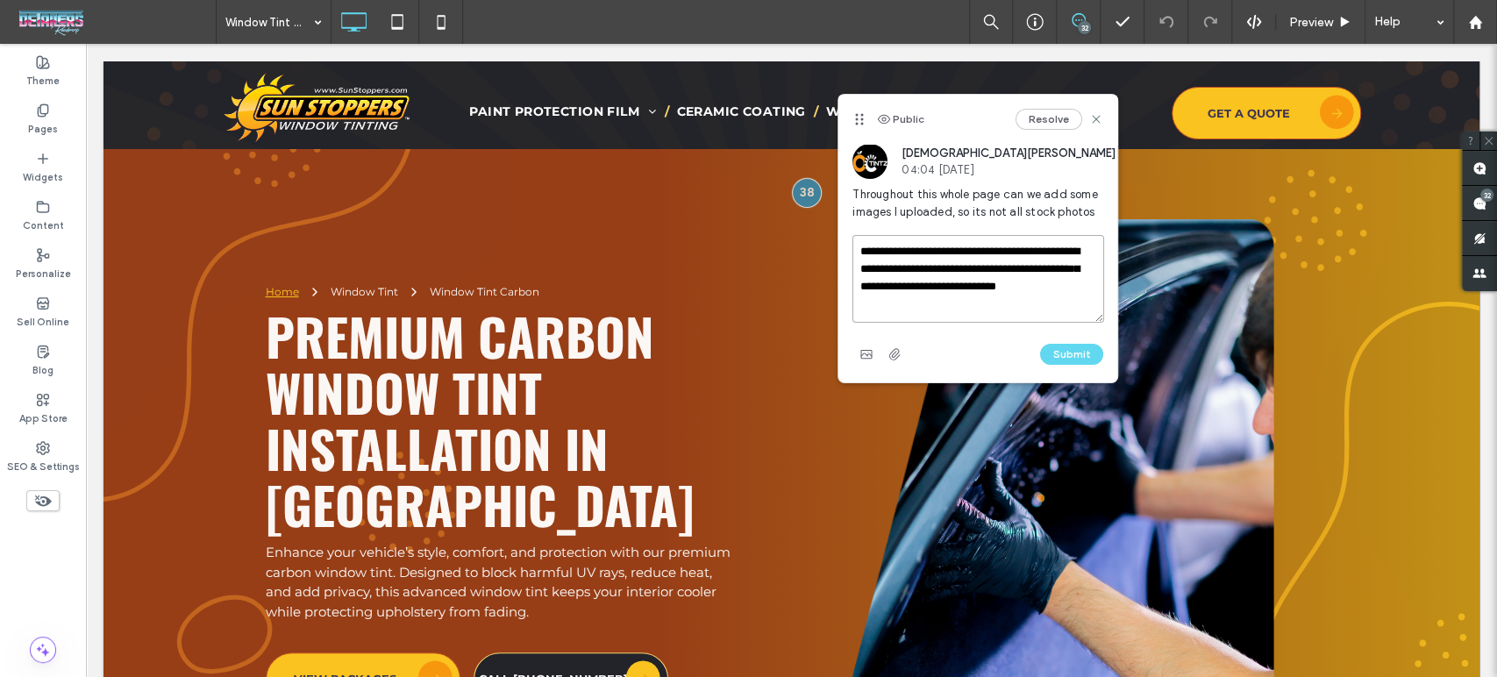
click at [911, 297] on textarea "**********" at bounding box center [977, 279] width 251 height 88
click at [1031, 296] on textarea "**********" at bounding box center [977, 279] width 251 height 88
click at [1017, 303] on textarea "**********" at bounding box center [977, 279] width 251 height 88
drag, startPoint x: 1027, startPoint y: 289, endPoint x: 1032, endPoint y: 300, distance: 11.8
click at [1032, 300] on textarea "**********" at bounding box center [977, 279] width 251 height 88
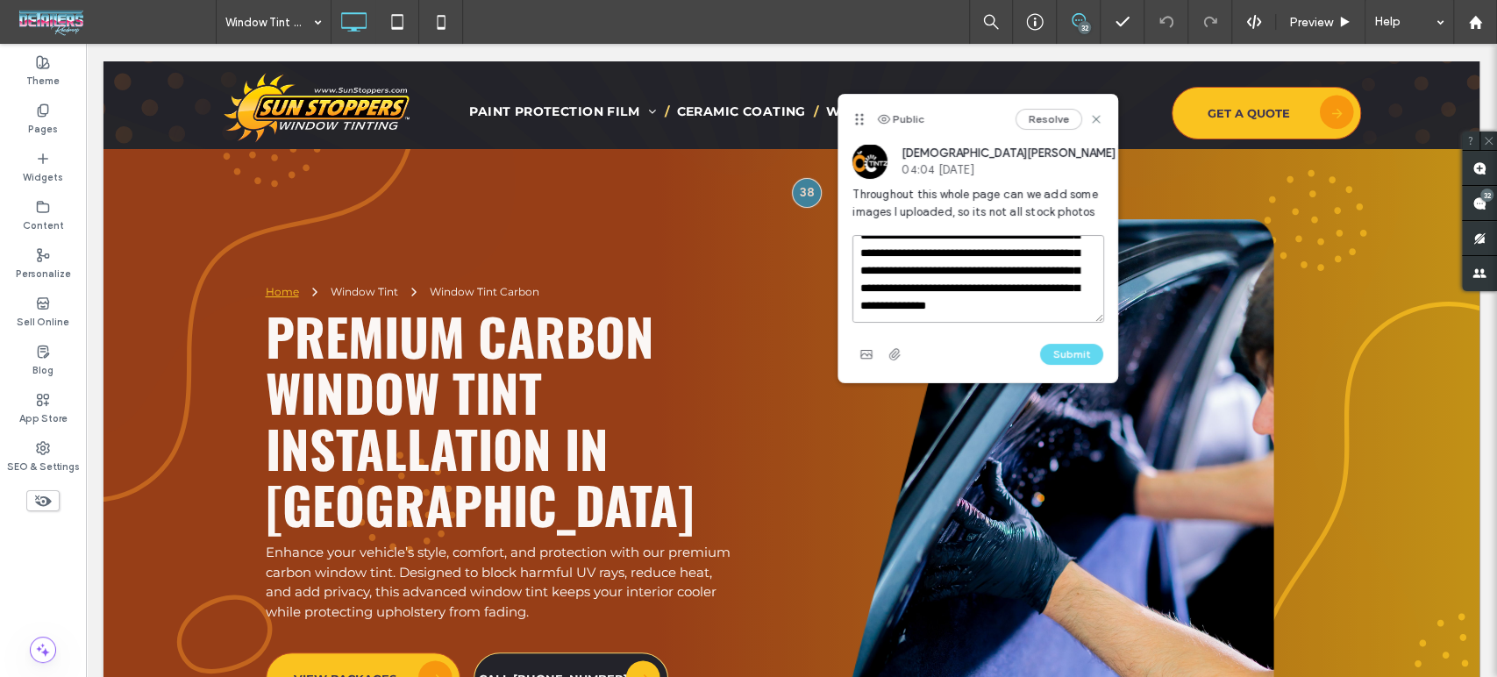
scroll to position [60, 0]
type textarea "**********"
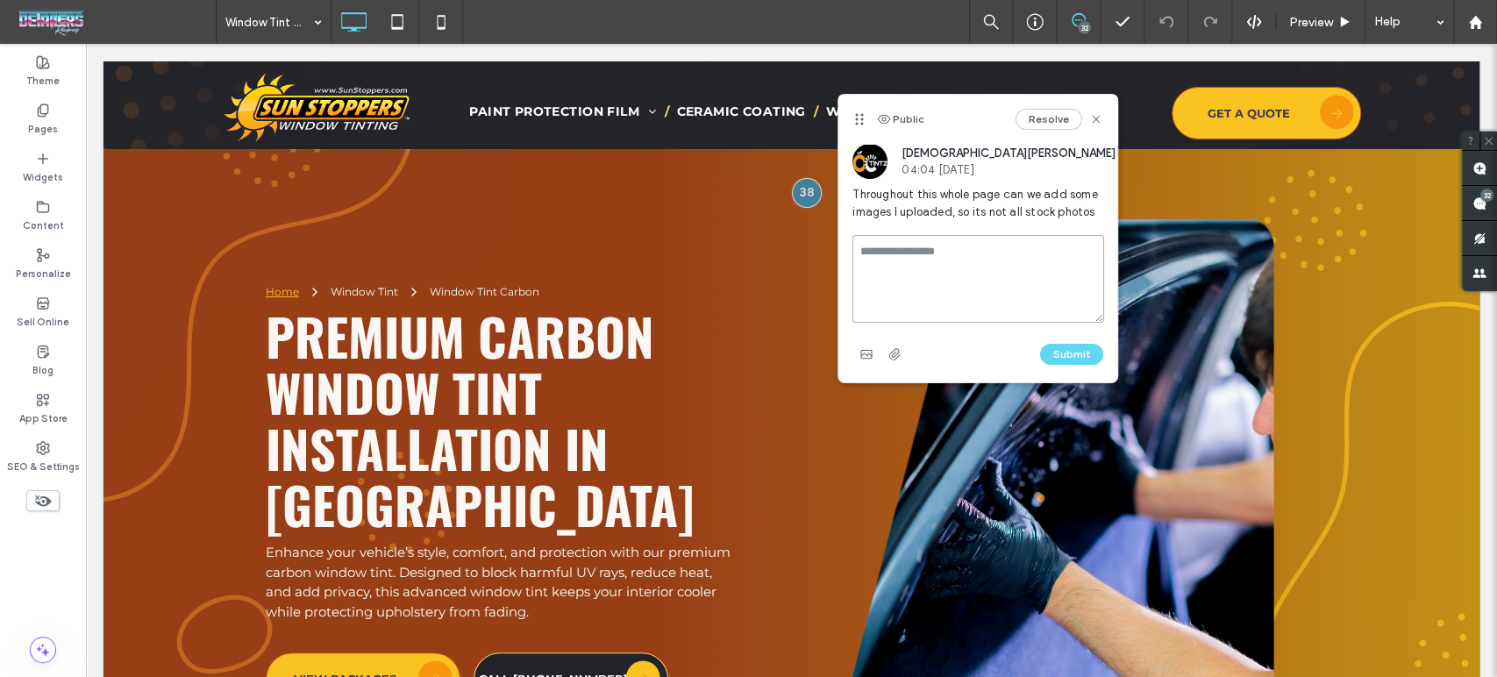
scroll to position [0, 0]
click at [966, 261] on textarea at bounding box center [977, 279] width 251 height 88
paste textarea "**********"
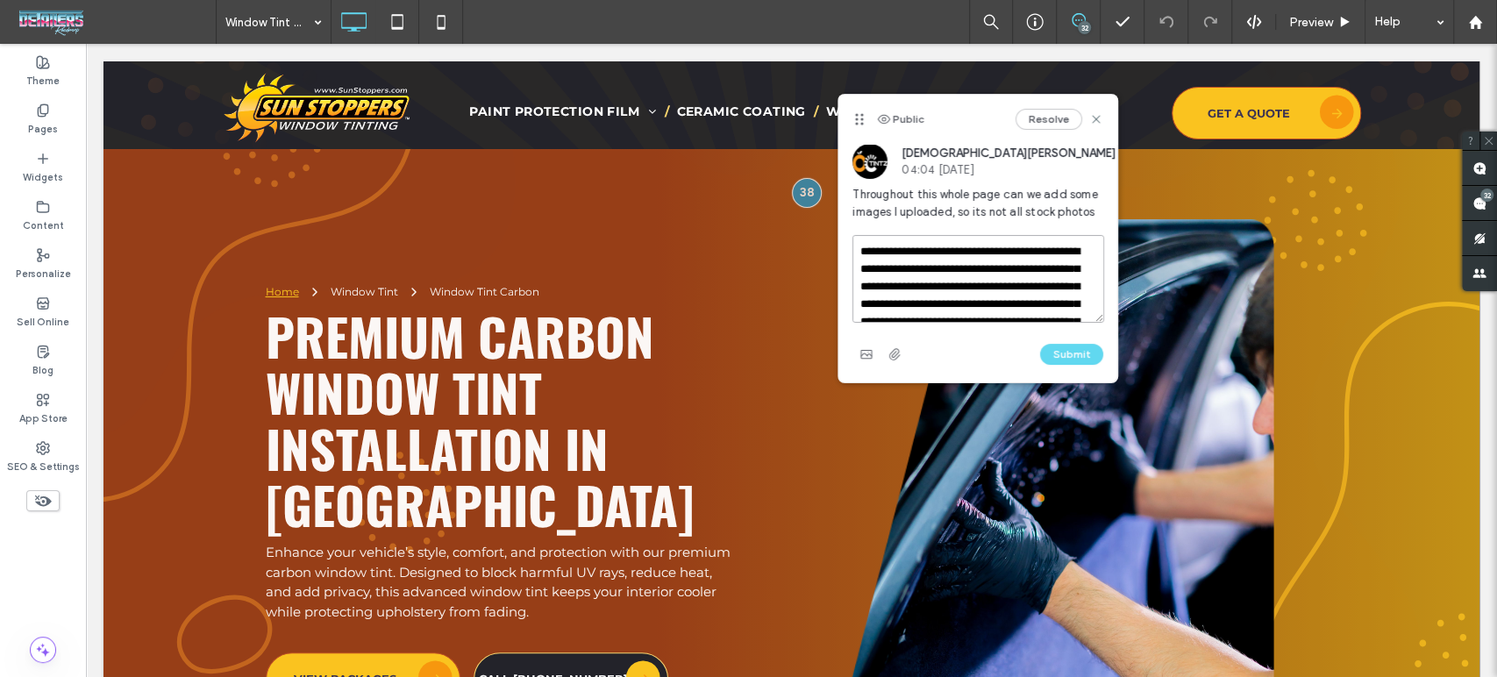
scroll to position [77, 0]
click at [966, 270] on textarea "**********" at bounding box center [977, 279] width 251 height 88
click at [970, 268] on textarea "**********" at bounding box center [977, 279] width 251 height 88
click at [962, 248] on textarea "**********" at bounding box center [977, 279] width 251 height 88
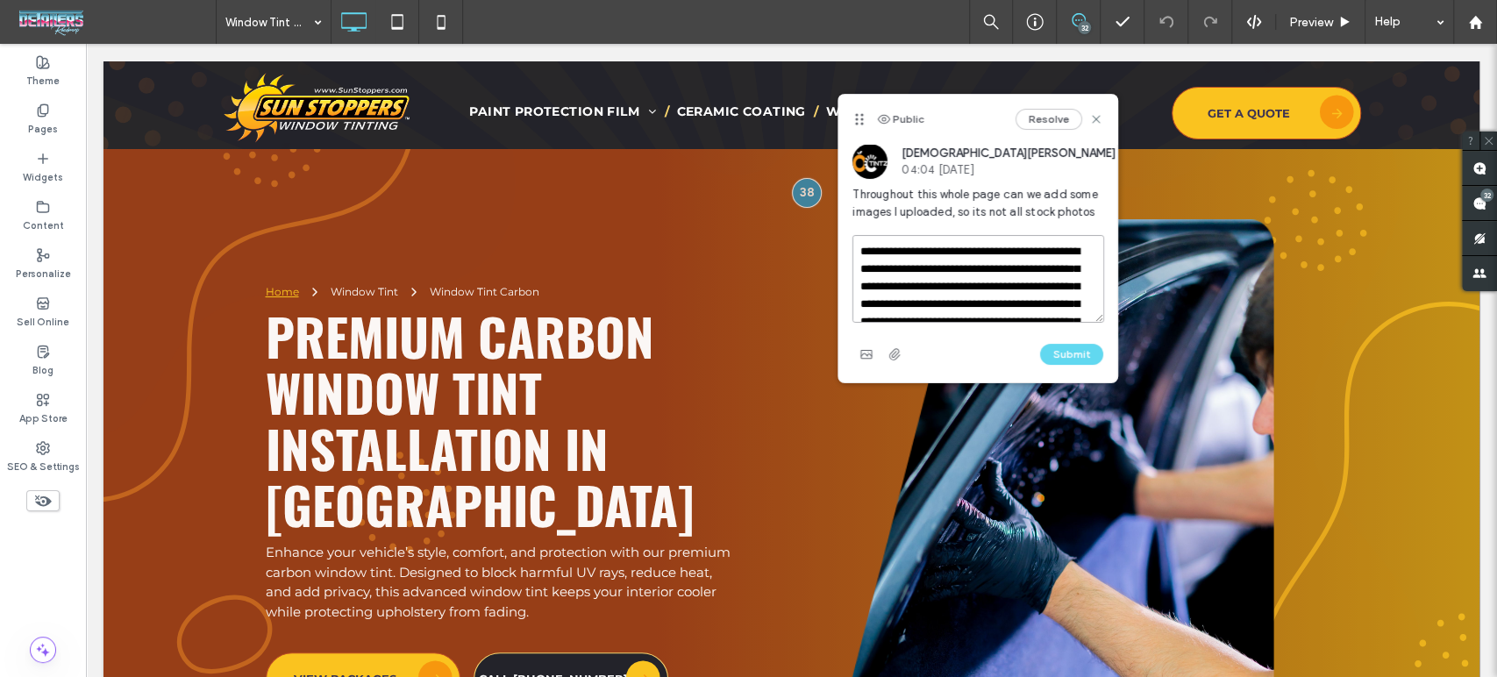
click at [962, 248] on textarea "**********" at bounding box center [977, 279] width 251 height 88
click at [959, 287] on textarea "**********" at bounding box center [977, 279] width 251 height 88
click at [963, 285] on textarea "**********" at bounding box center [977, 279] width 251 height 88
click at [933, 246] on textarea "**********" at bounding box center [977, 279] width 251 height 88
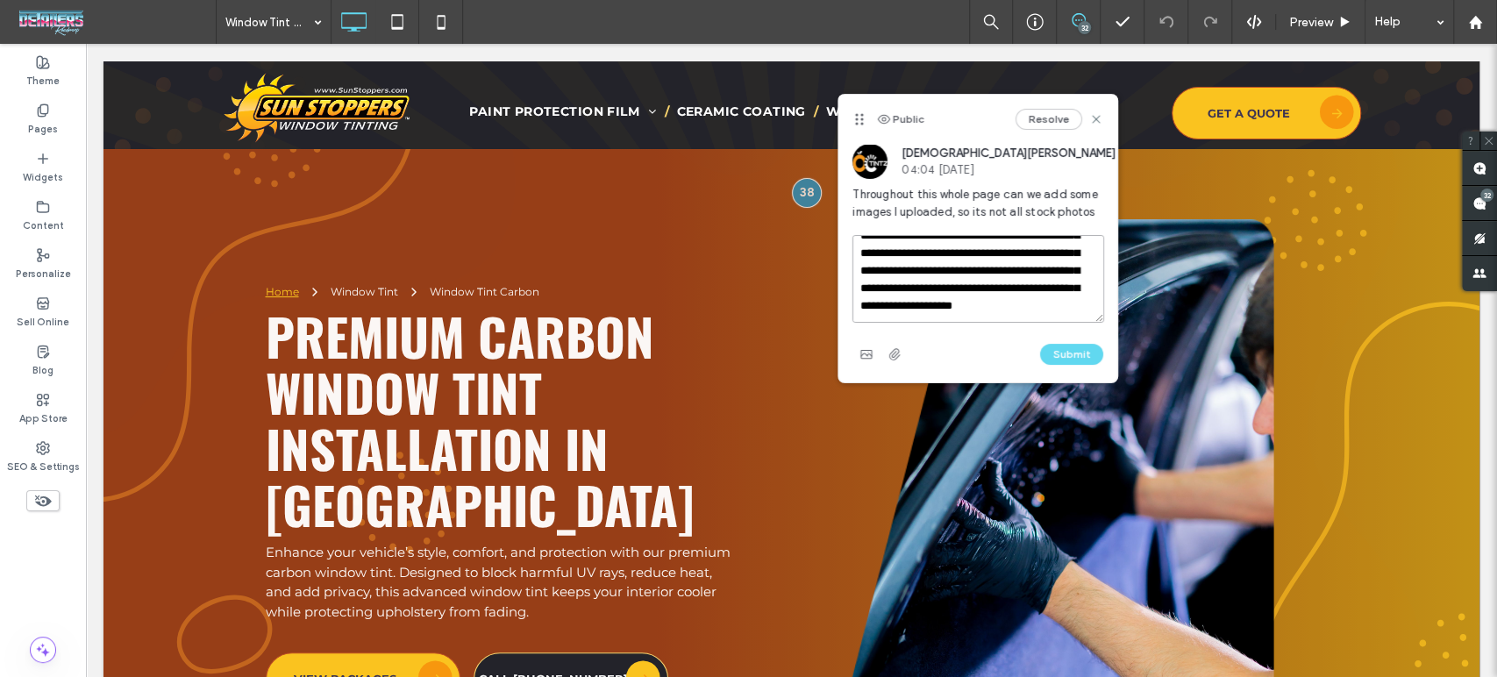
scroll to position [77, 0]
type textarea "**********"
click at [1084, 337] on div "**********" at bounding box center [977, 301] width 251 height 133
click at [1077, 362] on button "Submit" at bounding box center [1071, 354] width 63 height 21
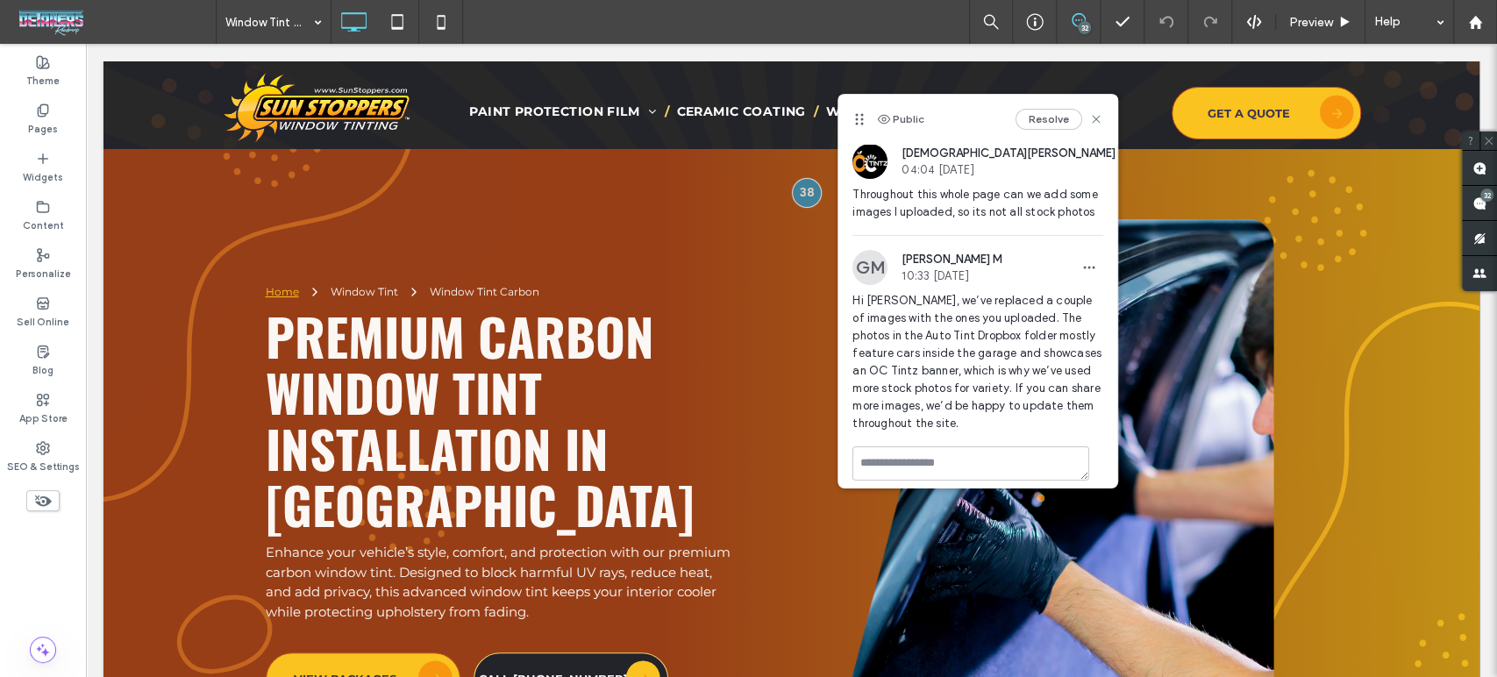
scroll to position [0, 0]
click at [1483, 200] on div "32" at bounding box center [1486, 195] width 13 height 13
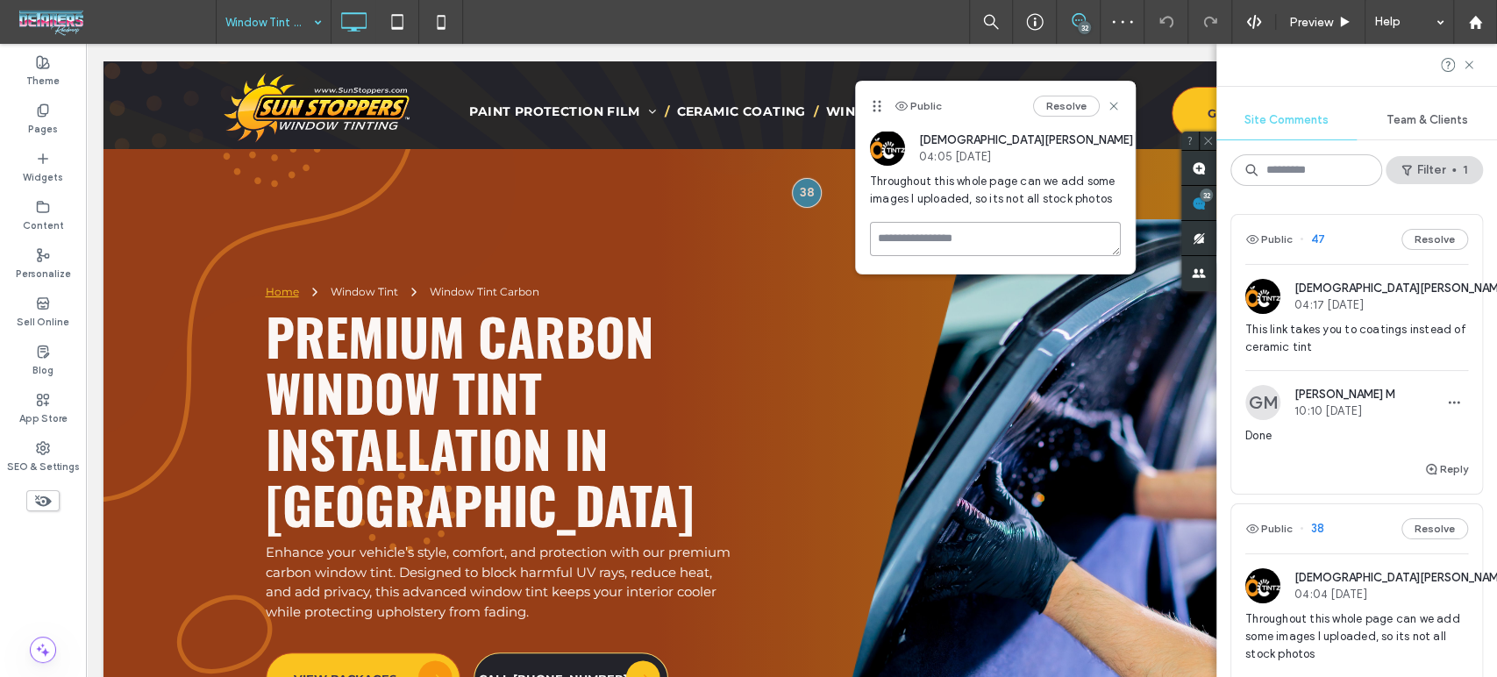
click at [927, 238] on textarea at bounding box center [995, 239] width 251 height 34
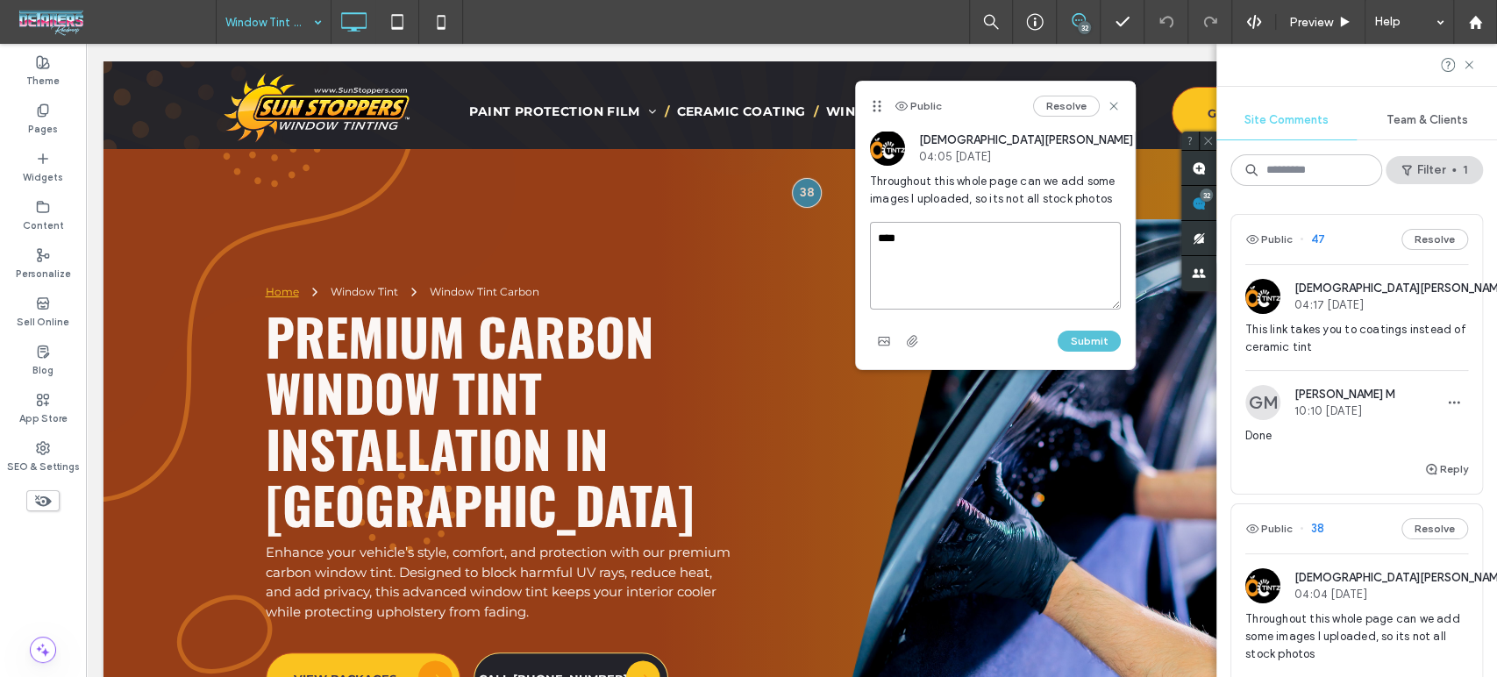
type textarea "****"
click at [1120, 339] on button "Submit" at bounding box center [1089, 341] width 63 height 21
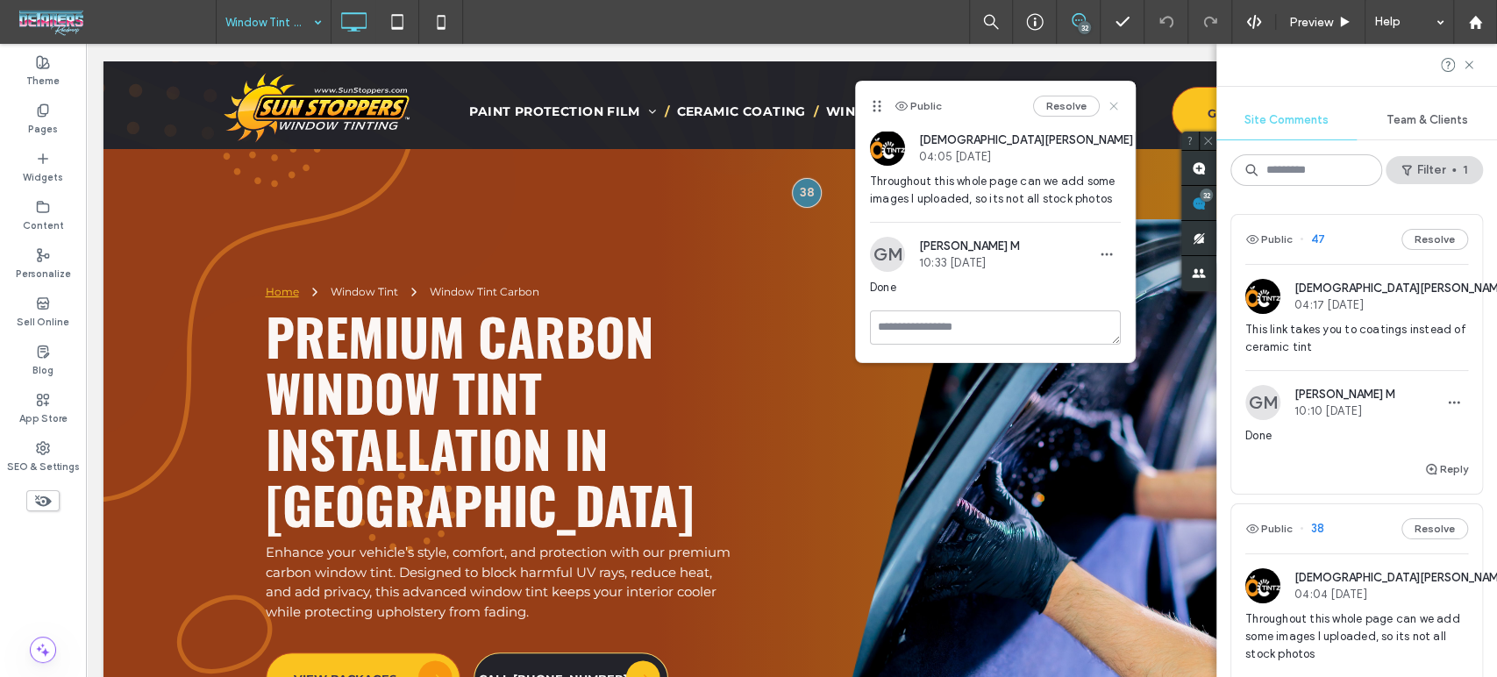
click at [1108, 106] on icon at bounding box center [1114, 106] width 14 height 14
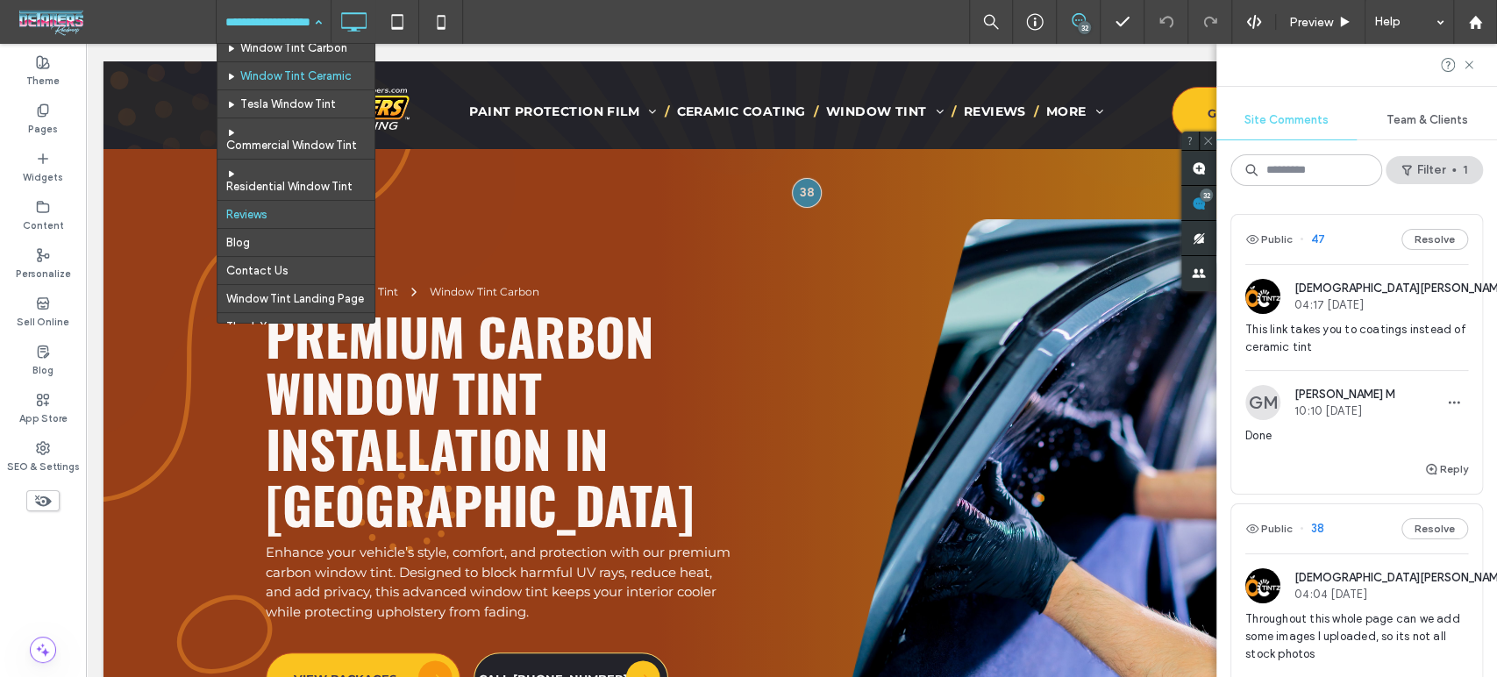
scroll to position [139, 0]
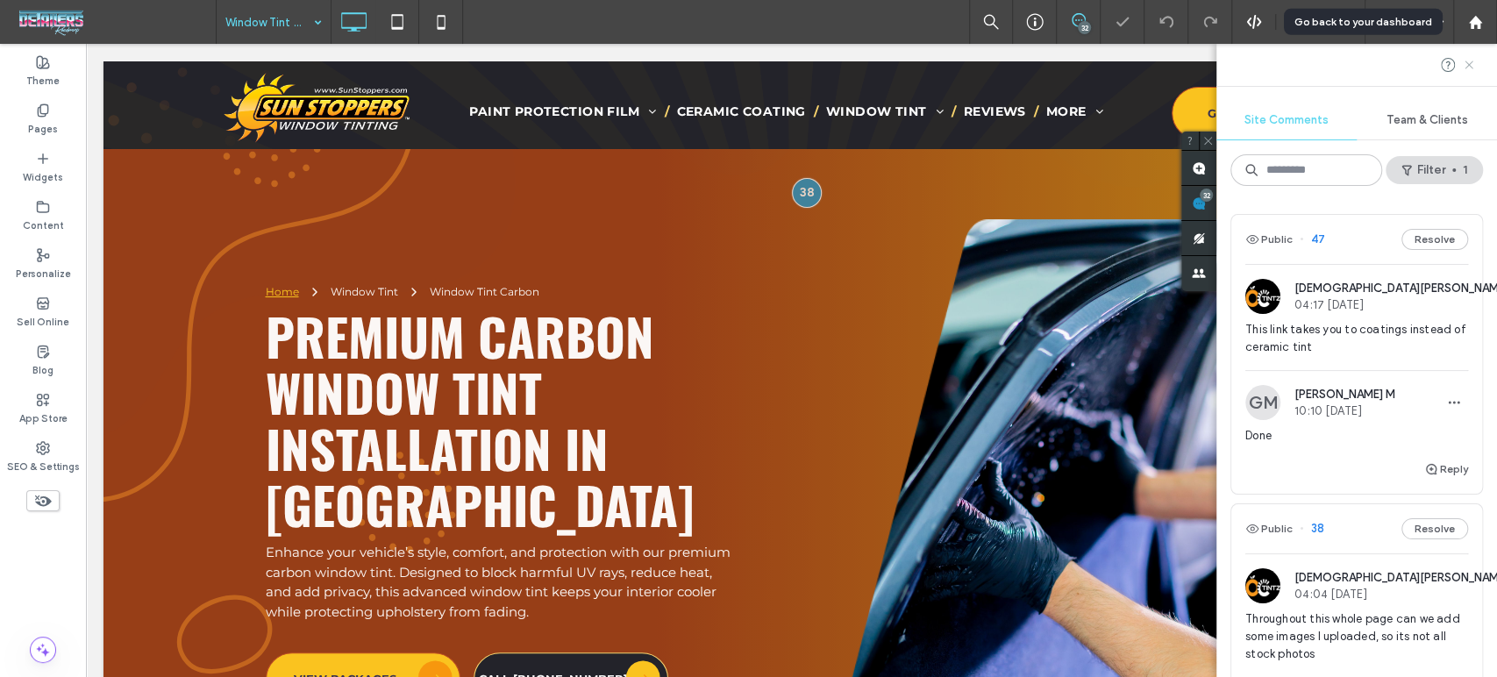
click at [1467, 62] on use at bounding box center [1469, 65] width 8 height 8
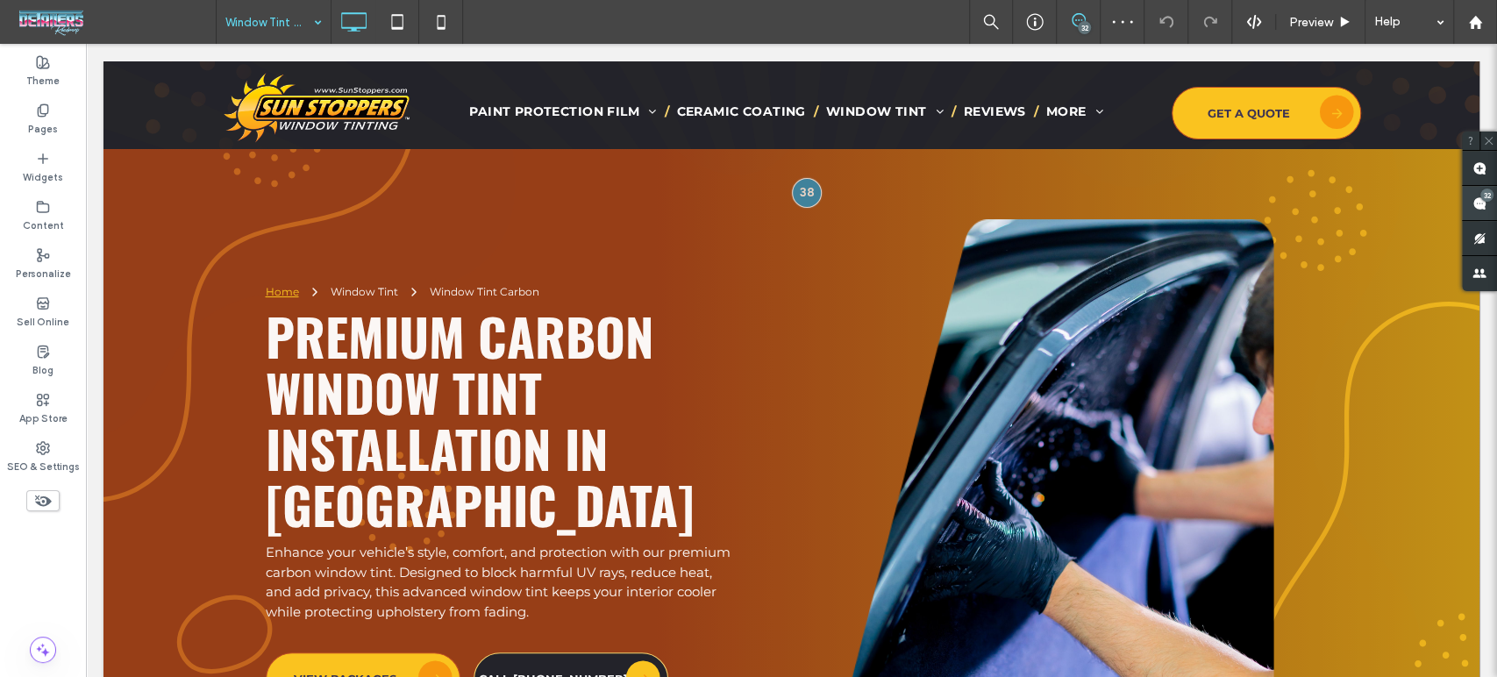
click at [1491, 204] on span at bounding box center [1479, 203] width 35 height 34
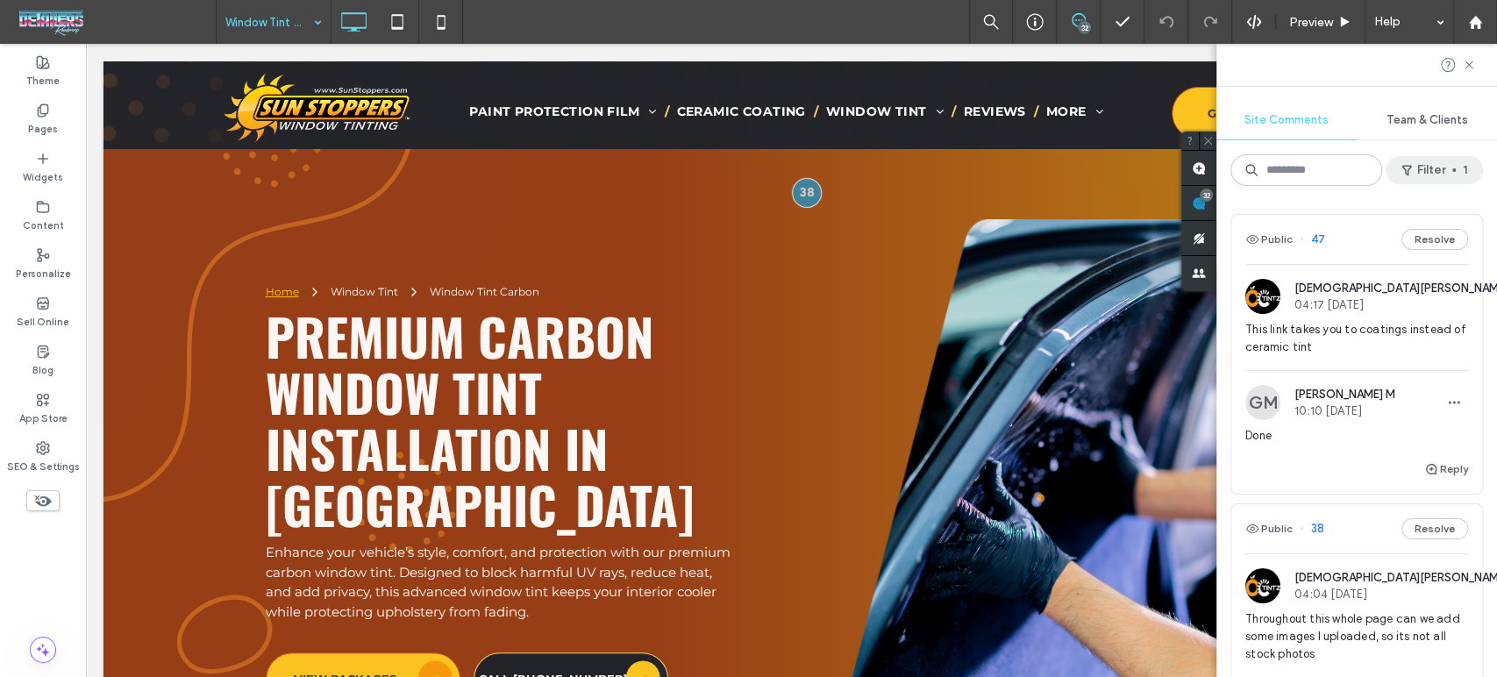
click at [1436, 176] on button "Filter 1" at bounding box center [1434, 170] width 97 height 28
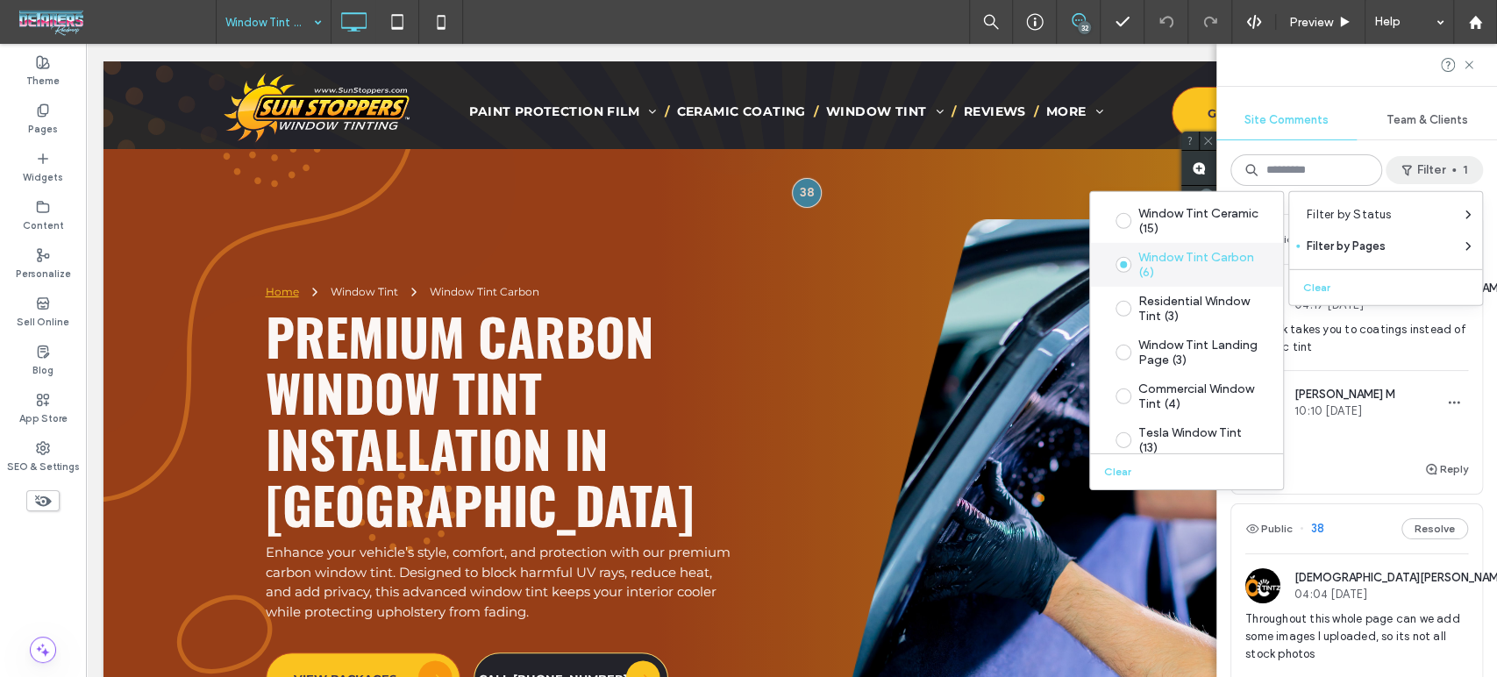
click at [1178, 258] on div "Window Tint Carbon (6)" at bounding box center [1200, 265] width 124 height 30
click at [1192, 309] on div "Residential Window Tint (3)" at bounding box center [1200, 309] width 124 height 30
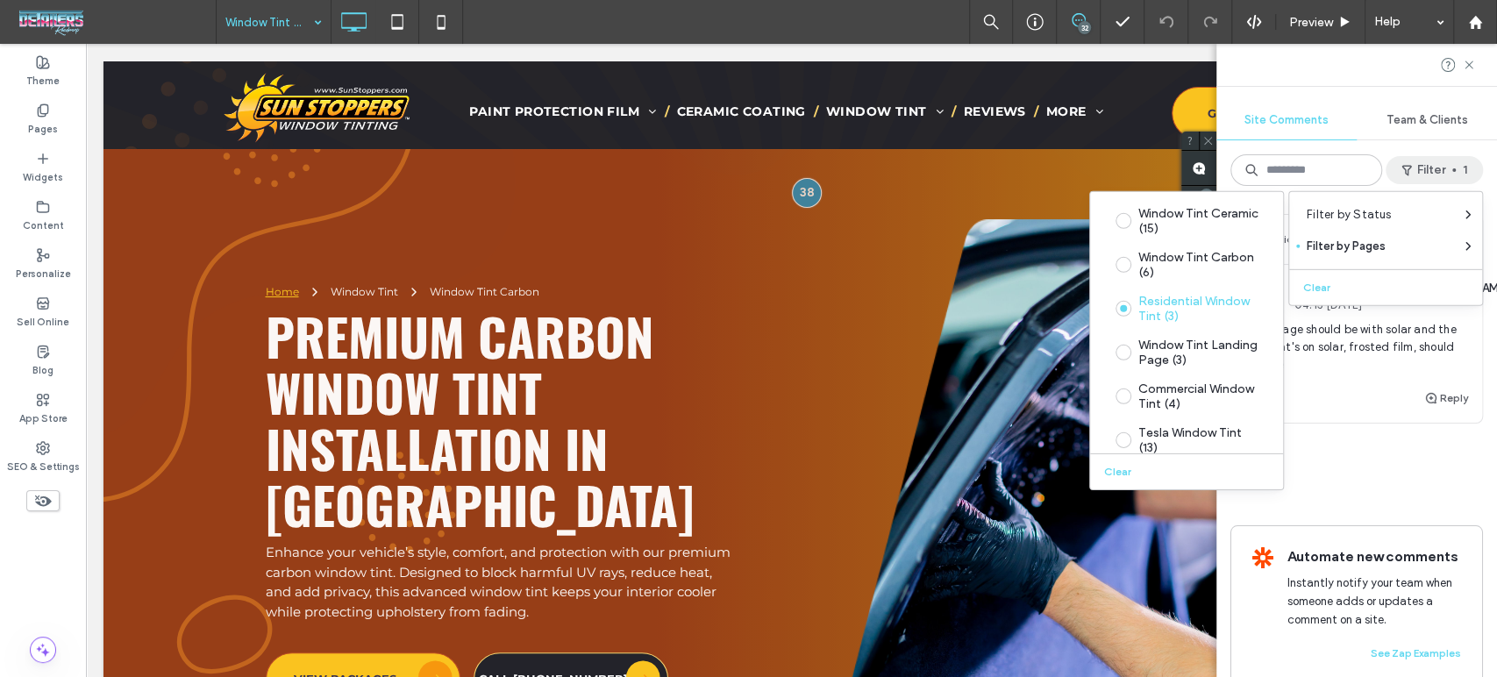
click at [1469, 506] on div "Public 46 Resolve JN Jesus Noyola 04:13 Sep 17 2025 This image should be with s…" at bounding box center [1356, 438] width 281 height 477
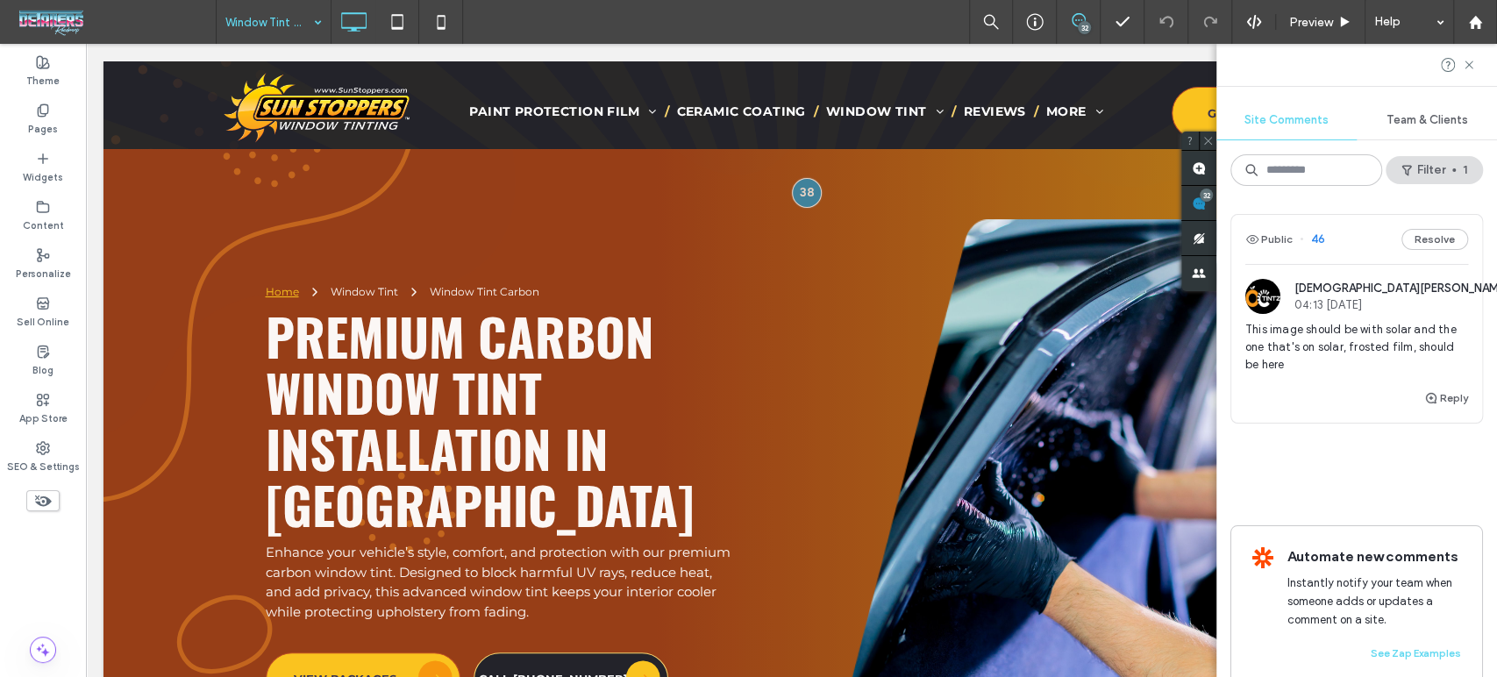
click at [1351, 342] on span "This image should be with solar and the one that's on solar, frosted film, shou…" at bounding box center [1356, 347] width 223 height 53
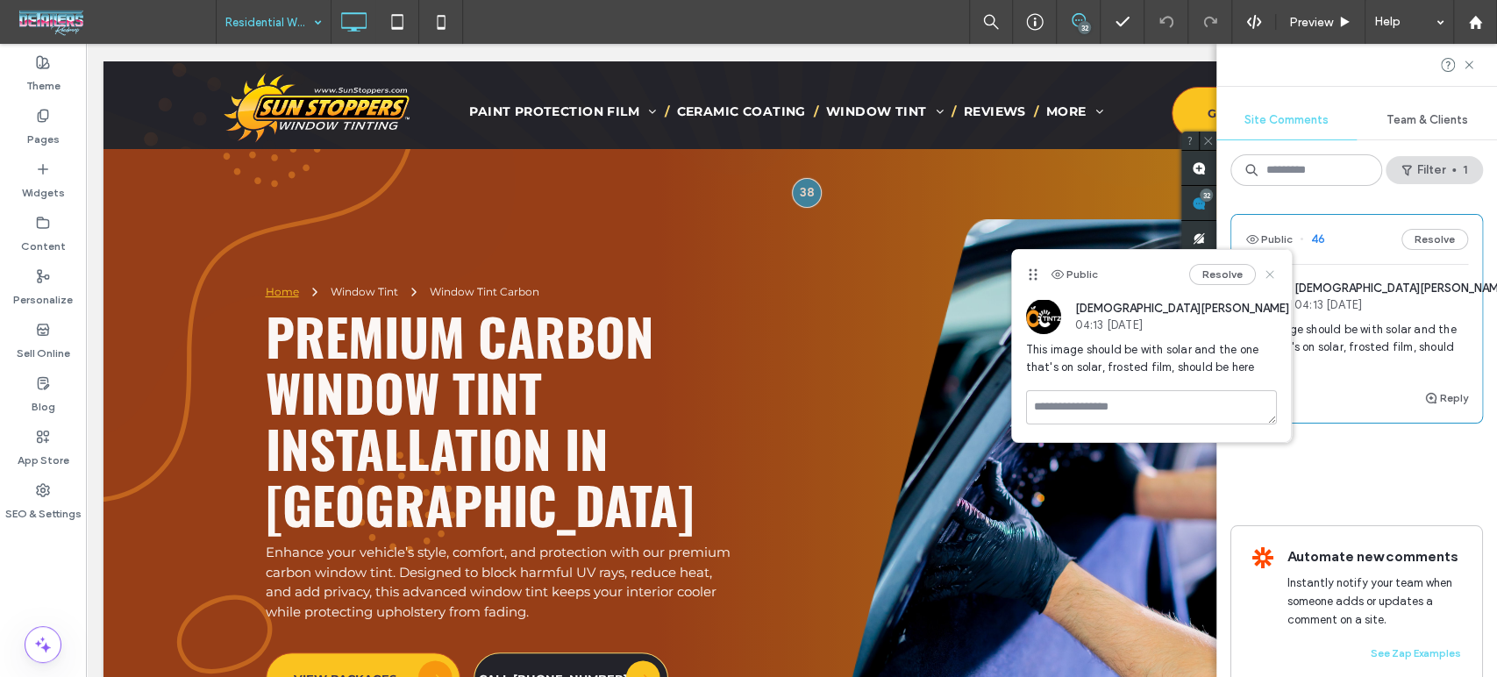
click at [1269, 272] on icon at bounding box center [1270, 274] width 14 height 14
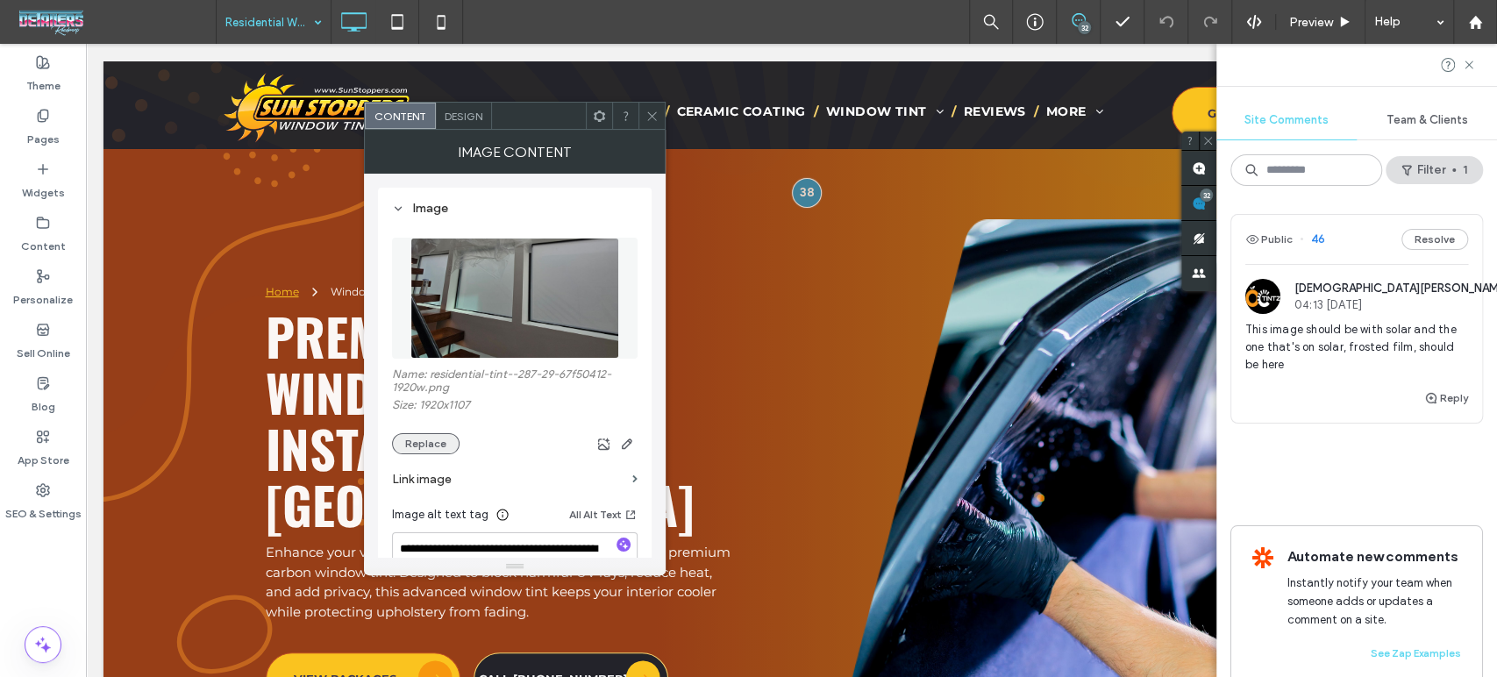
click at [420, 444] on button "Replace" at bounding box center [426, 443] width 68 height 21
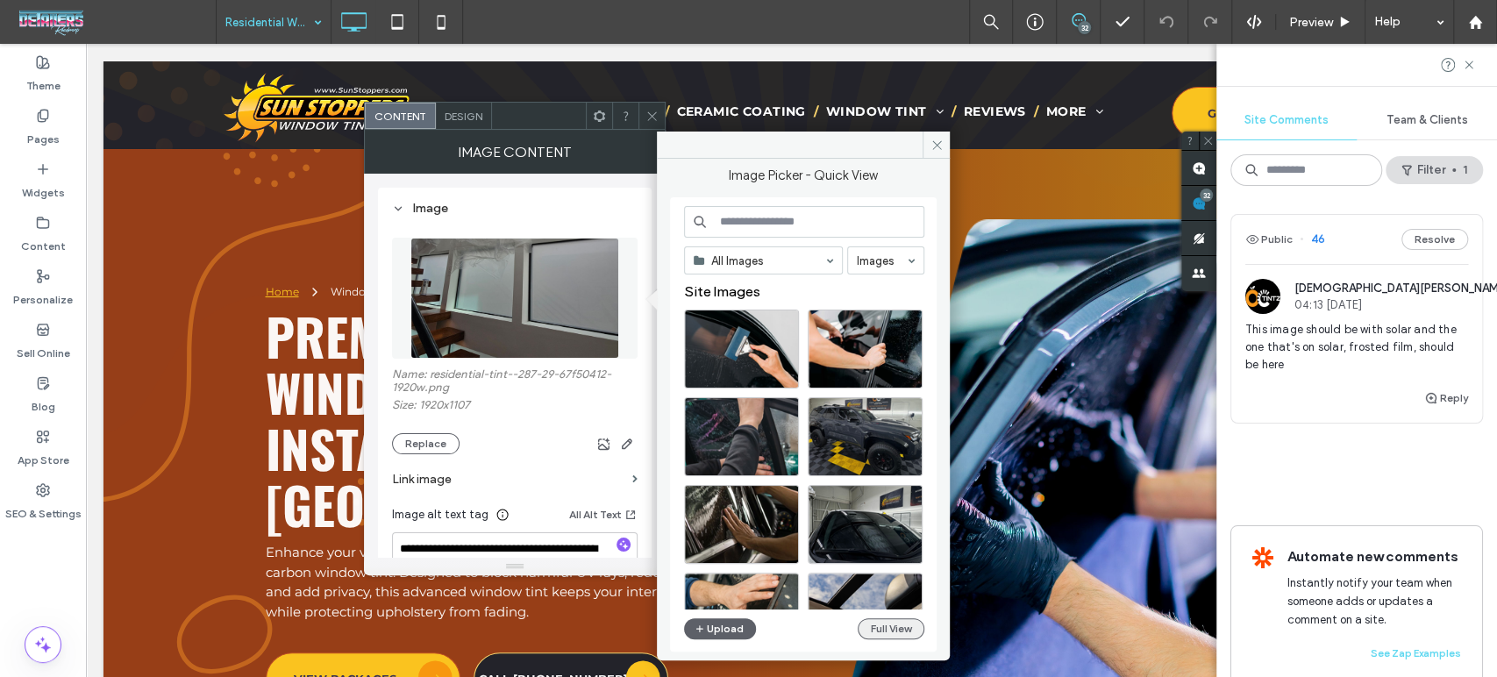
click at [876, 635] on button "Full View" at bounding box center [891, 628] width 67 height 21
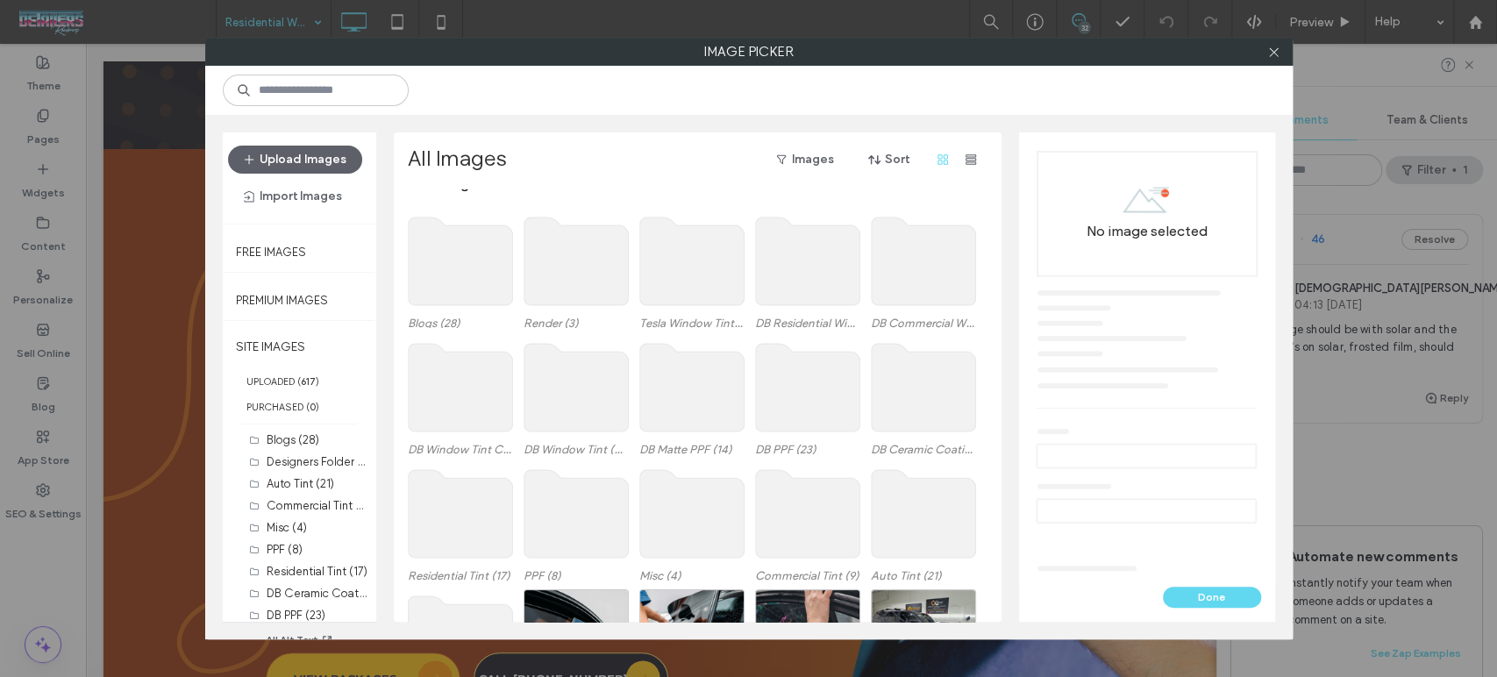
scroll to position [10, 0]
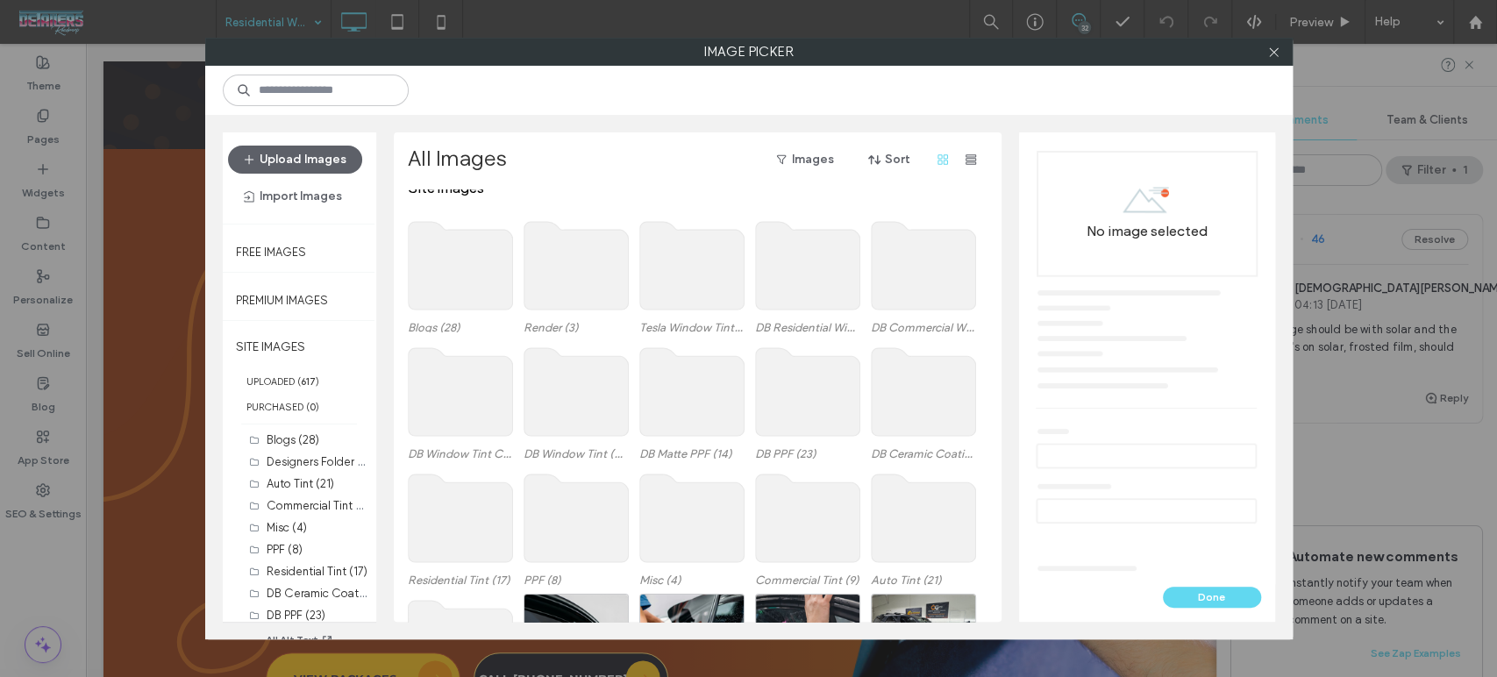
click at [823, 280] on use at bounding box center [807, 266] width 104 height 88
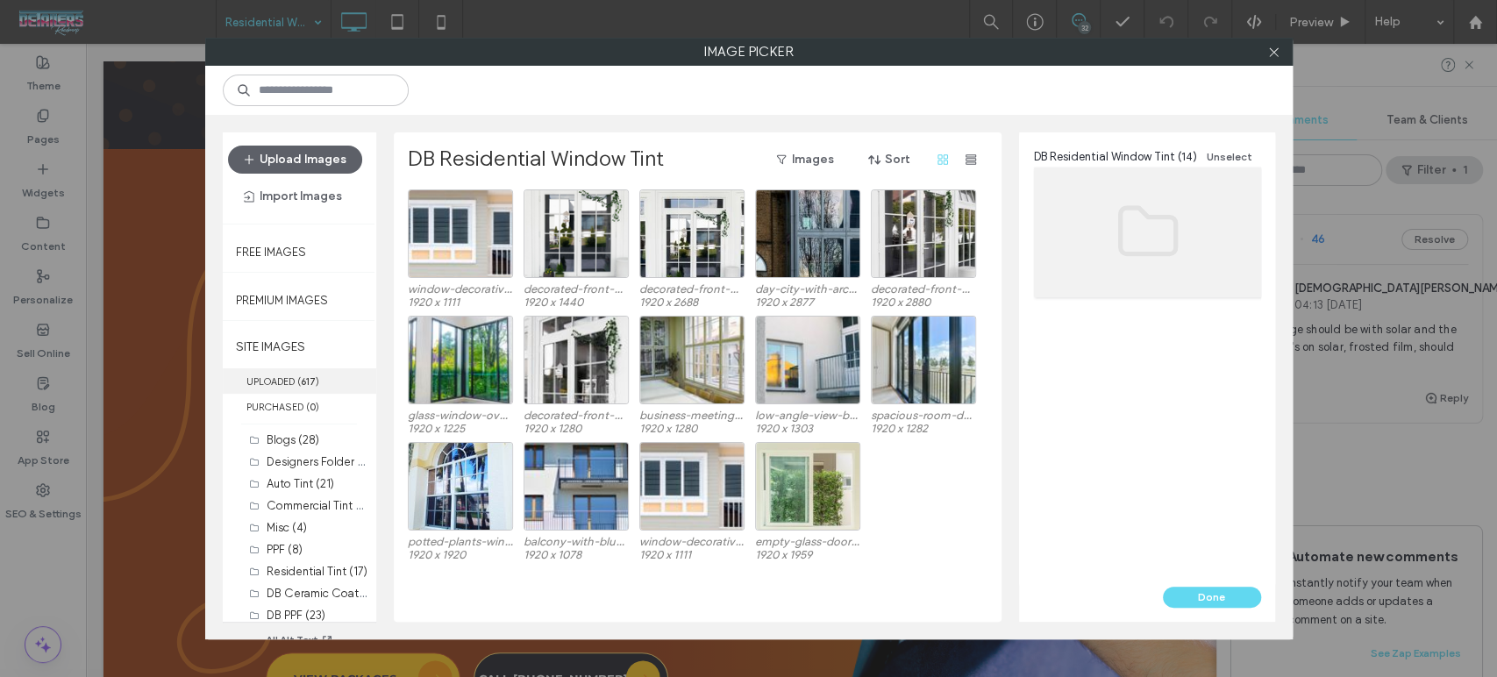
click at [289, 375] on label "UPLOADED ( 617 )" at bounding box center [299, 380] width 153 height 25
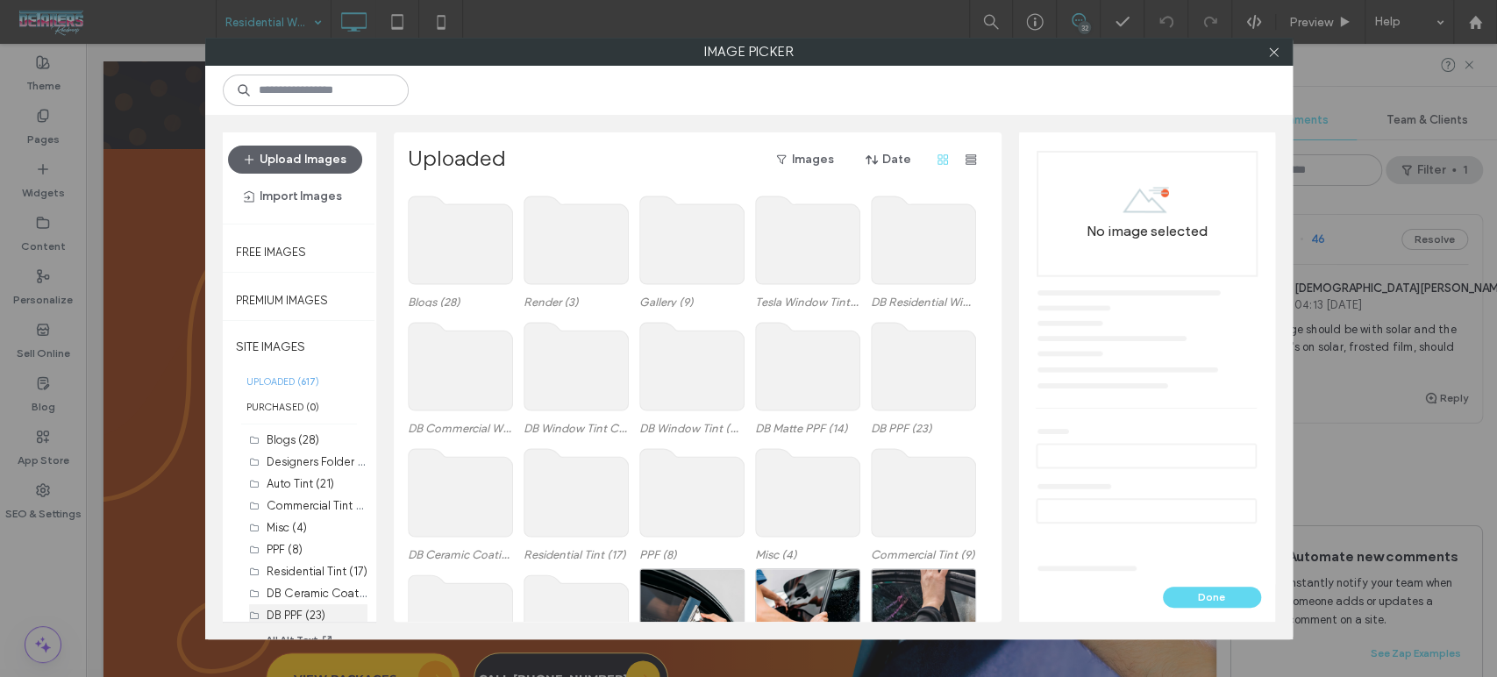
scroll to position [97, 0]
click at [323, 465] on div "Residential Tint (17)" at bounding box center [317, 474] width 101 height 18
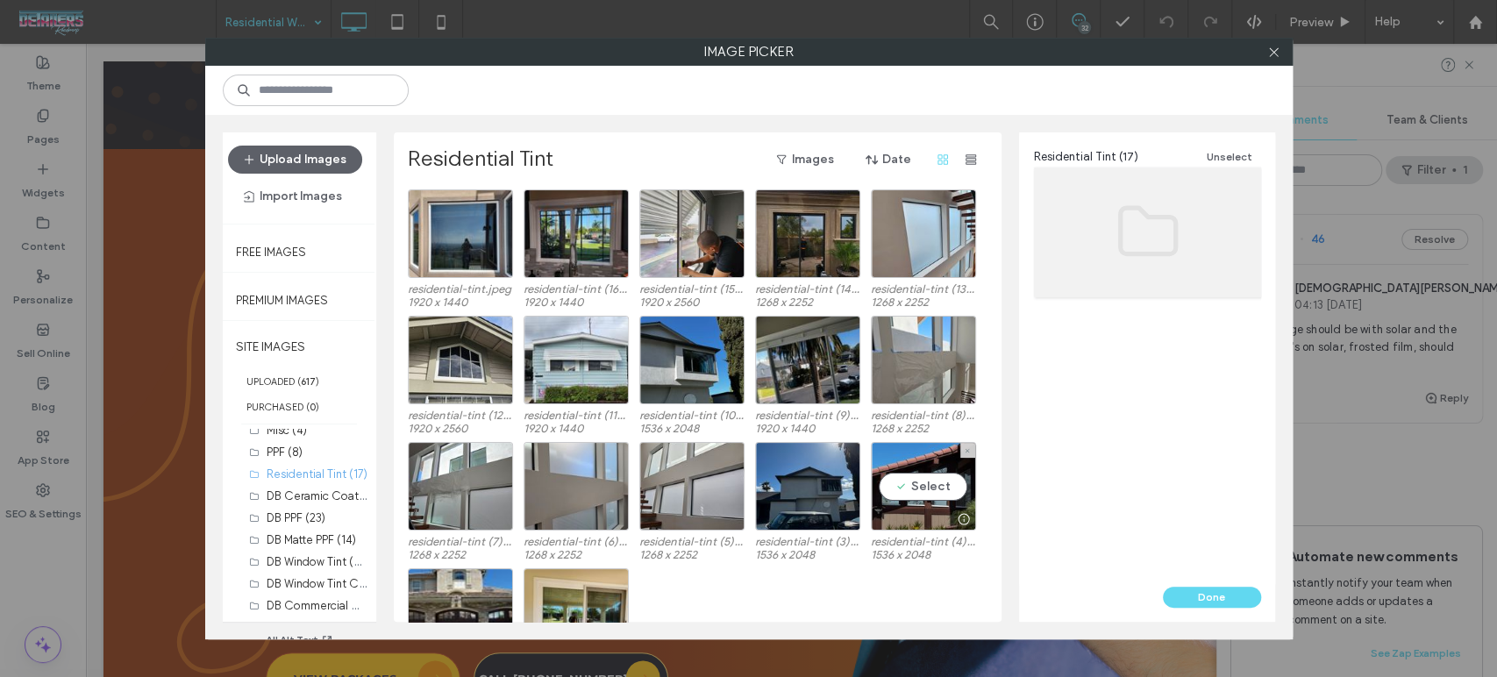
scroll to position [72, 0]
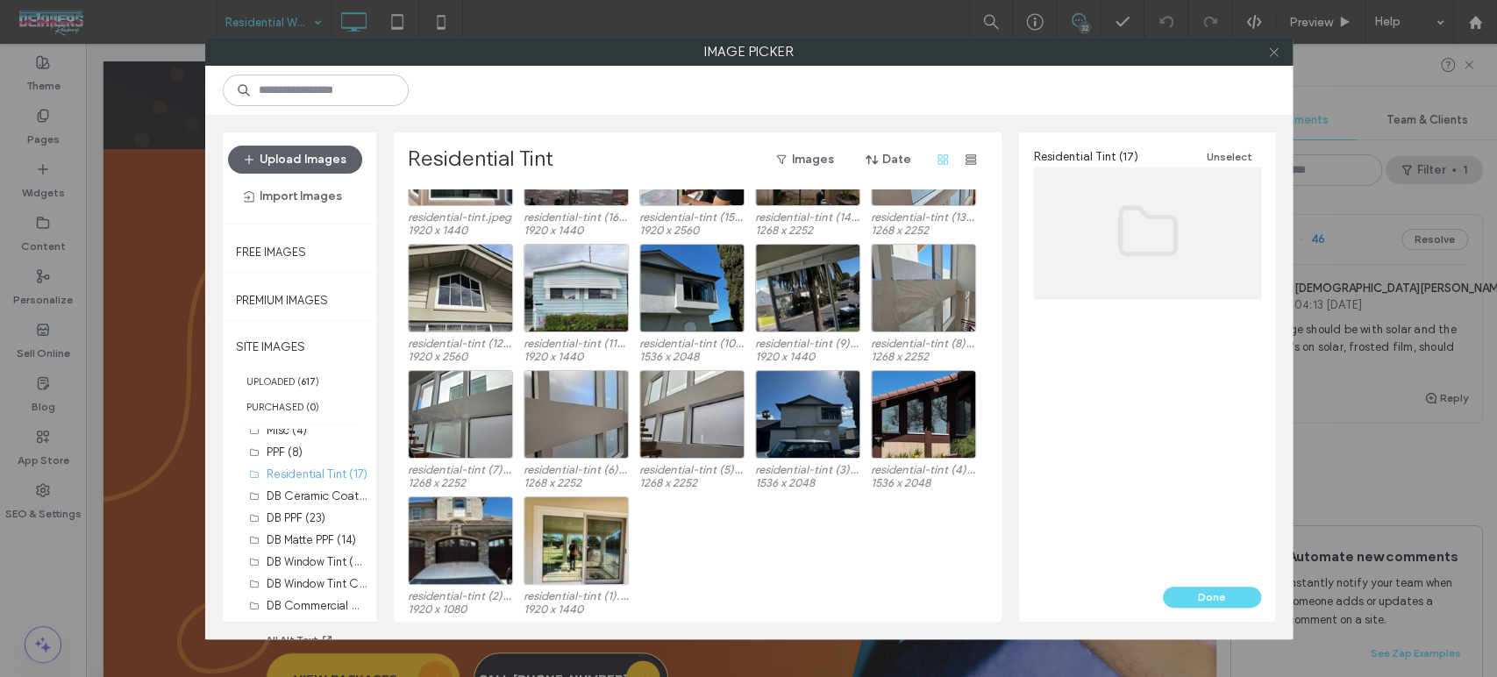
click at [1269, 49] on icon at bounding box center [1273, 52] width 13 height 13
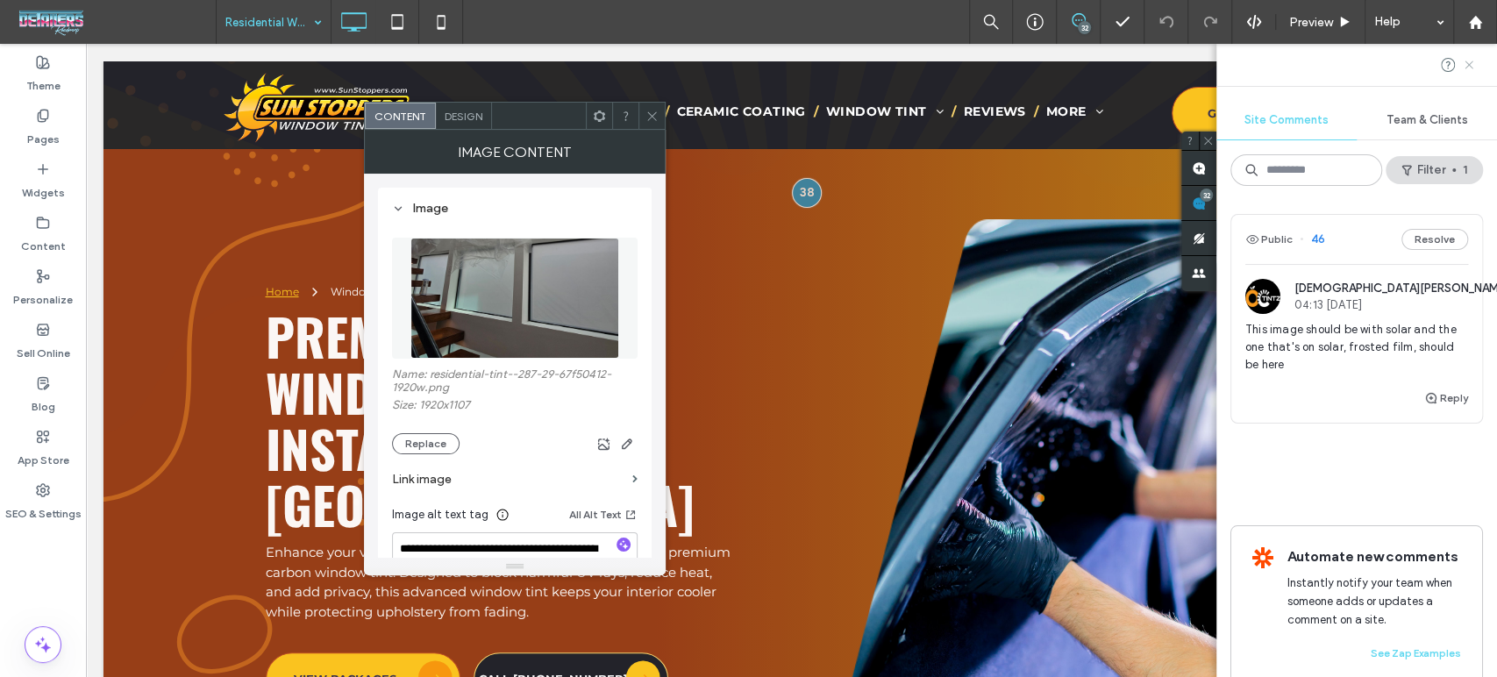
click at [1466, 63] on use at bounding box center [1469, 65] width 8 height 8
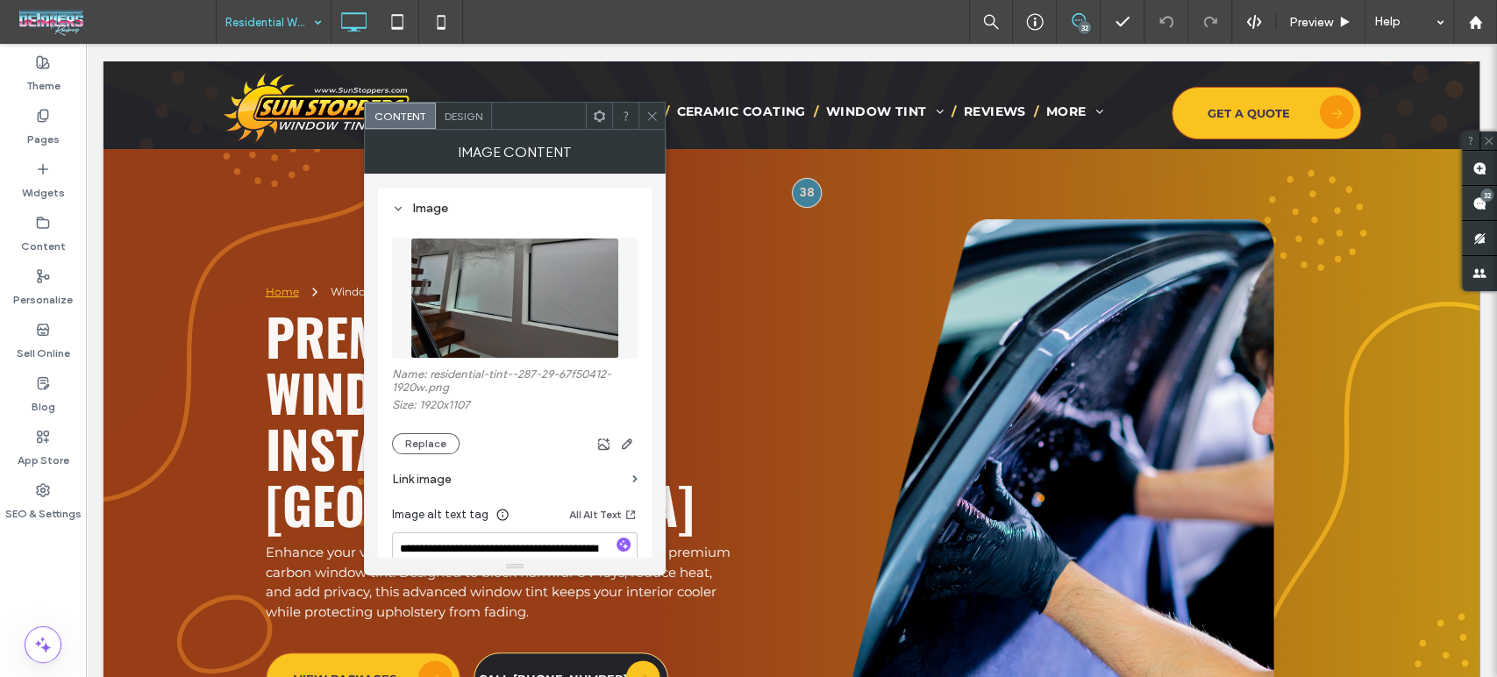
click at [655, 117] on icon at bounding box center [651, 116] width 13 height 13
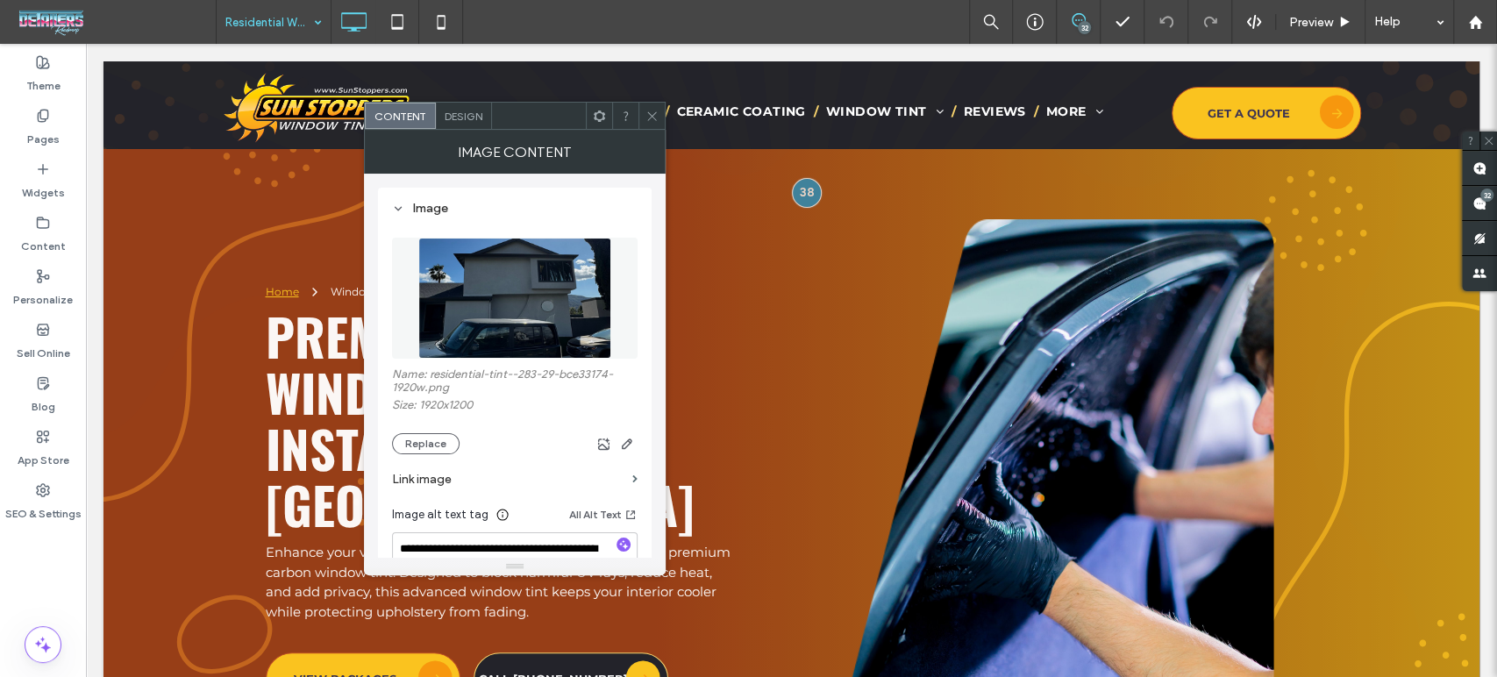
click at [657, 118] on icon at bounding box center [651, 116] width 13 height 13
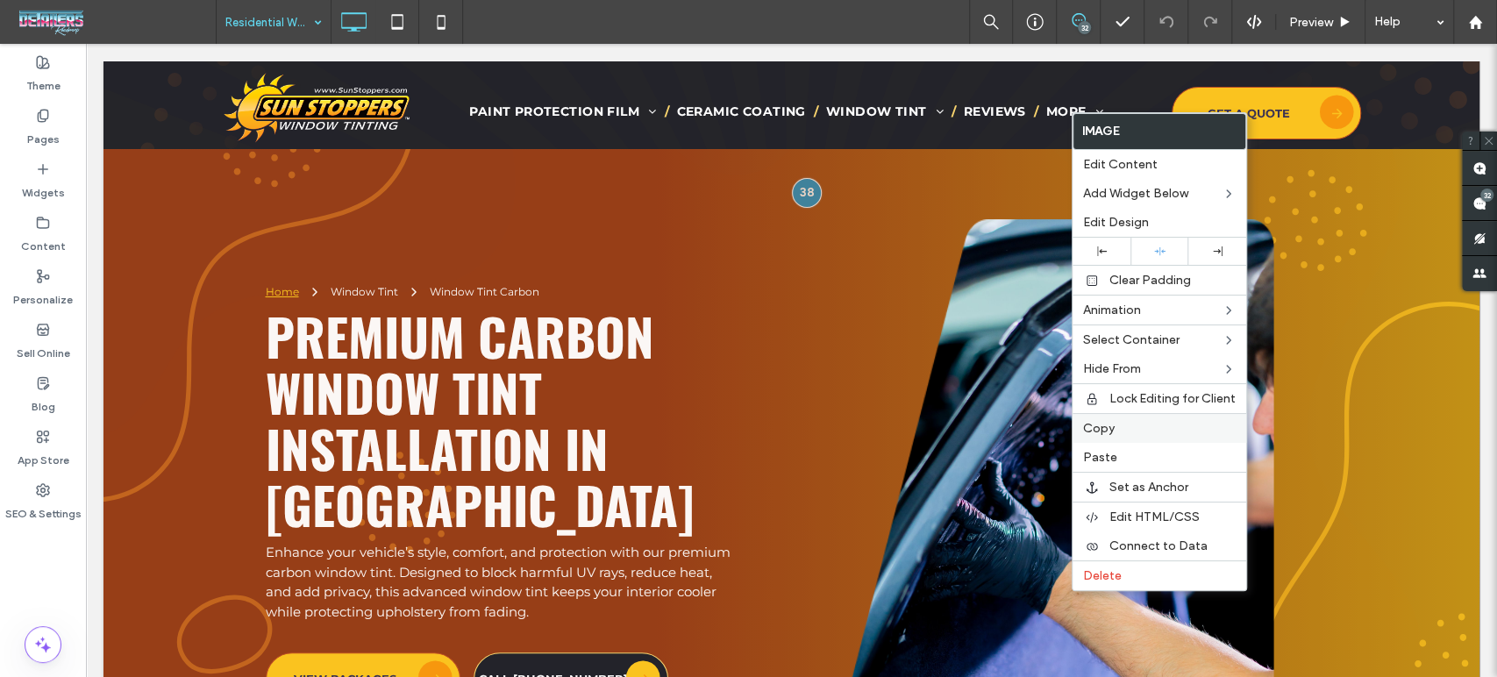
click at [1115, 421] on label "Copy" at bounding box center [1159, 428] width 153 height 15
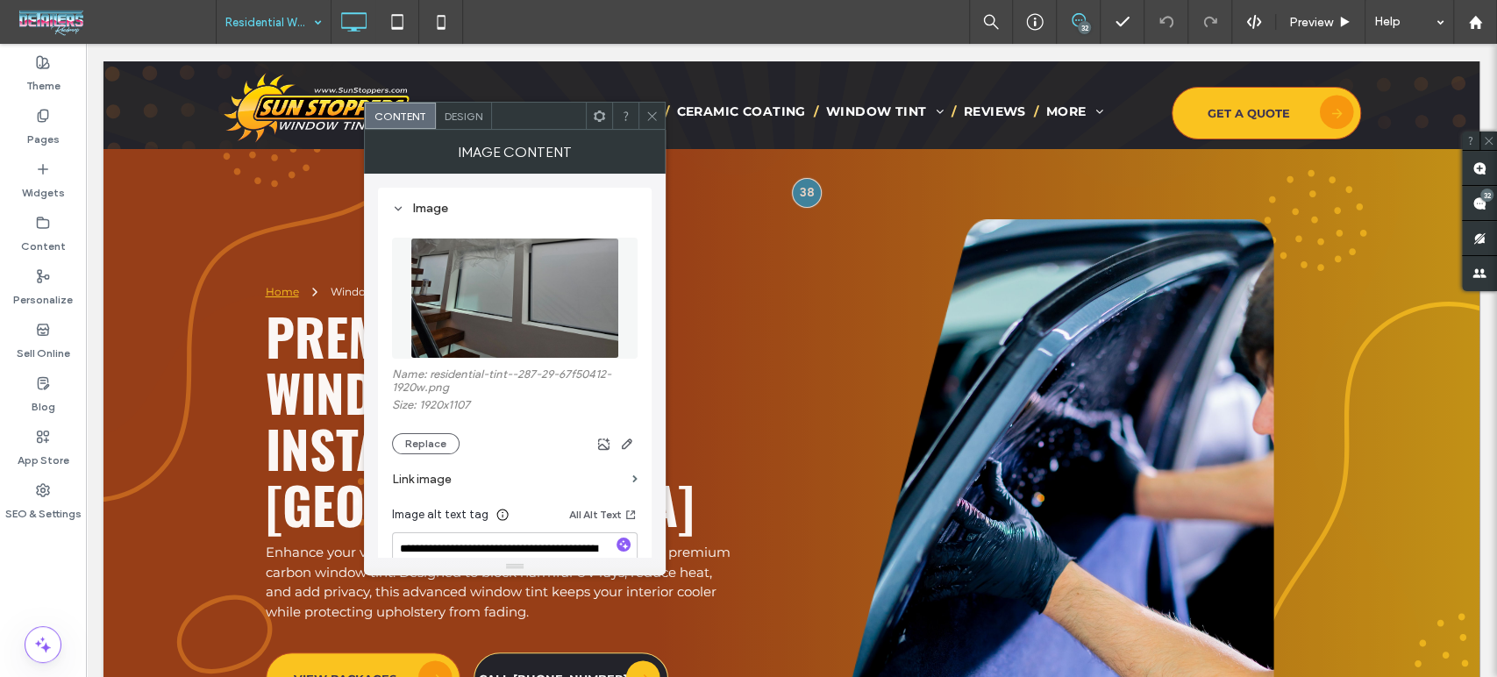
click at [652, 112] on icon at bounding box center [651, 116] width 13 height 13
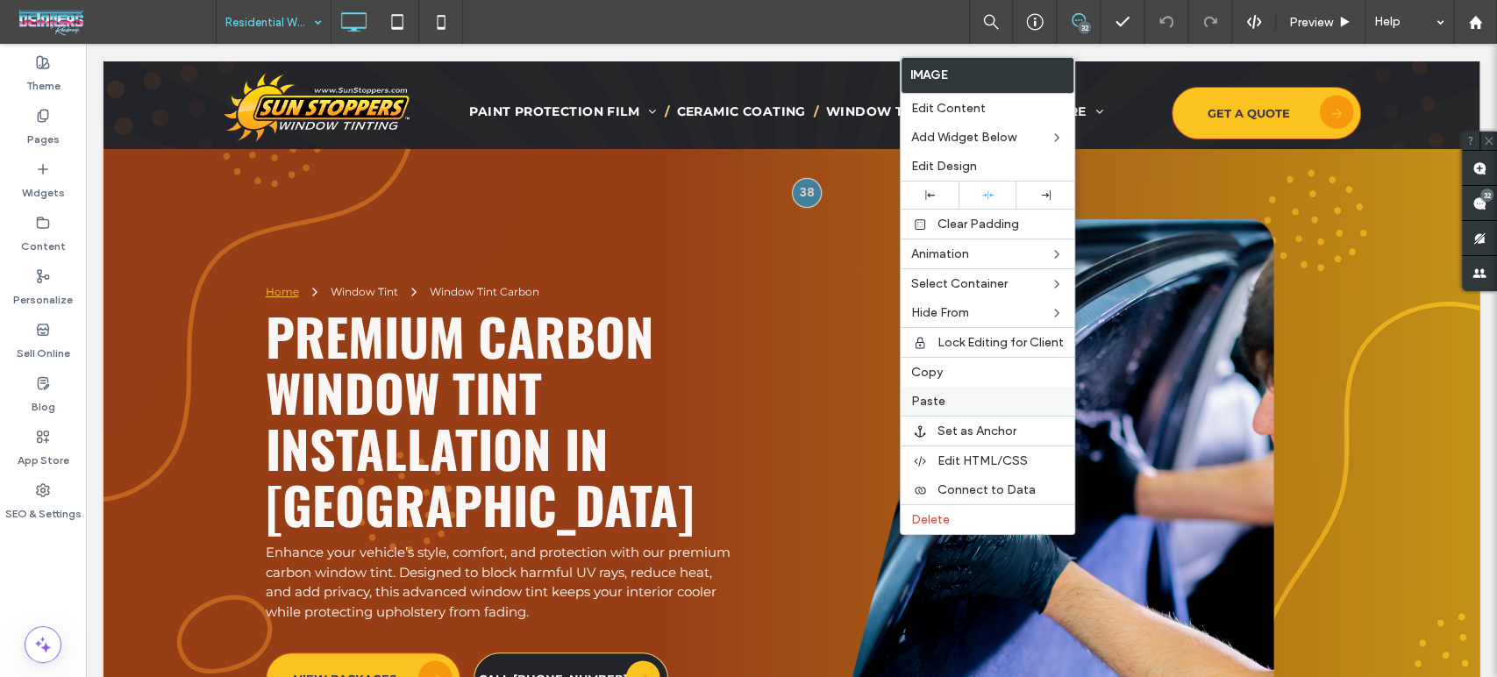
click at [952, 396] on label "Paste" at bounding box center [987, 401] width 153 height 15
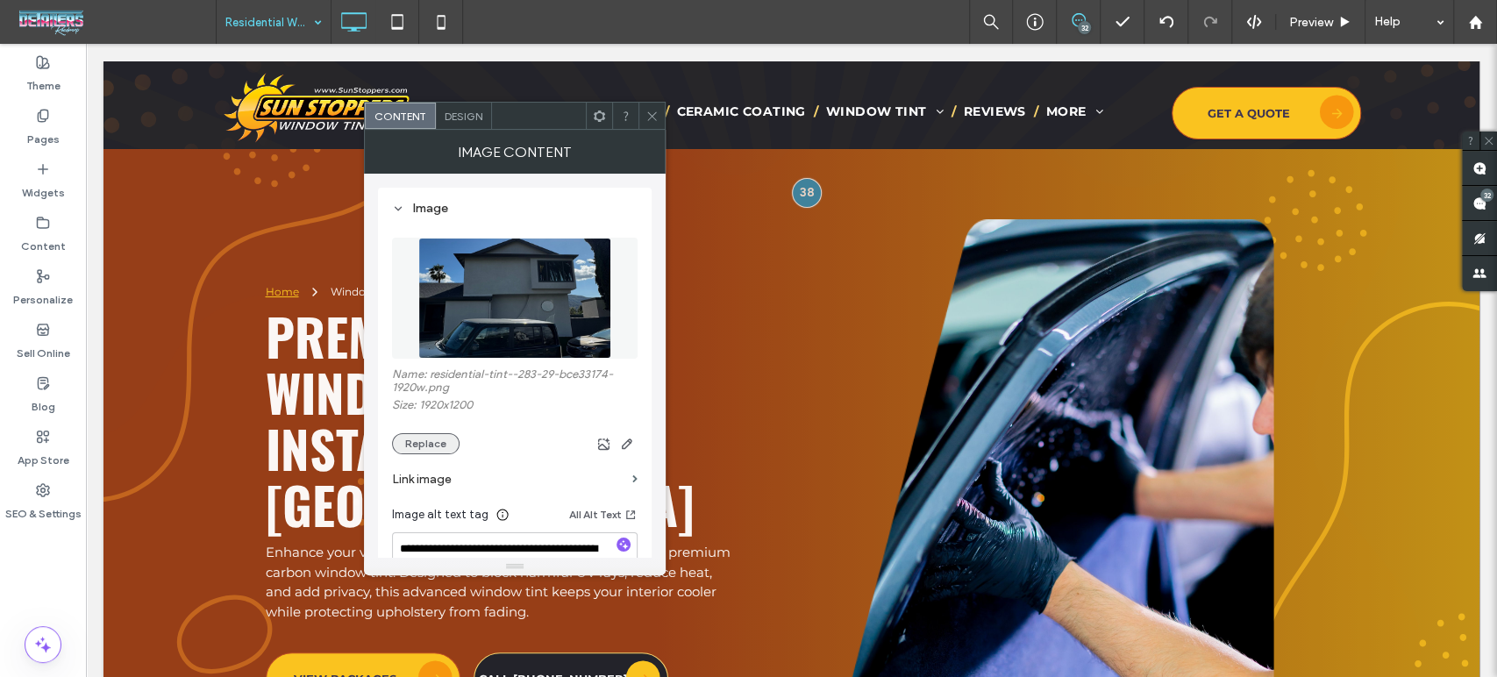
click at [429, 448] on button "Replace" at bounding box center [426, 443] width 68 height 21
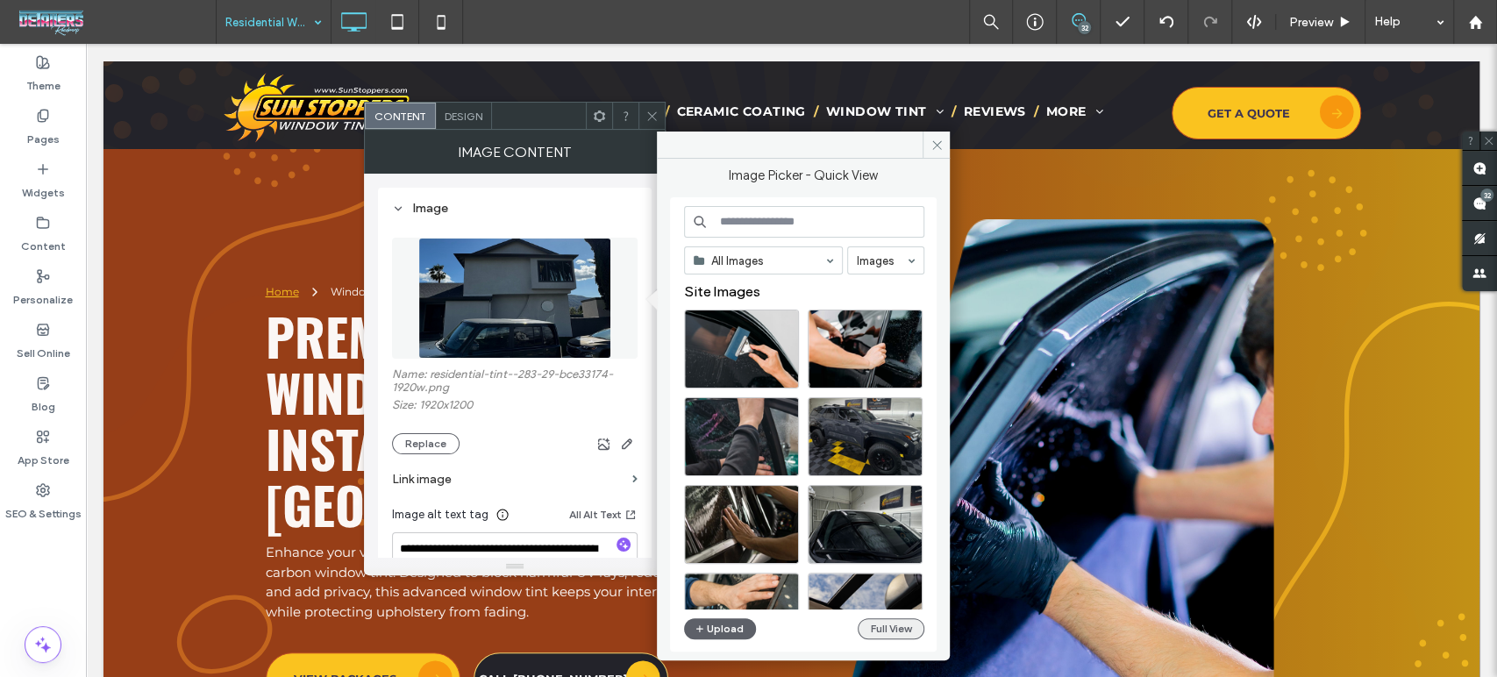
click at [905, 630] on button "Full View" at bounding box center [891, 628] width 67 height 21
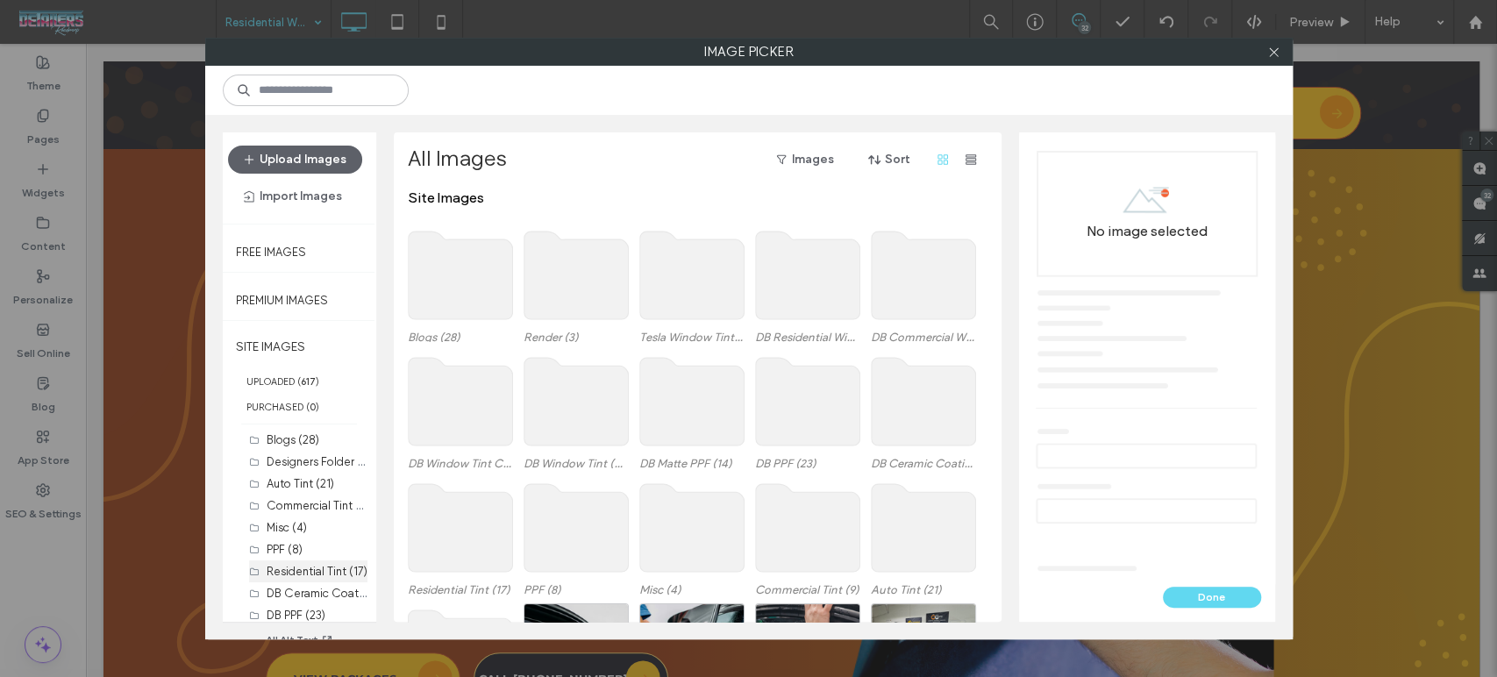
click at [300, 569] on label "Residential Tint (17)" at bounding box center [317, 571] width 101 height 13
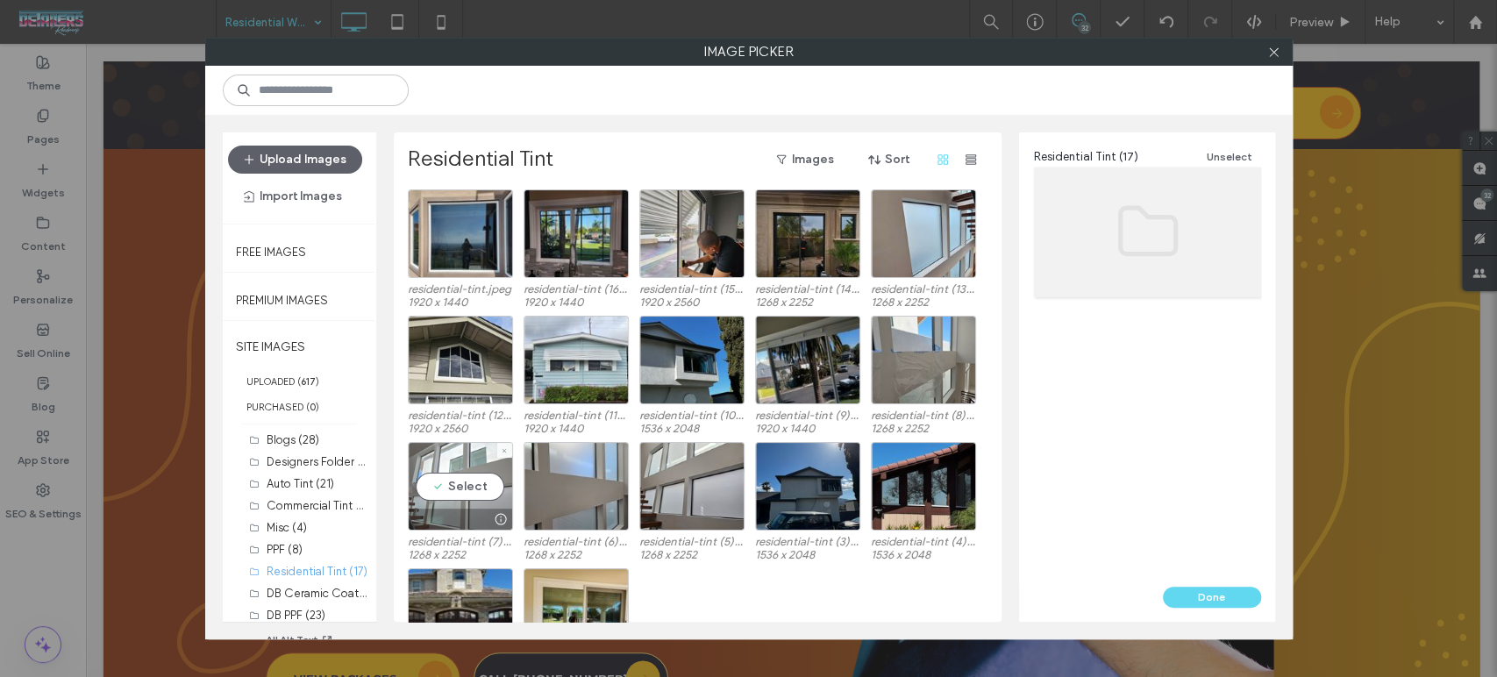
click at [470, 512] on div at bounding box center [460, 519] width 103 height 21
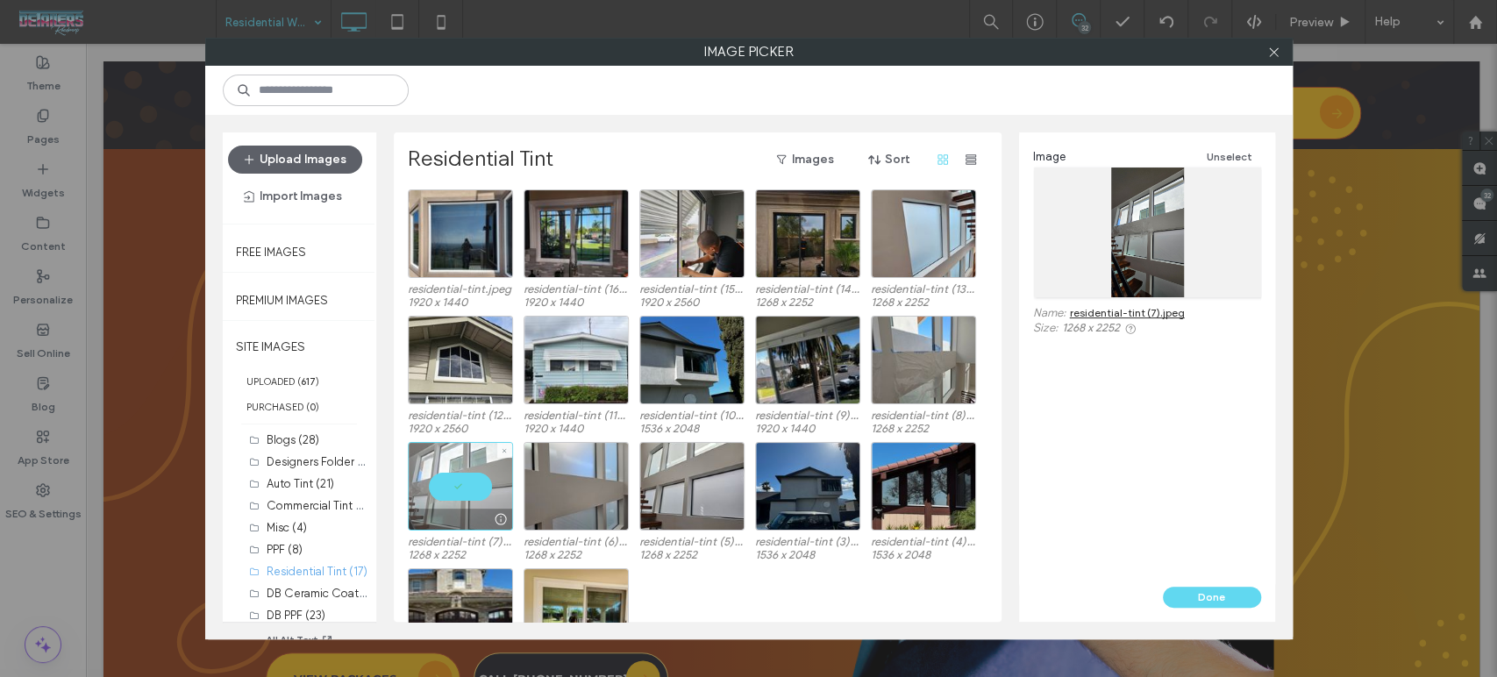
click at [471, 470] on div at bounding box center [460, 486] width 105 height 89
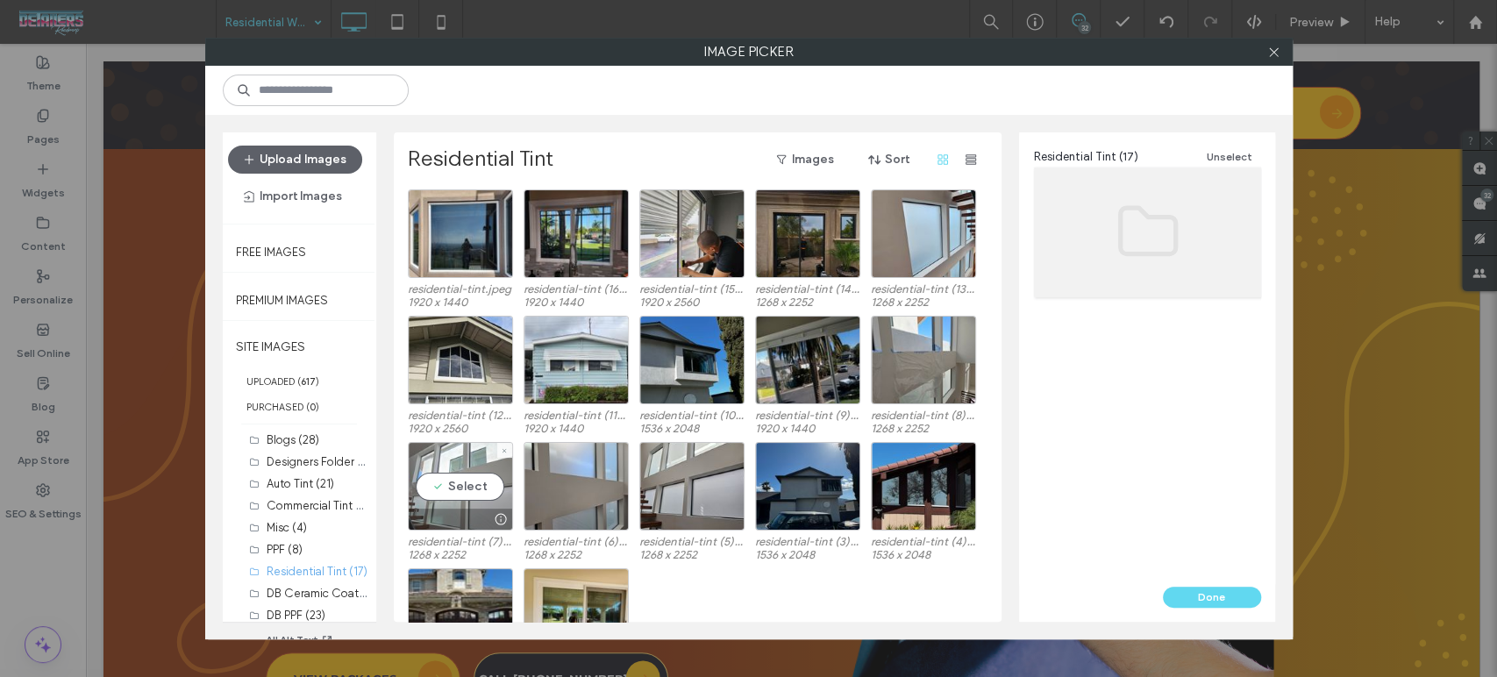
click at [471, 469] on div "Select" at bounding box center [460, 486] width 105 height 89
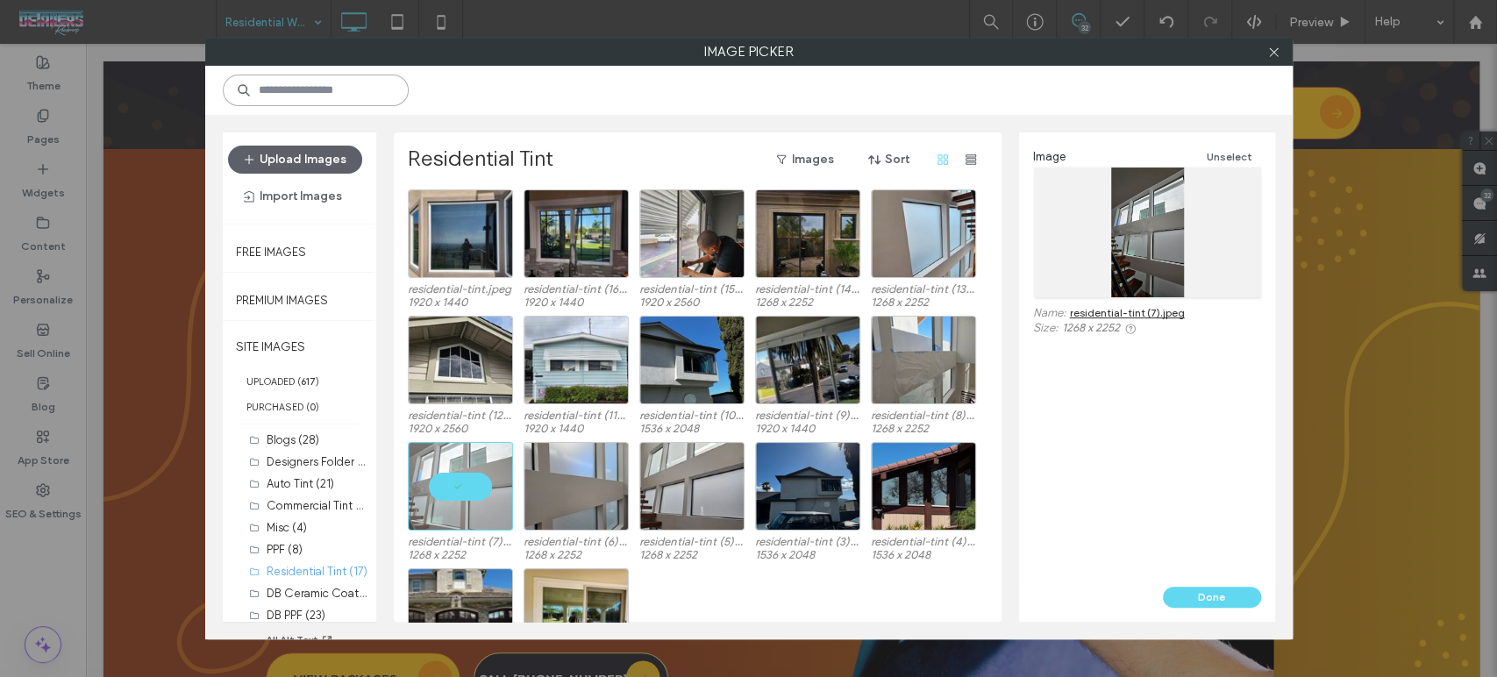
click at [361, 94] on input at bounding box center [316, 91] width 186 height 32
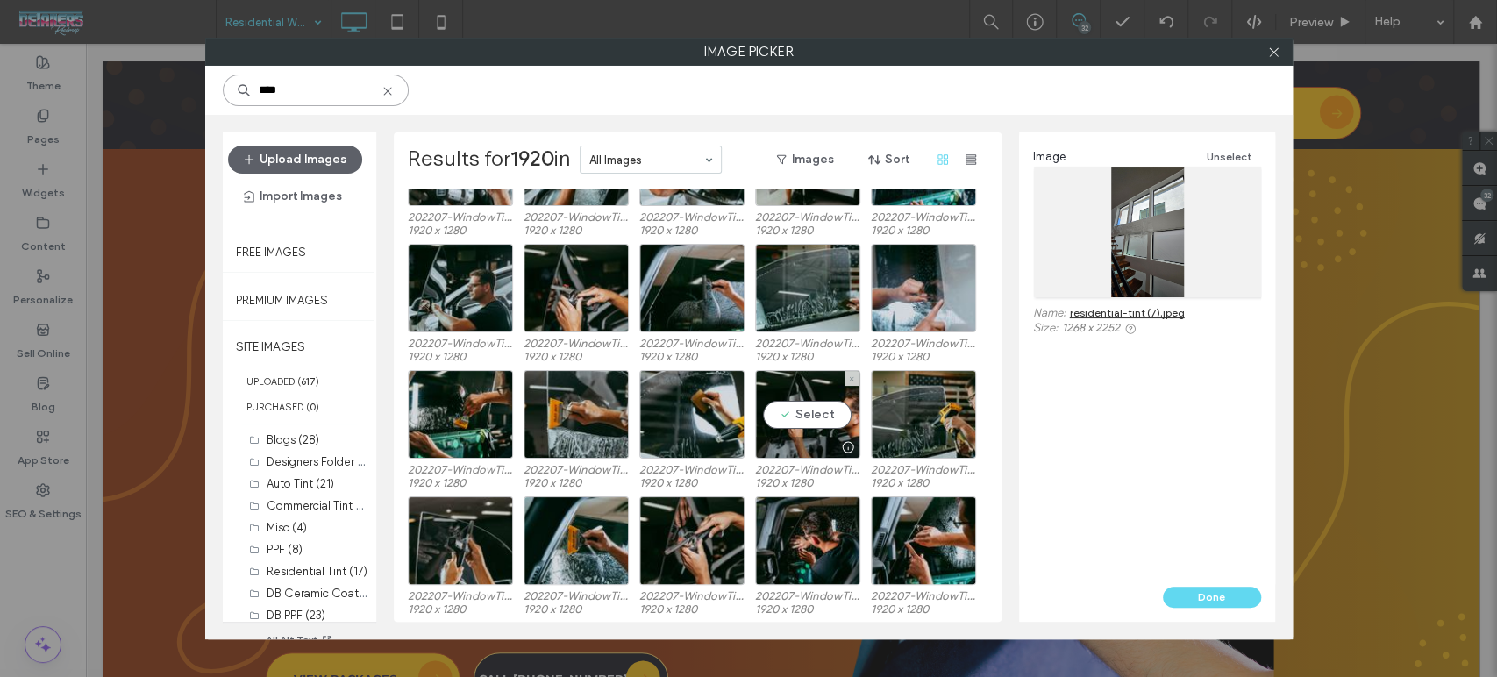
scroll to position [756, 0]
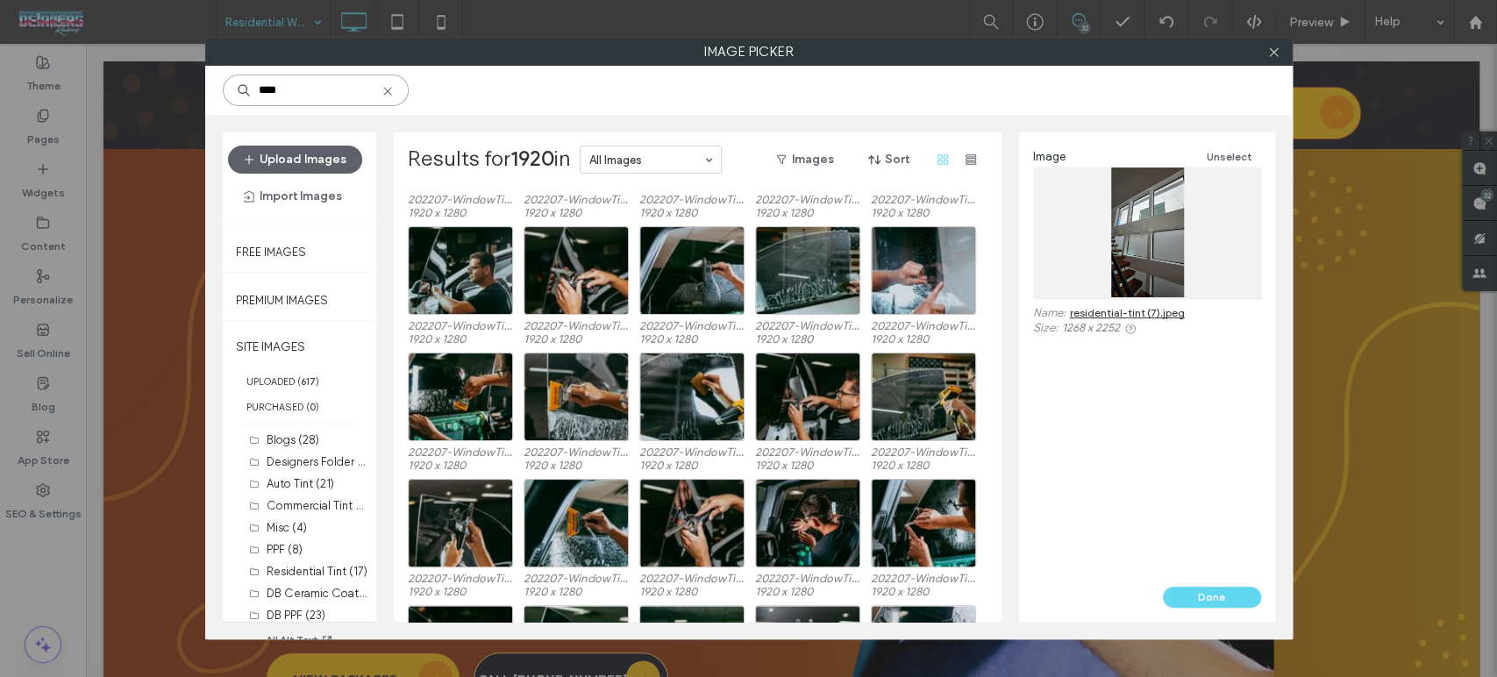
click at [321, 77] on input "****" at bounding box center [316, 91] width 186 height 32
click at [317, 78] on input "****" at bounding box center [316, 91] width 186 height 32
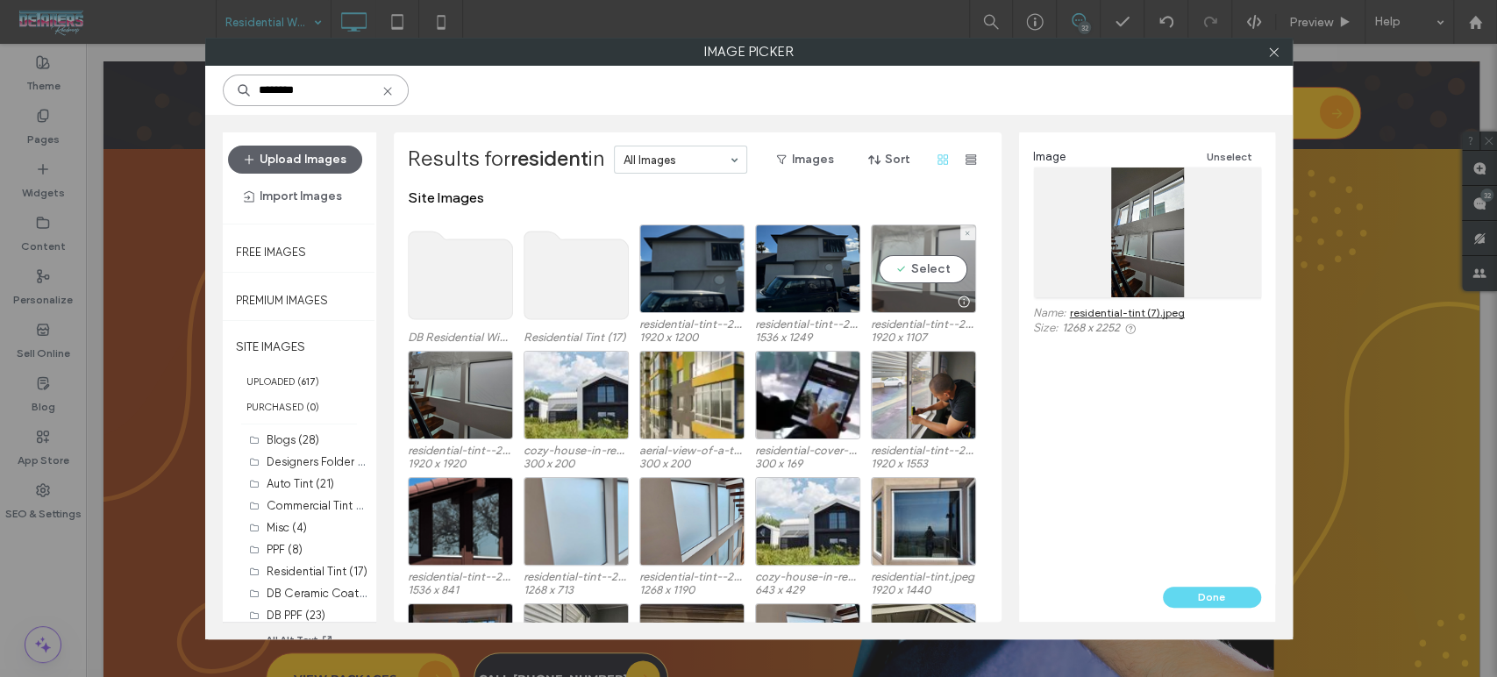
type input "********"
click at [953, 295] on div at bounding box center [964, 302] width 22 height 14
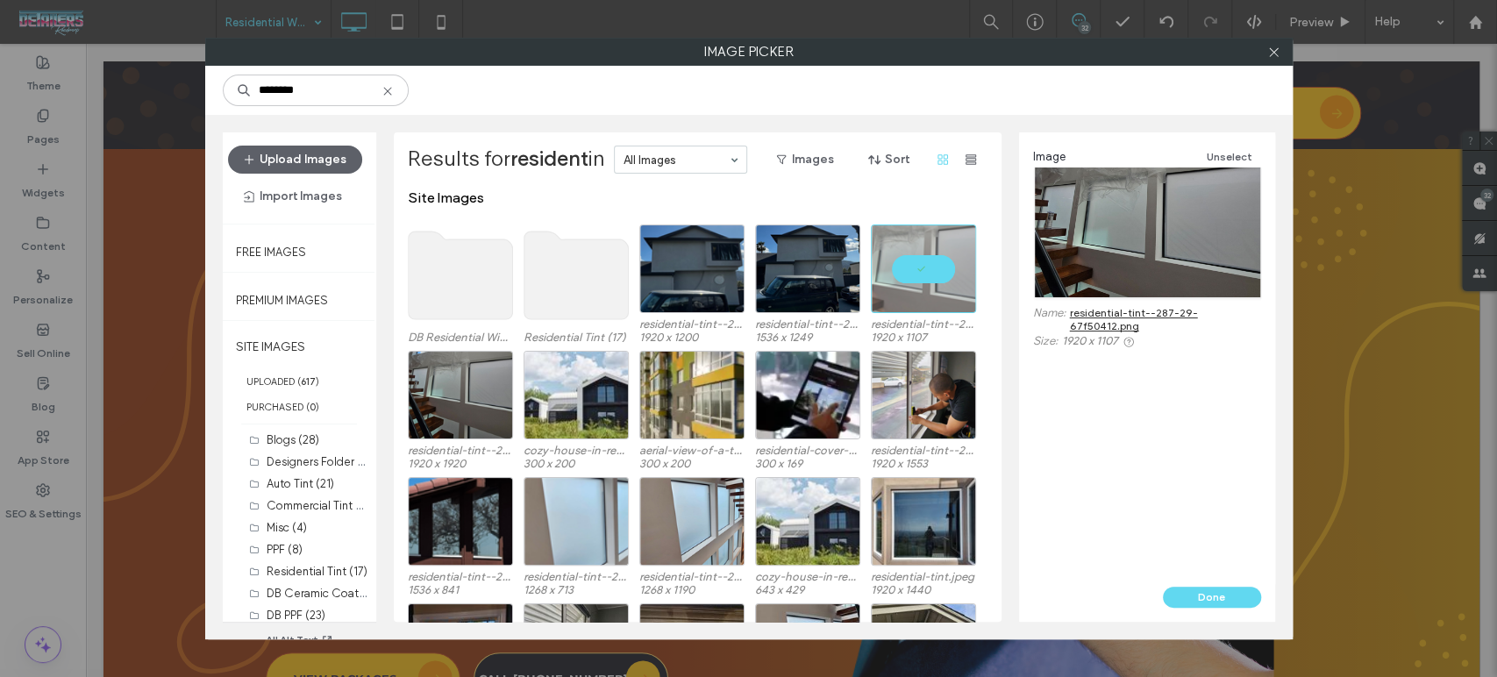
click at [1208, 578] on div "Image Unselect Name: residential-tint--287-29-67f50412.png Size: 1920 x 1107" at bounding box center [1147, 359] width 256 height 454
click at [1207, 591] on button "Done" at bounding box center [1212, 597] width 98 height 21
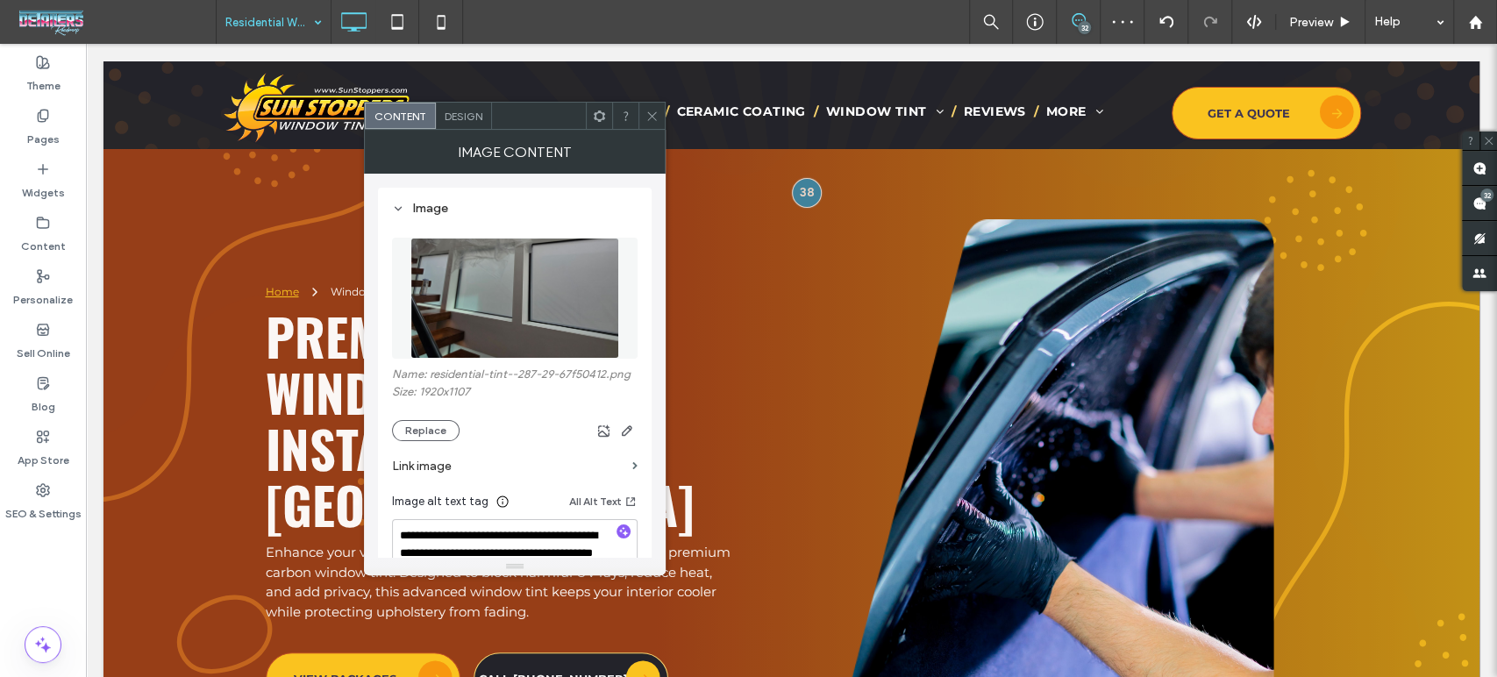
click at [650, 122] on icon at bounding box center [651, 116] width 13 height 13
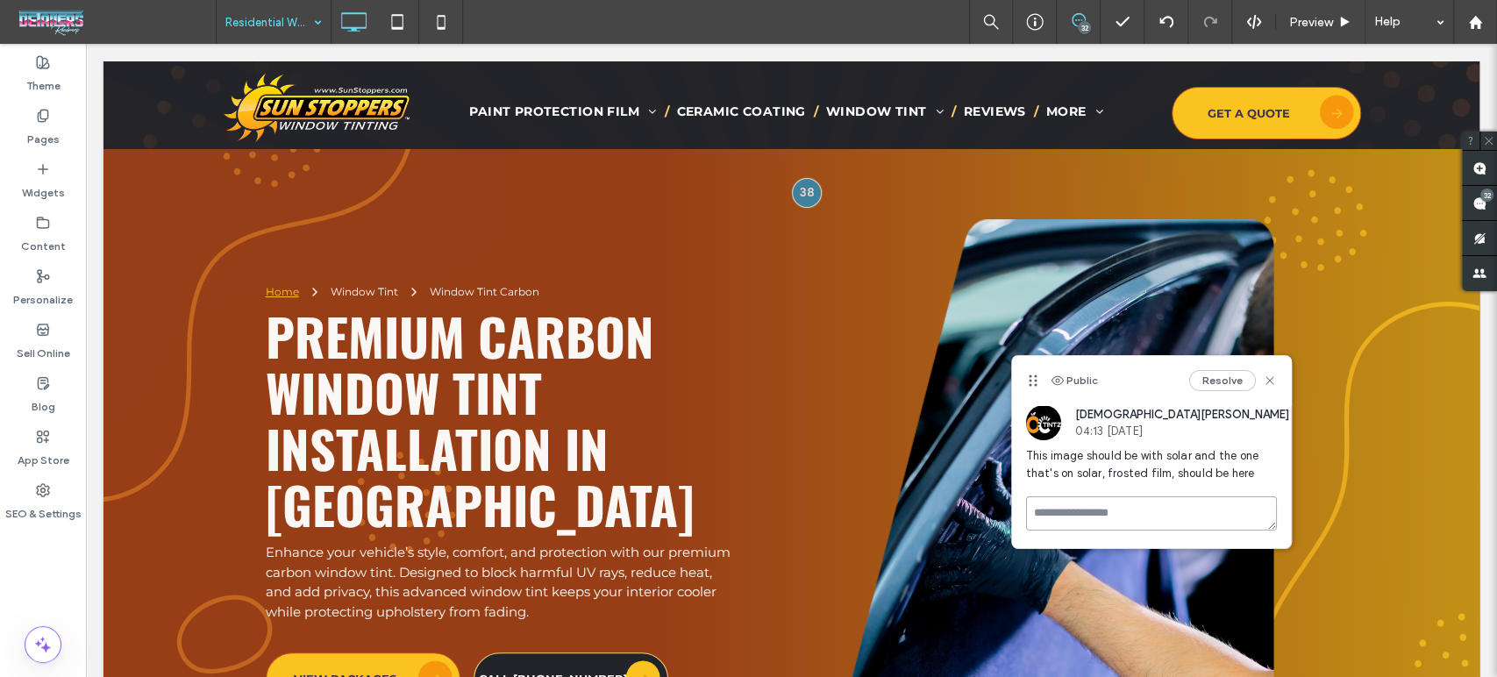
click at [1114, 516] on textarea at bounding box center [1151, 513] width 251 height 34
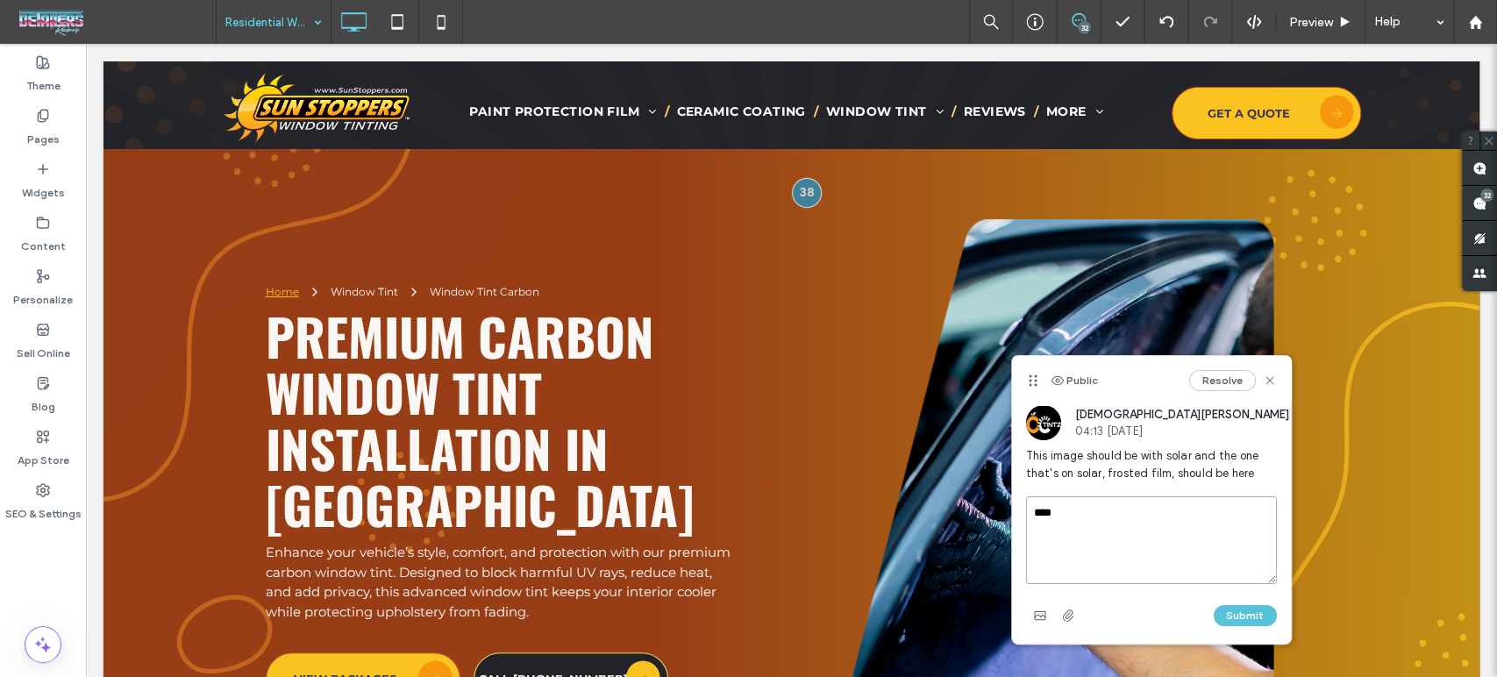
type textarea "****"
click at [1249, 613] on button "Submit" at bounding box center [1245, 615] width 63 height 21
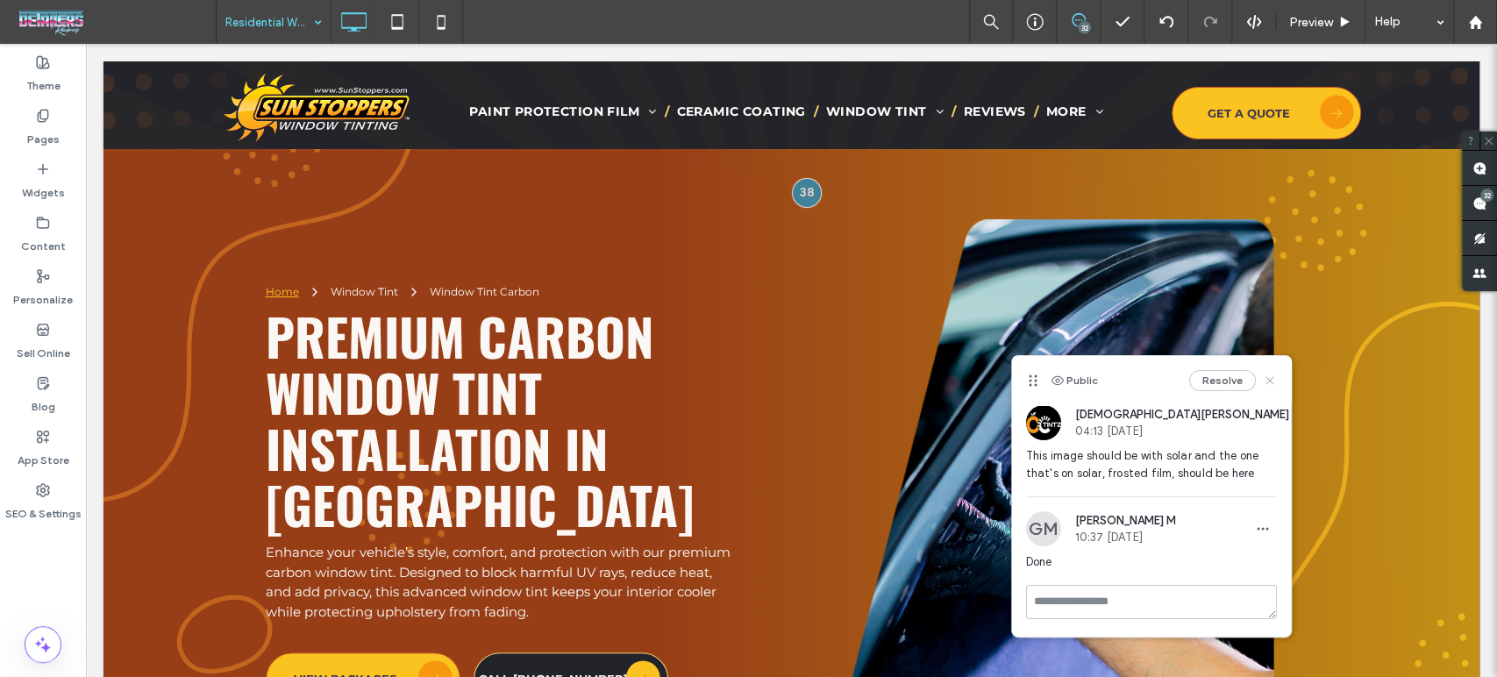
click at [1268, 377] on icon at bounding box center [1270, 381] width 14 height 14
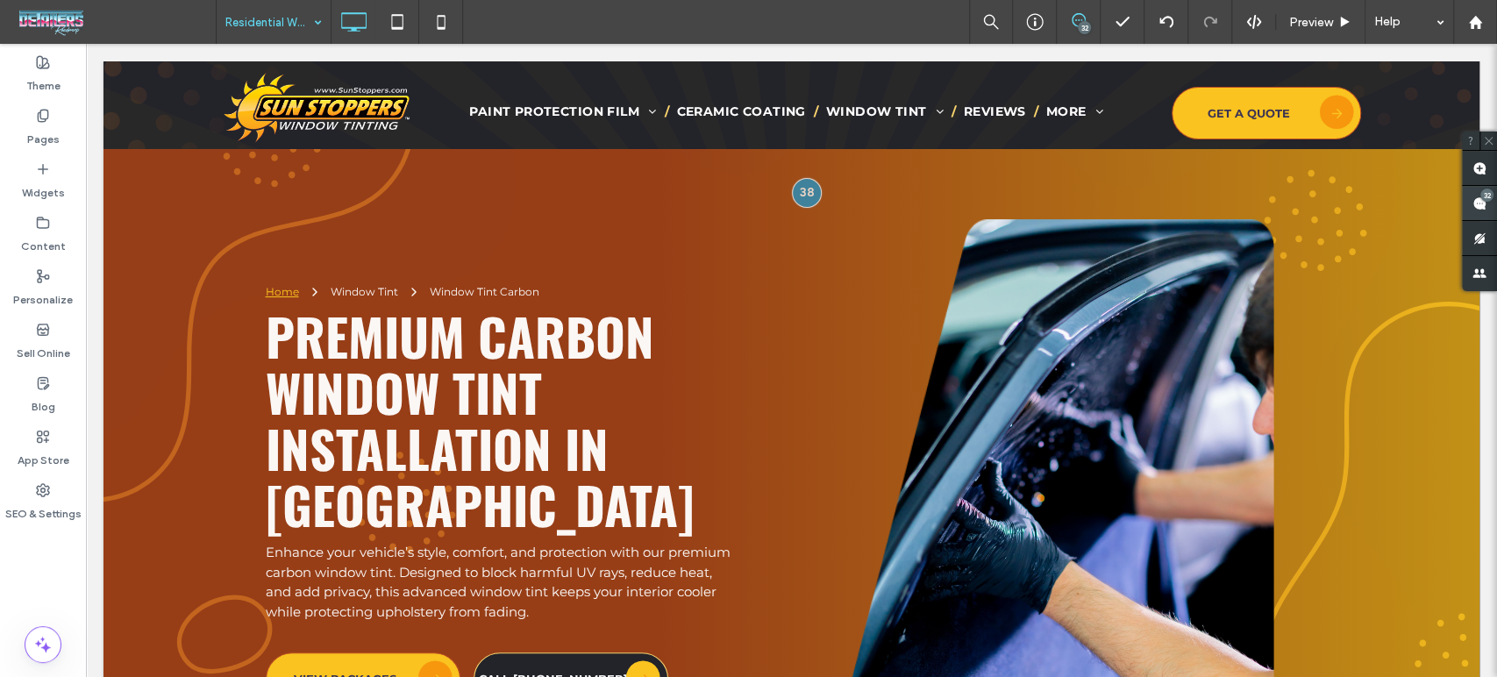
click at [1482, 198] on div "32" at bounding box center [1486, 195] width 13 height 13
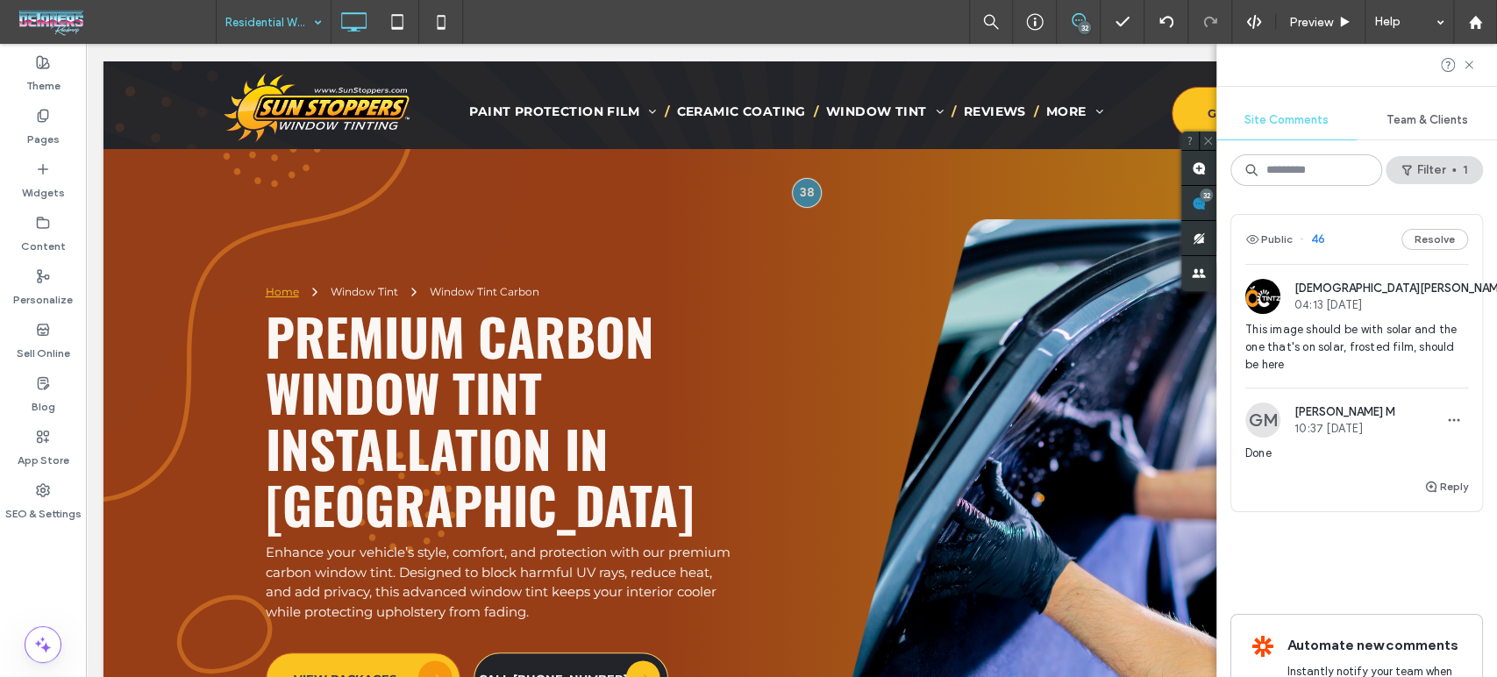
click at [1443, 187] on div "Site Comments Team & Clients Filter 1 Public 46 Resolve JN Jesus Noyola 04:13 S…" at bounding box center [1356, 360] width 281 height 633
click at [1443, 175] on button "Filter 1" at bounding box center [1434, 170] width 97 height 28
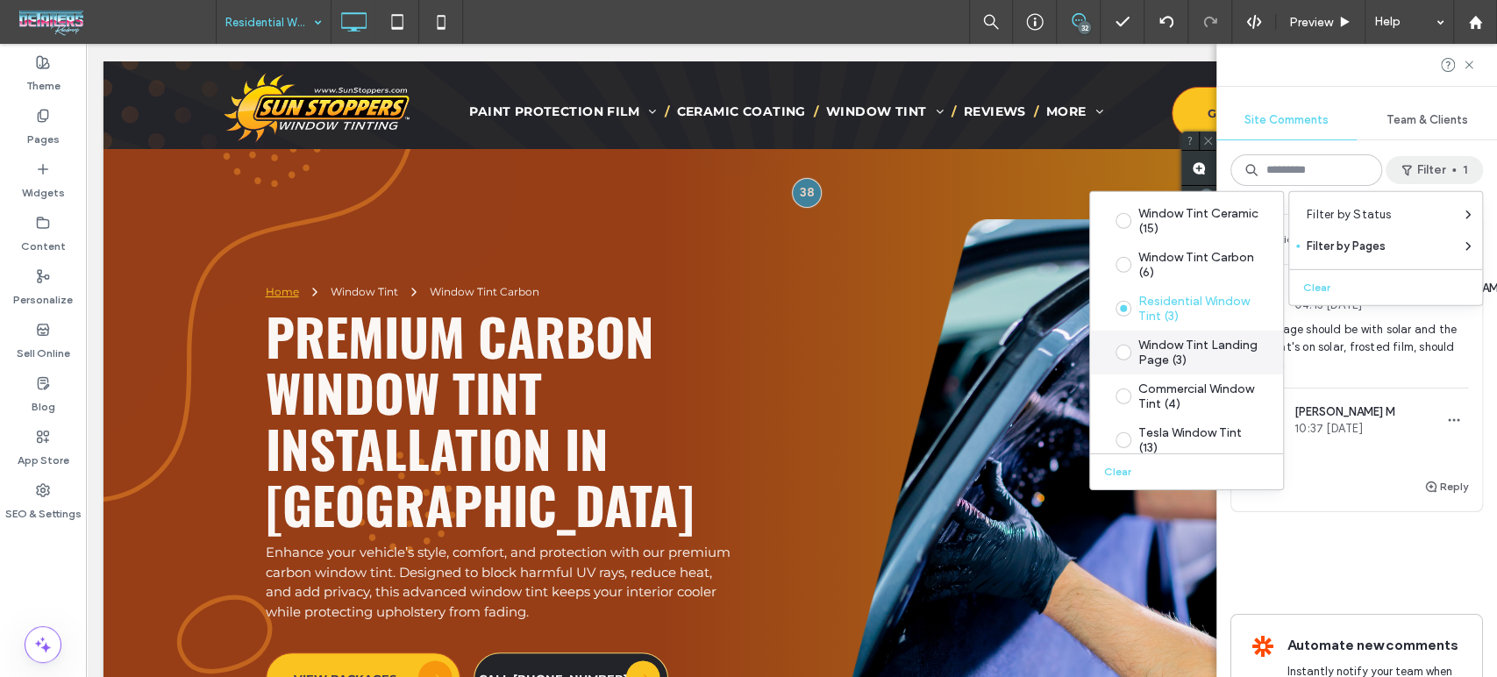
click at [1172, 356] on div "Window Tint Landing Page (3)" at bounding box center [1200, 353] width 124 height 30
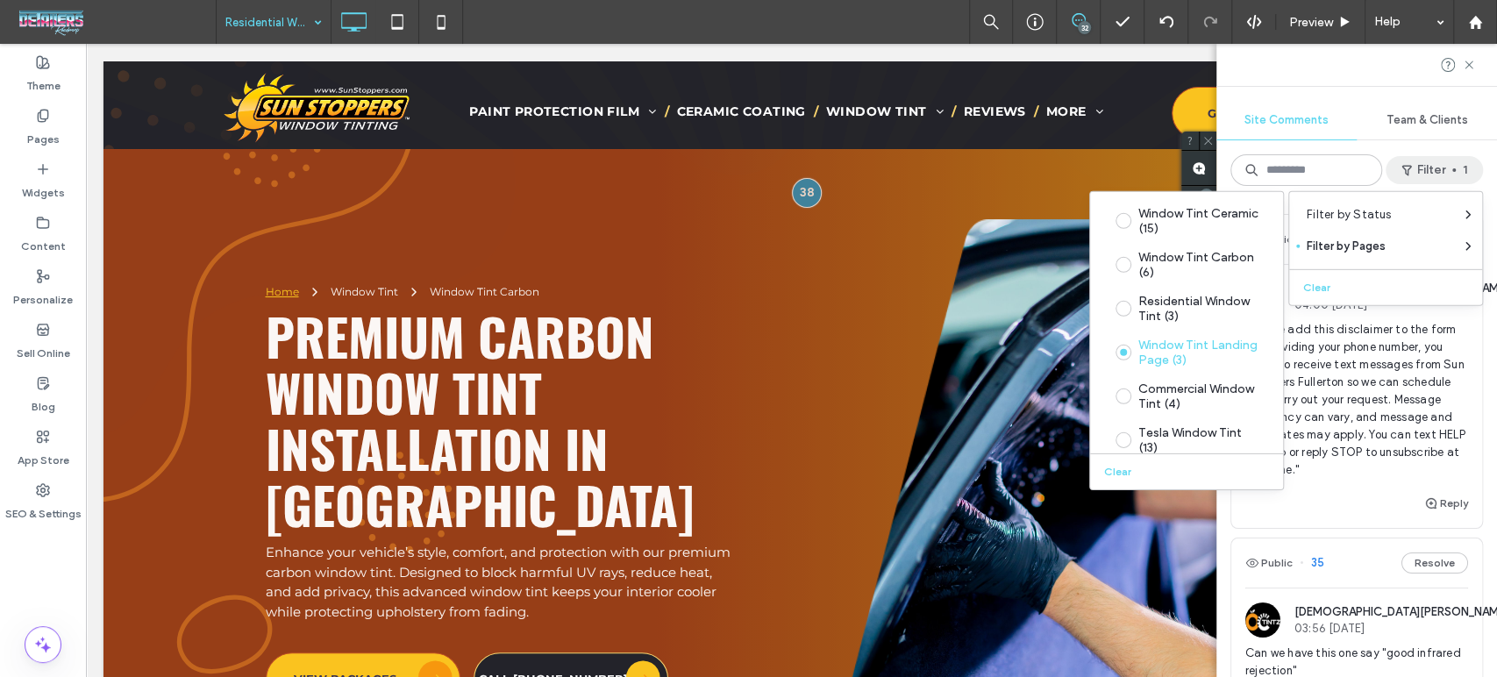
click at [1408, 422] on span "Can we add this disclaimer to the form "By providing your phone number, you agr…" at bounding box center [1356, 400] width 223 height 158
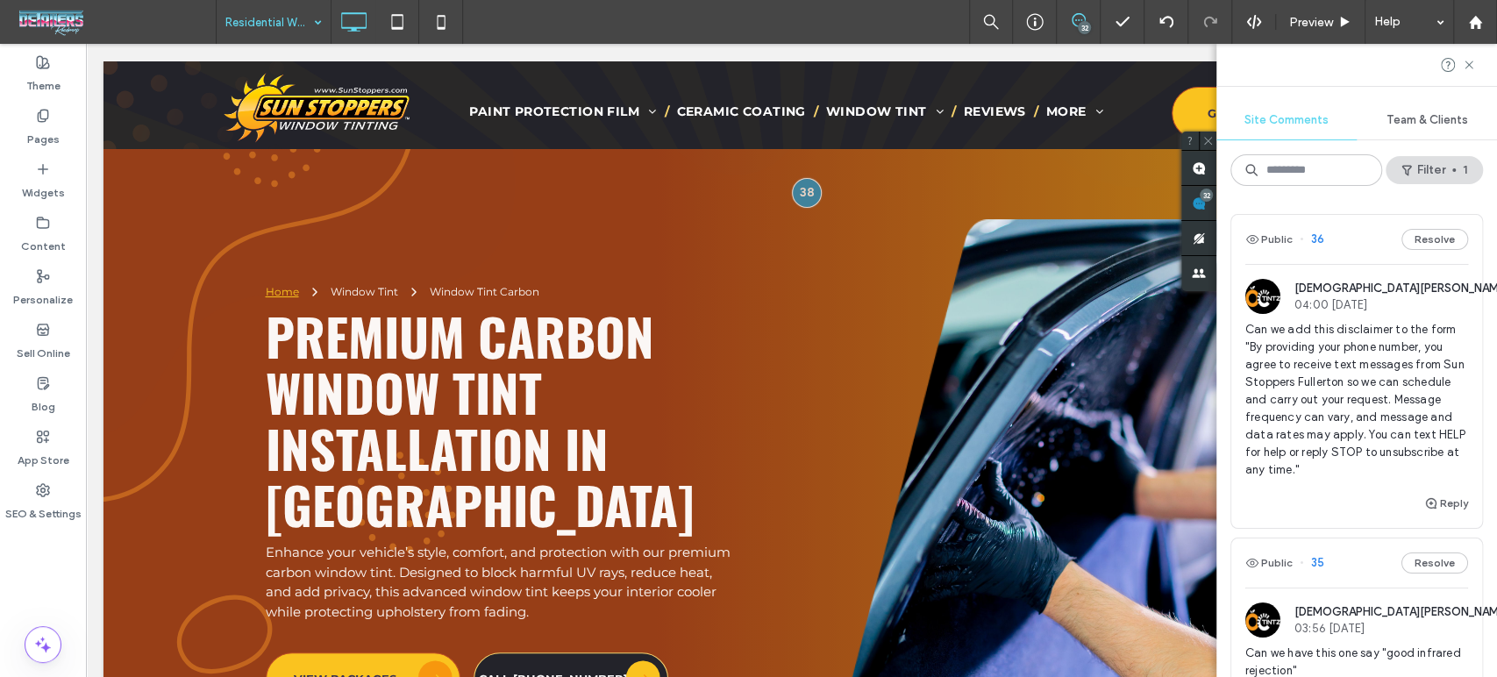
click at [1408, 422] on div at bounding box center [748, 338] width 1497 height 677
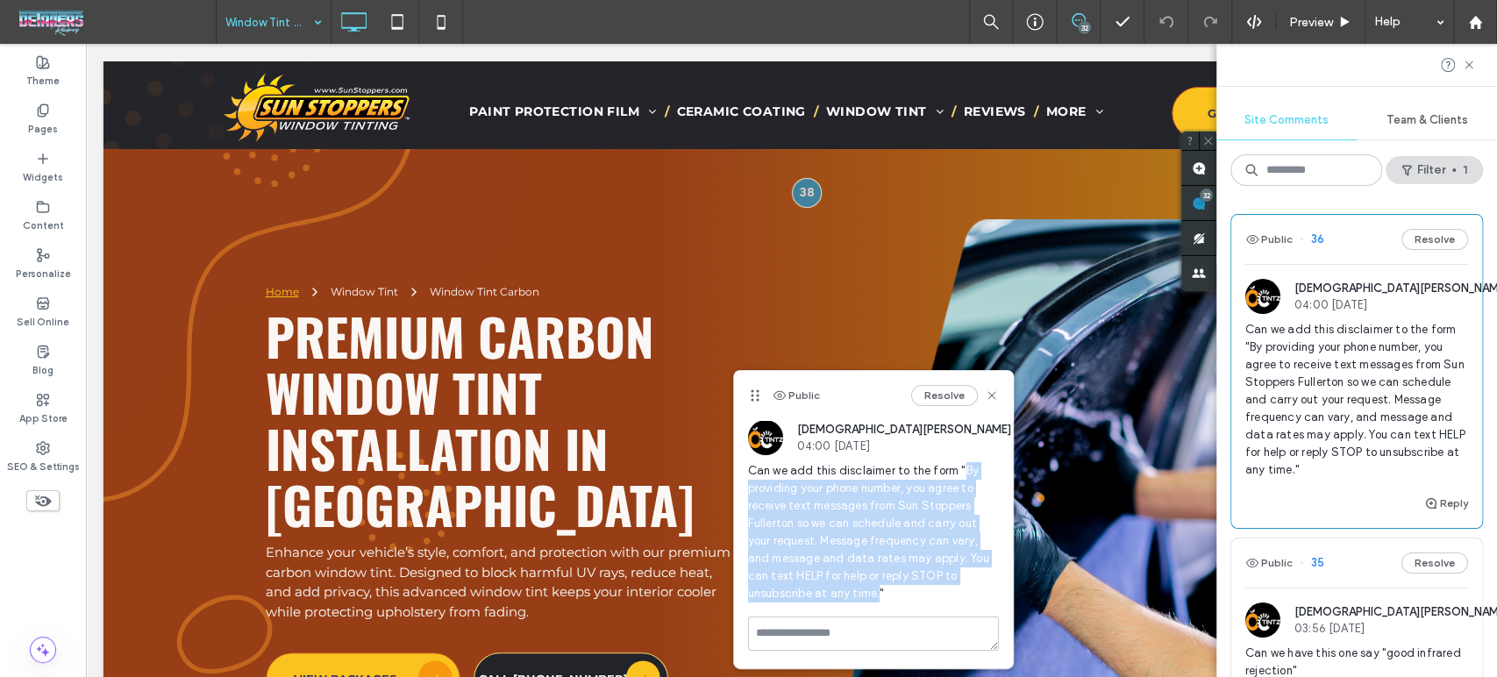
drag, startPoint x: 959, startPoint y: 468, endPoint x: 877, endPoint y: 602, distance: 156.7
click at [877, 602] on span "Can we add this disclaimer to the form "By providing your phone number, you agr…" at bounding box center [873, 532] width 251 height 140
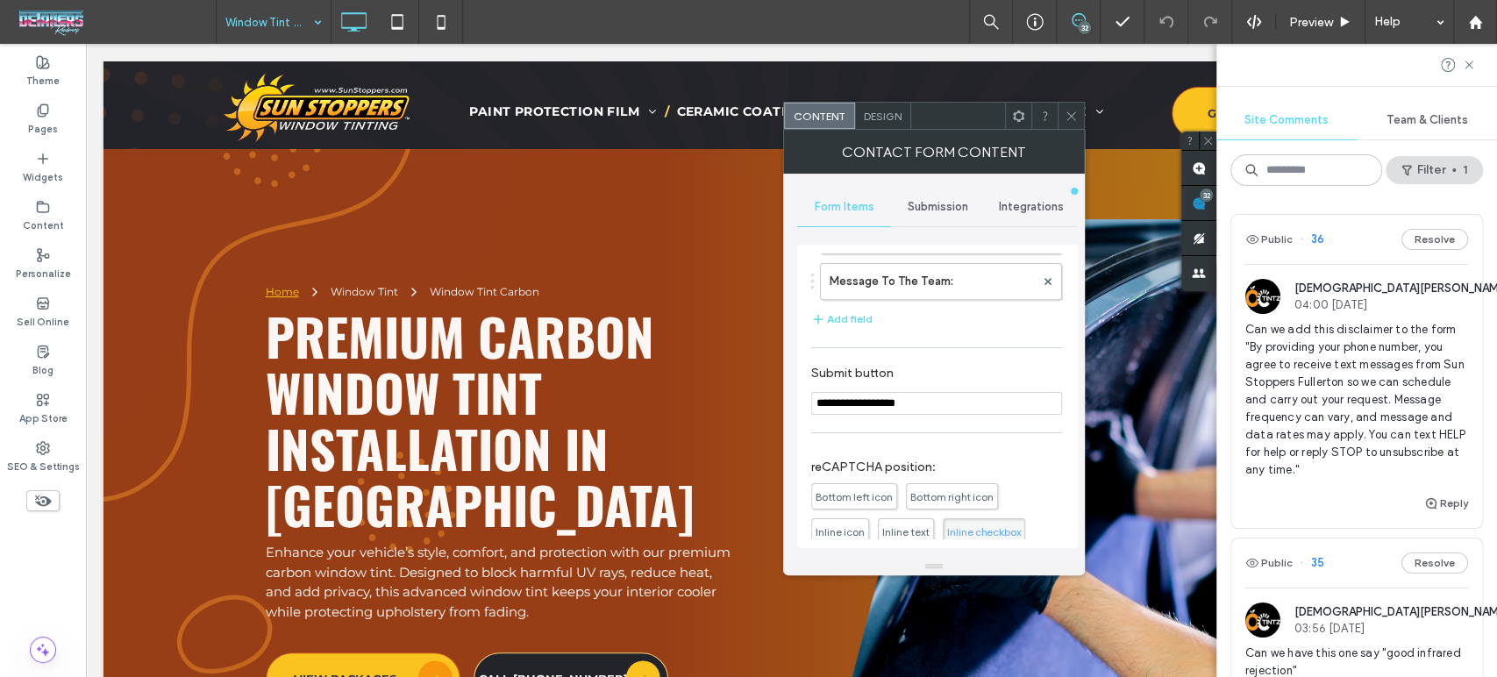
scroll to position [487, 0]
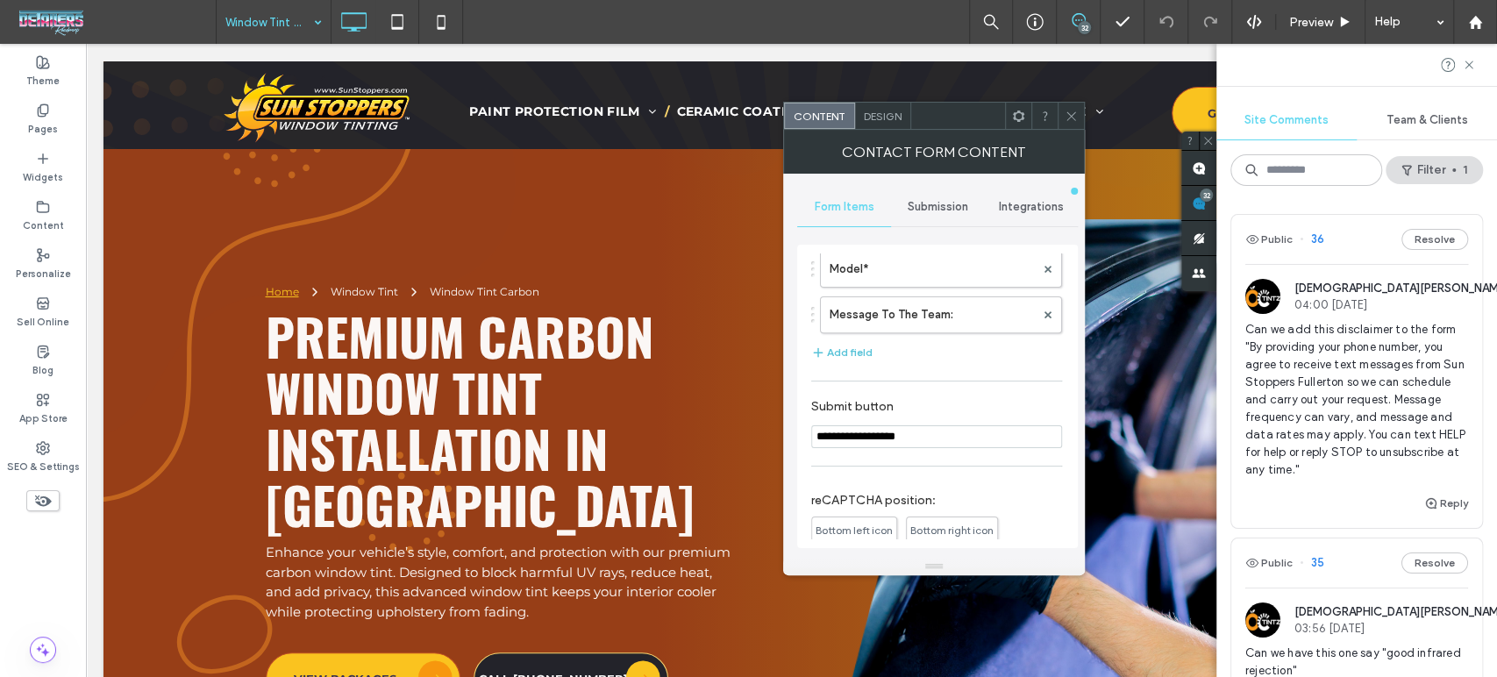
click at [866, 349] on button "Add field" at bounding box center [841, 352] width 61 height 21
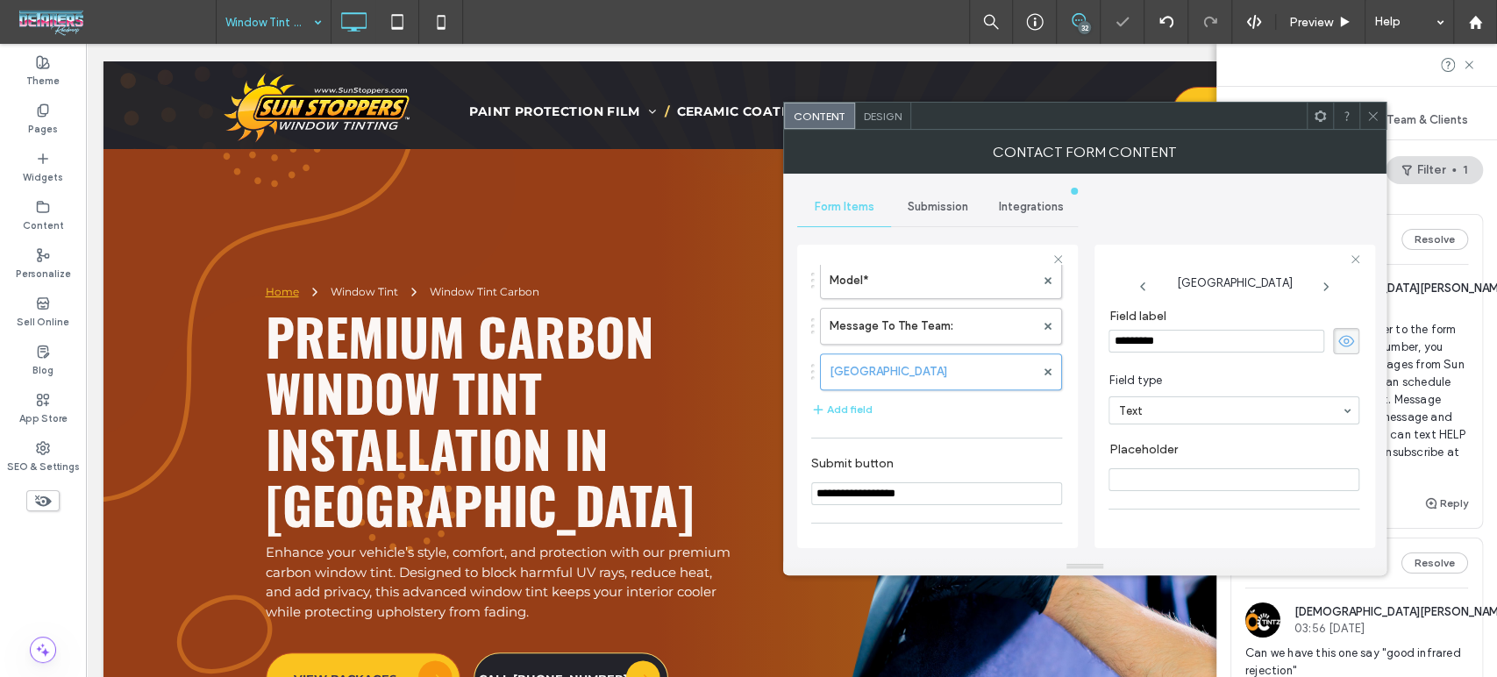
click at [1202, 340] on input "*********" at bounding box center [1216, 341] width 216 height 23
type input "**********"
click at [1284, 373] on span "Field type" at bounding box center [1230, 381] width 244 height 18
click at [1337, 342] on icon at bounding box center [1346, 340] width 18 height 19
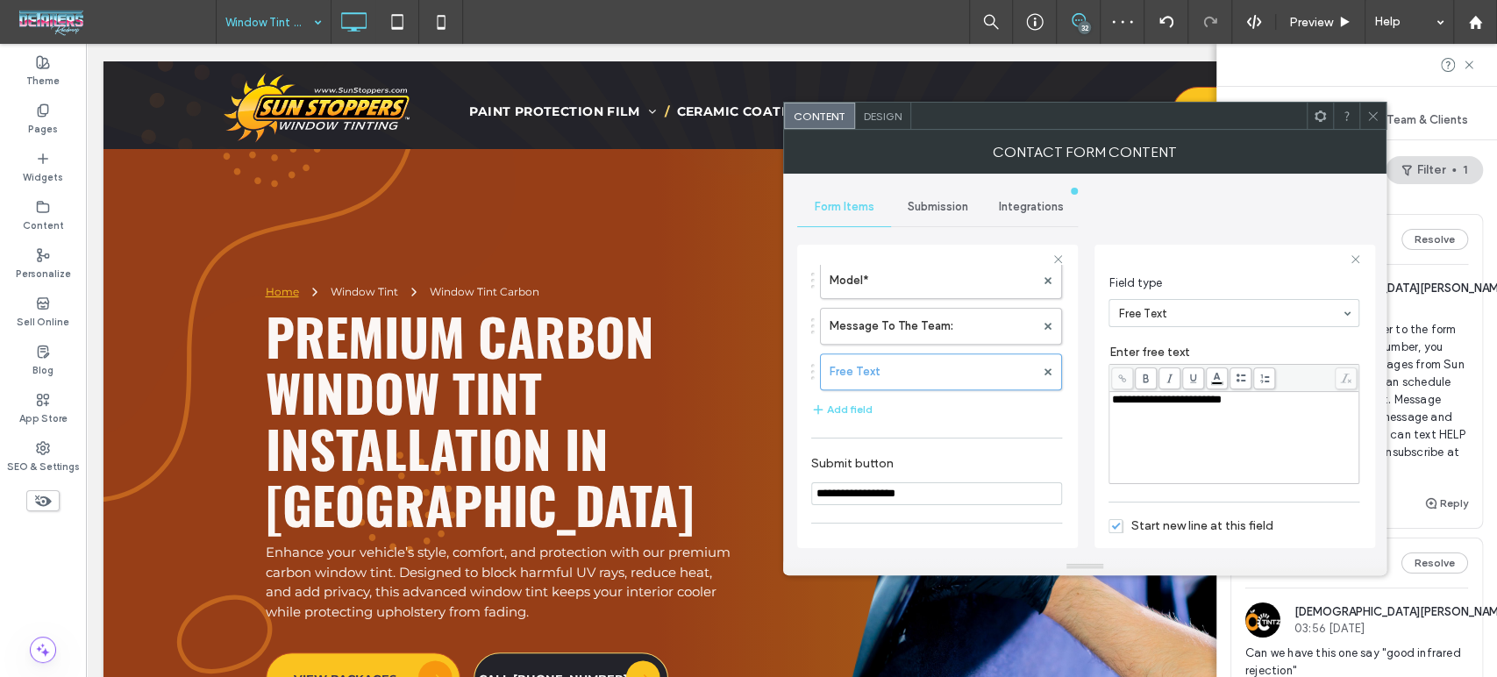
type input "**"
click at [1234, 443] on div "**********" at bounding box center [1234, 438] width 245 height 88
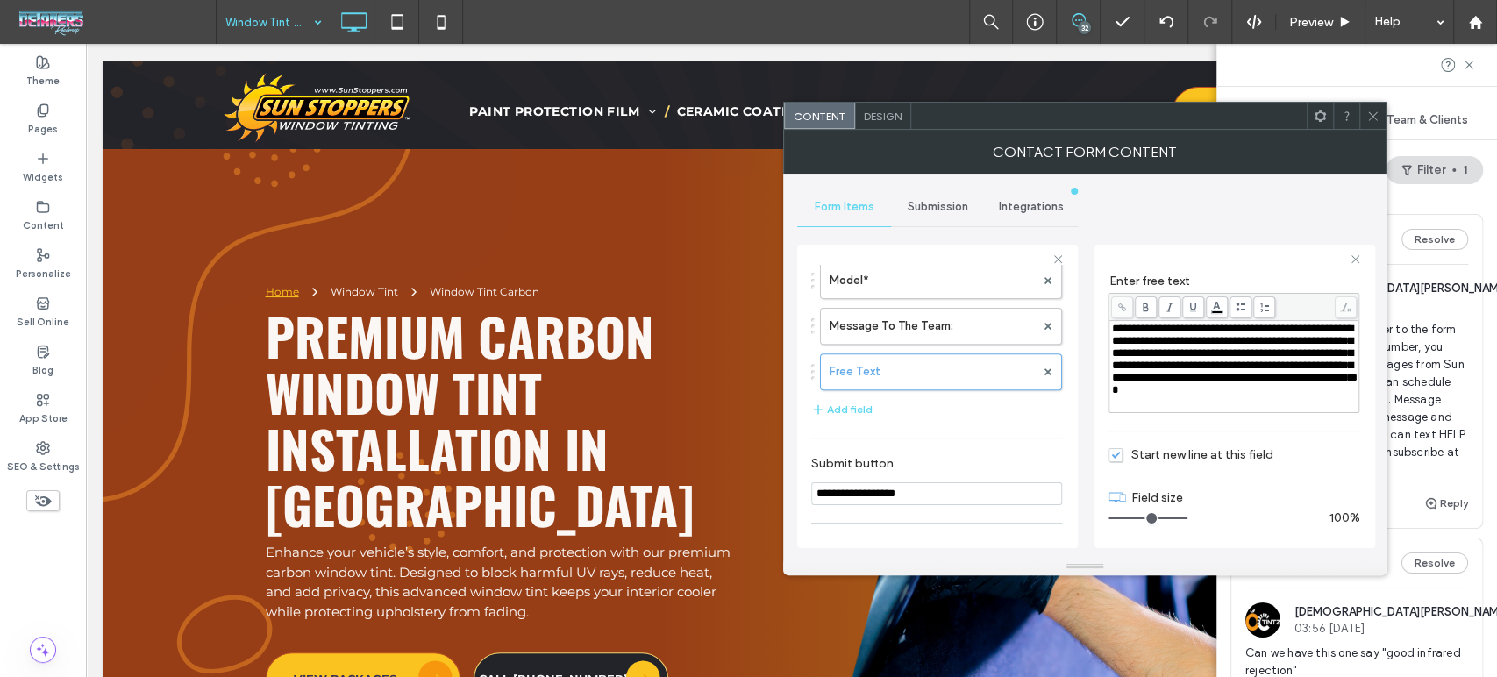
scroll to position [177, 0]
click at [1376, 114] on icon at bounding box center [1372, 116] width 13 height 13
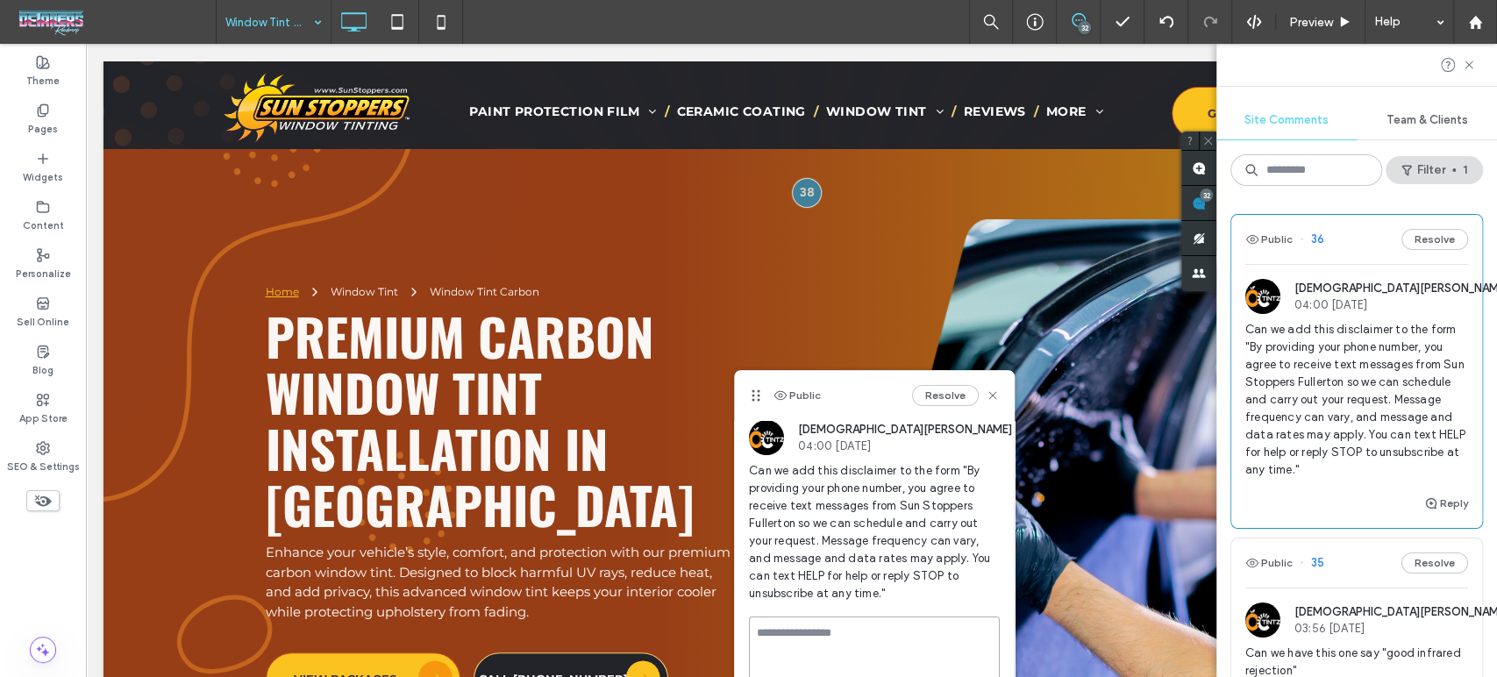
click at [852, 625] on textarea at bounding box center [874, 661] width 251 height 88
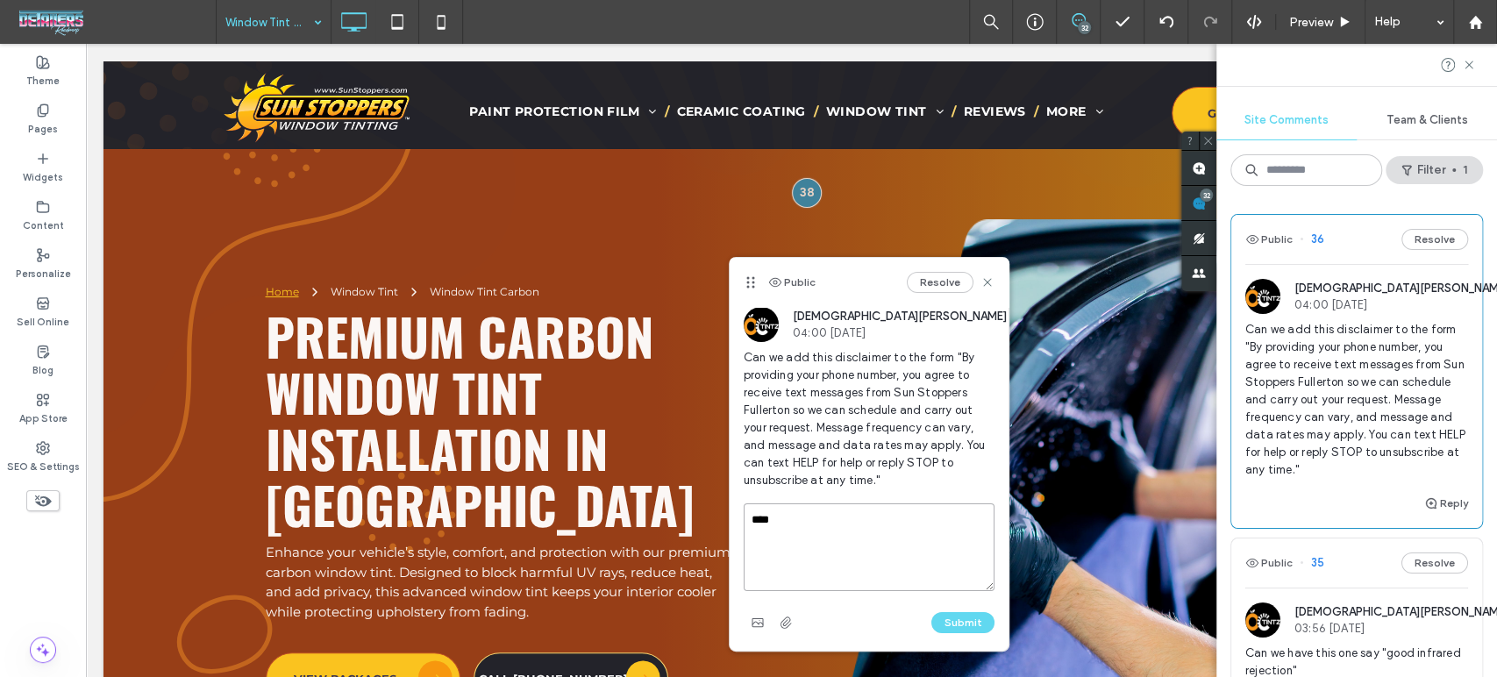
drag, startPoint x: 753, startPoint y: 389, endPoint x: 749, endPoint y: 279, distance: 110.6
click at [749, 279] on icon at bounding box center [751, 282] width 14 height 14
type textarea "****"
click at [972, 619] on button "Submit" at bounding box center [962, 622] width 63 height 21
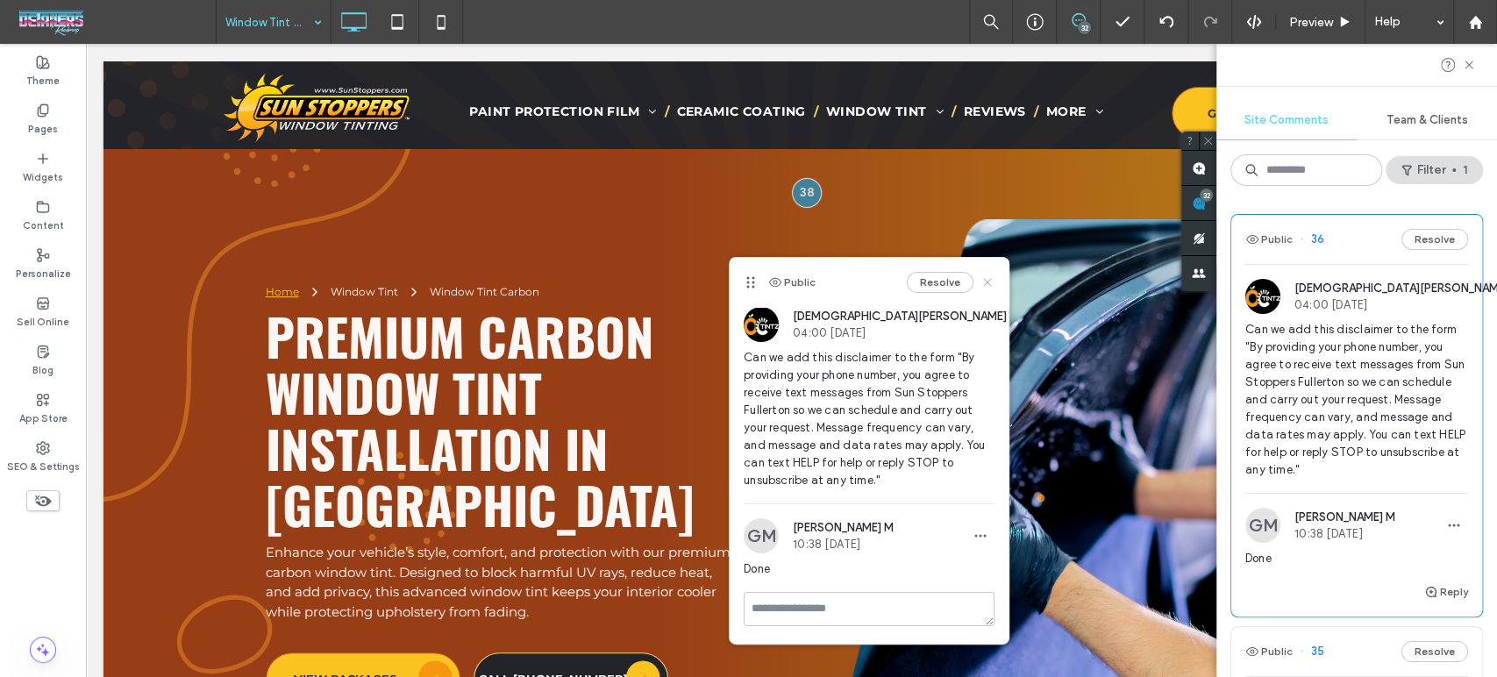
click at [985, 275] on icon at bounding box center [987, 282] width 14 height 14
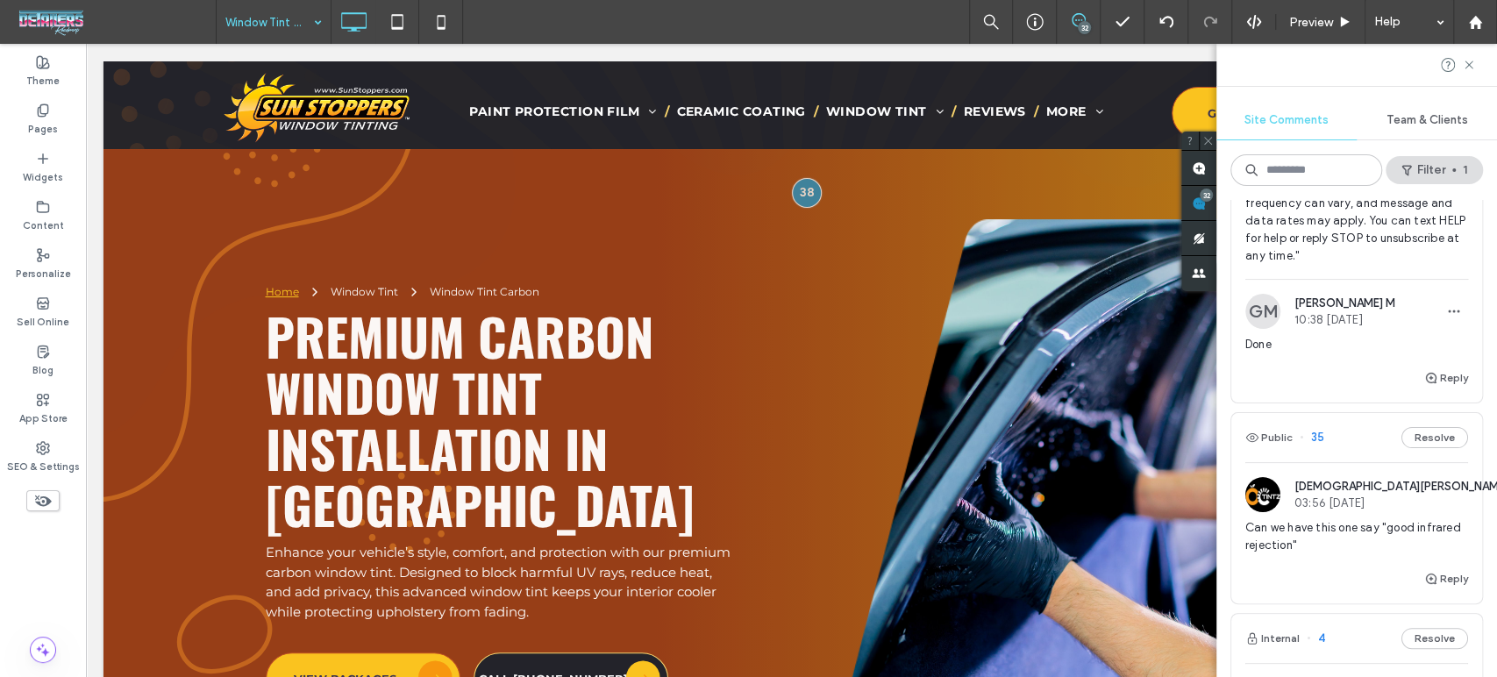
scroll to position [292, 0]
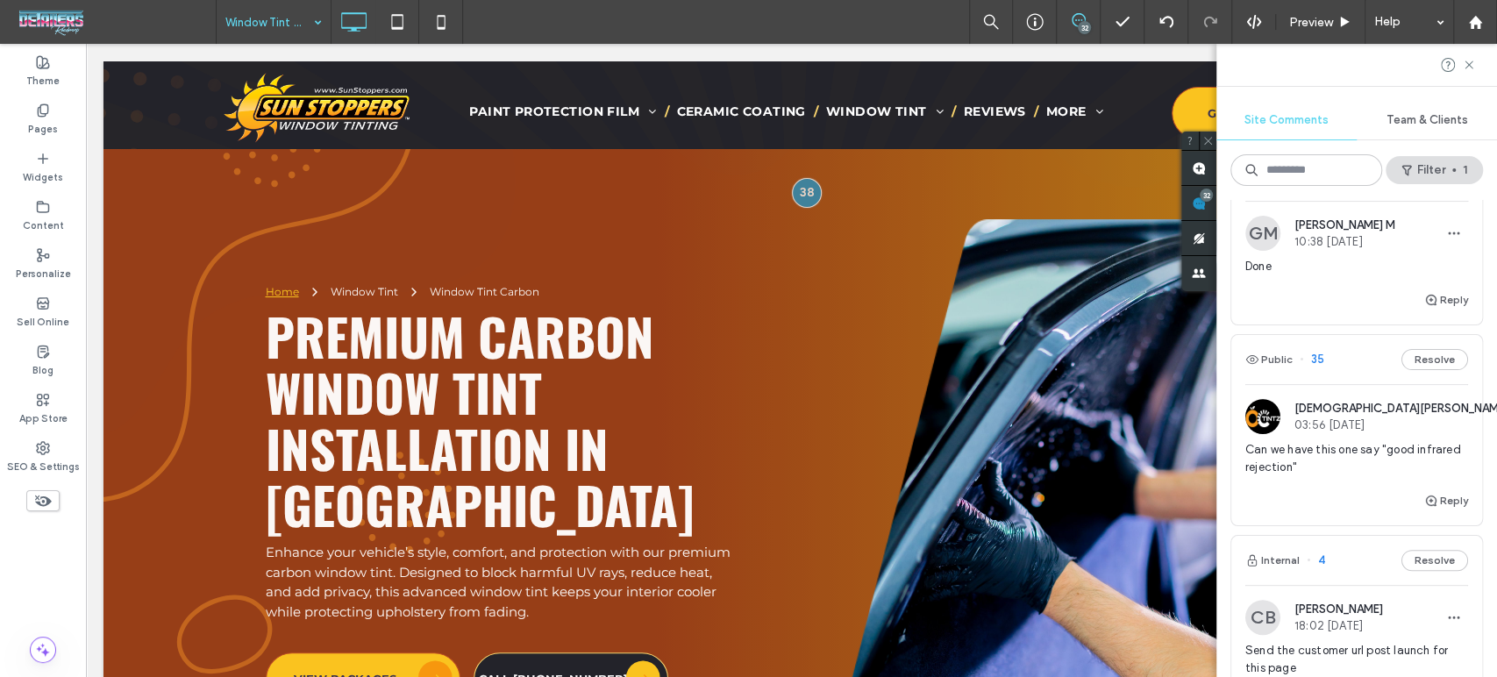
click at [1328, 458] on span "Can we have this one say "good infrared rejection"" at bounding box center [1356, 458] width 223 height 35
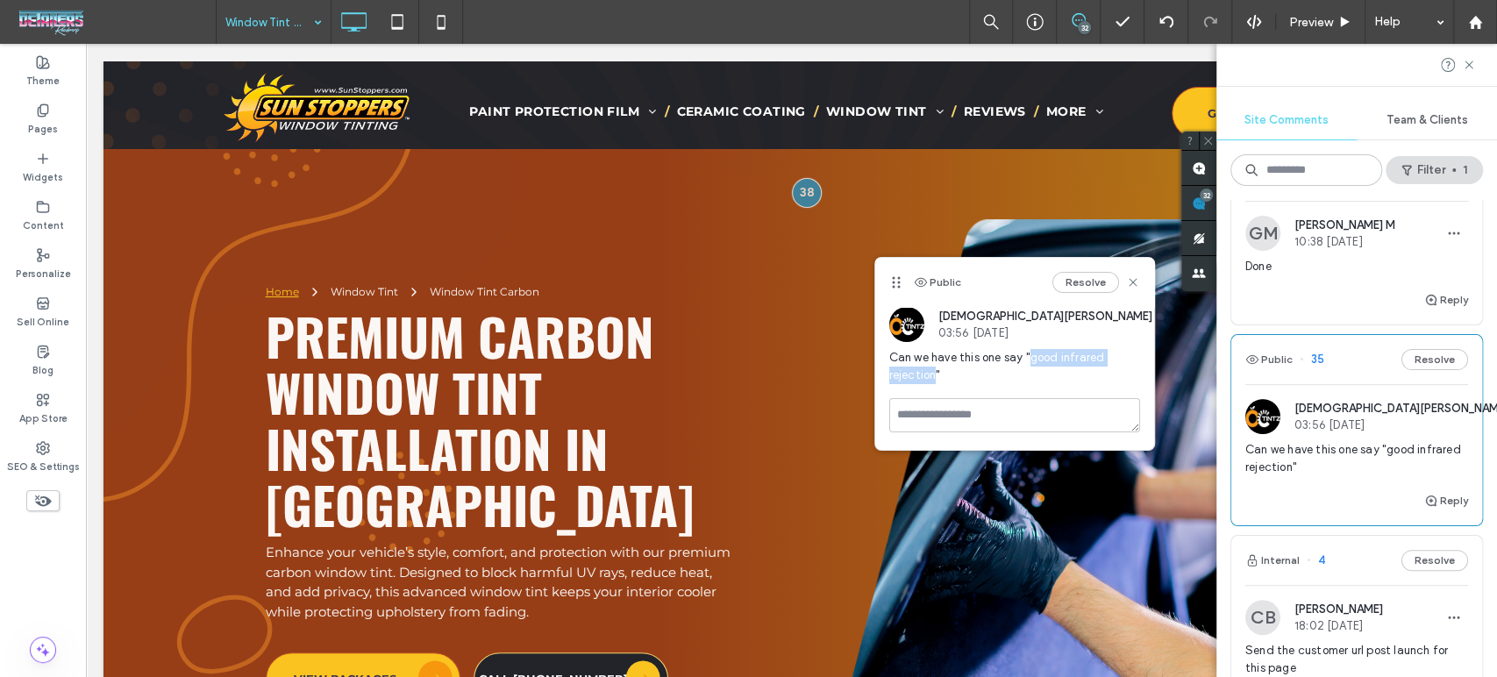
drag, startPoint x: 1030, startPoint y: 360, endPoint x: 934, endPoint y: 374, distance: 96.6
click at [934, 374] on span "Can we have this one say "good infrared rejection"" at bounding box center [1014, 366] width 251 height 35
copy span "good infrared"
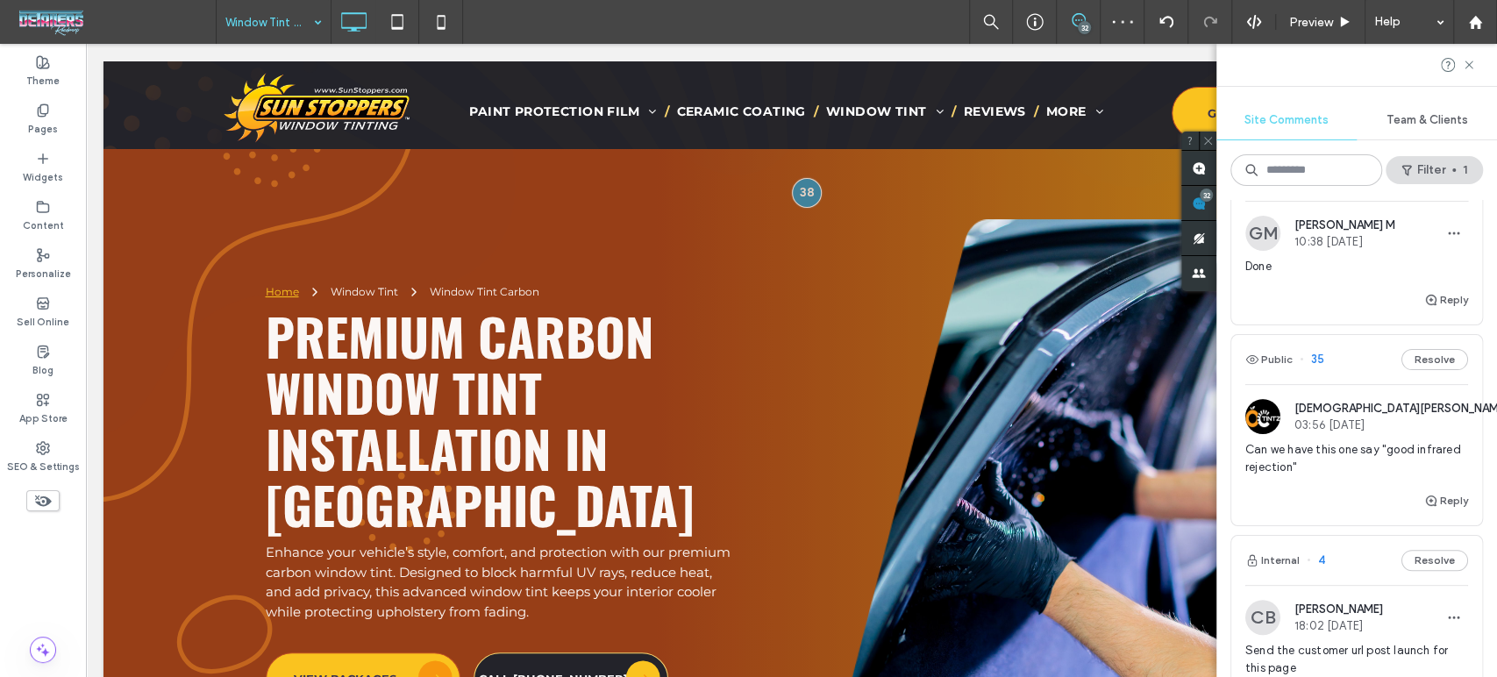
type input "**********"
type input "**"
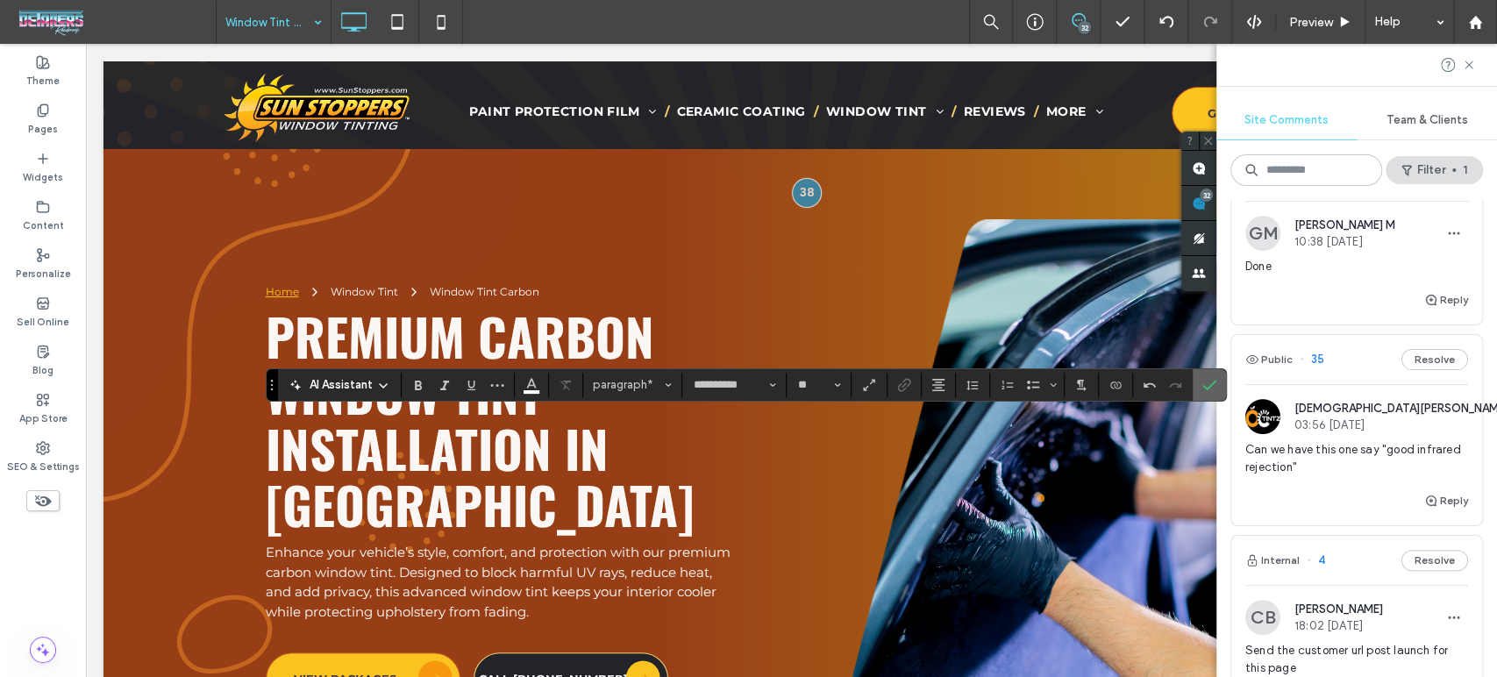
click at [1202, 372] on span "Confirm" at bounding box center [1206, 385] width 8 height 32
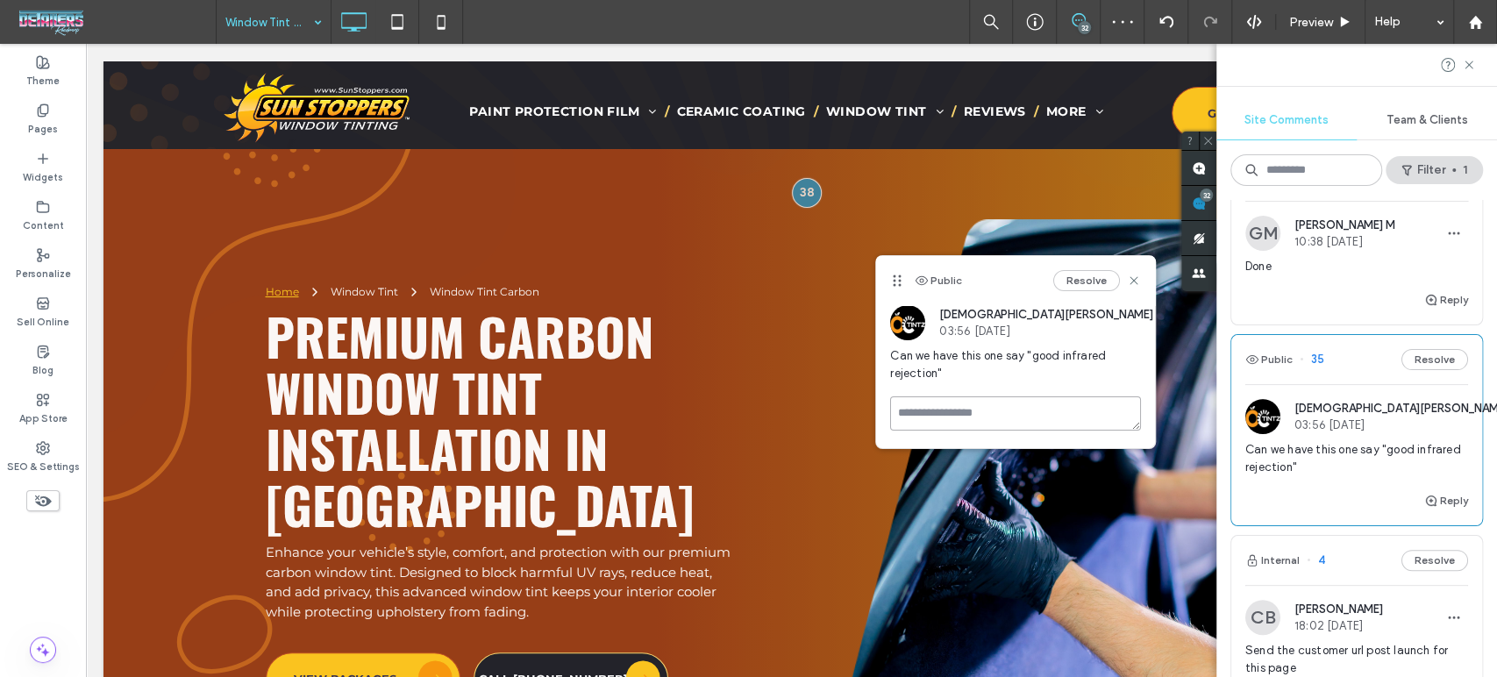
click at [948, 402] on textarea at bounding box center [1015, 413] width 251 height 34
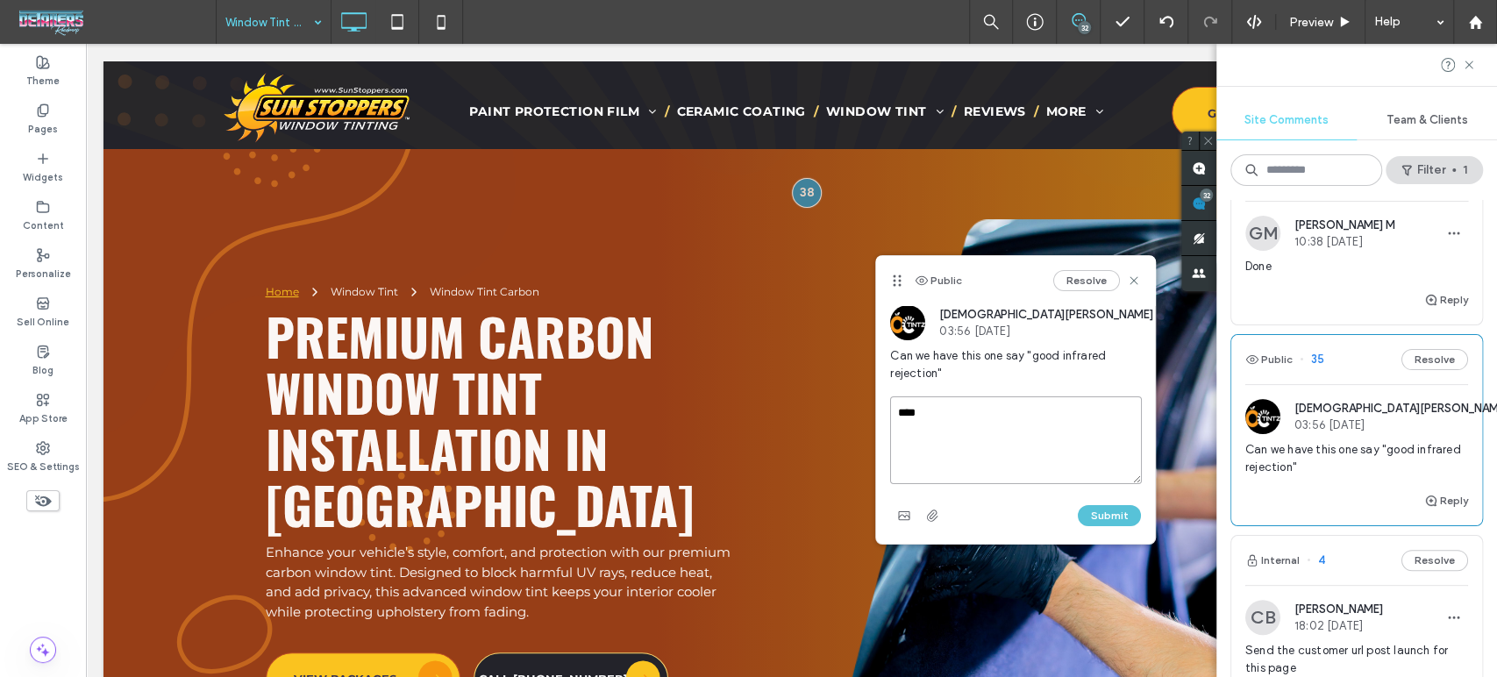
type textarea "****"
click at [1113, 513] on button "Submit" at bounding box center [1109, 515] width 63 height 21
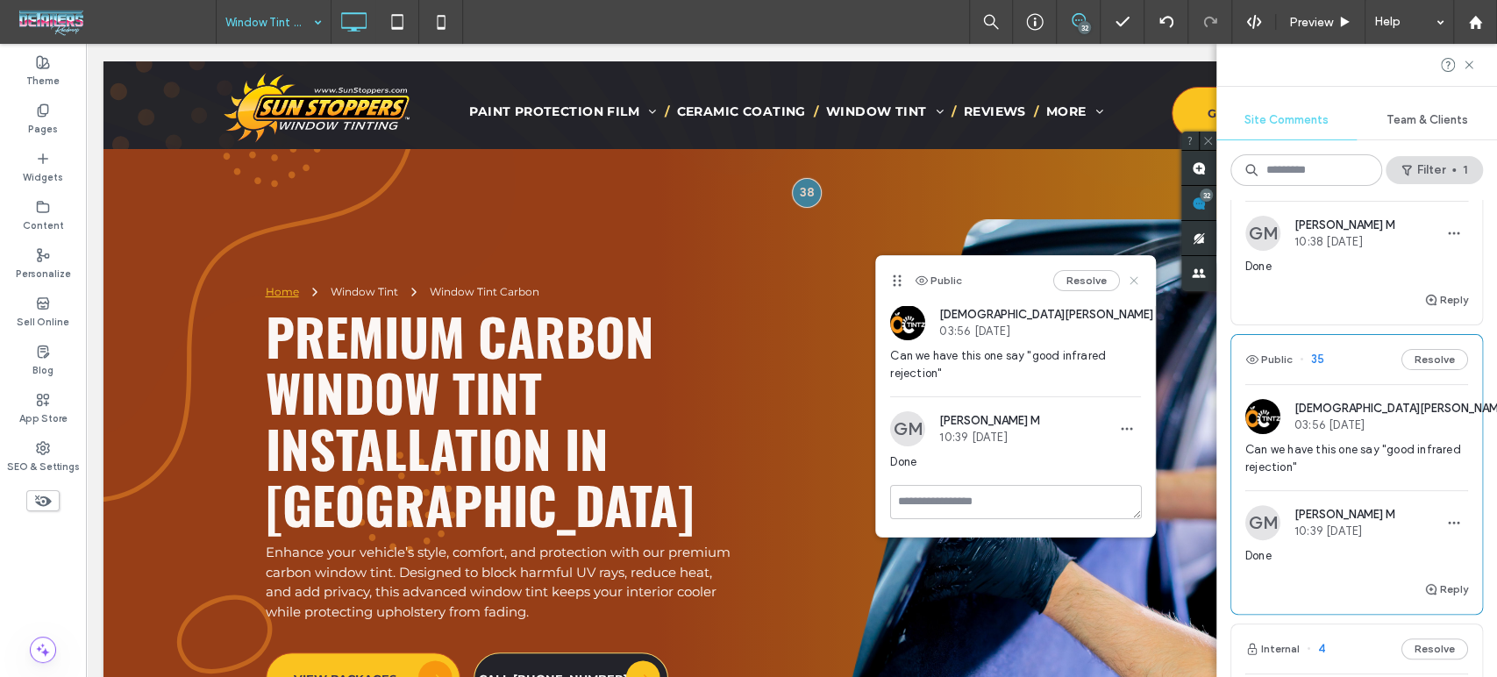
click at [1134, 282] on icon at bounding box center [1134, 281] width 14 height 14
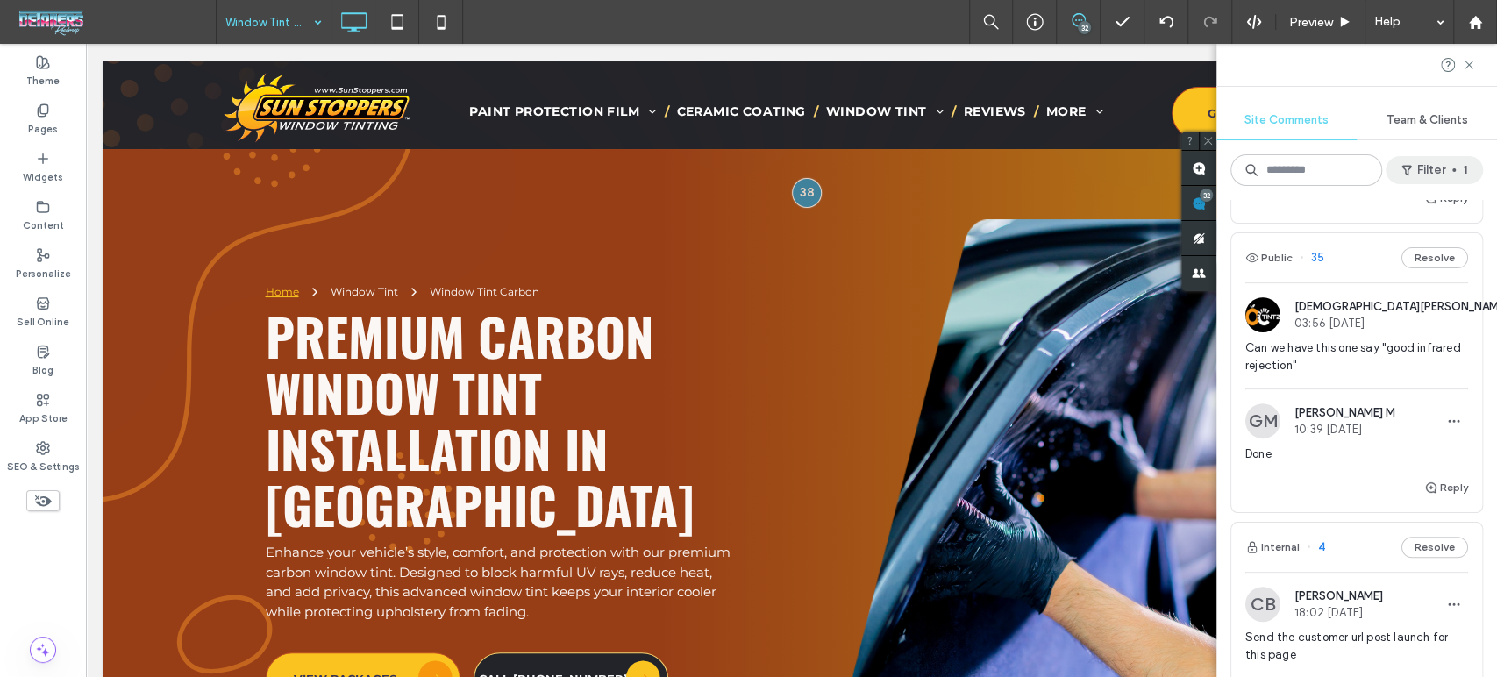
scroll to position [389, 0]
click at [1458, 168] on button "Filter 1" at bounding box center [1434, 170] width 97 height 28
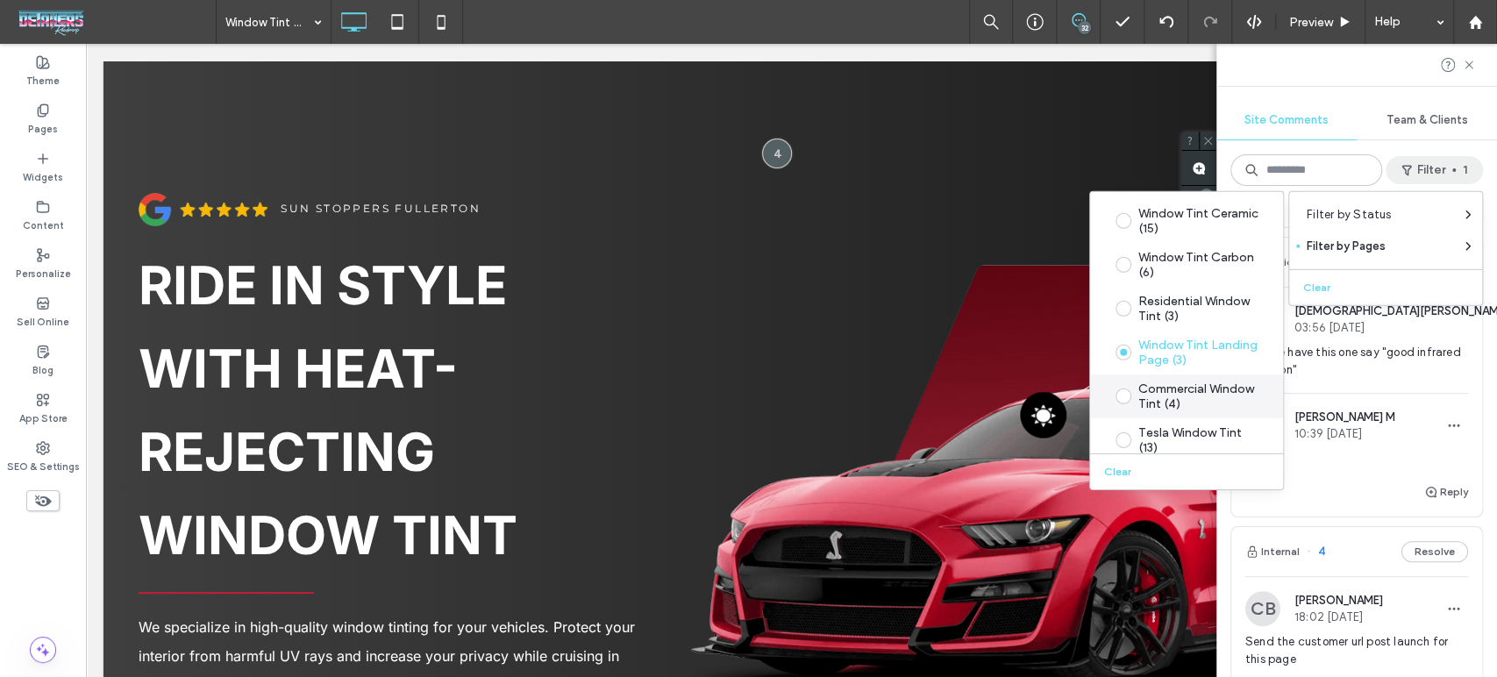
scroll to position [3636, 0]
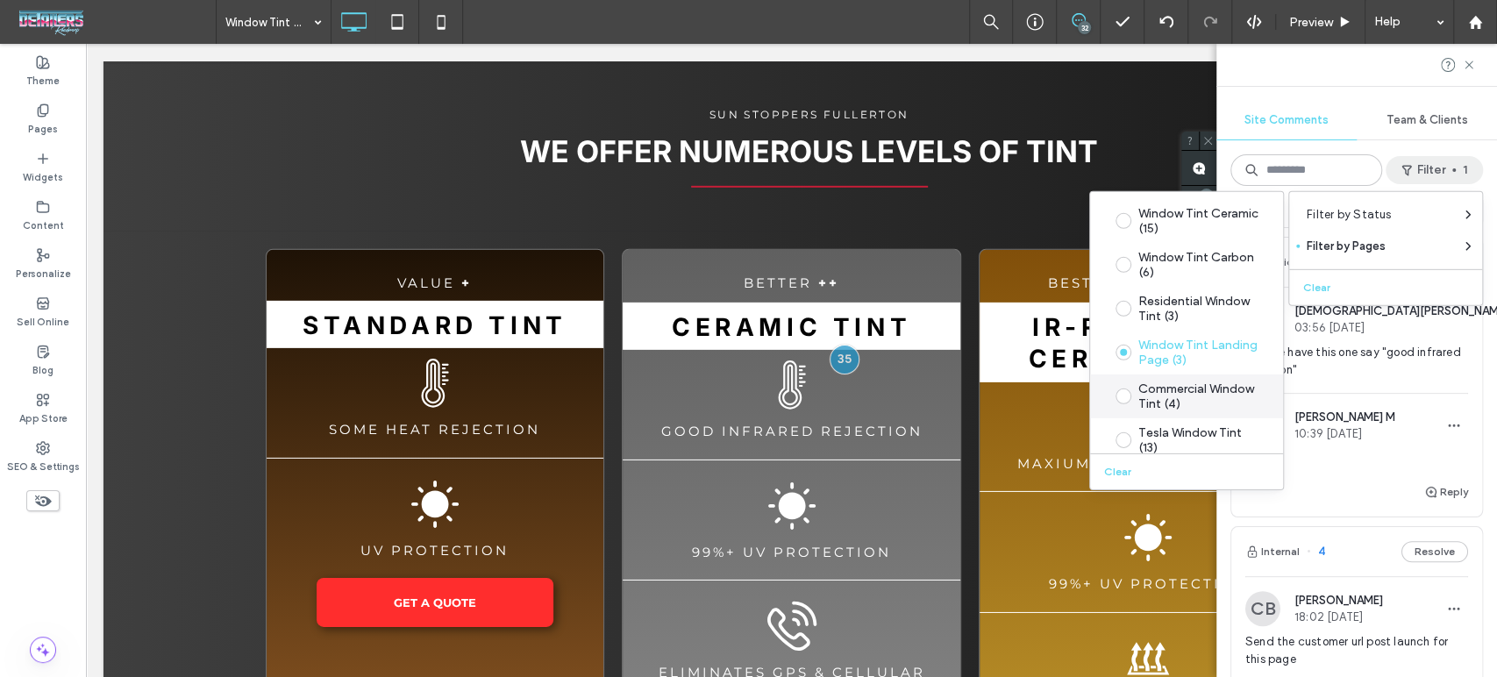
click at [1207, 405] on div "Commercial Window Tint (4)" at bounding box center [1200, 396] width 124 height 30
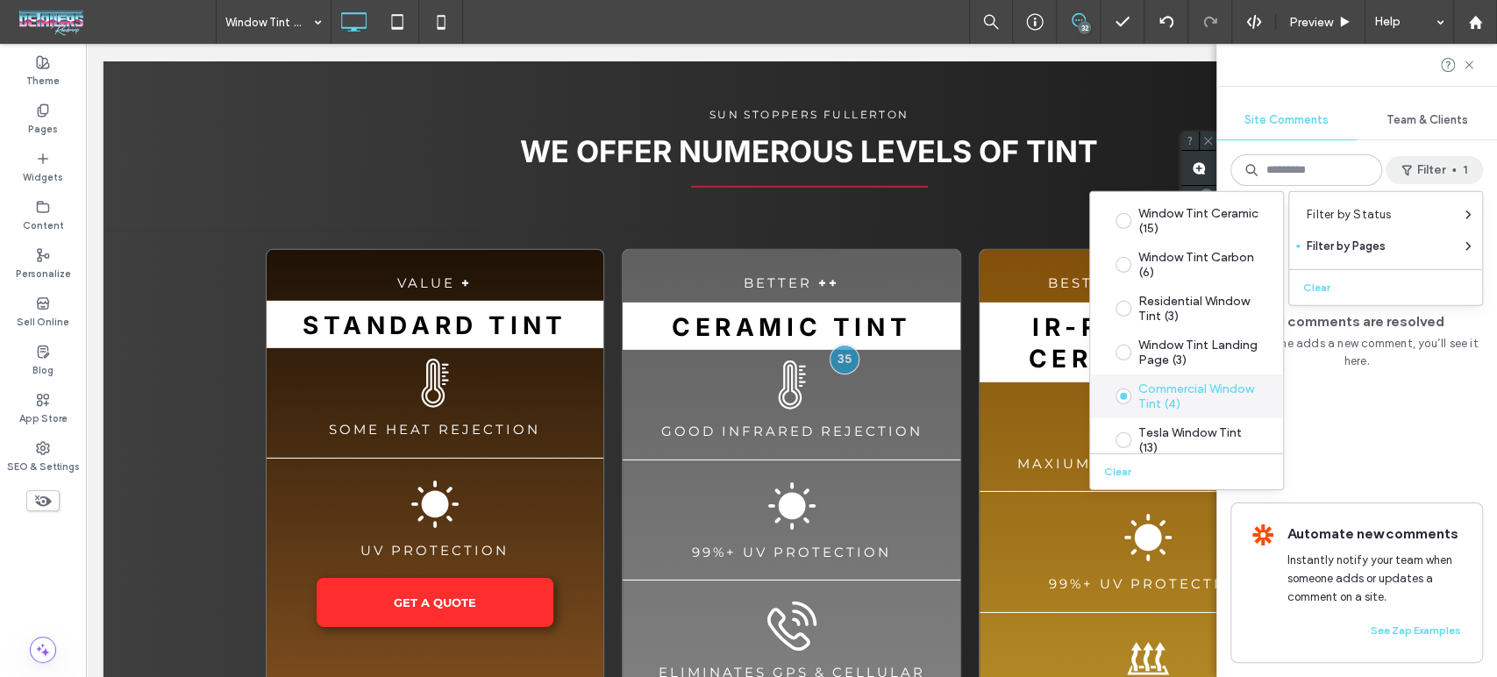
scroll to position [0, 0]
click at [1482, 444] on div "All comments are resolved If someone adds a new comment, you’ll see it here. Au…" at bounding box center [1356, 438] width 281 height 477
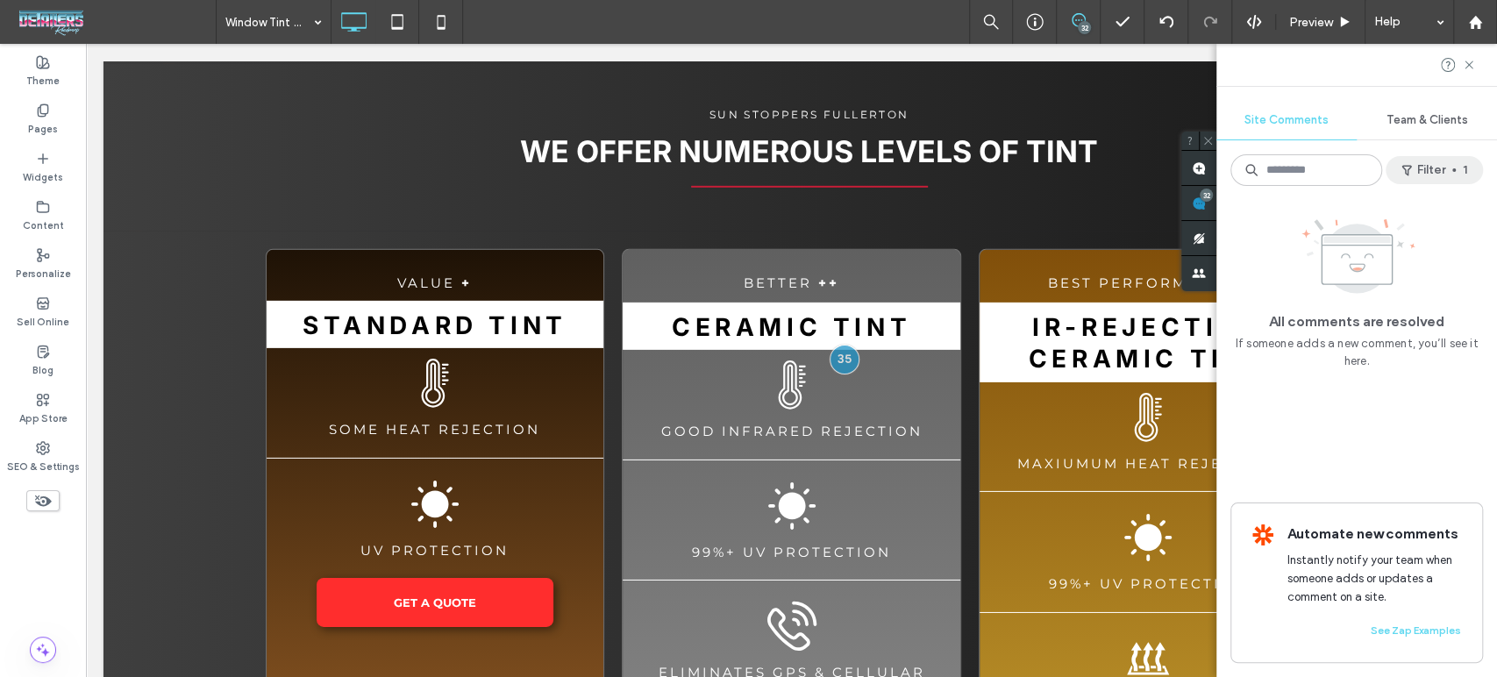
click at [1452, 168] on span "button" at bounding box center [1454, 170] width 4 height 4
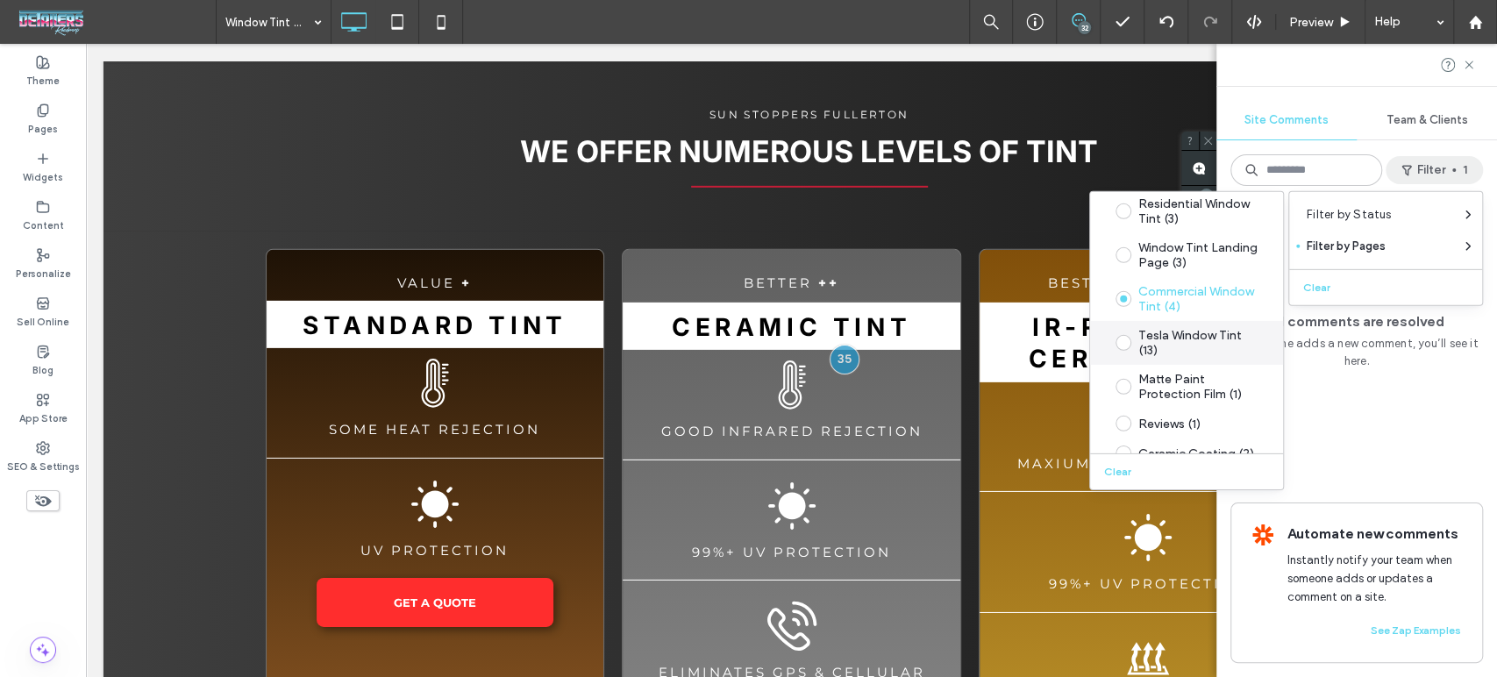
scroll to position [195, 0]
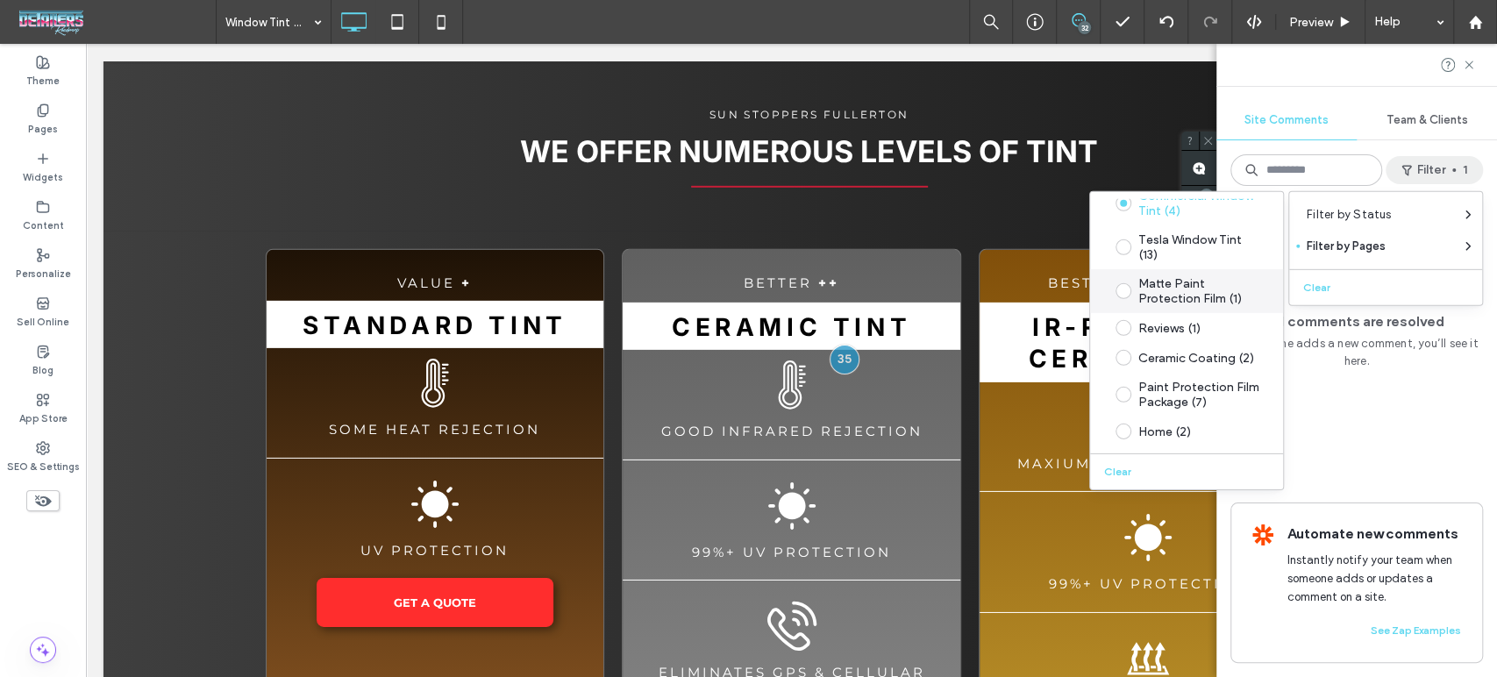
click at [1184, 286] on div "Matte Paint Protection Film (1)" at bounding box center [1200, 291] width 124 height 30
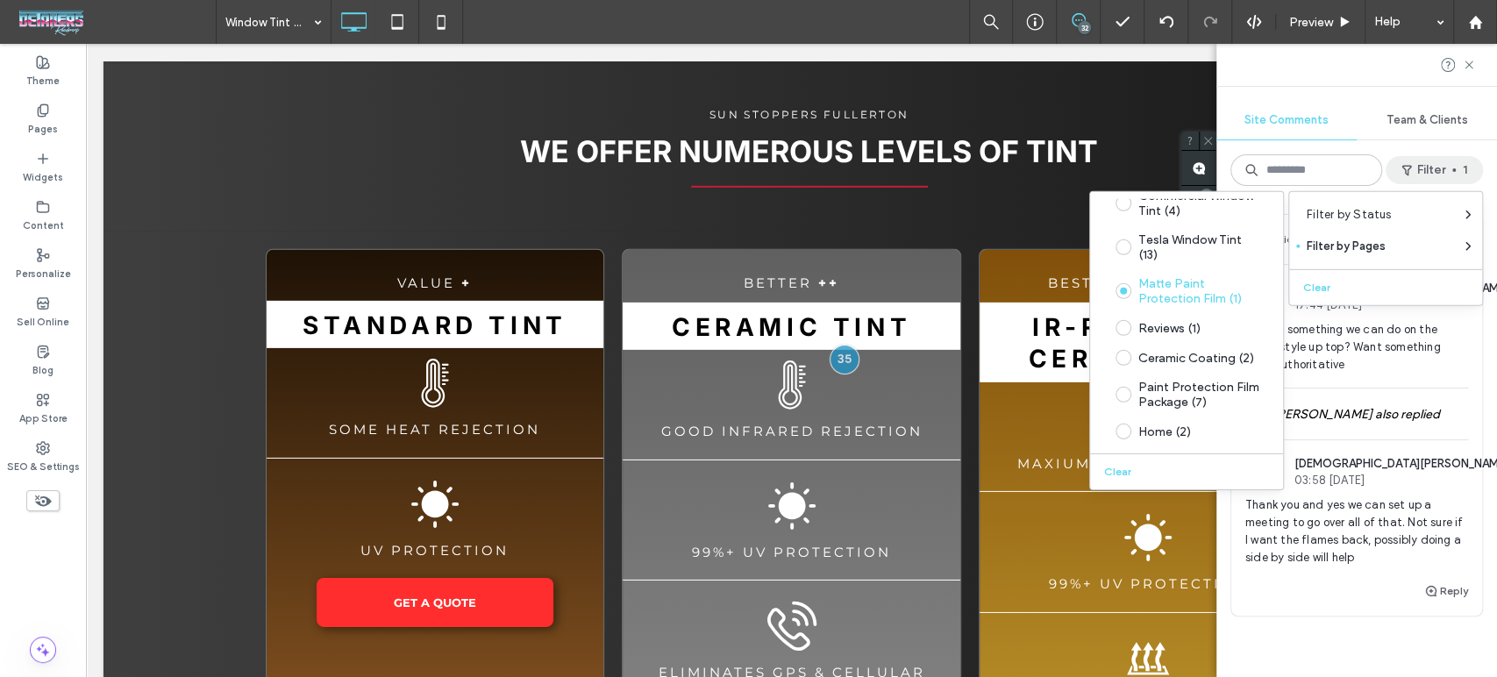
click at [1471, 435] on div "Public 34 Resolve JN [DEMOGRAPHIC_DATA][PERSON_NAME] 17:44 [DATE] Is there some…" at bounding box center [1356, 438] width 281 height 477
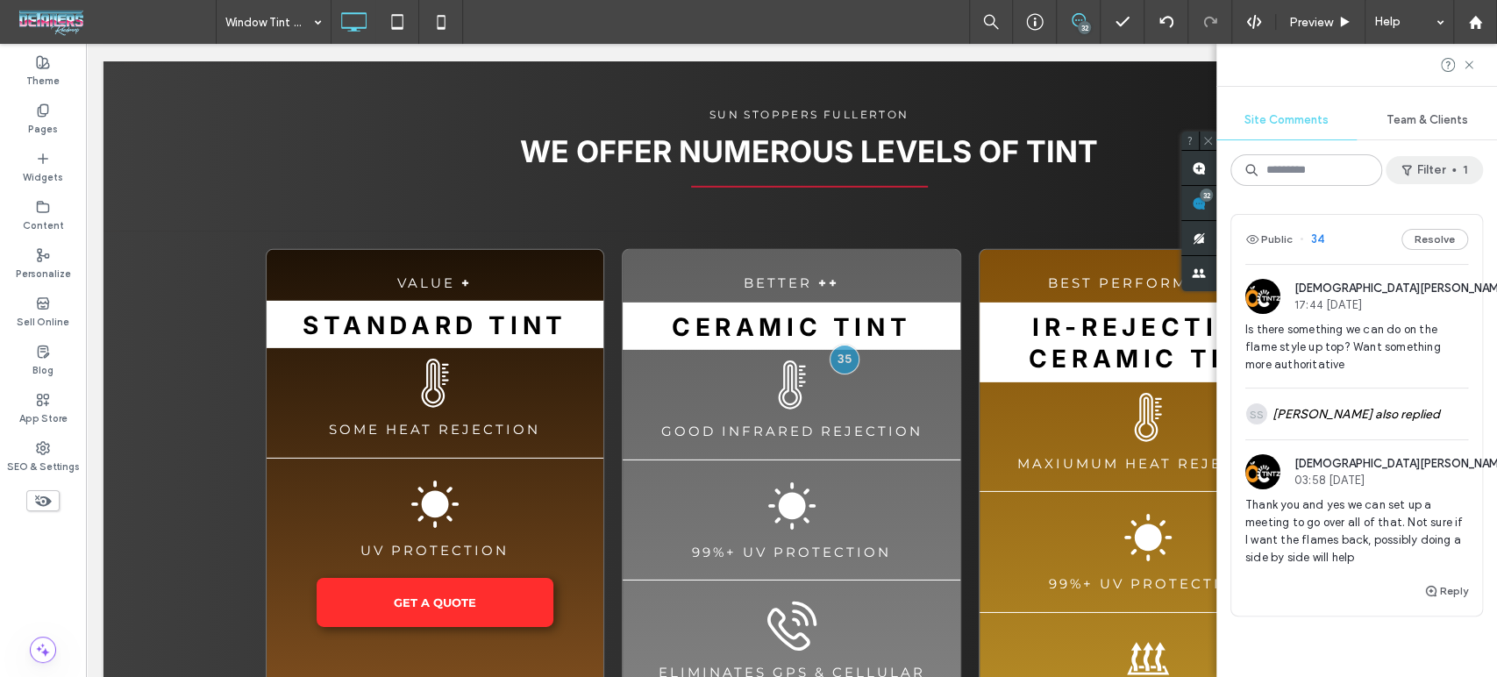
click at [1438, 177] on button "Filter 1" at bounding box center [1434, 170] width 97 height 28
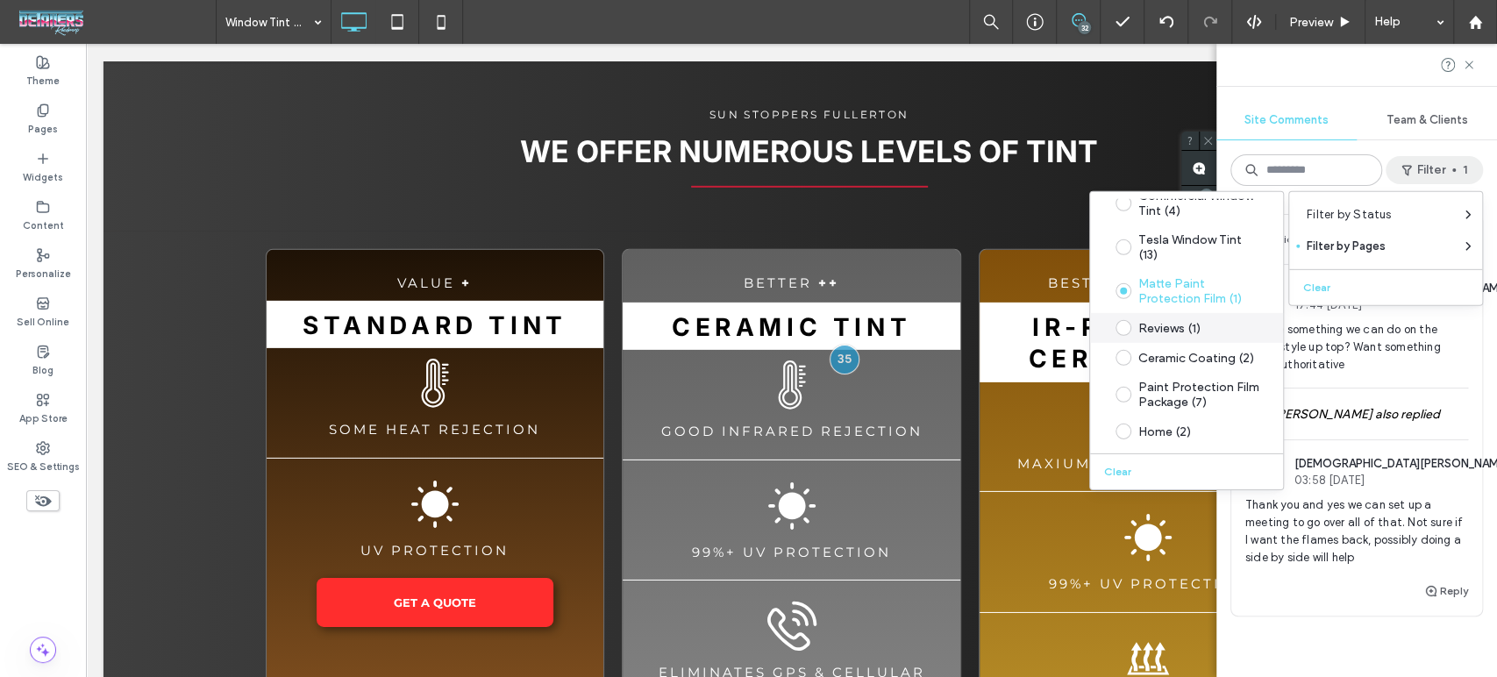
click at [1194, 322] on div "Reviews (1)" at bounding box center [1200, 327] width 124 height 15
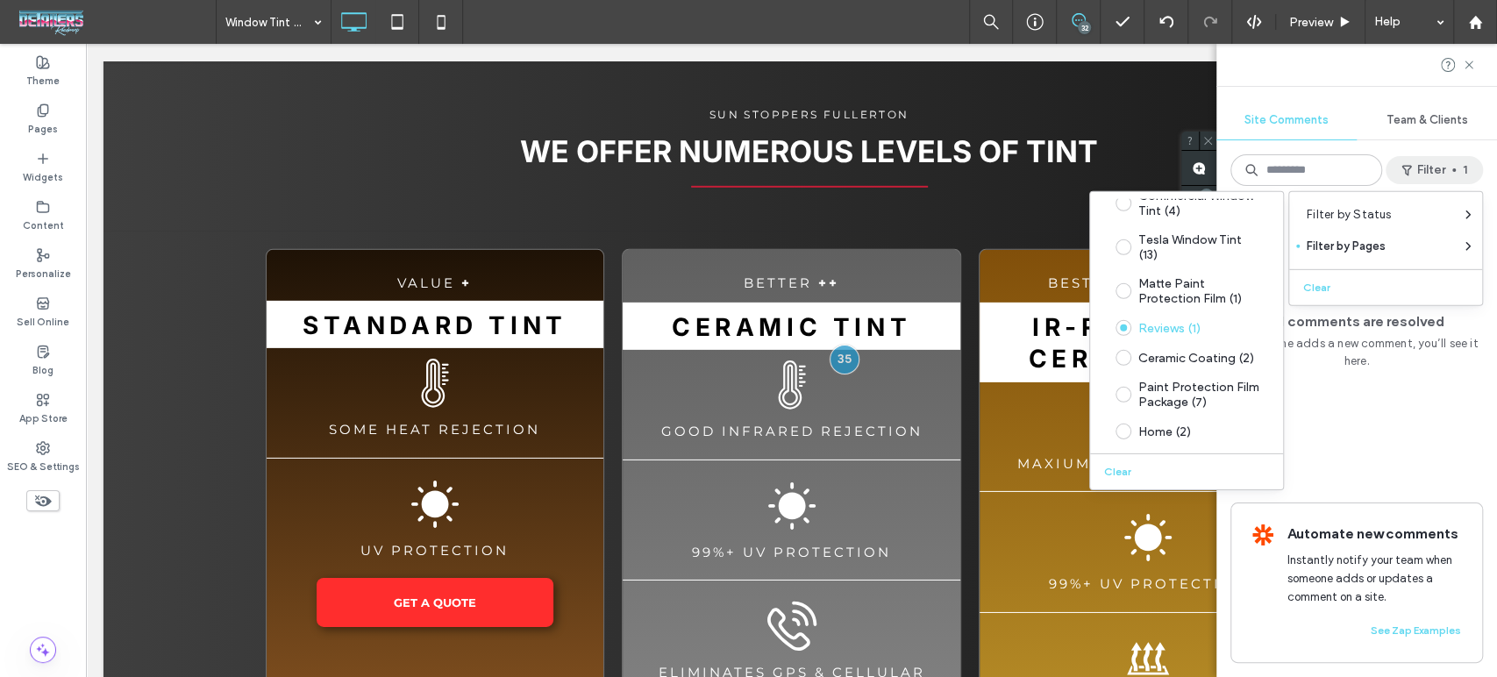
click at [1386, 409] on div "All comments are resolved If someone adds a new comment, you’ll see it here. Au…" at bounding box center [1356, 438] width 281 height 477
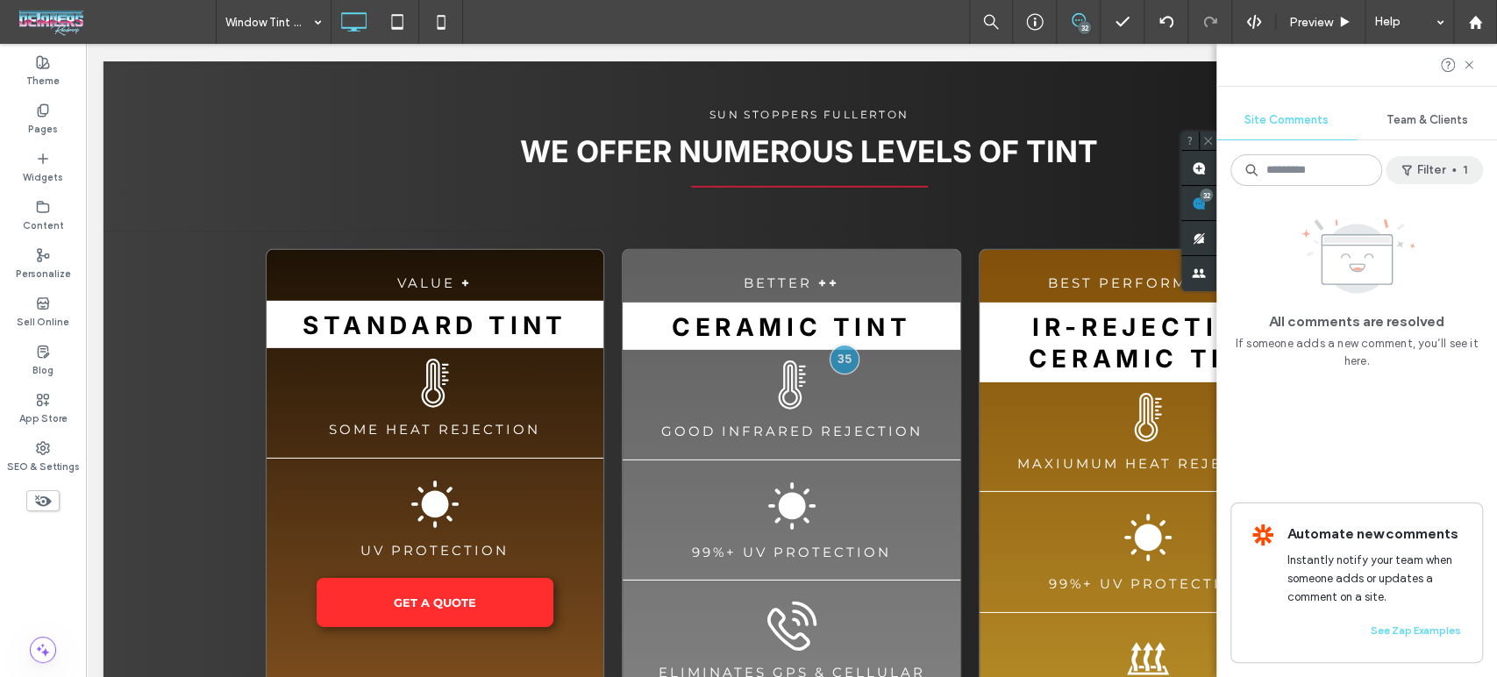
click at [1446, 171] on button "Filter 1" at bounding box center [1434, 170] width 97 height 28
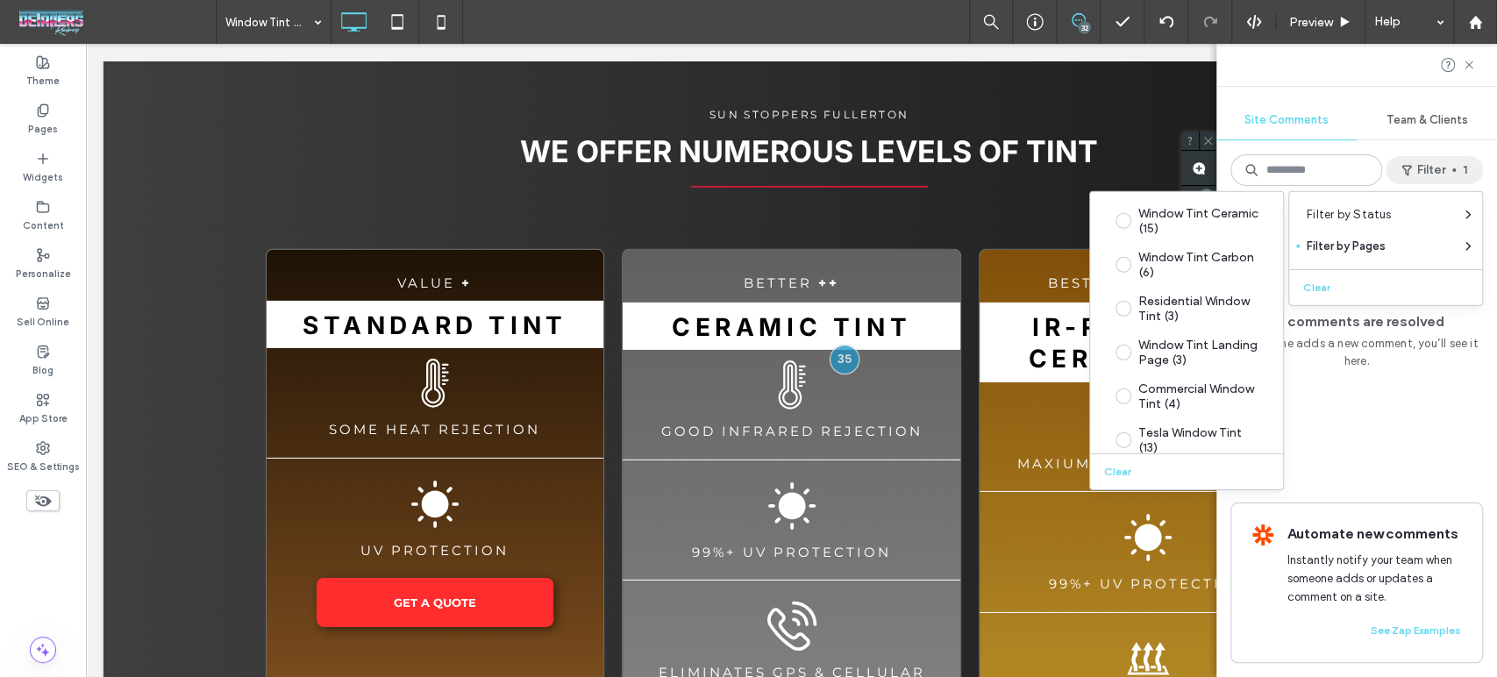
scroll to position [204, 0]
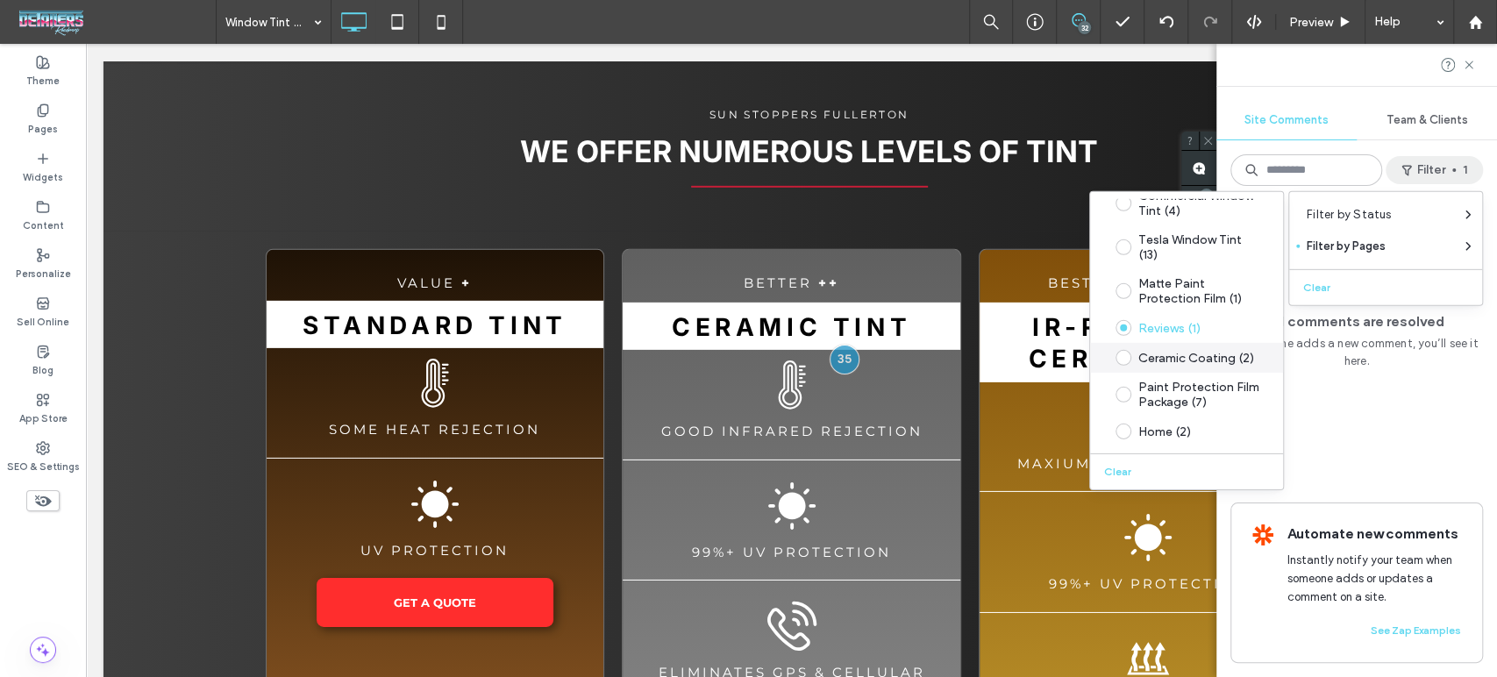
click at [1198, 350] on div "Ceramic Coating (2)" at bounding box center [1200, 357] width 124 height 15
click at [1428, 417] on div "All comments are resolved If someone adds a new comment, you’ll see it here. Au…" at bounding box center [1356, 438] width 281 height 477
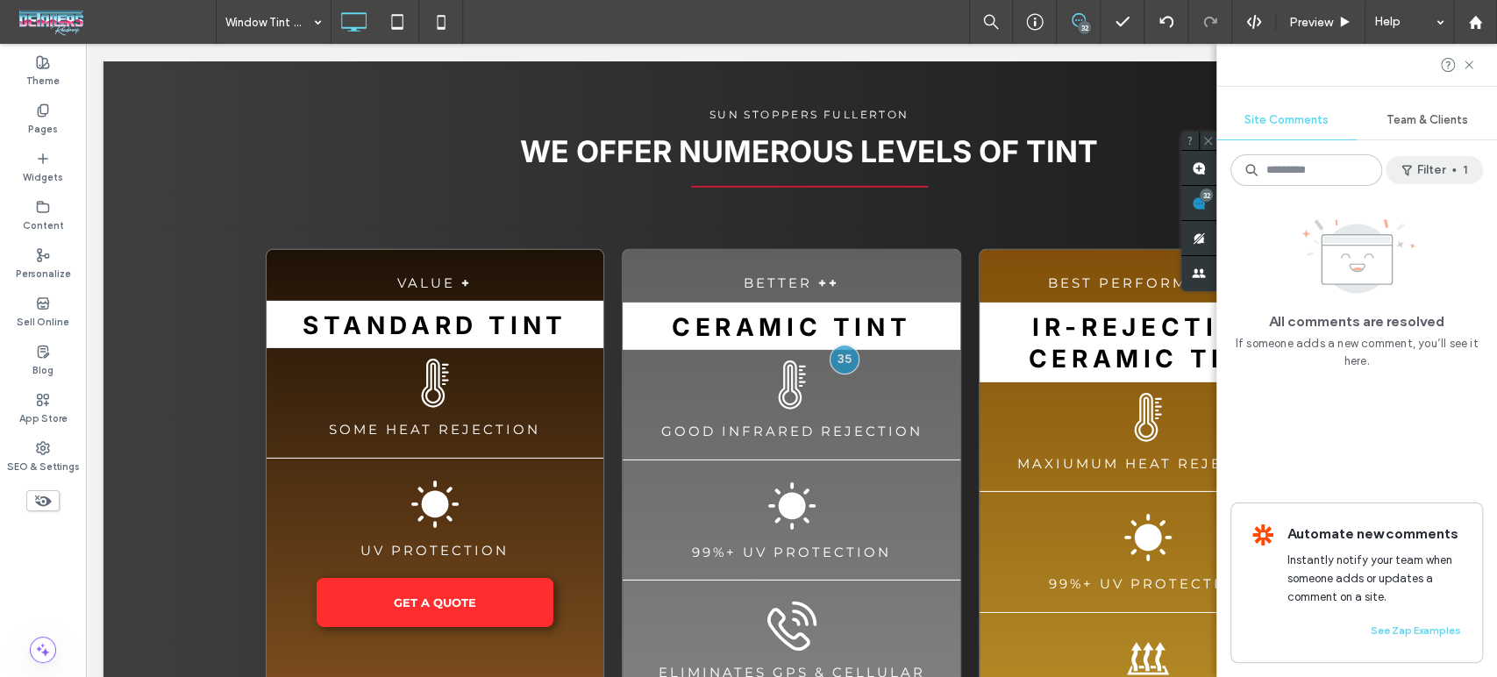
click at [1464, 160] on button "Filter 1" at bounding box center [1434, 170] width 97 height 28
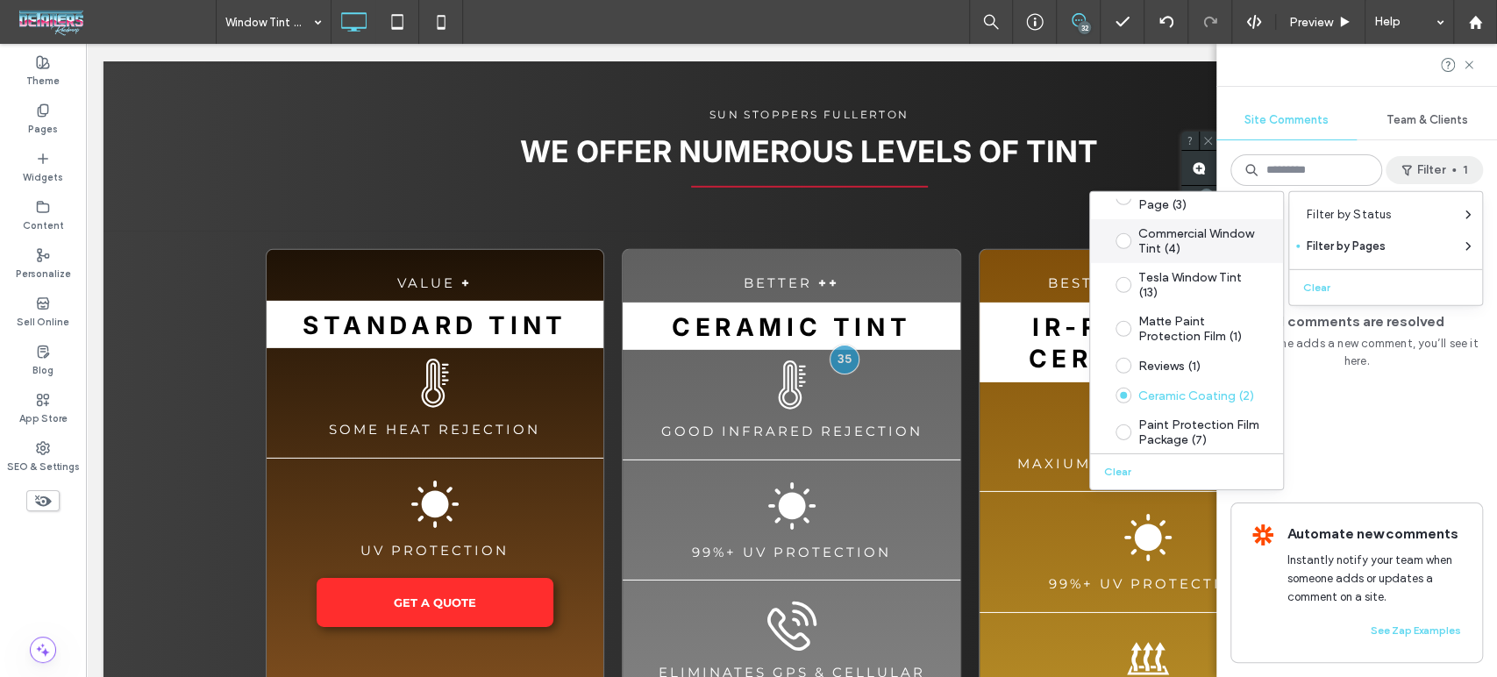
scroll to position [195, 0]
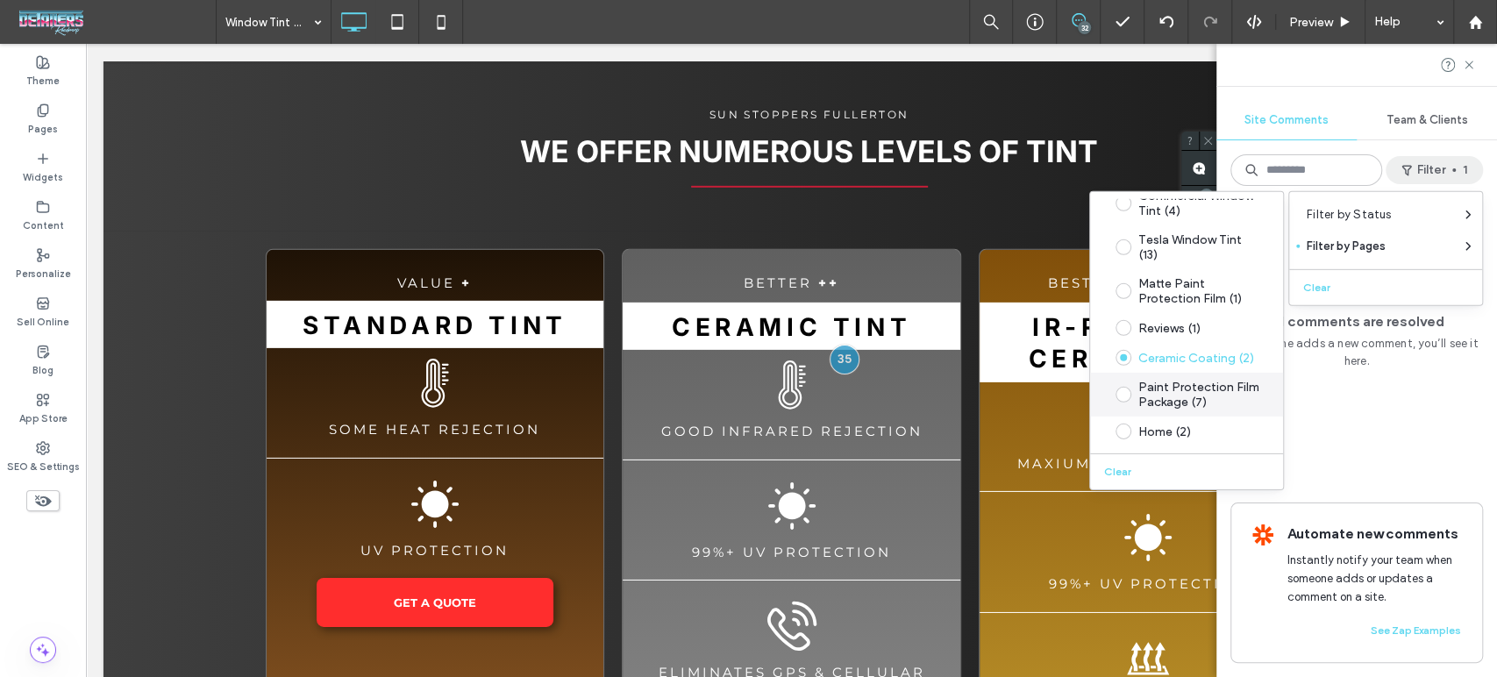
click at [1173, 403] on div "Paint Protection Film Package (7)" at bounding box center [1200, 395] width 124 height 30
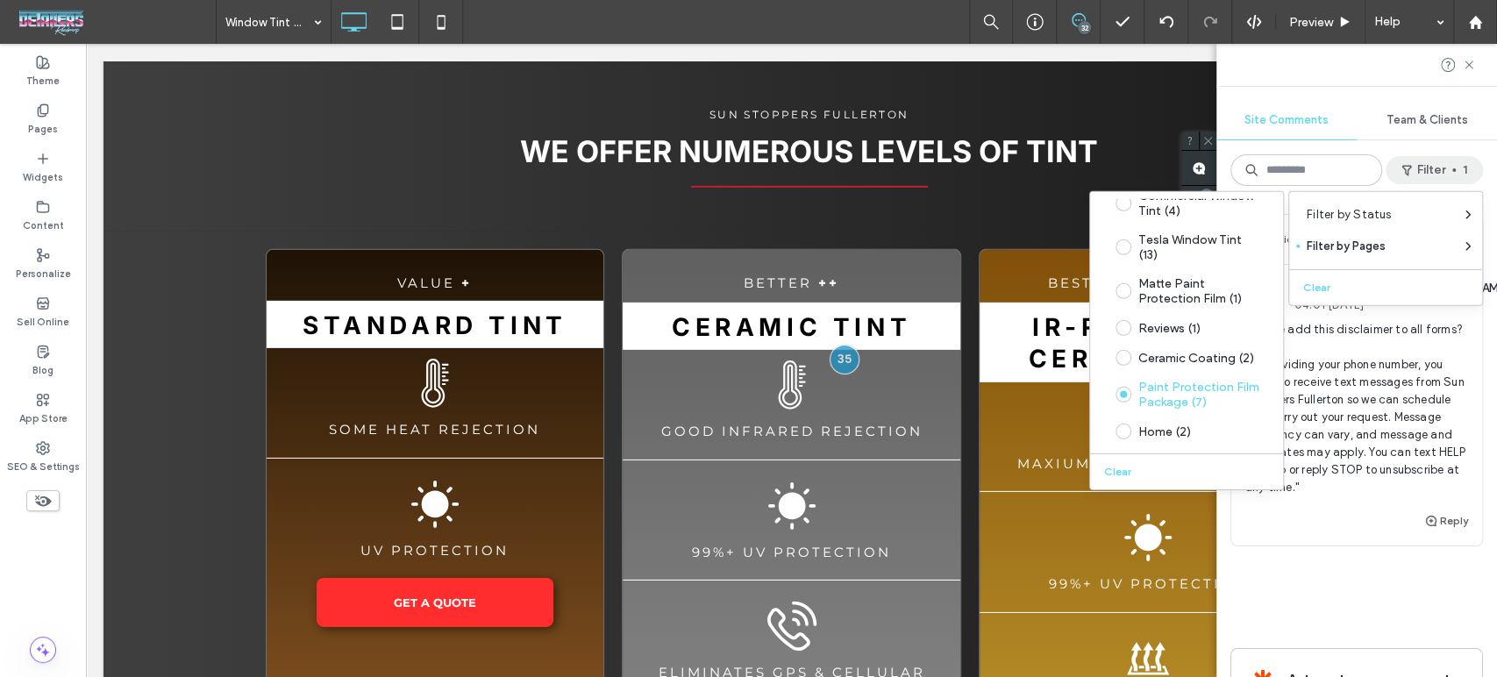
click at [1472, 392] on div "Public 37 Resolve JN Jesus Noyola 04:01 Sep 17 2025 Can we add this disclaimer …" at bounding box center [1356, 438] width 281 height 477
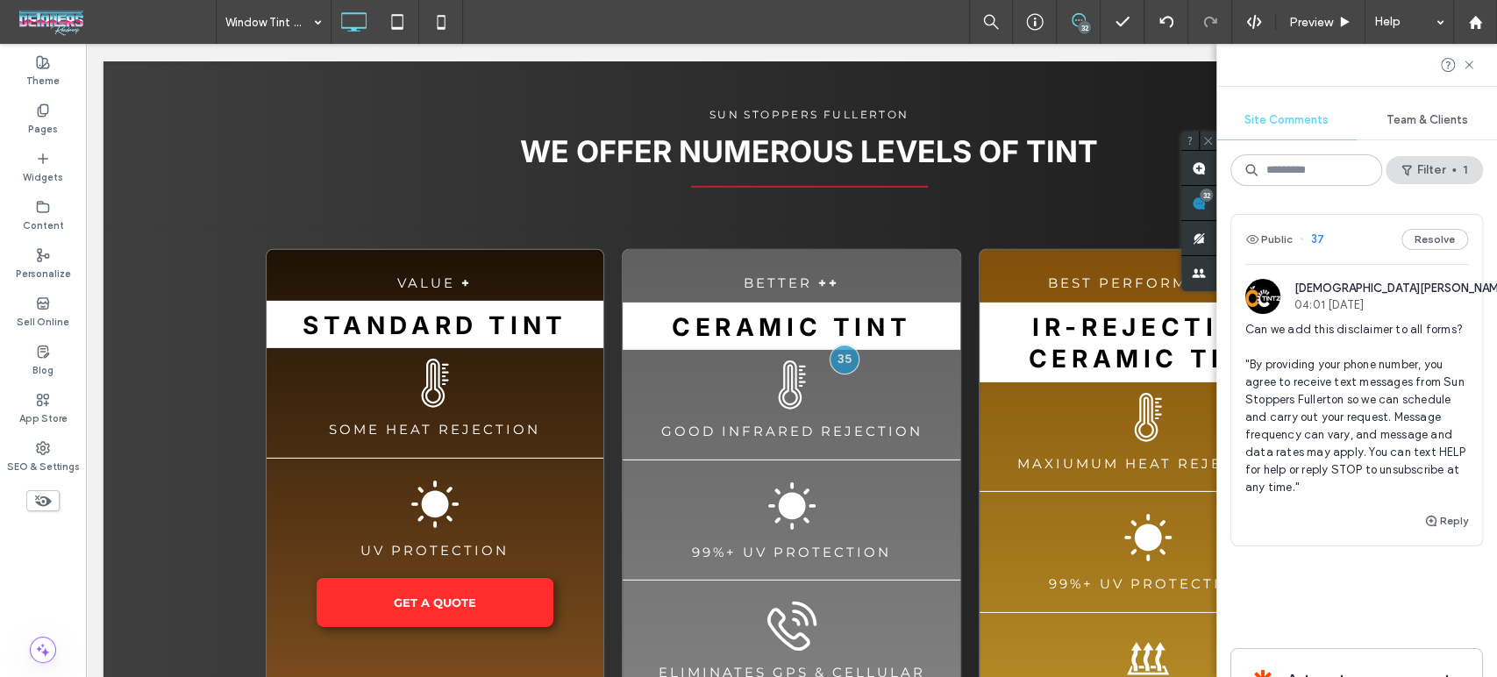
click at [1344, 374] on span "Can we add this disclaimer to all forms? "By providing your phone number, you a…" at bounding box center [1356, 408] width 223 height 175
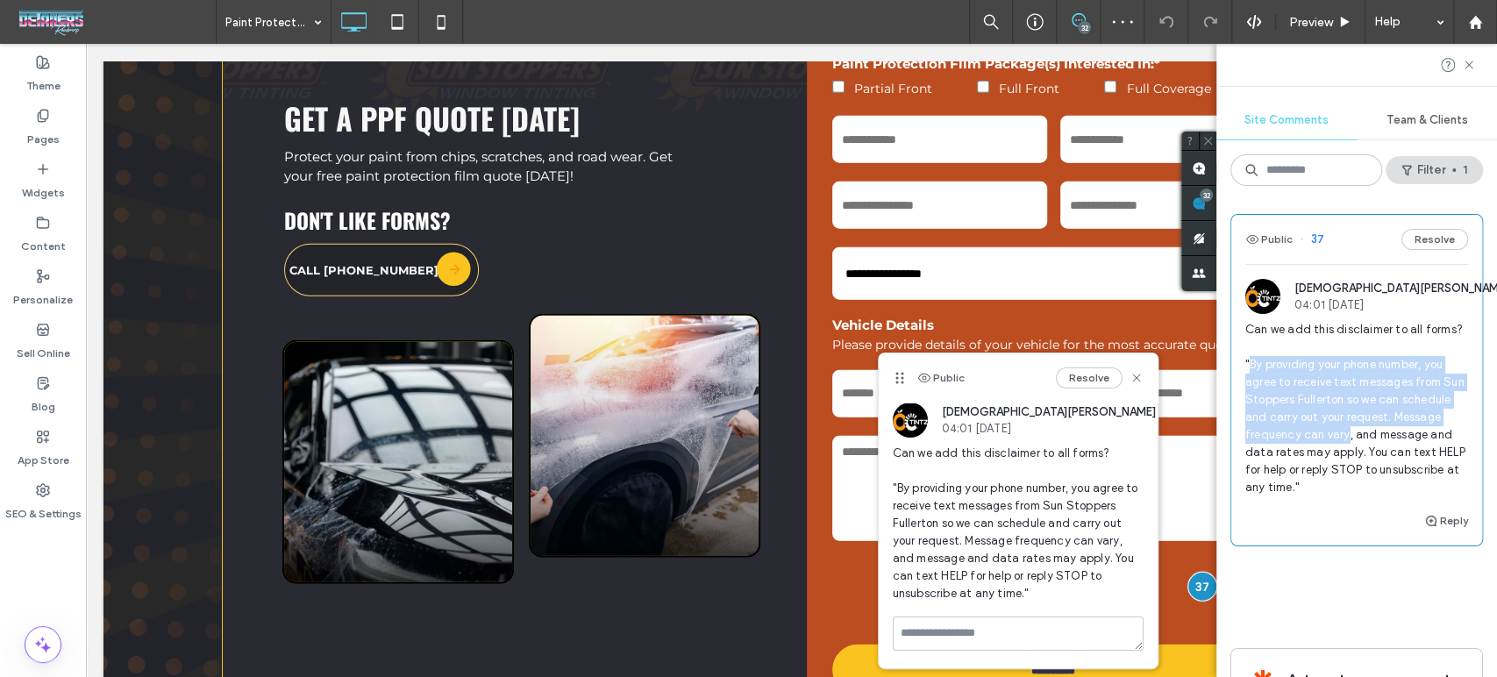
scroll to position [7444, 0]
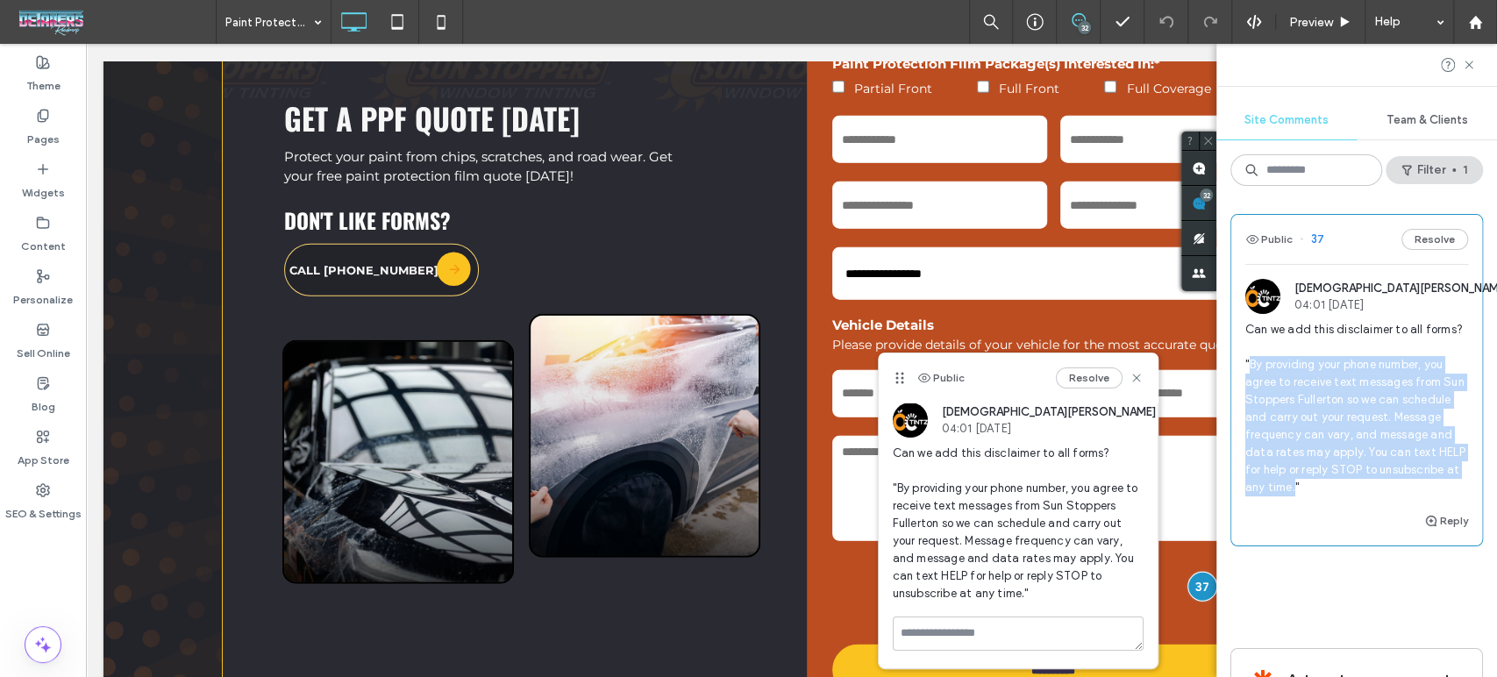
drag, startPoint x: 1251, startPoint y: 385, endPoint x: 1422, endPoint y: 507, distance: 209.3
click at [1422, 496] on span "Can we add this disclaimer to all forms? "By providing your phone number, you a…" at bounding box center [1356, 408] width 223 height 175
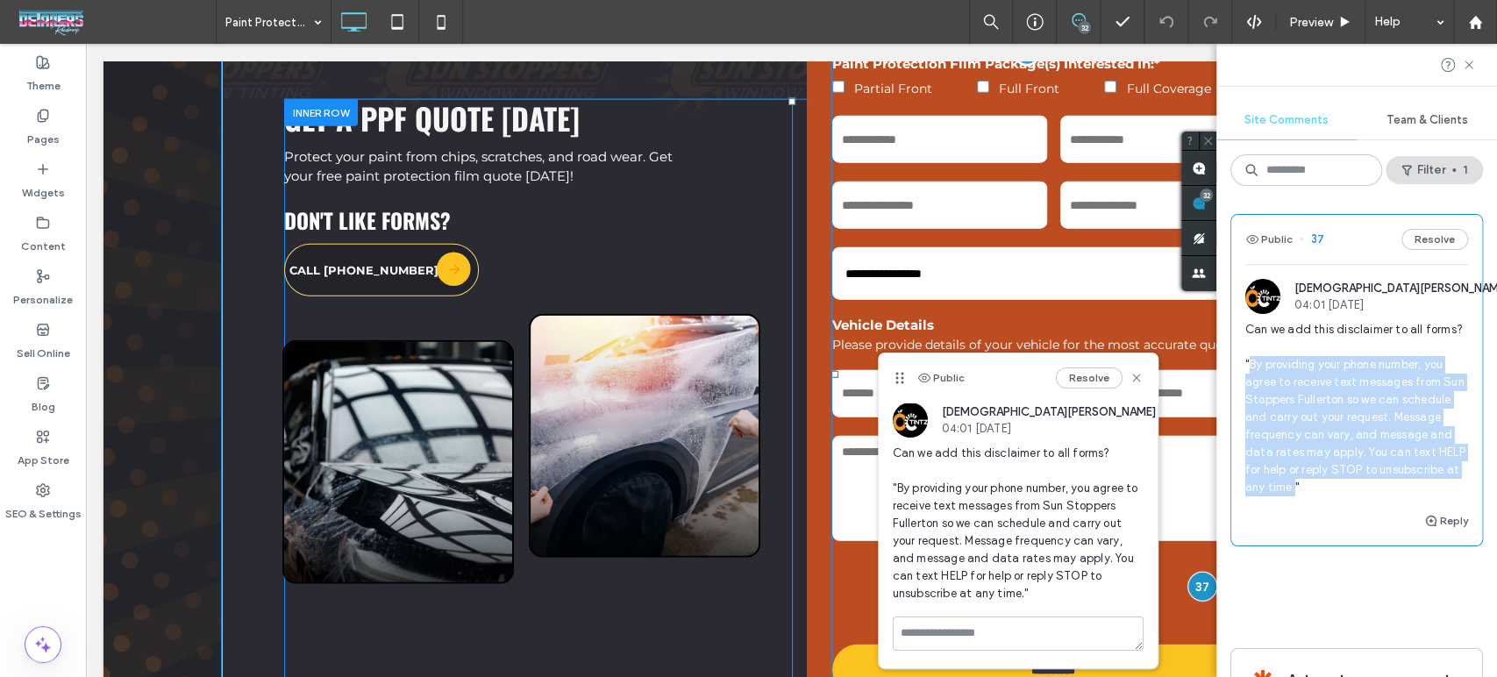
click at [839, 537] on div "Message:" at bounding box center [1053, 488] width 456 height 124
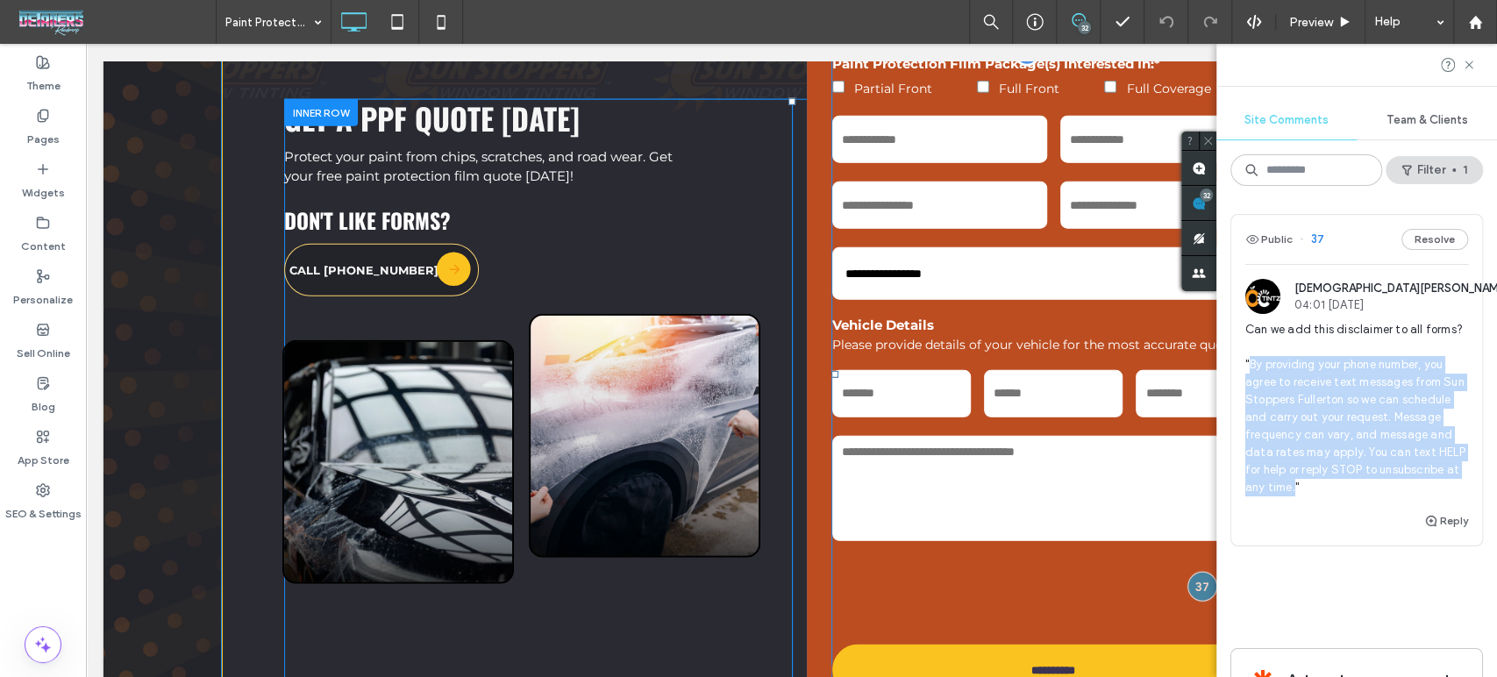
click at [839, 537] on div "Message:" at bounding box center [1053, 488] width 456 height 124
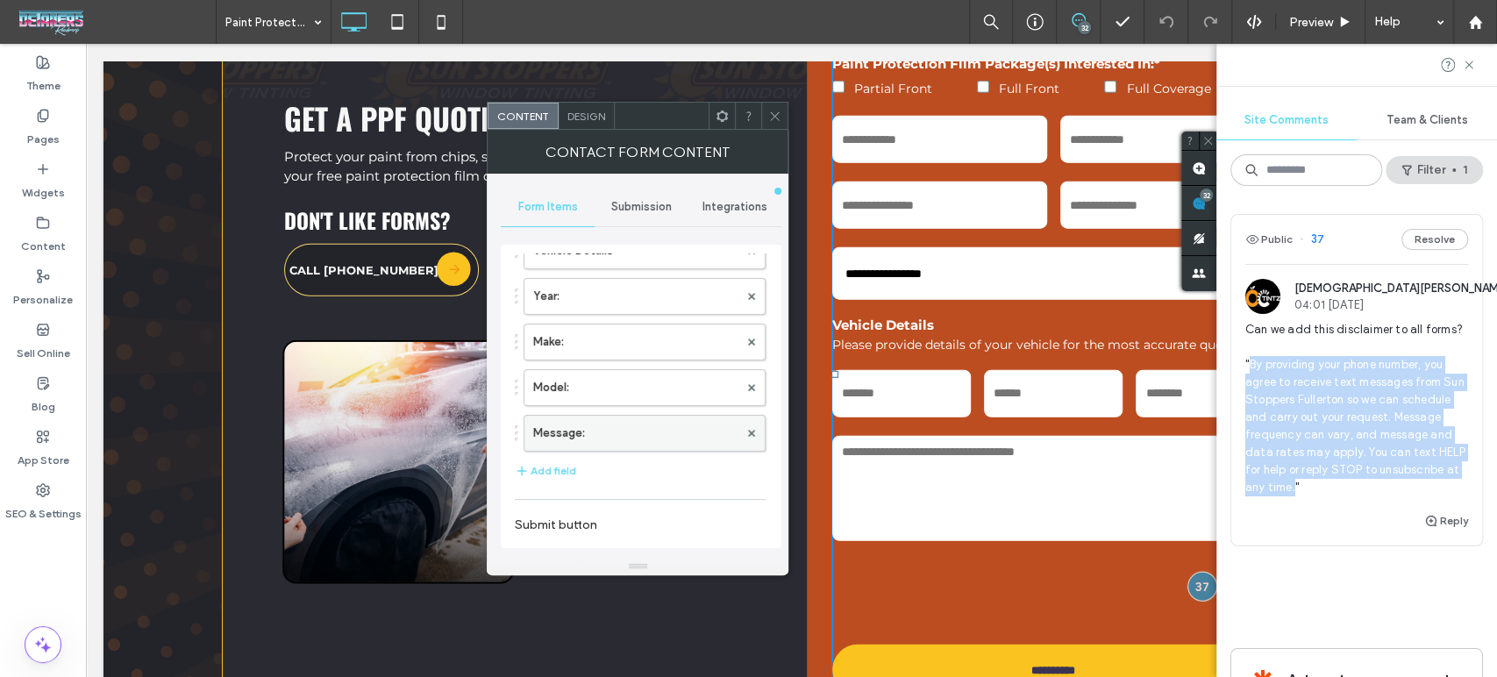
scroll to position [487, 0]
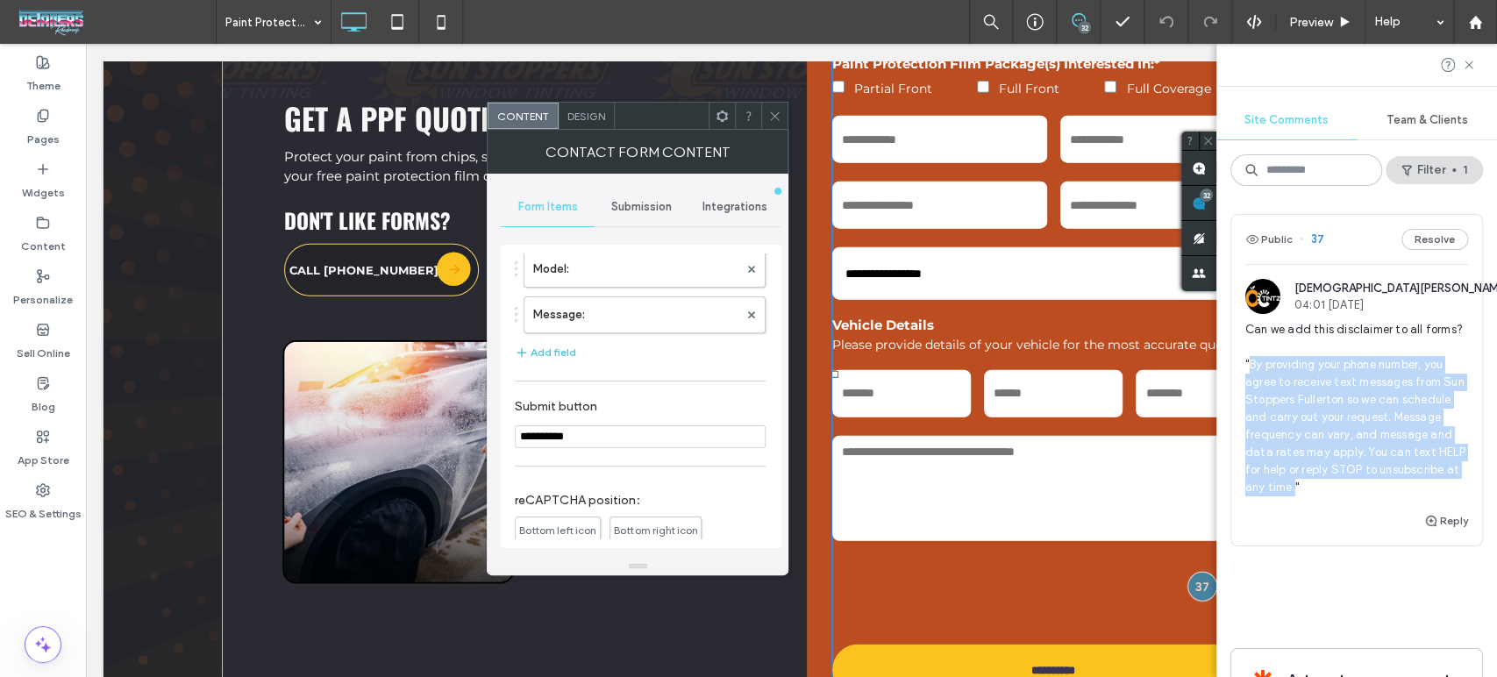
click at [559, 346] on button "Add field" at bounding box center [545, 352] width 61 height 21
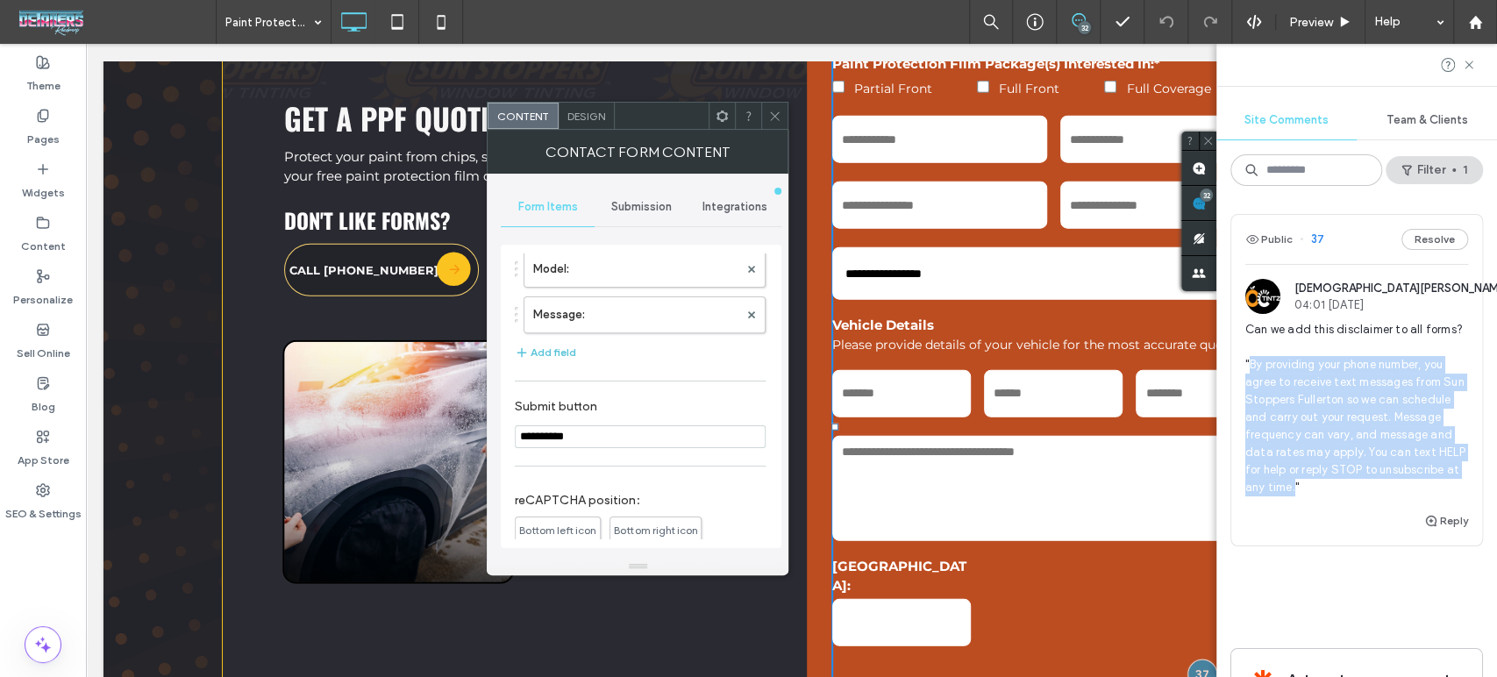
scroll to position [7529, 0]
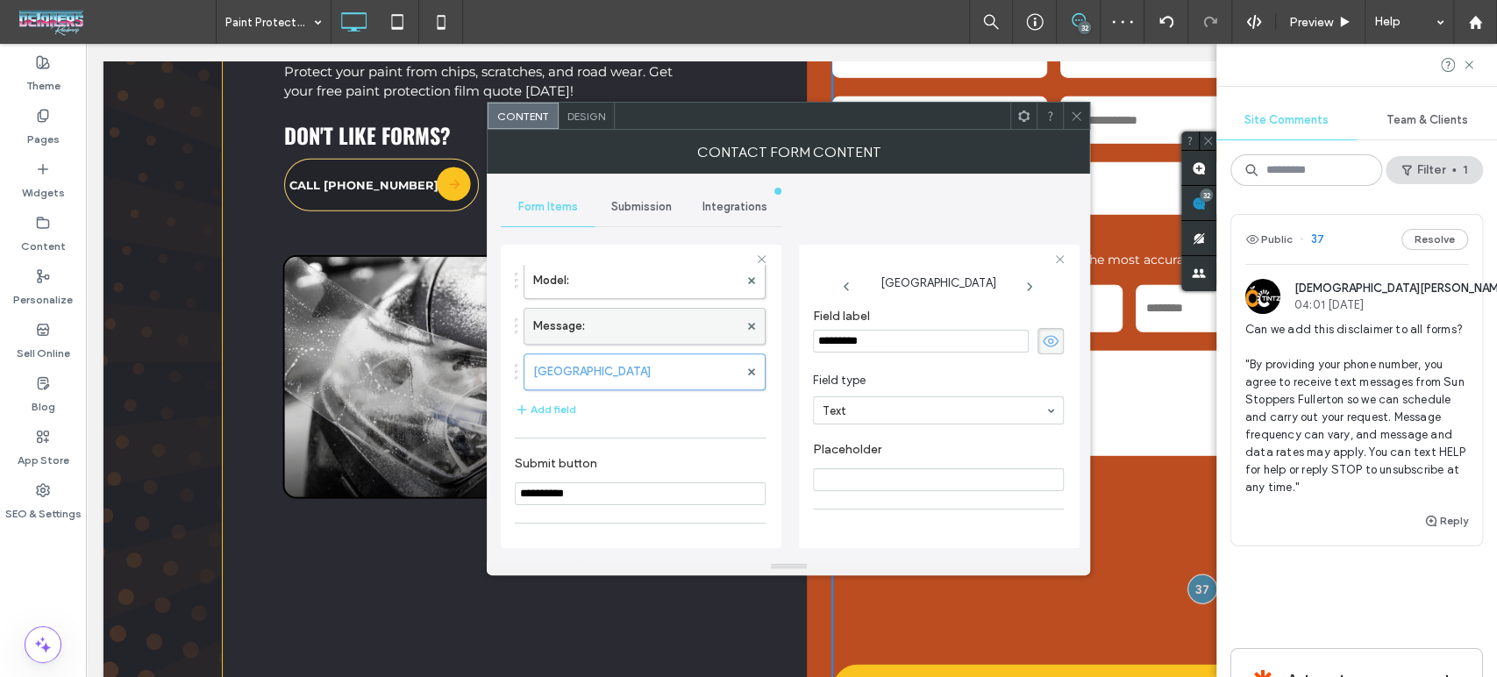
drag, startPoint x: 898, startPoint y: 335, endPoint x: 681, endPoint y: 315, distance: 218.4
click at [681, 315] on div "**********" at bounding box center [641, 394] width 281 height 326
type input "**********"
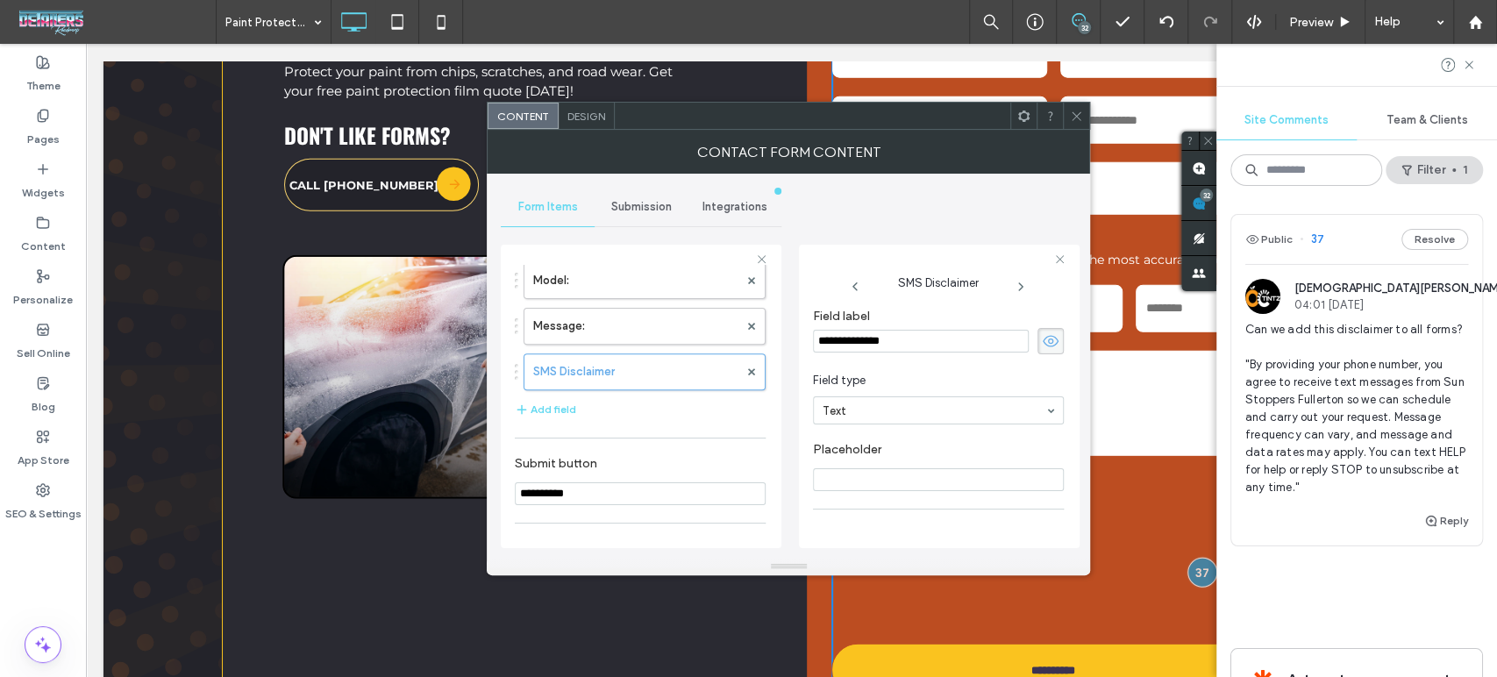
click at [1043, 343] on use at bounding box center [1051, 341] width 16 height 11
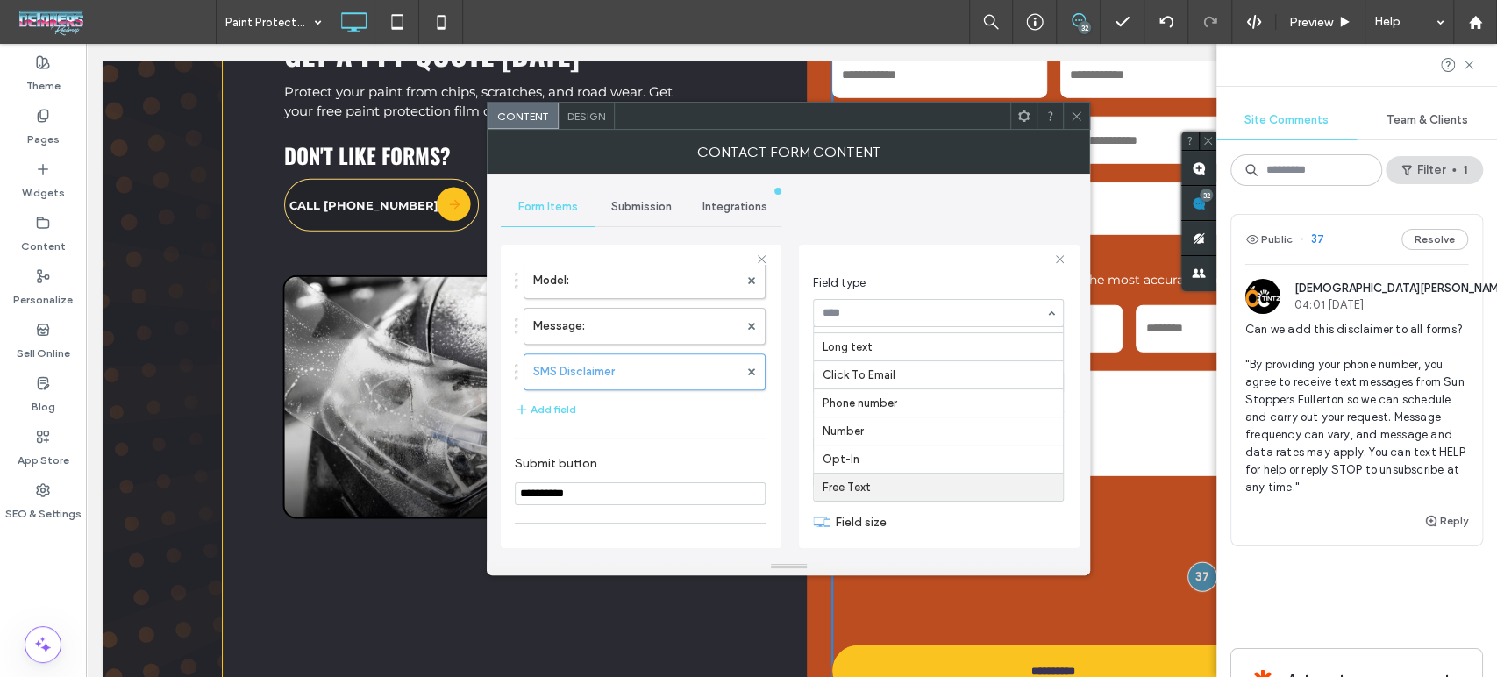
scroll to position [7474, 0]
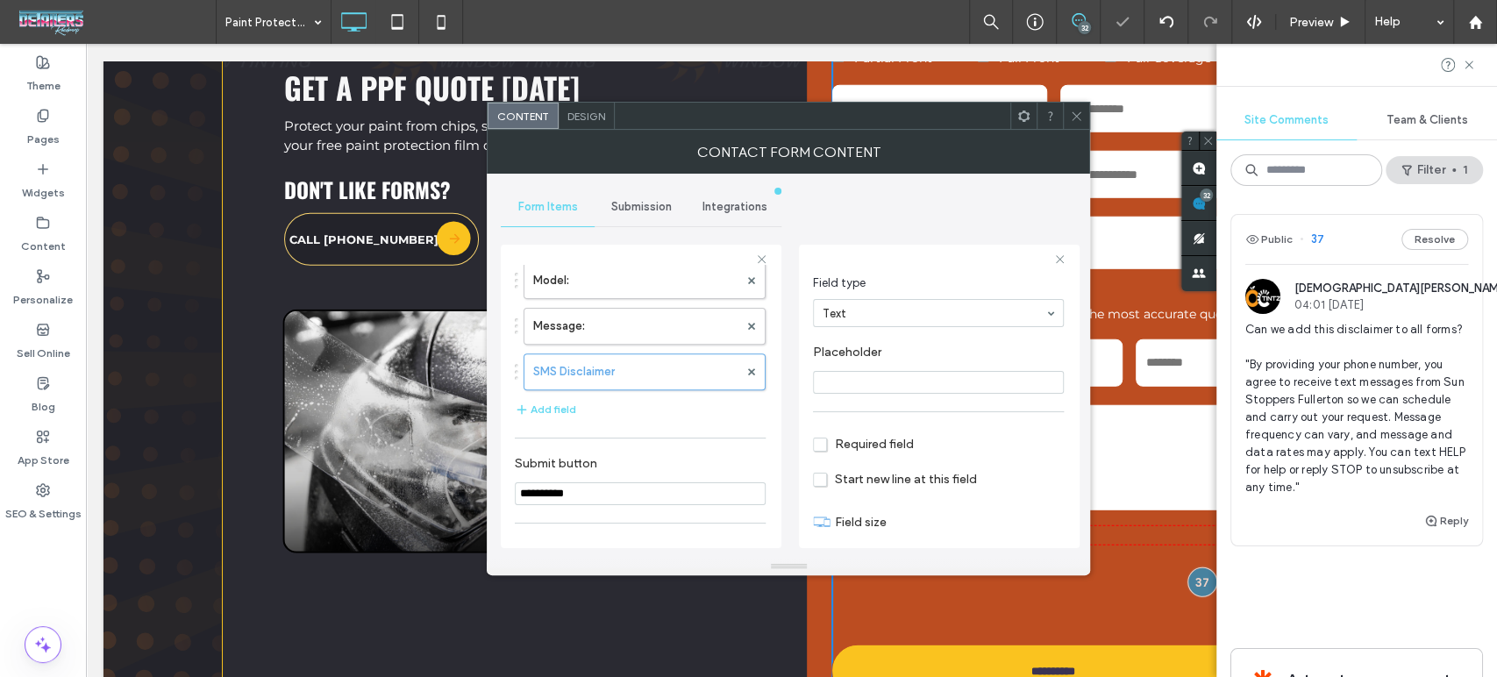
type input "**"
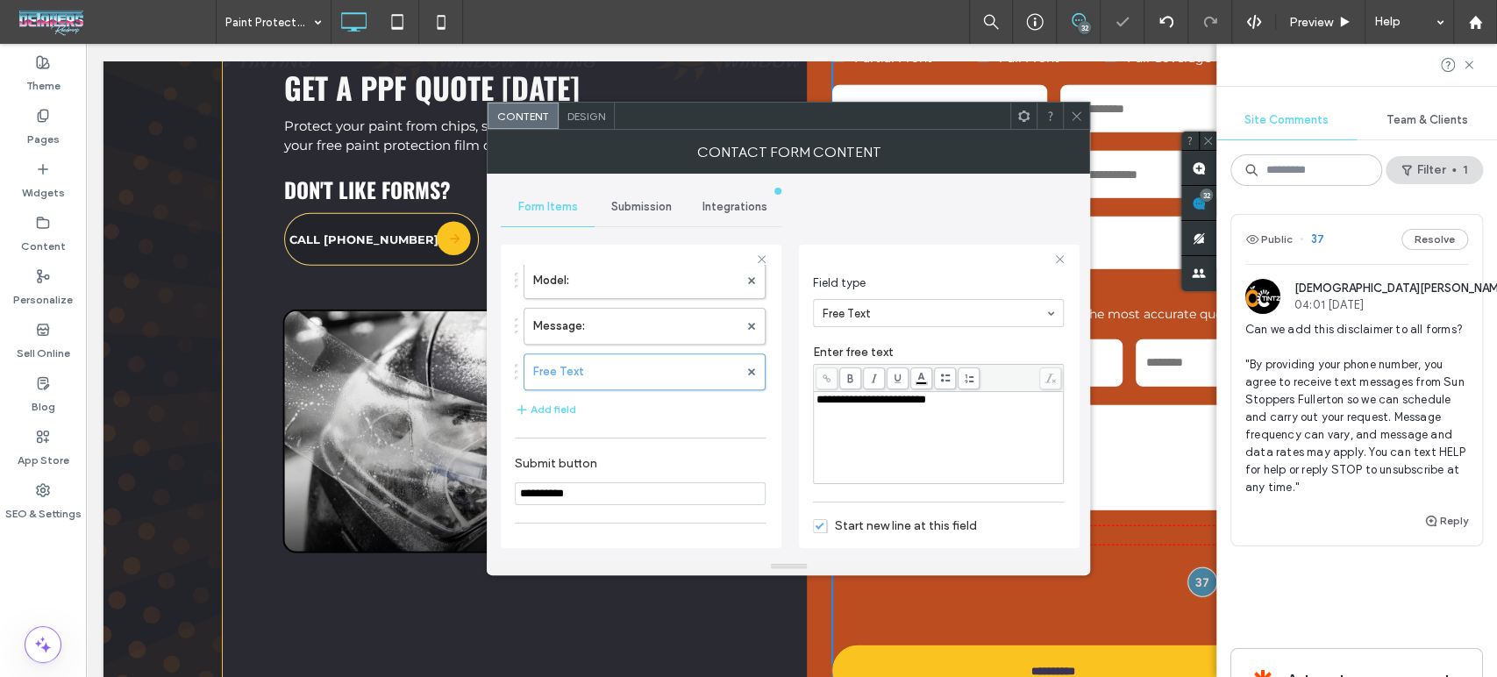
click at [890, 426] on div "**********" at bounding box center [938, 438] width 245 height 88
drag, startPoint x: 951, startPoint y: 404, endPoint x: 797, endPoint y: 388, distance: 154.3
click at [797, 388] on div "**********" at bounding box center [788, 366] width 575 height 384
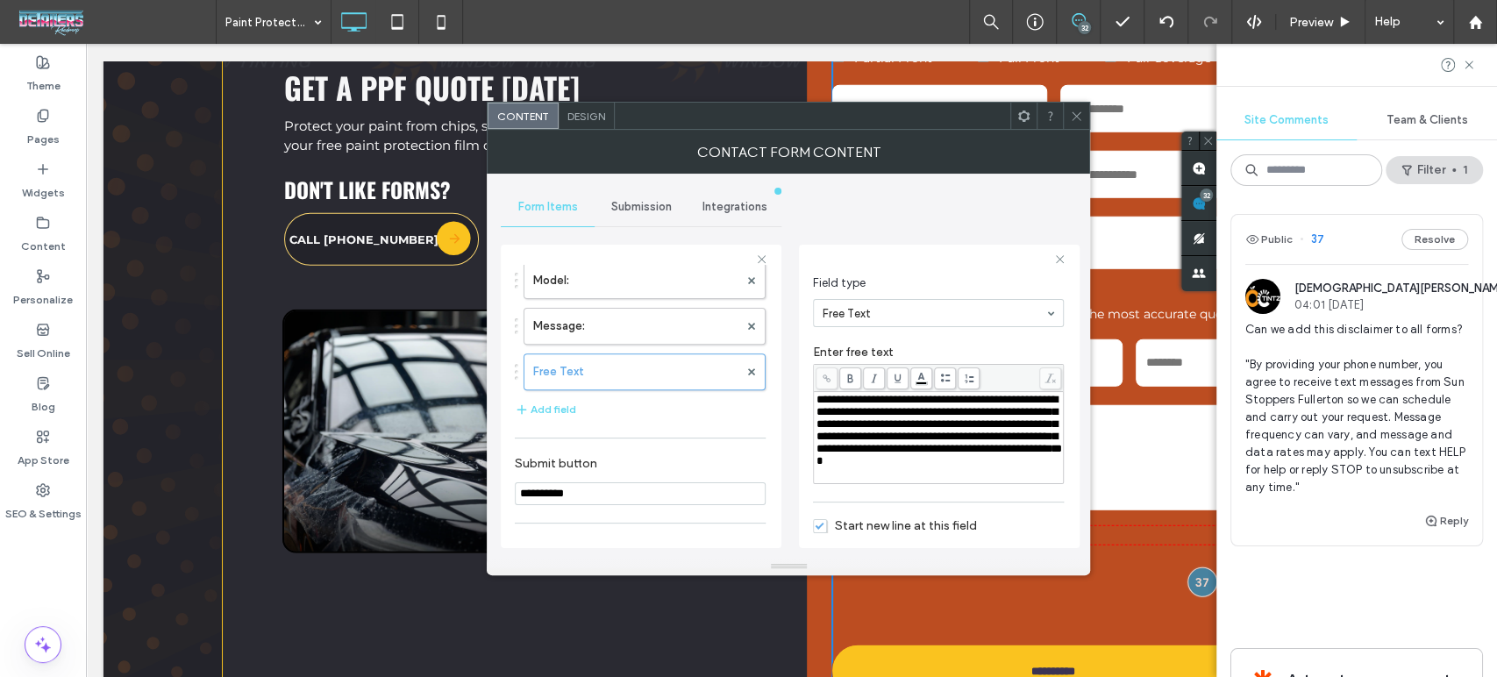
scroll to position [177, 0]
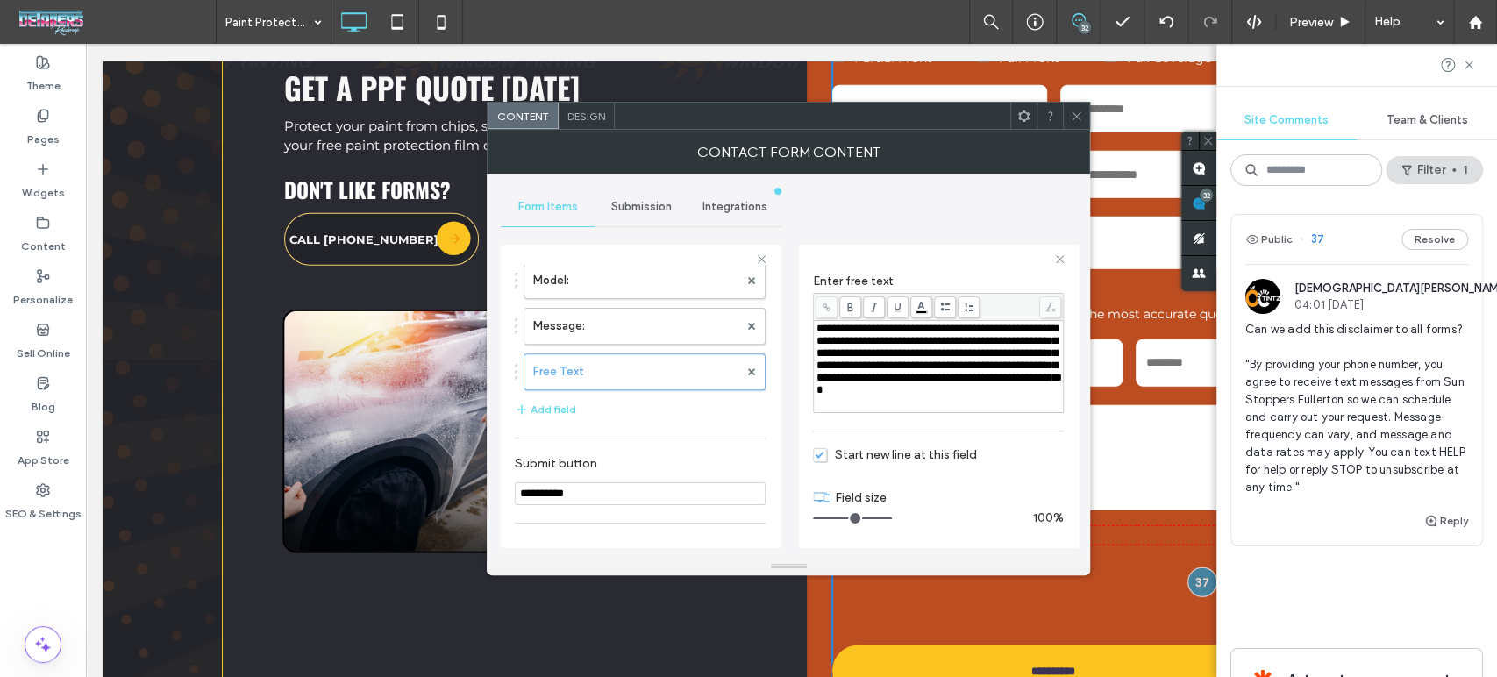
click at [1076, 121] on icon at bounding box center [1076, 116] width 13 height 13
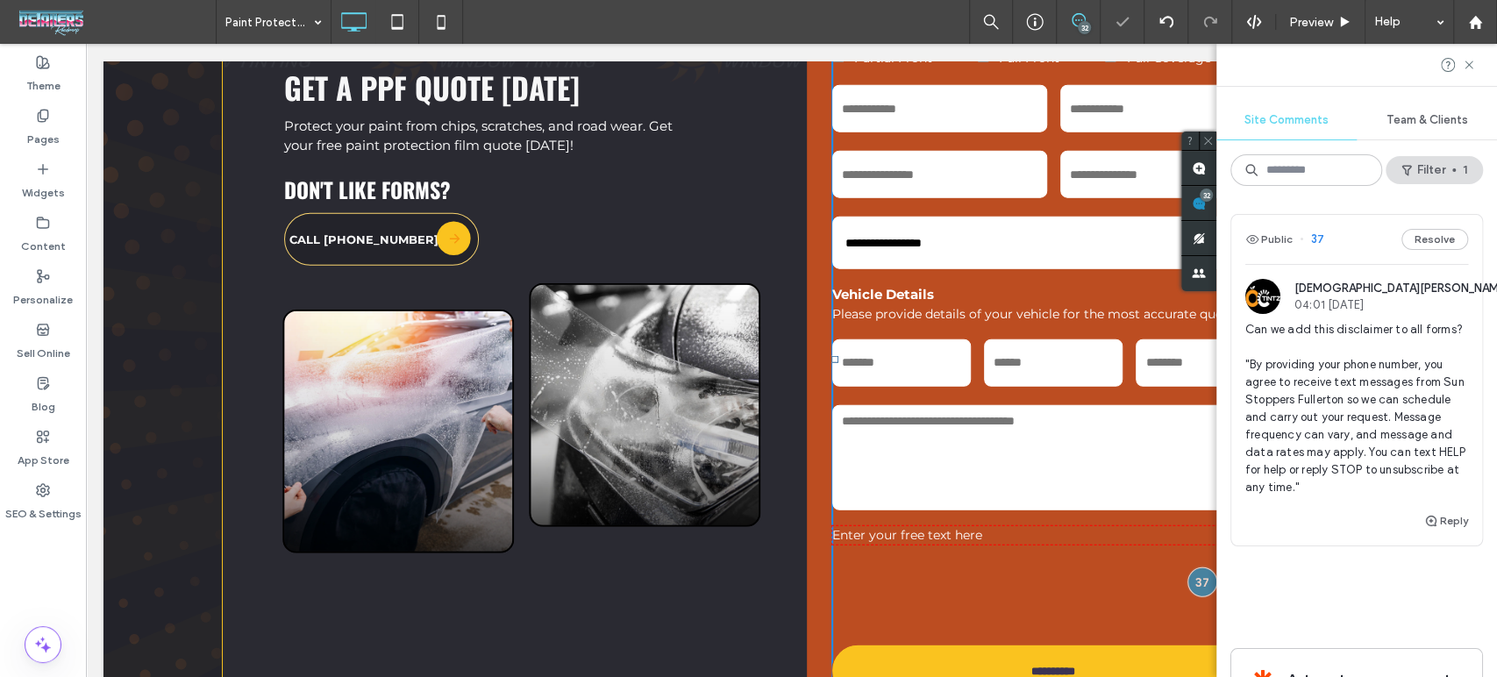
scroll to position [7549, 0]
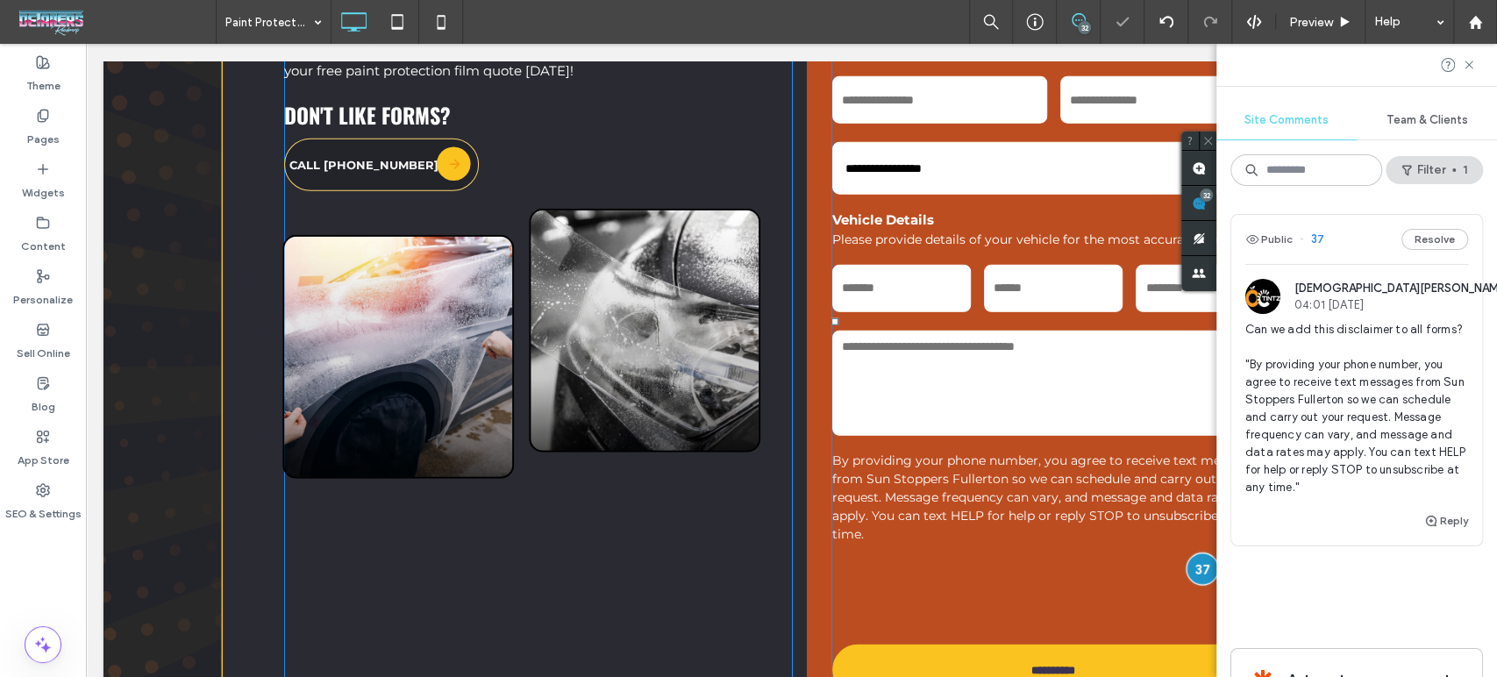
click at [1194, 564] on div at bounding box center [1202, 568] width 32 height 32
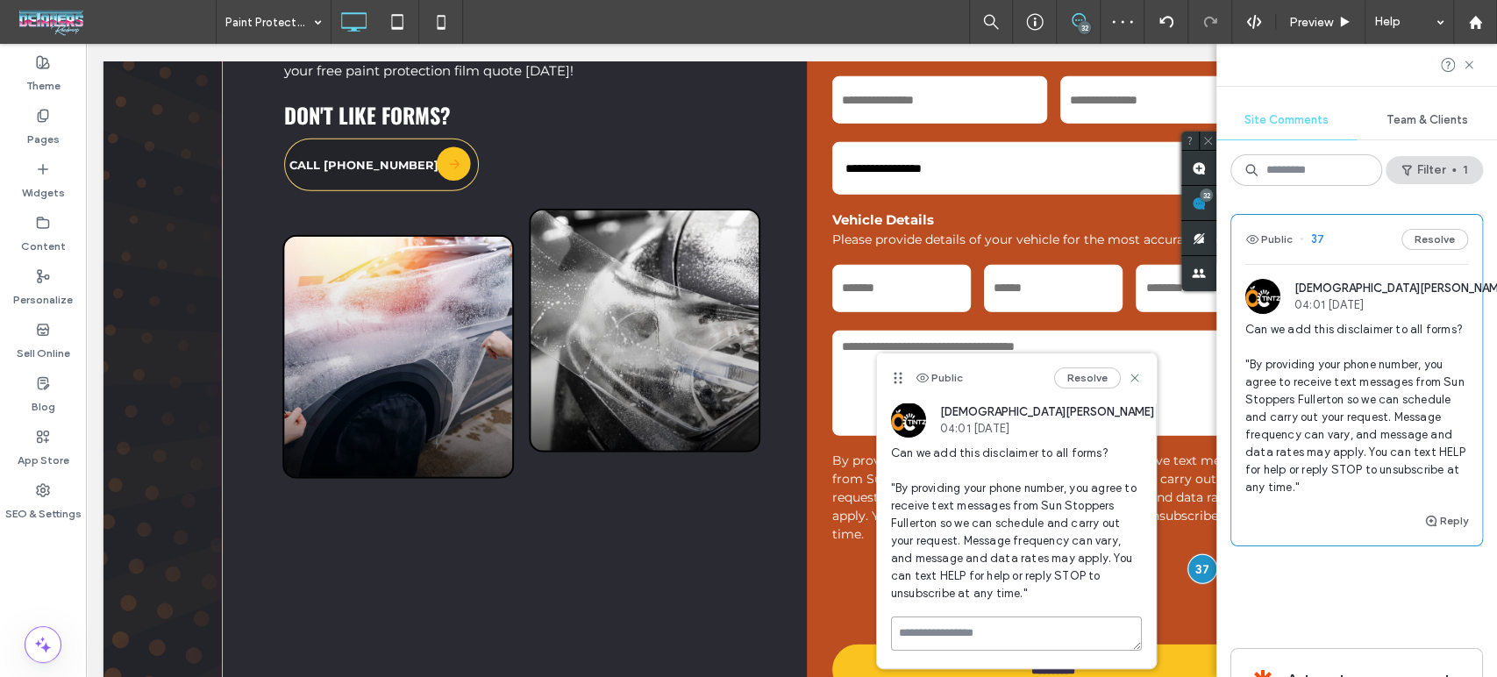
click at [968, 630] on textarea at bounding box center [1016, 634] width 251 height 34
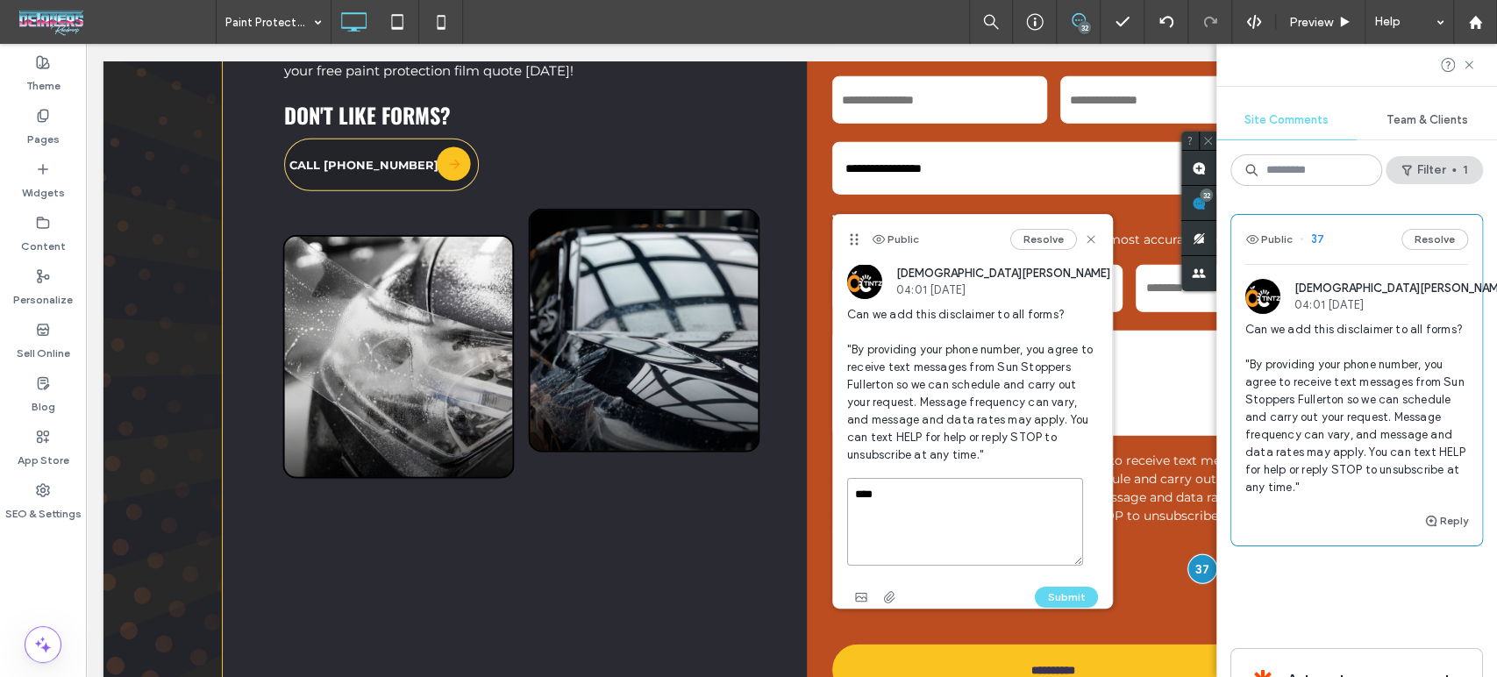
drag, startPoint x: 898, startPoint y: 380, endPoint x: 854, endPoint y: 241, distance: 145.3
click at [854, 241] on icon at bounding box center [854, 239] width 14 height 14
type textarea "****"
click at [1022, 587] on div "Submit" at bounding box center [972, 597] width 251 height 28
click at [1046, 595] on button "Submit" at bounding box center [1066, 597] width 63 height 21
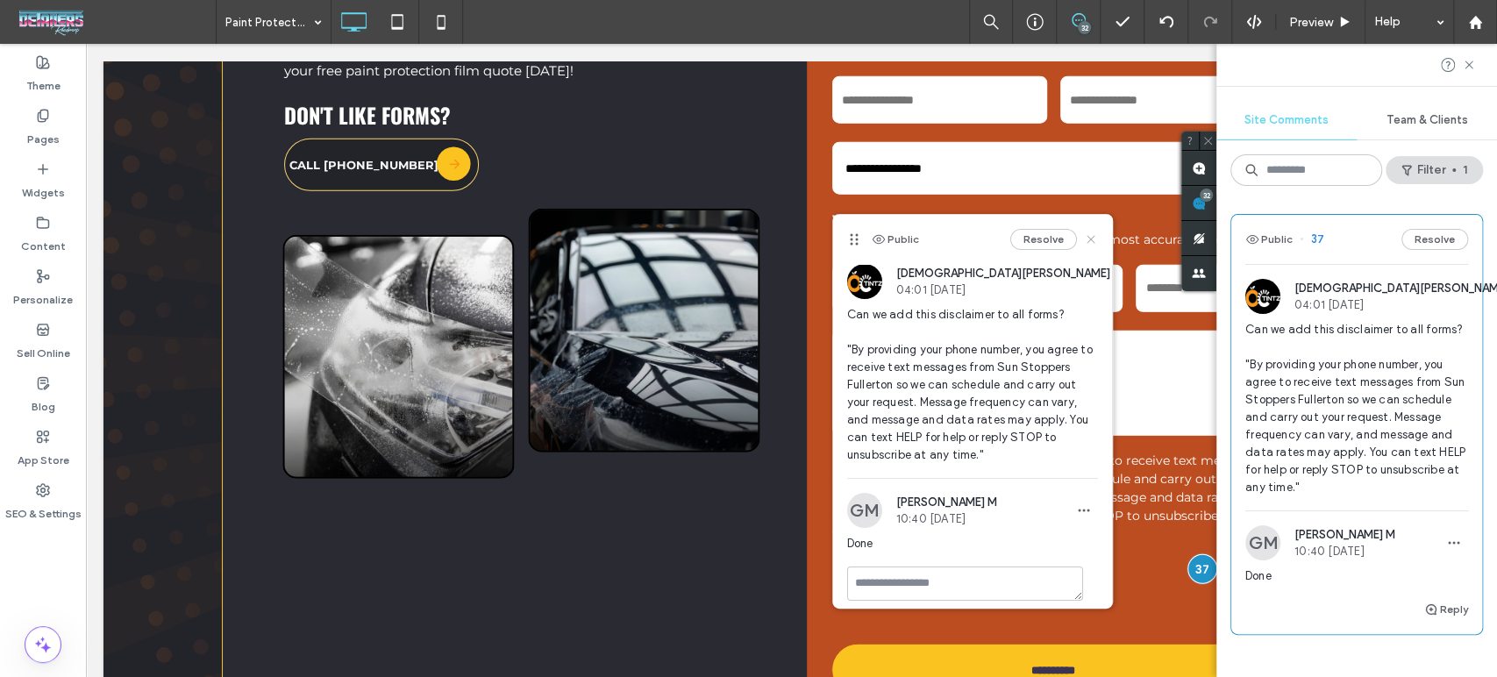
click at [1084, 239] on icon at bounding box center [1091, 239] width 14 height 14
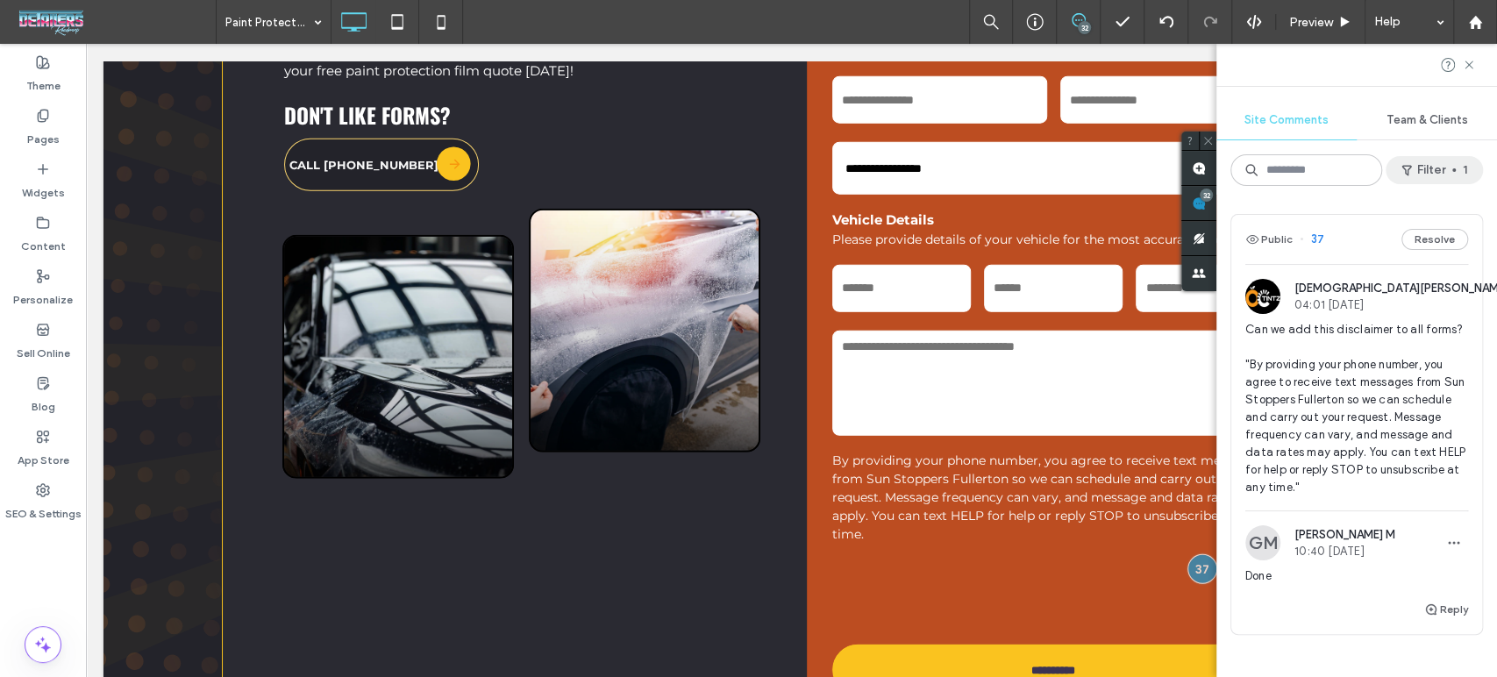
click at [1438, 164] on button "Filter 1" at bounding box center [1434, 170] width 97 height 28
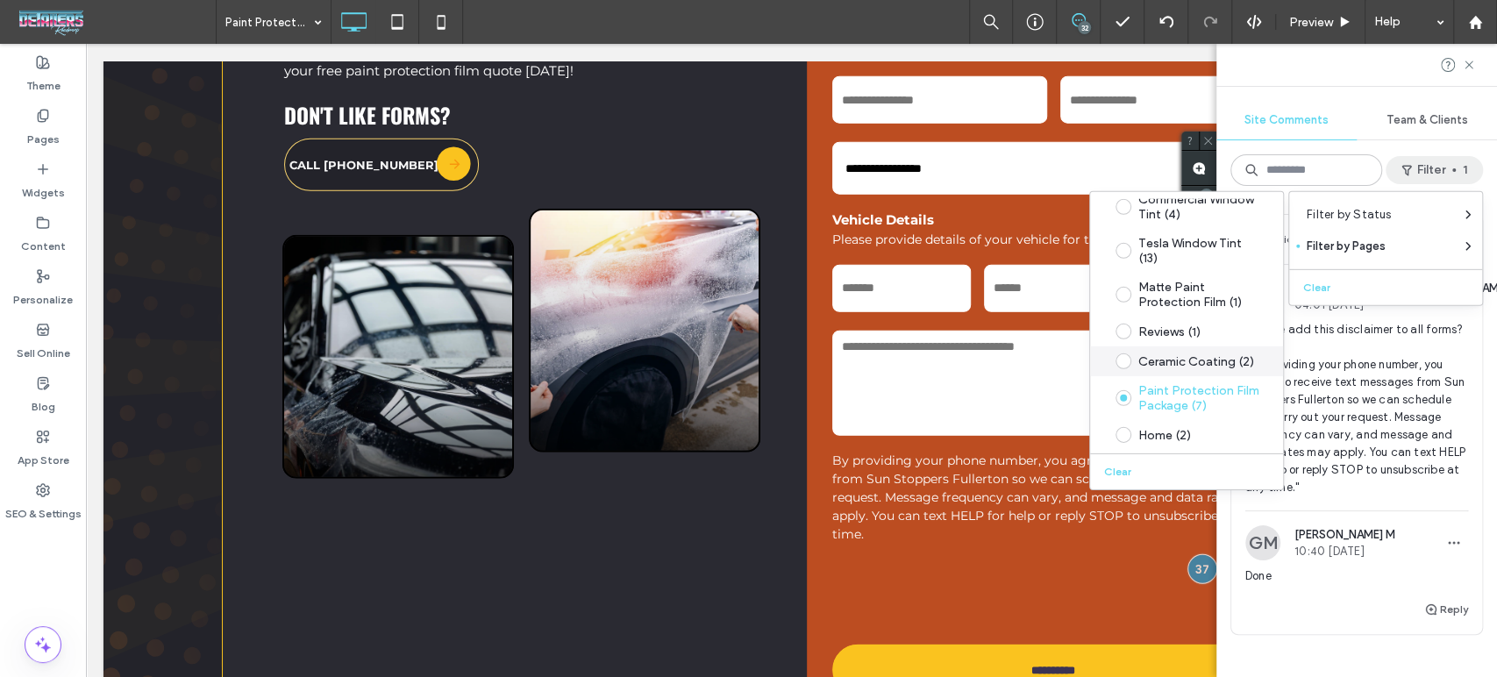
scroll to position [195, 0]
click at [1210, 438] on div "Home (2)" at bounding box center [1200, 431] width 124 height 15
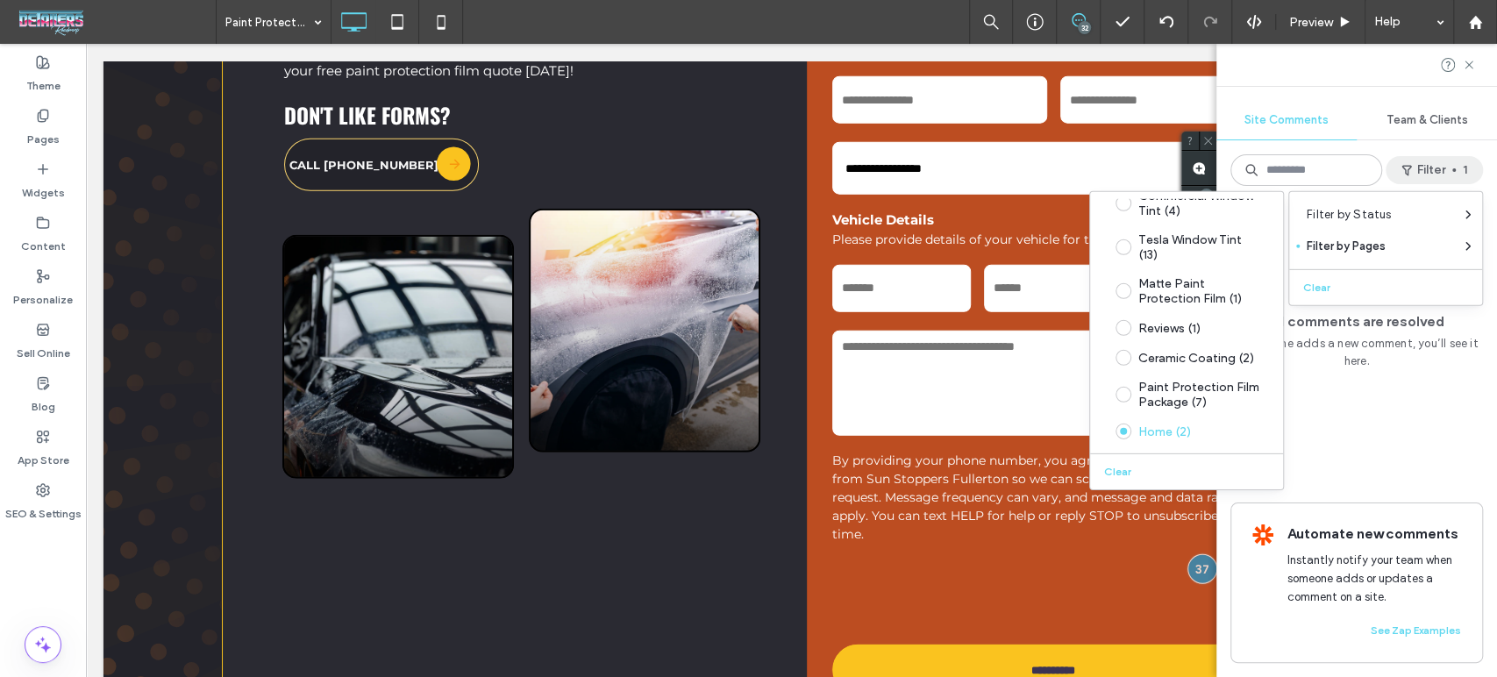
scroll to position [204, 0]
click at [1436, 433] on div "All comments are resolved If someone adds a new comment, you’ll see it here. Au…" at bounding box center [1356, 438] width 281 height 477
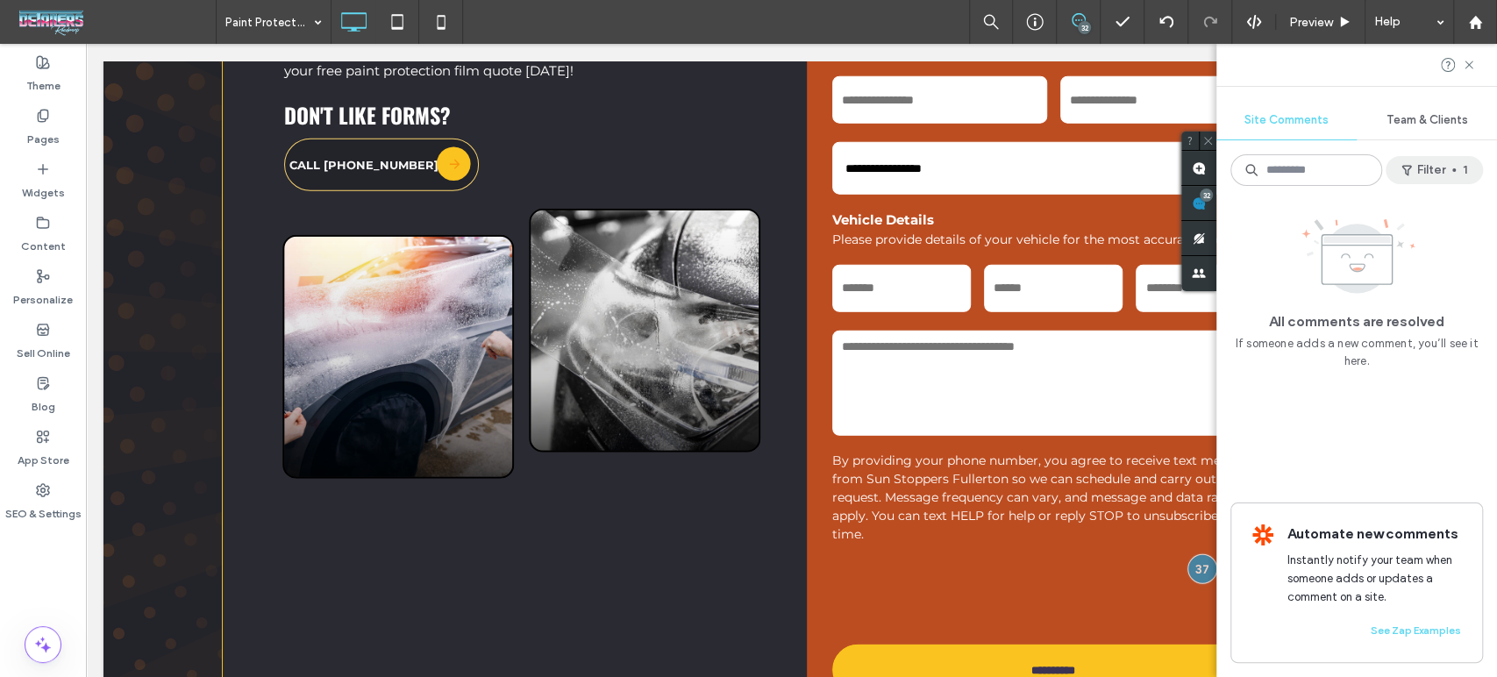
click at [1462, 171] on button "Filter 1" at bounding box center [1434, 170] width 97 height 28
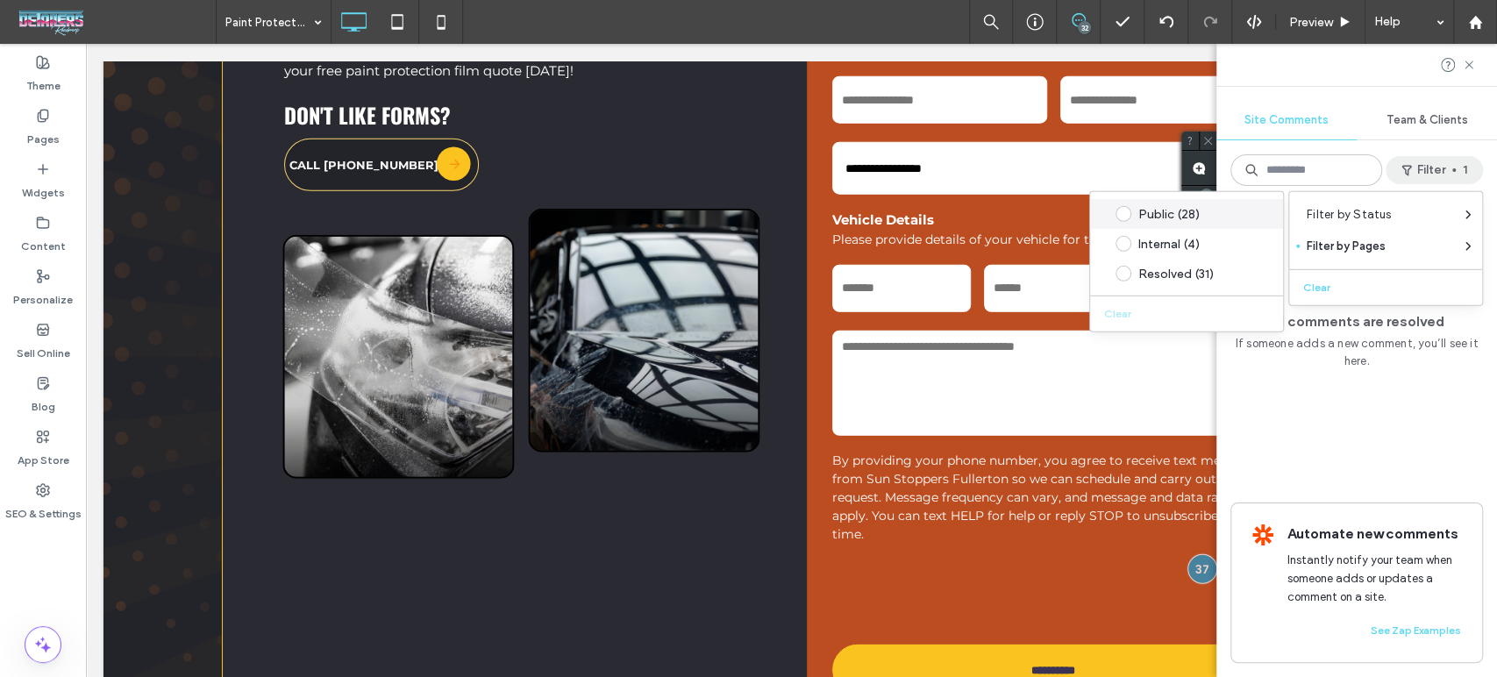
click at [1182, 212] on div "Public (28)" at bounding box center [1200, 213] width 124 height 15
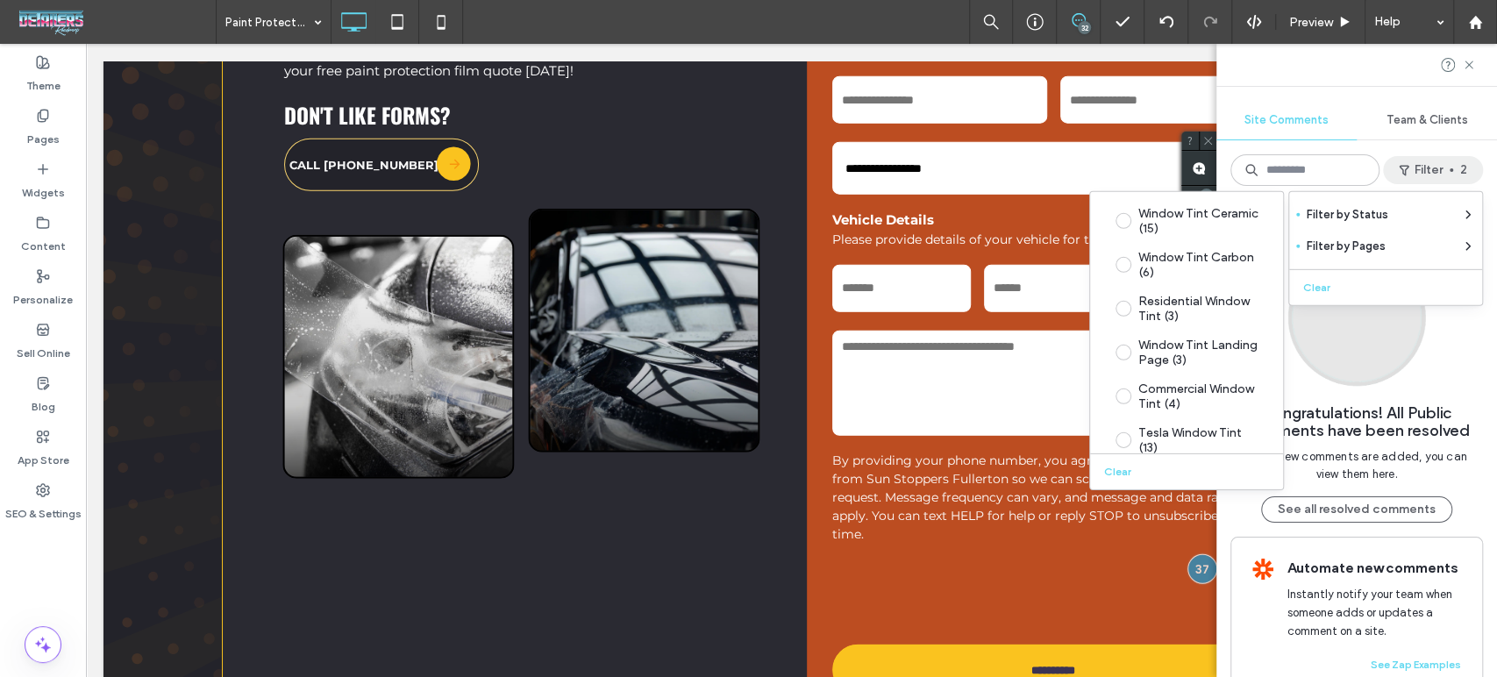
click at [1379, 146] on div "Site Comments Team & Clients Filter 2 Congratulations! All Public comments have…" at bounding box center [1356, 360] width 281 height 633
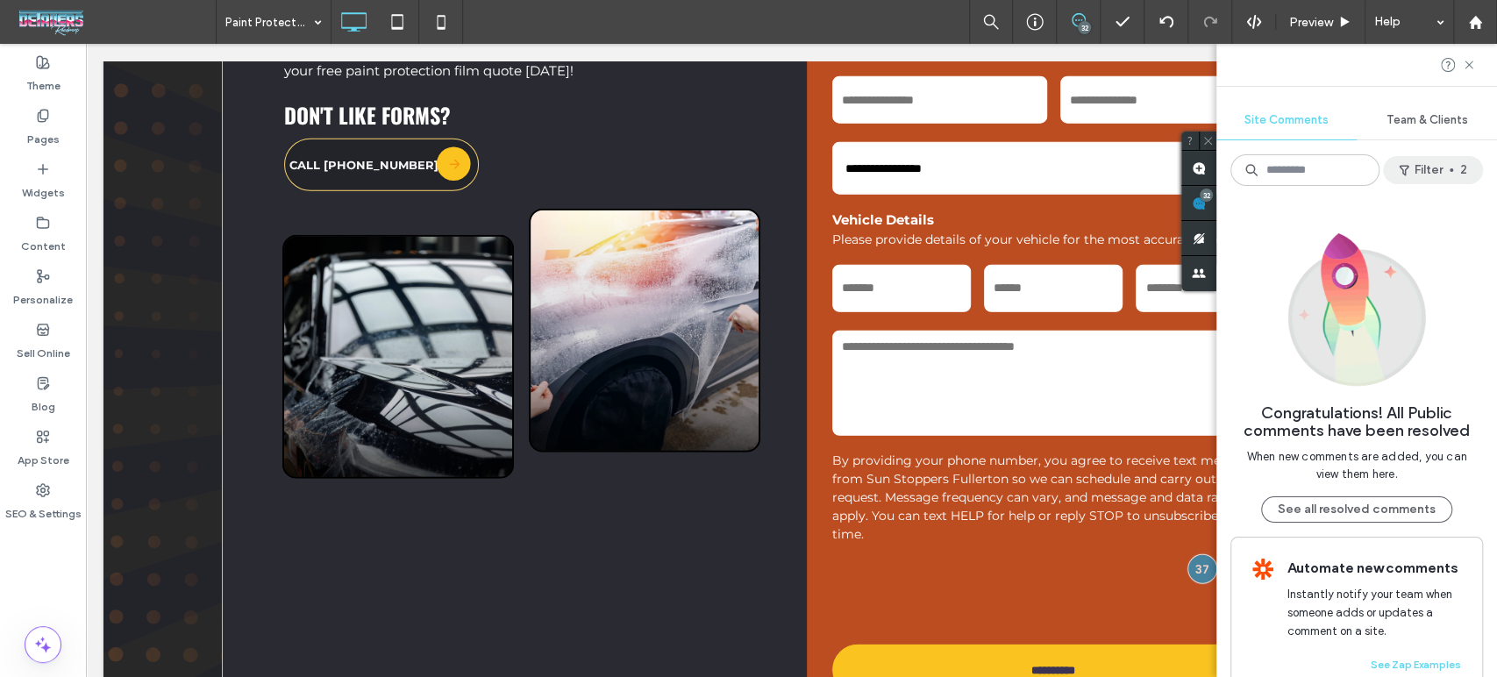
click at [1430, 171] on button "Filter 2" at bounding box center [1433, 170] width 100 height 28
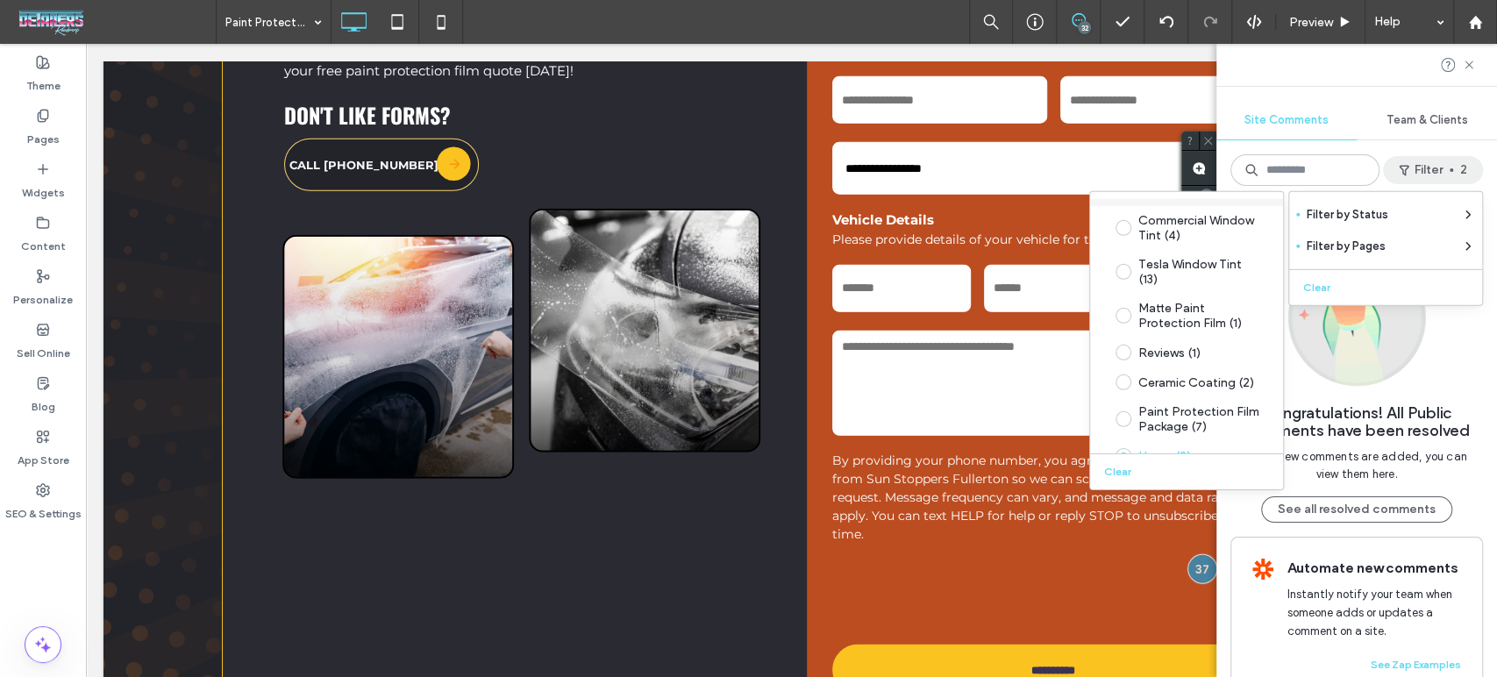
scroll to position [195, 0]
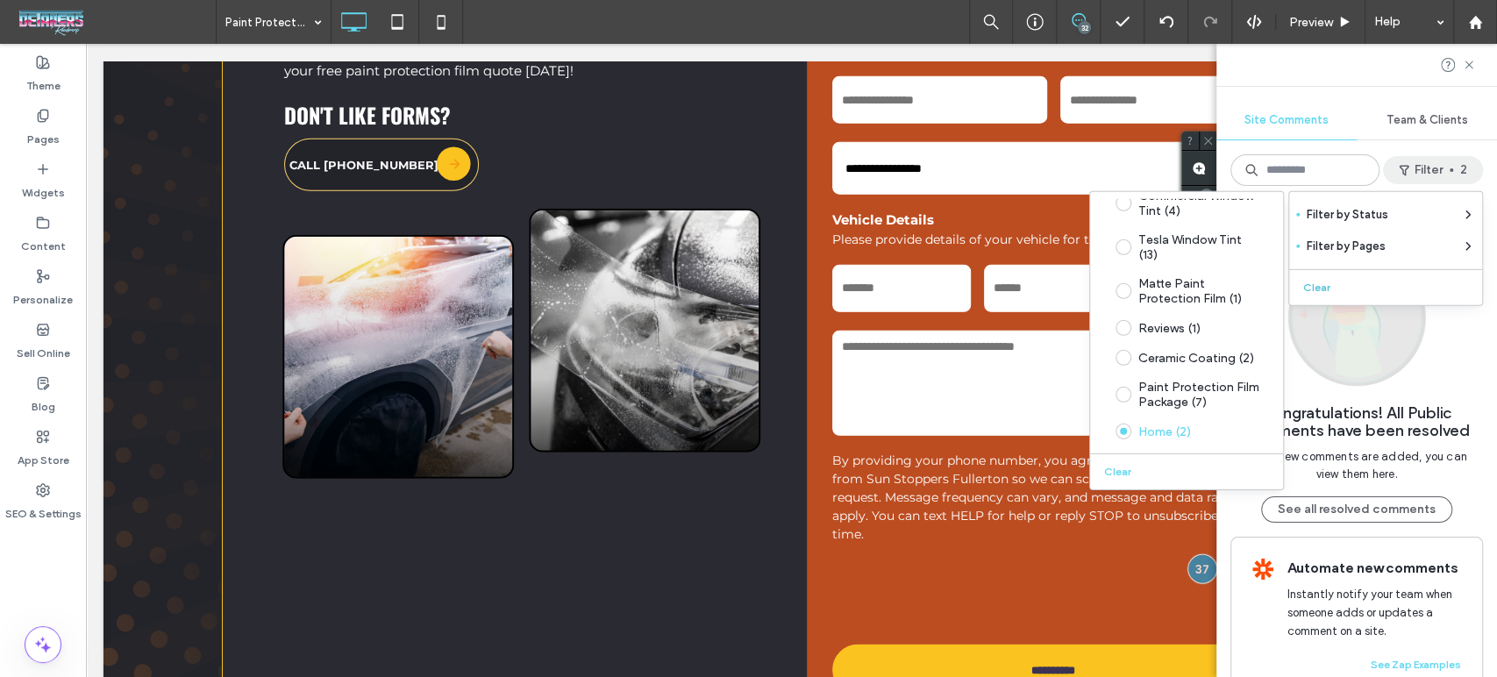
click at [1310, 279] on button "Clear" at bounding box center [1318, 287] width 45 height 21
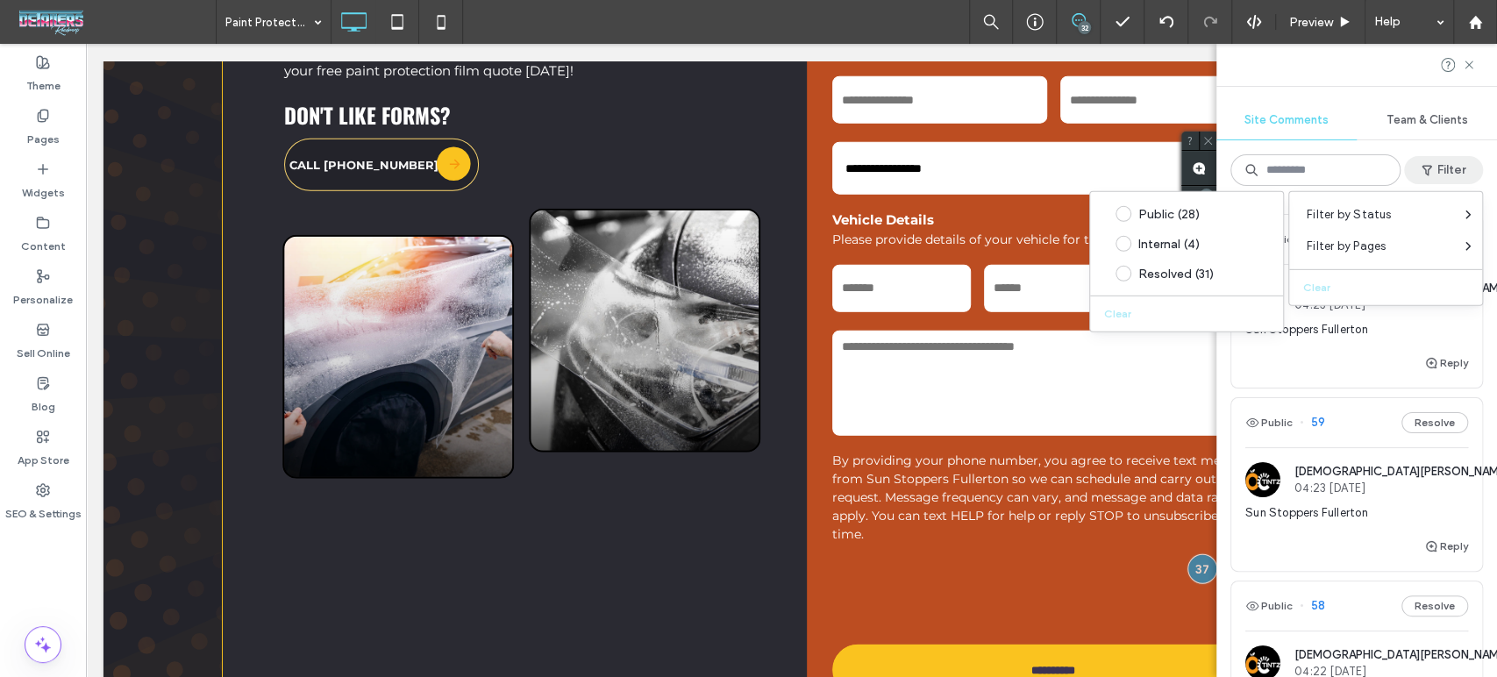
scroll to position [0, 0]
click at [1458, 168] on button "Filter" at bounding box center [1443, 170] width 79 height 28
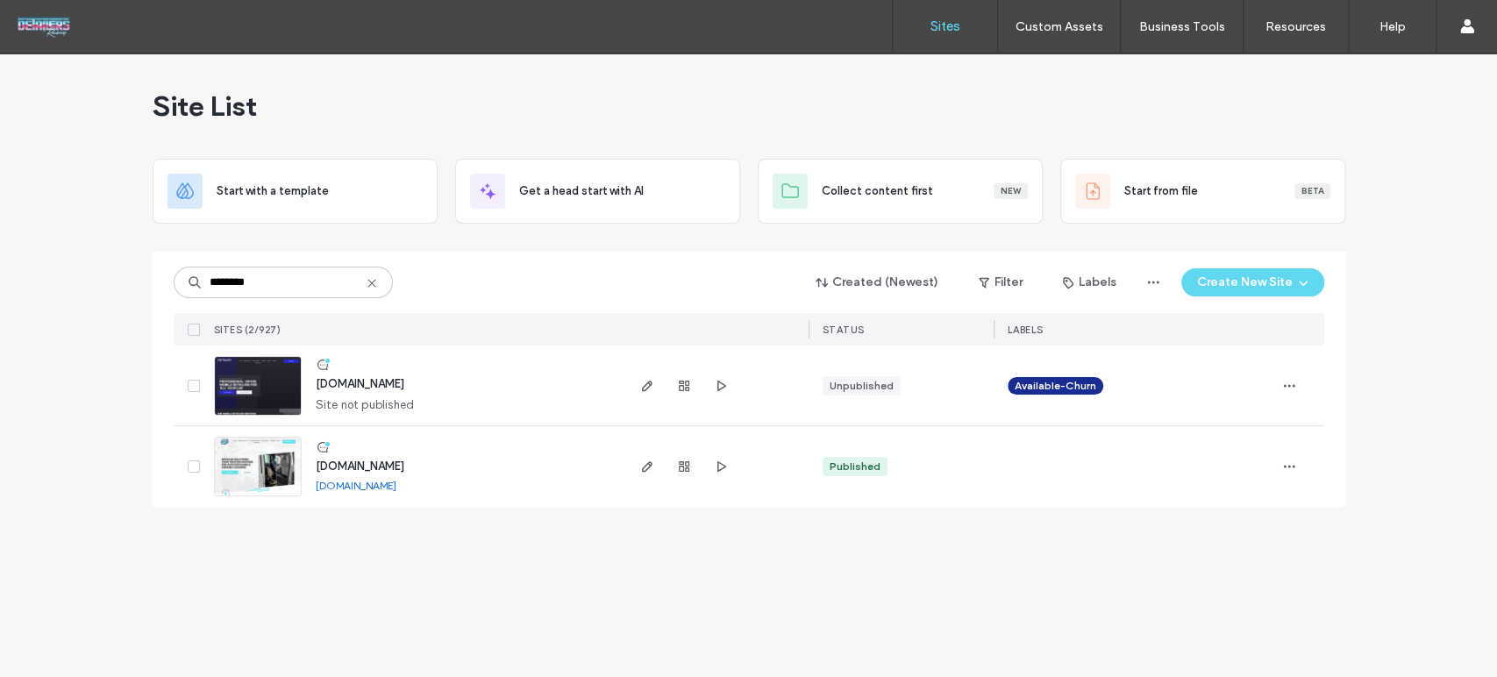
type input "********"
click at [264, 455] on link at bounding box center [258, 467] width 88 height 60
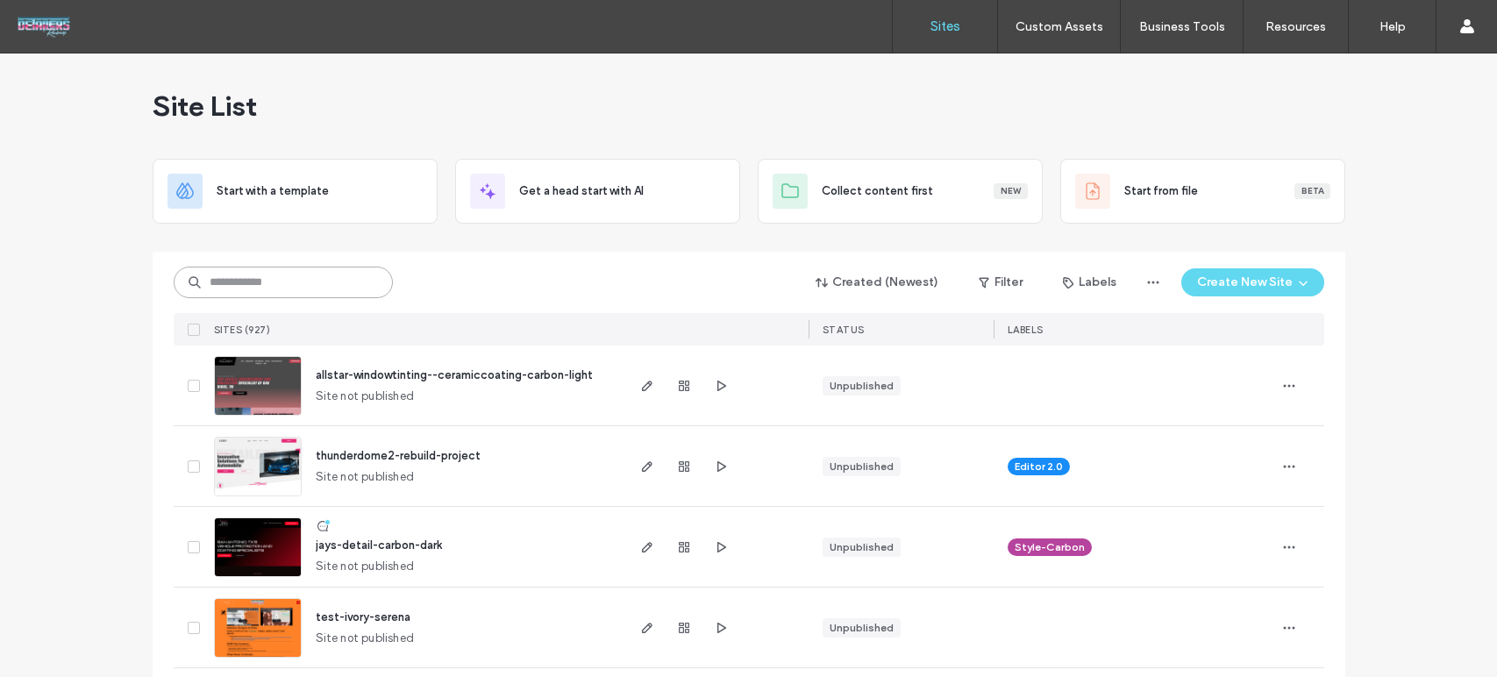
click at [337, 279] on input at bounding box center [283, 283] width 219 height 32
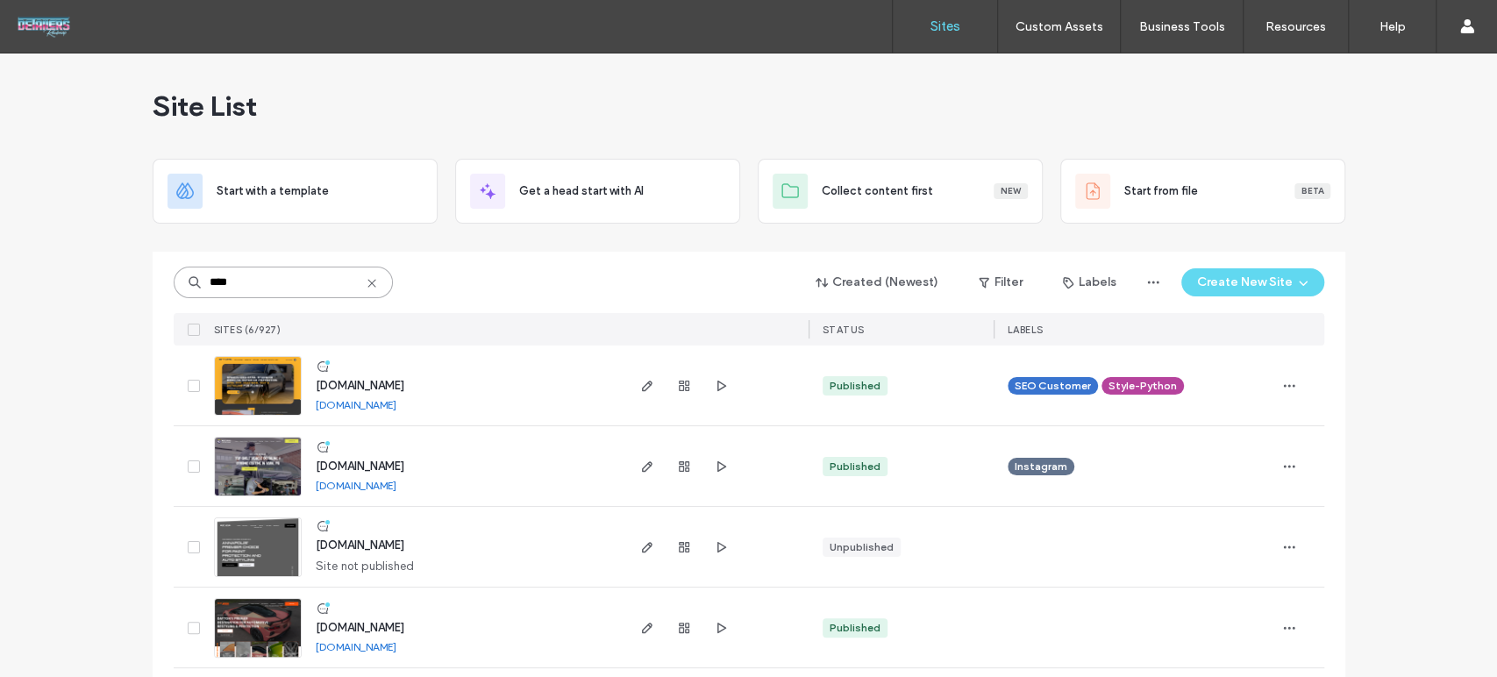
type input "****"
click at [260, 395] on img at bounding box center [258, 416] width 86 height 119
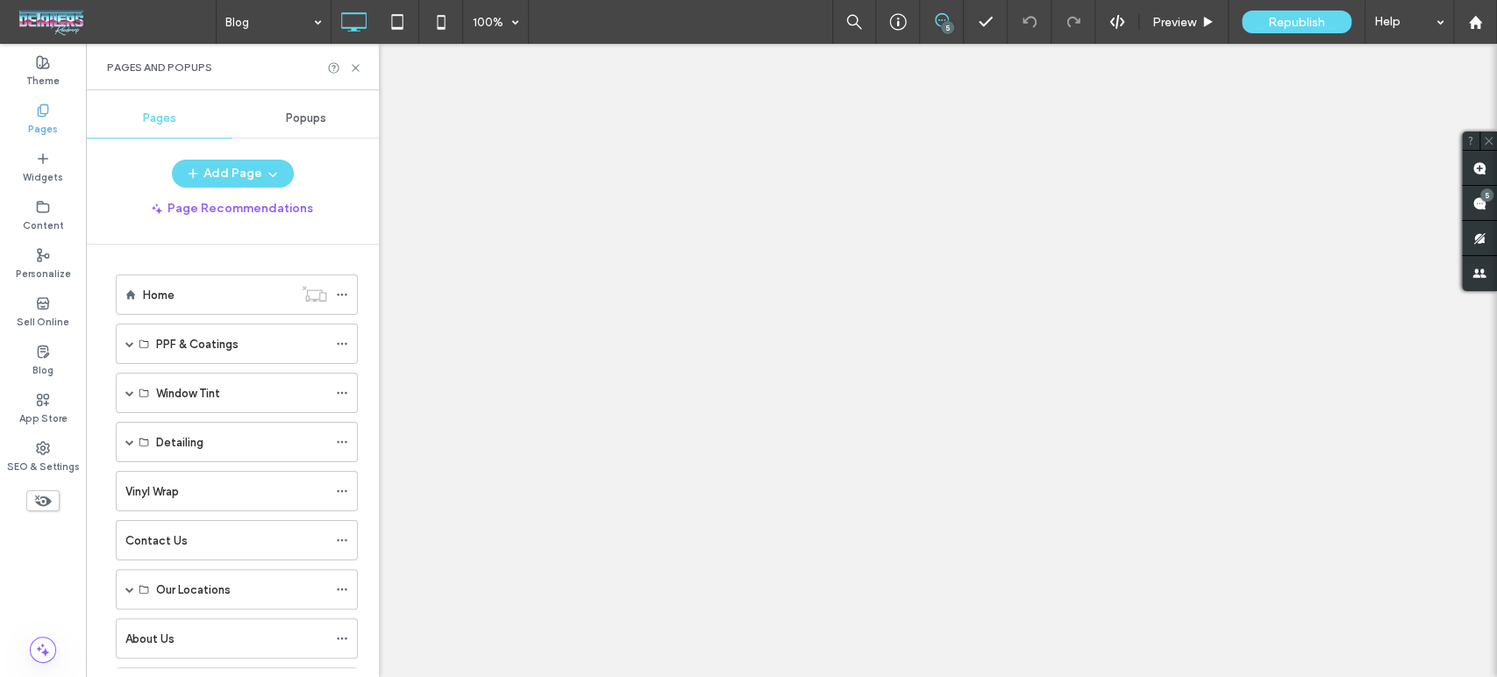
scroll to position [292, 0]
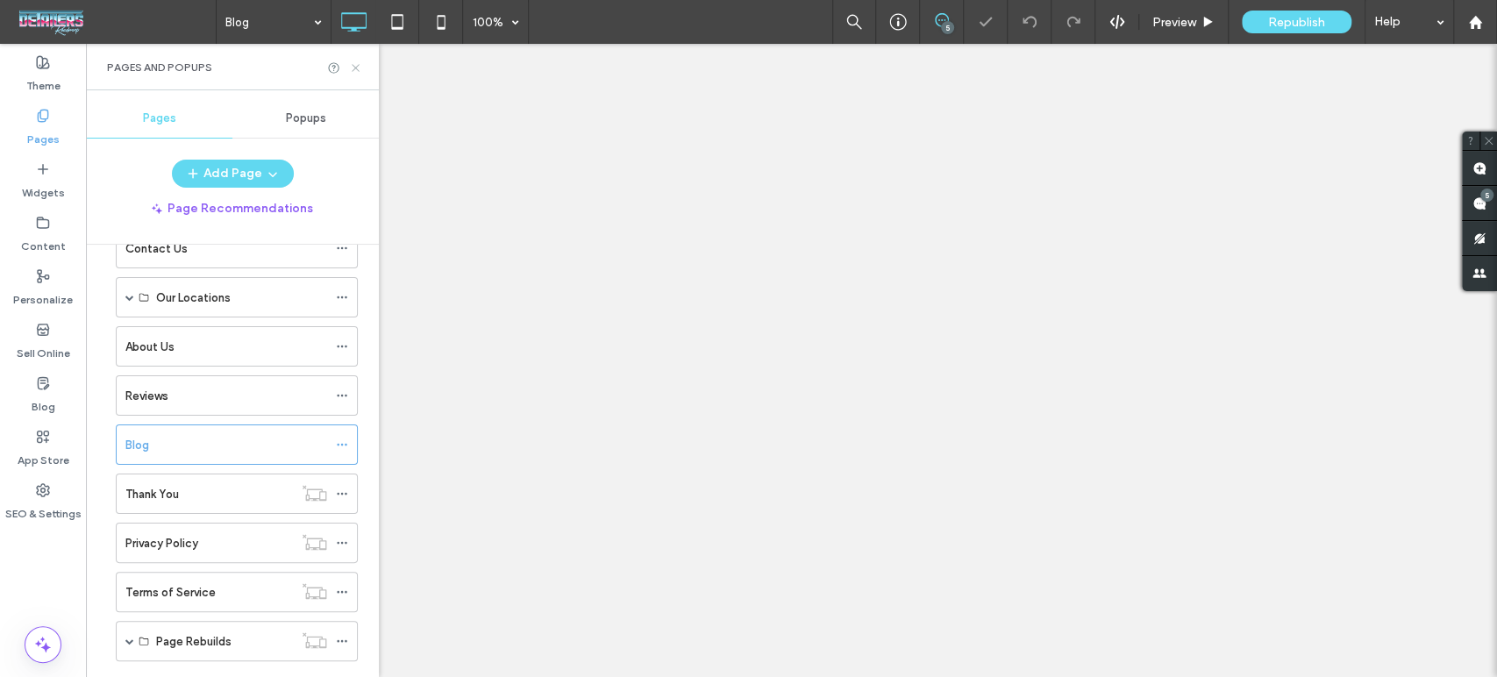
click at [356, 67] on use at bounding box center [355, 67] width 7 height 7
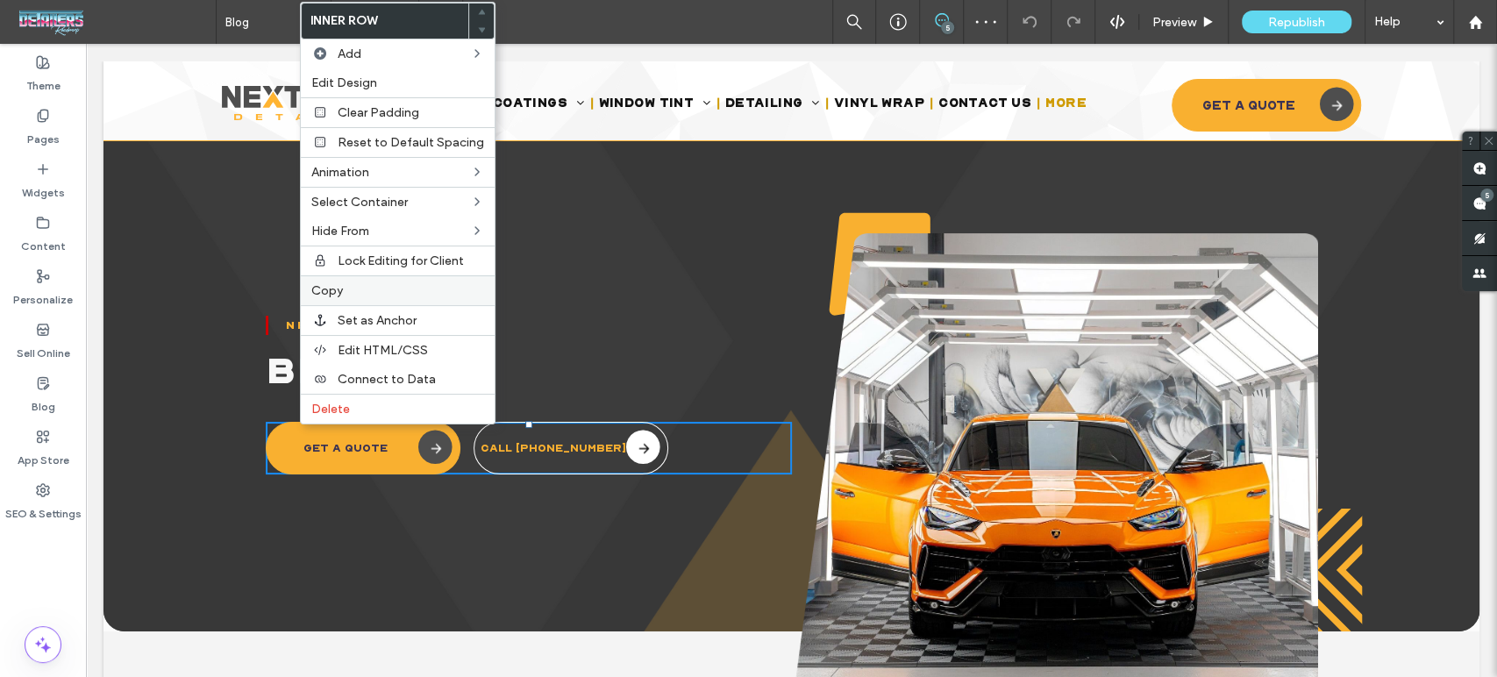
click at [351, 295] on label "Copy" at bounding box center [397, 290] width 173 height 15
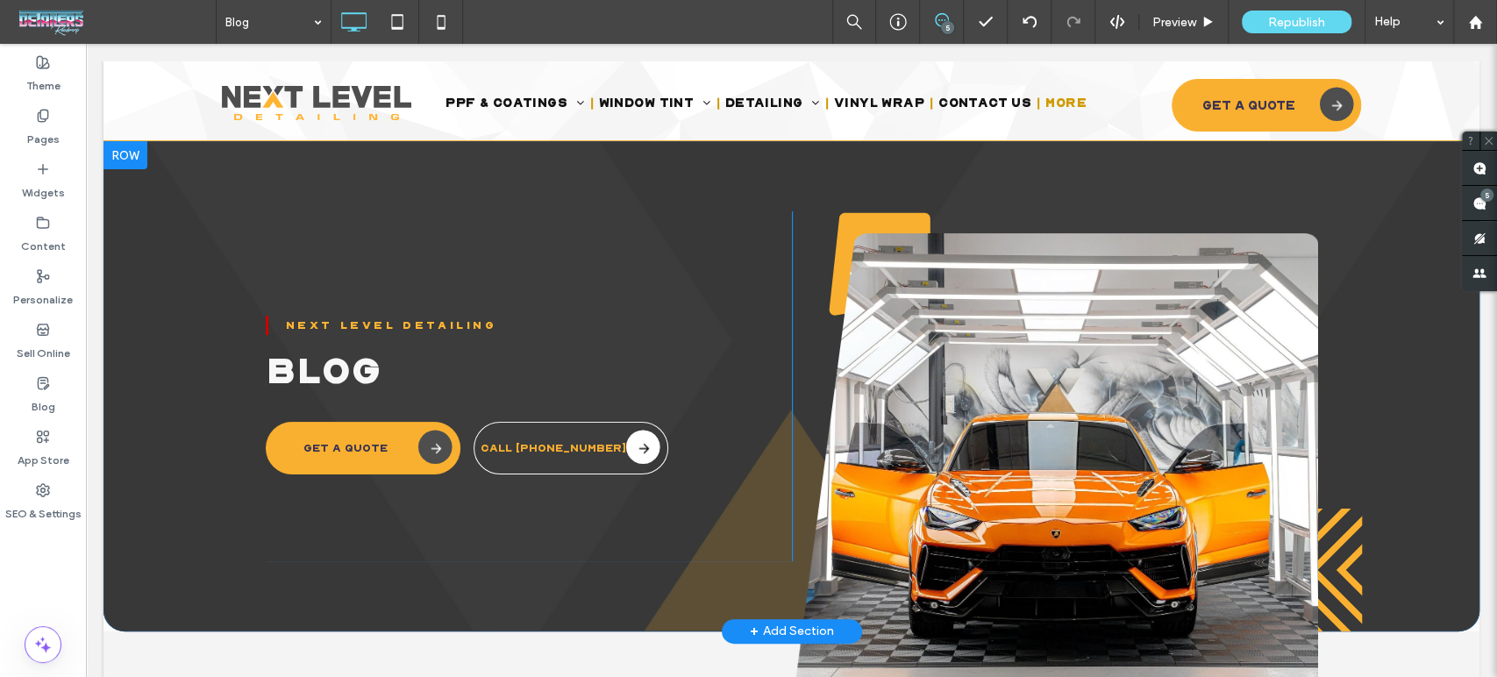
click at [459, 552] on div "Next Level Detailing Blog GET A QUOTE CALL (239) 362-0749 Click To Paste Click …" at bounding box center [529, 386] width 526 height 350
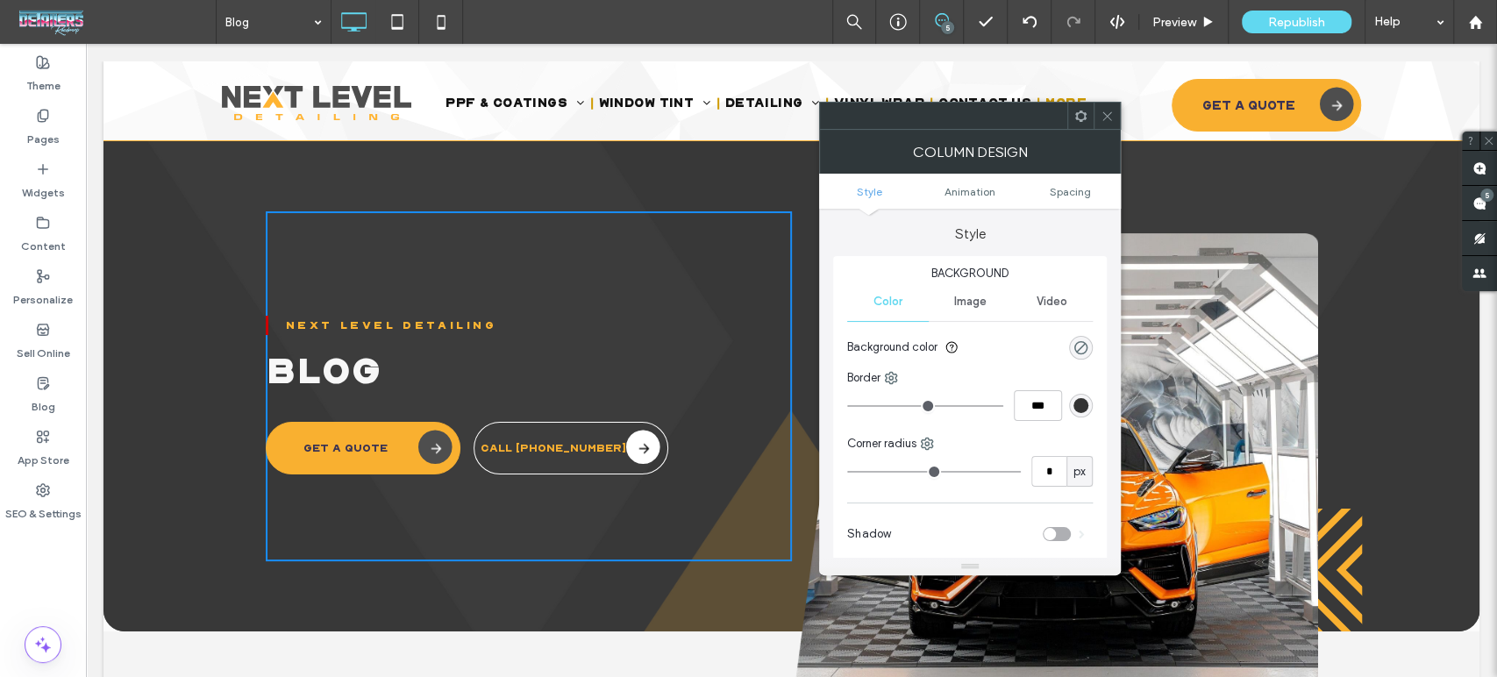
click at [1114, 118] on div at bounding box center [1107, 116] width 26 height 26
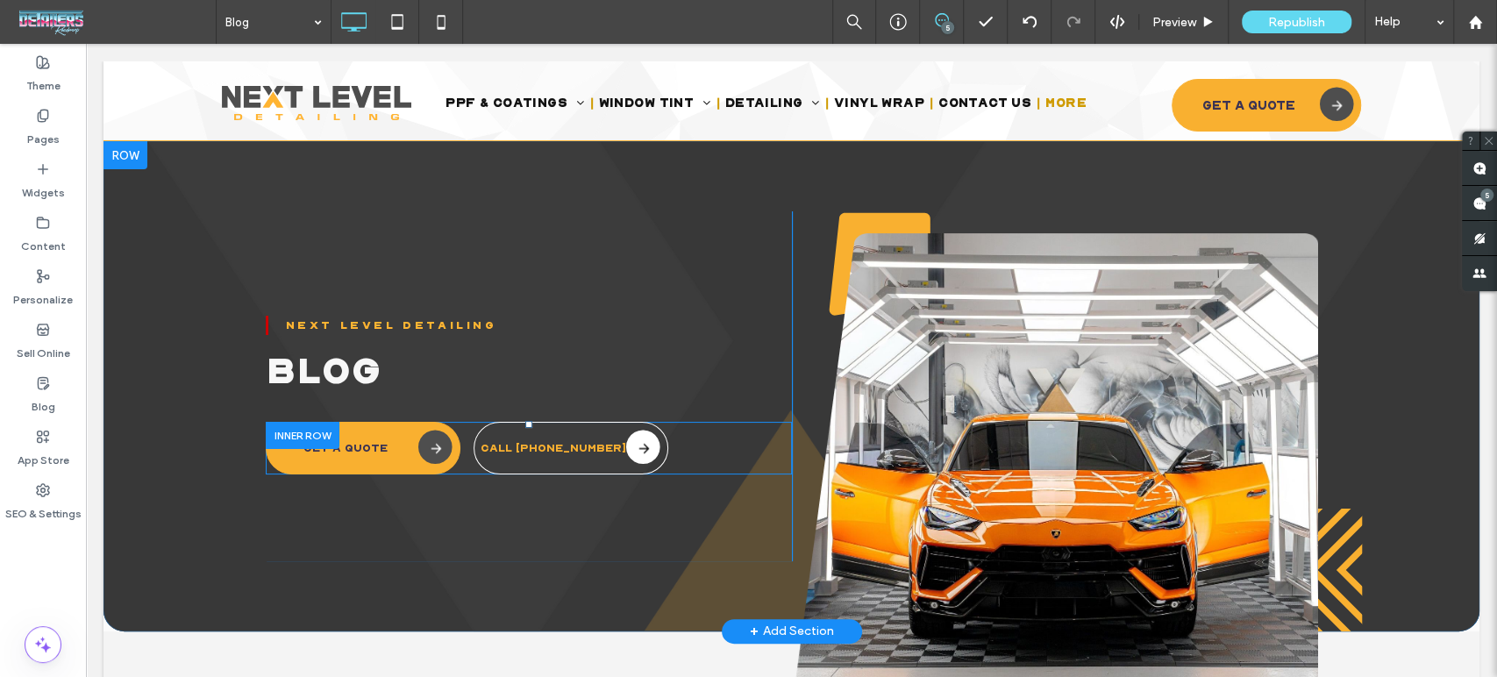
click at [299, 429] on div at bounding box center [303, 435] width 74 height 27
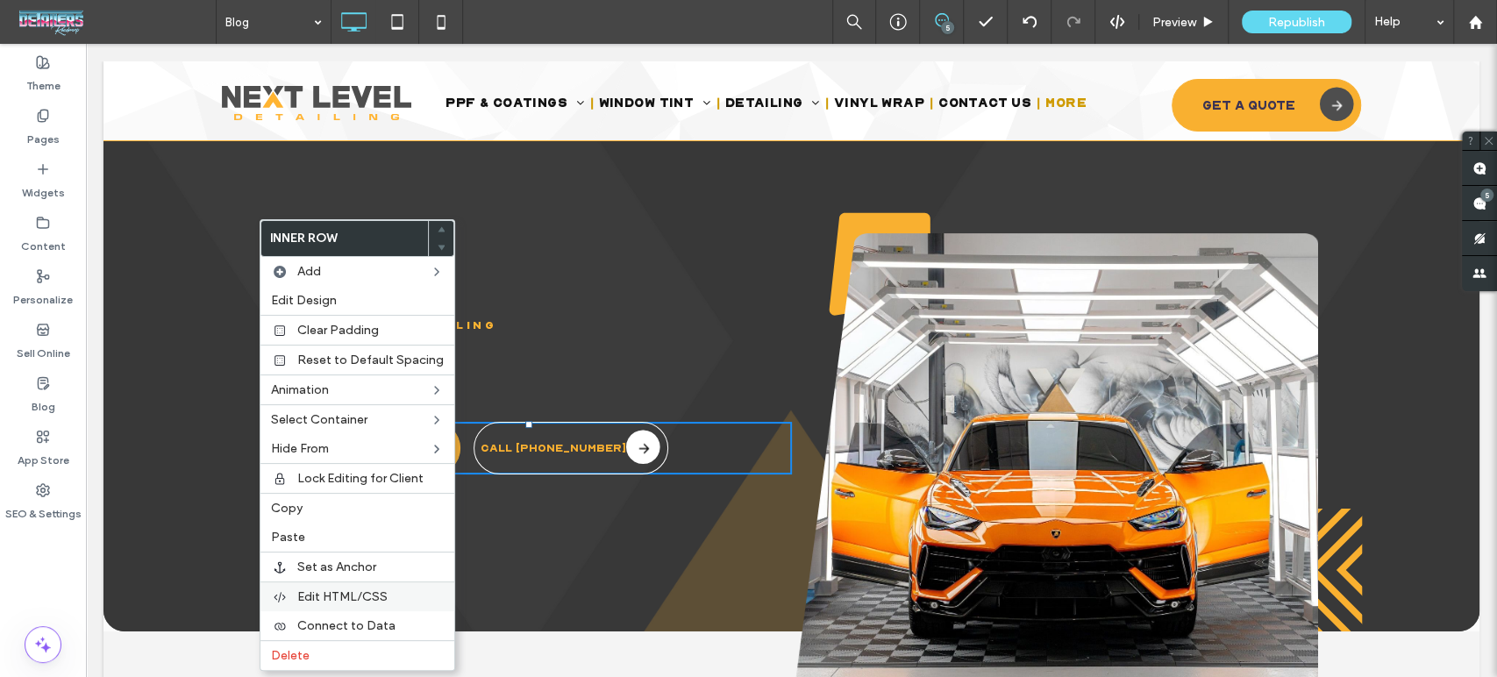
click at [337, 596] on span "Edit HTML/CSS" at bounding box center [342, 596] width 90 height 15
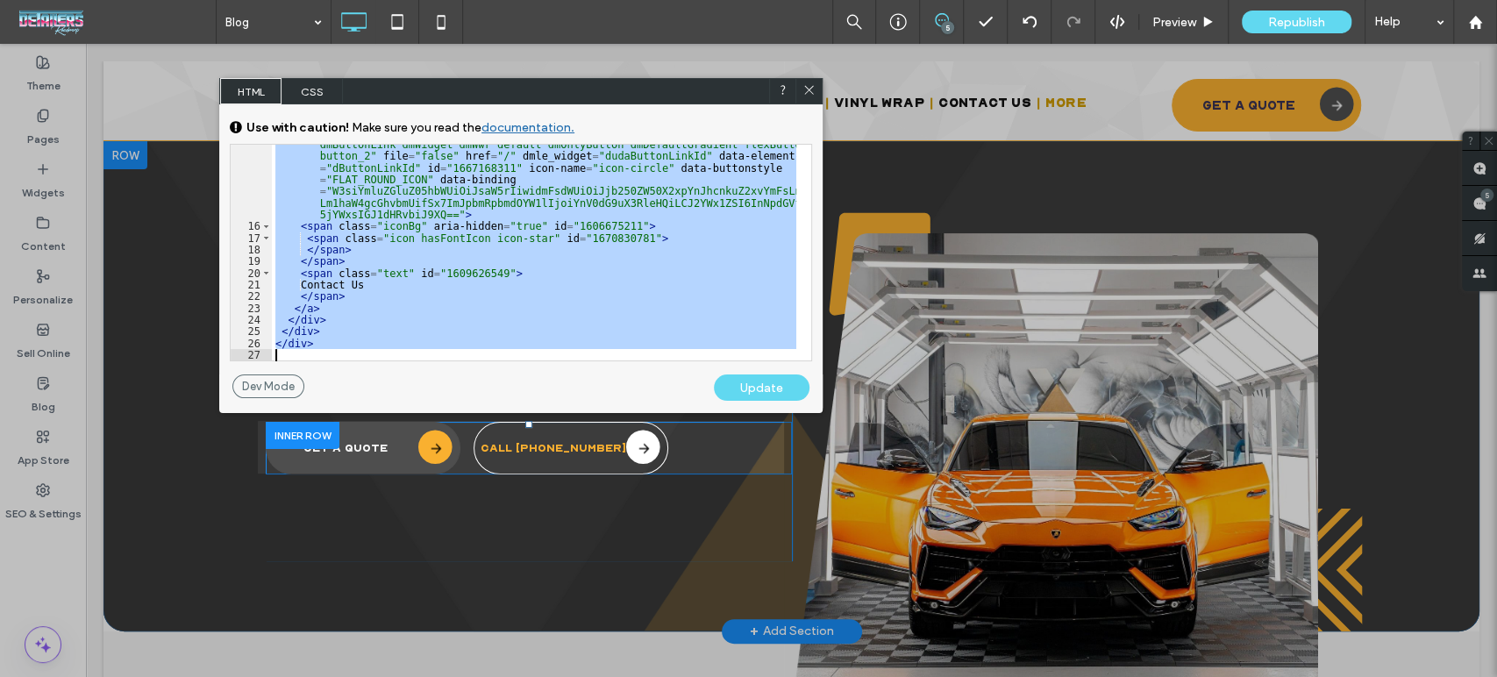
scroll to position [252, 0]
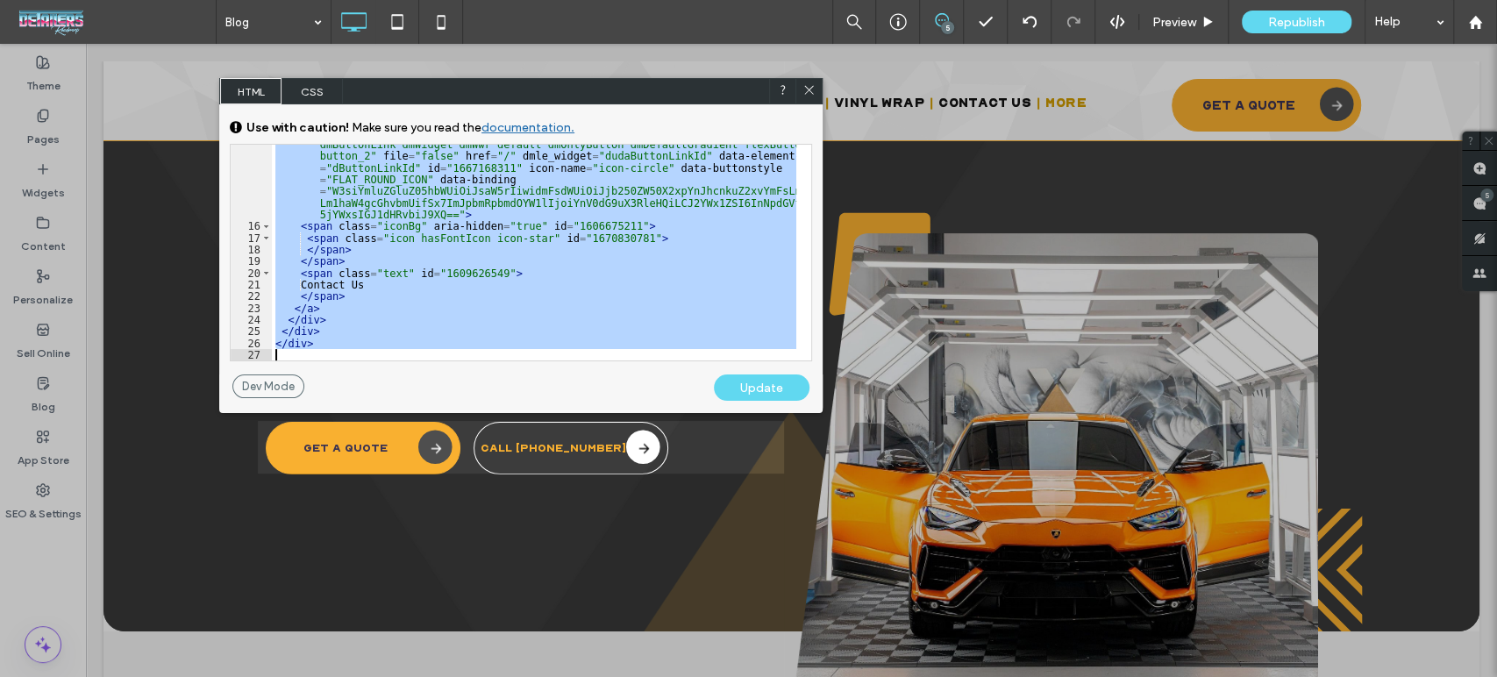
drag, startPoint x: 272, startPoint y: 174, endPoint x: 410, endPoint y: 353, distance: 227.0
click at [410, 353] on div "< a data-display-type = "block" class = "u_1667168311 arrow secondary align-cen…" at bounding box center [534, 287] width 524 height 321
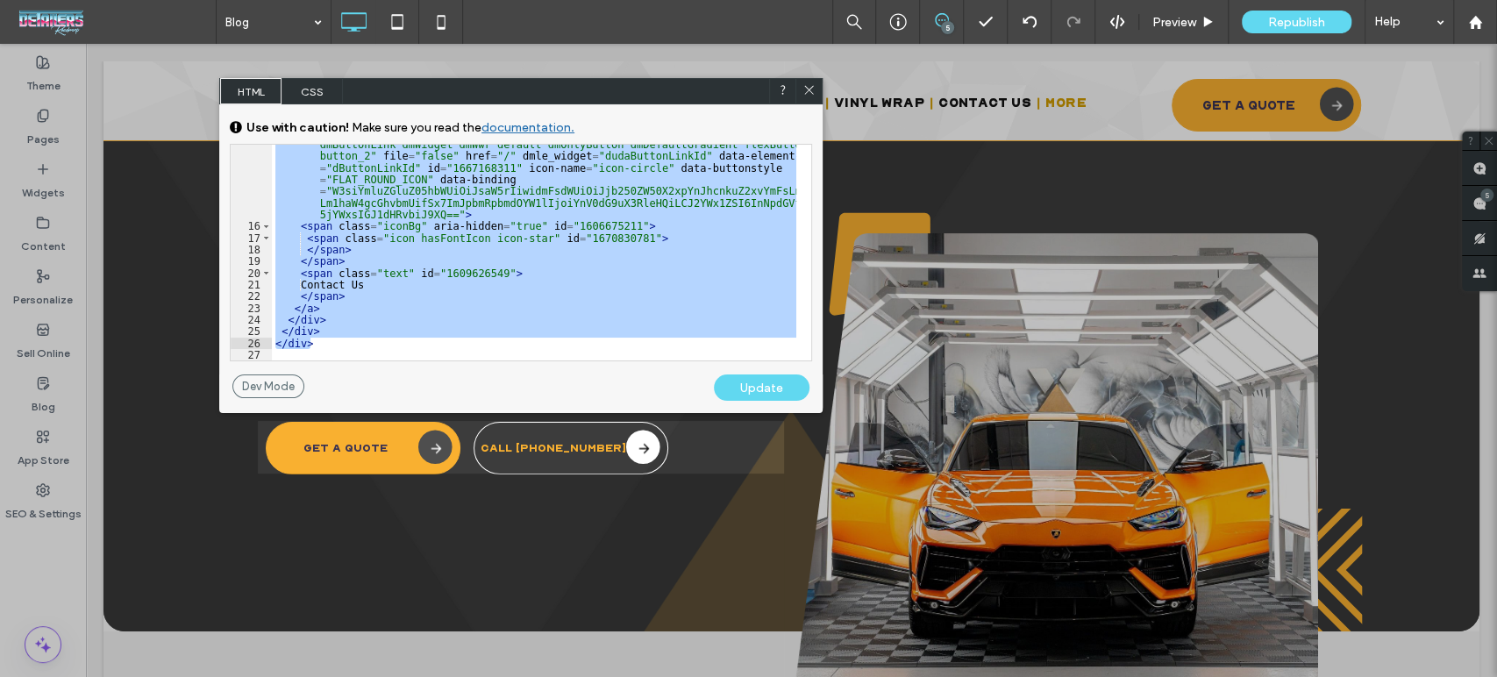
click at [812, 89] on icon at bounding box center [808, 89] width 13 height 13
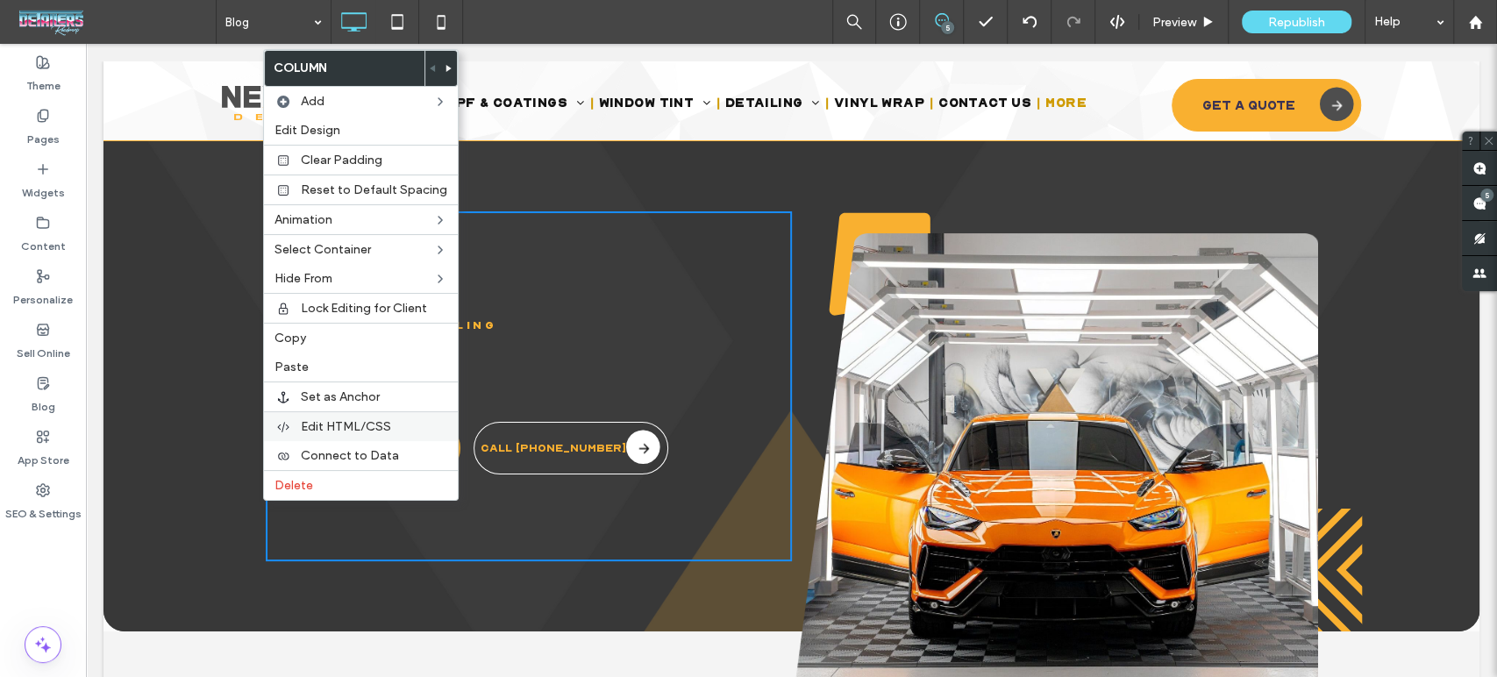
click at [347, 424] on span "Edit HTML/CSS" at bounding box center [346, 426] width 90 height 15
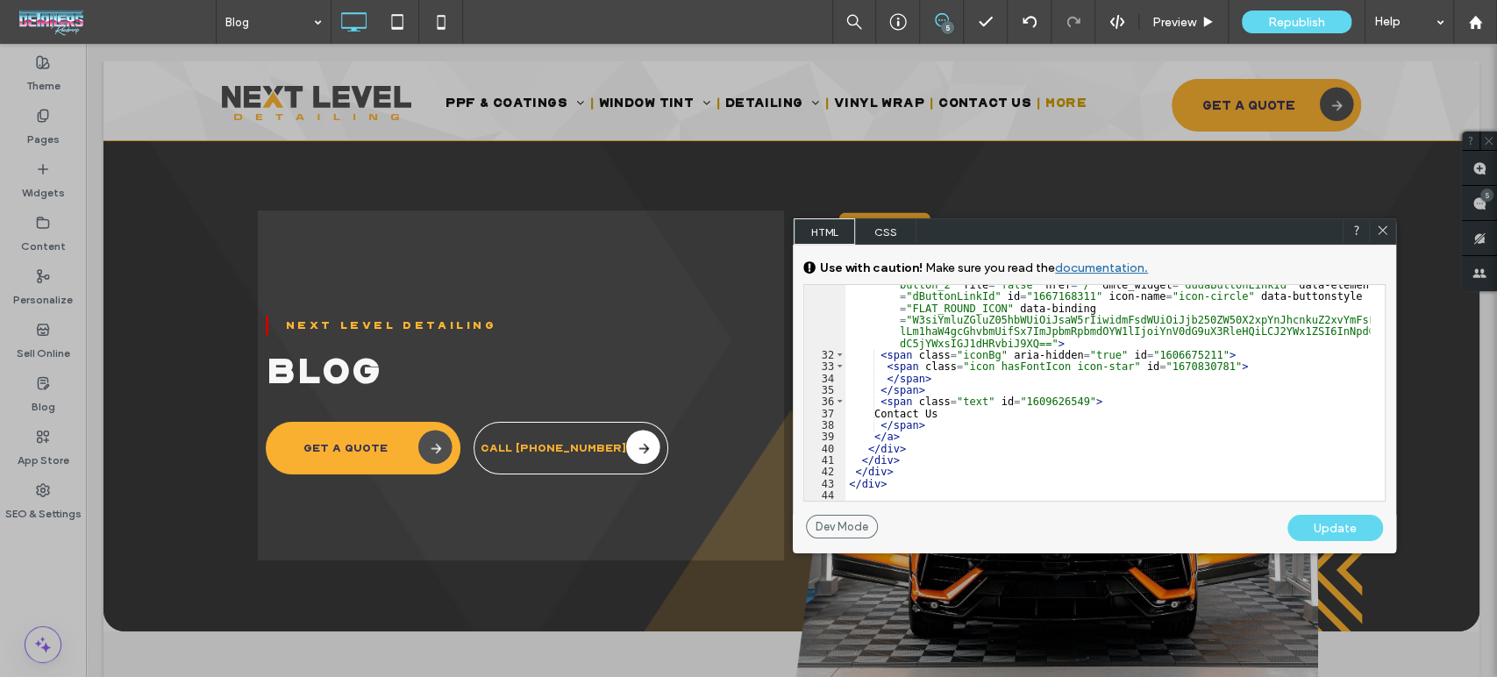
scroll to position [520, 0]
click at [1385, 223] on div at bounding box center [1382, 231] width 26 height 26
click at [1380, 232] on icon at bounding box center [1382, 230] width 13 height 13
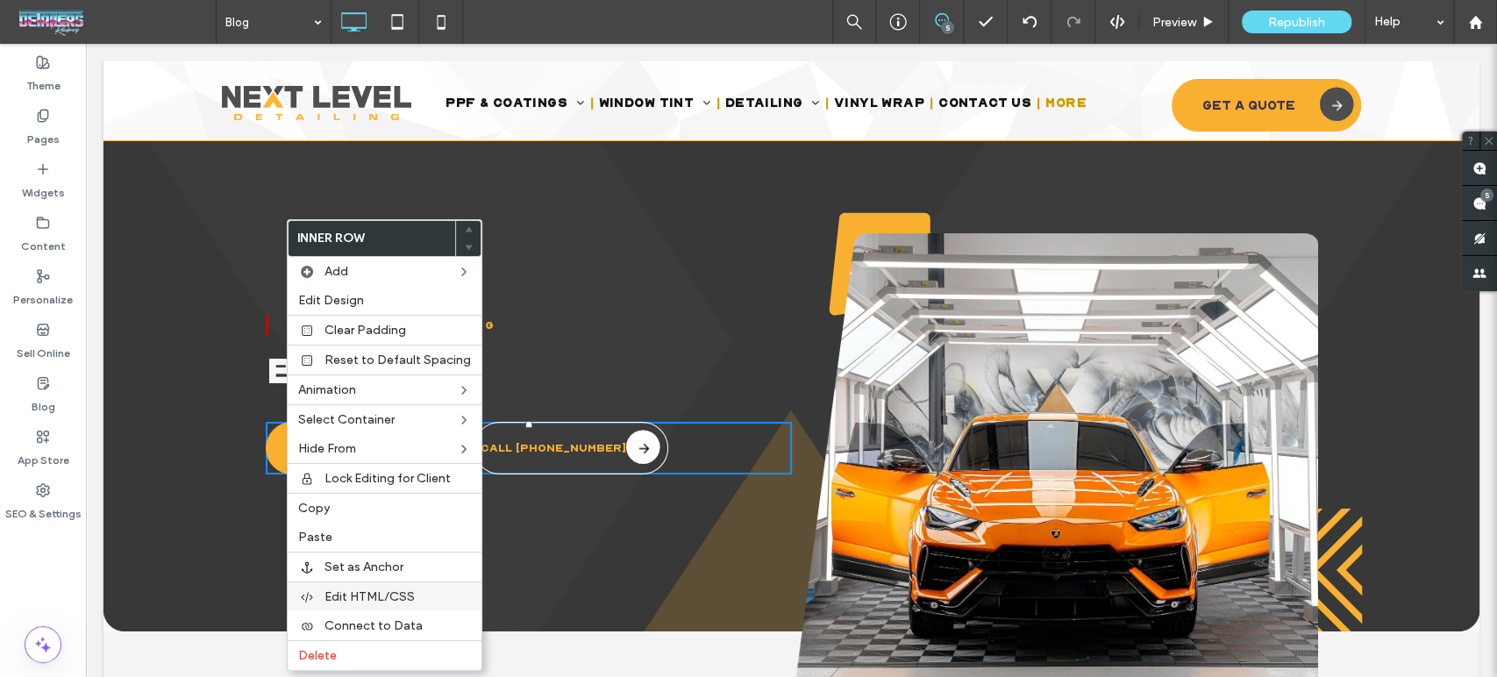
click at [386, 594] on span "Edit HTML/CSS" at bounding box center [369, 596] width 90 height 15
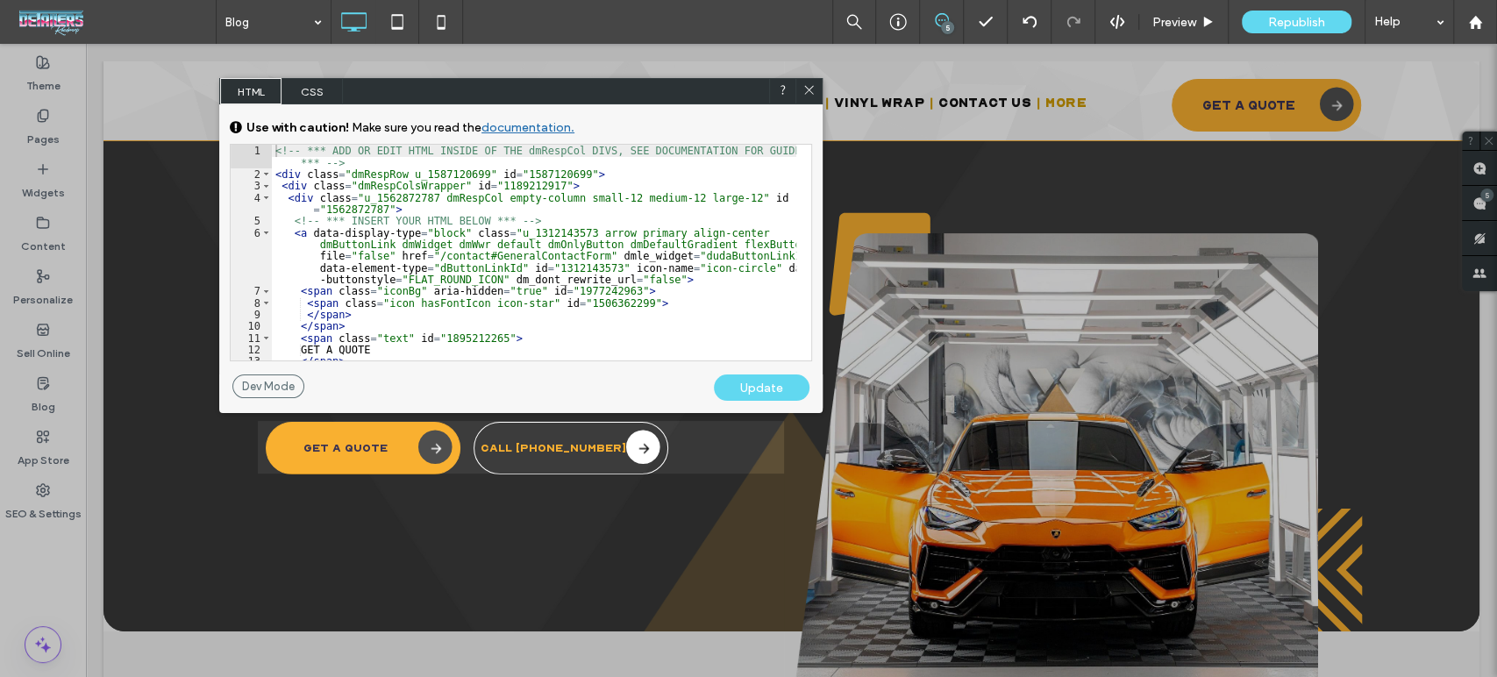
scroll to position [239, 0]
click at [483, 221] on div "<!-- *** ADD OR EDIT HTML INSIDE OF THE dmRespCol DIVS, SEE DOCUMENTATION FOR G…" at bounding box center [534, 270] width 524 height 251
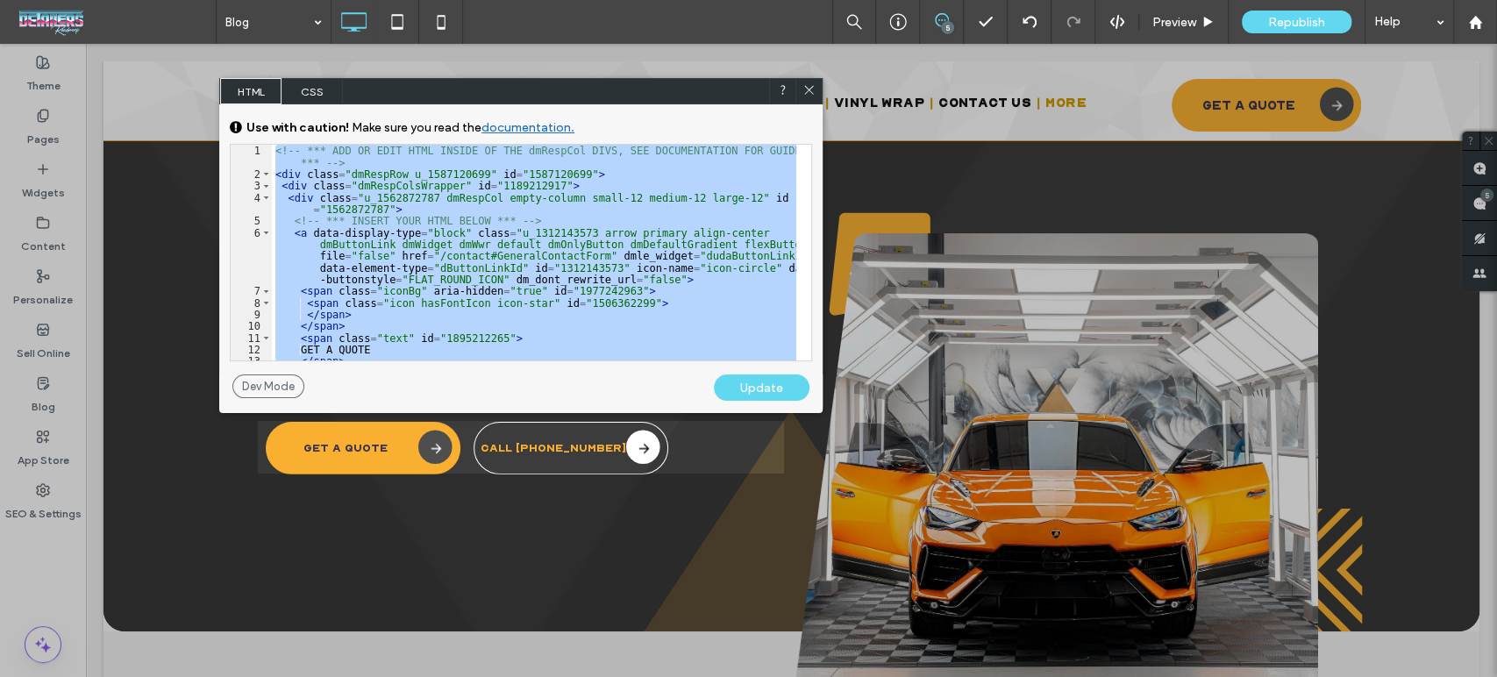
click at [814, 90] on icon at bounding box center [808, 89] width 13 height 13
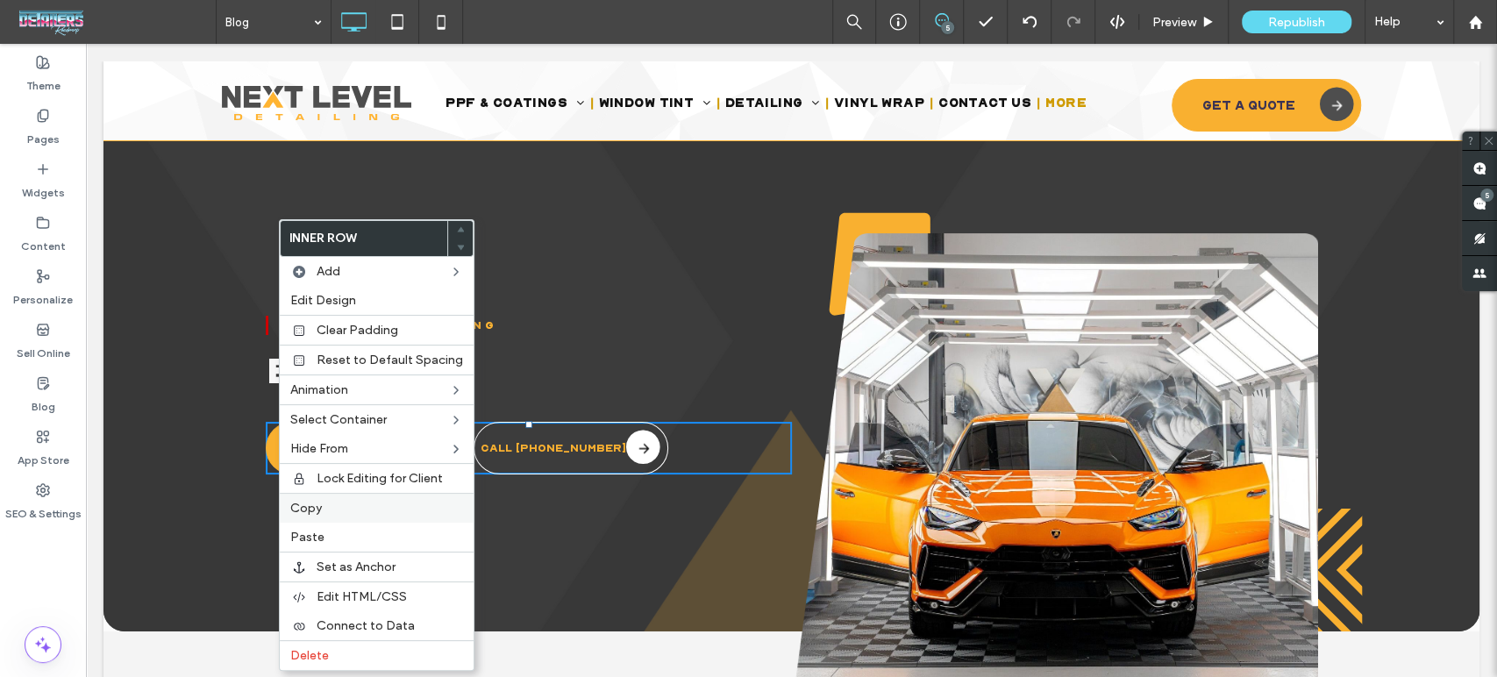
click at [349, 513] on label "Copy" at bounding box center [376, 508] width 173 height 15
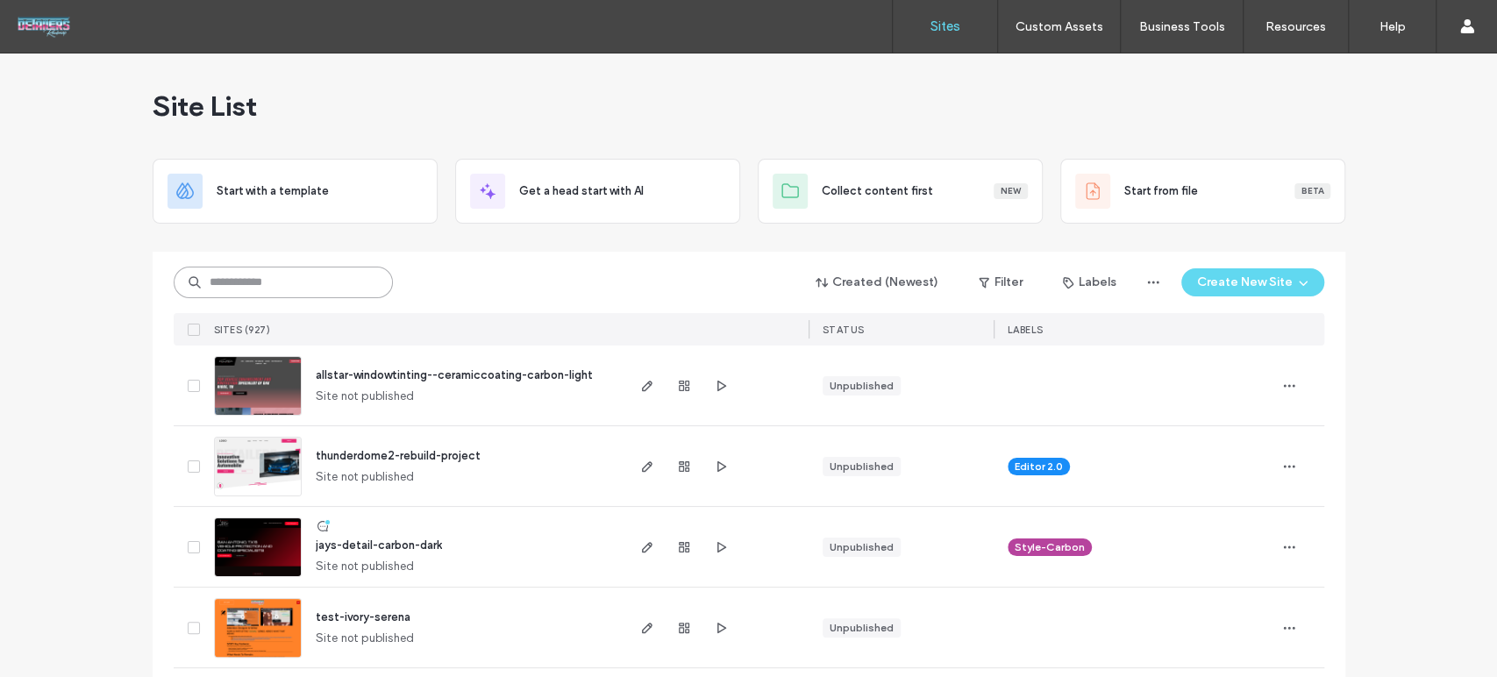
click at [282, 292] on input at bounding box center [283, 283] width 219 height 32
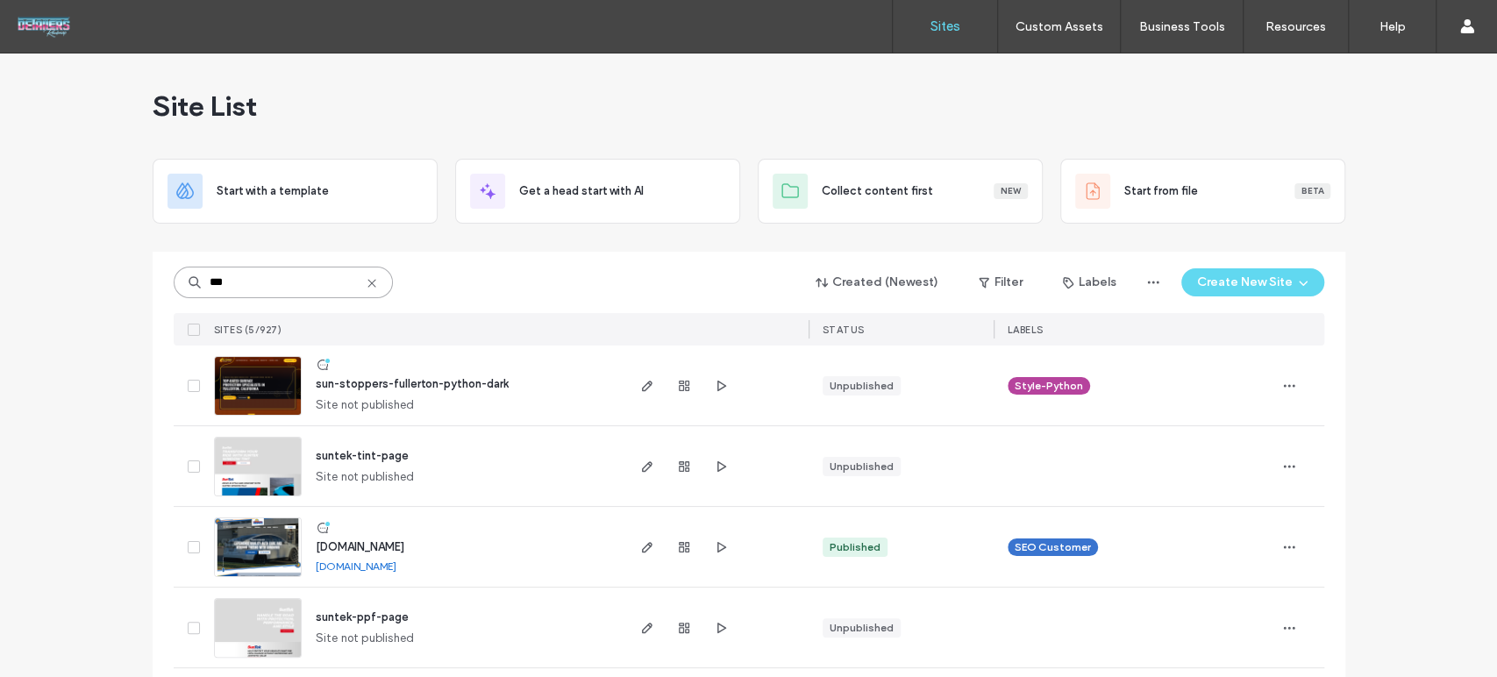
type input "***"
click at [263, 381] on img at bounding box center [258, 416] width 86 height 119
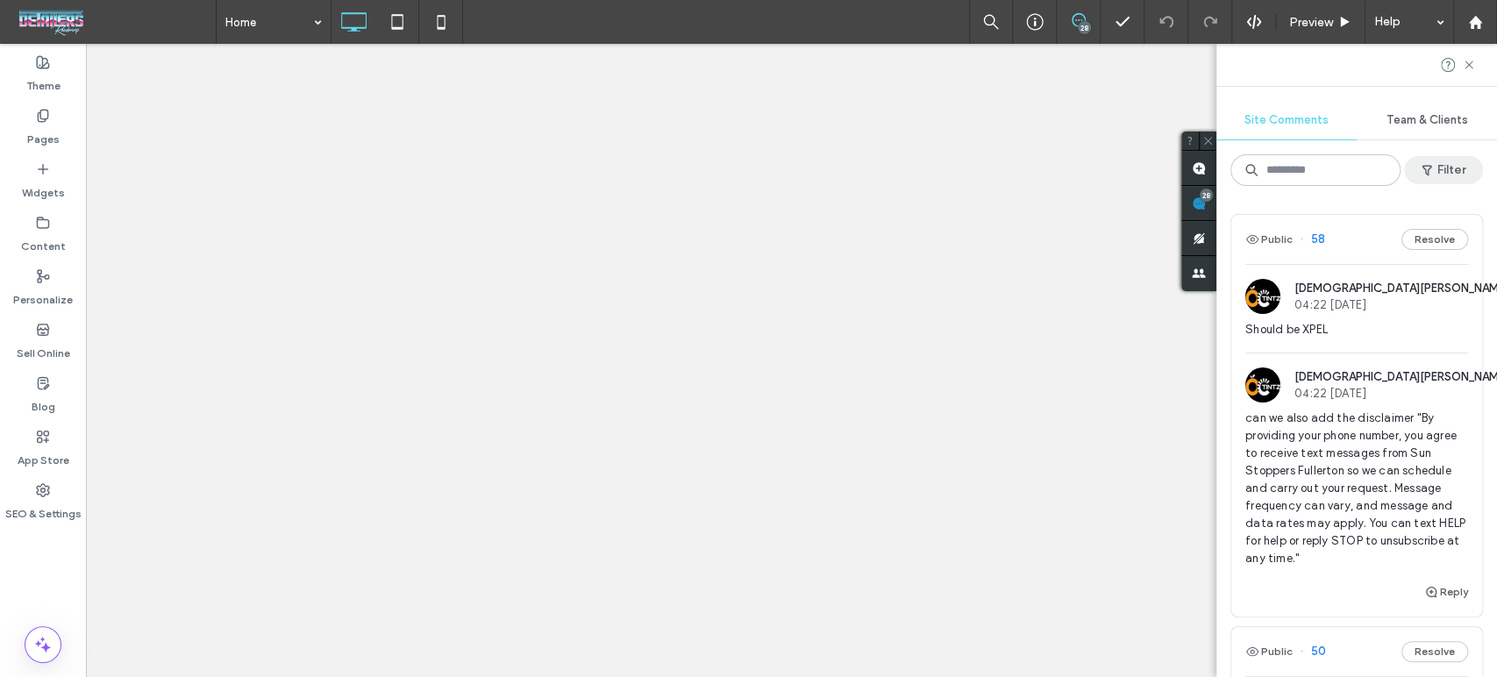
click at [1445, 160] on button "Filter" at bounding box center [1443, 170] width 79 height 28
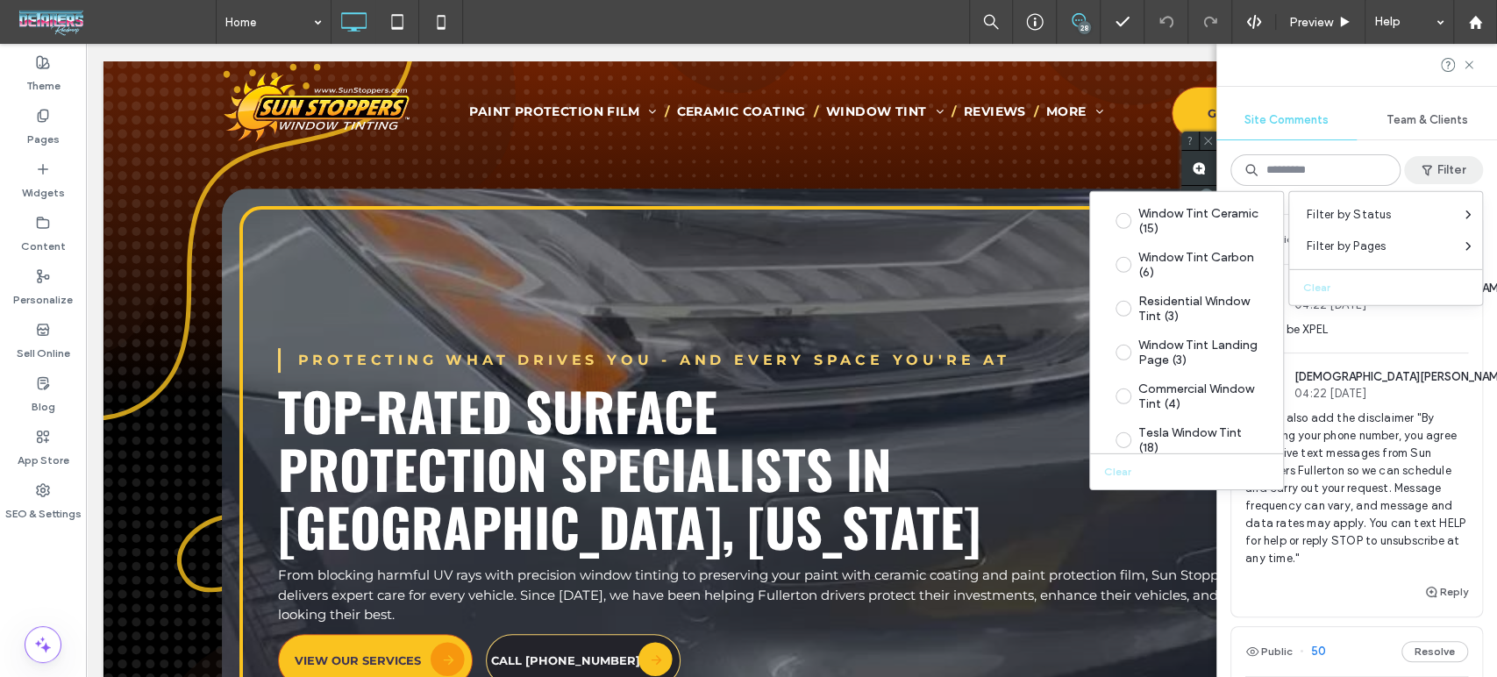
click at [1442, 438] on span "can we also add the disclaimer "By providing your phone number, you agree to re…" at bounding box center [1356, 489] width 223 height 158
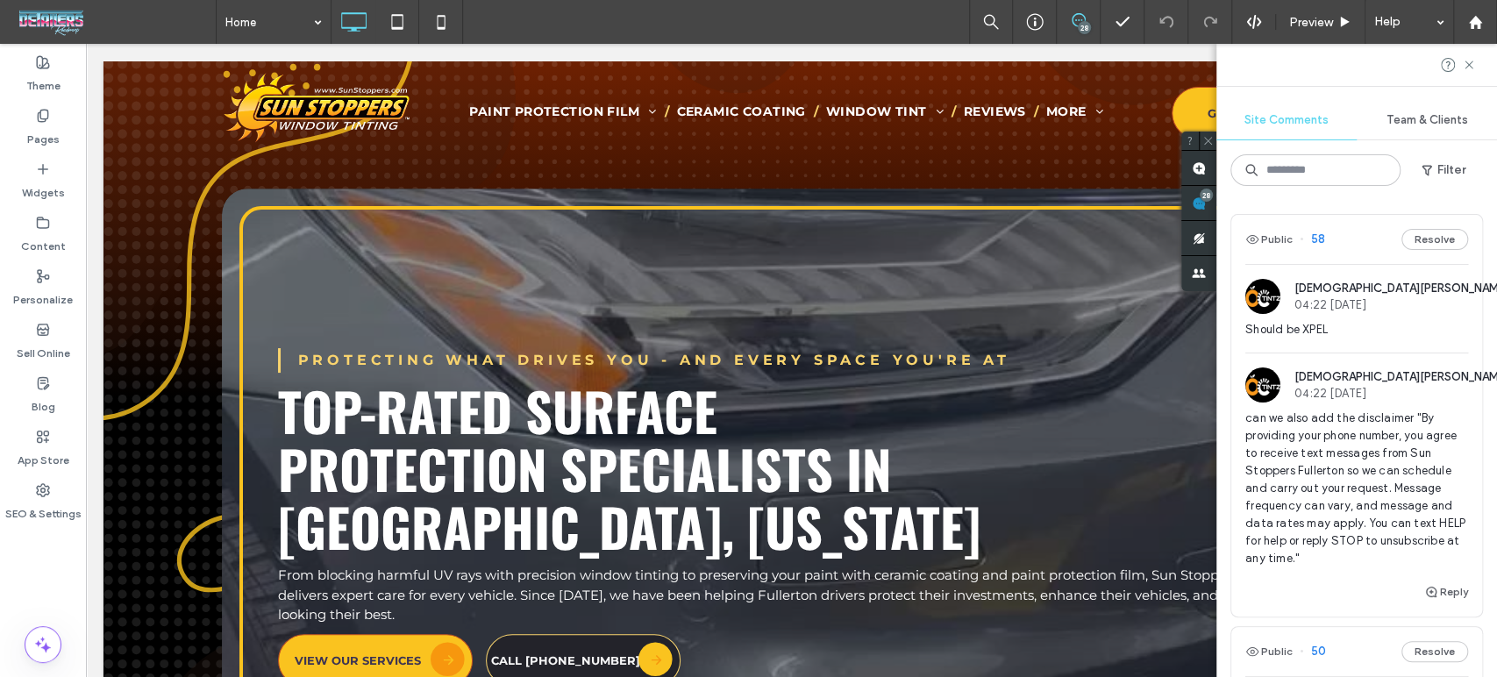
click at [1291, 330] on div at bounding box center [748, 338] width 1497 height 677
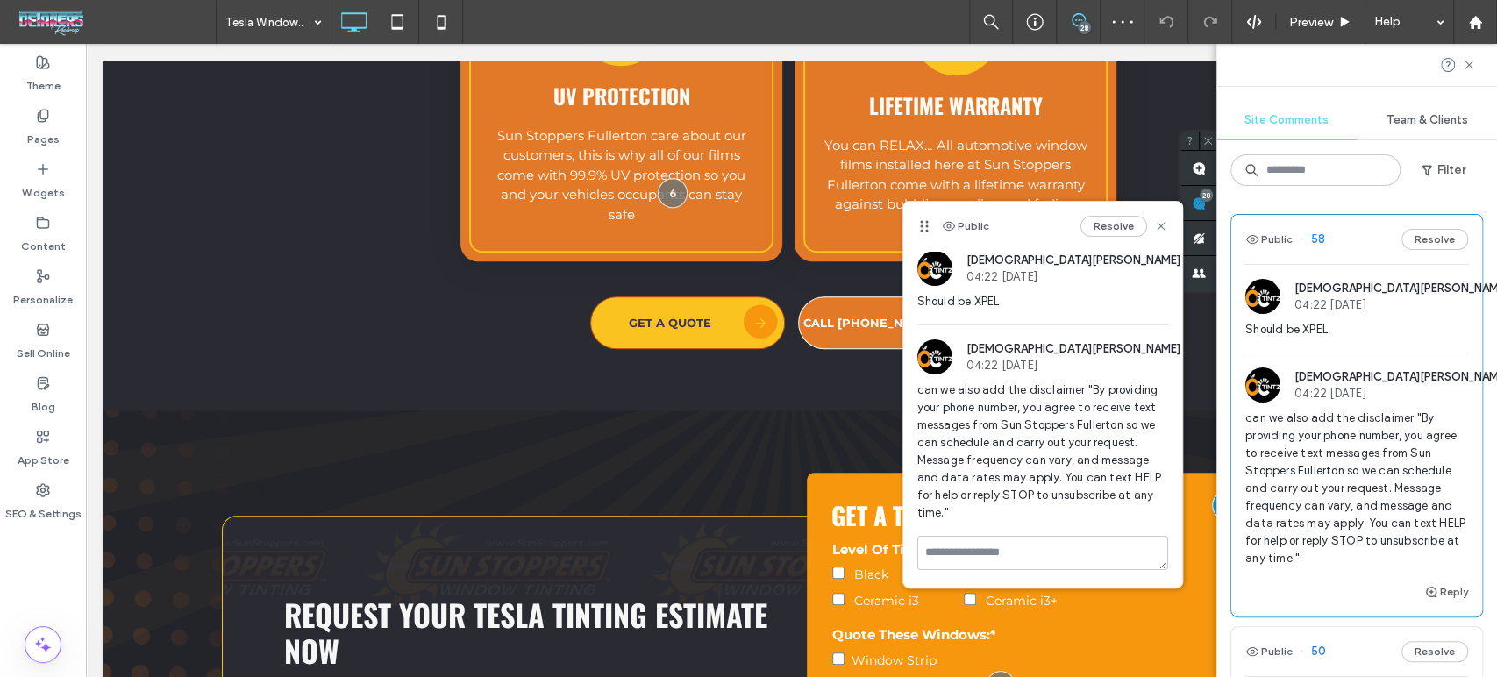
scroll to position [5535, 0]
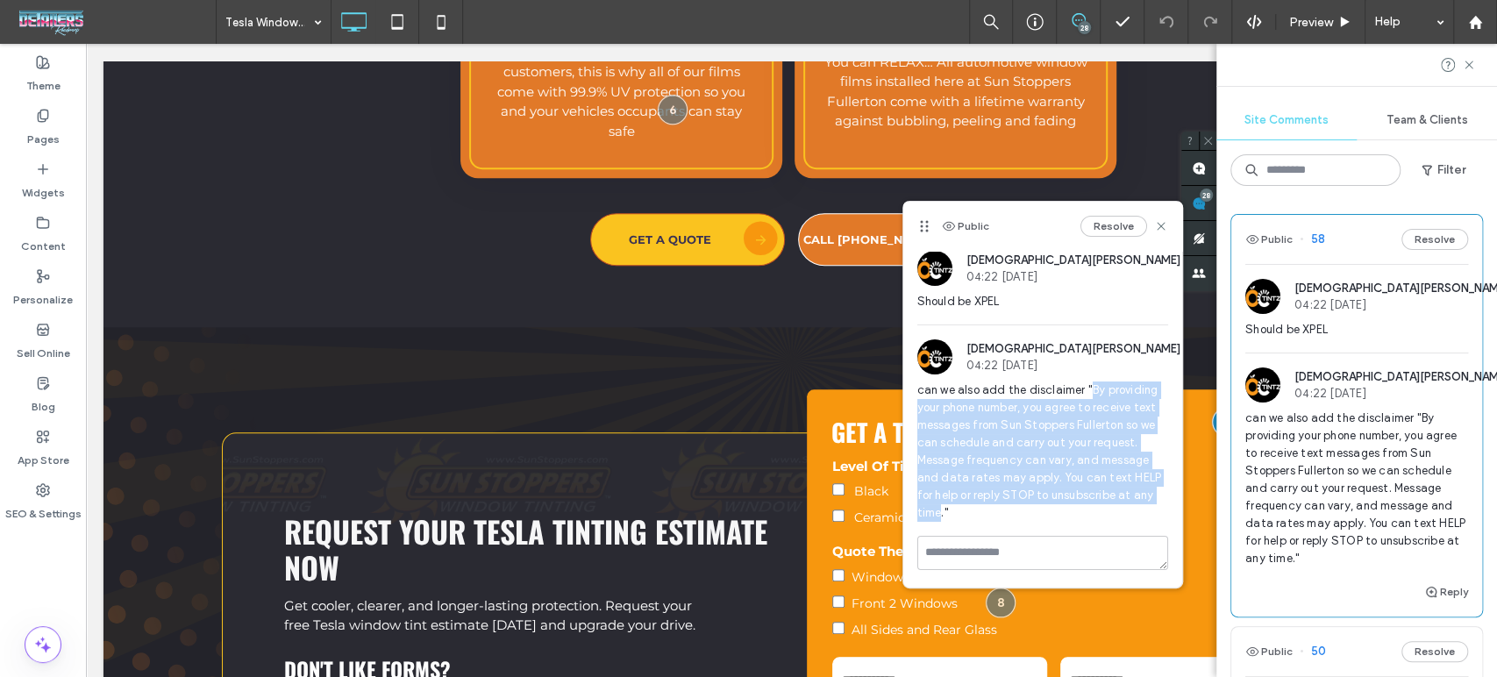
drag, startPoint x: 1086, startPoint y: 391, endPoint x: 940, endPoint y: 519, distance: 193.9
click at [940, 519] on span "can we also add the disclaimer "By providing your phone number, you agree to re…" at bounding box center [1042, 451] width 251 height 140
copy span "By providing your phone number, you agree to receive text messages from Sun Sto…"
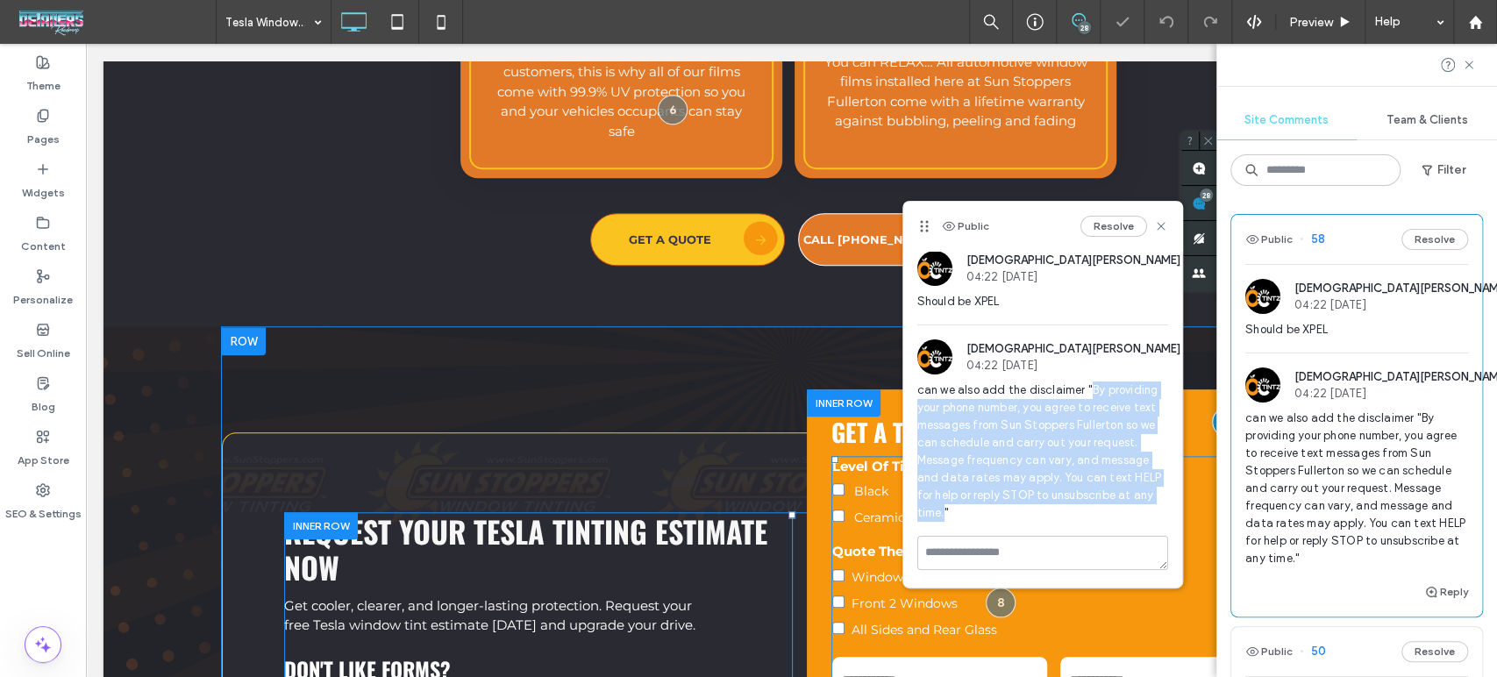
click at [864, 615] on label "All Sides and Rear Glass" at bounding box center [1053, 628] width 443 height 26
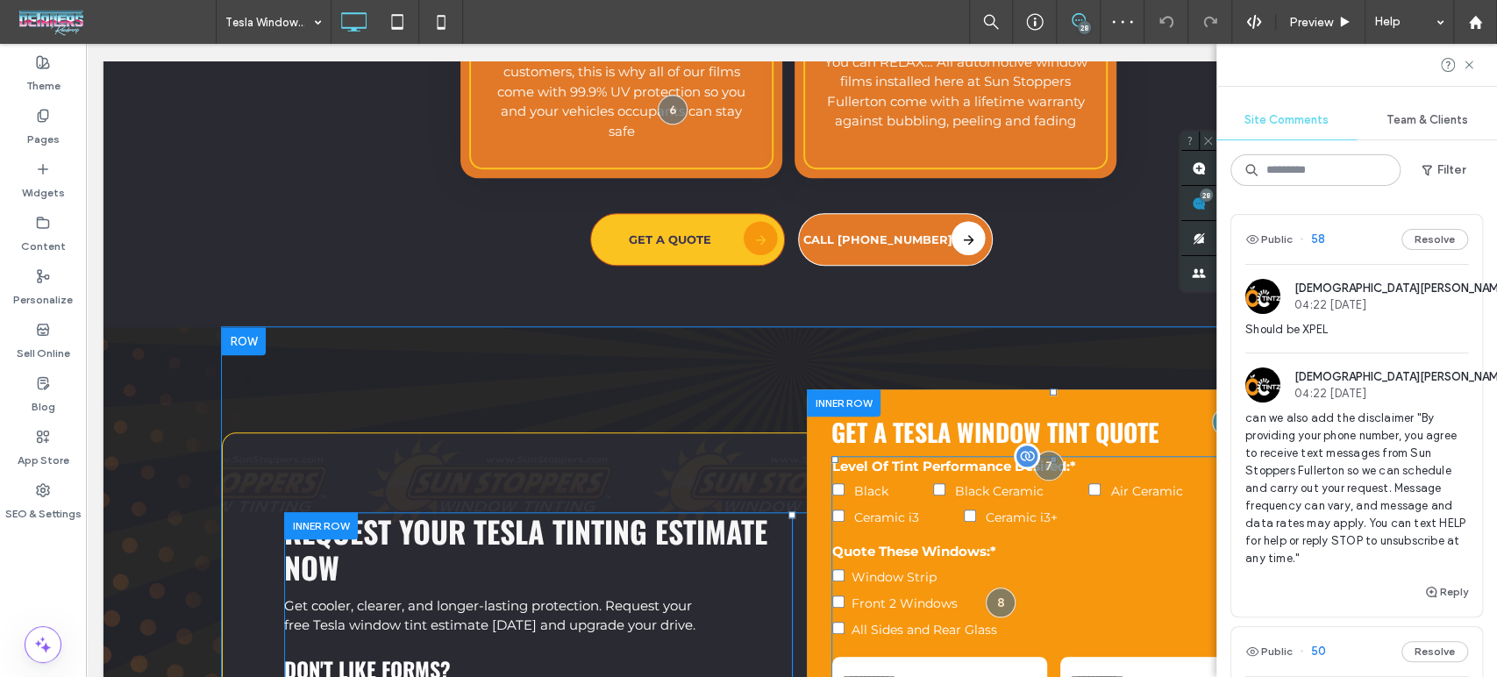
click at [1166, 562] on label "Window Strip" at bounding box center [1053, 575] width 443 height 26
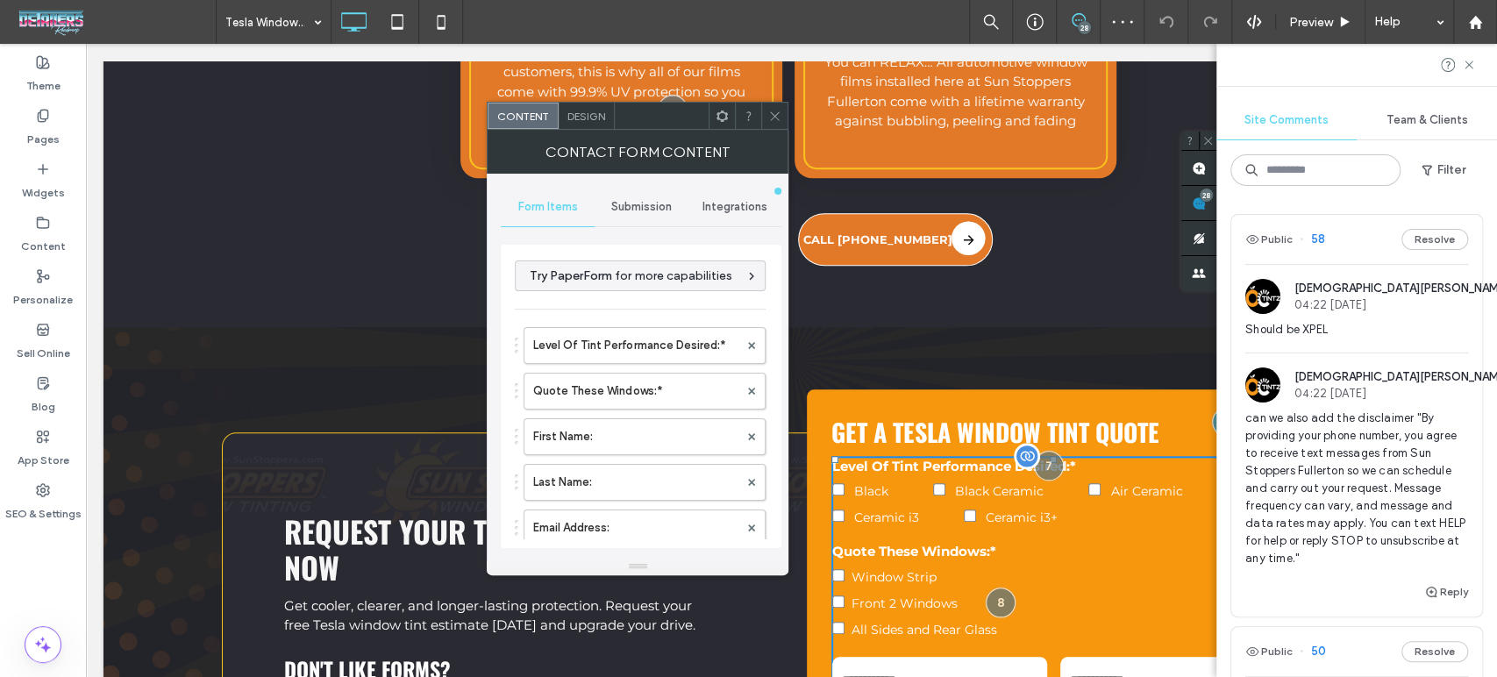
type input "**********"
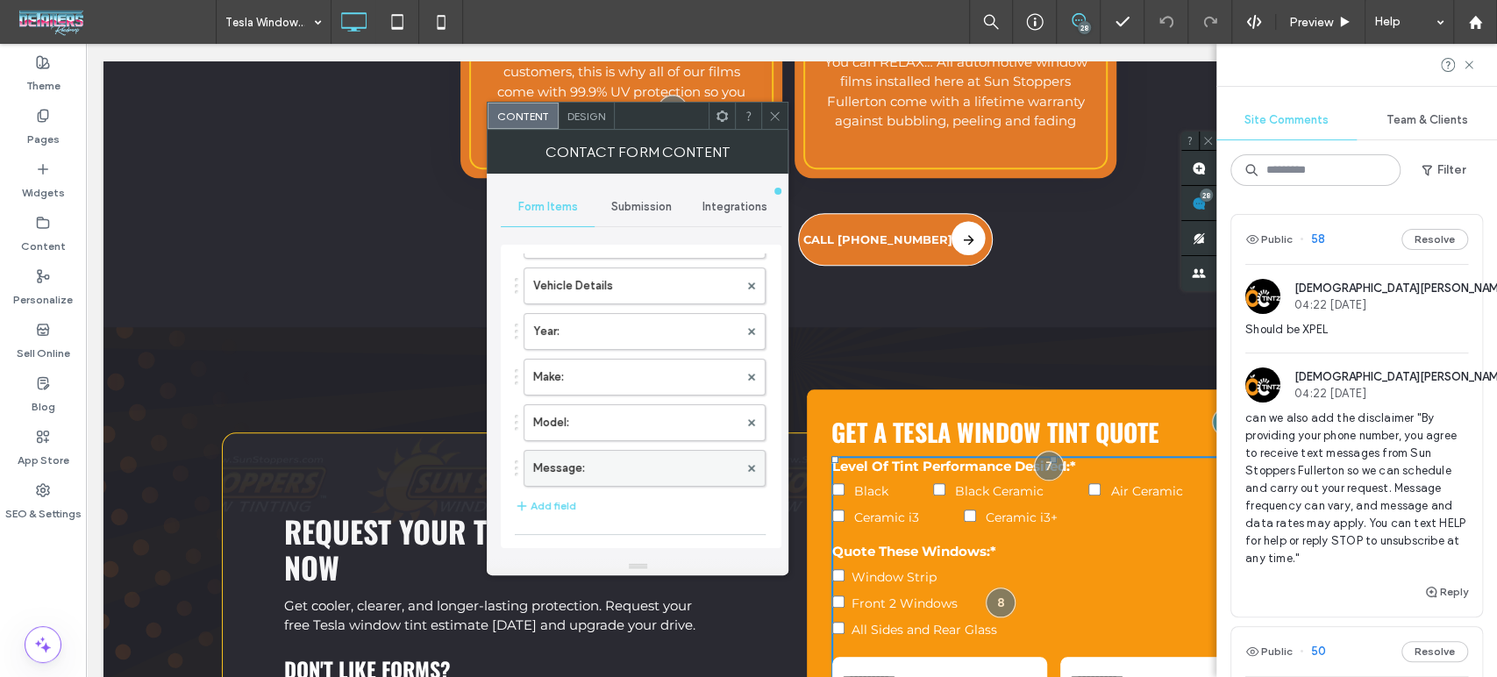
scroll to position [389, 0]
click at [570, 489] on button "Add field" at bounding box center [545, 495] width 61 height 21
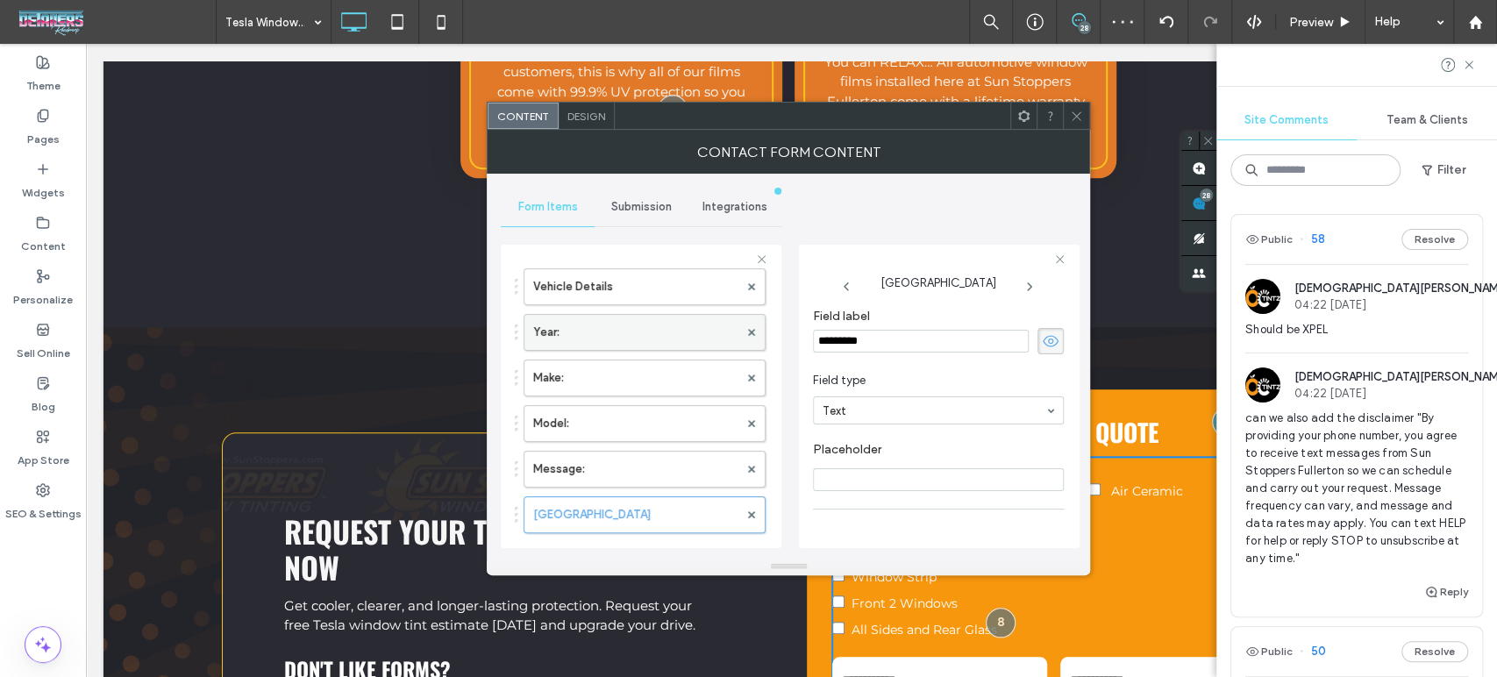
drag, startPoint x: 871, startPoint y: 344, endPoint x: 719, endPoint y: 344, distance: 151.7
click at [719, 344] on div "**********" at bounding box center [641, 394] width 281 height 326
type input "**********"
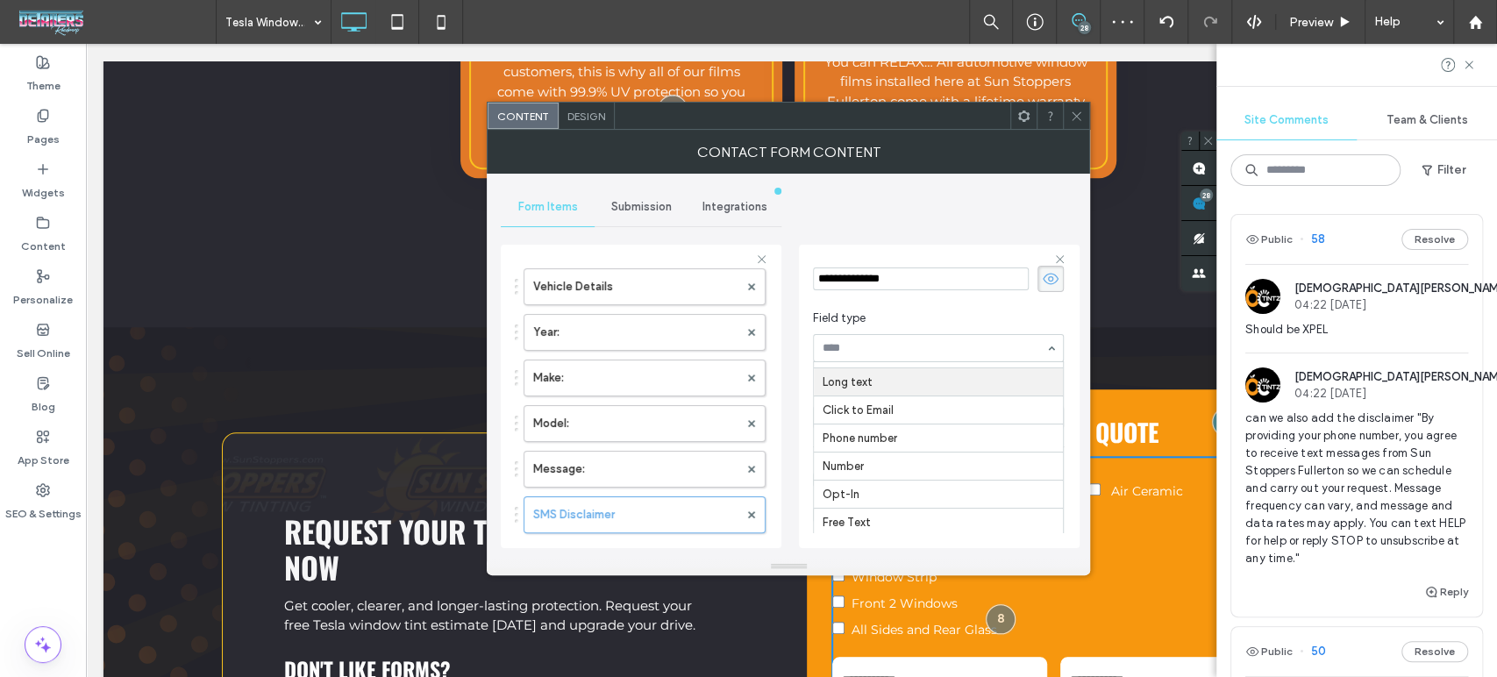
scroll to position [122, 0]
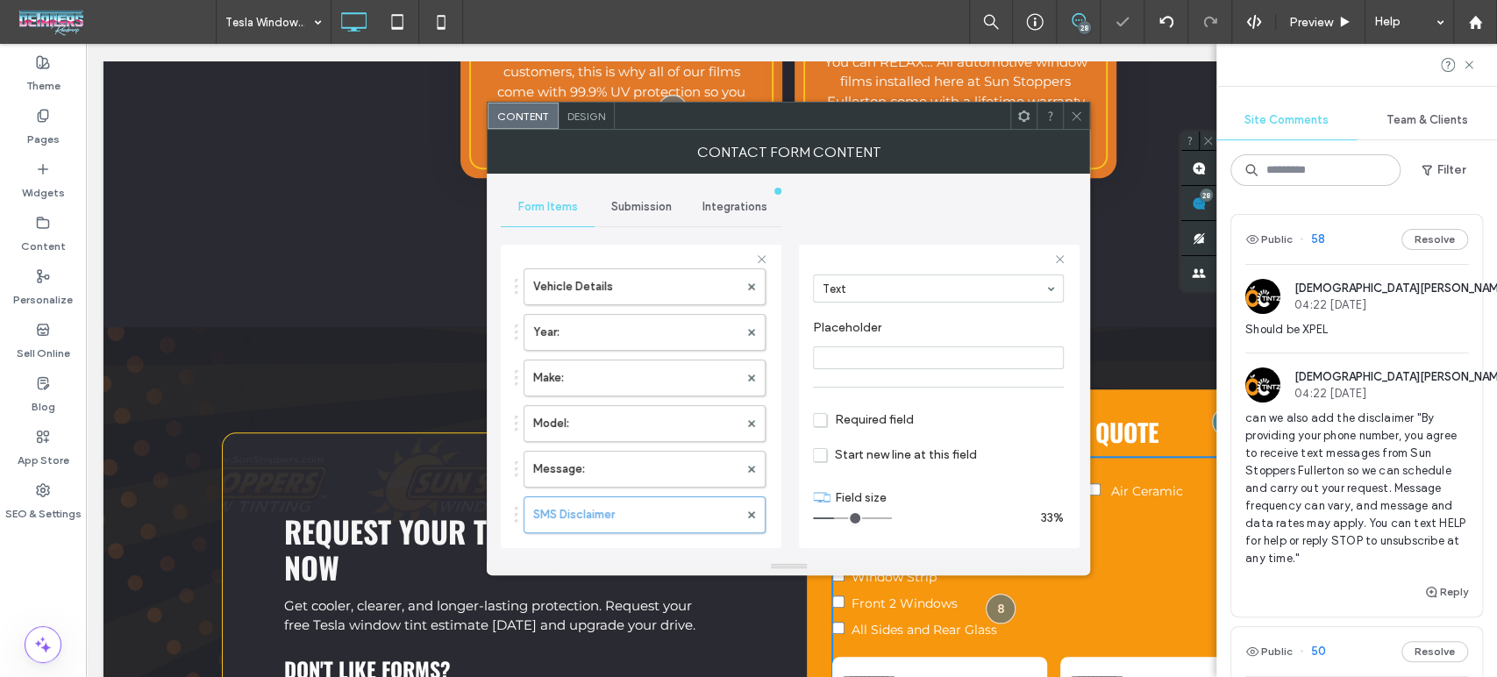
type input "**"
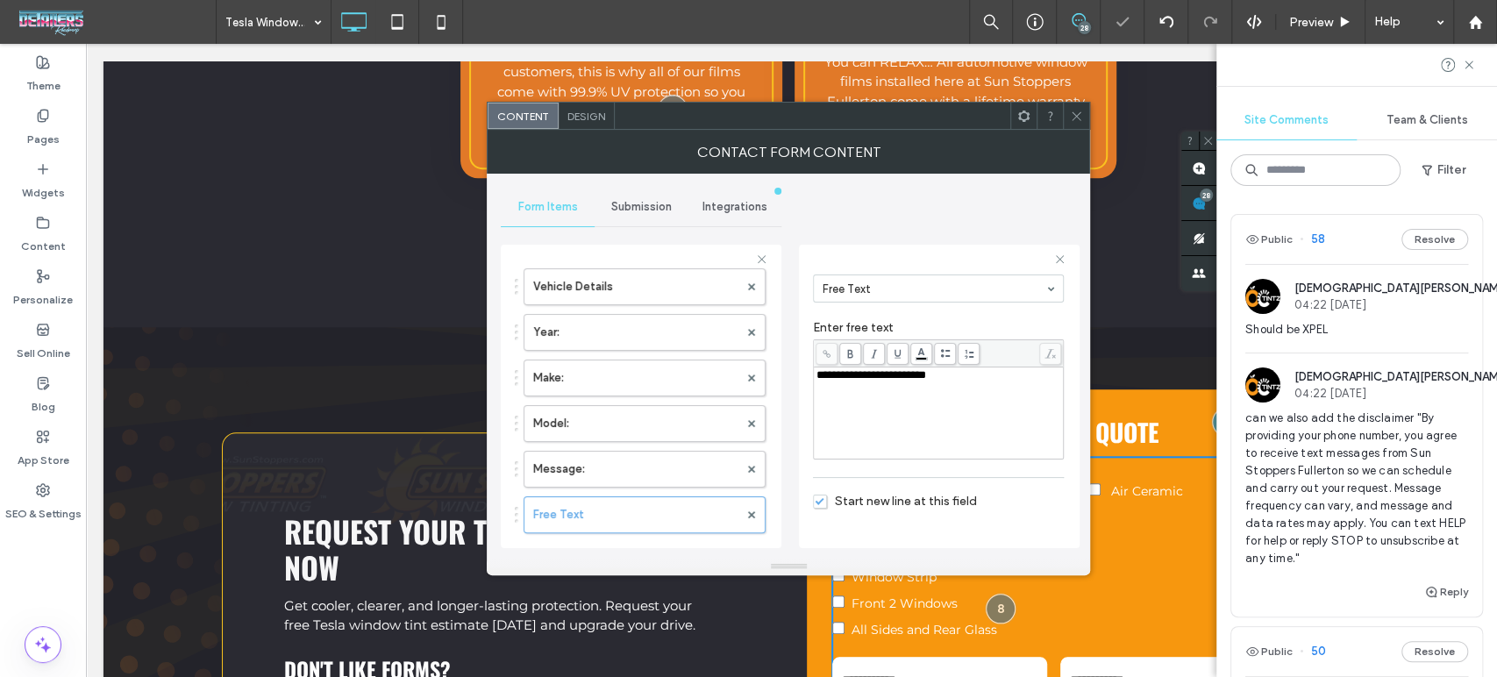
click at [921, 403] on div "**********" at bounding box center [938, 413] width 245 height 88
drag, startPoint x: 953, startPoint y: 380, endPoint x: 789, endPoint y: 377, distance: 164.0
click at [789, 377] on div "**********" at bounding box center [788, 366] width 575 height 384
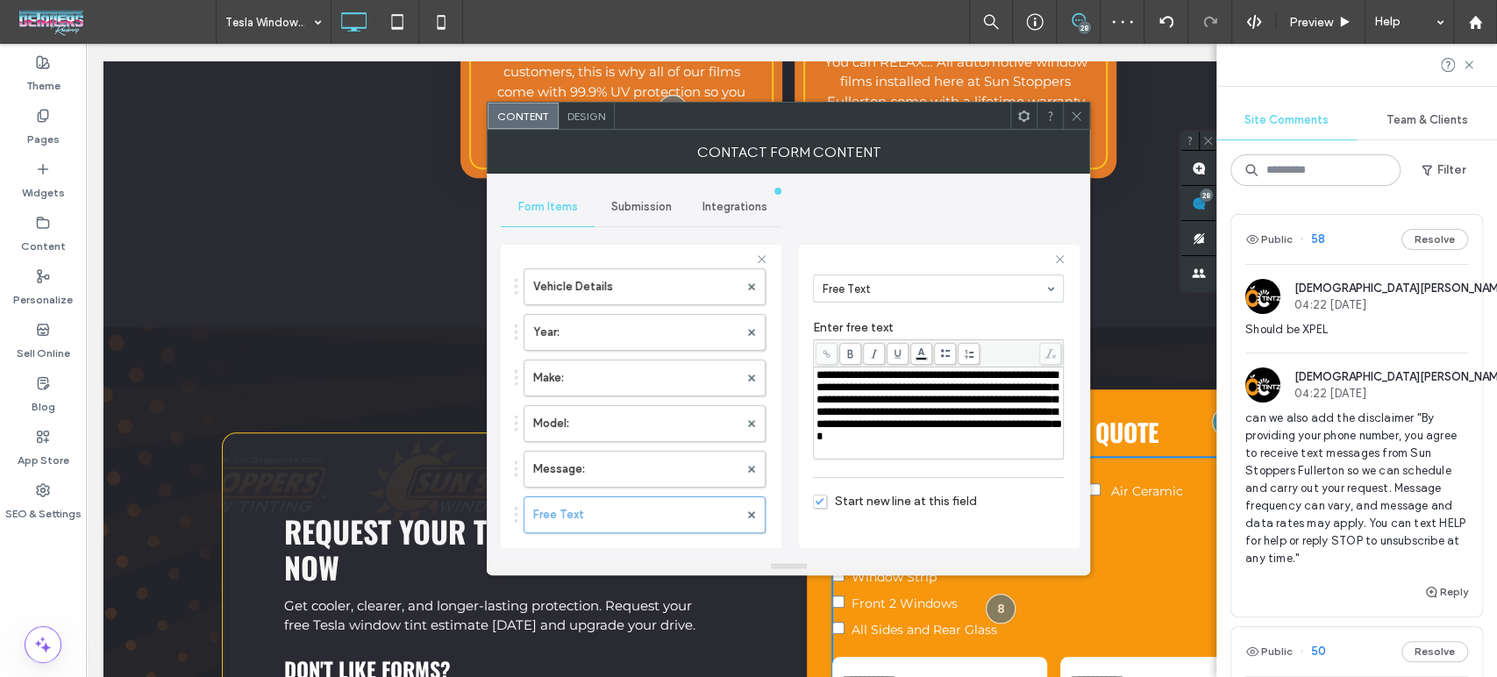
scroll to position [177, 0]
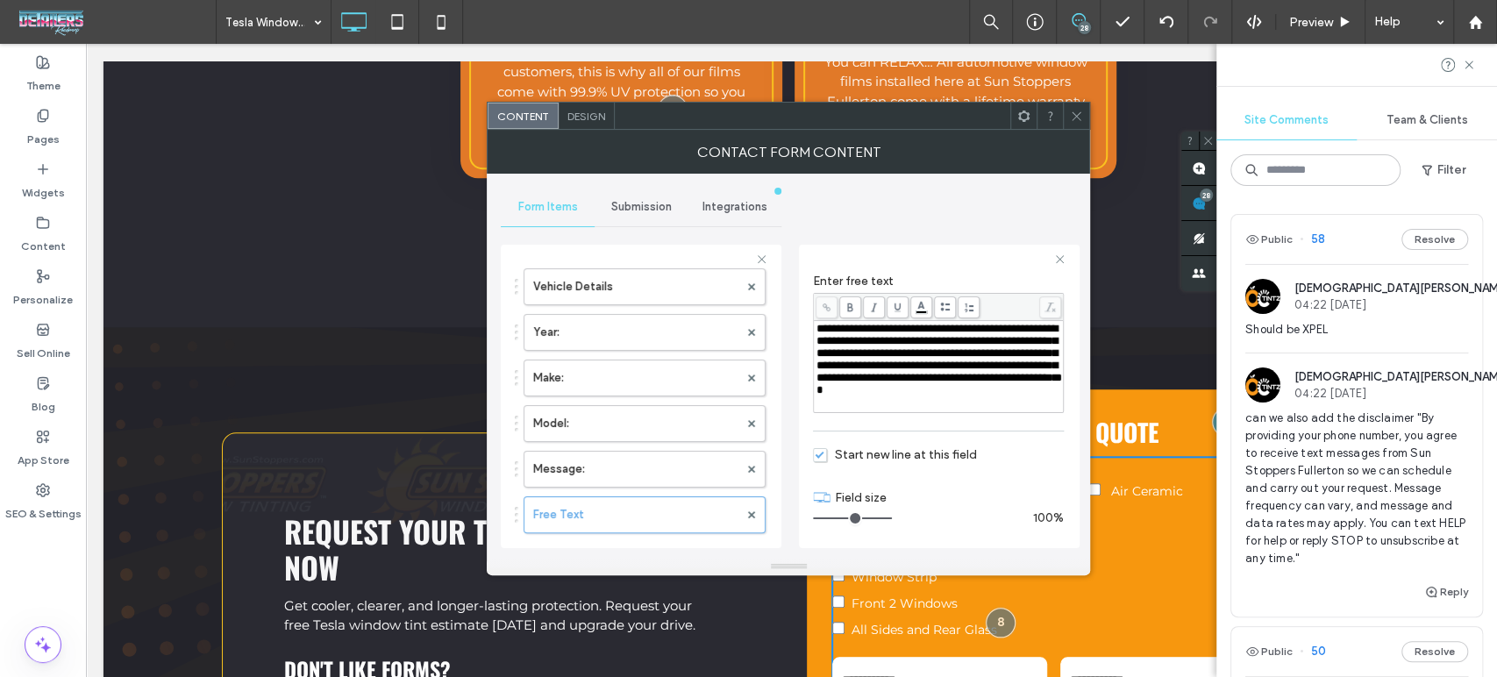
click at [976, 500] on label "Field size" at bounding box center [949, 497] width 229 height 32
click at [1078, 113] on icon at bounding box center [1076, 116] width 13 height 13
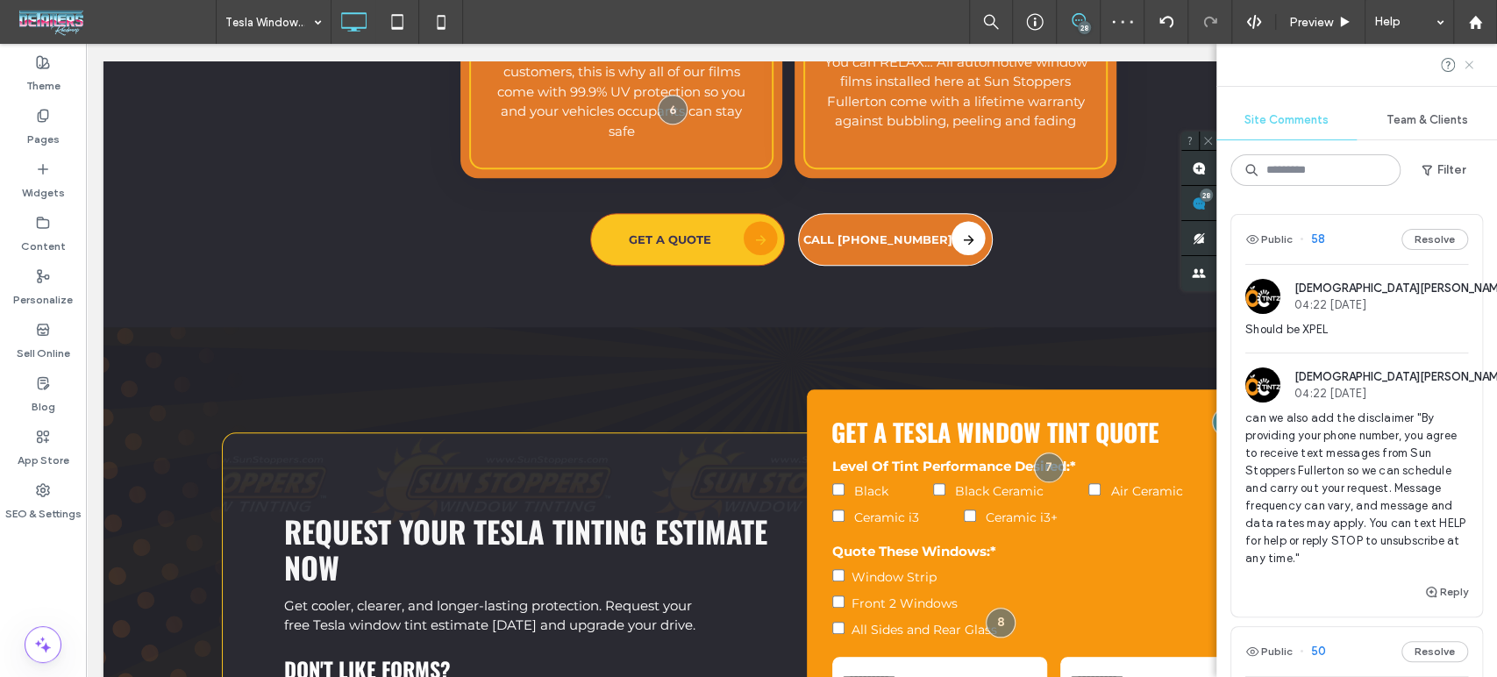
click at [1469, 61] on icon at bounding box center [1469, 65] width 14 height 14
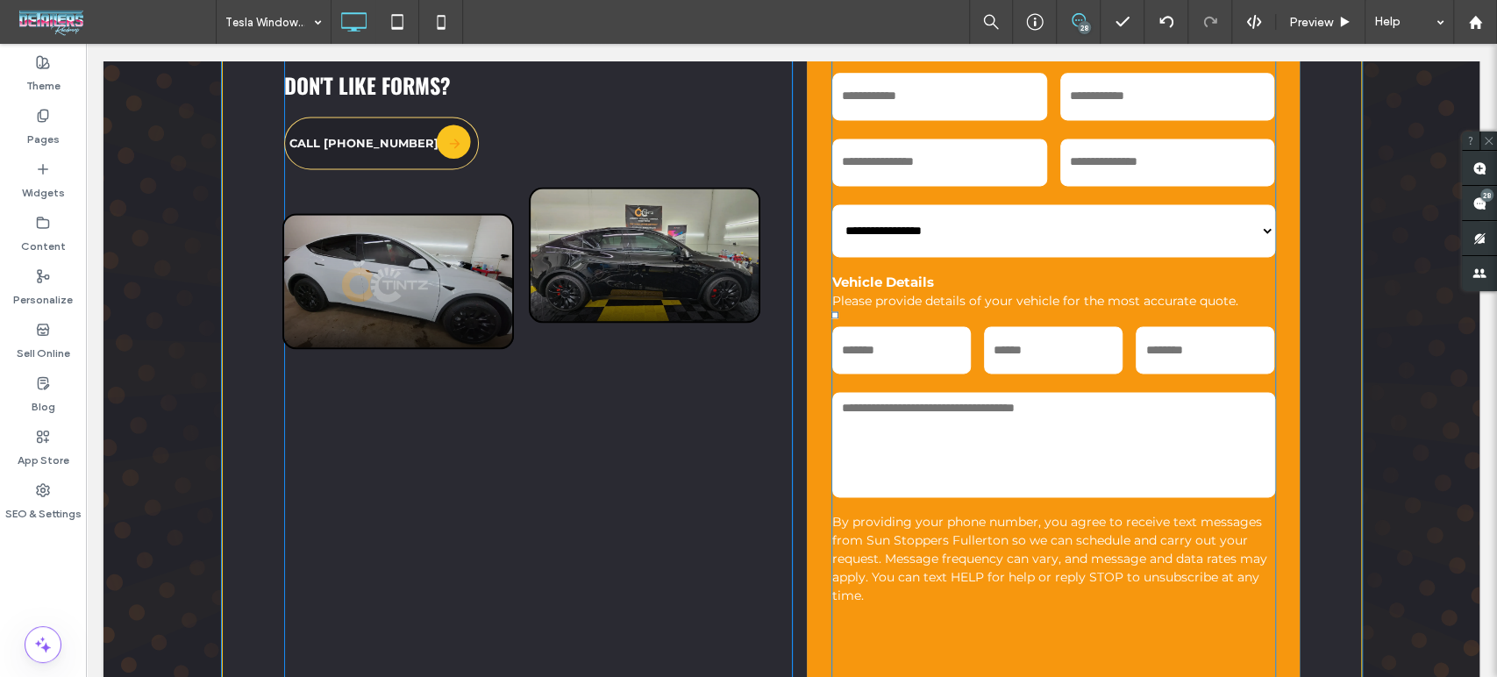
scroll to position [5827, 0]
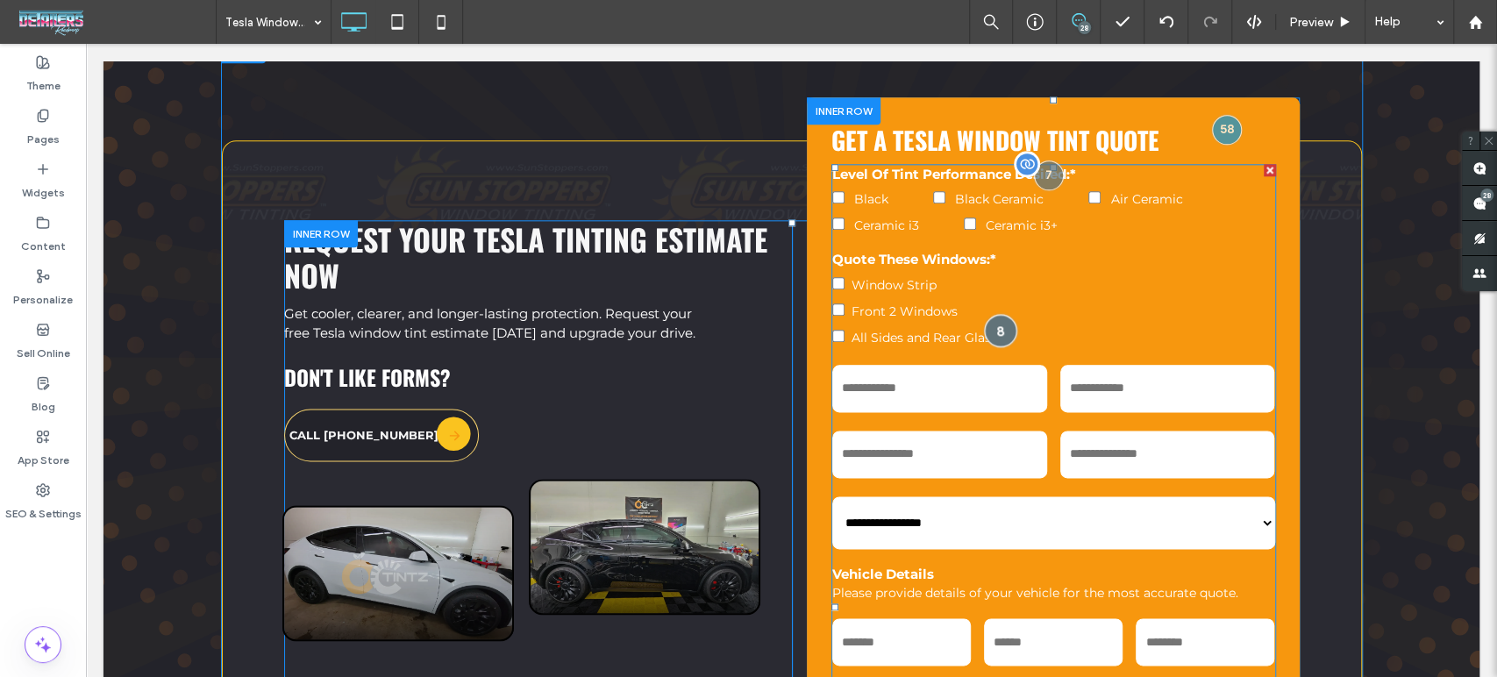
click at [996, 314] on div at bounding box center [1000, 330] width 32 height 32
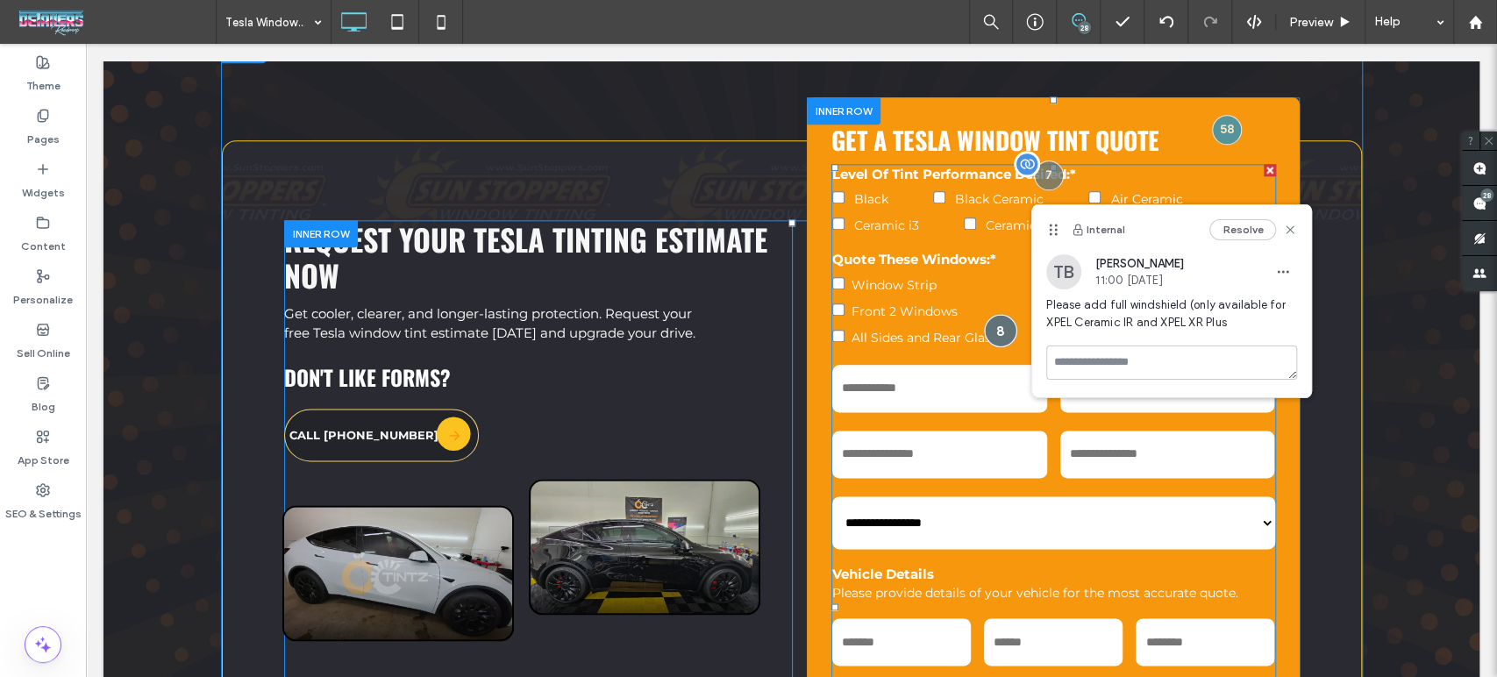
click at [1003, 314] on div at bounding box center [1000, 330] width 32 height 32
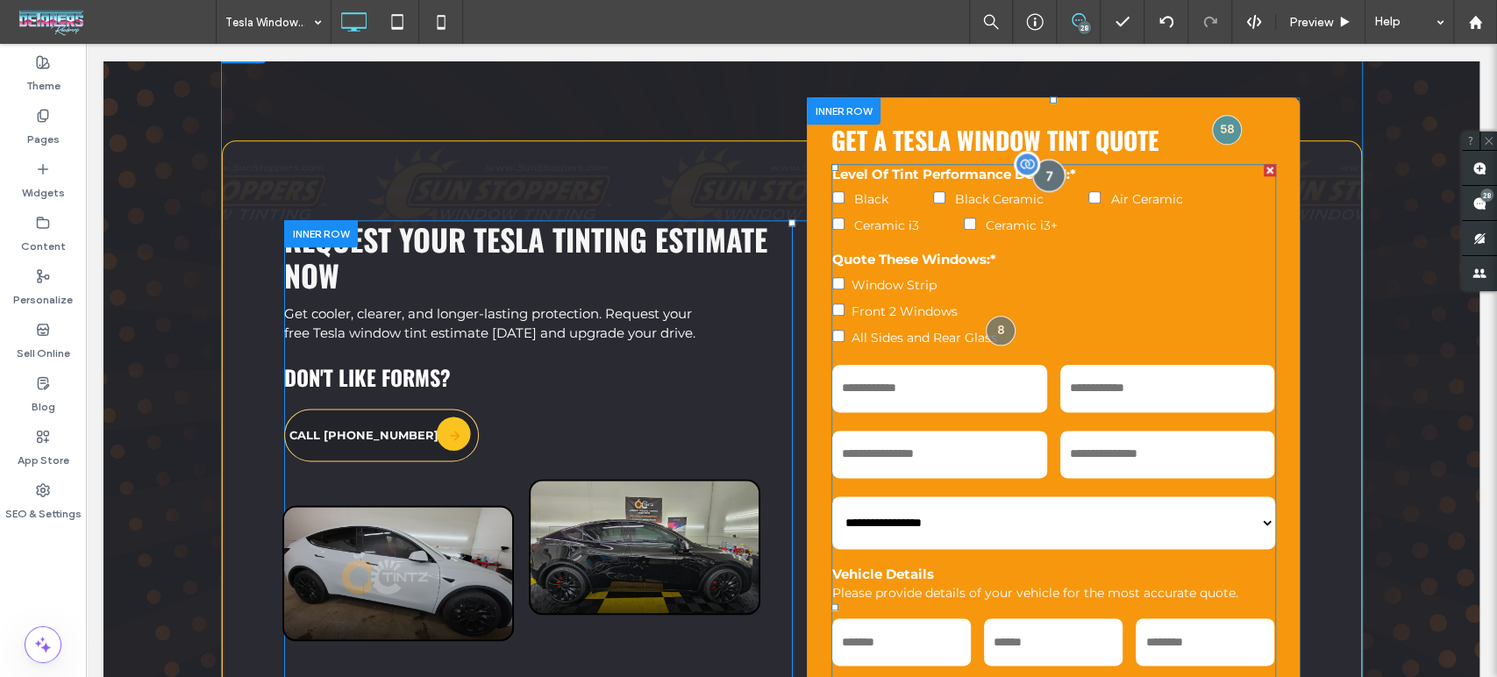
click at [1044, 159] on div at bounding box center [1048, 175] width 32 height 32
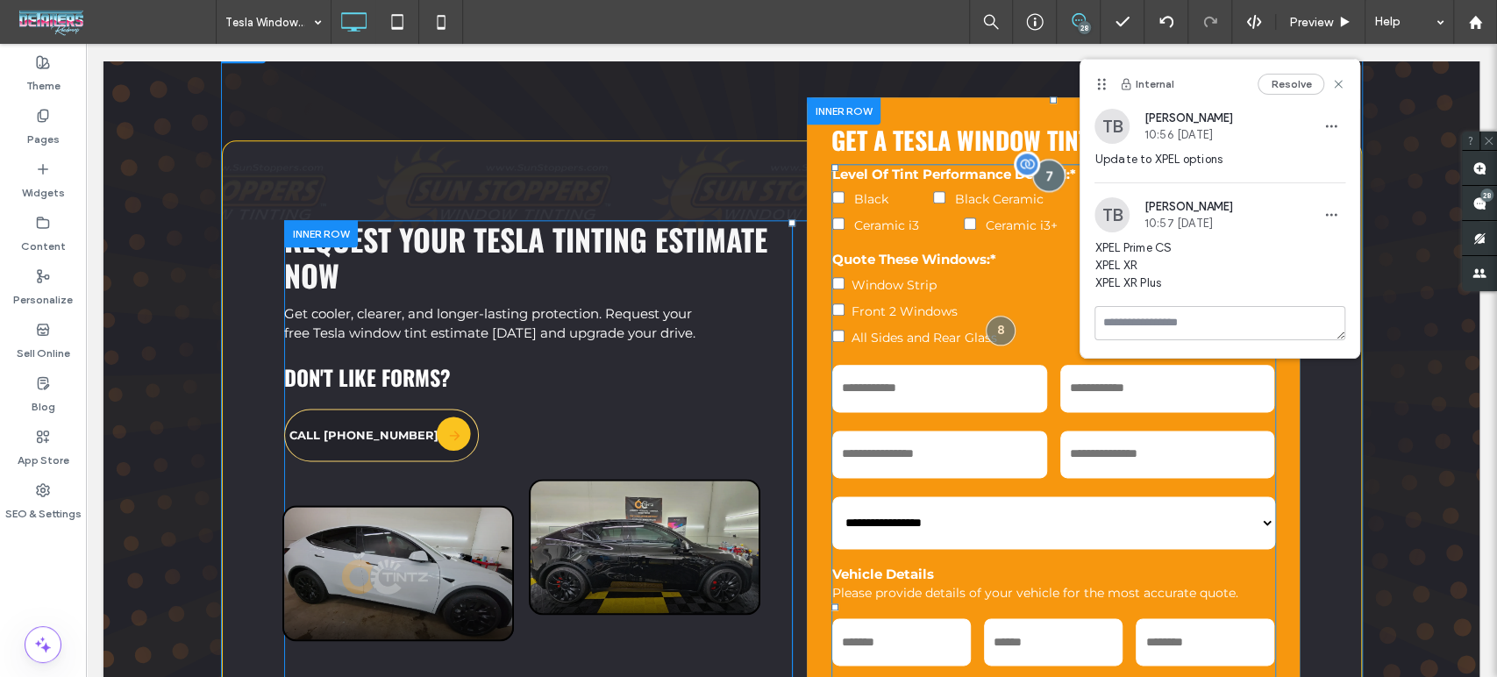
click at [1044, 159] on div at bounding box center [1048, 175] width 32 height 32
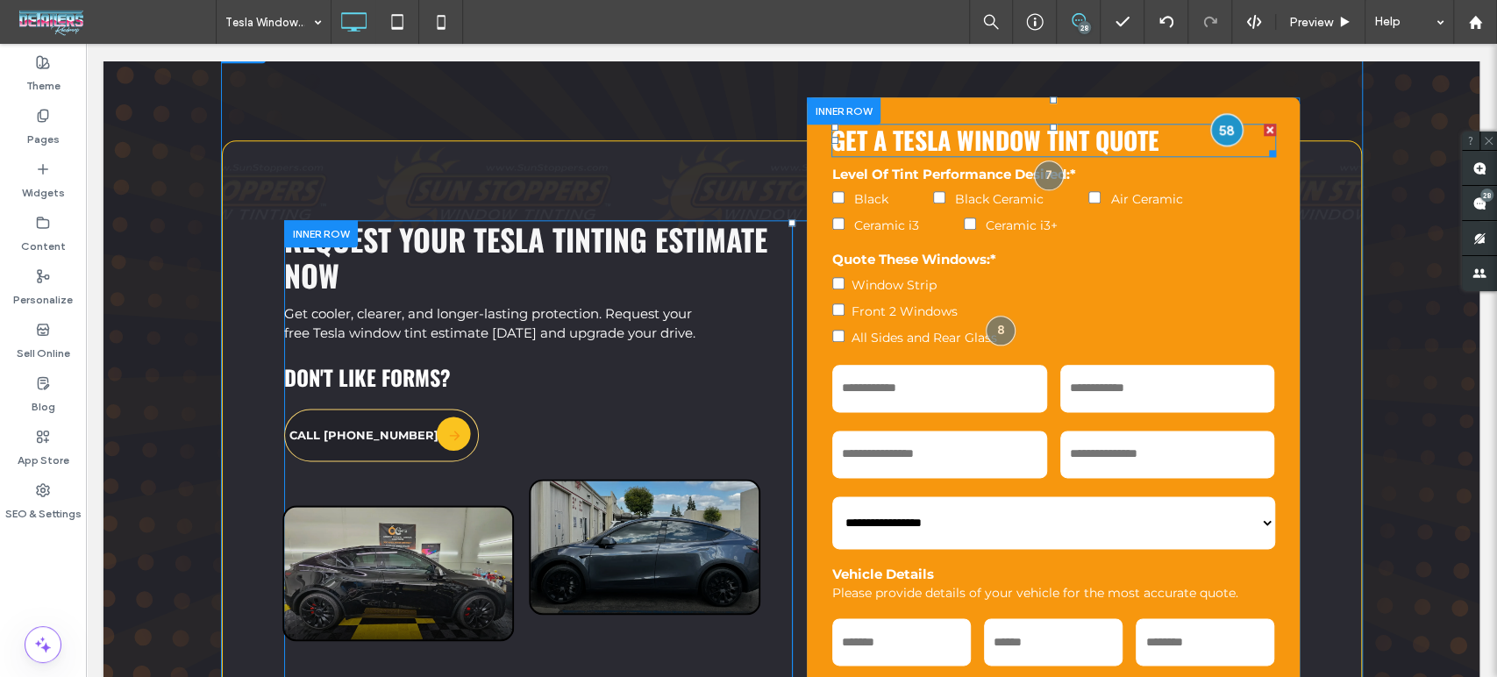
click at [1211, 113] on div at bounding box center [1226, 129] width 32 height 32
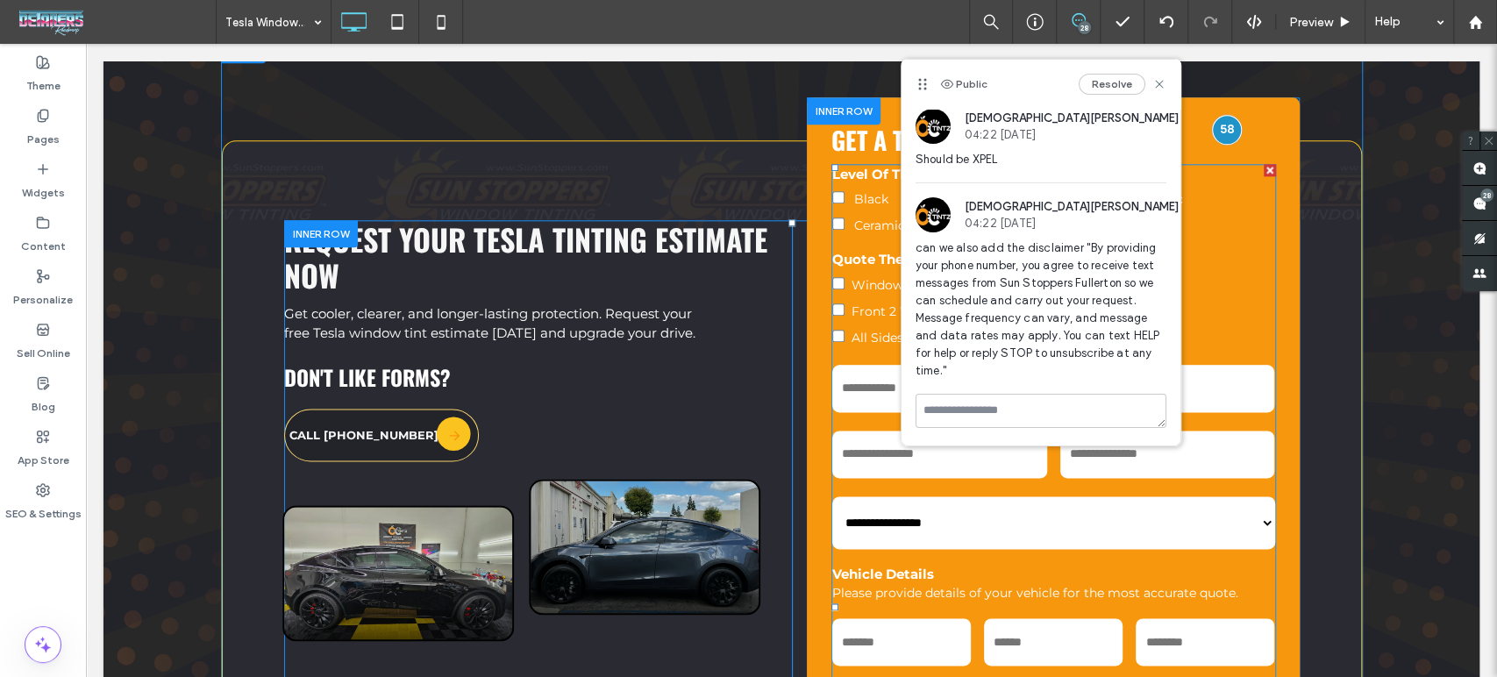
click at [1265, 296] on label "Front 2 Windows" at bounding box center [1053, 309] width 443 height 26
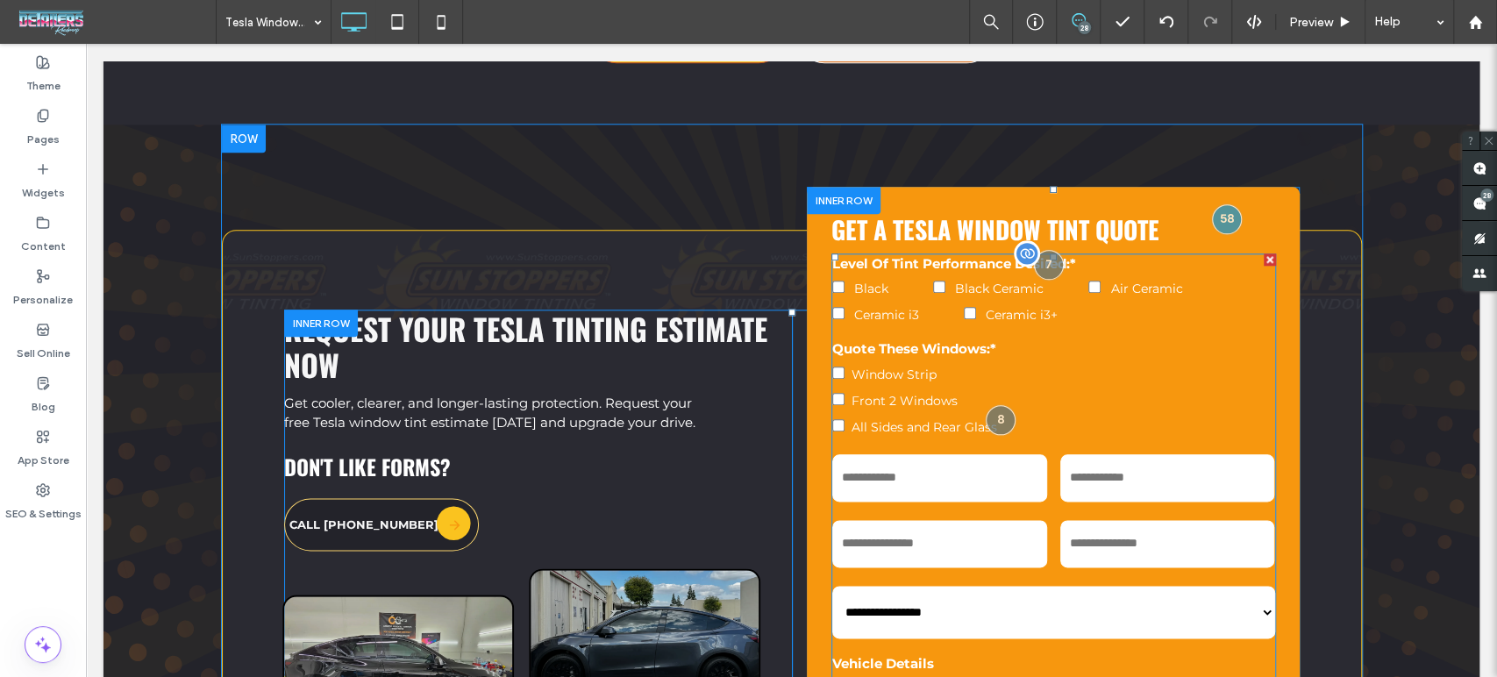
scroll to position [5729, 0]
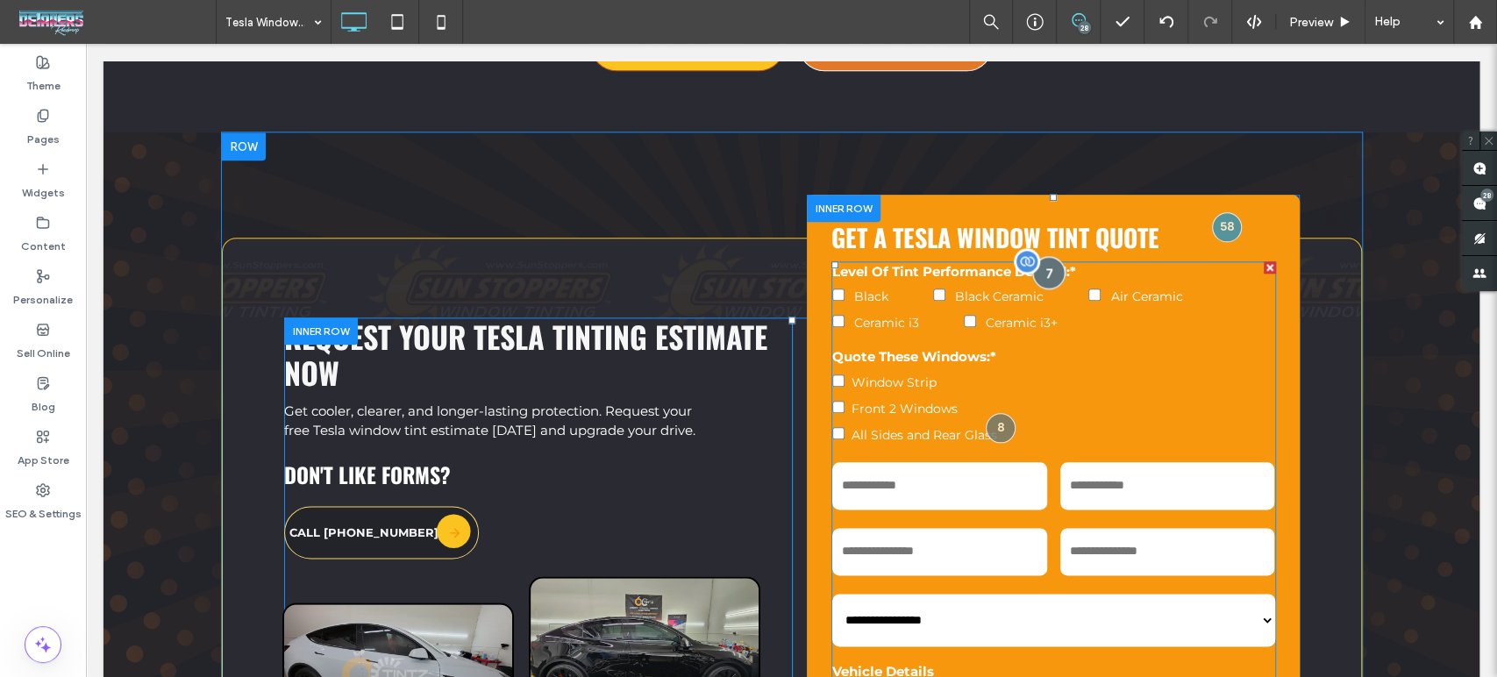
click at [1038, 256] on div at bounding box center [1048, 272] width 32 height 32
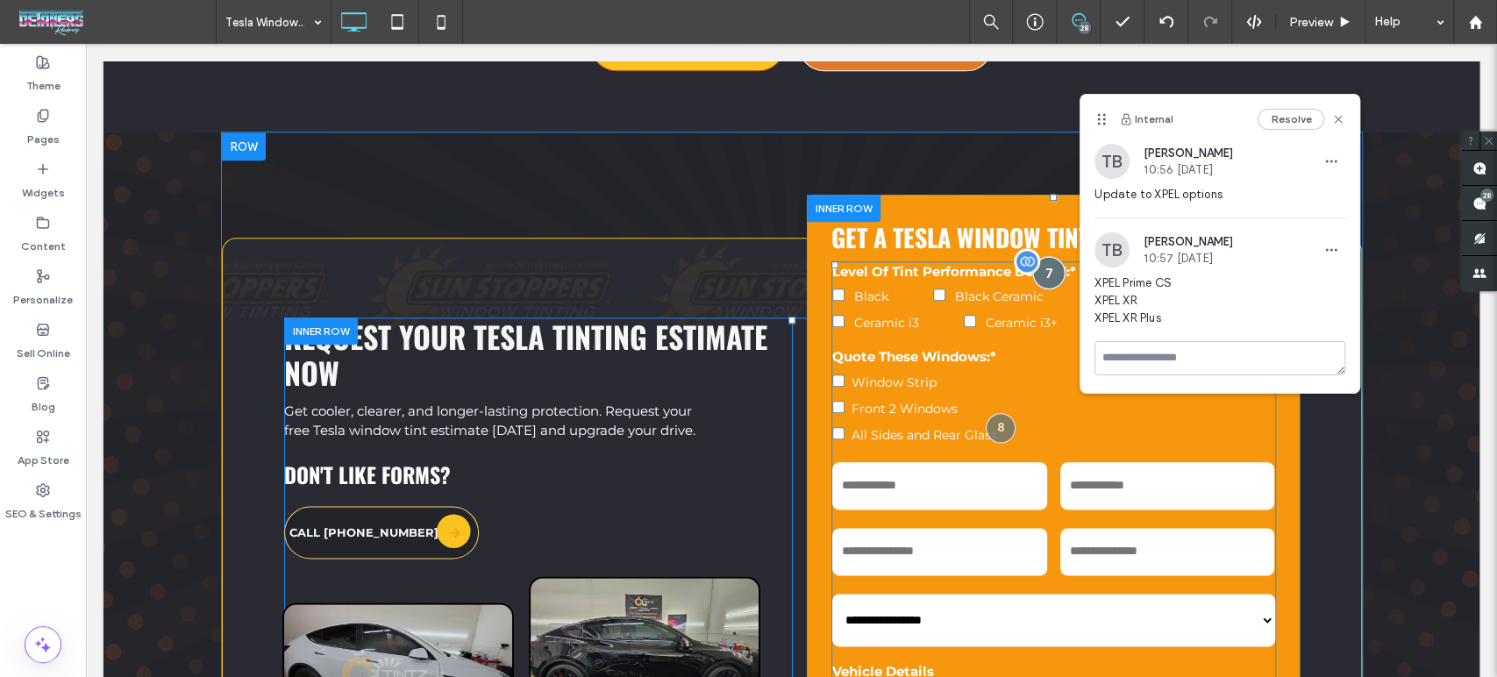
click at [1038, 256] on div at bounding box center [1048, 272] width 32 height 32
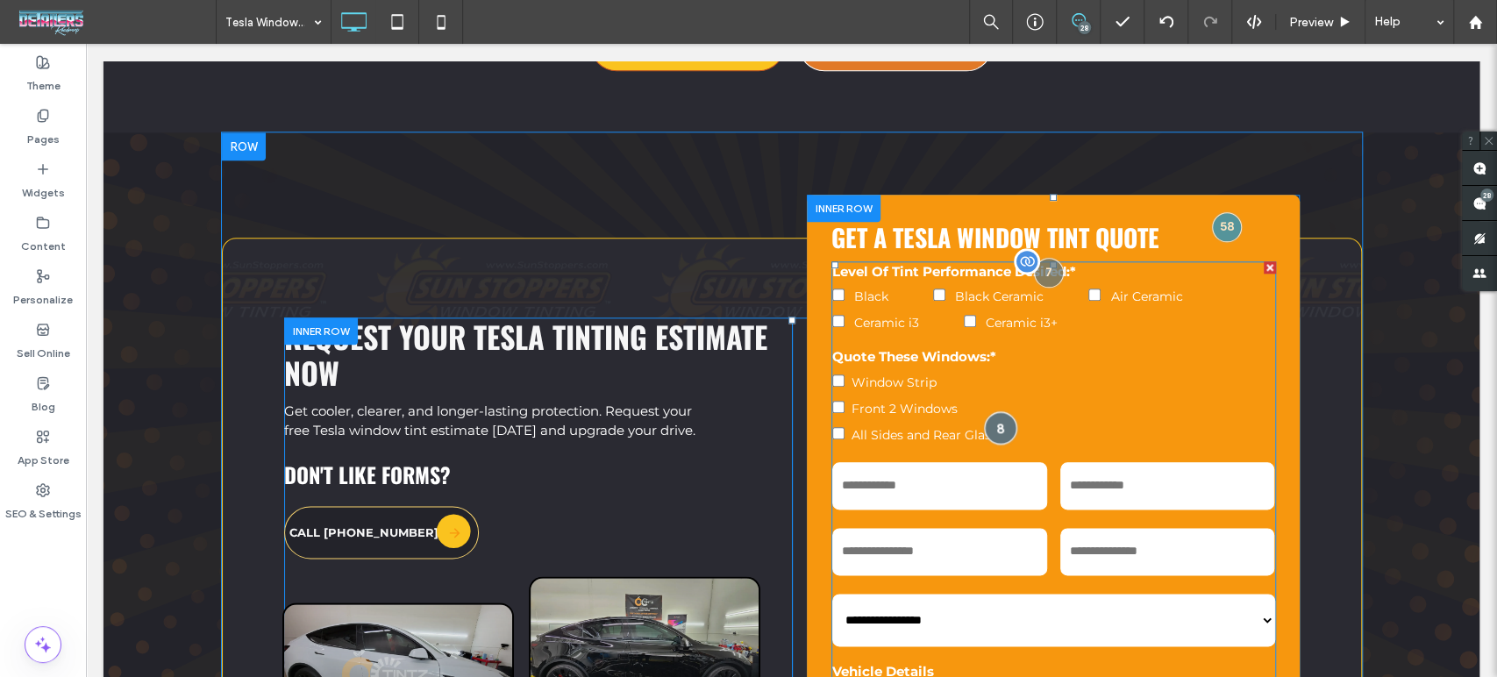
click at [990, 411] on div at bounding box center [1000, 427] width 32 height 32
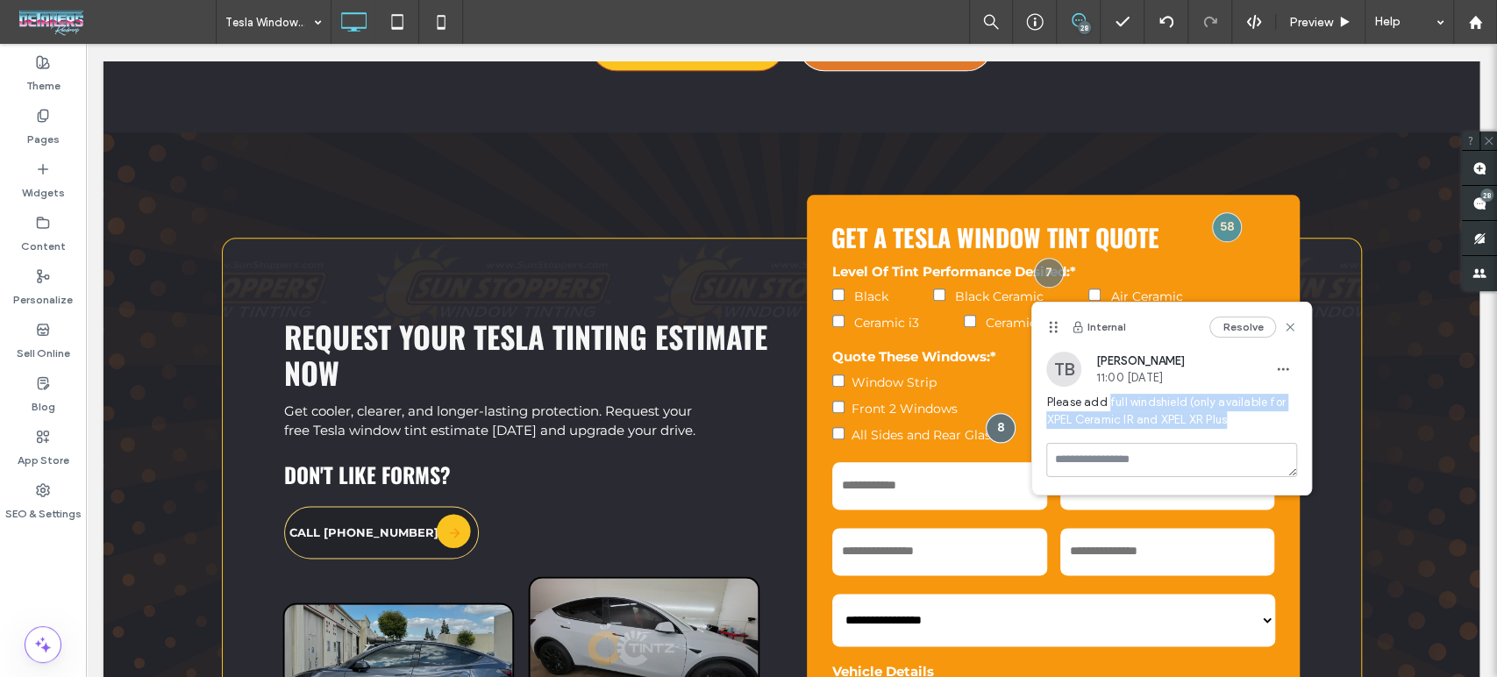
drag, startPoint x: 1270, startPoint y: 424, endPoint x: 1108, endPoint y: 407, distance: 162.3
click at [1108, 407] on span "Please add full windshield (only available for XPEL Ceramic IR and XPEL XR Plus" at bounding box center [1171, 411] width 251 height 35
copy span "full windshield (only available for XPEL Ceramic IR and XPEL XR Plus"
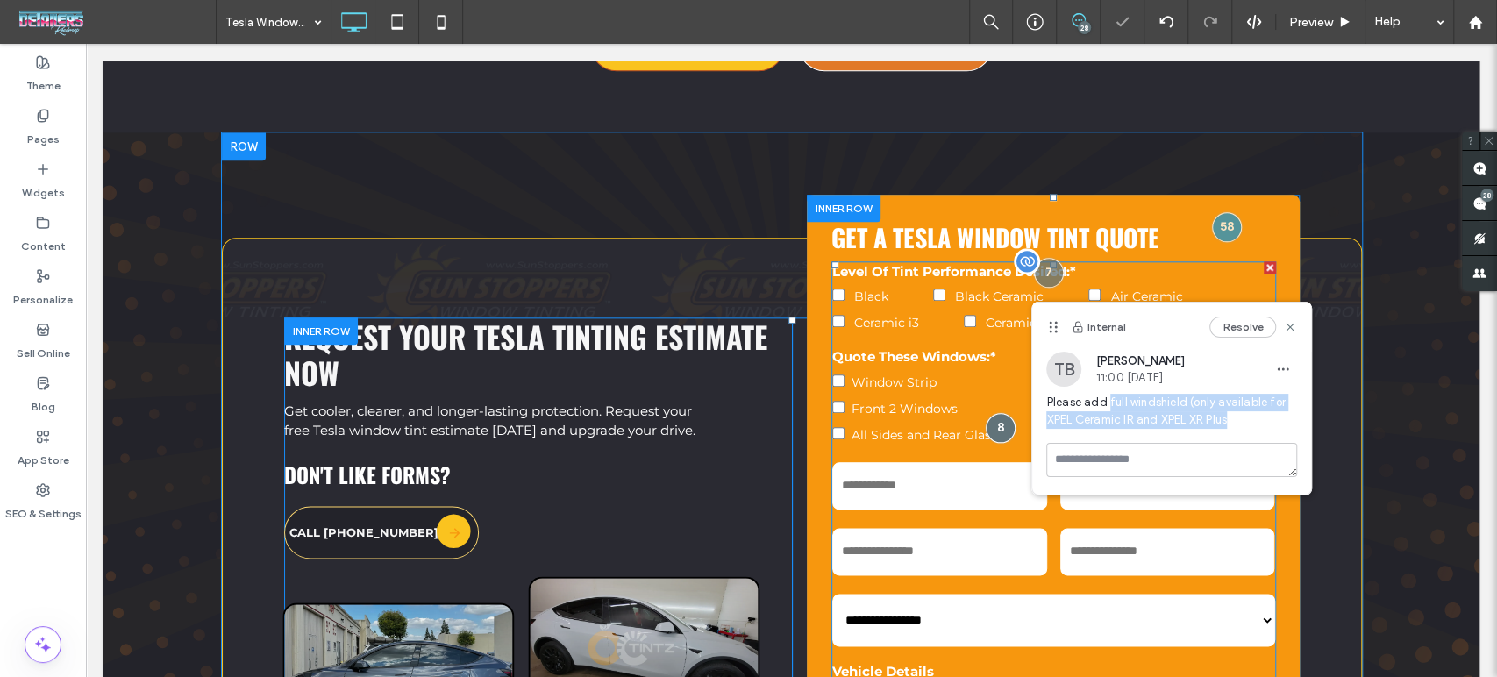
click at [892, 427] on span "All Sides and Rear Glass" at bounding box center [925, 435] width 146 height 16
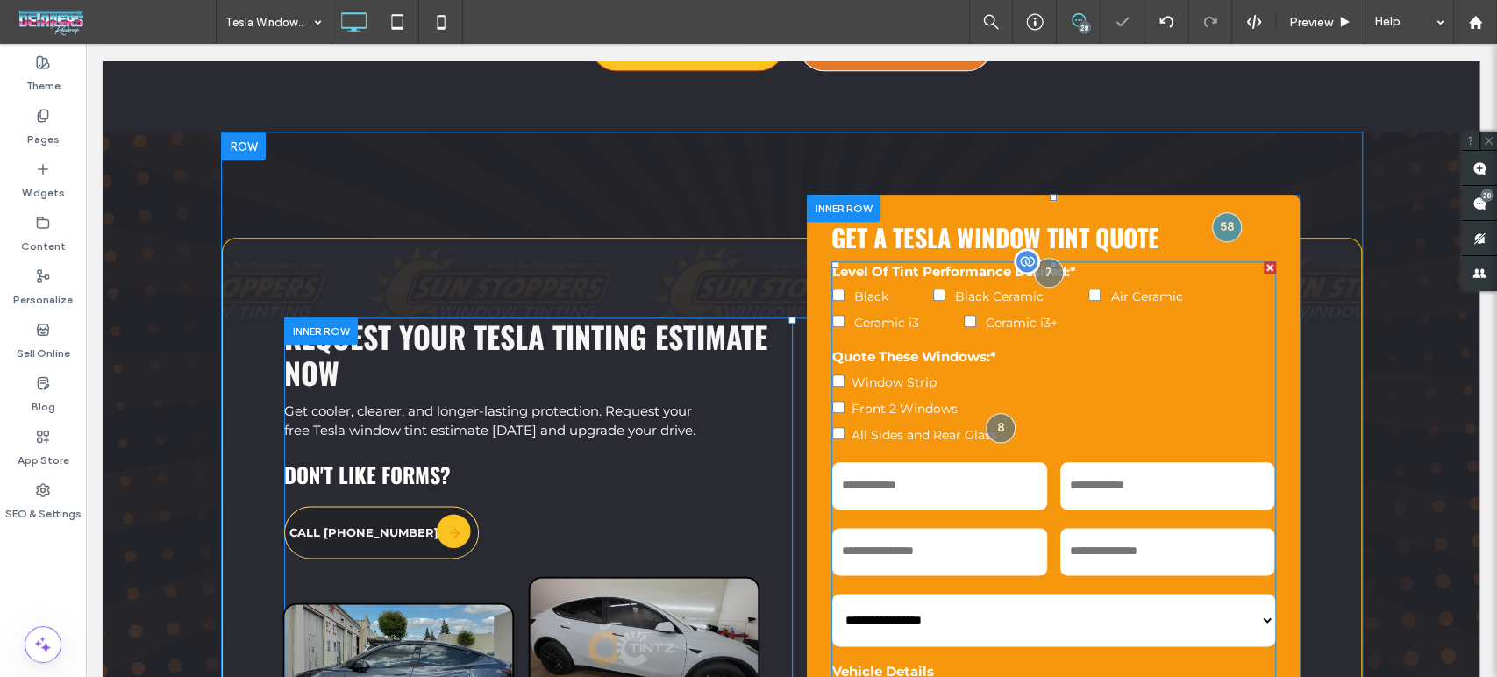
click at [892, 427] on span "All Sides and Rear Glass" at bounding box center [925, 435] width 146 height 16
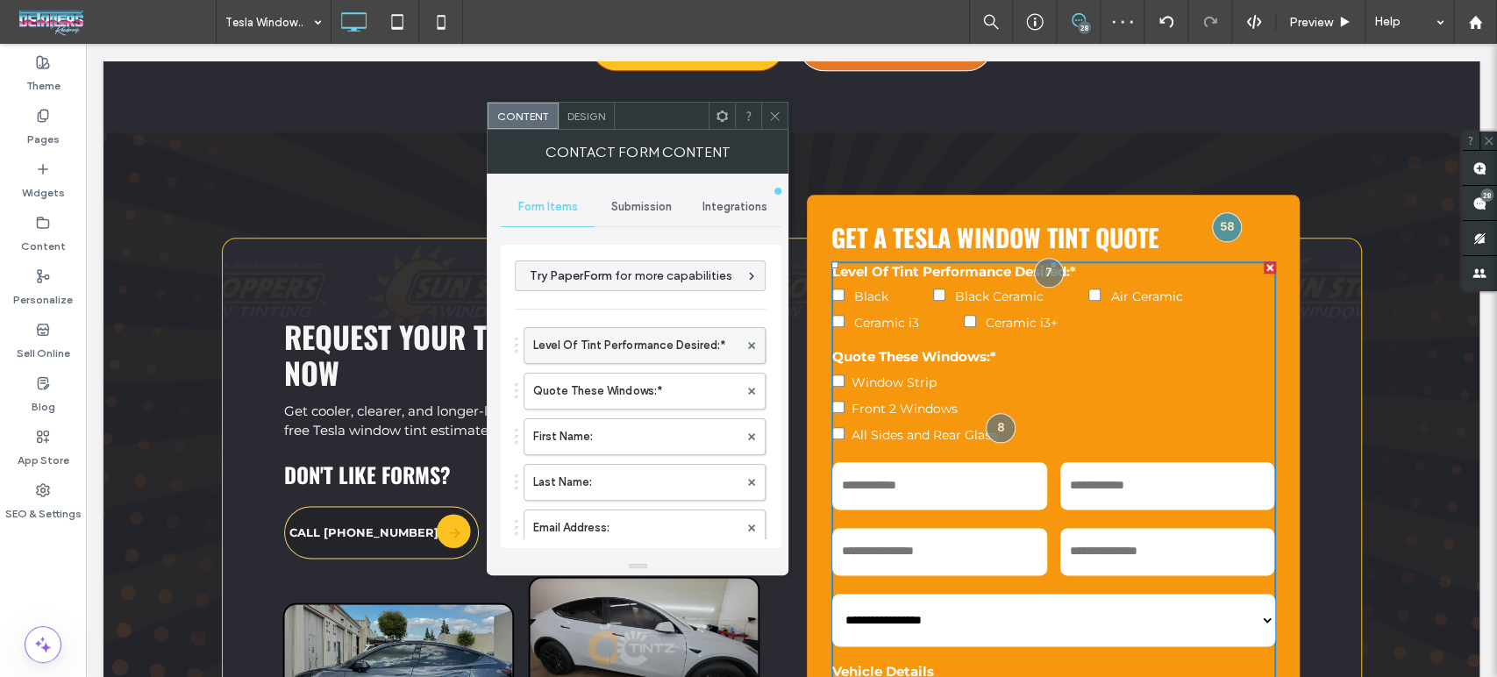
click at [630, 346] on label "Level Of Tint Performance Desired:*" at bounding box center [635, 345] width 205 height 35
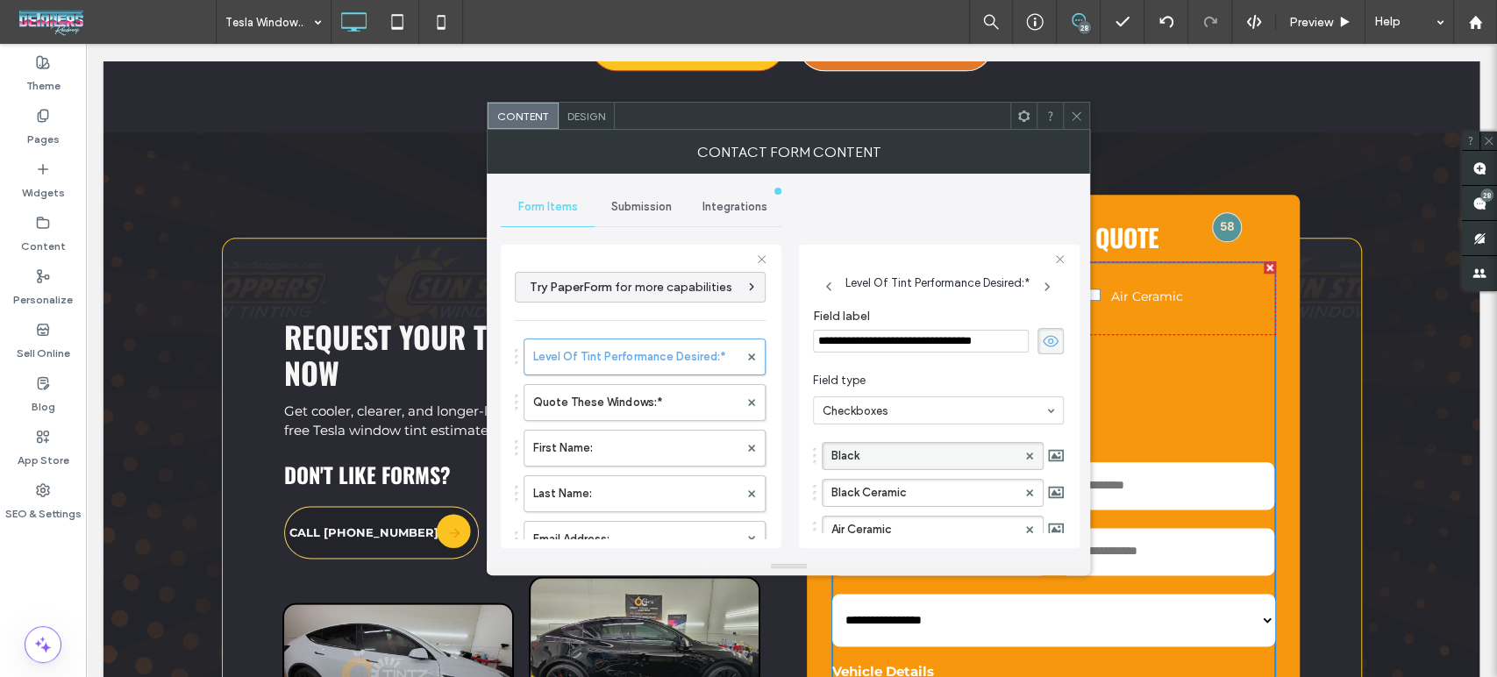
scroll to position [195, 0]
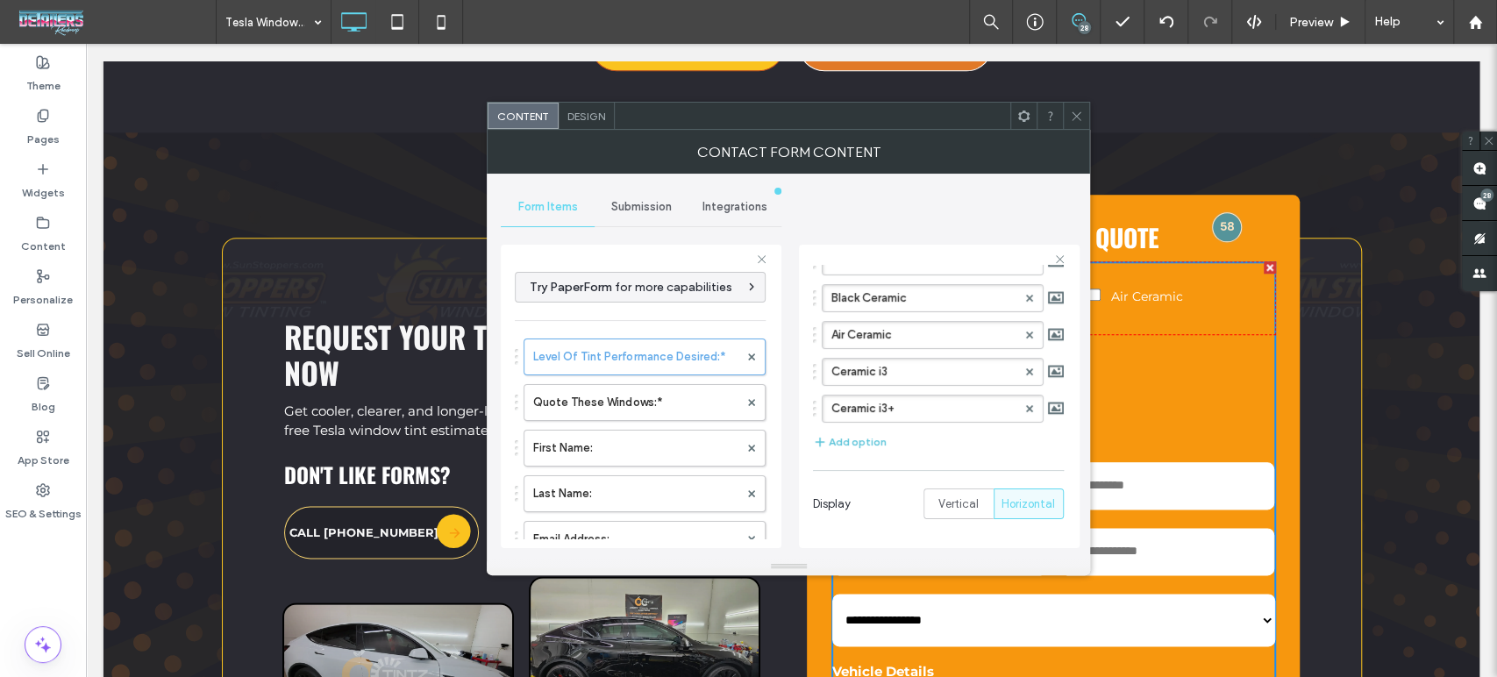
click at [861, 439] on button "Add option" at bounding box center [850, 441] width 74 height 21
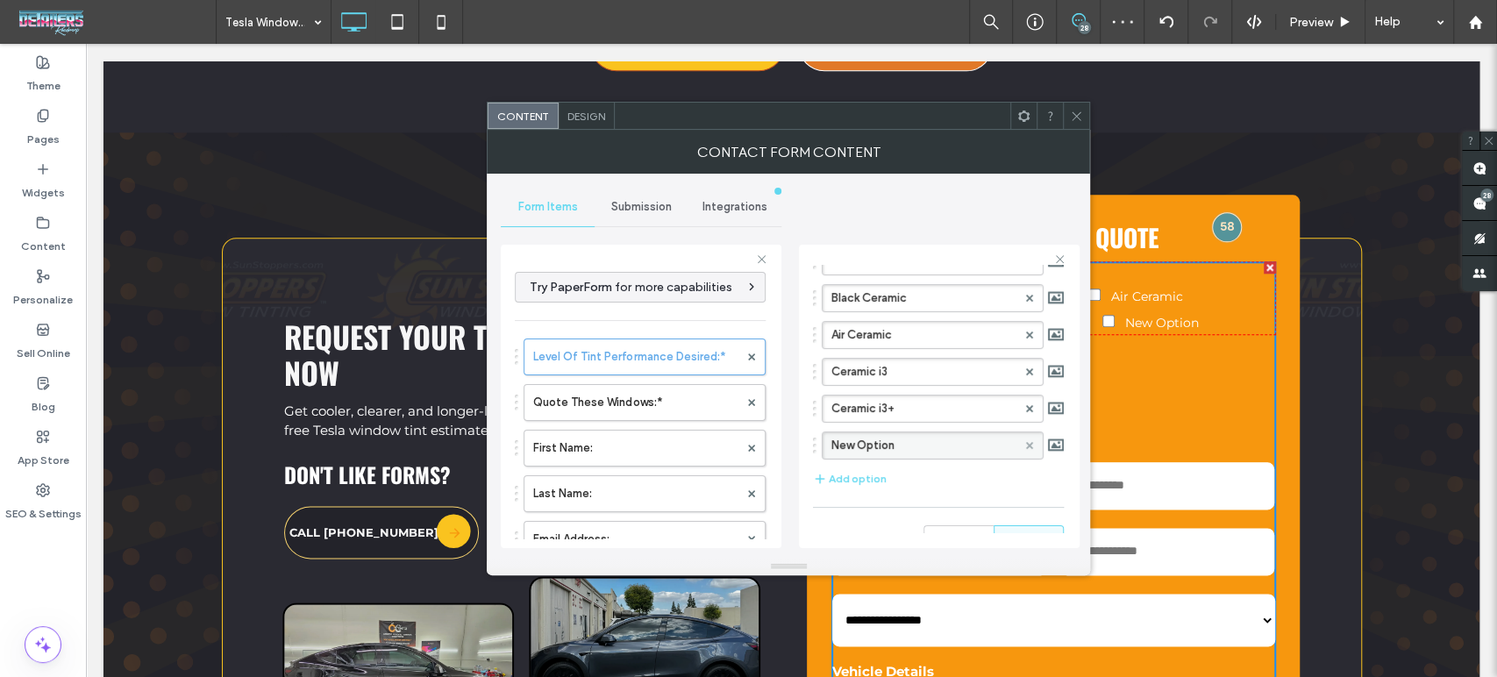
click at [1026, 442] on use at bounding box center [1029, 445] width 7 height 7
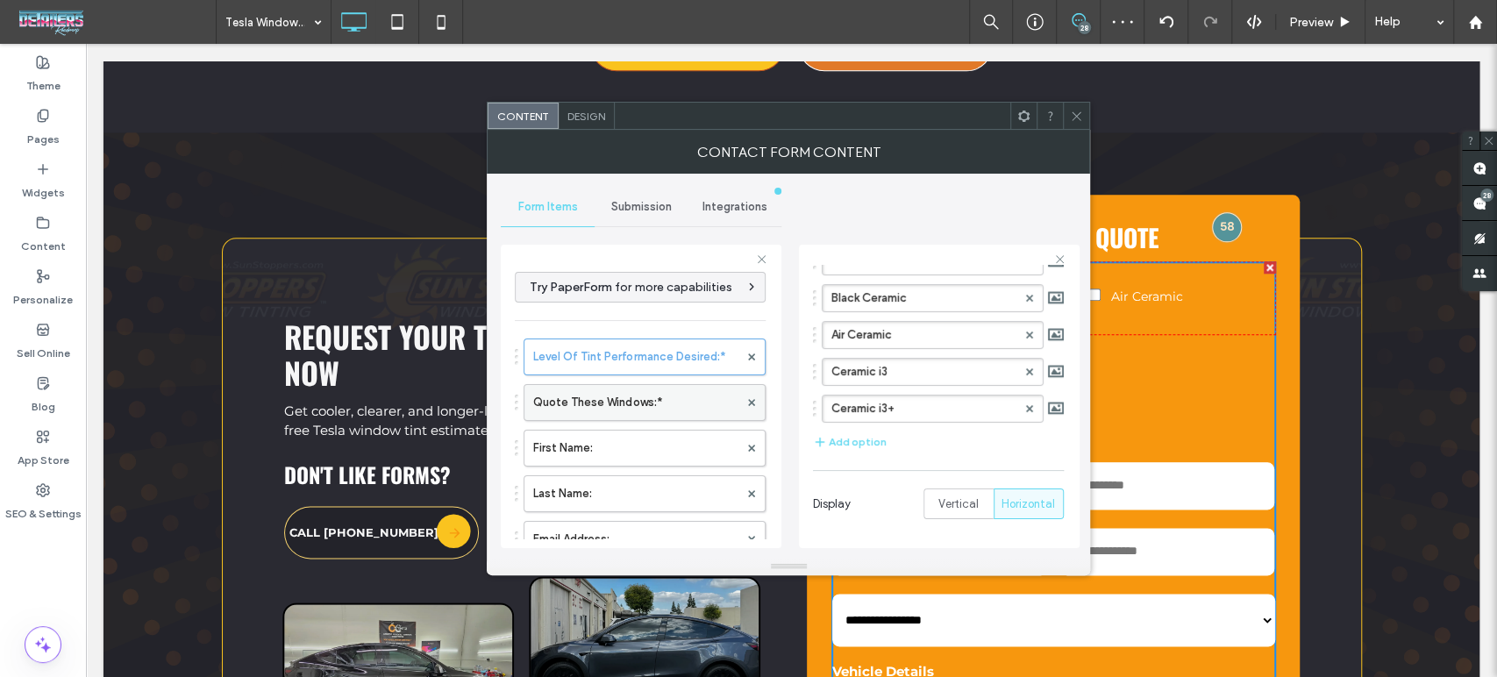
click at [631, 398] on label "Quote These Windows:*" at bounding box center [635, 402] width 205 height 35
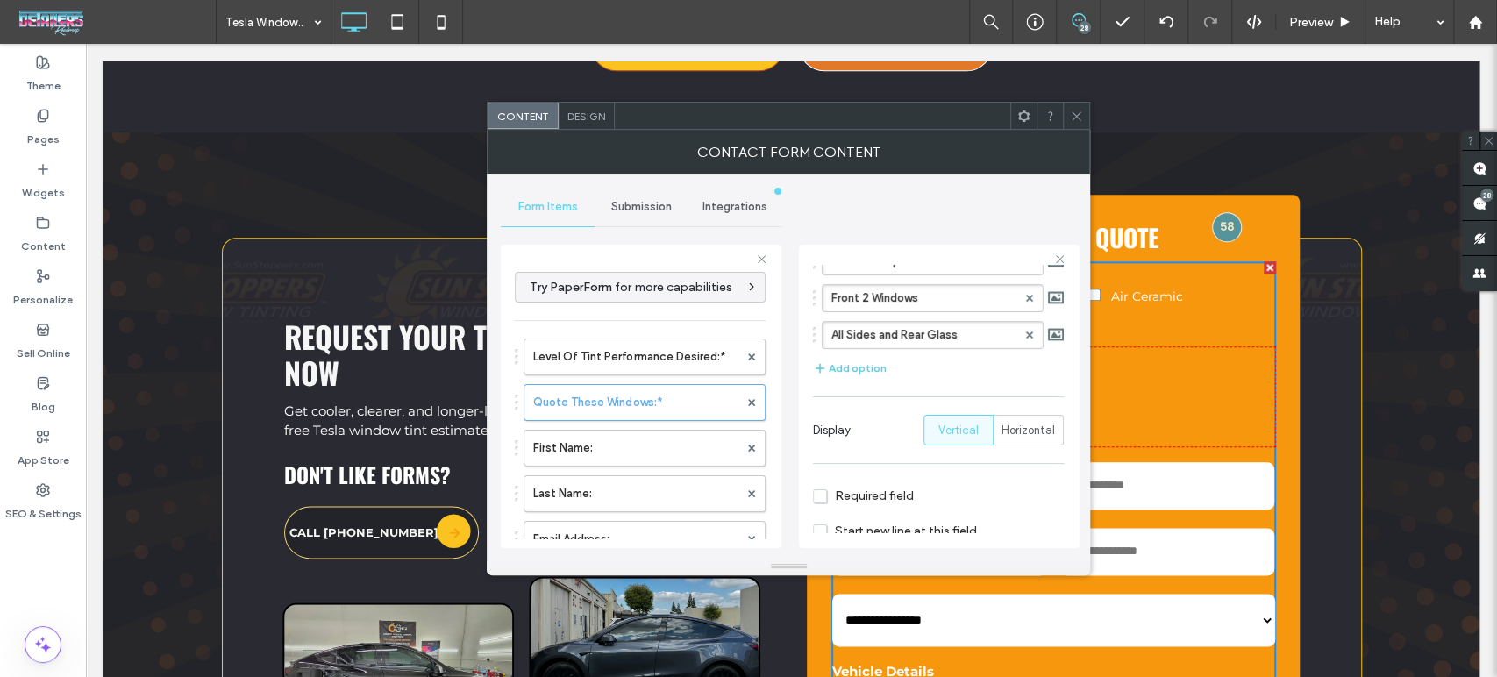
click at [835, 365] on button "Add option" at bounding box center [850, 368] width 74 height 21
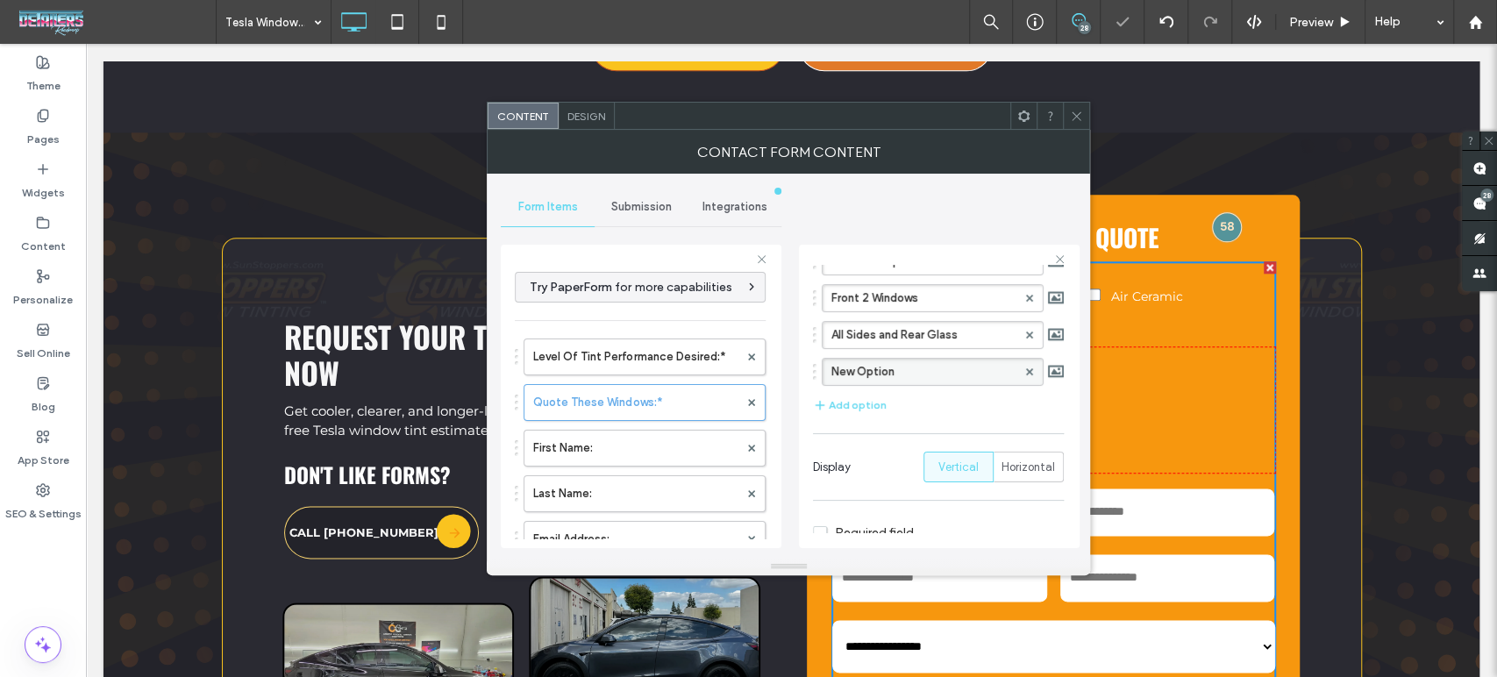
click at [913, 379] on label "New Option" at bounding box center [923, 372] width 185 height 26
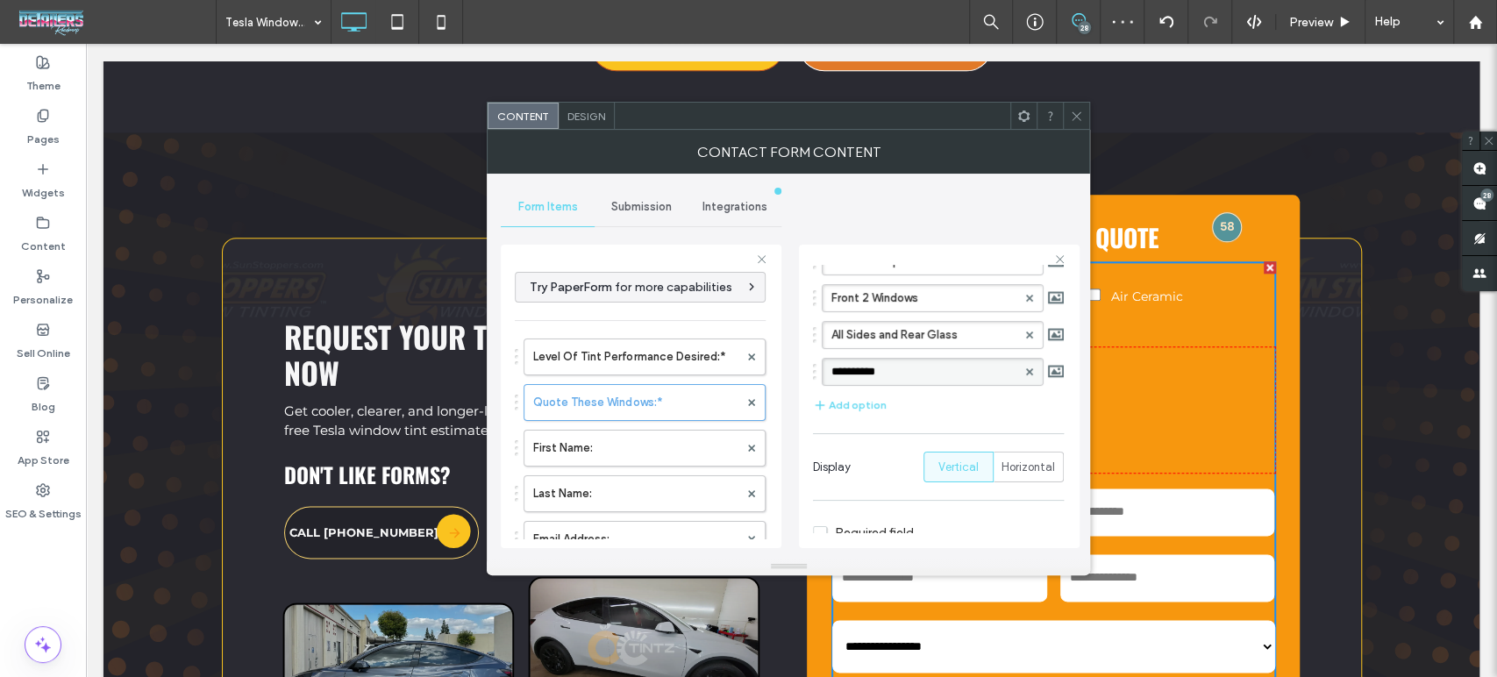
click at [914, 371] on input "**********" at bounding box center [923, 372] width 185 height 12
drag, startPoint x: 849, startPoint y: 370, endPoint x: 786, endPoint y: 367, distance: 63.2
click at [786, 367] on div "**********" at bounding box center [788, 366] width 575 height 384
click at [873, 367] on input "**********" at bounding box center [919, 372] width 176 height 14
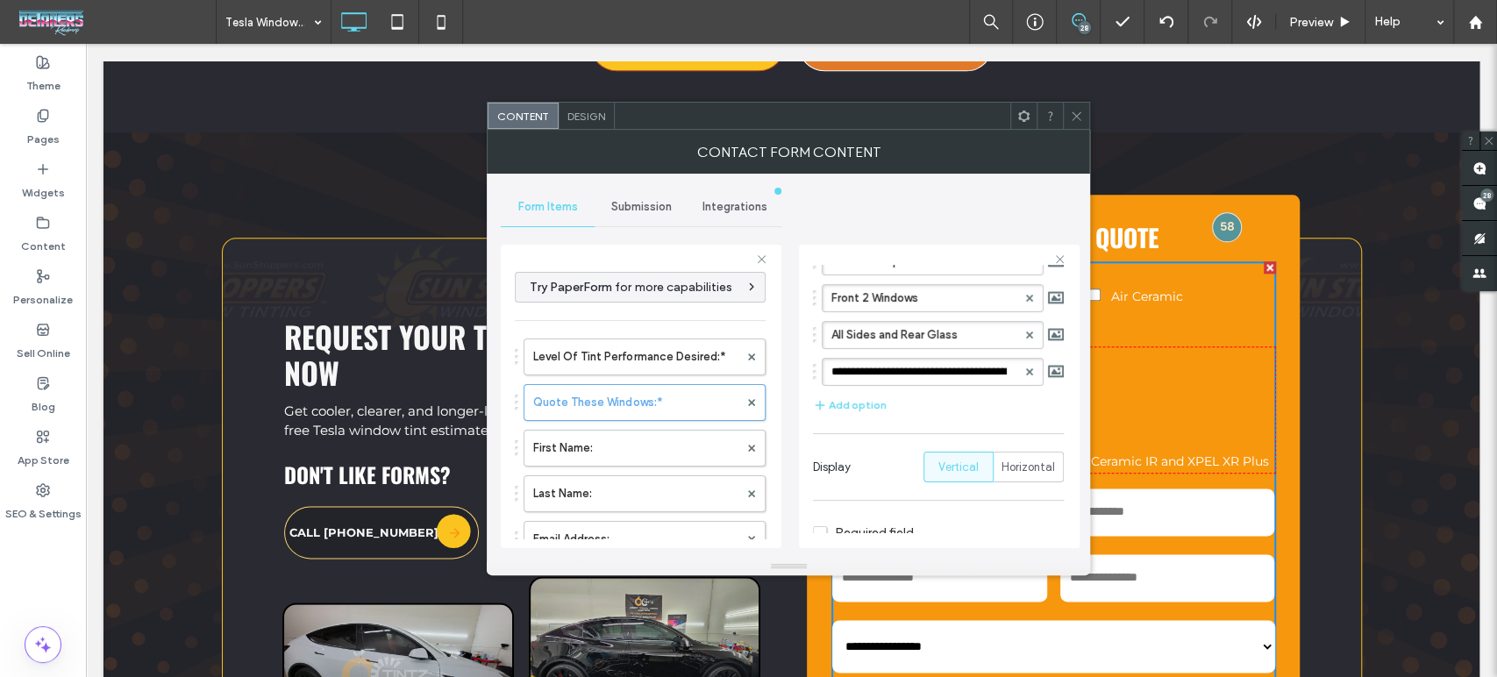
drag, startPoint x: 852, startPoint y: 374, endPoint x: 802, endPoint y: 374, distance: 50.0
click at [802, 374] on div "**********" at bounding box center [939, 396] width 281 height 303
type input "**********"
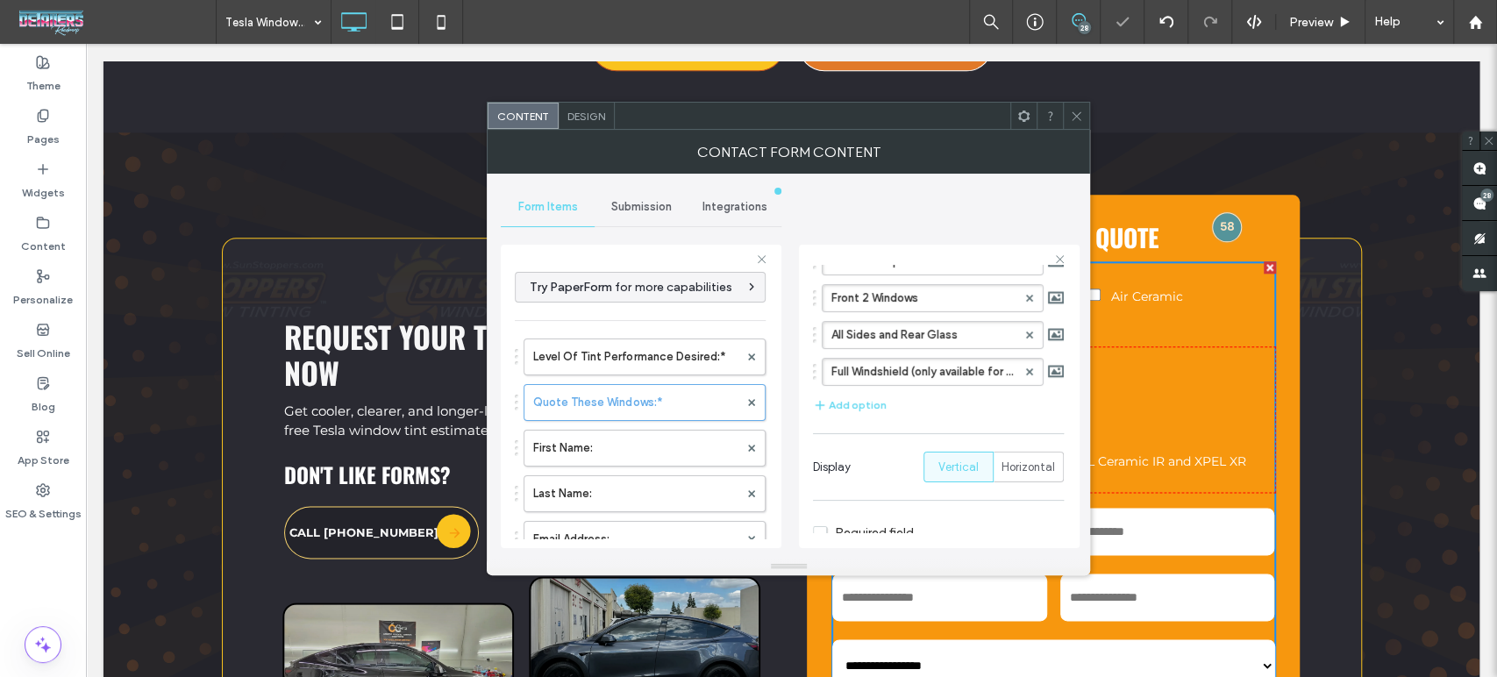
click at [985, 410] on div "Window Strip Front 2 Windows All Sides and Rear Glass Full Windshield (only ava…" at bounding box center [938, 332] width 251 height 186
click at [1077, 110] on icon at bounding box center [1076, 116] width 13 height 13
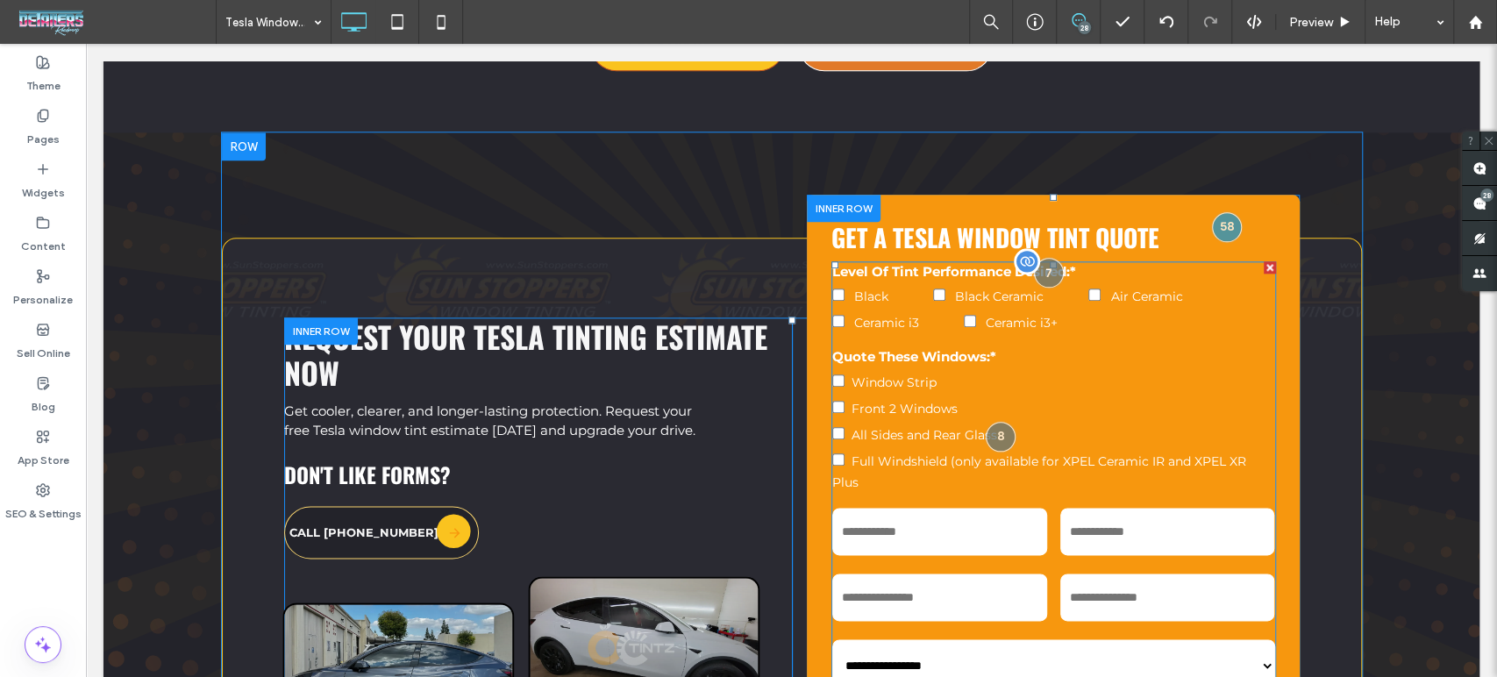
click at [1156, 453] on span "Full Windshield (only available for XPEL Ceramic IR and XPEL XR Plus" at bounding box center [1039, 471] width 414 height 37
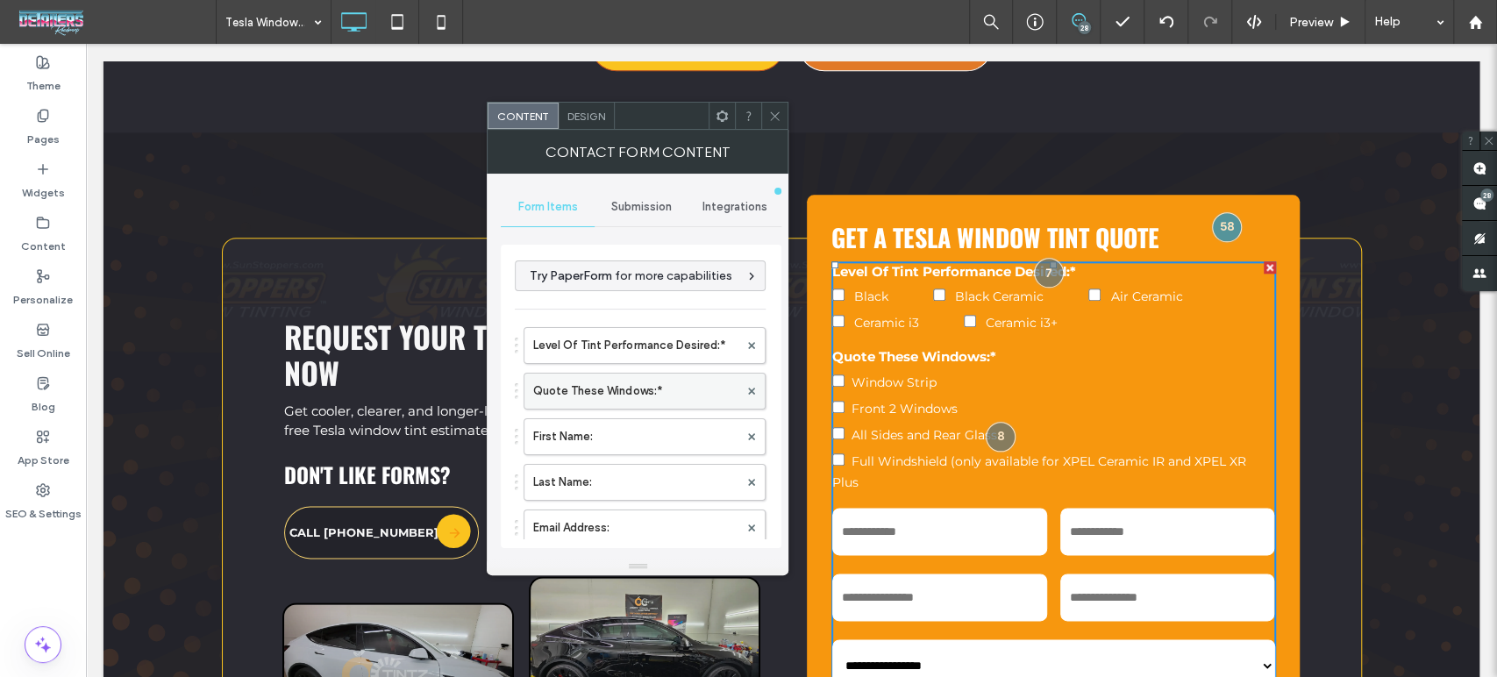
click at [632, 382] on label "Quote These Windows:*" at bounding box center [635, 391] width 205 height 35
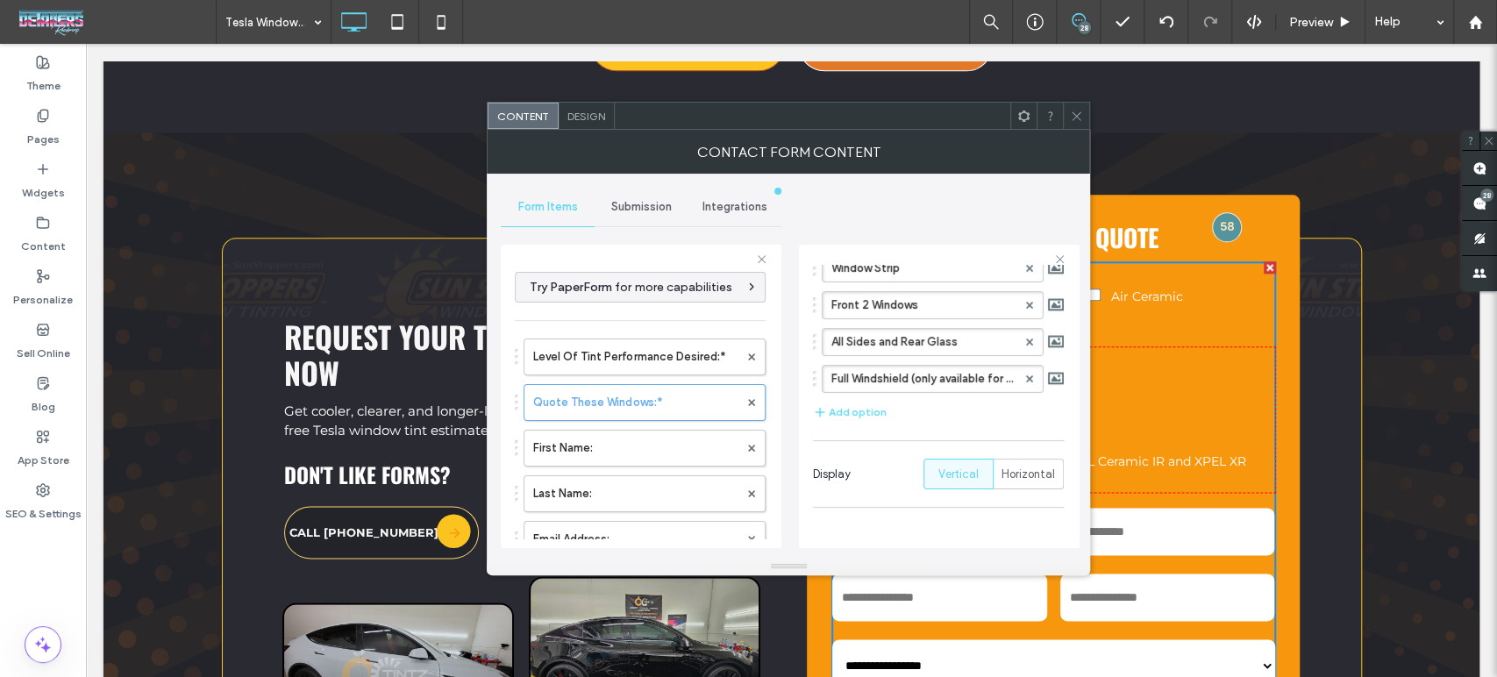
scroll to position [195, 0]
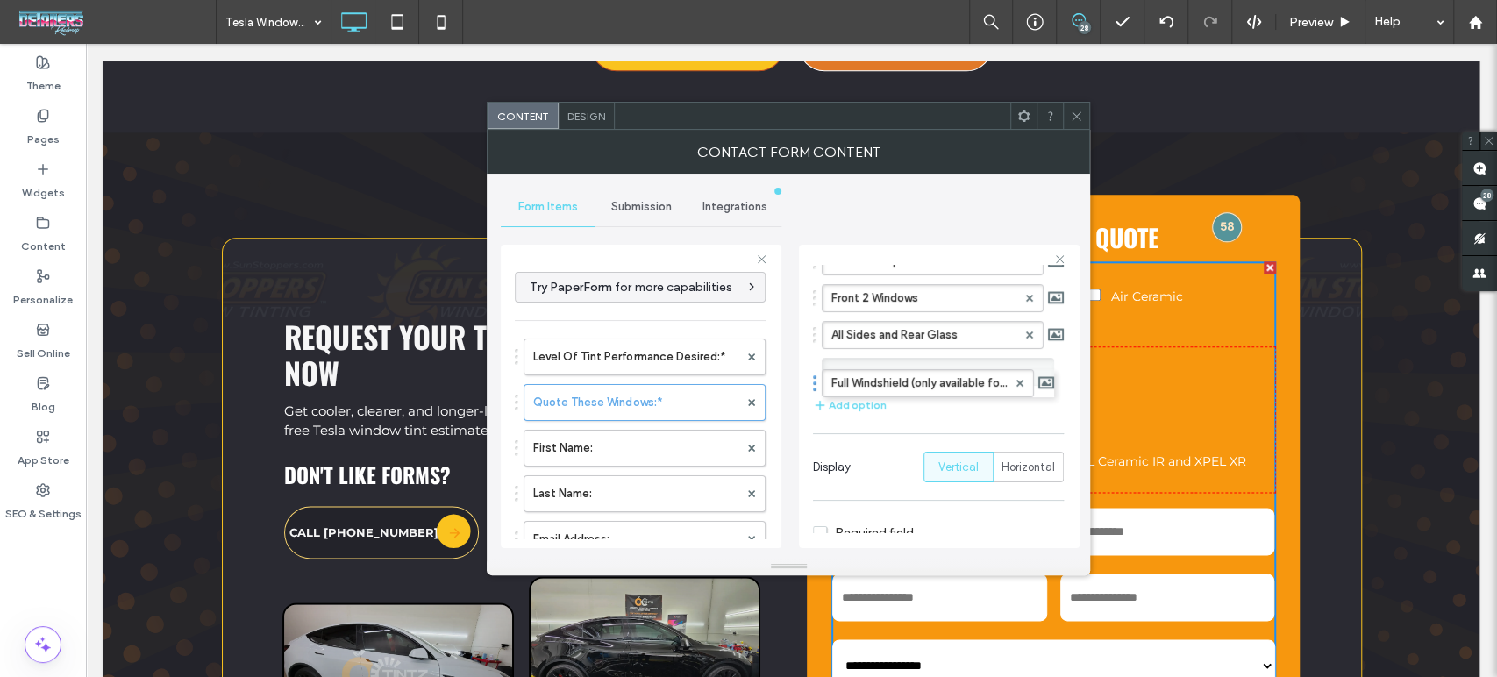
drag, startPoint x: 944, startPoint y: 369, endPoint x: 1087, endPoint y: 377, distance: 144.0
click at [1087, 377] on div "**********" at bounding box center [788, 366] width 603 height 384
click at [1005, 371] on label "Full Windshield (only available for XPEL Ceramic IR and XPEL XR Plus" at bounding box center [923, 372] width 185 height 26
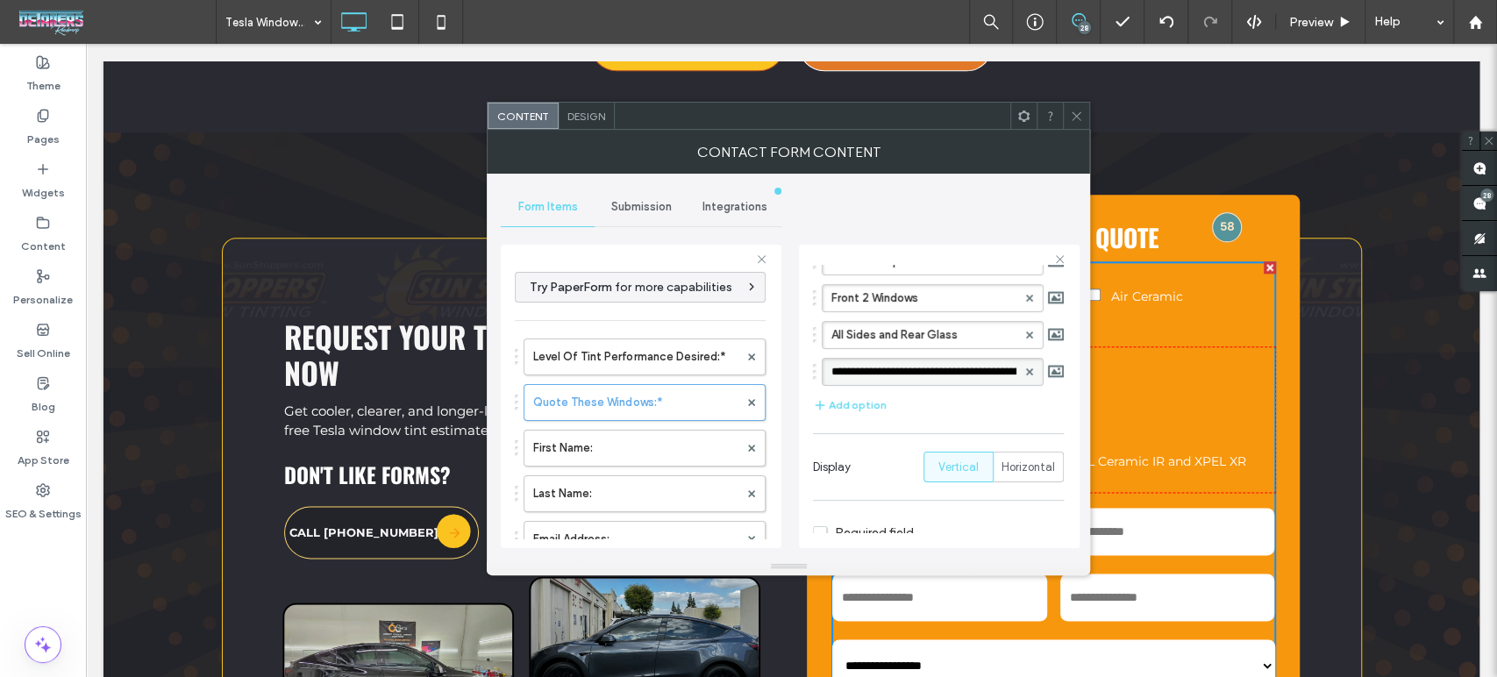
scroll to position [0, 180]
type input "**********"
click at [1078, 107] on span at bounding box center [1076, 116] width 13 height 26
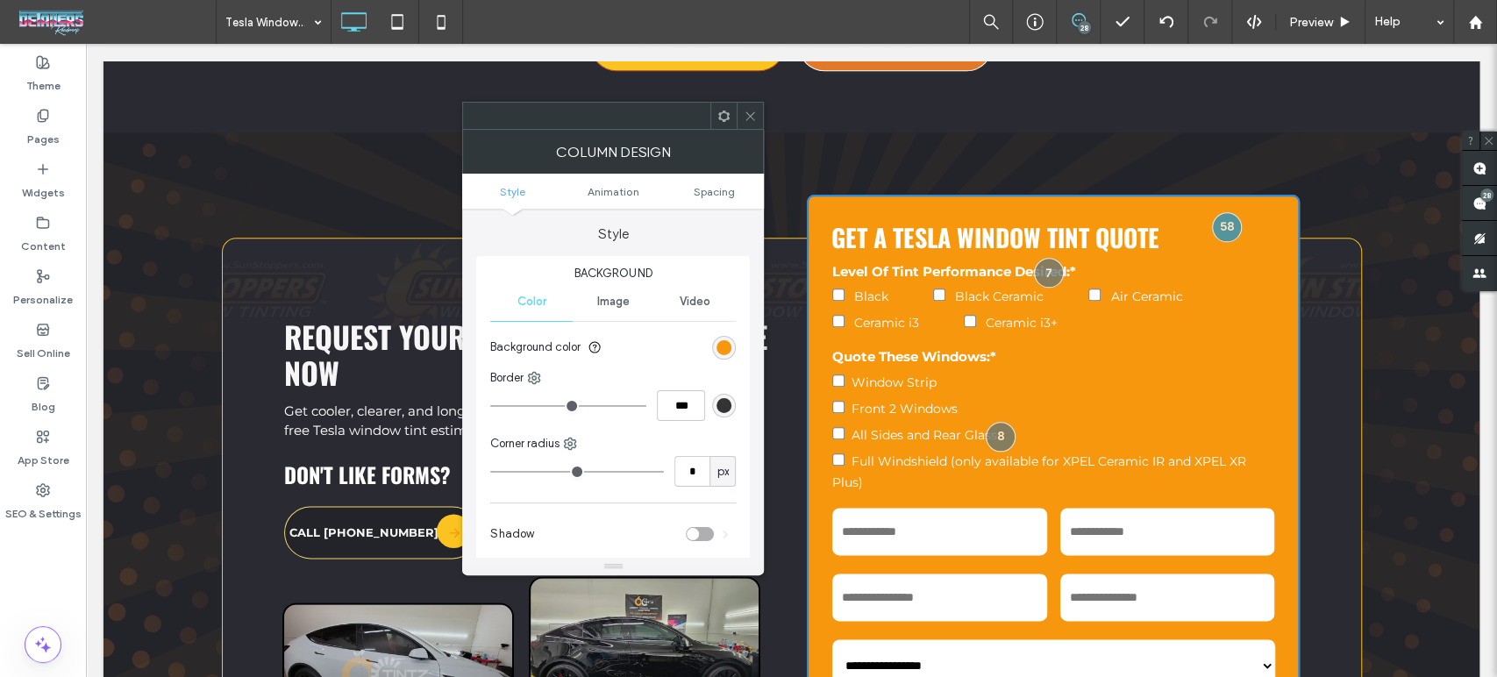
type input "*"
click at [690, 193] on link "Spacing" at bounding box center [714, 191] width 101 height 13
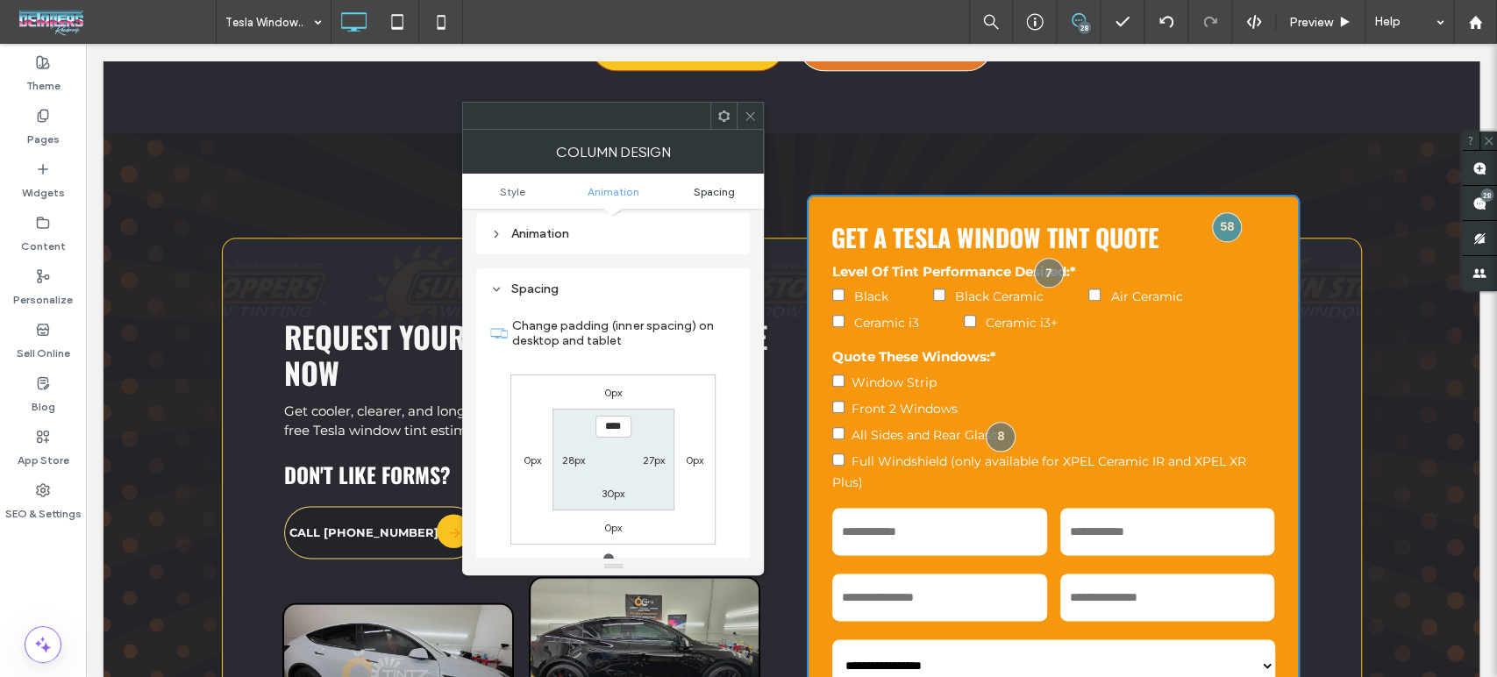
scroll to position [411, 0]
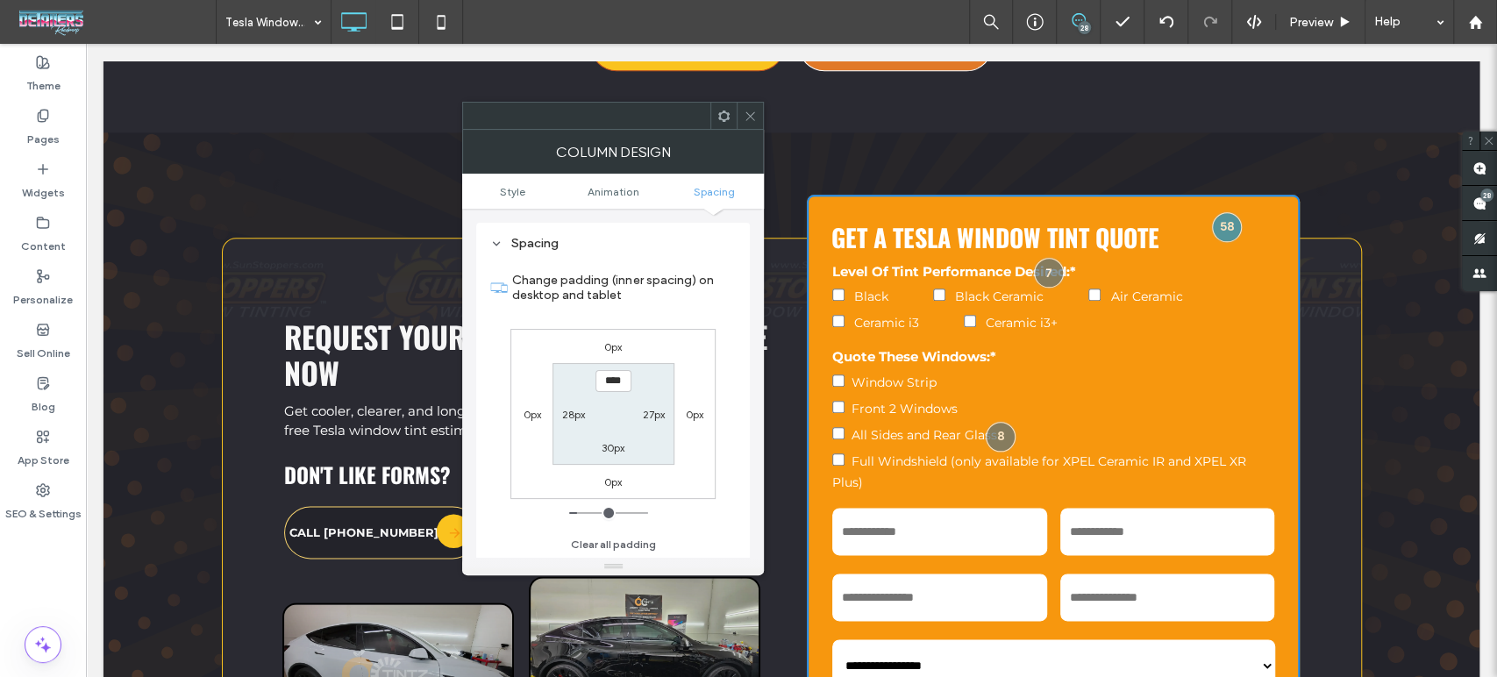
click at [580, 417] on label "28px" at bounding box center [573, 414] width 23 height 13
type input "**"
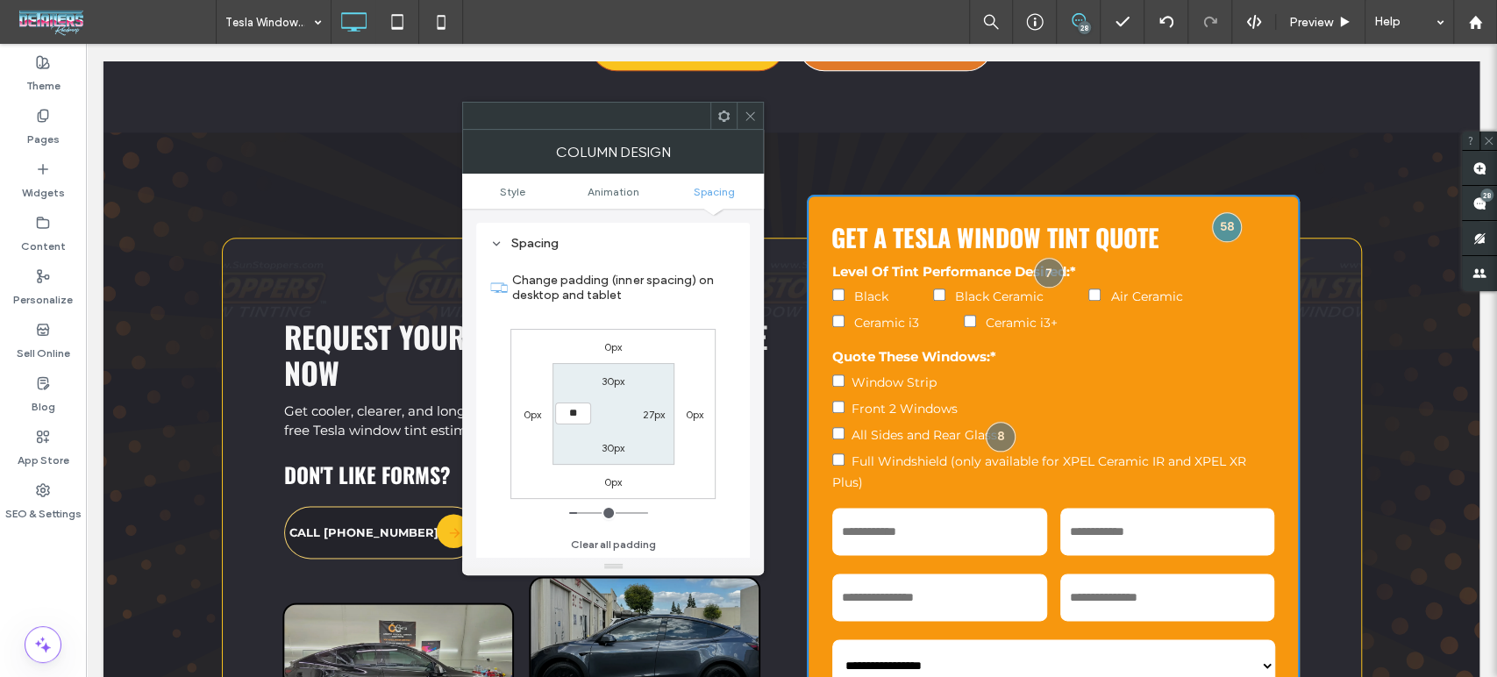
type input "**"
type input "****"
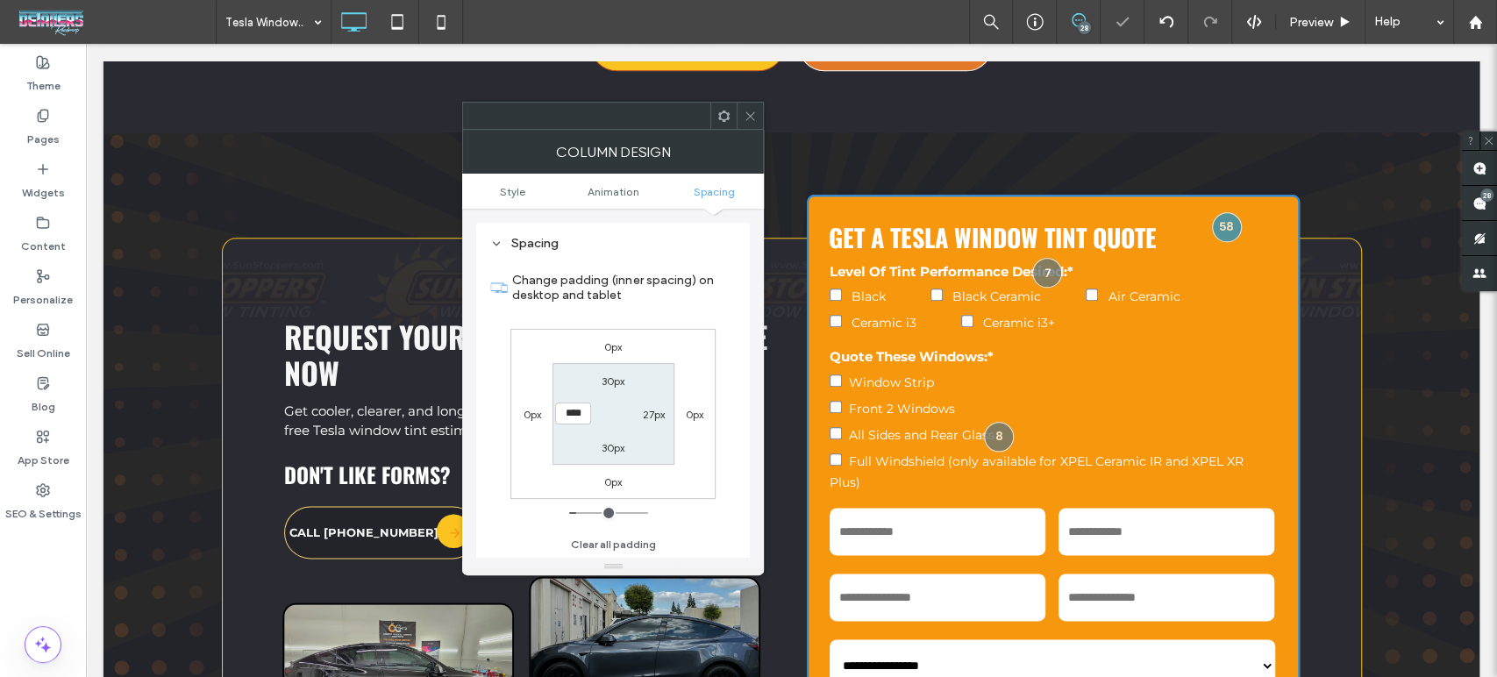
click at [646, 411] on label "27px" at bounding box center [654, 414] width 22 height 13
type input "**"
type input "****"
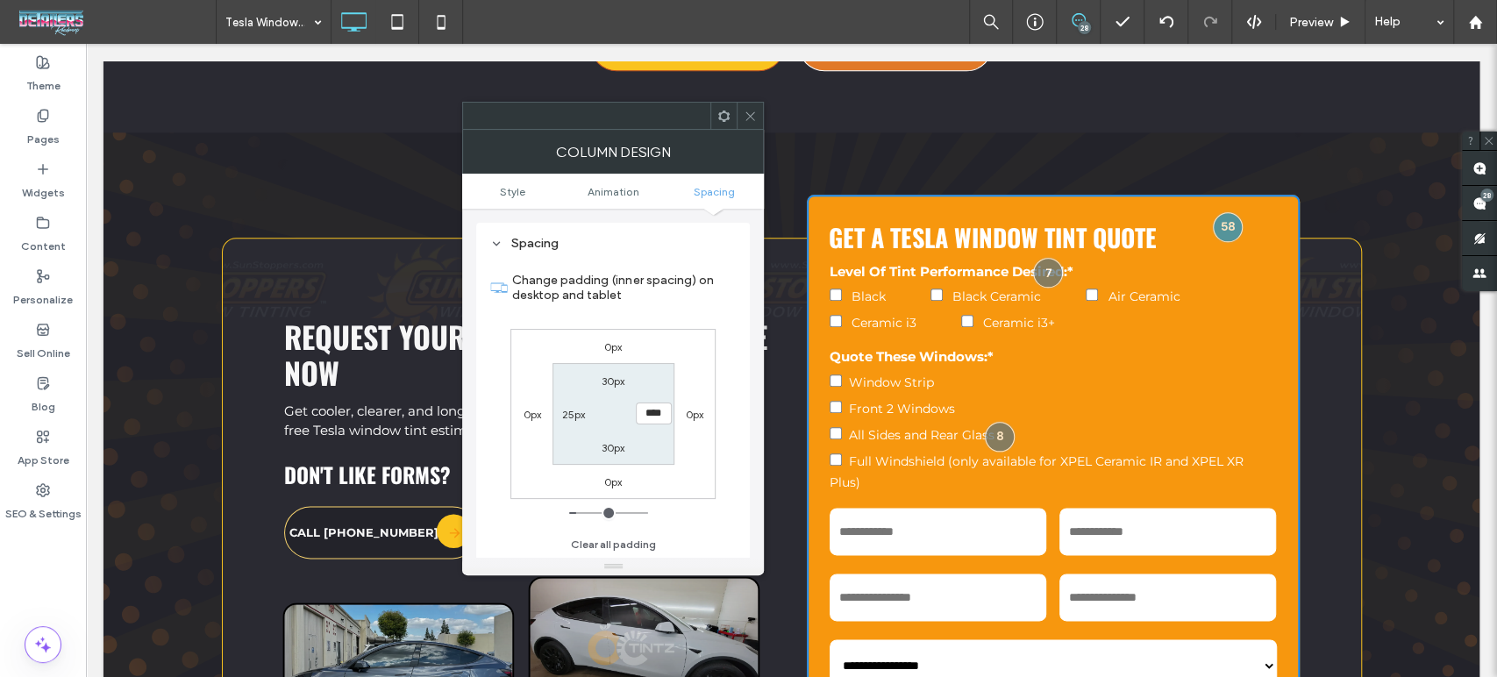
click at [747, 117] on icon at bounding box center [750, 116] width 13 height 13
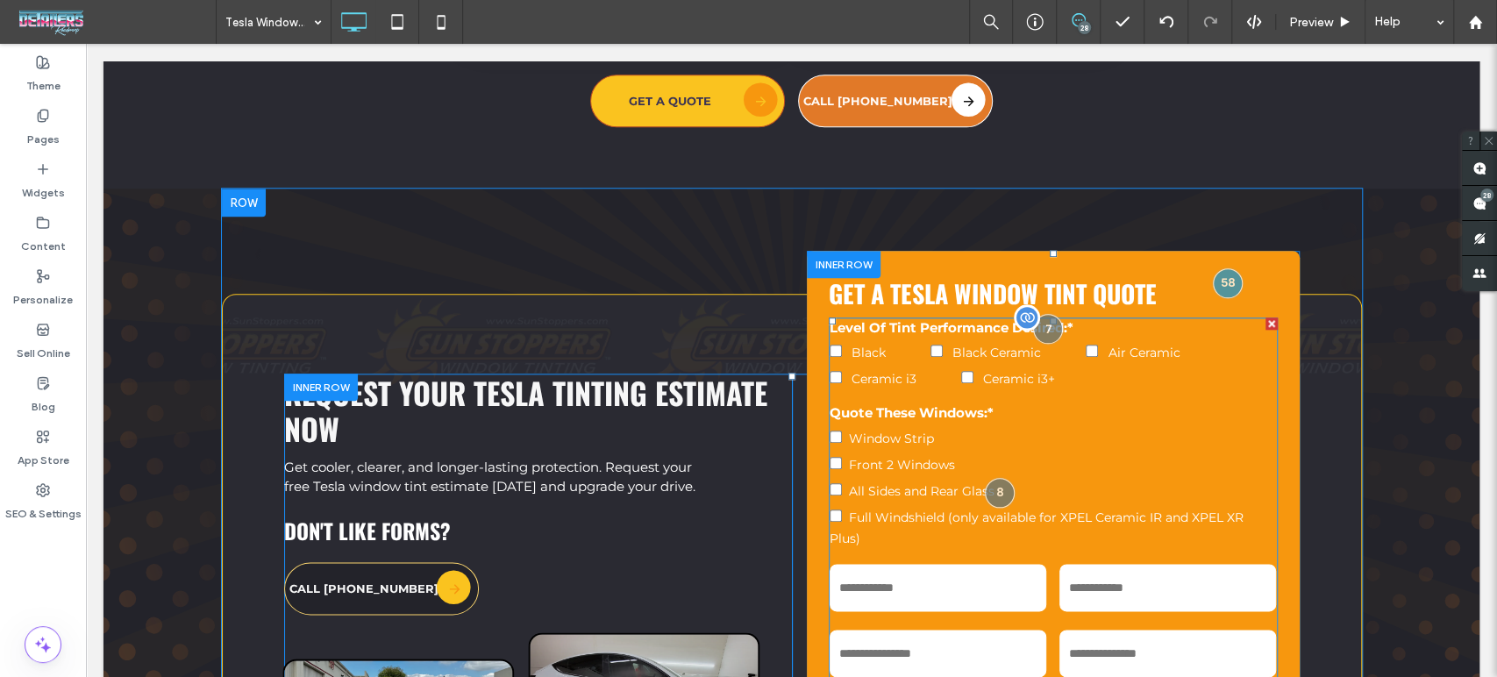
scroll to position [5535, 0]
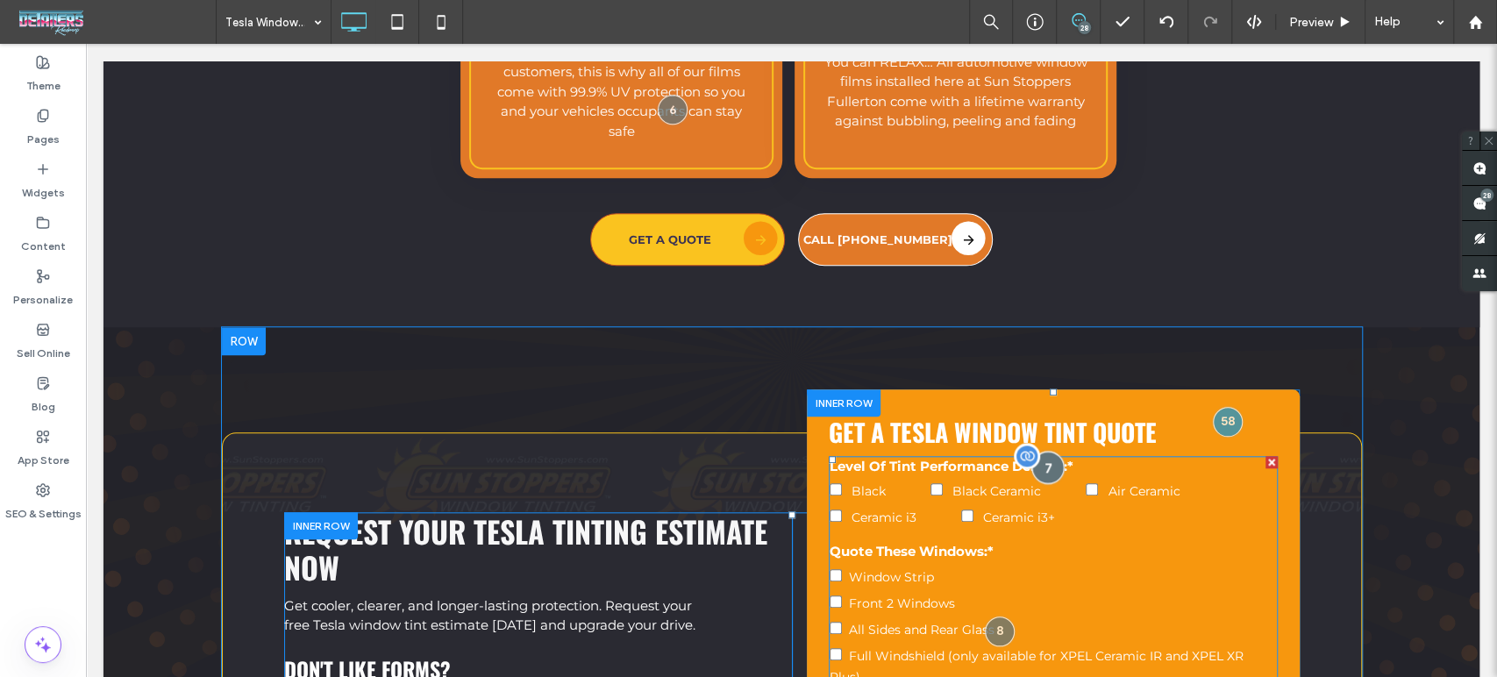
click at [1044, 452] on div at bounding box center [1048, 468] width 32 height 32
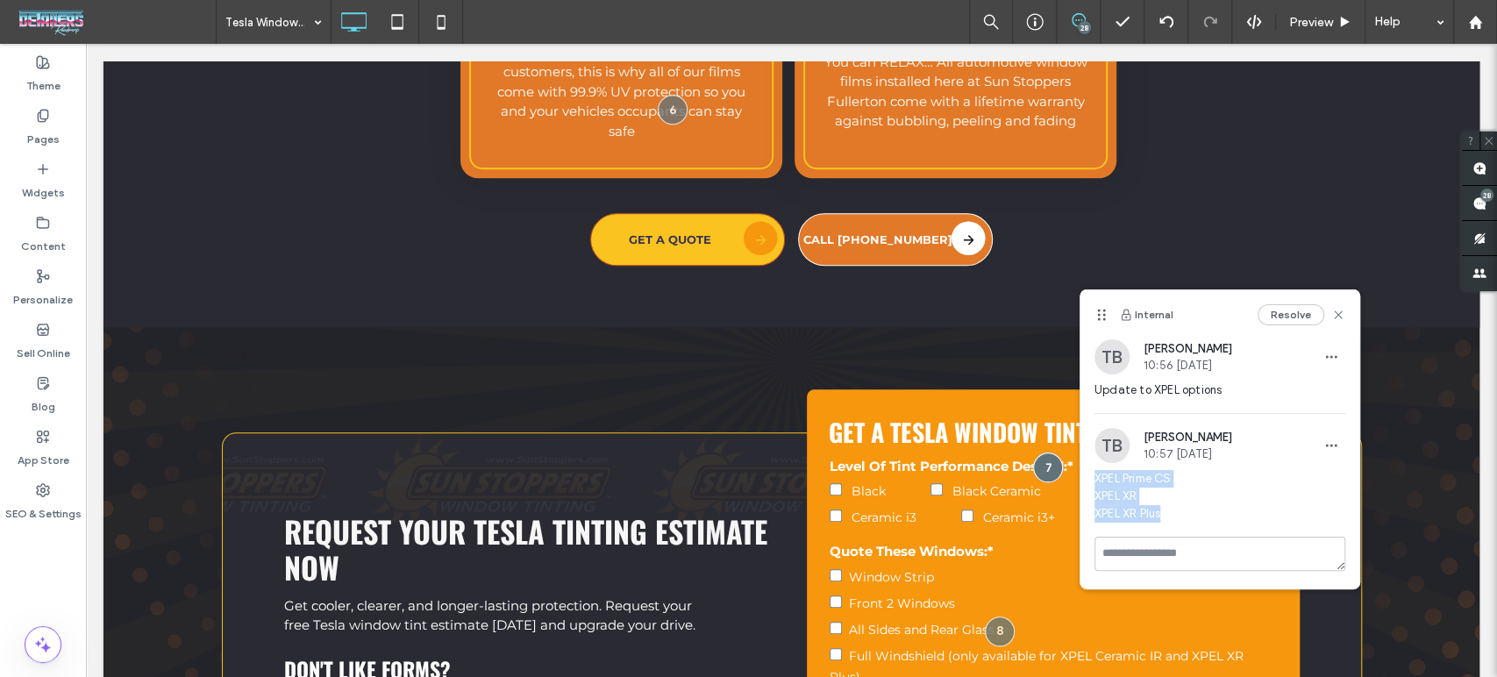
drag, startPoint x: 1168, startPoint y: 512, endPoint x: 1080, endPoint y: 484, distance: 92.1
click at [1080, 484] on div "[PERSON_NAME] [PERSON_NAME] 10:57 [DATE] XPEL Prime CS XPEL XR XPEL XR Plus" at bounding box center [1219, 482] width 279 height 109
copy span "XPEL Prime CS XPEL XR XPEL XR Plus"
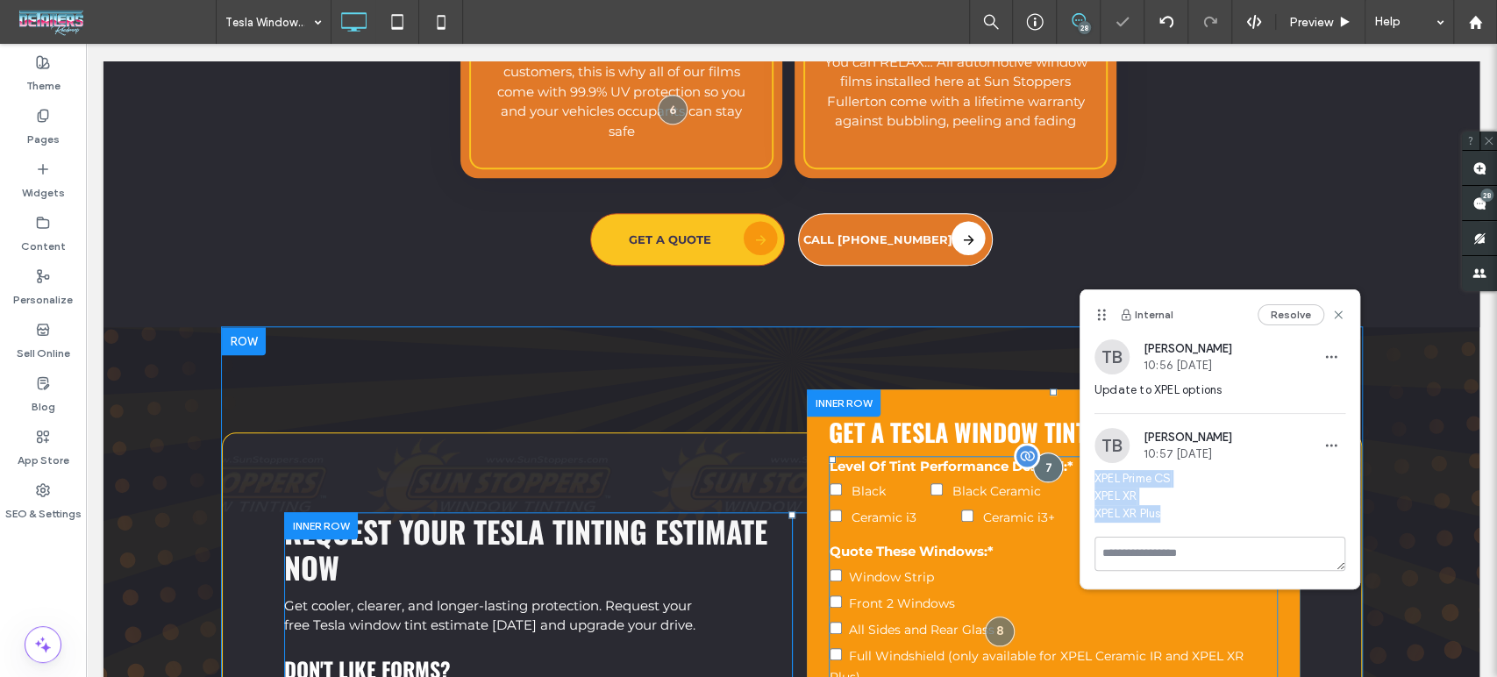
click at [947, 542] on label "Quote These Windows:*" at bounding box center [1053, 552] width 447 height 20
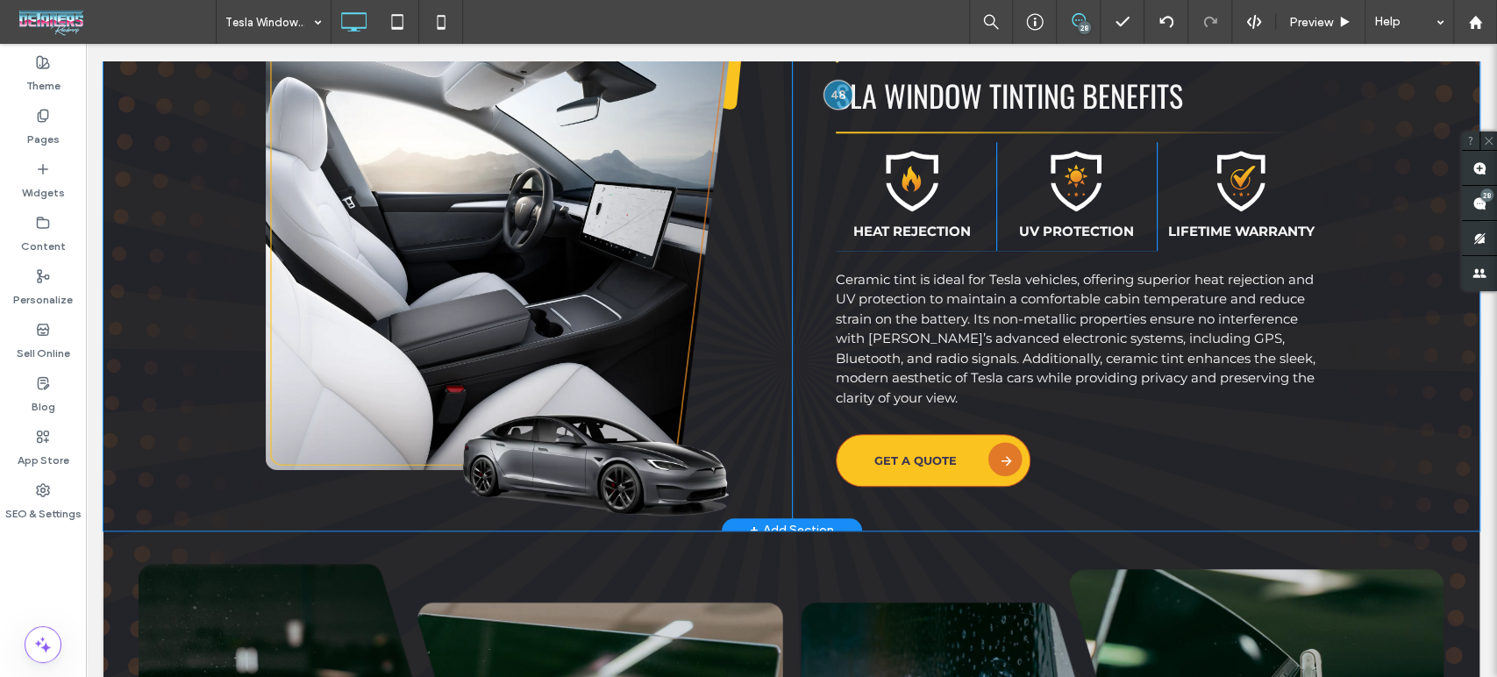
scroll to position [779, 0]
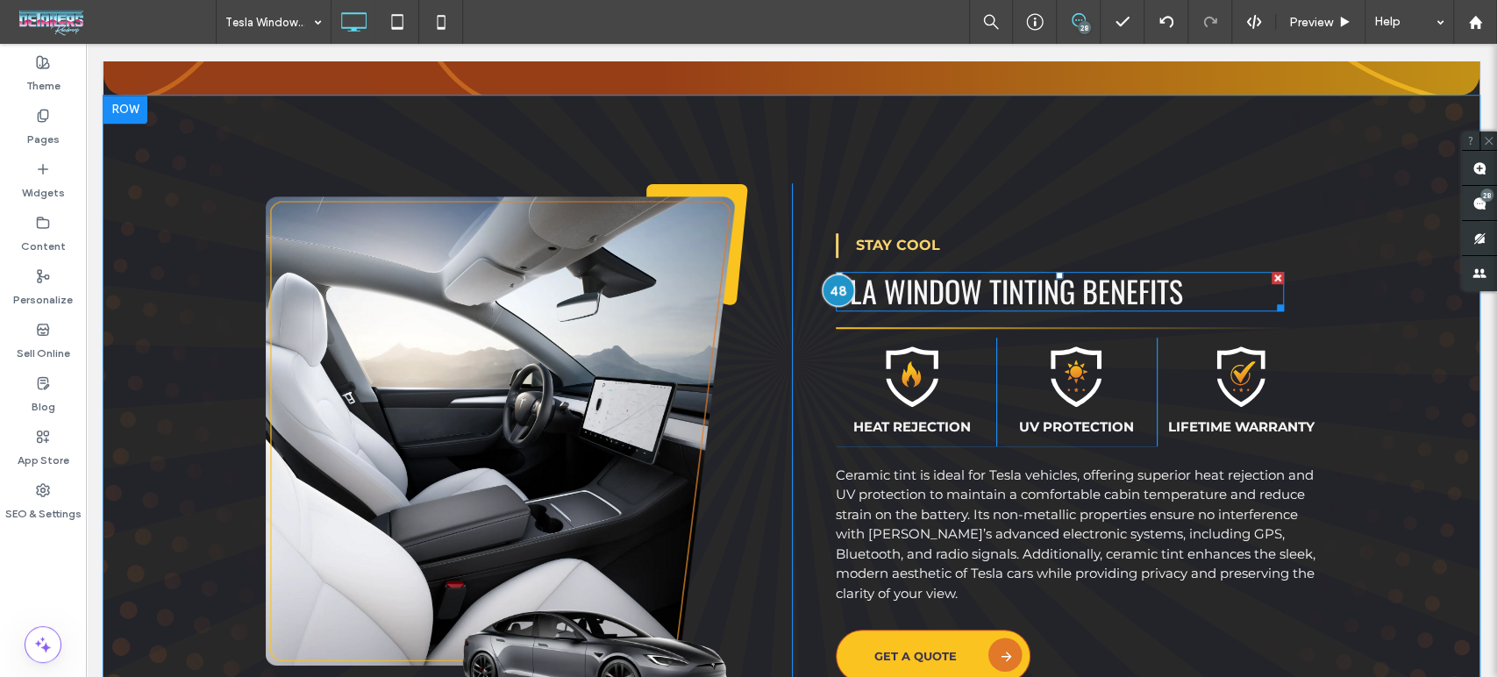
click at [835, 290] on div at bounding box center [838, 290] width 32 height 32
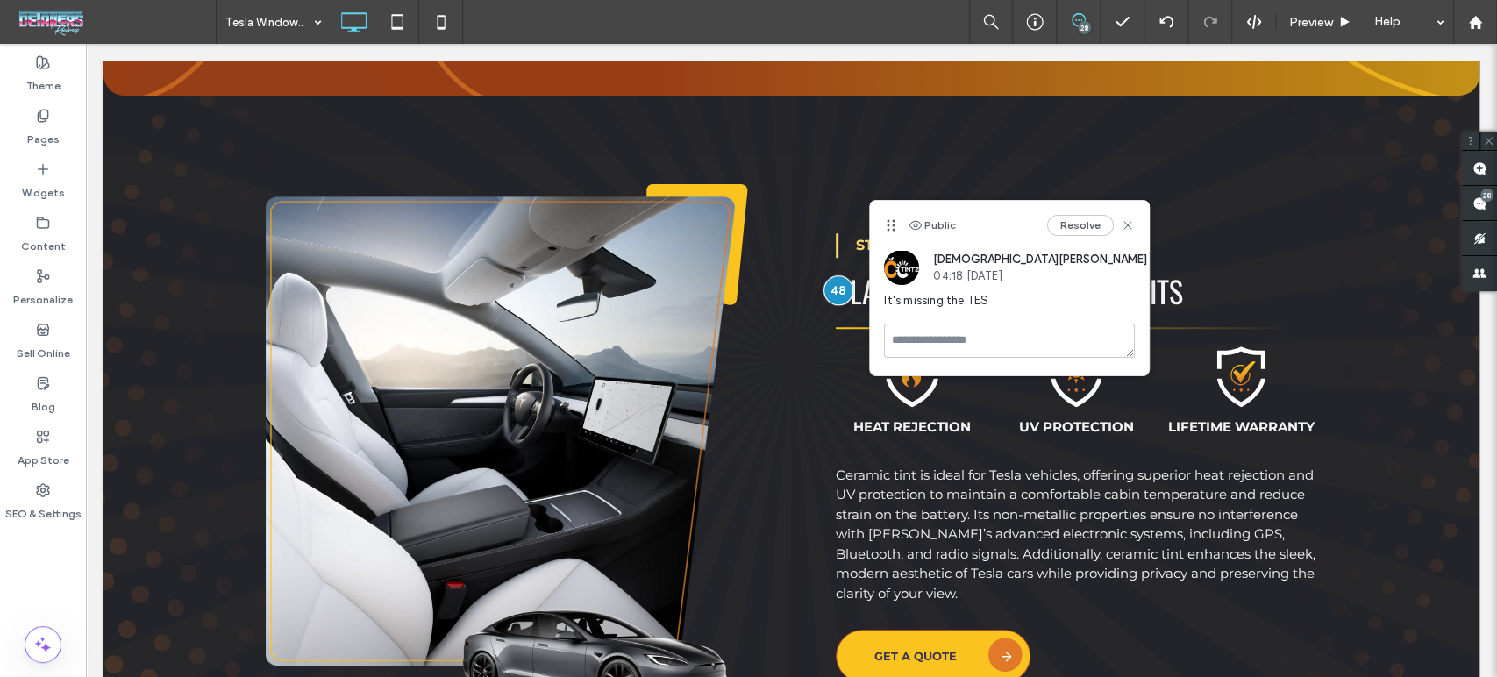
click at [945, 305] on span "It's missing the TES" at bounding box center [1009, 301] width 251 height 18
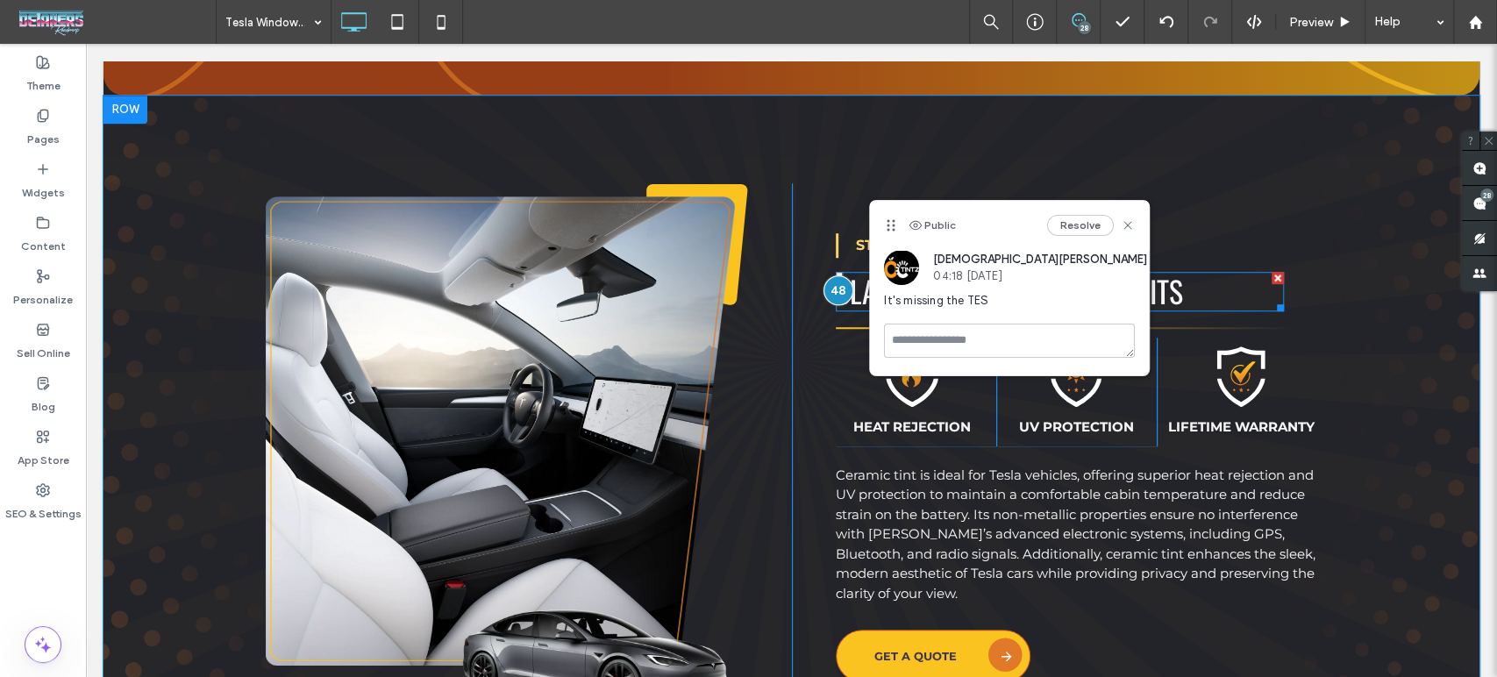
click at [849, 293] on span "sla Window Tinting benefits" at bounding box center [1009, 290] width 347 height 45
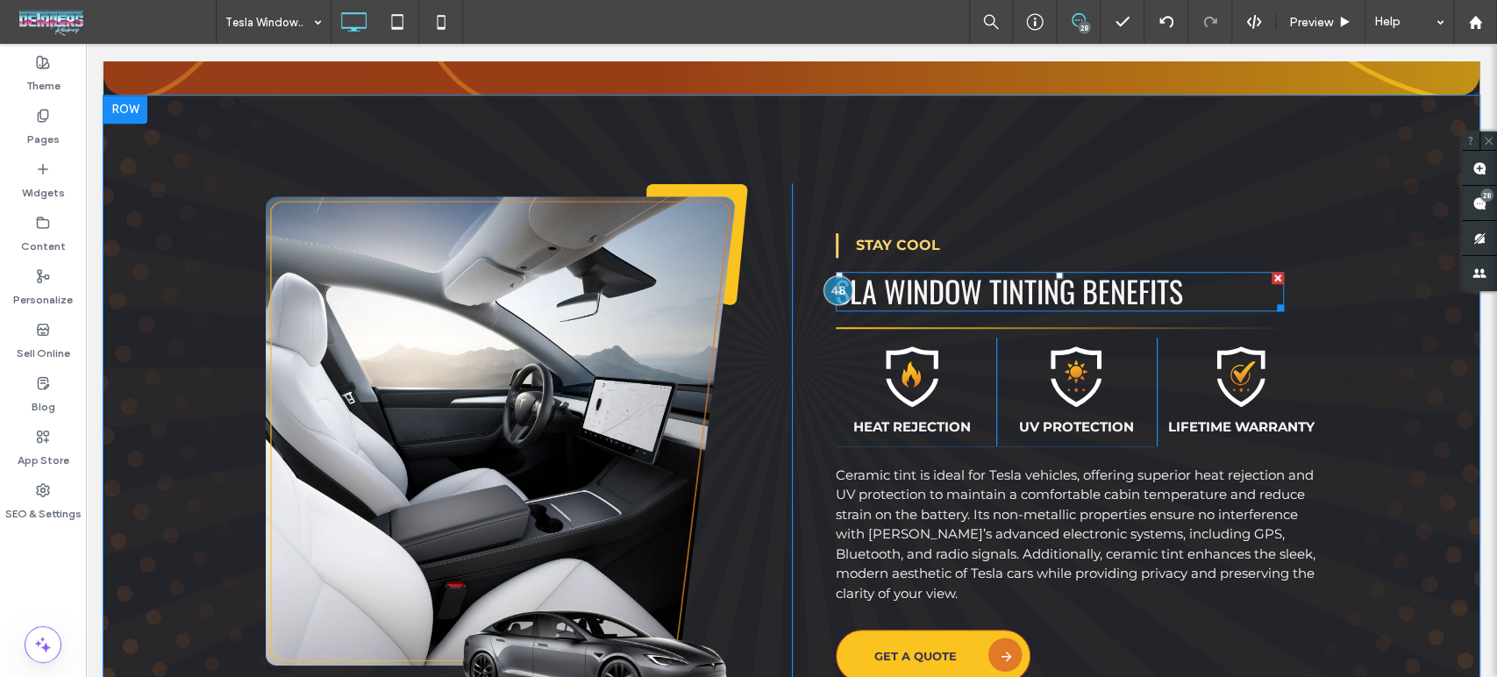
click at [850, 292] on span "sla Window Tinting benefits" at bounding box center [1009, 290] width 347 height 45
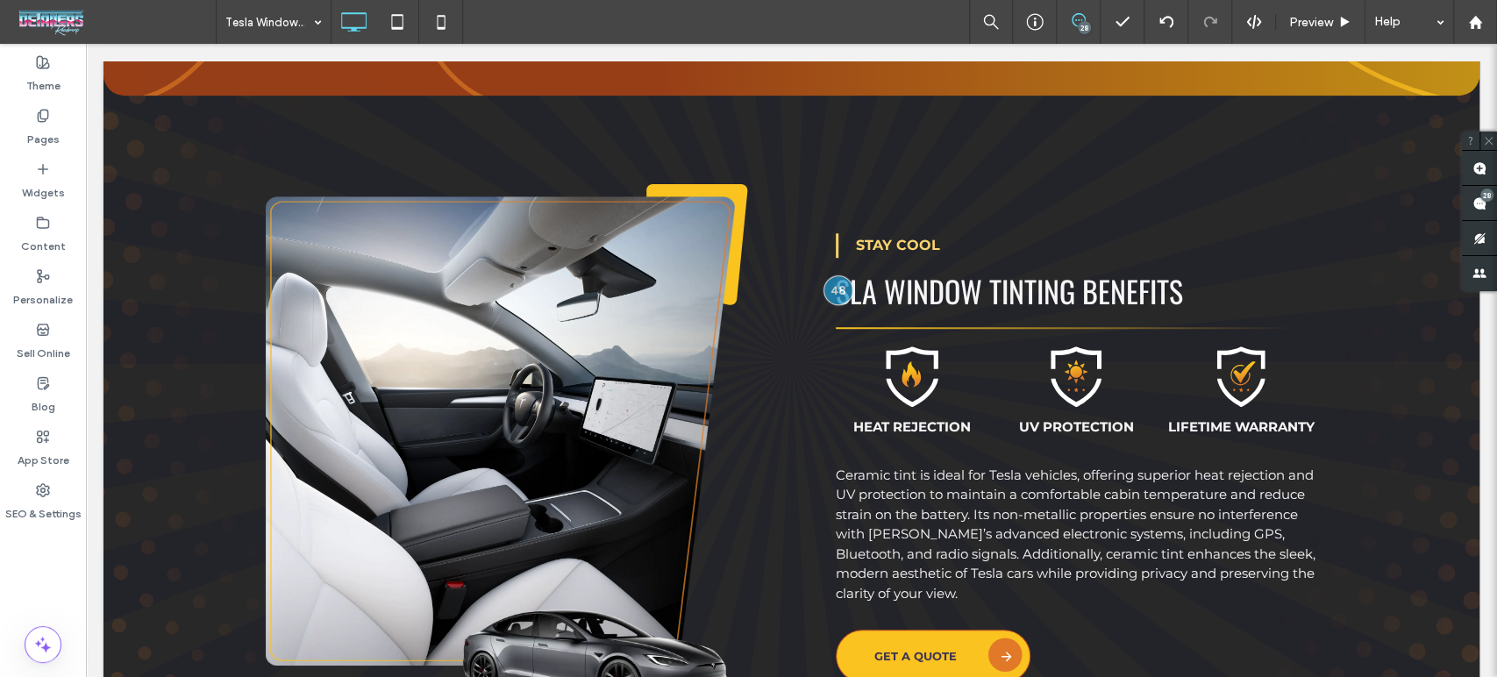
click at [850, 292] on span "sla Window Tinting benefits" at bounding box center [1009, 290] width 347 height 45
click at [866, 294] on span "sla Window Tinting benefits" at bounding box center [1009, 290] width 347 height 45
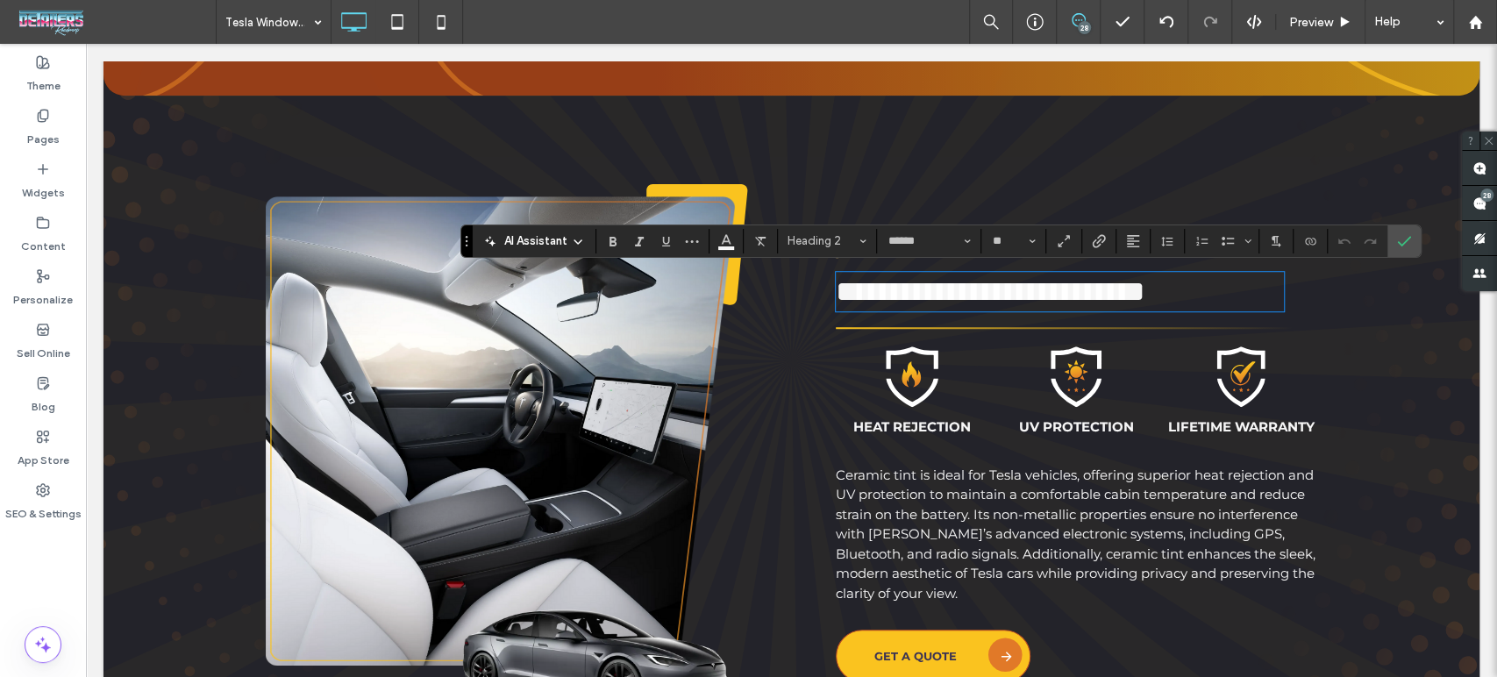
type input "******"
type input "**"
click at [1405, 240] on use "Confirm" at bounding box center [1404, 241] width 14 height 11
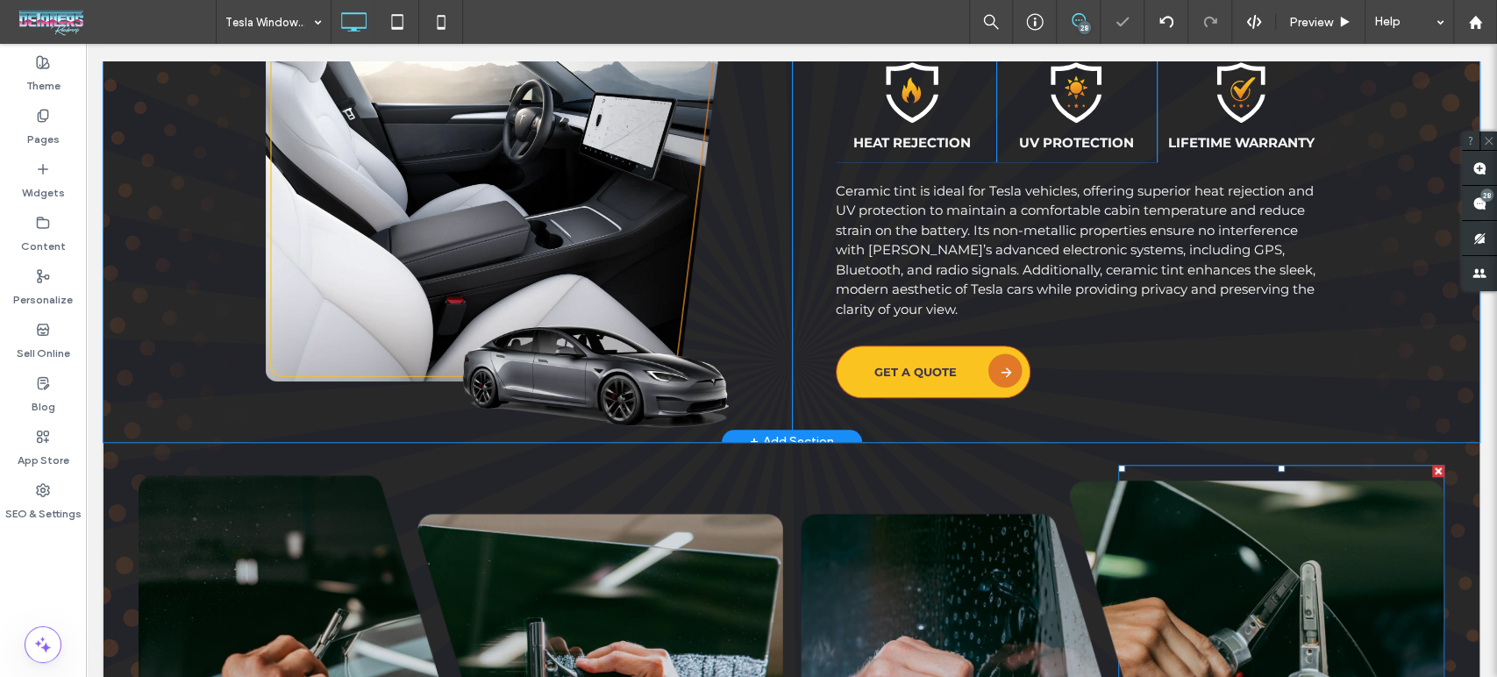
scroll to position [877, 0]
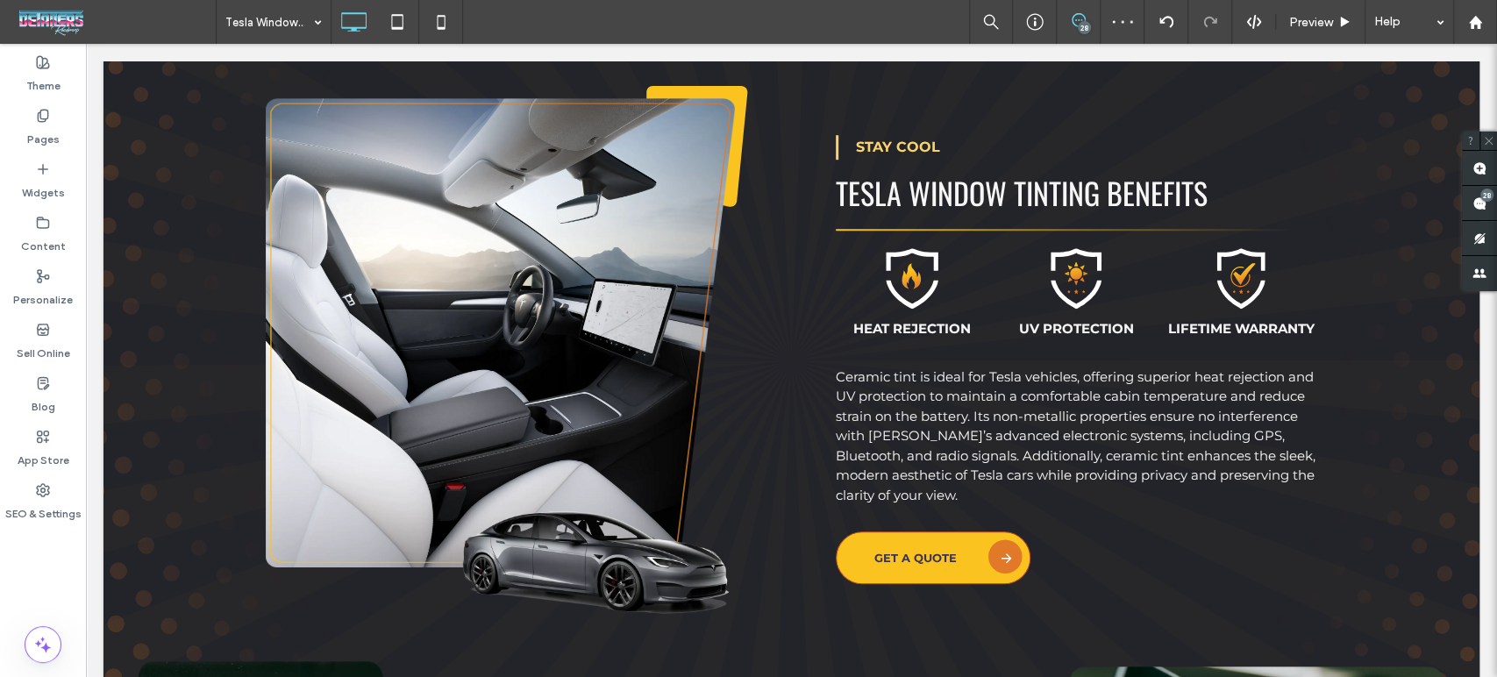
click at [1083, 21] on div "28" at bounding box center [1084, 27] width 13 height 13
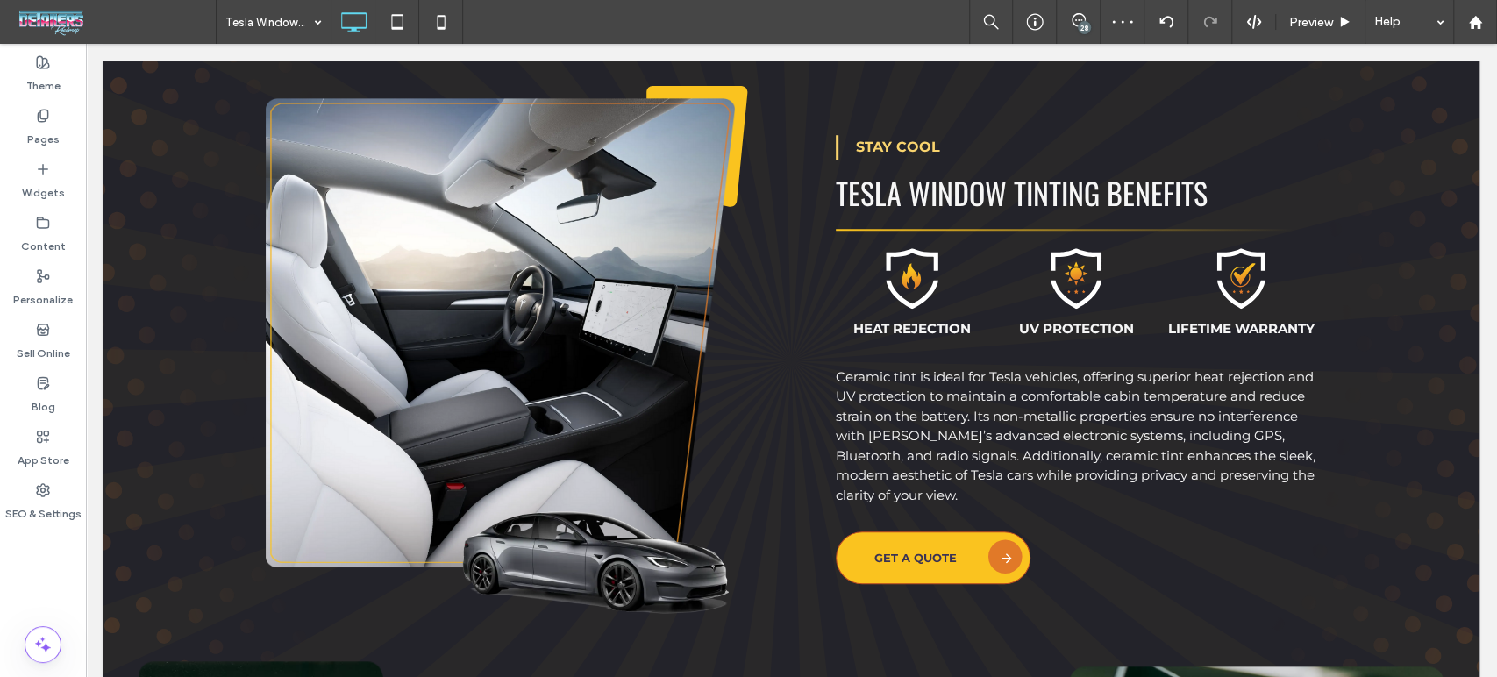
click at [1083, 21] on div "28" at bounding box center [1084, 27] width 13 height 13
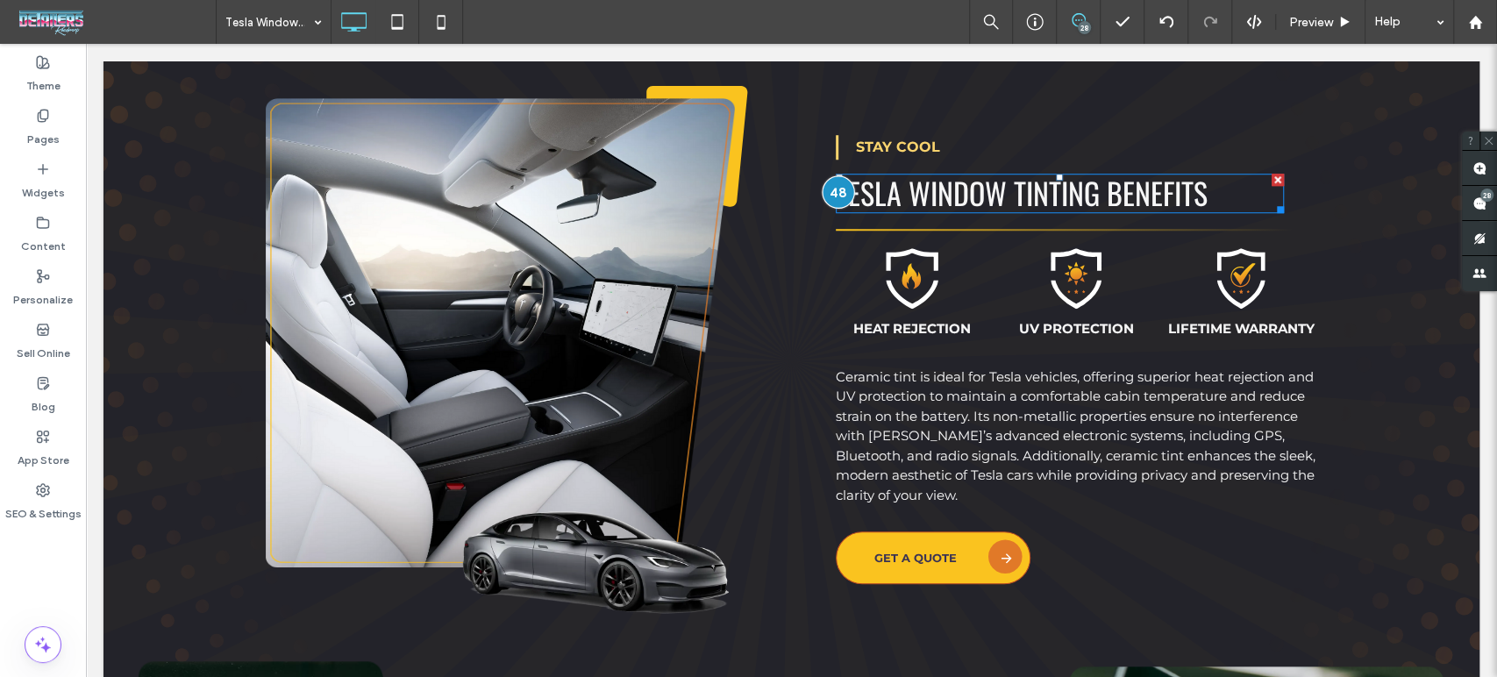
click at [837, 196] on div at bounding box center [838, 191] width 32 height 32
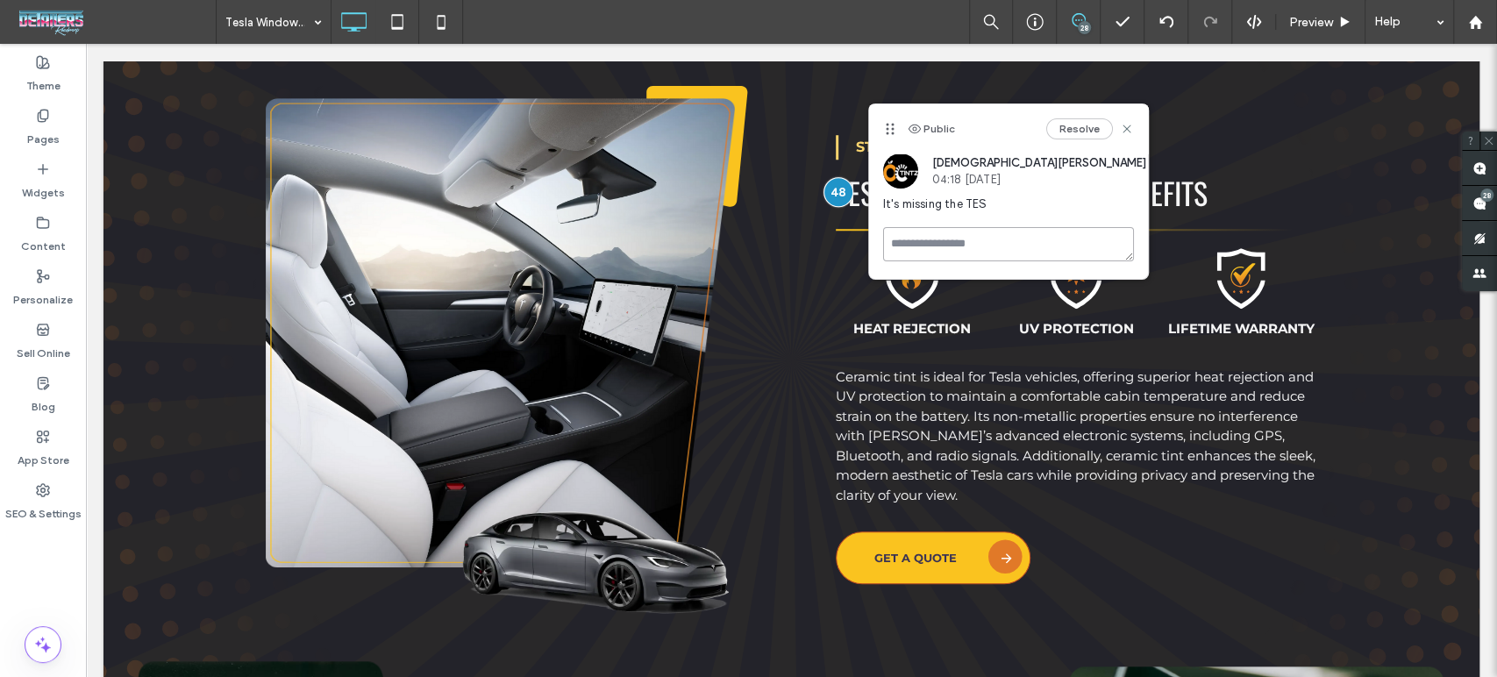
click at [968, 232] on textarea at bounding box center [1008, 244] width 251 height 34
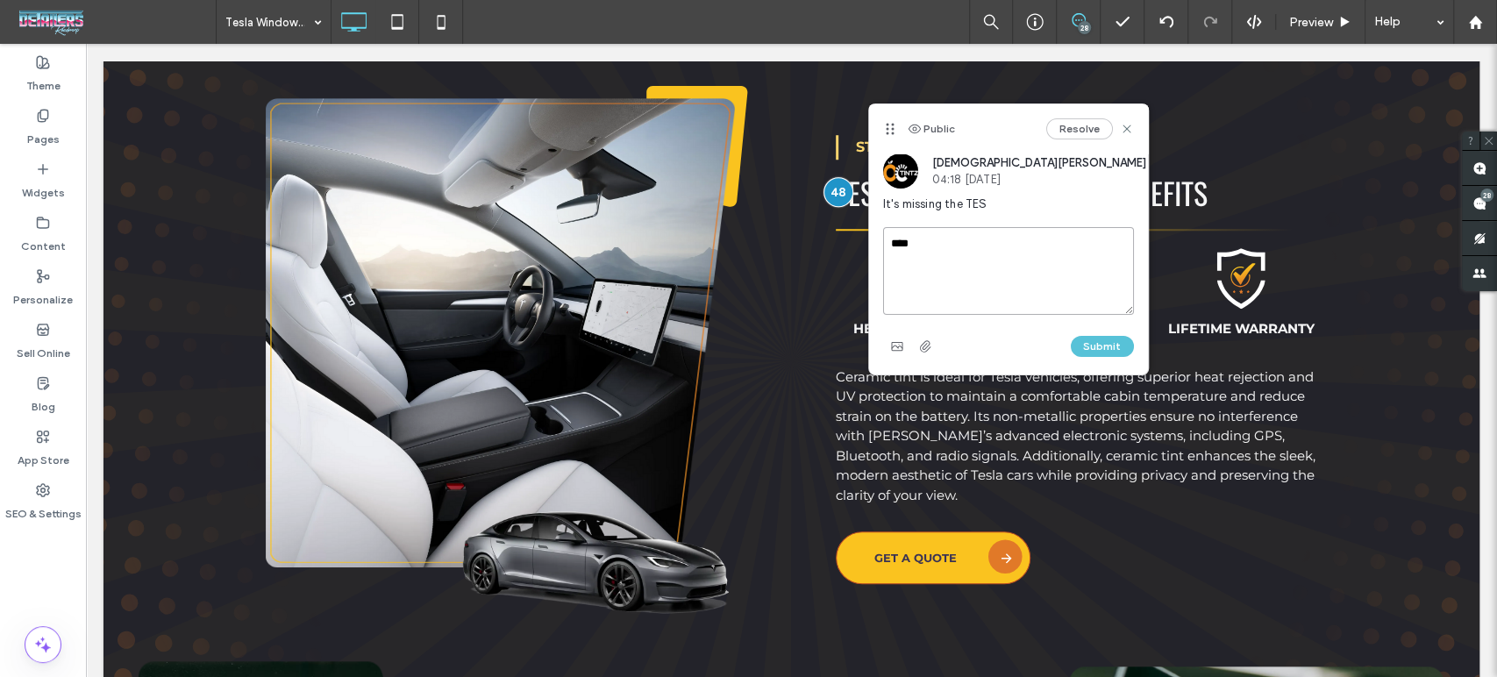
type textarea "****"
click at [1094, 344] on button "Submit" at bounding box center [1102, 346] width 63 height 21
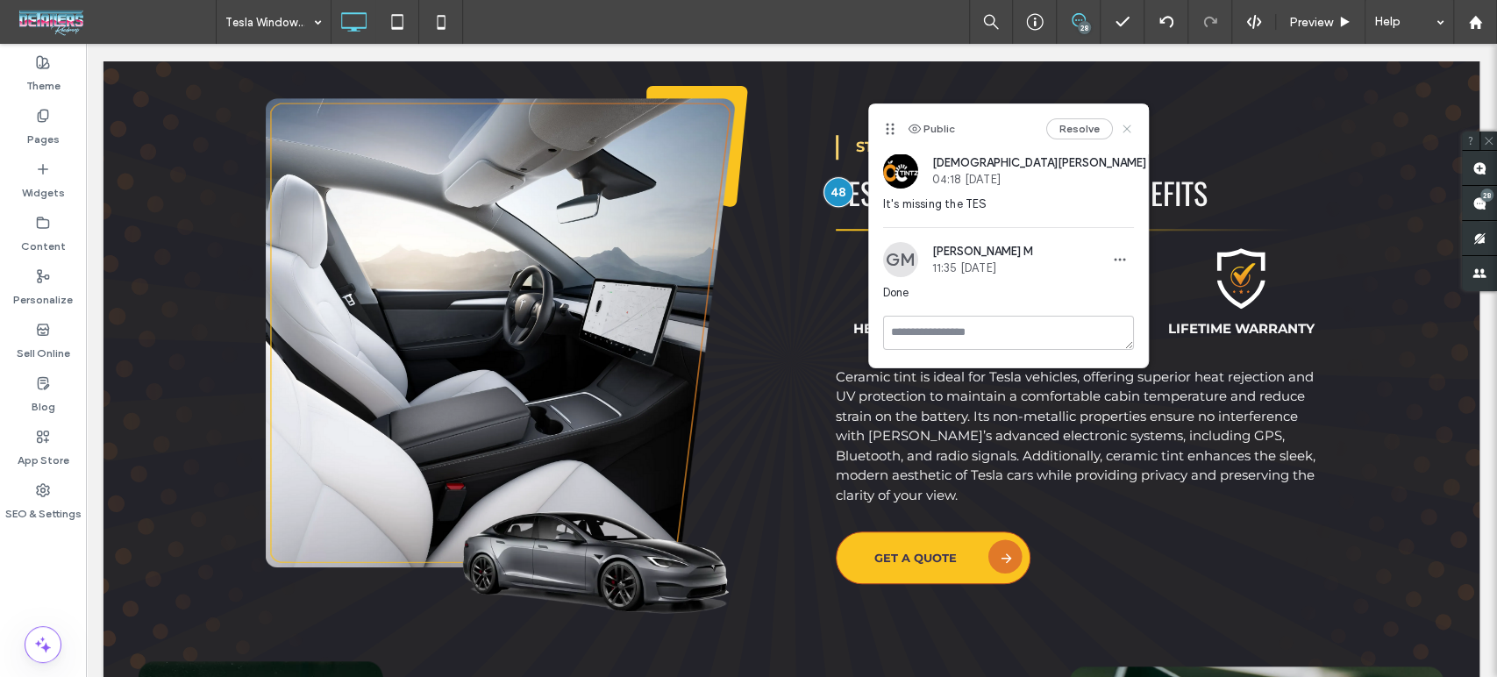
click at [1127, 129] on use at bounding box center [1127, 129] width 8 height 8
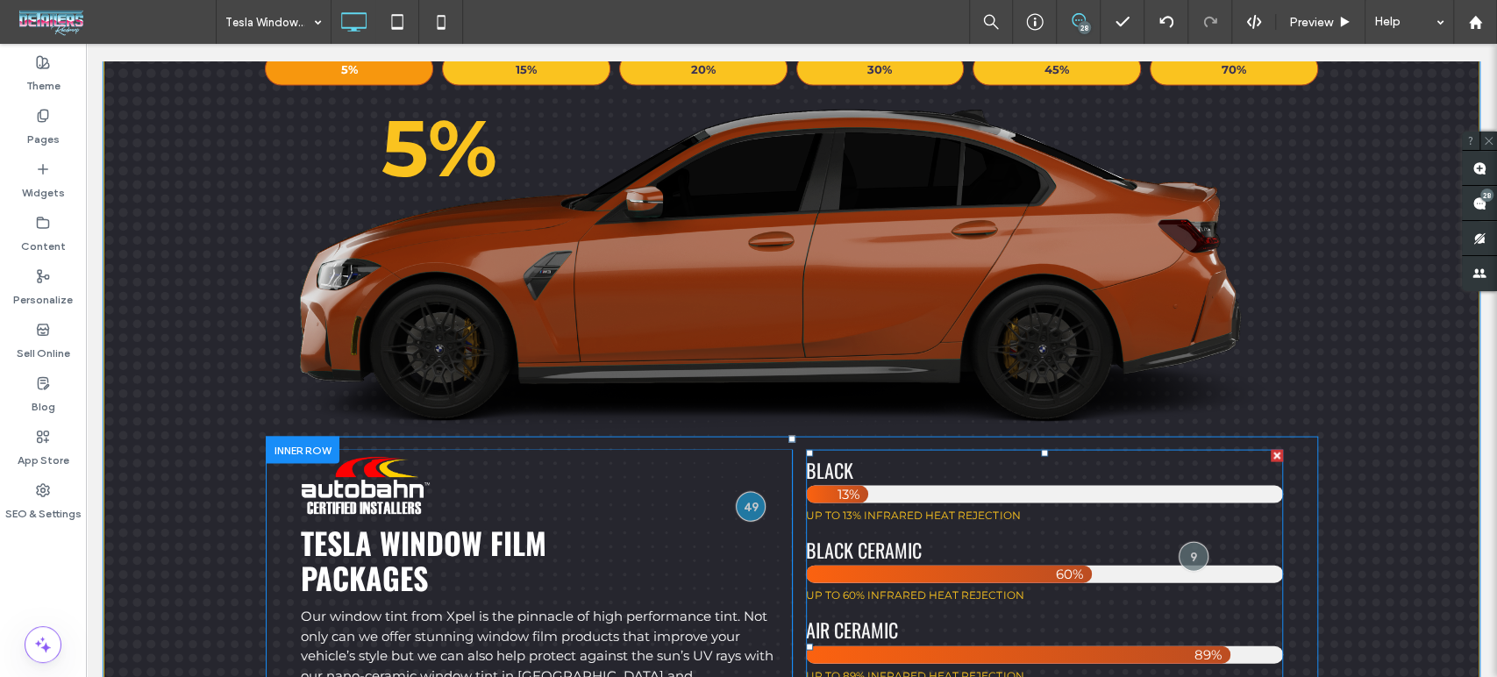
scroll to position [2435, 0]
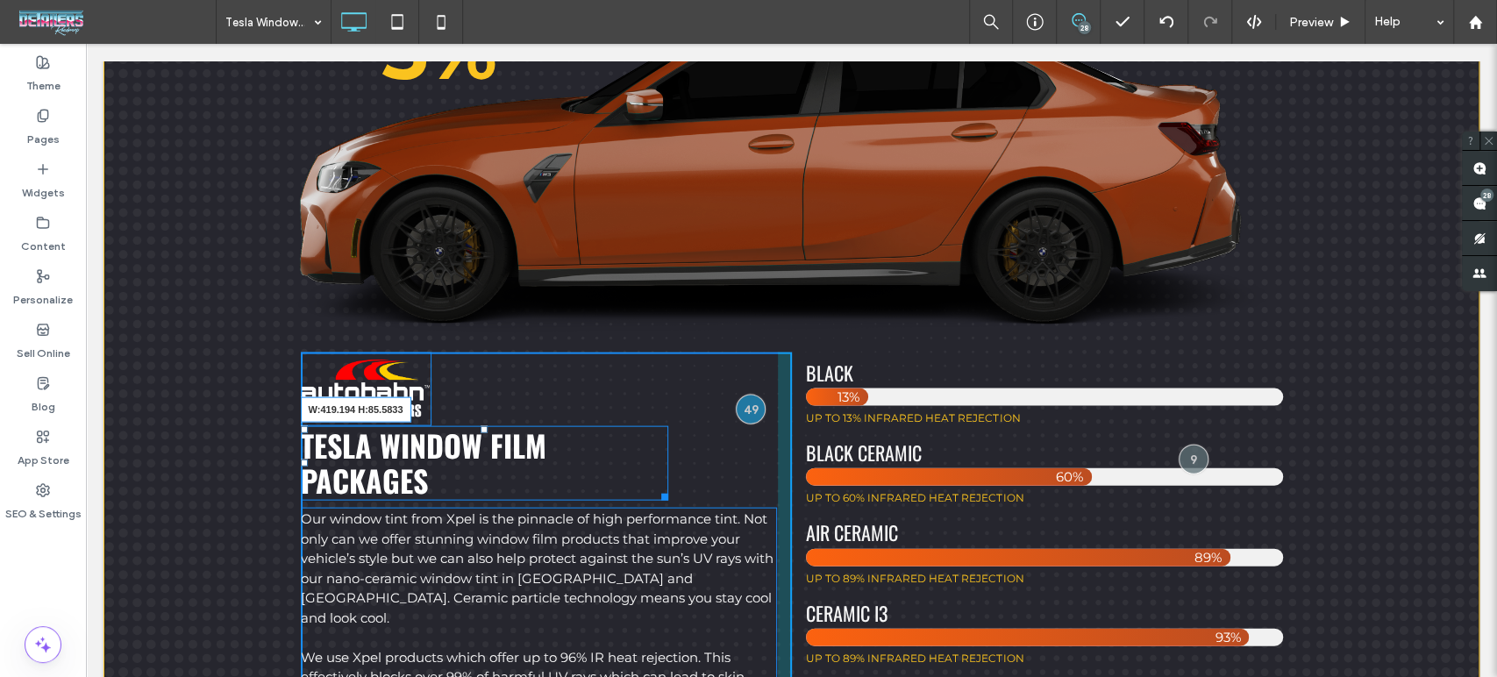
drag, startPoint x: 657, startPoint y: 487, endPoint x: 816, endPoint y: 474, distance: 159.3
click at [816, 474] on div "Tesla Window Film Packages W:419.194 H:85.5833 Our window tint from Xpel is the…" at bounding box center [792, 579] width 982 height 453
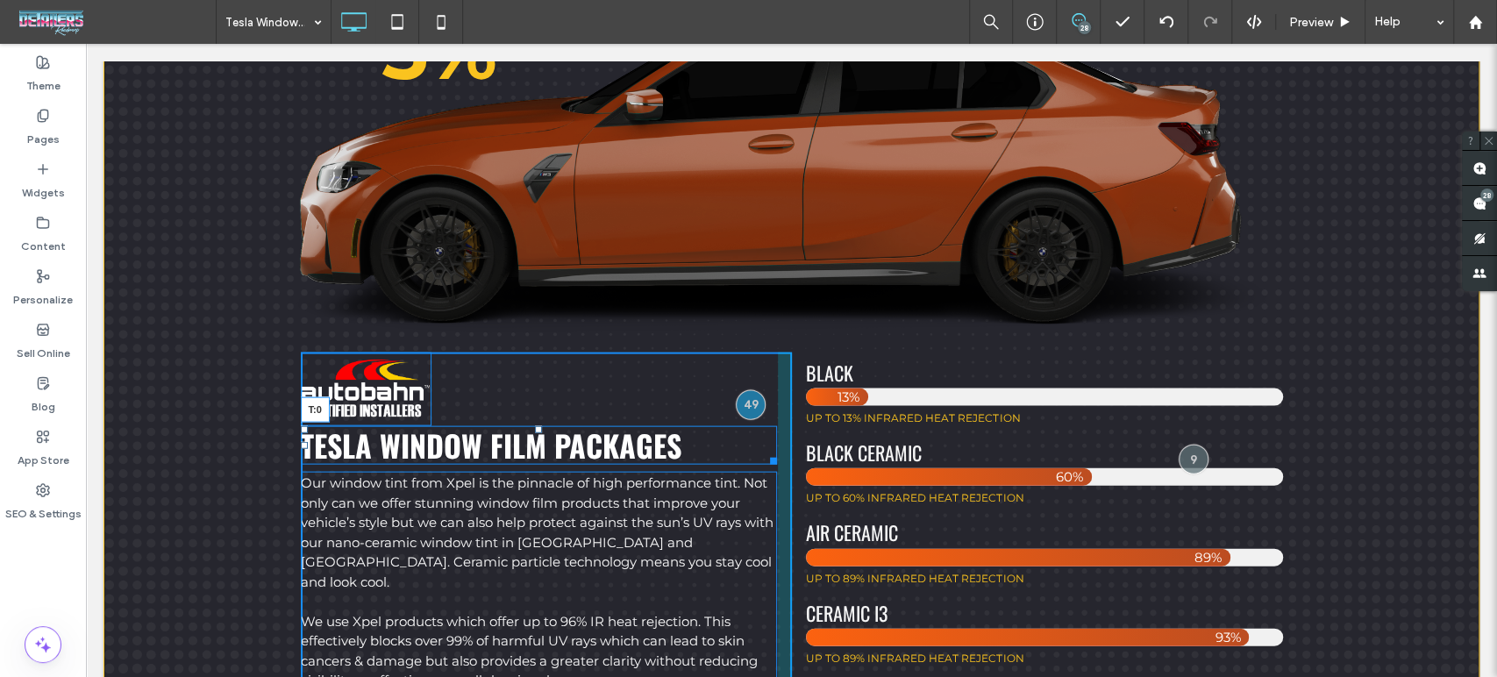
drag, startPoint x: 532, startPoint y: 420, endPoint x: 531, endPoint y: 475, distance: 55.3
click at [531, 475] on div "Tesla Window Film Packages T:0 Our window tint from Xpel is the pinnacle of hig…" at bounding box center [546, 561] width 491 height 417
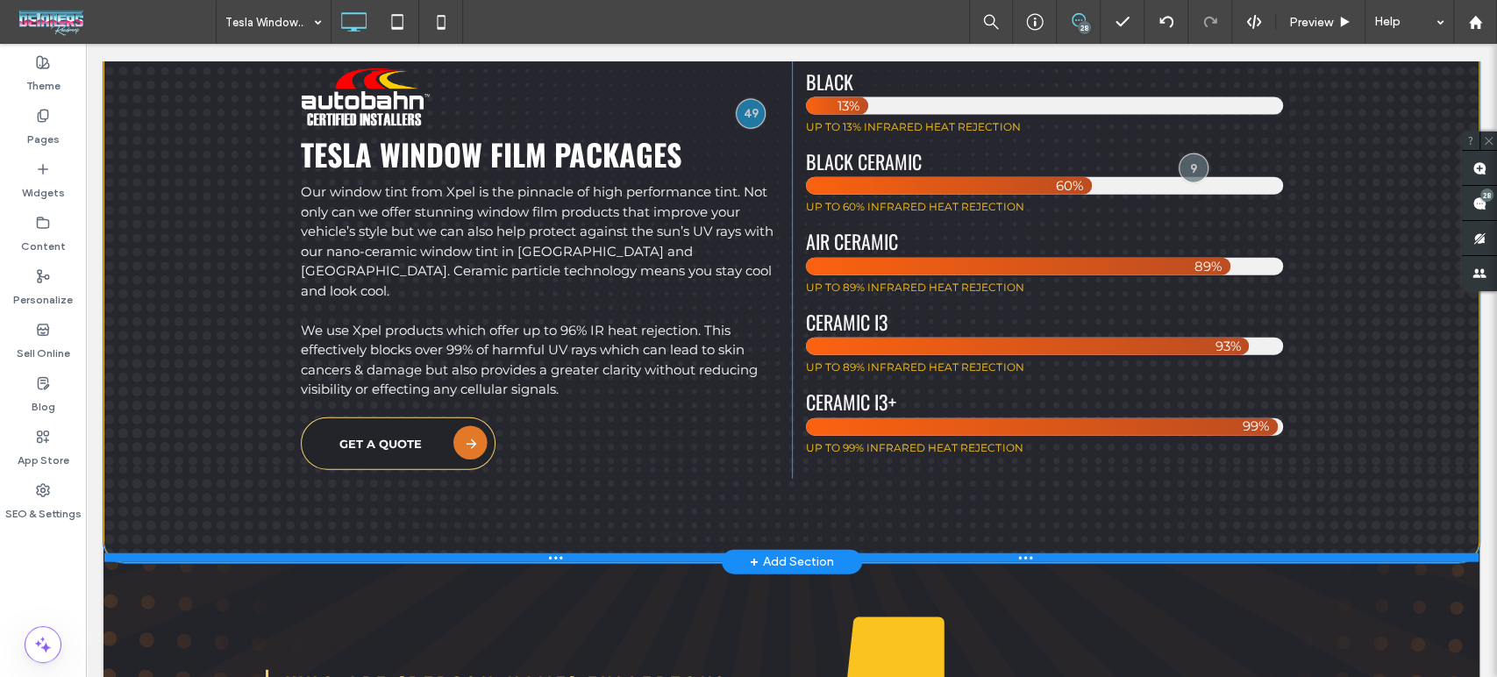
scroll to position [2533, 0]
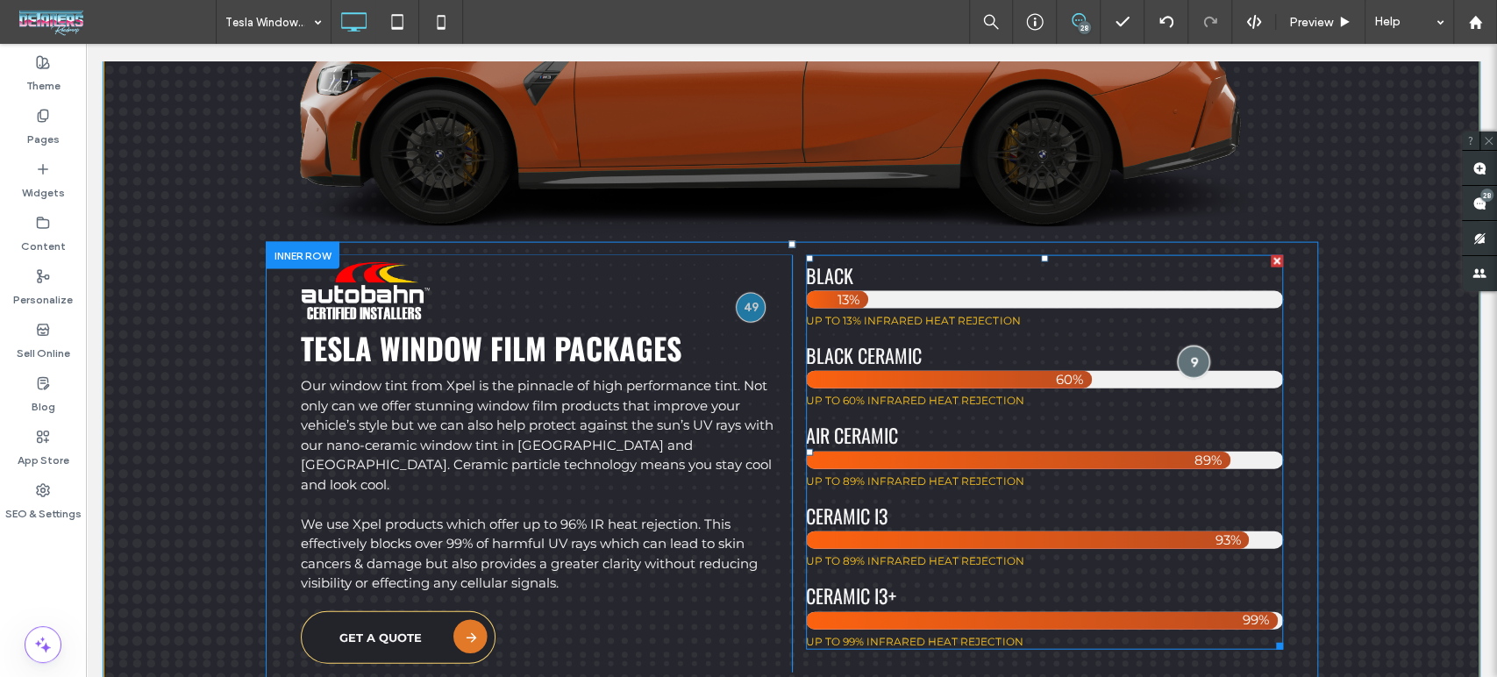
click at [1185, 359] on div at bounding box center [1193, 362] width 32 height 32
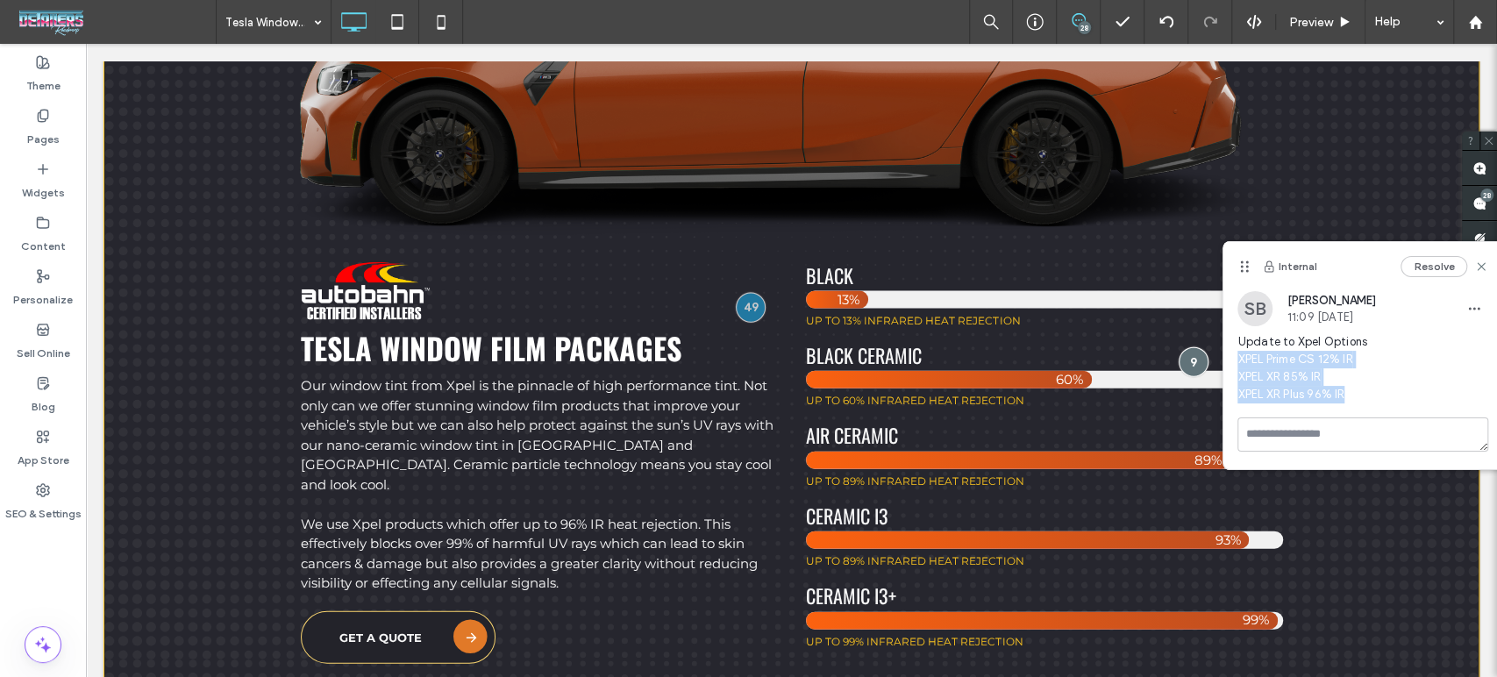
drag, startPoint x: 1357, startPoint y: 398, endPoint x: 1238, endPoint y: 366, distance: 122.8
click at [1238, 366] on span "Update to Xpel Options XPEL Prime CS 12% IR XPEL XR 85% IR XPEL XR Plus 96% IR" at bounding box center [1362, 368] width 251 height 70
copy span "XPEL Prime CS 12% IR XPEL XR 85% IR XPEL XR Plus 96% IR"
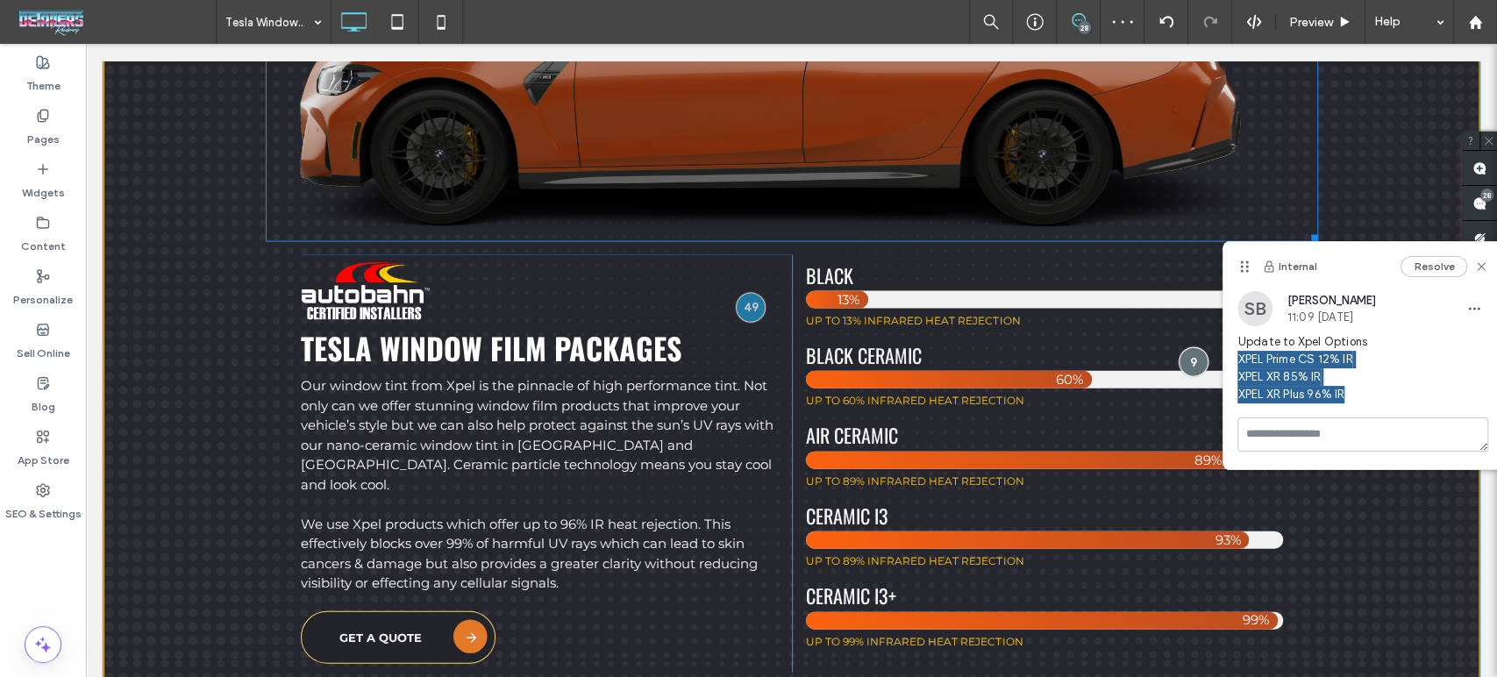
click at [1368, 168] on div "Choose Tint: 5% 15% 20% 30% 45% 70% 5% .car-windows { /*opacity: .05;*/ } .whit…" at bounding box center [791, 196] width 1376 height 1122
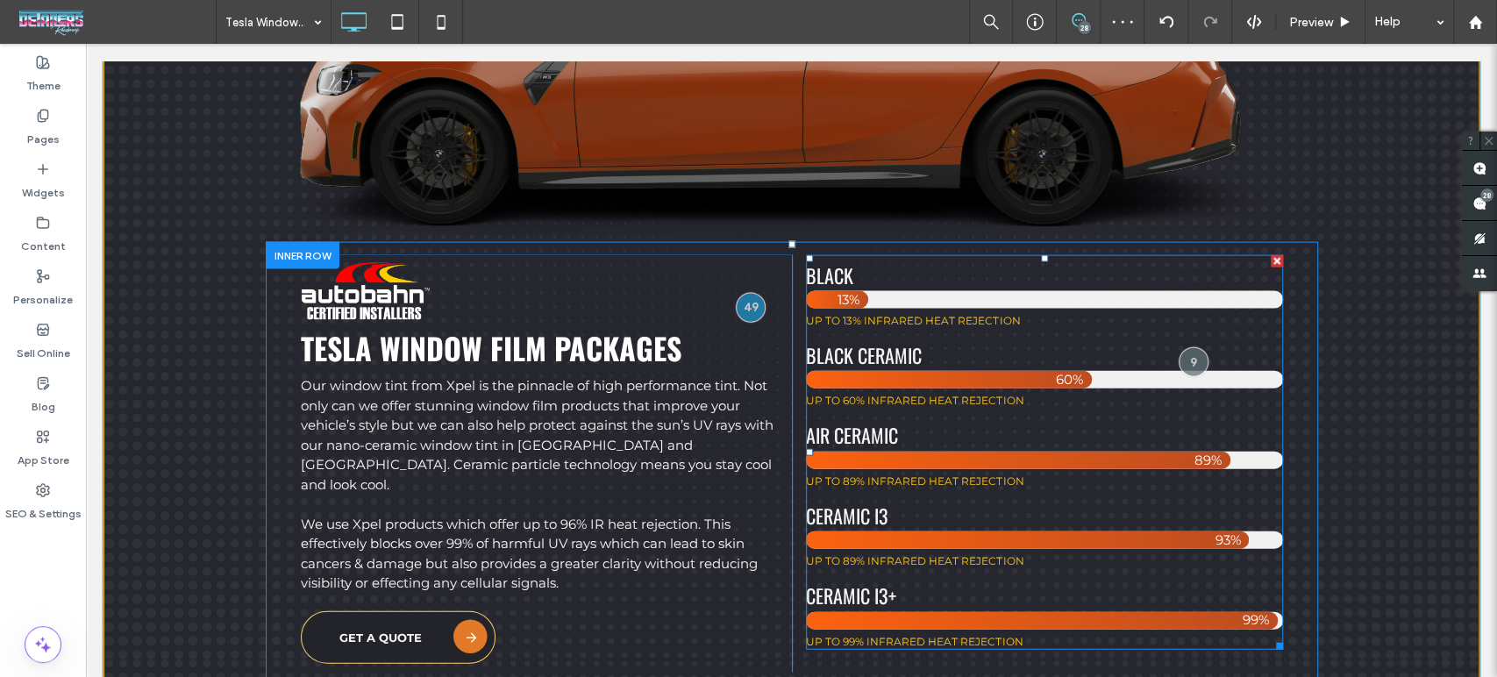
click at [1037, 438] on span at bounding box center [1044, 452] width 476 height 395
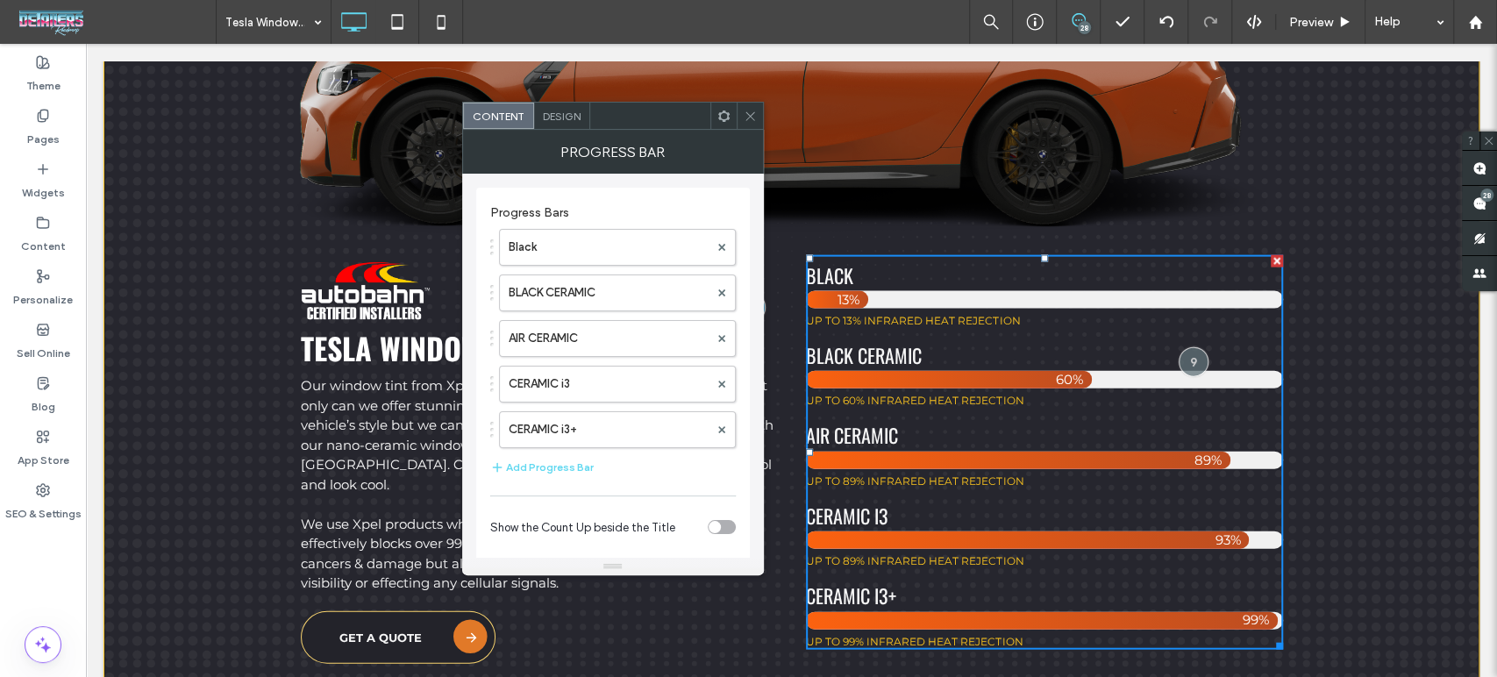
click at [1037, 438] on h3 "AIR CERAMIC" at bounding box center [1044, 435] width 476 height 23
click at [552, 248] on label "Black" at bounding box center [609, 247] width 200 height 35
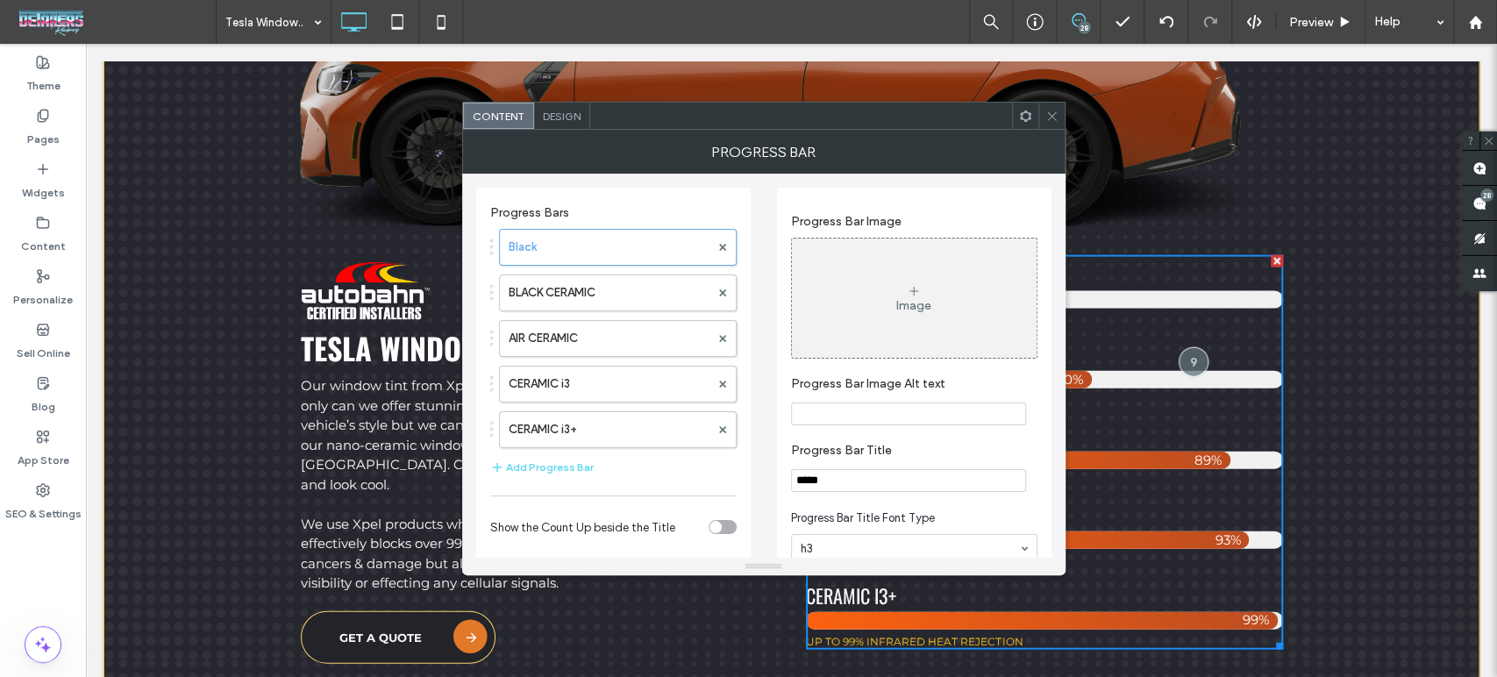
click at [861, 478] on input "*****" at bounding box center [908, 480] width 235 height 23
paste input "********"
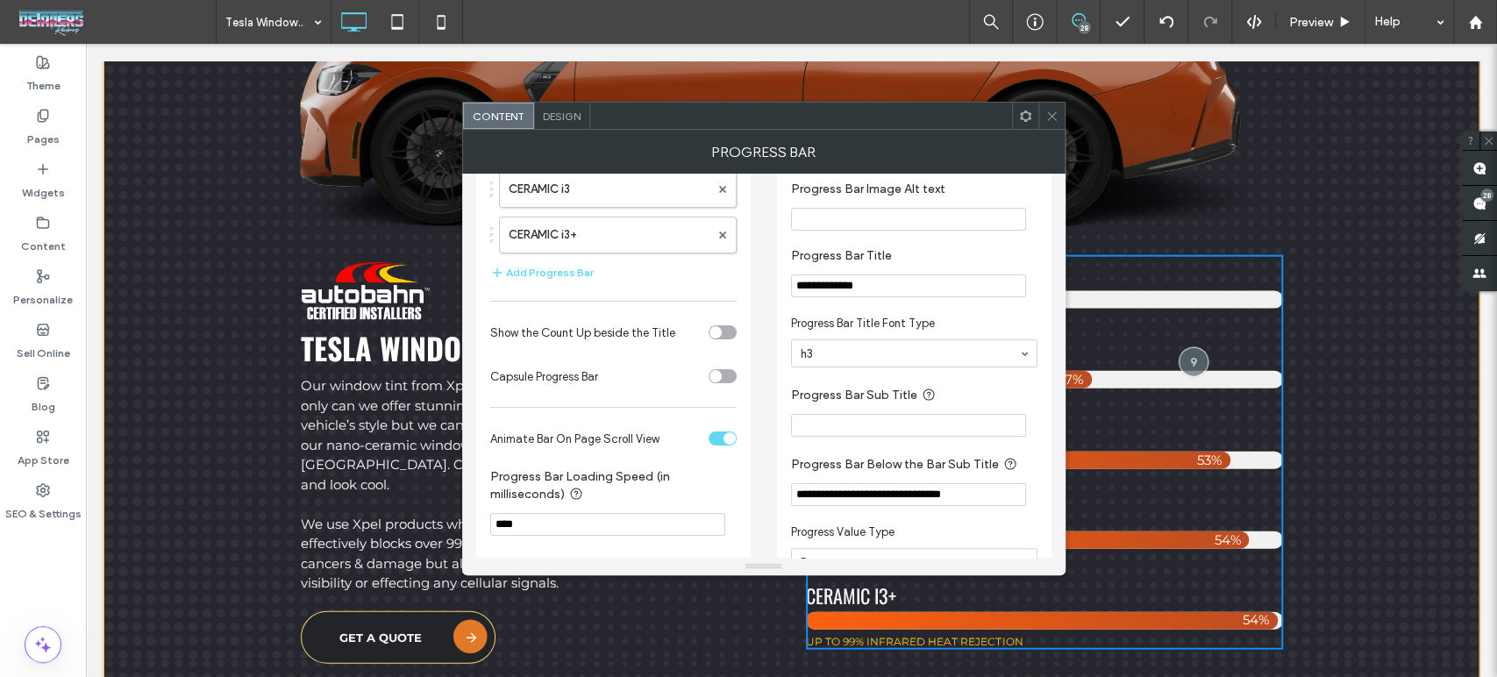
type input "**********"
click at [842, 497] on input "**********" at bounding box center [908, 494] width 235 height 23
type input "**********"
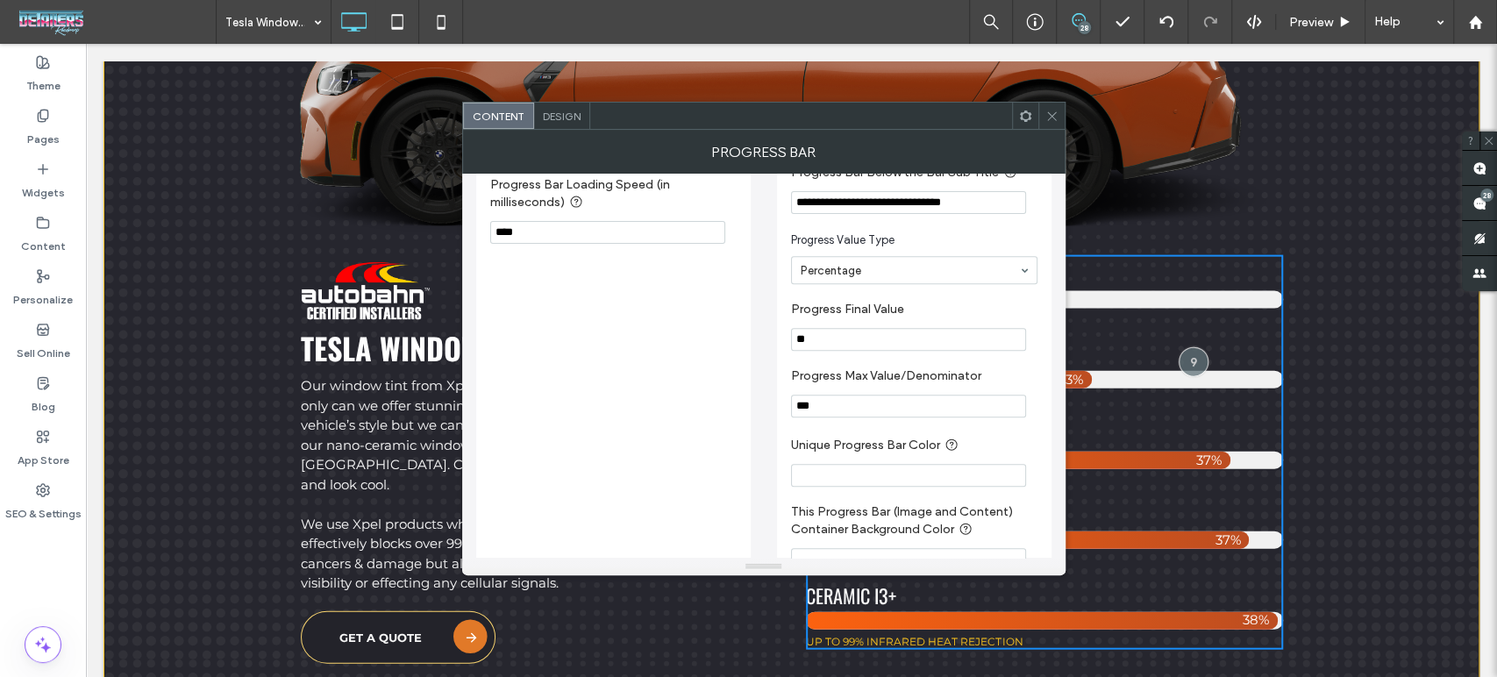
scroll to position [615, 0]
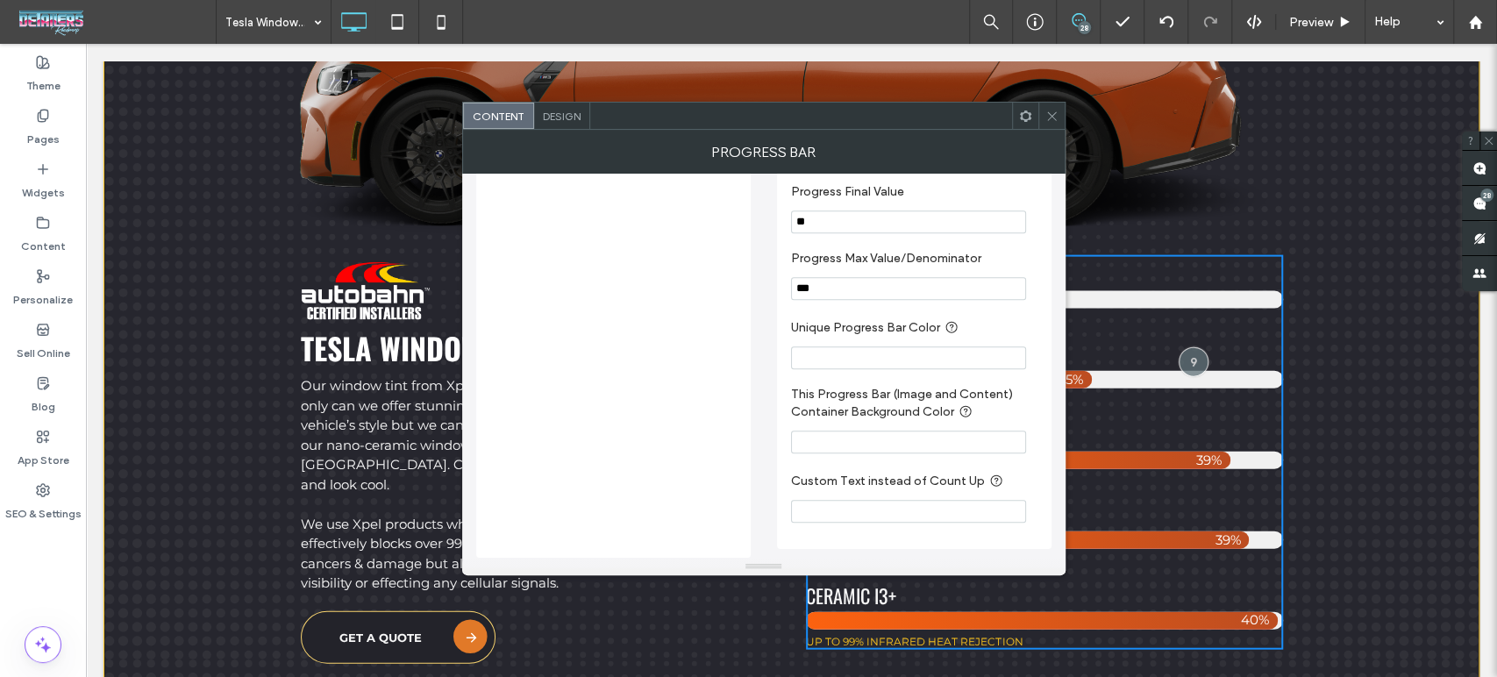
click at [835, 334] on label "Unique Progress Bar Color" at bounding box center [910, 328] width 239 height 22
click at [835, 216] on input "**" at bounding box center [908, 221] width 235 height 23
type input "**"
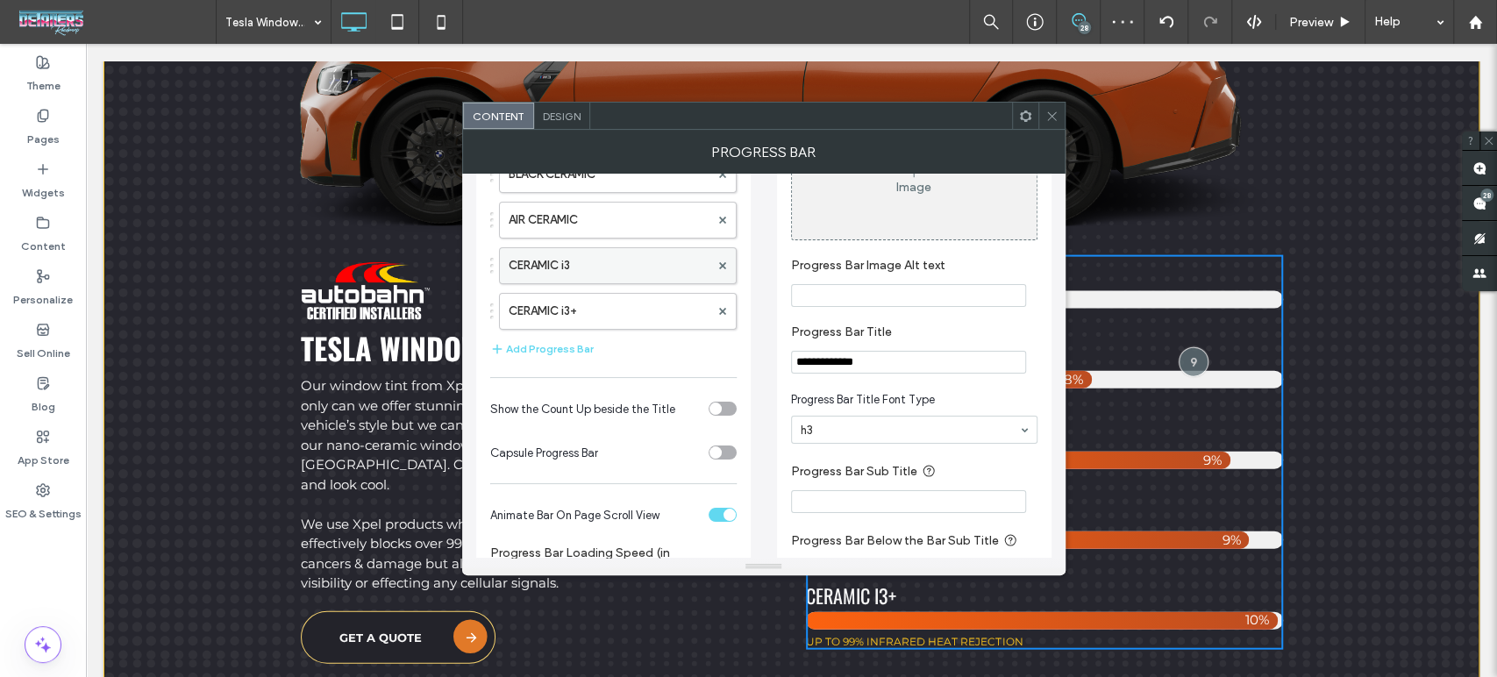
scroll to position [0, 0]
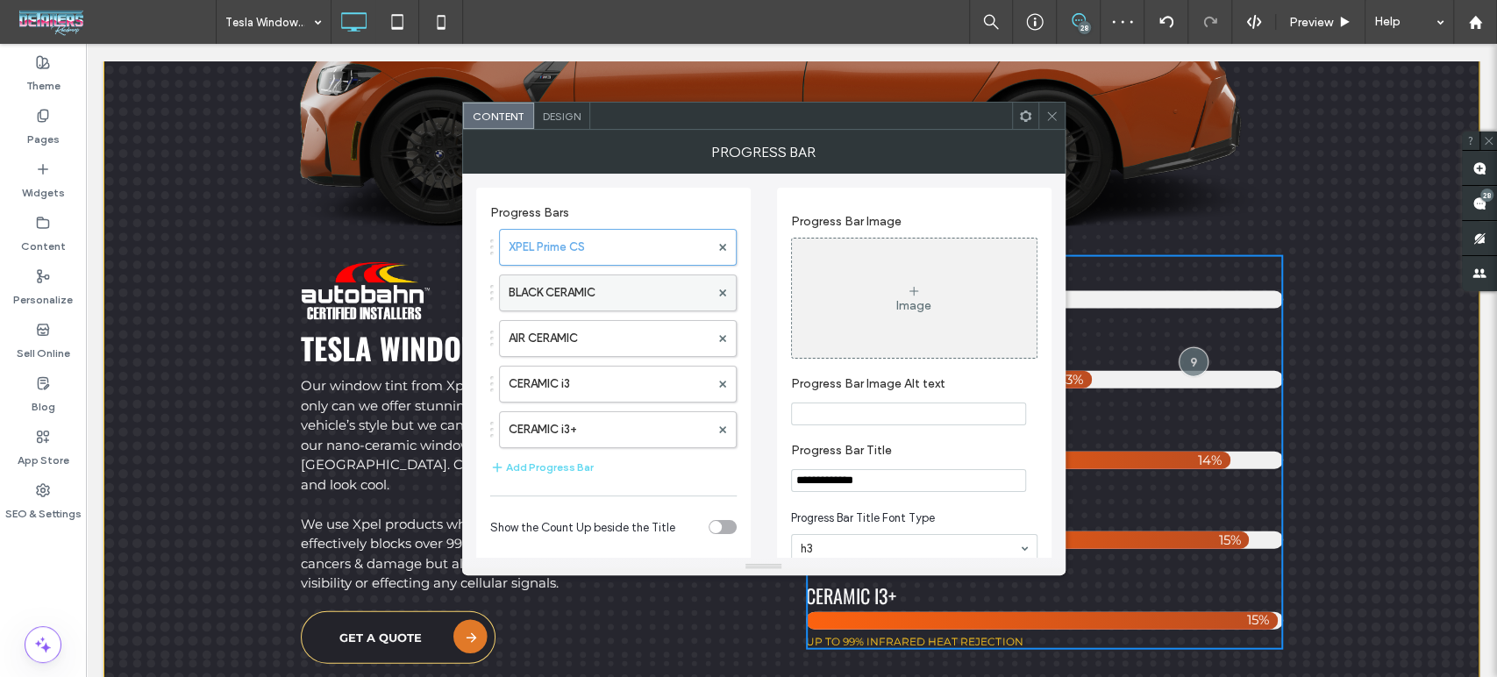
click at [630, 289] on label "BLACK CERAMIC" at bounding box center [609, 292] width 201 height 35
click at [936, 481] on input "**********" at bounding box center [908, 480] width 235 height 23
paste input "Progress Bar Title"
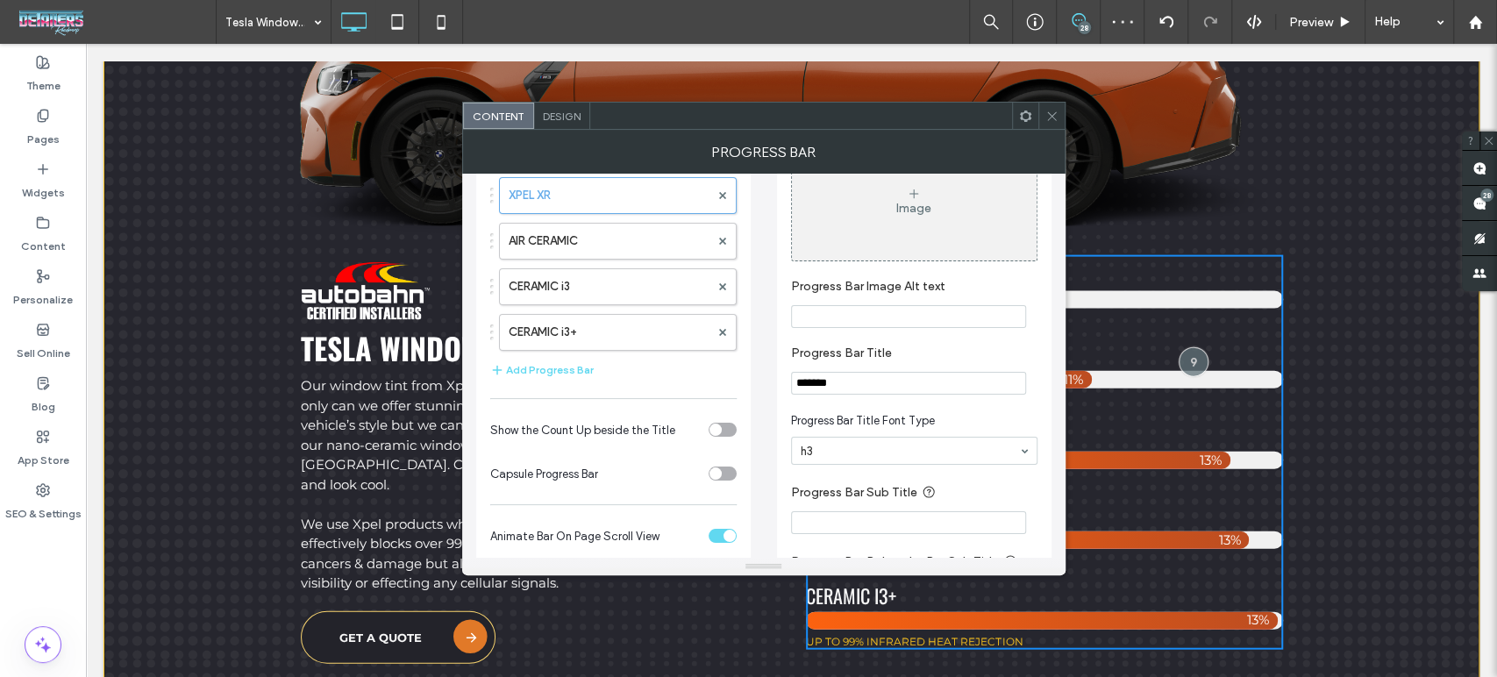
scroll to position [195, 0]
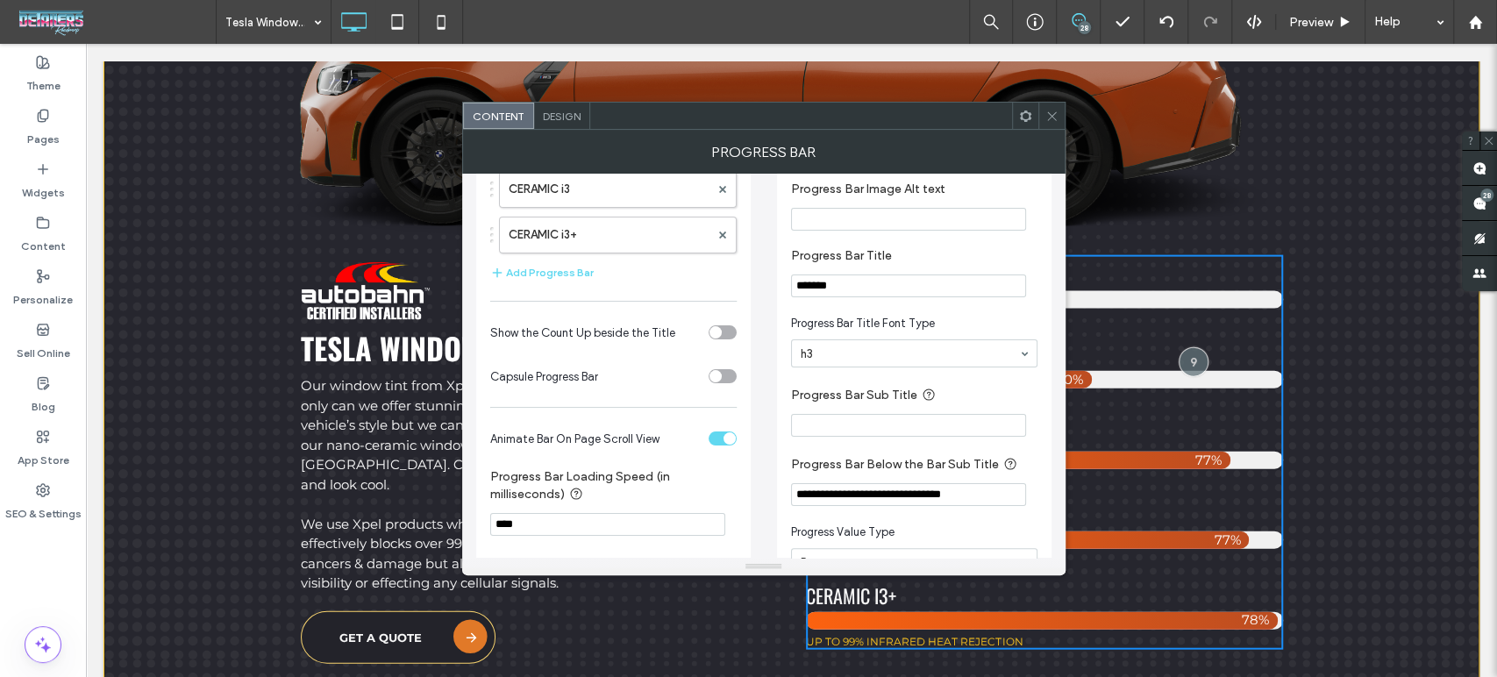
type input "*******"
click at [845, 496] on input "**********" at bounding box center [908, 494] width 235 height 23
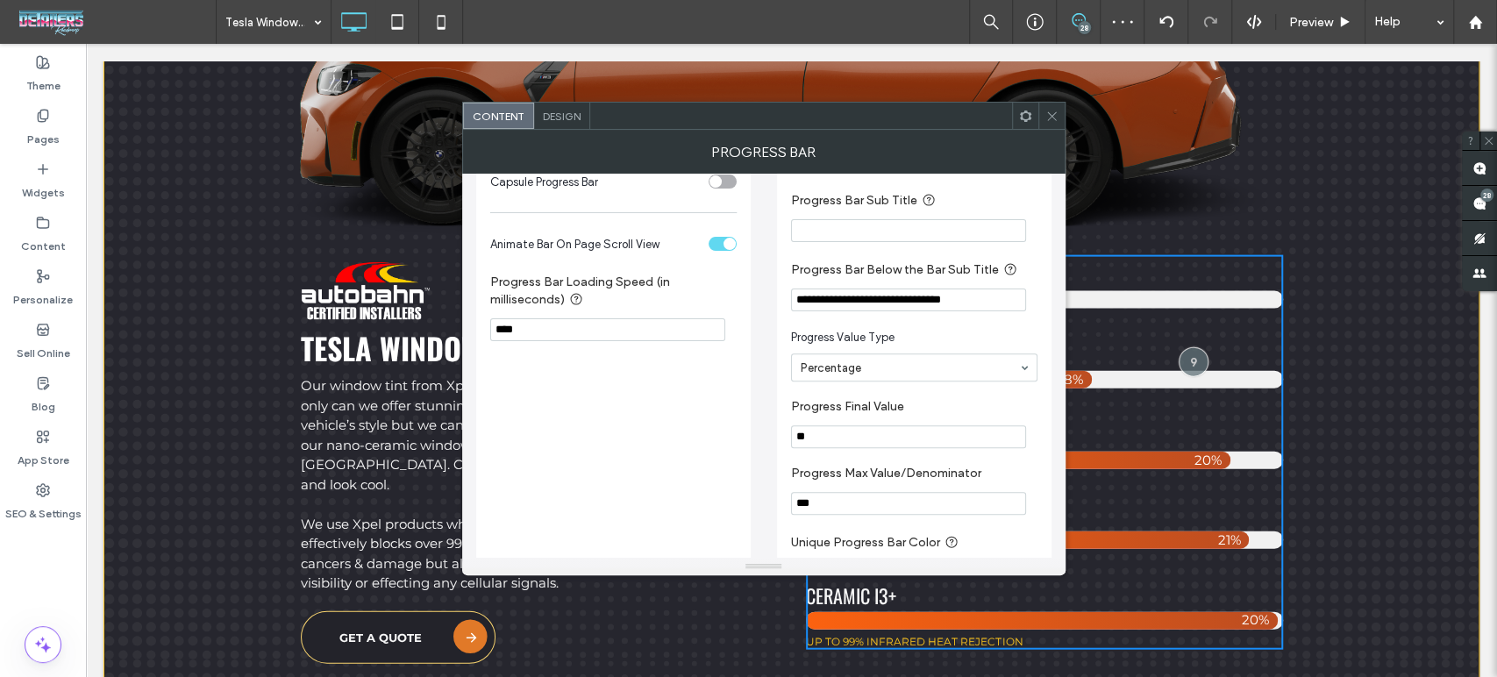
type input "**********"
drag, startPoint x: 825, startPoint y: 433, endPoint x: 702, endPoint y: 432, distance: 122.8
click at [702, 432] on div "**********" at bounding box center [763, 278] width 575 height 988
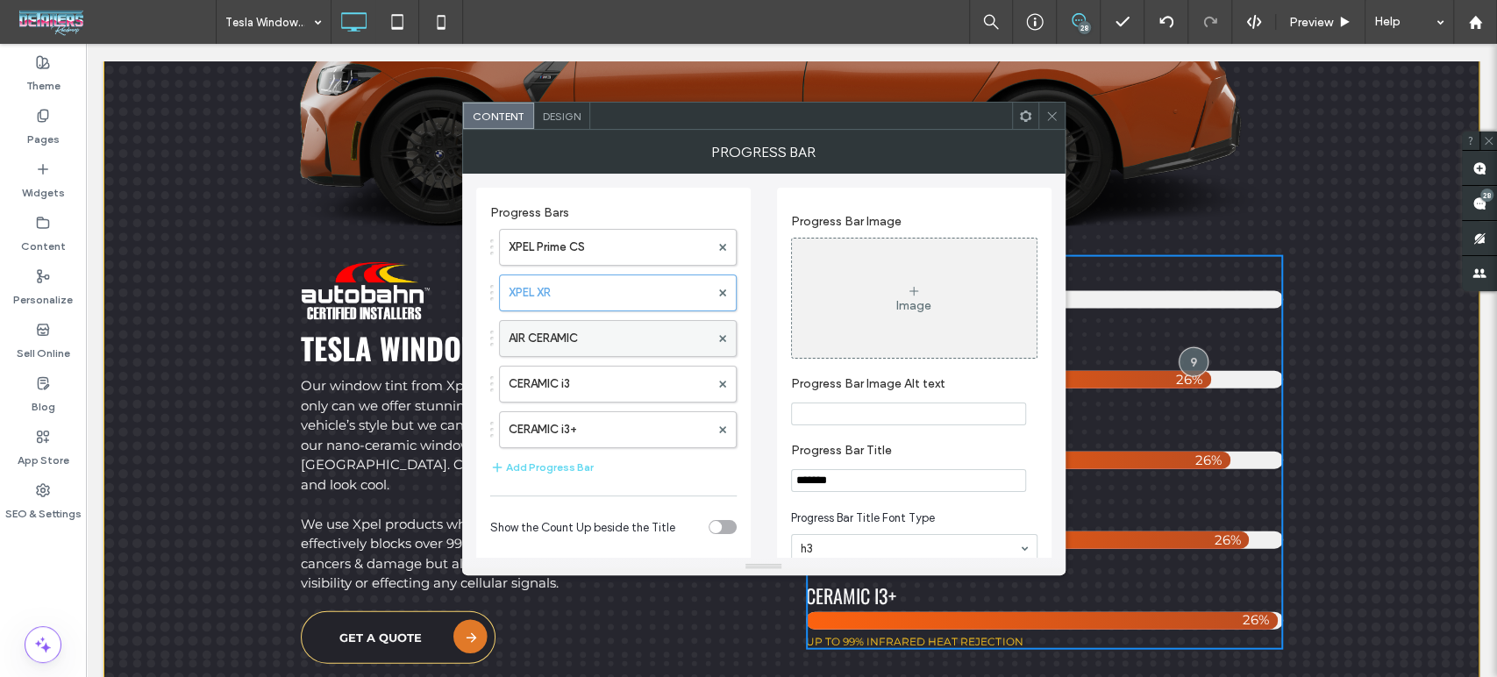
type input "**"
click at [614, 329] on label "AIR CERAMIC" at bounding box center [609, 338] width 201 height 35
drag, startPoint x: 873, startPoint y: 488, endPoint x: 745, endPoint y: 488, distance: 127.2
click at [745, 488] on div "**********" at bounding box center [763, 668] width 575 height 988
paste input "*"
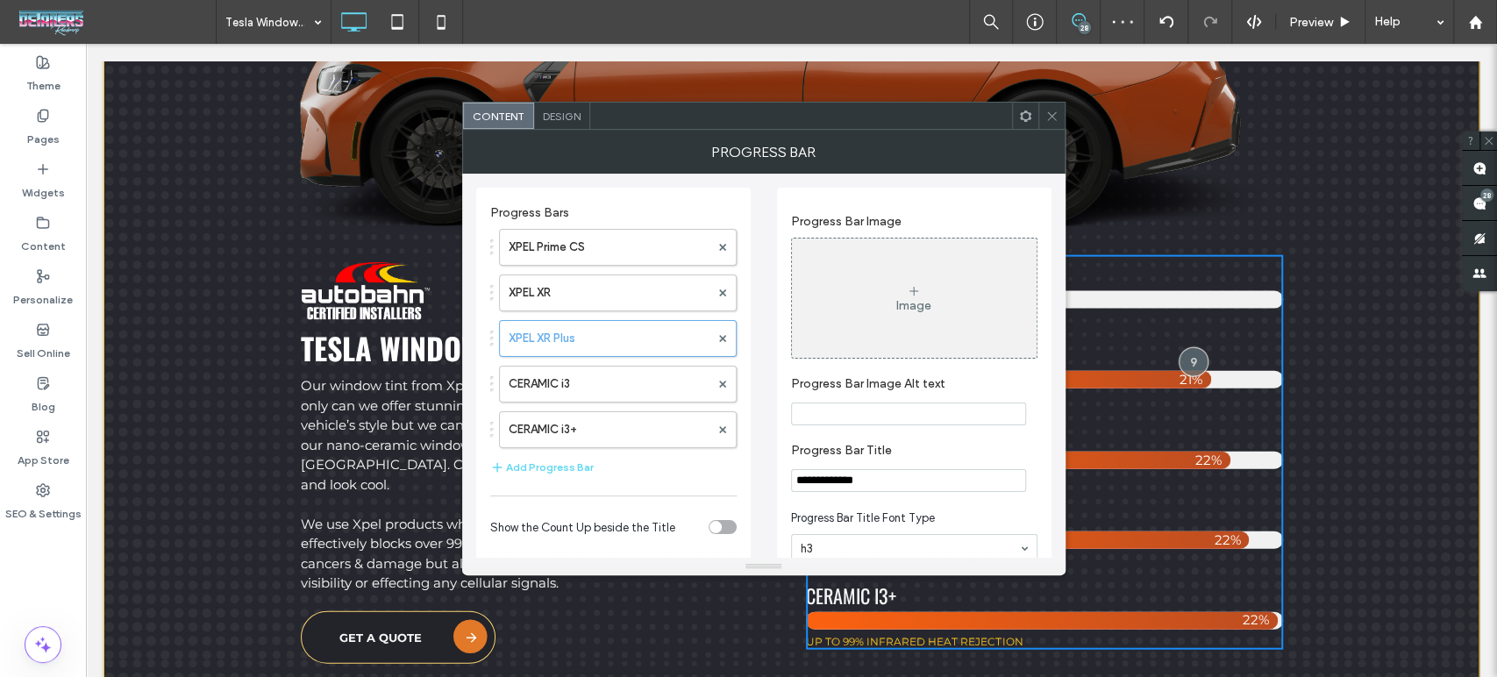
scroll to position [195, 0]
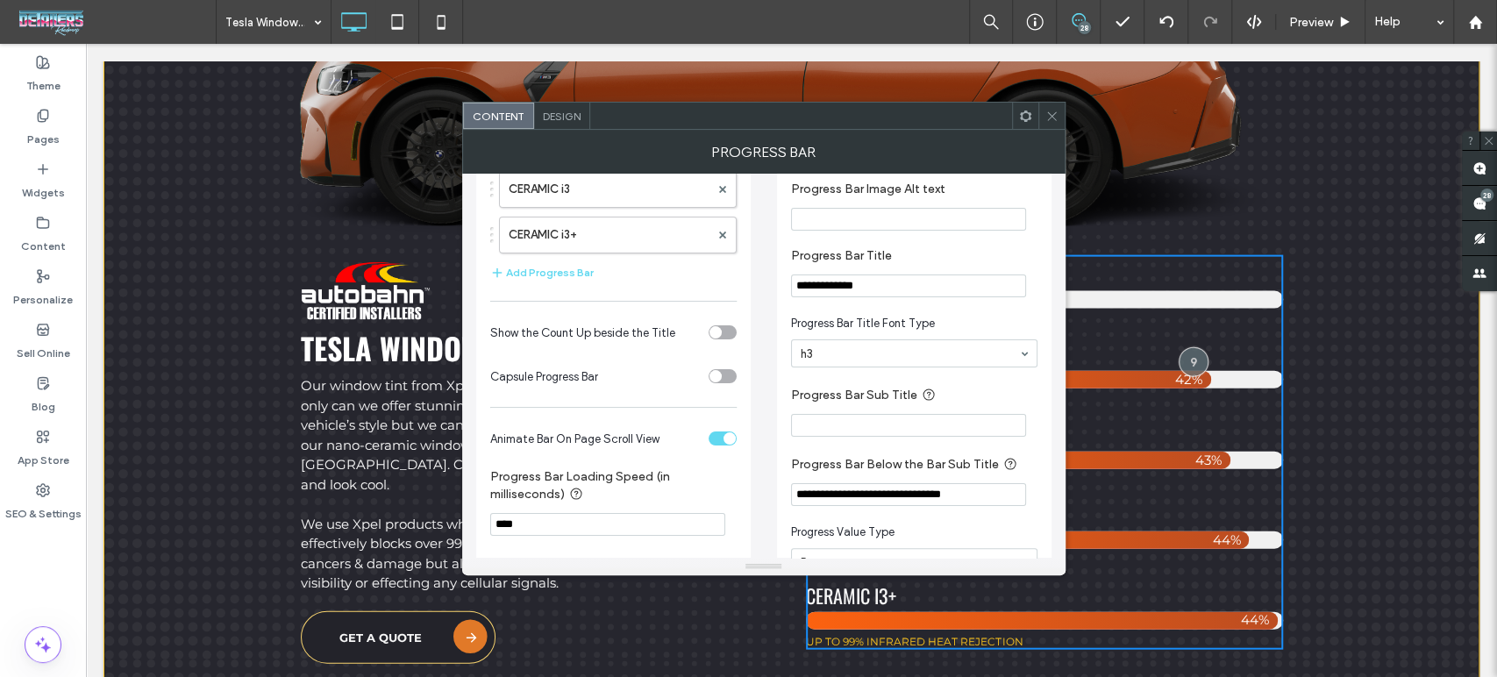
click at [844, 497] on input "**********" at bounding box center [908, 494] width 235 height 23
type input "**********"
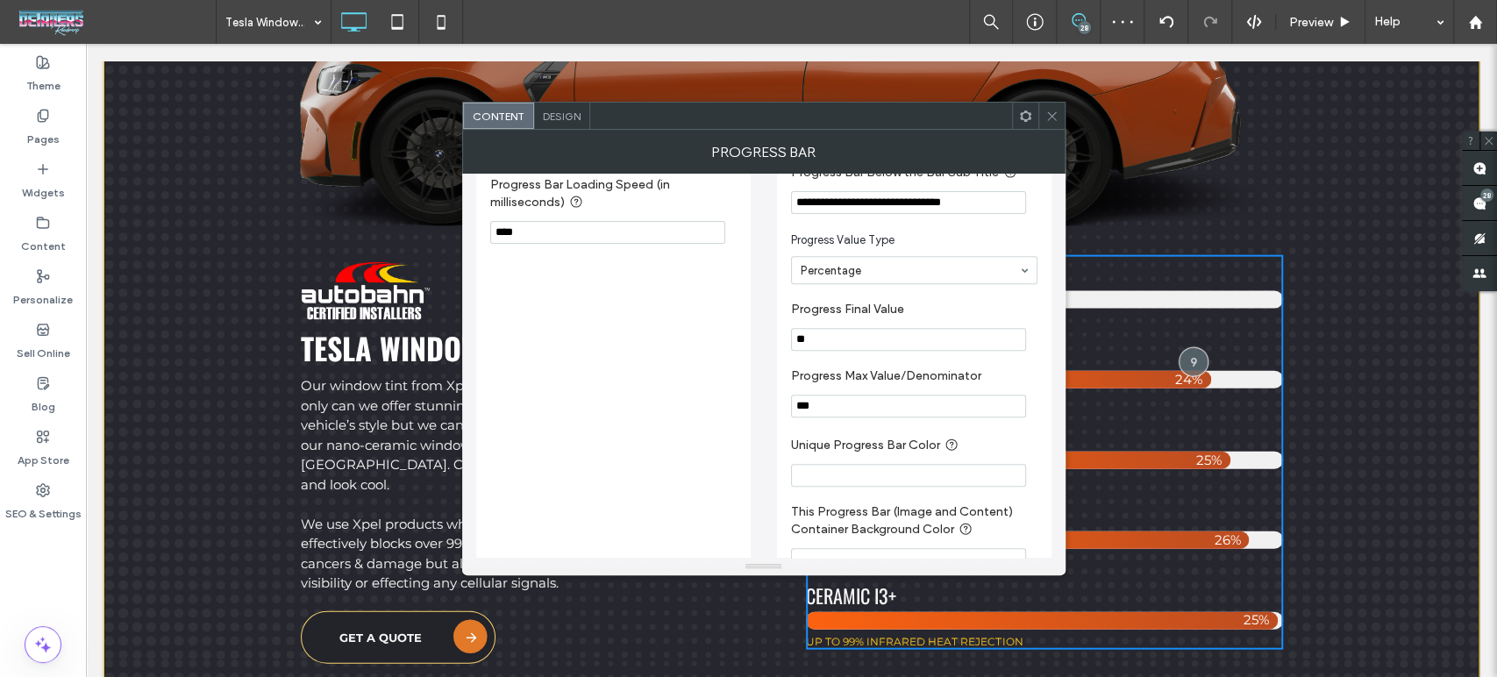
type input "**********"
drag, startPoint x: 827, startPoint y: 346, endPoint x: 632, endPoint y: 324, distance: 196.0
click at [643, 329] on div "**********" at bounding box center [763, 181] width 575 height 988
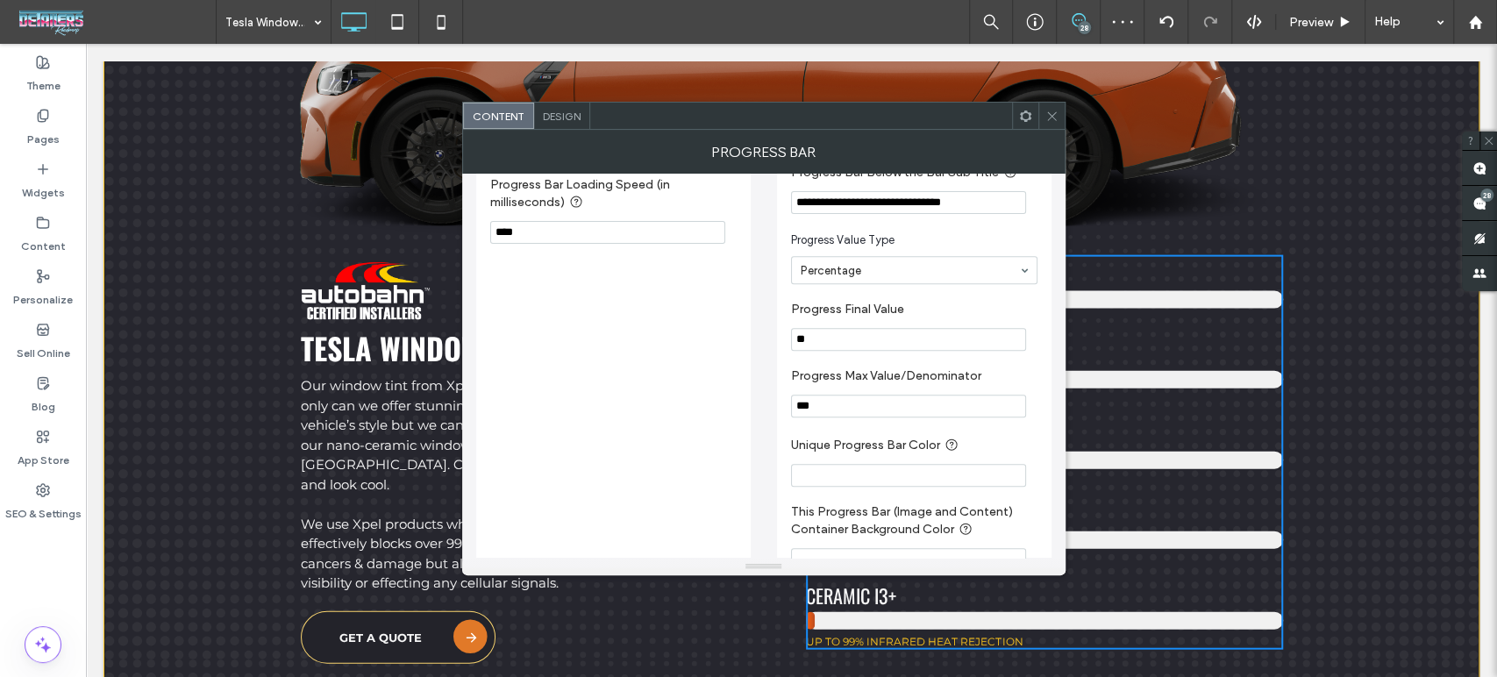
scroll to position [97, 0]
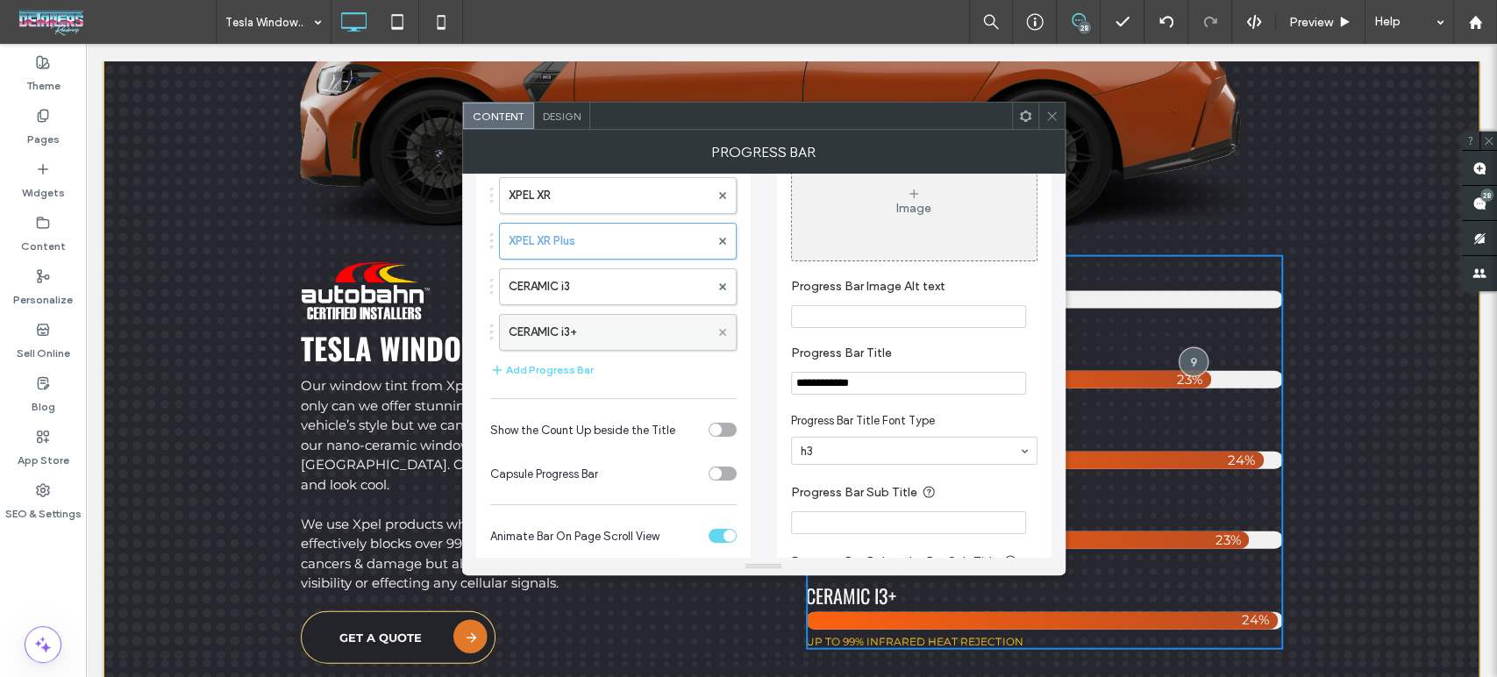
type input "**"
click at [723, 325] on span at bounding box center [722, 332] width 7 height 26
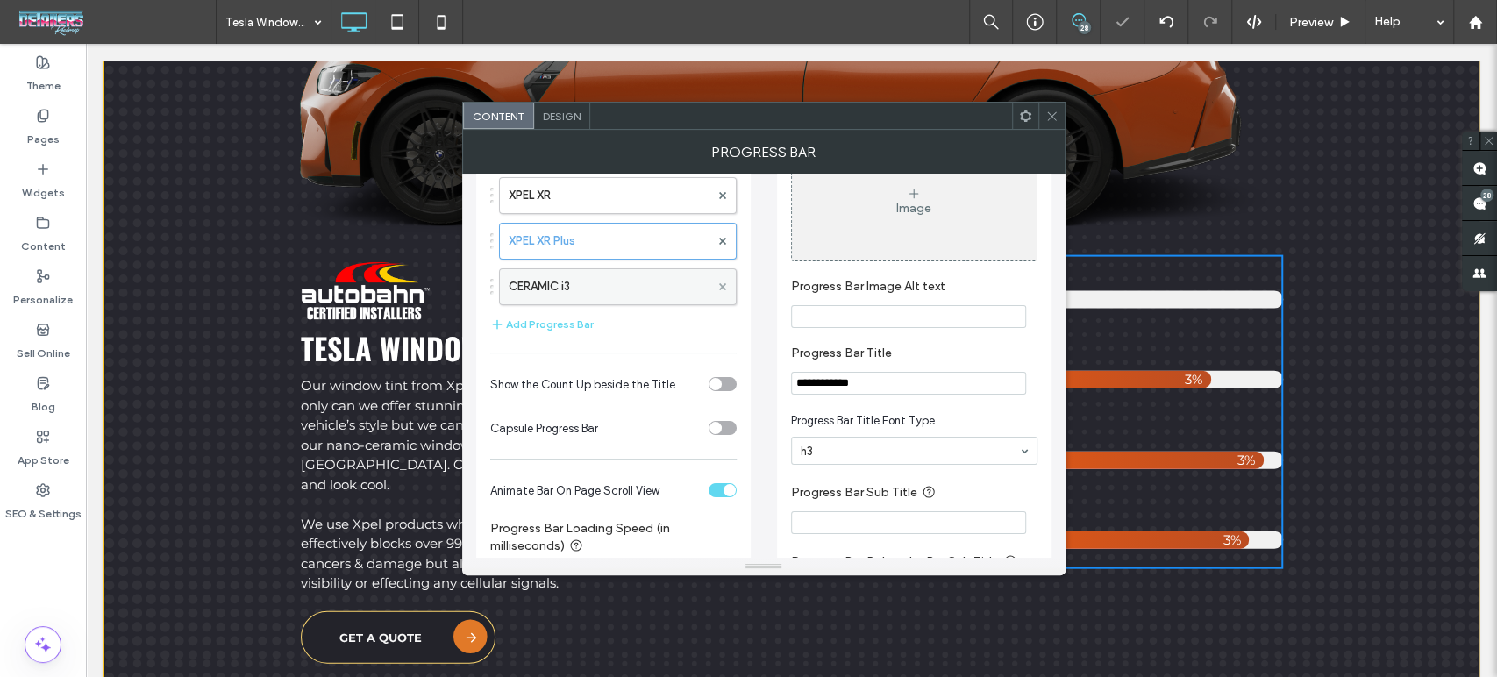
click at [722, 289] on icon at bounding box center [722, 286] width 7 height 7
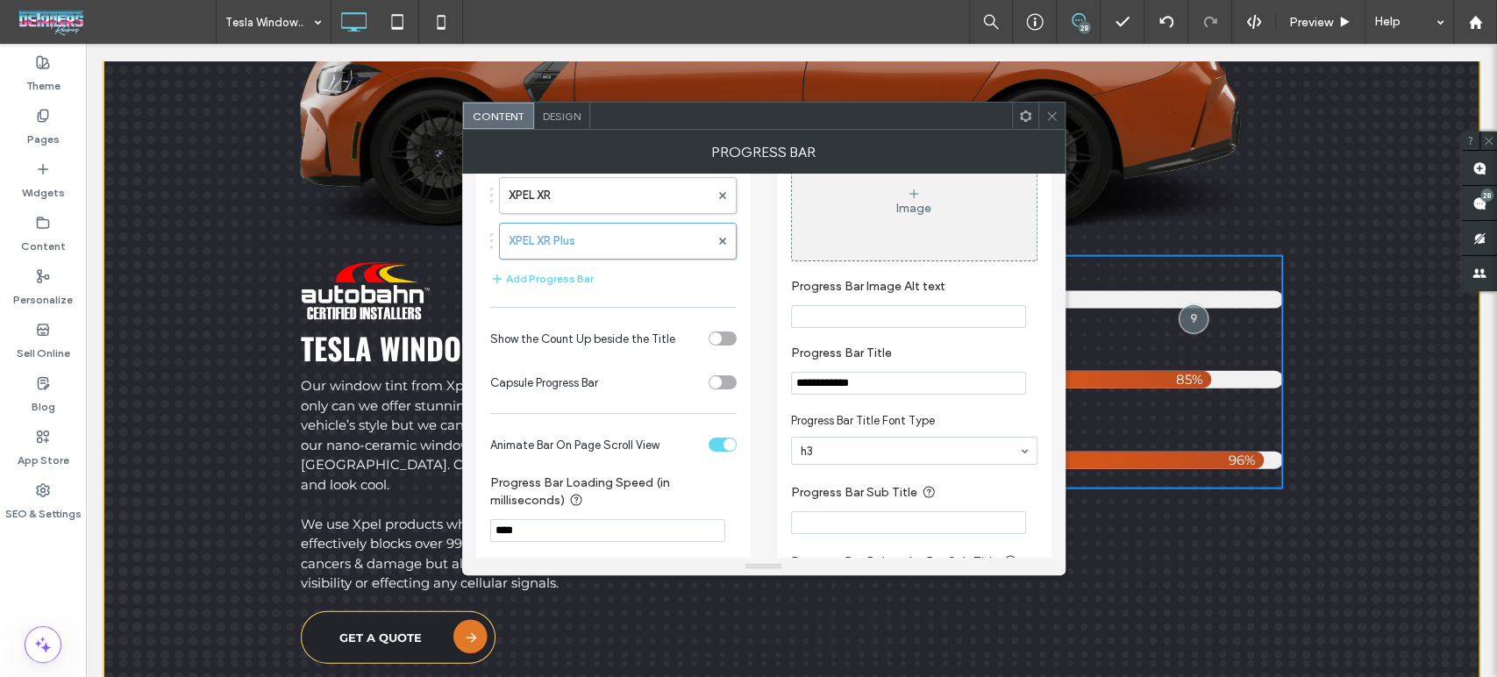
click at [1049, 114] on icon at bounding box center [1051, 116] width 13 height 13
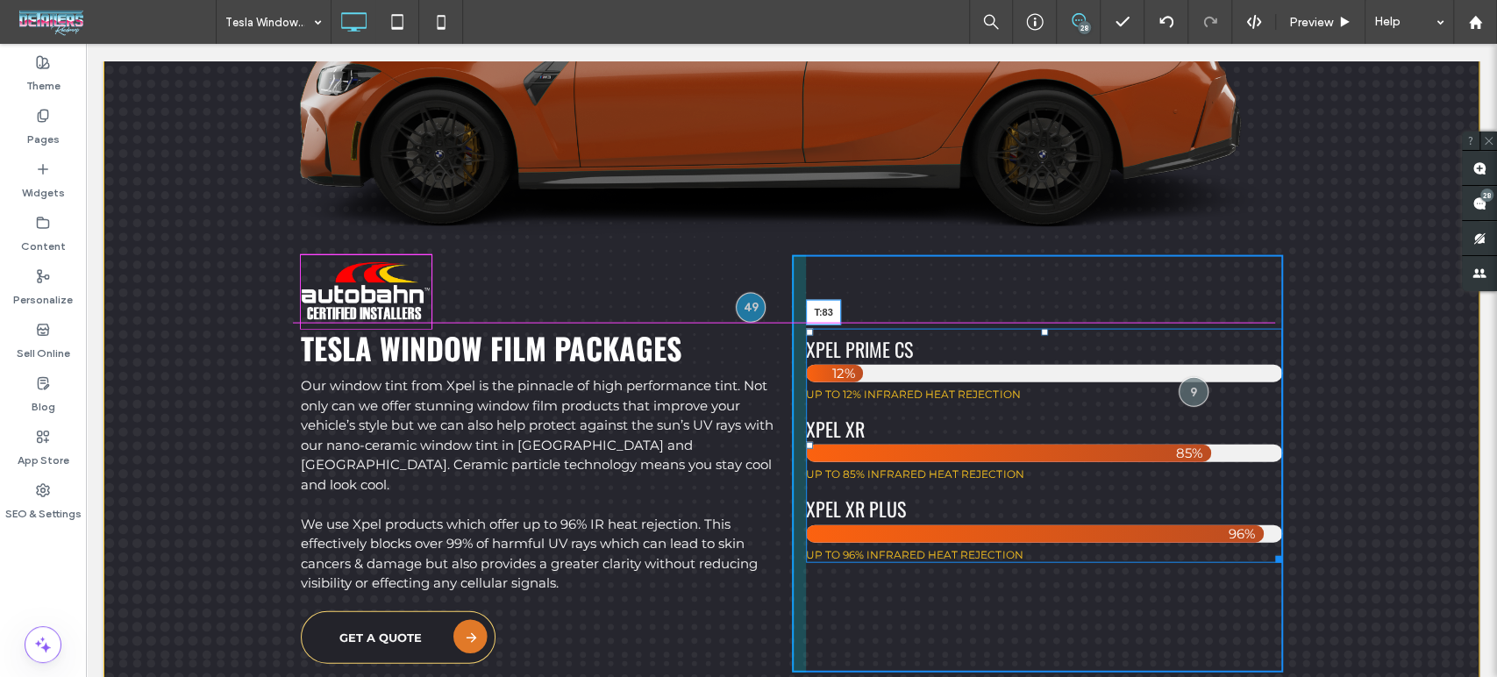
drag, startPoint x: 1036, startPoint y: 251, endPoint x: 1034, endPoint y: 323, distance: 71.9
click at [1041, 329] on div at bounding box center [1044, 332] width 7 height 7
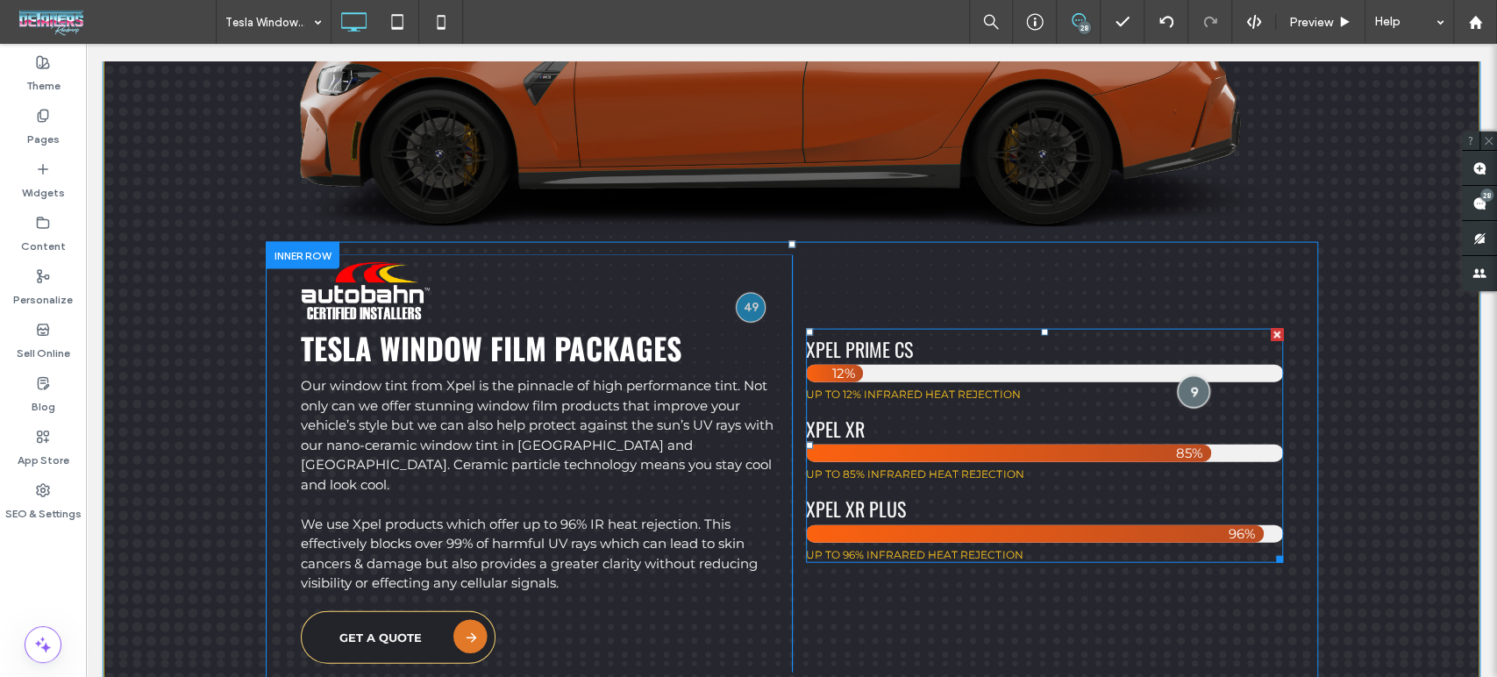
click at [1181, 387] on div at bounding box center [1193, 392] width 32 height 32
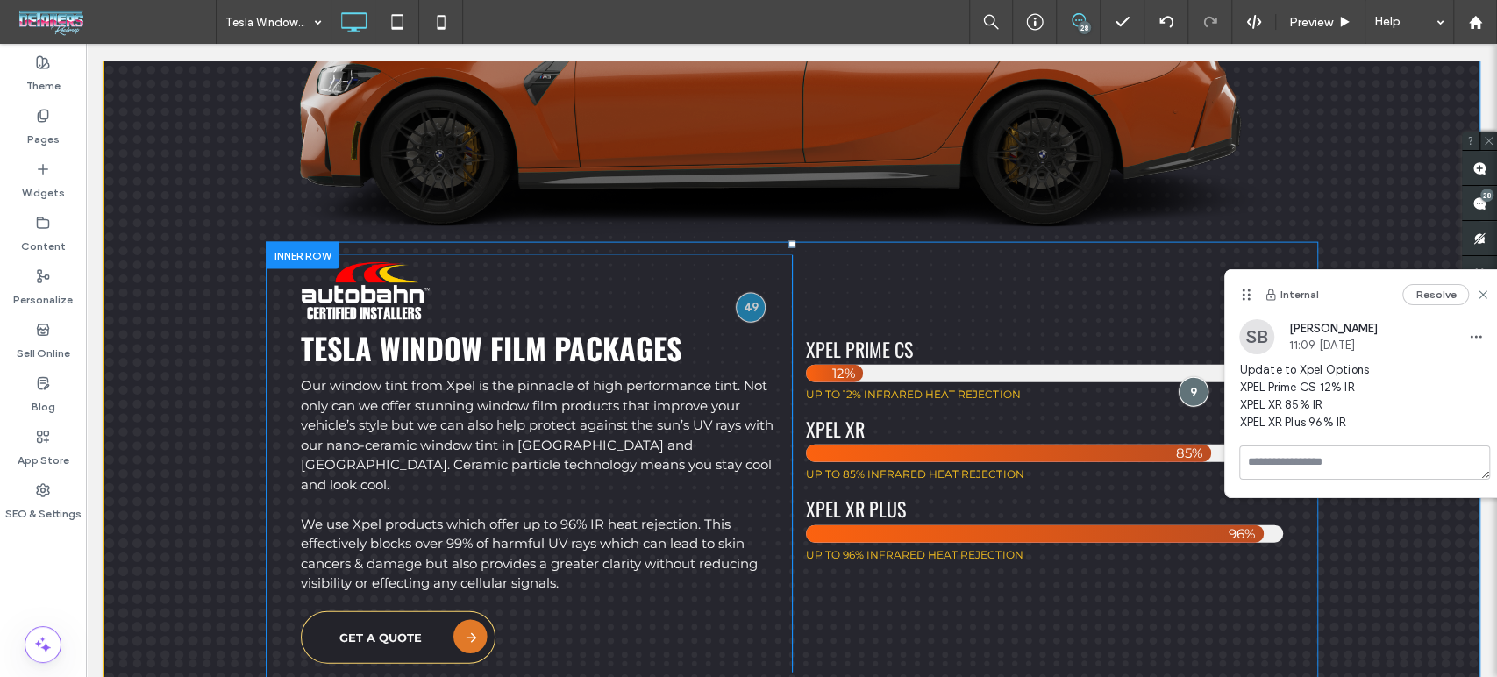
click at [1235, 585] on div "XPEL Prime CS 12% UP TO 12% INFRARED HEAT REJECTION XPEL XR 85% UP TO 85% INFRA…" at bounding box center [1037, 463] width 491 height 417
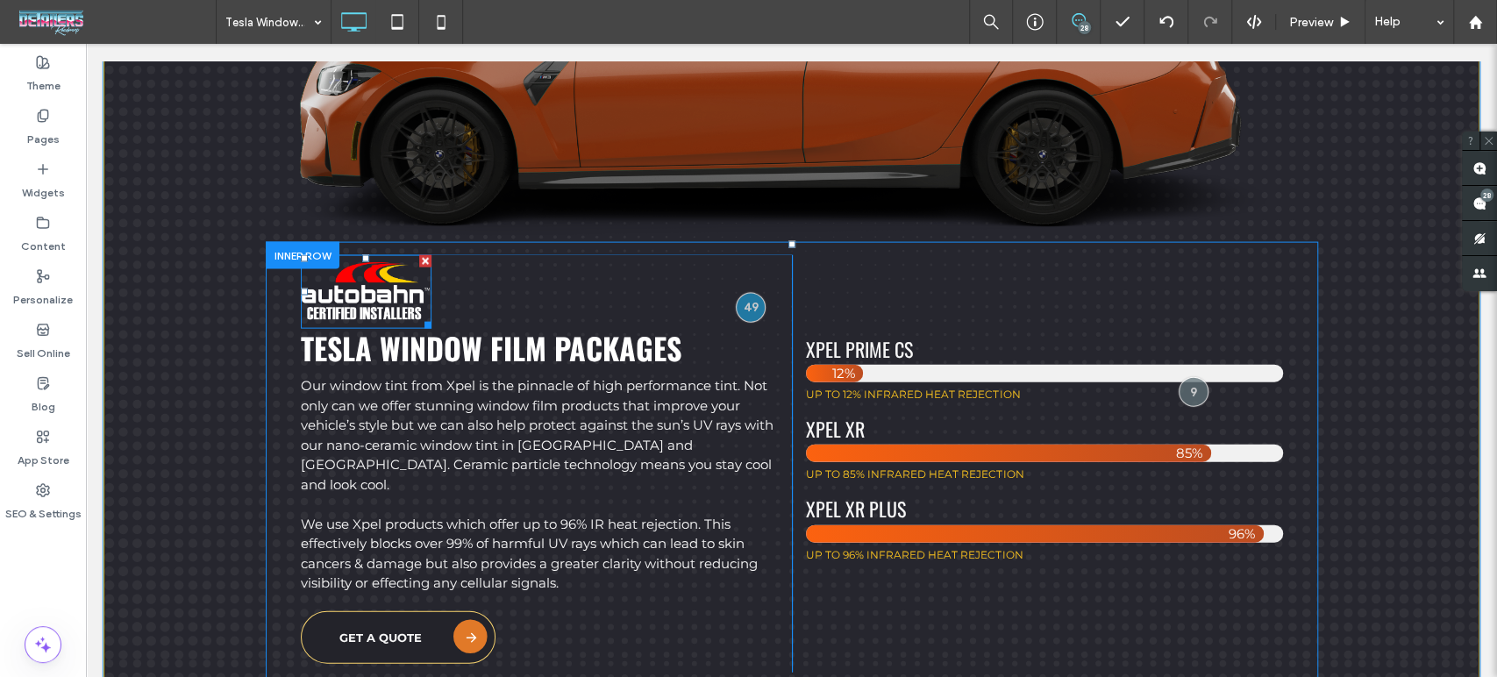
click at [381, 288] on img at bounding box center [366, 292] width 131 height 74
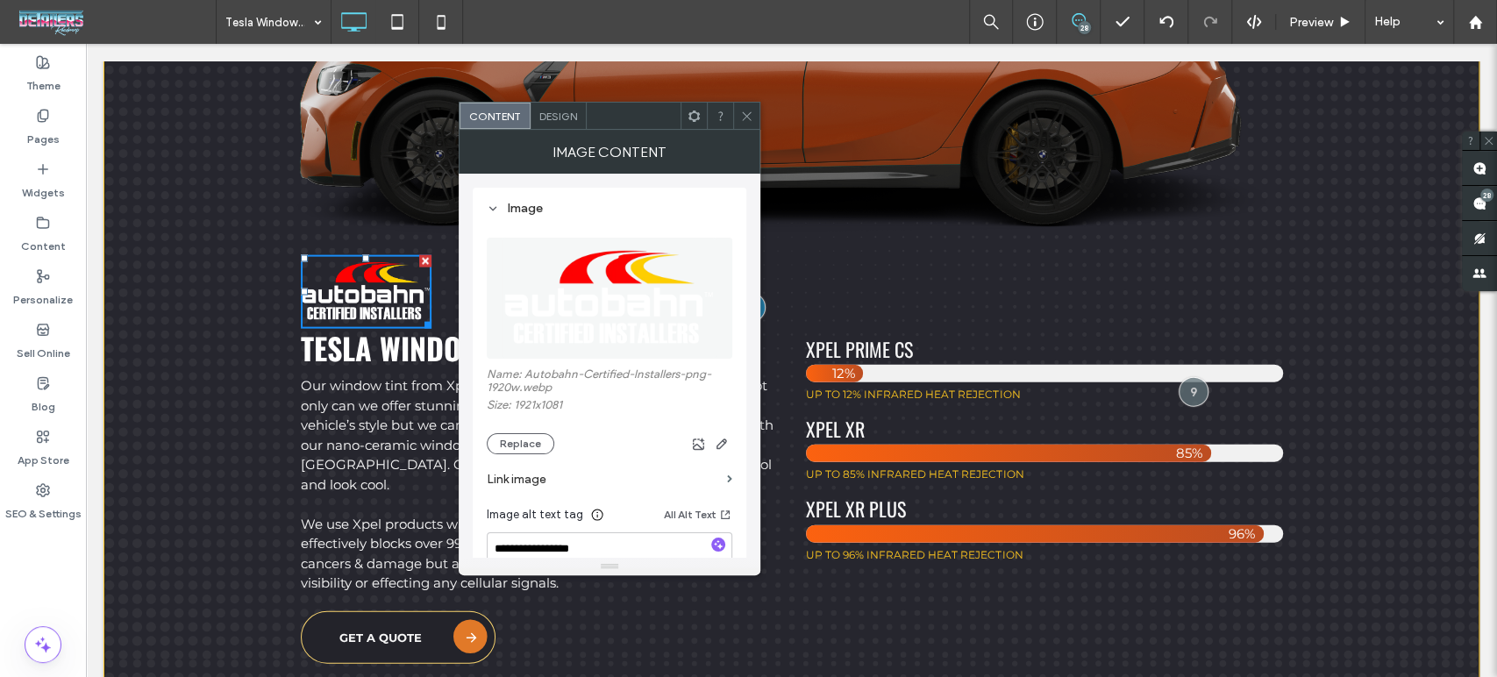
click at [380, 287] on img at bounding box center [366, 292] width 131 height 74
click at [519, 444] on button "Replace" at bounding box center [521, 443] width 68 height 21
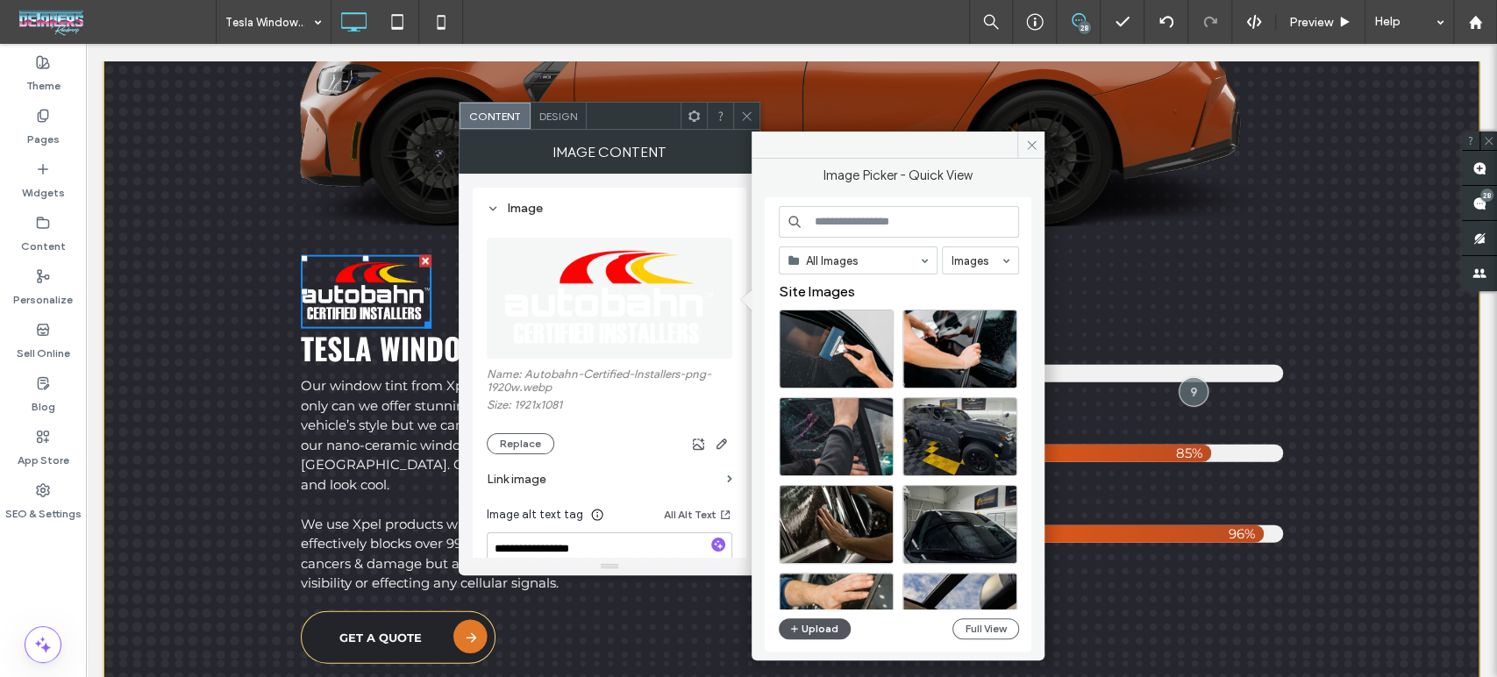
click at [813, 627] on button "Upload" at bounding box center [815, 628] width 72 height 21
click at [835, 626] on div "See media files, folder details, and manage your files." at bounding box center [840, 628] width 175 height 32
click at [1006, 625] on button "Full View" at bounding box center [985, 628] width 67 height 21
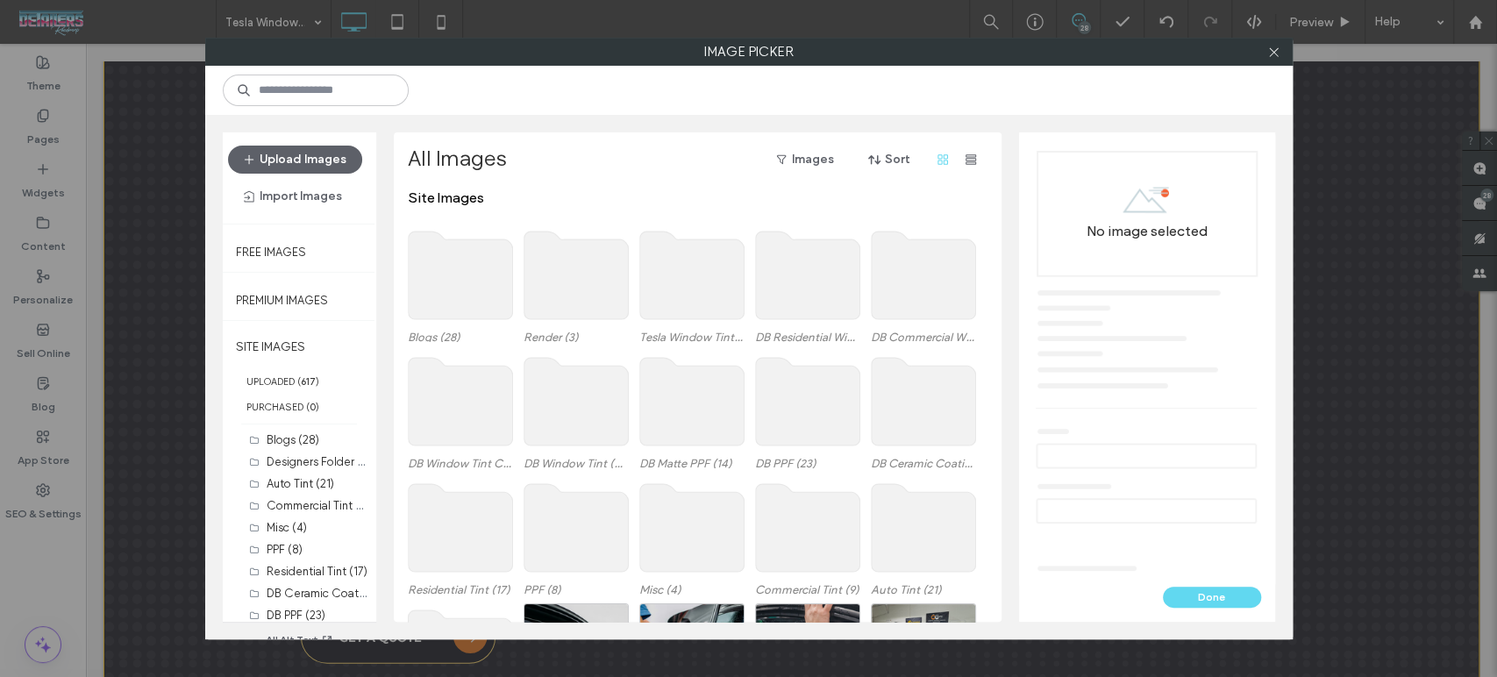
scroll to position [107, 0]
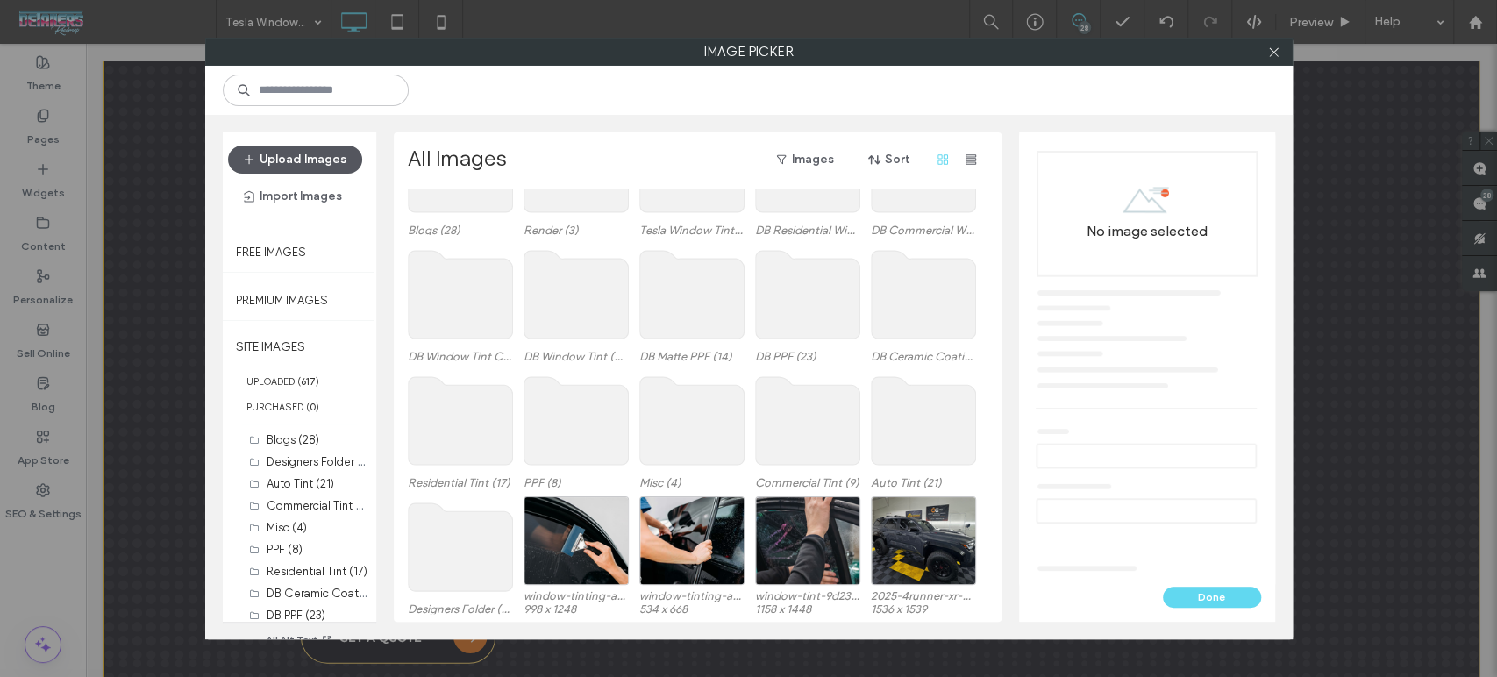
click at [282, 161] on button "Upload Images" at bounding box center [295, 160] width 134 height 28
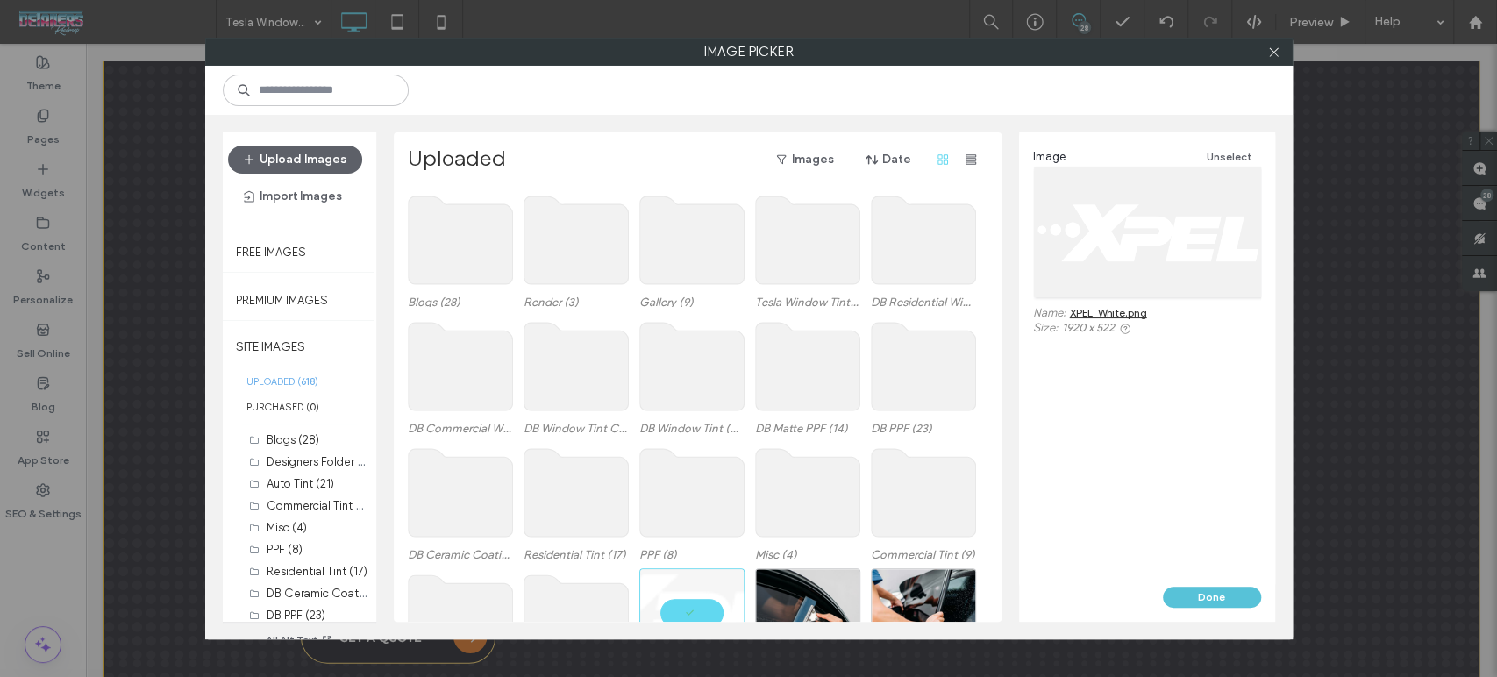
click at [1201, 592] on button "Done" at bounding box center [1212, 597] width 98 height 21
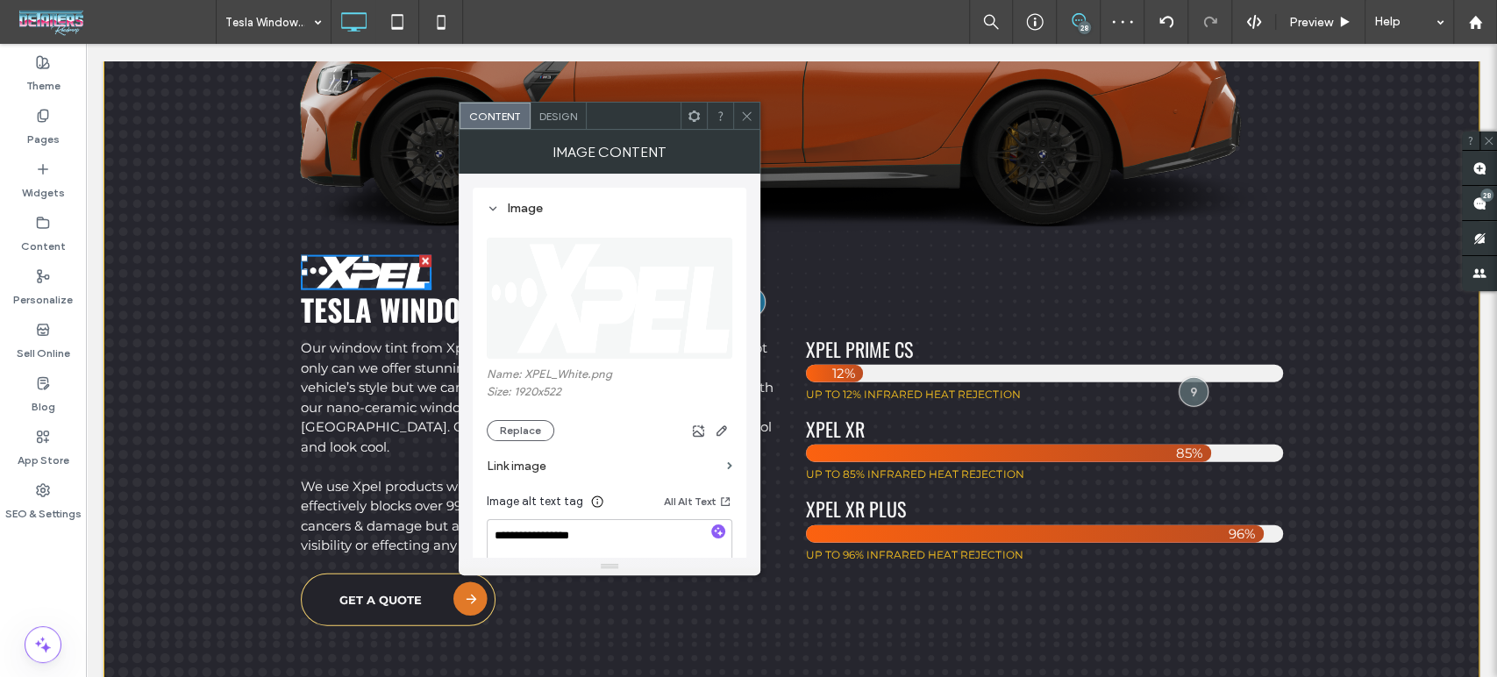
click at [748, 118] on icon at bounding box center [746, 116] width 13 height 13
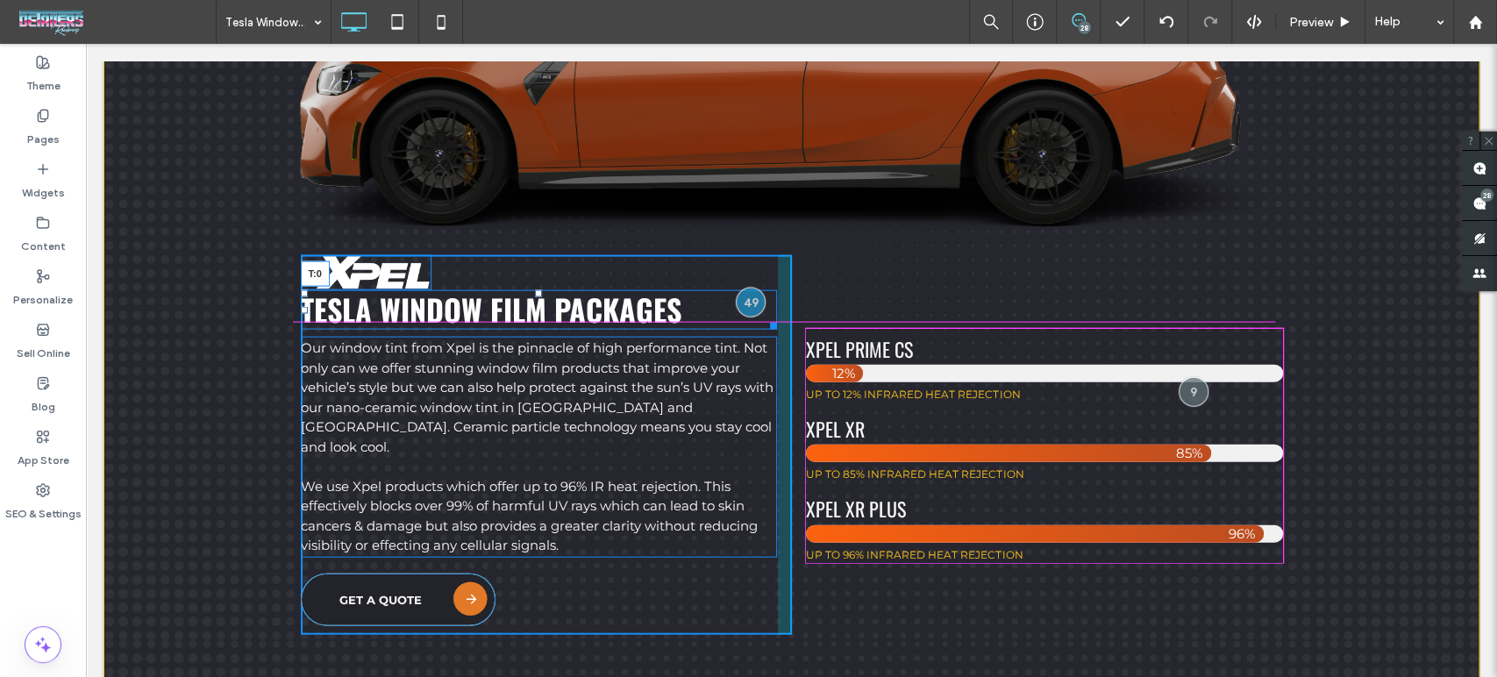
drag, startPoint x: 529, startPoint y: 285, endPoint x: 552, endPoint y: 286, distance: 23.7
click at [552, 290] on div "Tesla Window Film Packages T:0" at bounding box center [539, 309] width 476 height 39
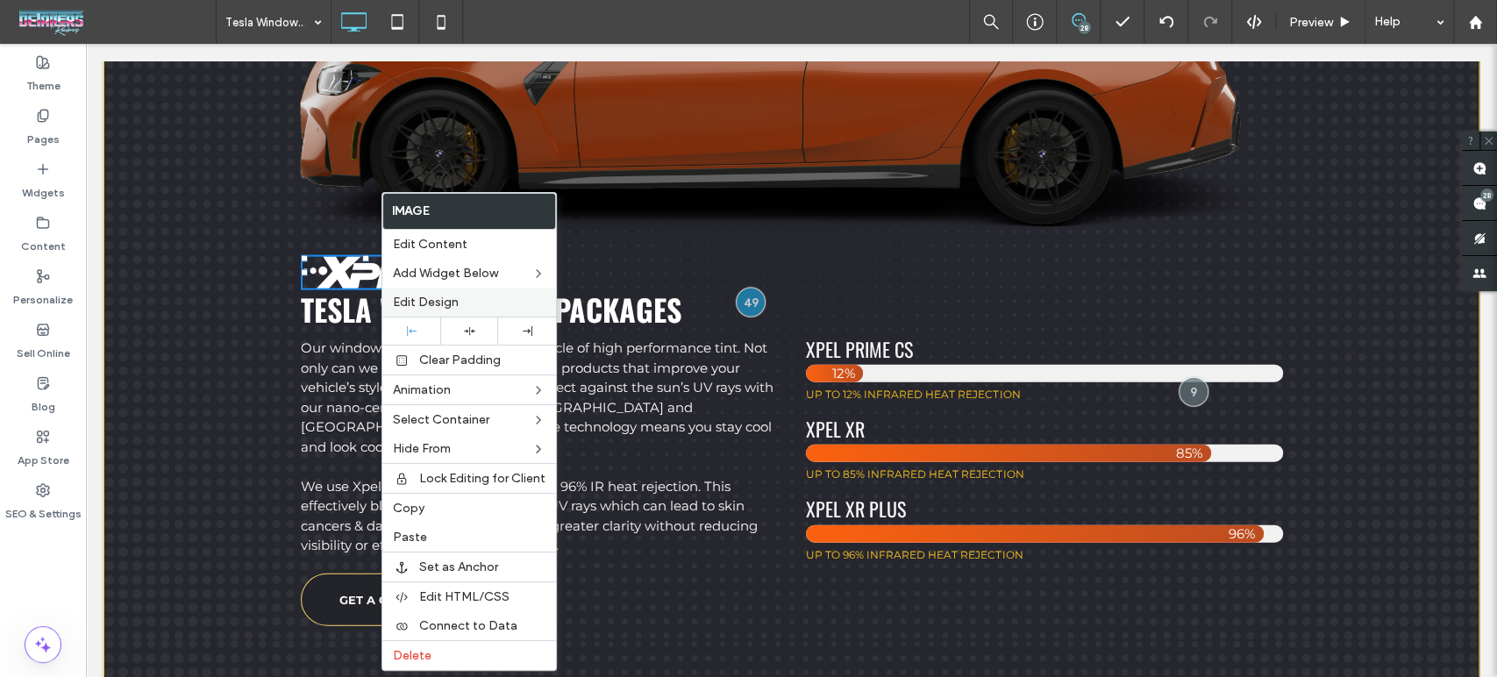
click at [431, 297] on span "Edit Design" at bounding box center [426, 302] width 66 height 15
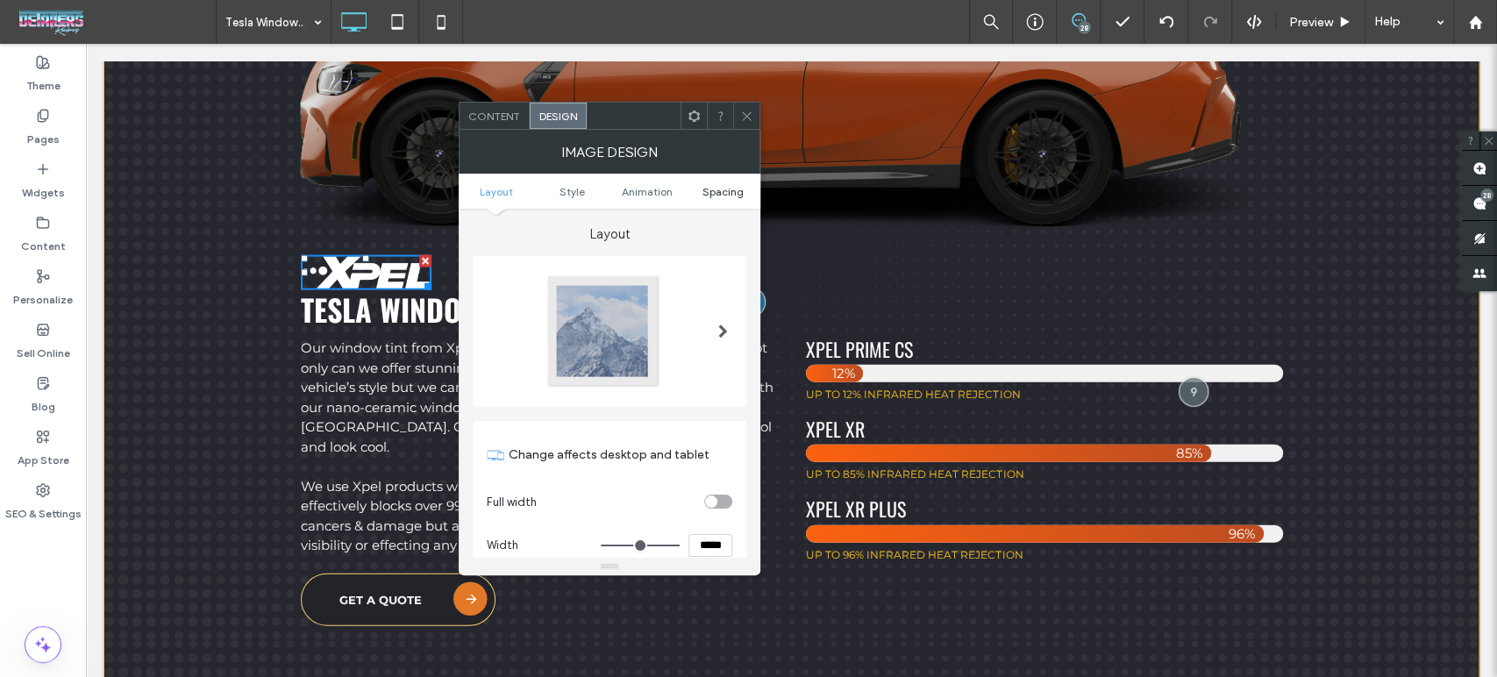
click at [726, 188] on span "Spacing" at bounding box center [722, 191] width 41 height 13
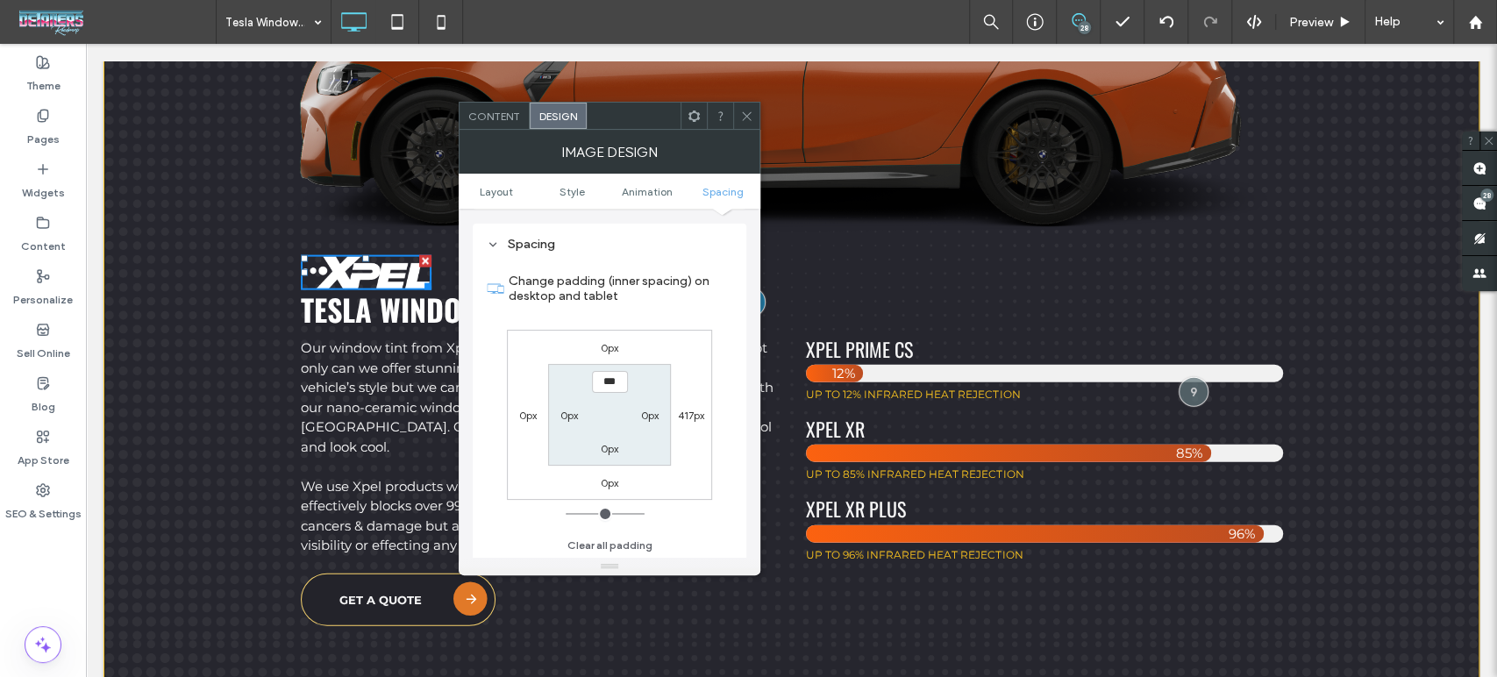
click at [610, 481] on label "0px" at bounding box center [610, 482] width 18 height 13
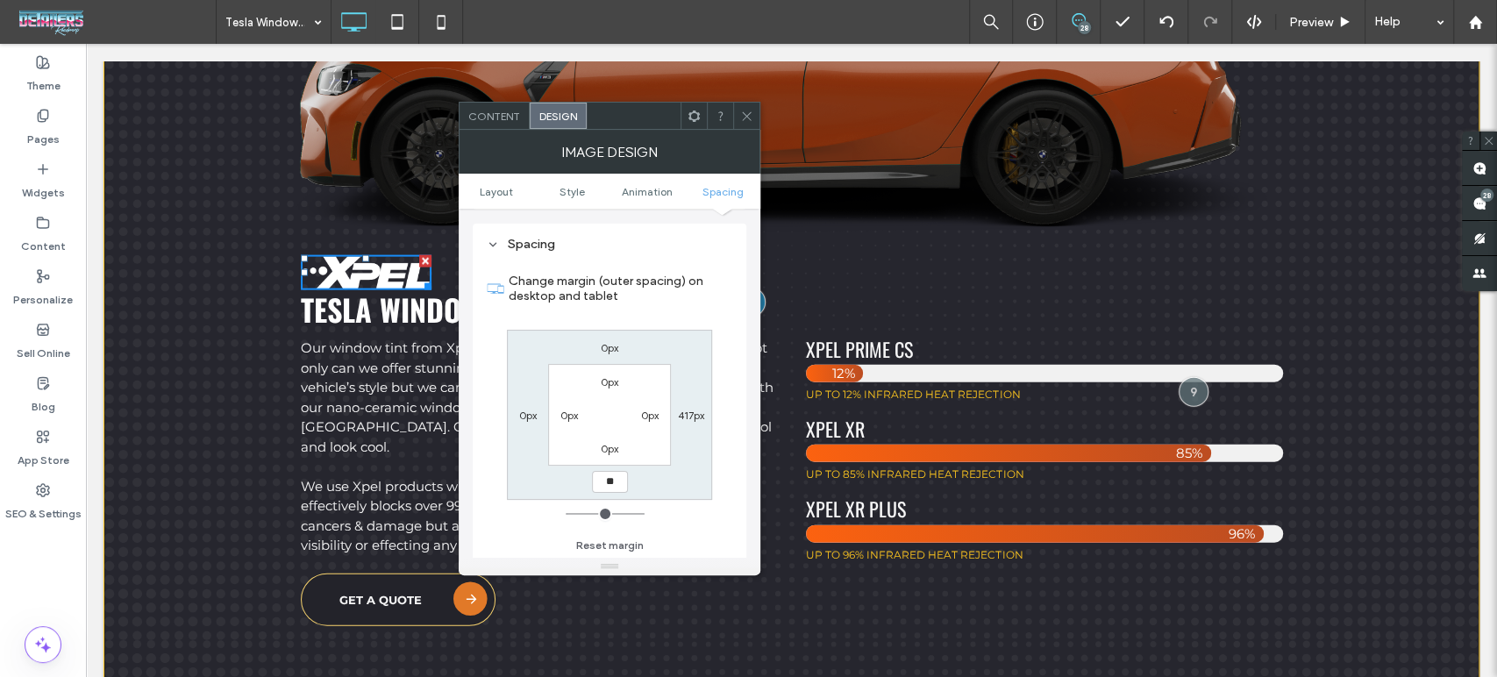
type input "**"
type input "****"
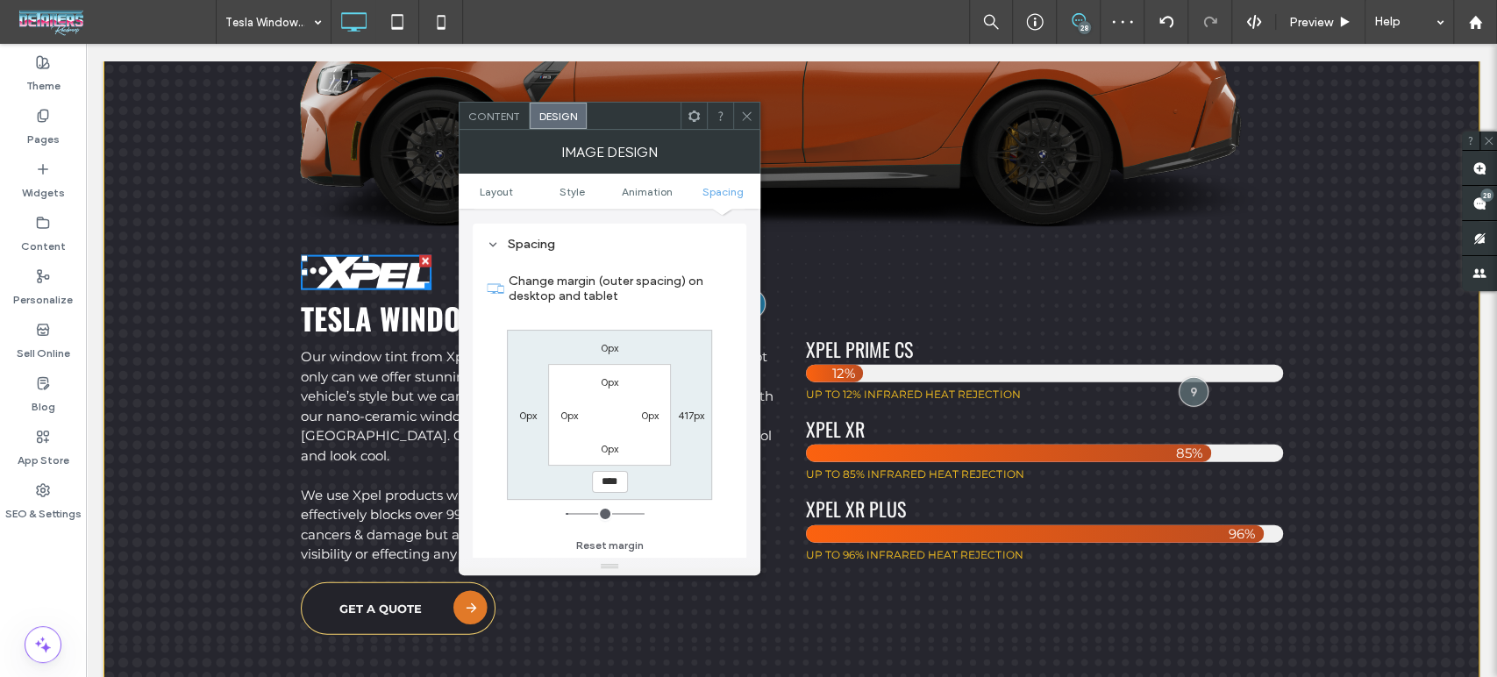
click at [745, 111] on icon at bounding box center [746, 116] width 13 height 13
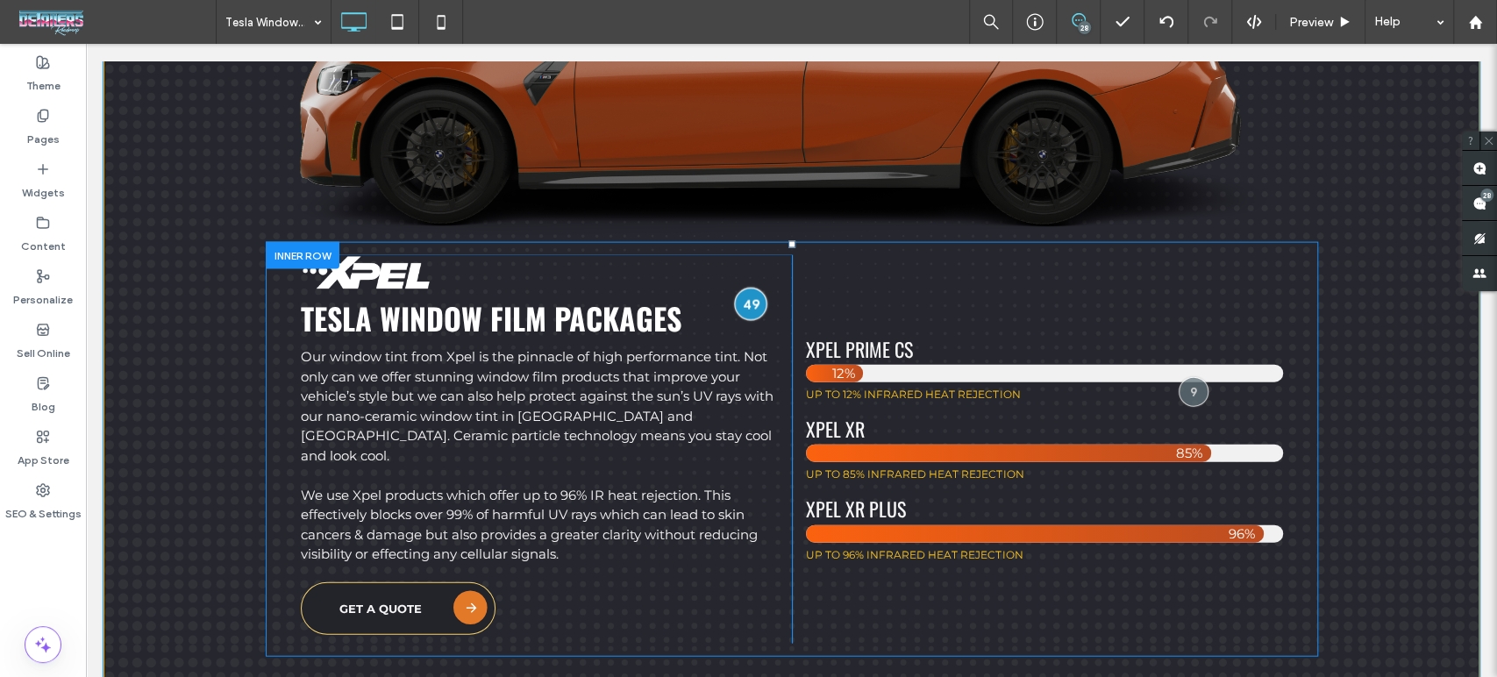
click at [744, 294] on div at bounding box center [750, 304] width 32 height 32
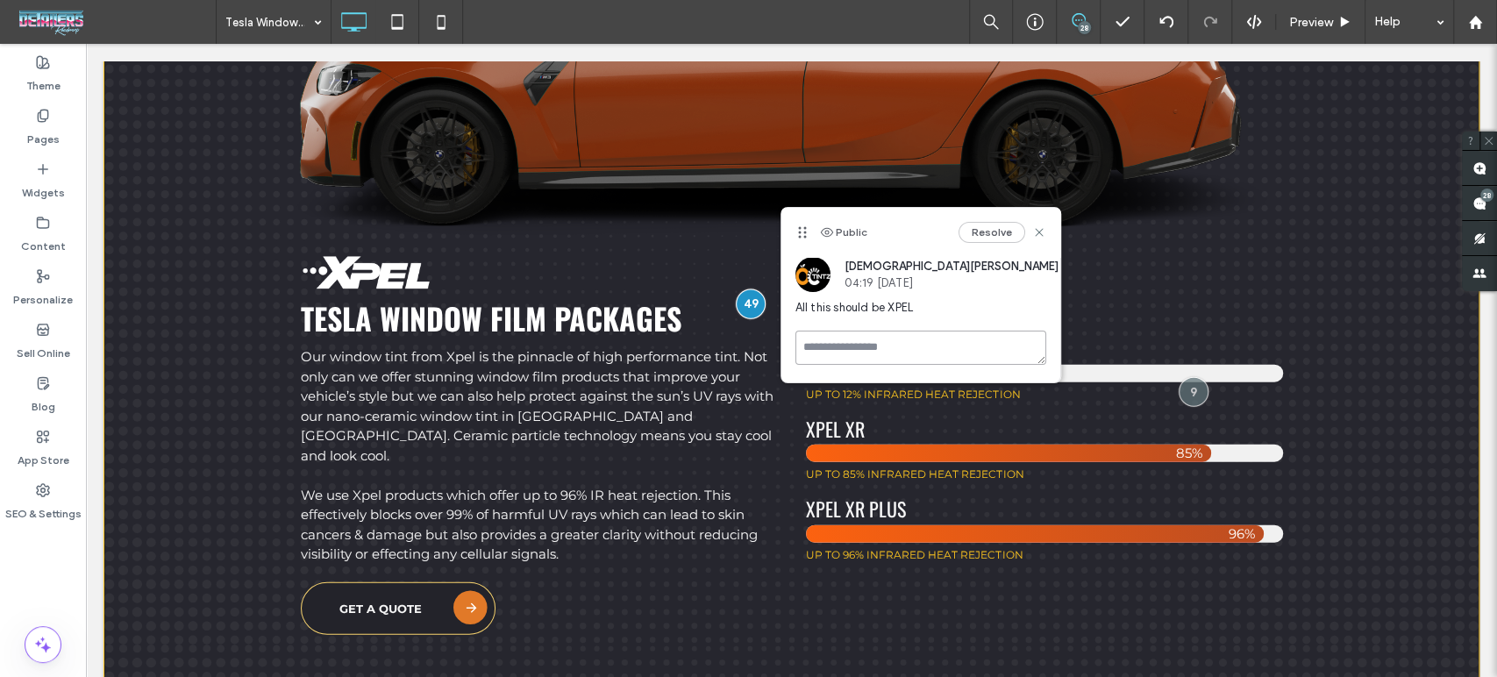
click at [841, 339] on textarea at bounding box center [920, 348] width 251 height 34
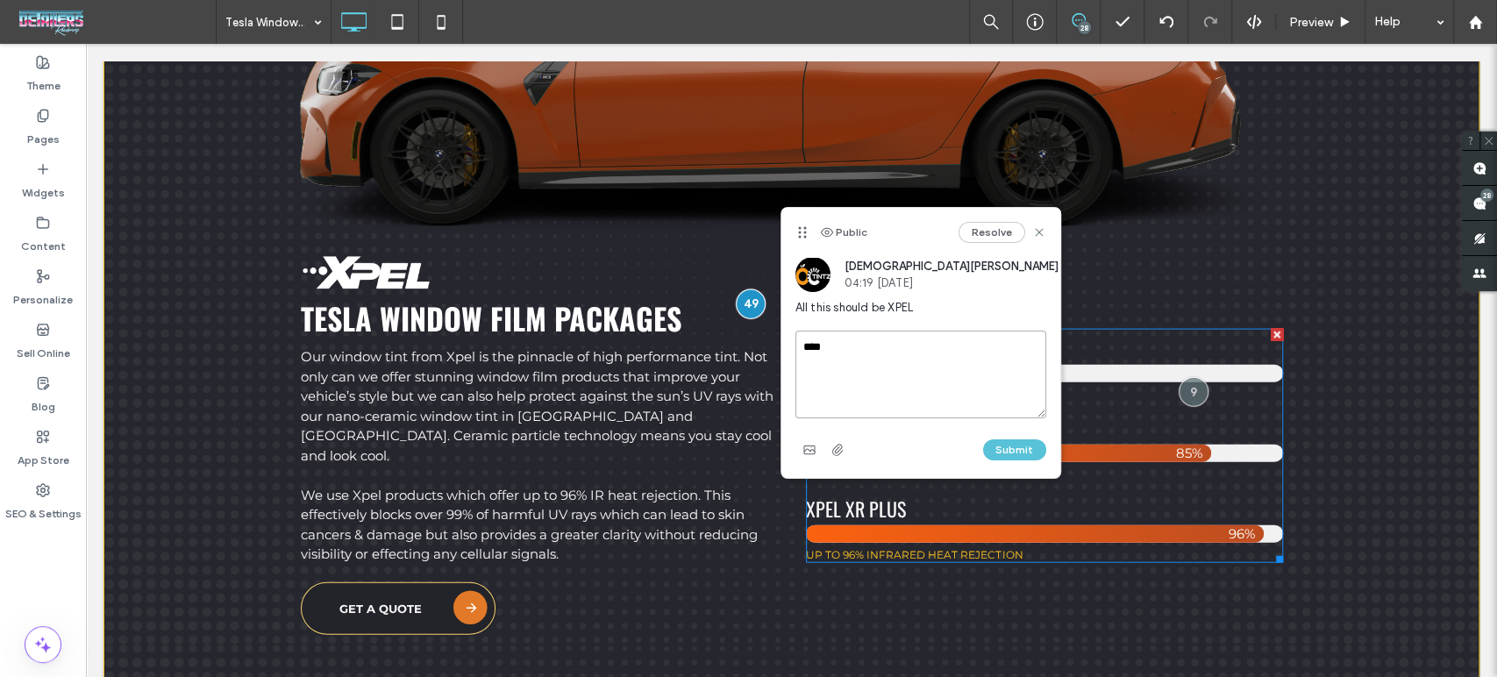
type textarea "****"
click at [1008, 448] on button "Submit" at bounding box center [1014, 449] width 63 height 21
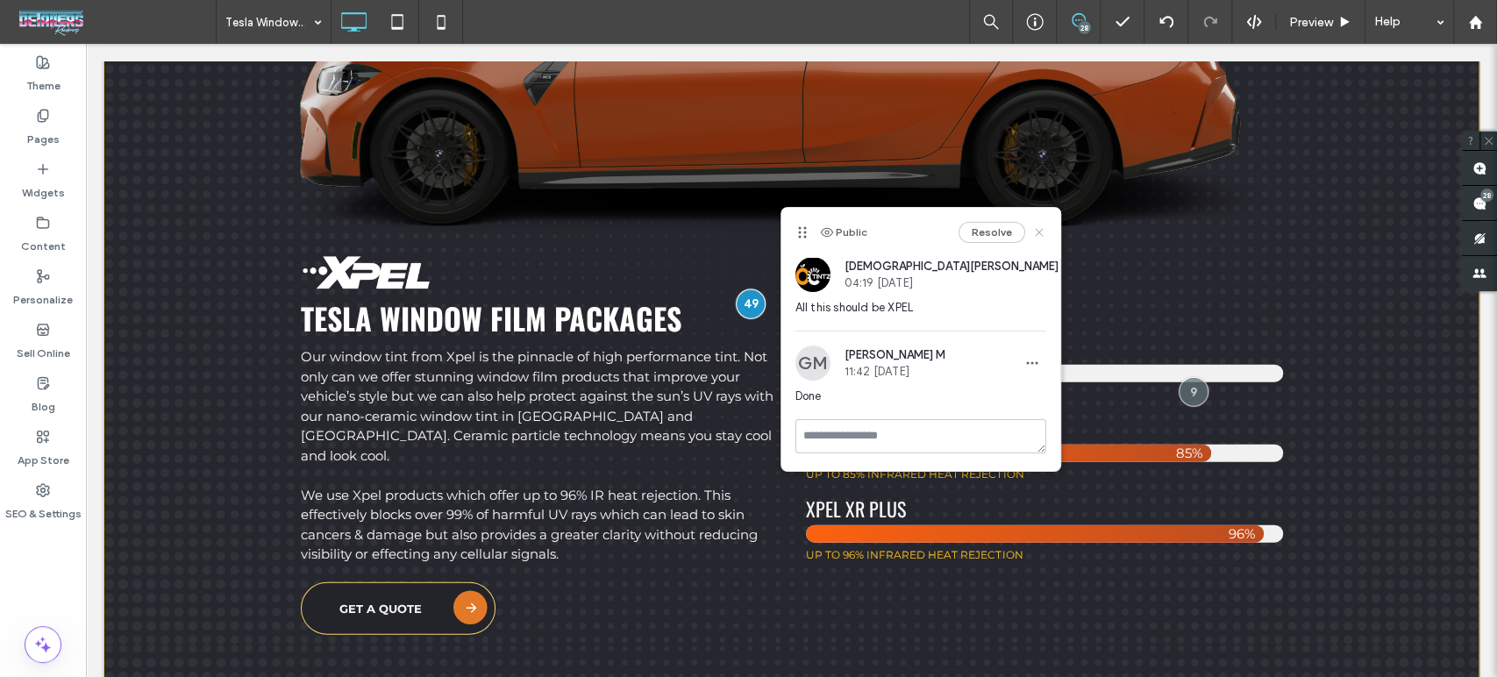
click at [1039, 235] on icon at bounding box center [1039, 232] width 14 height 14
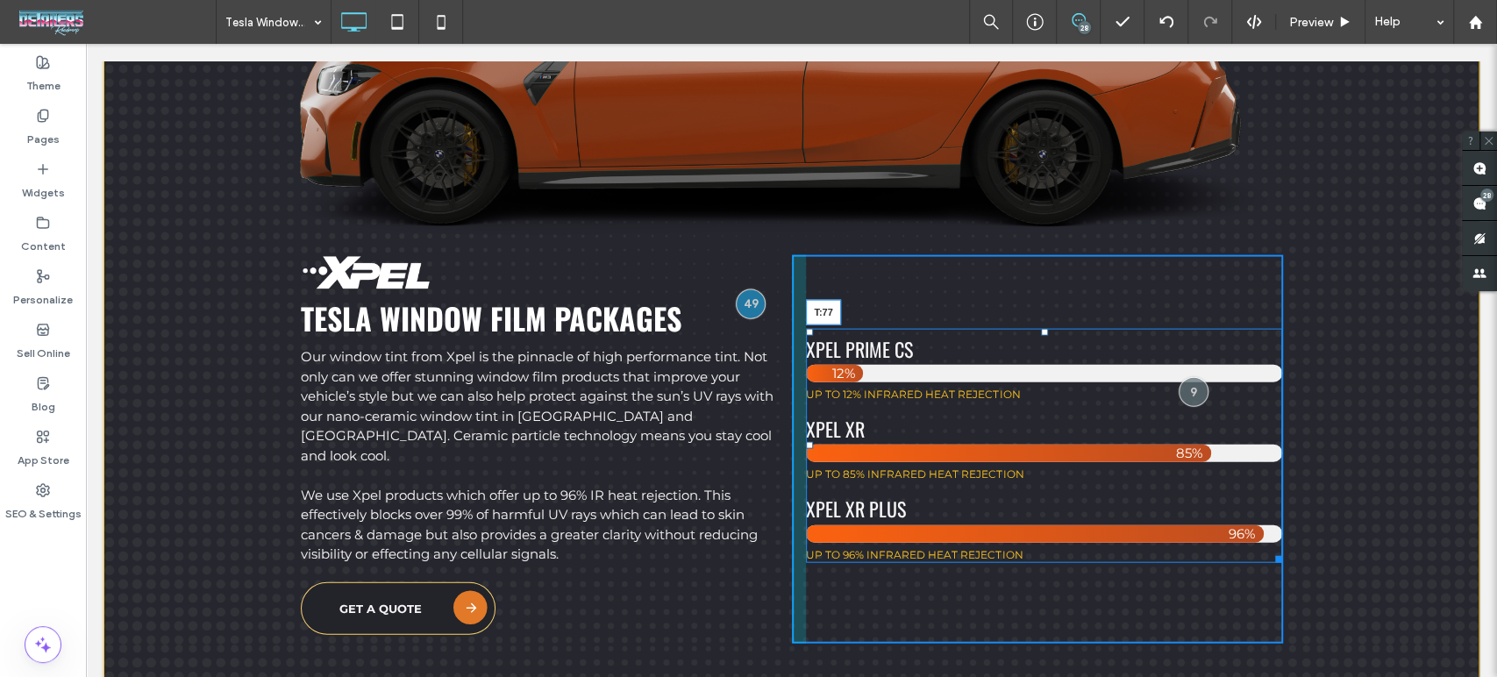
drag, startPoint x: 1034, startPoint y: 322, endPoint x: 1122, endPoint y: 360, distance: 95.8
click at [1041, 329] on div at bounding box center [1044, 332] width 7 height 7
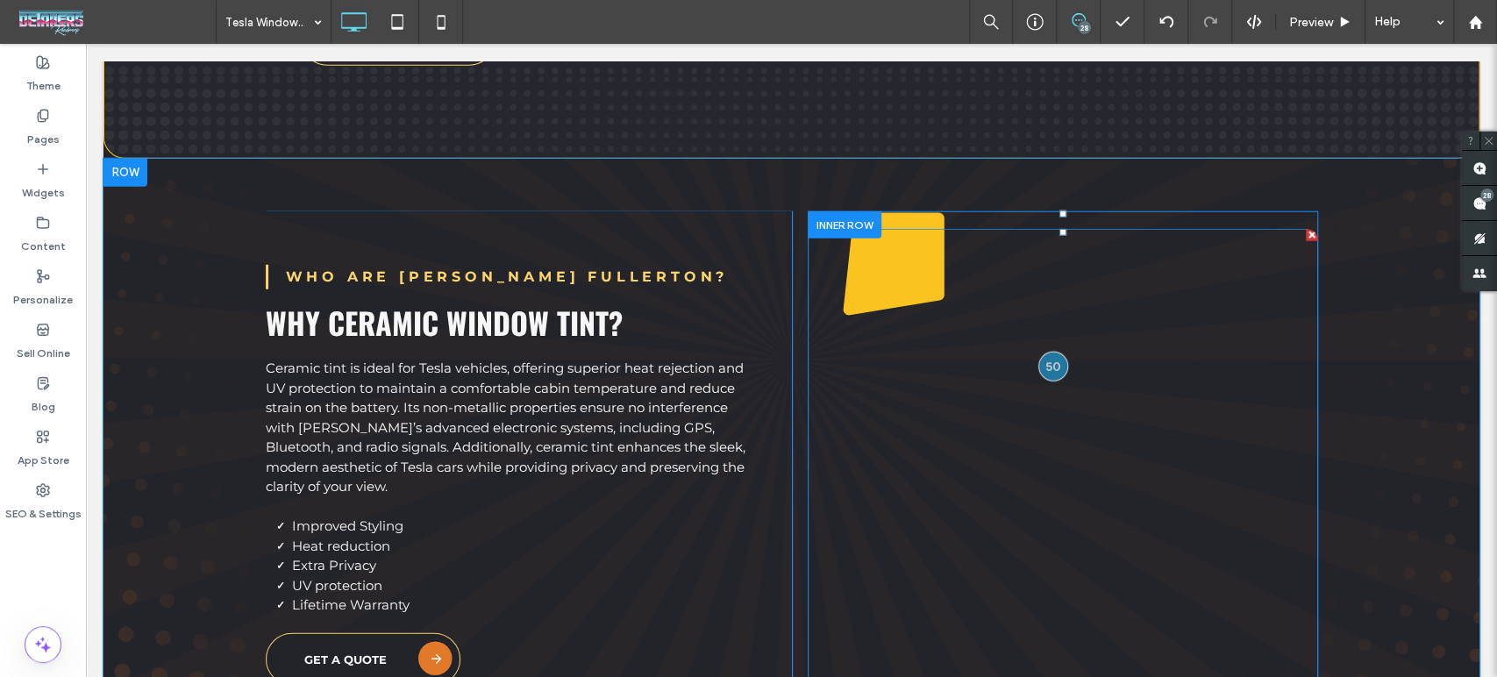
scroll to position [3215, 0]
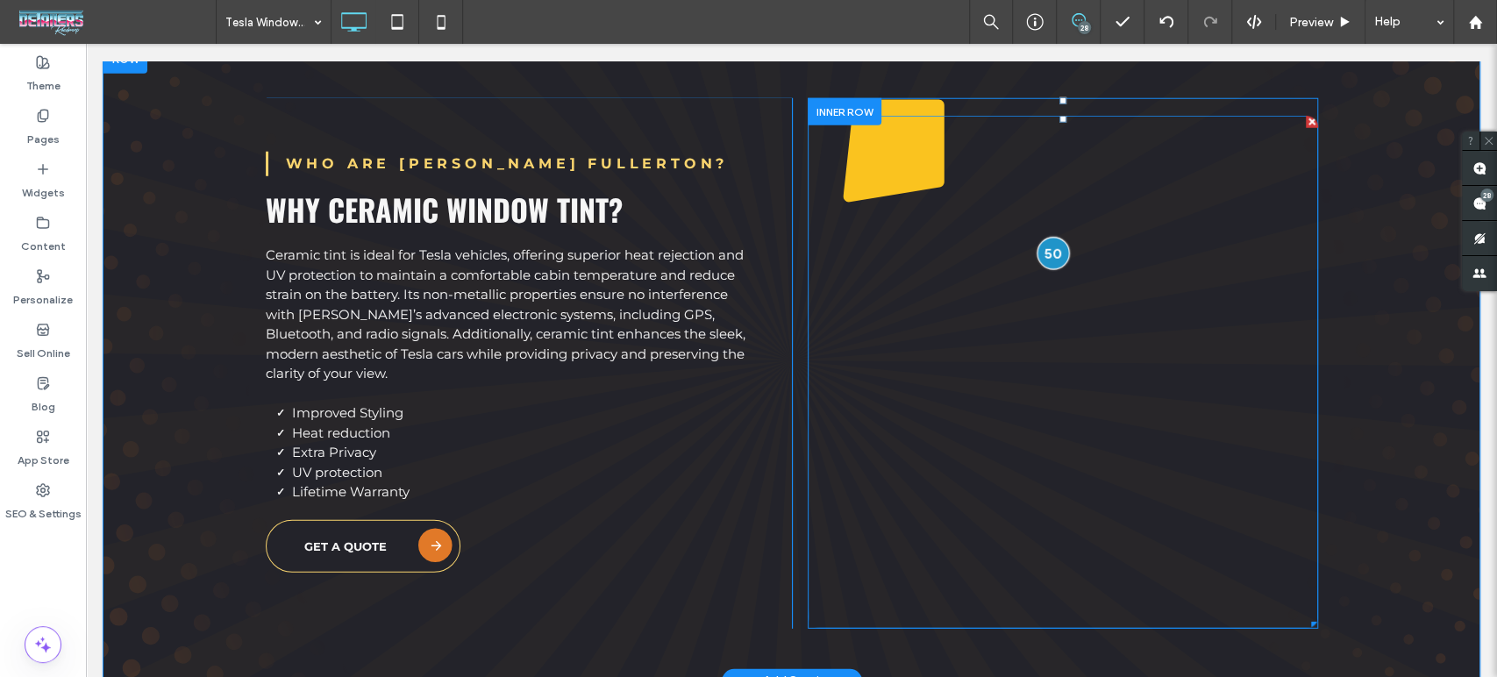
click at [1055, 238] on div at bounding box center [1053, 254] width 32 height 32
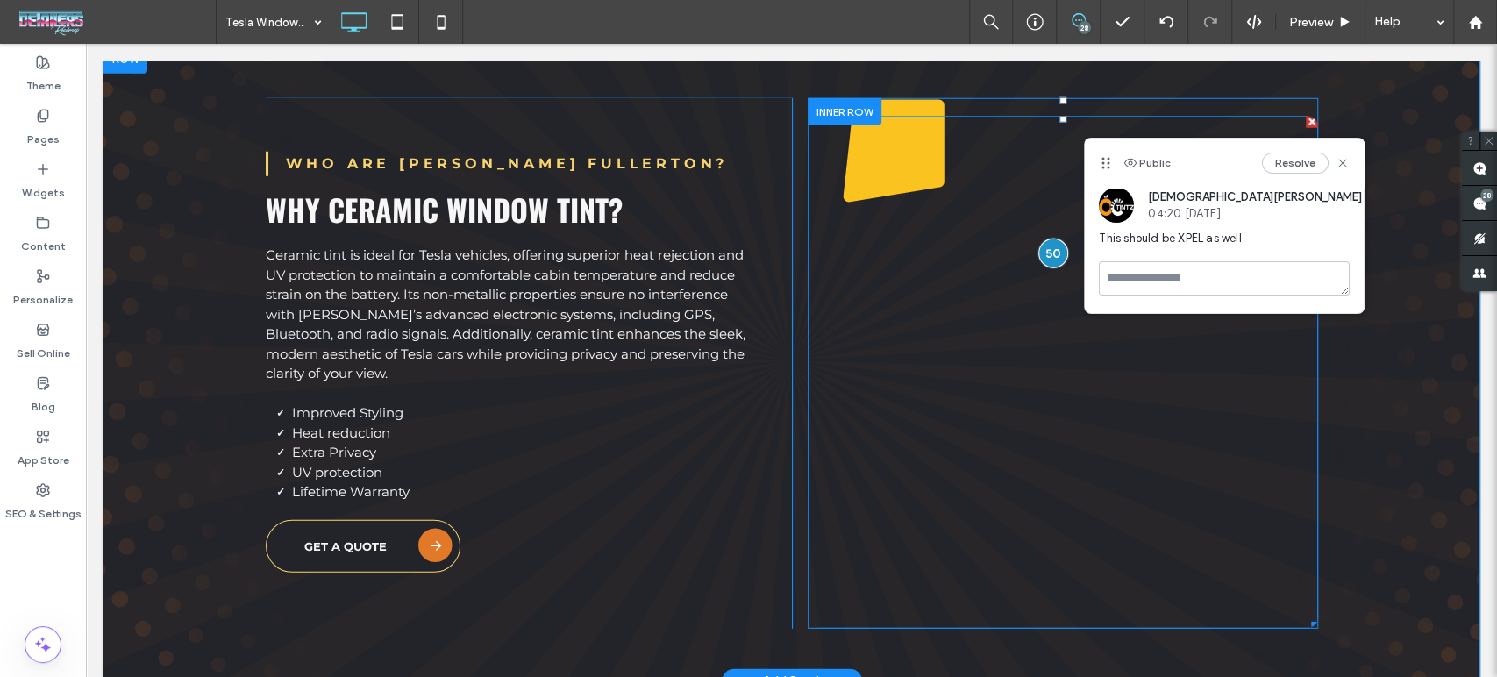
click at [889, 339] on span at bounding box center [1063, 372] width 510 height 513
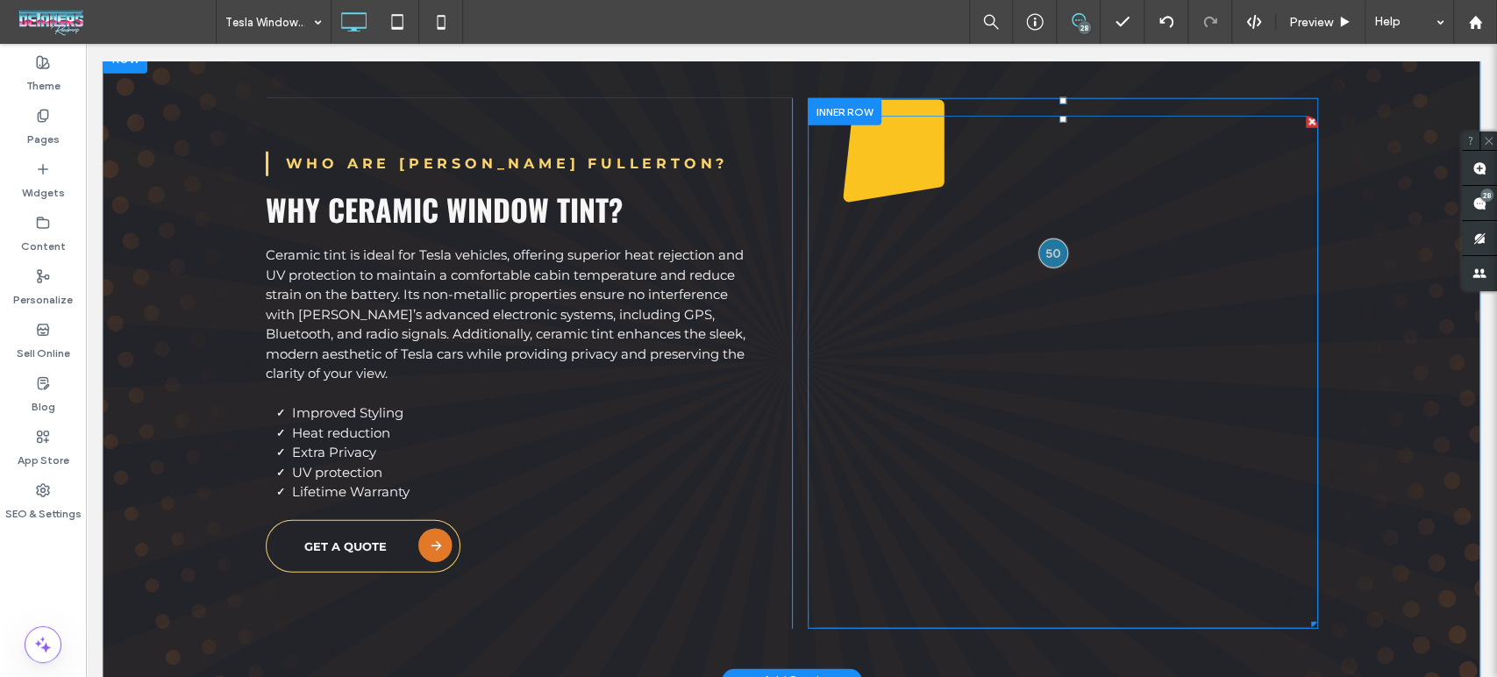
click at [972, 382] on span at bounding box center [1063, 372] width 510 height 513
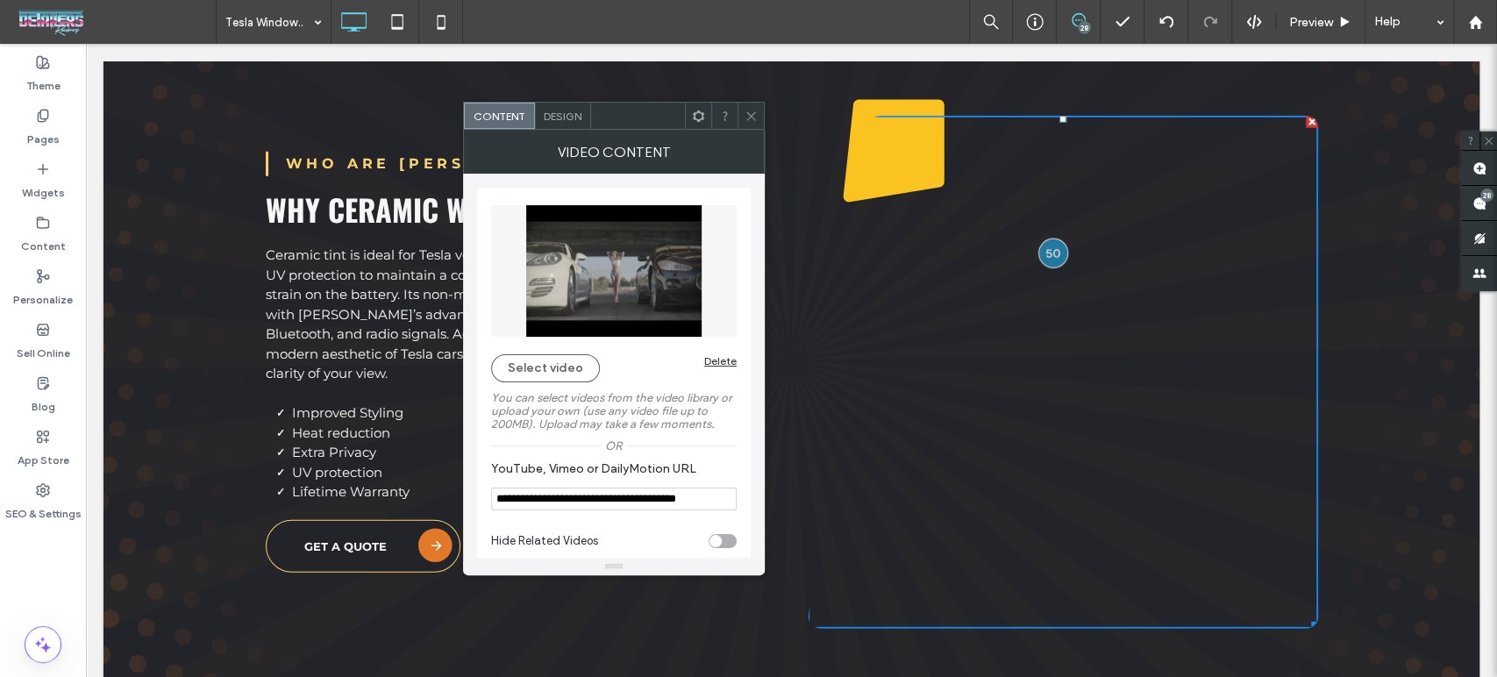
click at [667, 507] on input "**********" at bounding box center [614, 499] width 246 height 23
paste input "**"
type input "**********"
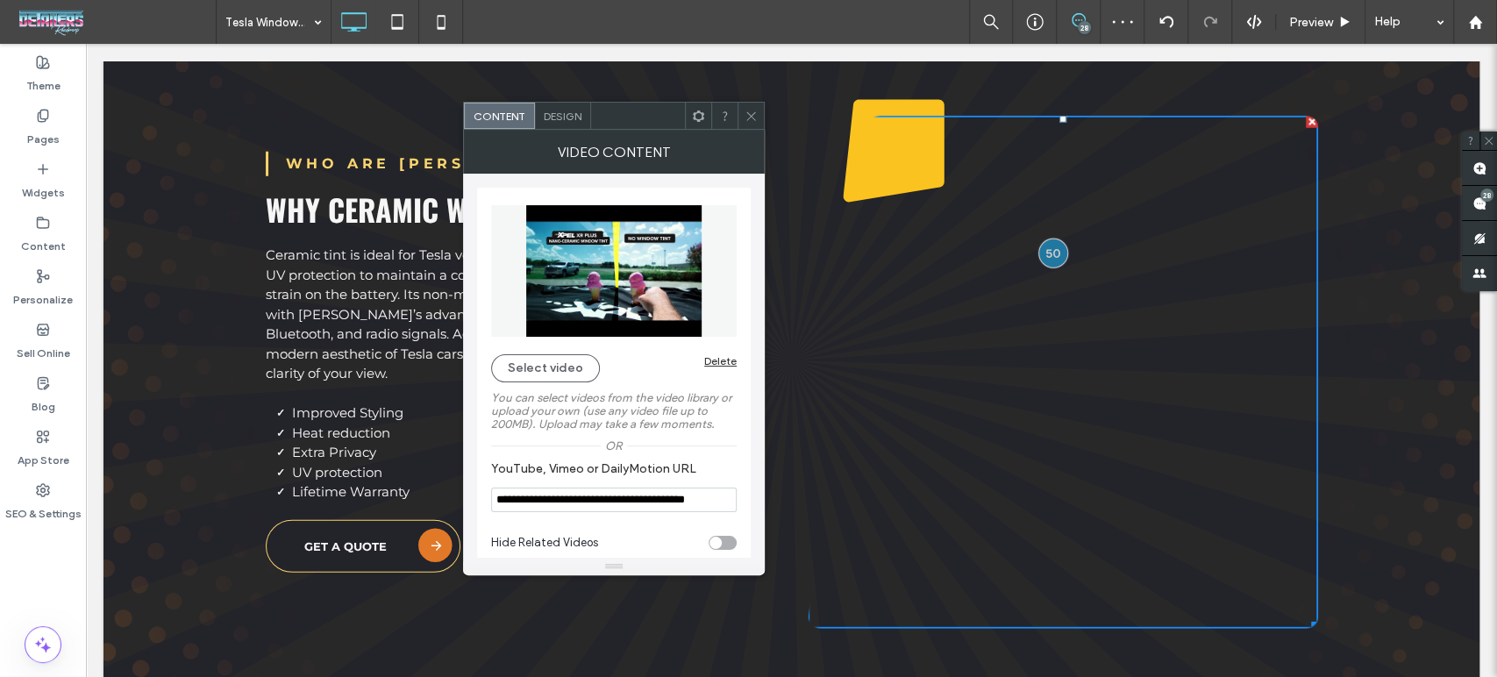
scroll to position [3215, 0]
type input "**********"
click at [752, 120] on icon at bounding box center [751, 116] width 13 height 13
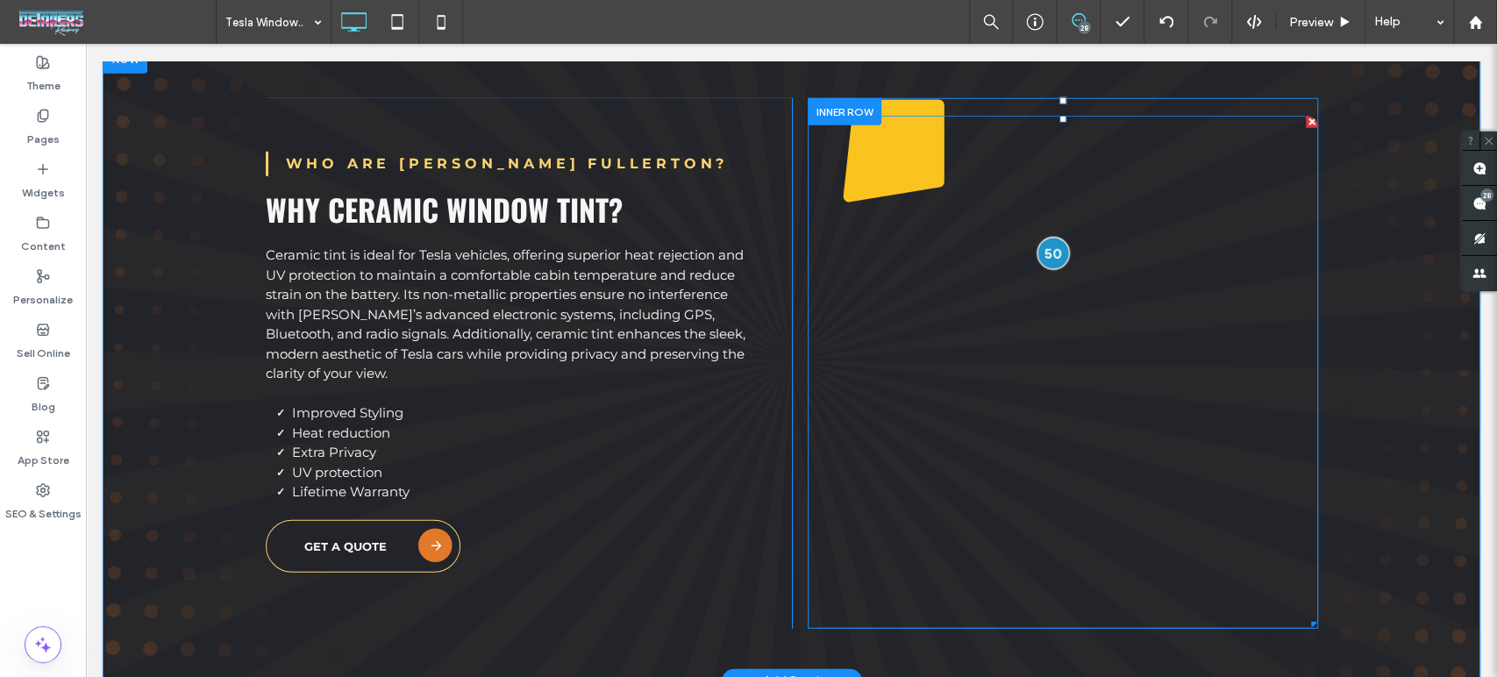
click at [1042, 238] on div at bounding box center [1053, 254] width 32 height 32
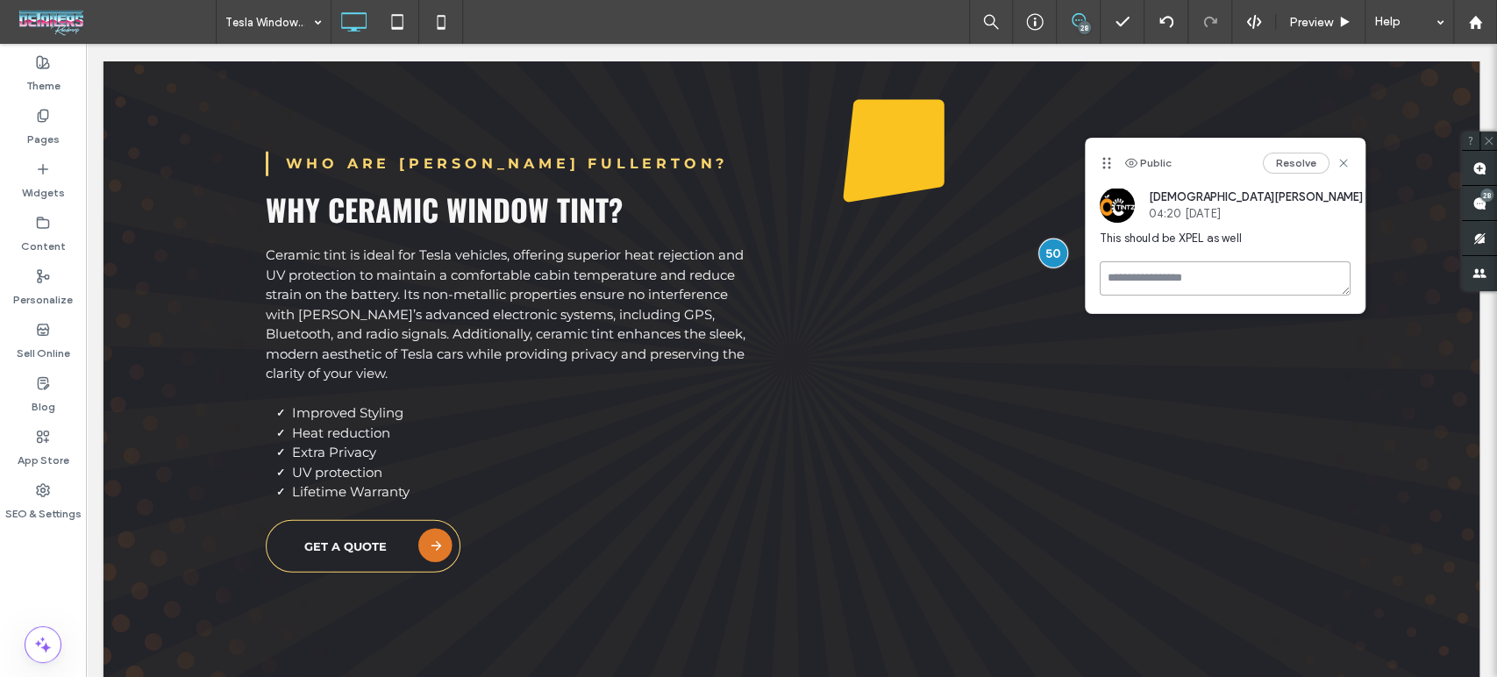
click at [1127, 283] on textarea at bounding box center [1225, 278] width 251 height 34
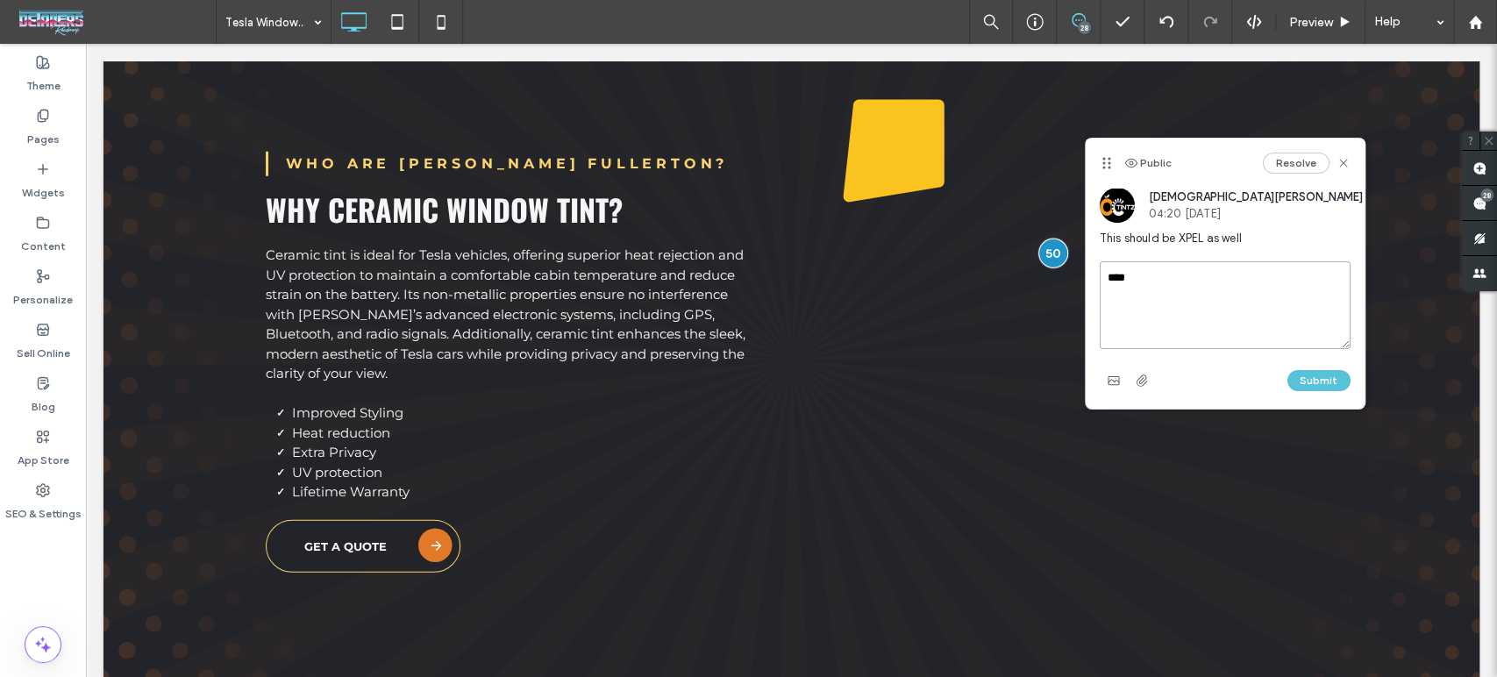
type textarea "****"
click at [1319, 381] on button "Submit" at bounding box center [1318, 380] width 63 height 21
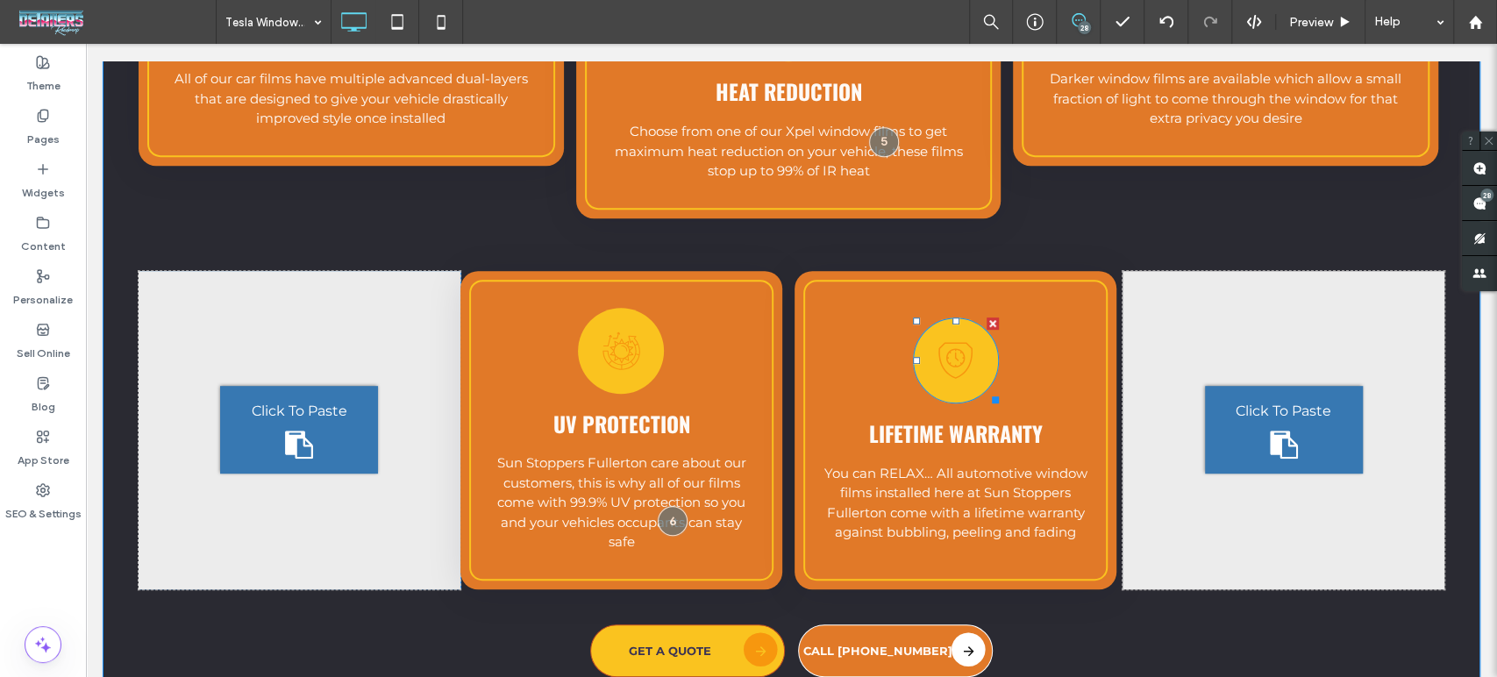
scroll to position [4854, 0]
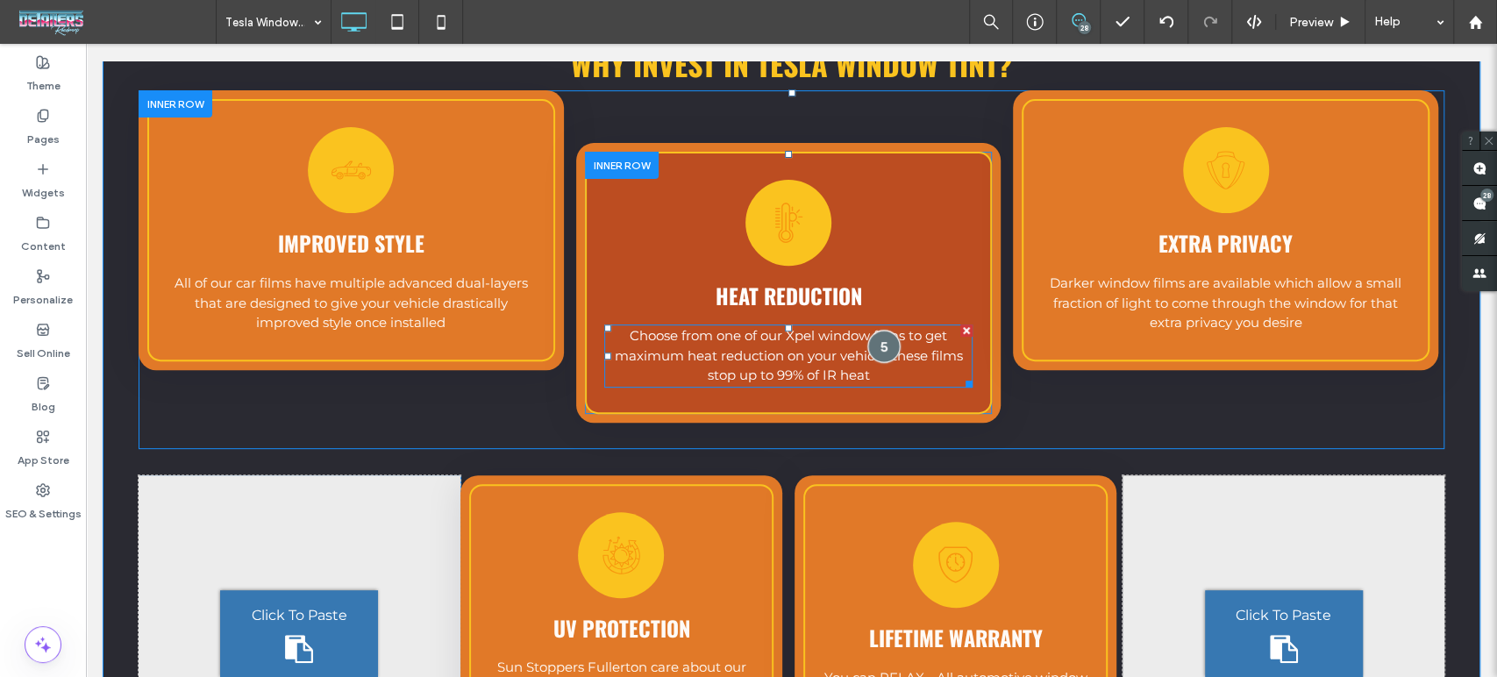
click at [874, 330] on div at bounding box center [883, 346] width 32 height 32
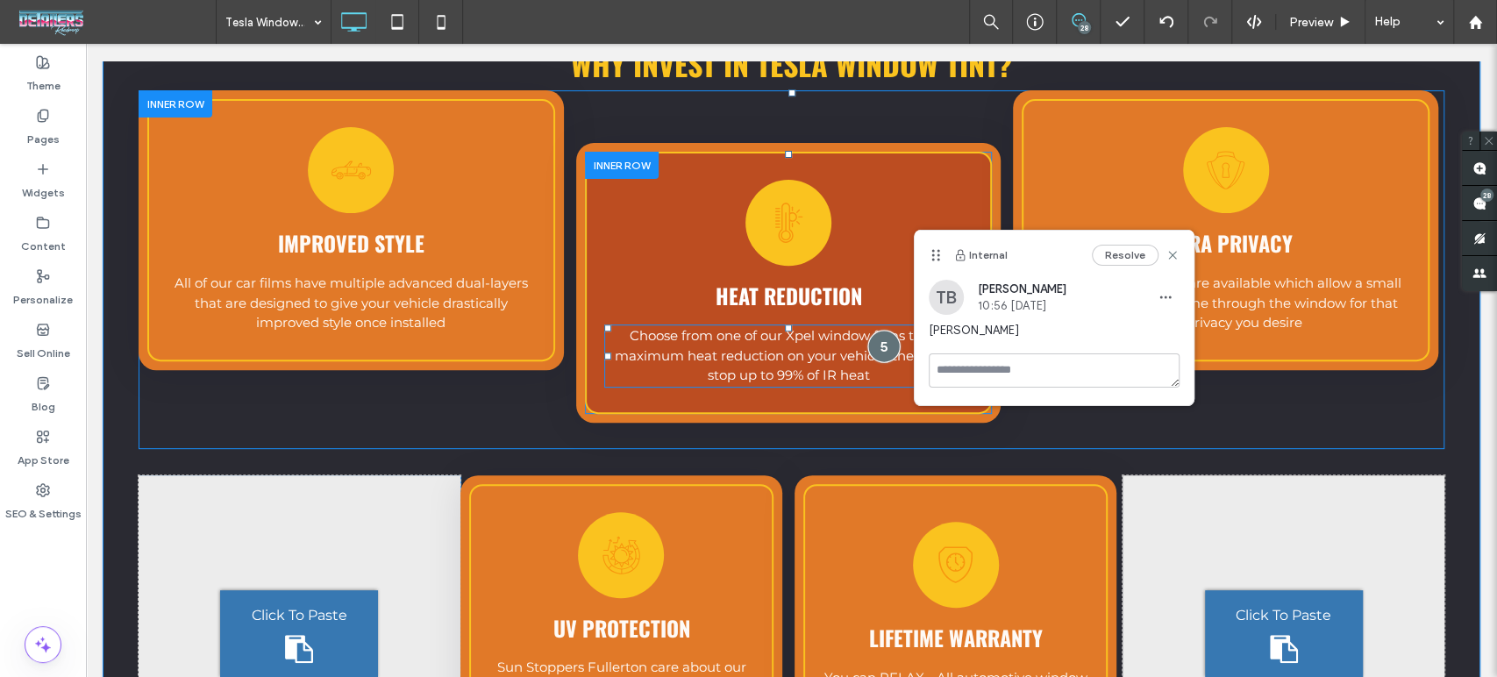
click at [874, 330] on div at bounding box center [883, 346] width 32 height 32
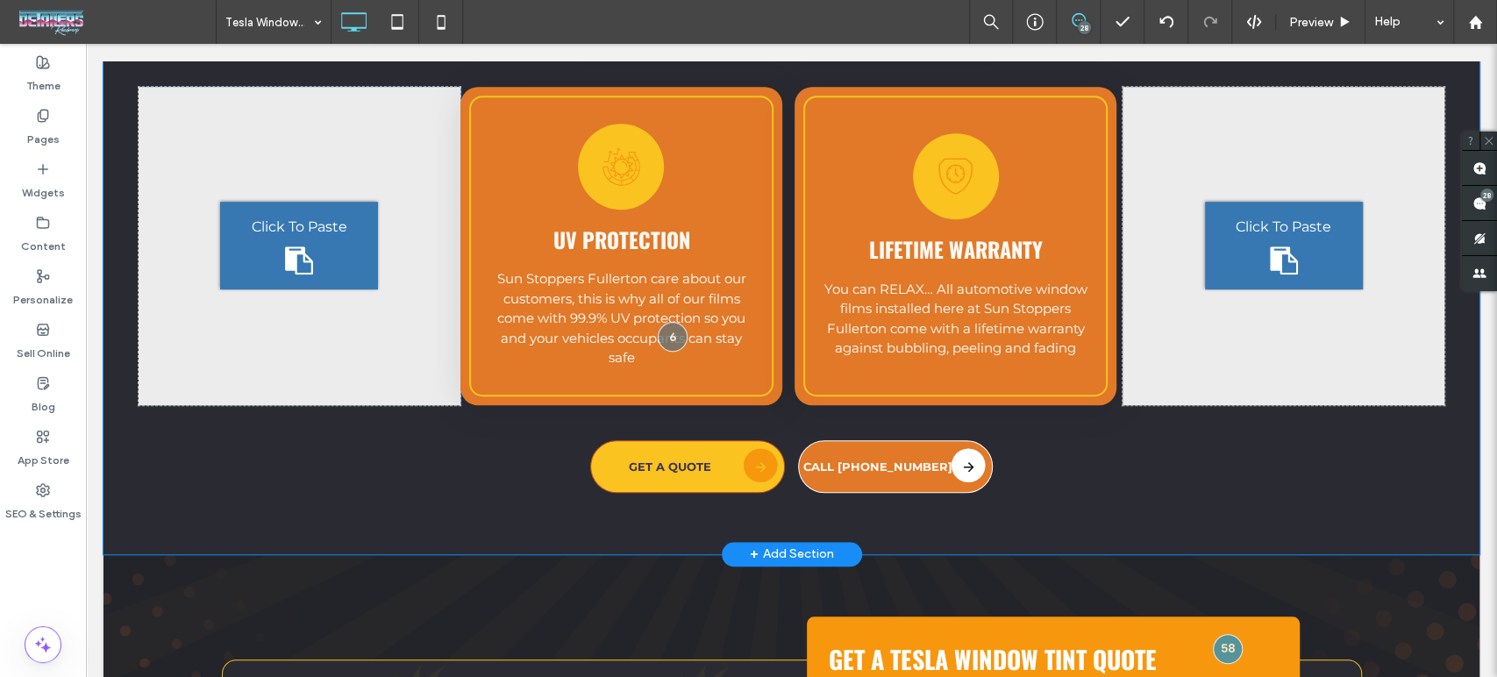
scroll to position [5243, 0]
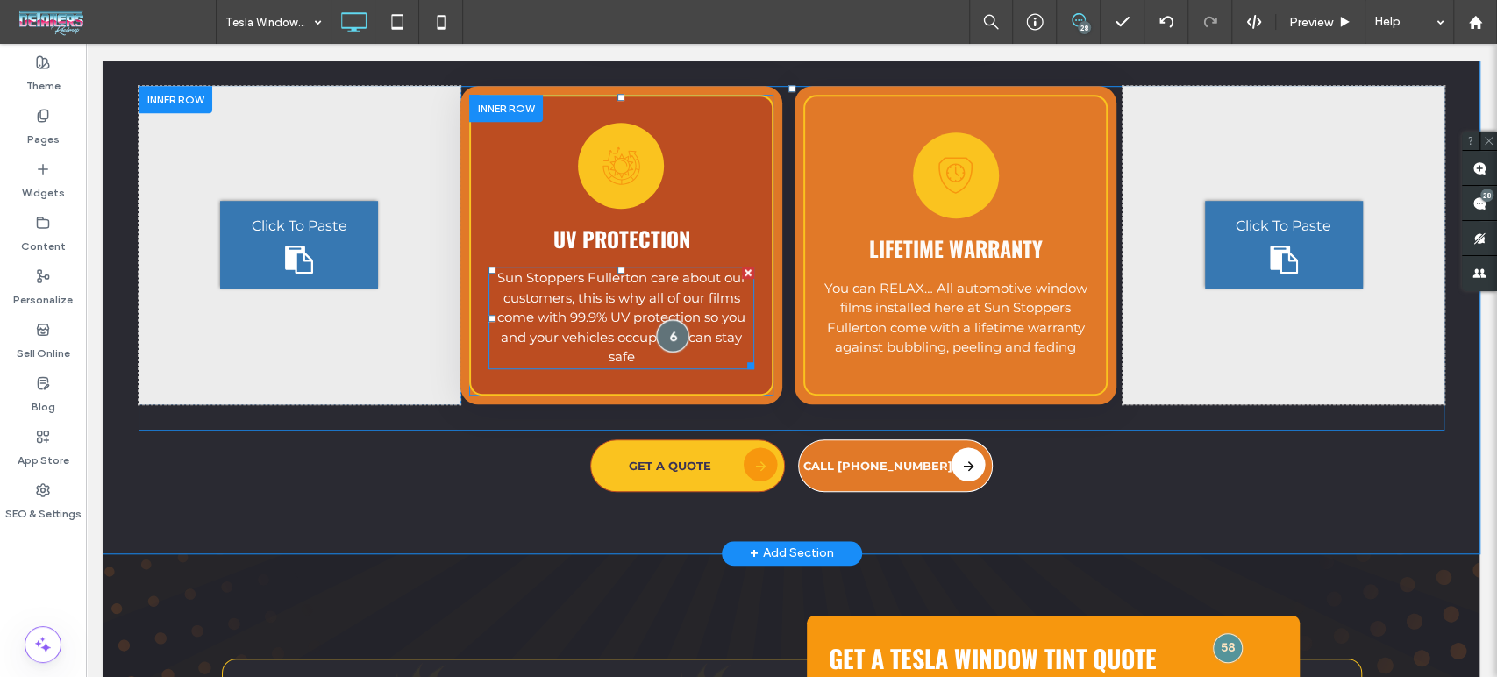
click at [660, 319] on div at bounding box center [672, 335] width 32 height 32
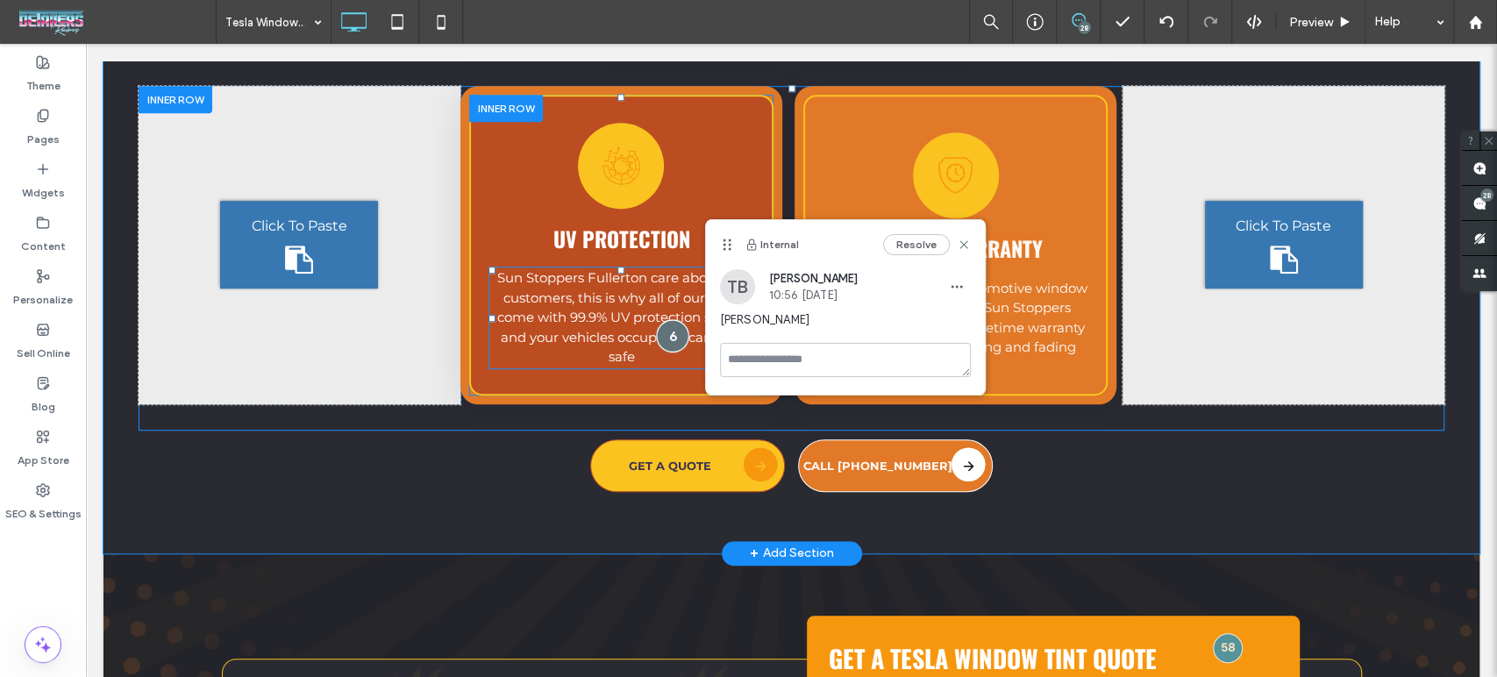
click at [660, 319] on div at bounding box center [672, 335] width 32 height 32
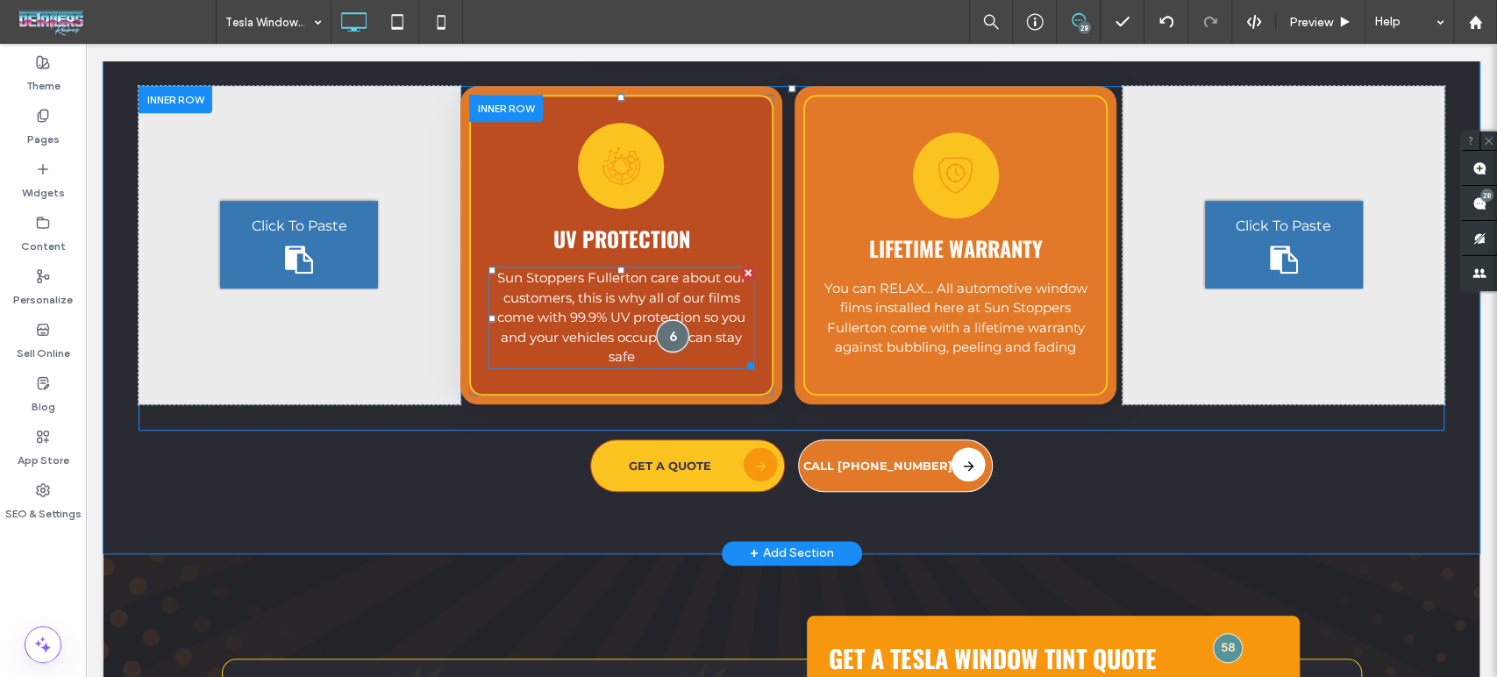
click at [660, 319] on div at bounding box center [672, 335] width 32 height 32
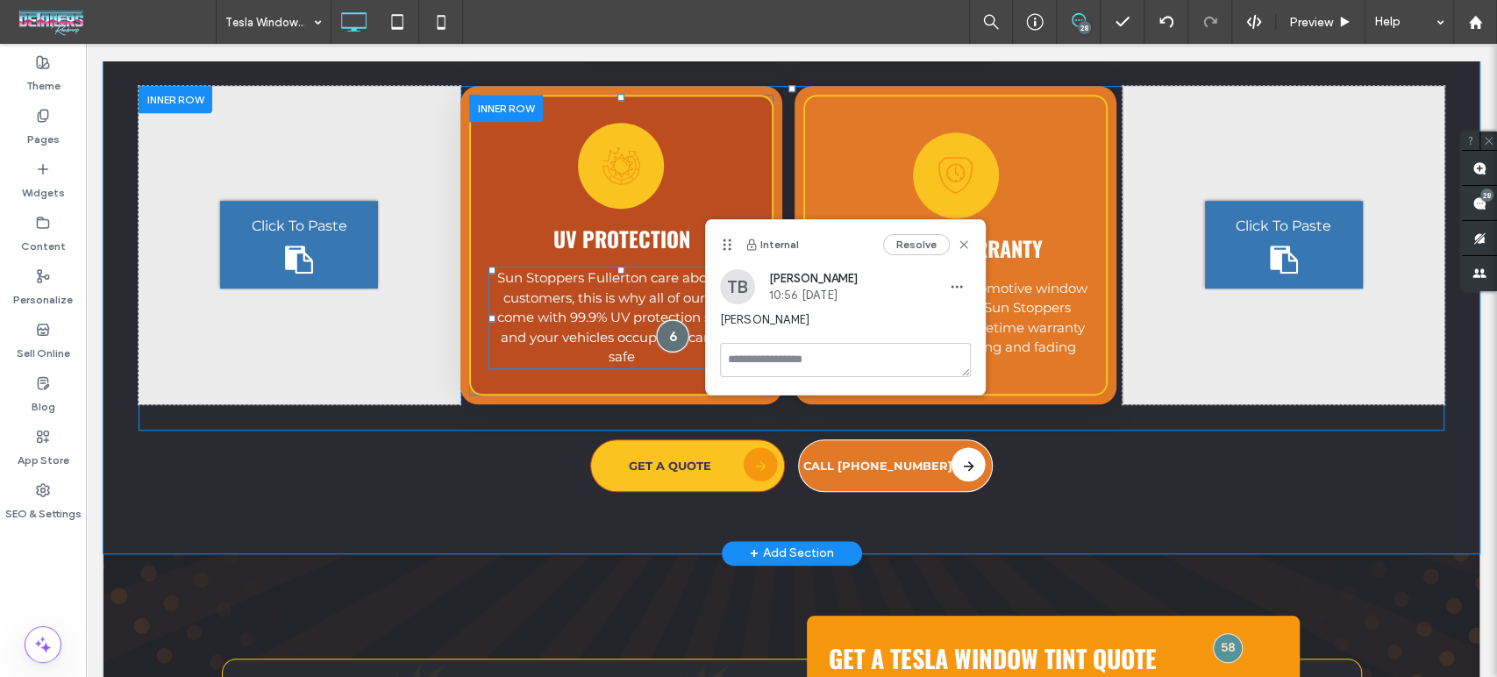
click at [660, 319] on div at bounding box center [672, 335] width 32 height 32
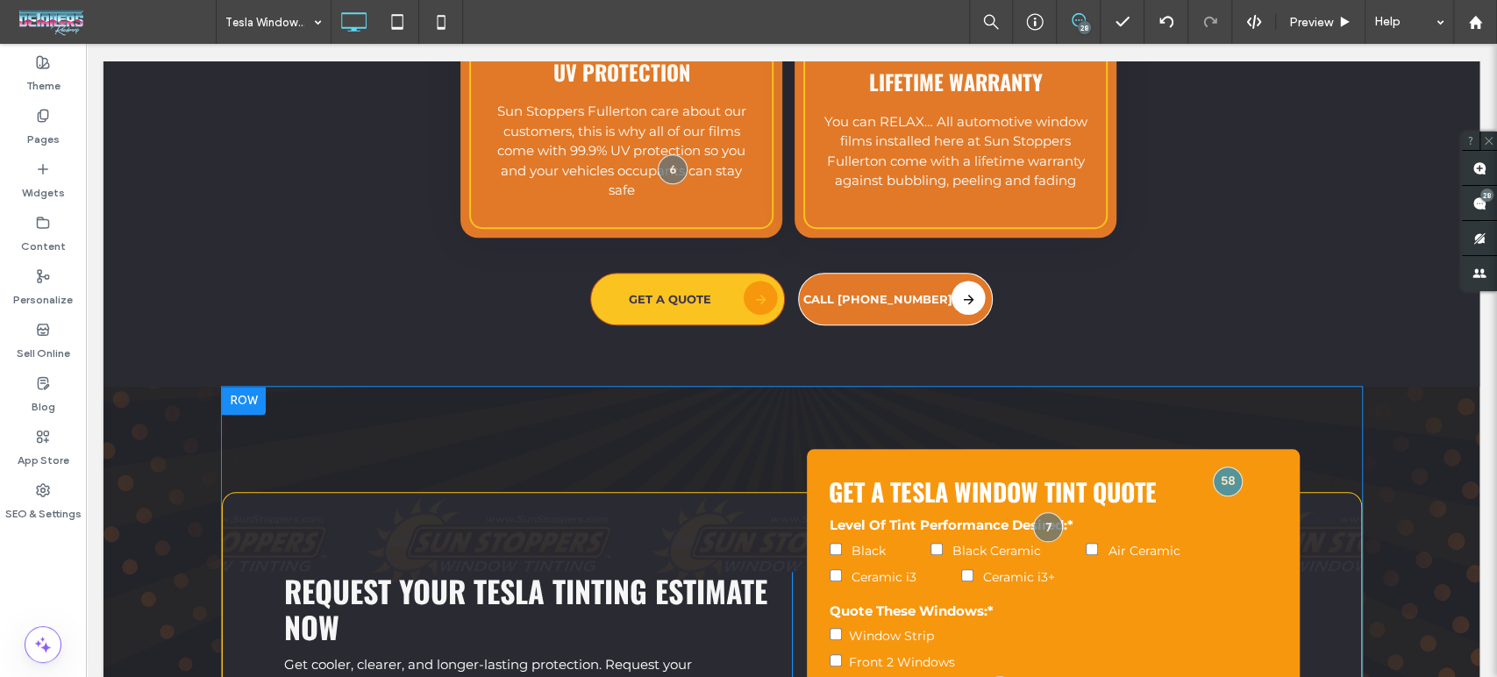
scroll to position [5535, 0]
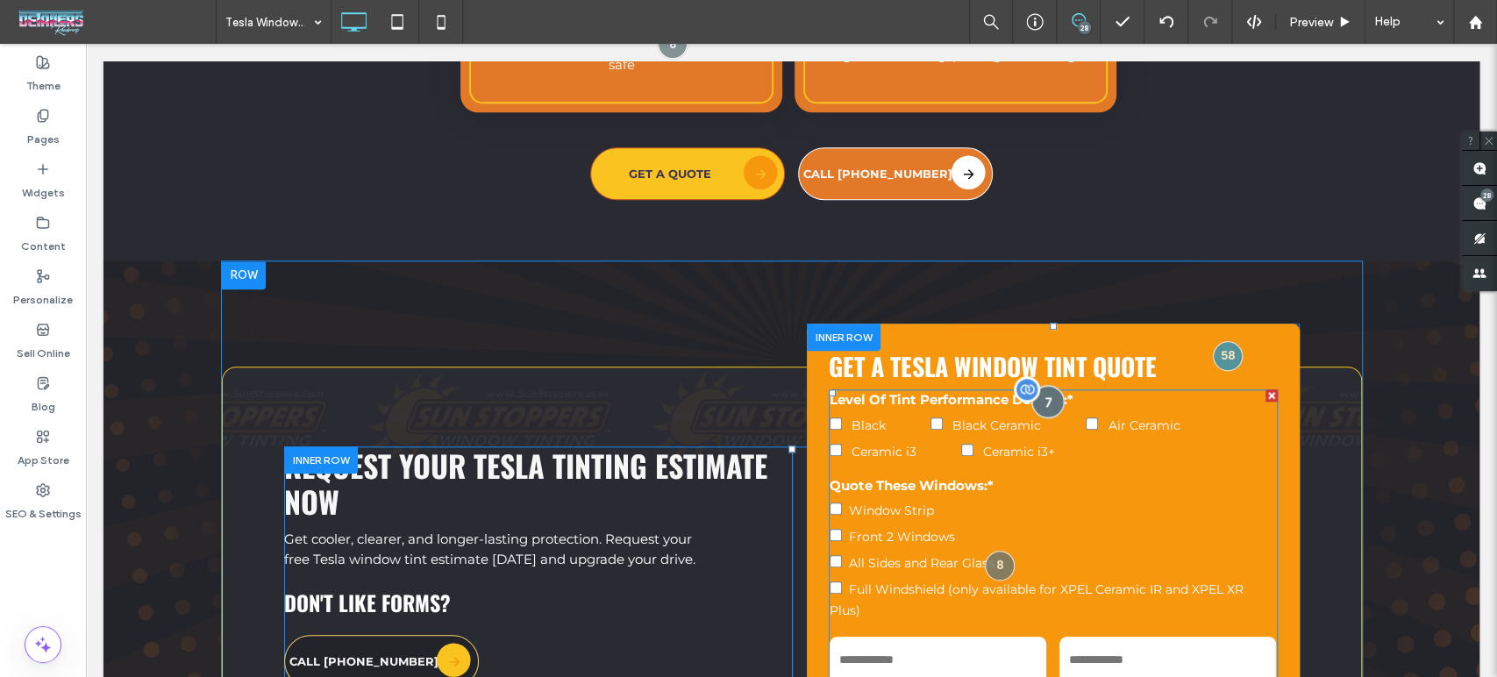
click at [1036, 386] on div at bounding box center [1048, 402] width 32 height 32
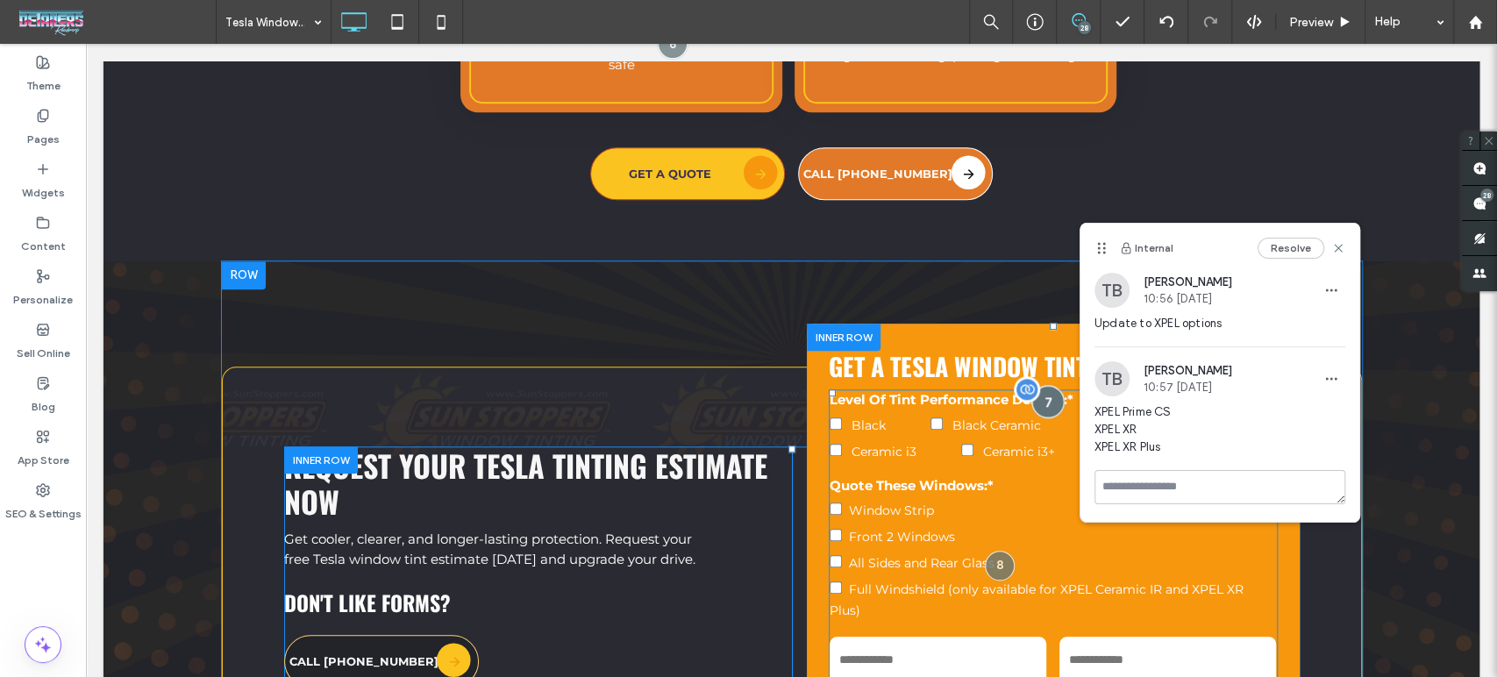
click at [1036, 386] on div at bounding box center [1048, 402] width 32 height 32
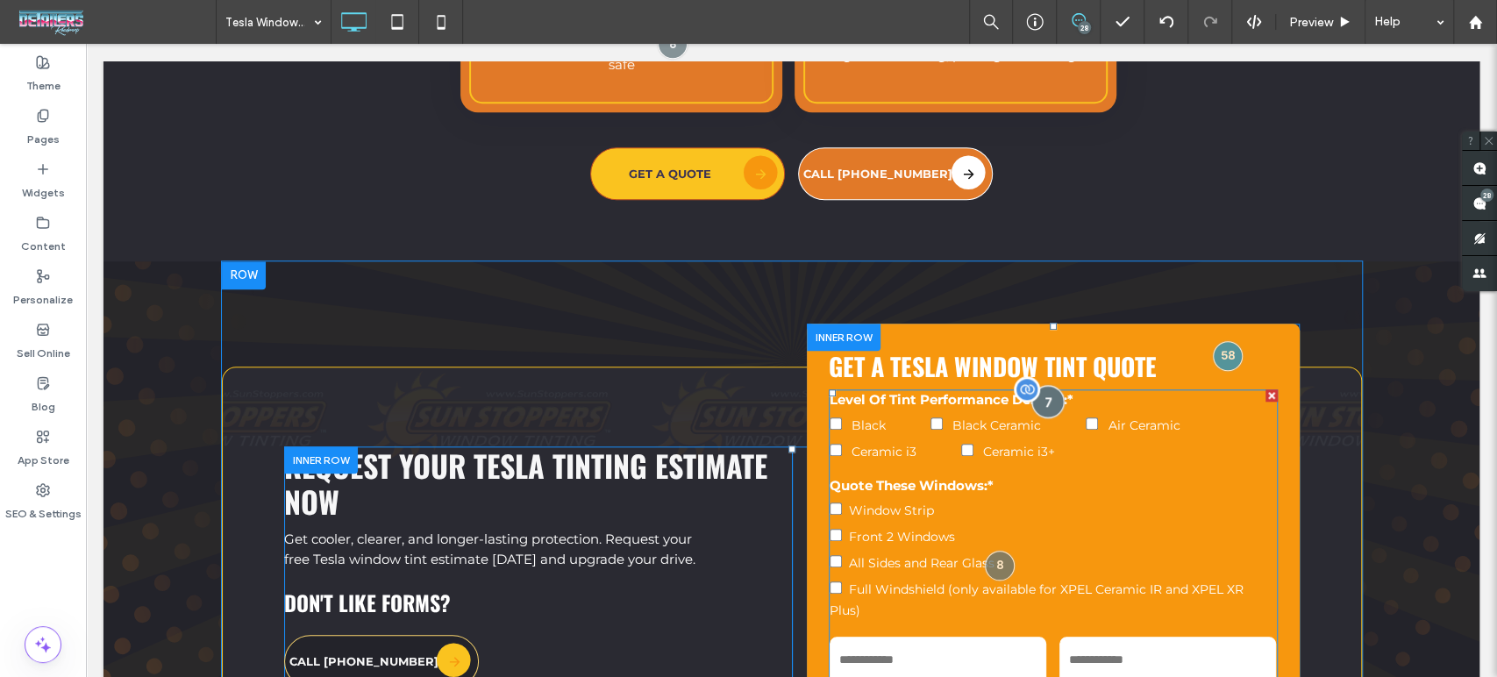
click at [1036, 386] on div at bounding box center [1048, 402] width 32 height 32
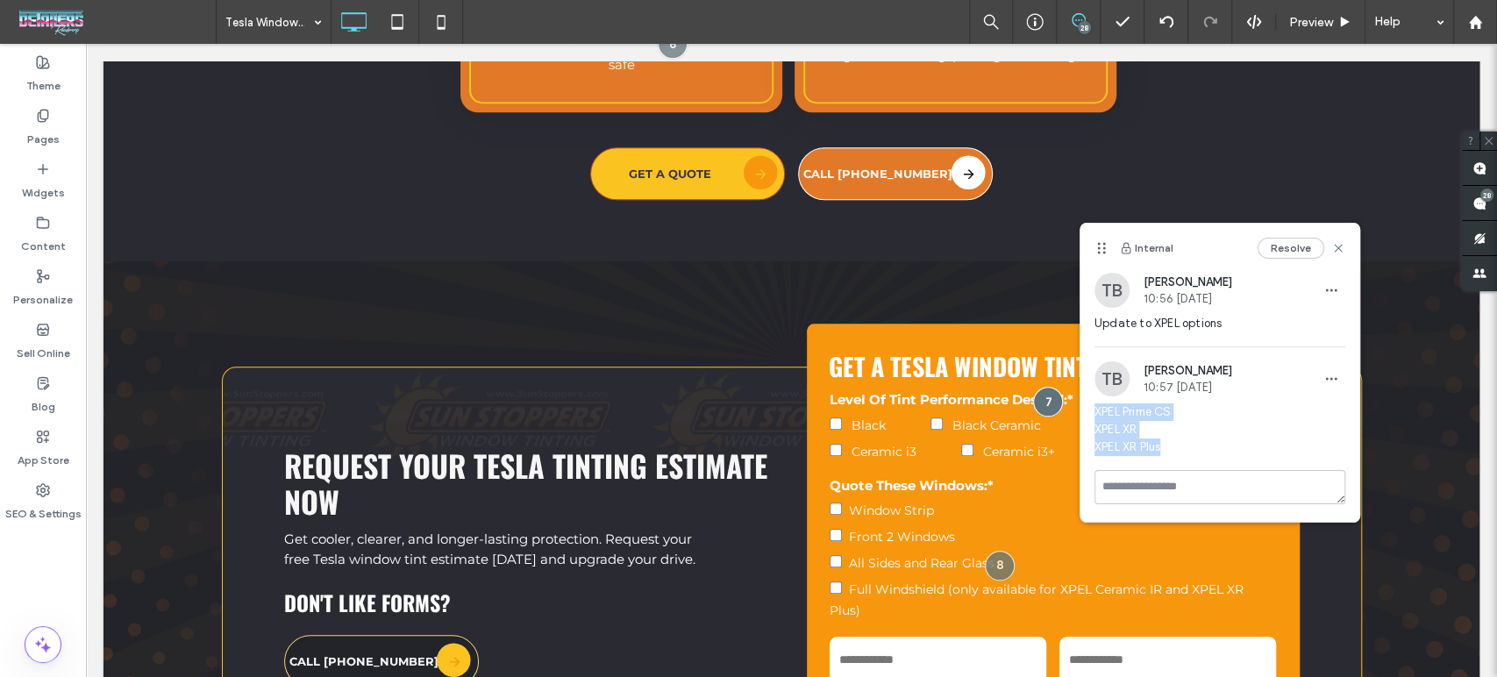
drag, startPoint x: 1180, startPoint y: 452, endPoint x: 1090, endPoint y: 411, distance: 98.1
click at [1090, 411] on div "[PERSON_NAME] [PERSON_NAME] 10:57 [DATE] XPEL Prime CS XPEL XR XPEL XR Plus" at bounding box center [1219, 415] width 279 height 109
copy span "XPEL Prime CS XPEL XR XPEL XR Plus"
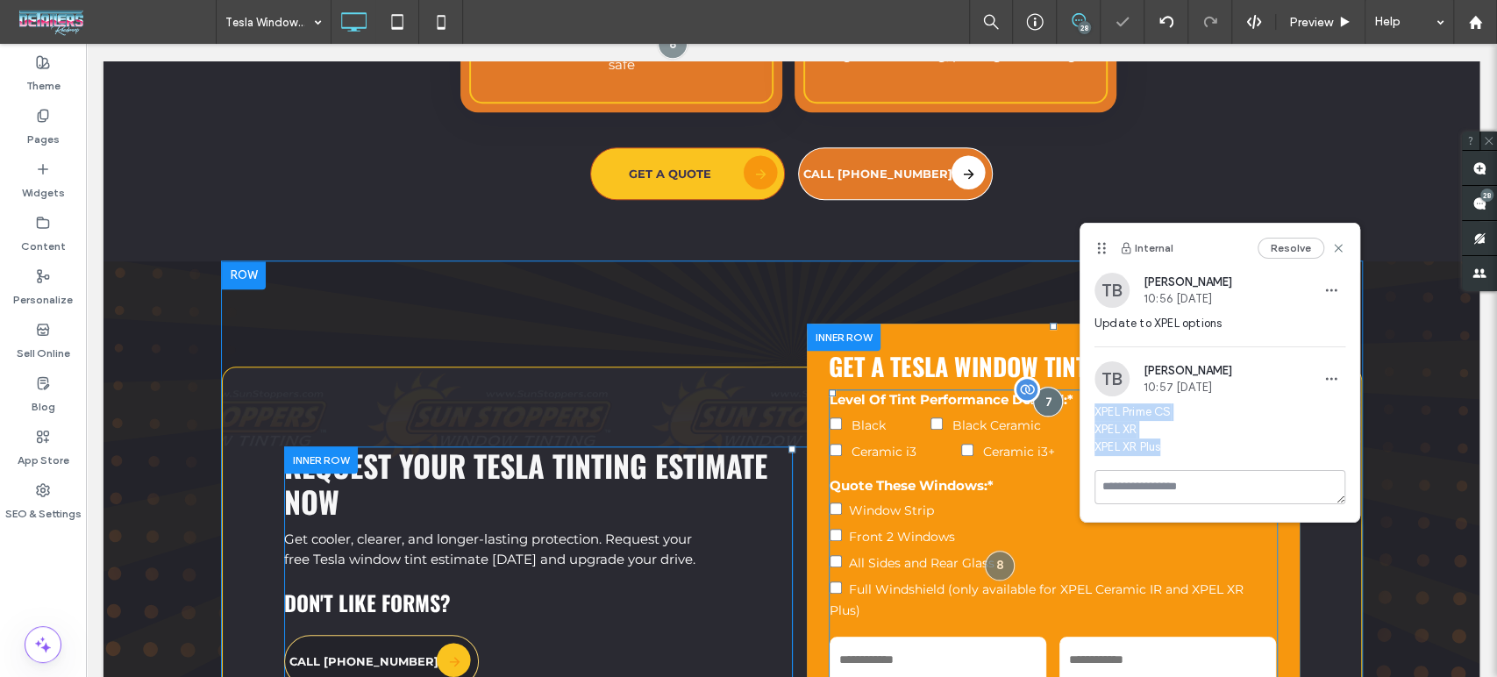
click at [902, 410] on label "Black" at bounding box center [880, 423] width 101 height 26
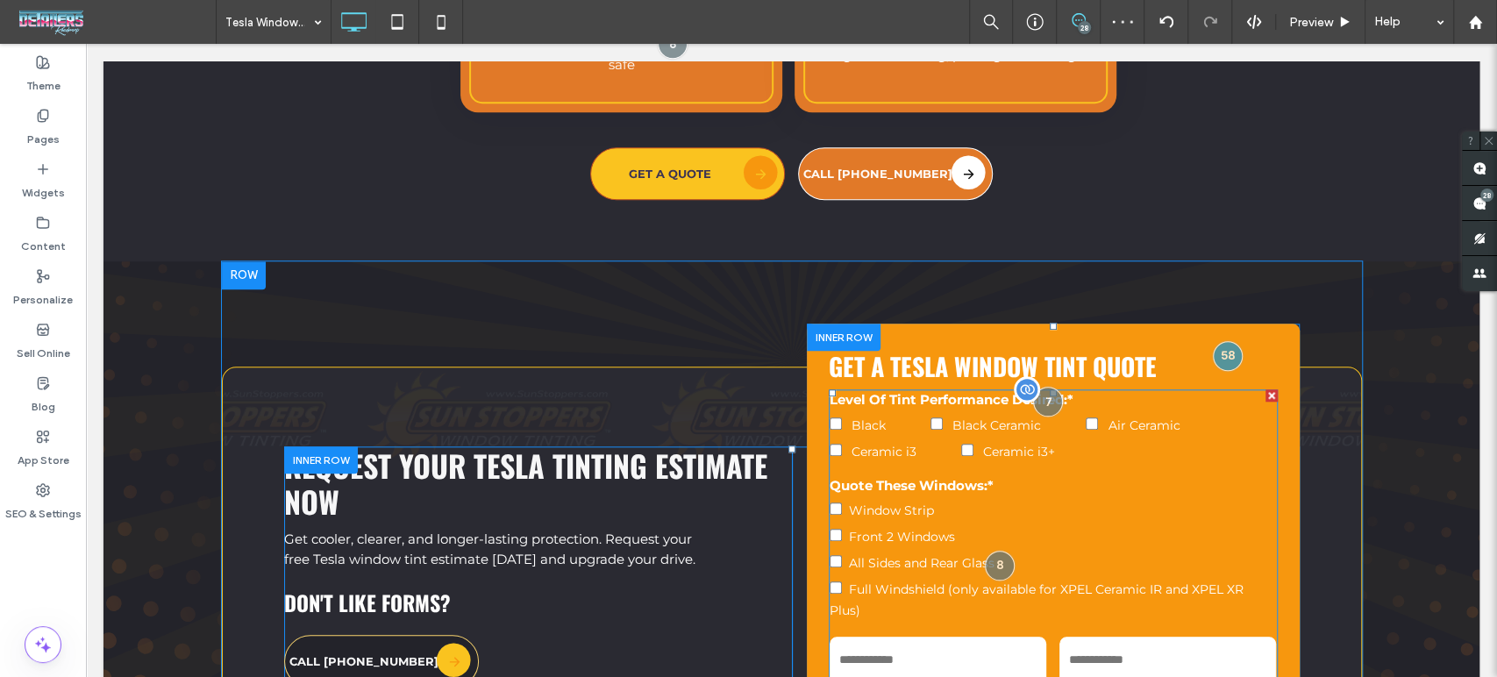
click at [902, 410] on label "Black" at bounding box center [880, 423] width 101 height 26
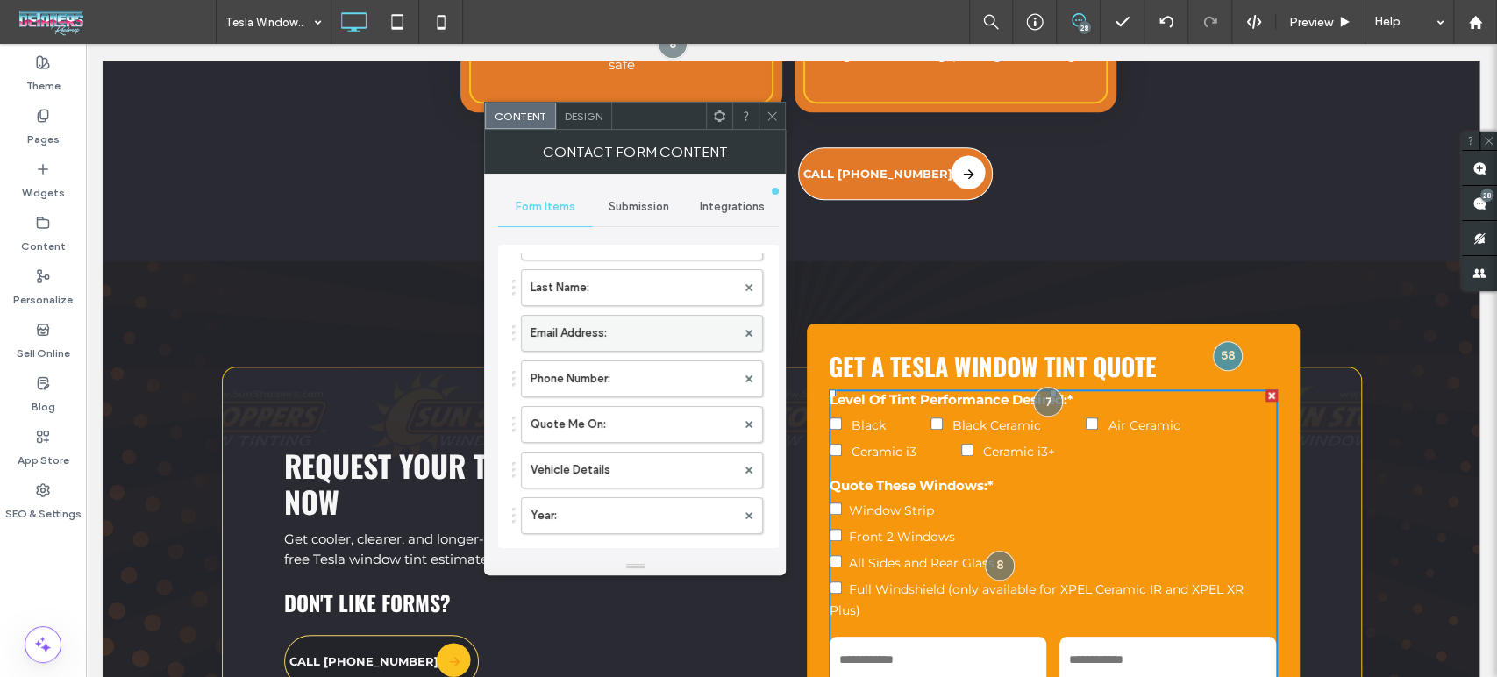
scroll to position [0, 0]
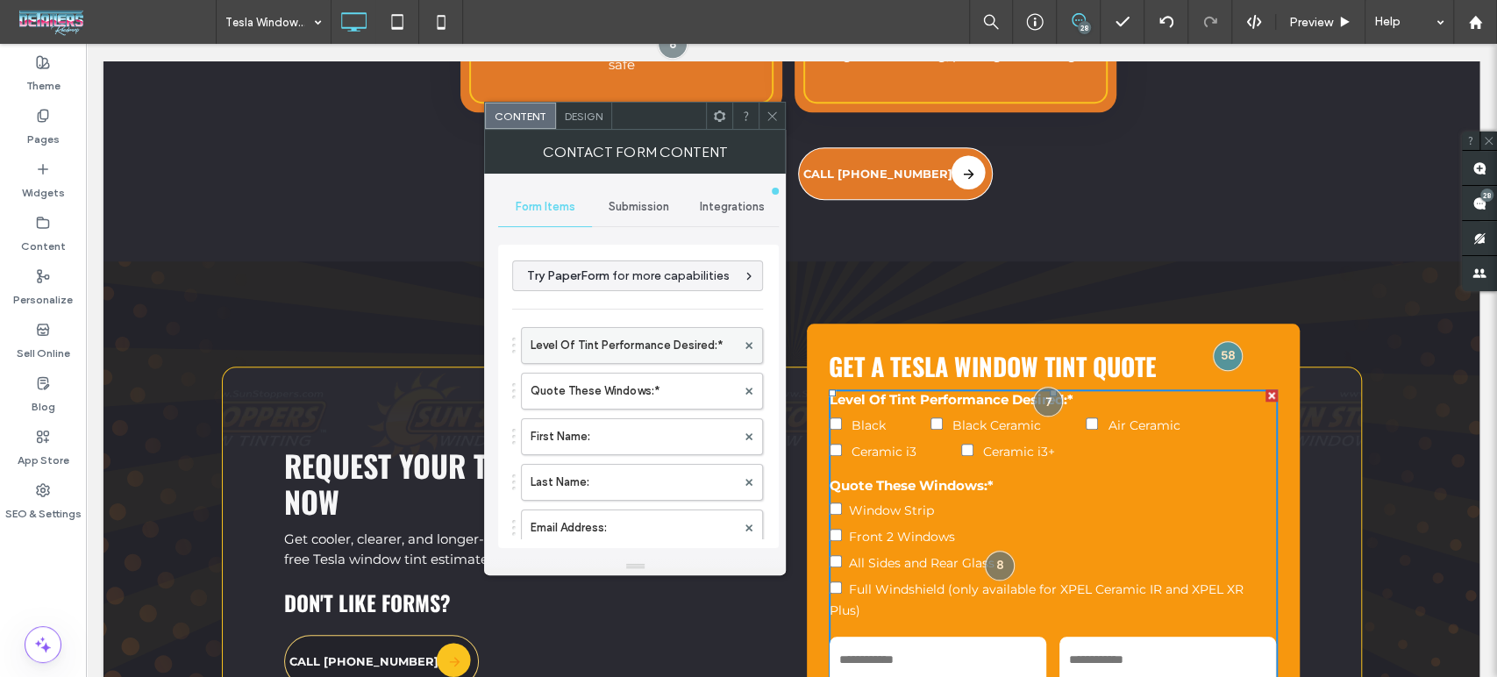
click at [604, 356] on label "Level Of Tint Performance Desired:*" at bounding box center [633, 345] width 205 height 35
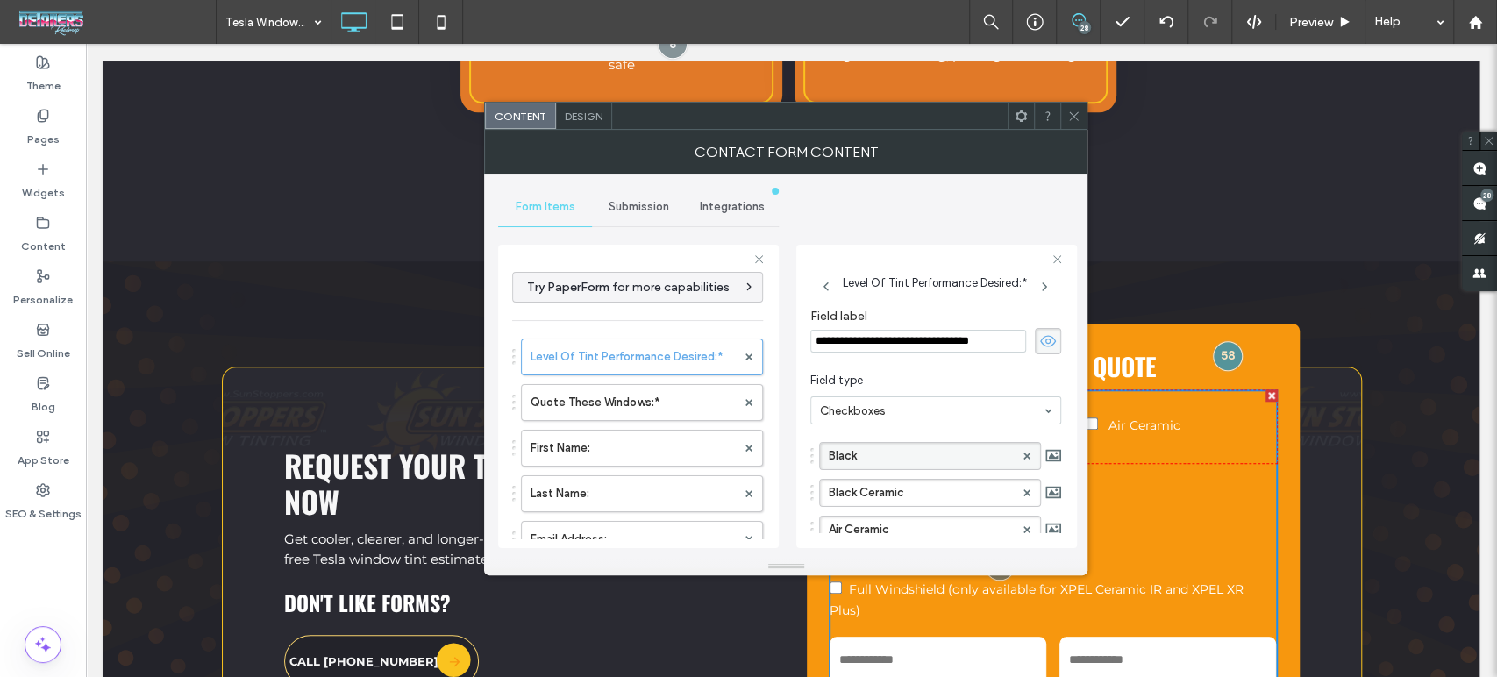
click at [894, 456] on label "Black" at bounding box center [921, 456] width 185 height 26
type input "**********"
click at [902, 501] on label "Black Ceramic" at bounding box center [921, 493] width 185 height 26
type input "*******"
click at [897, 528] on label "Air Ceramic" at bounding box center [921, 530] width 185 height 26
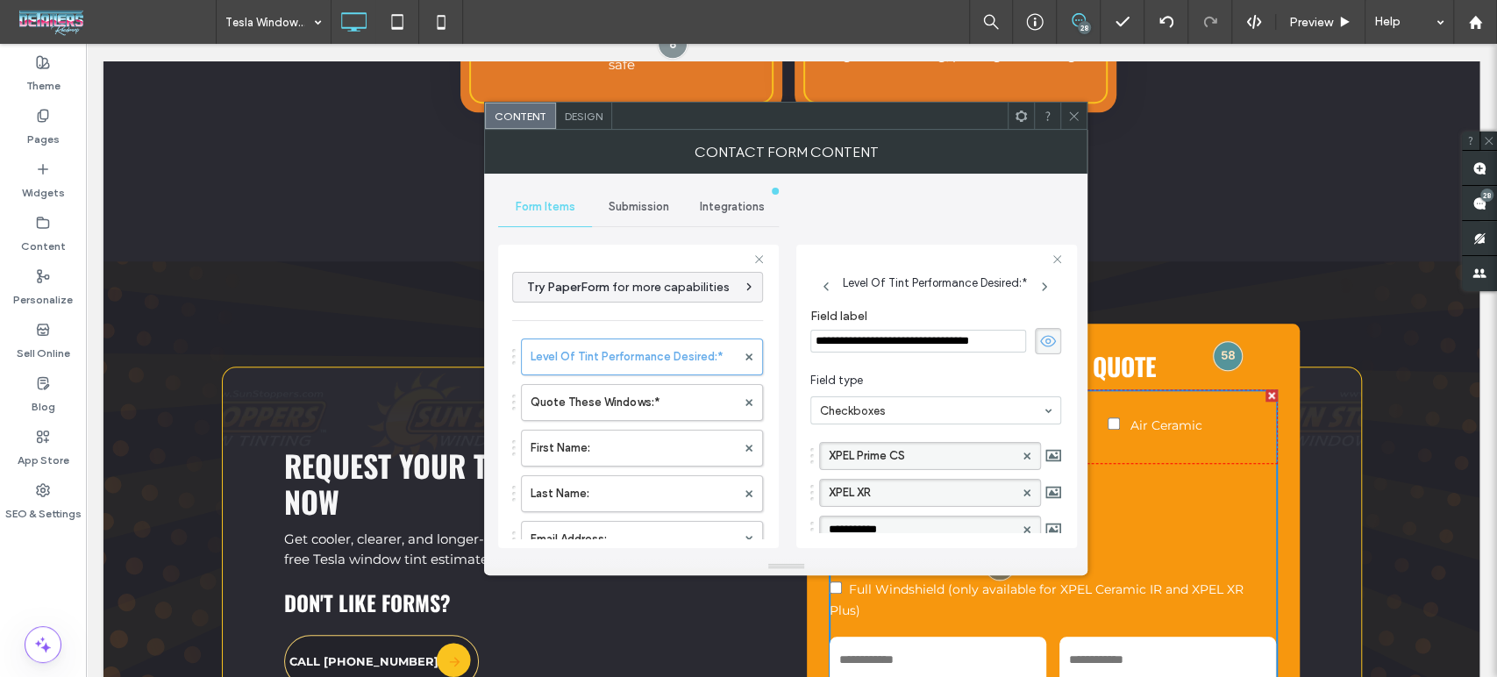
scroll to position [2, 0]
type input "**********"
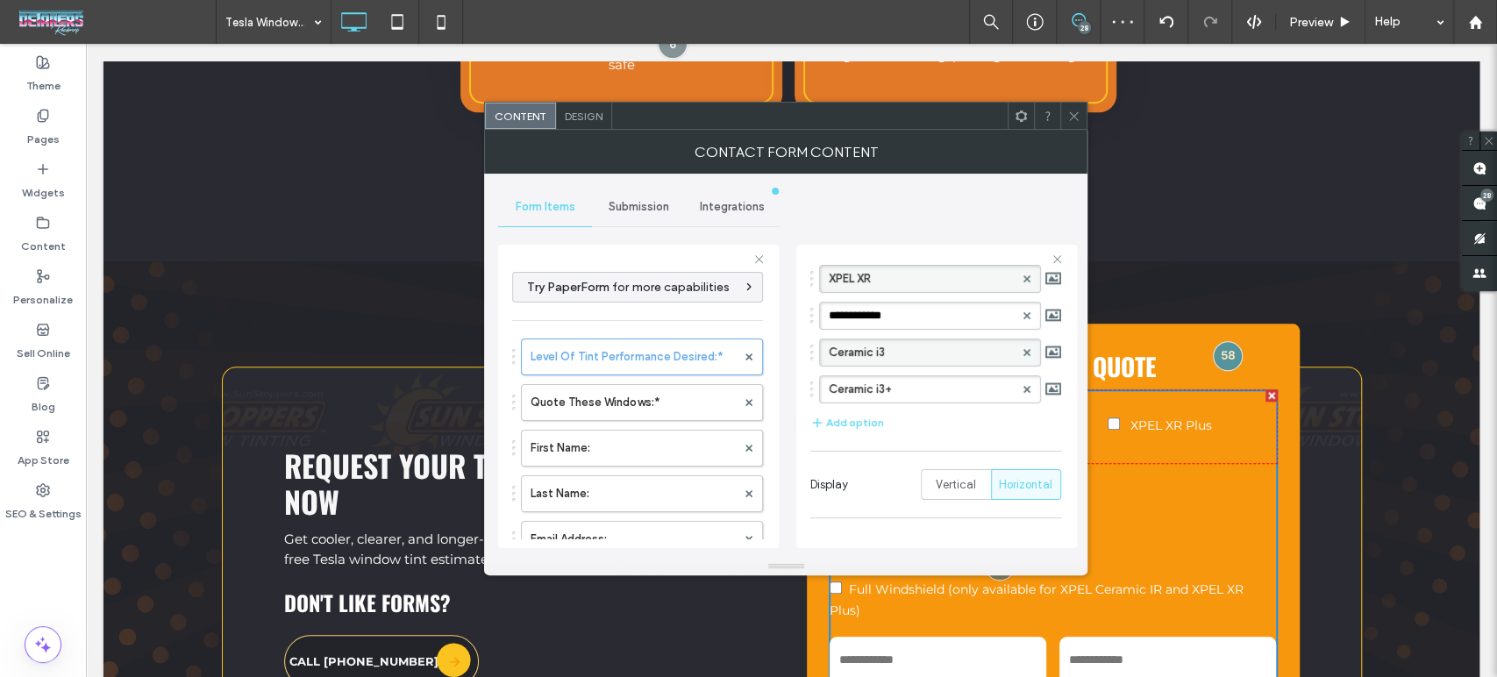
scroll to position [196, 0]
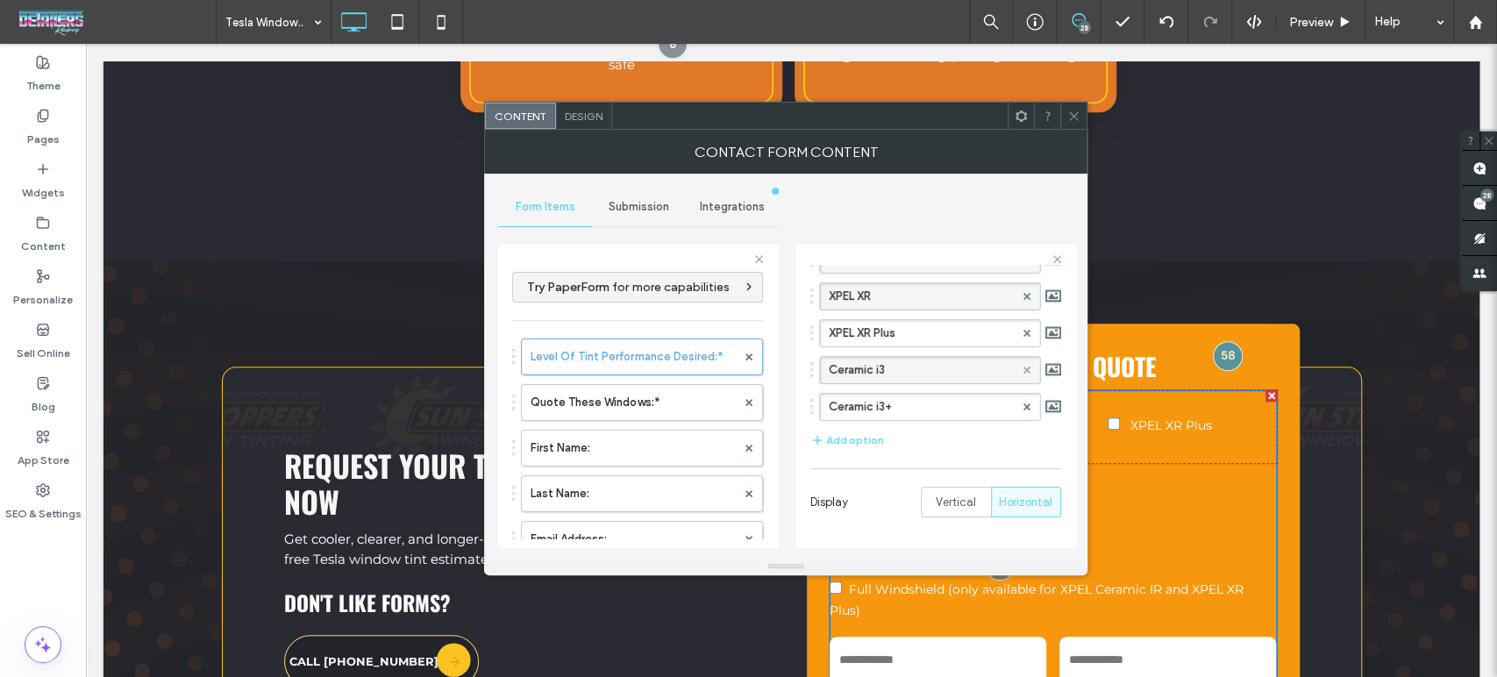
click at [1021, 365] on div at bounding box center [1027, 370] width 26 height 26
click at [1023, 410] on span at bounding box center [1026, 407] width 7 height 26
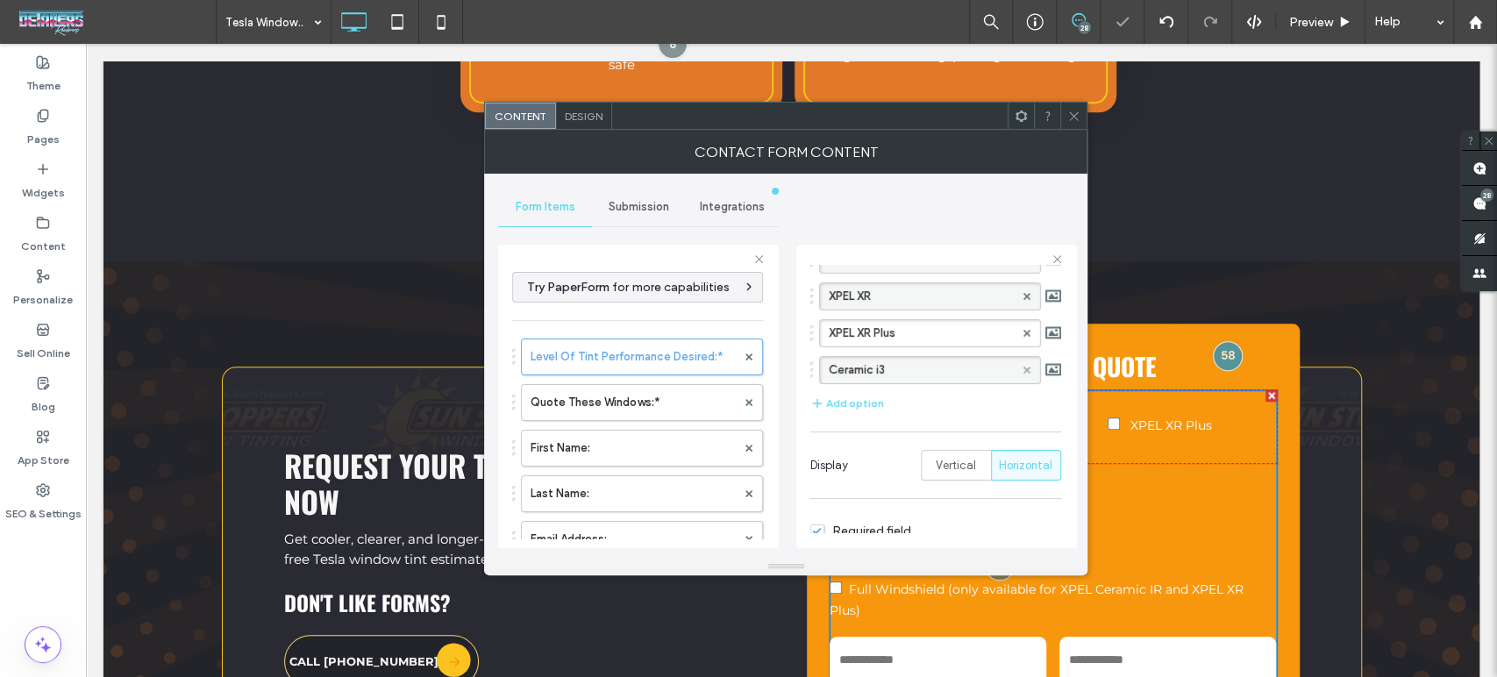
click at [1023, 372] on span at bounding box center [1026, 370] width 7 height 26
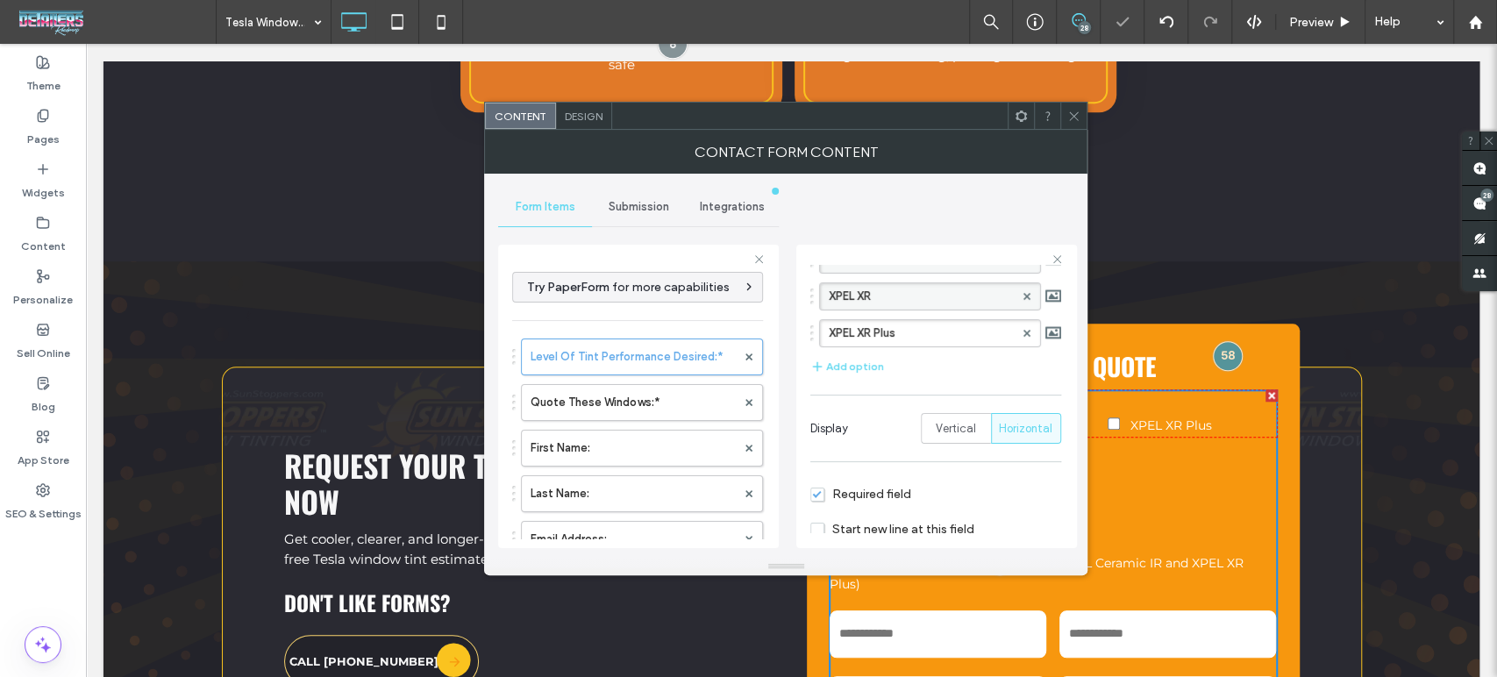
scroll to position [268, 0]
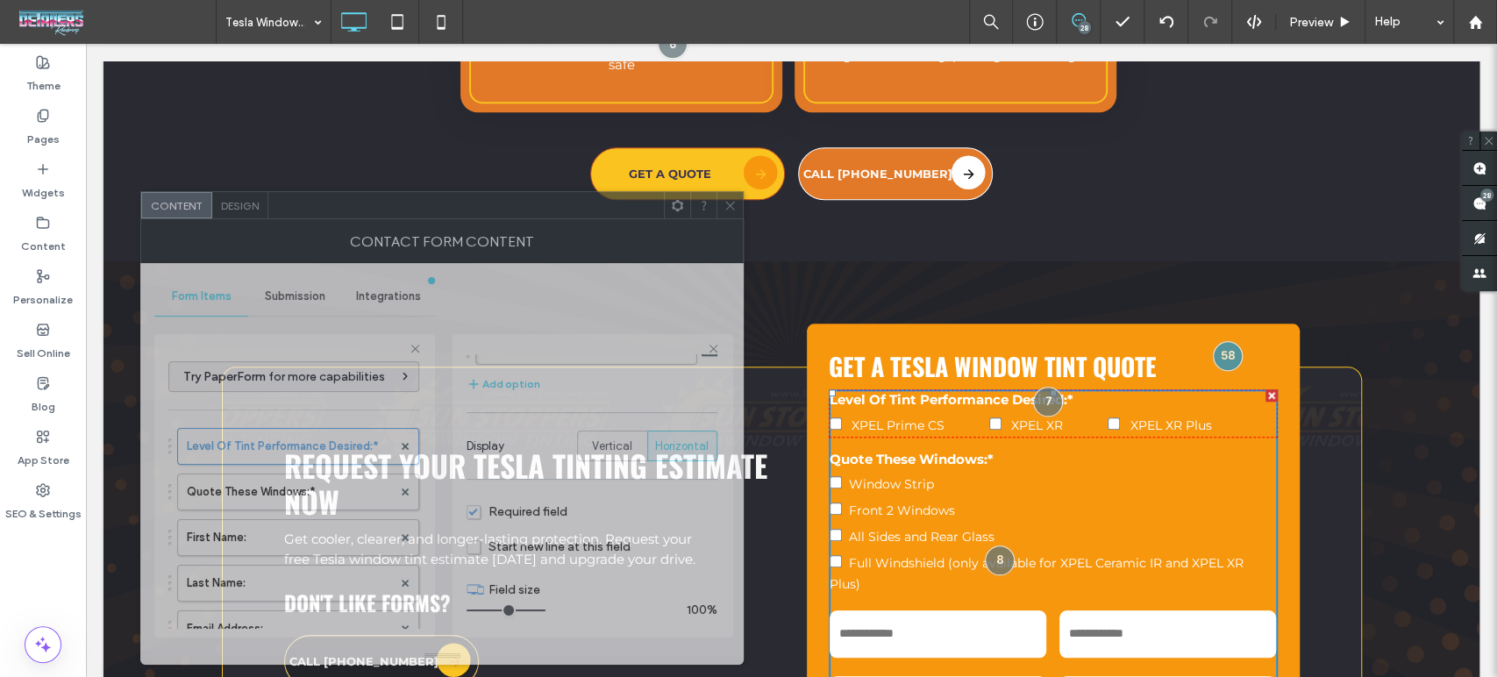
drag, startPoint x: 931, startPoint y: 123, endPoint x: 589, endPoint y: 212, distance: 353.5
click at [589, 212] on div at bounding box center [466, 205] width 396 height 26
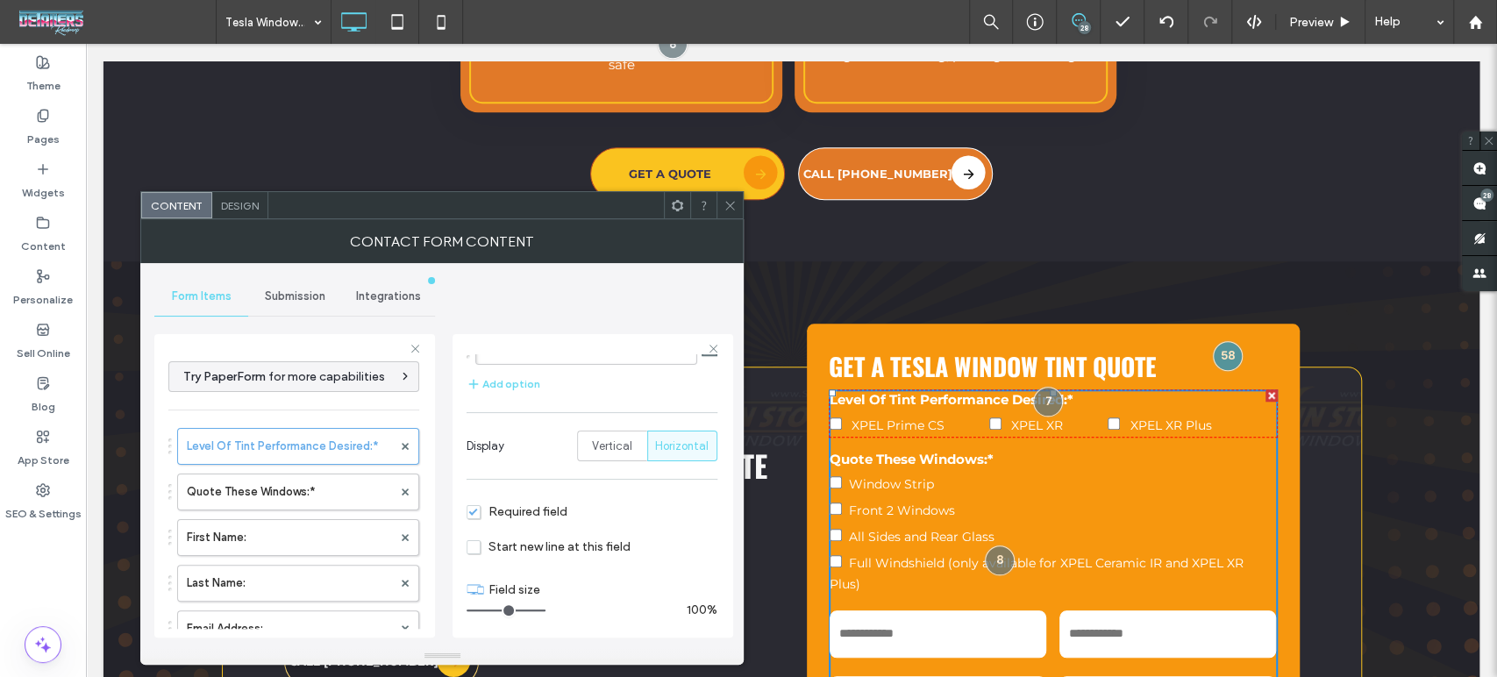
click at [734, 203] on icon at bounding box center [729, 205] width 13 height 13
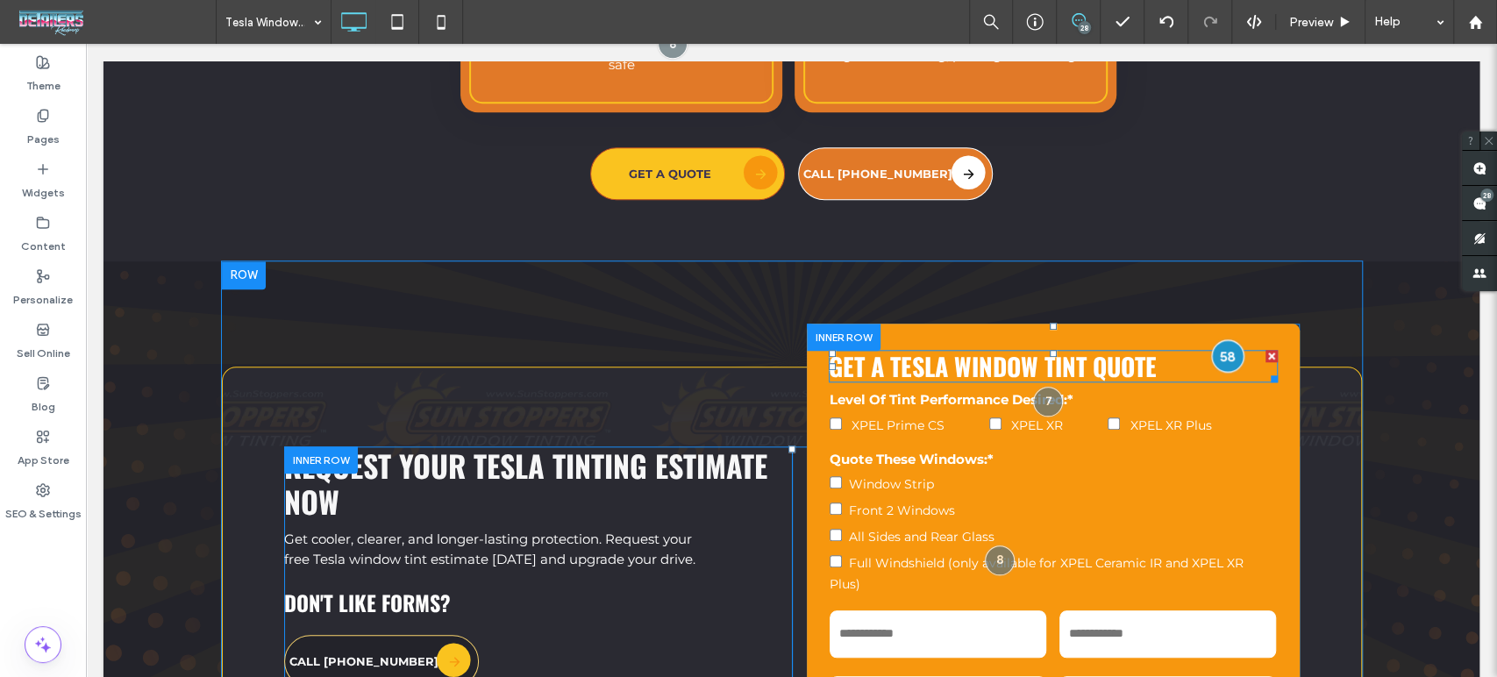
click at [1223, 339] on div at bounding box center [1228, 355] width 32 height 32
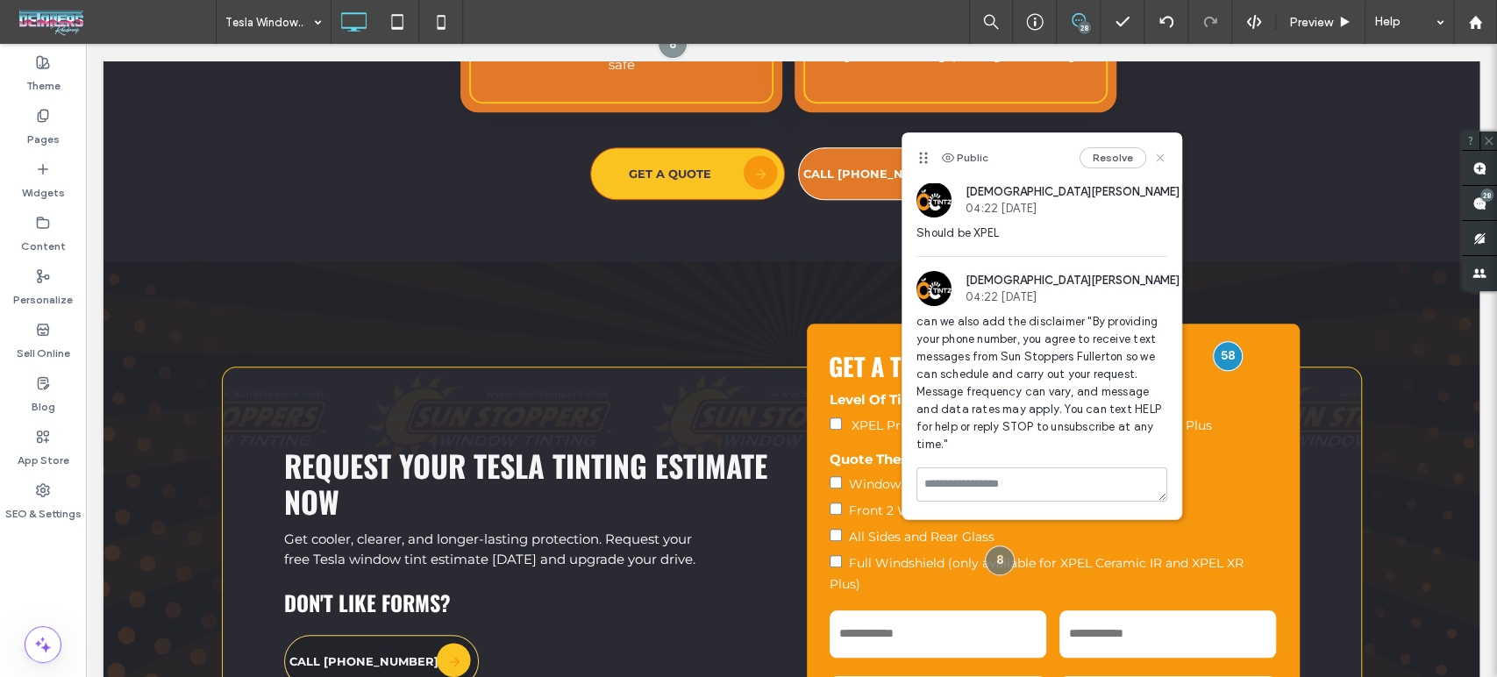
click at [1158, 159] on use at bounding box center [1161, 158] width 8 height 8
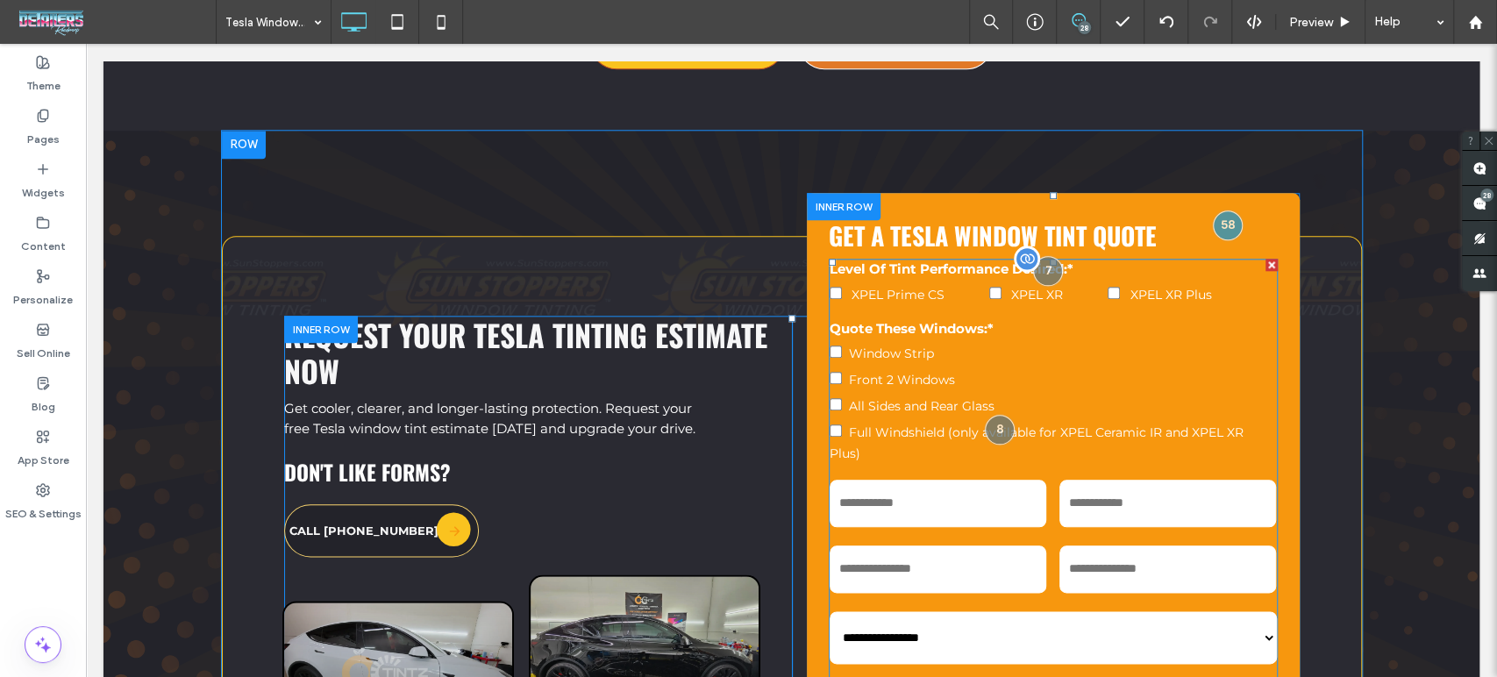
scroll to position [5634, 0]
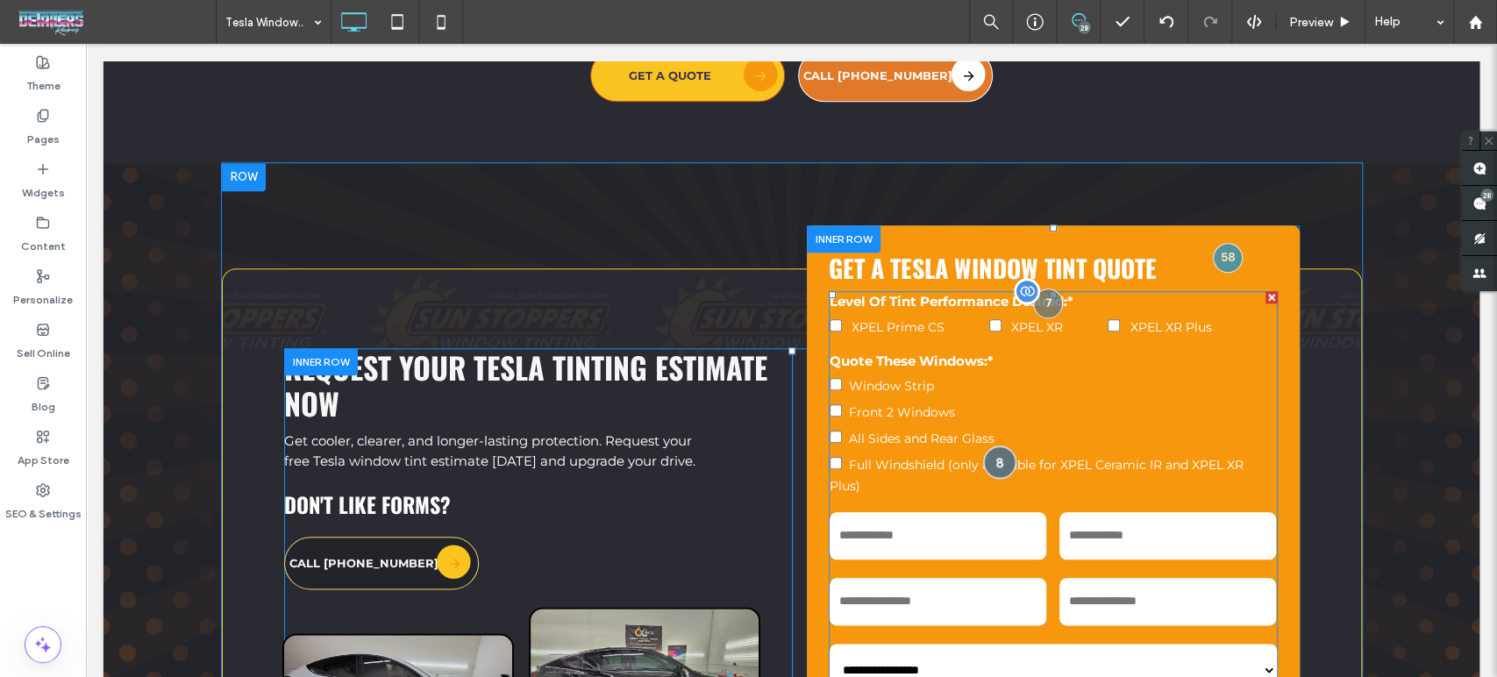
click at [988, 445] on div at bounding box center [999, 461] width 32 height 32
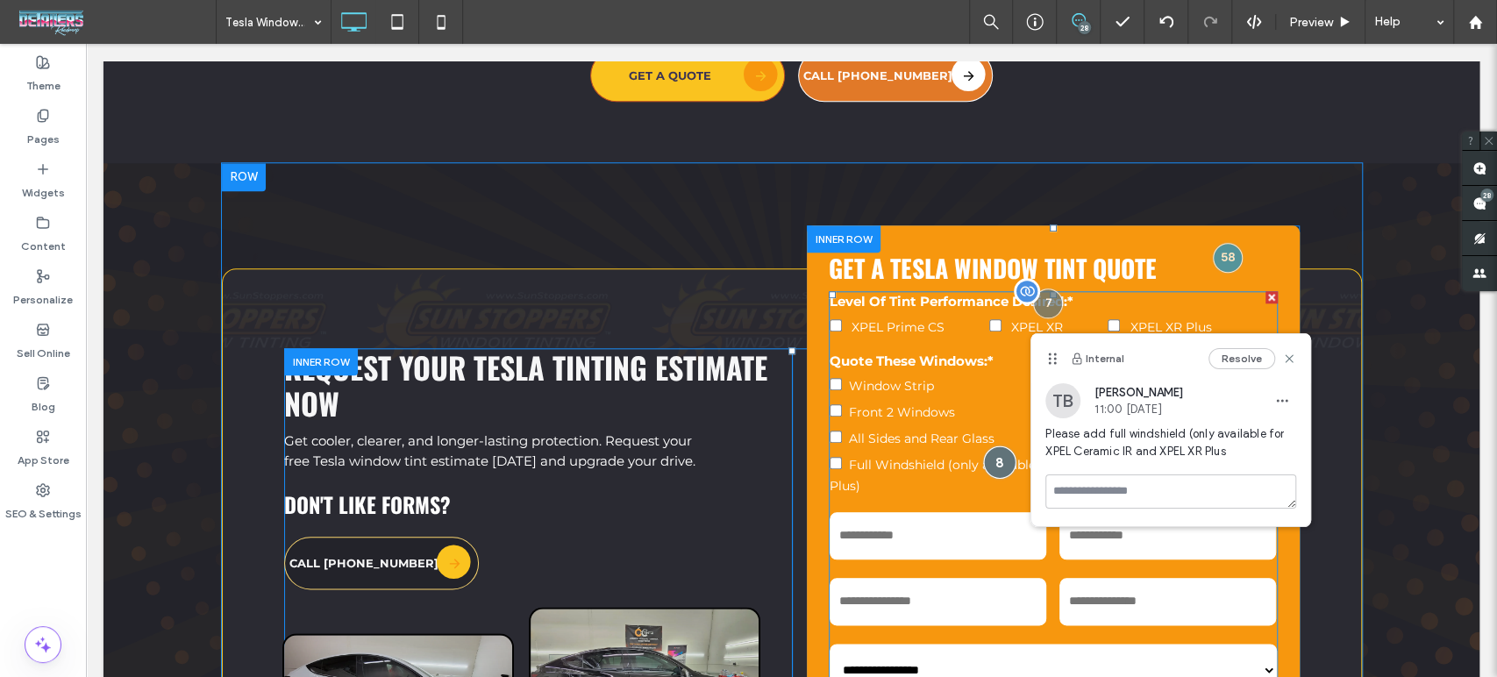
click at [988, 445] on div at bounding box center [999, 461] width 32 height 32
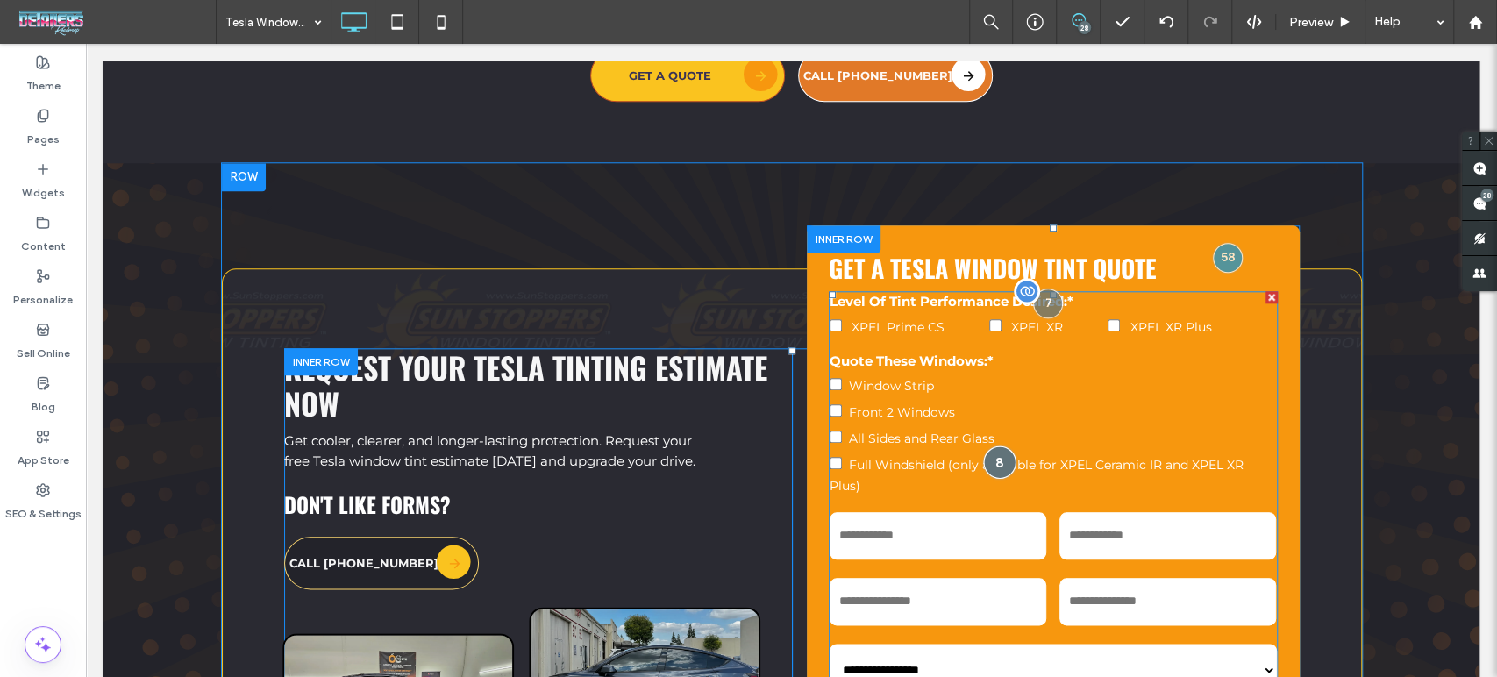
click at [987, 445] on div at bounding box center [999, 461] width 32 height 32
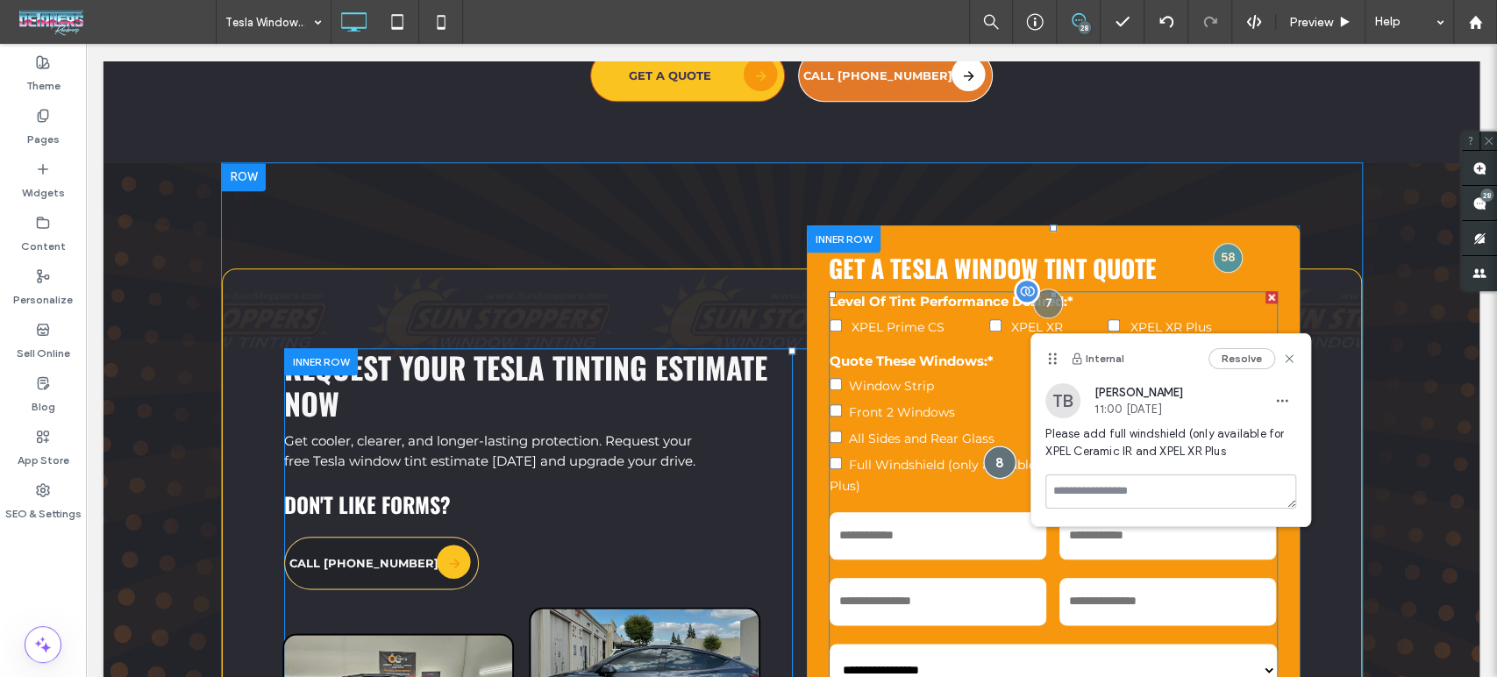
click at [987, 445] on div at bounding box center [999, 461] width 32 height 32
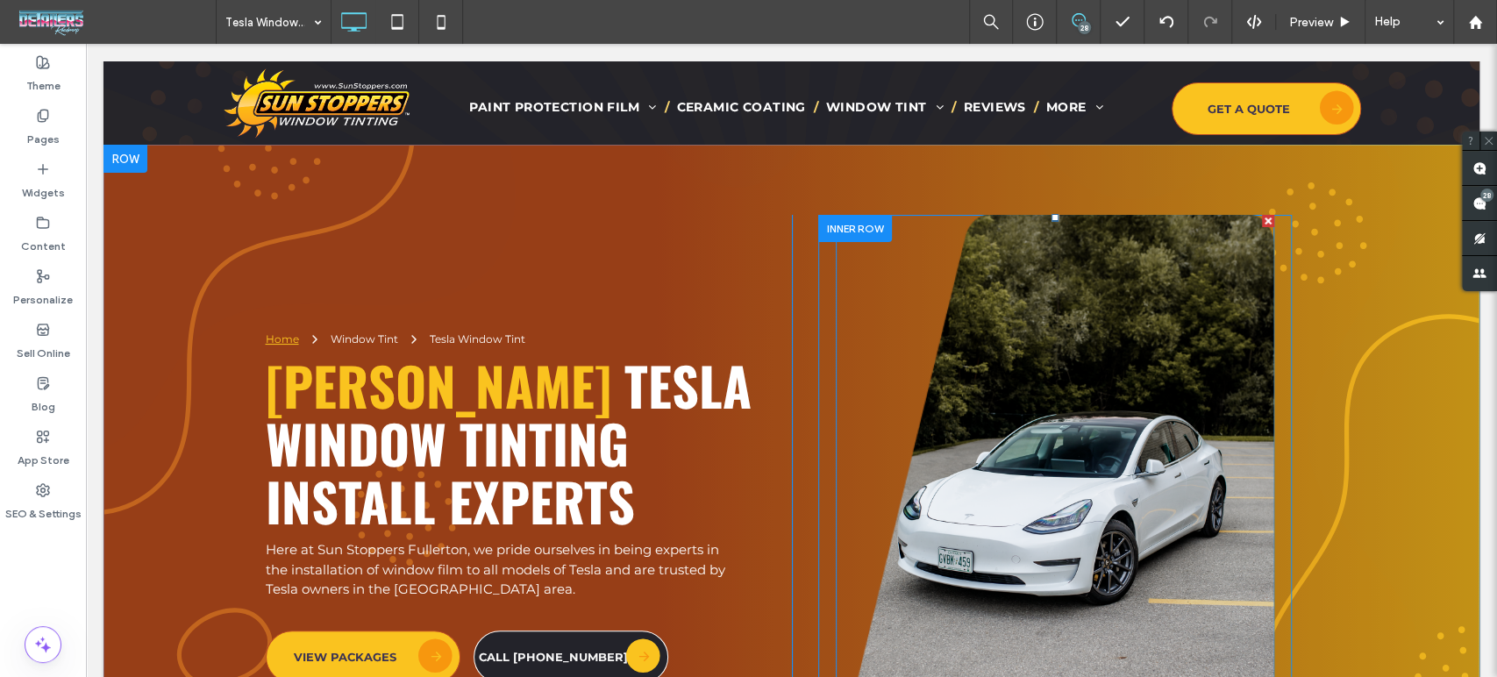
scroll to position [0, 0]
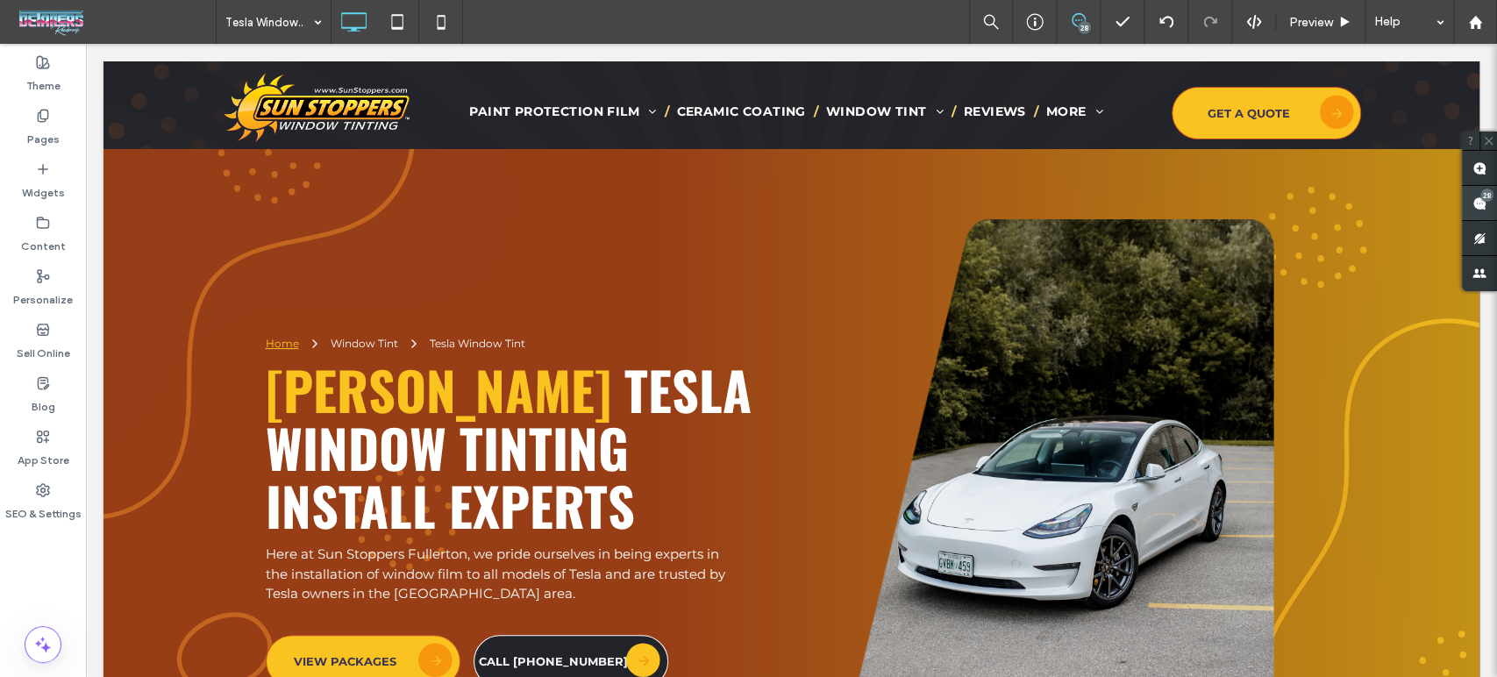
click at [1495, 203] on span at bounding box center [1479, 203] width 35 height 34
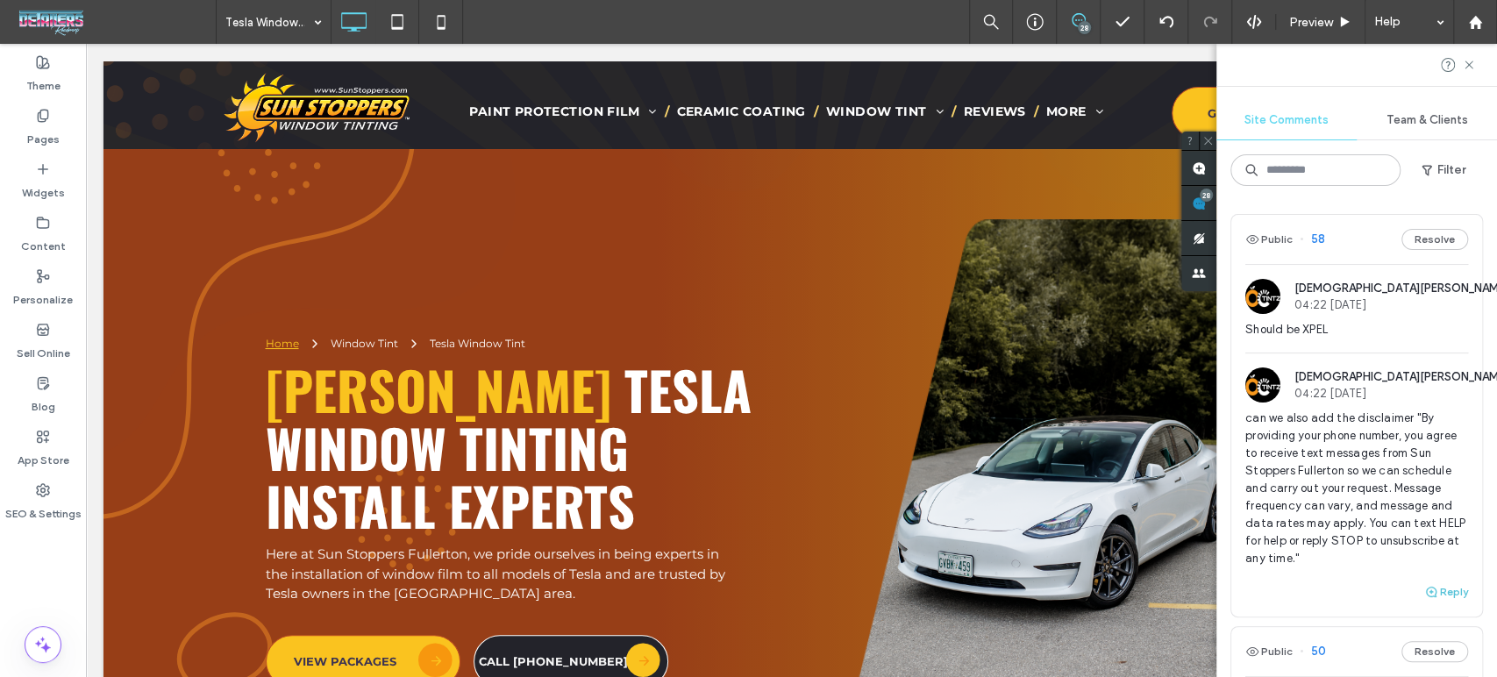
click at [1431, 585] on button "Reply" at bounding box center [1446, 591] width 44 height 21
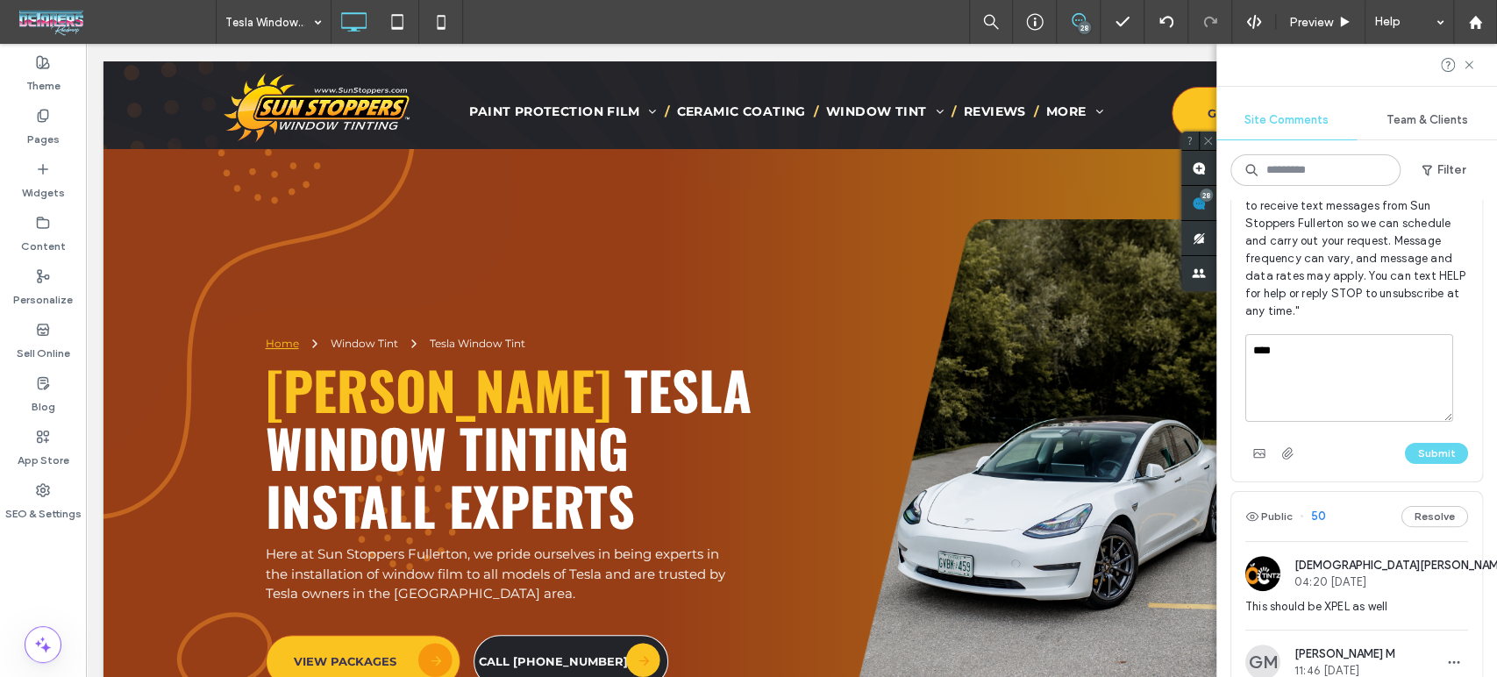
scroll to position [292, 0]
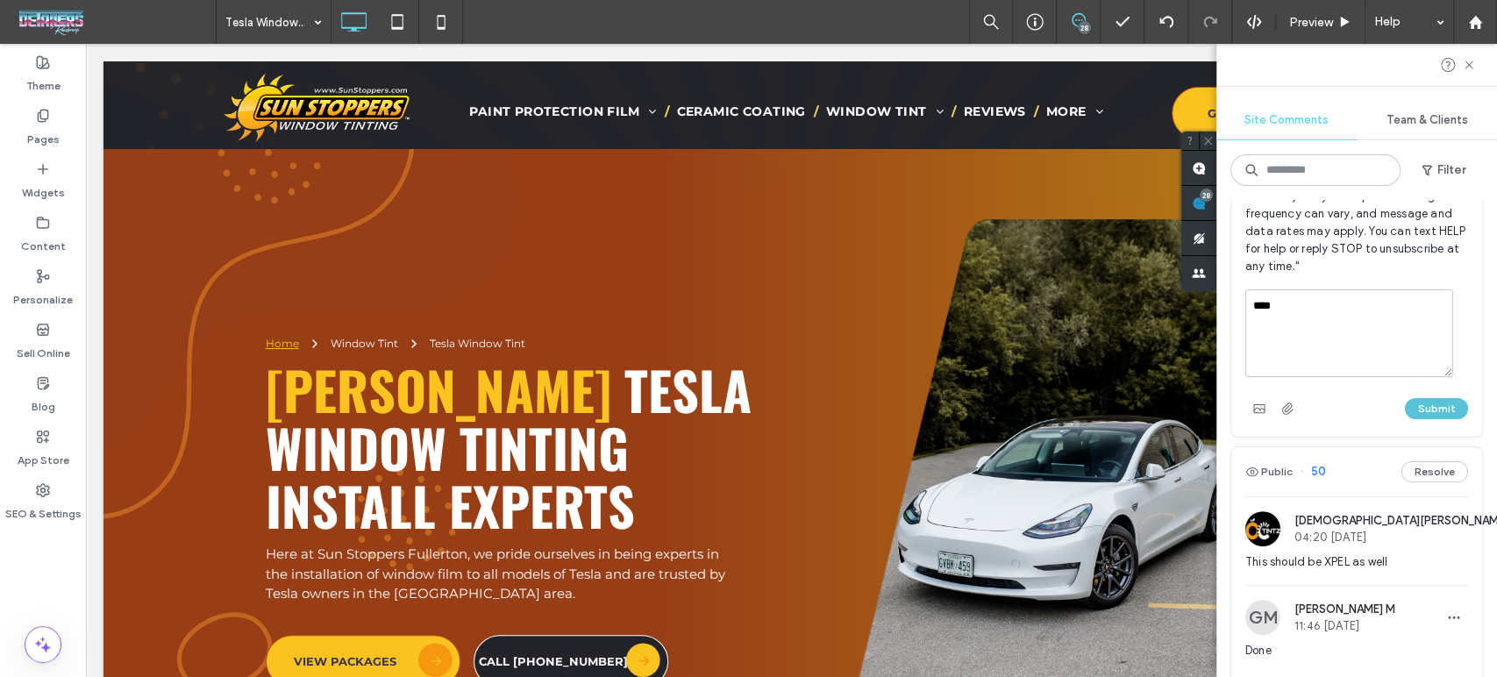
type textarea "****"
click at [1436, 403] on button "Submit" at bounding box center [1436, 408] width 63 height 21
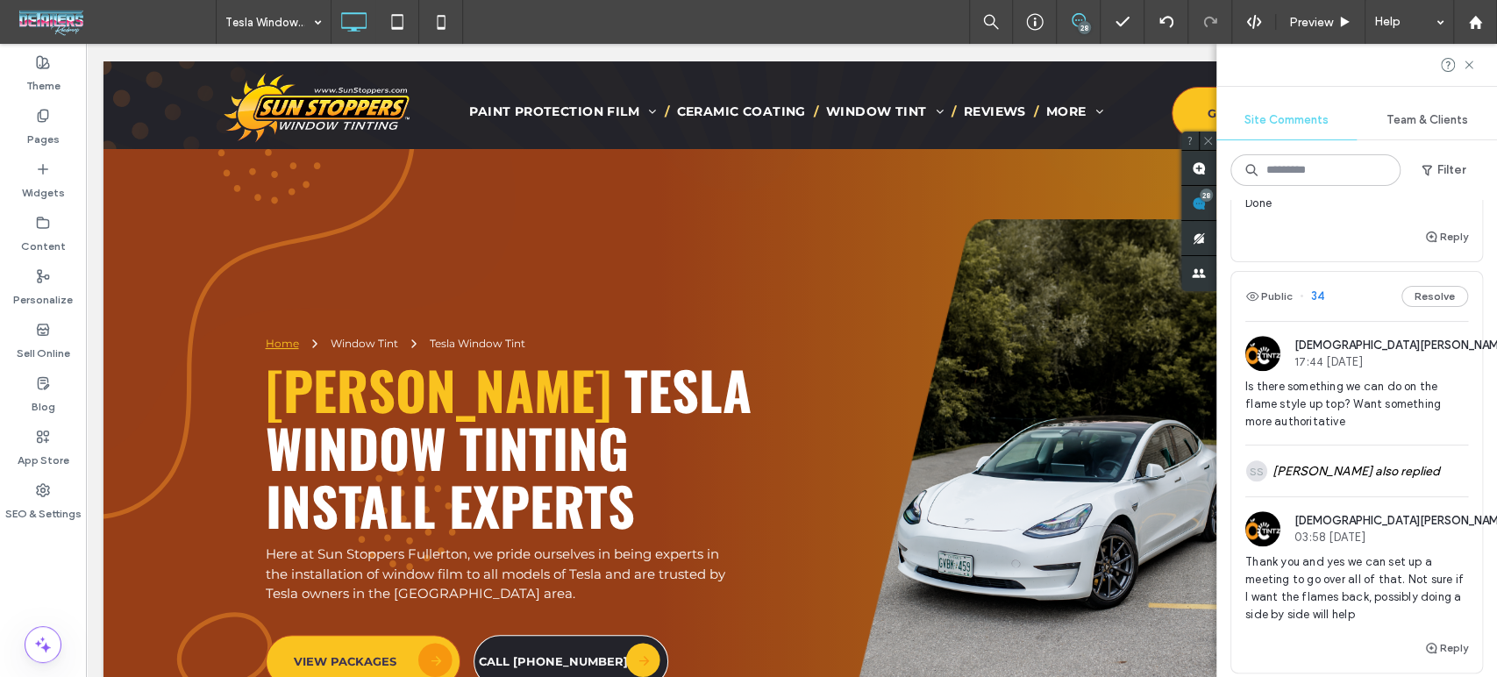
scroll to position [5359, 0]
click at [1466, 61] on icon at bounding box center [1469, 65] width 14 height 14
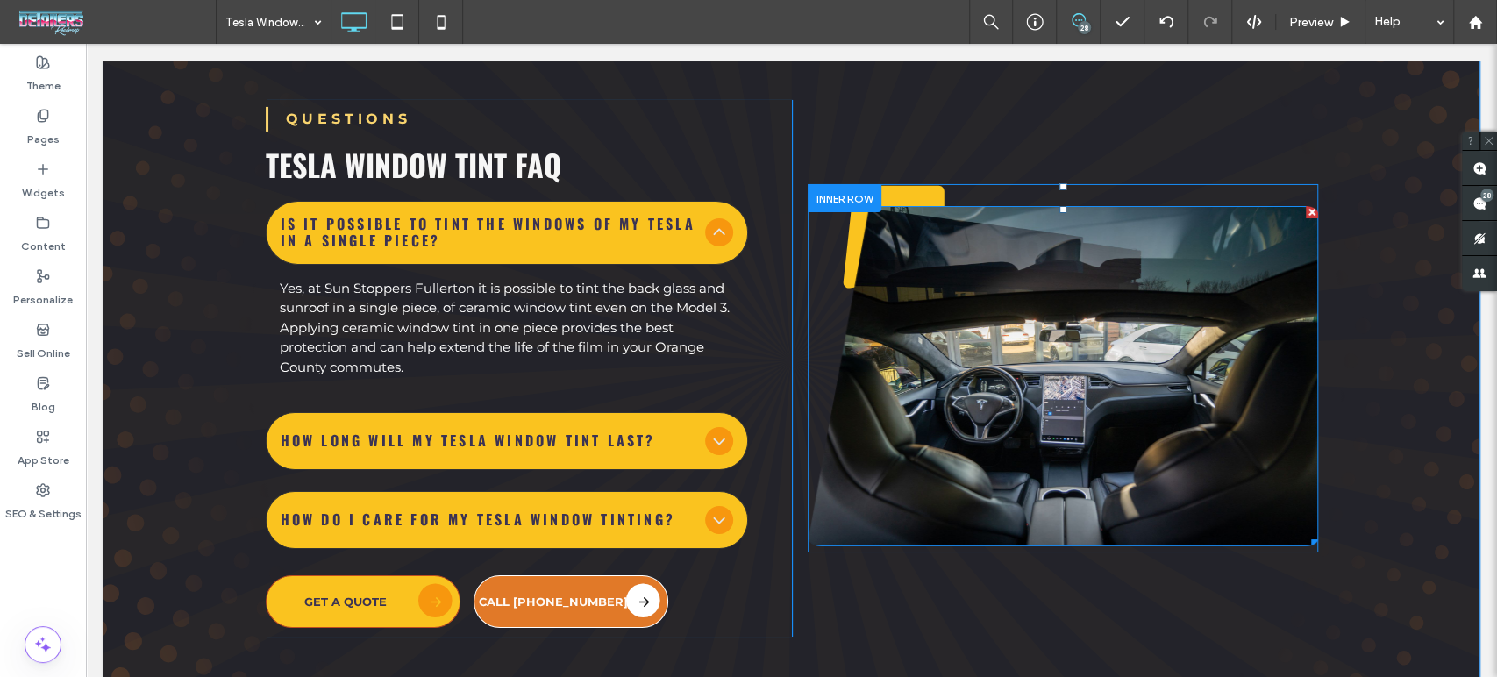
scroll to position [4092, 0]
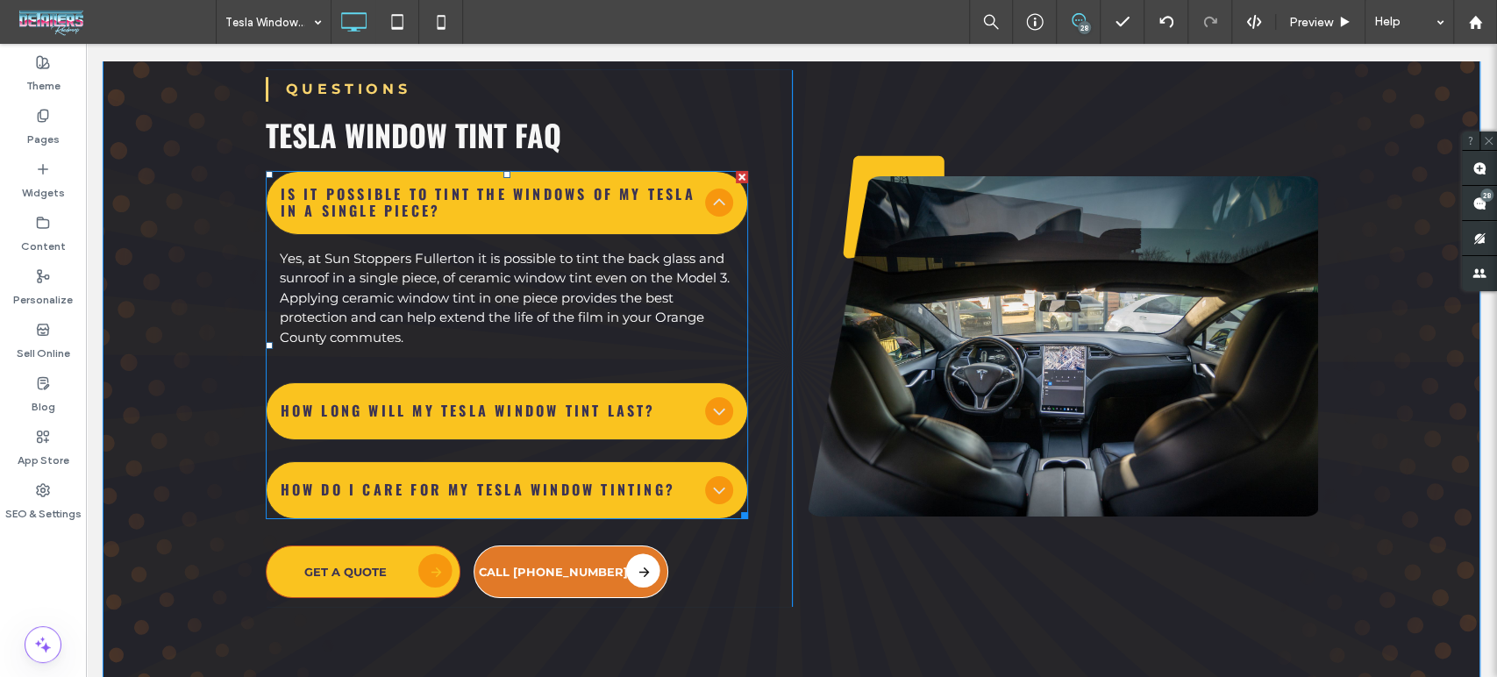
click at [467, 403] on div "How long will my Tesla window tint last?" at bounding box center [507, 411] width 482 height 58
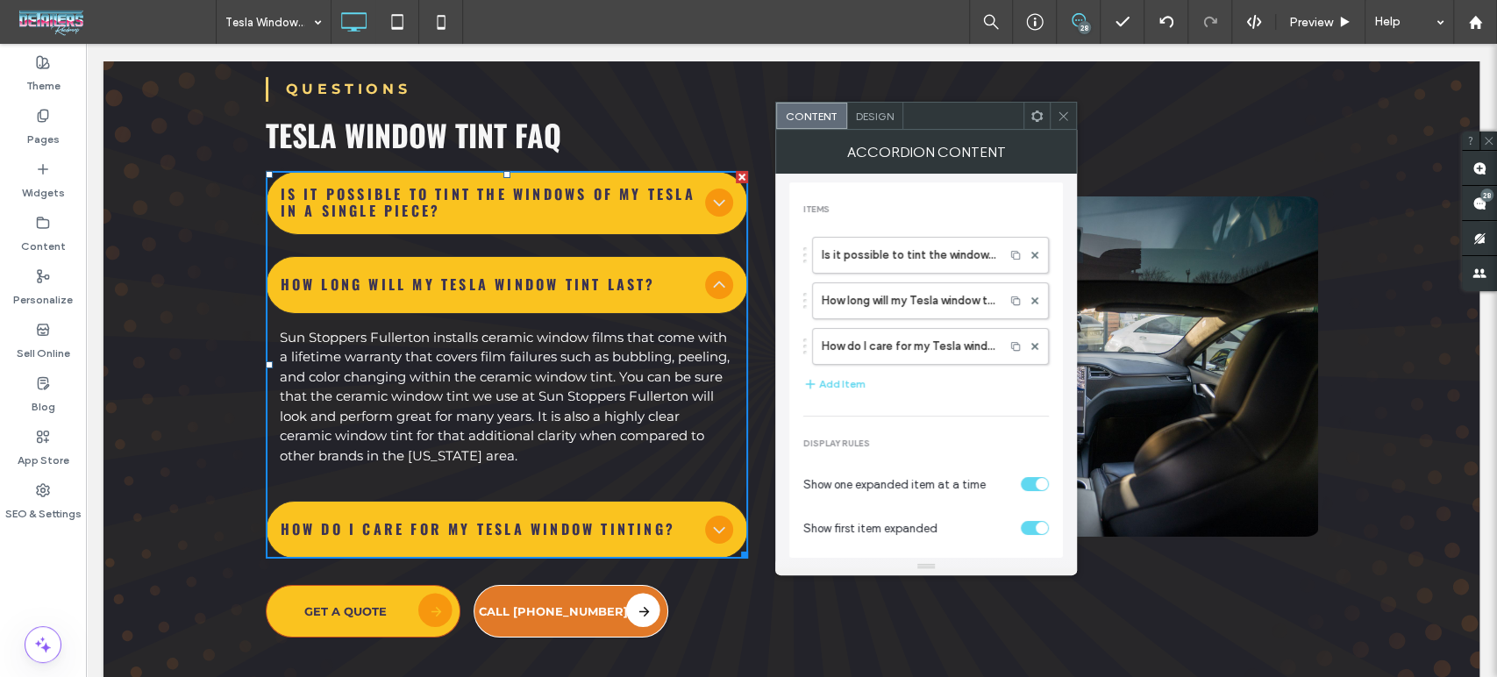
click at [507, 521] on span "How do I care for my Tesla window tinting?" at bounding box center [489, 529] width 417 height 17
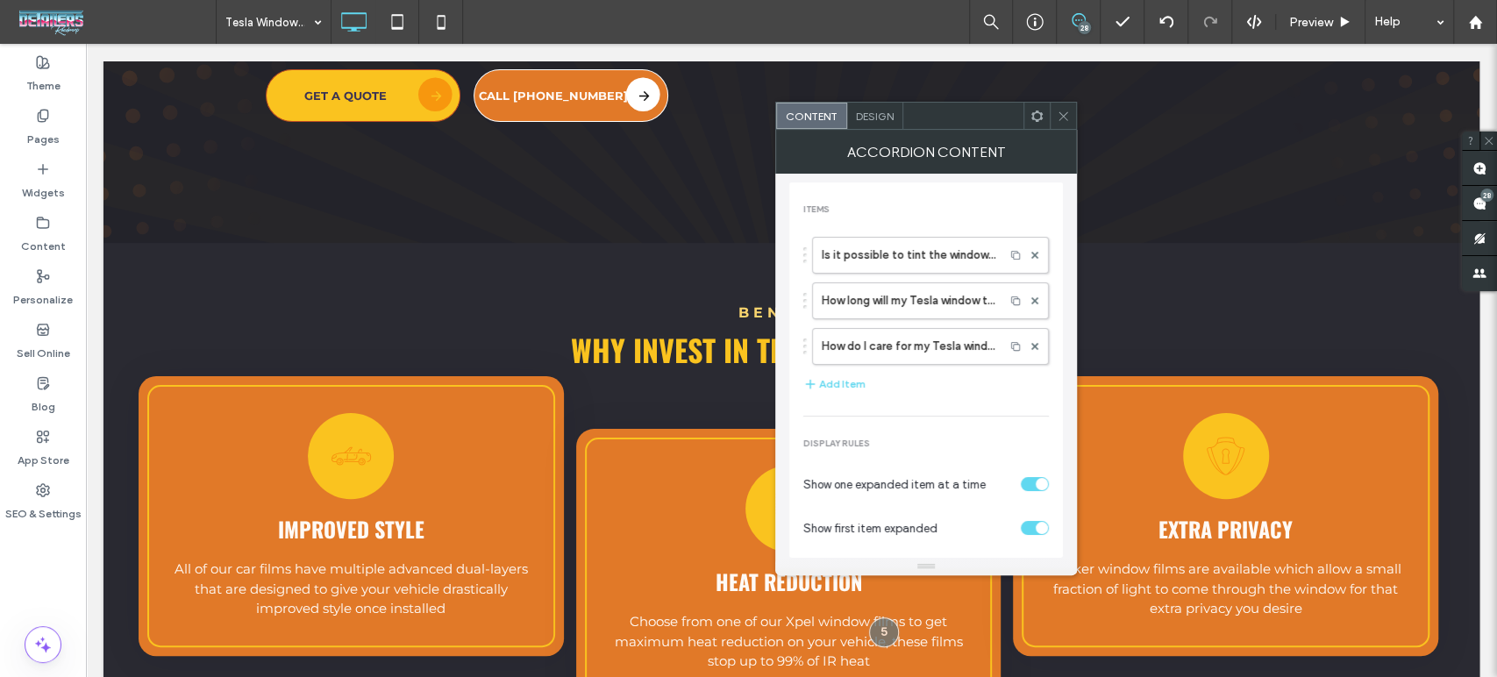
scroll to position [4677, 0]
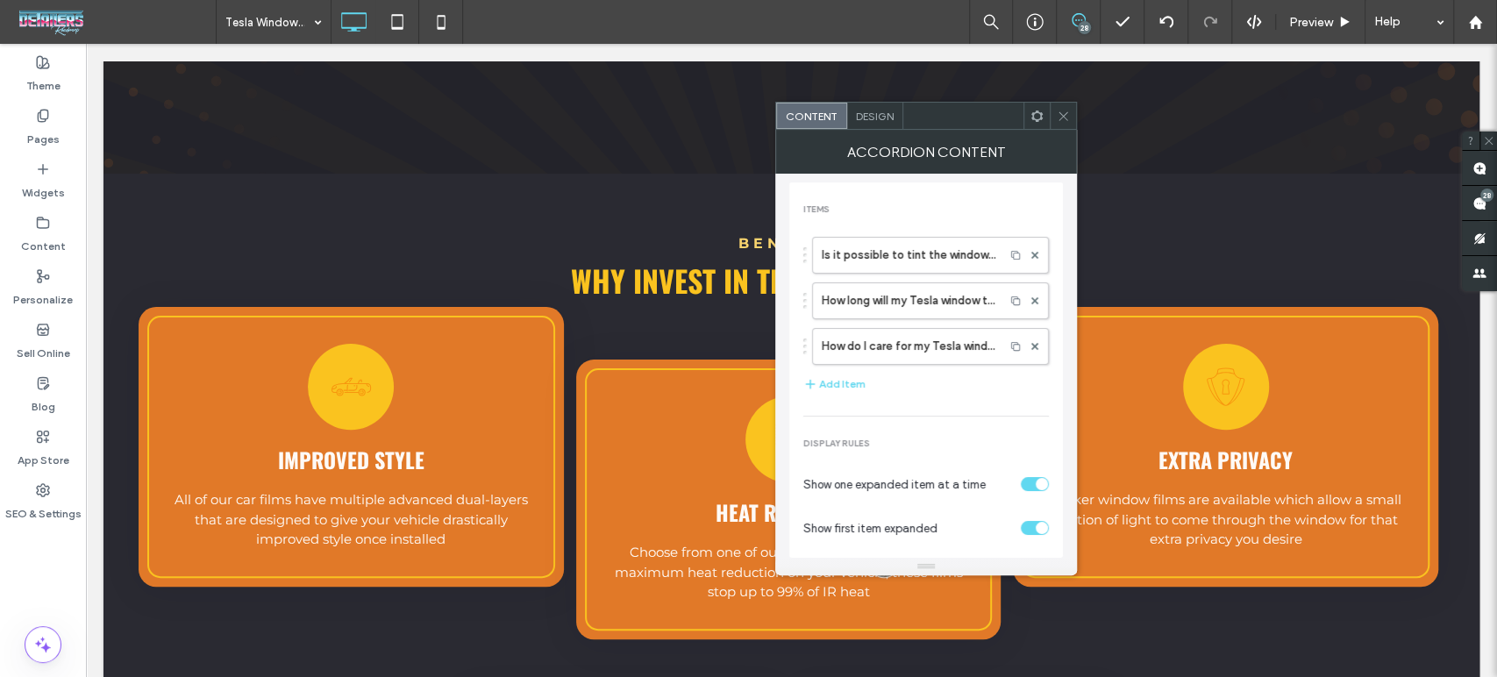
click at [1065, 123] on span at bounding box center [1063, 116] width 13 height 26
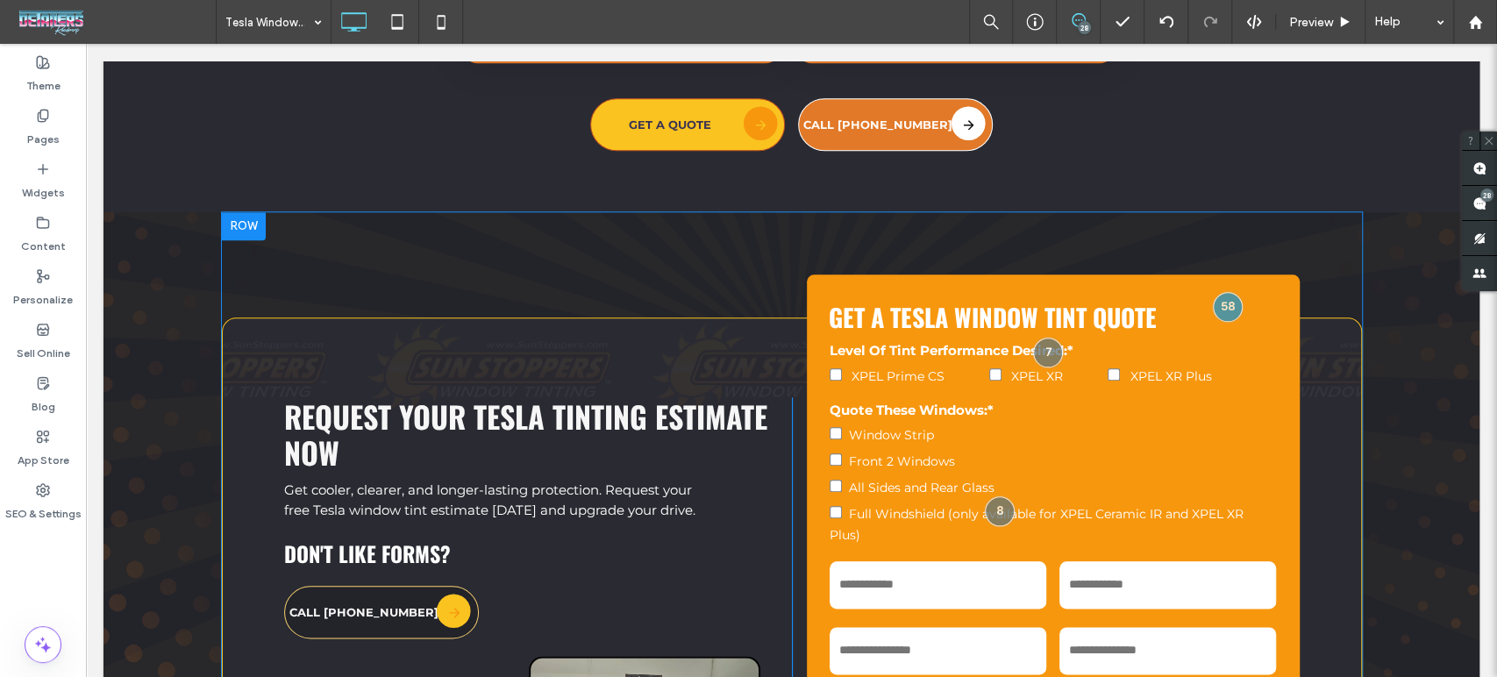
scroll to position [5651, 0]
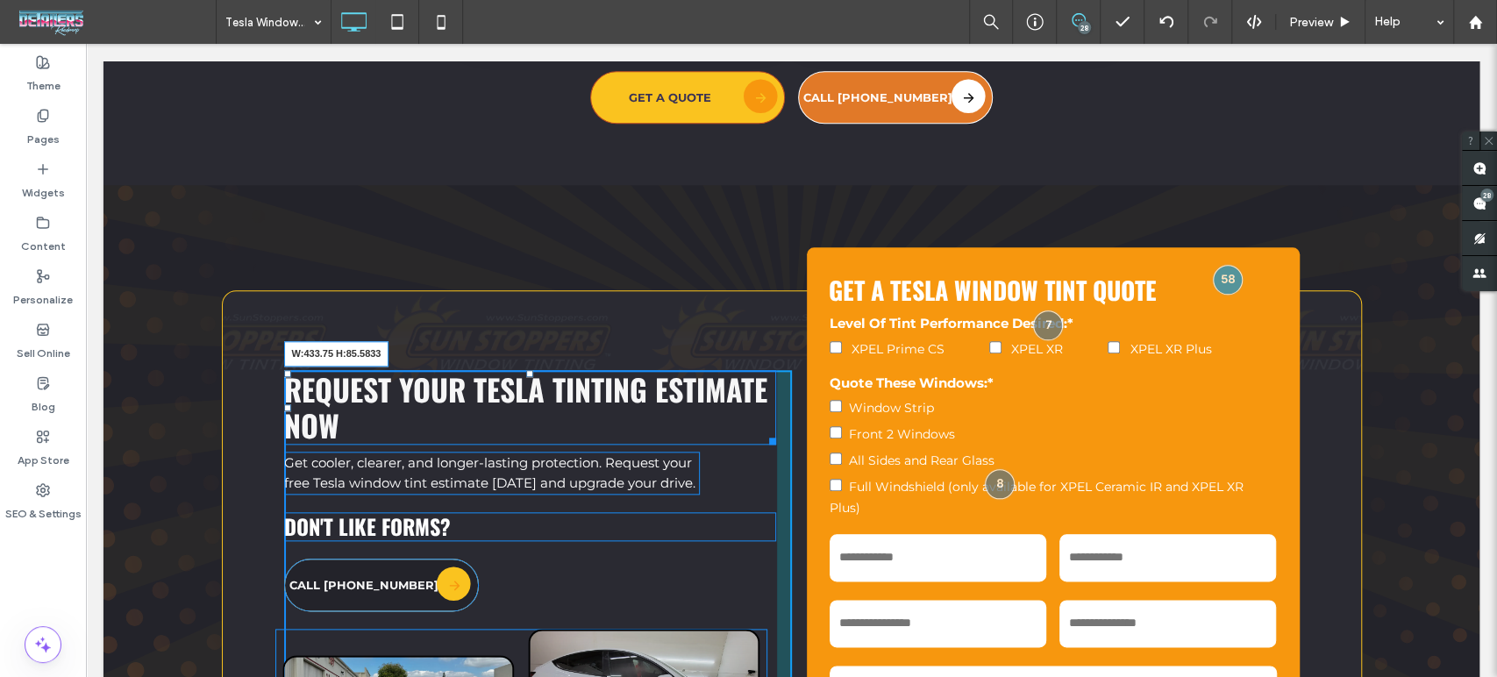
drag, startPoint x: 765, startPoint y: 415, endPoint x: 652, endPoint y: 407, distance: 112.5
click at [763, 431] on div at bounding box center [769, 437] width 13 height 13
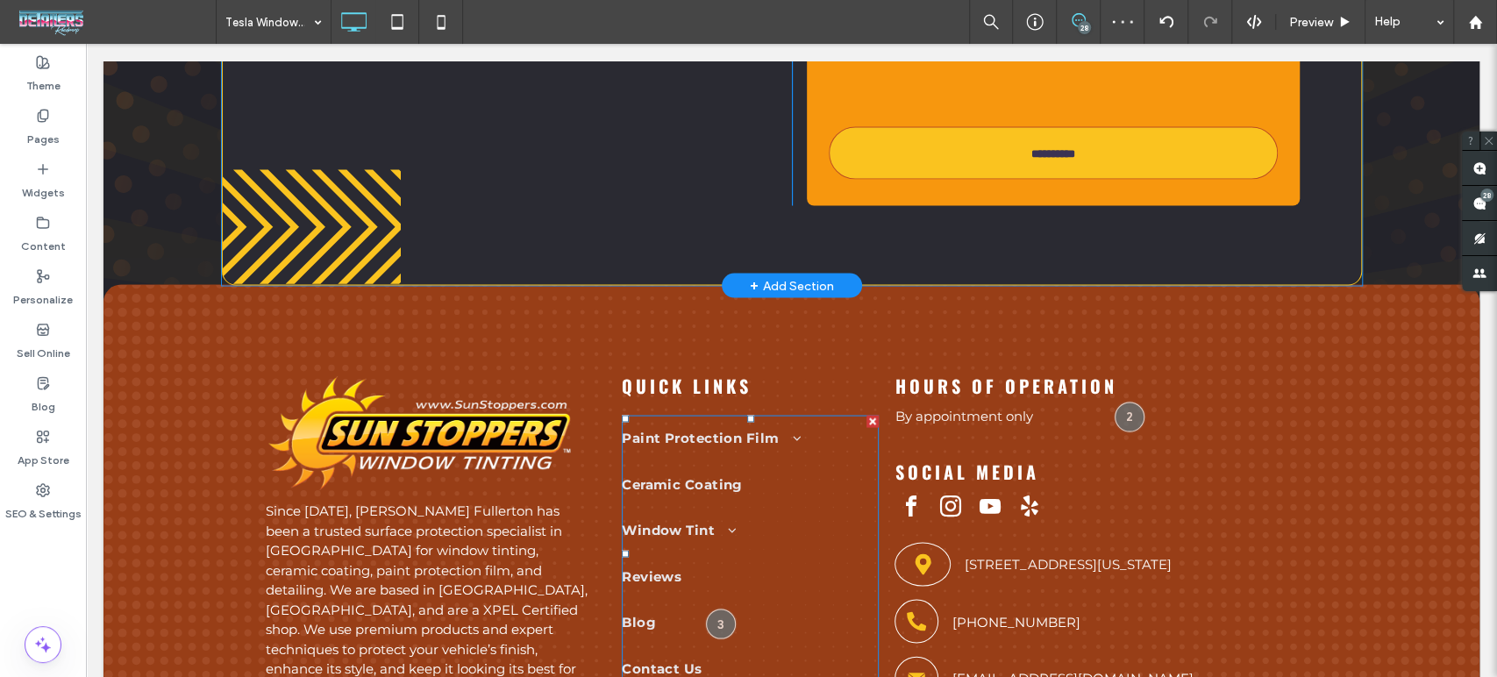
scroll to position [6723, 0]
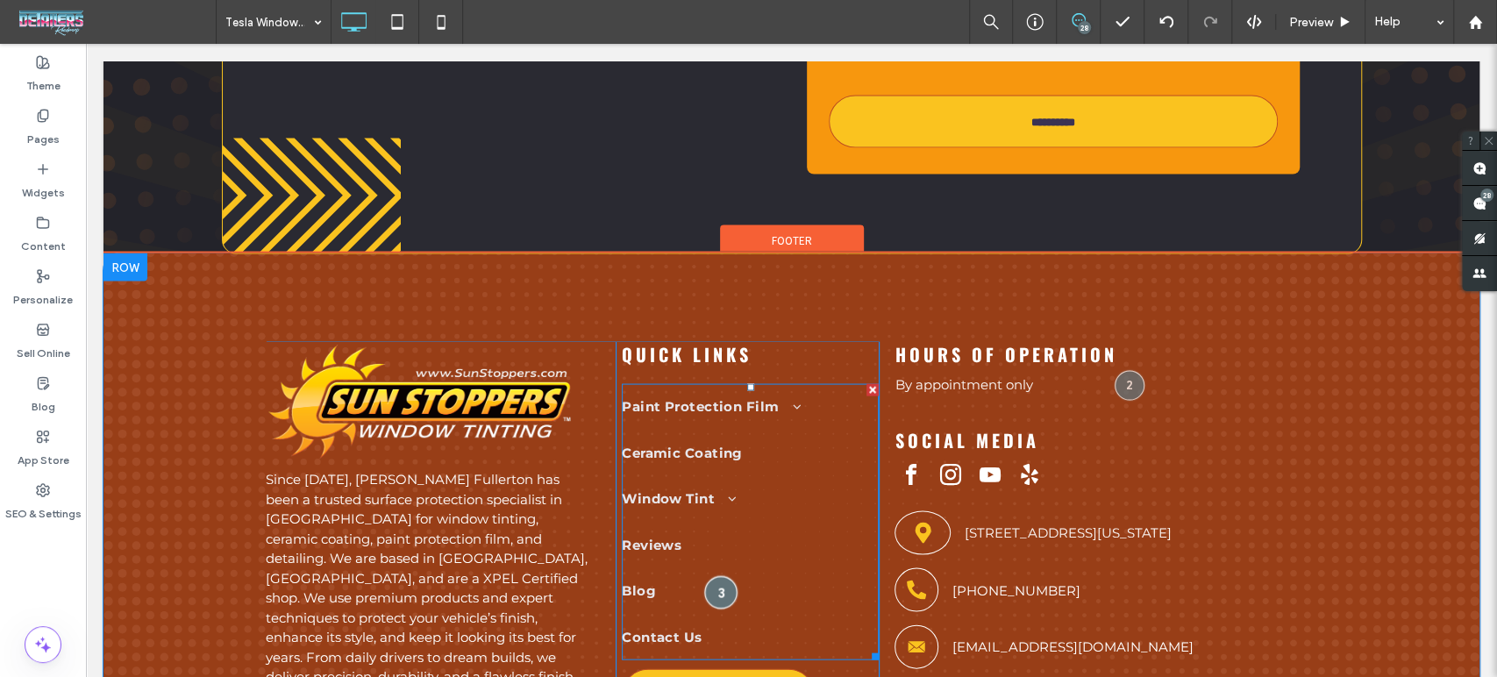
click at [722, 575] on div at bounding box center [720, 591] width 32 height 32
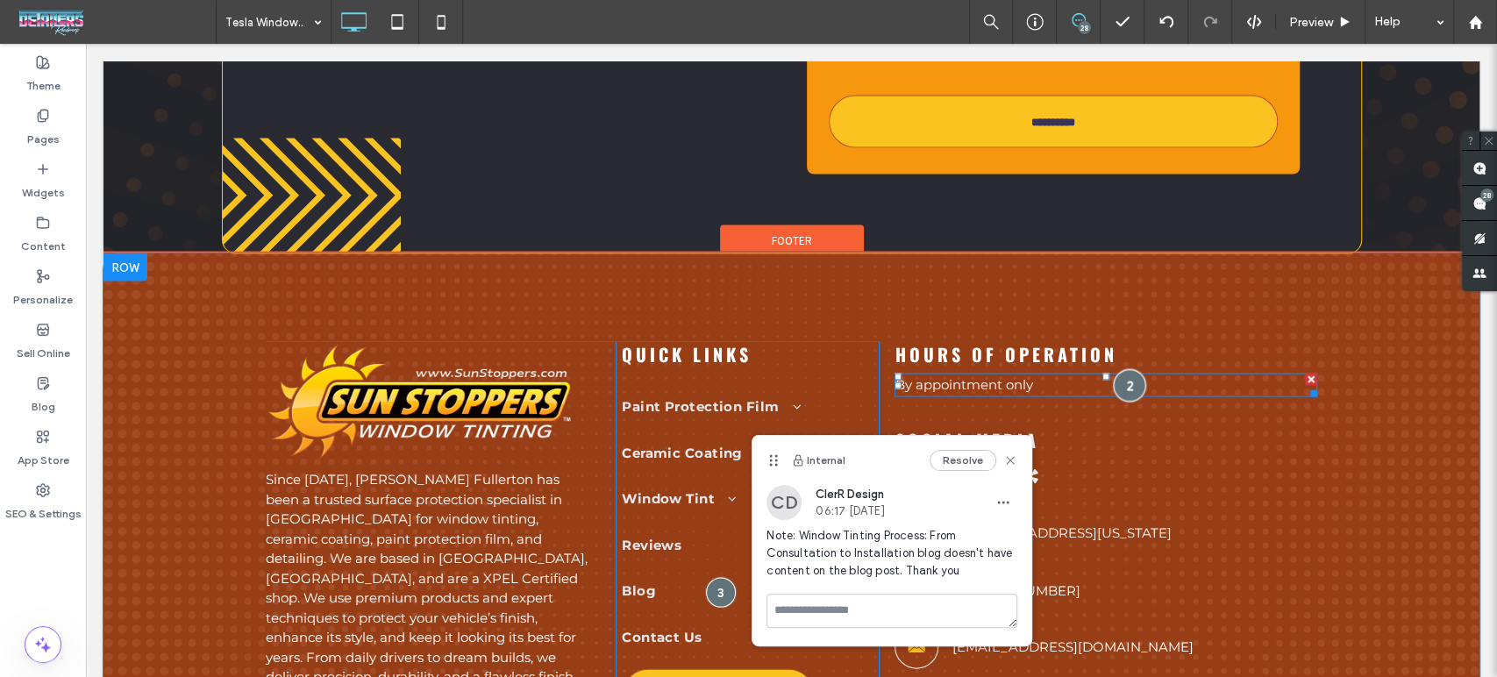
click at [1128, 368] on div at bounding box center [1129, 384] width 32 height 32
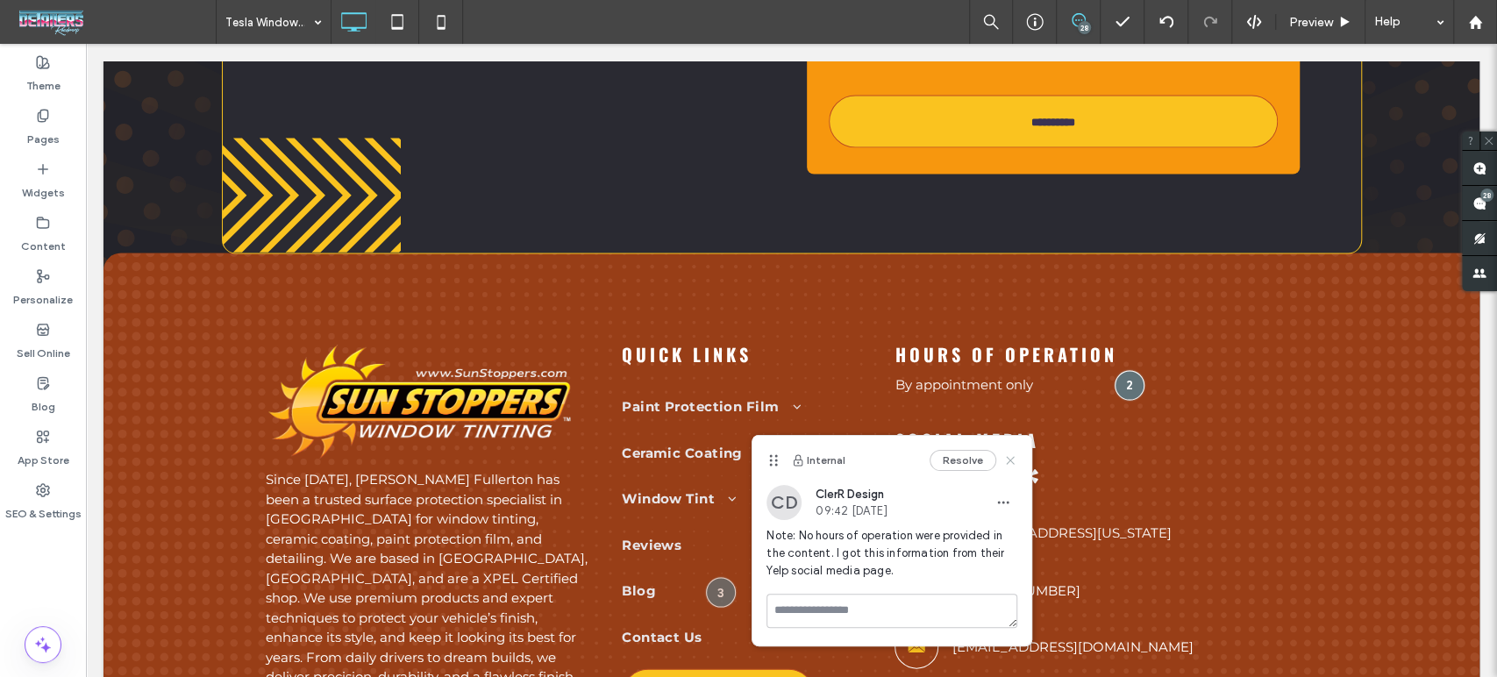
click at [1016, 460] on icon at bounding box center [1010, 460] width 14 height 14
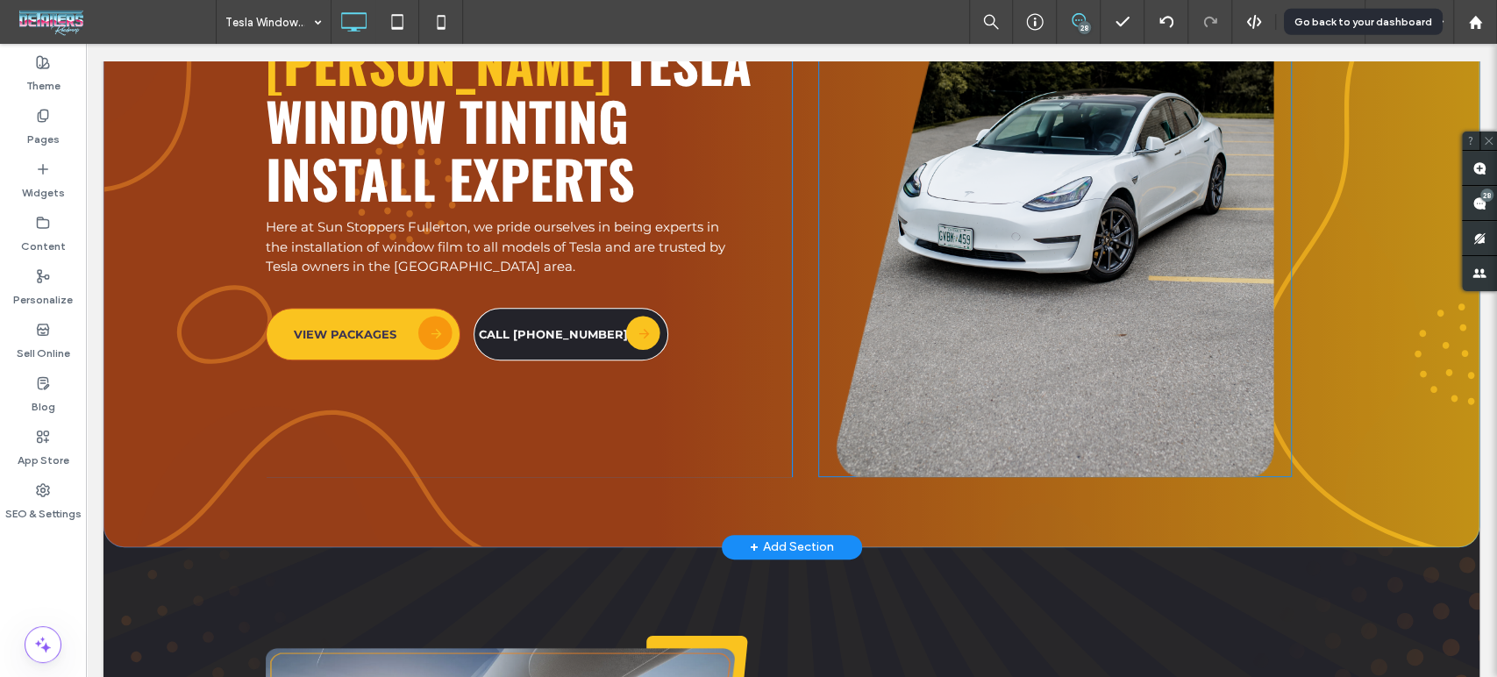
scroll to position [0, 0]
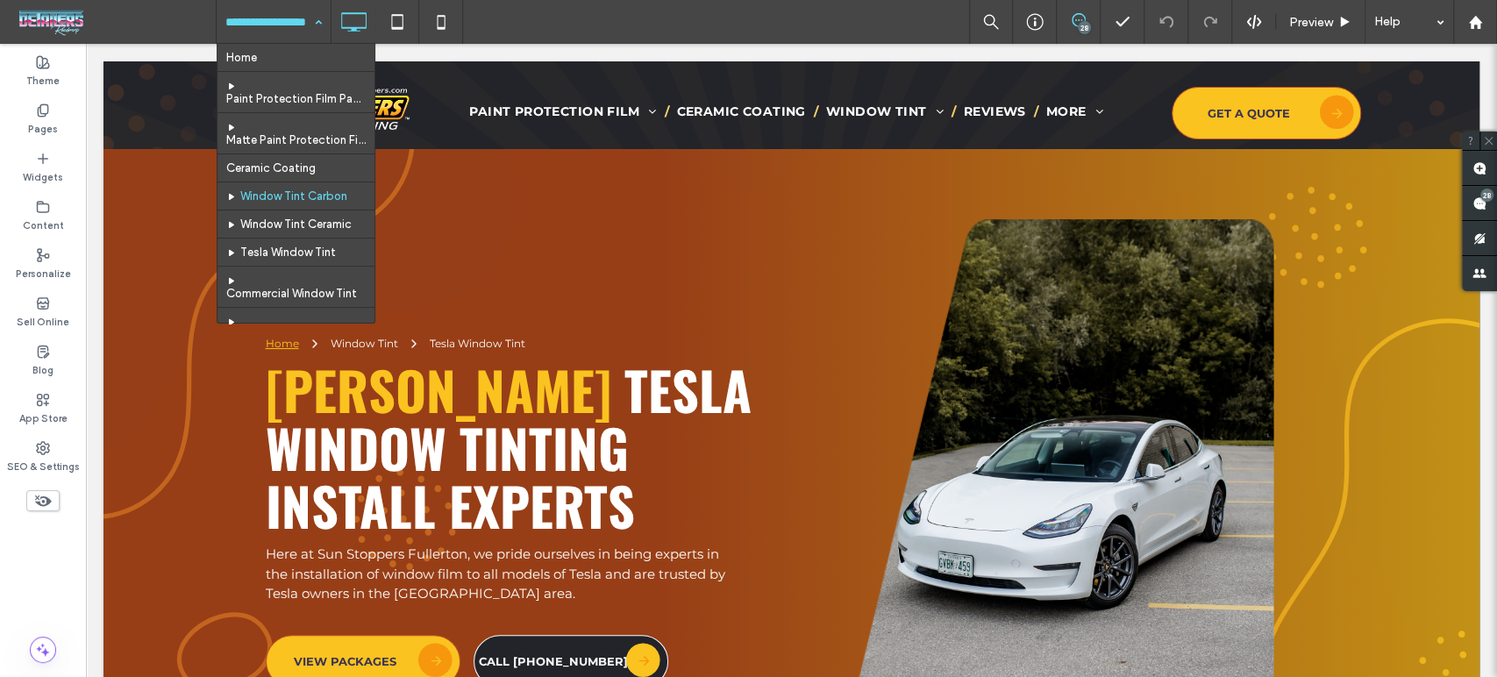
click at [288, 26] on input at bounding box center [269, 22] width 88 height 44
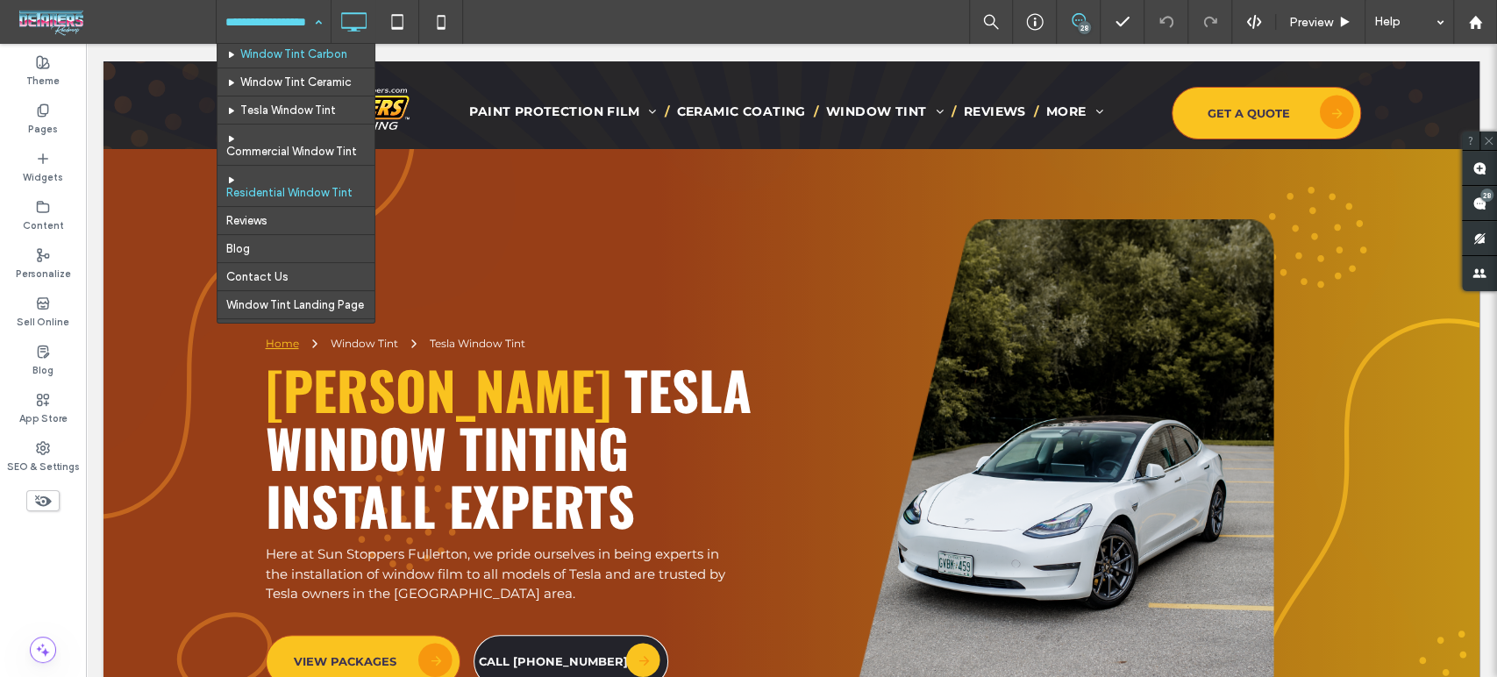
scroll to position [97, 0]
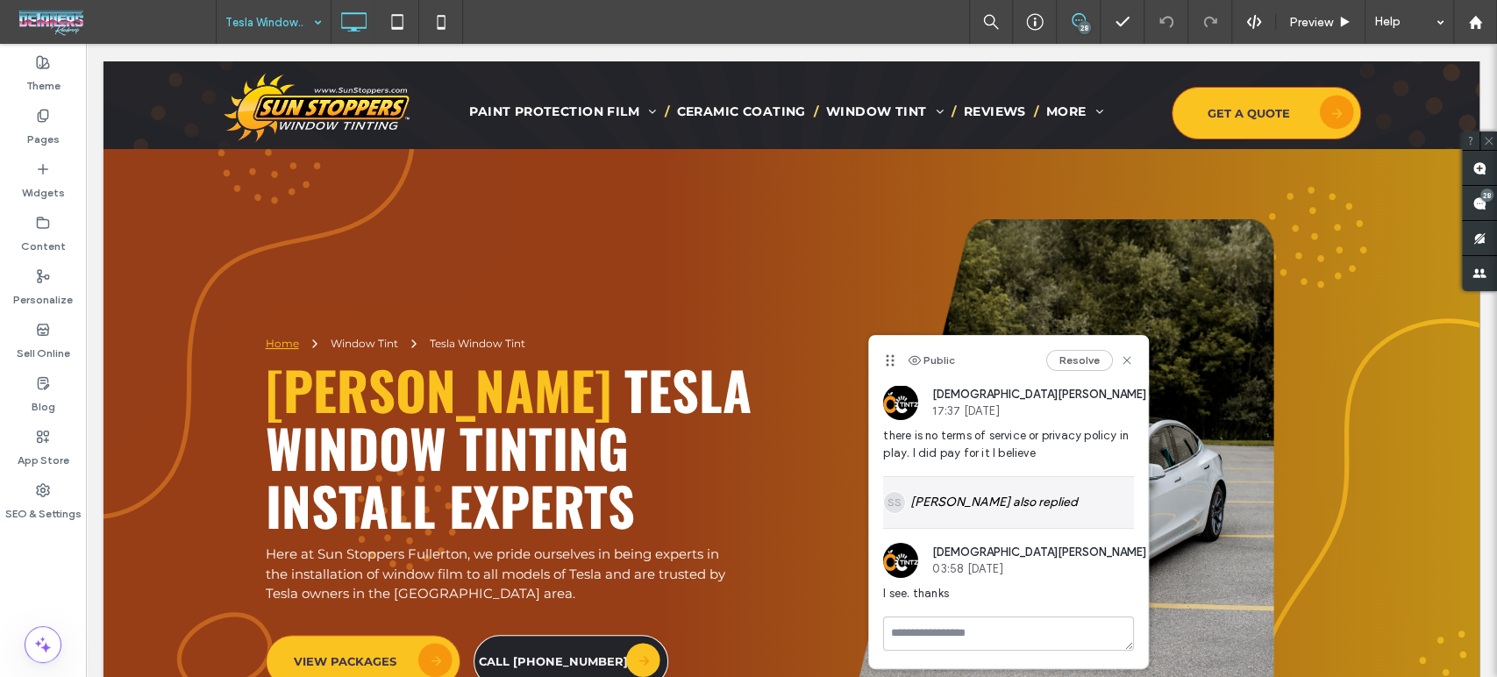
click at [961, 496] on div "SS [PERSON_NAME] also replied" at bounding box center [1008, 502] width 251 height 51
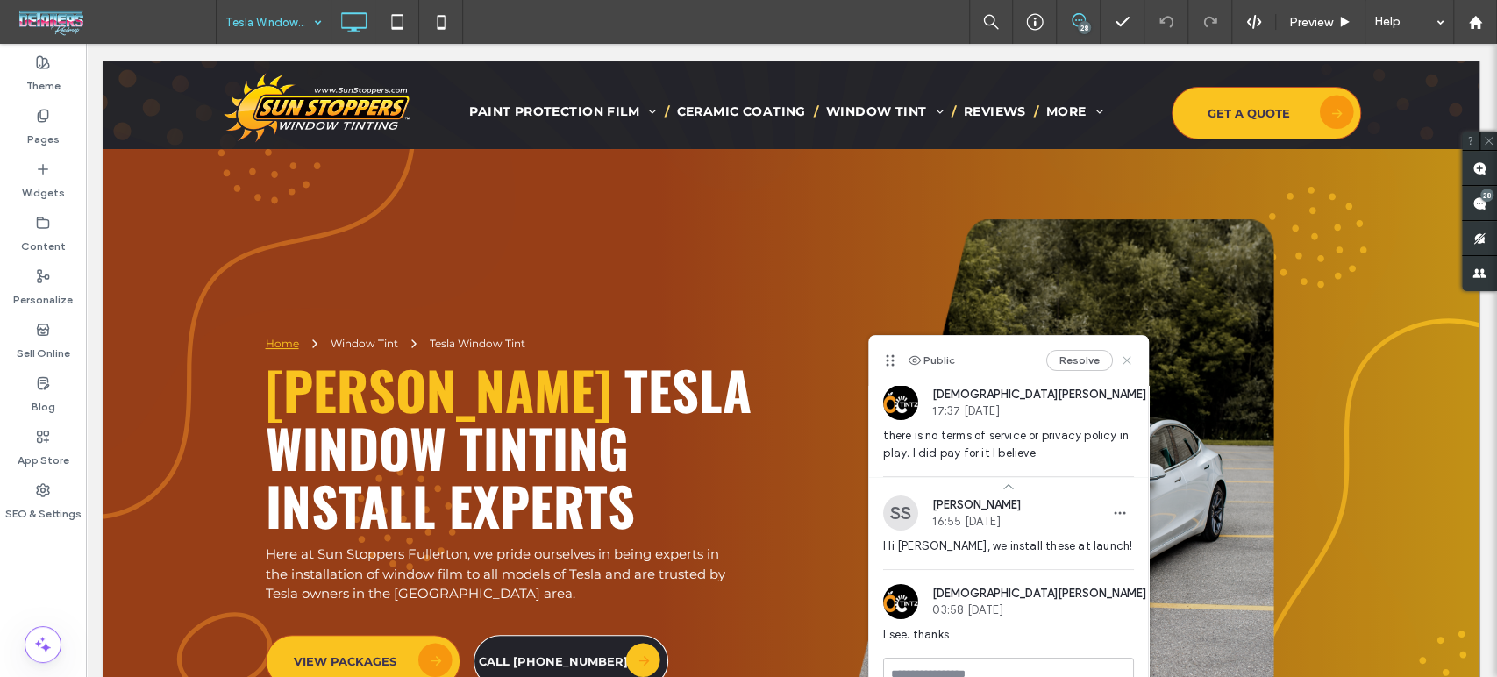
click at [1130, 357] on use at bounding box center [1127, 360] width 8 height 8
